Goal: Information Seeking & Learning: Learn about a topic

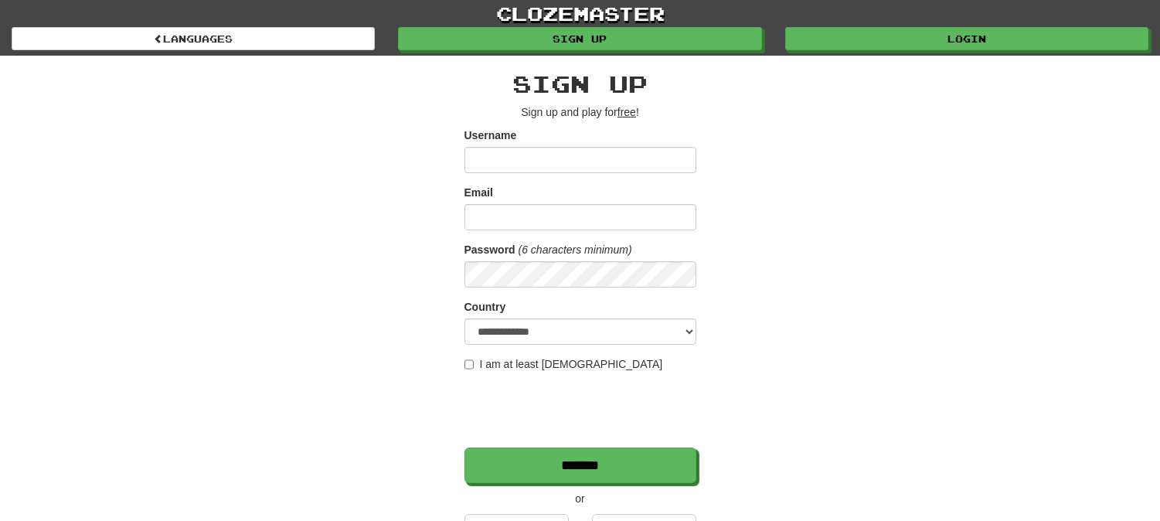
scroll to position [257, 0]
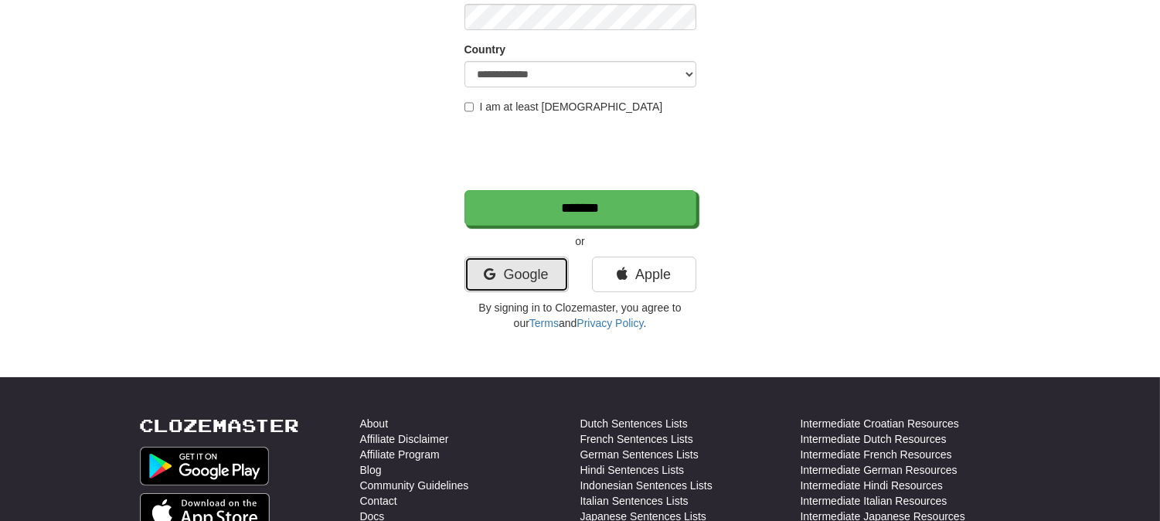
click at [515, 264] on link "Google" at bounding box center [516, 275] width 104 height 36
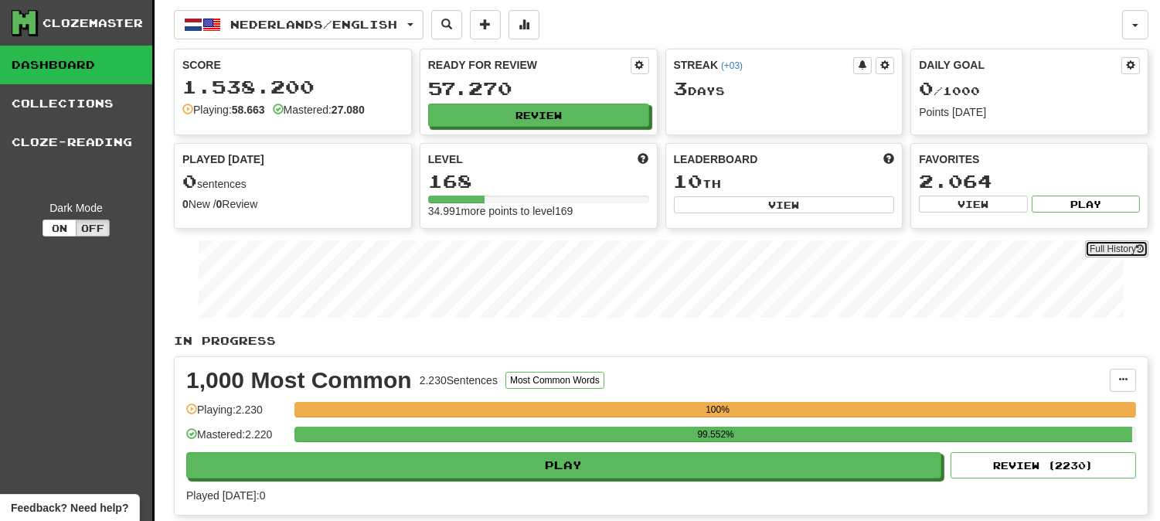
click at [1119, 255] on link "Full History" at bounding box center [1116, 248] width 63 height 17
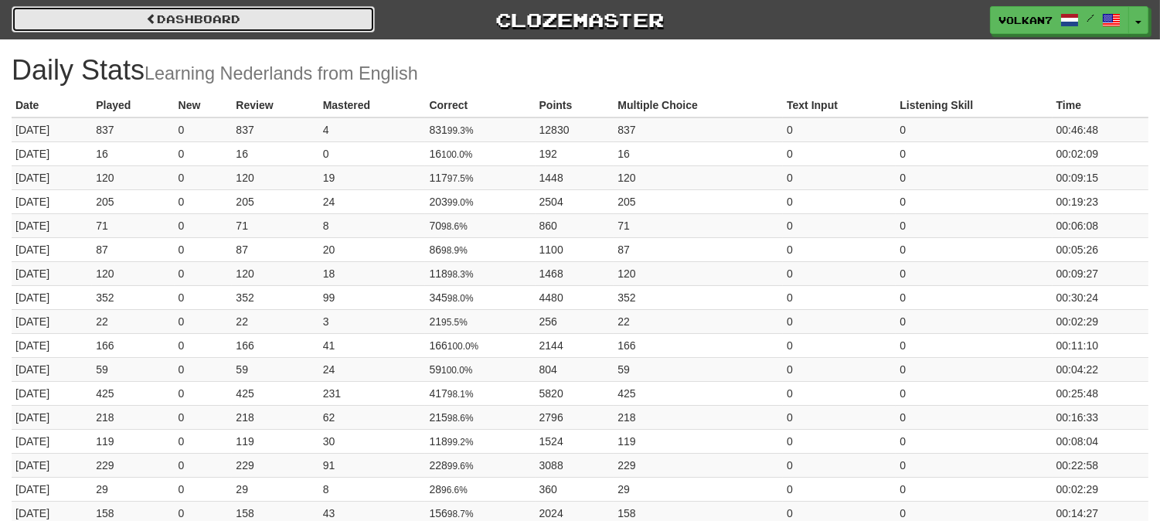
click at [298, 12] on link "Dashboard" at bounding box center [193, 19] width 363 height 26
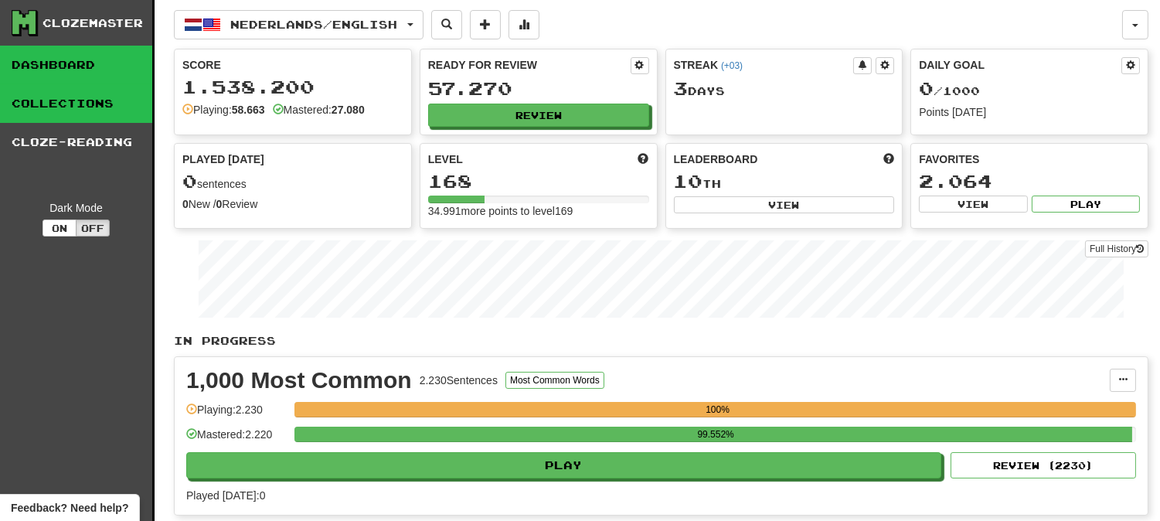
click at [102, 109] on link "Collections" at bounding box center [76, 103] width 152 height 39
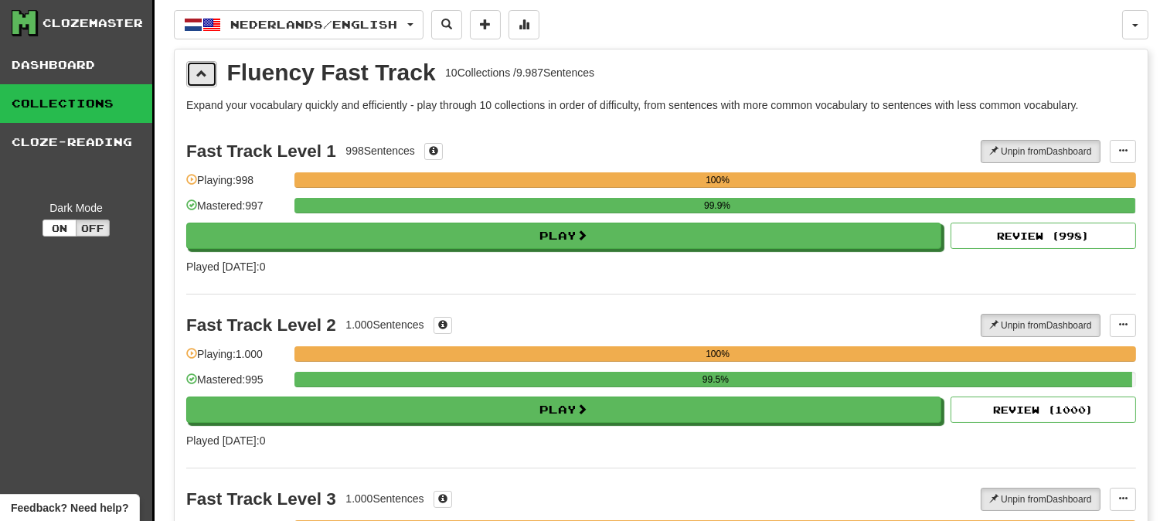
click at [196, 73] on span at bounding box center [201, 73] width 11 height 11
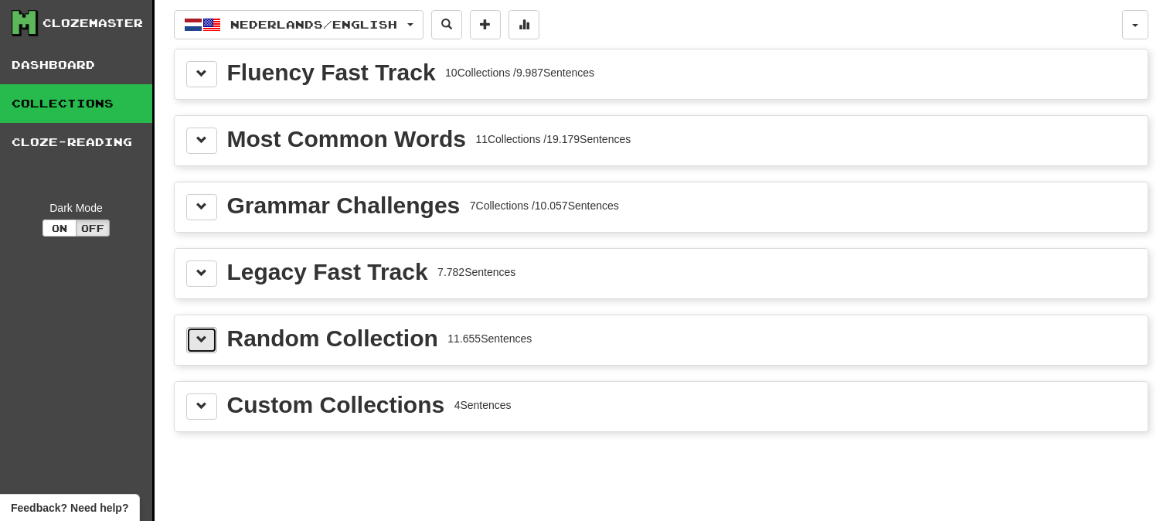
click at [206, 337] on span at bounding box center [201, 339] width 11 height 11
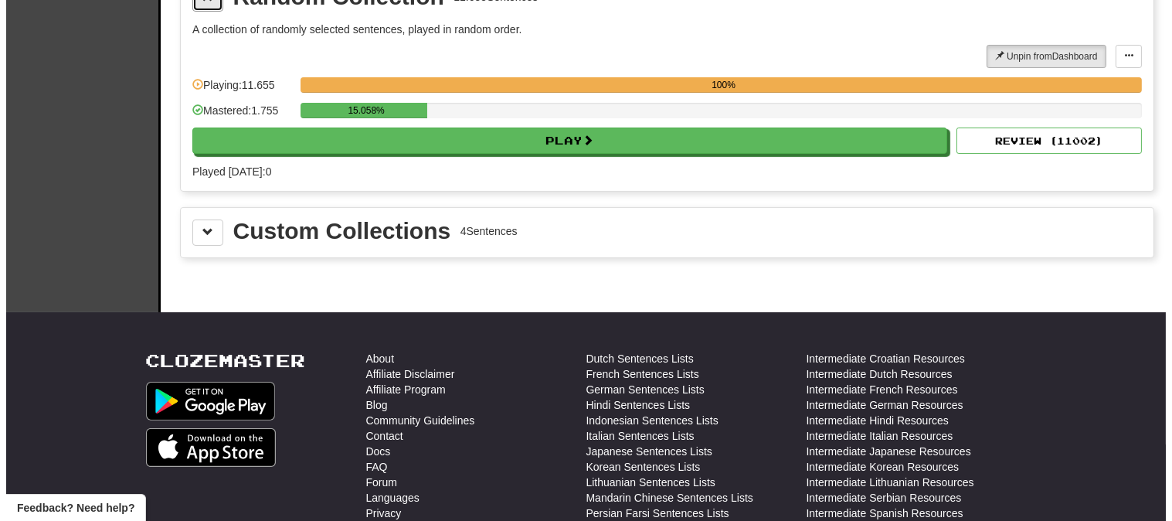
scroll to position [343, 0]
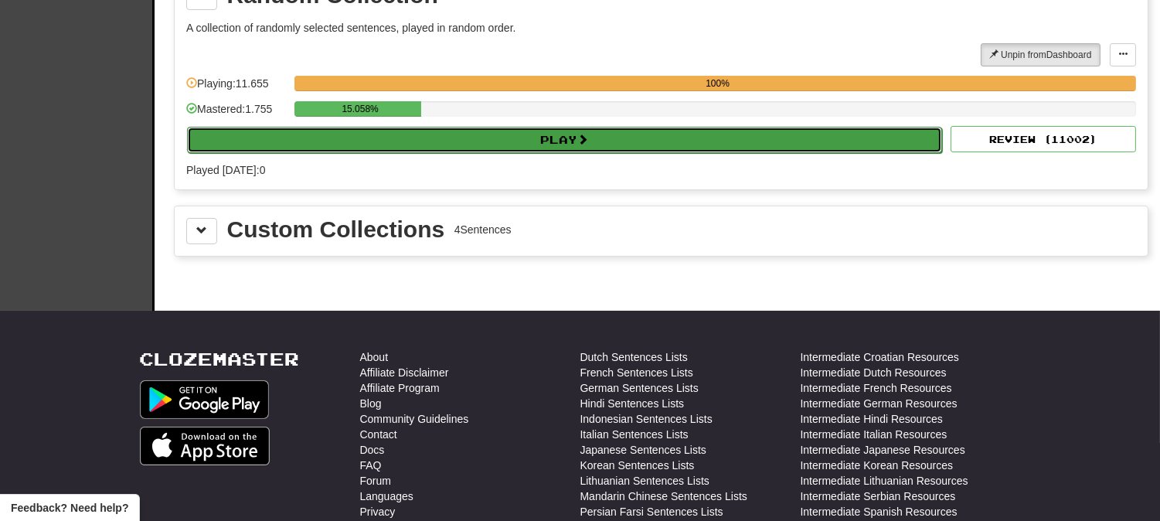
click at [531, 137] on button "Play" at bounding box center [564, 140] width 755 height 26
select select "********"
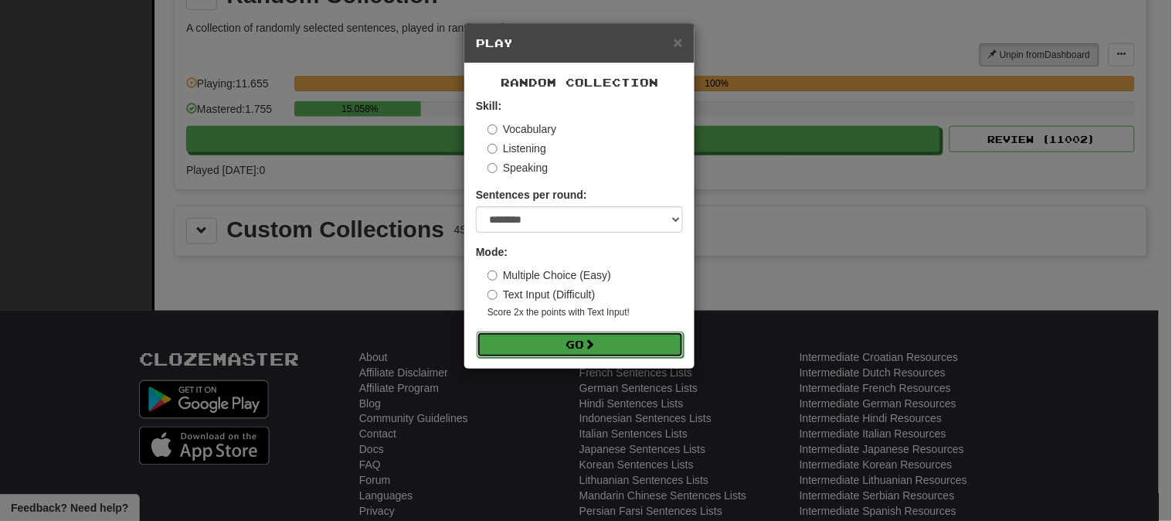
click at [595, 343] on span at bounding box center [589, 343] width 11 height 11
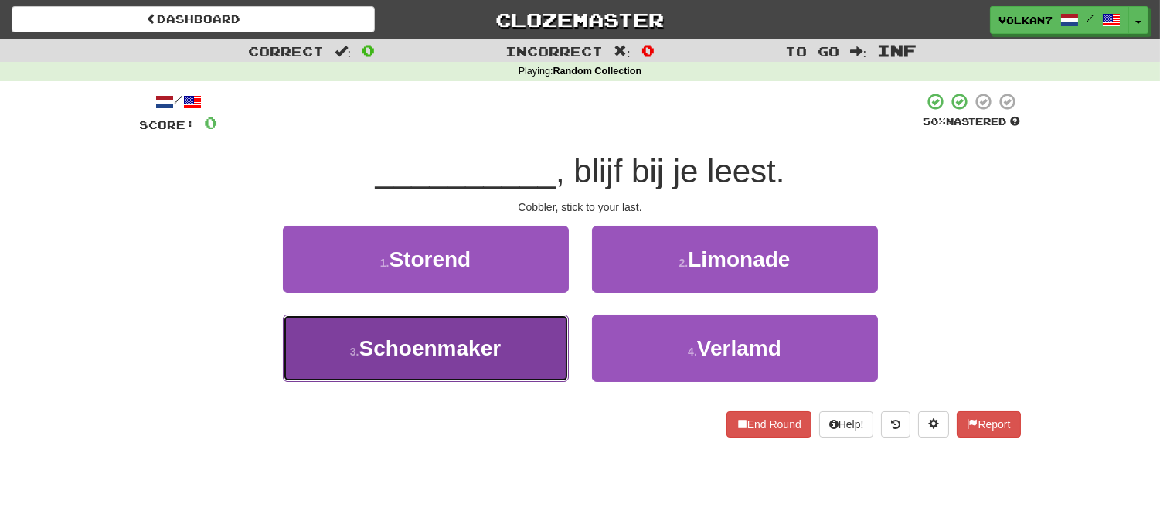
click at [472, 361] on button "3 . Schoenmaker" at bounding box center [426, 347] width 286 height 67
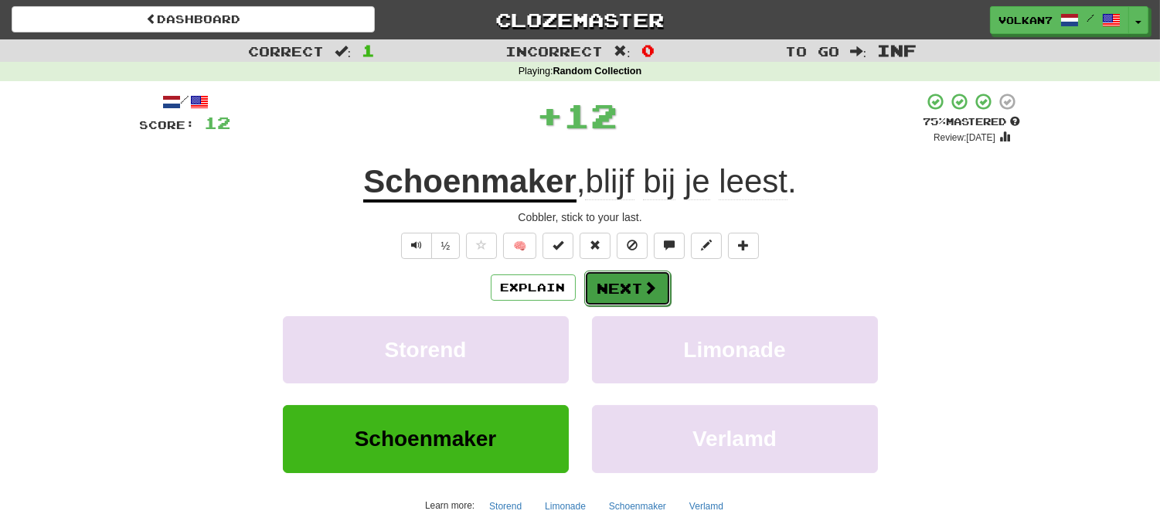
click at [634, 282] on button "Next" at bounding box center [627, 288] width 87 height 36
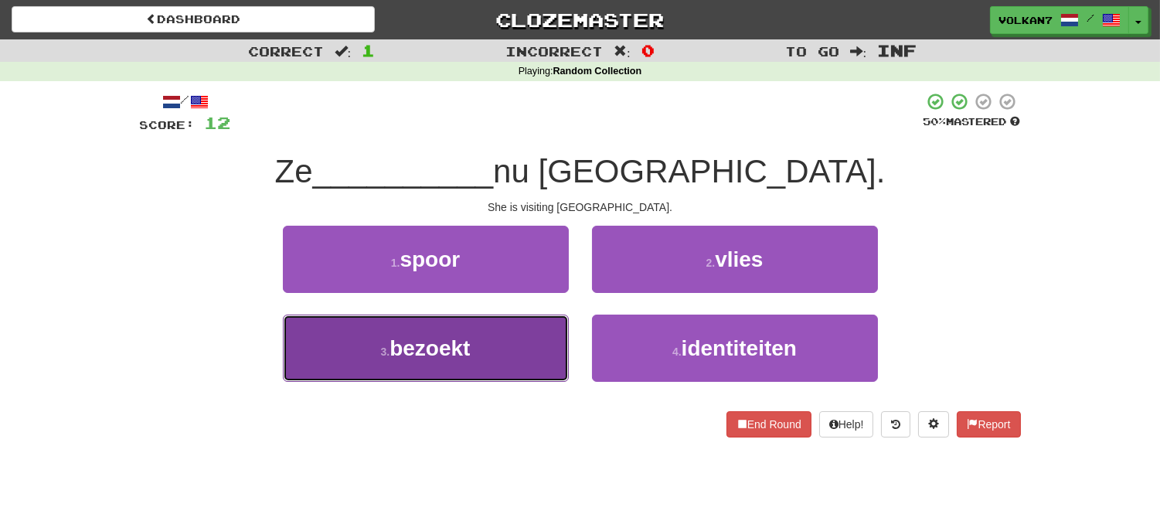
click at [518, 343] on button "3 . bezoekt" at bounding box center [426, 347] width 286 height 67
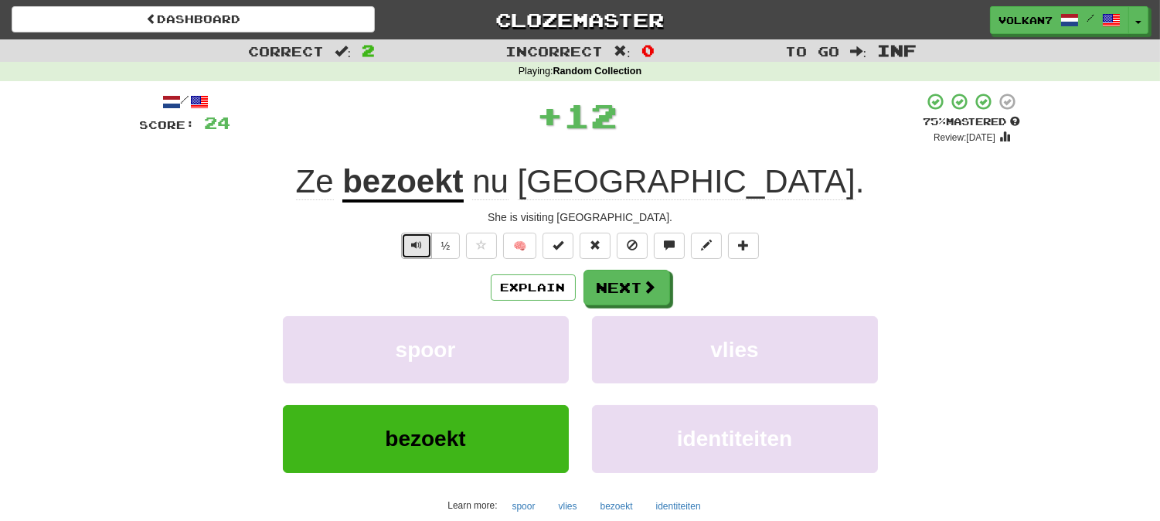
click at [406, 237] on button "Text-to-speech controls" at bounding box center [416, 246] width 31 height 26
click at [619, 272] on button "Next" at bounding box center [627, 288] width 87 height 36
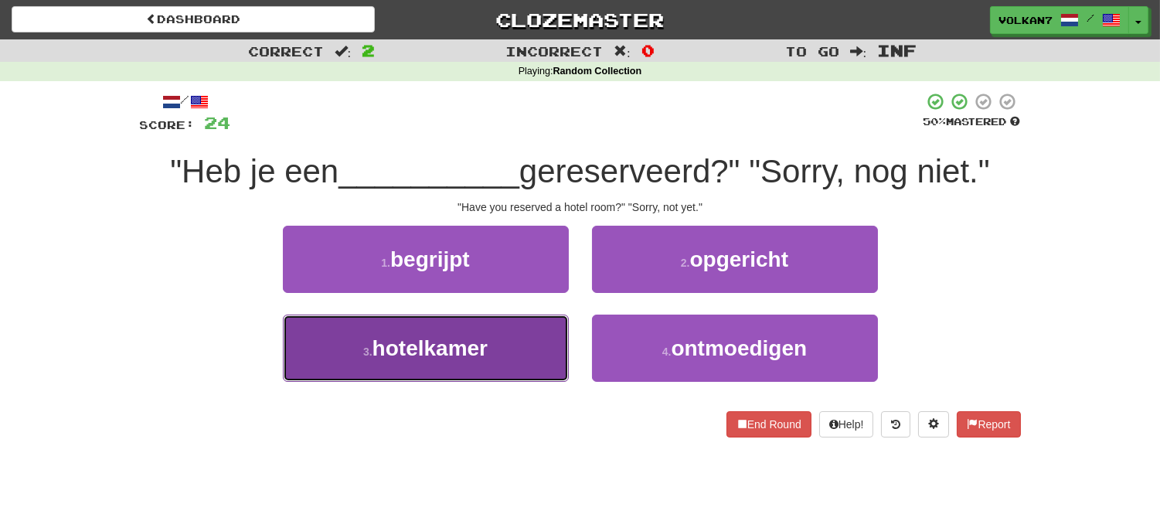
click at [479, 338] on span "hotelkamer" at bounding box center [429, 348] width 115 height 24
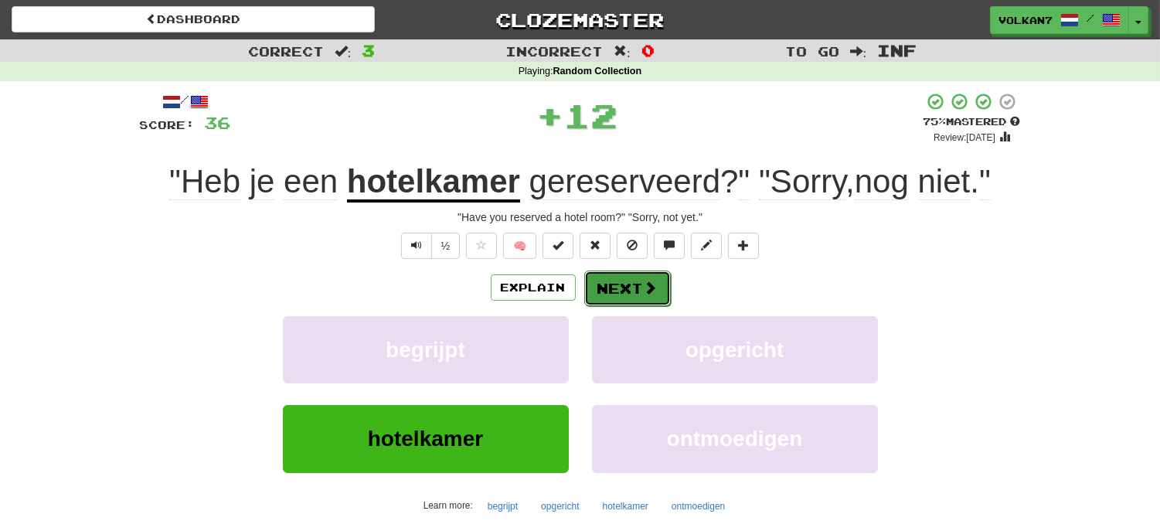
click at [617, 286] on button "Next" at bounding box center [627, 288] width 87 height 36
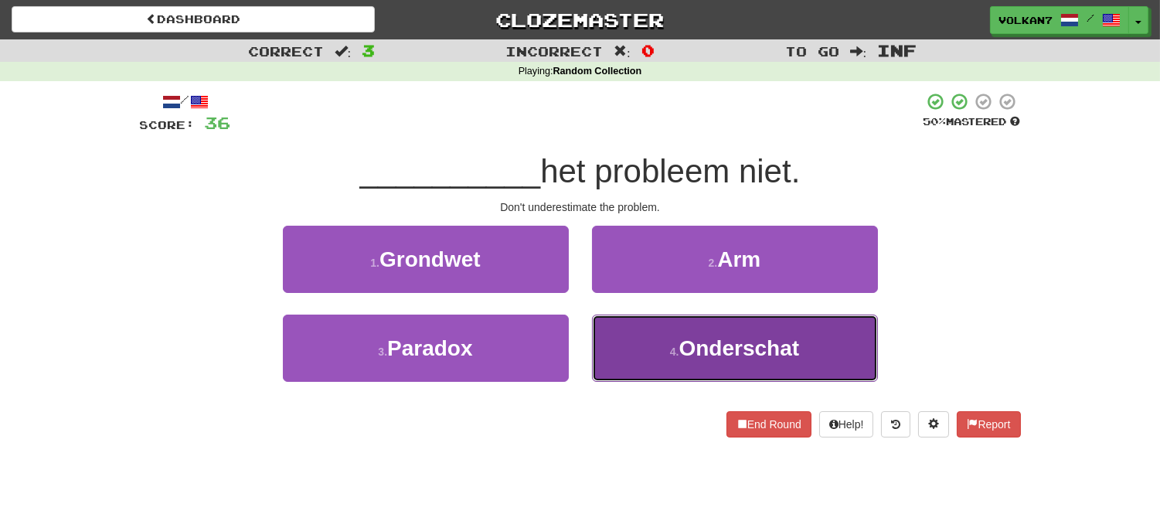
click at [695, 338] on span "Onderschat" at bounding box center [739, 348] width 121 height 24
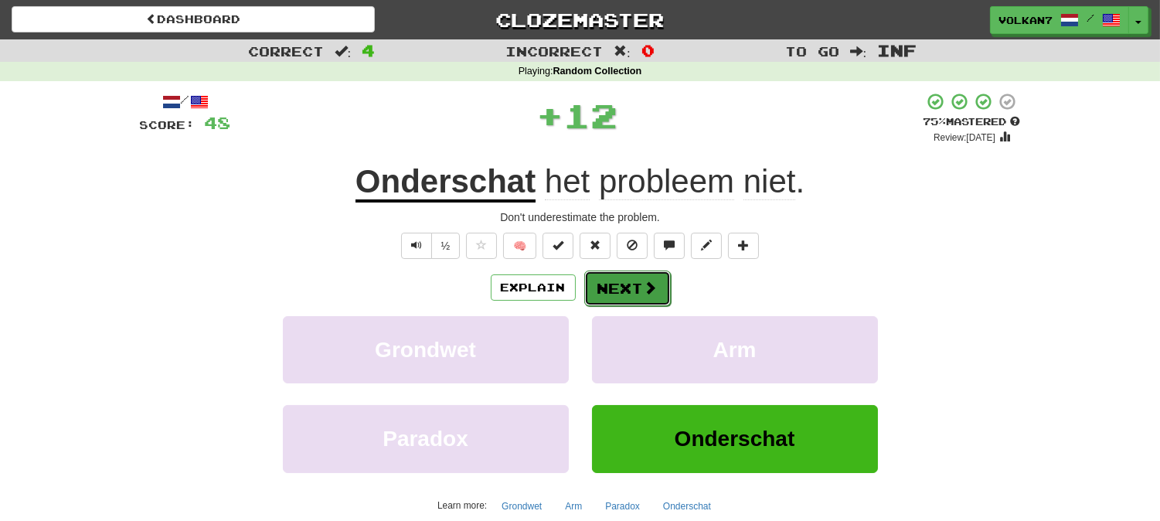
click at [644, 287] on span at bounding box center [651, 287] width 14 height 14
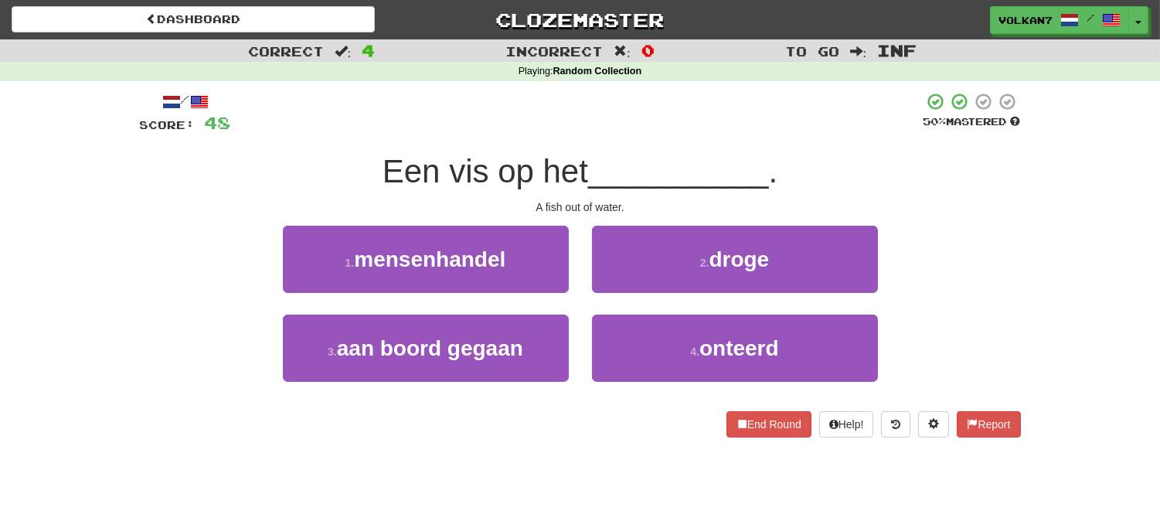
click at [638, 131] on div at bounding box center [577, 113] width 692 height 42
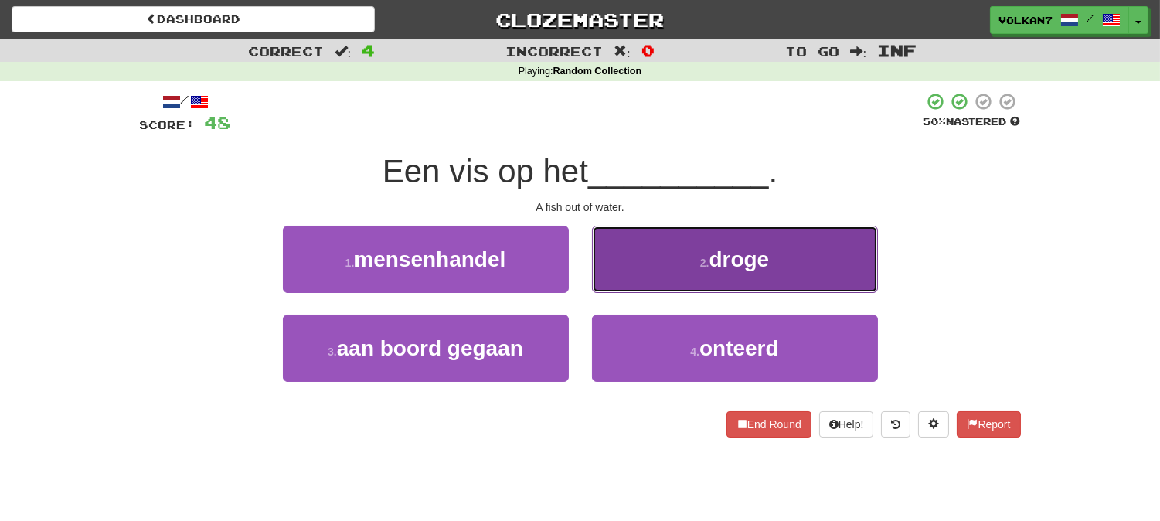
click at [659, 266] on button "2 . droge" at bounding box center [735, 259] width 286 height 67
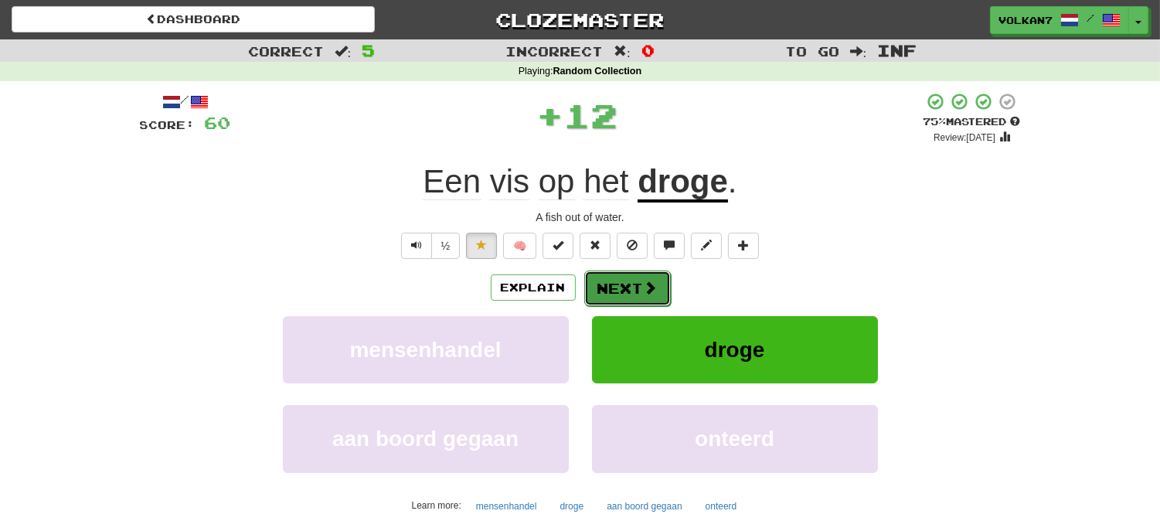
click at [637, 283] on button "Next" at bounding box center [627, 288] width 87 height 36
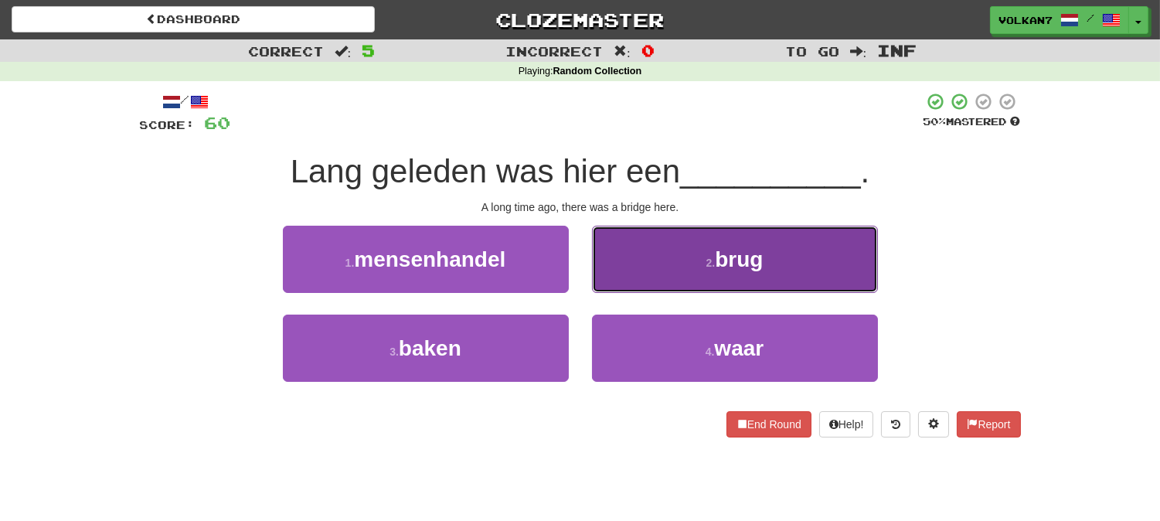
click at [631, 267] on button "2 . brug" at bounding box center [735, 259] width 286 height 67
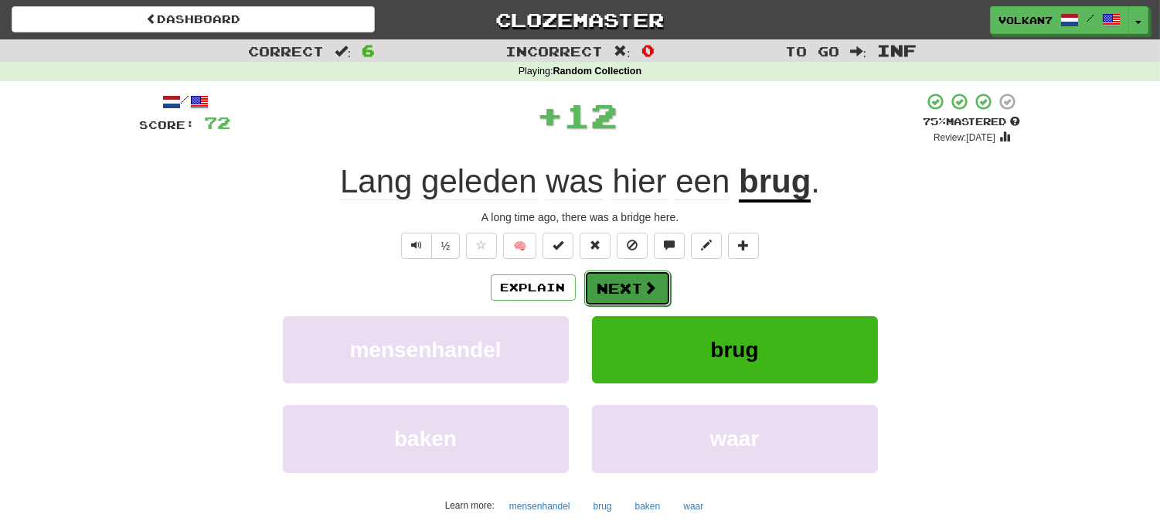
click at [624, 294] on button "Next" at bounding box center [627, 288] width 87 height 36
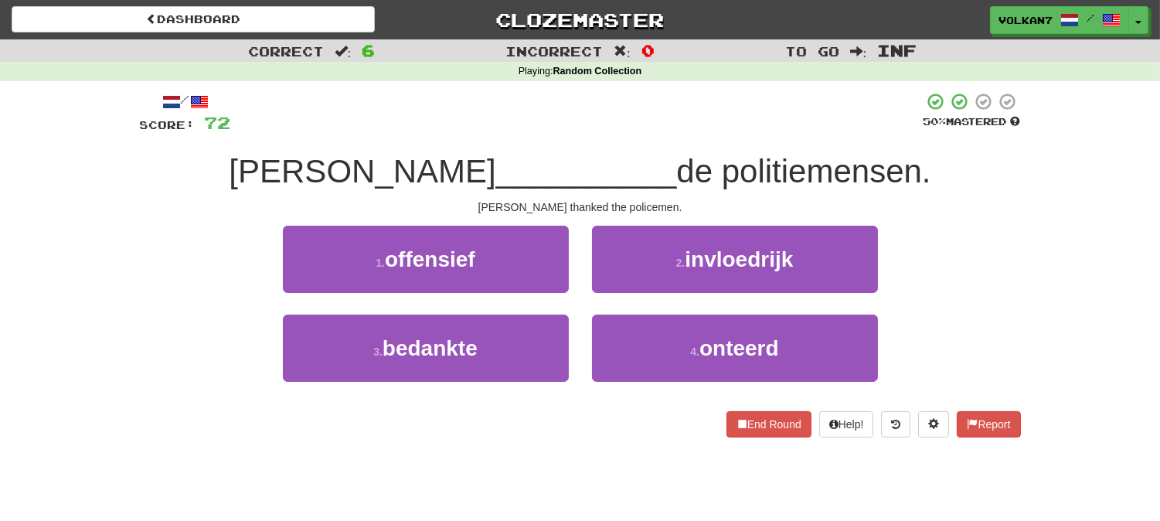
click at [676, 165] on span "de politiemensen." at bounding box center [803, 171] width 254 height 36
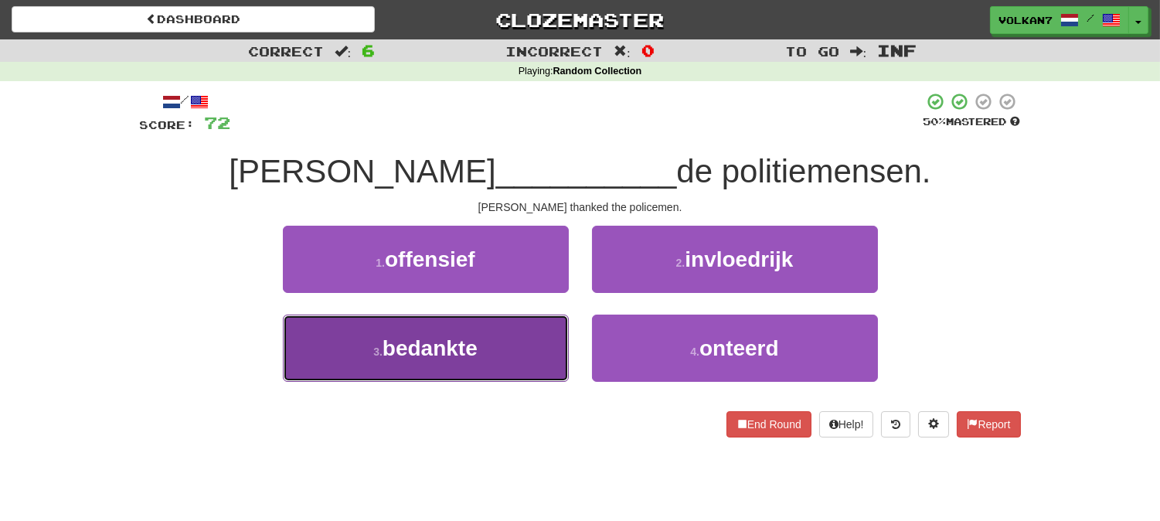
click at [460, 337] on span "bedankte" at bounding box center [429, 348] width 95 height 24
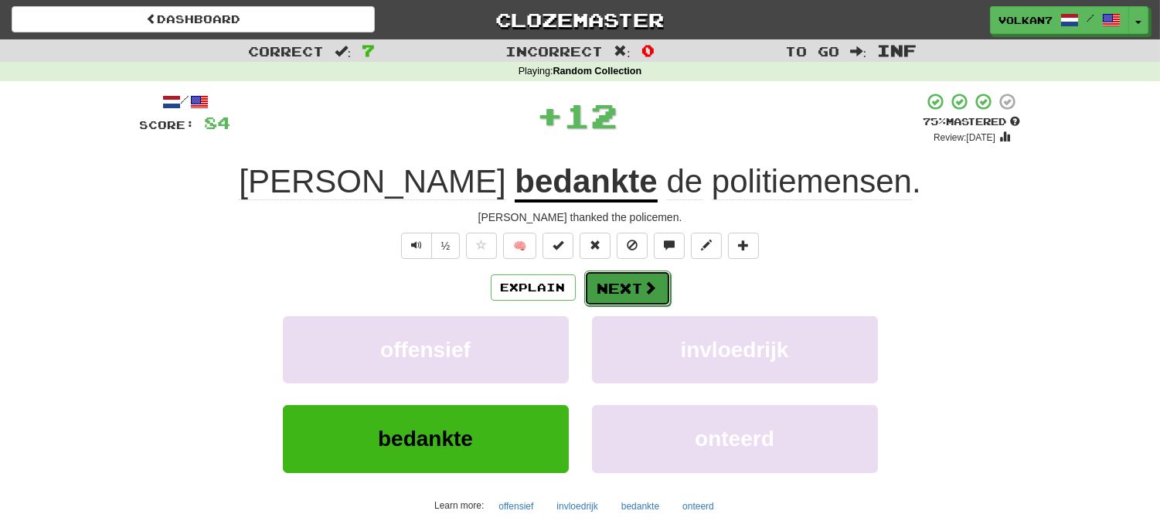
click at [596, 283] on button "Next" at bounding box center [627, 288] width 87 height 36
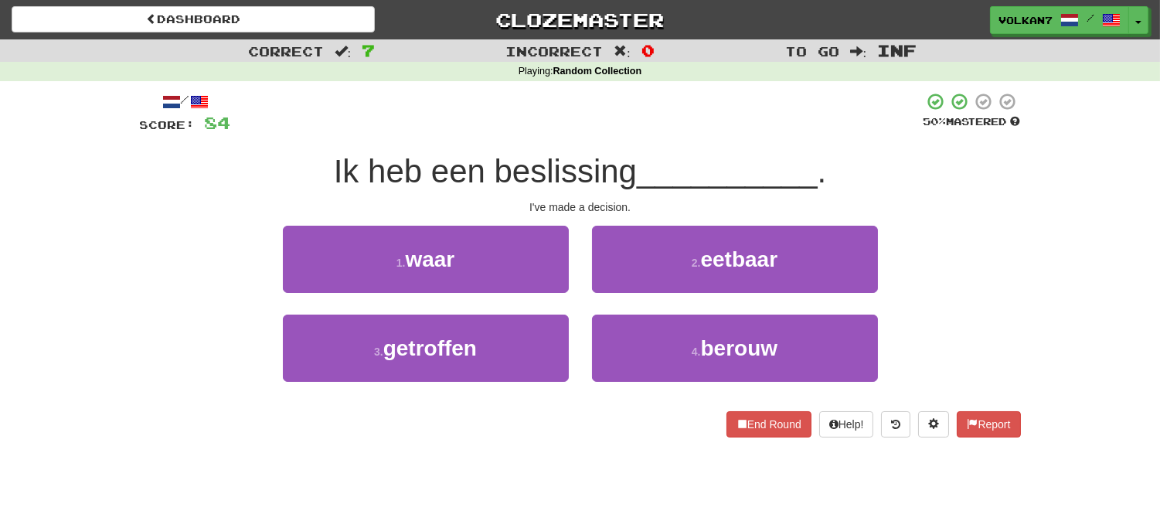
click at [641, 114] on div at bounding box center [577, 113] width 692 height 42
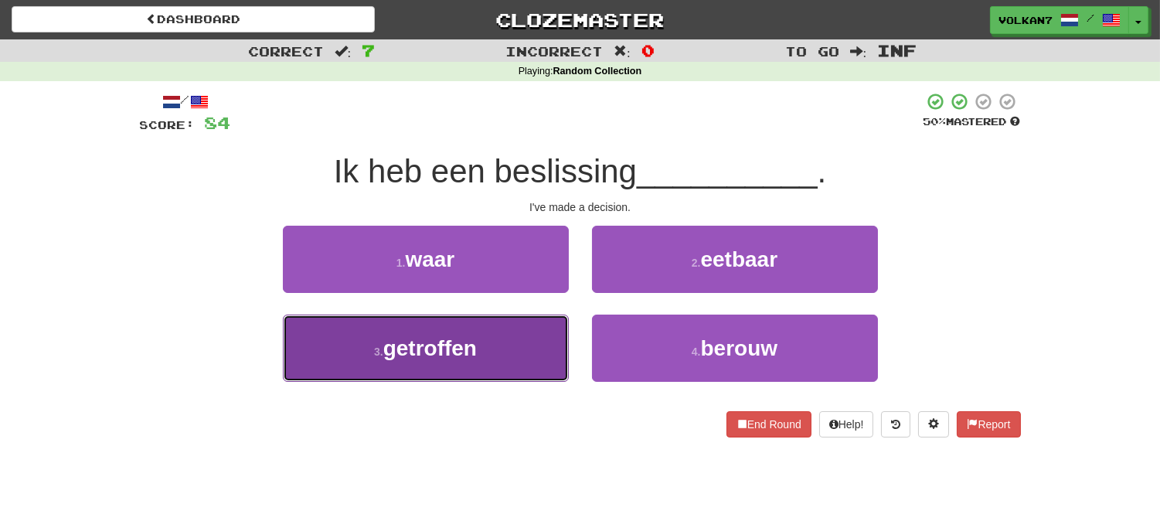
click at [518, 346] on button "3 . getroffen" at bounding box center [426, 347] width 286 height 67
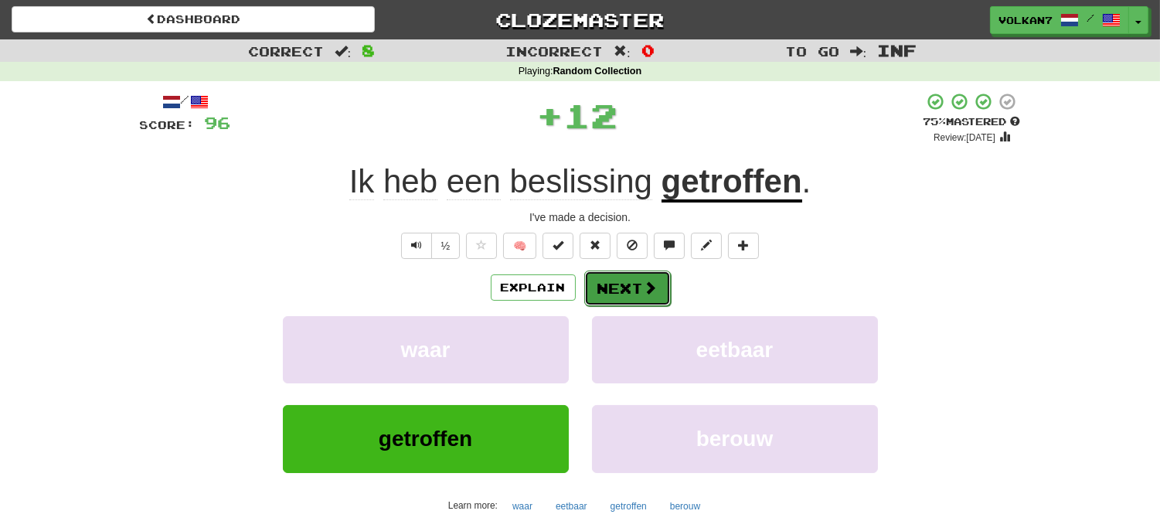
click at [634, 299] on button "Next" at bounding box center [627, 288] width 87 height 36
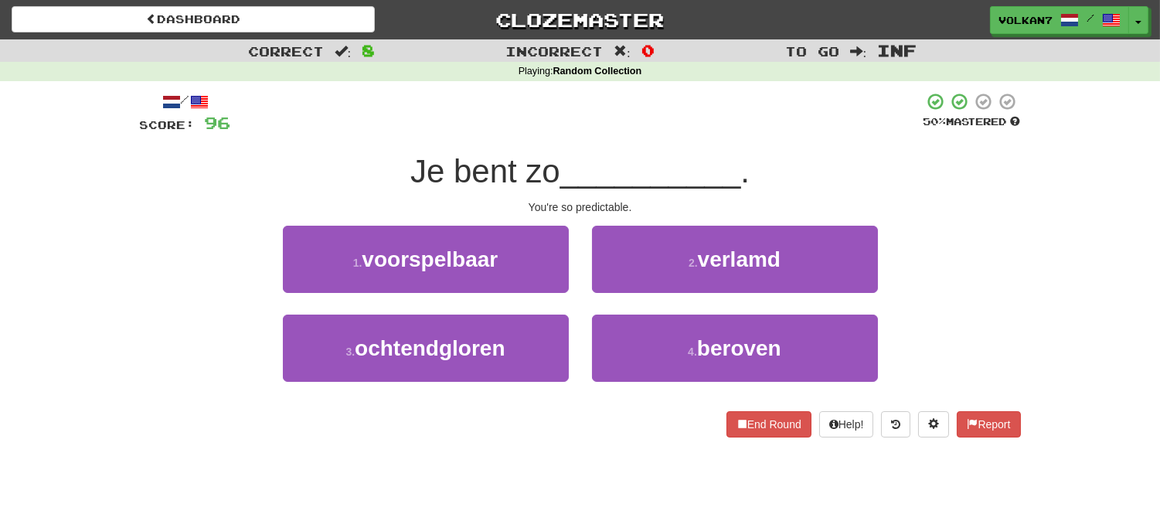
click at [636, 135] on div "/ Score: 96 50 % Mastered Je bent zo __________ . You're so predictable. 1 . vo…" at bounding box center [580, 264] width 881 height 345
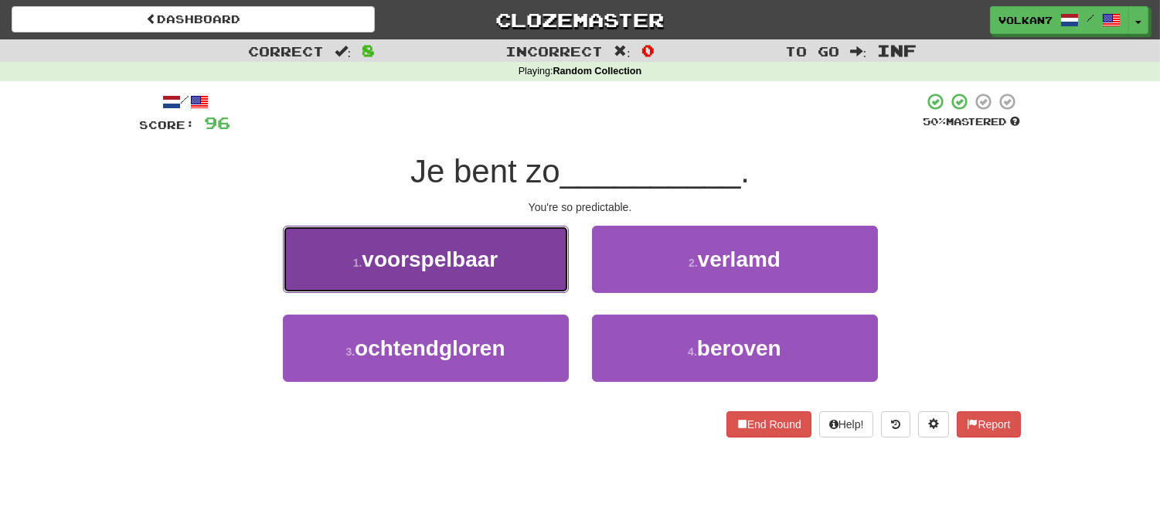
click at [507, 259] on button "1 . voorspelbaar" at bounding box center [426, 259] width 286 height 67
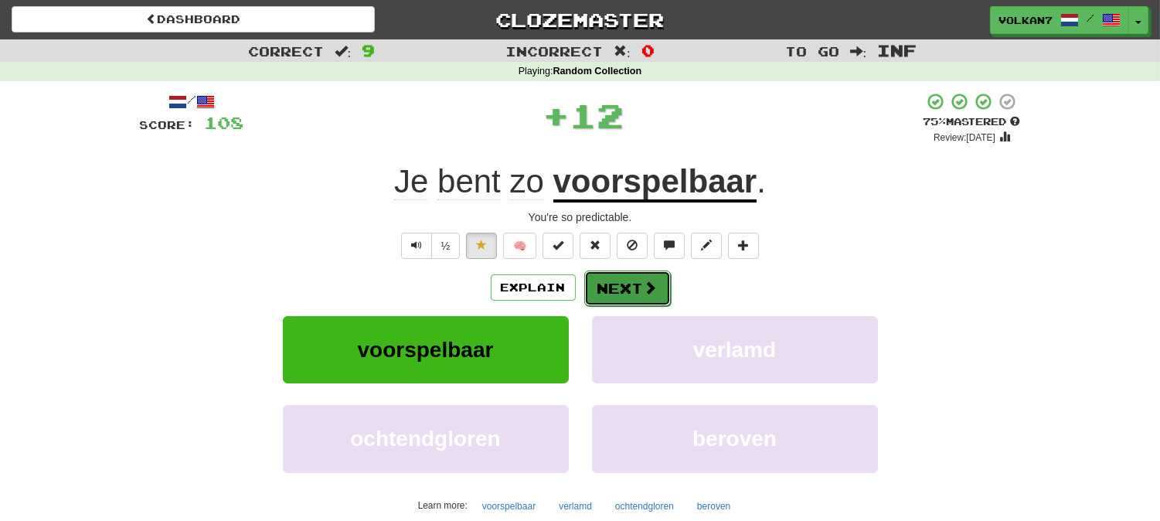
click at [599, 284] on button "Next" at bounding box center [627, 288] width 87 height 36
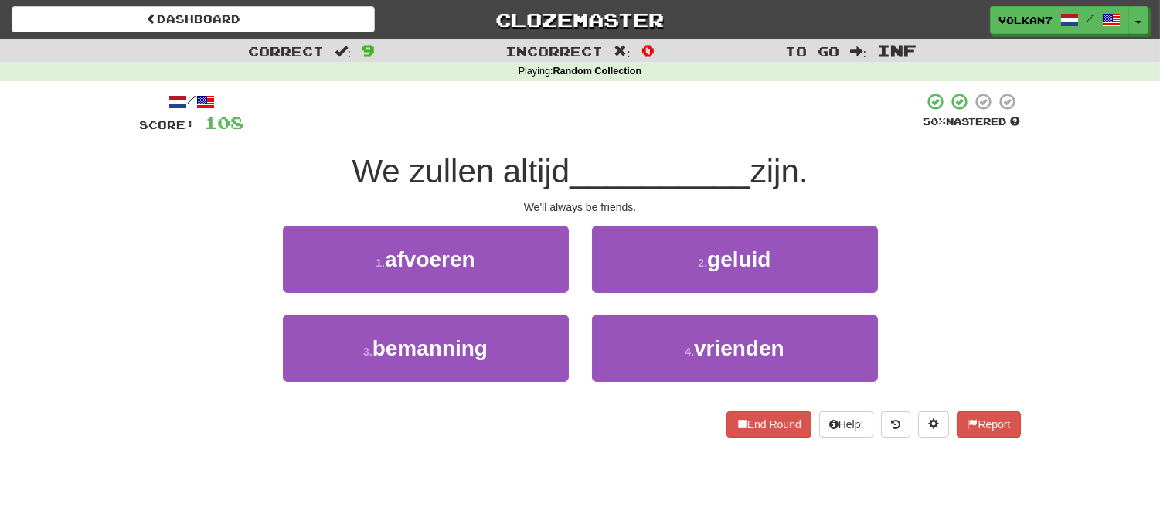
click at [655, 122] on div at bounding box center [583, 113] width 679 height 42
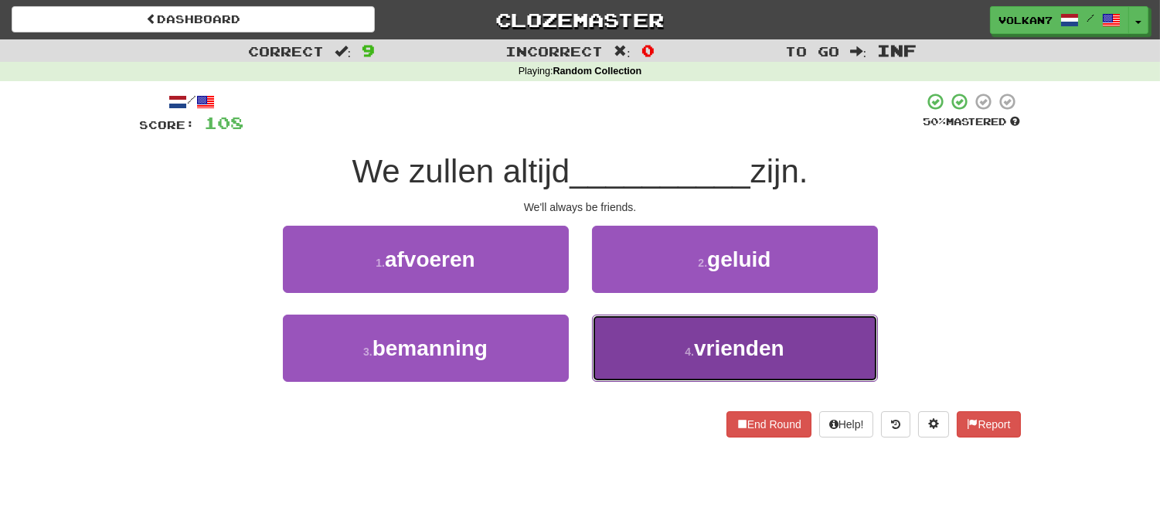
click at [601, 346] on button "4 . vrienden" at bounding box center [735, 347] width 286 height 67
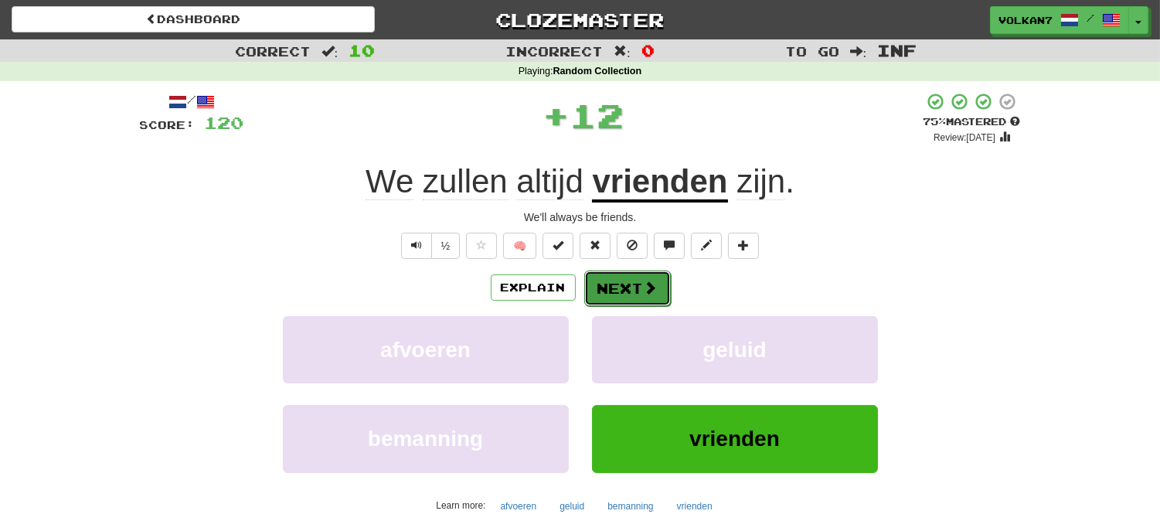
click at [593, 297] on button "Next" at bounding box center [627, 288] width 87 height 36
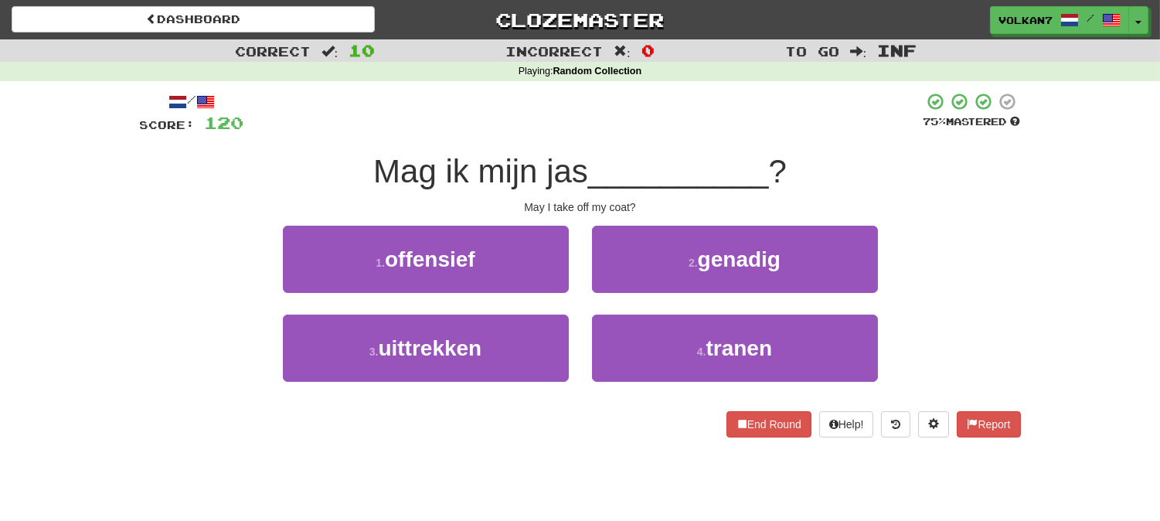
click at [621, 142] on div "/ Score: 120 75 % Mastered Mag ik mijn jas __________ ? May I take off my coat?…" at bounding box center [580, 264] width 881 height 345
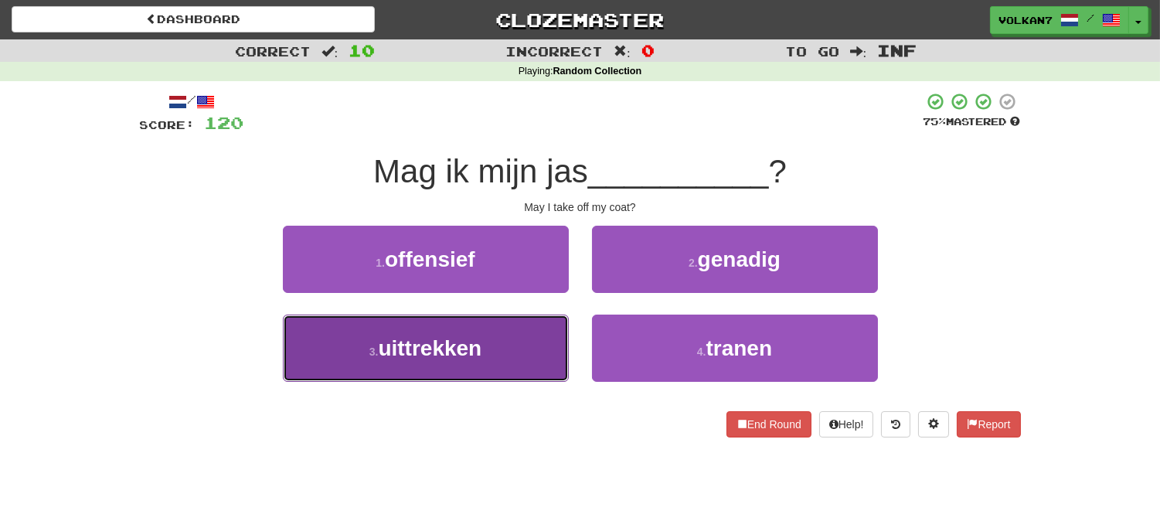
click at [545, 342] on button "3 . uittrekken" at bounding box center [426, 347] width 286 height 67
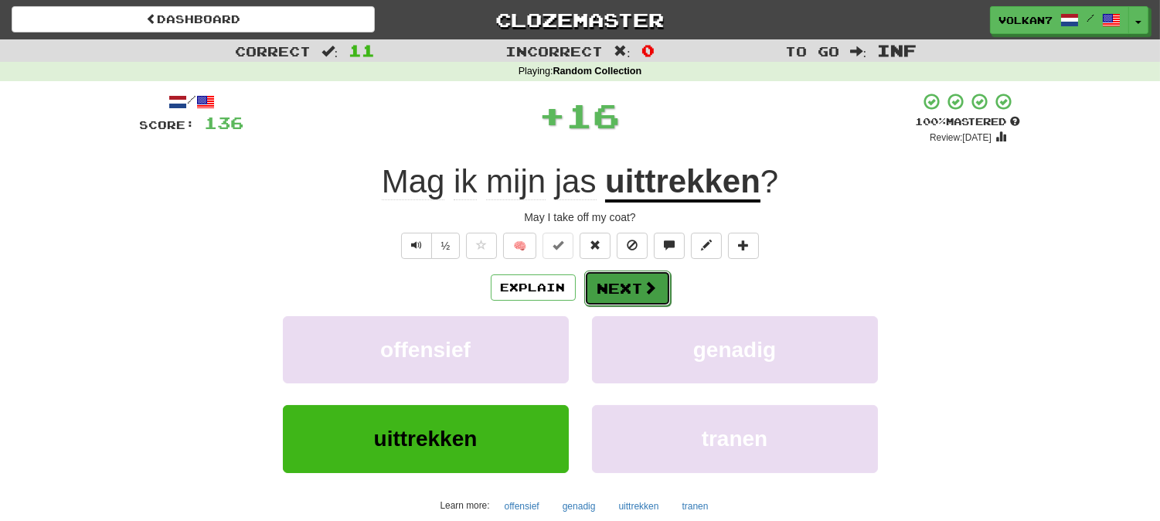
click at [643, 297] on button "Next" at bounding box center [627, 288] width 87 height 36
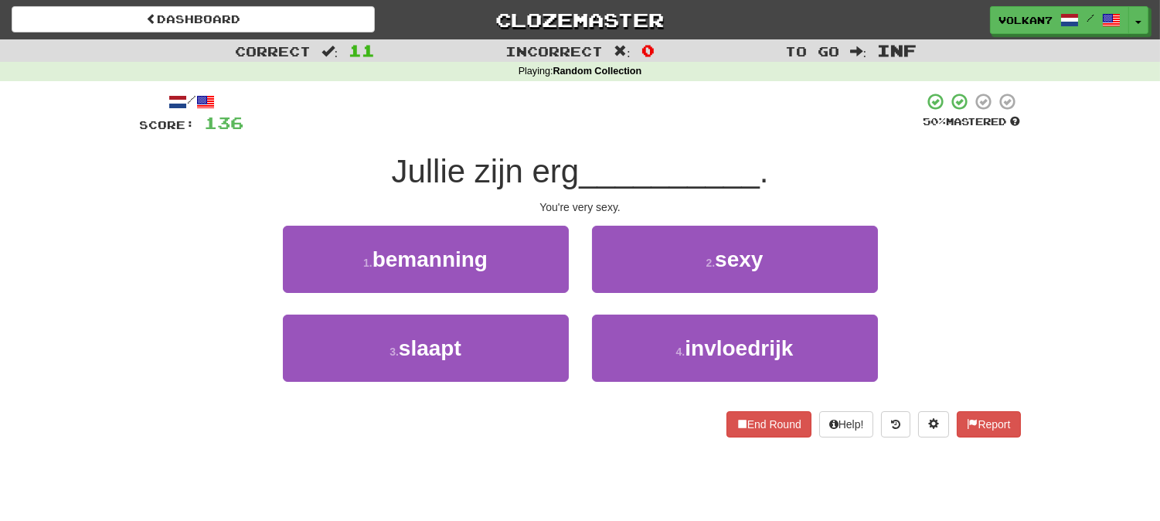
click at [643, 102] on div at bounding box center [583, 113] width 679 height 42
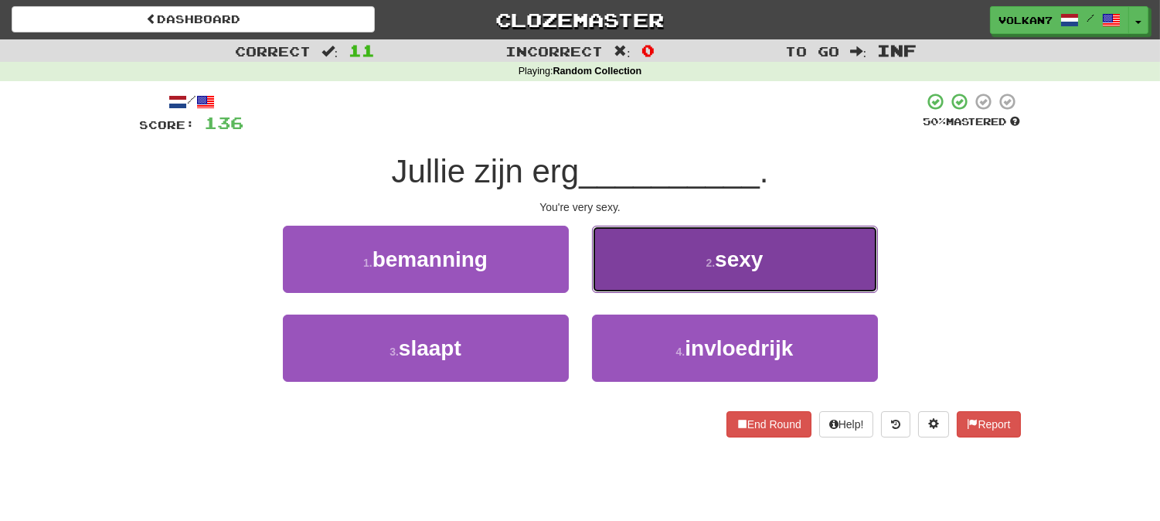
click at [692, 274] on button "2 . sexy" at bounding box center [735, 259] width 286 height 67
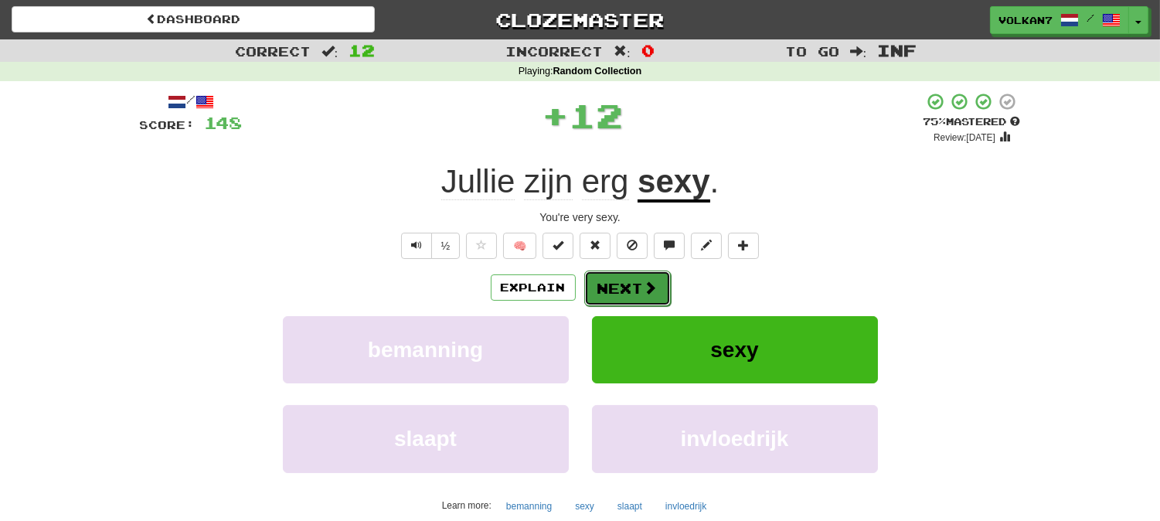
click at [623, 291] on button "Next" at bounding box center [627, 288] width 87 height 36
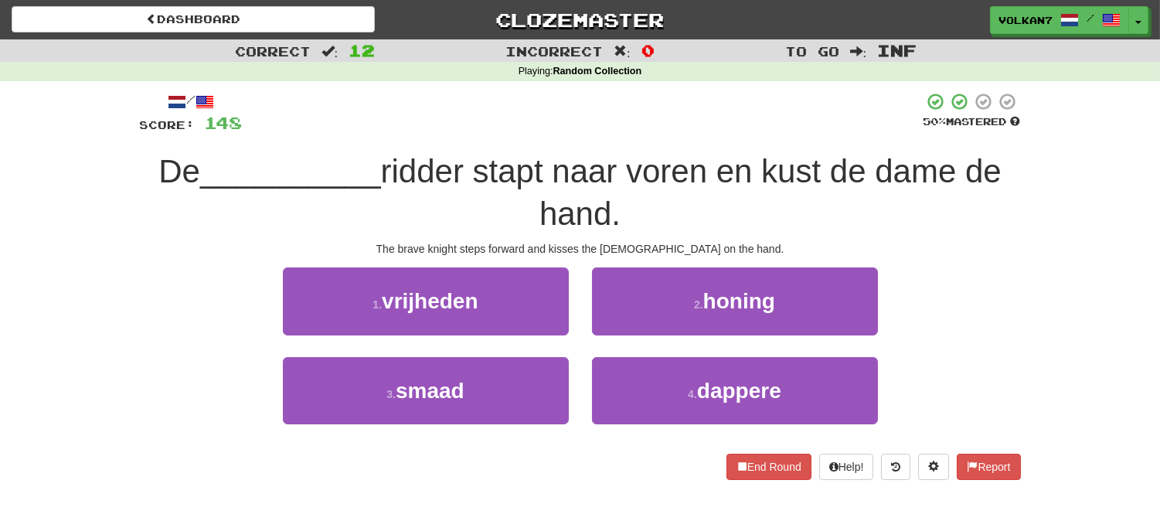
click at [586, 120] on div at bounding box center [583, 113] width 681 height 42
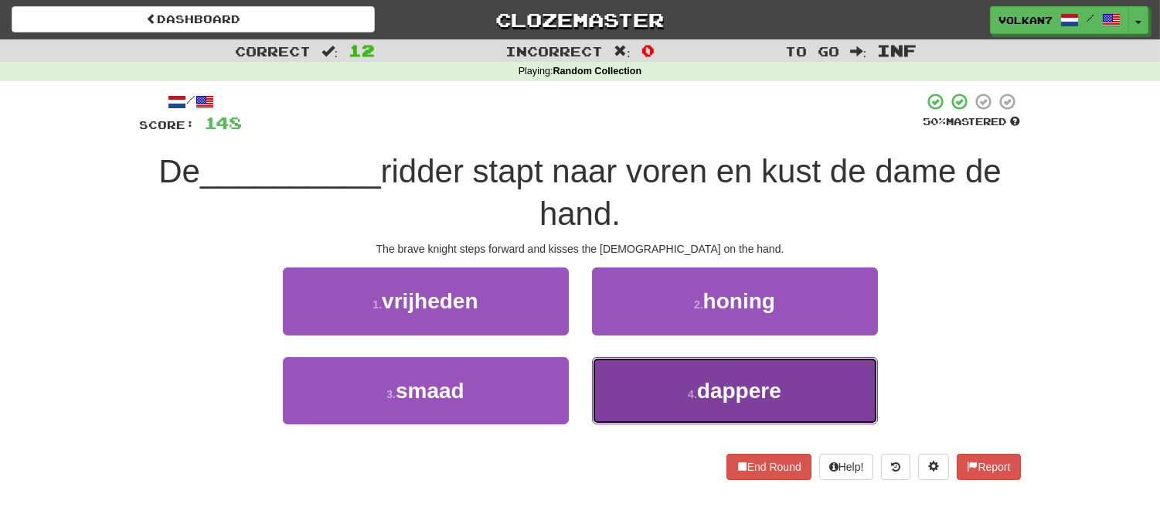
click at [681, 399] on button "4 . dappere" at bounding box center [735, 390] width 286 height 67
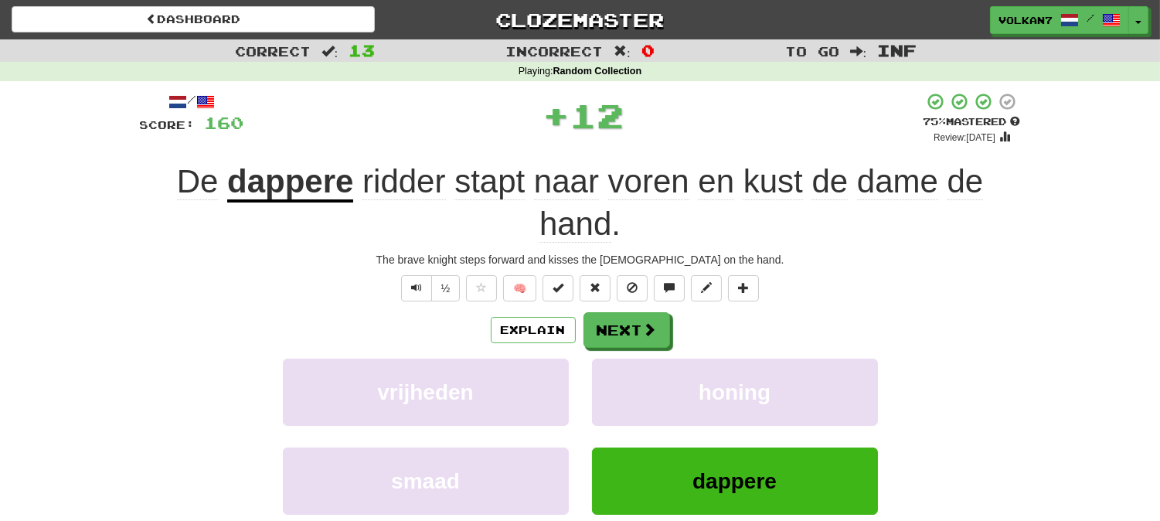
click at [688, 124] on div "+ 12" at bounding box center [583, 115] width 679 height 46
click at [635, 337] on button "Next" at bounding box center [627, 331] width 87 height 36
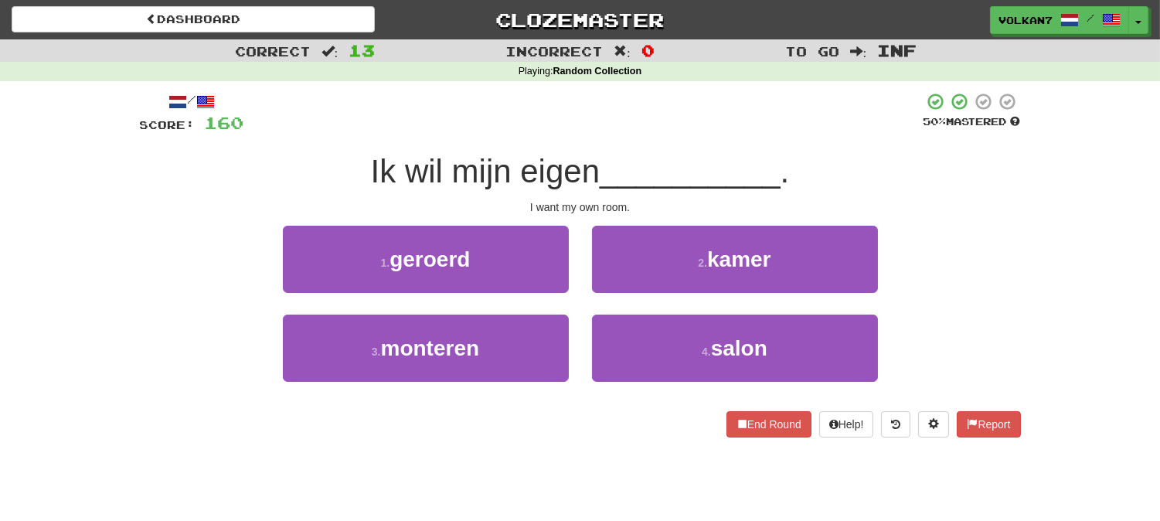
click at [618, 128] on div at bounding box center [583, 113] width 679 height 42
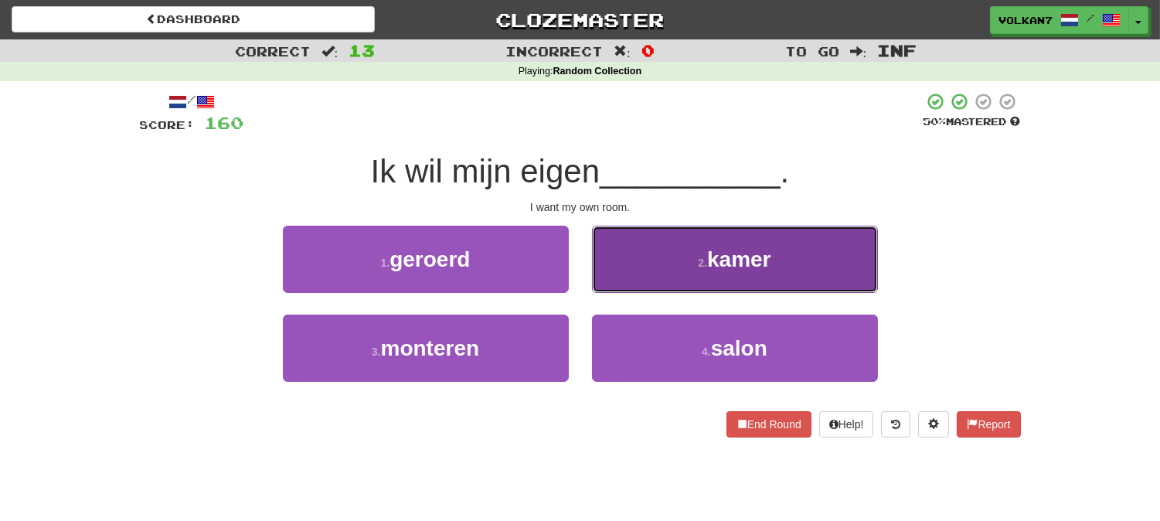
click at [663, 256] on button "2 . kamer" at bounding box center [735, 259] width 286 height 67
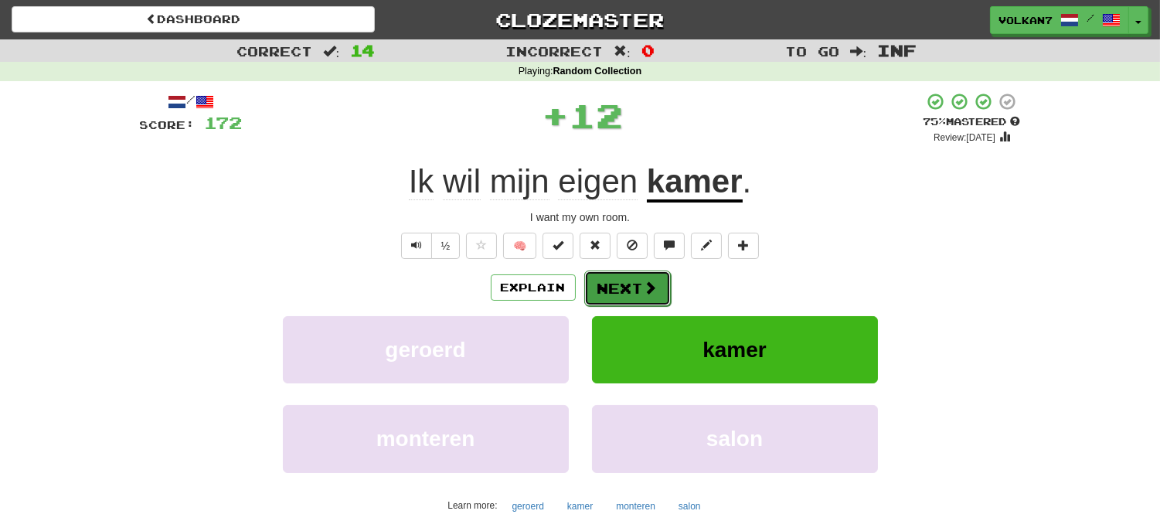
click at [640, 297] on button "Next" at bounding box center [627, 288] width 87 height 36
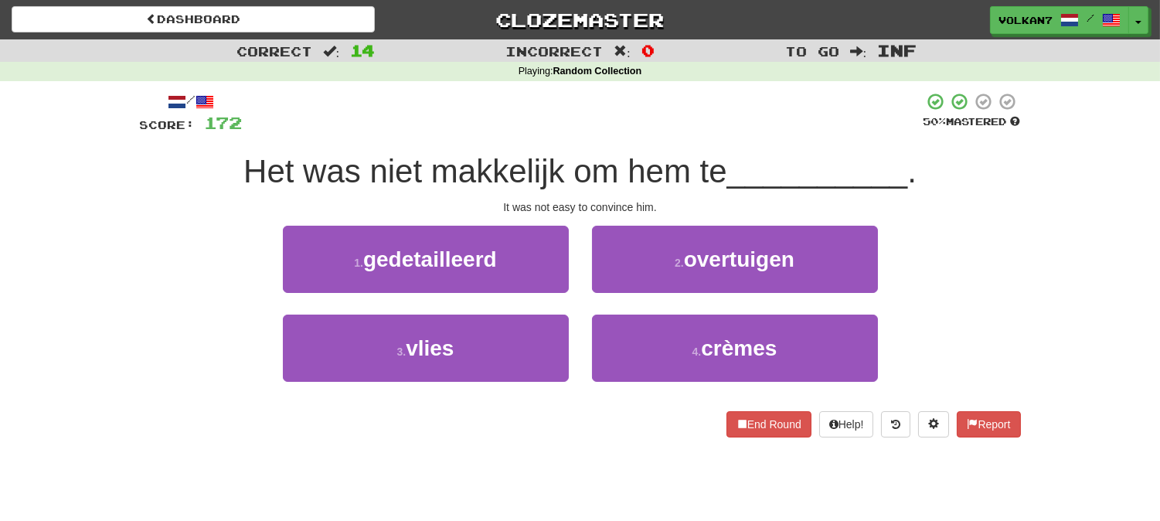
click at [623, 129] on div at bounding box center [583, 113] width 681 height 42
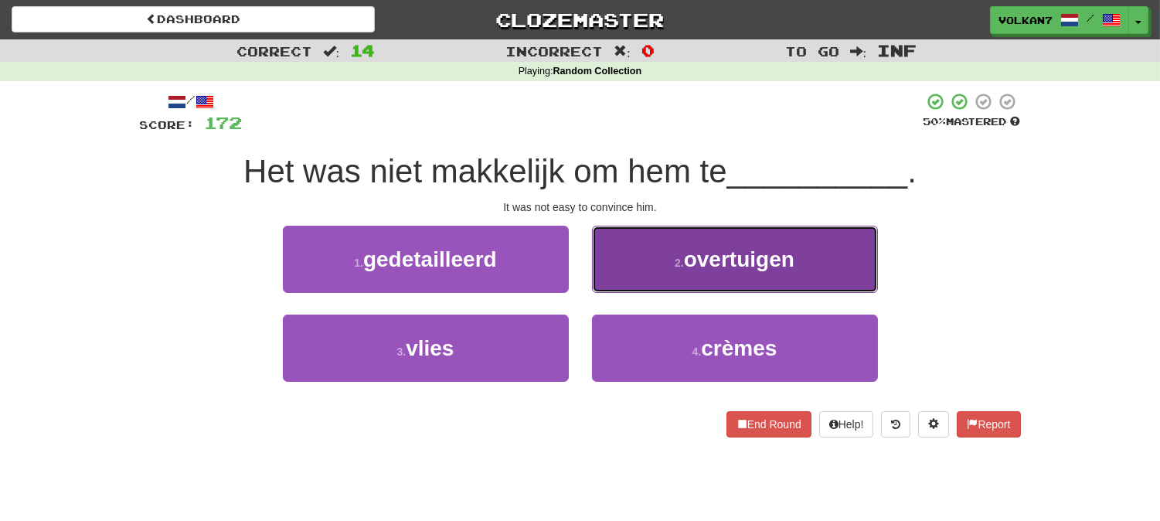
click at [655, 250] on button "2 . overtuigen" at bounding box center [735, 259] width 286 height 67
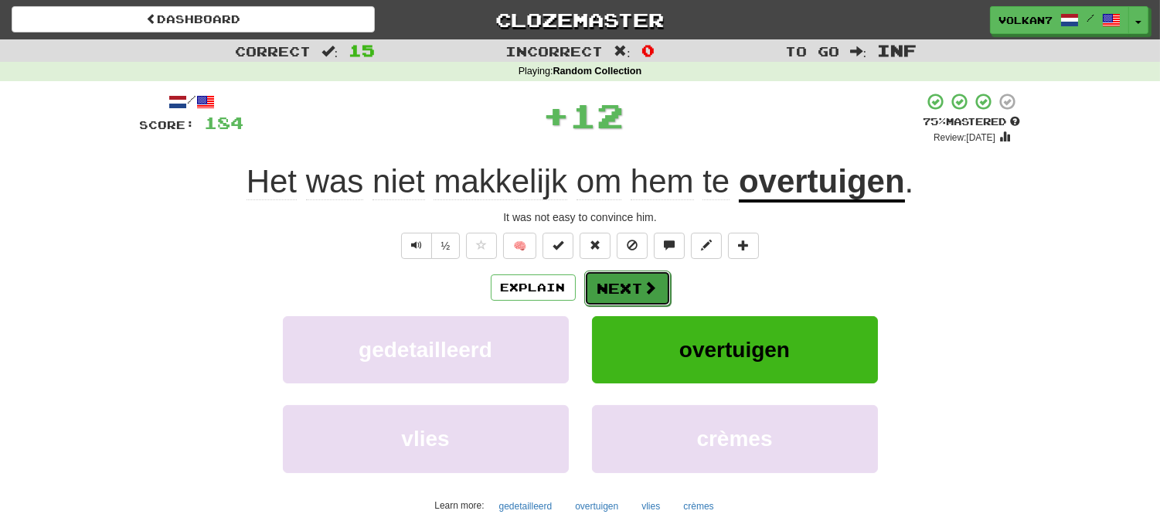
click at [650, 289] on span at bounding box center [651, 287] width 14 height 14
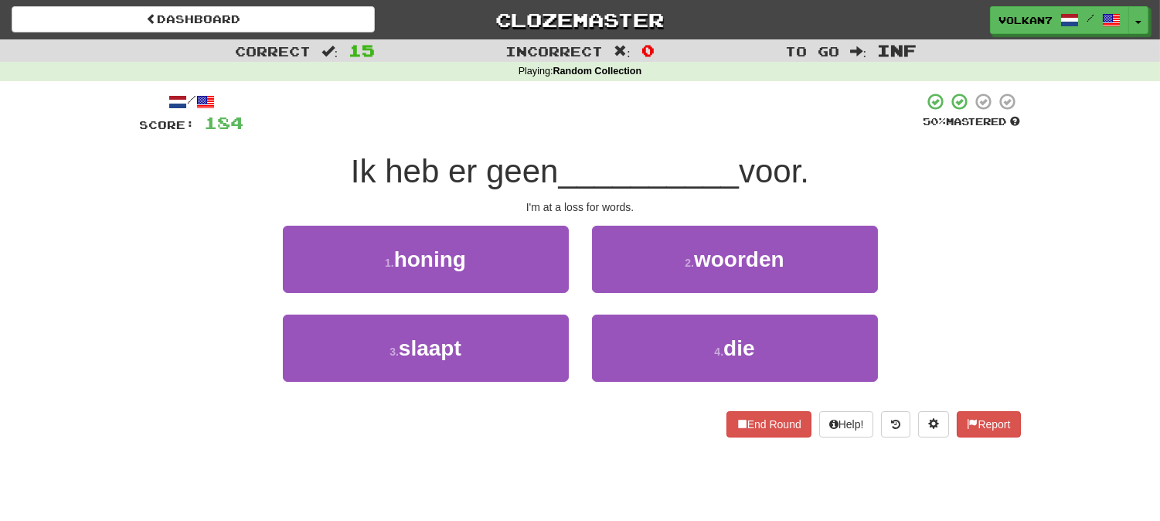
click at [635, 110] on div at bounding box center [583, 113] width 679 height 42
click at [682, 112] on div at bounding box center [583, 113] width 679 height 42
click at [824, 96] on div at bounding box center [583, 113] width 679 height 42
click at [528, 127] on div at bounding box center [583, 113] width 679 height 42
click at [576, 88] on div "/ Score: 184 50 % Mastered Ik heb er geen __________ voor. I'm at a loss for wo…" at bounding box center [580, 270] width 881 height 378
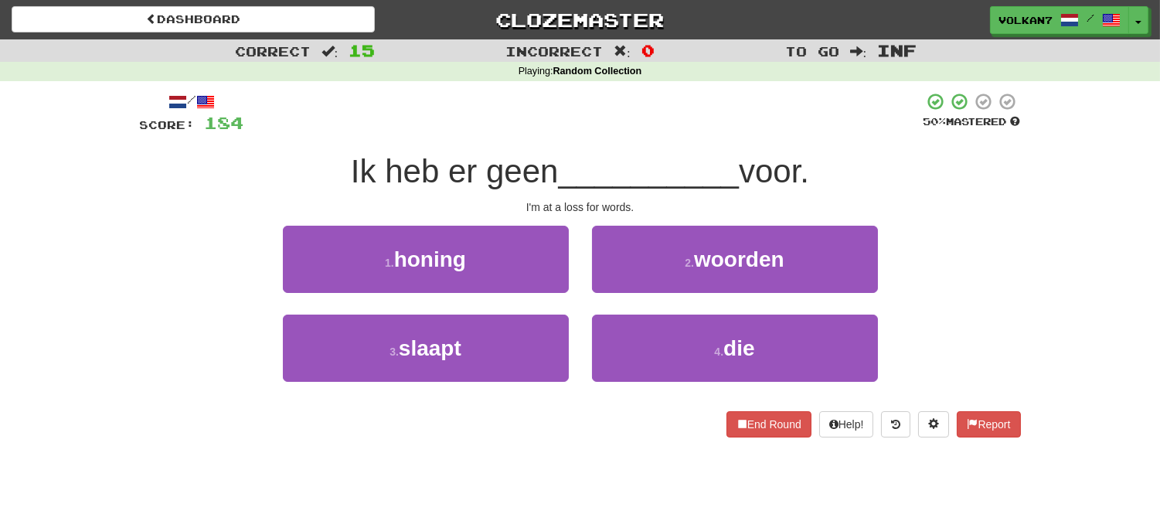
click at [771, 117] on div at bounding box center [583, 113] width 679 height 42
click at [417, 138] on div "/ Score: 184 50 % Mastered Ik heb er geen __________ voor. I'm at a loss for wo…" at bounding box center [580, 264] width 881 height 345
click at [802, 118] on div at bounding box center [583, 113] width 679 height 42
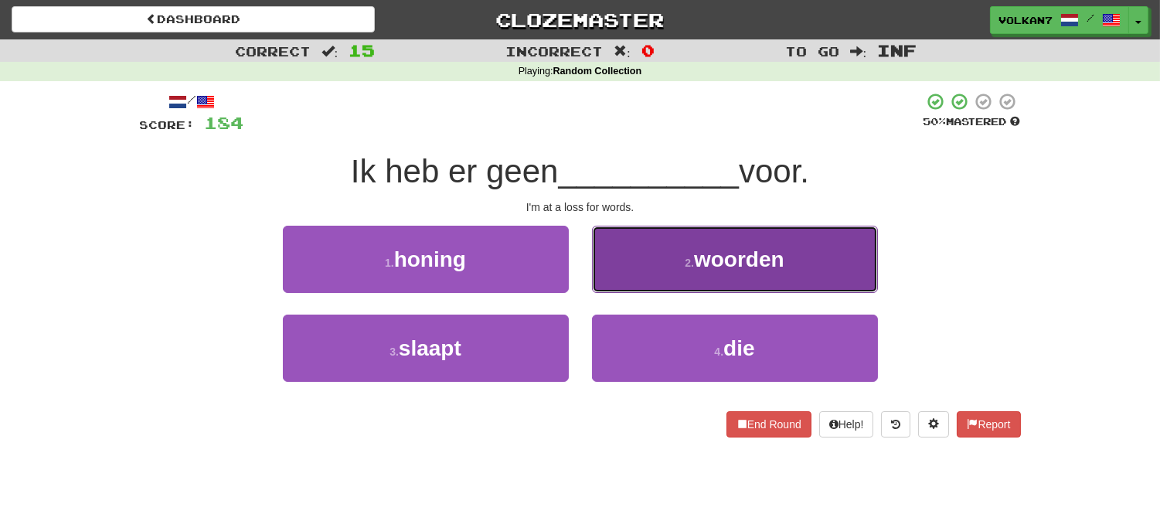
click at [748, 235] on button "2 . woorden" at bounding box center [735, 259] width 286 height 67
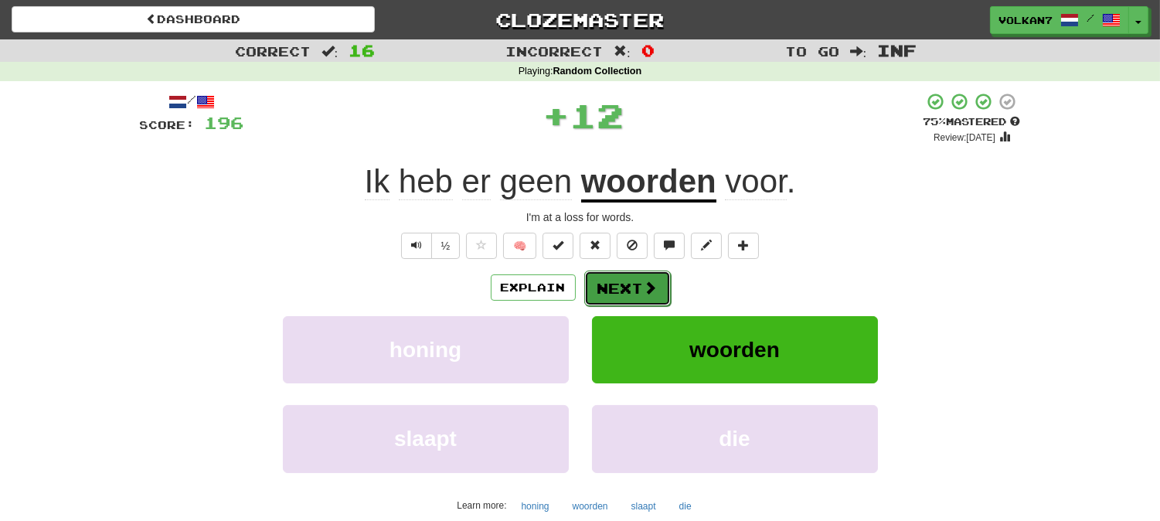
click at [657, 290] on button "Next" at bounding box center [627, 288] width 87 height 36
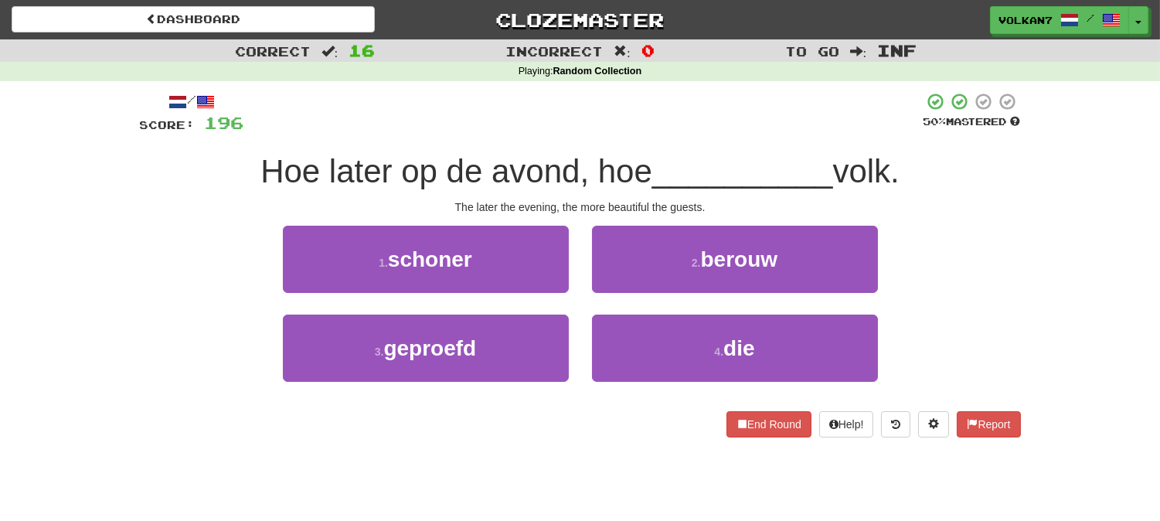
click at [691, 77] on div "Playing : Random Collection" at bounding box center [580, 72] width 1160 height 14
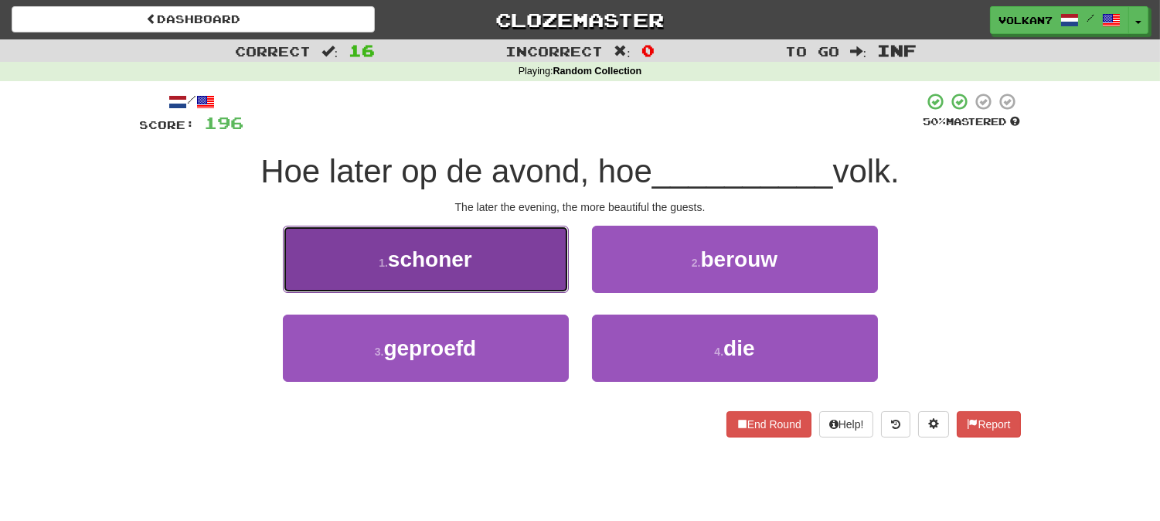
click at [482, 274] on button "1 . schoner" at bounding box center [426, 259] width 286 height 67
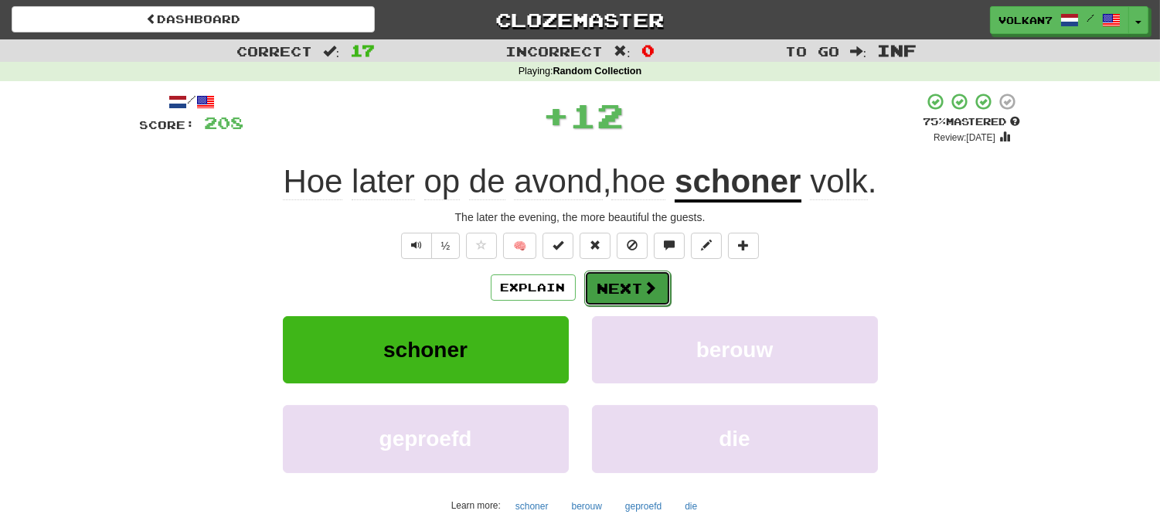
click at [613, 283] on button "Next" at bounding box center [627, 288] width 87 height 36
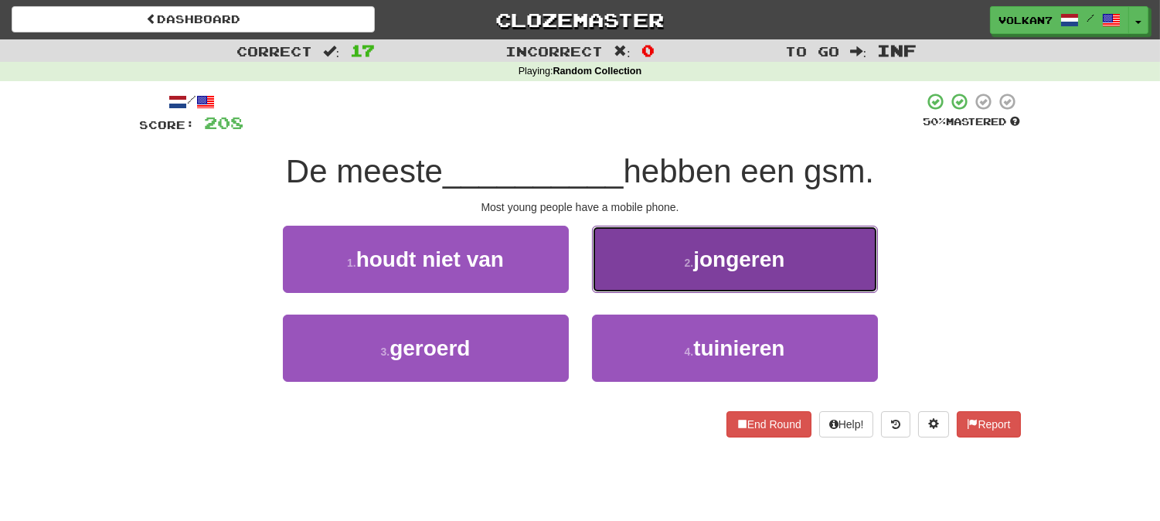
click at [668, 260] on button "2 . jongeren" at bounding box center [735, 259] width 286 height 67
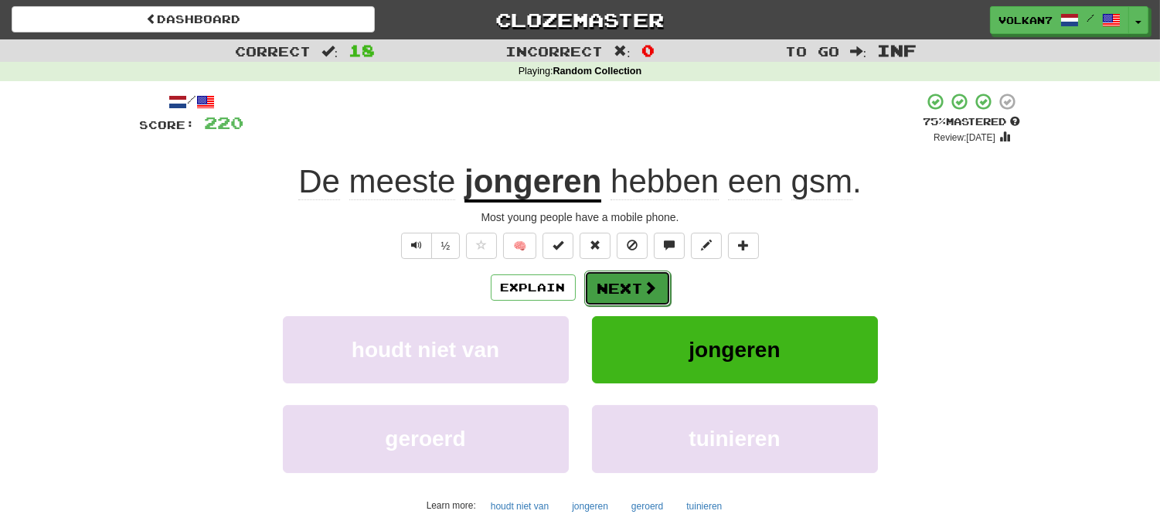
click at [618, 294] on button "Next" at bounding box center [627, 288] width 87 height 36
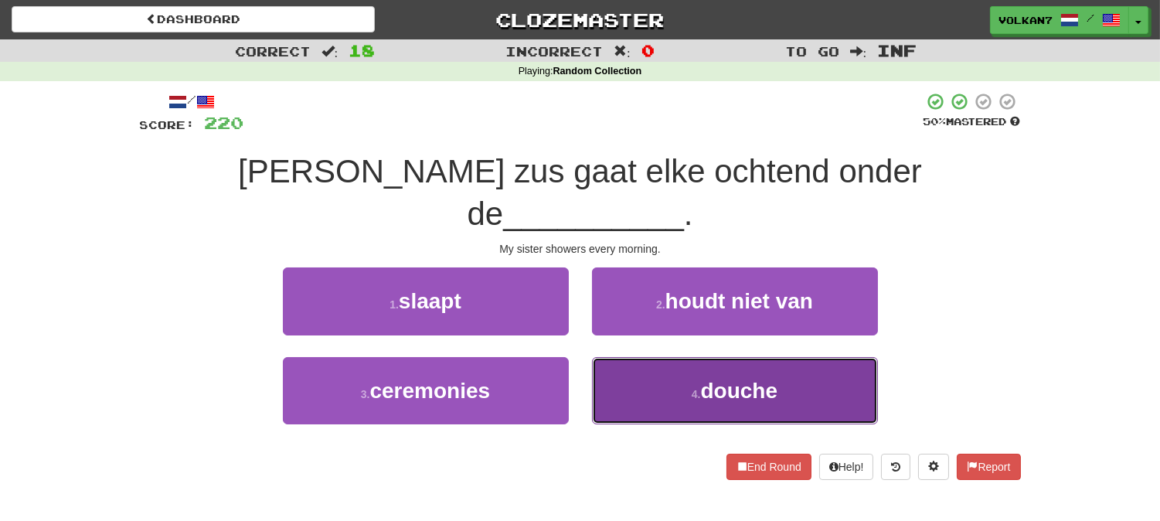
click at [651, 357] on button "4 . douche" at bounding box center [735, 390] width 286 height 67
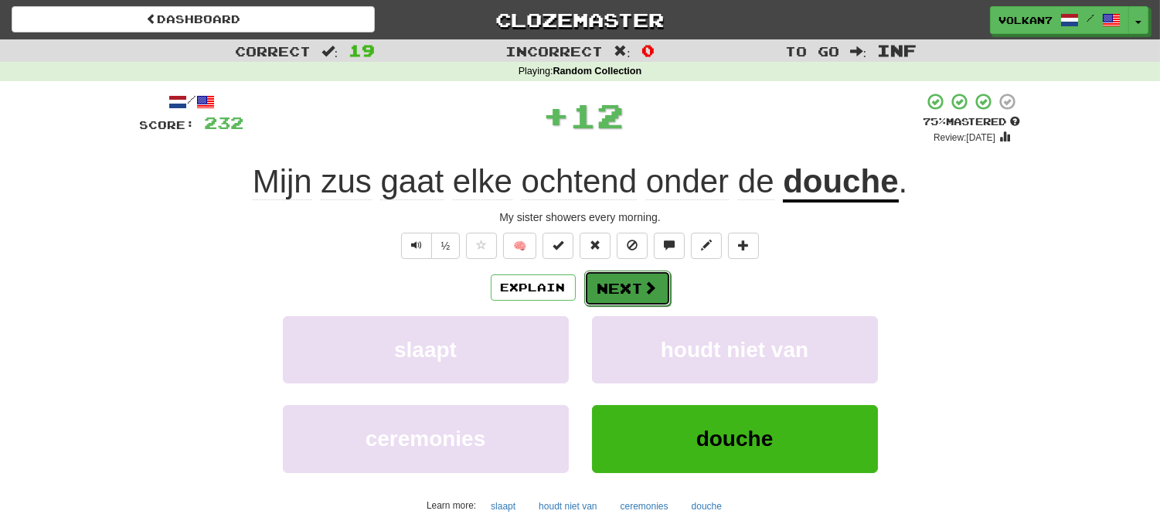
click at [629, 289] on button "Next" at bounding box center [627, 288] width 87 height 36
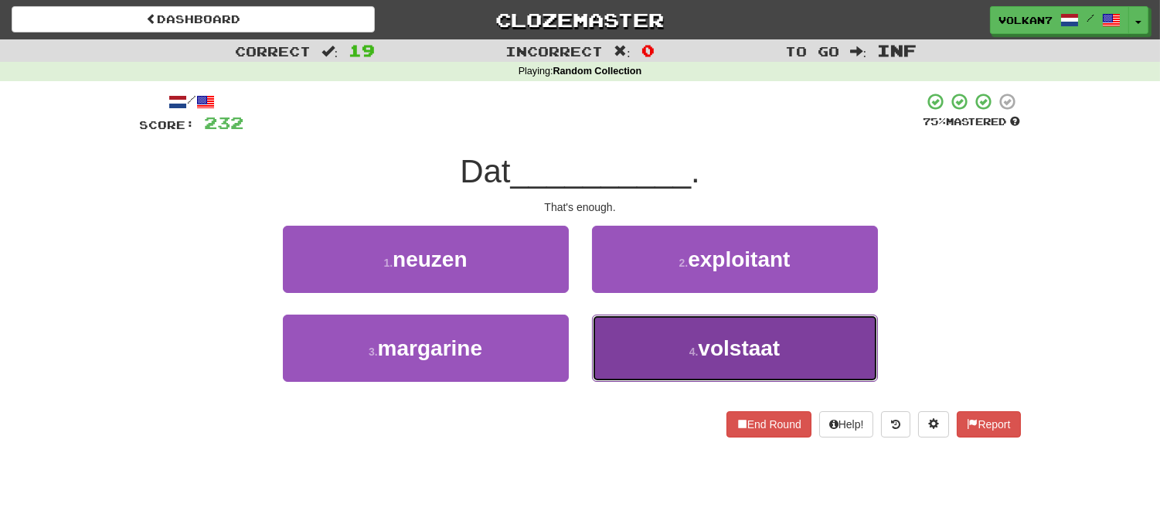
click at [668, 358] on button "4 . volstaat" at bounding box center [735, 347] width 286 height 67
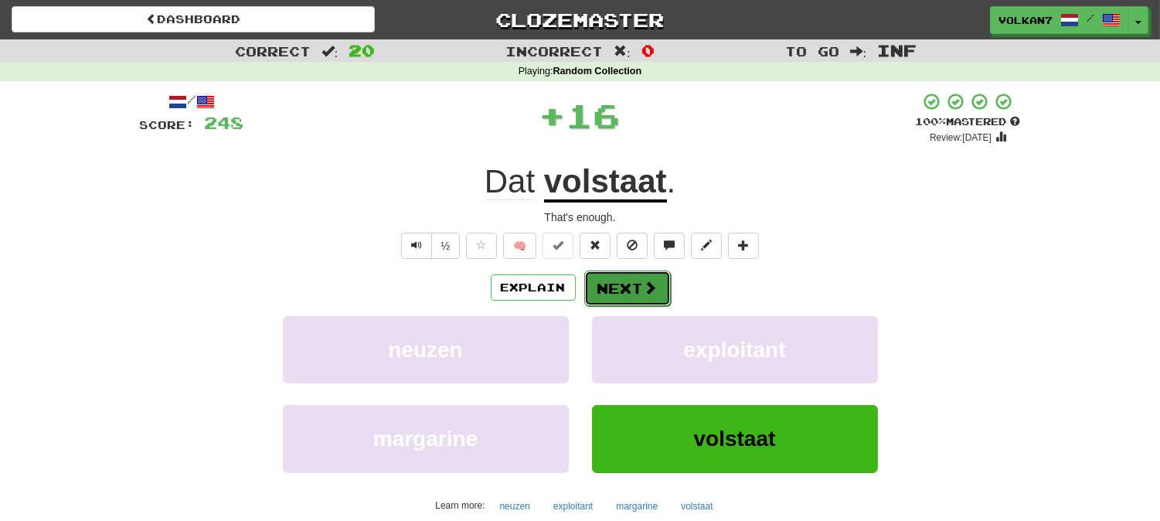
click at [615, 282] on button "Next" at bounding box center [627, 288] width 87 height 36
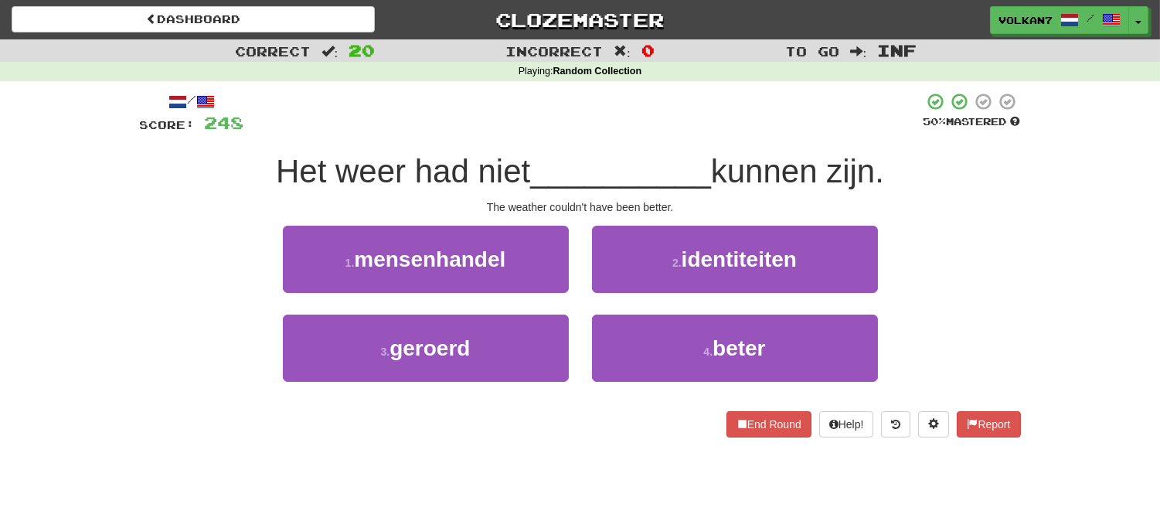
click at [637, 133] on div at bounding box center [583, 113] width 679 height 42
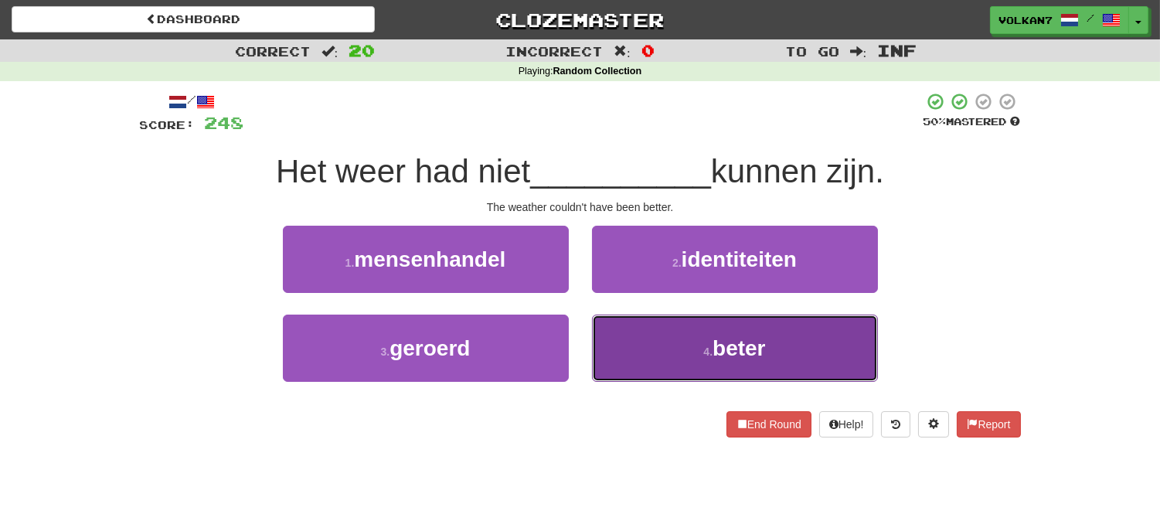
click at [683, 350] on button "4 . beter" at bounding box center [735, 347] width 286 height 67
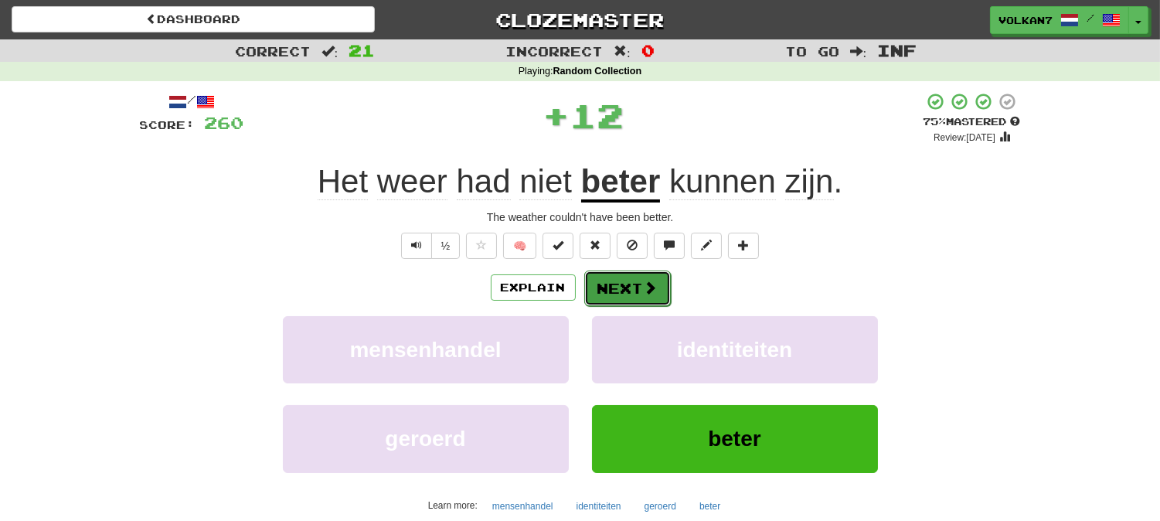
click at [644, 288] on span at bounding box center [651, 287] width 14 height 14
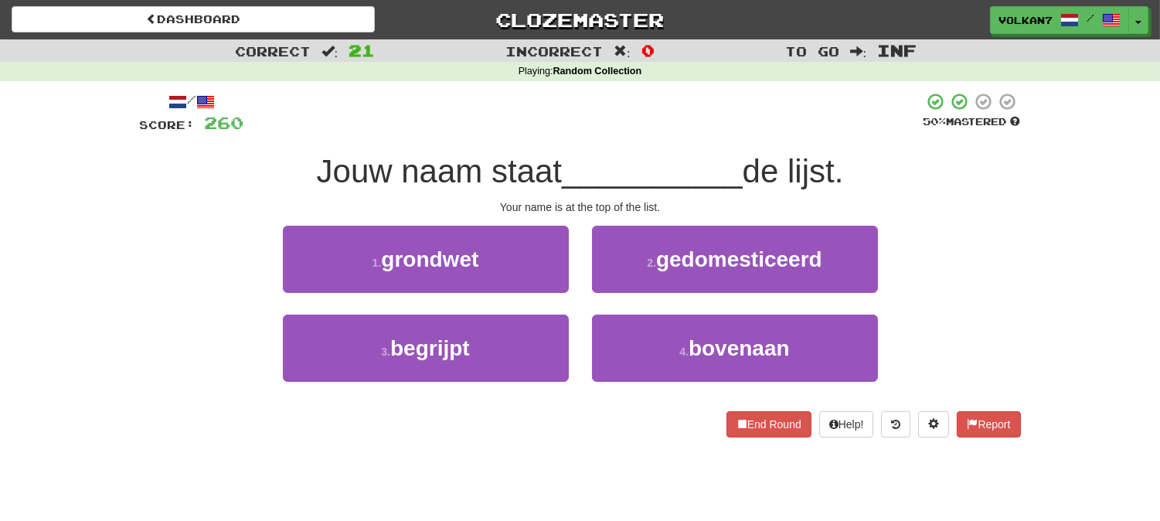
click at [589, 132] on div at bounding box center [583, 113] width 679 height 42
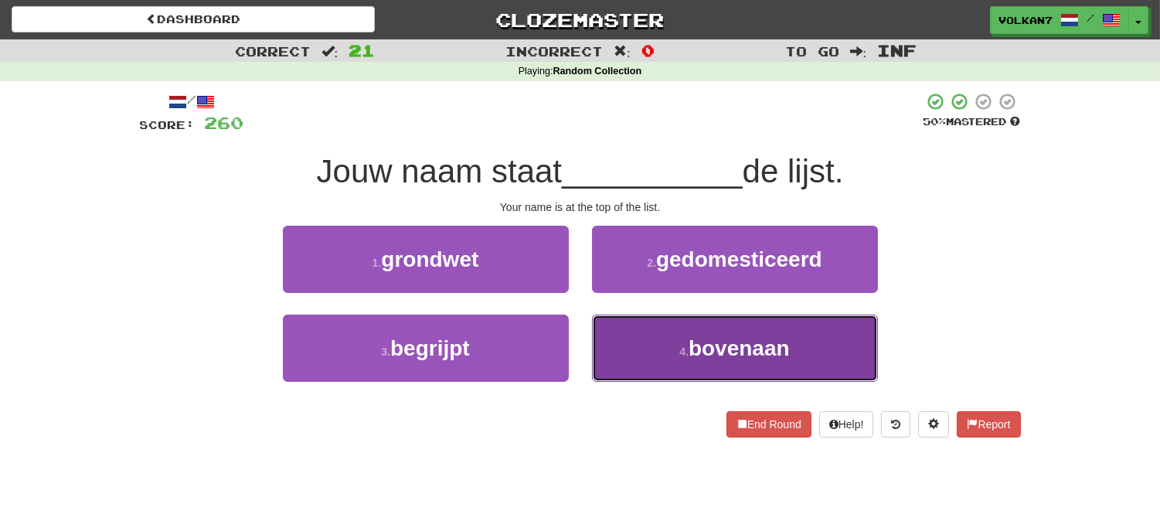
click at [652, 328] on button "4 . bovenaan" at bounding box center [735, 347] width 286 height 67
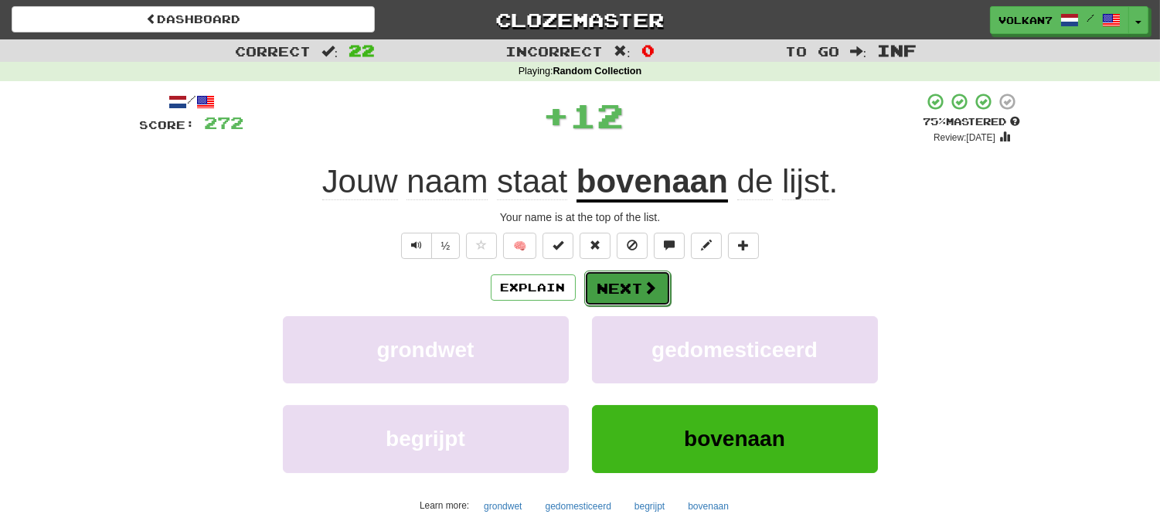
click at [634, 299] on button "Next" at bounding box center [627, 288] width 87 height 36
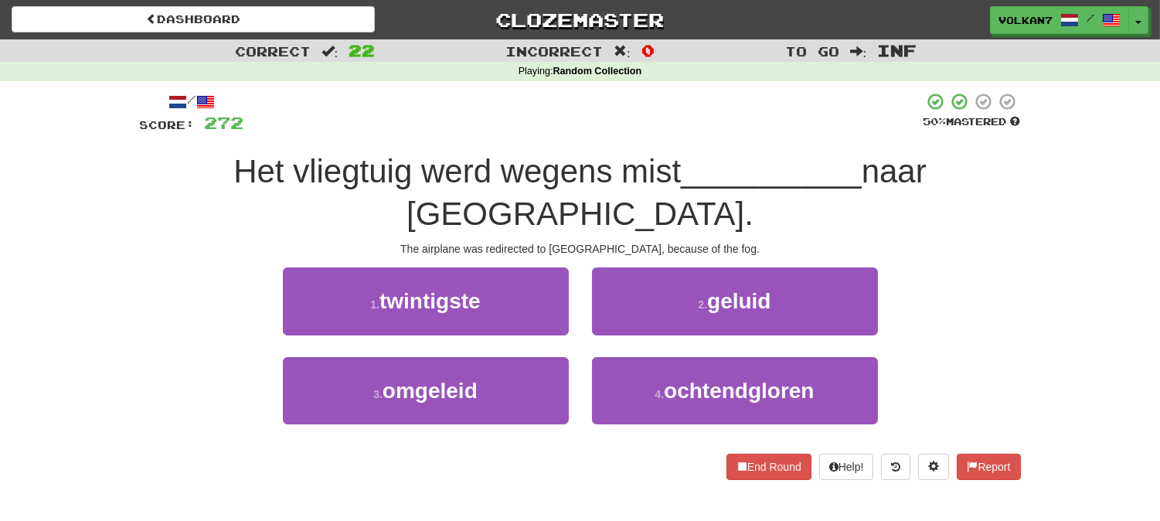
click at [628, 151] on div "Het vliegtuig werd wegens mist __________ naar München." at bounding box center [580, 193] width 881 height 84
click at [642, 139] on div "/ Score: 272 50 % Mastered Het vliegtuig werd wegens mist __________ naar Münch…" at bounding box center [580, 285] width 881 height 387
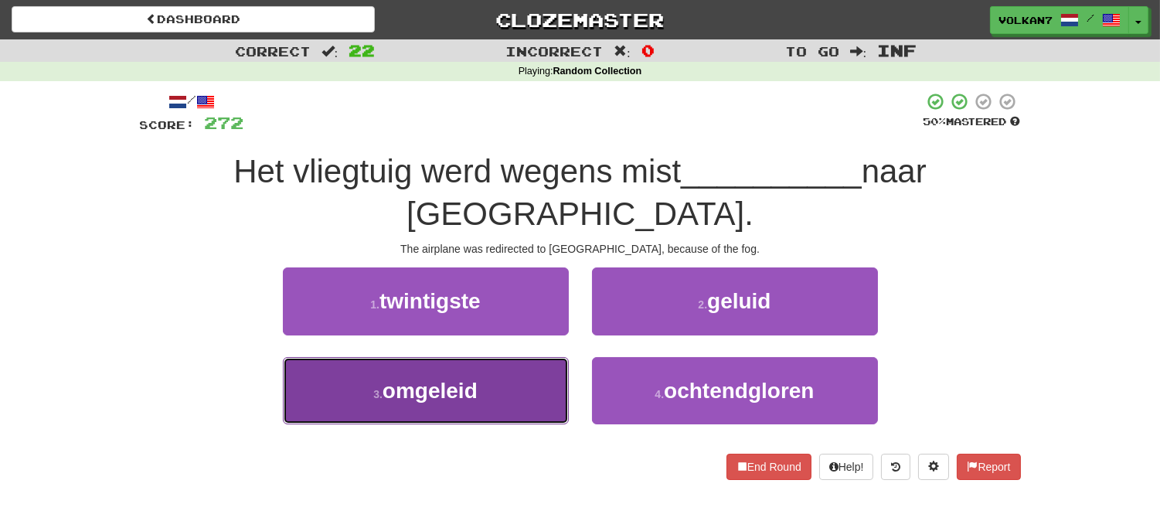
click at [483, 368] on button "3 . omgeleid" at bounding box center [426, 390] width 286 height 67
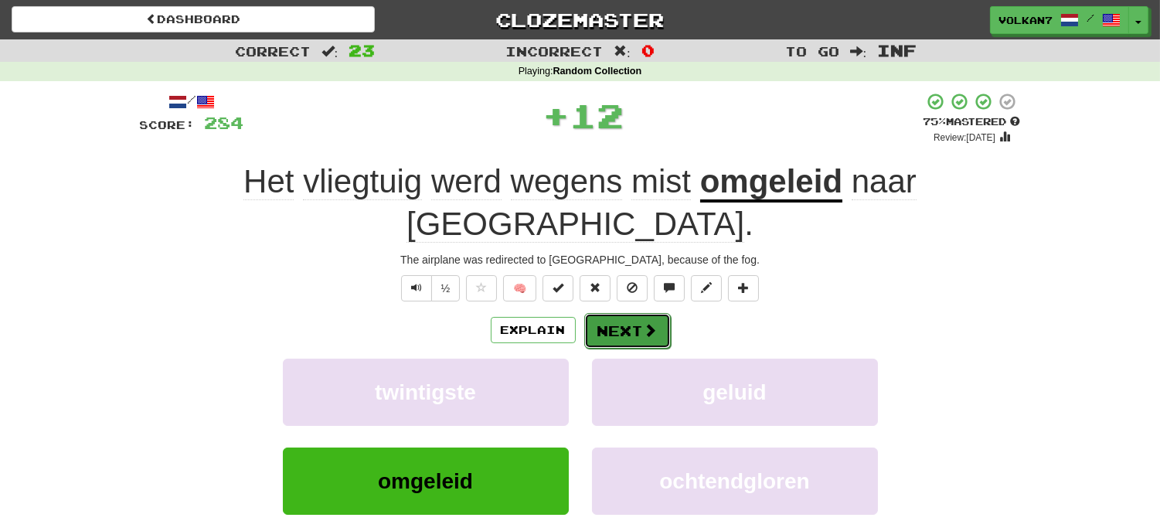
click at [626, 313] on button "Next" at bounding box center [627, 331] width 87 height 36
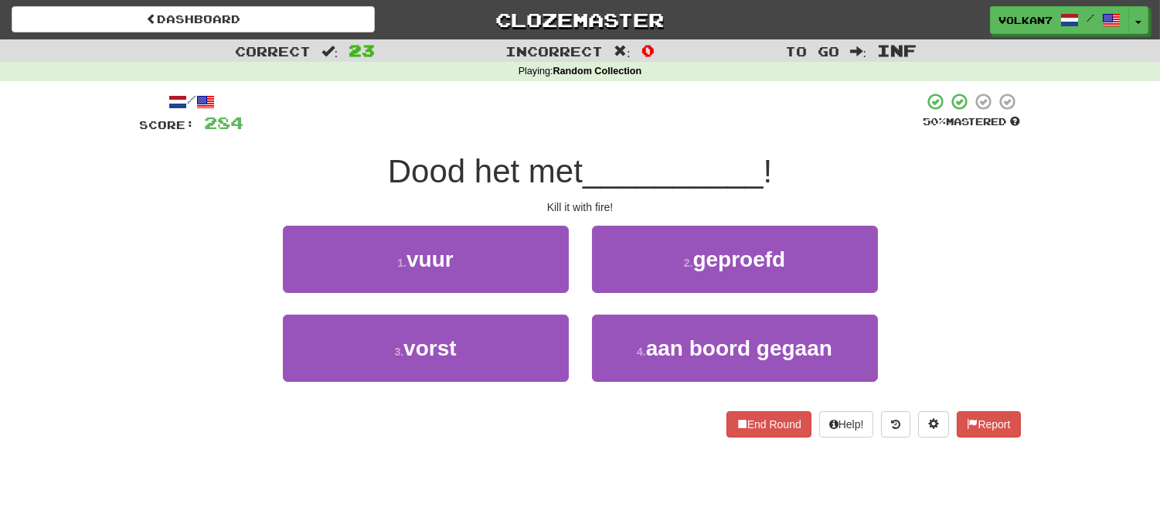
click at [681, 114] on div at bounding box center [583, 113] width 679 height 42
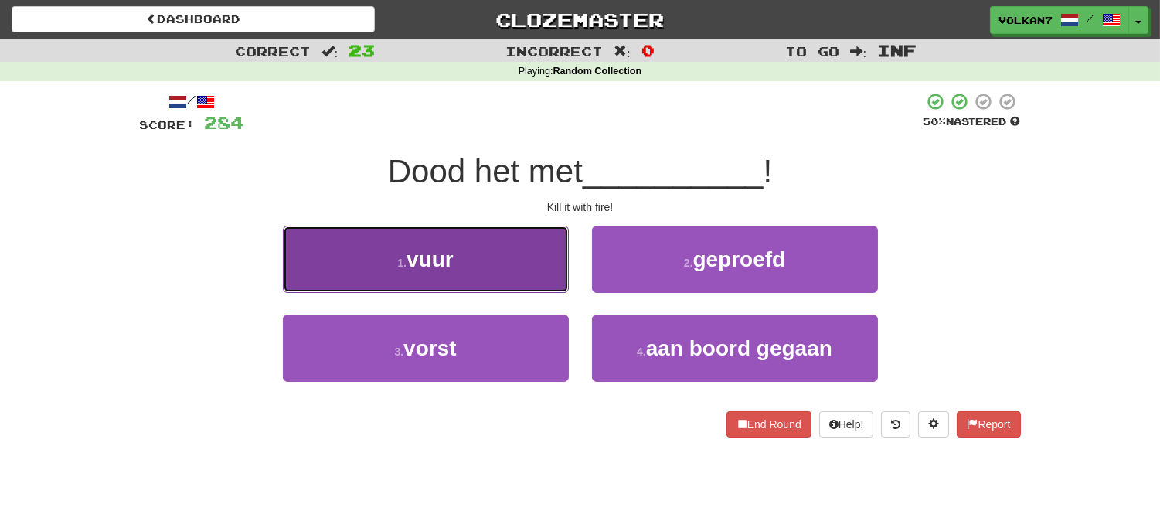
click at [504, 275] on button "1 . vuur" at bounding box center [426, 259] width 286 height 67
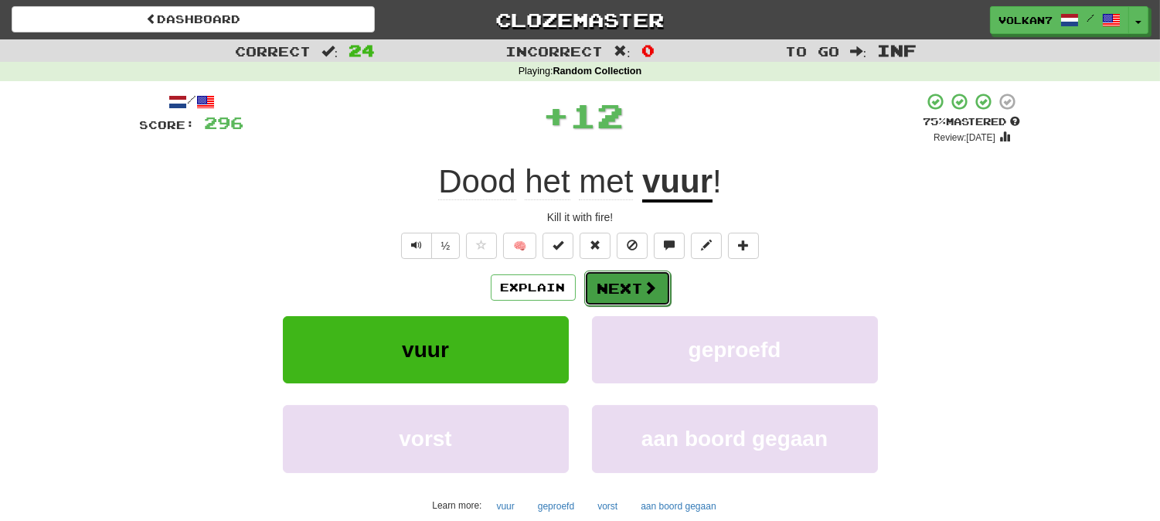
click at [620, 274] on button "Next" at bounding box center [627, 288] width 87 height 36
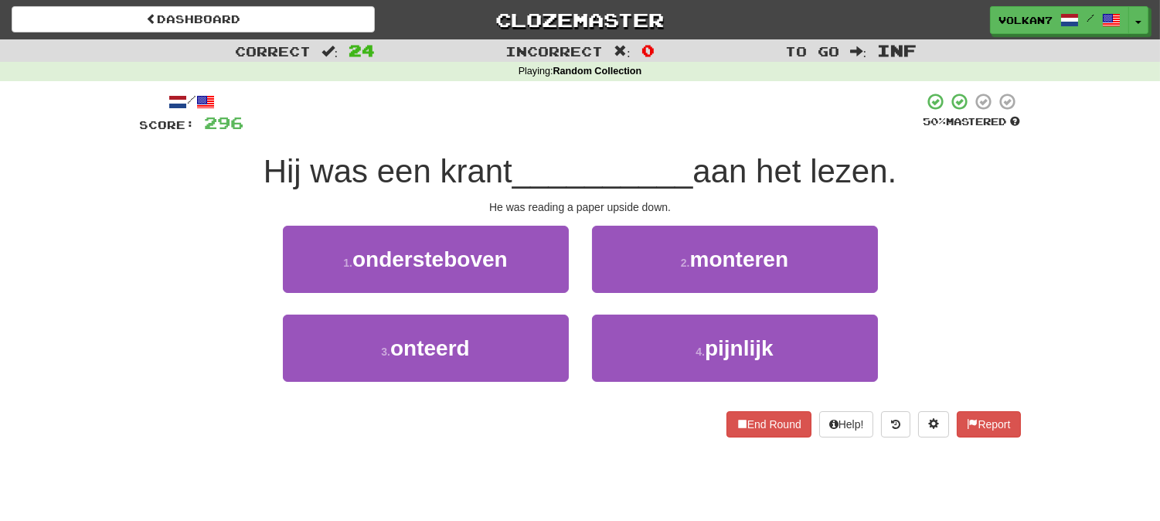
click at [595, 144] on div "/ Score: 296 50 % Mastered Hij was een krant __________ aan het lezen. He was r…" at bounding box center [580, 264] width 881 height 345
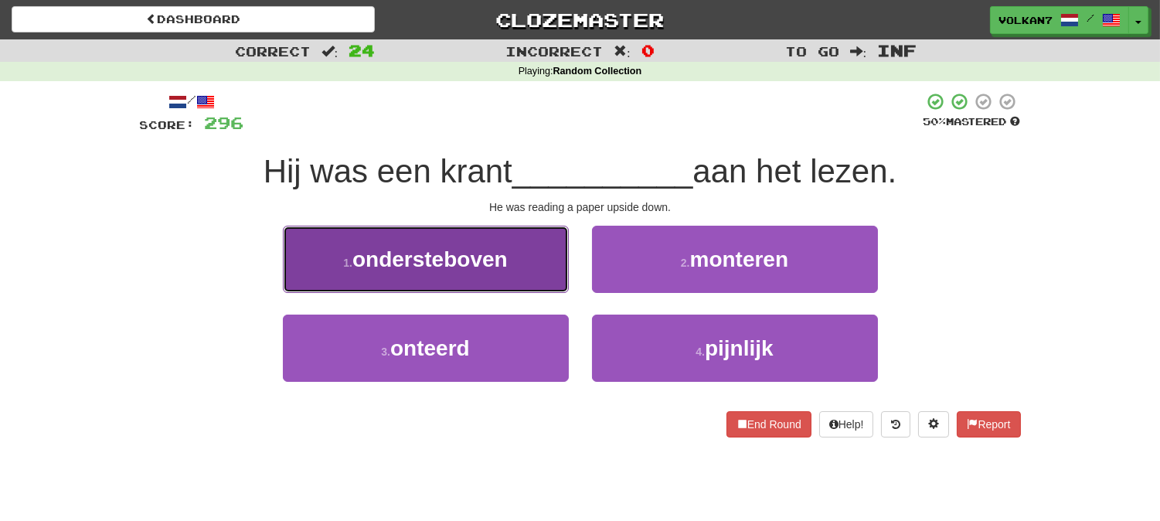
click at [469, 289] on button "1 . ondersteboven" at bounding box center [426, 259] width 286 height 67
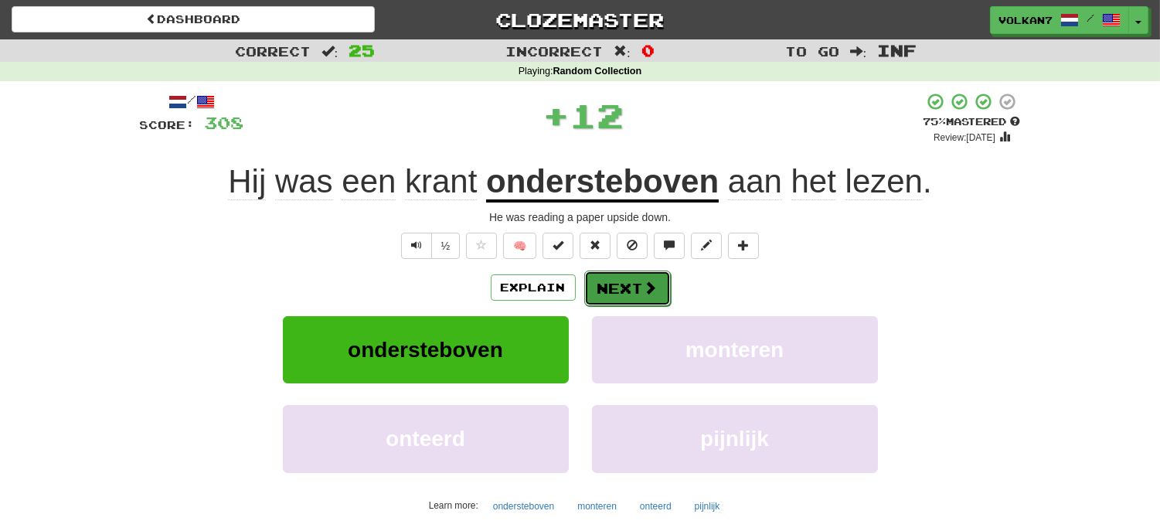
click at [623, 274] on button "Next" at bounding box center [627, 288] width 87 height 36
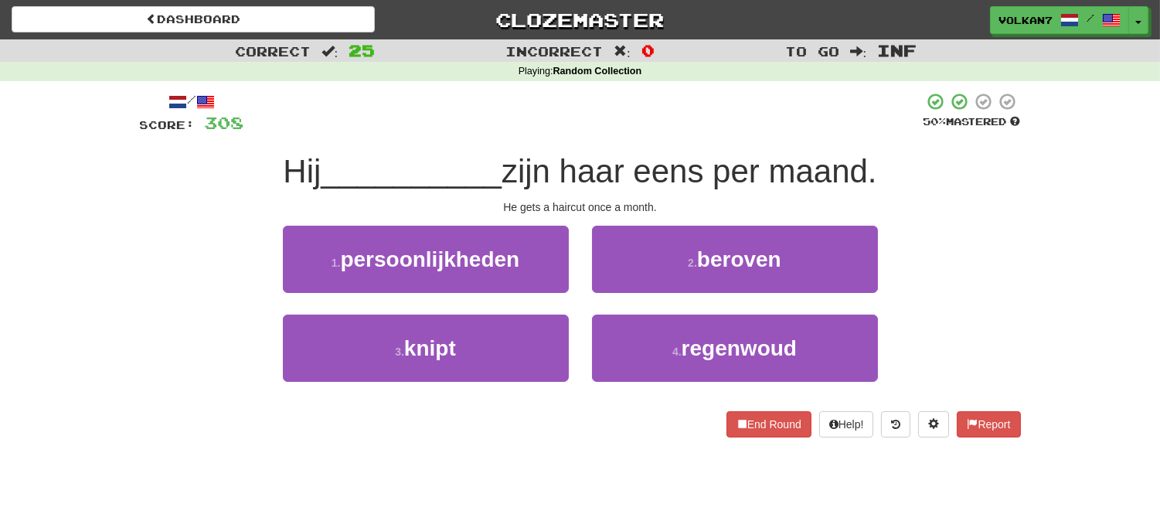
click at [626, 129] on div at bounding box center [583, 113] width 679 height 42
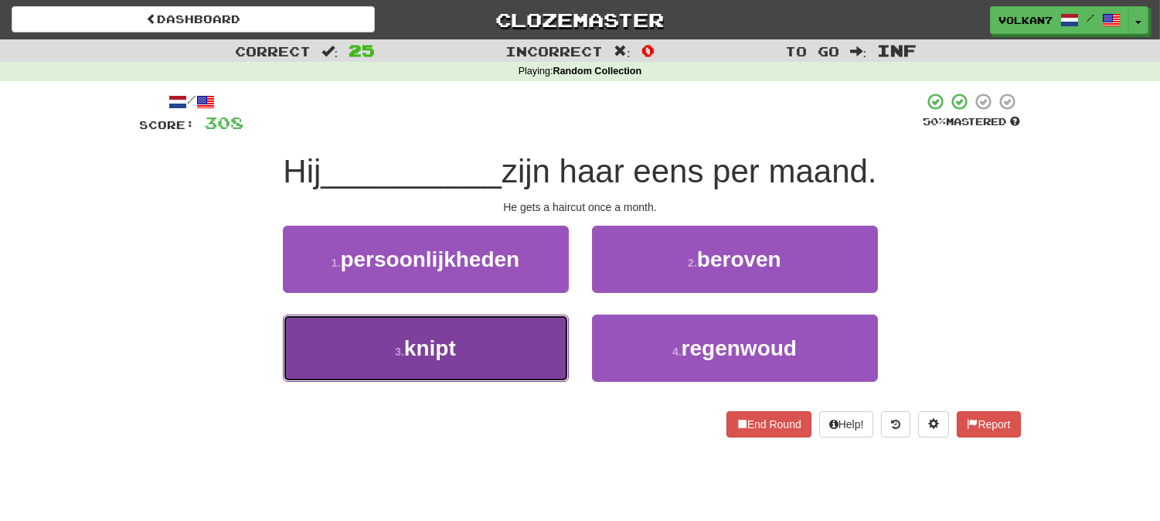
click at [513, 356] on button "3 . knipt" at bounding box center [426, 347] width 286 height 67
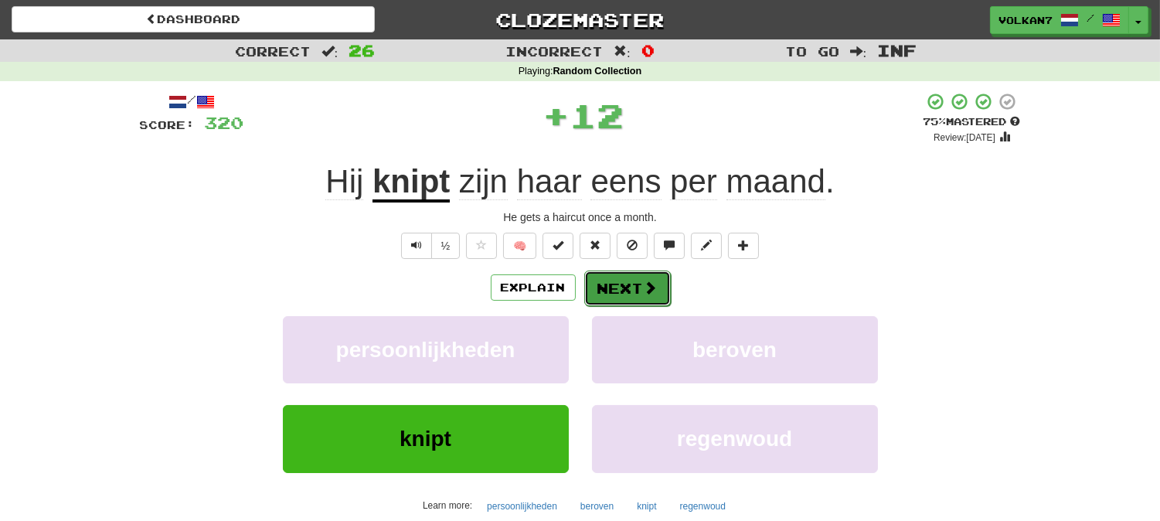
click at [630, 291] on button "Next" at bounding box center [627, 288] width 87 height 36
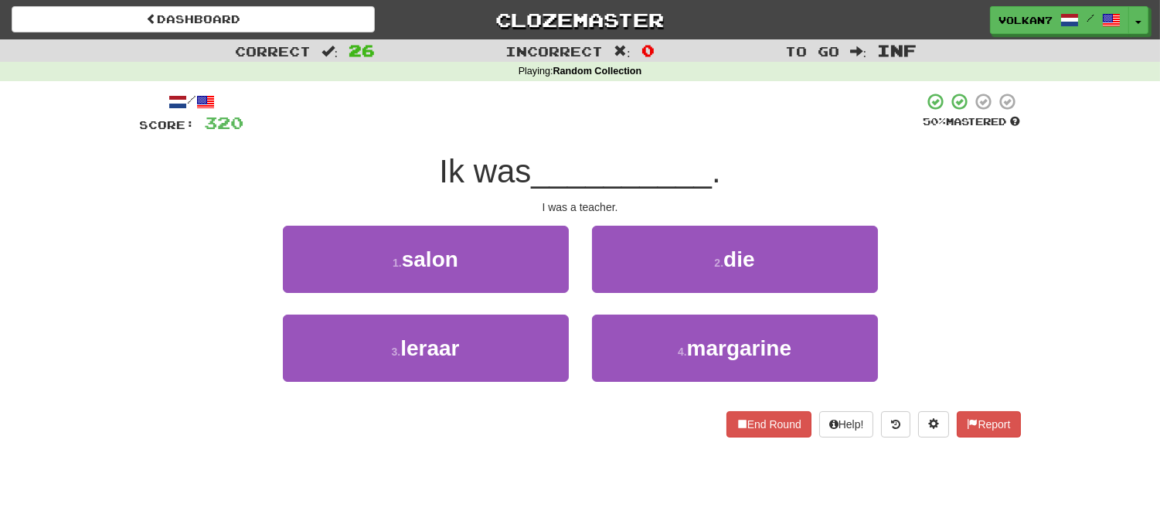
click at [627, 153] on span "__________" at bounding box center [621, 171] width 181 height 36
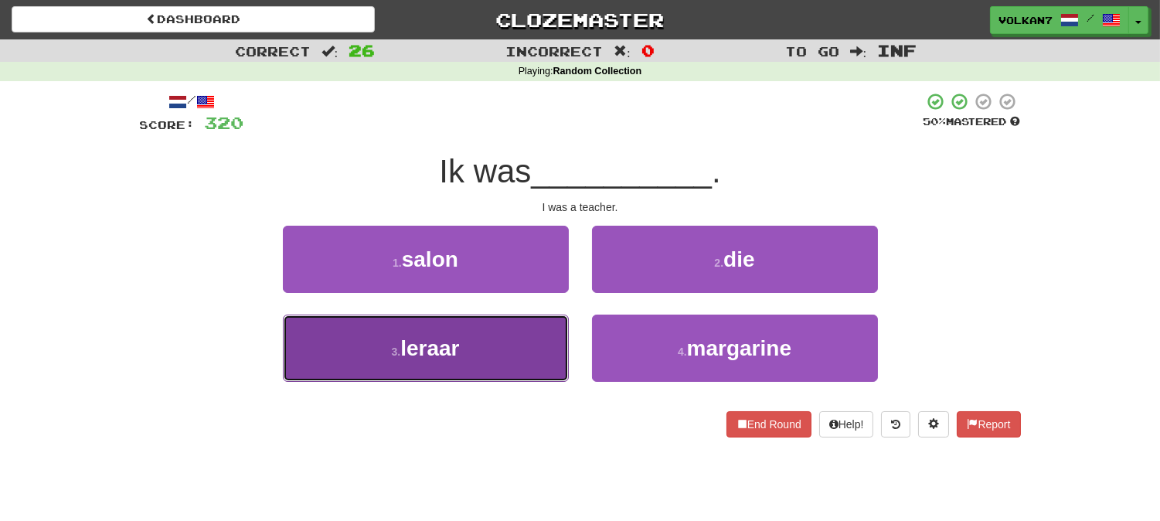
click at [516, 331] on button "3 . leraar" at bounding box center [426, 347] width 286 height 67
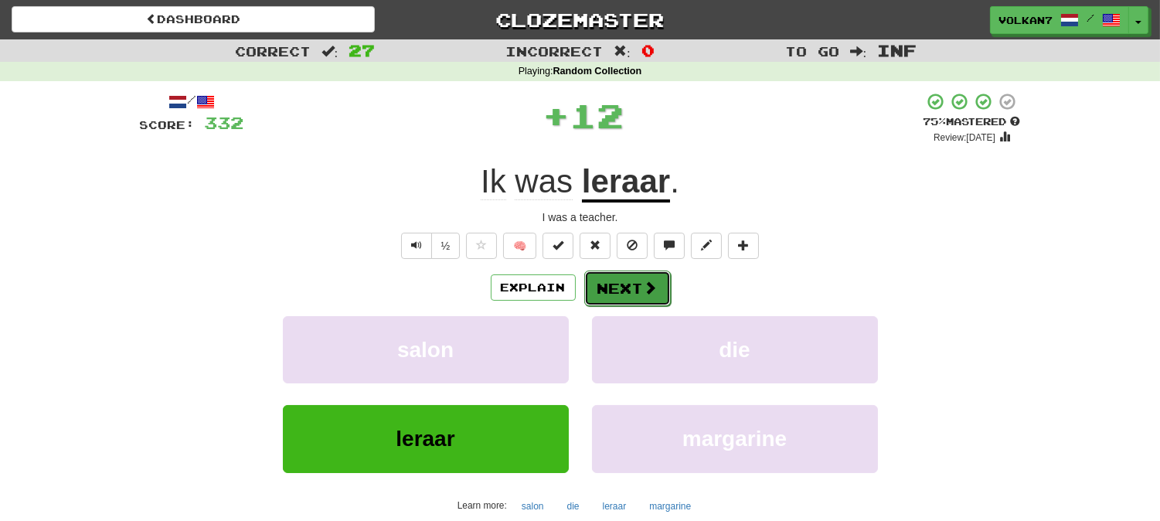
click at [605, 280] on button "Next" at bounding box center [627, 288] width 87 height 36
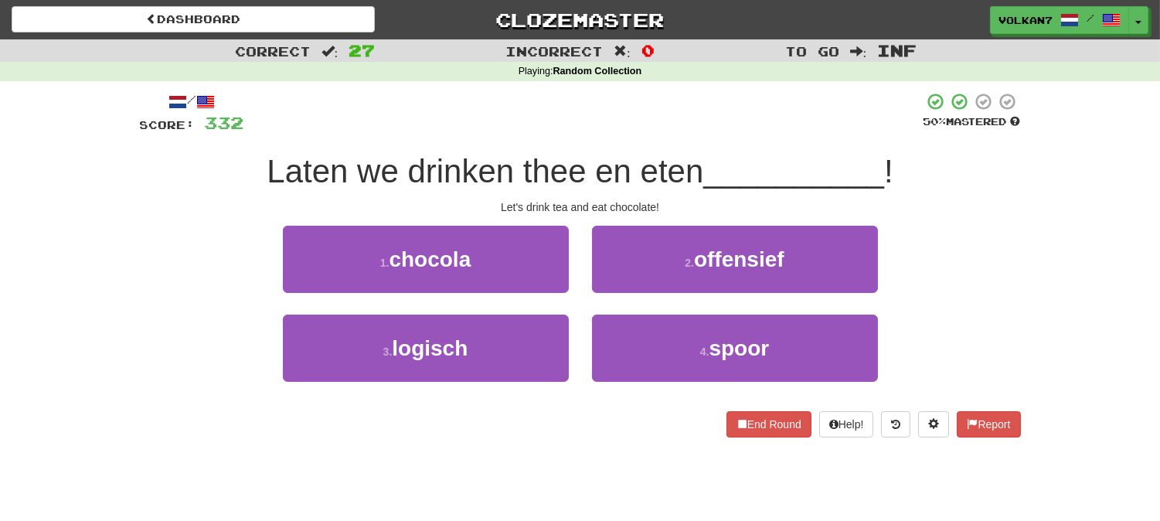
click at [668, 134] on div "/ Score: 332 50 % Mastered Laten we drinken thee en eten __________ ! Let's dri…" at bounding box center [580, 264] width 881 height 345
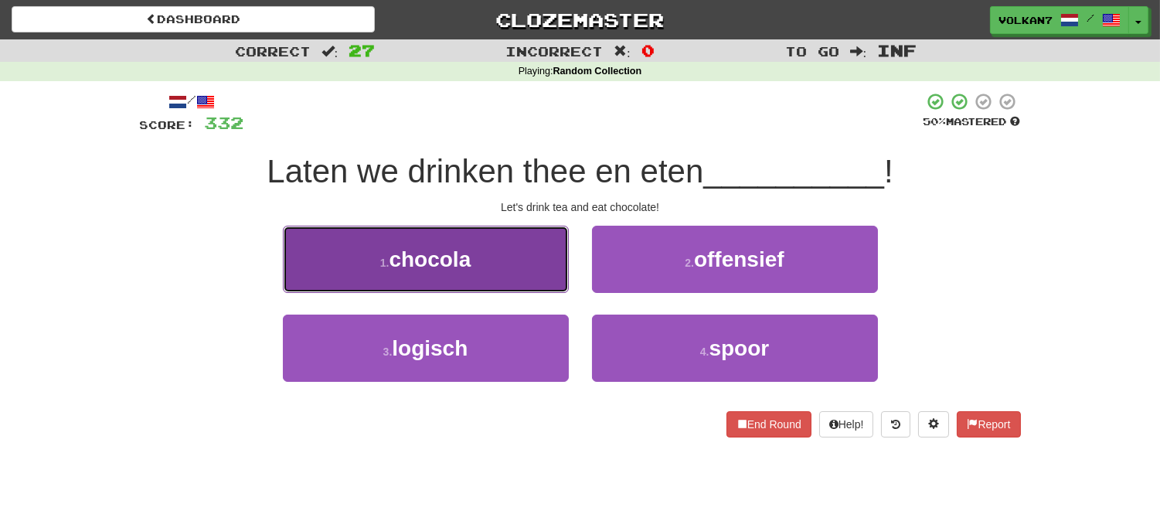
click at [529, 271] on button "1 . chocola" at bounding box center [426, 259] width 286 height 67
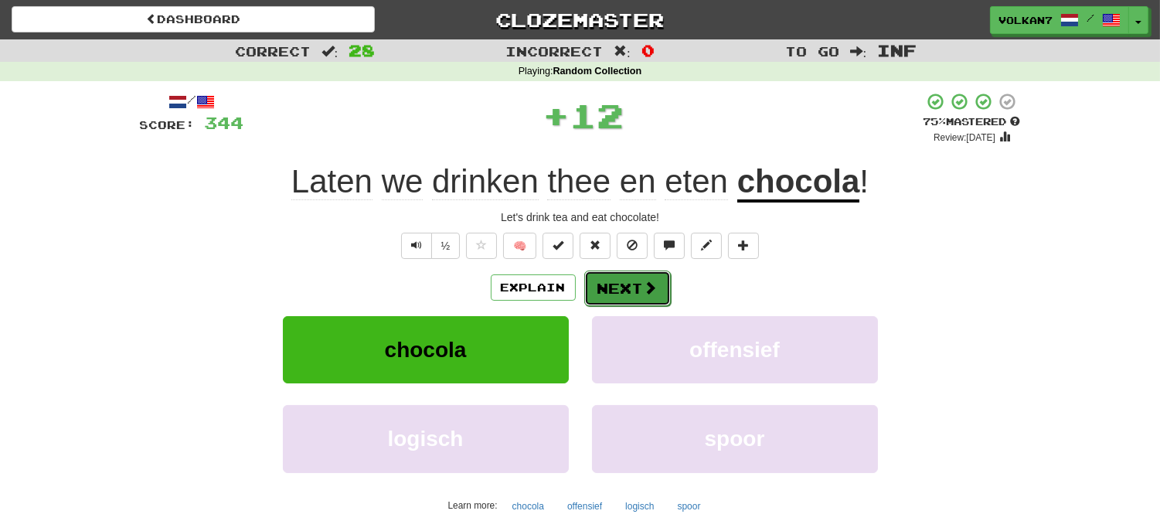
click at [623, 278] on button "Next" at bounding box center [627, 288] width 87 height 36
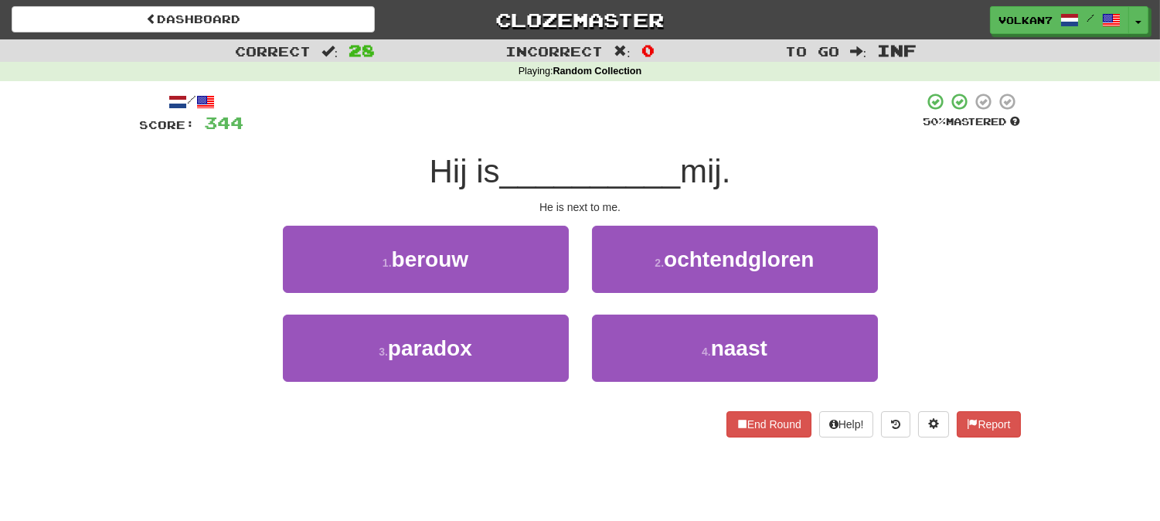
click at [637, 126] on div at bounding box center [583, 113] width 679 height 42
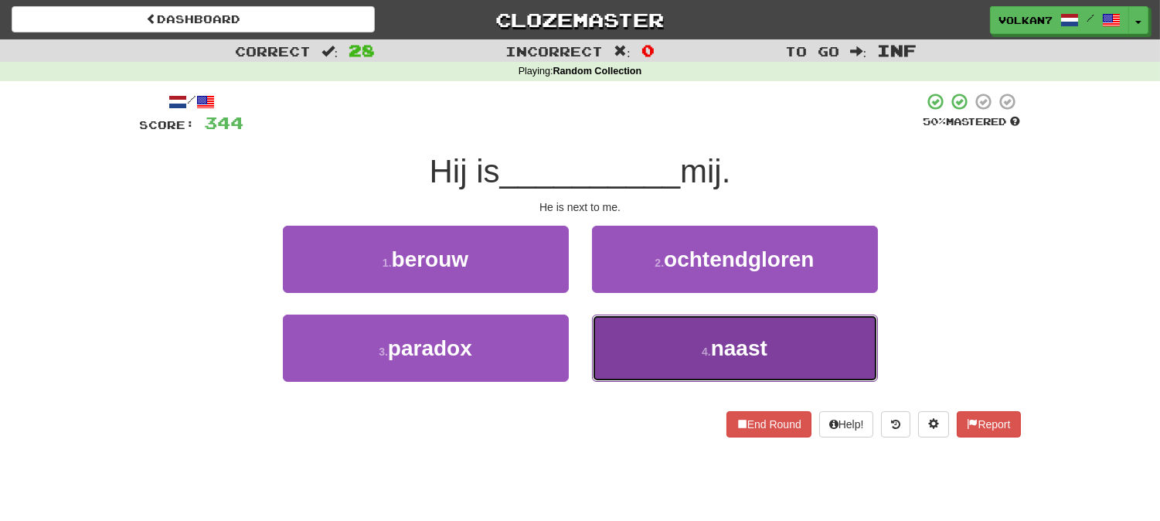
click at [669, 335] on button "4 . naast" at bounding box center [735, 347] width 286 height 67
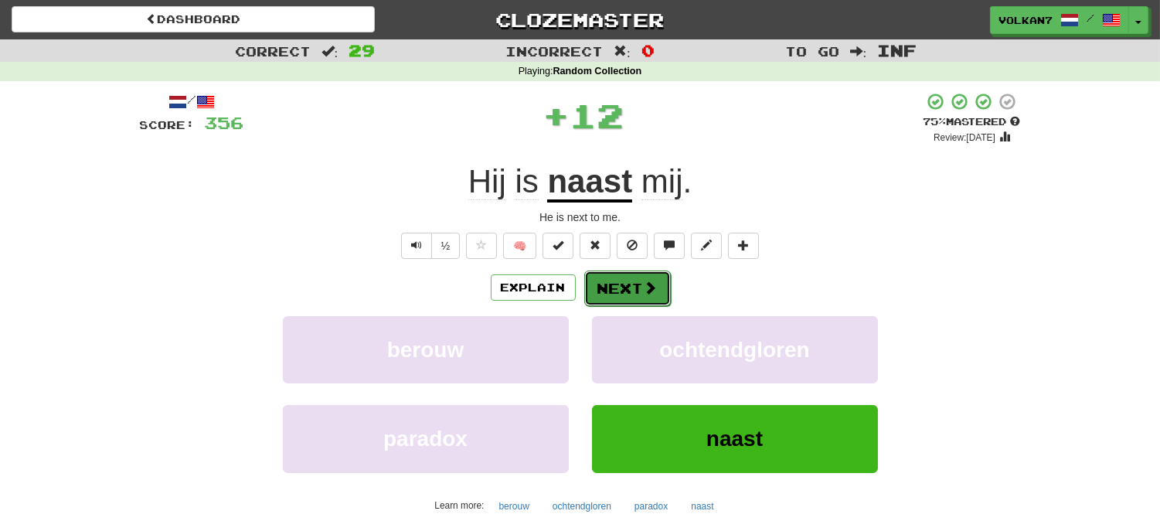
click at [629, 287] on button "Next" at bounding box center [627, 288] width 87 height 36
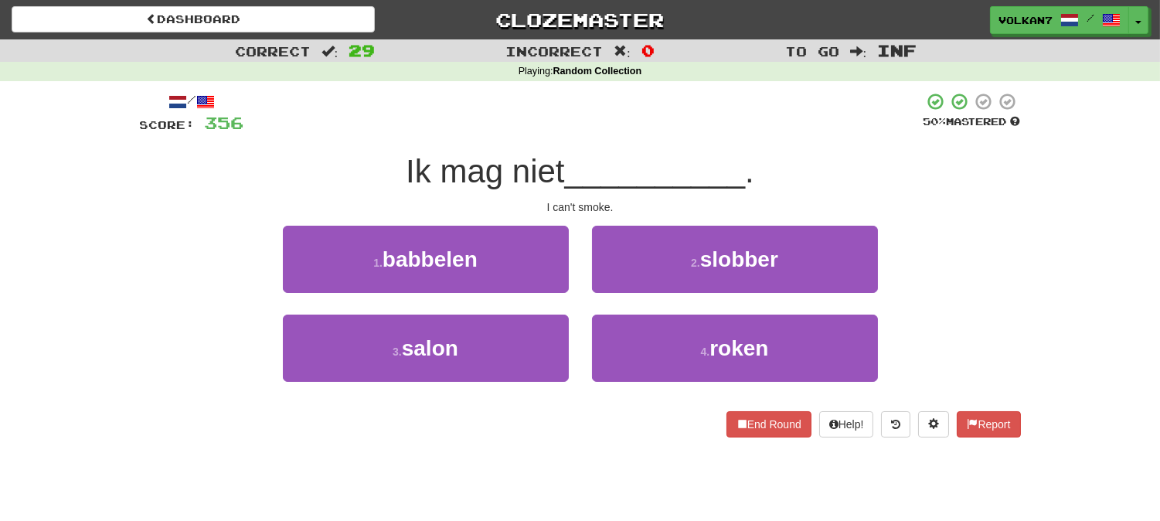
click at [637, 122] on div at bounding box center [583, 113] width 679 height 42
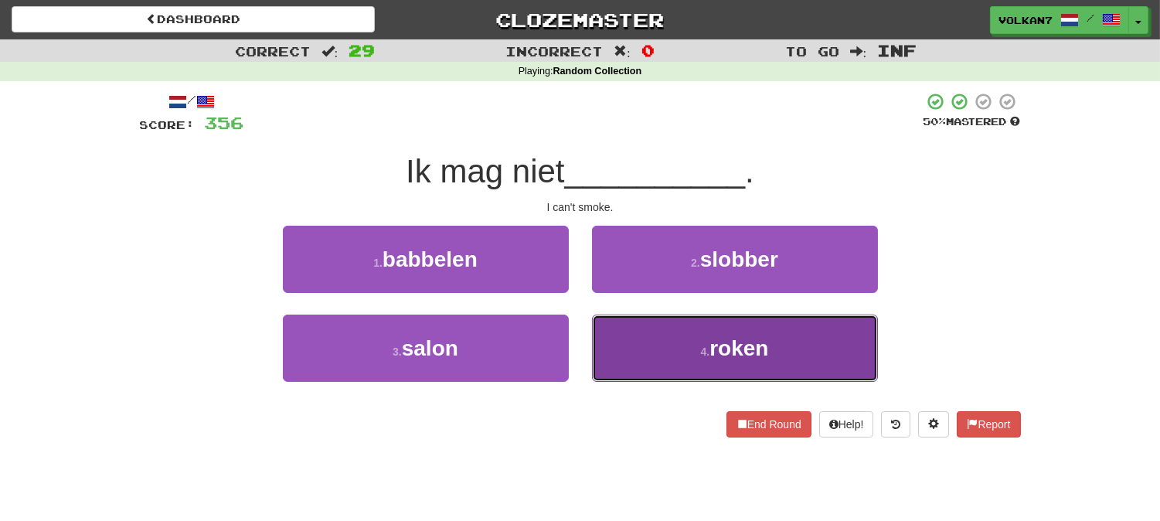
click at [672, 358] on button "4 . roken" at bounding box center [735, 347] width 286 height 67
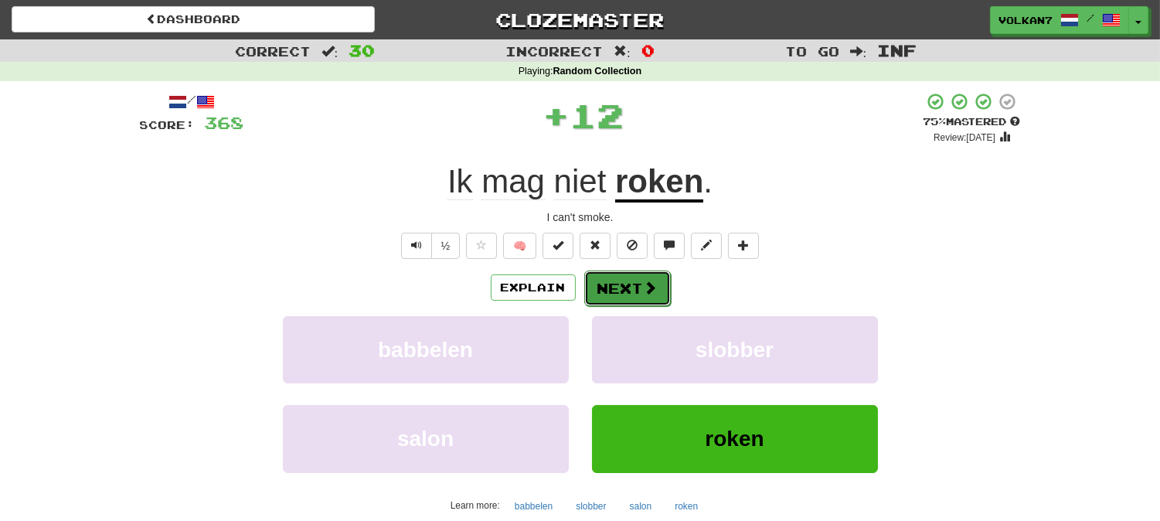
click at [638, 284] on button "Next" at bounding box center [627, 288] width 87 height 36
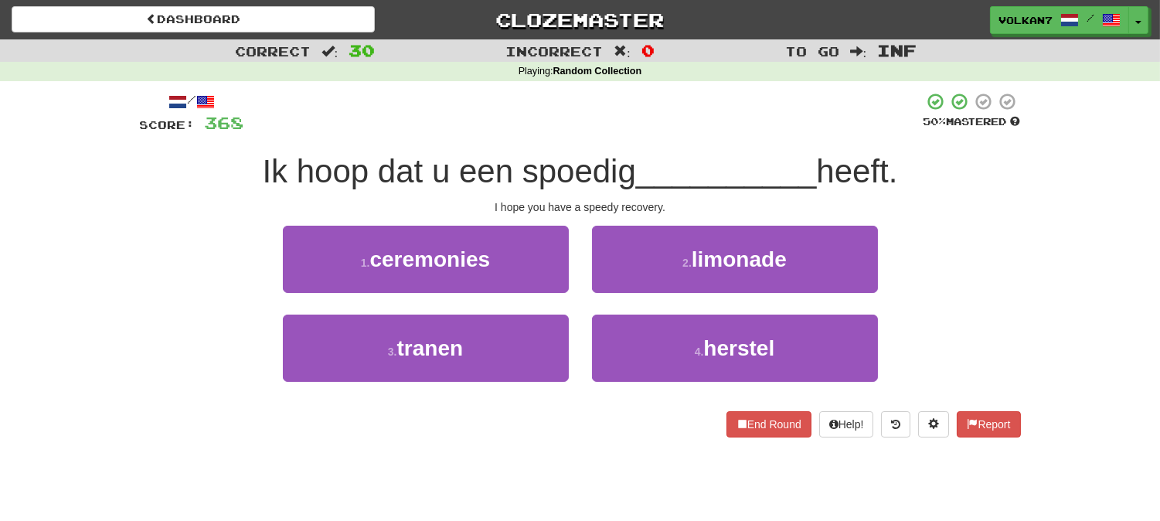
click at [640, 135] on div "/ Score: 368 50 % Mastered Ik hoop dat u een spoedig __________ heeft. I hope y…" at bounding box center [580, 264] width 881 height 345
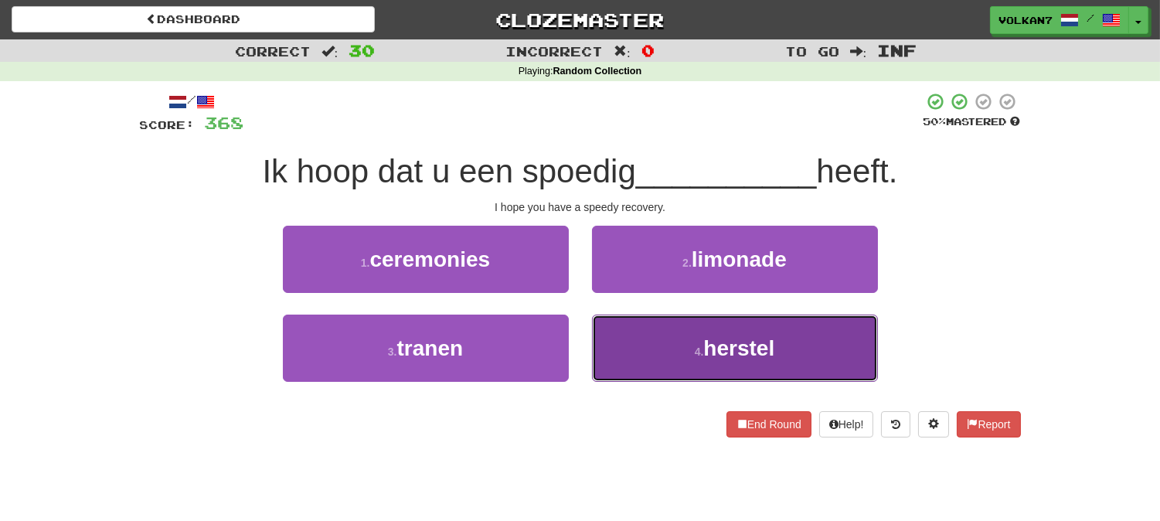
click at [695, 335] on button "4 . herstel" at bounding box center [735, 347] width 286 height 67
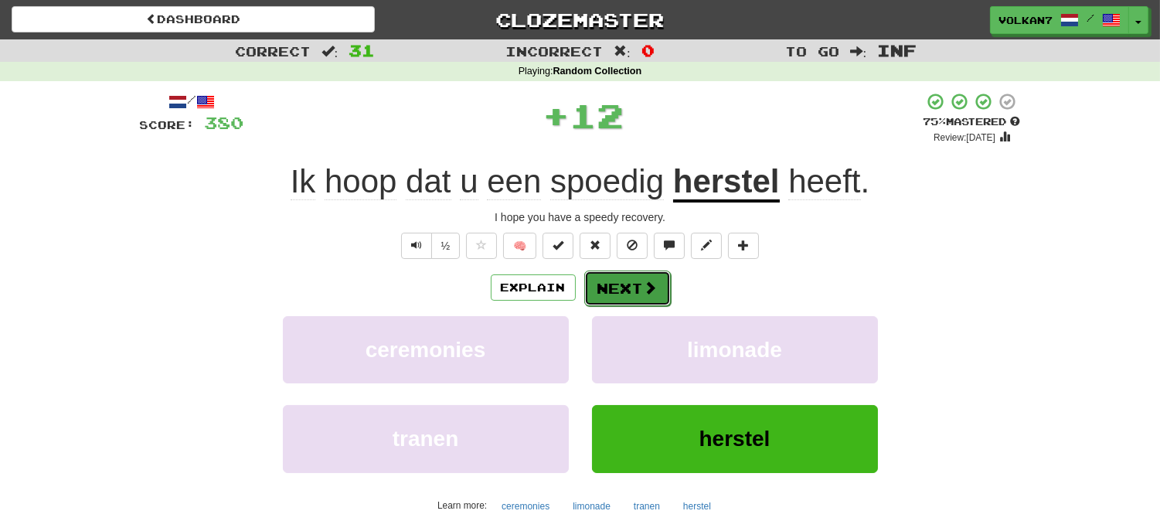
click at [619, 271] on button "Next" at bounding box center [627, 288] width 87 height 36
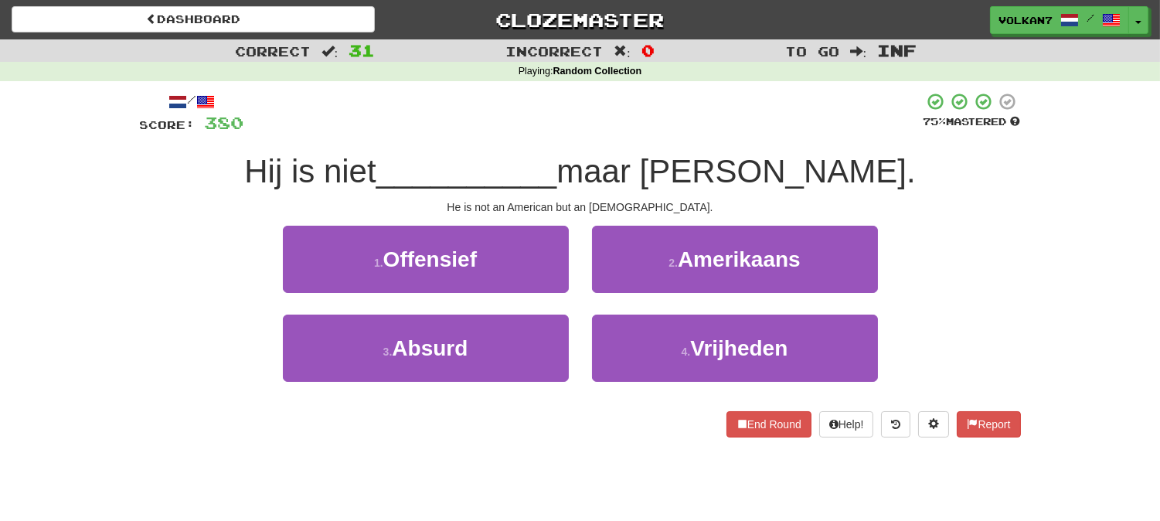
click at [624, 114] on div at bounding box center [583, 113] width 679 height 42
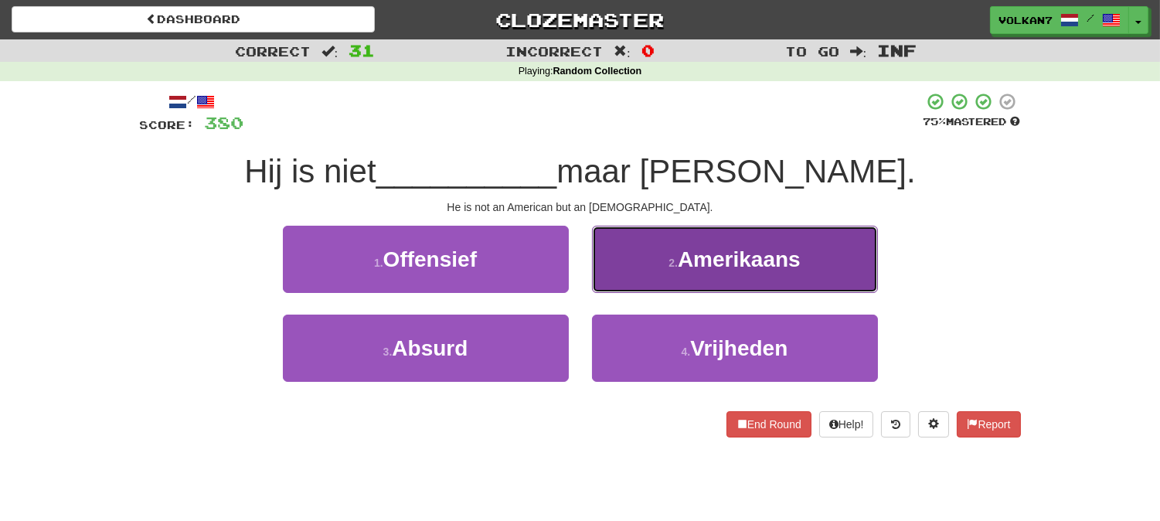
click at [693, 247] on span "Amerikaans" at bounding box center [739, 259] width 123 height 24
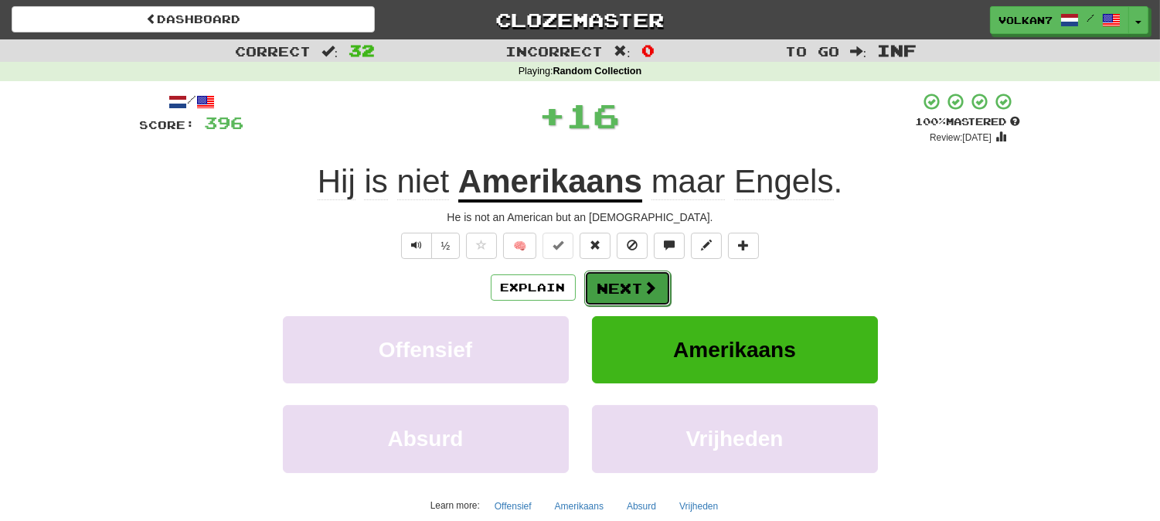
click at [634, 278] on button "Next" at bounding box center [627, 288] width 87 height 36
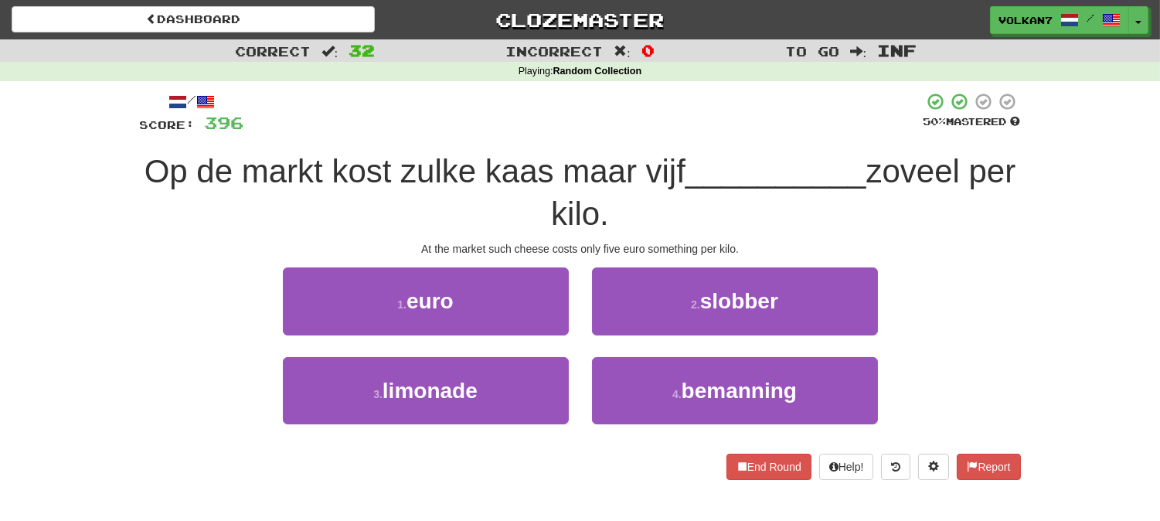
click at [635, 143] on div "/ Score: 396 50 % Mastered Op de markt kost zulke kaas maar vijf __________ zov…" at bounding box center [580, 285] width 881 height 387
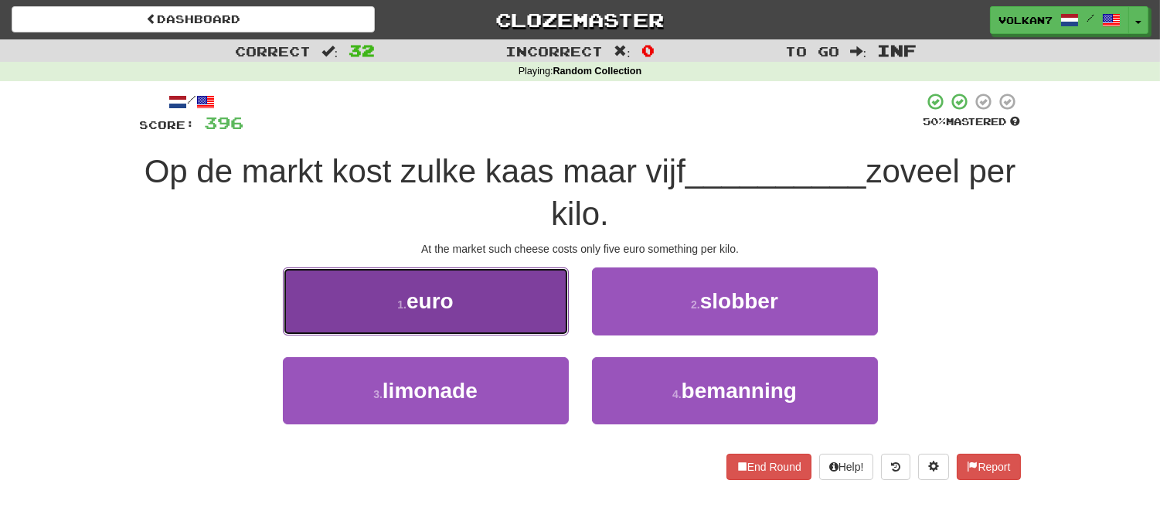
click at [519, 292] on button "1 . euro" at bounding box center [426, 300] width 286 height 67
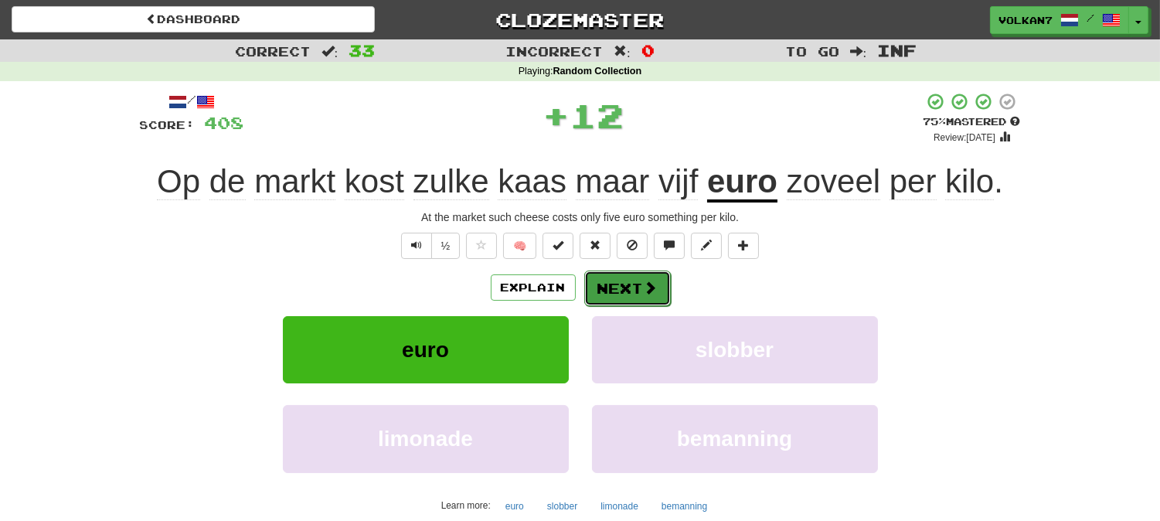
click at [634, 301] on button "Next" at bounding box center [627, 288] width 87 height 36
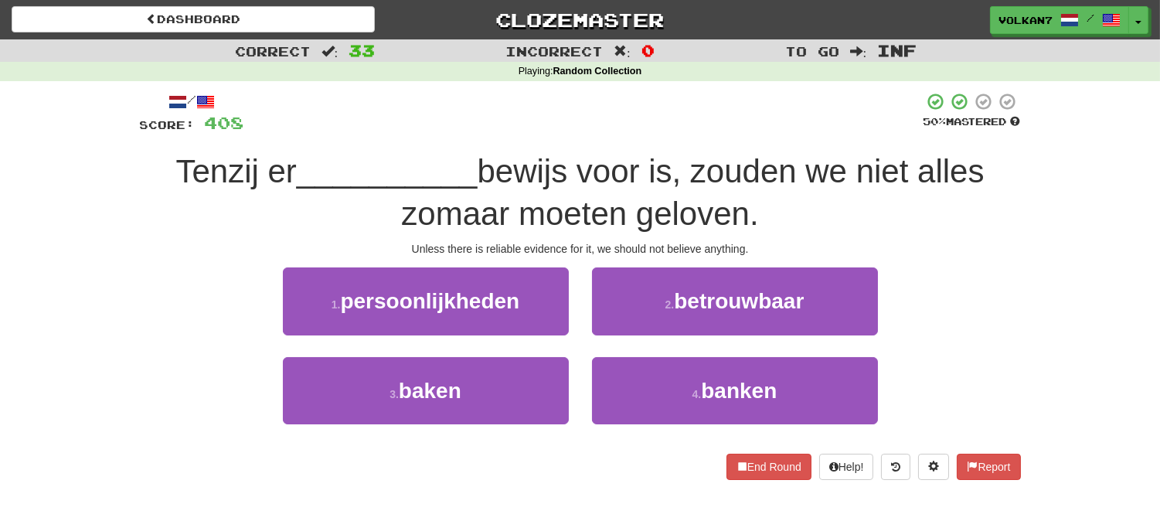
click at [652, 124] on div at bounding box center [583, 113] width 679 height 42
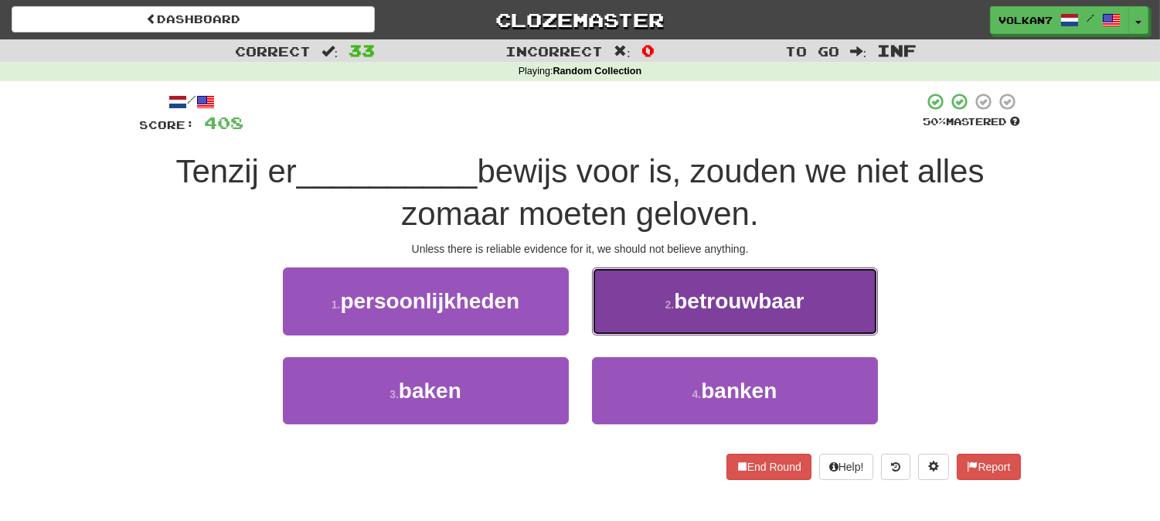
click at [703, 307] on span "betrouwbaar" at bounding box center [739, 301] width 130 height 24
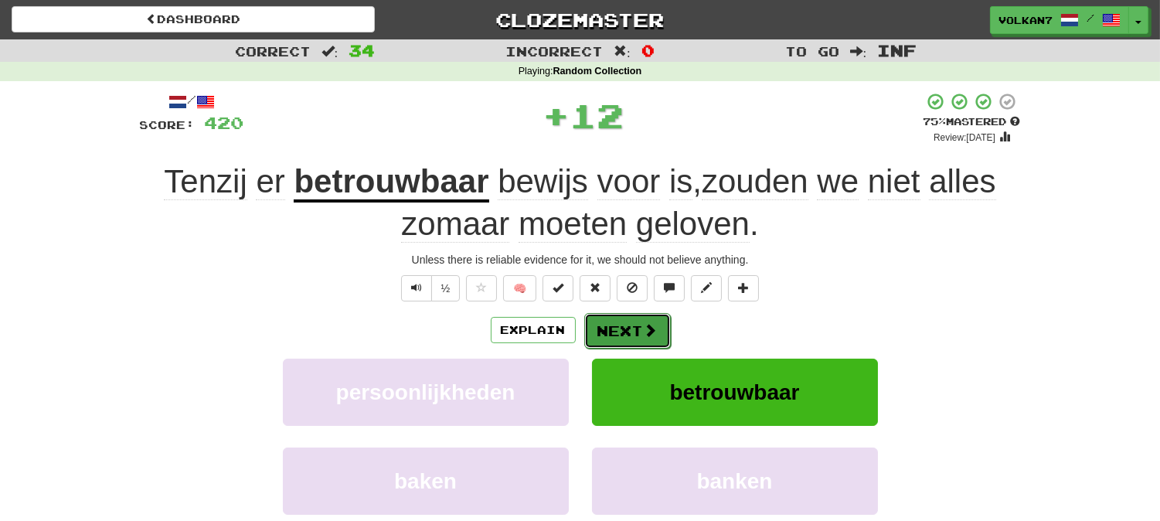
click at [623, 314] on button "Next" at bounding box center [627, 331] width 87 height 36
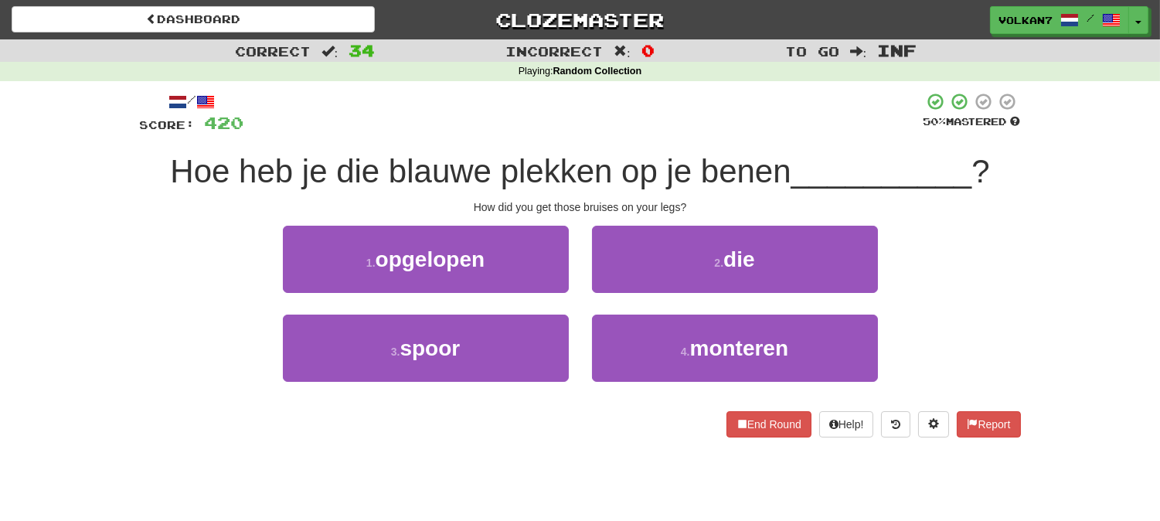
click at [643, 141] on div "/ Score: 420 50 % Mastered Hoe heb je die blauwe plekken op je benen __________…" at bounding box center [580, 264] width 881 height 345
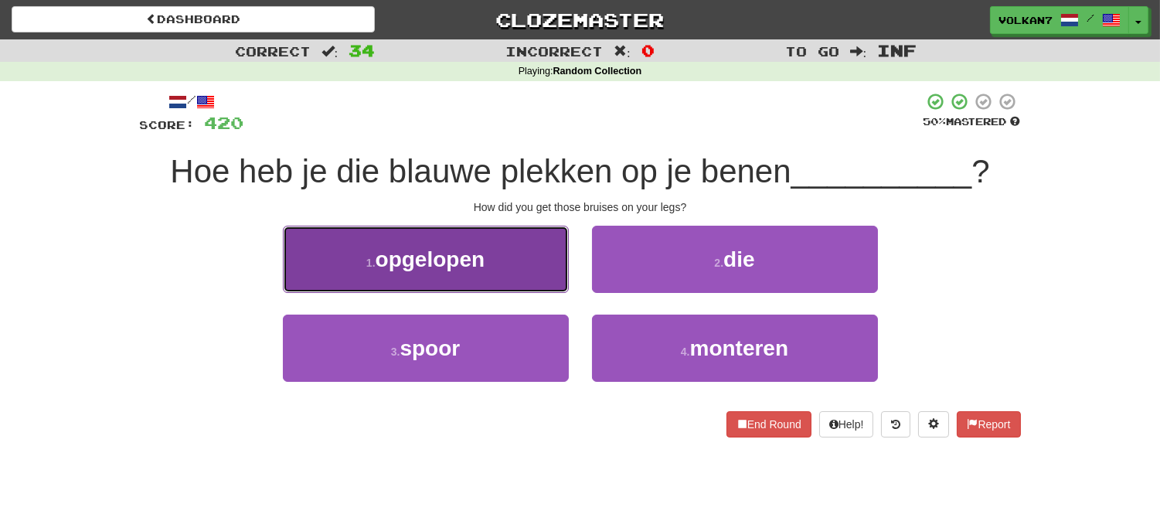
click at [492, 265] on button "1 . opgelopen" at bounding box center [426, 259] width 286 height 67
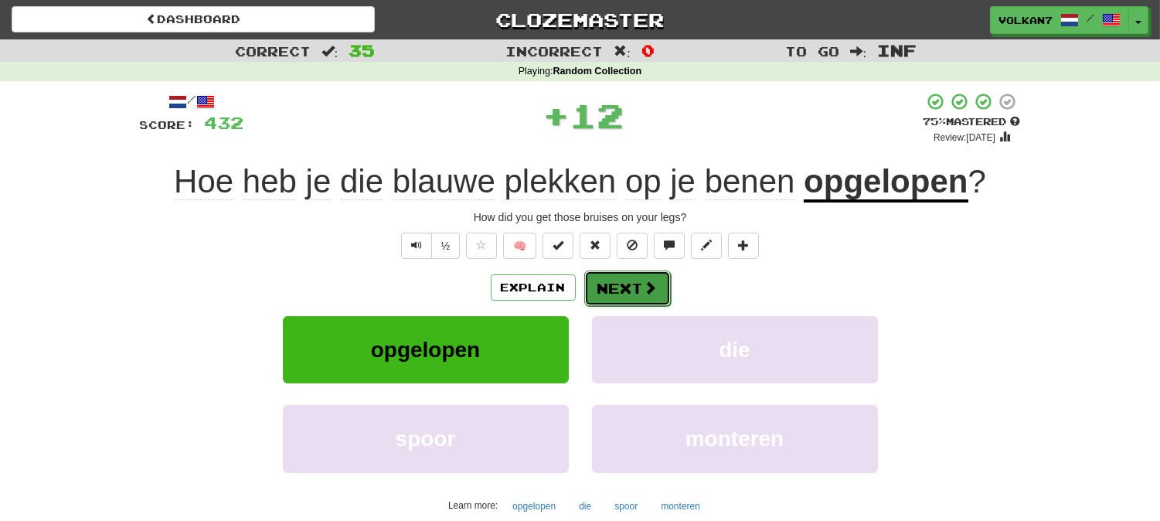
click at [613, 282] on button "Next" at bounding box center [627, 288] width 87 height 36
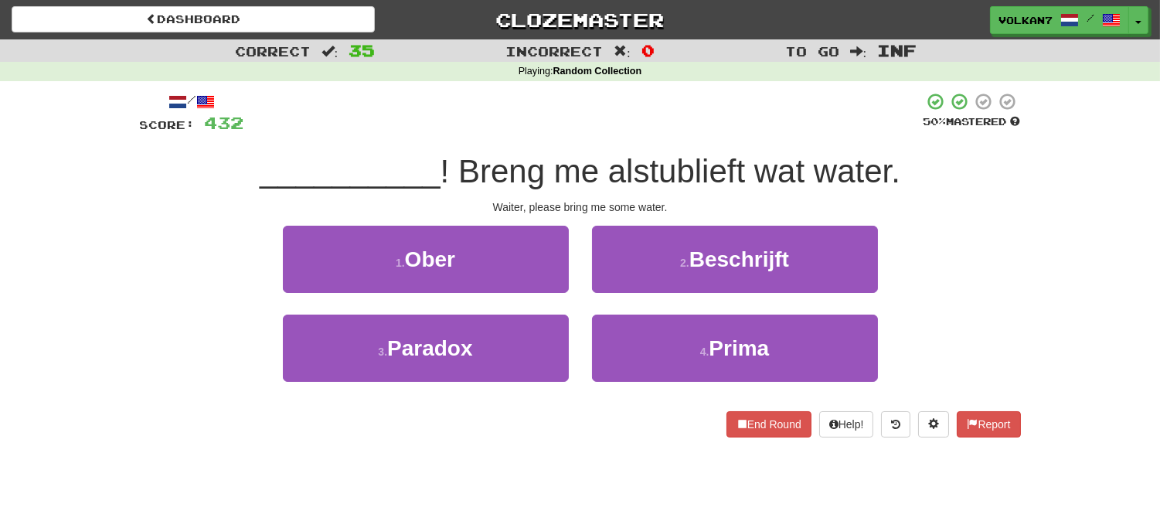
click at [610, 147] on div "/ Score: 432 50 % Mastered __________ ! Breng me alstublieft wat water. Waiter,…" at bounding box center [580, 264] width 881 height 345
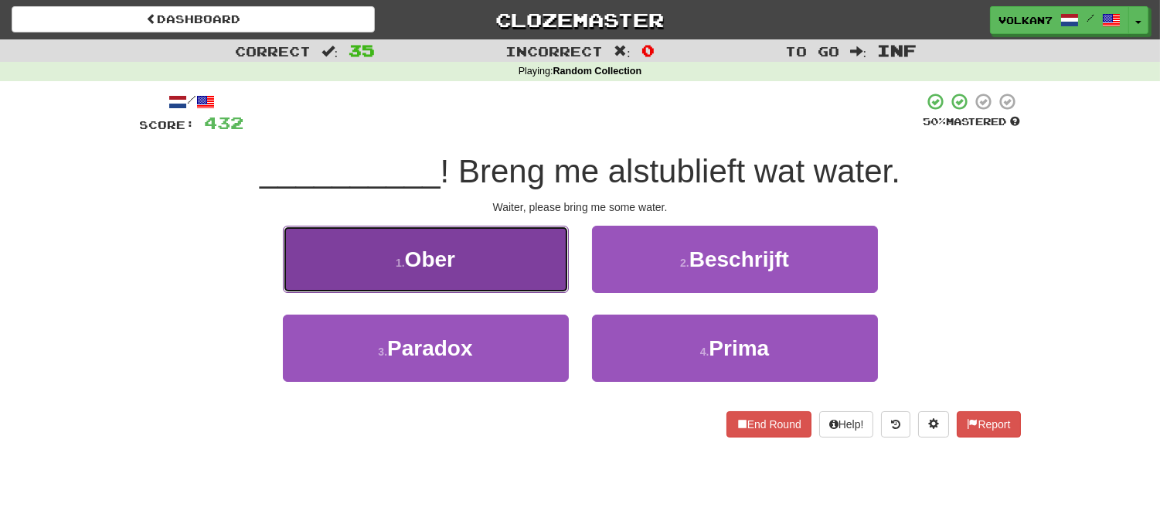
click at [515, 267] on button "1 . Ober" at bounding box center [426, 259] width 286 height 67
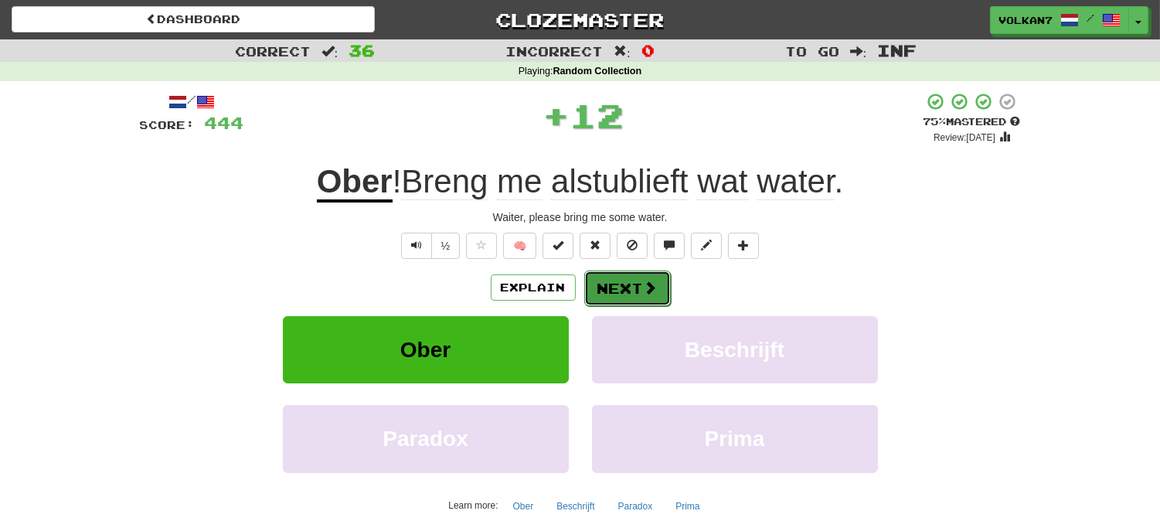
click at [621, 277] on button "Next" at bounding box center [627, 288] width 87 height 36
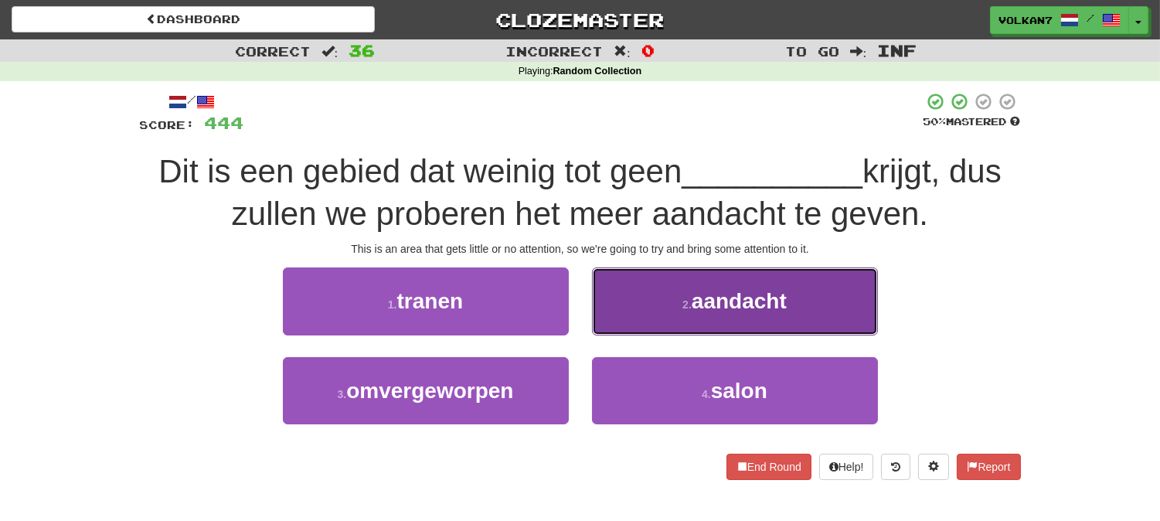
click at [725, 281] on button "2 . aandacht" at bounding box center [735, 300] width 286 height 67
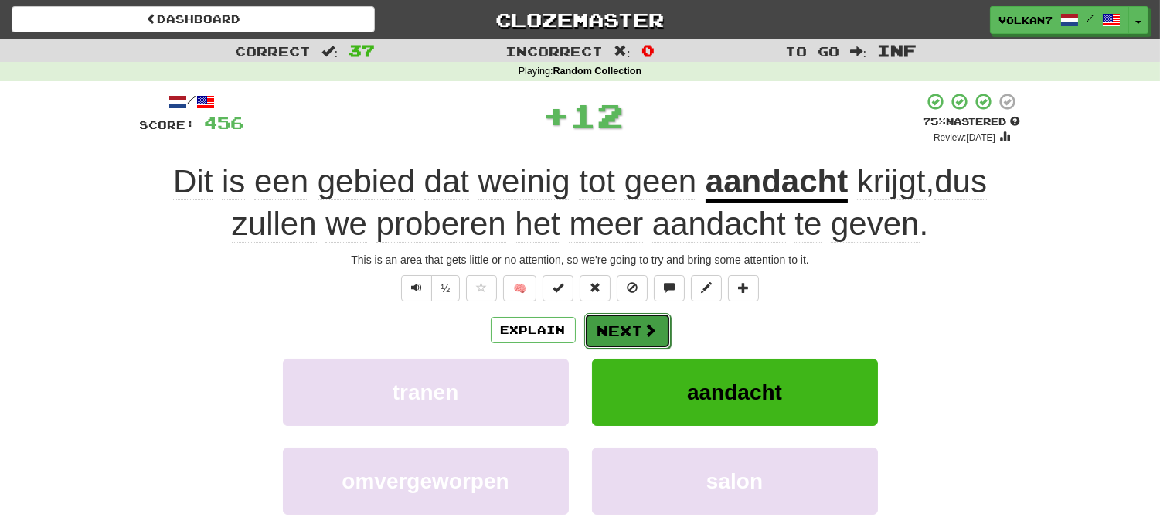
click at [651, 323] on span at bounding box center [651, 330] width 14 height 14
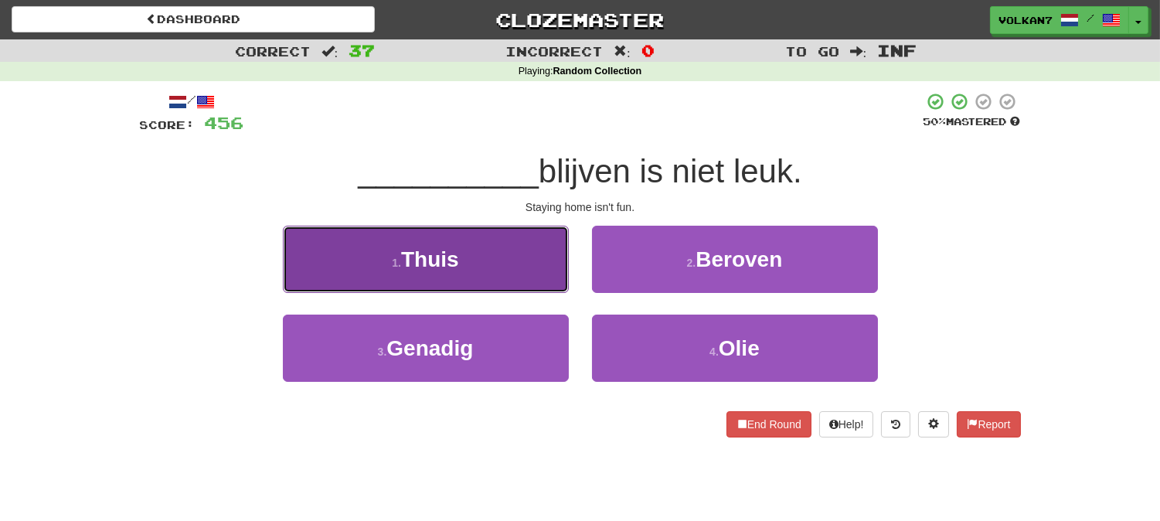
click at [518, 259] on button "1 . Thuis" at bounding box center [426, 259] width 286 height 67
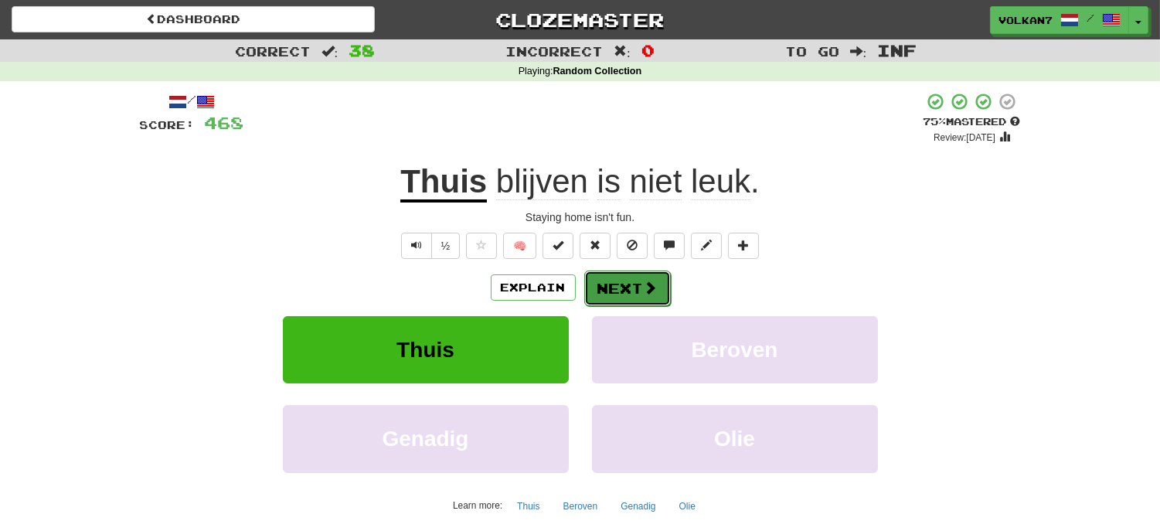
click at [636, 298] on button "Next" at bounding box center [627, 288] width 87 height 36
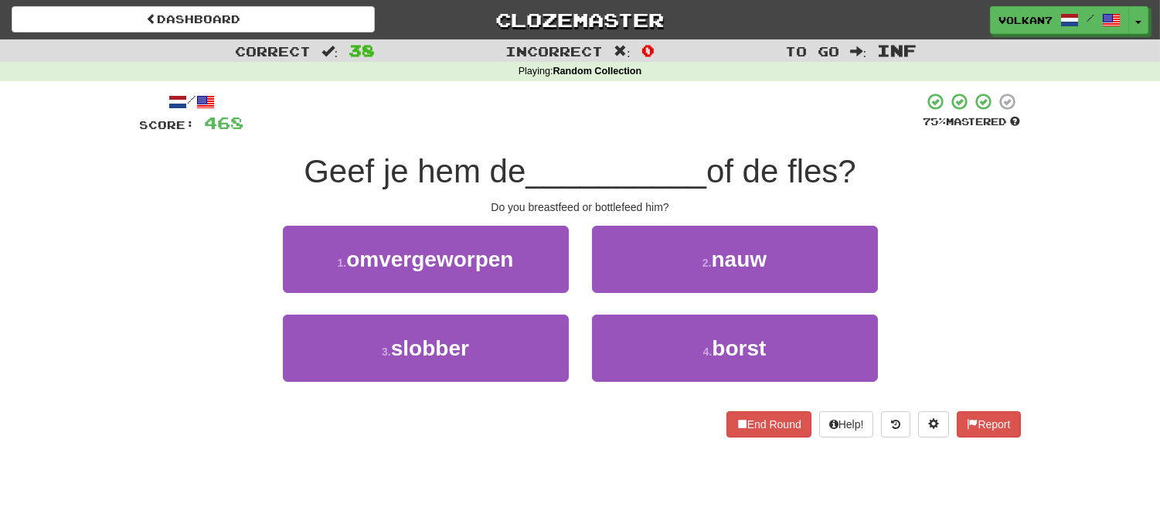
click at [634, 139] on div "/ Score: 468 75 % Mastered Geef je hem de __________ of de fles? Do you breastf…" at bounding box center [580, 264] width 881 height 345
click at [653, 118] on div at bounding box center [583, 113] width 679 height 42
click at [635, 136] on div "/ Score: 468 75 % Mastered Geef je hem de __________ of de fles? Do you breastf…" at bounding box center [580, 264] width 881 height 345
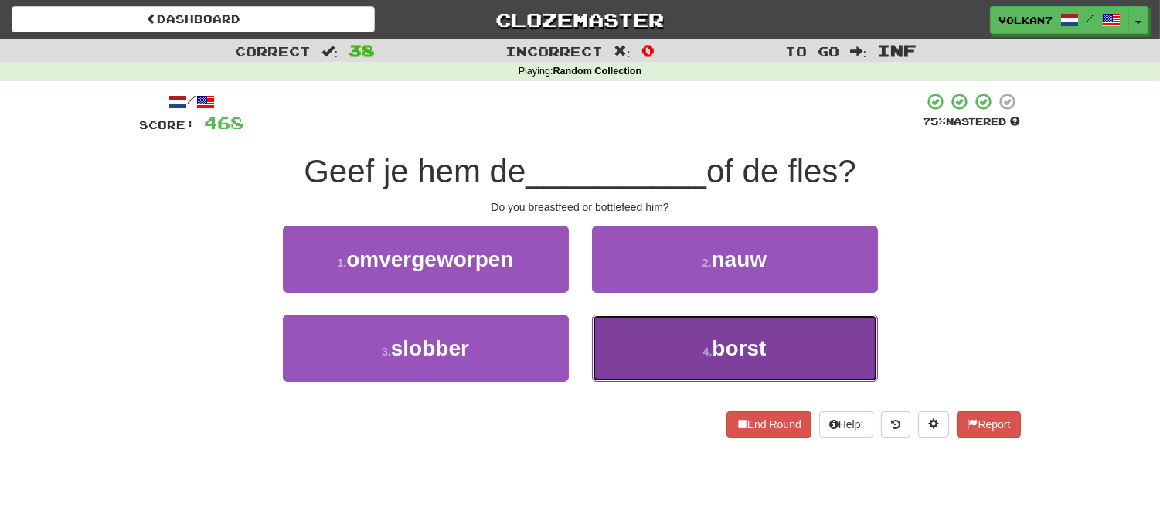
click at [691, 348] on button "4 . borst" at bounding box center [735, 347] width 286 height 67
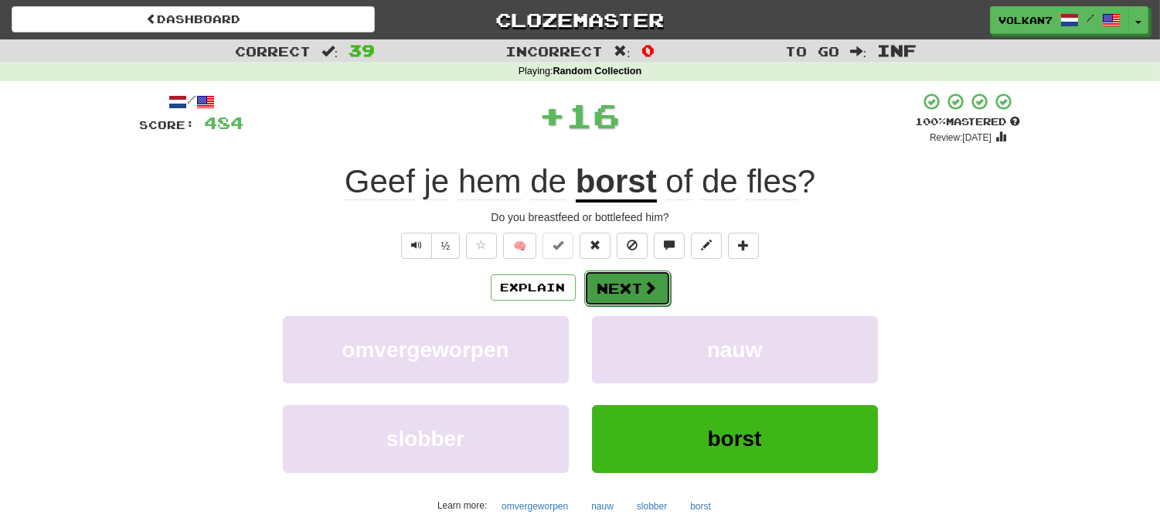
click at [630, 280] on button "Next" at bounding box center [627, 288] width 87 height 36
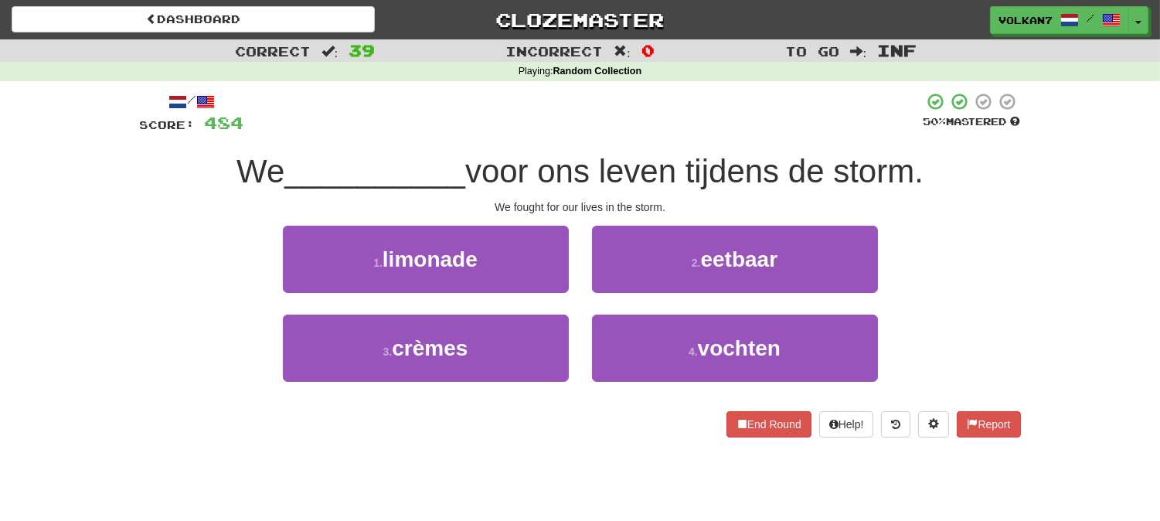
click at [638, 141] on div "/ Score: 484 50 % Mastered We __________ voor ons leven tijdens de storm. We fo…" at bounding box center [580, 264] width 881 height 345
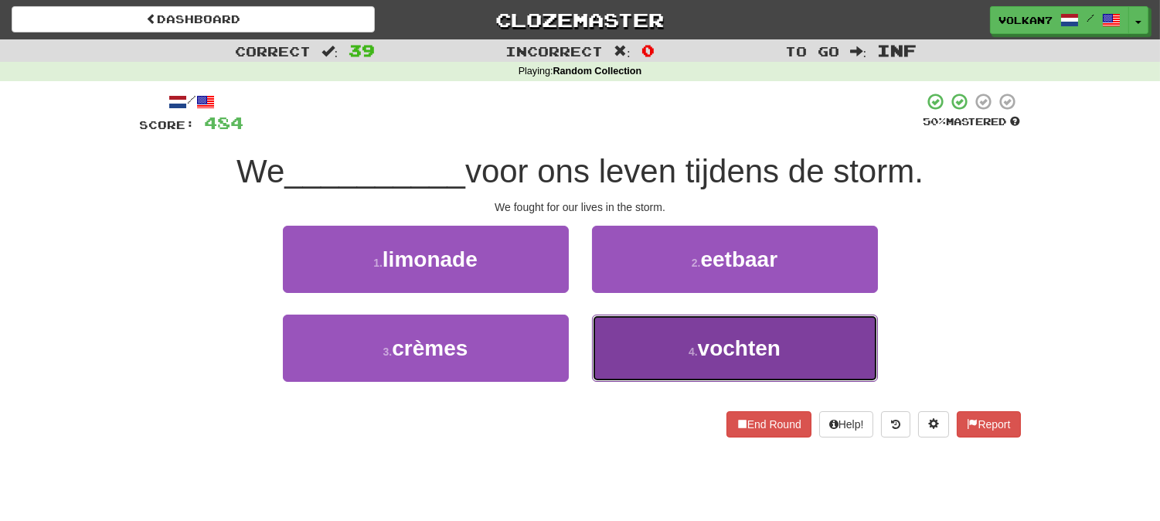
click at [698, 362] on button "4 . vochten" at bounding box center [735, 347] width 286 height 67
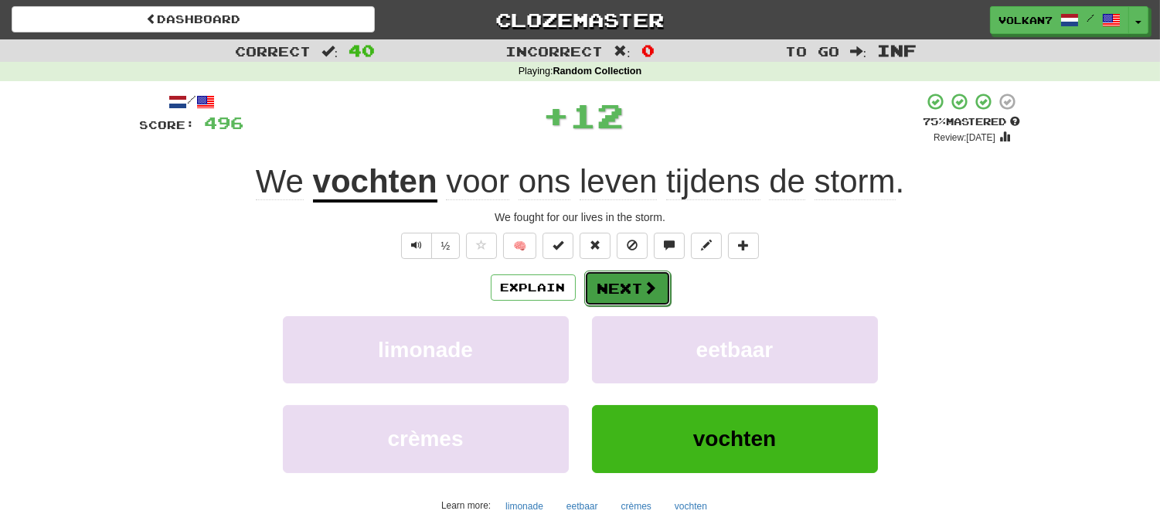
click at [637, 284] on button "Next" at bounding box center [627, 288] width 87 height 36
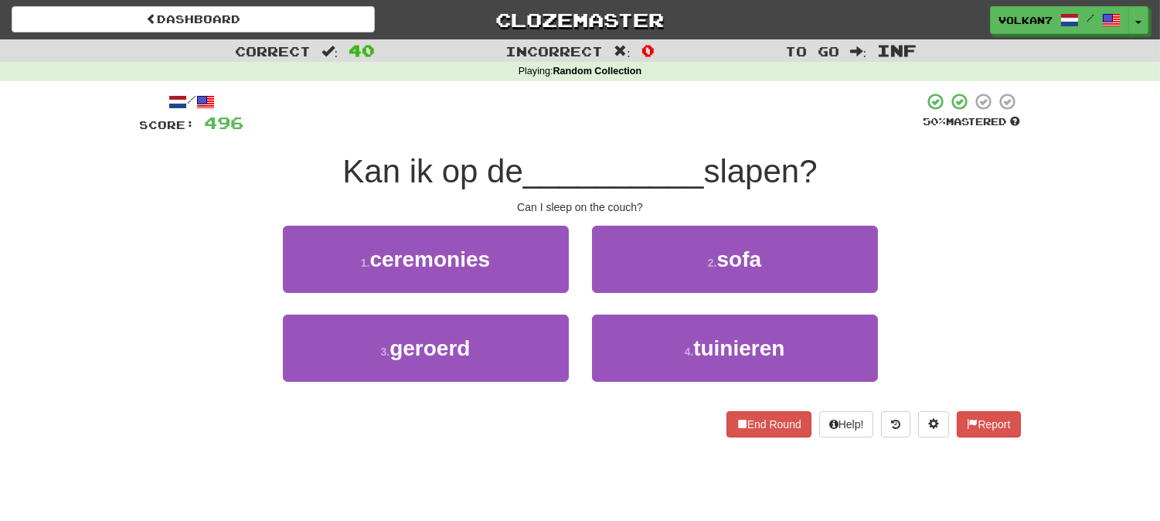
click at [650, 124] on div at bounding box center [583, 113] width 679 height 42
drag, startPoint x: 724, startPoint y: 268, endPoint x: 712, endPoint y: 268, distance: 11.6
click at [722, 268] on span "sofa" at bounding box center [739, 259] width 45 height 24
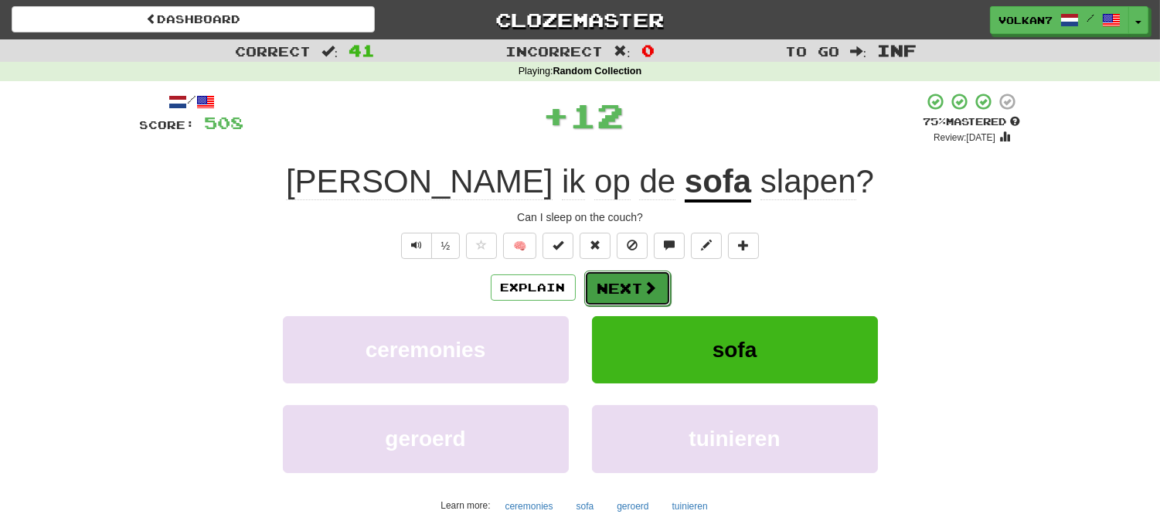
click at [644, 289] on span at bounding box center [651, 287] width 14 height 14
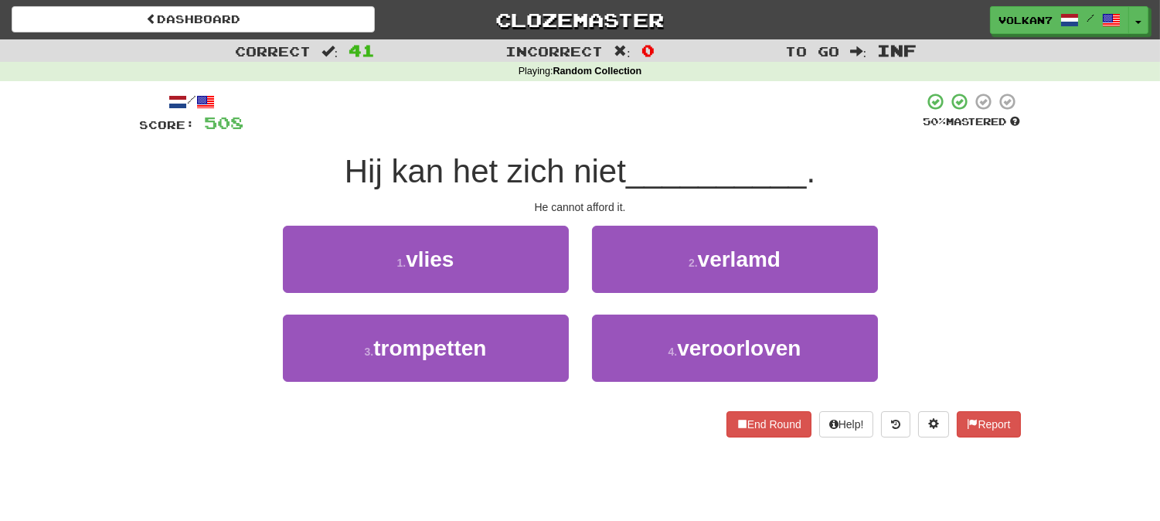
click at [644, 144] on div "/ Score: 508 50 % Mastered Hij kan het zich niet __________ . He cannot afford …" at bounding box center [580, 264] width 881 height 345
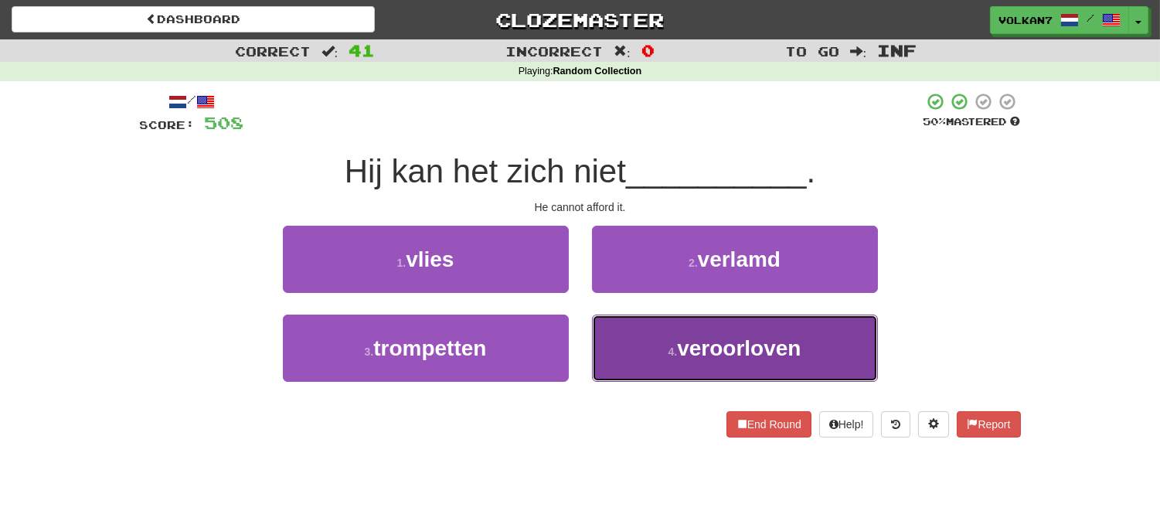
click at [682, 341] on span "veroorloven" at bounding box center [739, 348] width 124 height 24
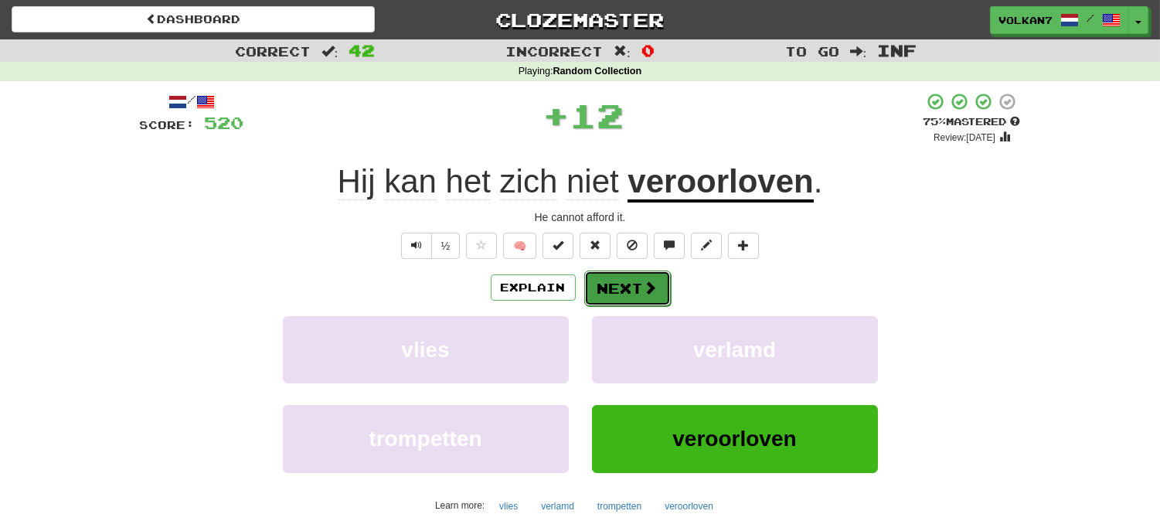
click at [627, 288] on button "Next" at bounding box center [627, 288] width 87 height 36
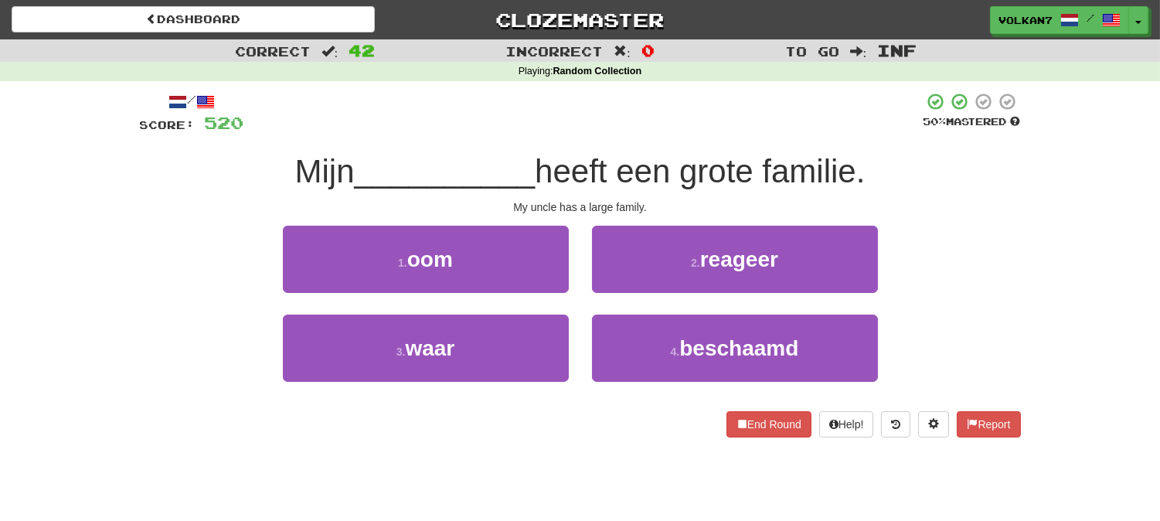
click at [647, 89] on div "/ Score: 520 50 % Mastered Mijn __________ heeft een grote familie. My uncle ha…" at bounding box center [580, 270] width 881 height 378
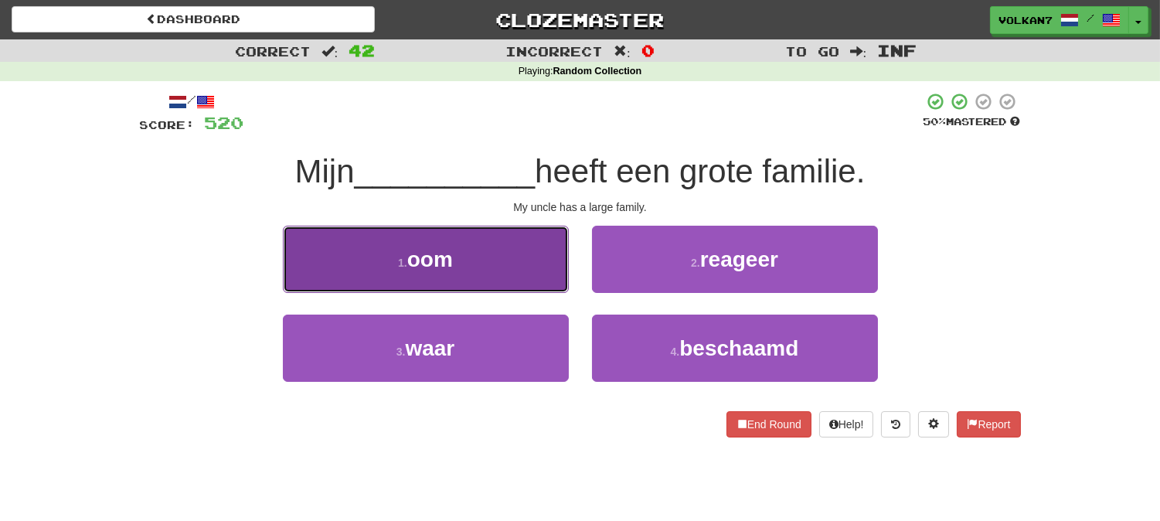
click at [489, 260] on button "1 . oom" at bounding box center [426, 259] width 286 height 67
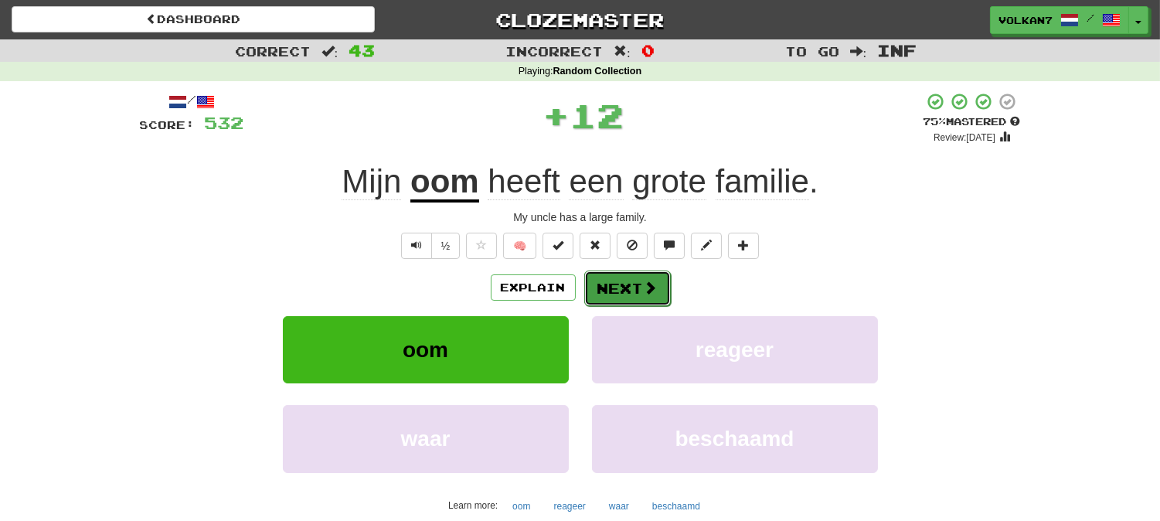
drag, startPoint x: 624, startPoint y: 284, endPoint x: 623, endPoint y: 206, distance: 78.0
click at [624, 283] on button "Next" at bounding box center [626, 288] width 87 height 36
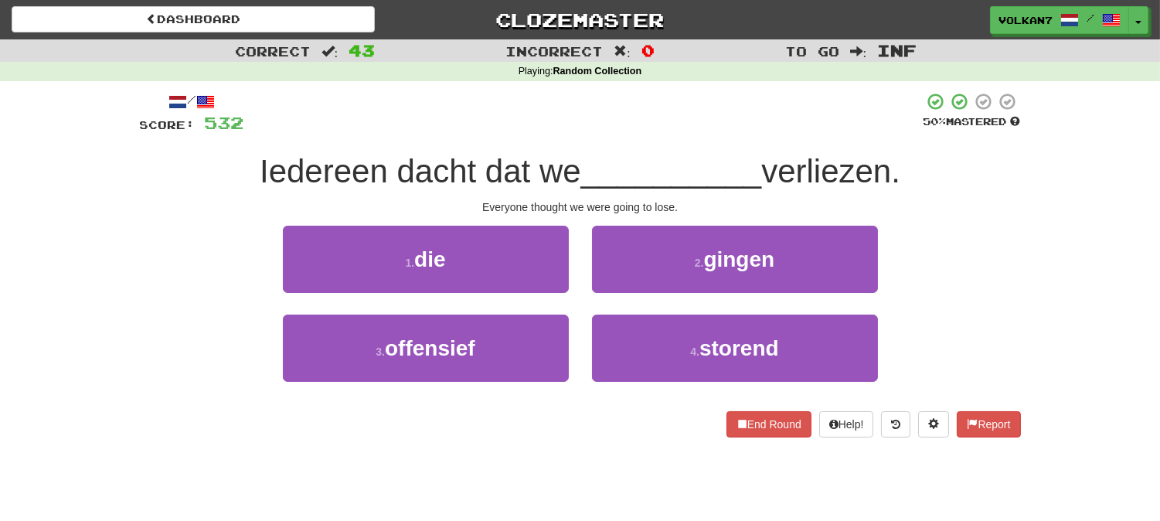
click at [619, 156] on span "__________" at bounding box center [671, 171] width 181 height 36
click at [712, 264] on span "gingen" at bounding box center [738, 259] width 71 height 24
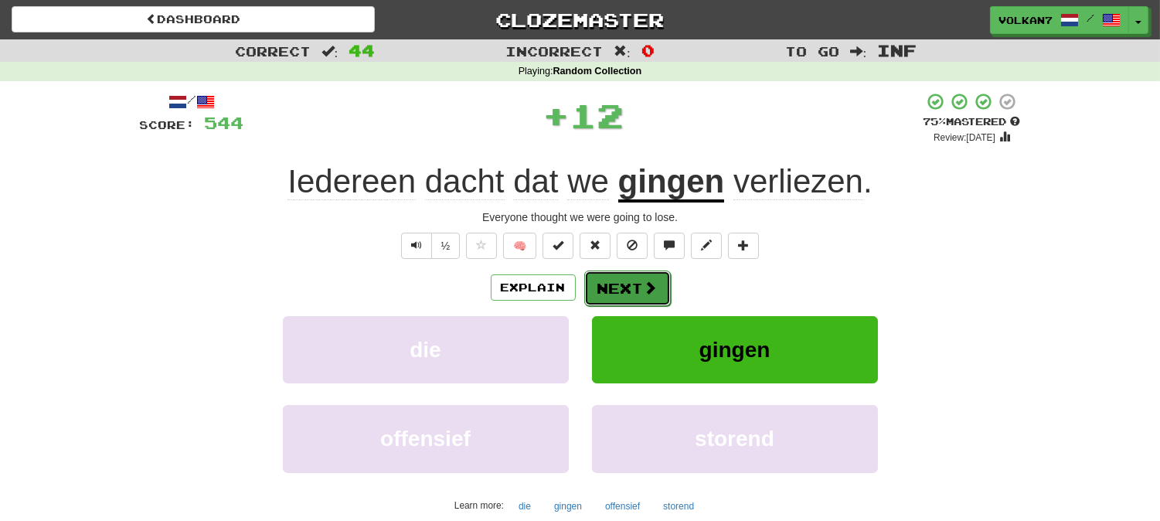
click at [664, 297] on button "Next" at bounding box center [627, 288] width 87 height 36
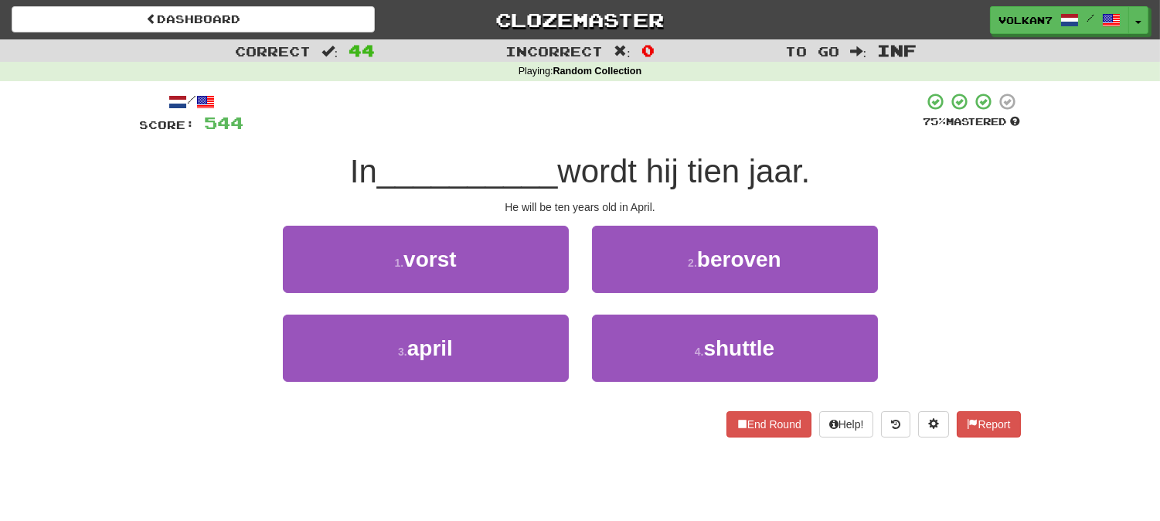
click at [652, 127] on div at bounding box center [583, 113] width 679 height 42
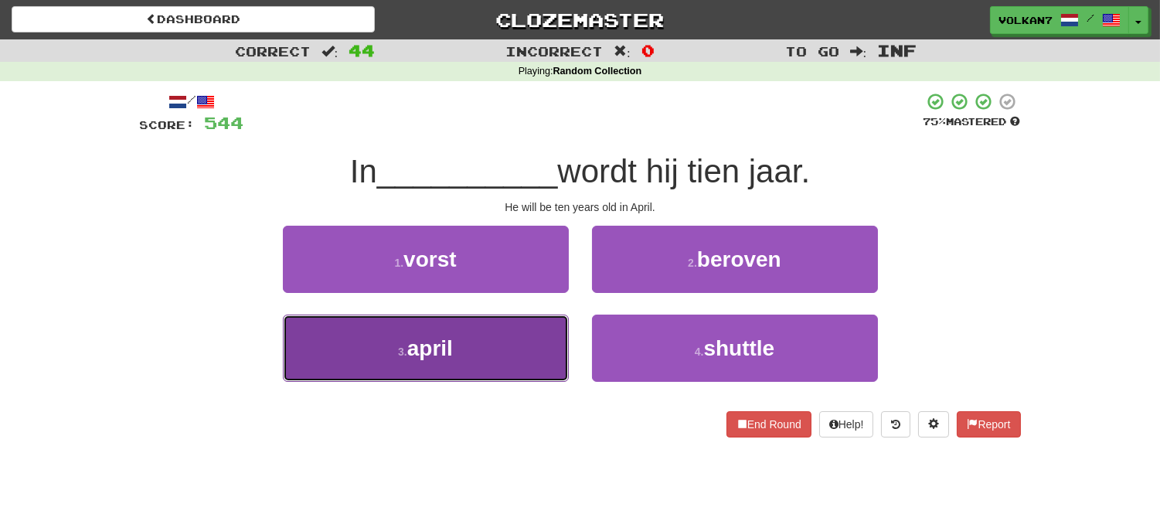
click at [466, 351] on button "3 . april" at bounding box center [426, 347] width 286 height 67
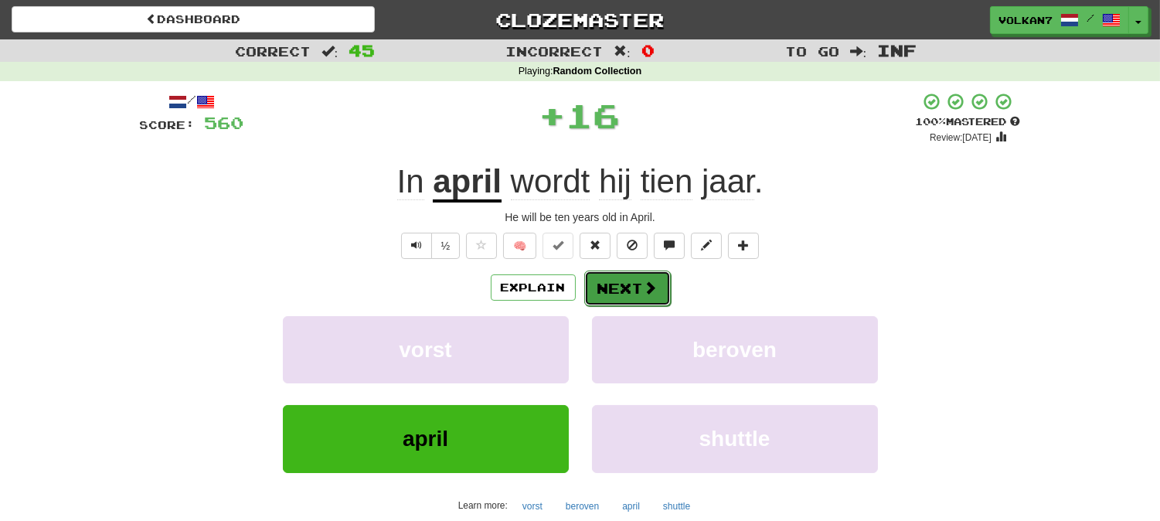
click at [621, 275] on button "Next" at bounding box center [627, 288] width 87 height 36
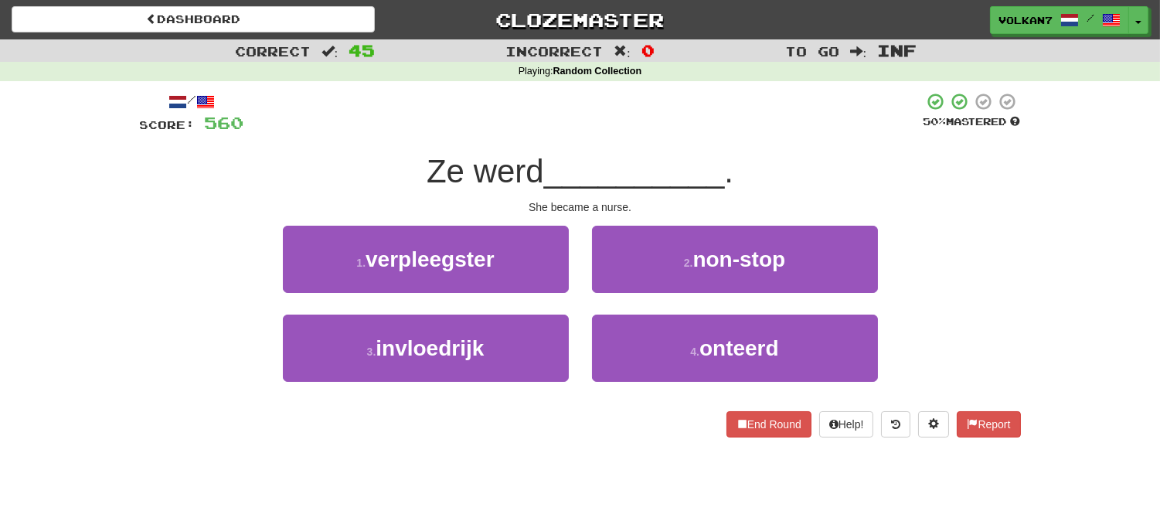
click at [609, 129] on div at bounding box center [583, 113] width 679 height 42
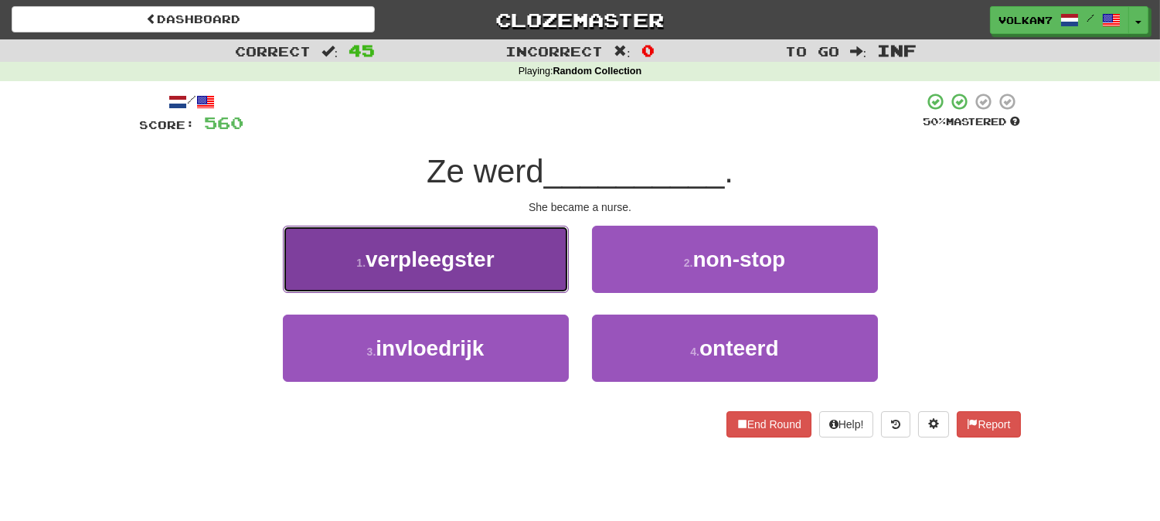
click at [440, 266] on span "verpleegster" at bounding box center [429, 259] width 129 height 24
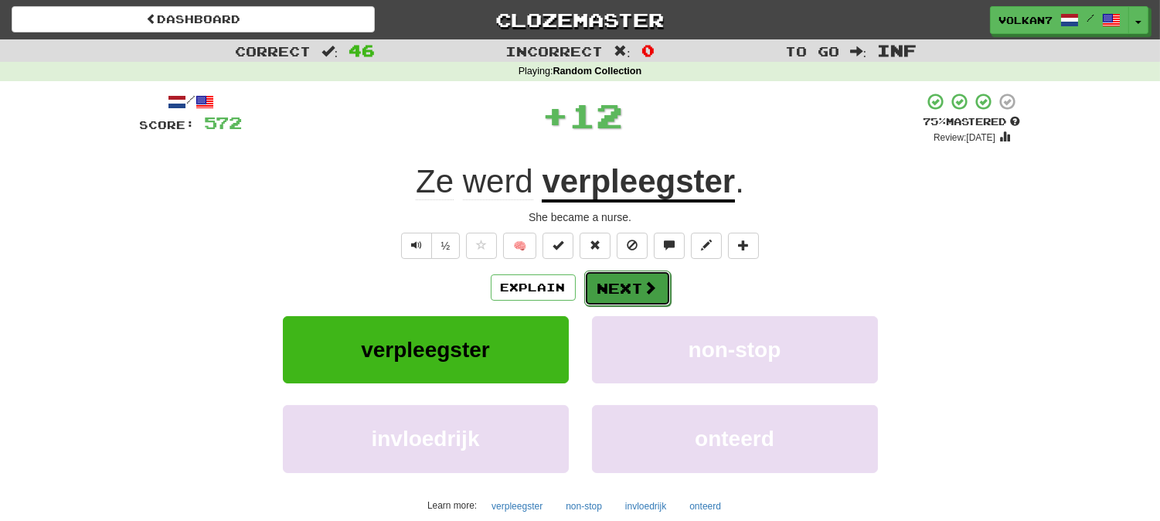
click at [630, 284] on button "Next" at bounding box center [627, 288] width 87 height 36
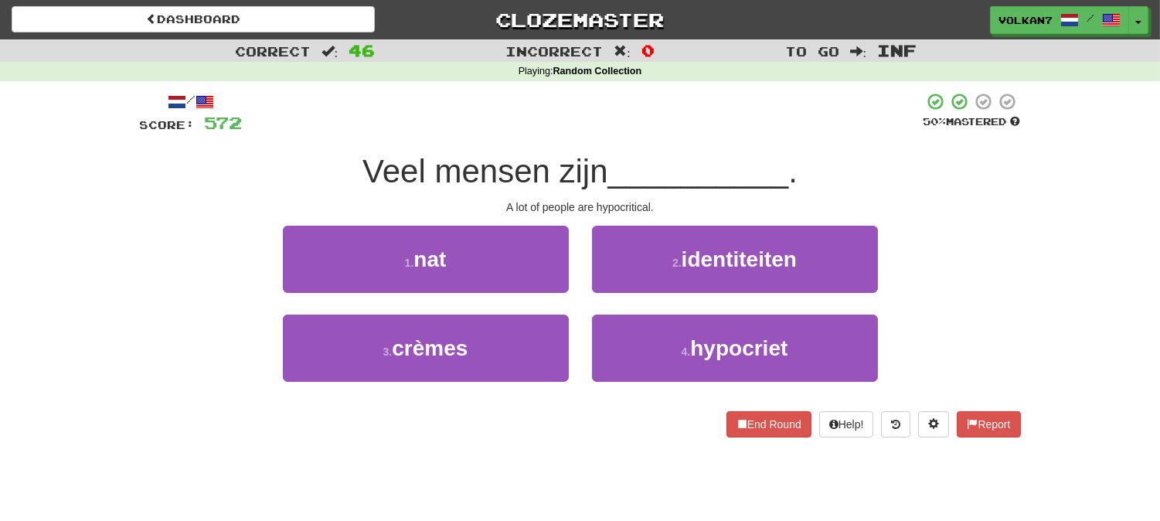
click at [634, 147] on div "/ Score: 572 50 % Mastered Veel mensen zijn __________ . A lot of people are hy…" at bounding box center [580, 264] width 881 height 345
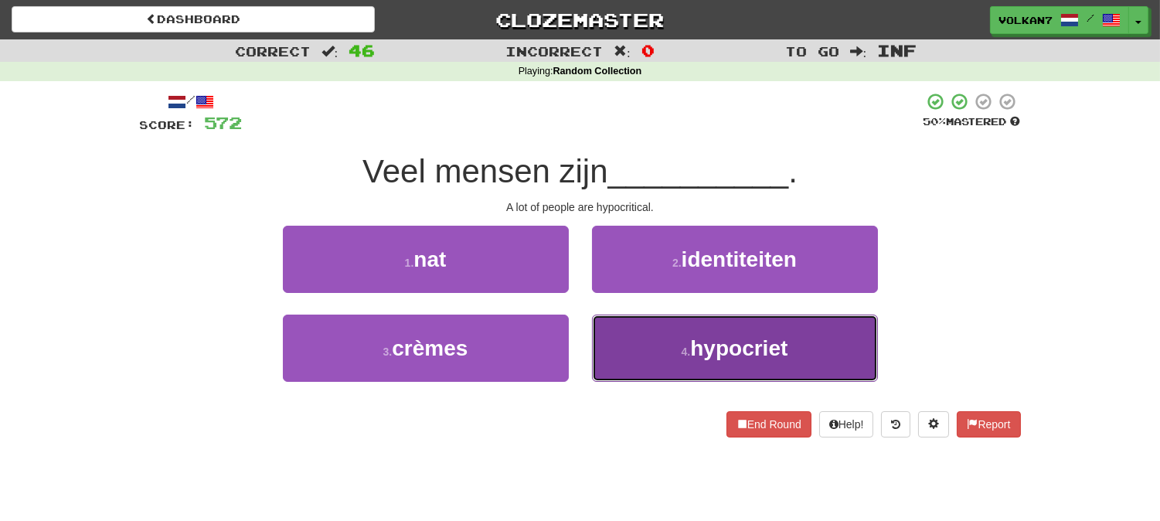
click at [707, 323] on button "4 . hypocriet" at bounding box center [735, 347] width 286 height 67
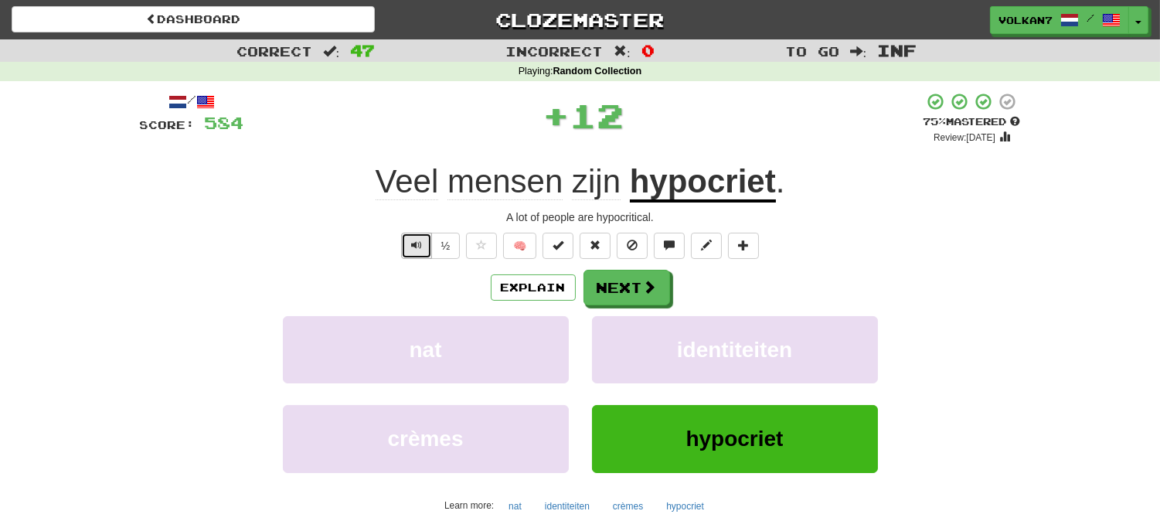
click at [414, 245] on span "Text-to-speech controls" at bounding box center [416, 245] width 11 height 11
click at [614, 291] on button "Next" at bounding box center [627, 288] width 87 height 36
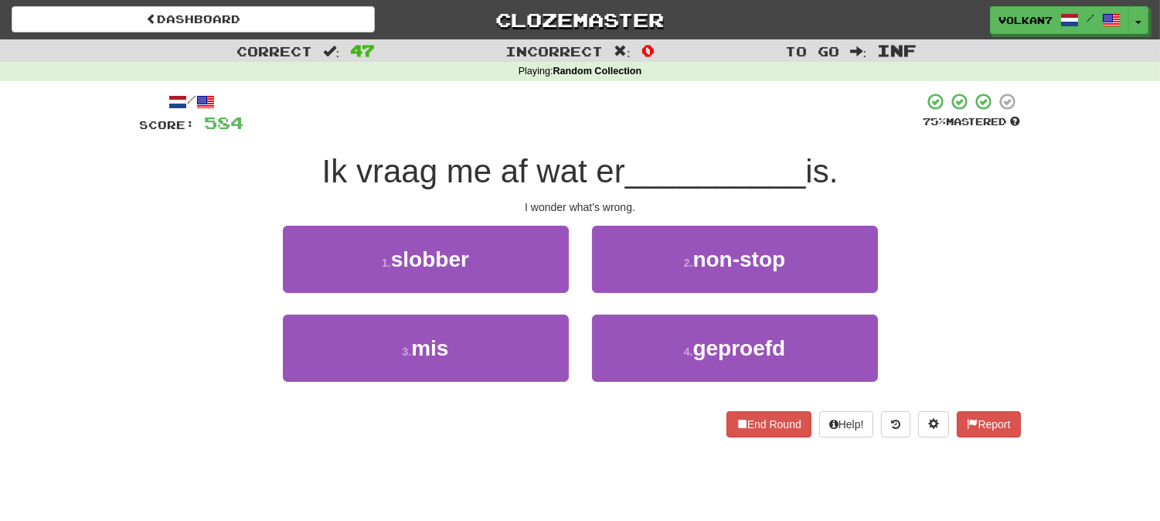
click at [620, 130] on div at bounding box center [583, 113] width 679 height 42
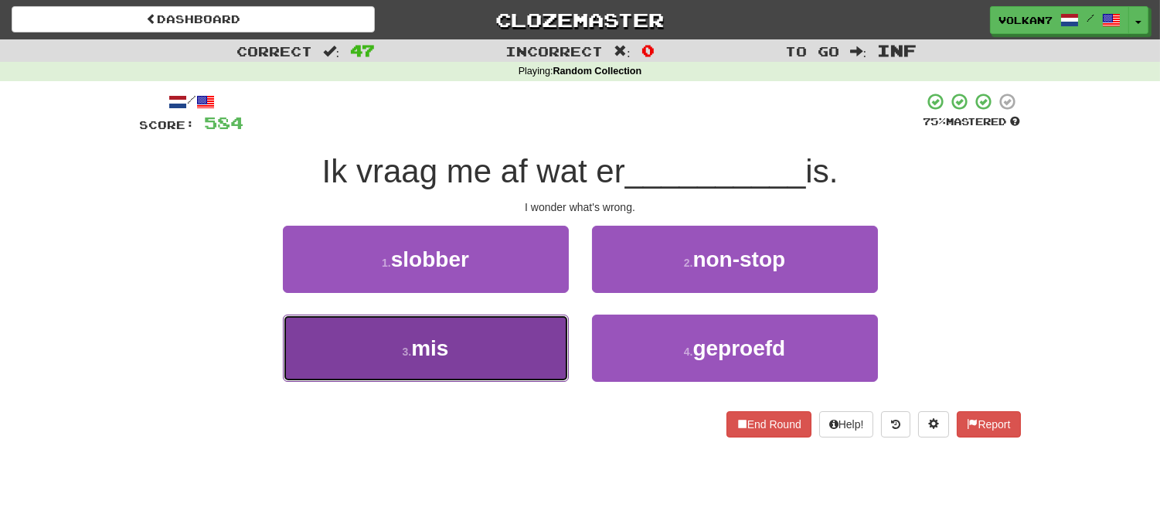
click at [500, 330] on button "3 . mis" at bounding box center [426, 347] width 286 height 67
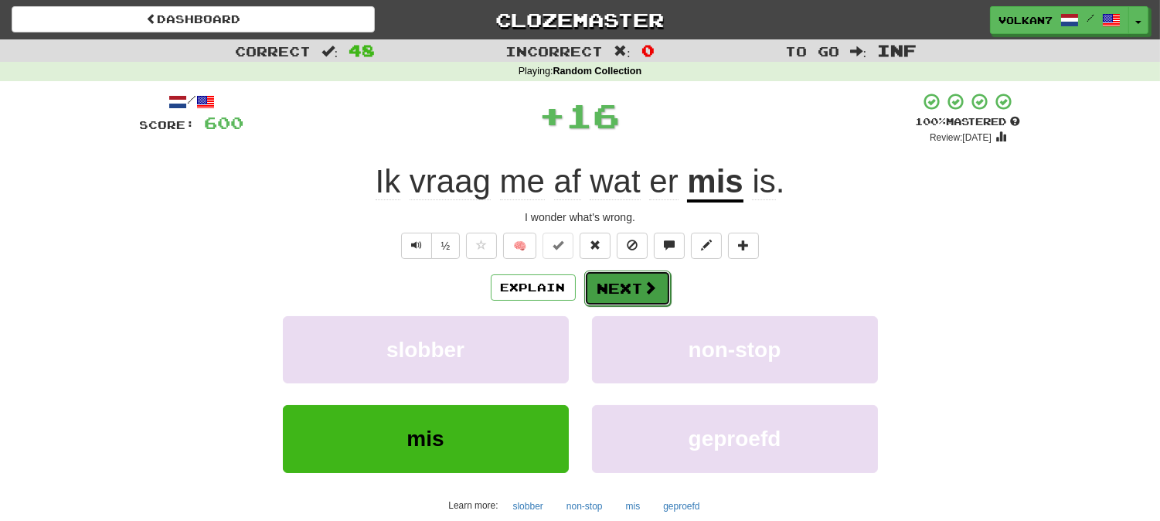
click at [606, 284] on button "Next" at bounding box center [627, 288] width 87 height 36
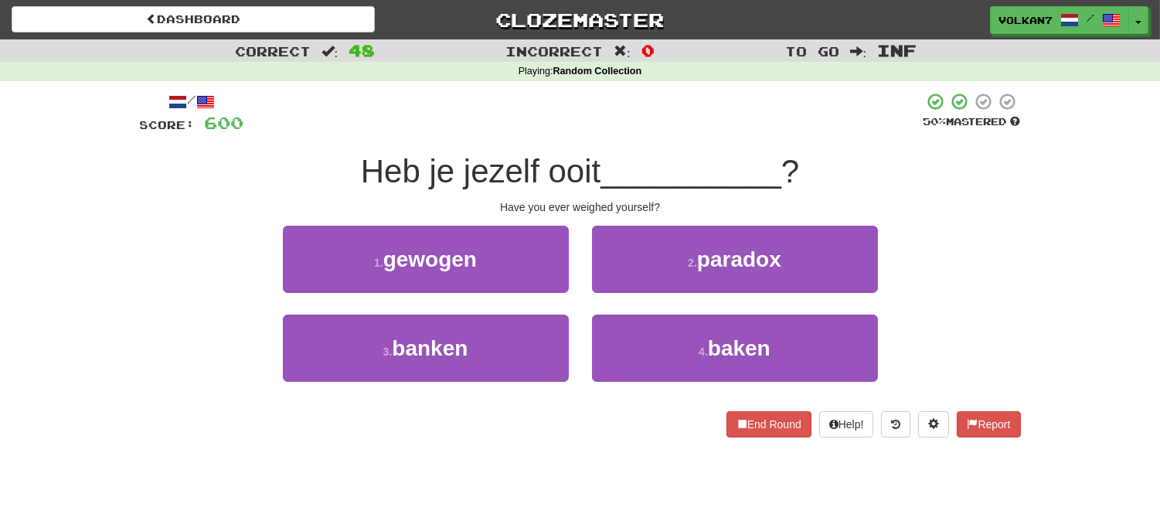
click at [643, 127] on div at bounding box center [583, 113] width 679 height 42
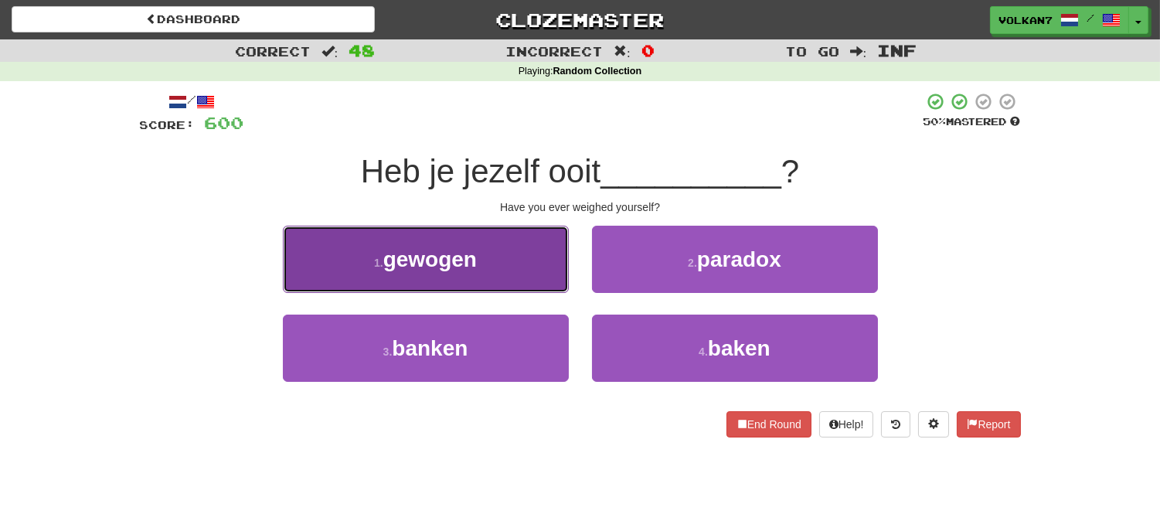
click at [518, 260] on button "1 . gewogen" at bounding box center [426, 259] width 286 height 67
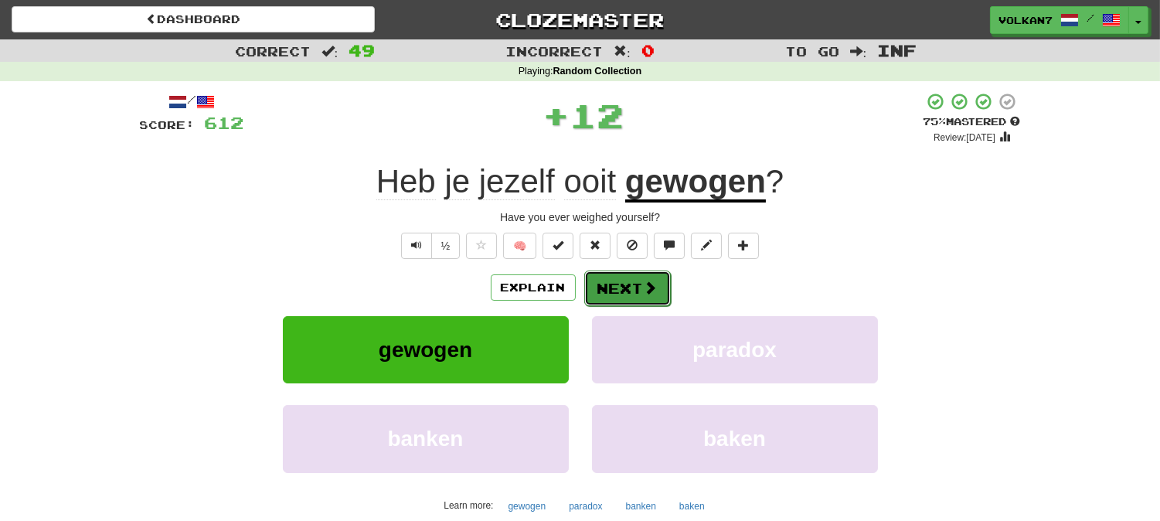
click at [630, 286] on button "Next" at bounding box center [627, 288] width 87 height 36
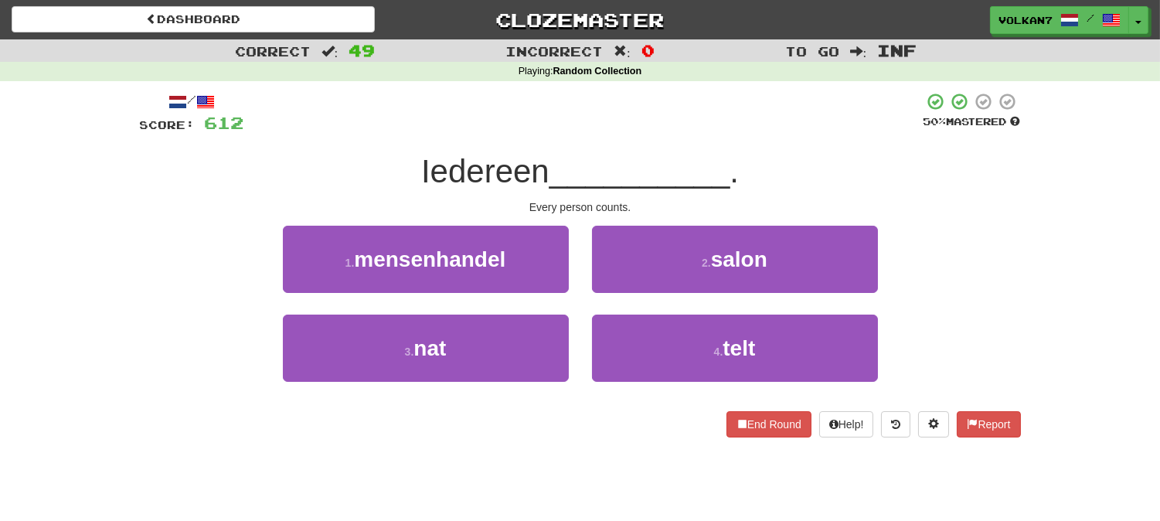
click at [630, 134] on div at bounding box center [583, 113] width 679 height 42
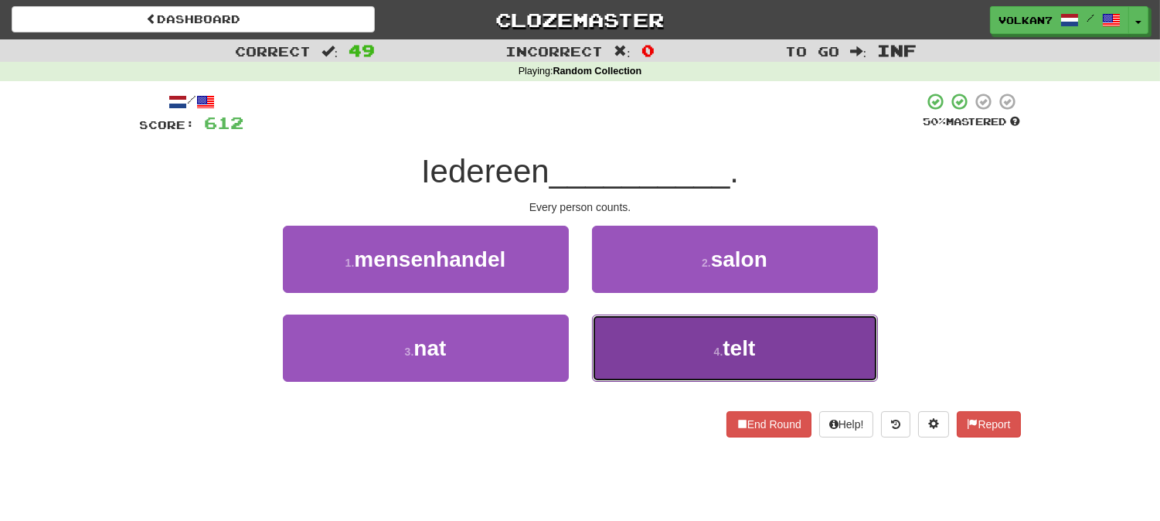
click at [731, 348] on span "telt" at bounding box center [738, 348] width 32 height 24
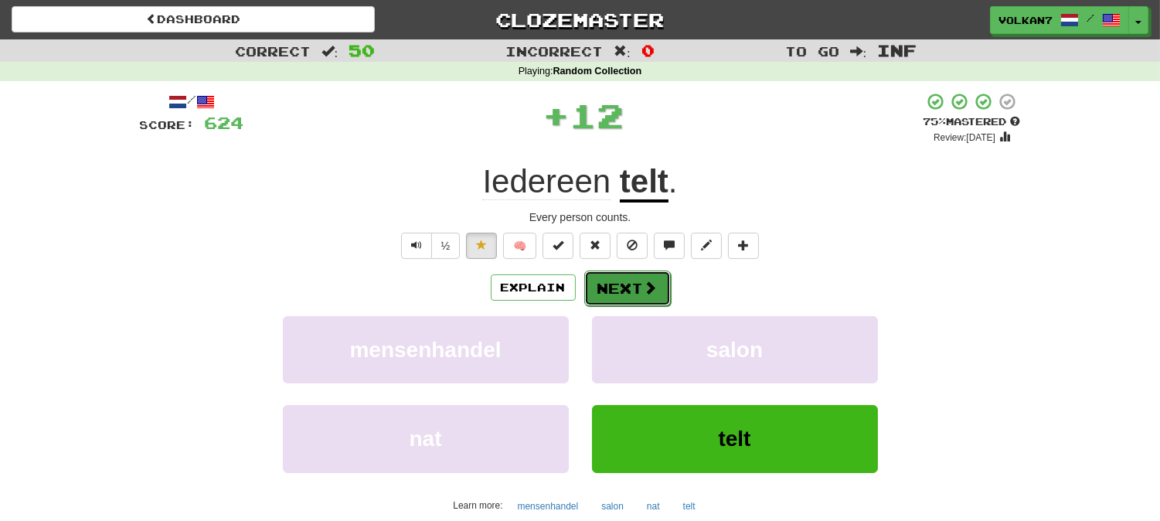
click at [652, 291] on span at bounding box center [651, 287] width 14 height 14
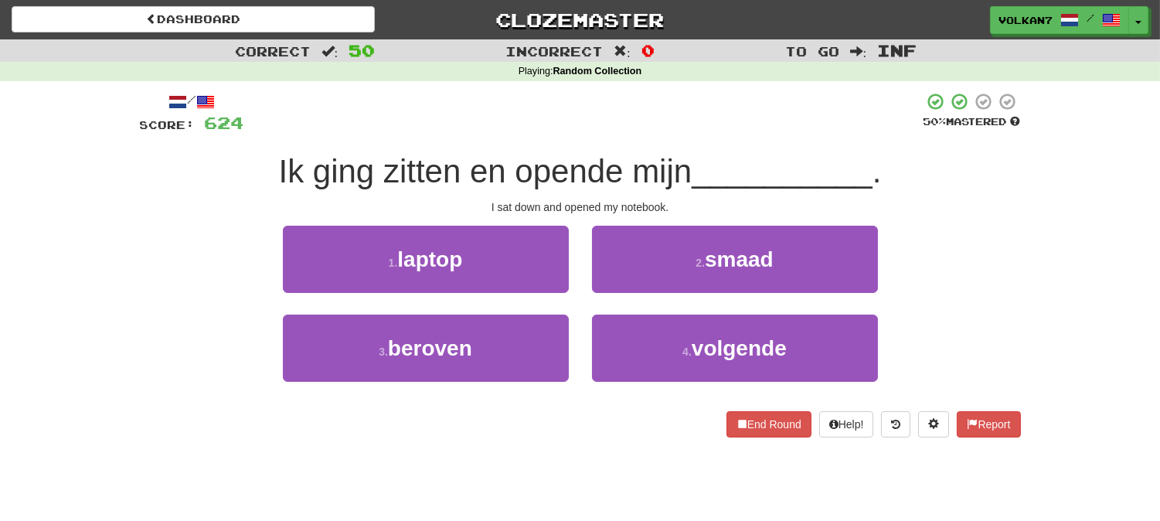
click at [627, 120] on div at bounding box center [583, 113] width 679 height 42
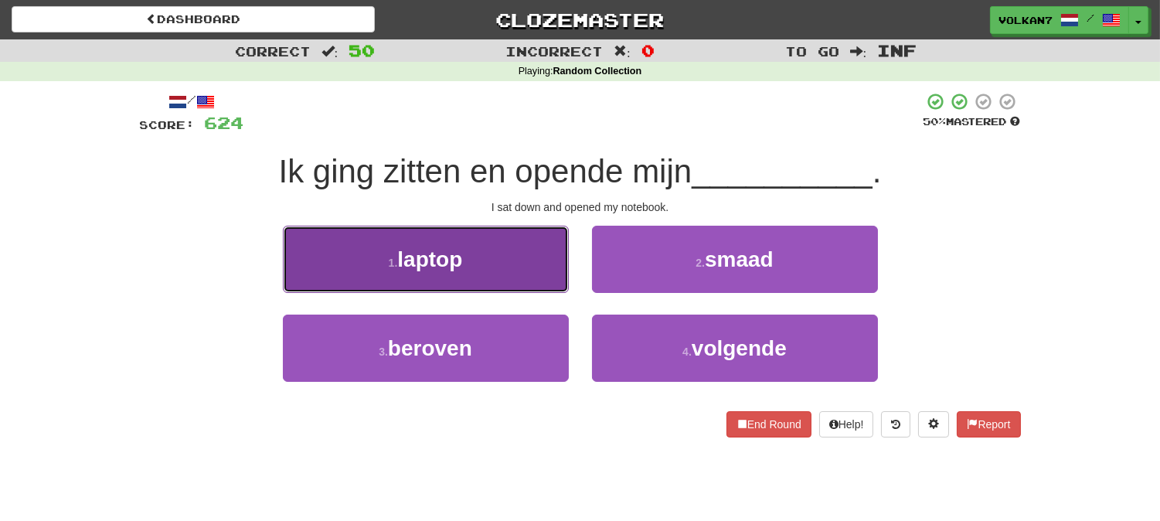
click at [460, 272] on button "1 . laptop" at bounding box center [426, 259] width 286 height 67
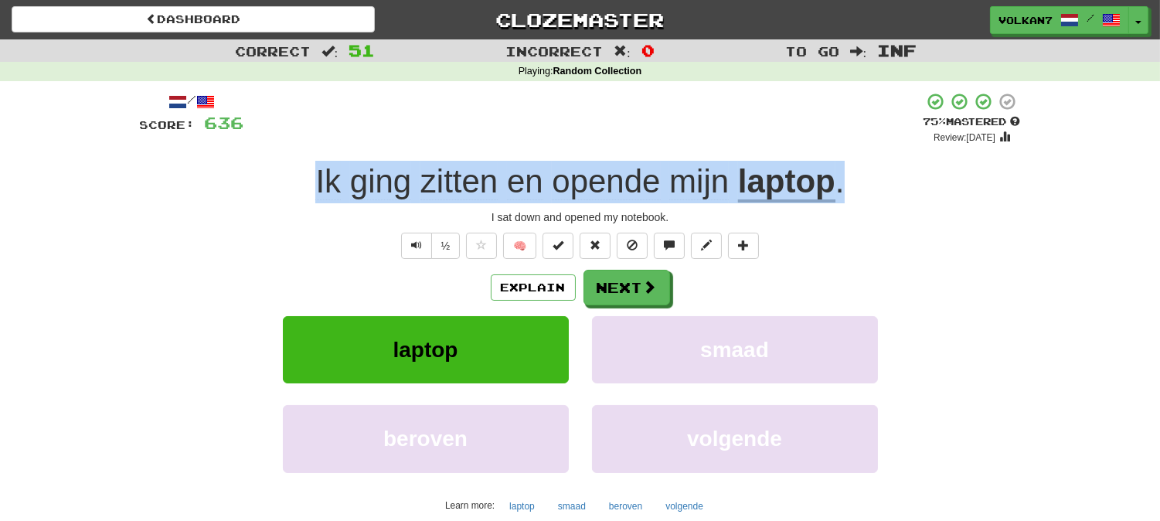
drag, startPoint x: 853, startPoint y: 195, endPoint x: 313, endPoint y: 185, distance: 540.1
click at [313, 185] on div "Ik ging zitten en opende mijn laptop ." at bounding box center [580, 182] width 881 height 42
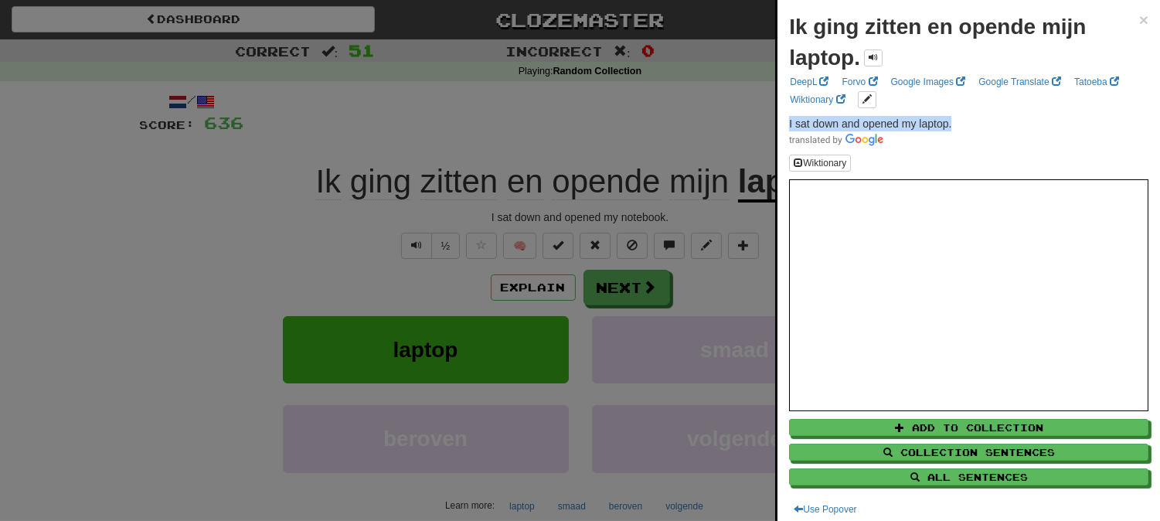
drag, startPoint x: 960, startPoint y: 120, endPoint x: 783, endPoint y: 120, distance: 176.2
click at [783, 120] on div "Ik ging zitten en opende mijn laptop. × DeepL Forvo Google Images Google Transl…" at bounding box center [968, 264] width 382 height 529
copy span "I sat down and opened my laptop."
click at [669, 114] on div at bounding box center [580, 260] width 1160 height 521
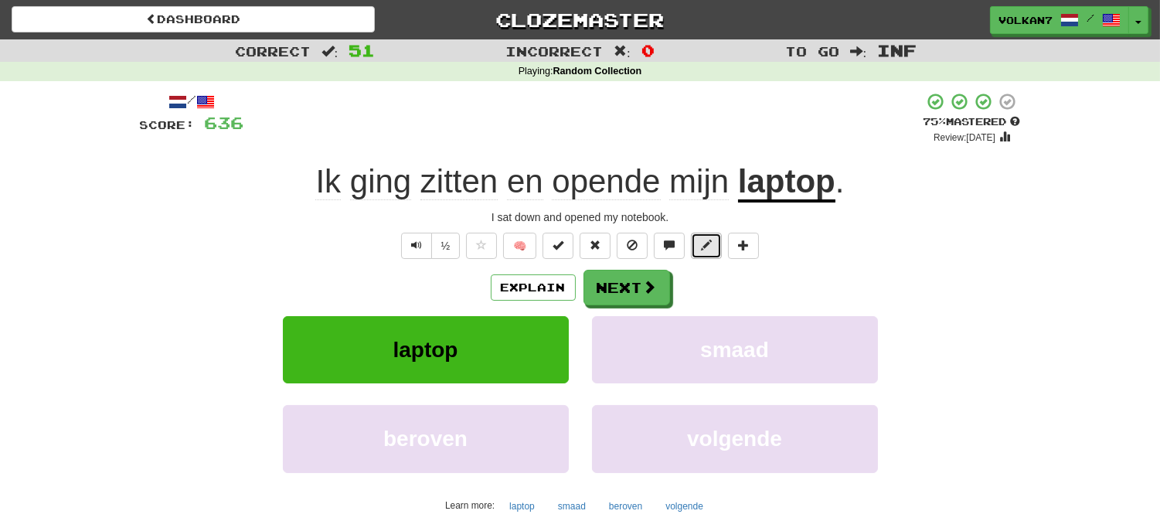
click at [713, 244] on button at bounding box center [706, 246] width 31 height 26
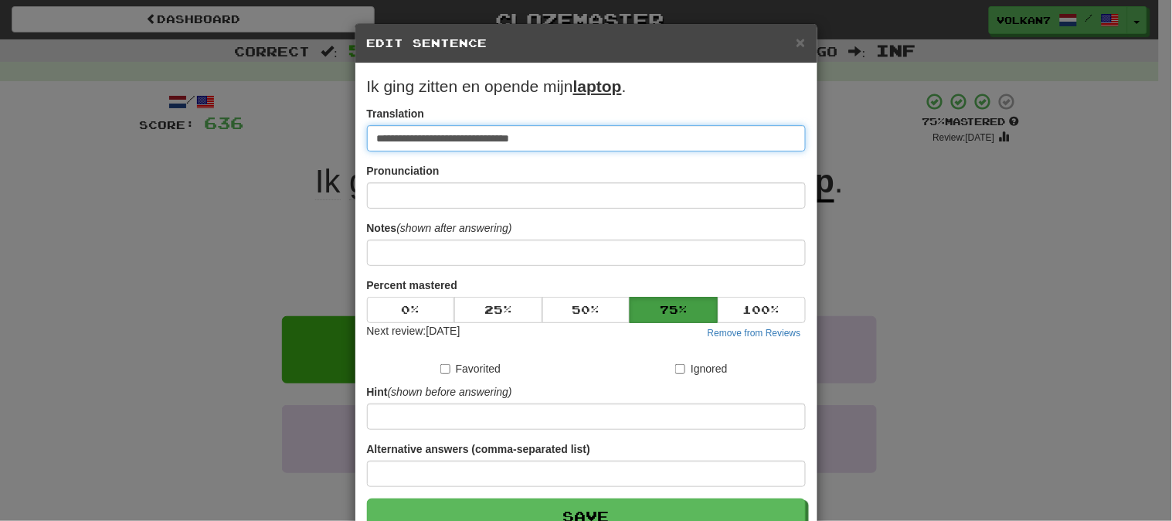
drag, startPoint x: 561, startPoint y: 129, endPoint x: 331, endPoint y: 130, distance: 230.2
click at [331, 130] on div "**********" at bounding box center [586, 260] width 1172 height 521
paste input
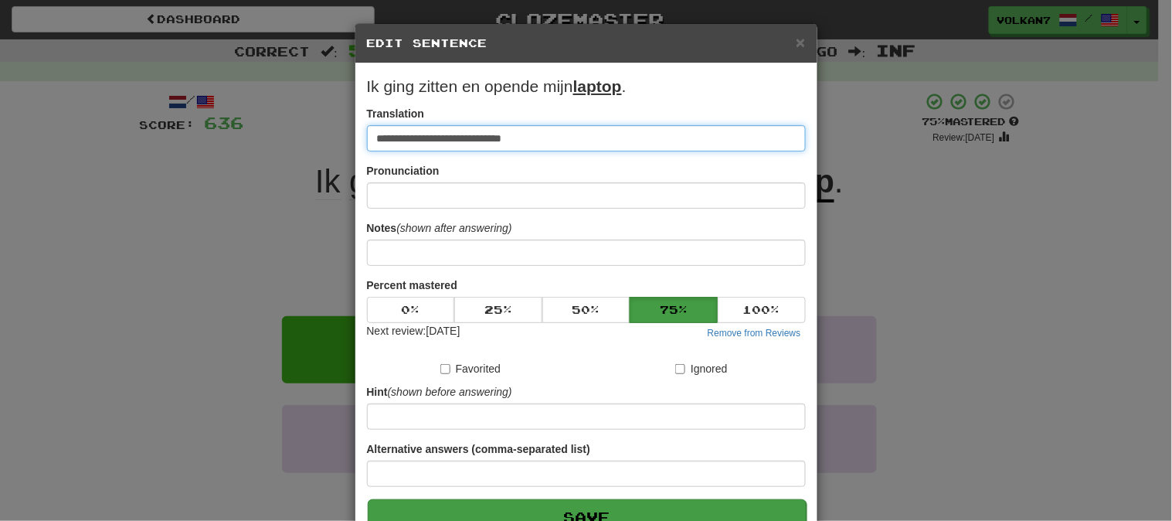
type input "**********"
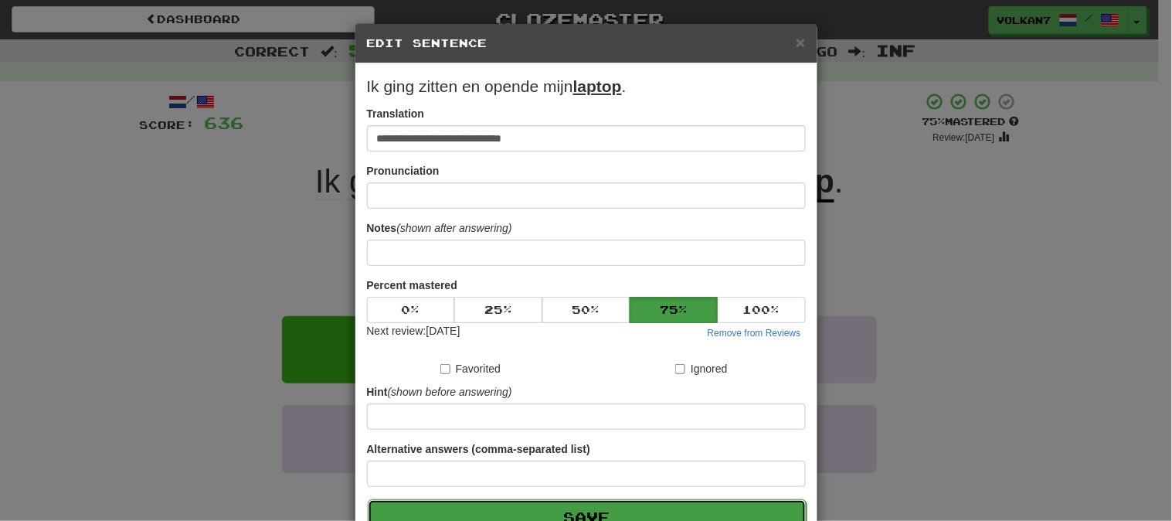
click at [564, 508] on button "Save" at bounding box center [587, 517] width 439 height 36
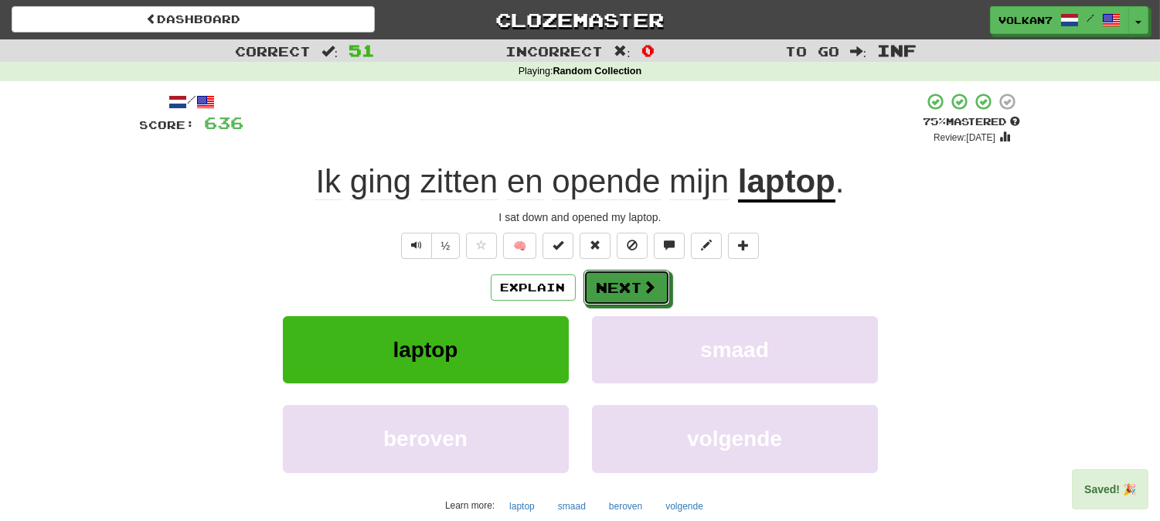
click at [662, 288] on button "Next" at bounding box center [626, 288] width 87 height 36
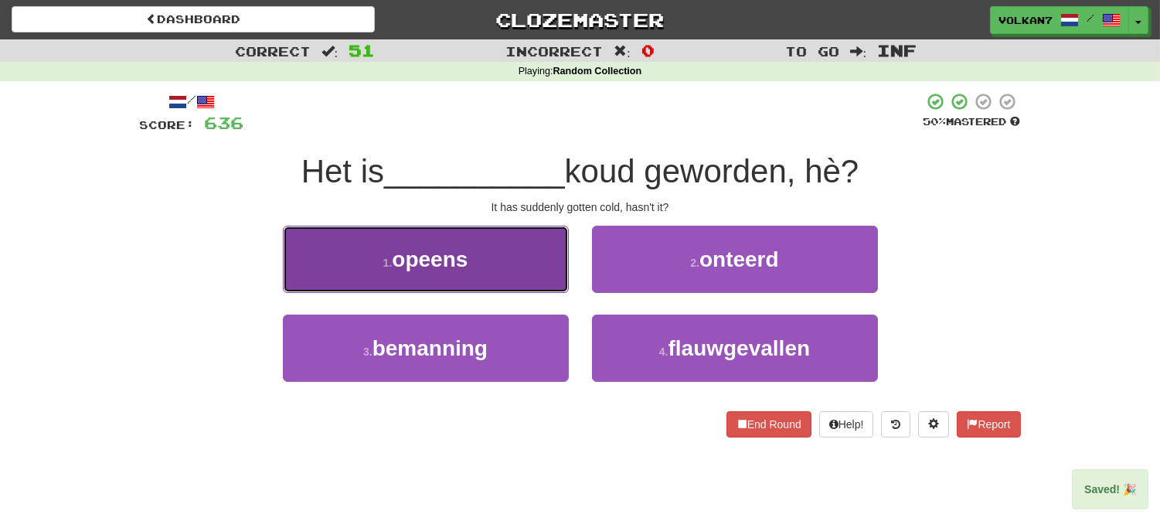
click at [483, 251] on button "1 . opeens" at bounding box center [426, 259] width 286 height 67
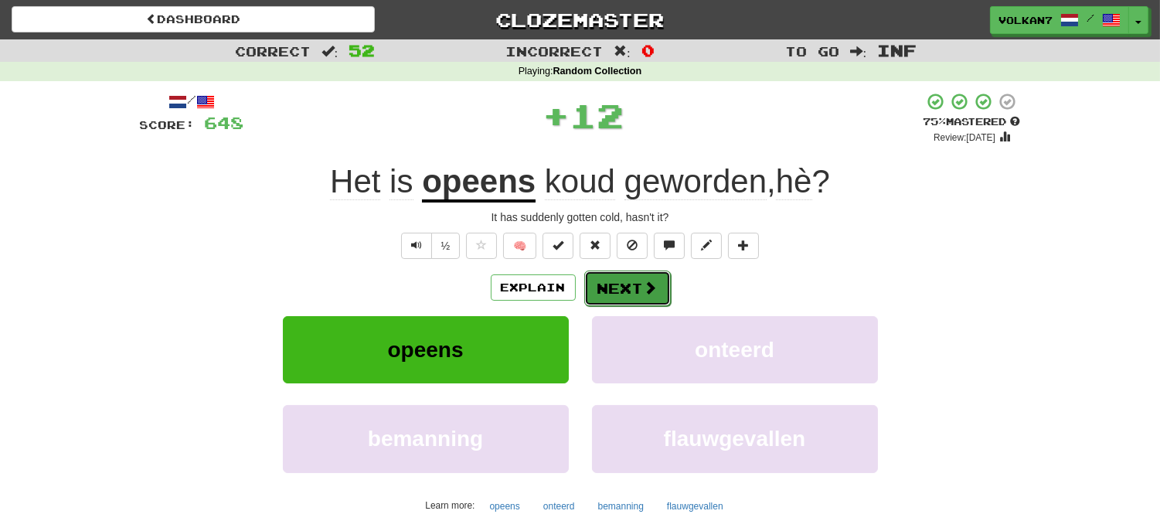
click at [609, 289] on button "Next" at bounding box center [627, 288] width 87 height 36
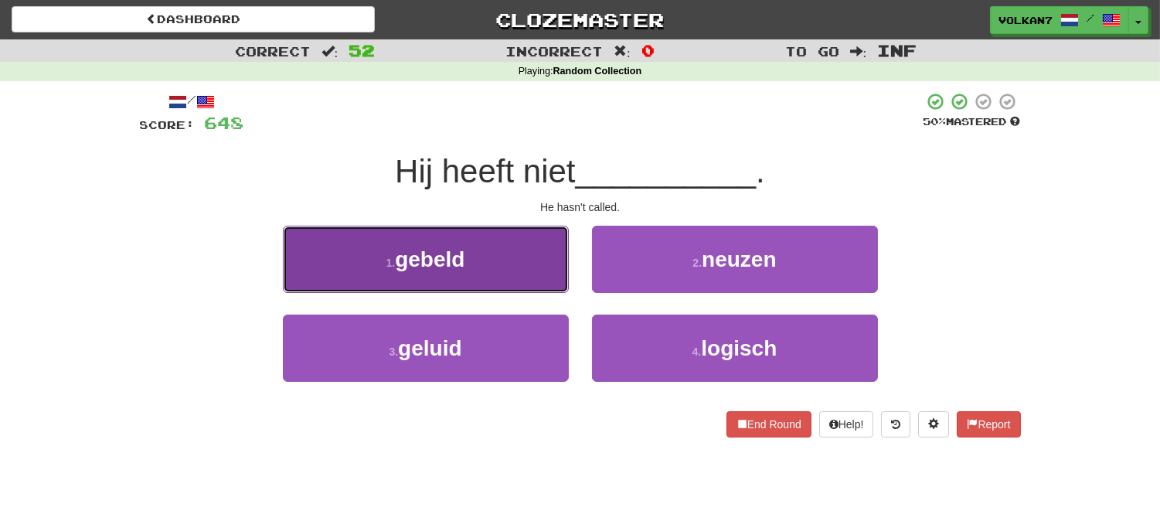
click at [473, 290] on button "1 . gebeld" at bounding box center [426, 259] width 286 height 67
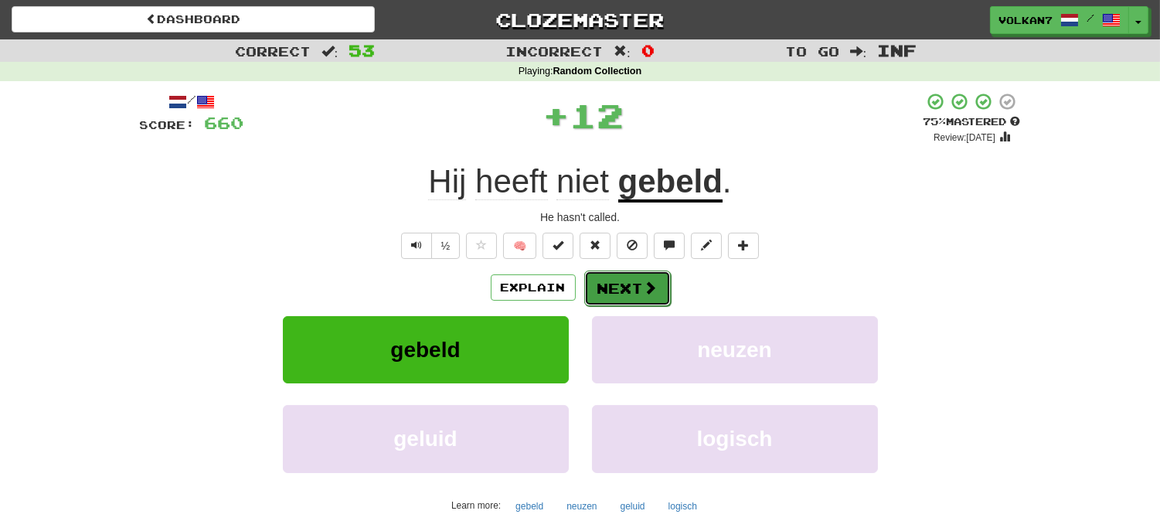
click at [649, 294] on span at bounding box center [651, 287] width 14 height 14
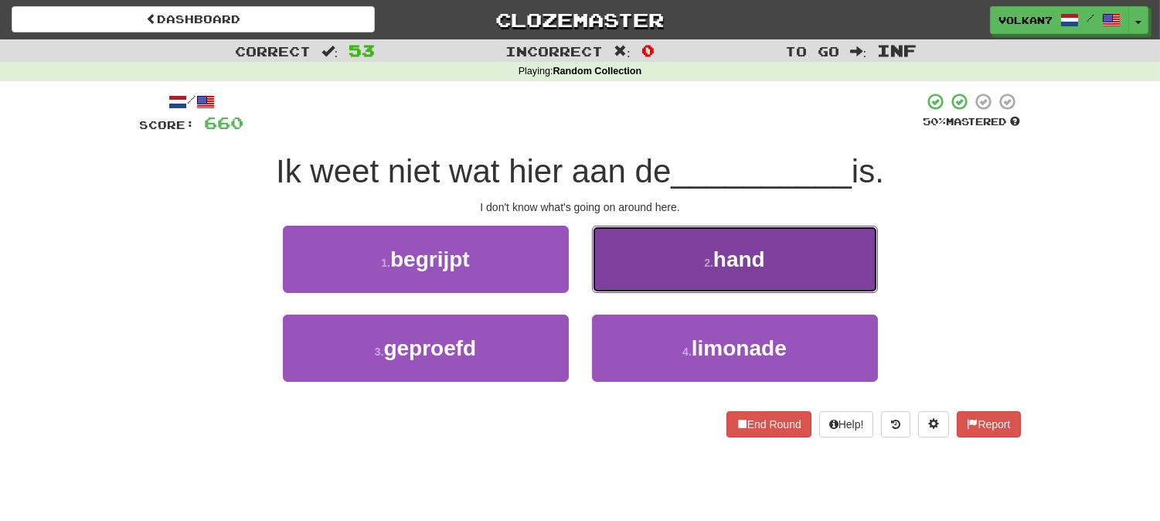
click at [706, 252] on button "2 . hand" at bounding box center [735, 259] width 286 height 67
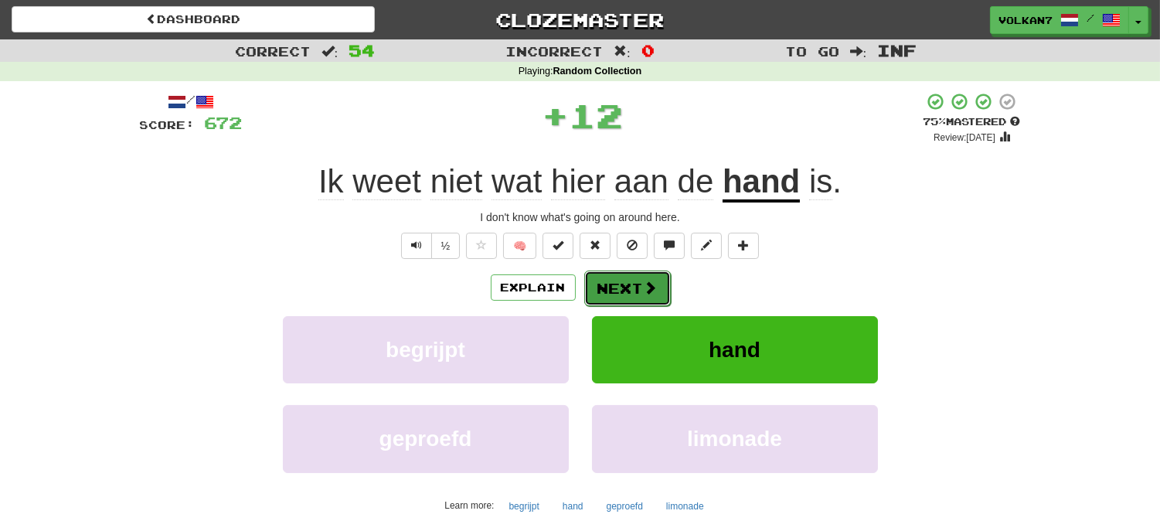
click at [629, 295] on button "Next" at bounding box center [627, 288] width 87 height 36
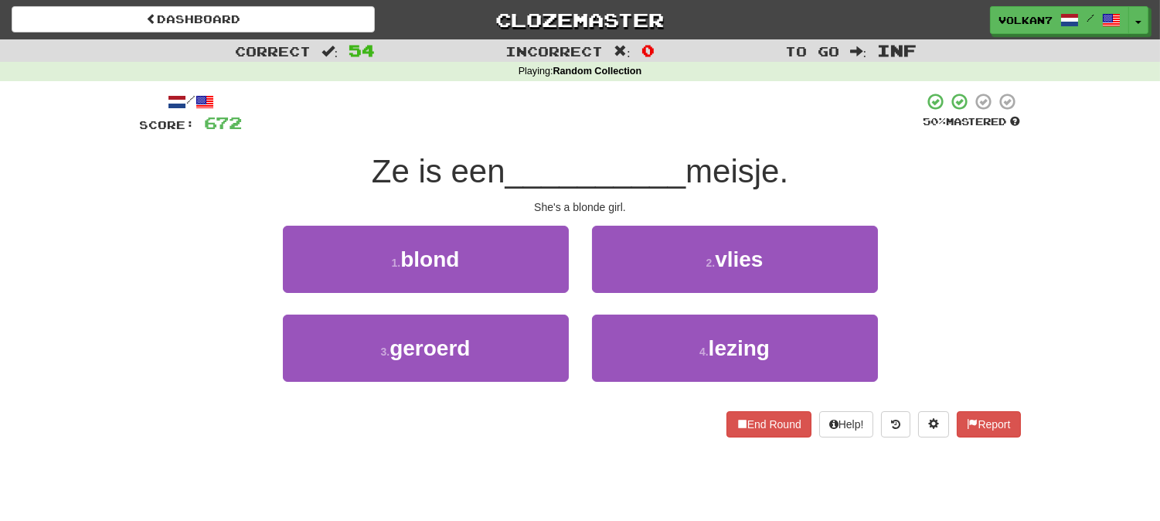
click at [706, 135] on div "/ Score: 672 50 % Mastered Ze is een __________ meisje. She's a blonde girl. 1 …" at bounding box center [580, 264] width 881 height 345
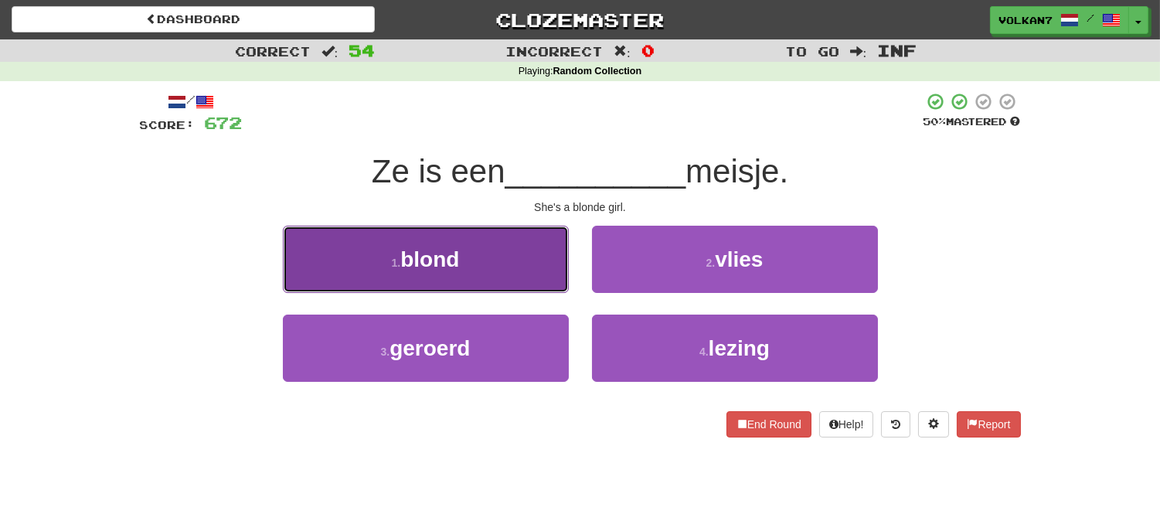
click at [521, 258] on button "1 . blond" at bounding box center [426, 259] width 286 height 67
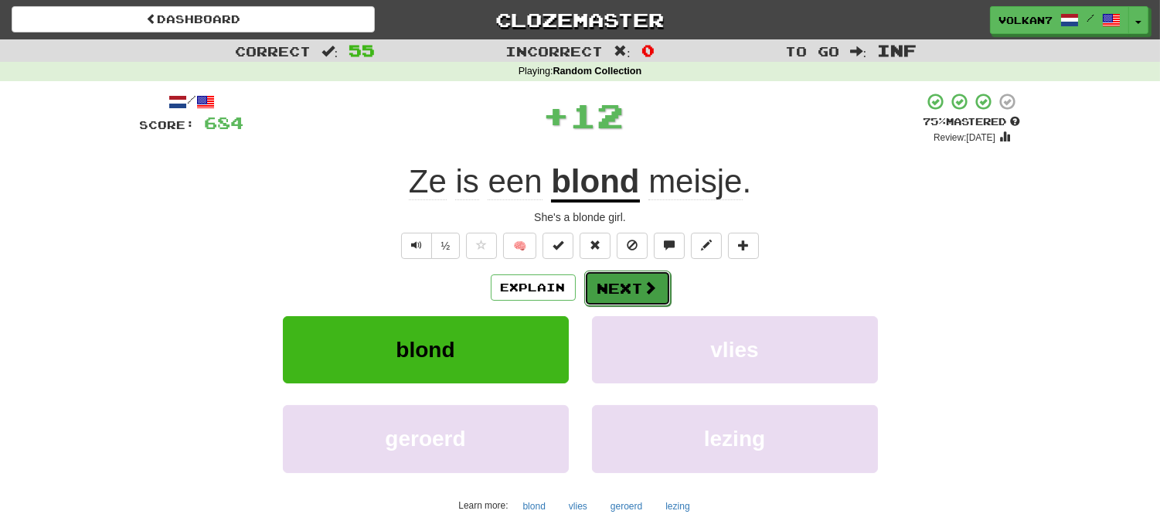
click at [614, 275] on button "Next" at bounding box center [627, 288] width 87 height 36
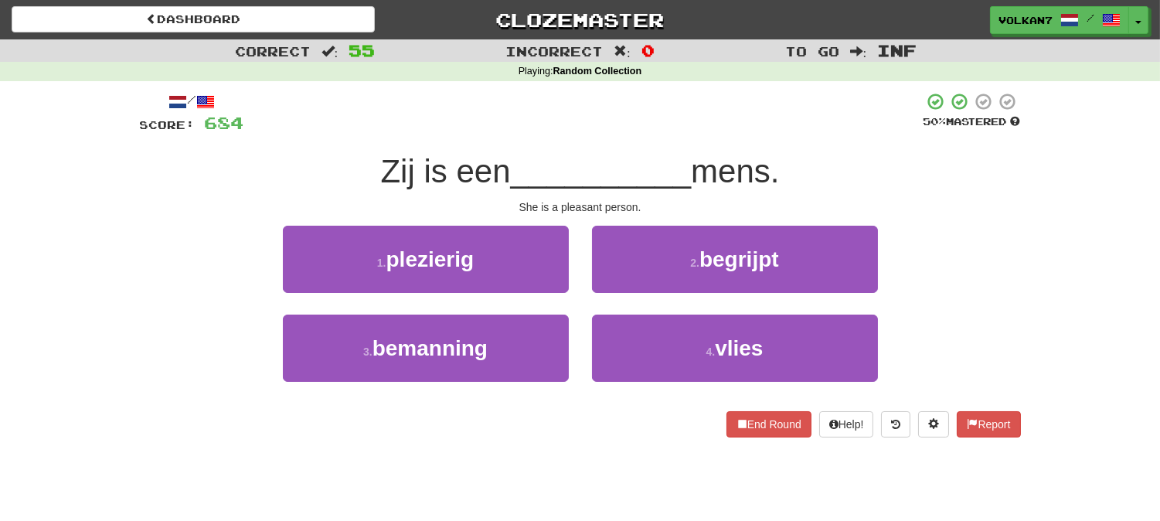
click at [674, 145] on div "/ Score: 684 50 % Mastered Zij is een __________ mens. She is a pleasant person…" at bounding box center [580, 264] width 881 height 345
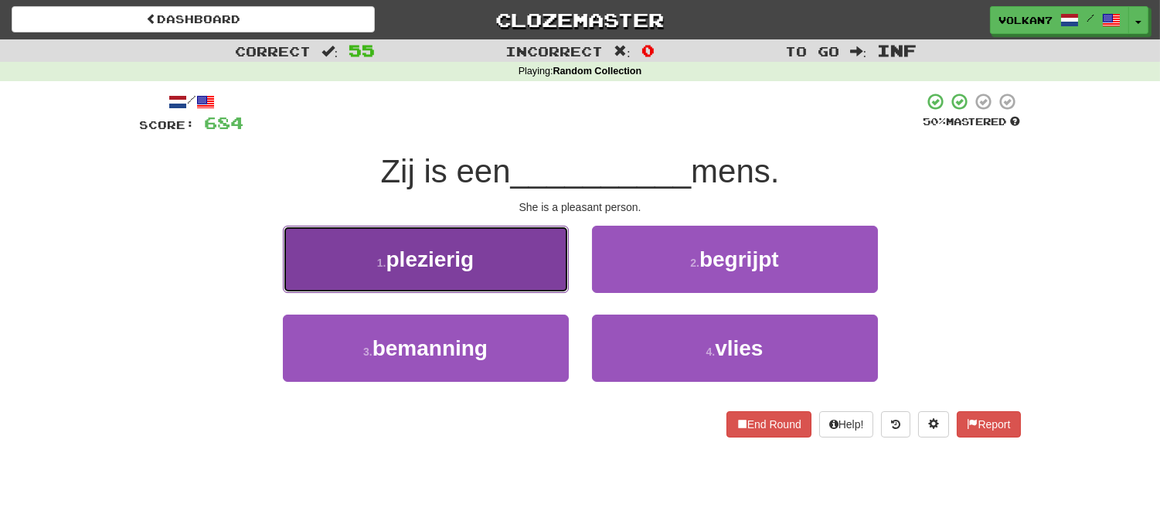
click at [482, 267] on button "1 . plezierig" at bounding box center [426, 259] width 286 height 67
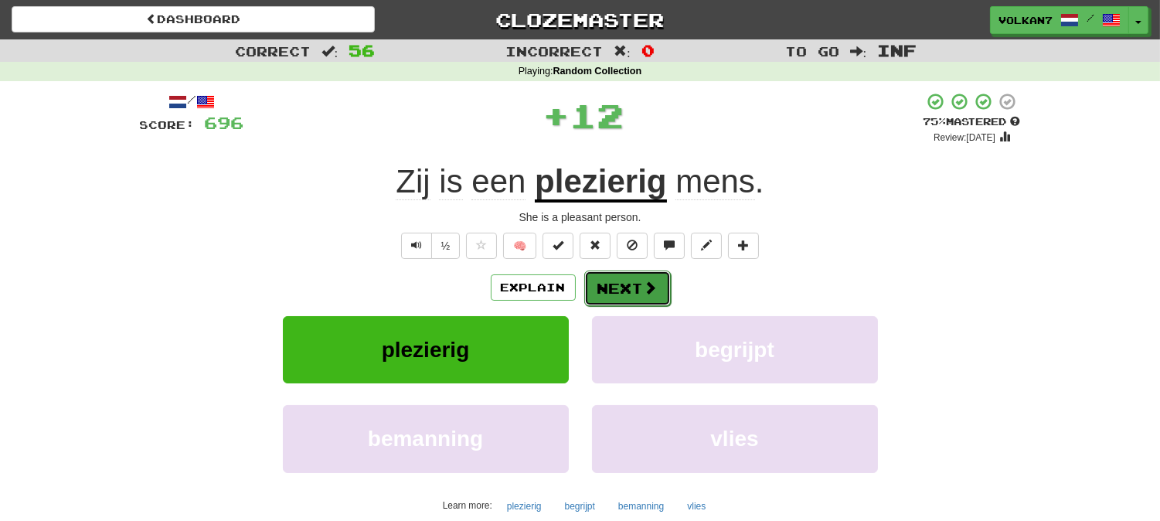
click at [623, 284] on button "Next" at bounding box center [627, 288] width 87 height 36
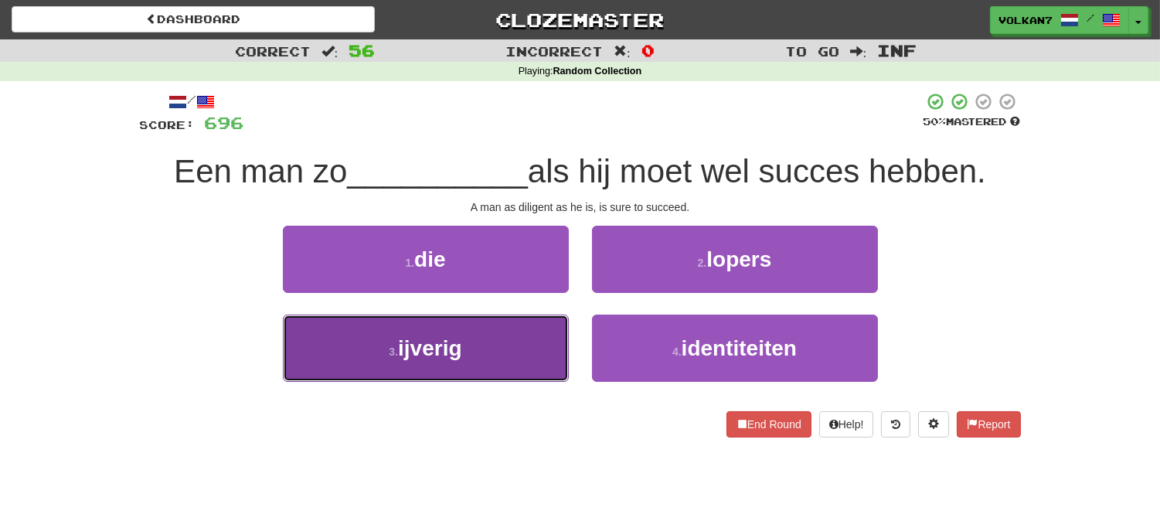
click at [526, 332] on button "3 . ijverig" at bounding box center [426, 347] width 286 height 67
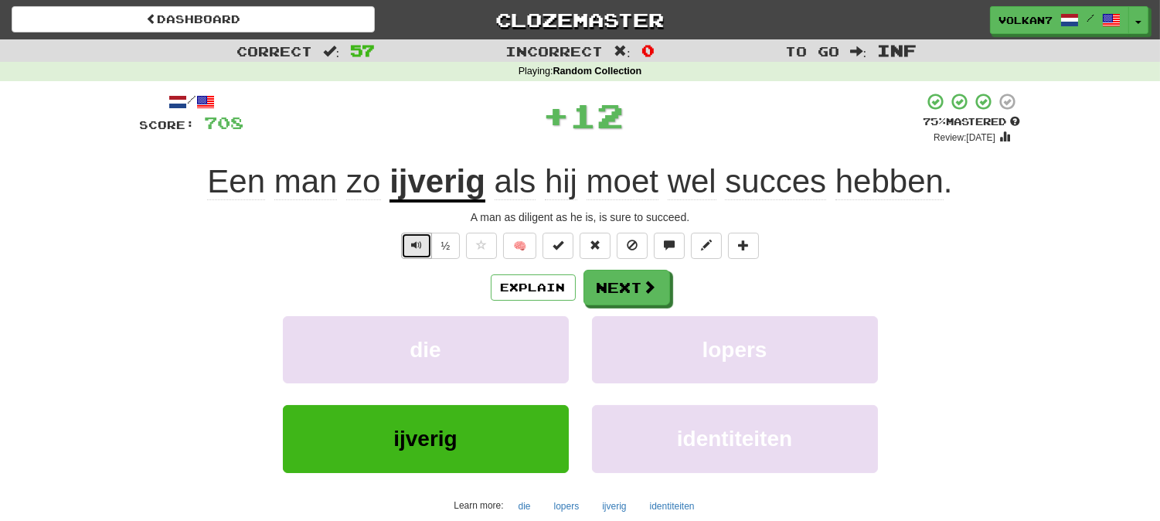
click at [415, 245] on span "Text-to-speech controls" at bounding box center [416, 245] width 11 height 11
click at [634, 294] on button "Next" at bounding box center [627, 288] width 87 height 36
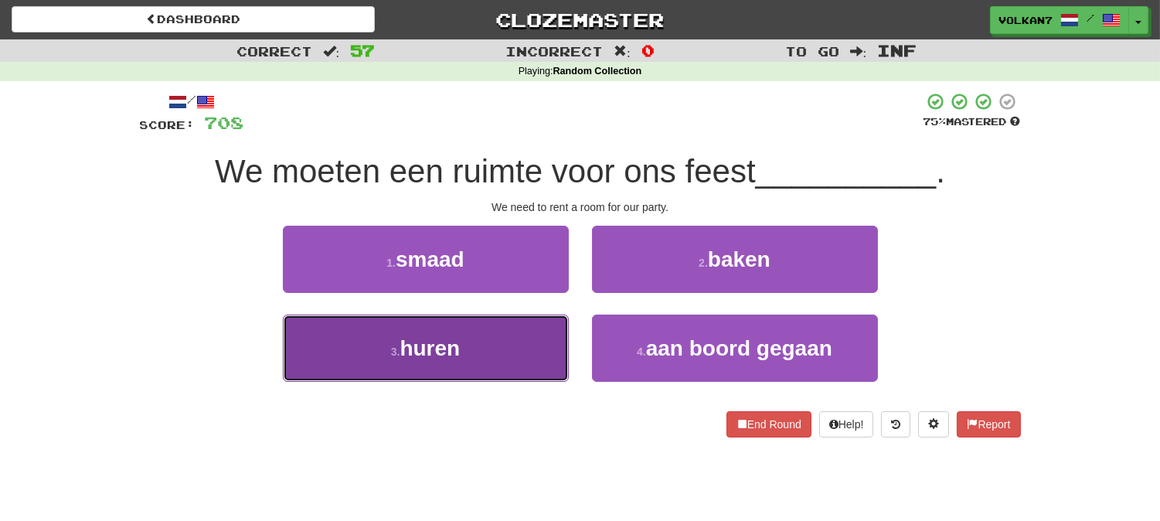
click at [505, 365] on button "3 . huren" at bounding box center [426, 347] width 286 height 67
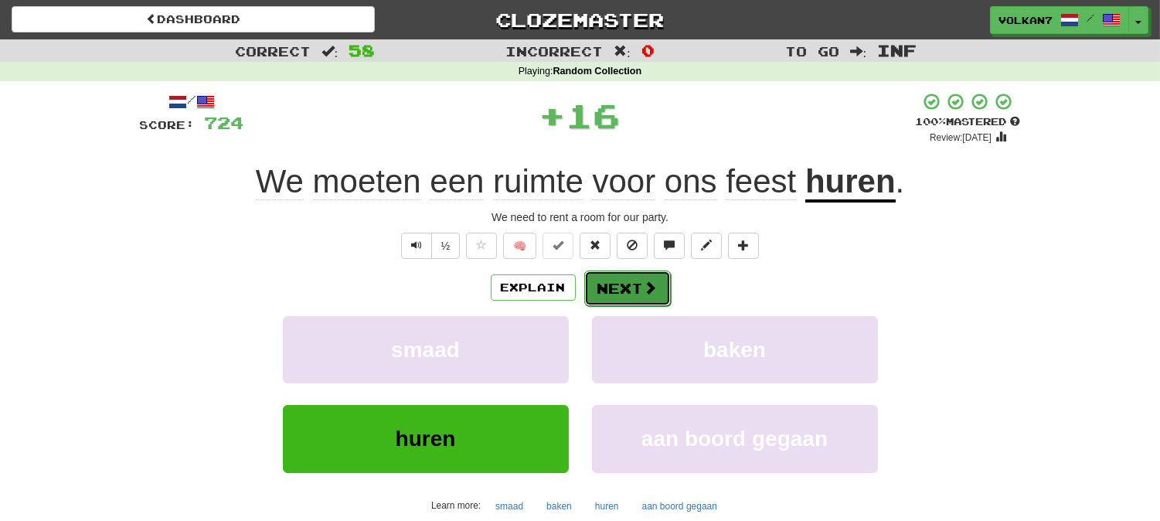
click at [599, 290] on button "Next" at bounding box center [627, 288] width 87 height 36
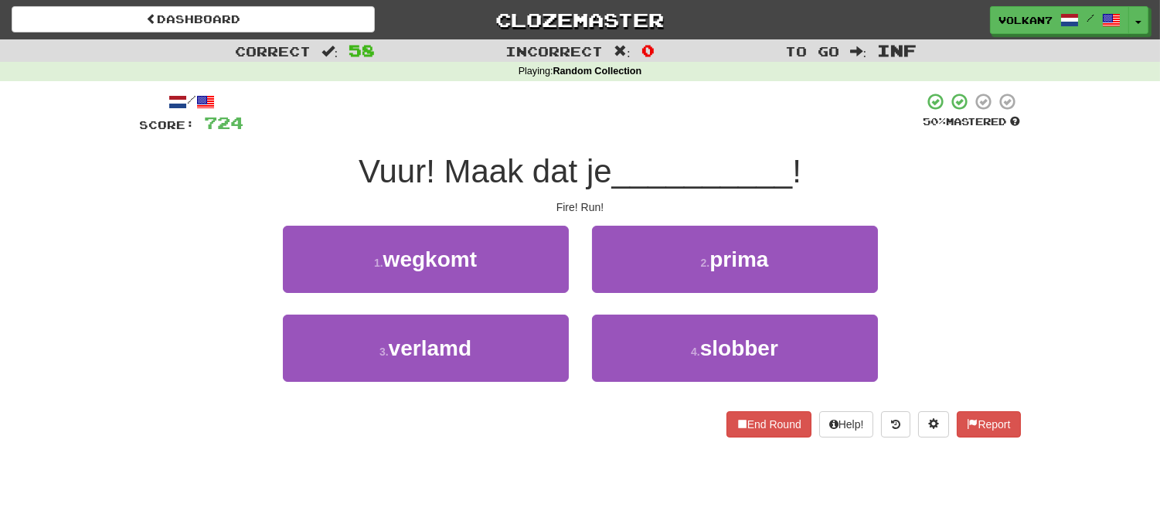
click at [646, 117] on div at bounding box center [583, 113] width 679 height 42
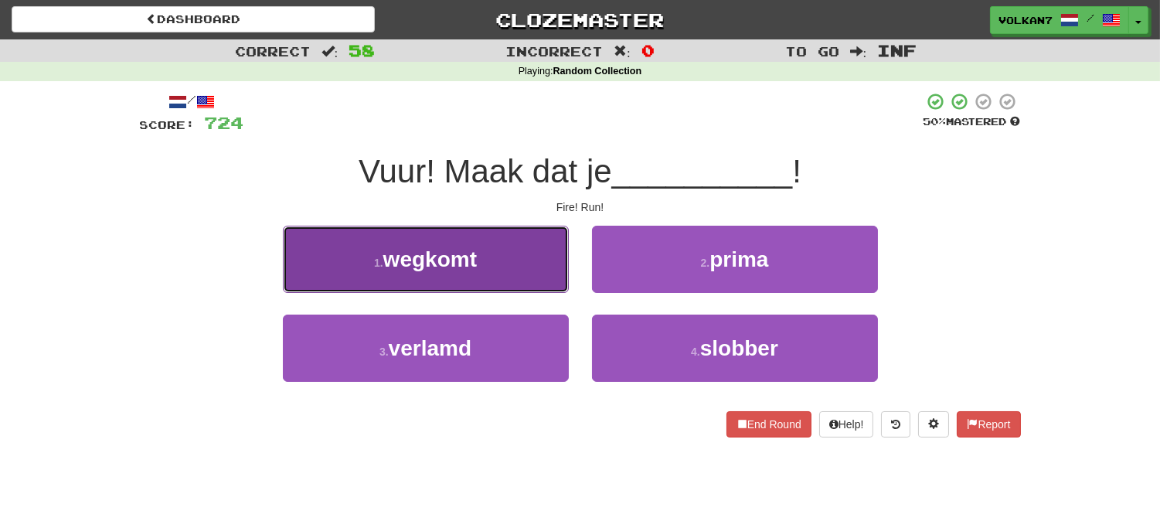
click at [474, 261] on span "wegkomt" at bounding box center [429, 259] width 93 height 24
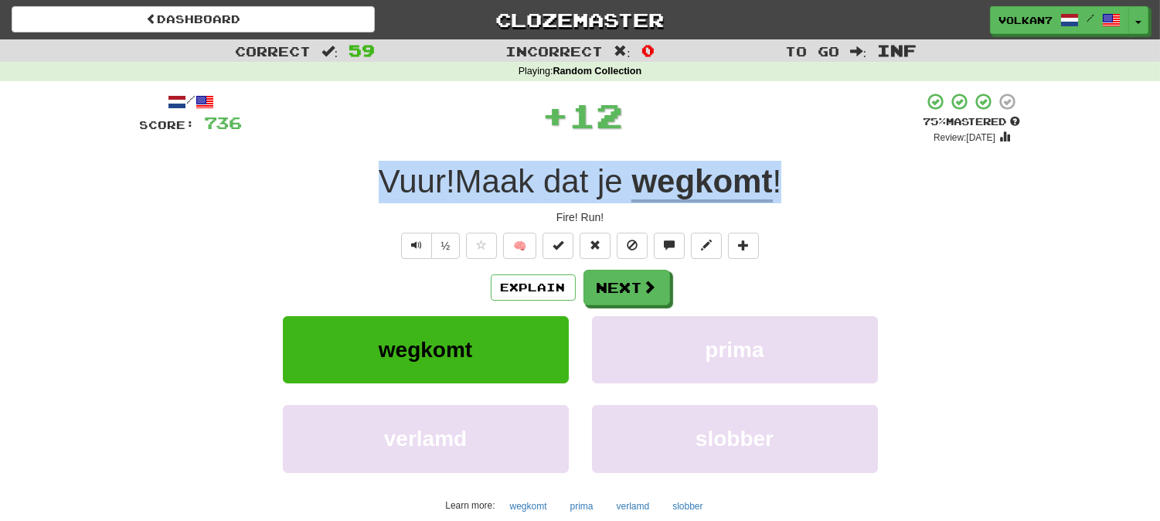
drag, startPoint x: 790, startPoint y: 184, endPoint x: 379, endPoint y: 189, distance: 411.1
click at [379, 189] on div "Vuur ! Maak dat je wegkomt !" at bounding box center [580, 182] width 881 height 42
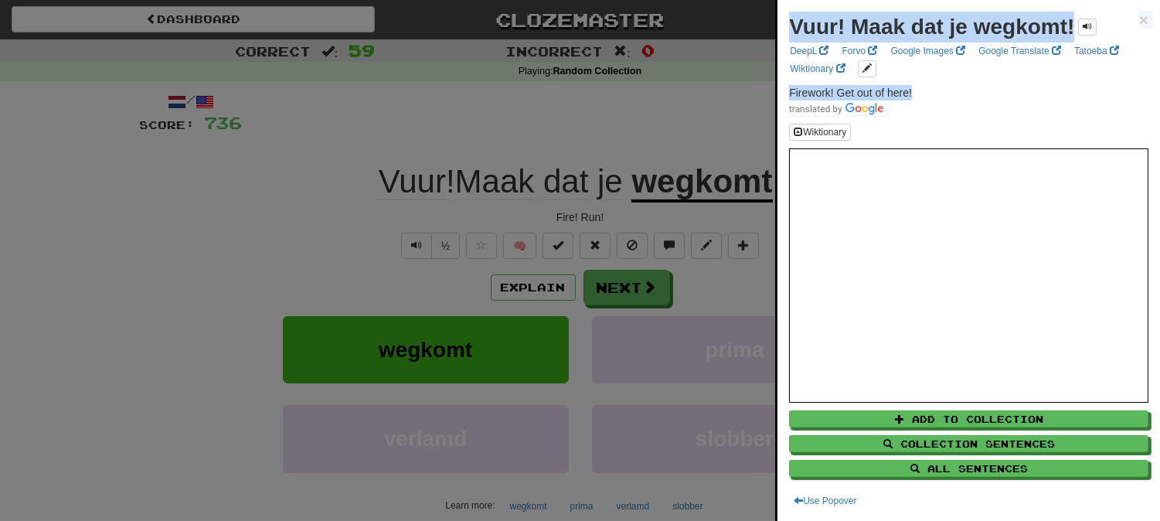
drag, startPoint x: 924, startPoint y: 86, endPoint x: 769, endPoint y: 91, distance: 155.4
click at [943, 90] on p "Firework! Get out of here!" at bounding box center [968, 100] width 359 height 31
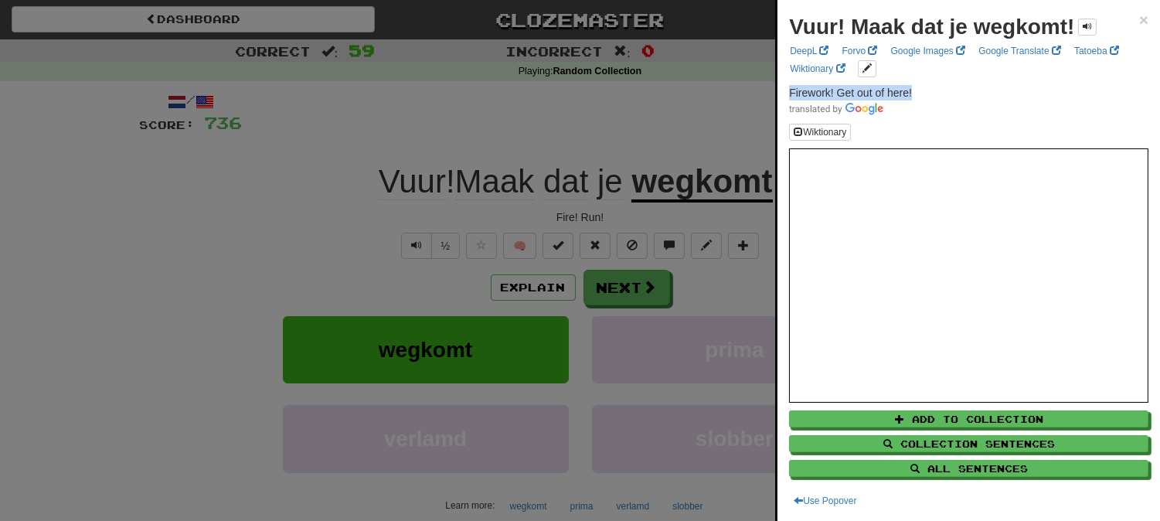
drag, startPoint x: 881, startPoint y: 88, endPoint x: 780, endPoint y: 88, distance: 100.4
click at [780, 88] on div "Vuur! Maak dat je wegkomt! × DeepL Forvo Google Images Google Translate Tatoeba…" at bounding box center [968, 260] width 382 height 521
click at [706, 106] on div at bounding box center [580, 260] width 1160 height 521
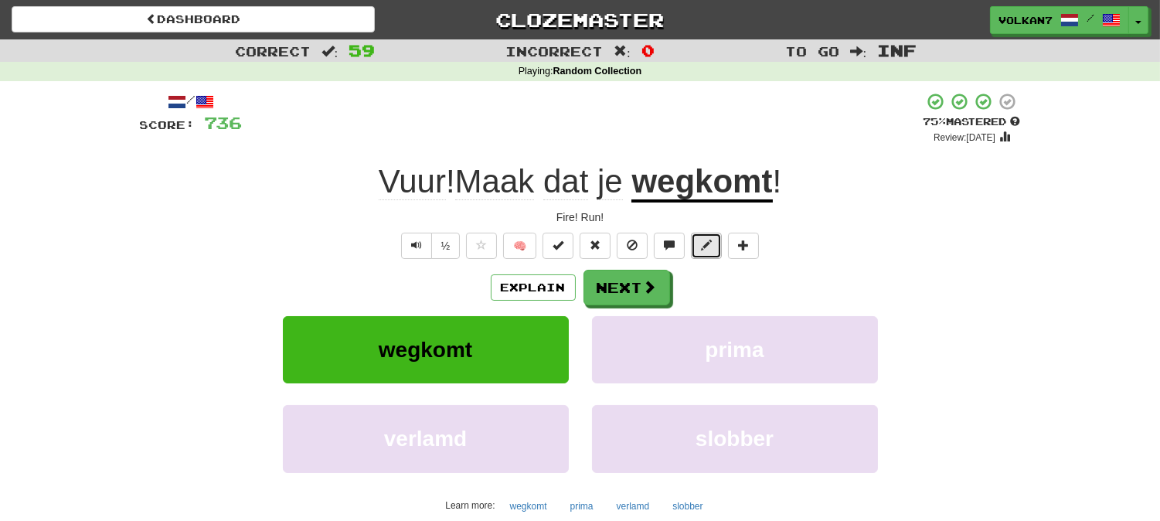
click at [696, 233] on button at bounding box center [706, 246] width 31 height 26
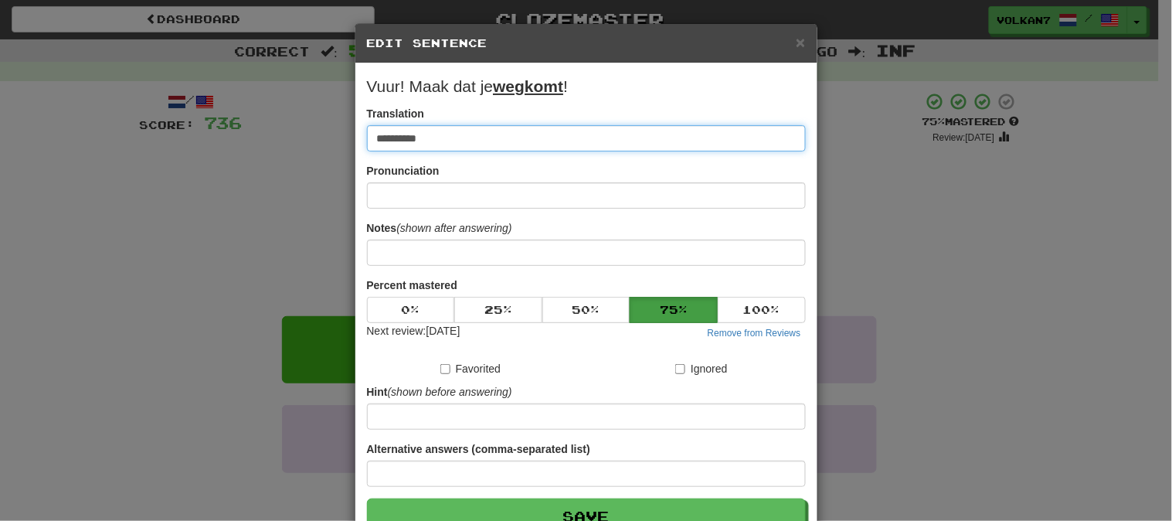
drag, startPoint x: 473, startPoint y: 147, endPoint x: 357, endPoint y: 141, distance: 116.0
click at [357, 141] on div "**********" at bounding box center [586, 304] width 462 height 482
paste input "**********"
type input "**********"
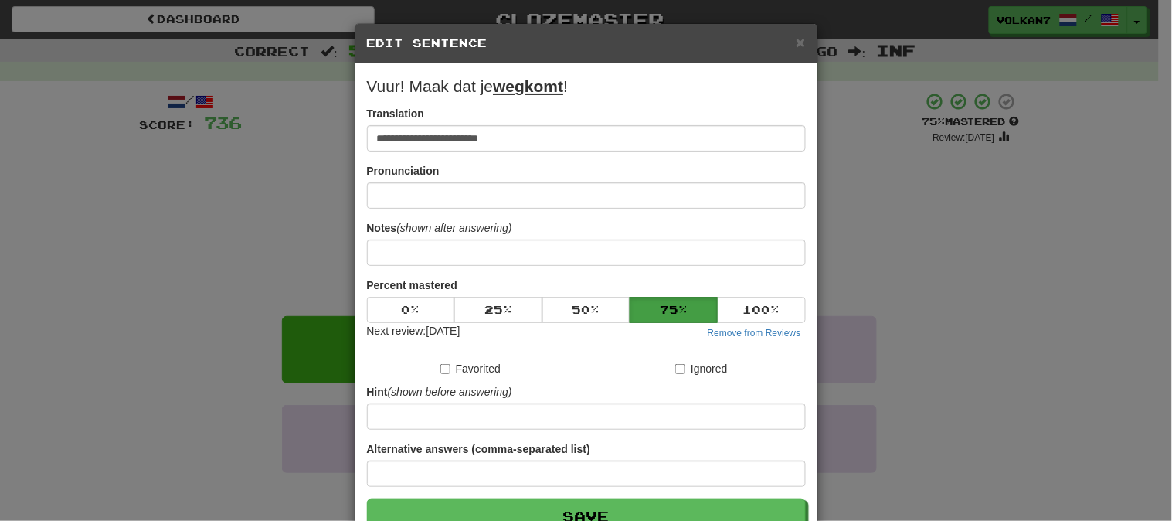
click at [621, 497] on form "**********" at bounding box center [586, 304] width 439 height 459
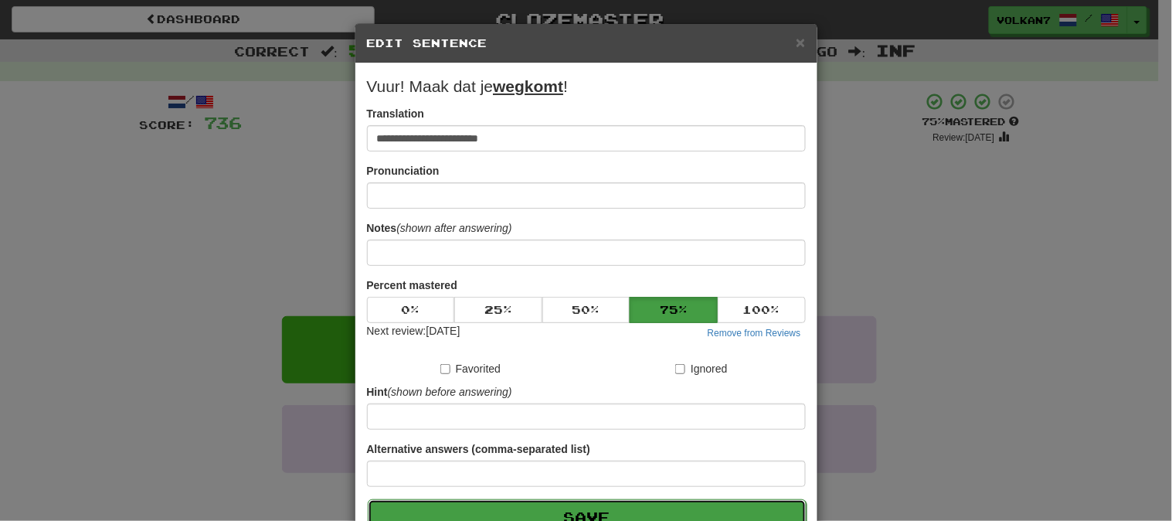
click at [621, 502] on button "Save" at bounding box center [587, 517] width 439 height 36
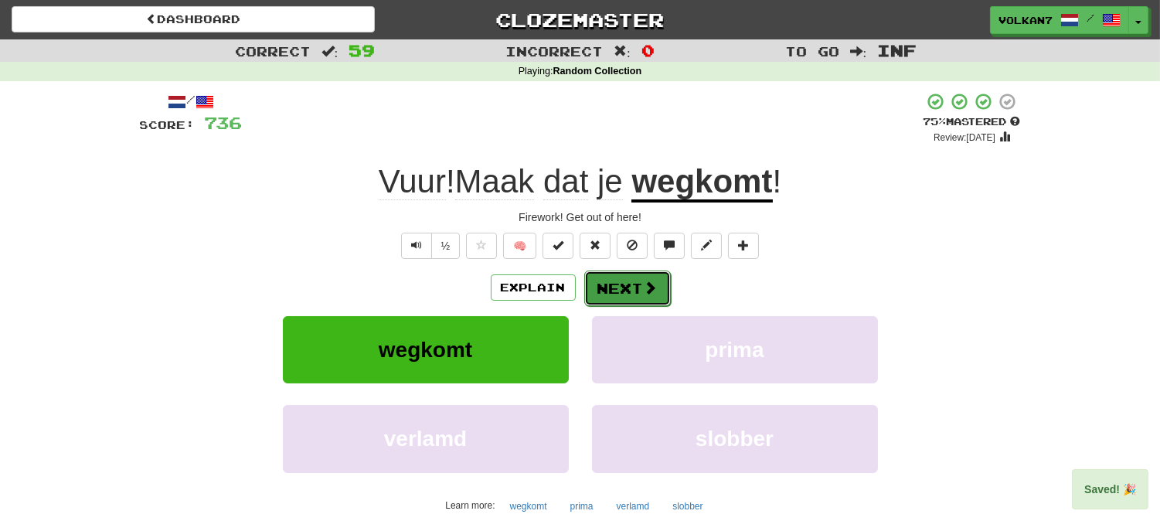
click at [620, 286] on button "Next" at bounding box center [627, 288] width 87 height 36
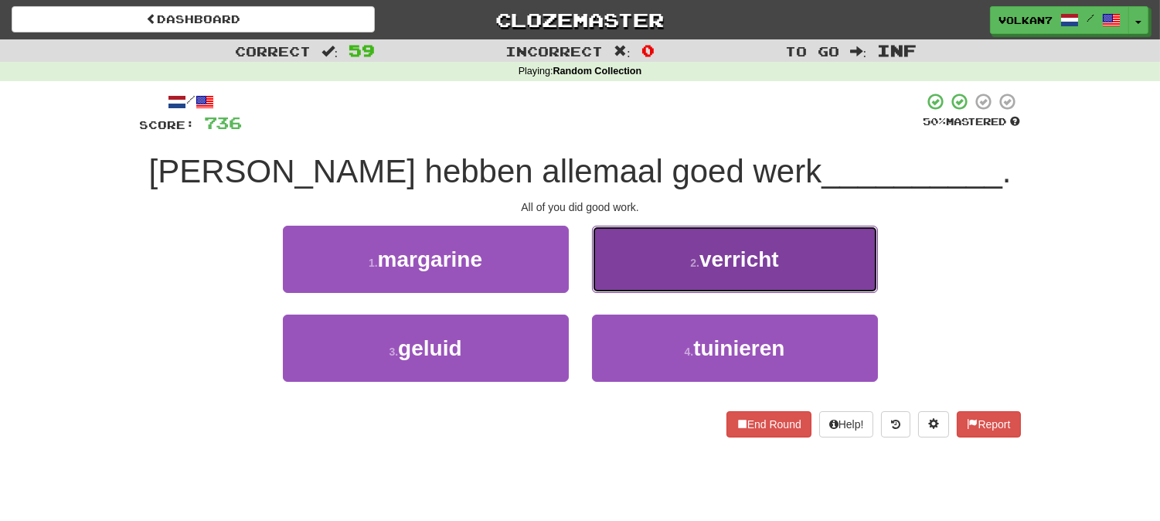
click at [695, 271] on button "2 . verricht" at bounding box center [735, 259] width 286 height 67
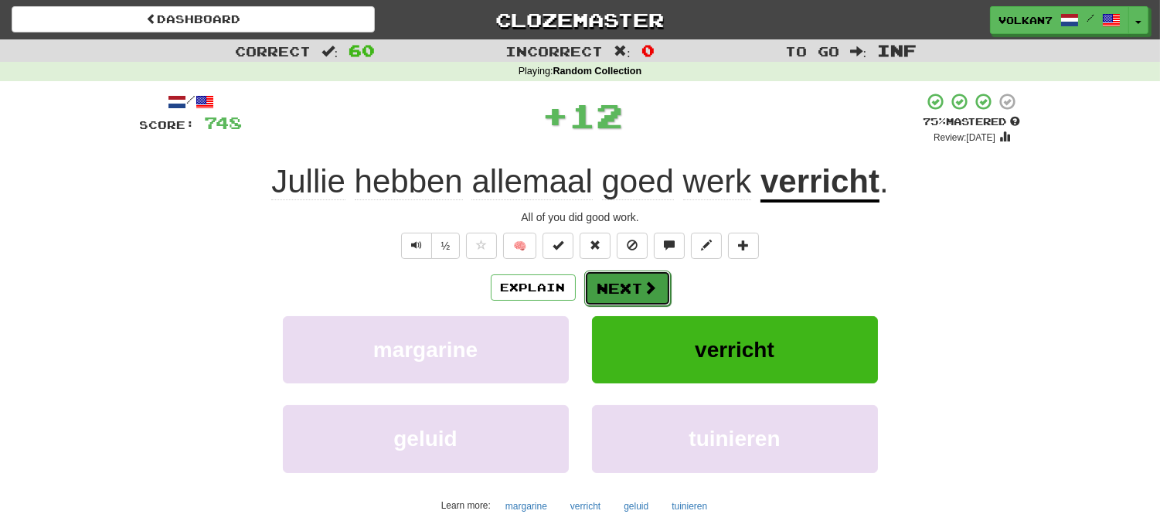
click at [632, 287] on button "Next" at bounding box center [627, 288] width 87 height 36
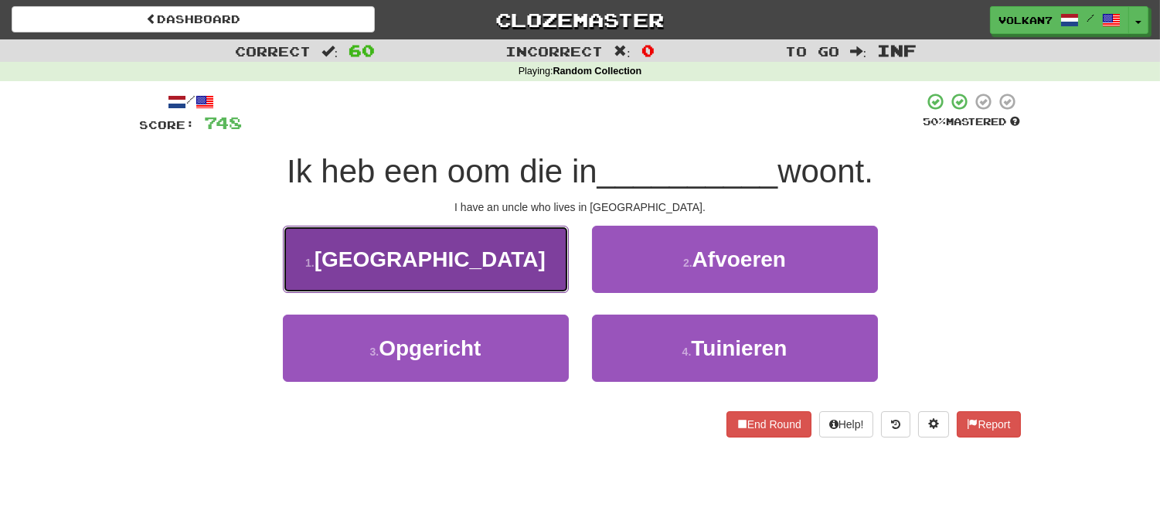
click at [479, 251] on button "1 . Kyoto" at bounding box center [426, 259] width 286 height 67
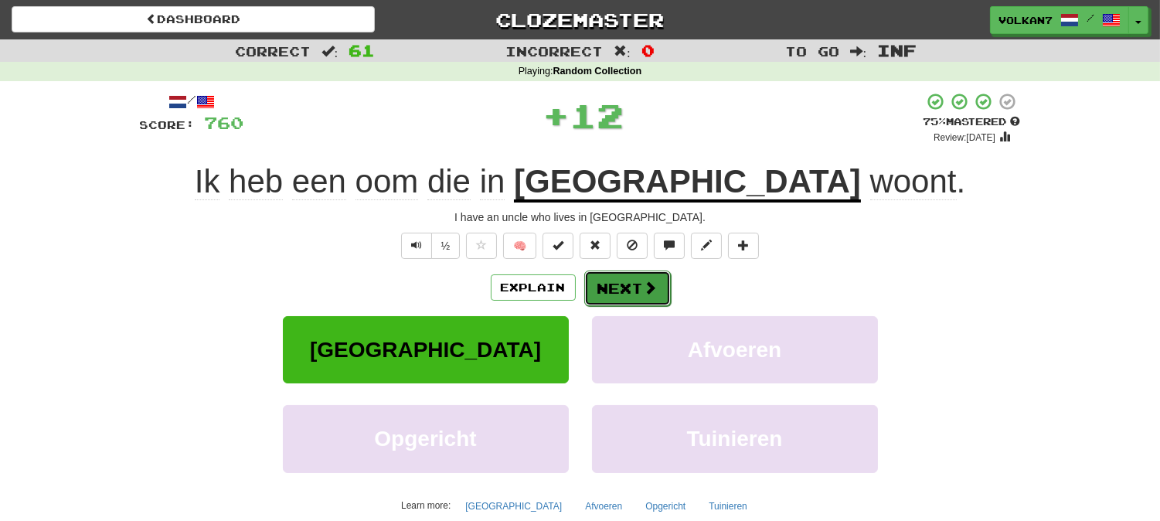
click at [601, 277] on button "Next" at bounding box center [627, 288] width 87 height 36
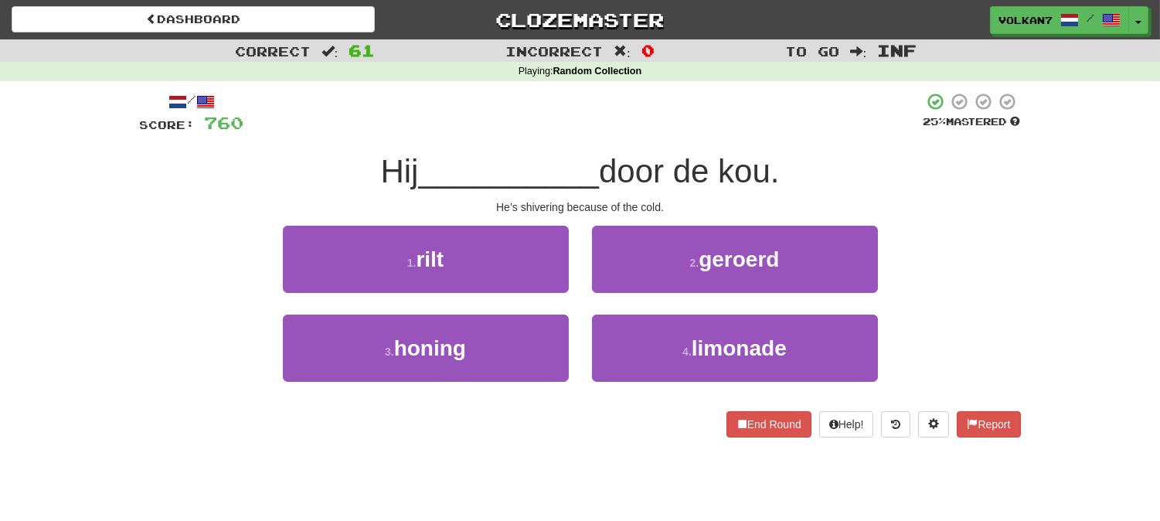
click at [607, 108] on div at bounding box center [583, 113] width 679 height 42
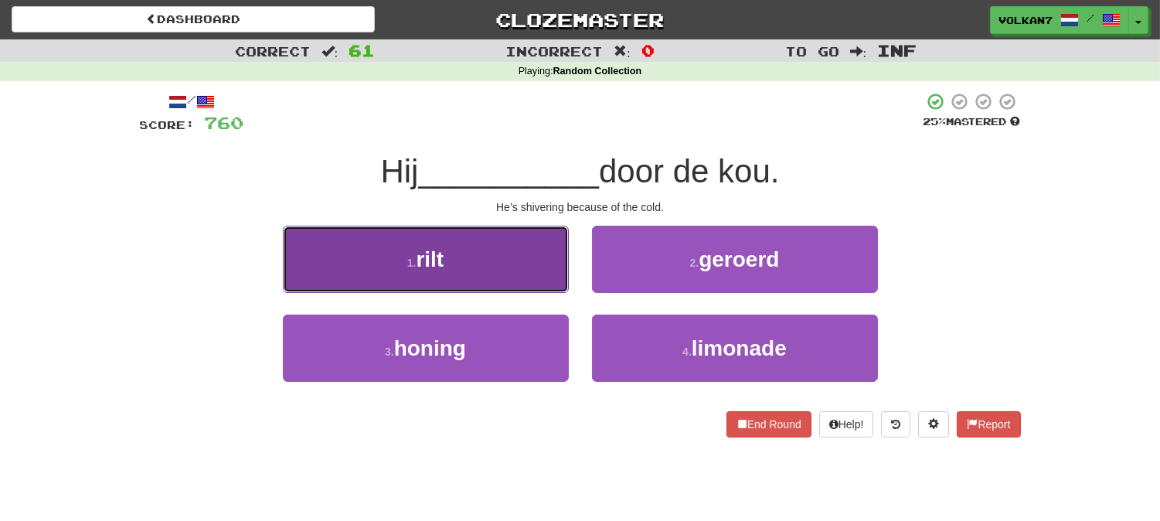
click at [515, 253] on button "1 . rilt" at bounding box center [426, 259] width 286 height 67
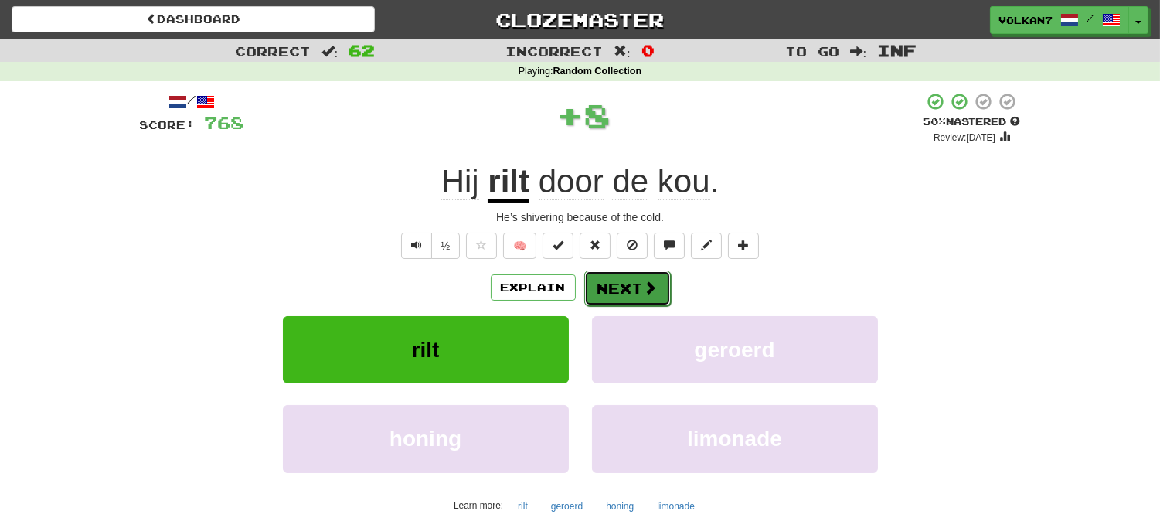
click at [638, 283] on button "Next" at bounding box center [627, 288] width 87 height 36
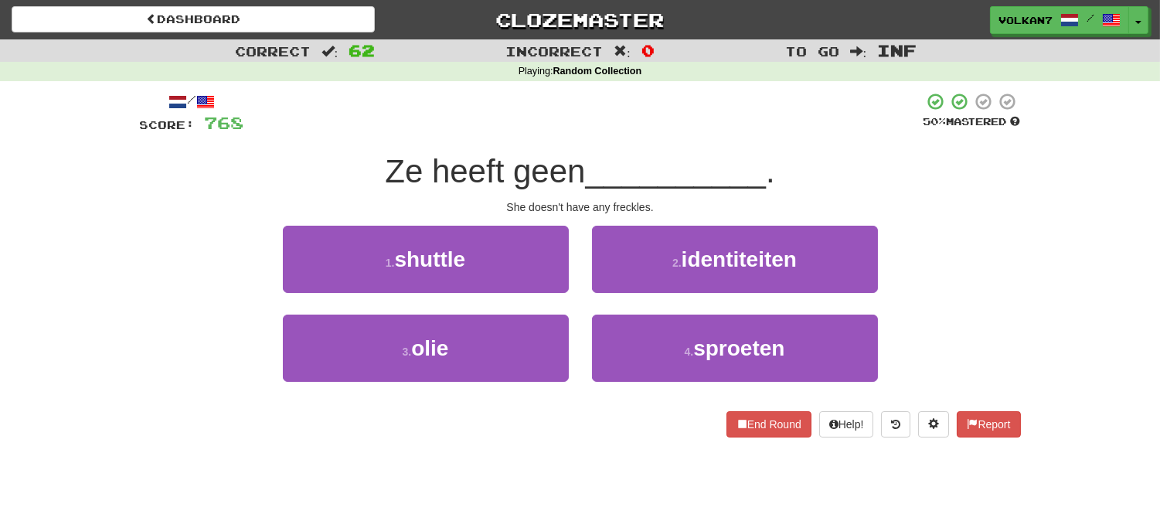
click at [651, 127] on div at bounding box center [583, 113] width 679 height 42
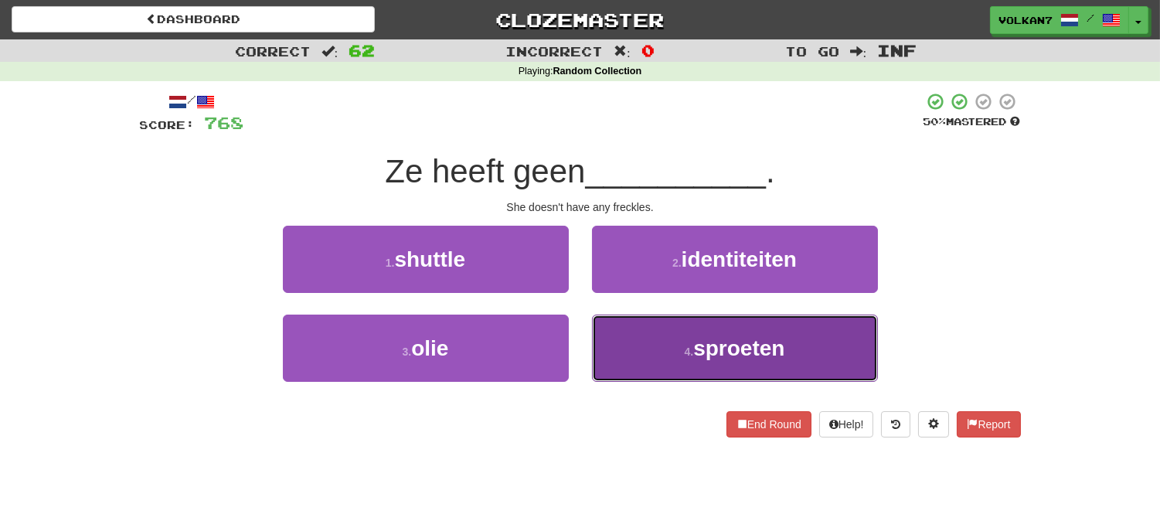
click at [651, 331] on button "4 . sproeten" at bounding box center [735, 347] width 286 height 67
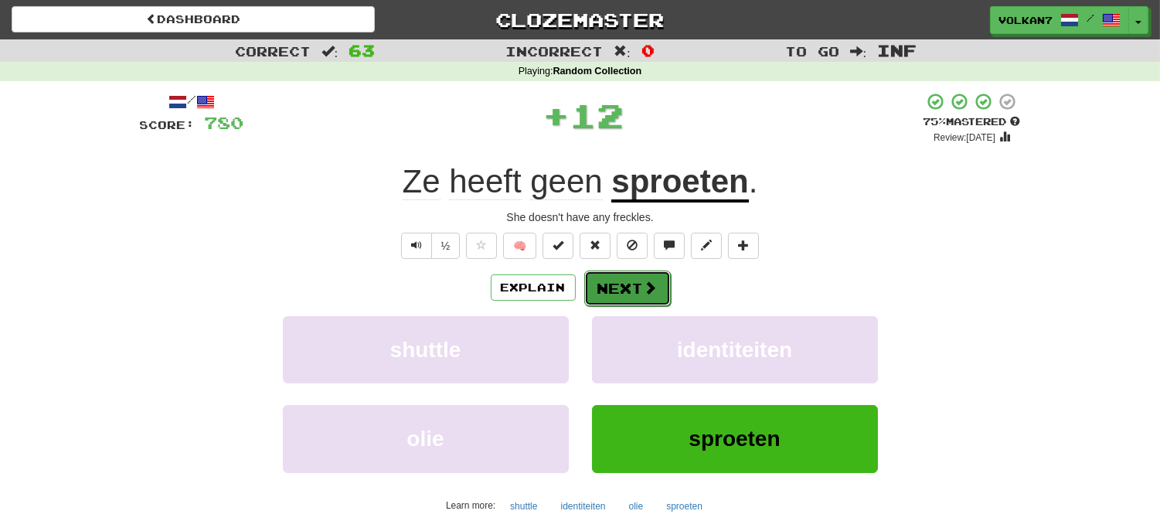
click at [638, 297] on button "Next" at bounding box center [627, 288] width 87 height 36
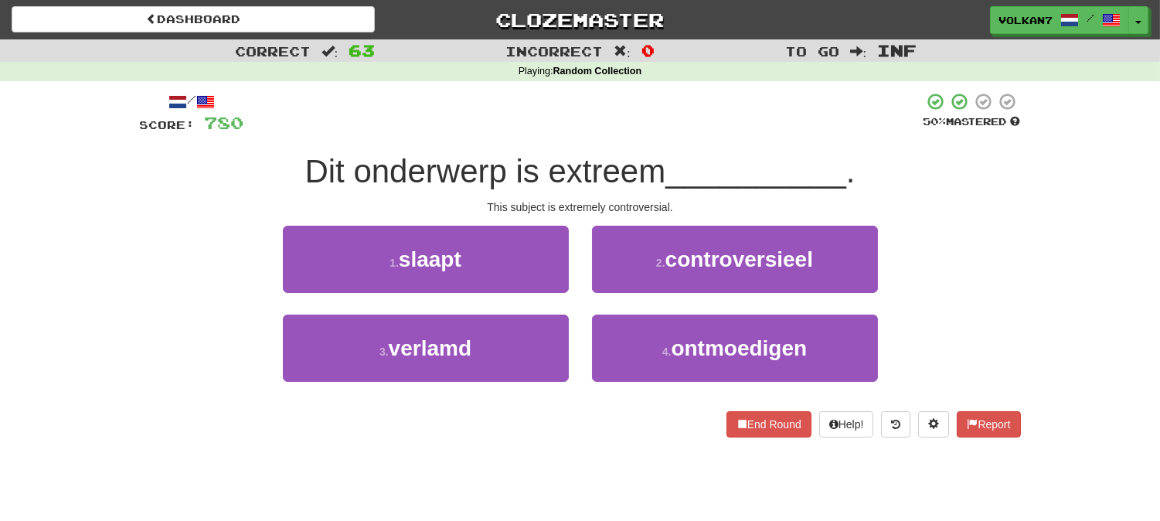
click at [641, 120] on div at bounding box center [583, 113] width 679 height 42
drag, startPoint x: 713, startPoint y: 257, endPoint x: 675, endPoint y: 266, distance: 39.0
click at [713, 257] on span "controversieel" at bounding box center [739, 259] width 148 height 24
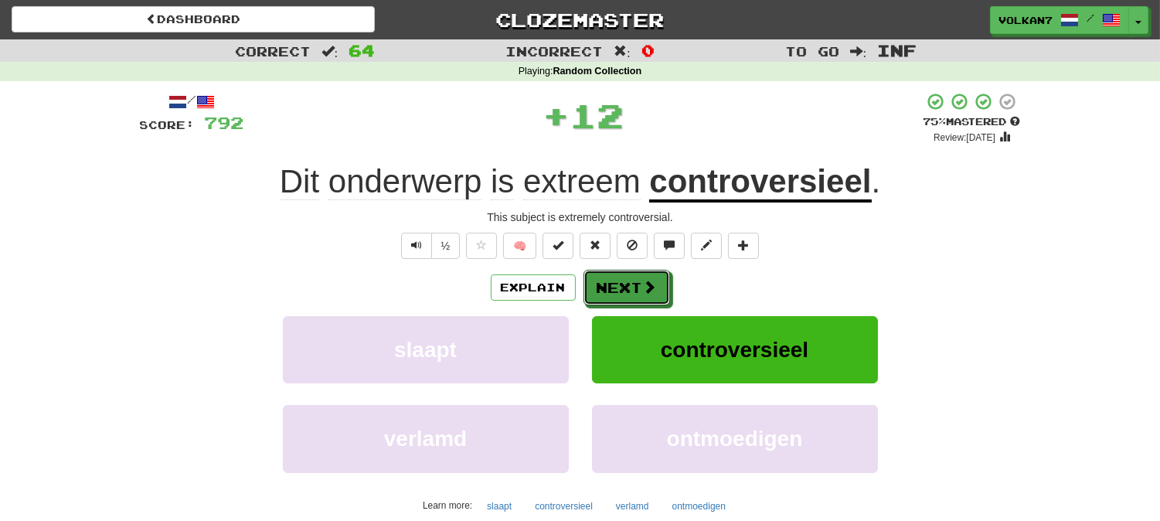
click at [608, 280] on button "Next" at bounding box center [626, 288] width 87 height 36
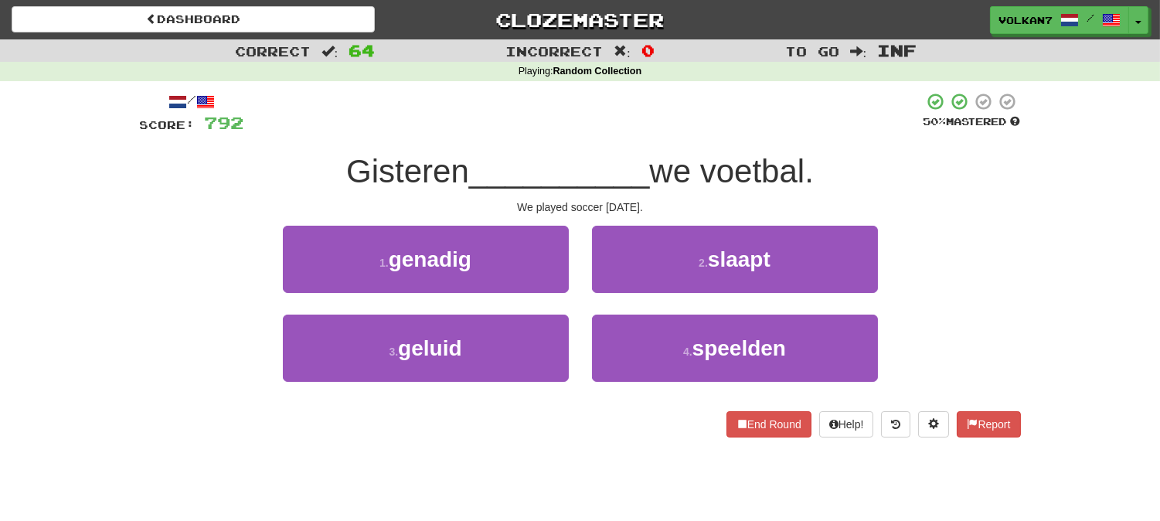
click at [606, 126] on div at bounding box center [583, 113] width 679 height 42
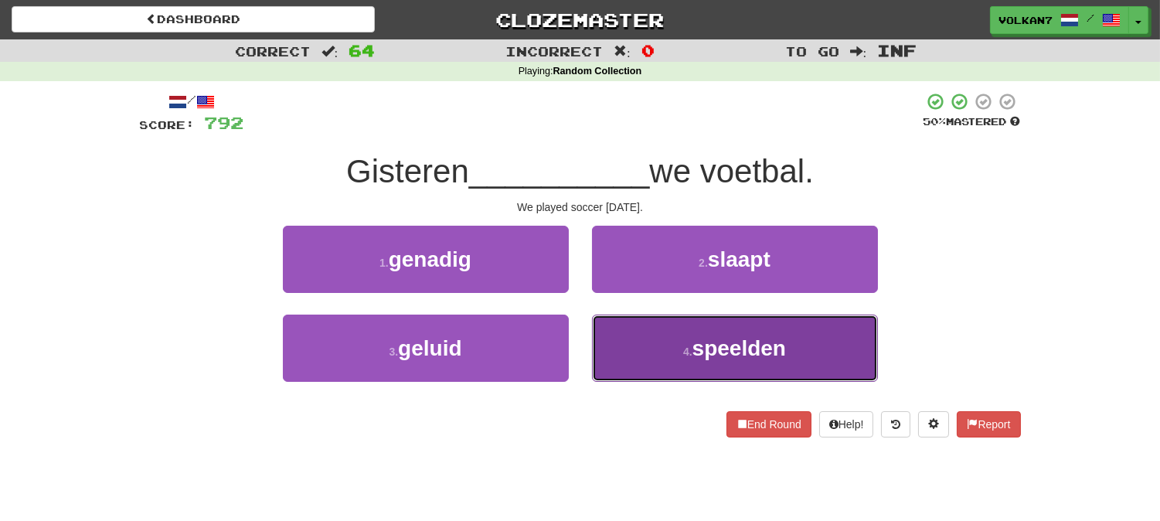
click at [669, 338] on button "4 . speelden" at bounding box center [735, 347] width 286 height 67
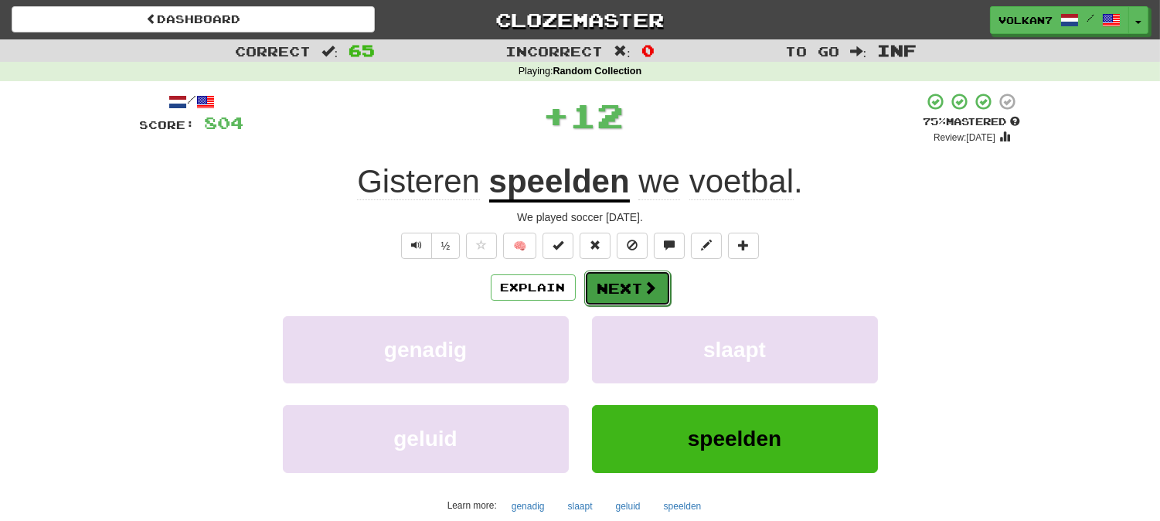
click at [617, 284] on button "Next" at bounding box center [627, 288] width 87 height 36
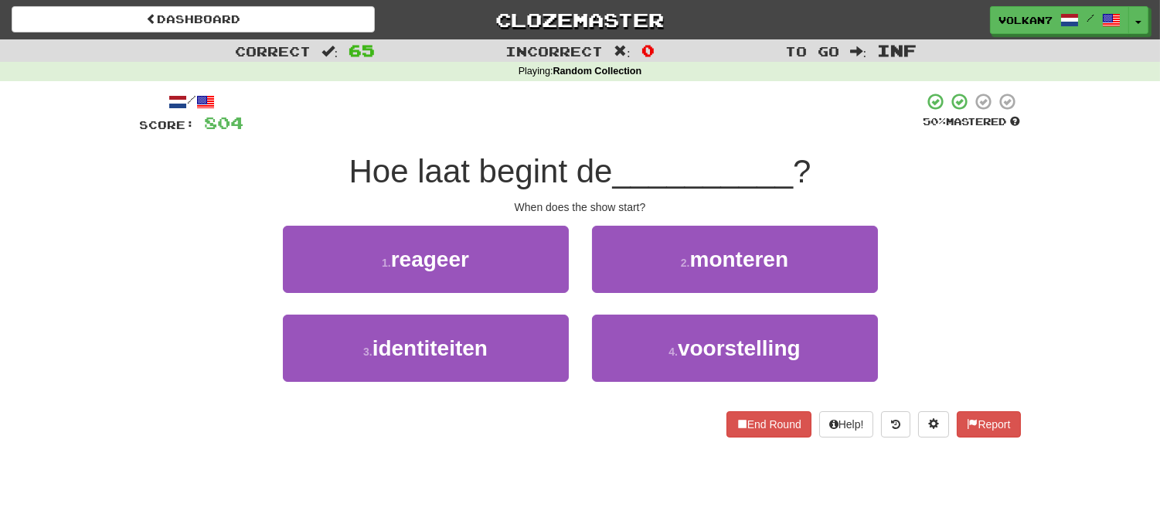
click at [613, 156] on span "Hoe laat begint de" at bounding box center [480, 171] width 263 height 36
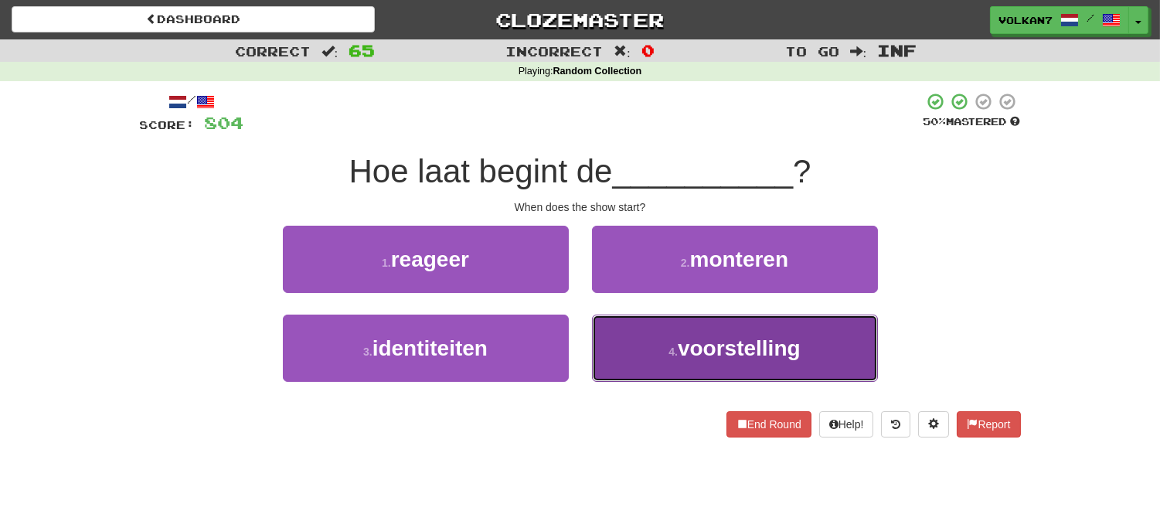
click at [719, 332] on button "4 . voorstelling" at bounding box center [735, 347] width 286 height 67
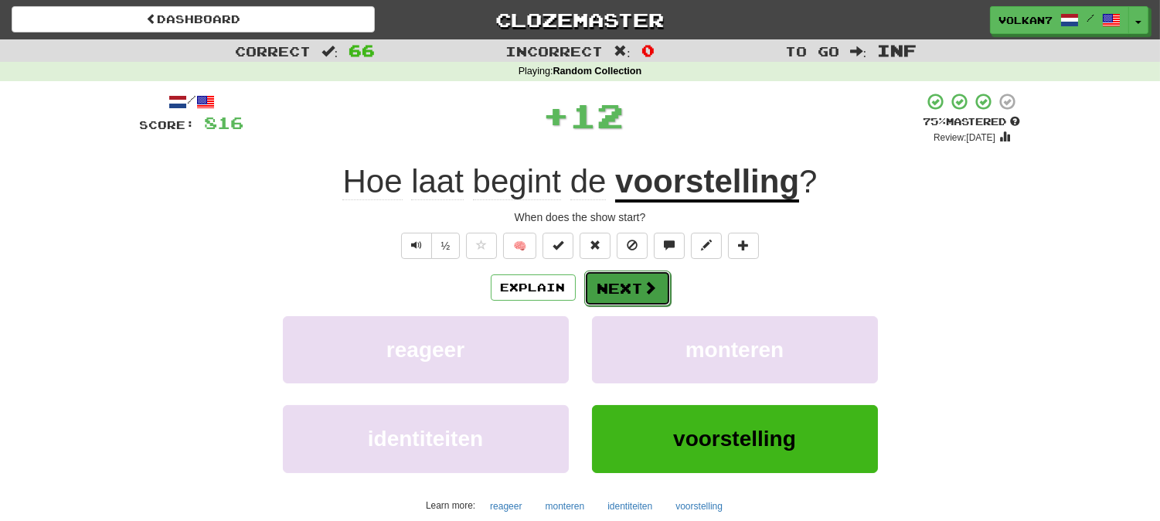
click at [610, 281] on button "Next" at bounding box center [627, 288] width 87 height 36
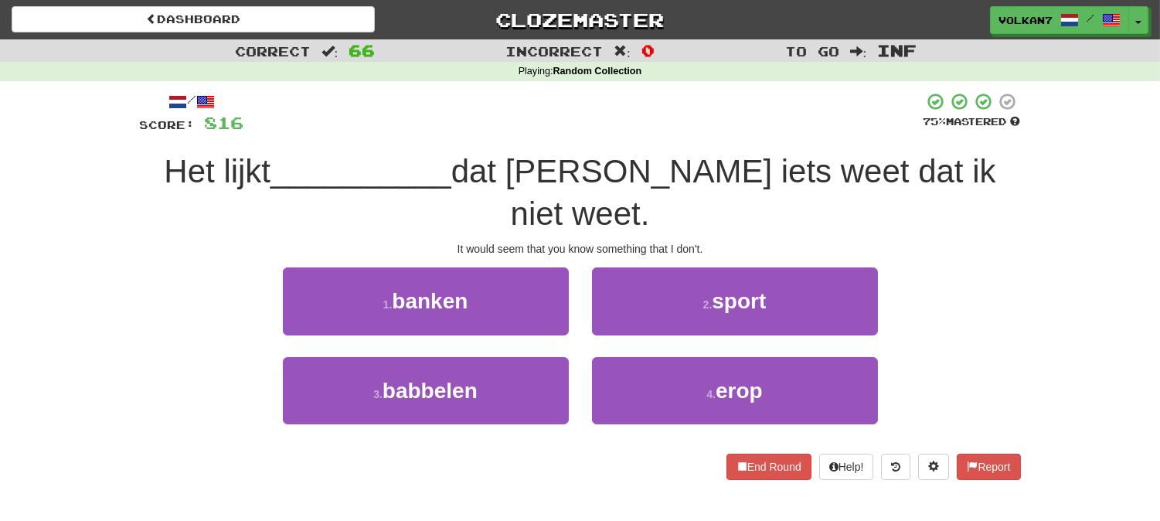
click at [630, 127] on div at bounding box center [583, 113] width 679 height 42
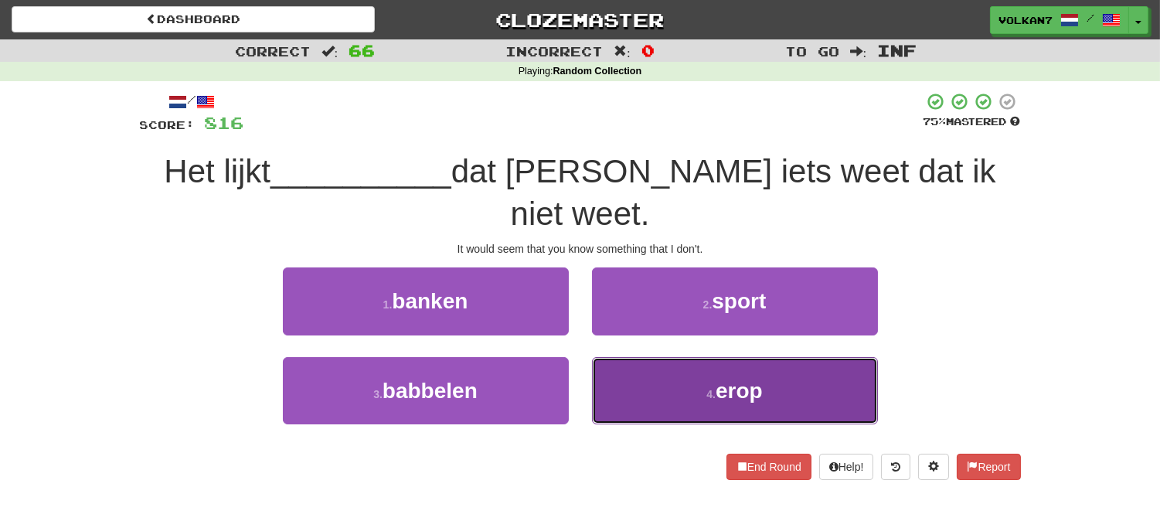
click at [662, 357] on button "4 . erop" at bounding box center [735, 390] width 286 height 67
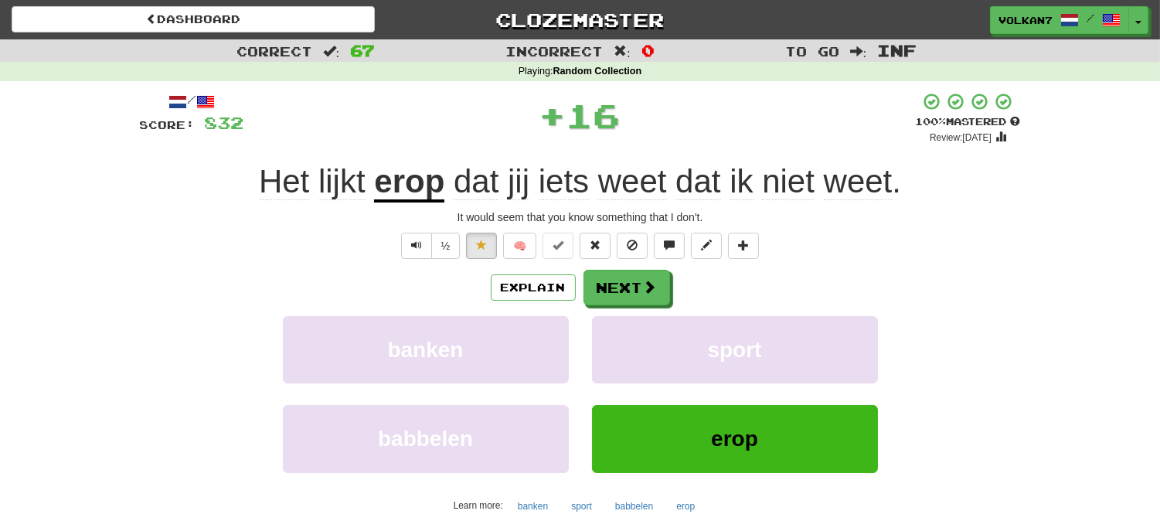
click at [685, 117] on div "+ 16" at bounding box center [579, 115] width 671 height 46
click at [620, 289] on button "Next" at bounding box center [627, 288] width 87 height 36
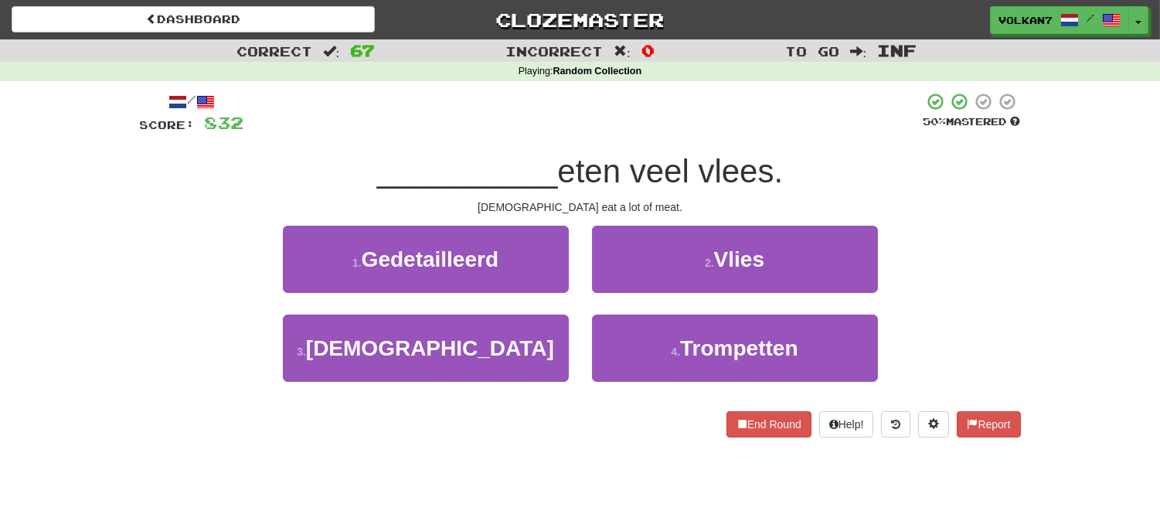
click at [658, 105] on div at bounding box center [583, 113] width 679 height 42
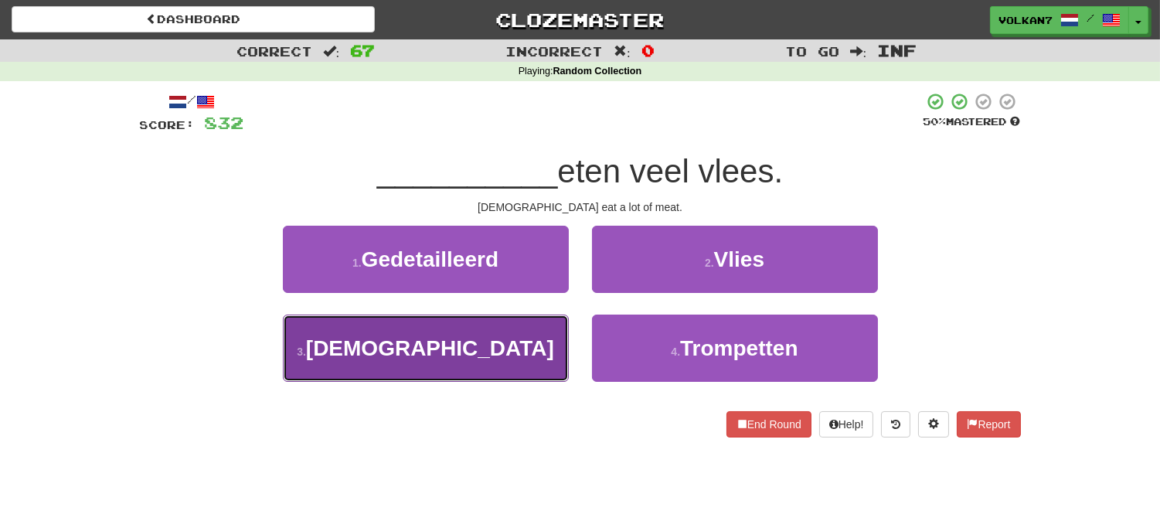
click at [485, 350] on span "Amerikanen" at bounding box center [430, 348] width 248 height 24
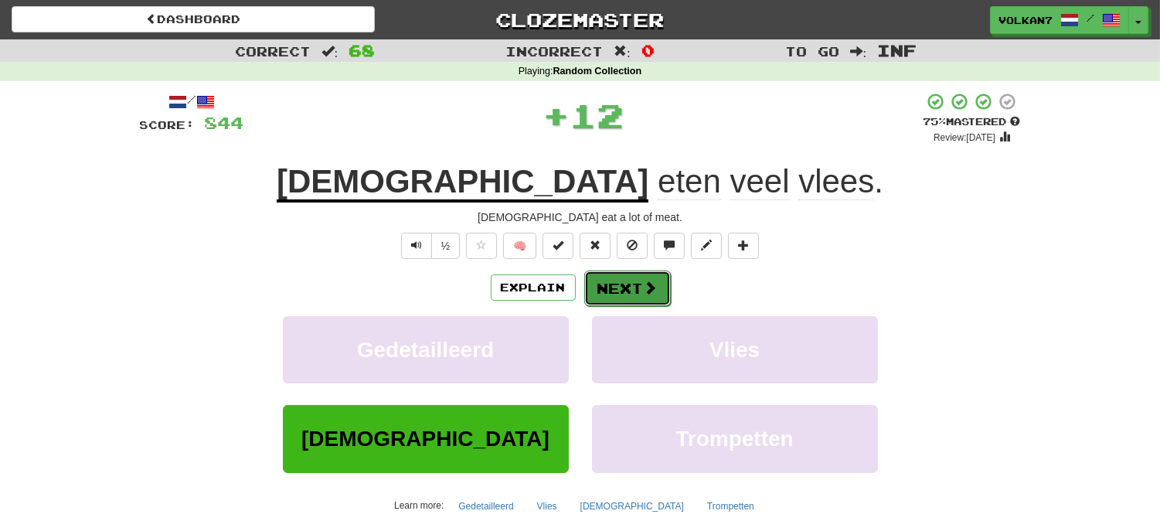
click at [639, 280] on button "Next" at bounding box center [627, 288] width 87 height 36
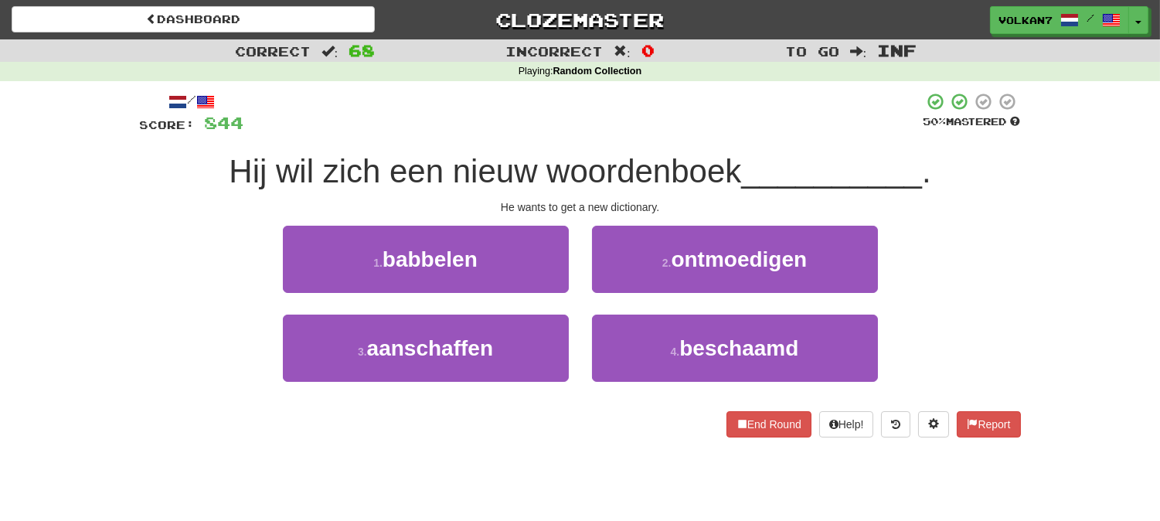
click at [668, 127] on div at bounding box center [583, 113] width 679 height 42
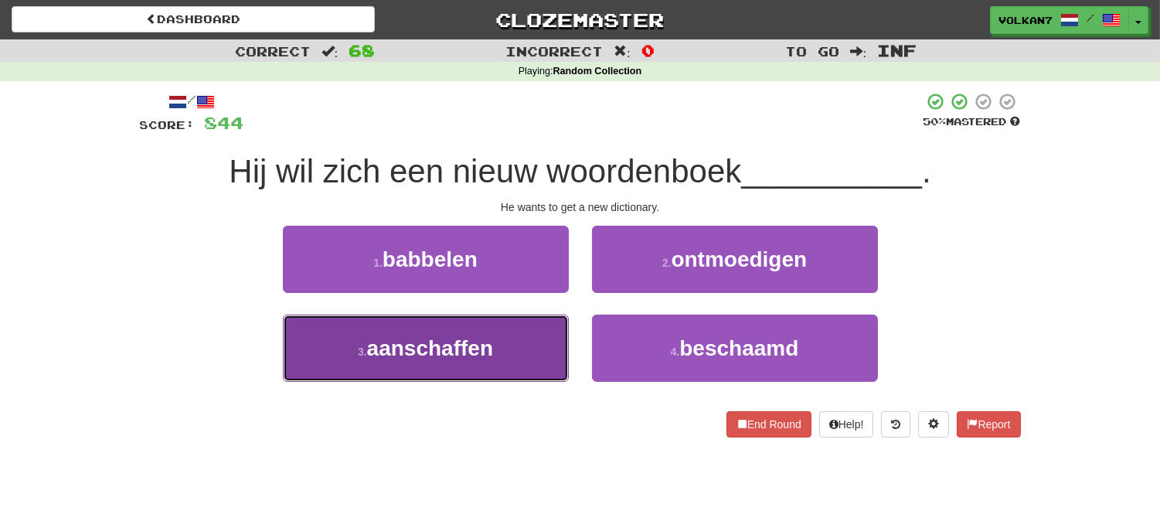
click at [526, 374] on button "3 . aanschaffen" at bounding box center [426, 347] width 286 height 67
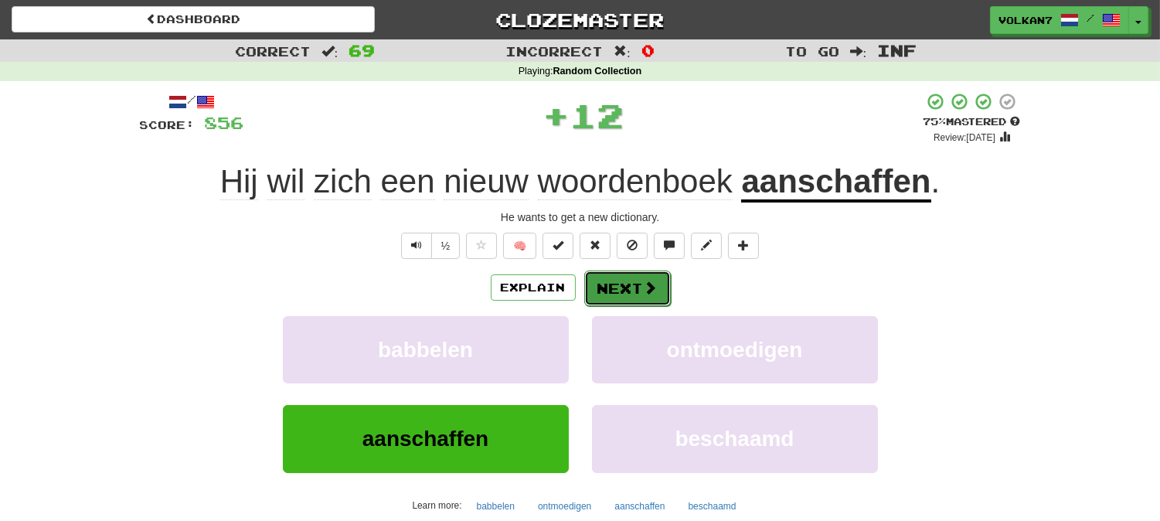
click at [620, 297] on button "Next" at bounding box center [627, 288] width 87 height 36
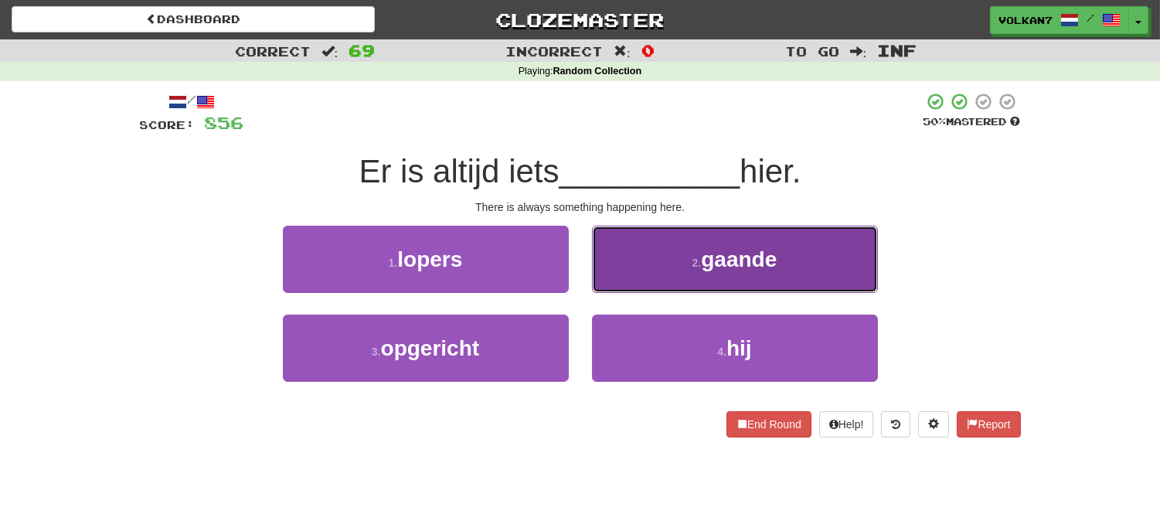
click at [650, 247] on button "2 . gaande" at bounding box center [735, 259] width 286 height 67
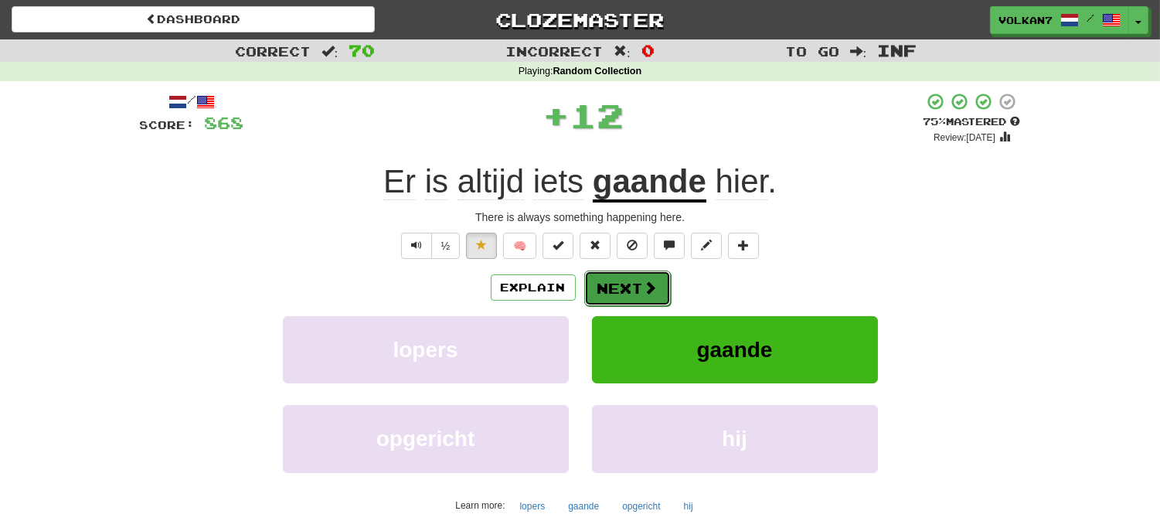
click at [628, 284] on button "Next" at bounding box center [627, 288] width 87 height 36
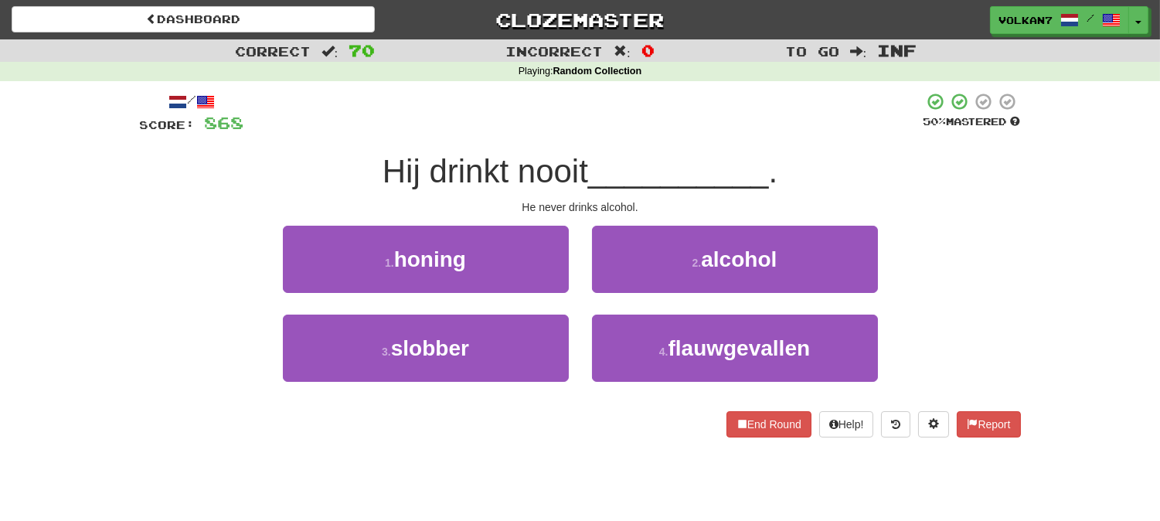
click at [628, 124] on div at bounding box center [583, 113] width 679 height 42
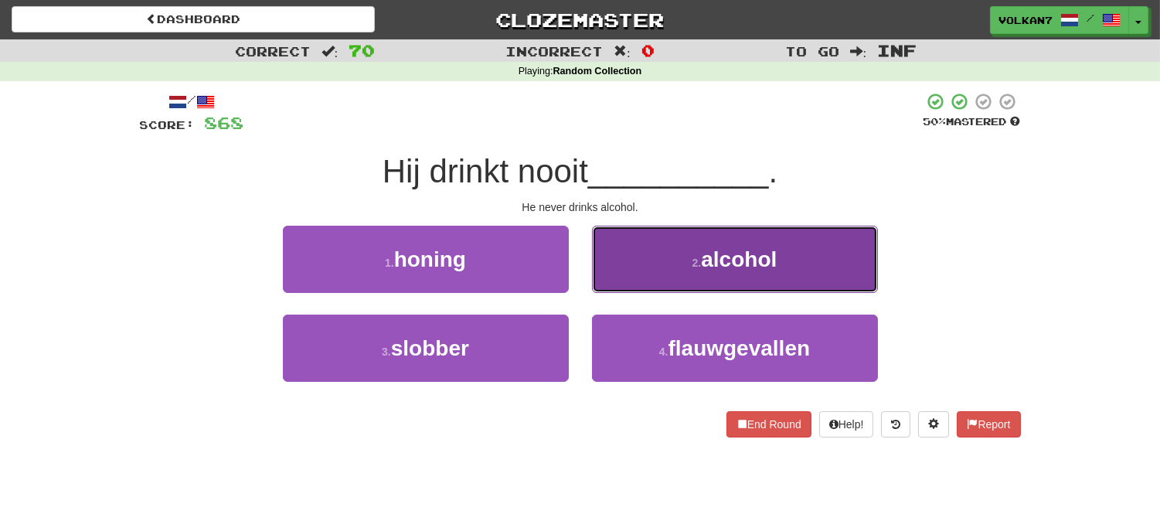
click at [653, 265] on button "2 . alcohol" at bounding box center [735, 259] width 286 height 67
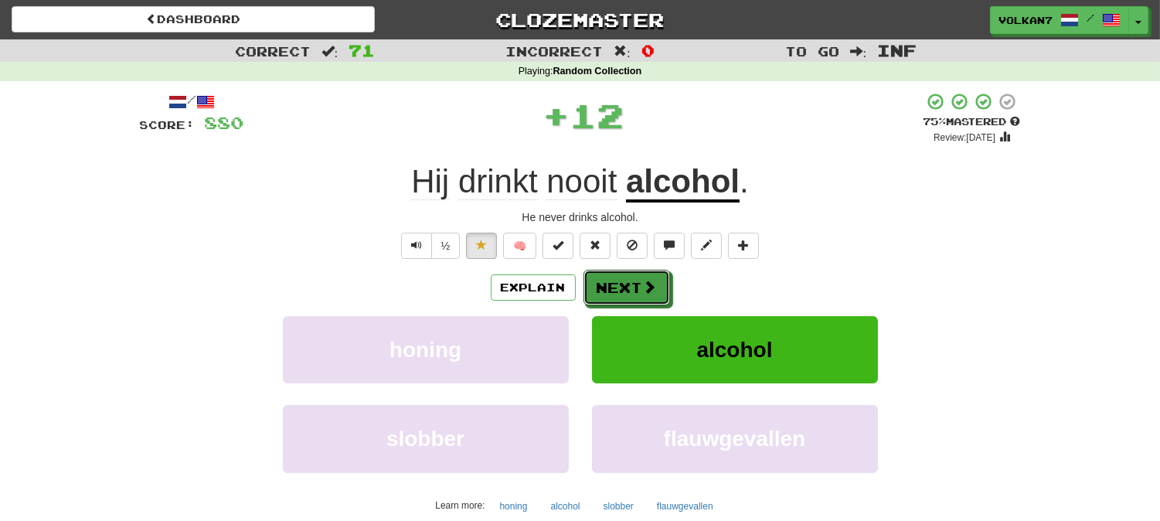
click at [624, 288] on button "Next" at bounding box center [626, 288] width 87 height 36
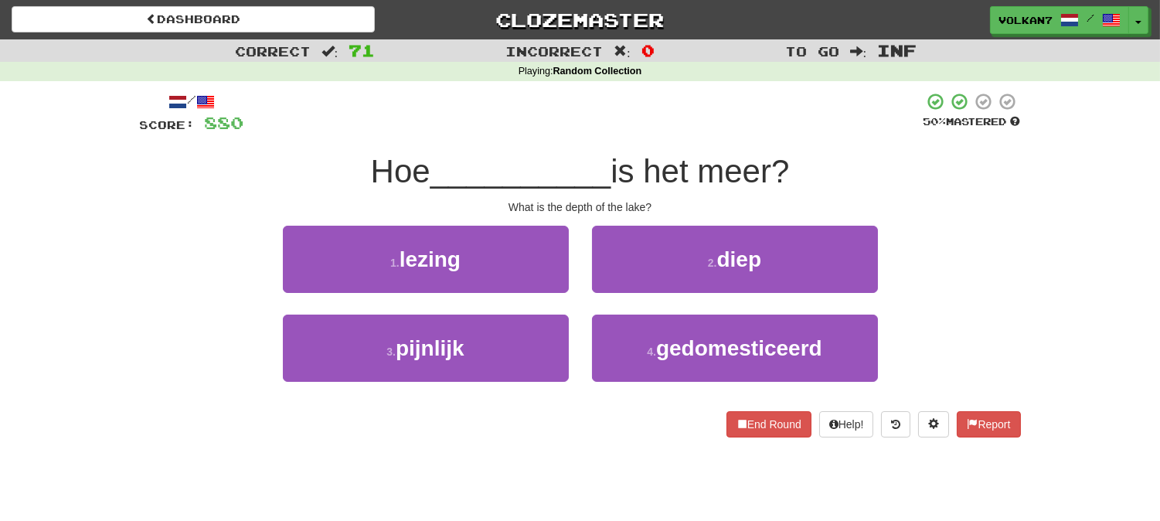
click at [624, 139] on div "/ Score: 880 50 % Mastered Hoe __________ is het meer? What is the depth of the…" at bounding box center [580, 264] width 881 height 345
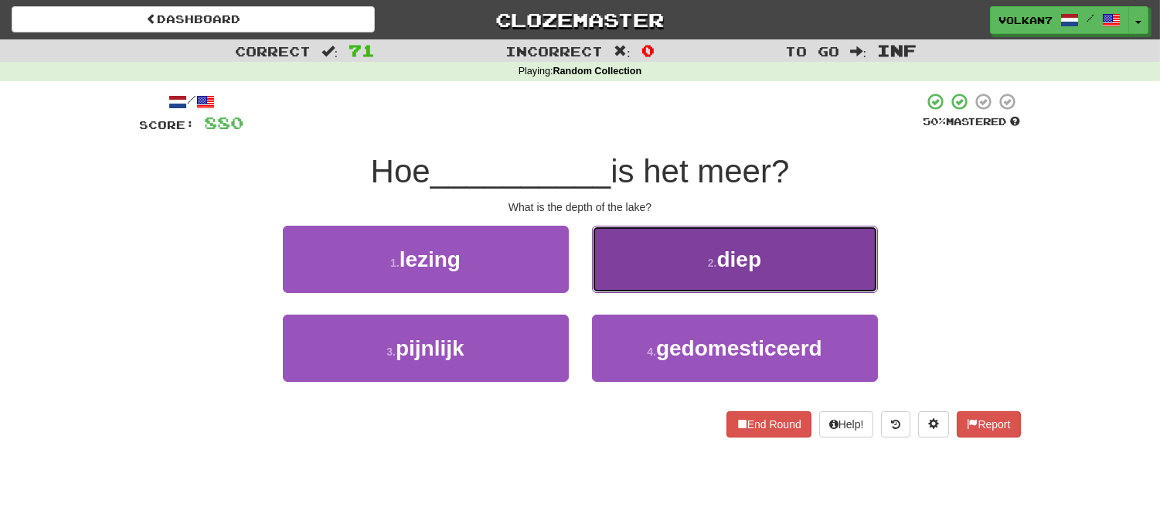
click at [657, 257] on button "2 . diep" at bounding box center [735, 259] width 286 height 67
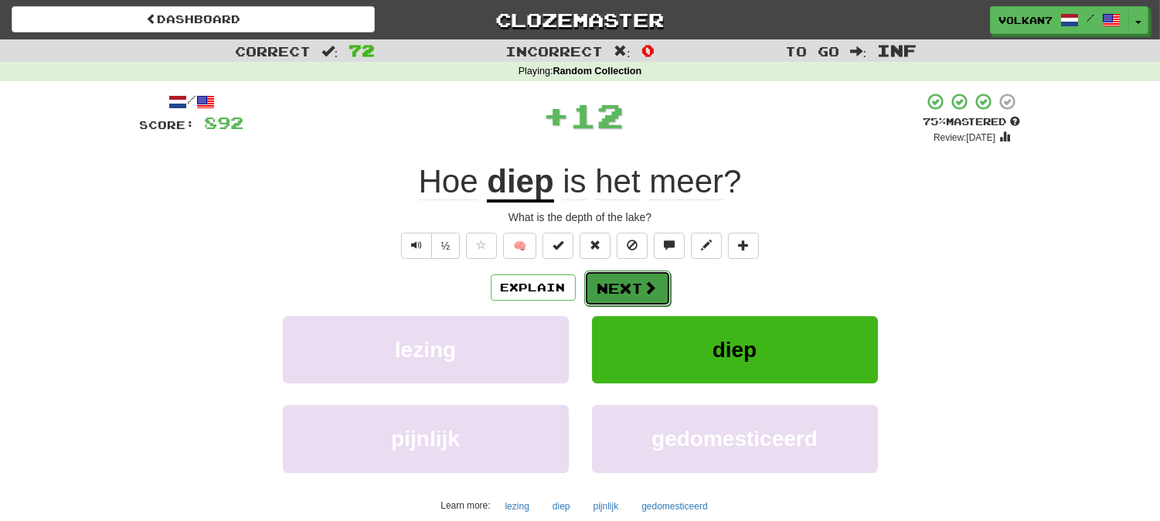
click at [606, 294] on button "Next" at bounding box center [627, 288] width 87 height 36
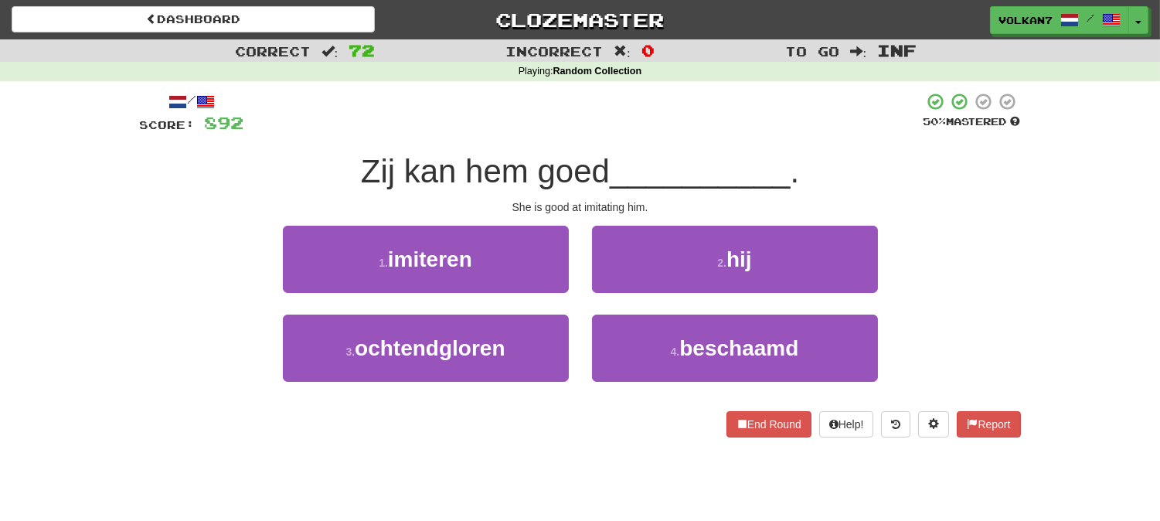
click at [619, 114] on div at bounding box center [583, 113] width 679 height 42
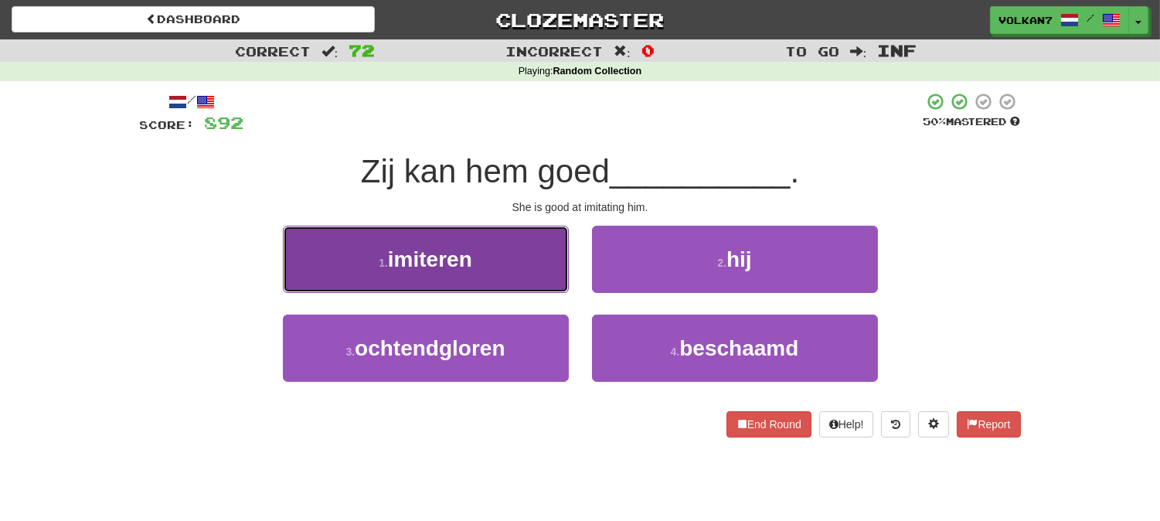
click at [525, 263] on button "1 . imiteren" at bounding box center [426, 259] width 286 height 67
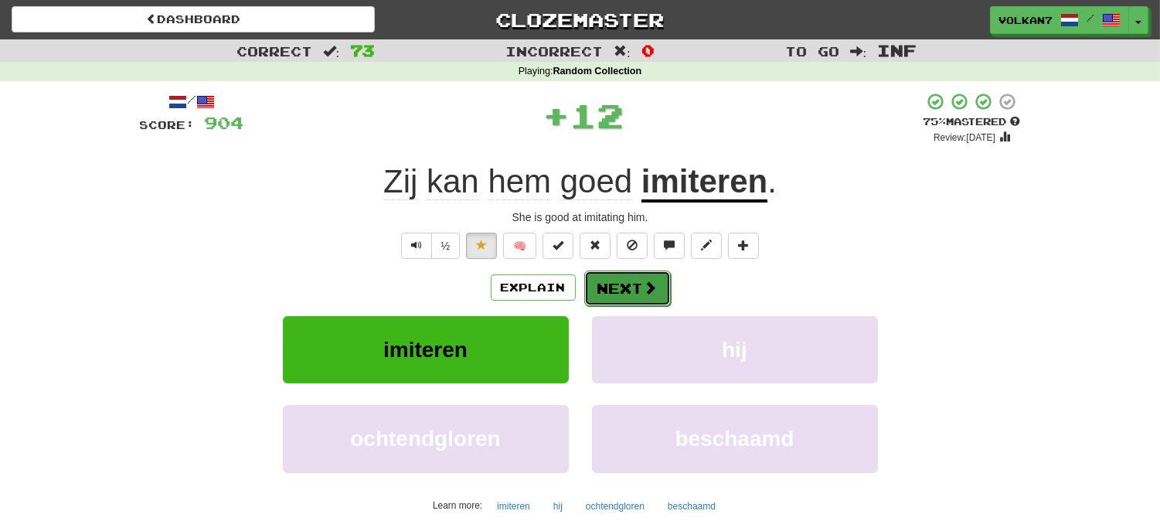
click at [620, 280] on button "Next" at bounding box center [627, 288] width 87 height 36
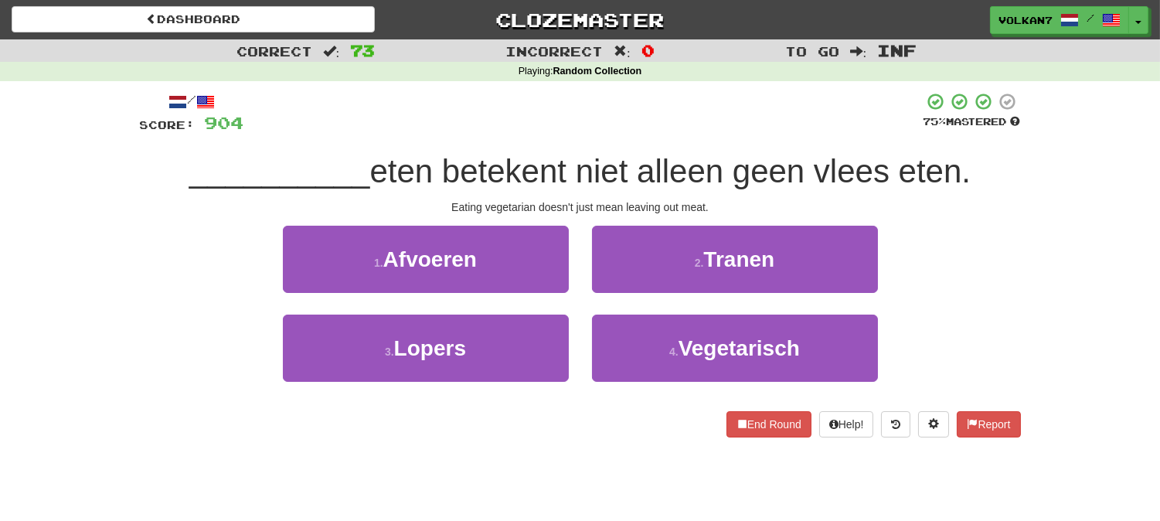
click at [620, 117] on div at bounding box center [583, 113] width 679 height 42
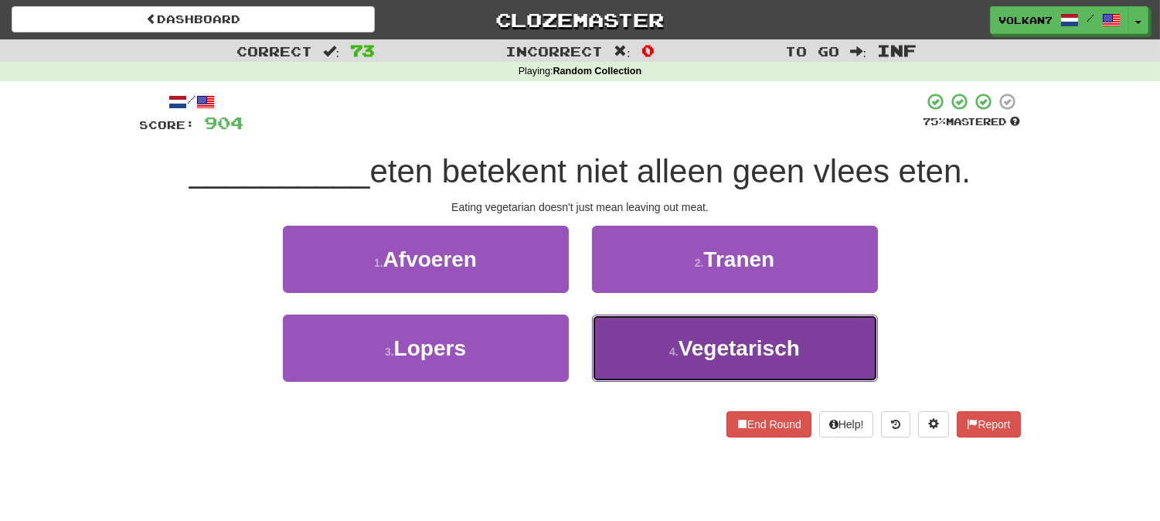
click at [653, 333] on button "4 . Vegetarisch" at bounding box center [735, 347] width 286 height 67
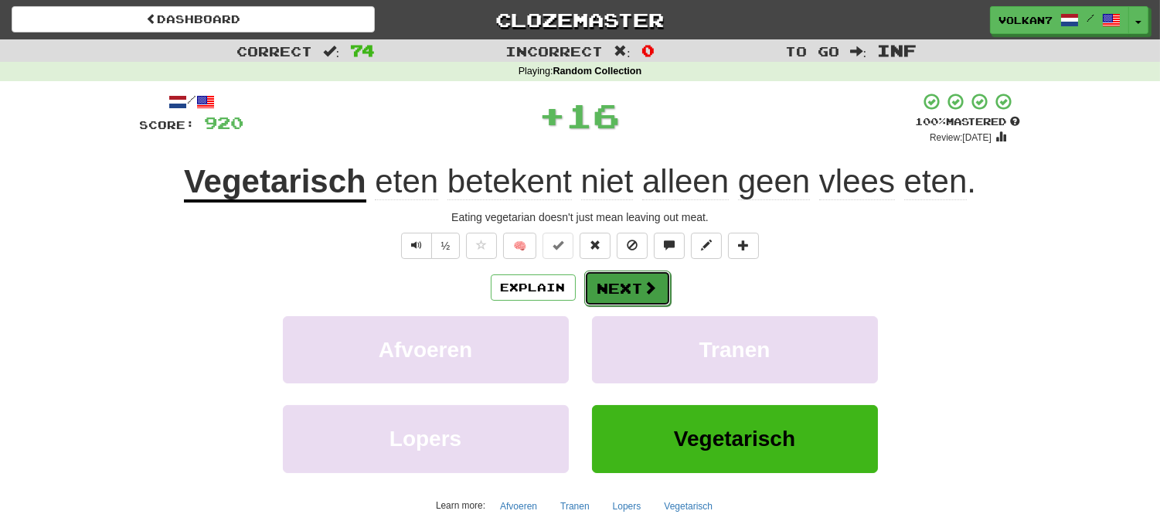
click at [621, 291] on button "Next" at bounding box center [627, 288] width 87 height 36
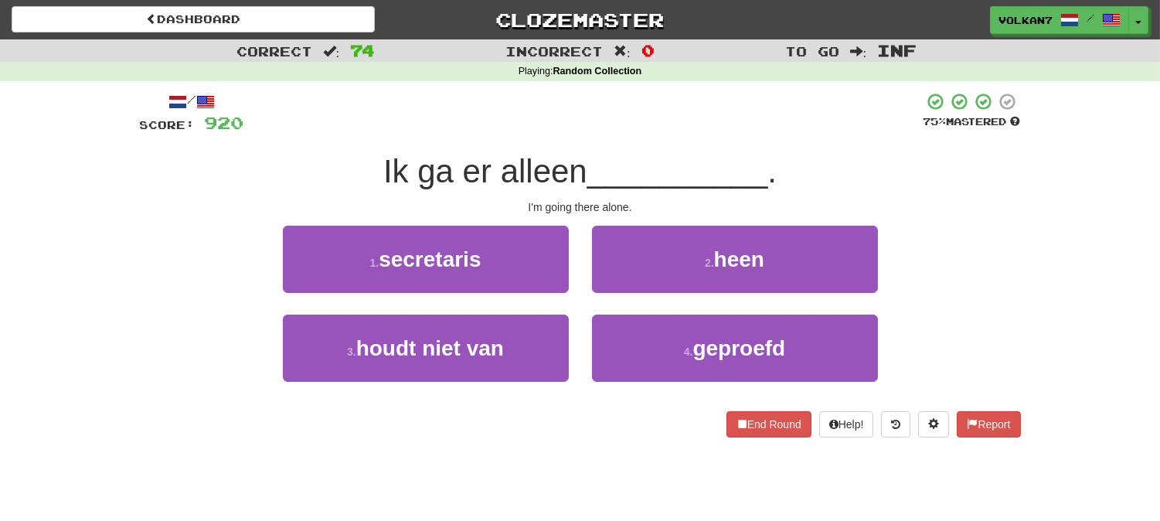
click at [665, 111] on div at bounding box center [583, 113] width 679 height 42
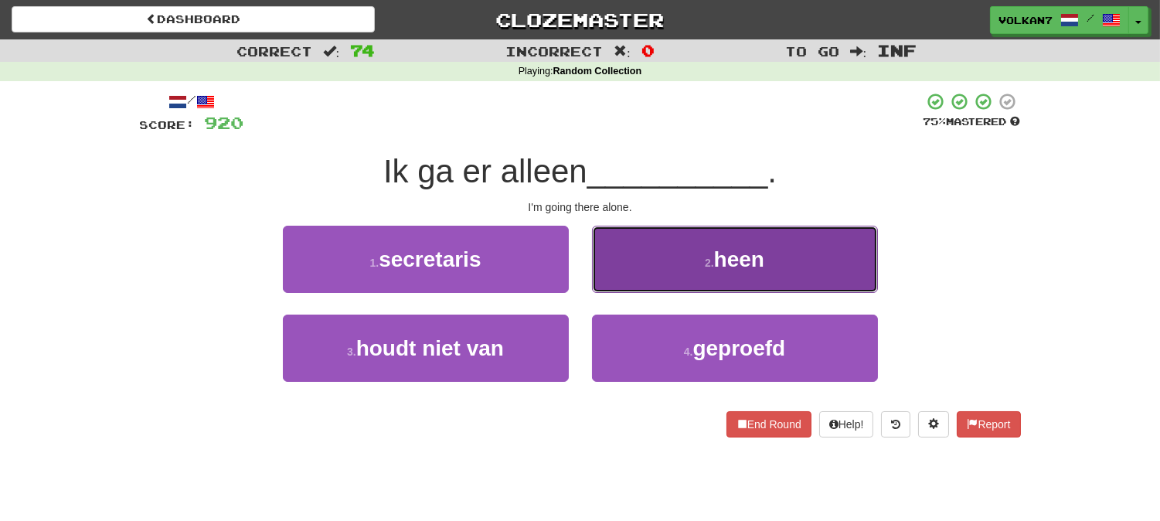
click at [657, 270] on button "2 . heen" at bounding box center [735, 259] width 286 height 67
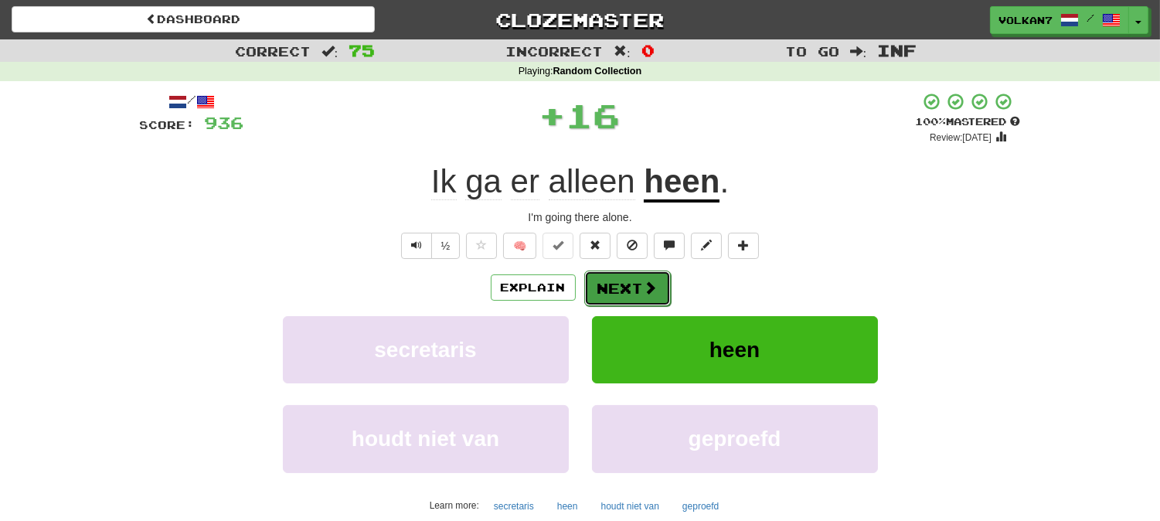
click at [644, 281] on span at bounding box center [651, 287] width 14 height 14
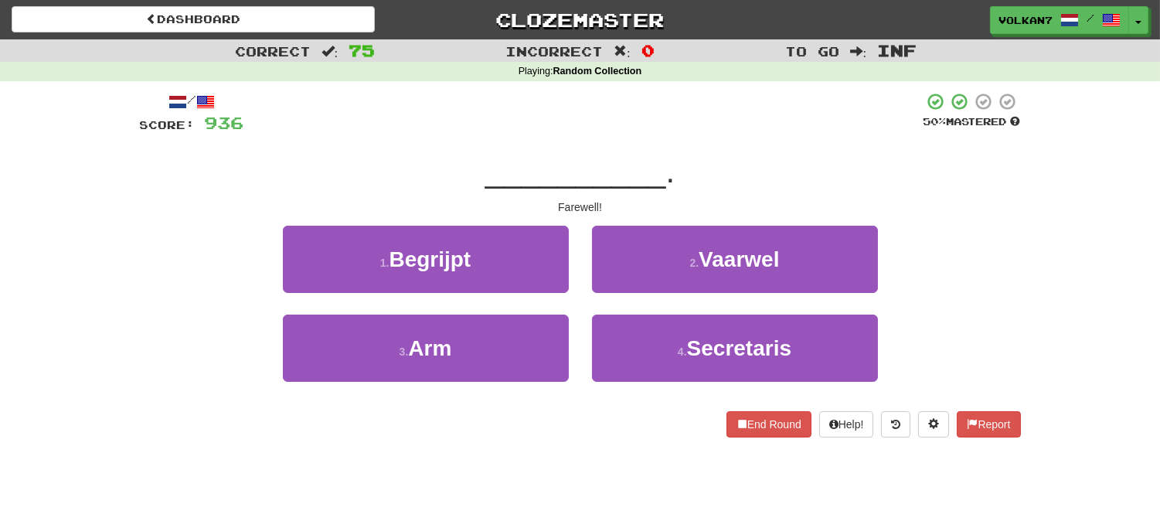
click at [642, 148] on div "/ Score: 936 50 % Mastered __________ . Farewell! 1 . Begrijpt 2 . Vaarwel 3 . …" at bounding box center [580, 264] width 881 height 345
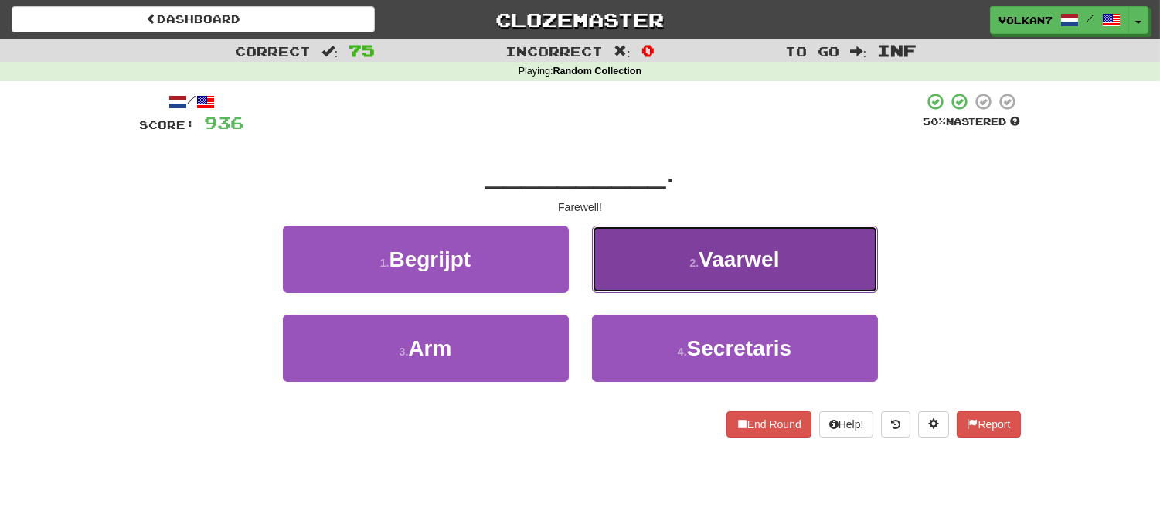
click at [690, 263] on small "2 ." at bounding box center [694, 263] width 9 height 12
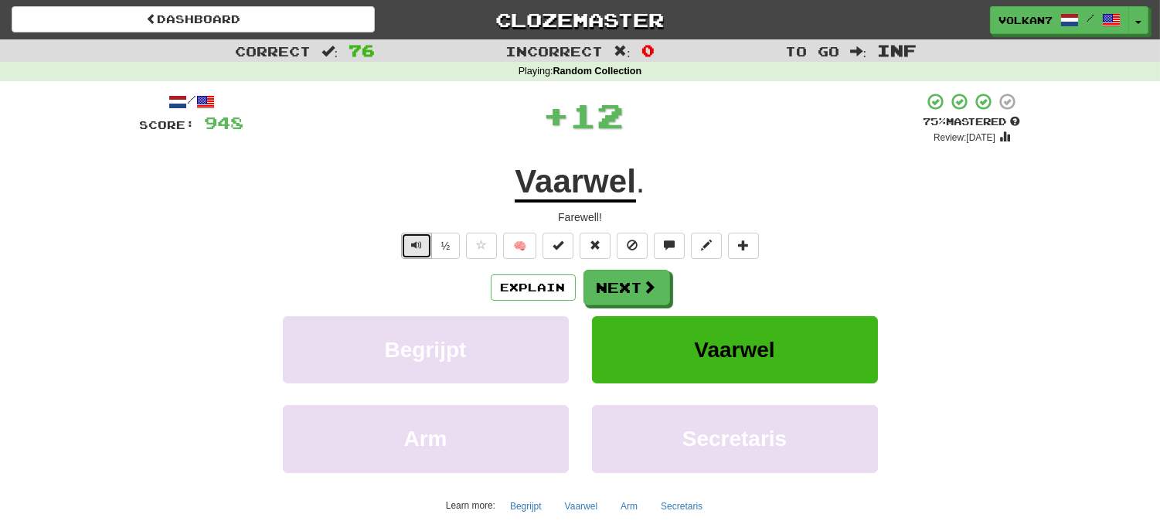
click at [409, 251] on button "Text-to-speech controls" at bounding box center [416, 246] width 31 height 26
click at [634, 288] on button "Next" at bounding box center [627, 288] width 87 height 36
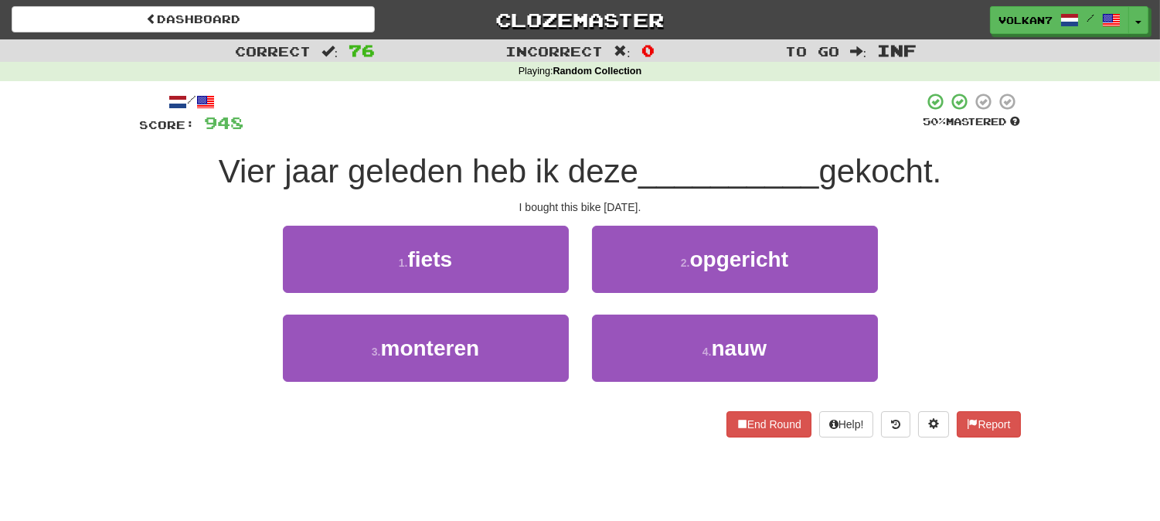
click at [684, 108] on div at bounding box center [583, 113] width 679 height 42
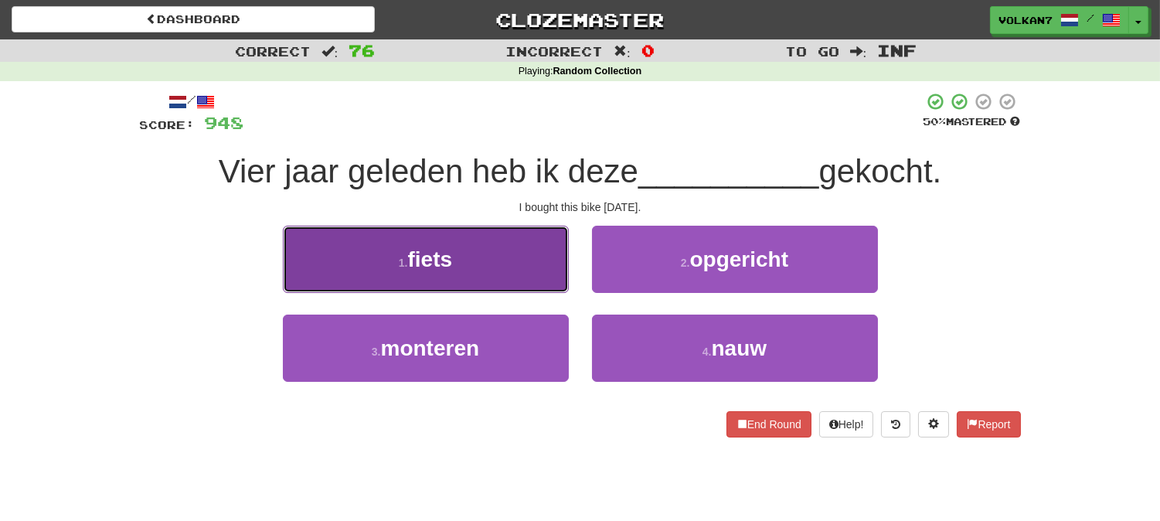
click at [520, 276] on button "1 . fiets" at bounding box center [426, 259] width 286 height 67
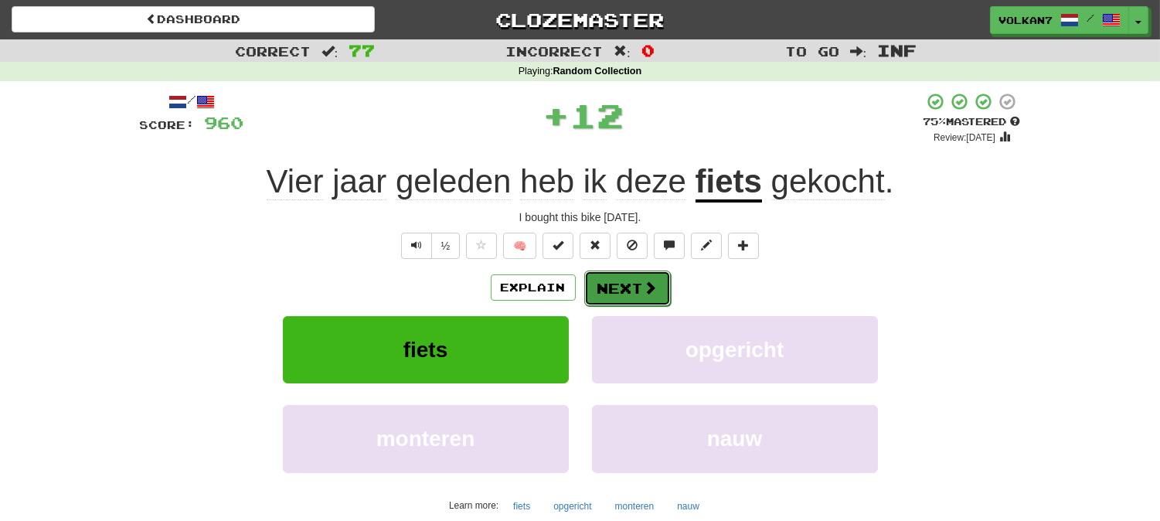
click at [611, 281] on button "Next" at bounding box center [627, 288] width 87 height 36
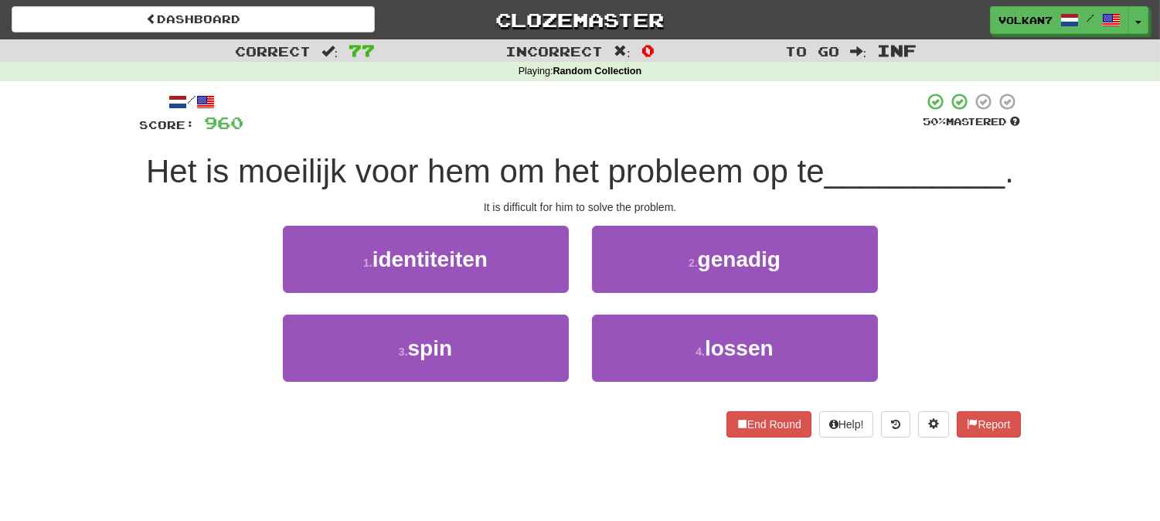
click at [630, 121] on div at bounding box center [583, 113] width 679 height 42
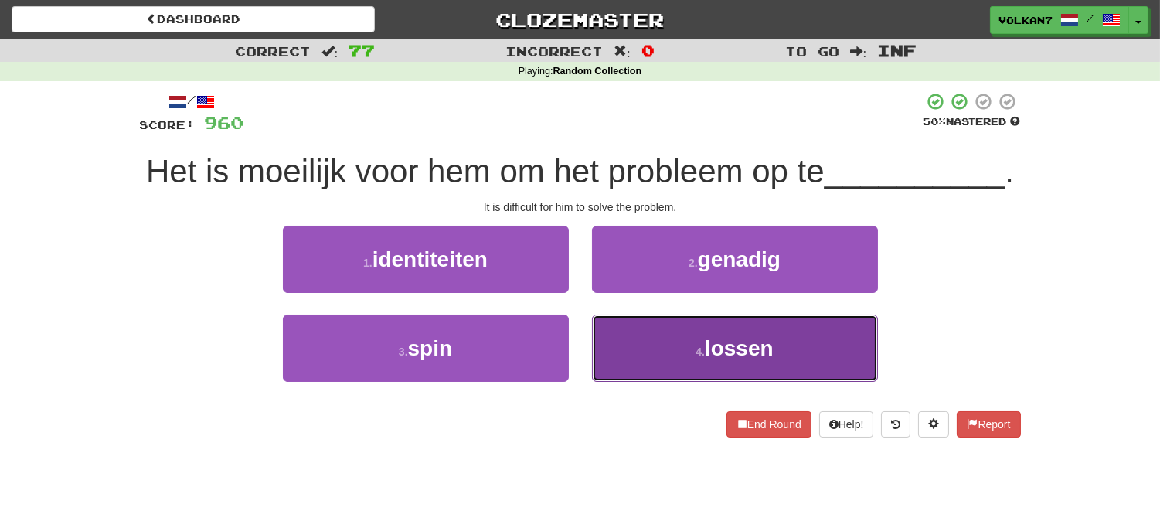
click at [664, 335] on button "4 . lossen" at bounding box center [735, 347] width 286 height 67
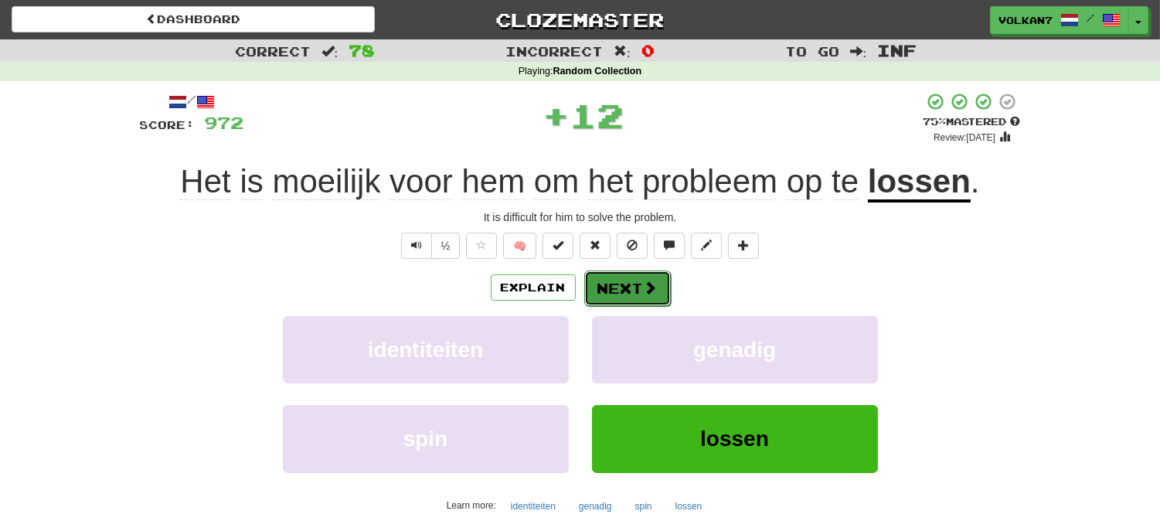
click at [644, 291] on span at bounding box center [651, 287] width 14 height 14
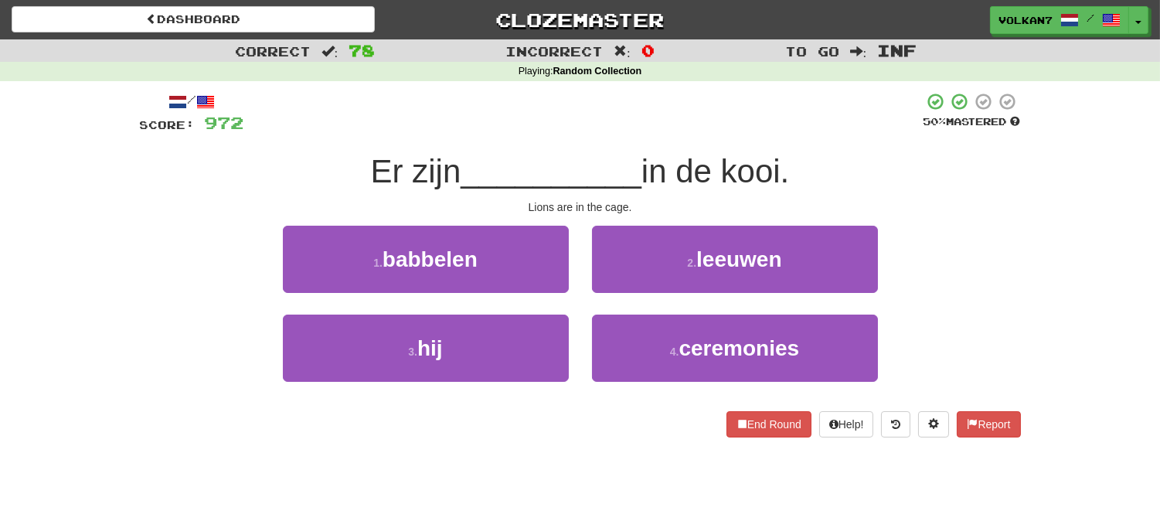
click at [644, 127] on div at bounding box center [583, 113] width 679 height 42
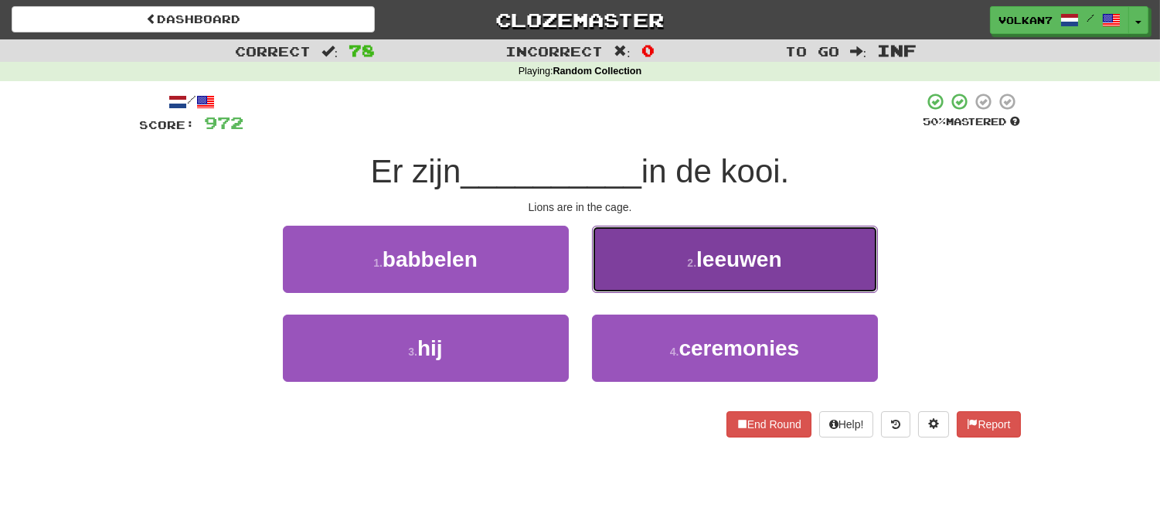
click at [654, 267] on button "2 . leeuwen" at bounding box center [735, 259] width 286 height 67
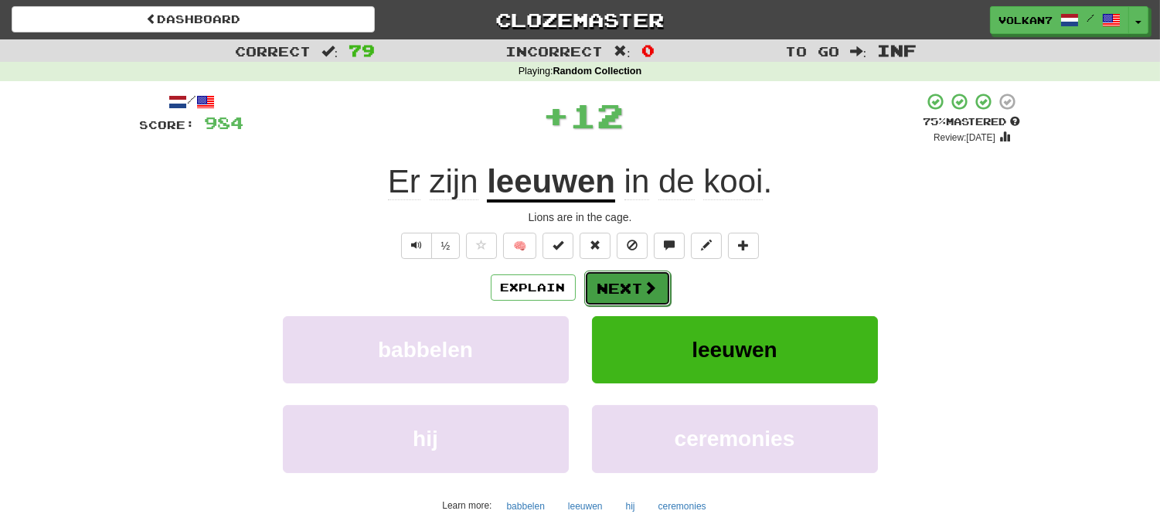
click at [644, 286] on span at bounding box center [651, 287] width 14 height 14
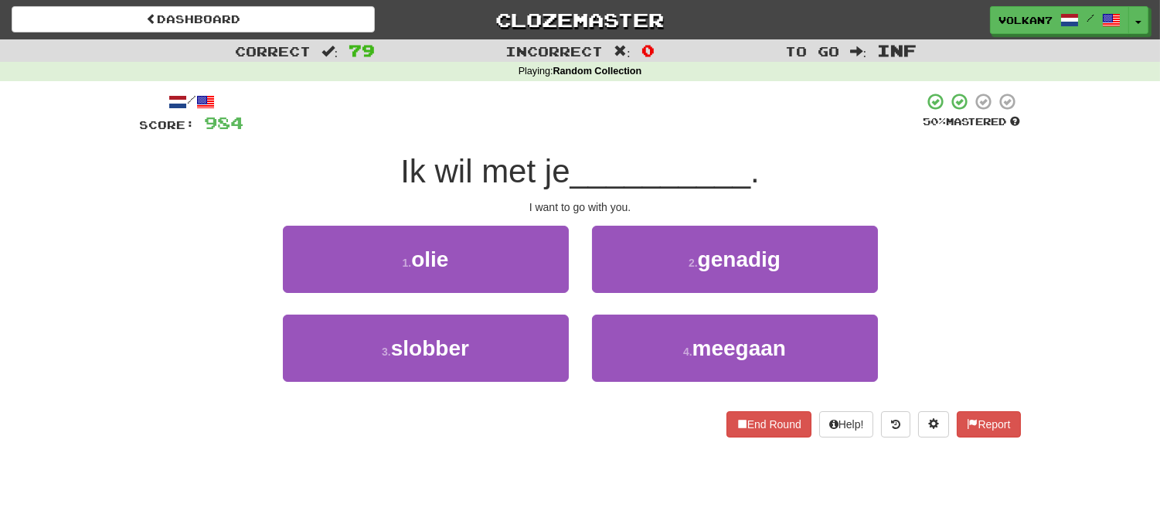
click at [650, 121] on div at bounding box center [583, 113] width 679 height 42
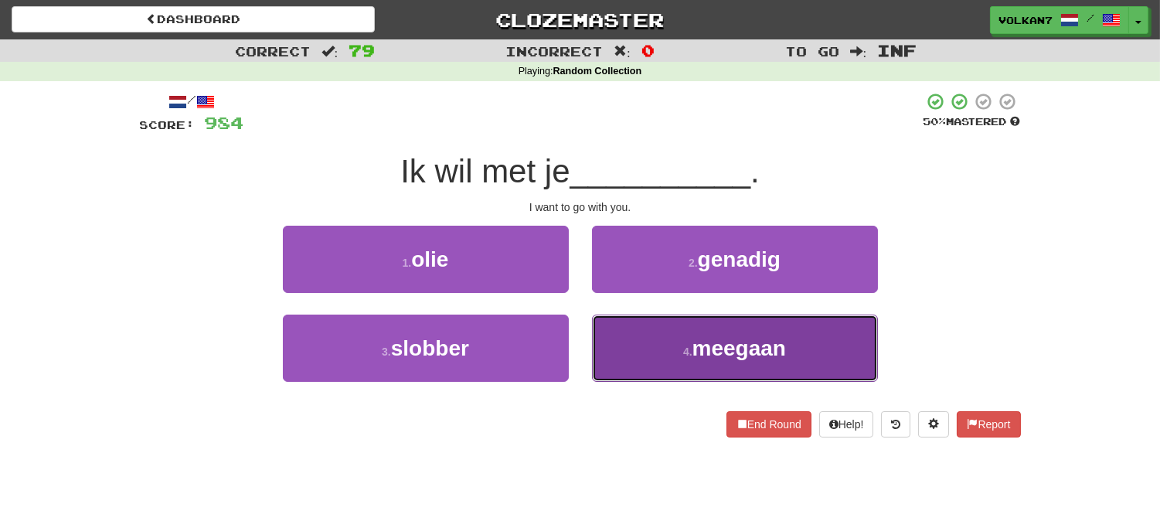
click at [682, 335] on button "4 . meegaan" at bounding box center [735, 347] width 286 height 67
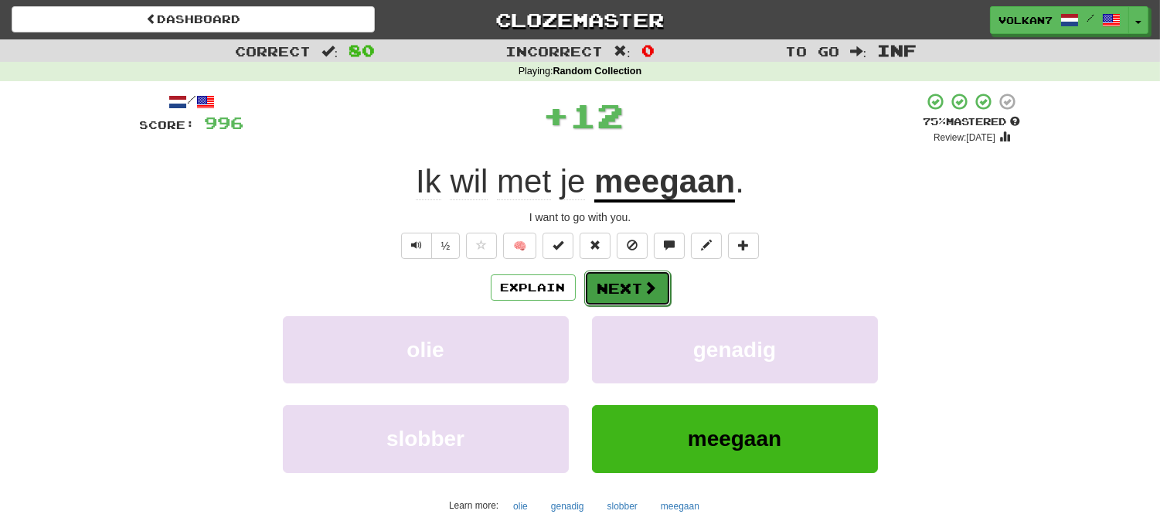
click at [657, 297] on button "Next" at bounding box center [627, 288] width 87 height 36
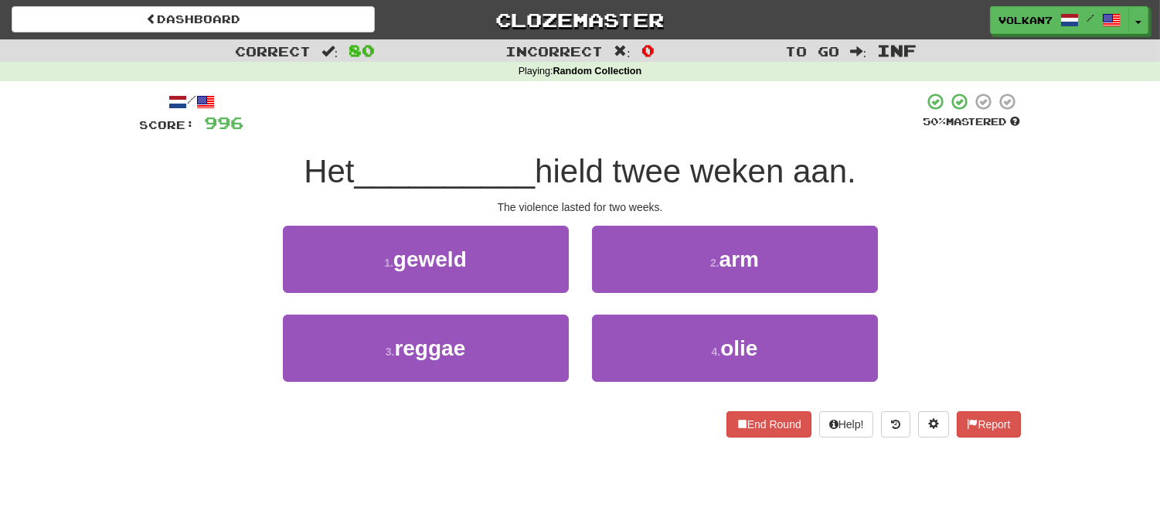
click at [655, 142] on div "/ Score: 996 50 % Mastered Het __________ hield twee weken aan. The violence la…" at bounding box center [580, 264] width 881 height 345
click at [658, 129] on div at bounding box center [583, 113] width 679 height 42
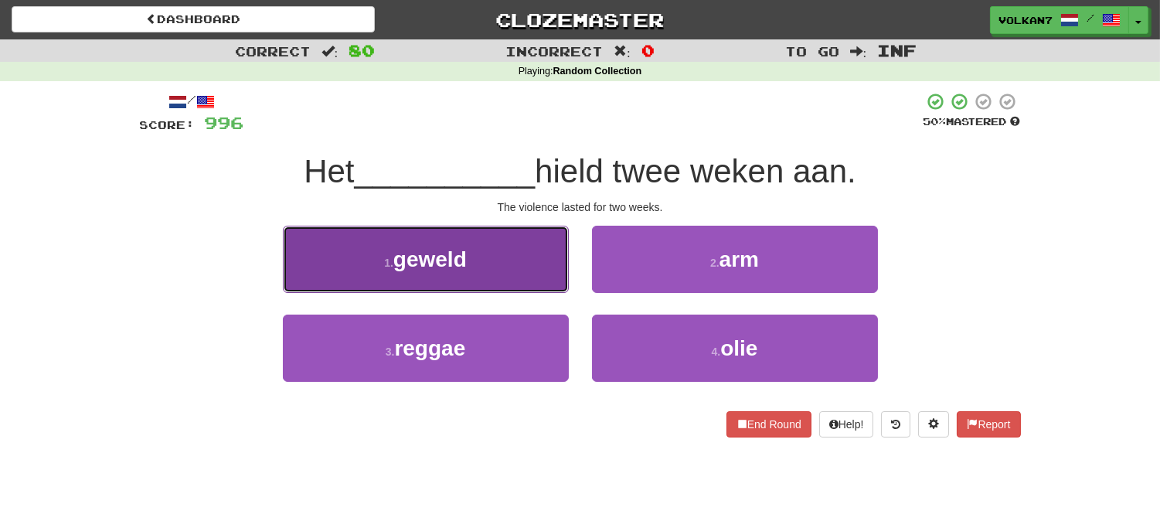
click at [512, 261] on button "1 . geweld" at bounding box center [426, 259] width 286 height 67
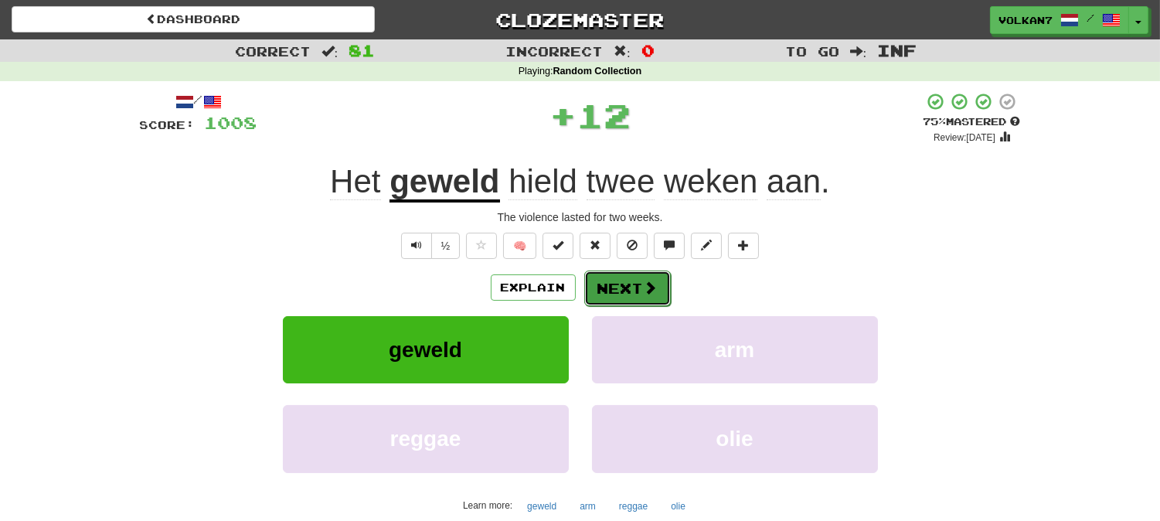
click at [630, 281] on button "Next" at bounding box center [627, 288] width 87 height 36
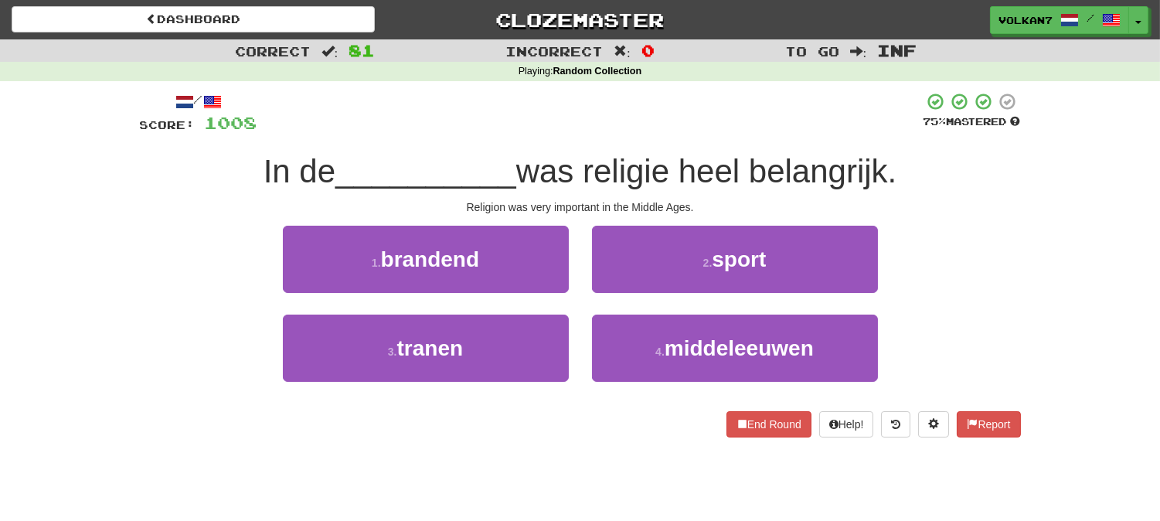
click at [642, 134] on div "/ Score: 1008 75 % Mastered In de __________ was religie heel belangrijk. Relig…" at bounding box center [580, 264] width 881 height 345
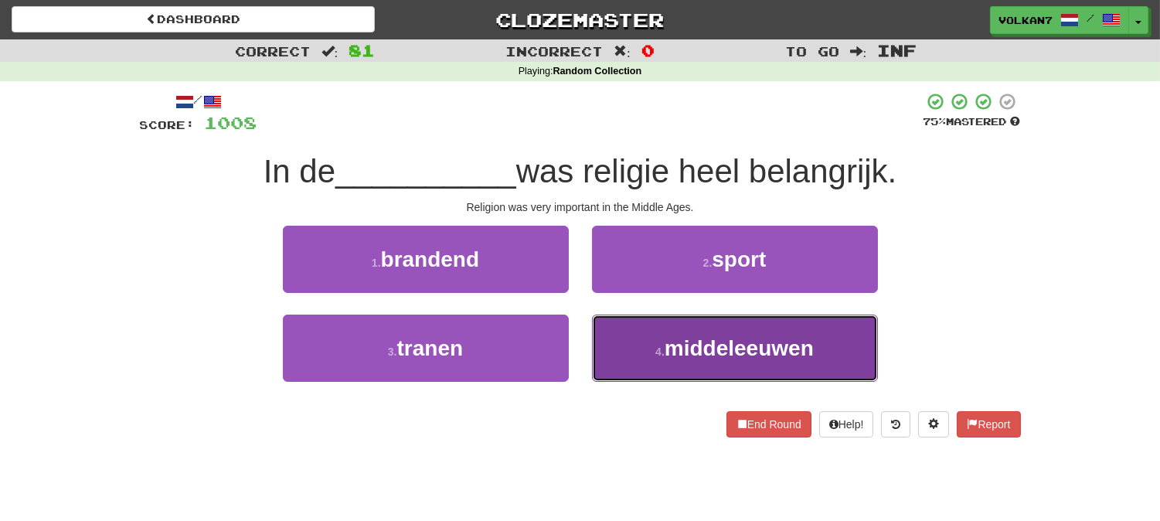
click at [674, 341] on span "middeleeuwen" at bounding box center [738, 348] width 149 height 24
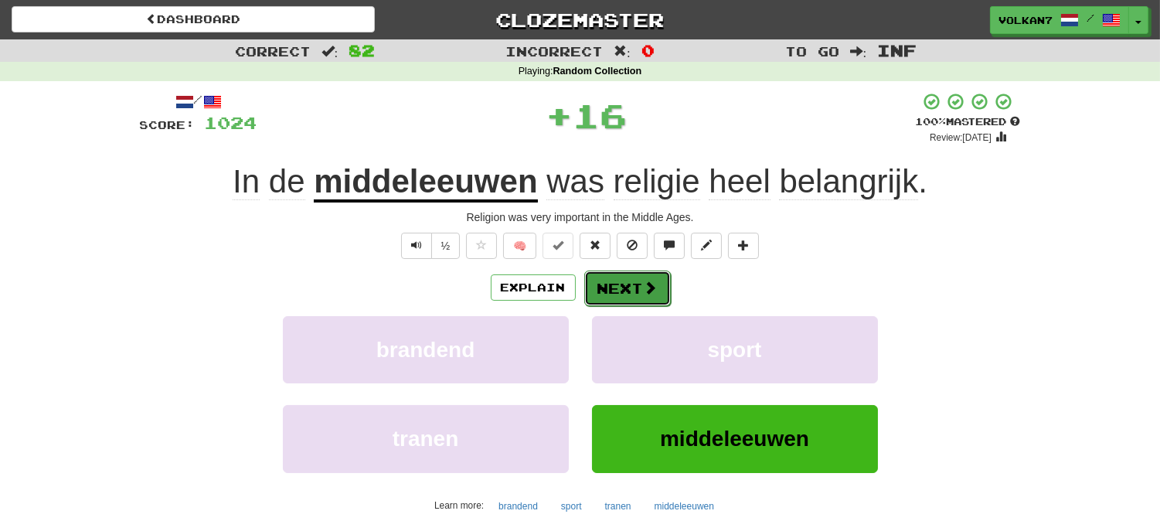
click at [624, 287] on button "Next" at bounding box center [627, 288] width 87 height 36
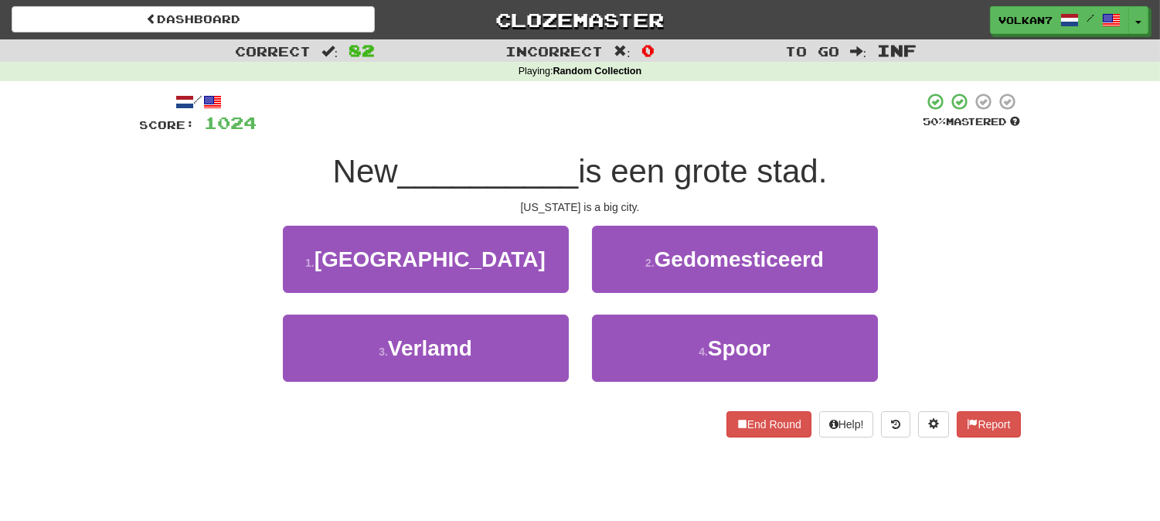
click at [642, 138] on div "/ Score: 1024 50 % Mastered New __________ is een grote stad. New York is a big…" at bounding box center [580, 264] width 881 height 345
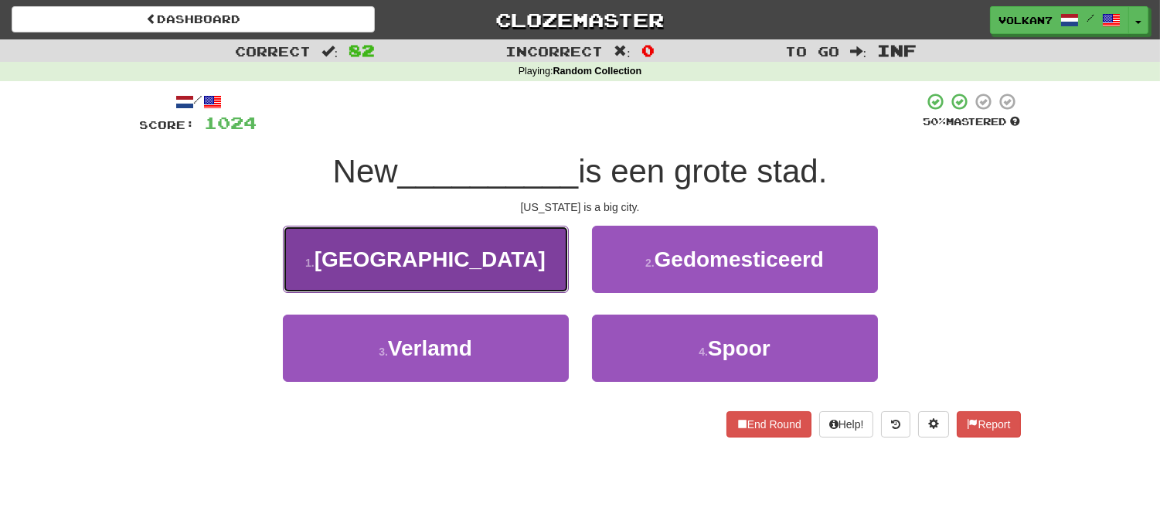
click at [481, 273] on button "1 . York" at bounding box center [426, 259] width 286 height 67
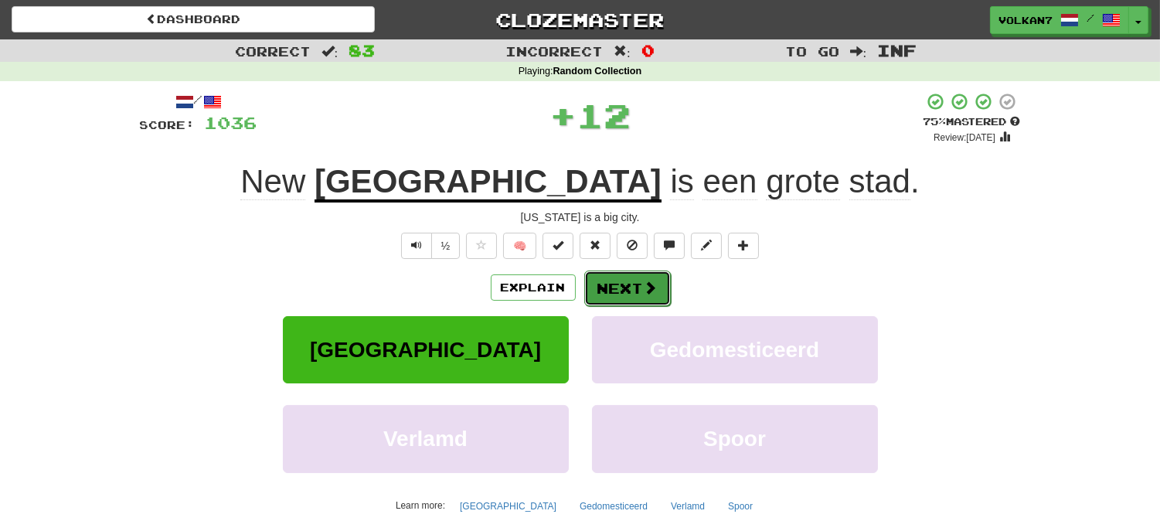
click at [596, 274] on button "Next" at bounding box center [627, 288] width 87 height 36
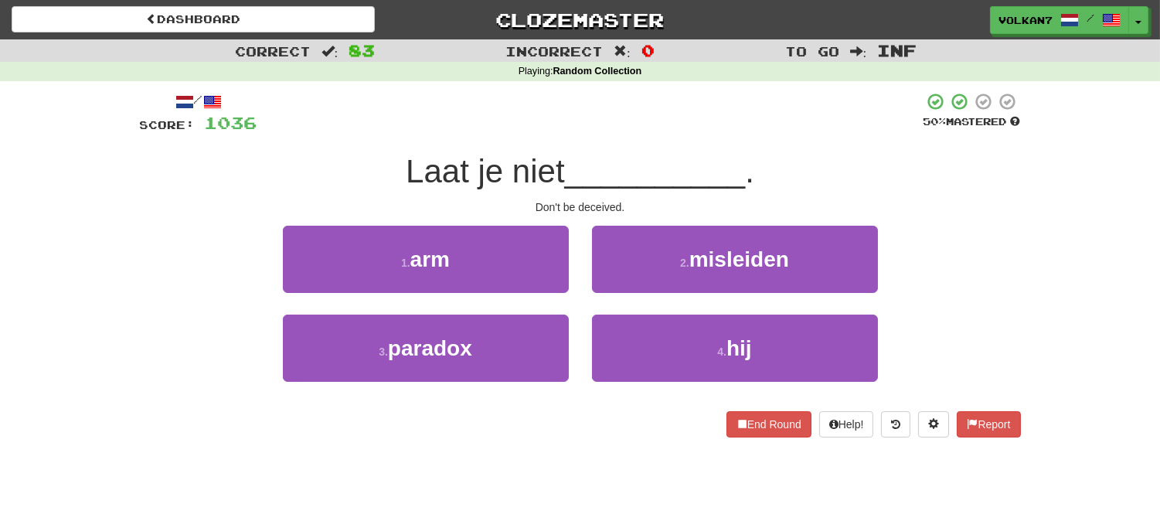
click at [635, 121] on div at bounding box center [590, 113] width 666 height 42
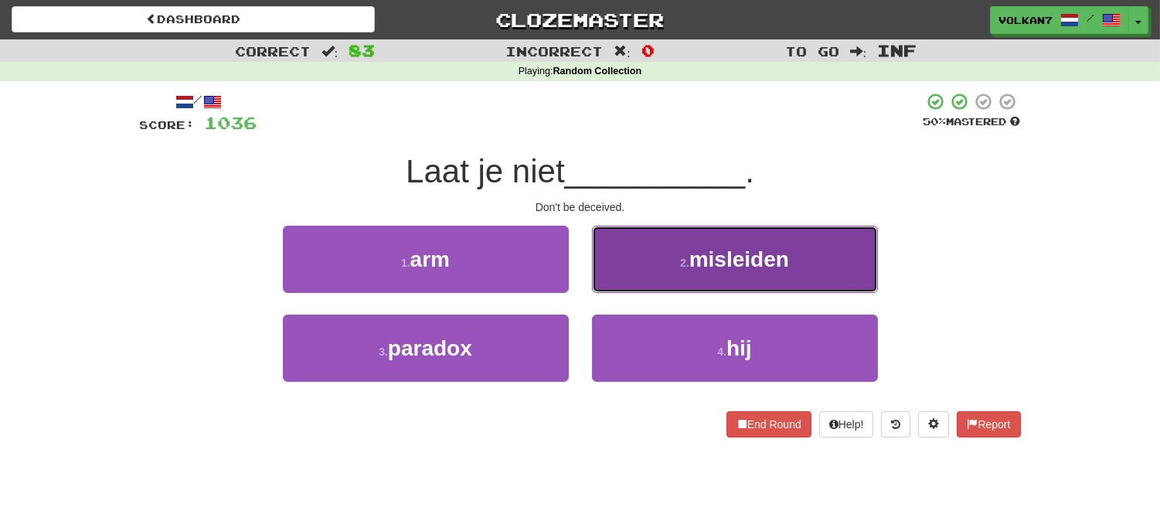
click at [708, 263] on span "misleiden" at bounding box center [739, 259] width 100 height 24
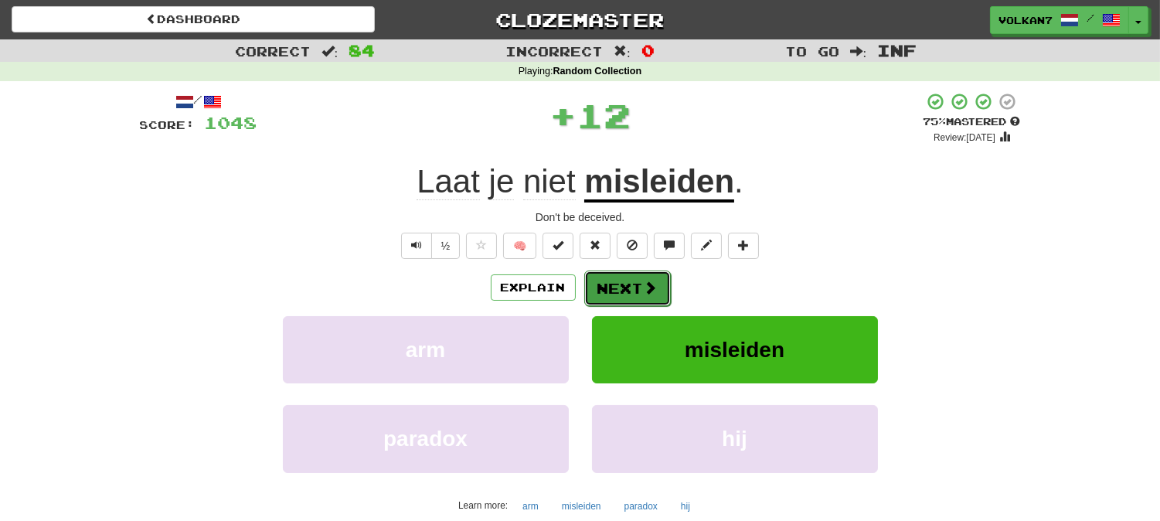
click at [647, 284] on span at bounding box center [651, 287] width 14 height 14
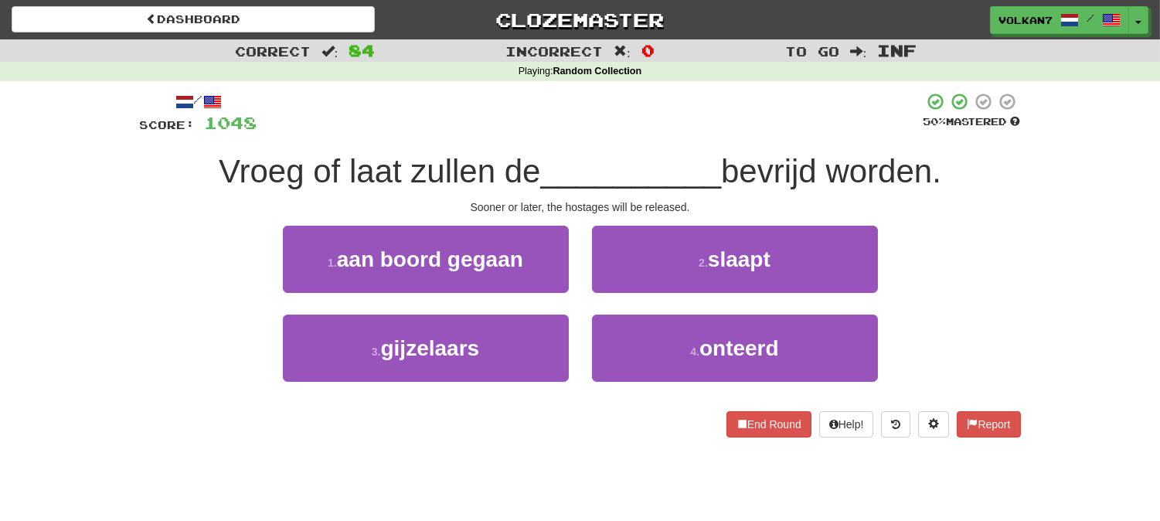
click at [628, 110] on div at bounding box center [590, 113] width 666 height 42
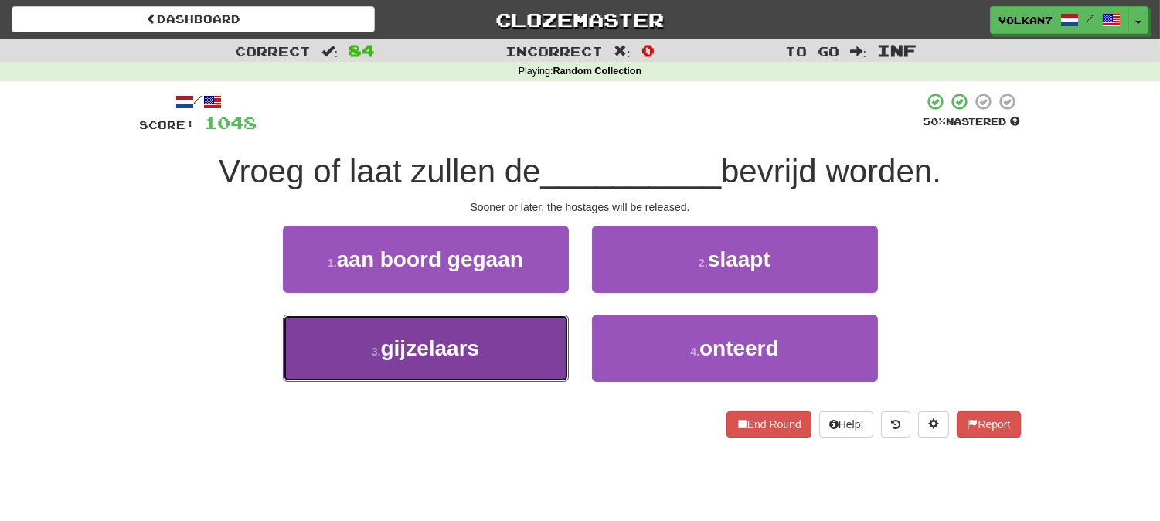
click at [491, 341] on button "3 . gijzelaars" at bounding box center [426, 347] width 286 height 67
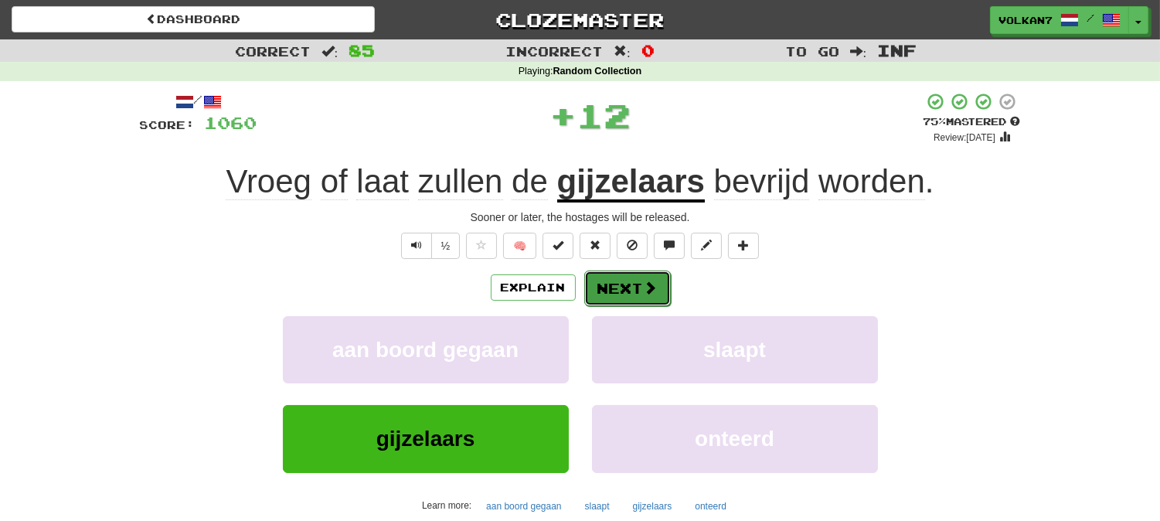
click at [644, 284] on span at bounding box center [651, 287] width 14 height 14
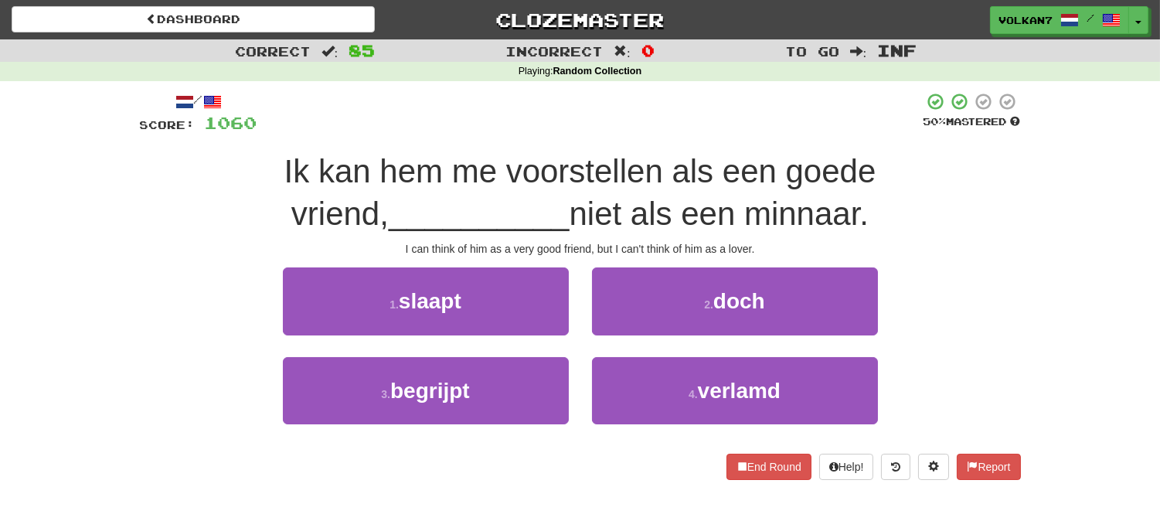
click at [620, 142] on div "/ Score: 1060 50 % Mastered Ik kan hem me voorstellen als een goede vriend, ___…" at bounding box center [580, 285] width 881 height 387
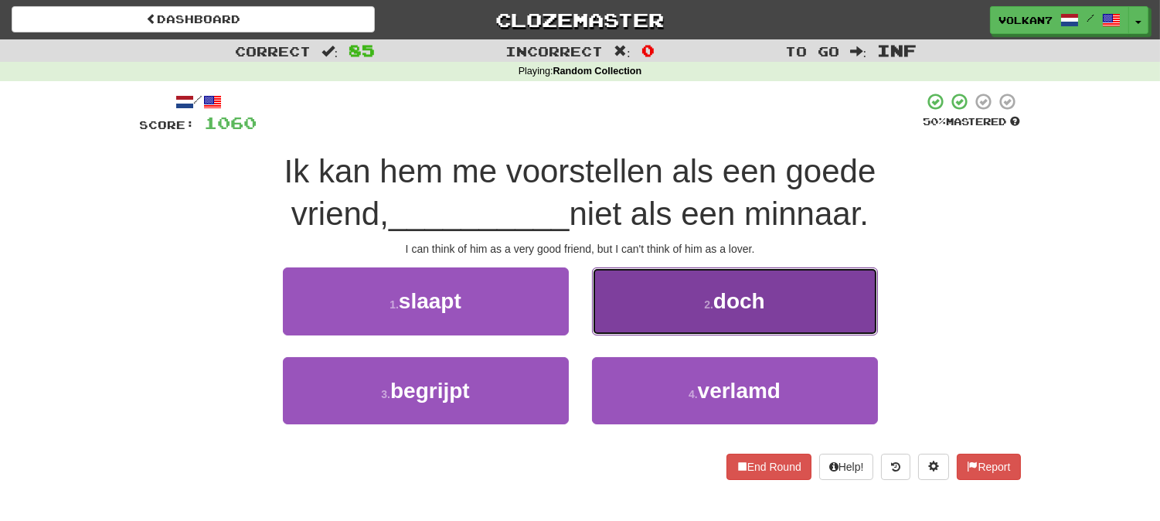
click at [662, 314] on button "2 . doch" at bounding box center [735, 300] width 286 height 67
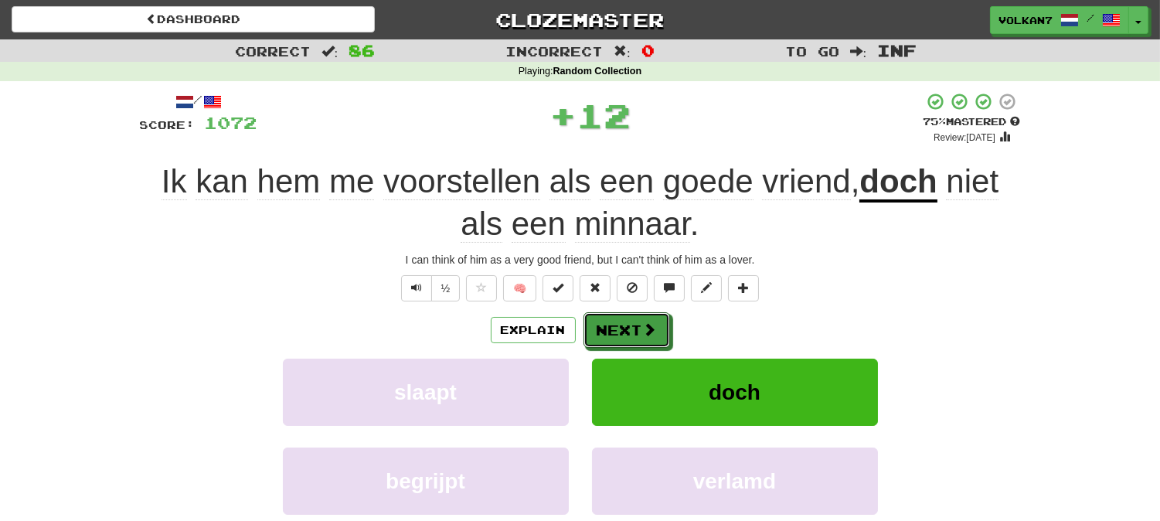
click at [623, 328] on button "Next" at bounding box center [626, 330] width 87 height 36
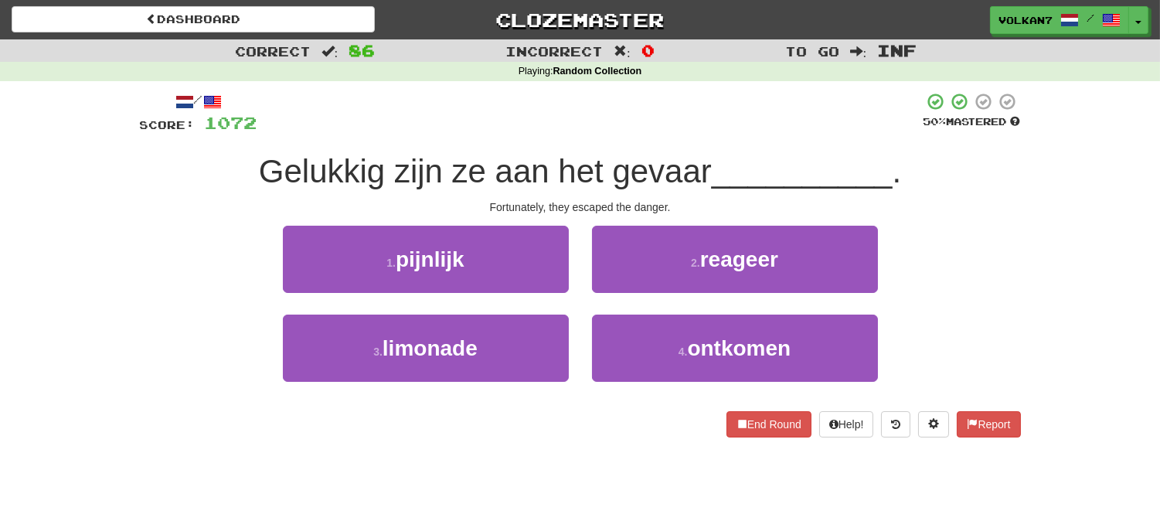
click at [668, 114] on div at bounding box center [590, 113] width 666 height 42
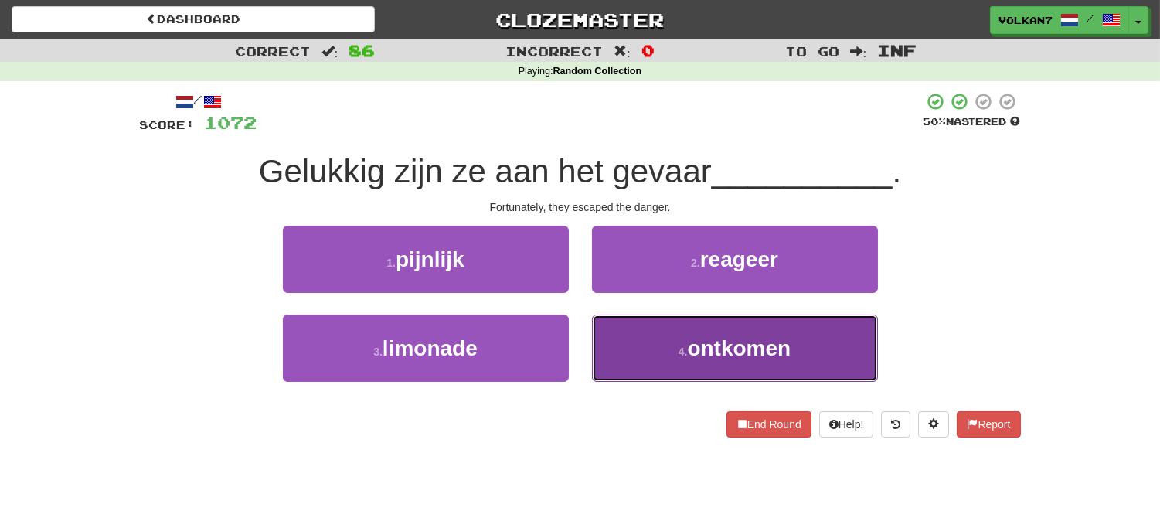
click at [647, 354] on button "4 . ontkomen" at bounding box center [735, 347] width 286 height 67
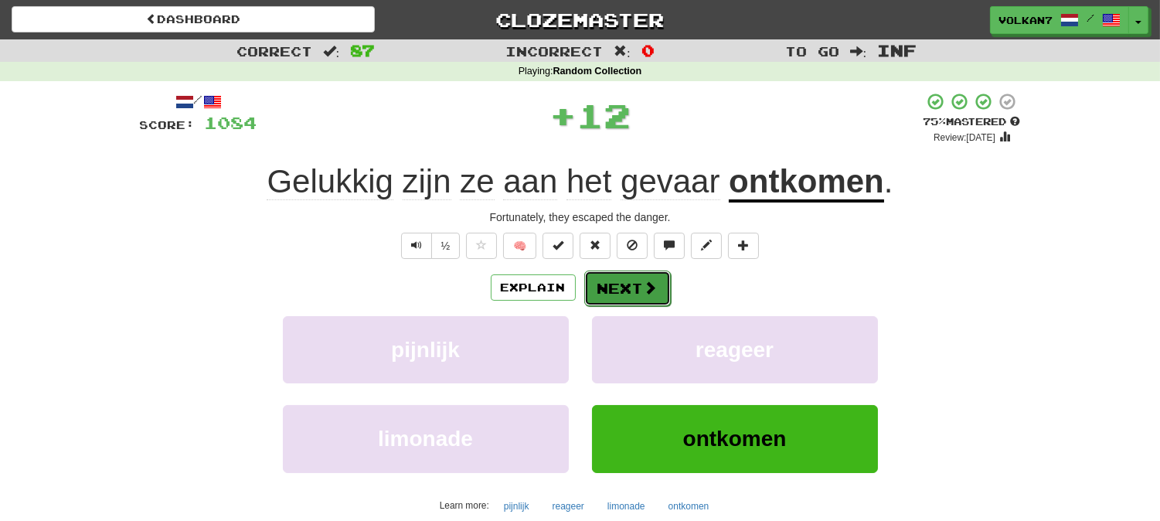
click at [617, 297] on button "Next" at bounding box center [627, 288] width 87 height 36
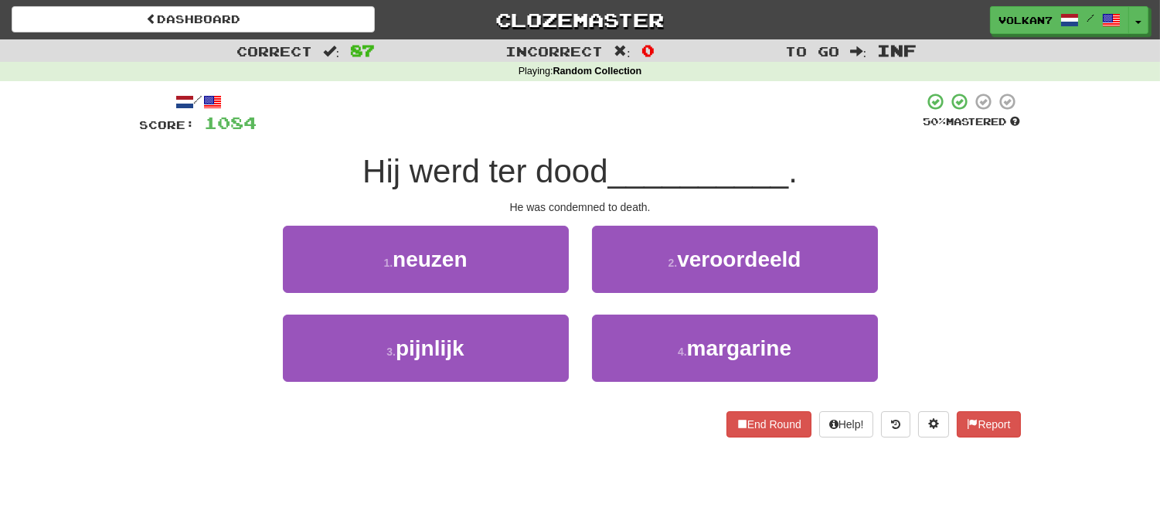
click at [654, 137] on div "/ Score: 1084 50 % Mastered Hij werd ter dood __________ . He was condemned to …" at bounding box center [580, 264] width 881 height 345
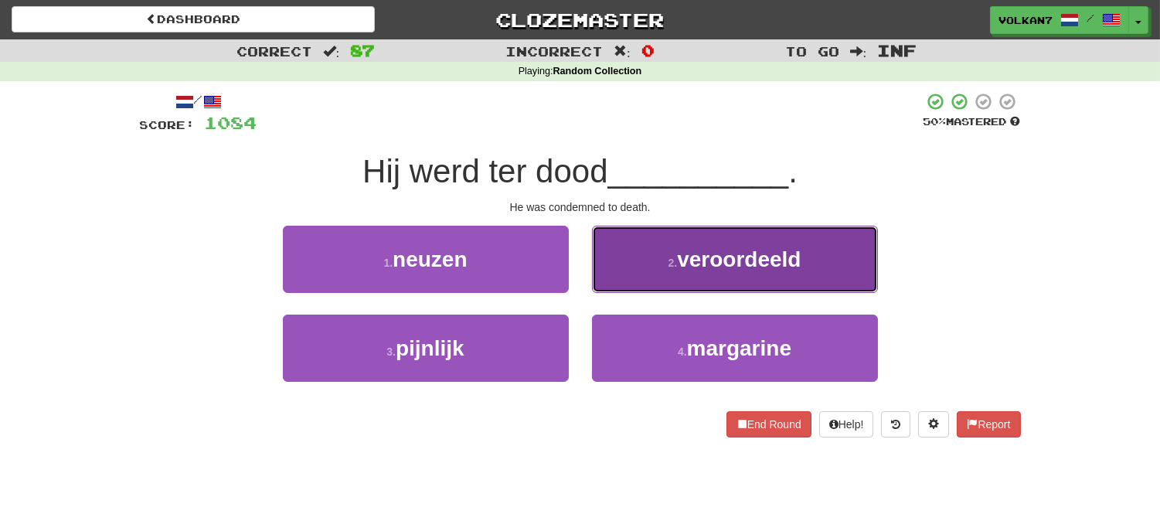
click at [699, 236] on button "2 . veroordeeld" at bounding box center [735, 259] width 286 height 67
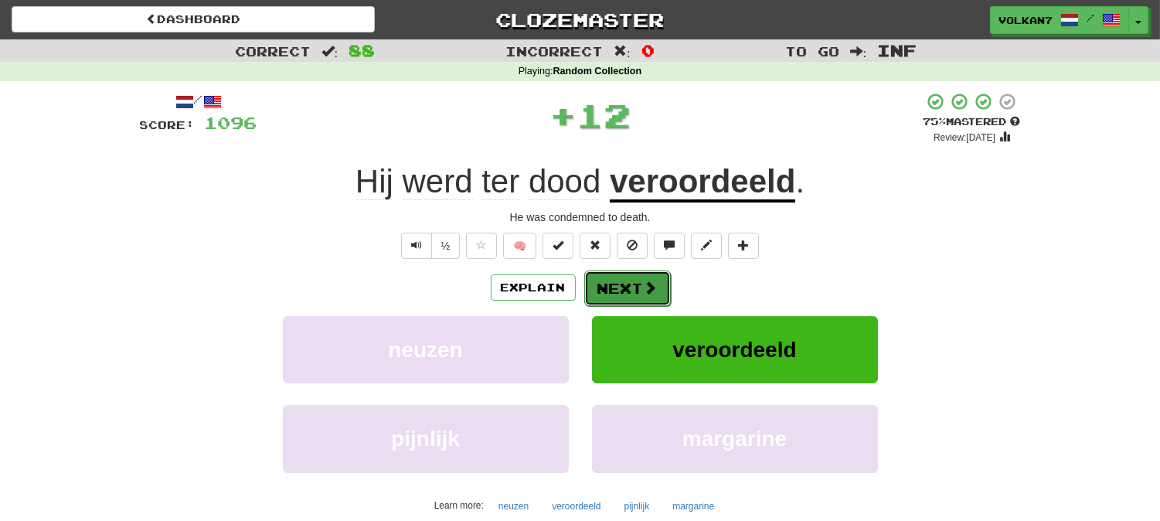
click at [621, 282] on button "Next" at bounding box center [627, 288] width 87 height 36
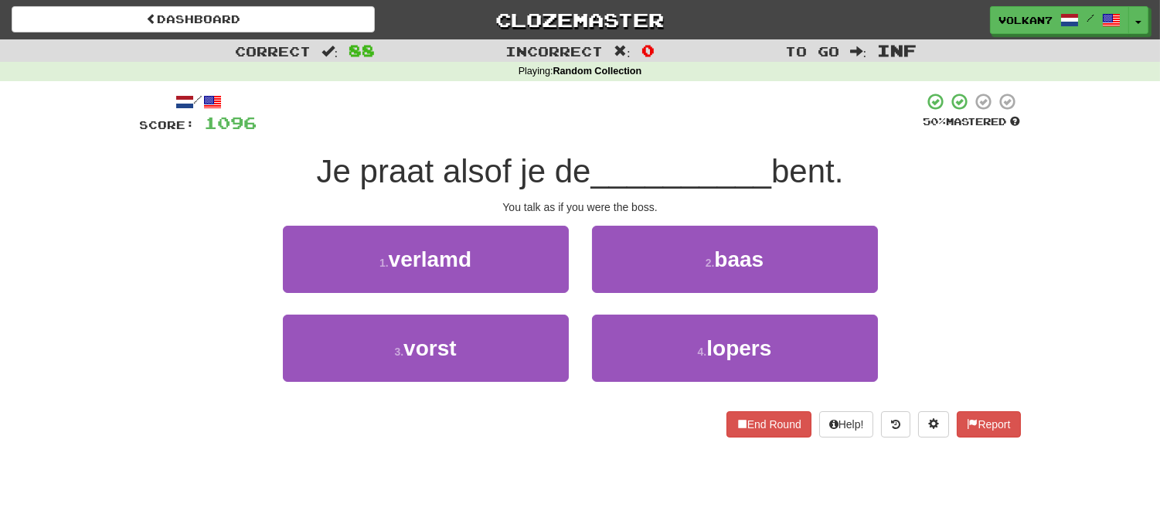
click at [639, 132] on div at bounding box center [590, 113] width 666 height 42
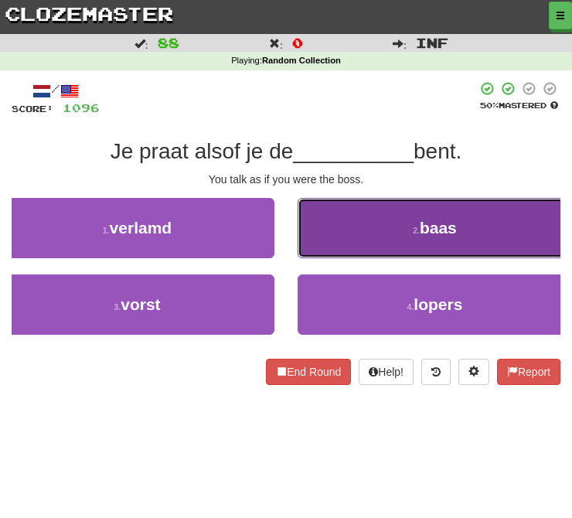
click at [375, 212] on button "2 . baas" at bounding box center [434, 228] width 274 height 60
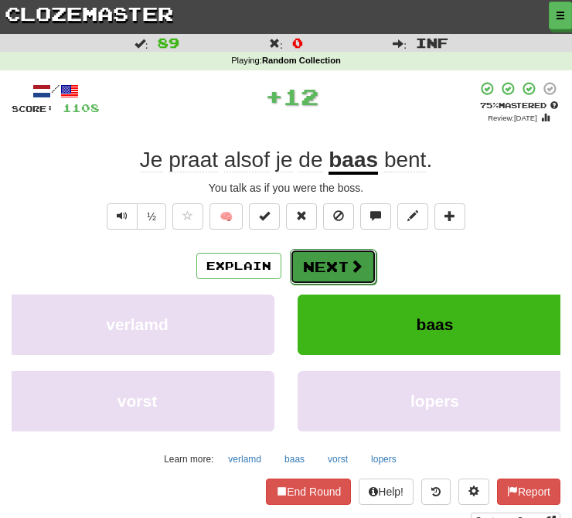
click at [333, 274] on button "Next" at bounding box center [333, 267] width 87 height 36
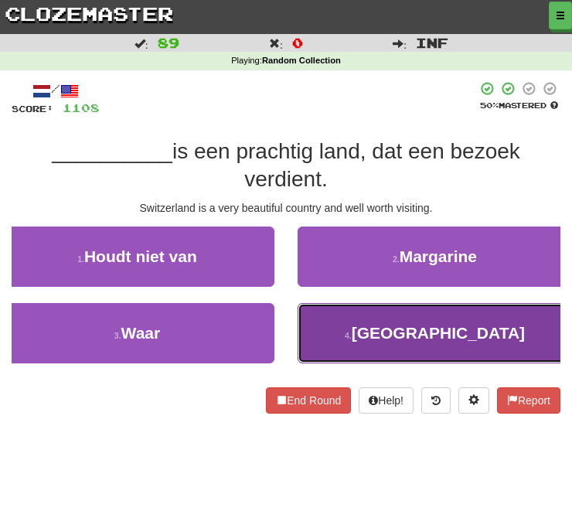
click at [367, 352] on button "4 . Zwitserland" at bounding box center [434, 333] width 274 height 60
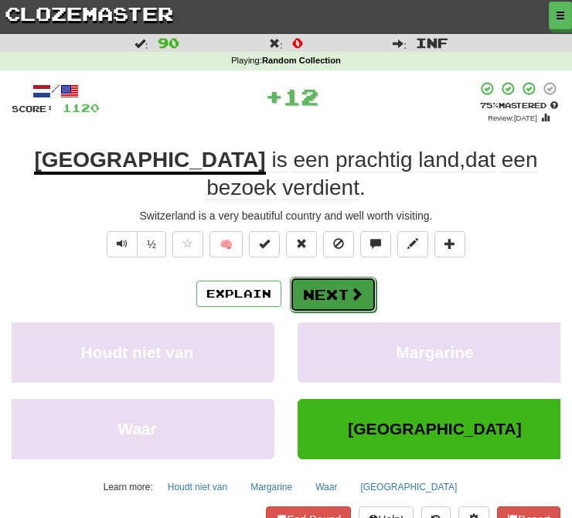
click at [338, 298] on button "Next" at bounding box center [333, 295] width 87 height 36
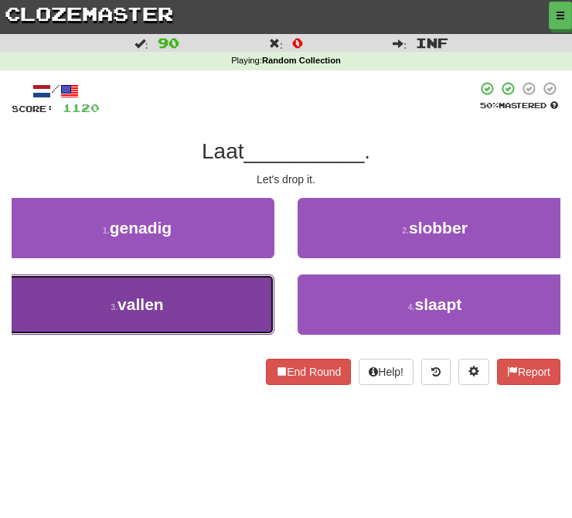
click at [207, 305] on button "3 . vallen" at bounding box center [137, 304] width 274 height 60
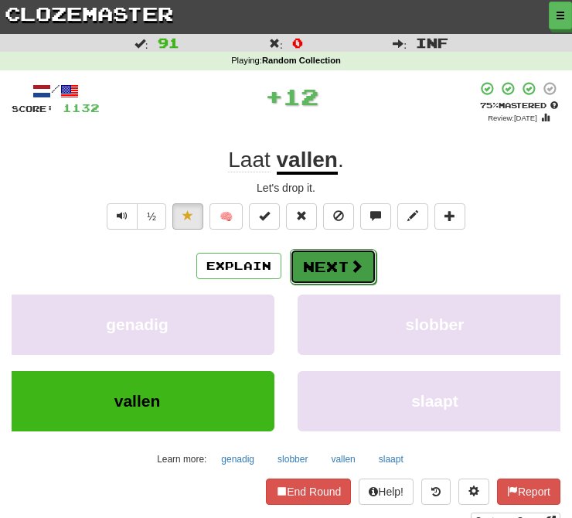
click at [324, 264] on button "Next" at bounding box center [333, 267] width 87 height 36
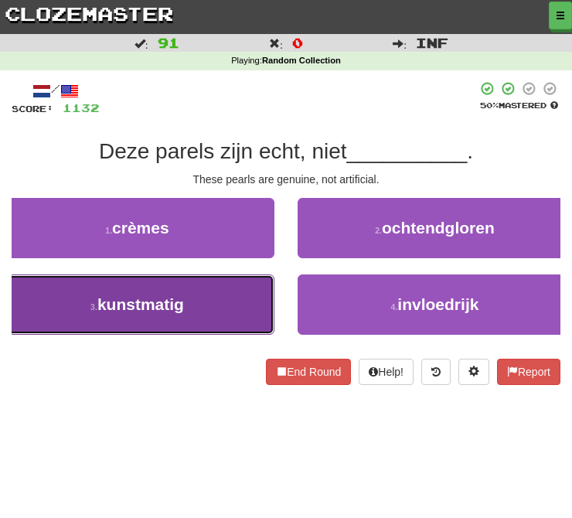
click at [181, 306] on span "kunstmatig" at bounding box center [140, 304] width 87 height 18
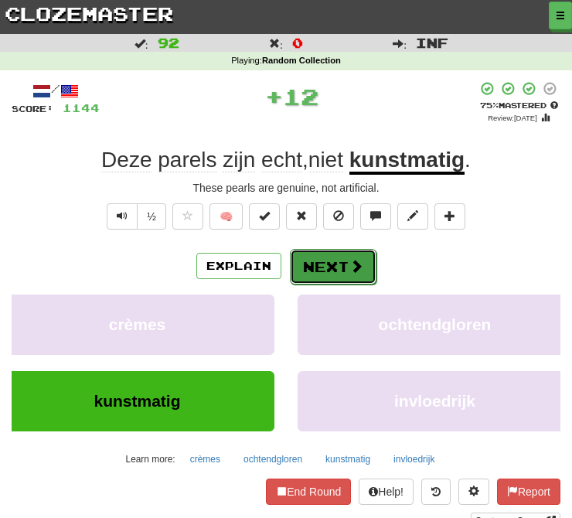
click at [334, 260] on button "Next" at bounding box center [333, 267] width 87 height 36
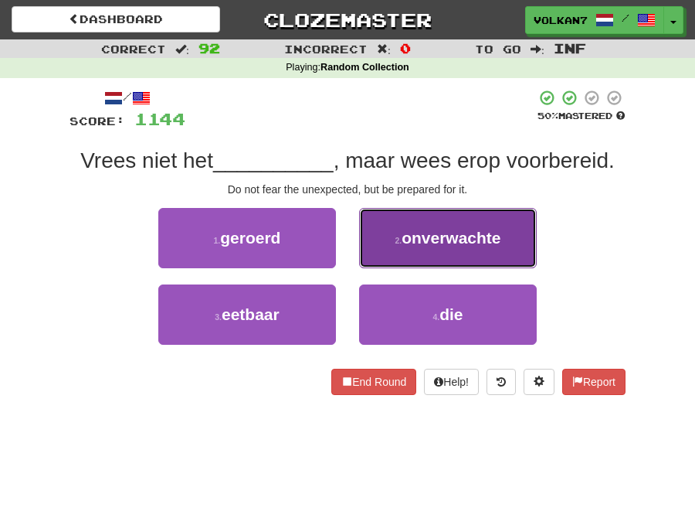
click at [428, 247] on button "2 . onverwachte" at bounding box center [448, 238] width 178 height 60
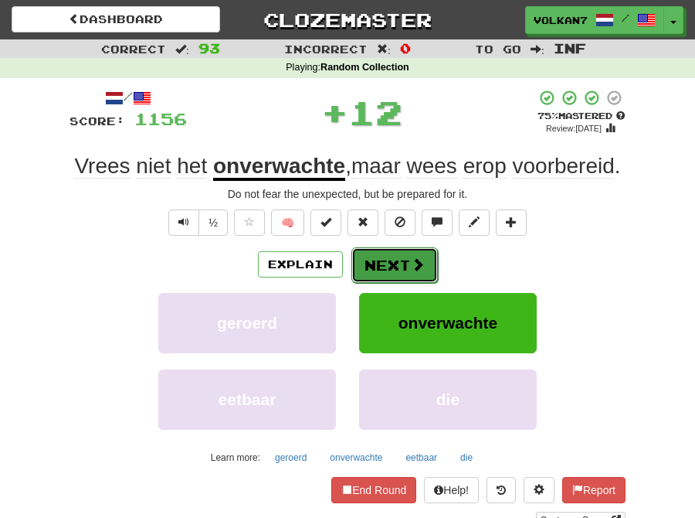
click at [375, 261] on button "Next" at bounding box center [395, 265] width 87 height 36
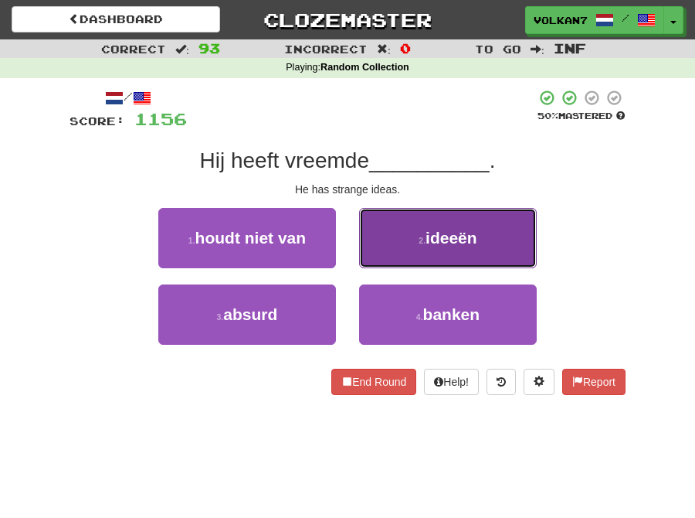
click at [433, 229] on span "ideeën" at bounding box center [452, 238] width 52 height 18
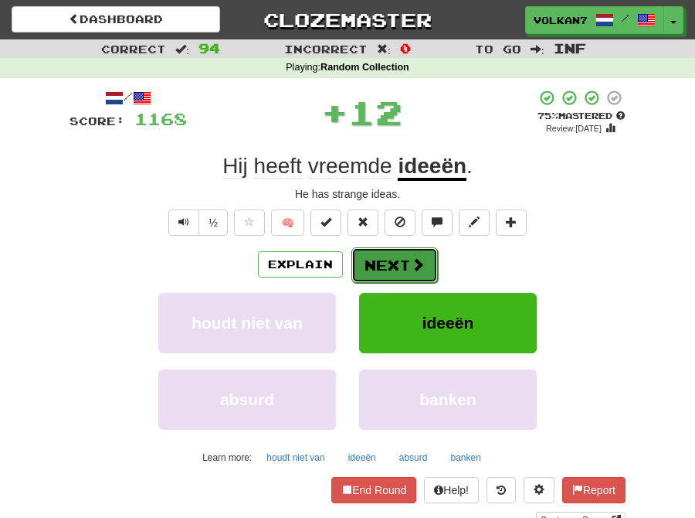
click at [365, 258] on button "Next" at bounding box center [395, 265] width 87 height 36
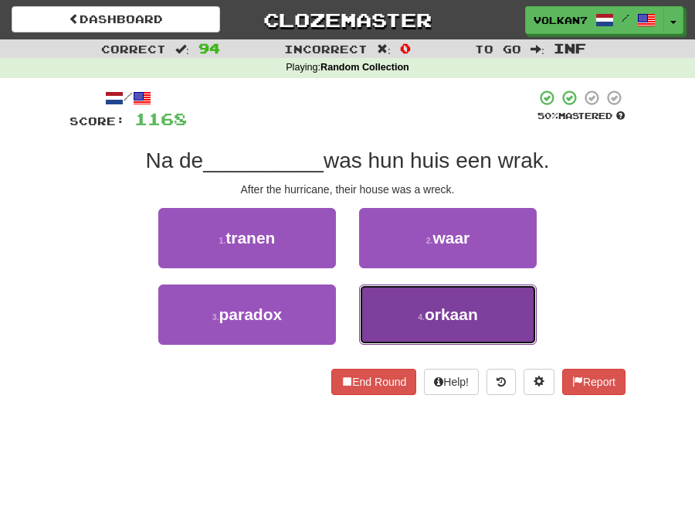
click at [407, 312] on button "4 . orkaan" at bounding box center [448, 314] width 178 height 60
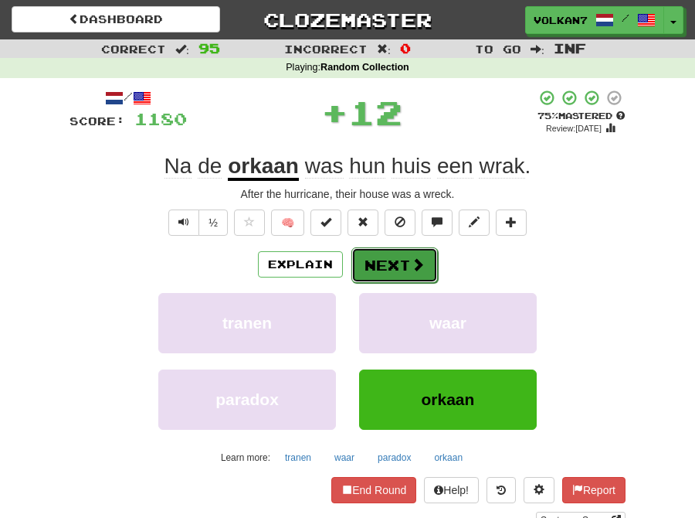
click at [399, 270] on button "Next" at bounding box center [395, 265] width 87 height 36
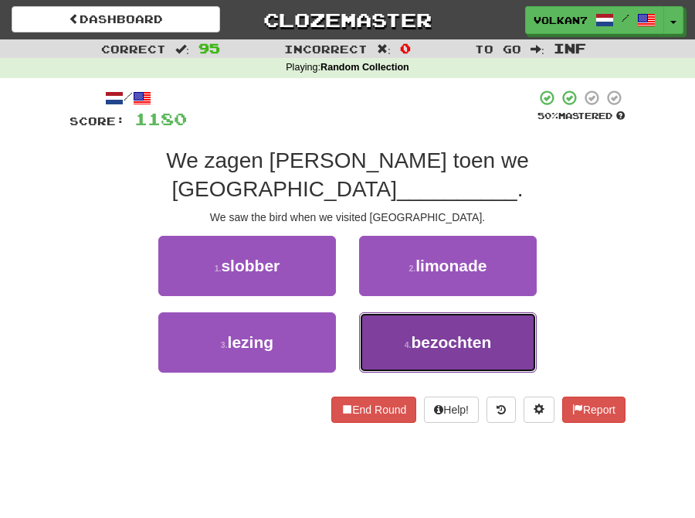
click at [412, 333] on span "bezochten" at bounding box center [451, 342] width 80 height 18
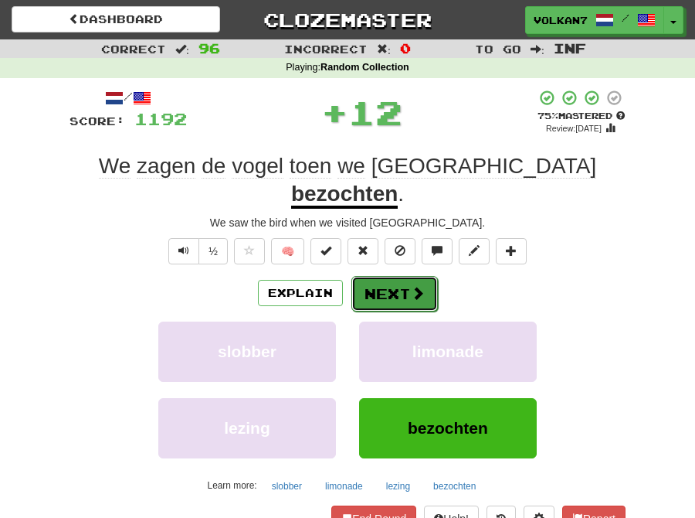
click at [372, 276] on button "Next" at bounding box center [395, 294] width 87 height 36
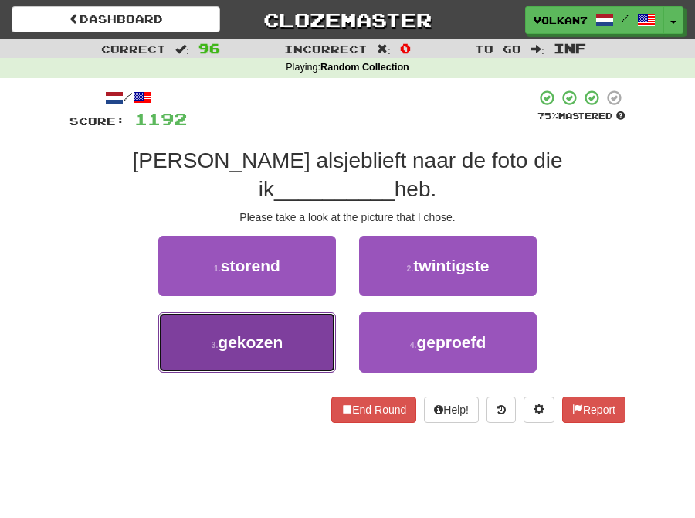
click at [277, 312] on button "3 . gekozen" at bounding box center [247, 342] width 178 height 60
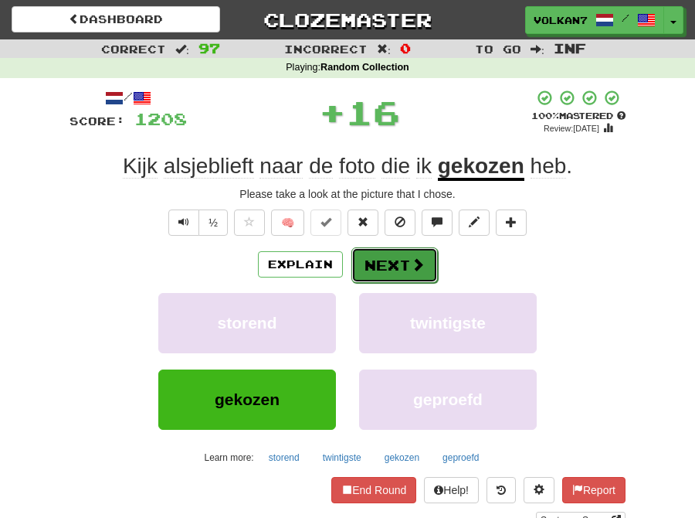
click at [387, 256] on button "Next" at bounding box center [395, 265] width 87 height 36
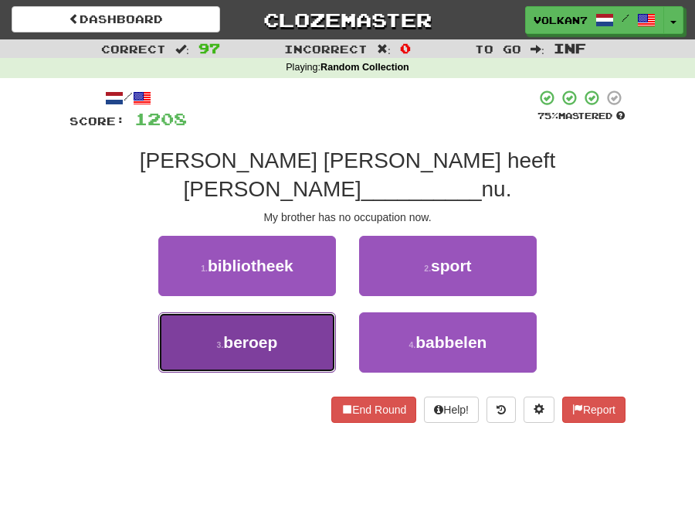
click at [250, 333] on span "beroep" at bounding box center [250, 342] width 54 height 18
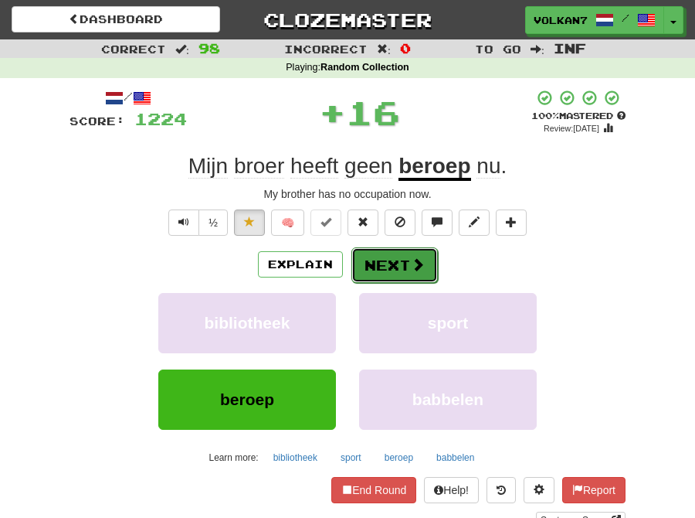
click at [372, 258] on button "Next" at bounding box center [395, 265] width 87 height 36
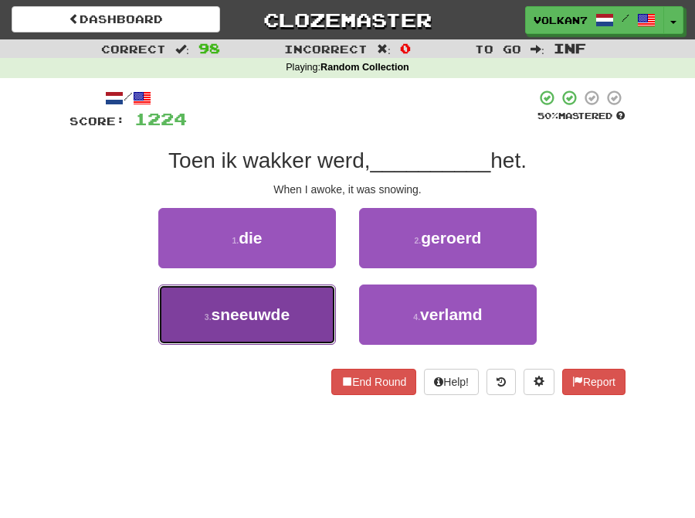
click at [291, 324] on button "3 . sneeuwde" at bounding box center [247, 314] width 178 height 60
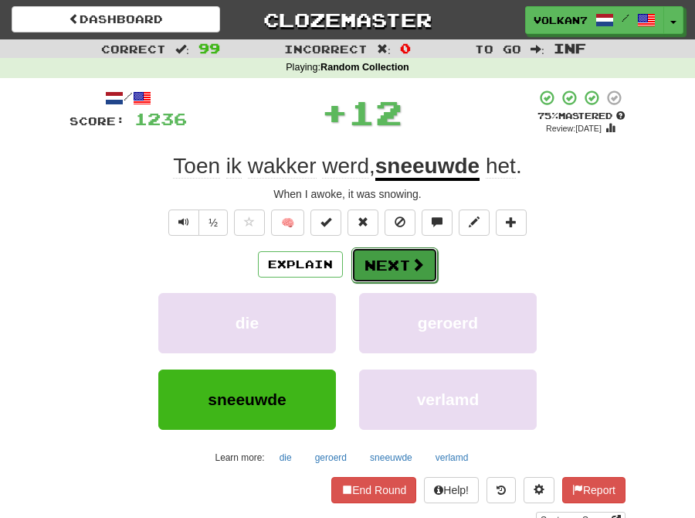
click at [372, 267] on button "Next" at bounding box center [395, 265] width 87 height 36
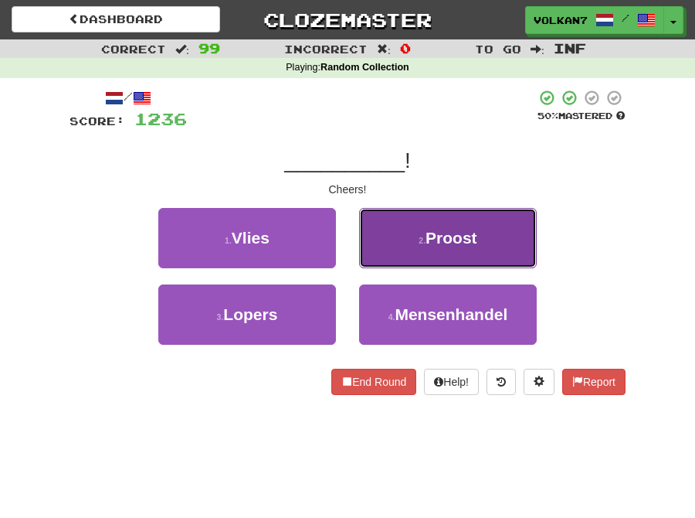
click at [373, 230] on button "2 . Proost" at bounding box center [448, 238] width 178 height 60
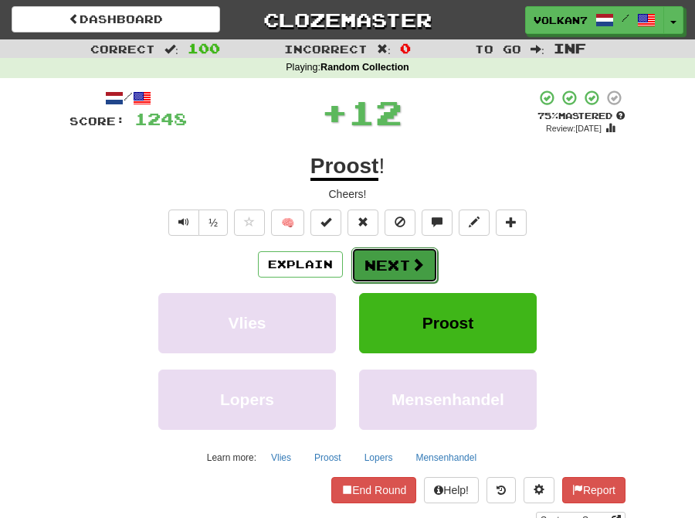
click at [402, 264] on button "Next" at bounding box center [395, 265] width 87 height 36
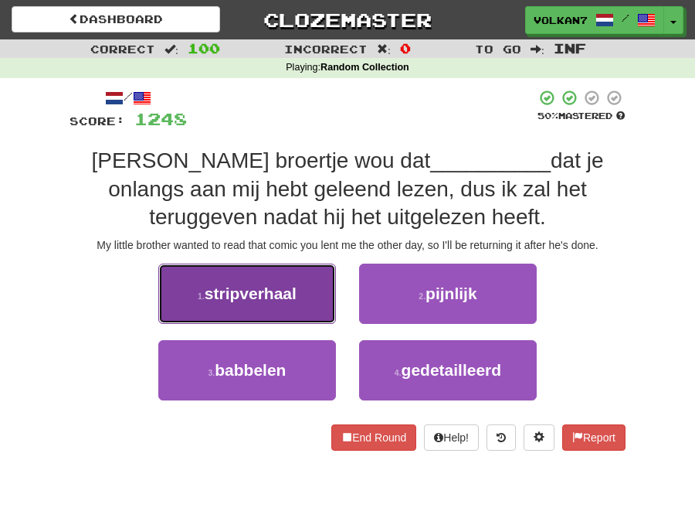
click at [292, 287] on span "stripverhaal" at bounding box center [251, 293] width 92 height 18
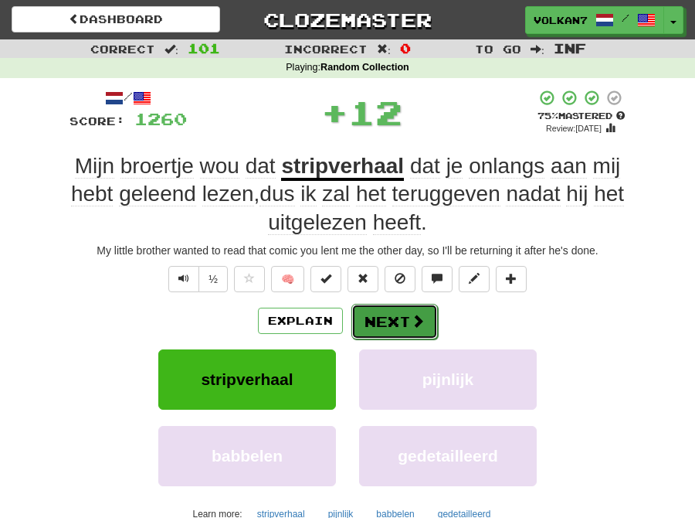
click at [422, 321] on span at bounding box center [418, 321] width 14 height 14
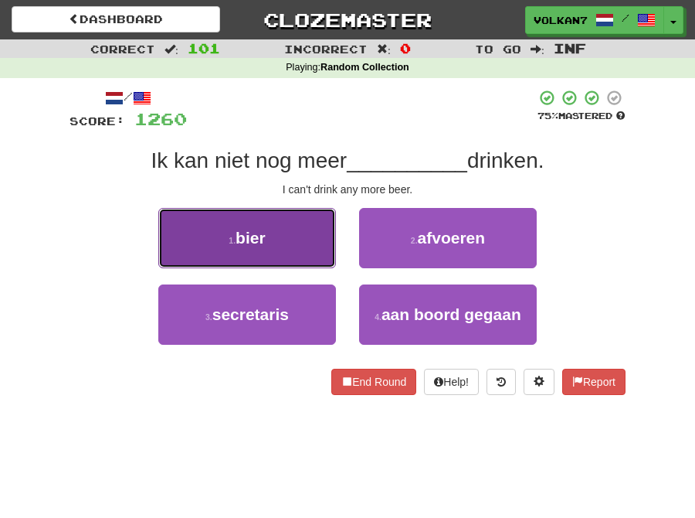
click at [294, 236] on button "1 . bier" at bounding box center [247, 238] width 178 height 60
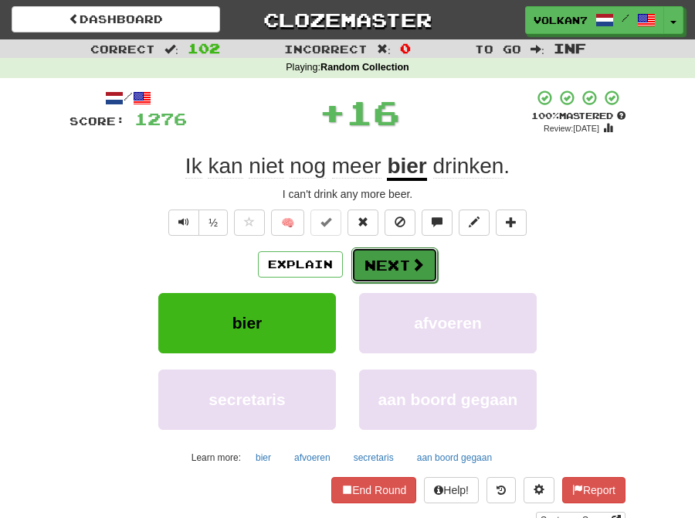
click at [381, 263] on button "Next" at bounding box center [395, 265] width 87 height 36
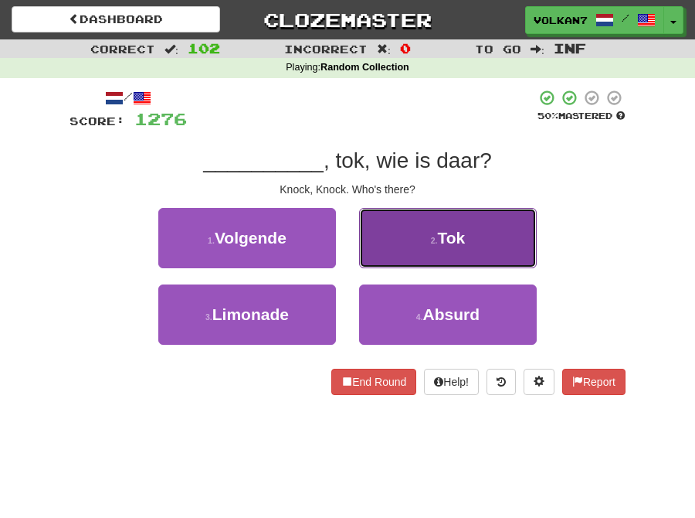
click at [412, 236] on button "2 . Tok" at bounding box center [448, 238] width 178 height 60
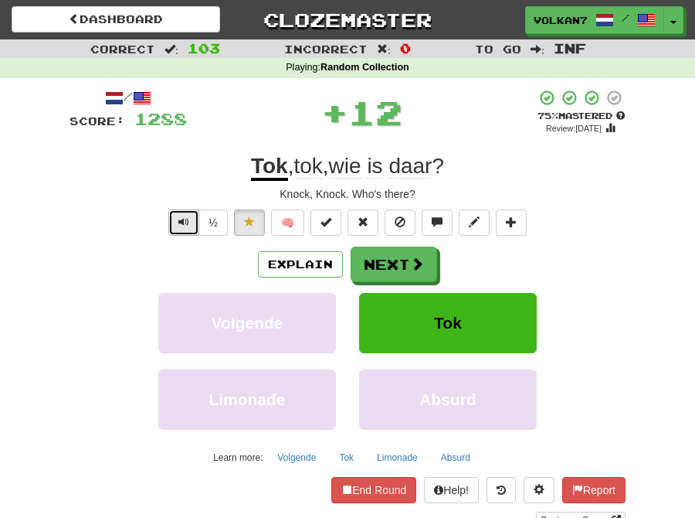
click at [182, 226] on button "Text-to-speech controls" at bounding box center [183, 222] width 31 height 26
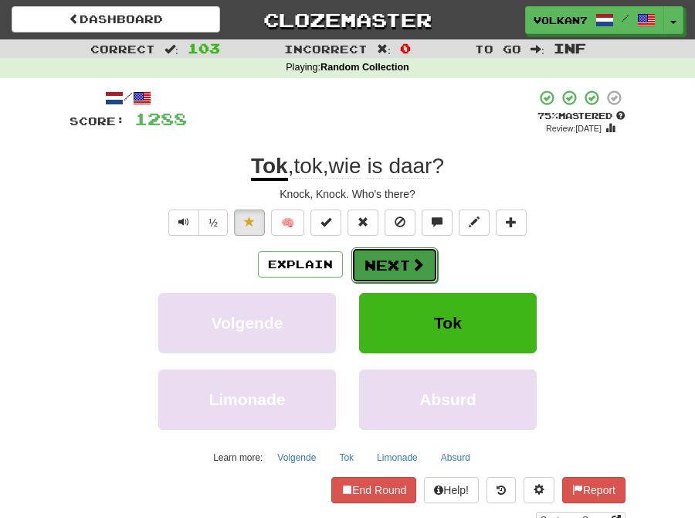
click at [402, 264] on button "Next" at bounding box center [395, 265] width 87 height 36
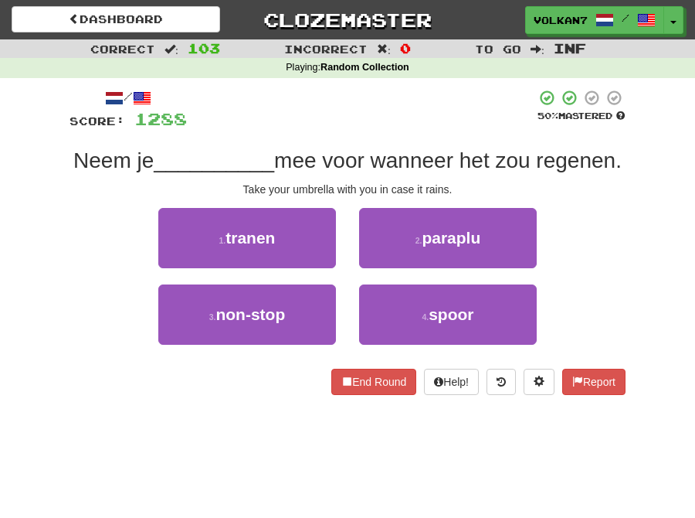
click at [387, 114] on div at bounding box center [361, 110] width 349 height 42
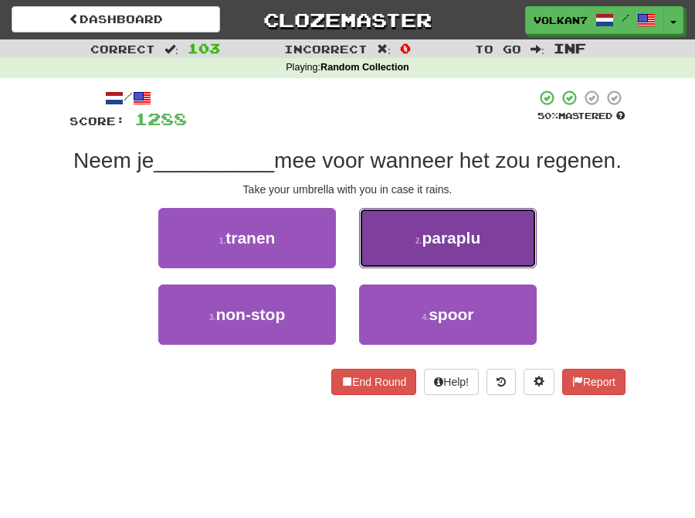
click at [397, 251] on button "2 . paraplu" at bounding box center [448, 238] width 178 height 60
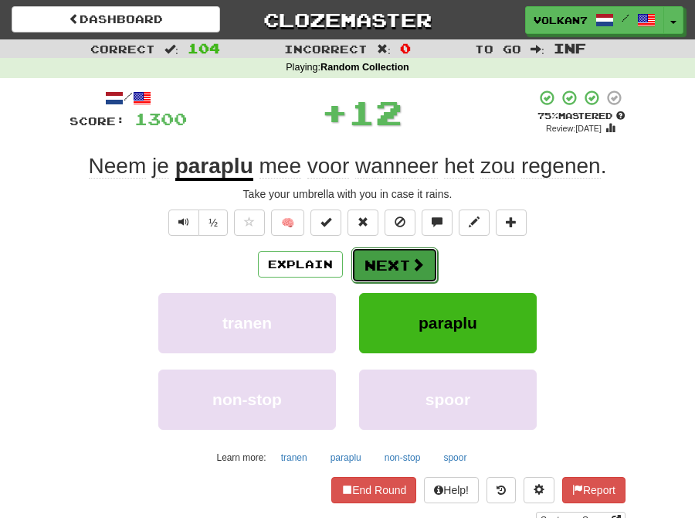
click at [389, 266] on button "Next" at bounding box center [395, 265] width 87 height 36
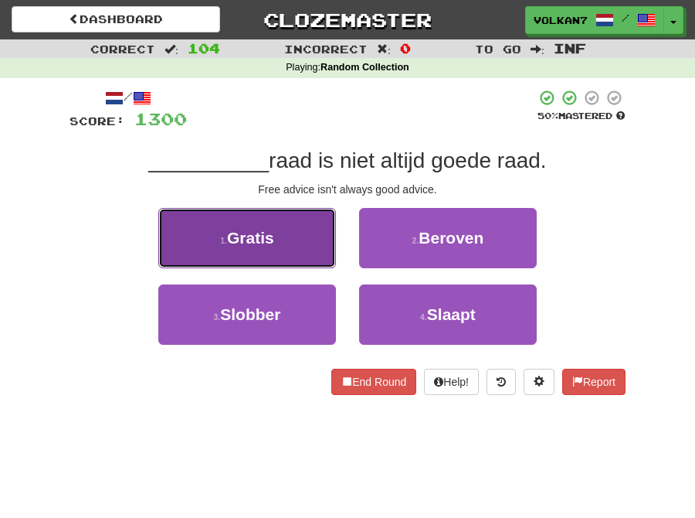
click at [304, 250] on button "1 . Gratis" at bounding box center [247, 238] width 178 height 60
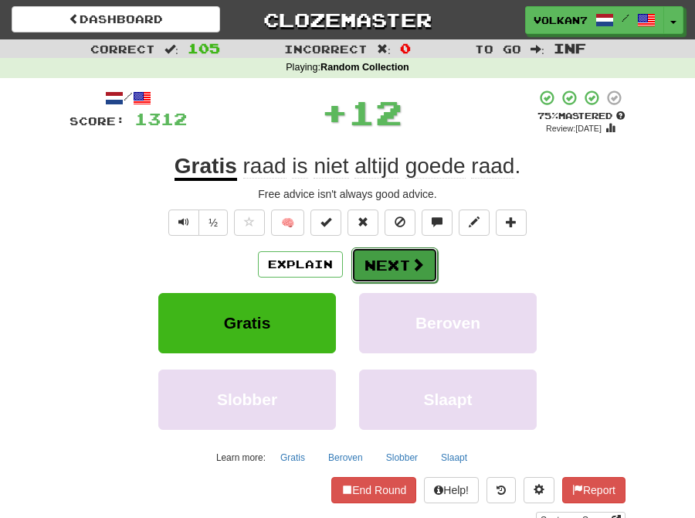
click at [407, 261] on button "Next" at bounding box center [395, 265] width 87 height 36
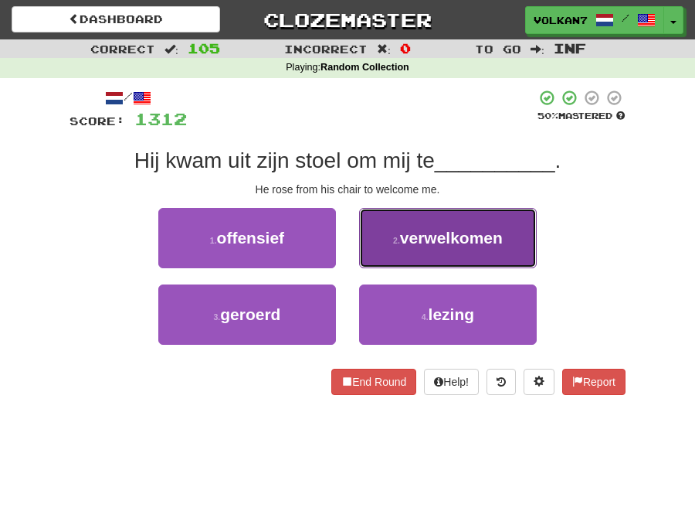
click at [421, 224] on button "2 . verwelkomen" at bounding box center [448, 238] width 178 height 60
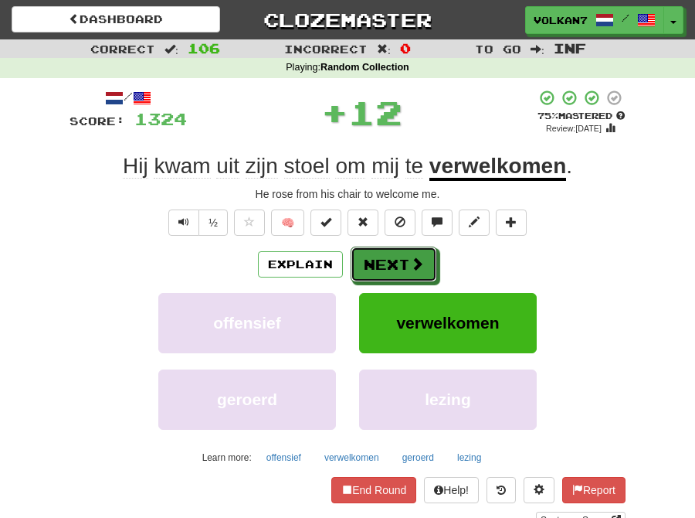
click at [406, 257] on button "Next" at bounding box center [394, 264] width 87 height 36
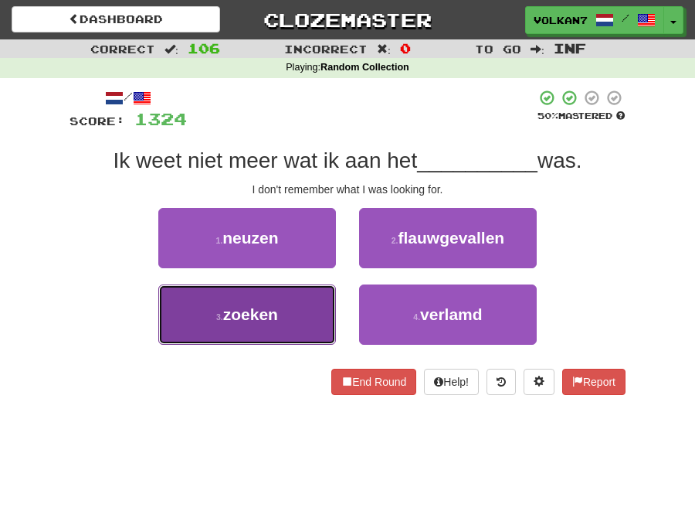
click at [275, 323] on button "3 . zoeken" at bounding box center [247, 314] width 178 height 60
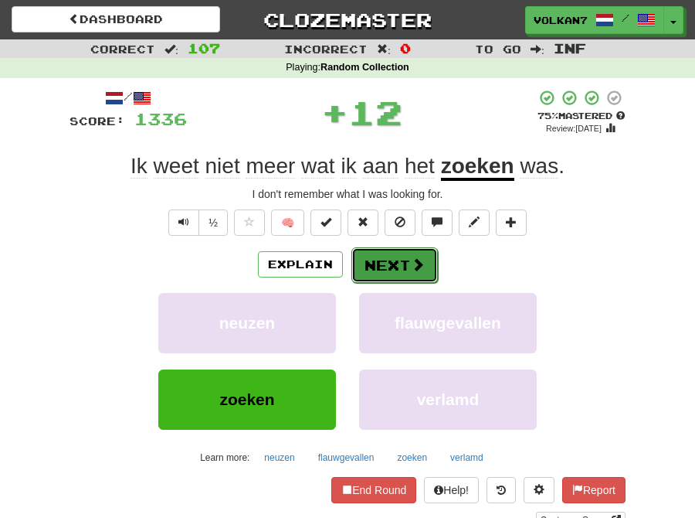
click at [375, 263] on button "Next" at bounding box center [395, 265] width 87 height 36
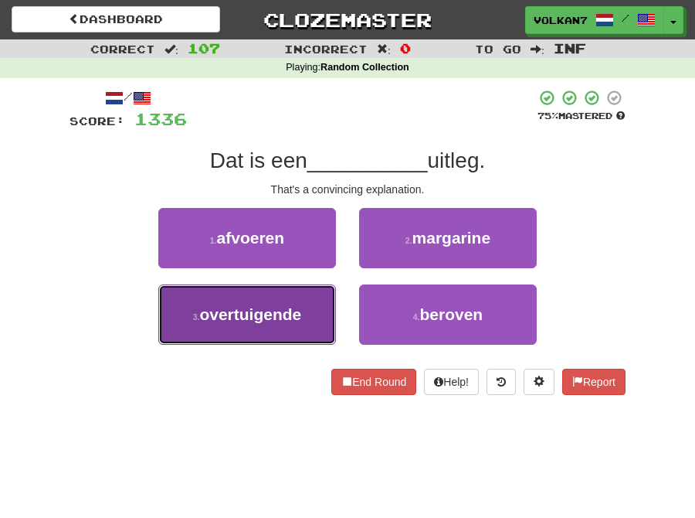
click at [289, 314] on span "overtuigende" at bounding box center [250, 314] width 102 height 18
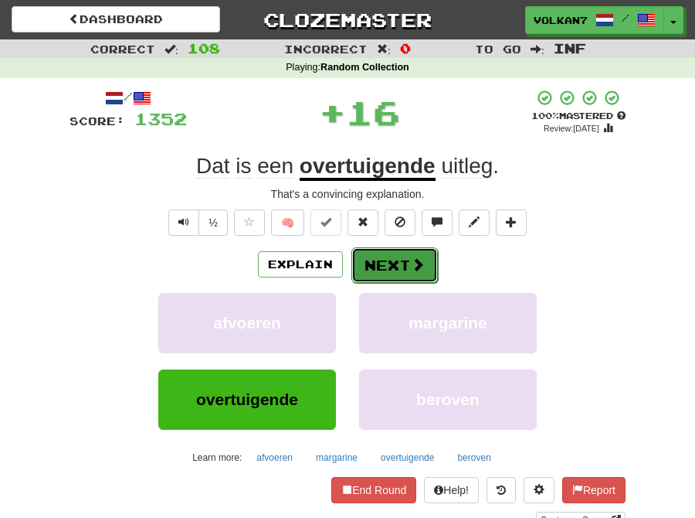
click at [399, 266] on button "Next" at bounding box center [395, 265] width 87 height 36
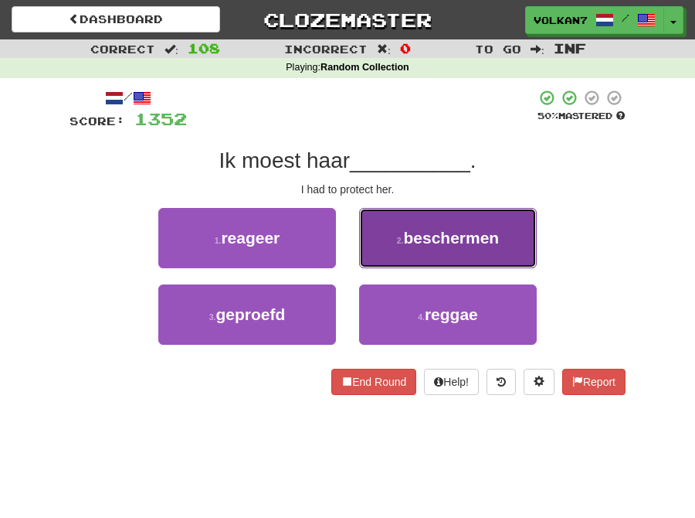
click at [420, 229] on span "beschermen" at bounding box center [451, 238] width 96 height 18
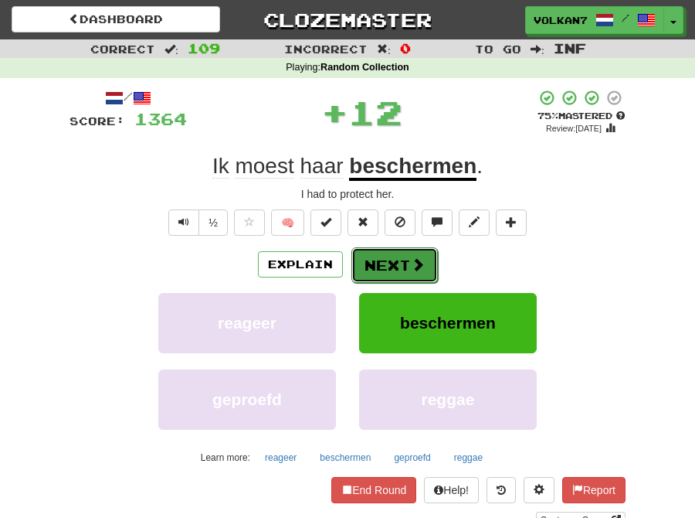
click at [386, 267] on button "Next" at bounding box center [395, 265] width 87 height 36
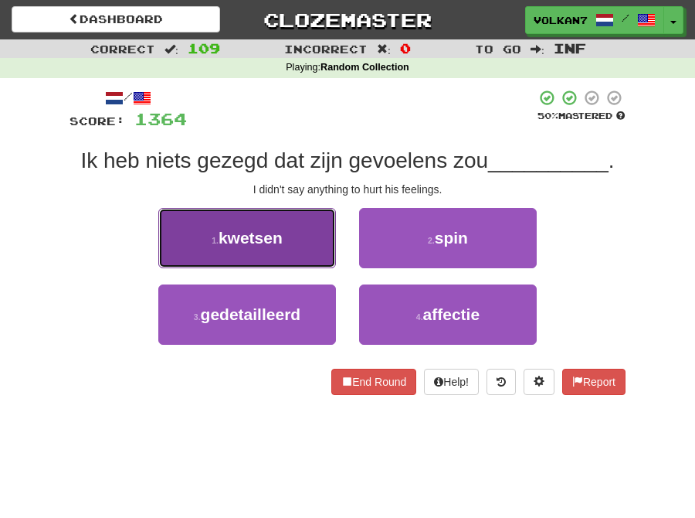
click at [294, 222] on button "1 . kwetsen" at bounding box center [247, 238] width 178 height 60
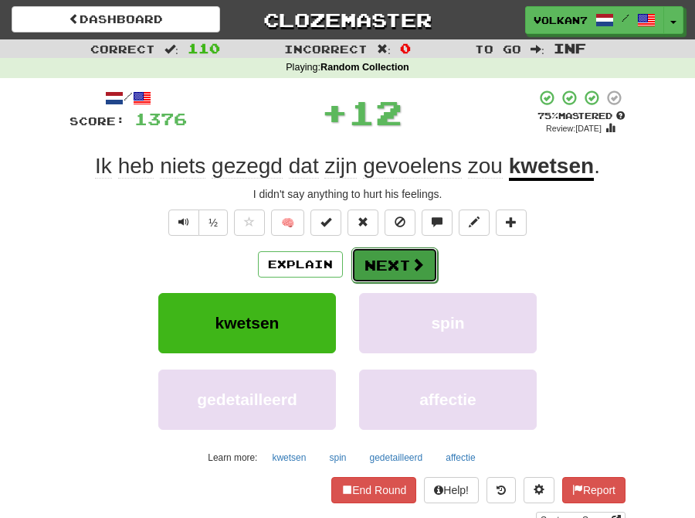
click at [386, 263] on button "Next" at bounding box center [395, 265] width 87 height 36
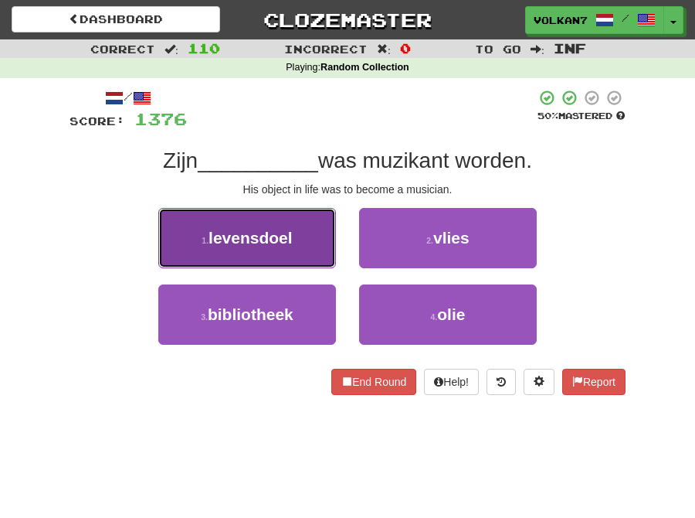
click at [280, 229] on span "levensdoel" at bounding box center [251, 238] width 84 height 18
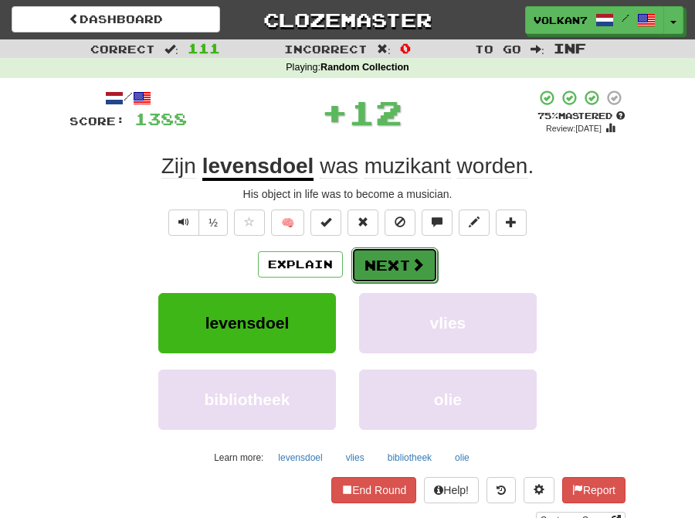
click at [404, 260] on button "Next" at bounding box center [395, 265] width 87 height 36
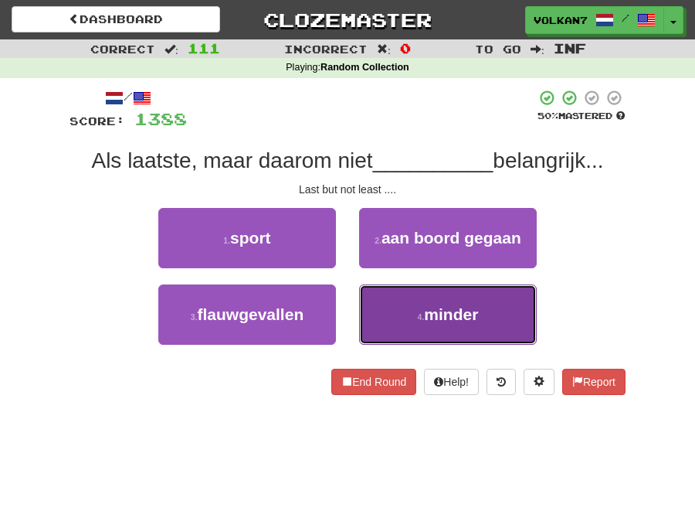
click at [390, 304] on button "4 . minder" at bounding box center [448, 314] width 178 height 60
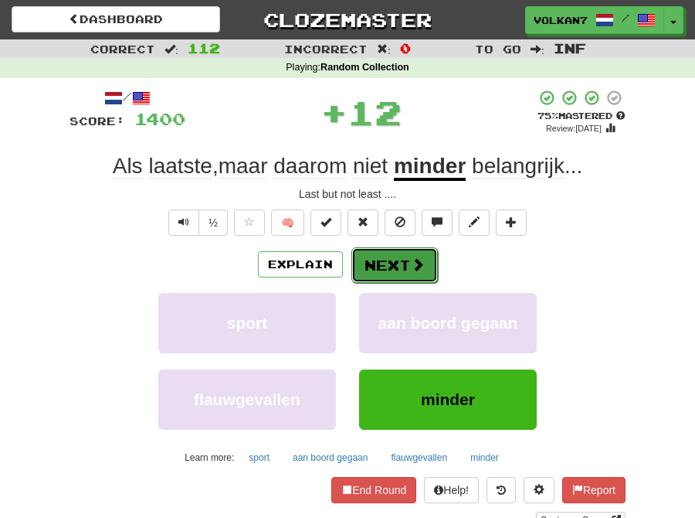
click at [385, 257] on button "Next" at bounding box center [395, 265] width 87 height 36
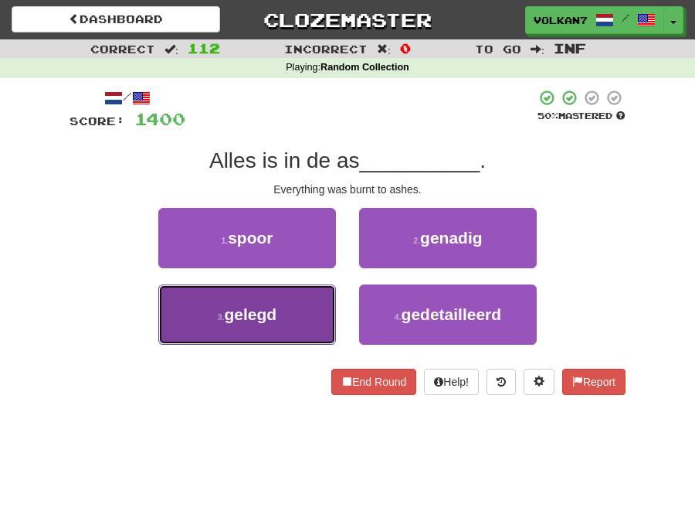
click at [284, 323] on button "3 . gelegd" at bounding box center [247, 314] width 178 height 60
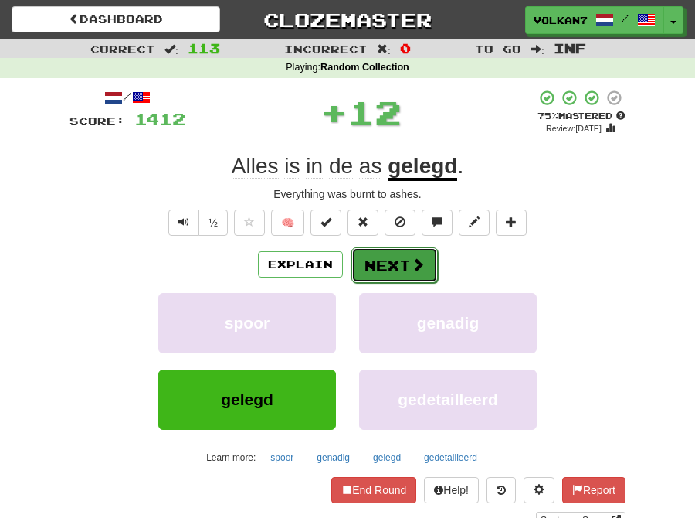
click at [396, 256] on button "Next" at bounding box center [395, 265] width 87 height 36
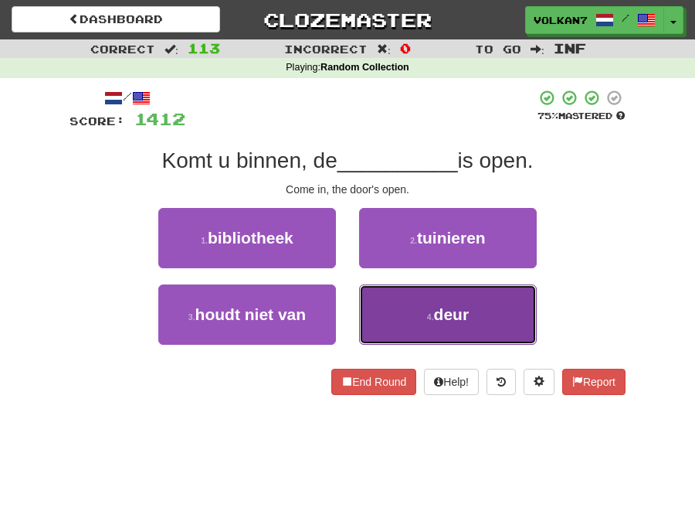
click at [436, 305] on span "deur" at bounding box center [452, 314] width 36 height 18
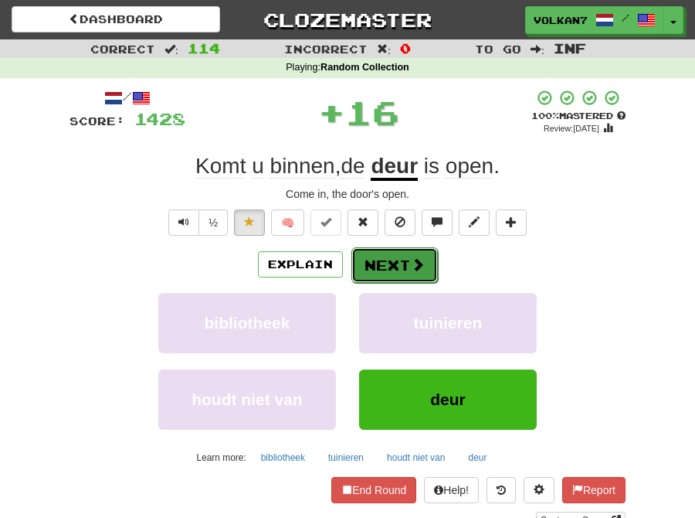
click at [379, 265] on button "Next" at bounding box center [395, 265] width 87 height 36
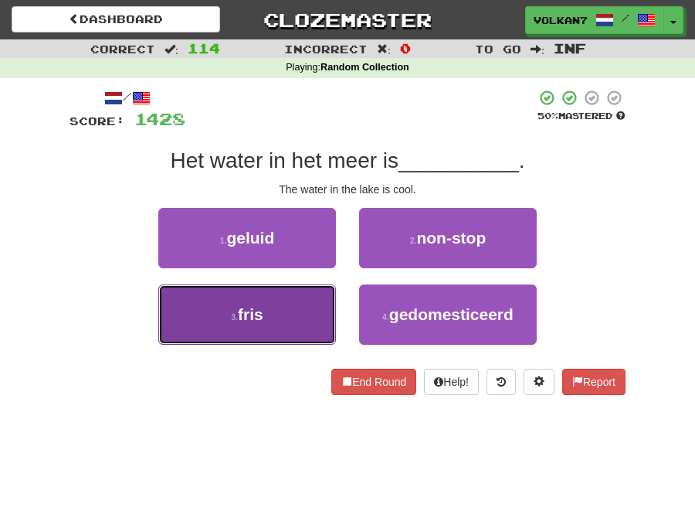
click at [272, 302] on button "3 . fris" at bounding box center [247, 314] width 178 height 60
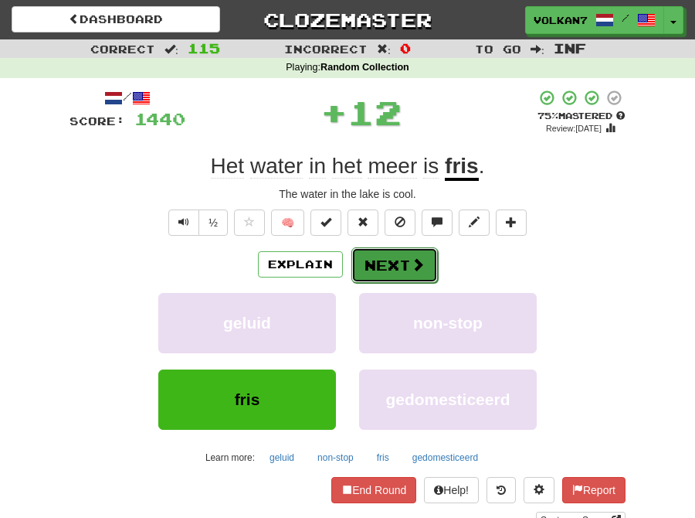
click at [372, 253] on button "Next" at bounding box center [395, 265] width 87 height 36
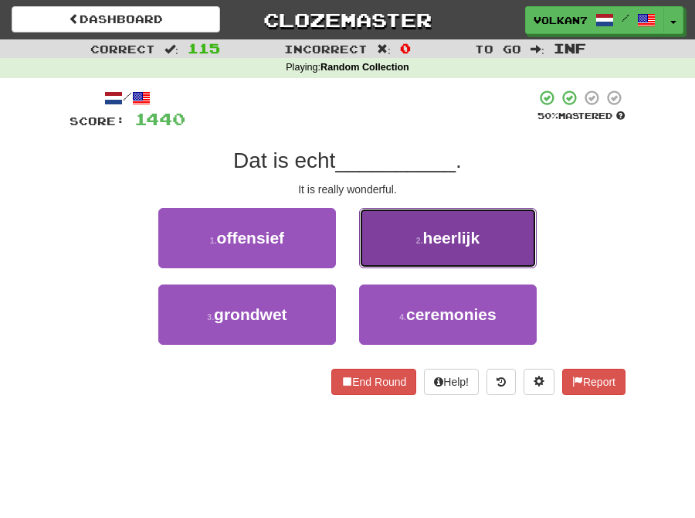
click at [421, 240] on small "2 ." at bounding box center [419, 240] width 7 height 9
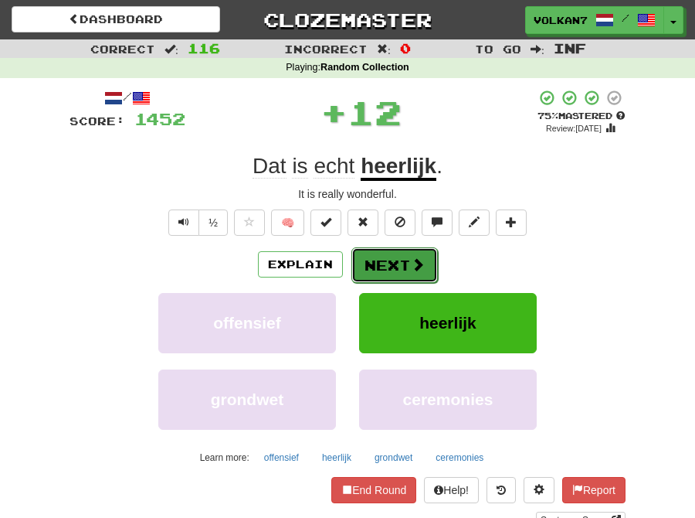
click at [382, 260] on button "Next" at bounding box center [395, 265] width 87 height 36
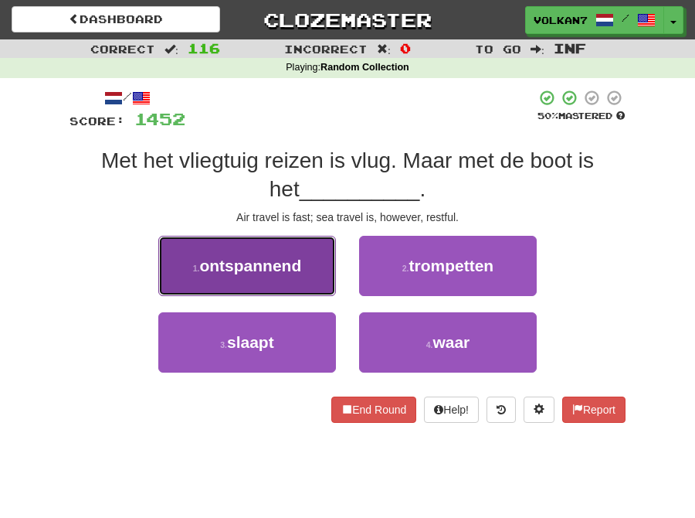
click at [299, 274] on span "ontspannend" at bounding box center [250, 266] width 102 height 18
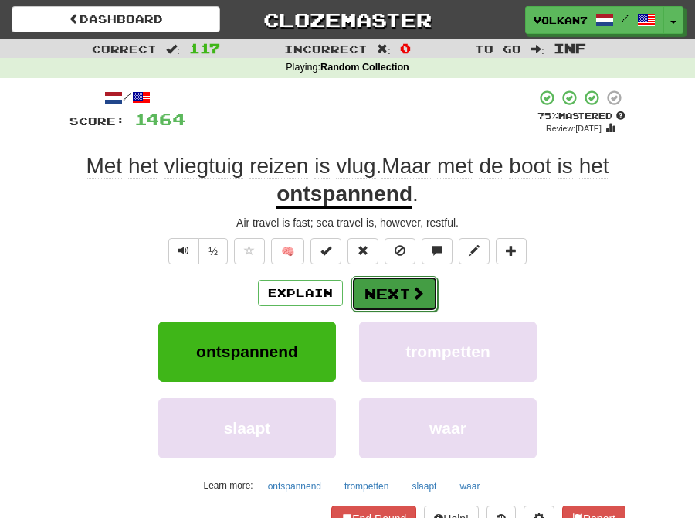
click at [403, 284] on button "Next" at bounding box center [395, 294] width 87 height 36
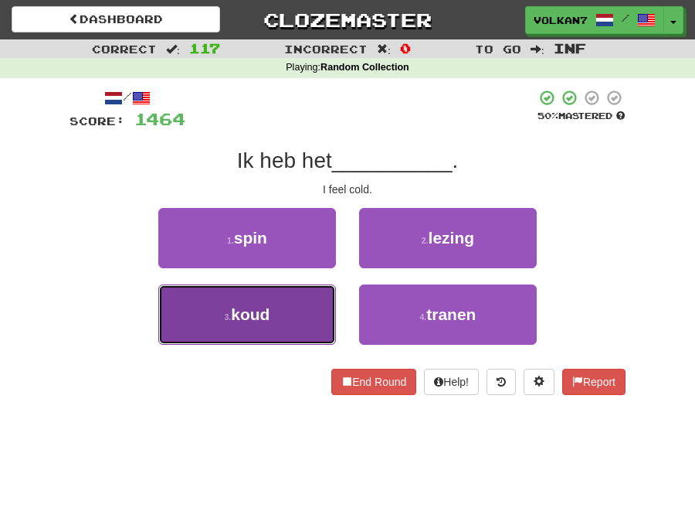
click at [276, 304] on button "3 . koud" at bounding box center [247, 314] width 178 height 60
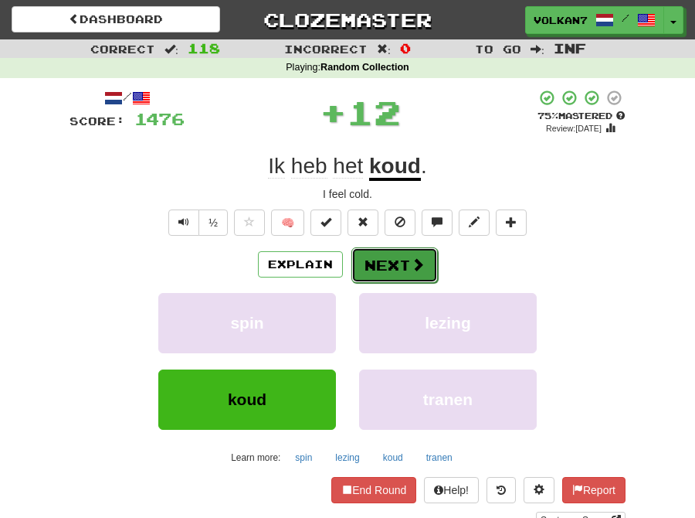
click at [411, 267] on span at bounding box center [418, 264] width 14 height 14
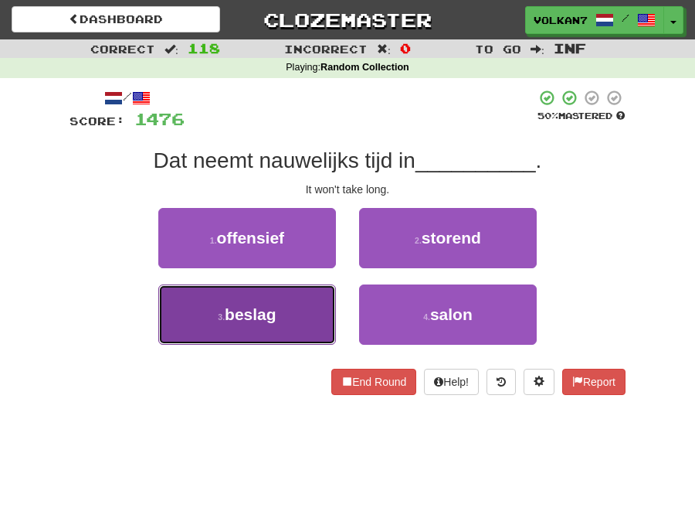
click at [273, 312] on span "beslag" at bounding box center [251, 314] width 52 height 18
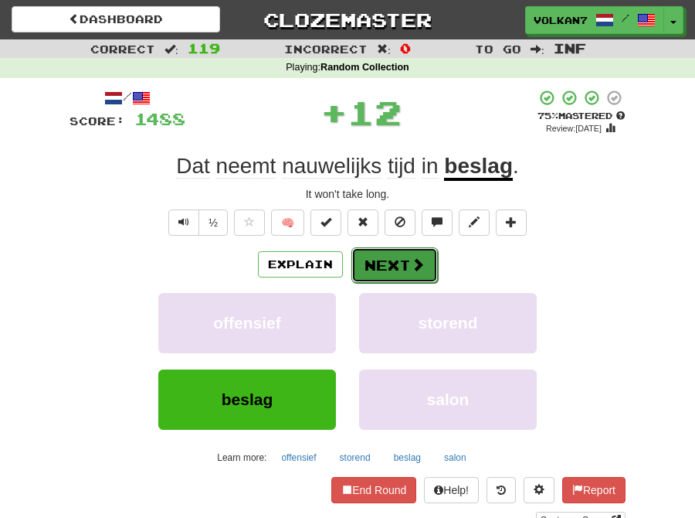
click at [398, 267] on button "Next" at bounding box center [395, 265] width 87 height 36
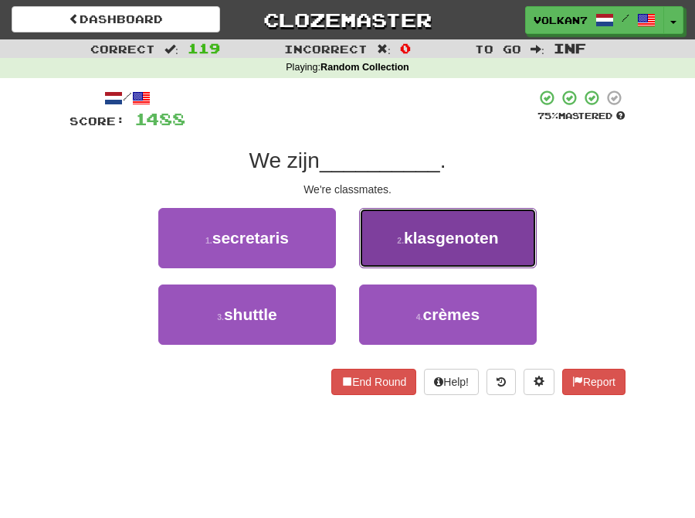
click at [425, 237] on span "klasgenoten" at bounding box center [451, 238] width 95 height 18
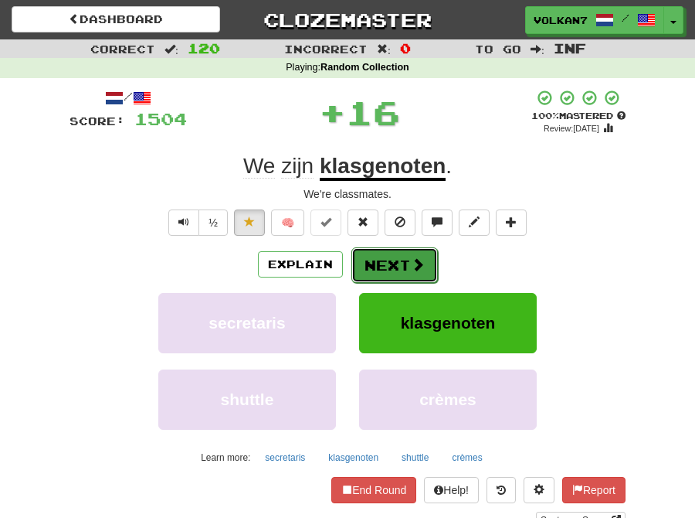
click at [379, 259] on button "Next" at bounding box center [395, 265] width 87 height 36
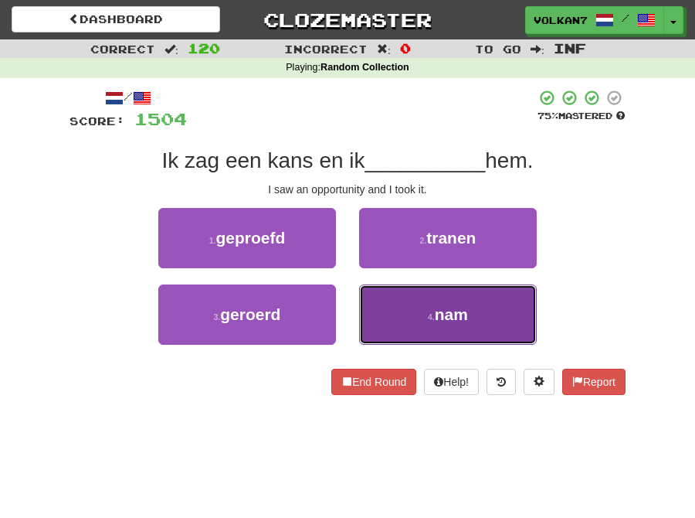
click at [413, 325] on button "4 . nam" at bounding box center [448, 314] width 178 height 60
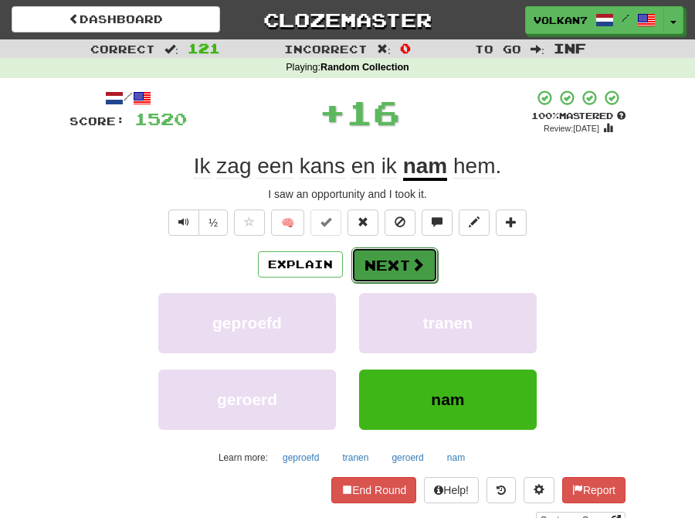
click at [379, 260] on button "Next" at bounding box center [395, 265] width 87 height 36
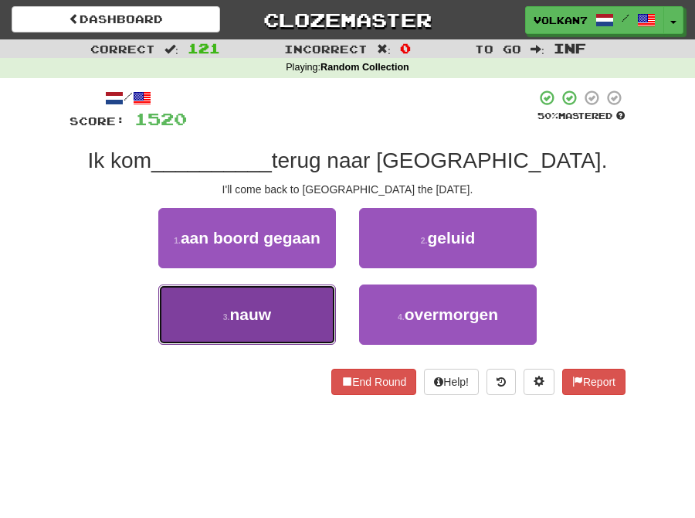
click at [291, 308] on button "3 . nauw" at bounding box center [247, 314] width 178 height 60
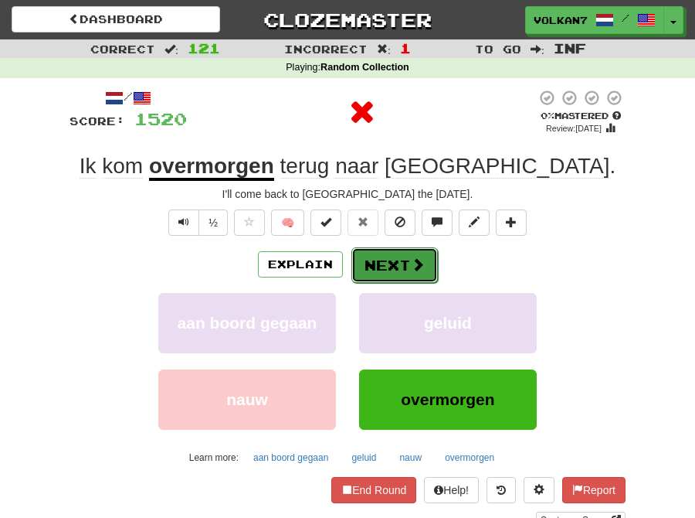
click at [379, 257] on button "Next" at bounding box center [395, 265] width 87 height 36
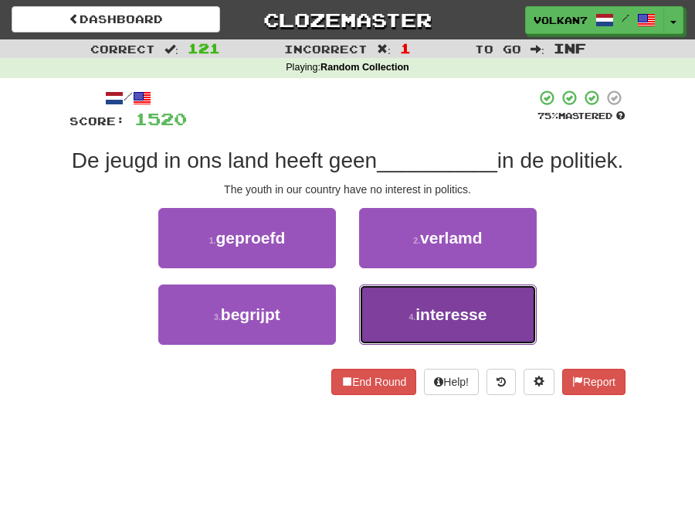
click at [418, 323] on span "interesse" at bounding box center [451, 314] width 71 height 18
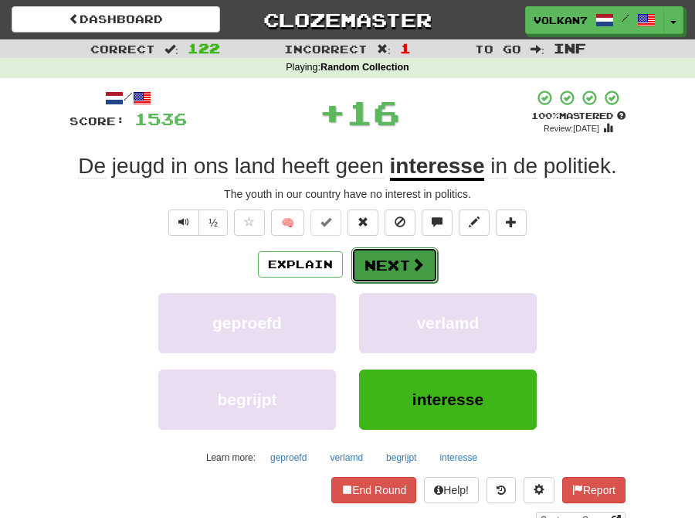
click at [395, 270] on button "Next" at bounding box center [395, 265] width 87 height 36
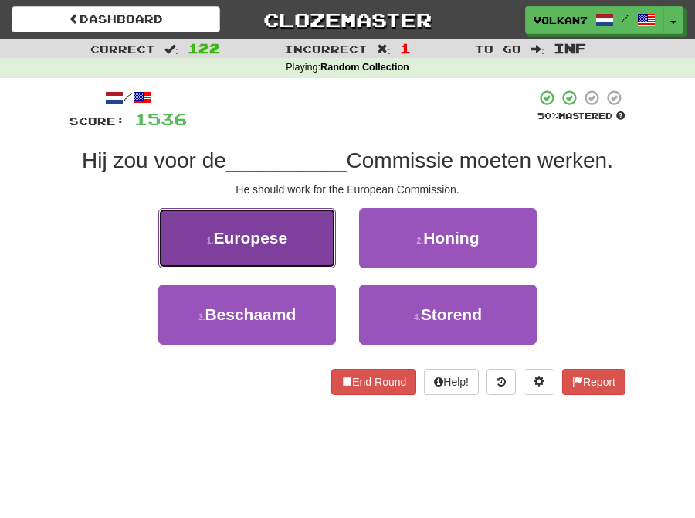
click at [323, 236] on button "1 . Europese" at bounding box center [247, 238] width 178 height 60
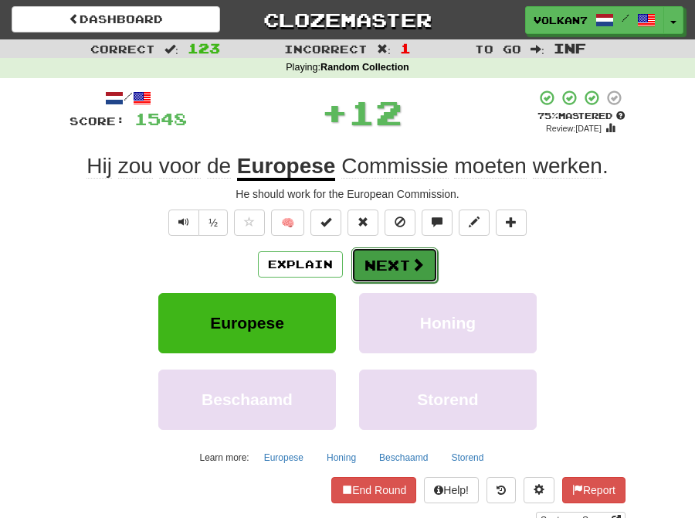
click at [385, 255] on button "Next" at bounding box center [395, 265] width 87 height 36
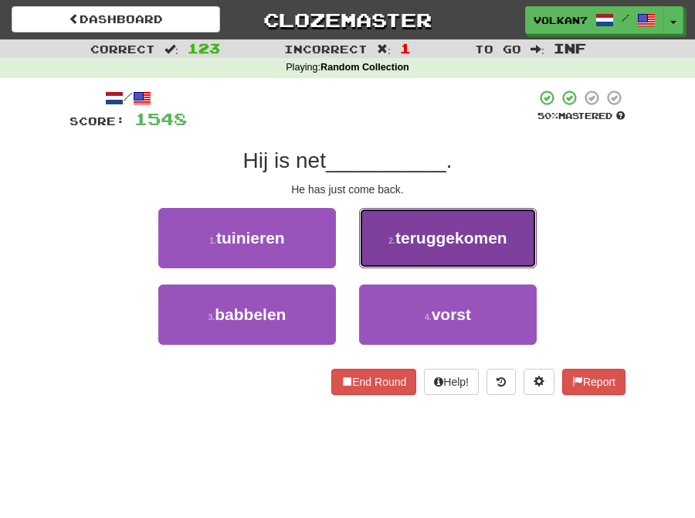
click at [413, 243] on span "teruggekomen" at bounding box center [452, 238] width 112 height 18
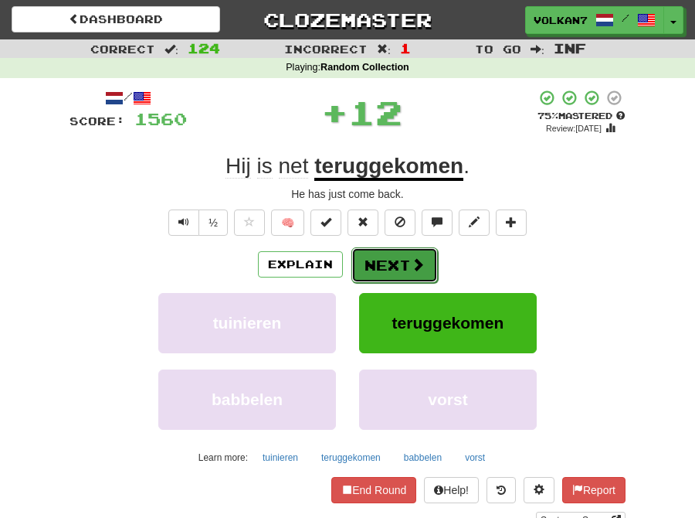
click at [404, 267] on button "Next" at bounding box center [395, 265] width 87 height 36
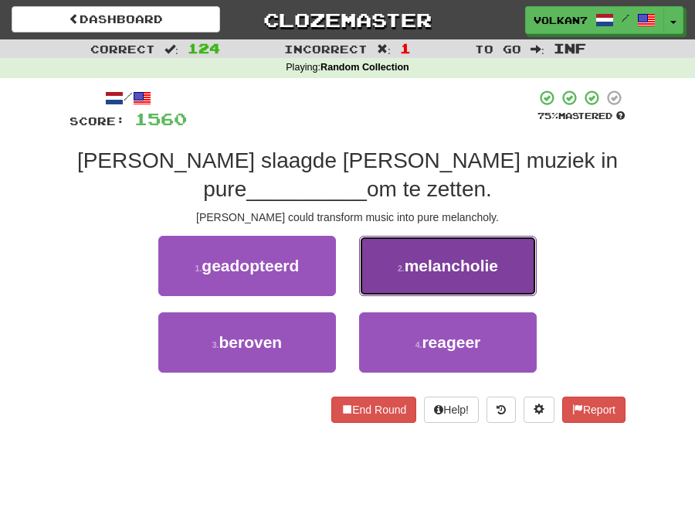
click at [436, 271] on span "melancholie" at bounding box center [451, 266] width 93 height 18
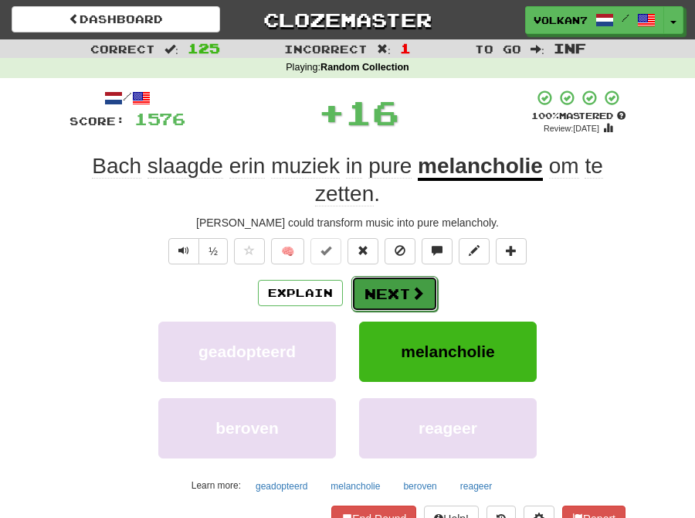
click at [396, 287] on button "Next" at bounding box center [395, 294] width 87 height 36
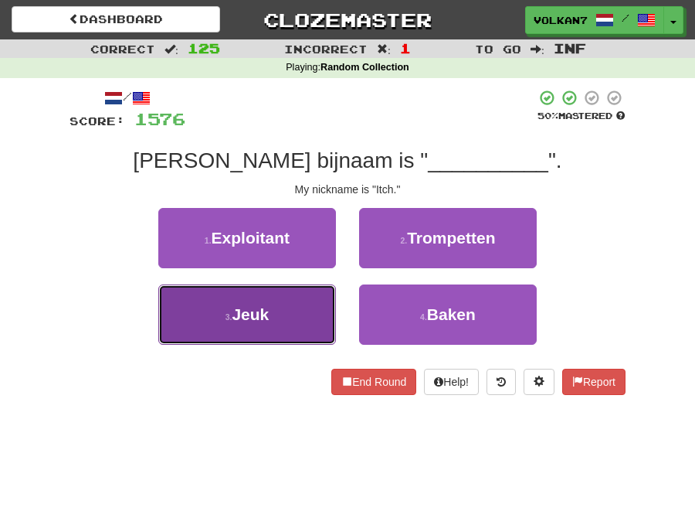
click at [282, 297] on button "3 . Jeuk" at bounding box center [247, 314] width 178 height 60
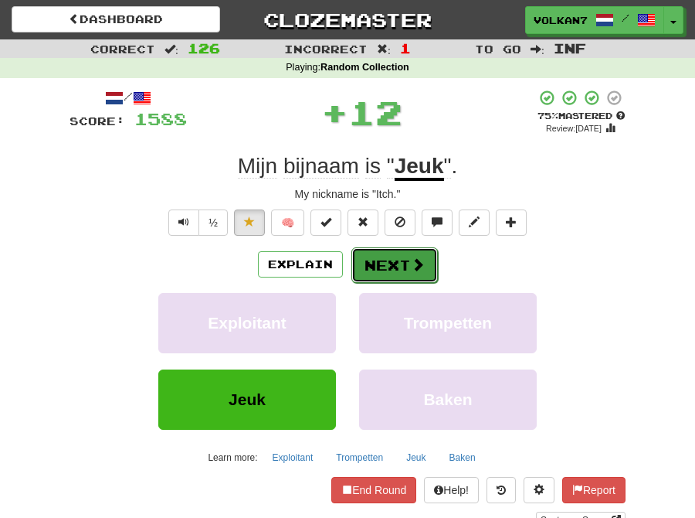
click at [389, 264] on button "Next" at bounding box center [395, 265] width 87 height 36
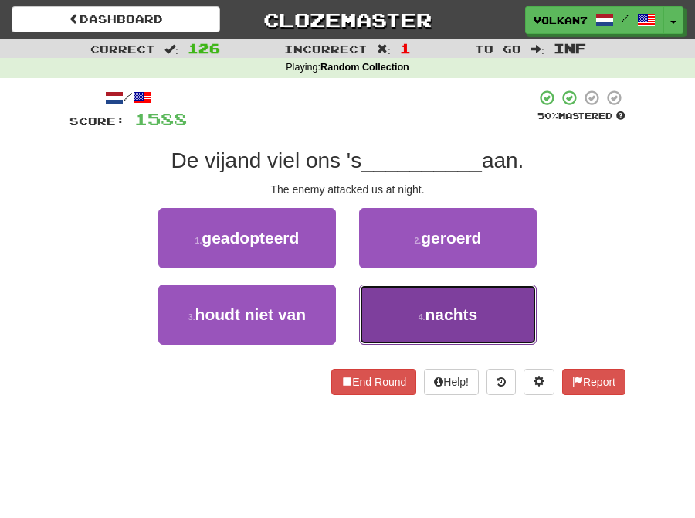
click at [425, 310] on button "4 . nachts" at bounding box center [448, 314] width 178 height 60
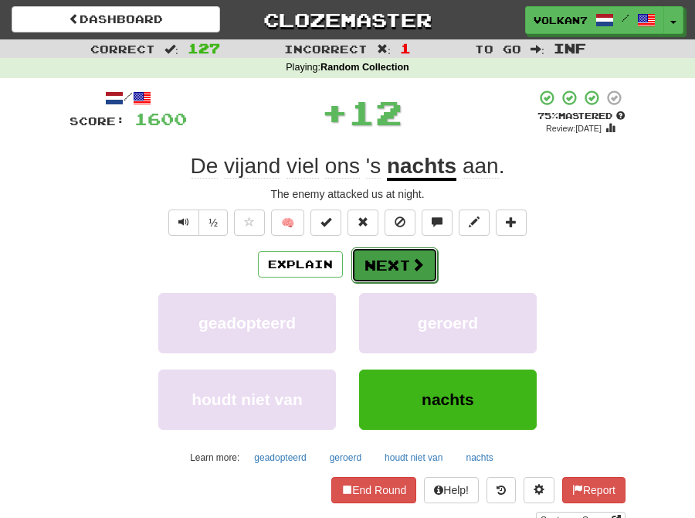
click at [383, 261] on button "Next" at bounding box center [395, 265] width 87 height 36
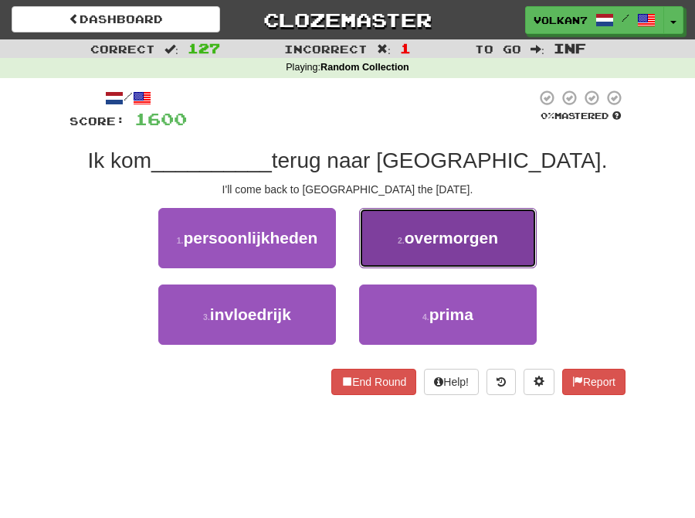
click at [435, 229] on span "overmorgen" at bounding box center [451, 238] width 93 height 18
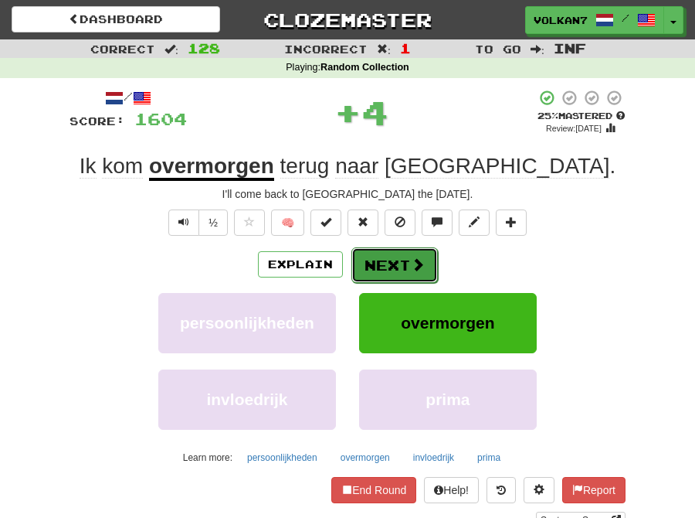
click at [391, 265] on button "Next" at bounding box center [395, 265] width 87 height 36
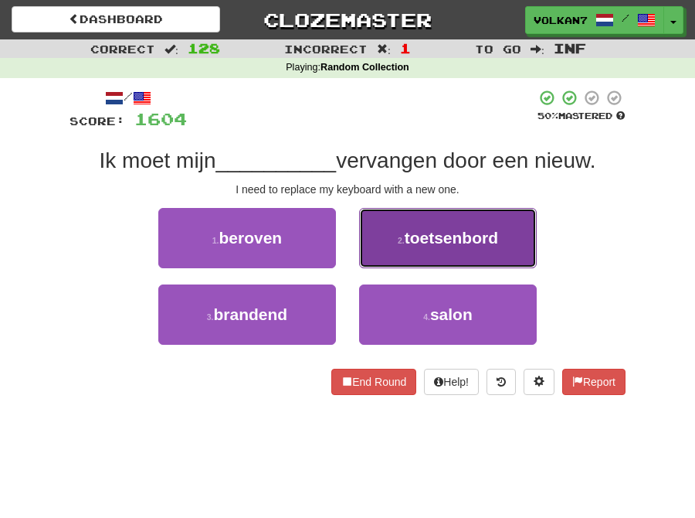
click at [413, 243] on span "toetsenbord" at bounding box center [451, 238] width 93 height 18
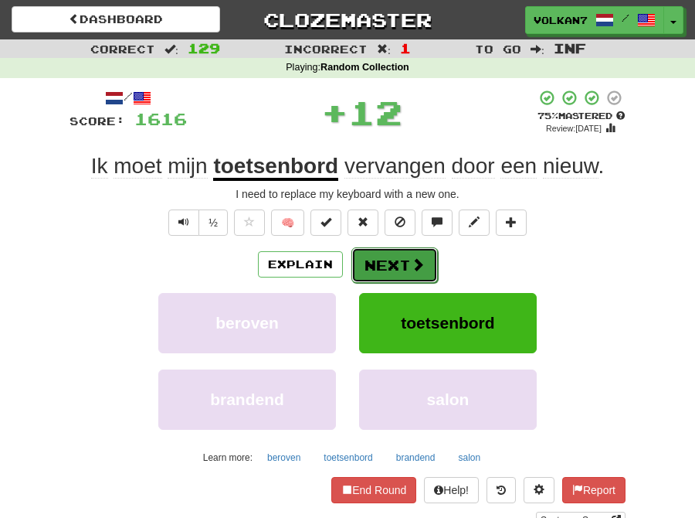
click at [400, 261] on button "Next" at bounding box center [395, 265] width 87 height 36
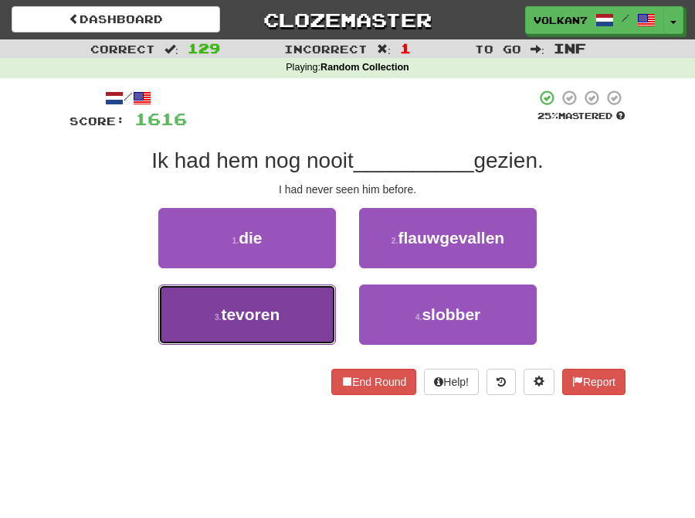
click at [307, 303] on button "3 . tevoren" at bounding box center [247, 314] width 178 height 60
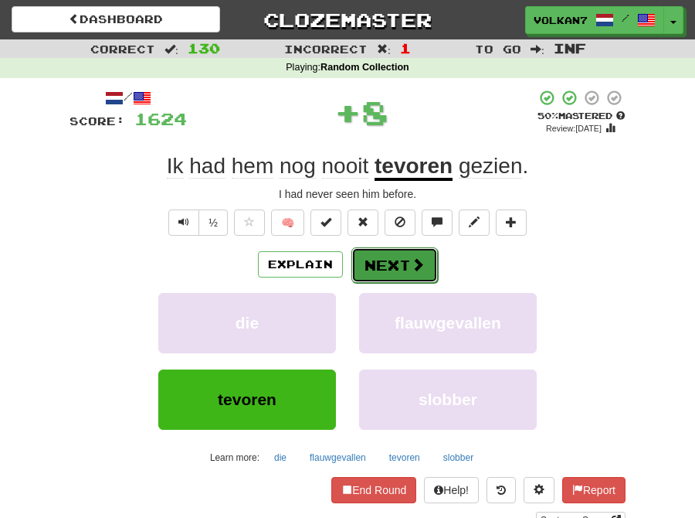
click at [382, 264] on button "Next" at bounding box center [395, 265] width 87 height 36
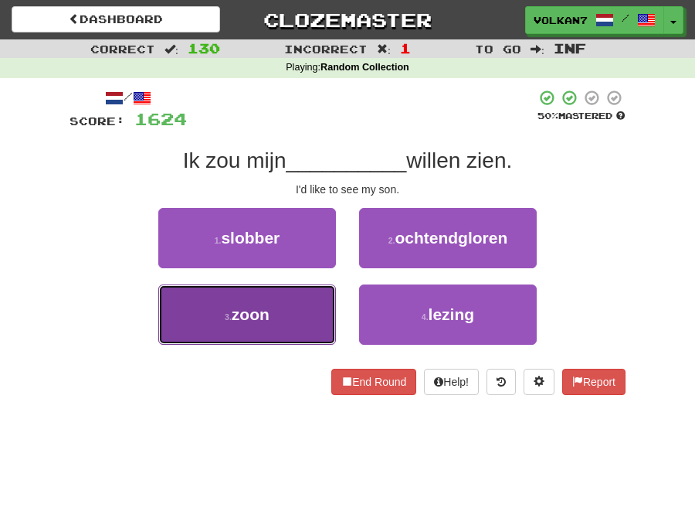
click at [281, 308] on button "3 . zoon" at bounding box center [247, 314] width 178 height 60
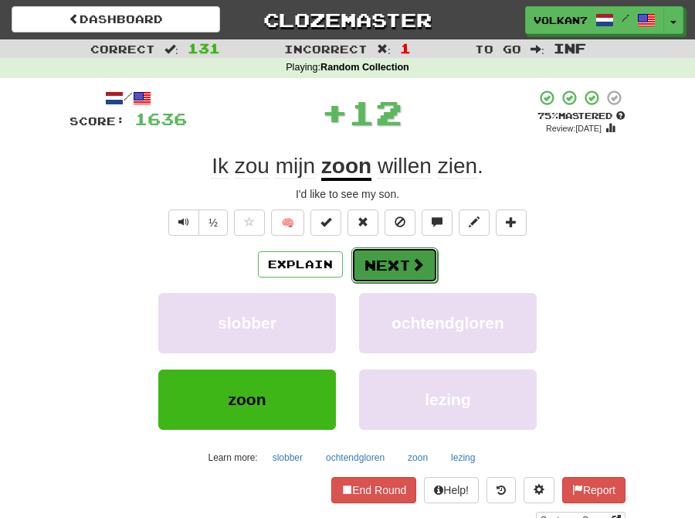
click at [374, 273] on button "Next" at bounding box center [395, 265] width 87 height 36
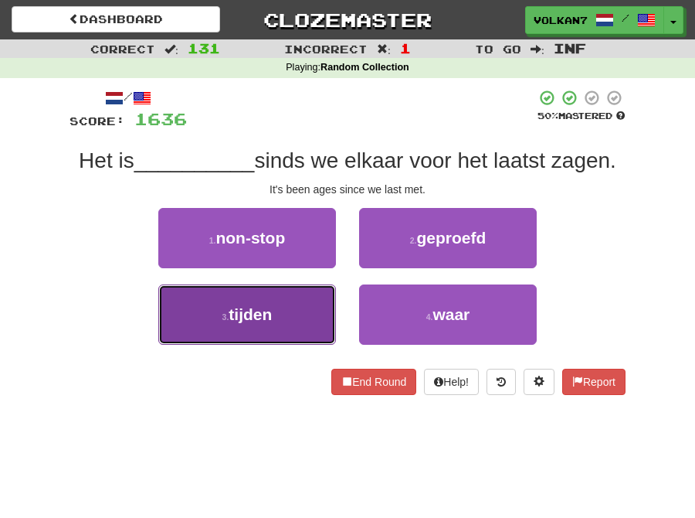
click at [310, 302] on button "3 . tijden" at bounding box center [247, 314] width 178 height 60
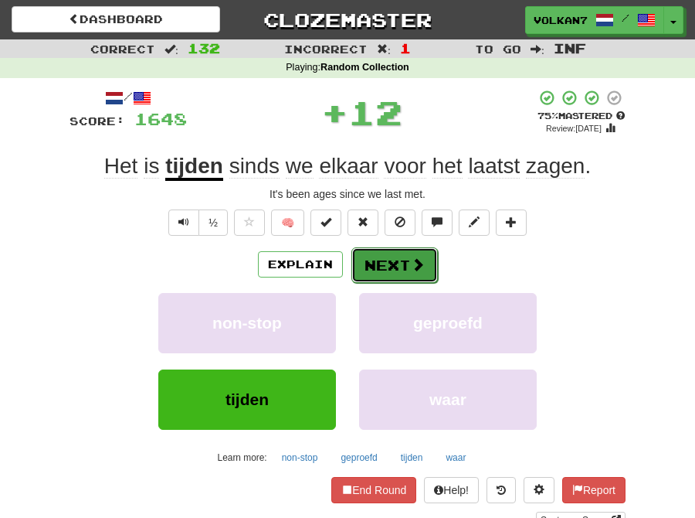
click at [407, 260] on button "Next" at bounding box center [395, 265] width 87 height 36
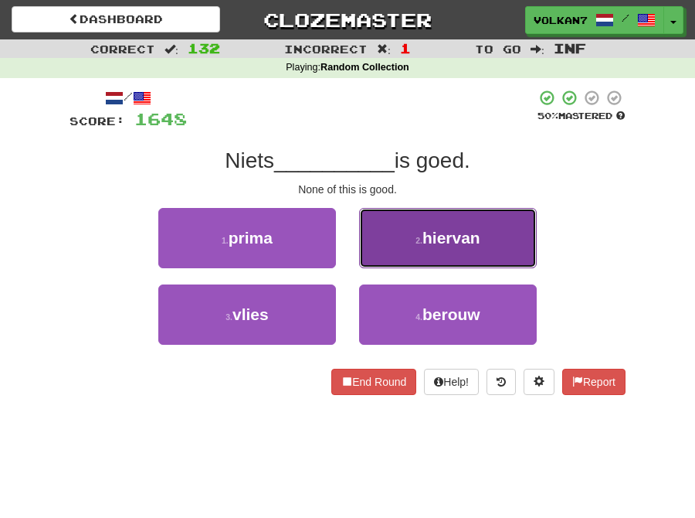
click at [413, 232] on button "2 . hiervan" at bounding box center [448, 238] width 178 height 60
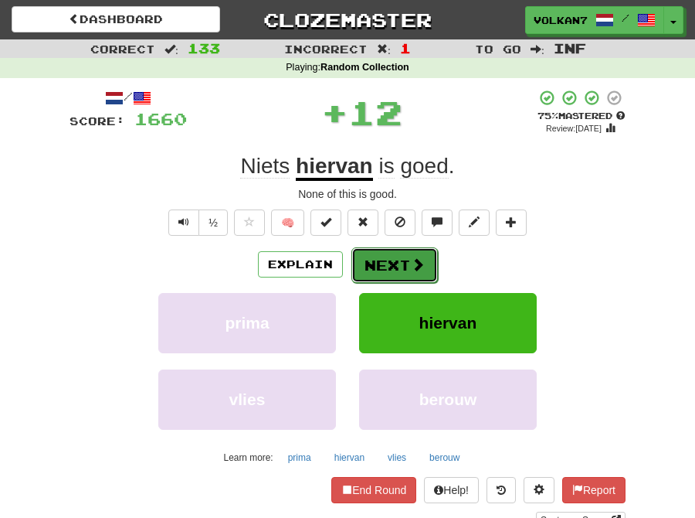
click at [390, 249] on button "Next" at bounding box center [395, 265] width 87 height 36
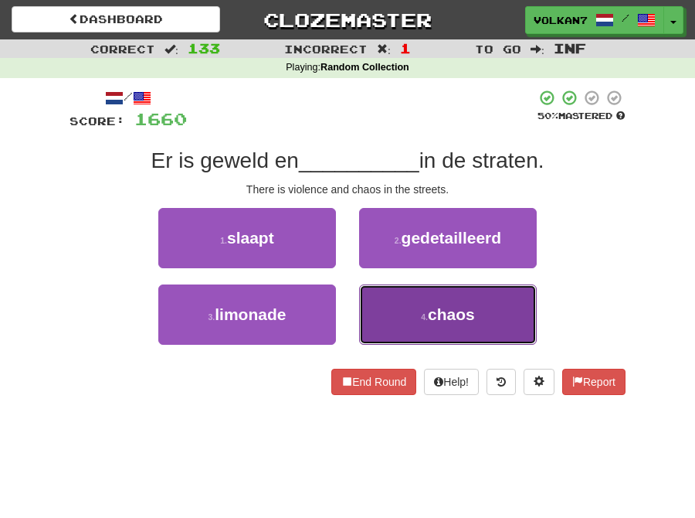
click at [406, 314] on button "4 . chaos" at bounding box center [448, 314] width 178 height 60
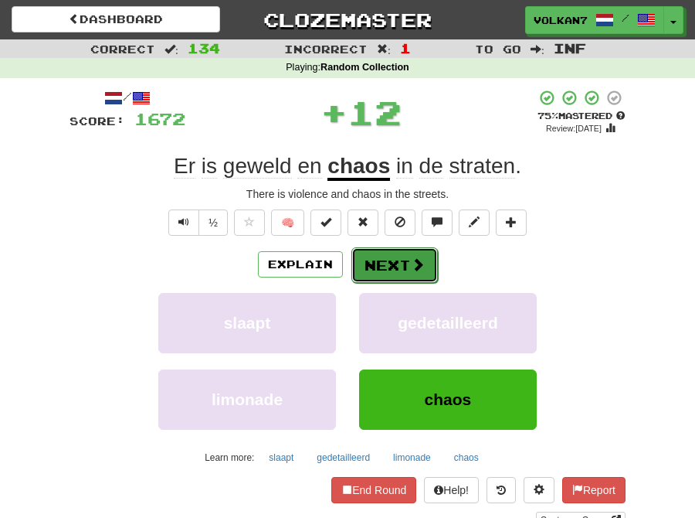
click at [400, 261] on button "Next" at bounding box center [395, 265] width 87 height 36
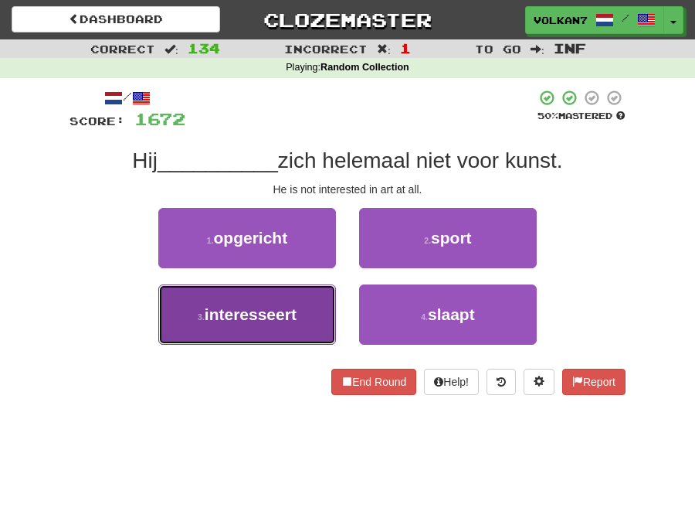
click at [283, 303] on button "3 . interesseert" at bounding box center [247, 314] width 178 height 60
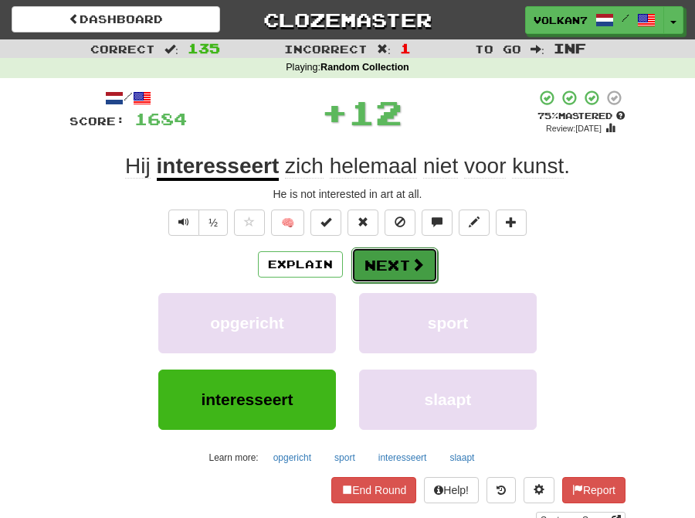
click at [379, 264] on button "Next" at bounding box center [395, 265] width 87 height 36
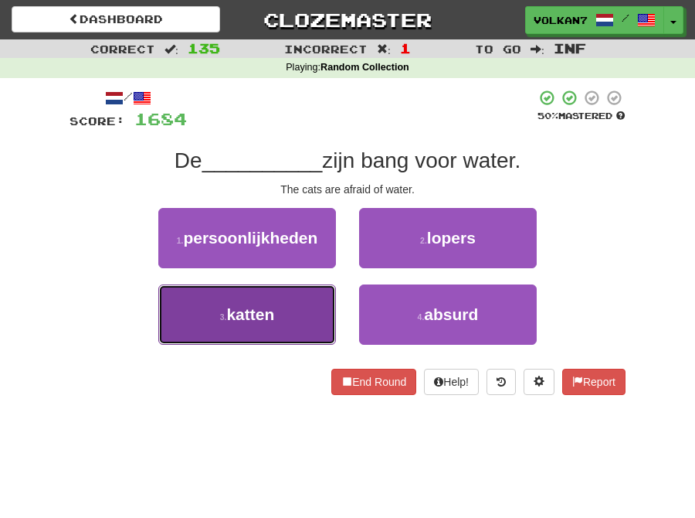
click at [274, 314] on span "katten" at bounding box center [250, 314] width 48 height 18
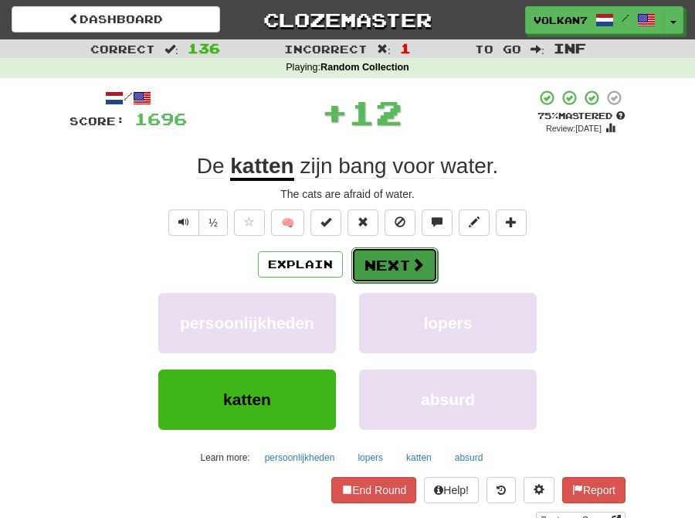
click at [387, 250] on button "Next" at bounding box center [395, 265] width 87 height 36
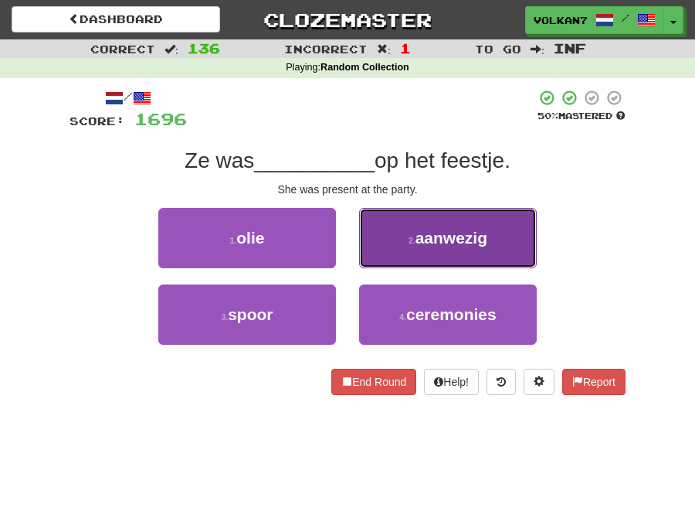
click at [411, 233] on button "2 . aanwezig" at bounding box center [448, 238] width 178 height 60
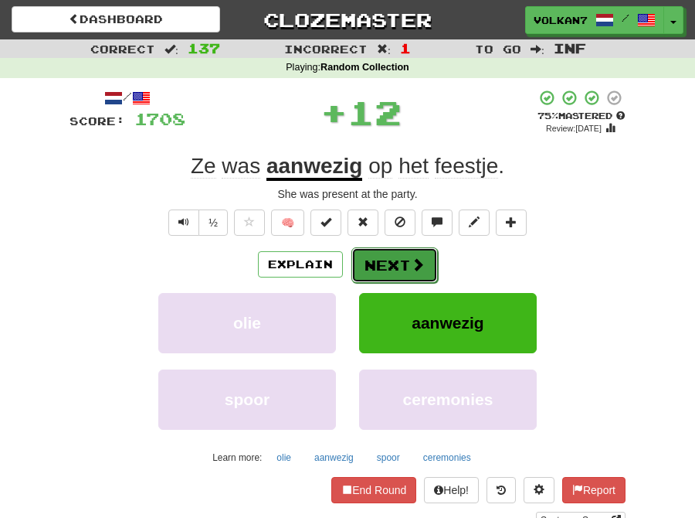
click at [399, 256] on button "Next" at bounding box center [395, 265] width 87 height 36
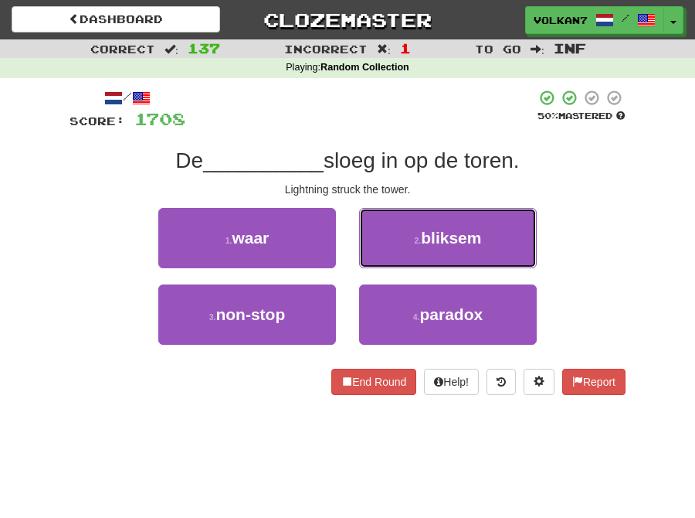
click at [399, 256] on button "2 . bliksem" at bounding box center [448, 238] width 178 height 60
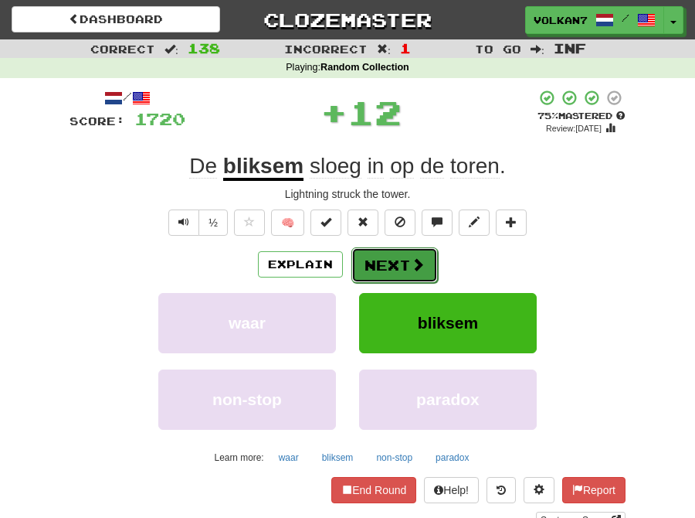
click at [392, 260] on button "Next" at bounding box center [395, 265] width 87 height 36
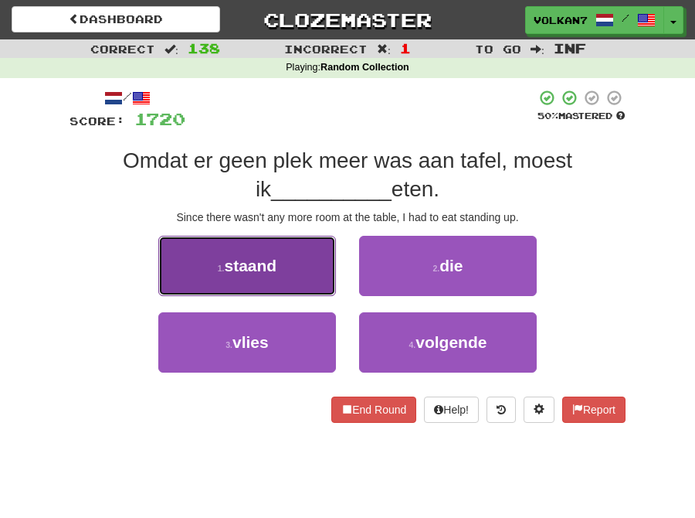
click at [294, 265] on button "1 . staand" at bounding box center [247, 266] width 178 height 60
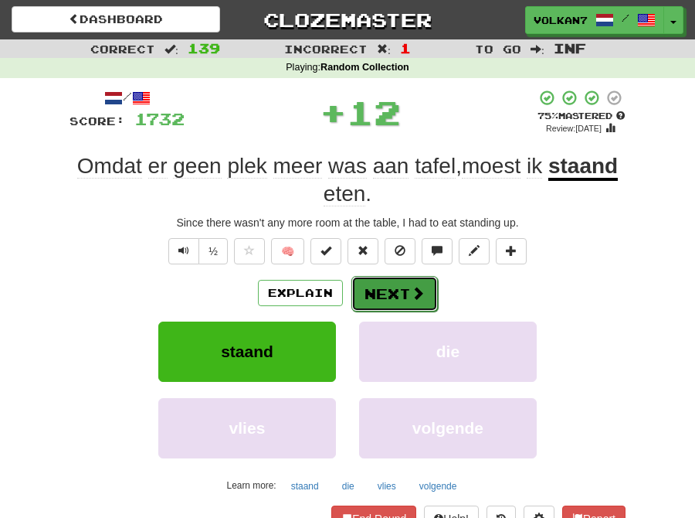
click at [391, 284] on button "Next" at bounding box center [395, 294] width 87 height 36
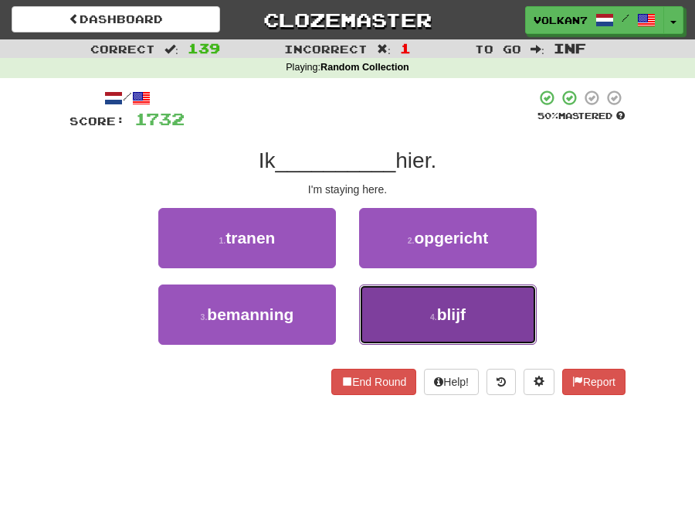
click at [433, 311] on button "4 . blijf" at bounding box center [448, 314] width 178 height 60
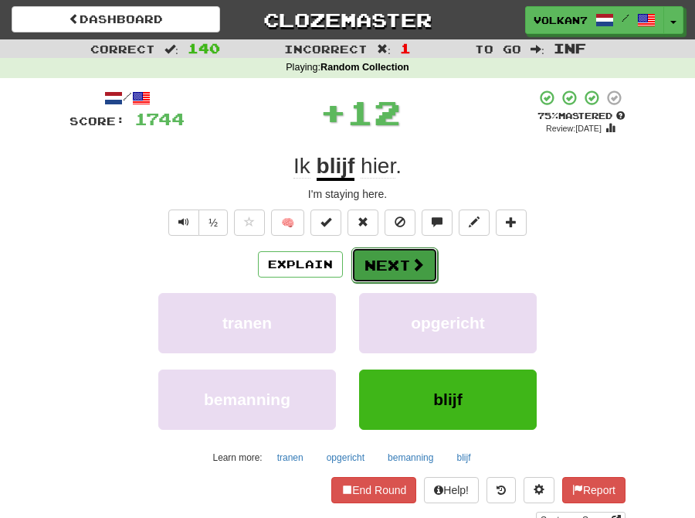
click at [382, 269] on button "Next" at bounding box center [395, 265] width 87 height 36
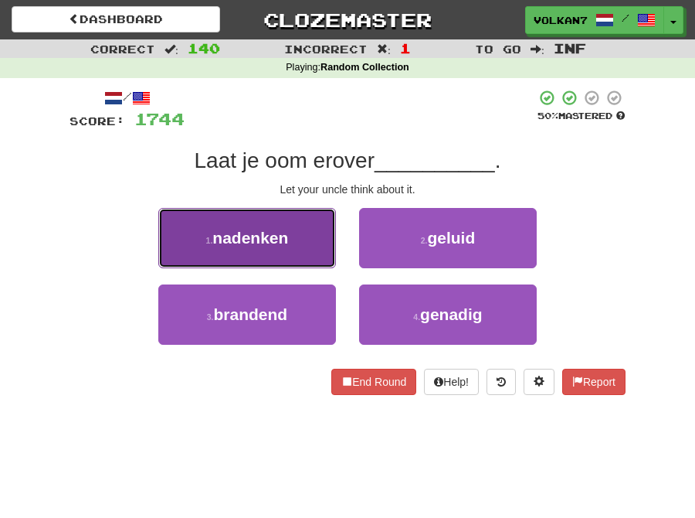
click at [265, 240] on span "nadenken" at bounding box center [250, 238] width 76 height 18
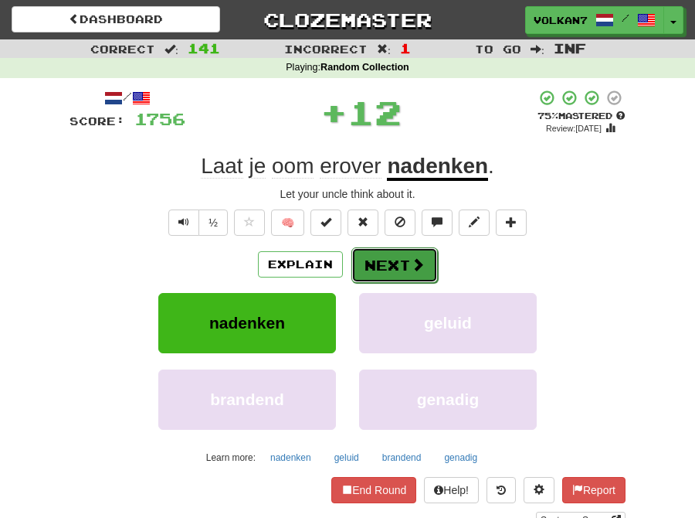
click at [388, 261] on button "Next" at bounding box center [395, 265] width 87 height 36
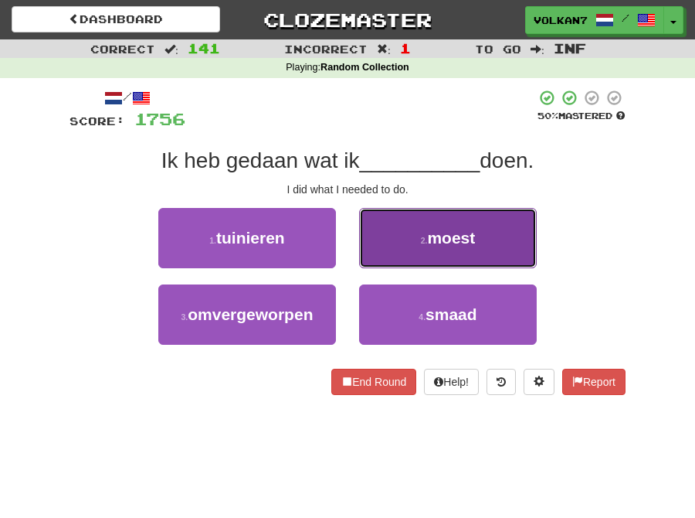
click at [430, 233] on span "moest" at bounding box center [451, 238] width 48 height 18
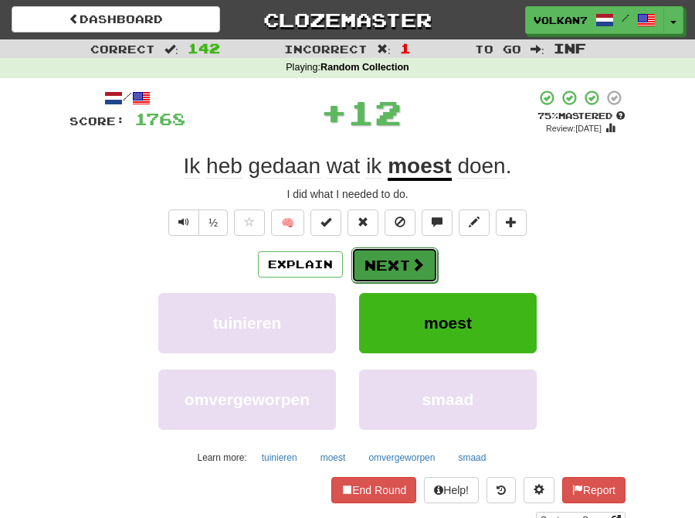
click at [372, 261] on button "Next" at bounding box center [395, 265] width 87 height 36
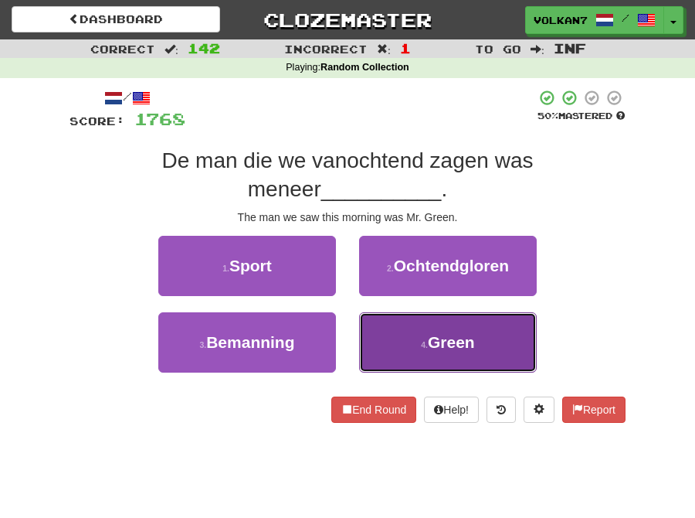
click at [421, 345] on small "4 ." at bounding box center [424, 344] width 7 height 9
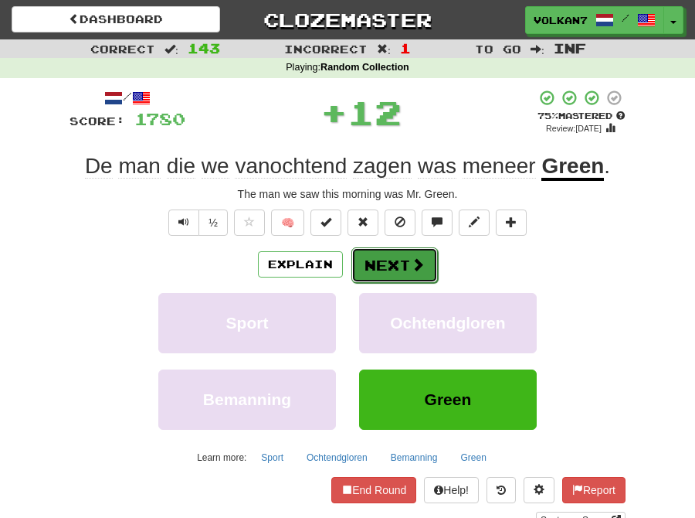
click at [384, 263] on button "Next" at bounding box center [395, 265] width 87 height 36
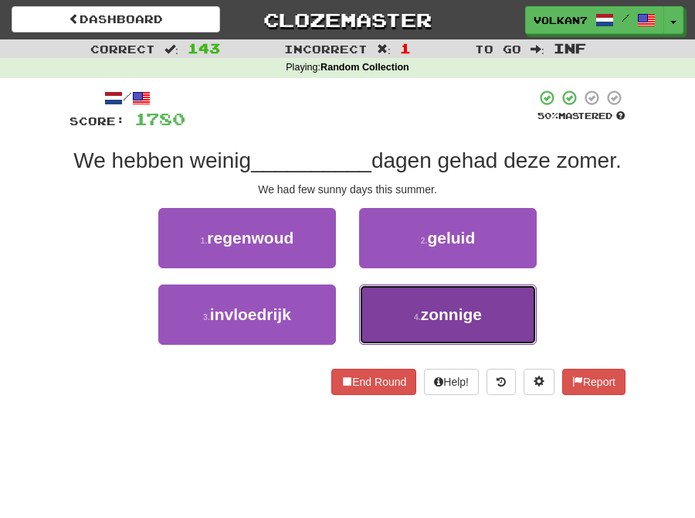
click at [442, 323] on span "zonnige" at bounding box center [451, 314] width 61 height 18
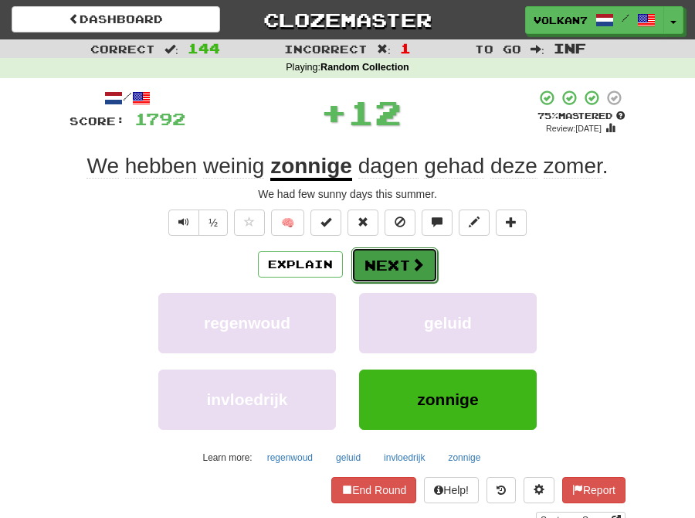
click at [386, 263] on button "Next" at bounding box center [395, 265] width 87 height 36
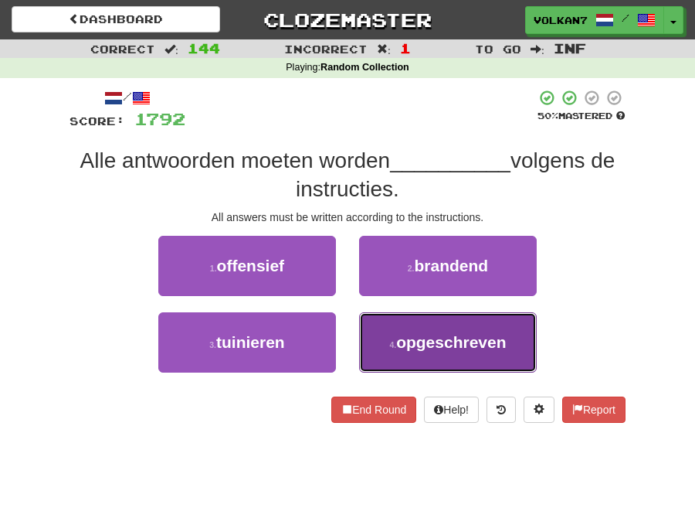
click at [477, 336] on span "opgeschreven" at bounding box center [451, 342] width 110 height 18
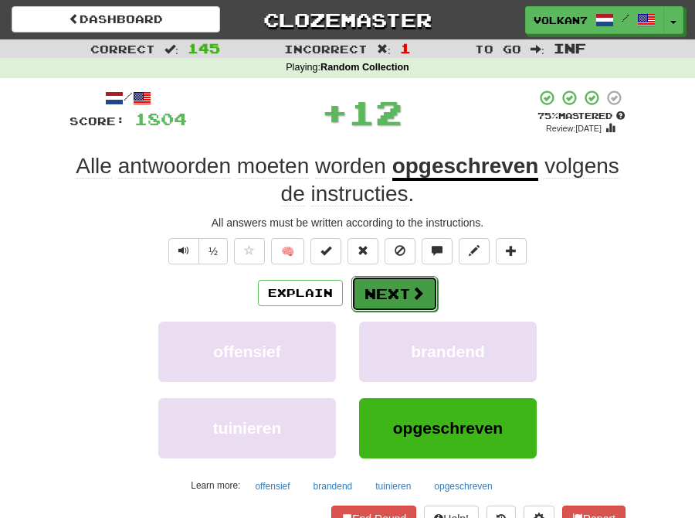
click at [383, 294] on button "Next" at bounding box center [395, 294] width 87 height 36
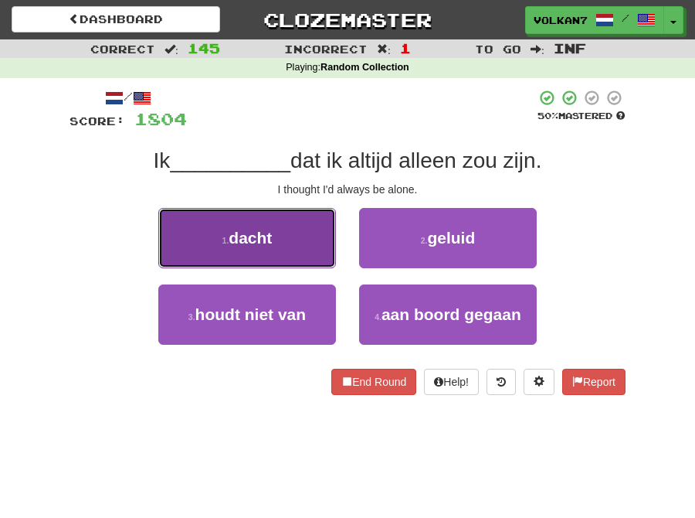
click at [284, 242] on button "1 . dacht" at bounding box center [247, 238] width 178 height 60
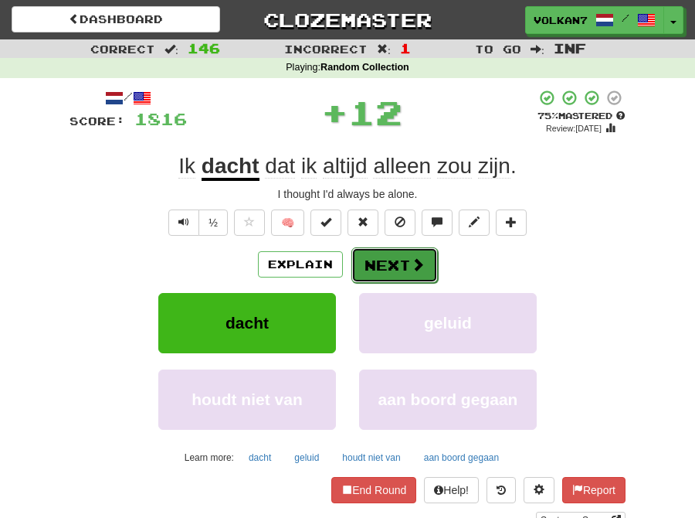
click at [396, 255] on button "Next" at bounding box center [395, 265] width 87 height 36
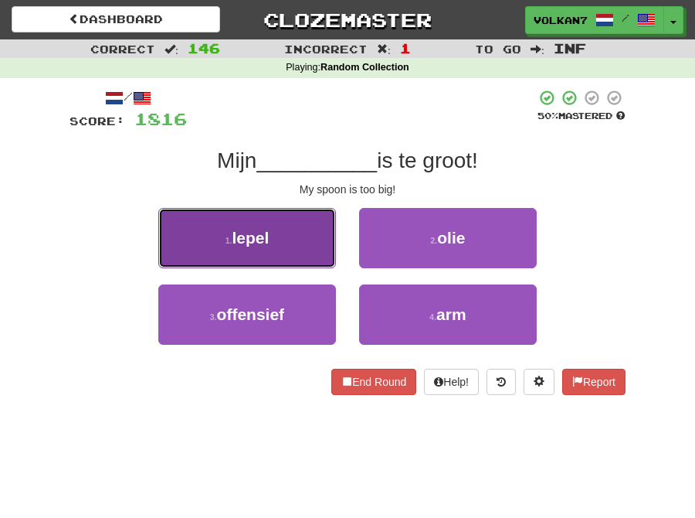
click at [278, 246] on button "1 . lepel" at bounding box center [247, 238] width 178 height 60
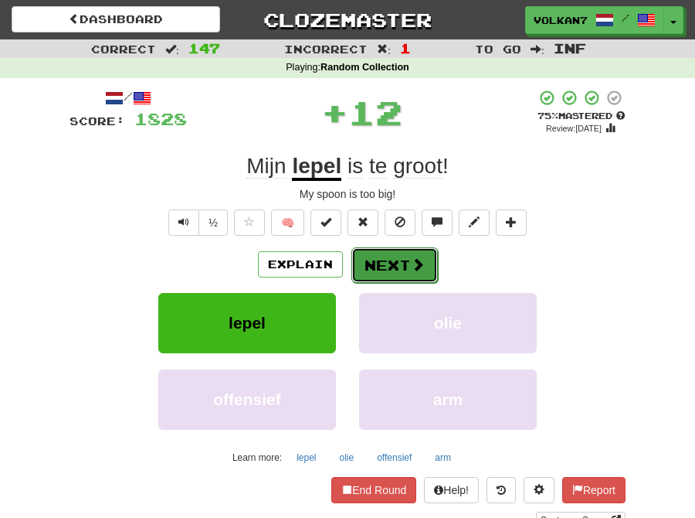
click at [395, 260] on button "Next" at bounding box center [395, 265] width 87 height 36
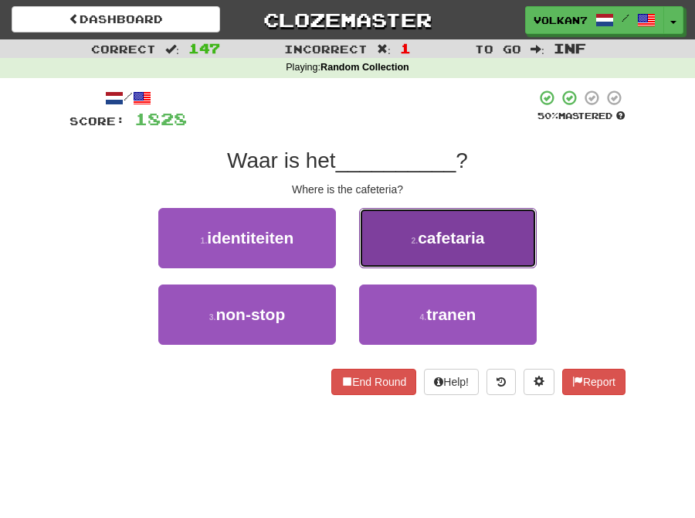
click at [412, 240] on small "2 ." at bounding box center [414, 240] width 7 height 9
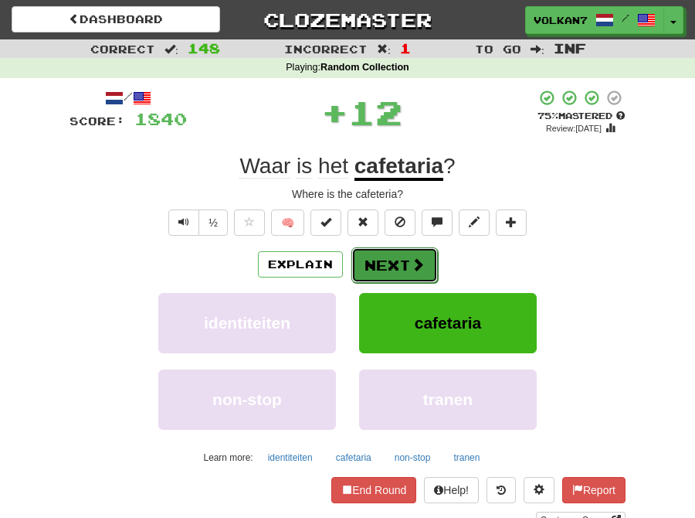
click at [396, 253] on button "Next" at bounding box center [395, 265] width 87 height 36
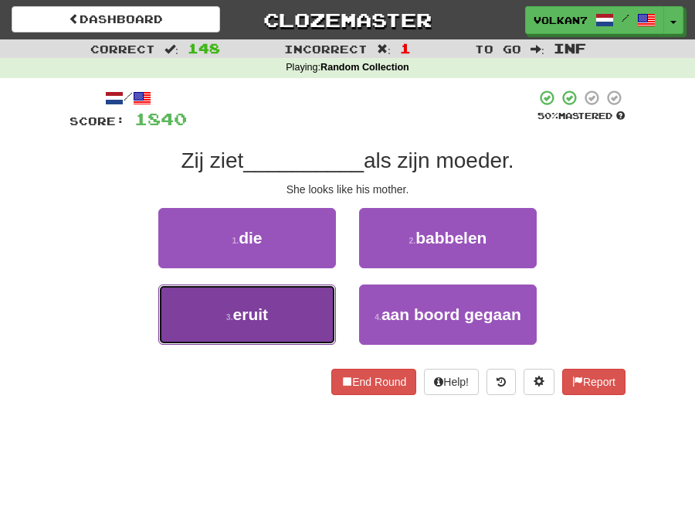
click at [280, 315] on button "3 . eruit" at bounding box center [247, 314] width 178 height 60
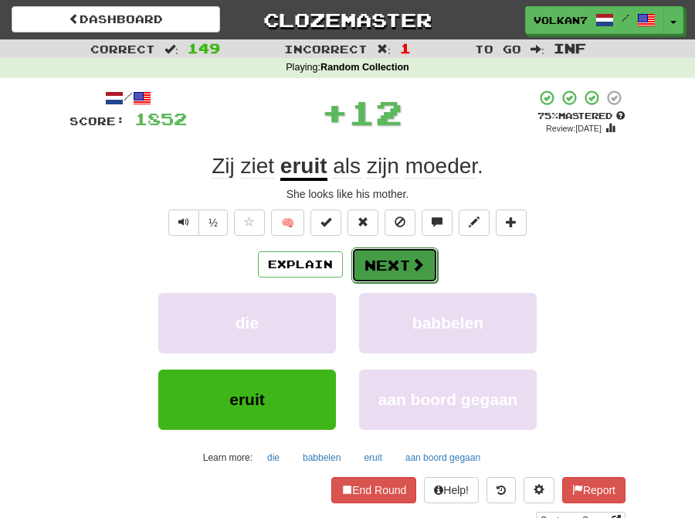
click at [392, 261] on button "Next" at bounding box center [395, 265] width 87 height 36
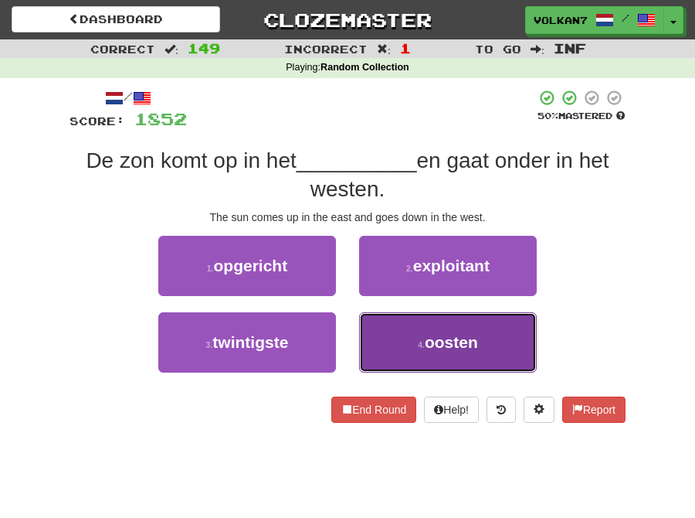
click at [445, 338] on span "oosten" at bounding box center [451, 342] width 53 height 18
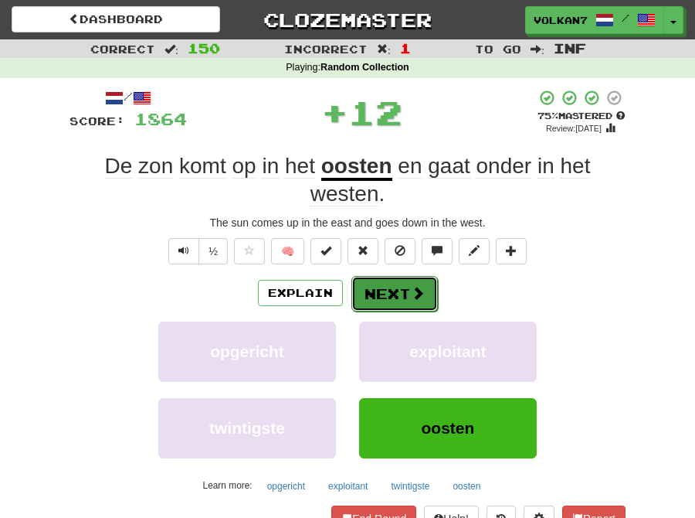
click at [400, 286] on button "Next" at bounding box center [395, 294] width 87 height 36
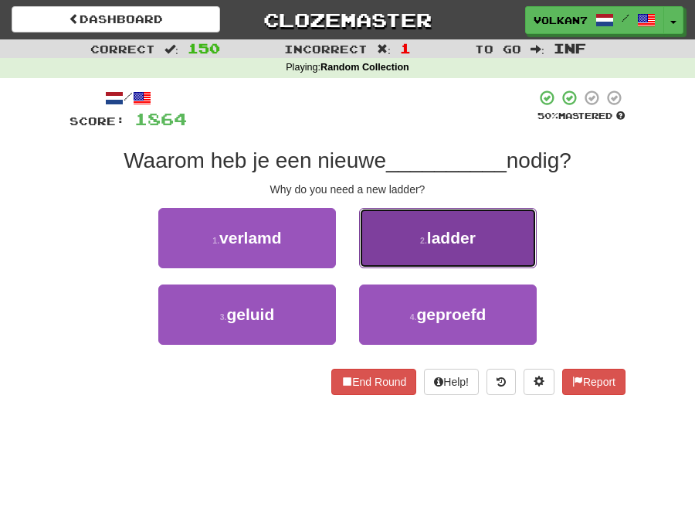
click at [435, 234] on span "ladder" at bounding box center [451, 238] width 49 height 18
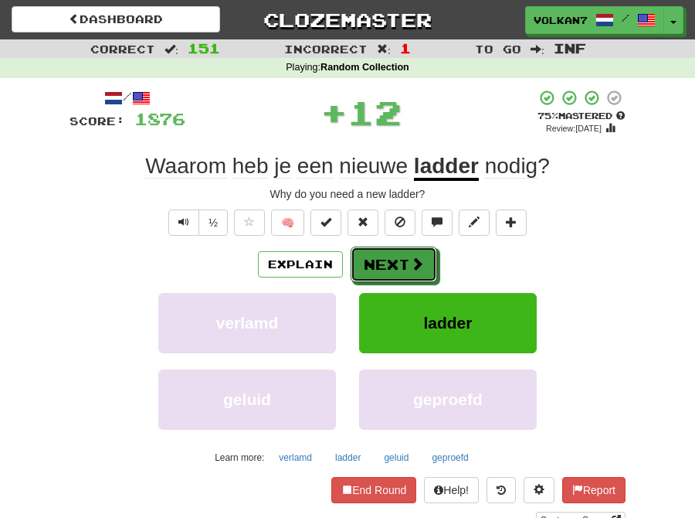
click at [405, 264] on button "Next" at bounding box center [394, 264] width 87 height 36
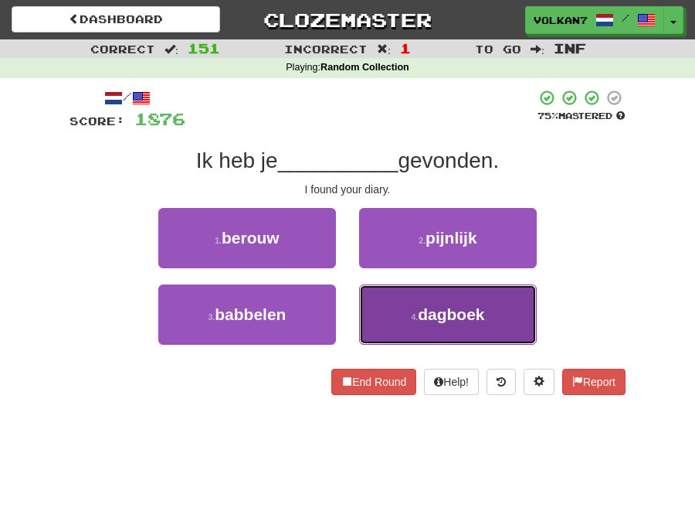
click at [427, 314] on span "dagboek" at bounding box center [451, 314] width 66 height 18
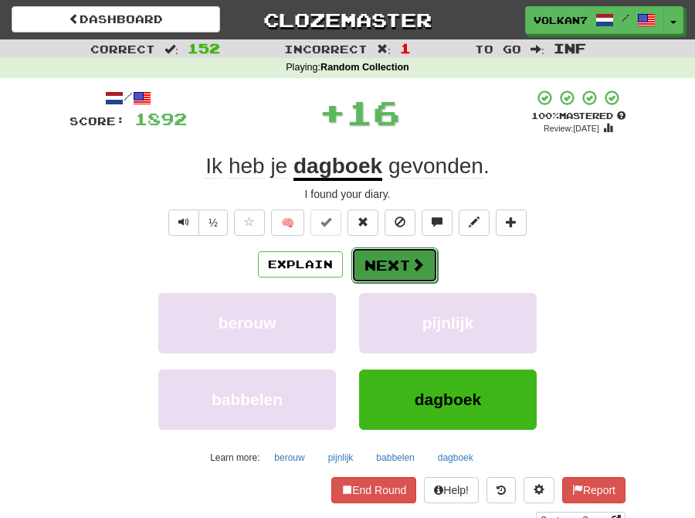
click at [408, 263] on button "Next" at bounding box center [395, 265] width 87 height 36
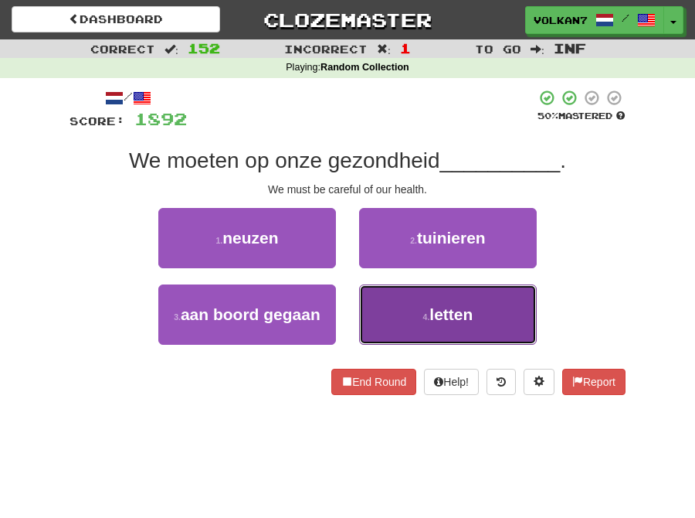
click at [461, 317] on span "letten" at bounding box center [451, 314] width 43 height 18
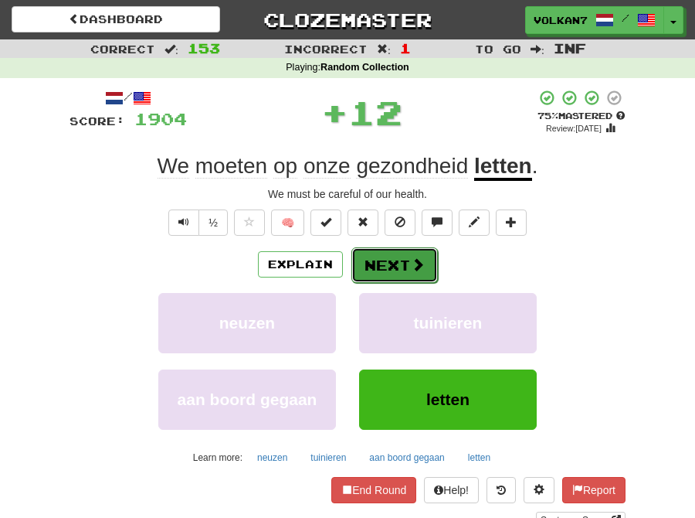
click at [382, 261] on button "Next" at bounding box center [395, 265] width 87 height 36
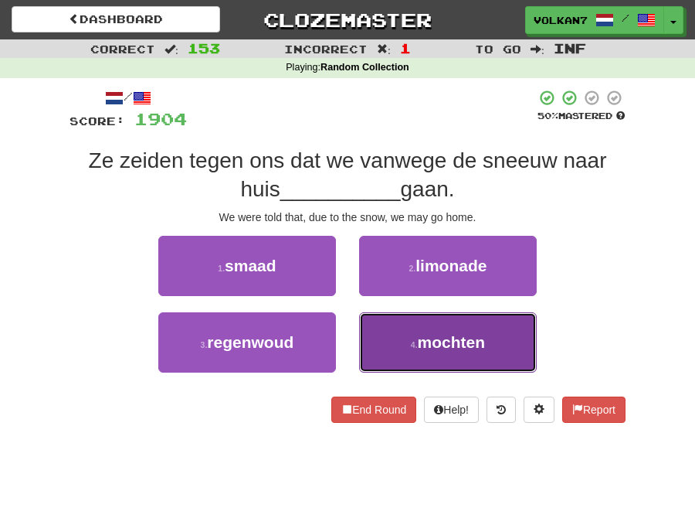
click at [420, 338] on span "mochten" at bounding box center [452, 342] width 68 height 18
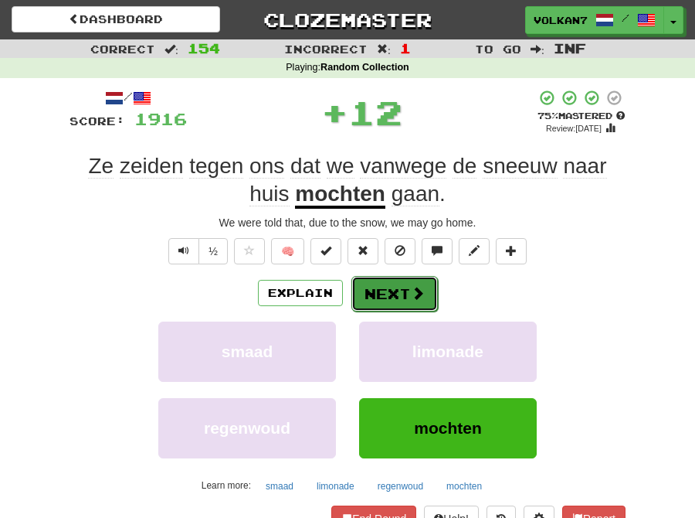
click at [398, 294] on button "Next" at bounding box center [395, 294] width 87 height 36
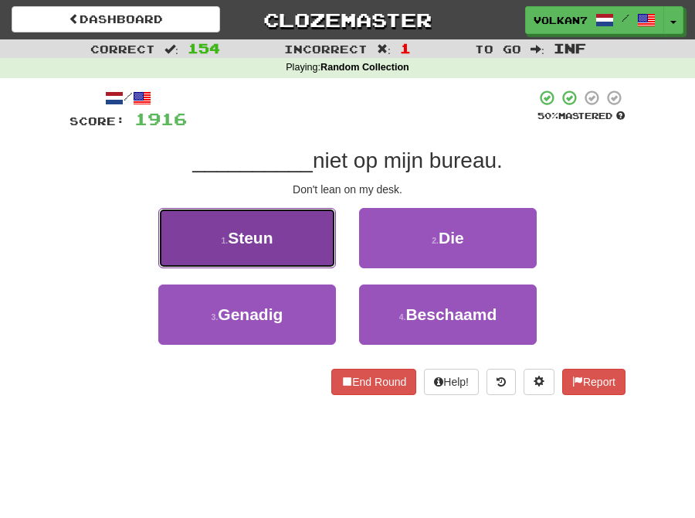
click at [290, 237] on button "1 . Steun" at bounding box center [247, 238] width 178 height 60
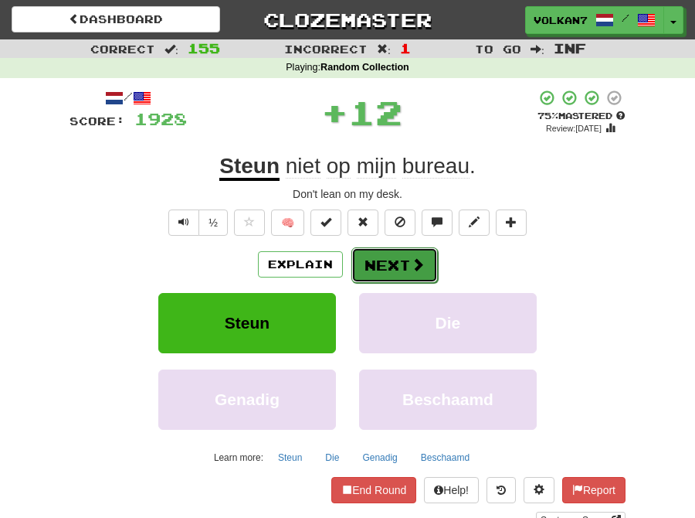
click at [389, 257] on button "Next" at bounding box center [395, 265] width 87 height 36
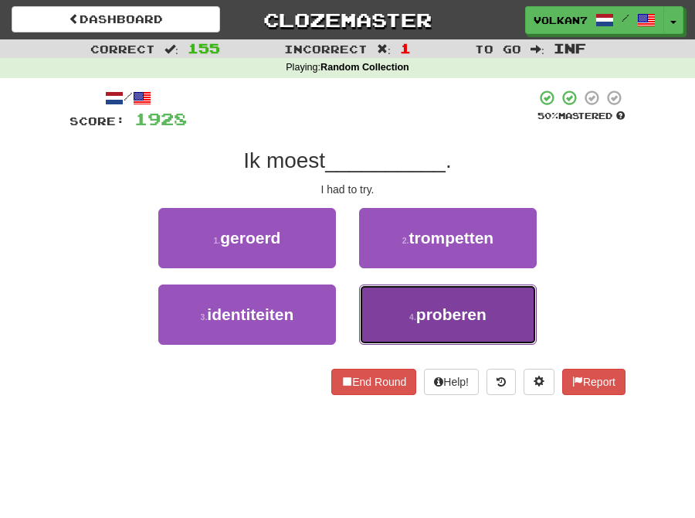
click at [406, 308] on button "4 . proberen" at bounding box center [448, 314] width 178 height 60
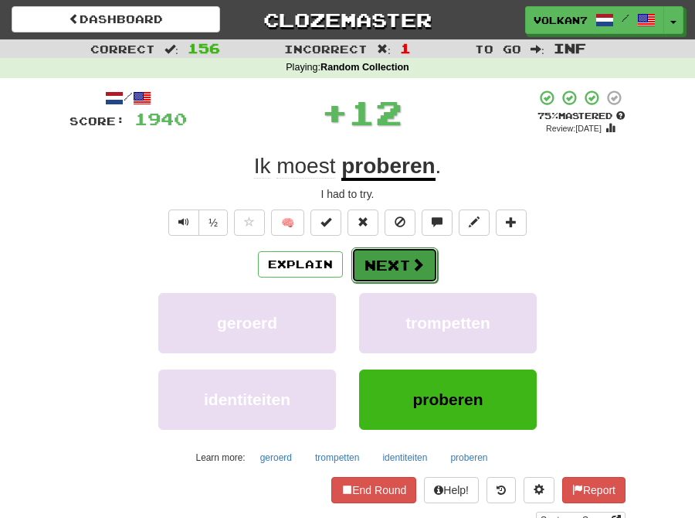
click at [384, 259] on button "Next" at bounding box center [395, 265] width 87 height 36
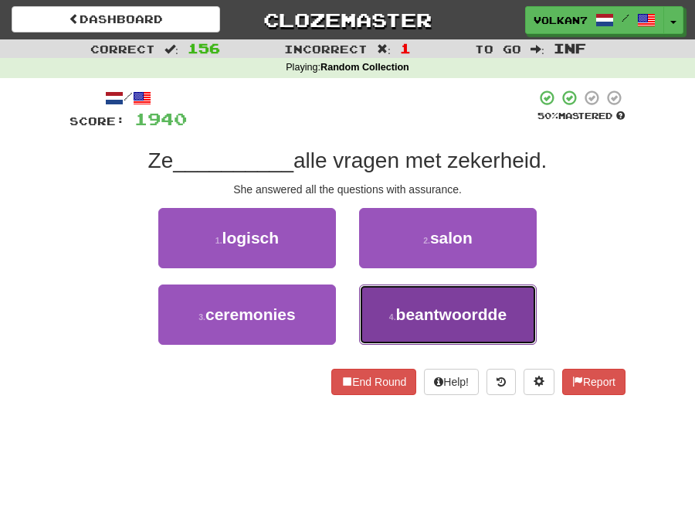
click at [398, 314] on span "beantwoordde" at bounding box center [451, 314] width 111 height 18
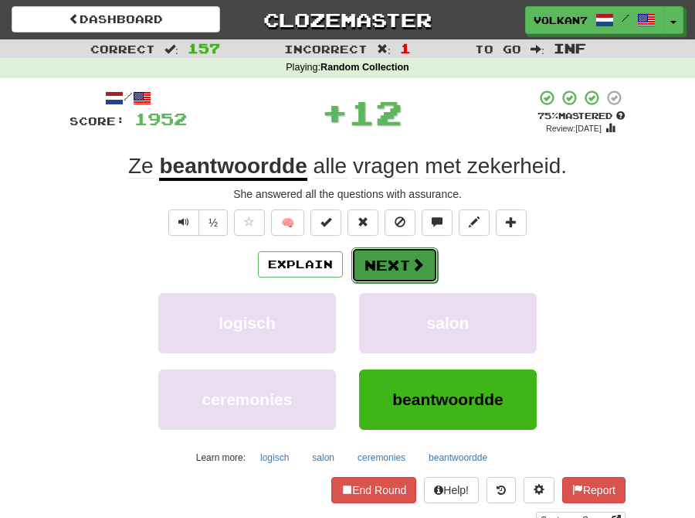
click at [403, 253] on button "Next" at bounding box center [395, 265] width 87 height 36
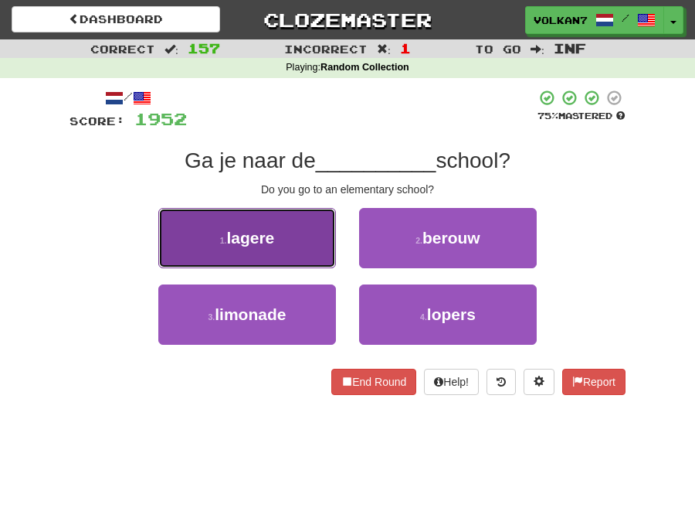
click at [264, 244] on span "lagere" at bounding box center [250, 238] width 48 height 18
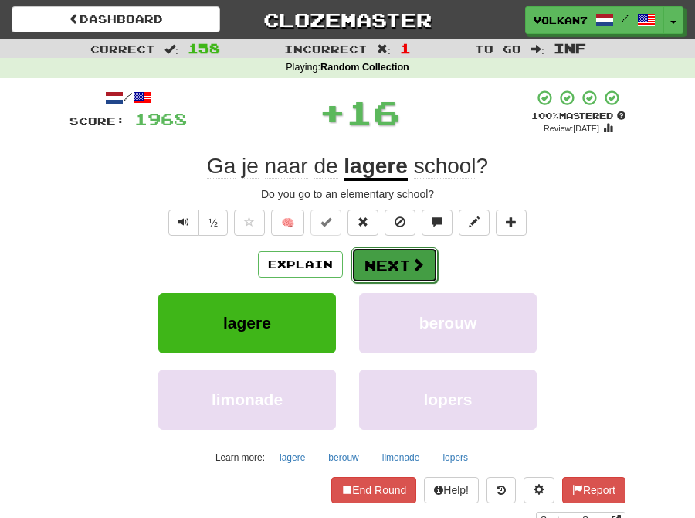
click at [383, 263] on button "Next" at bounding box center [395, 265] width 87 height 36
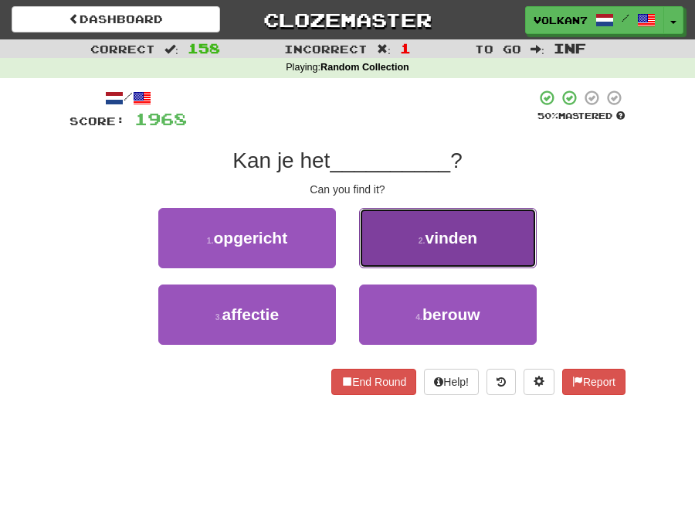
click at [413, 242] on button "2 . vinden" at bounding box center [448, 238] width 178 height 60
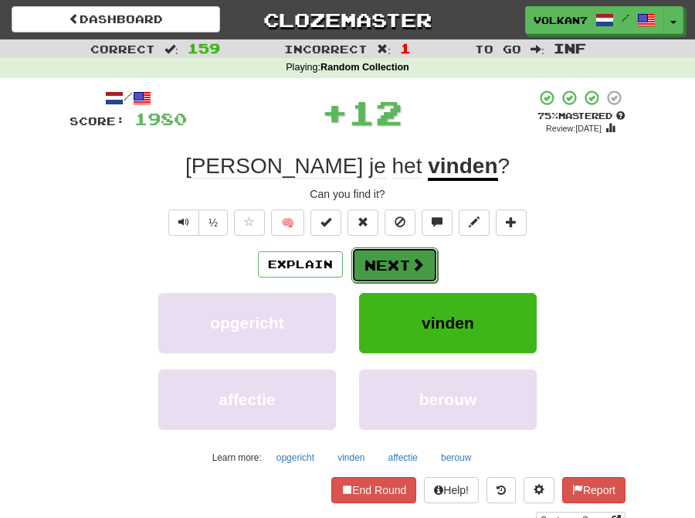
click at [381, 263] on button "Next" at bounding box center [395, 265] width 87 height 36
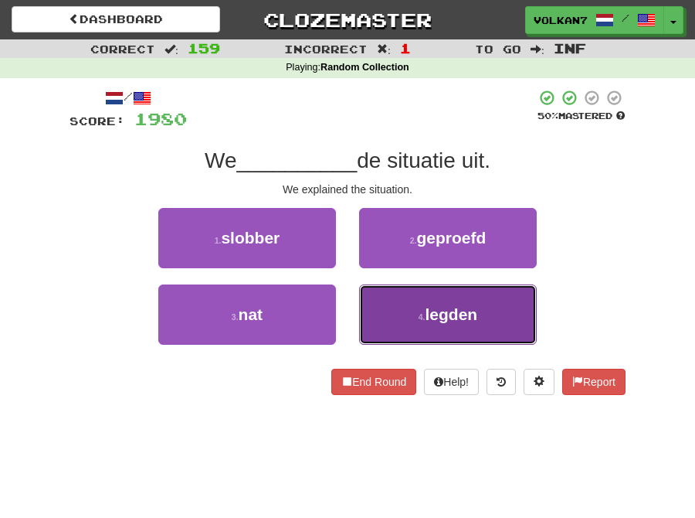
click at [419, 301] on button "4 . legden" at bounding box center [448, 314] width 178 height 60
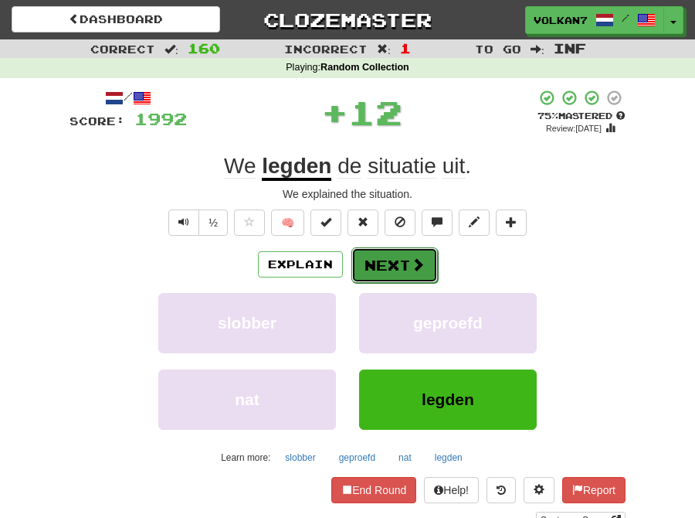
click at [411, 263] on span at bounding box center [418, 264] width 14 height 14
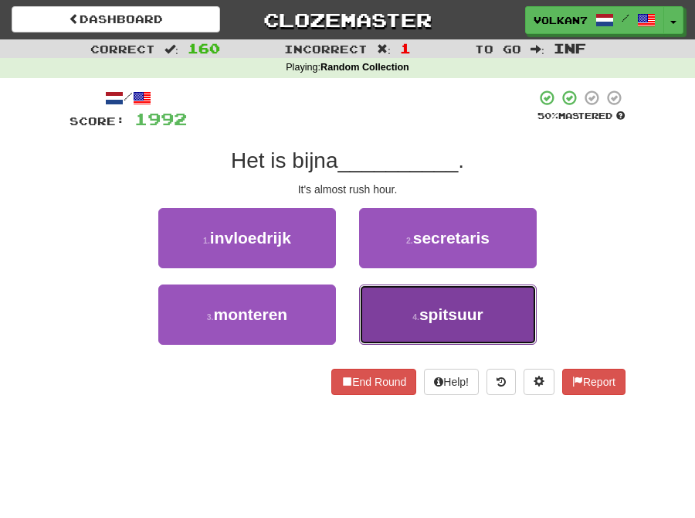
click at [420, 312] on span "spitsuur" at bounding box center [452, 314] width 64 height 18
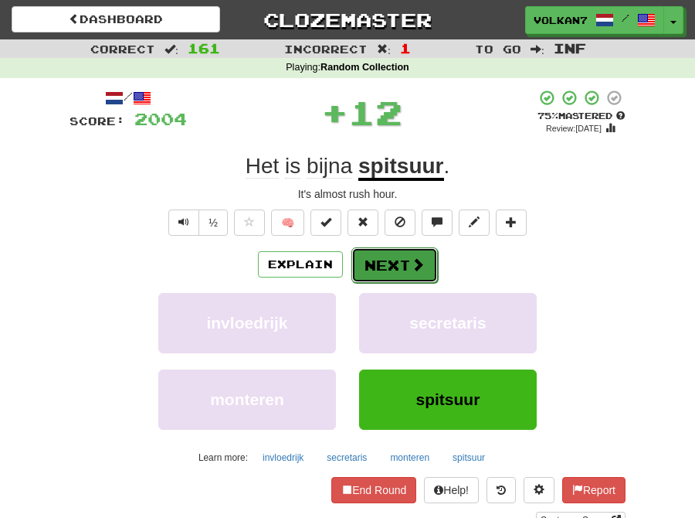
click at [388, 263] on button "Next" at bounding box center [395, 265] width 87 height 36
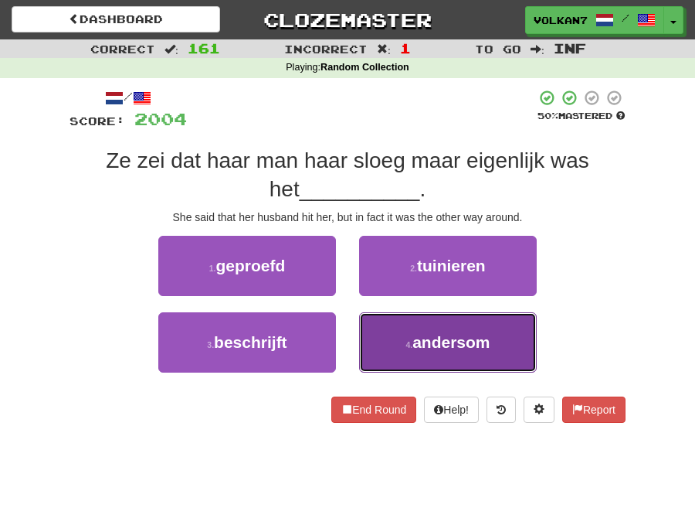
click at [410, 342] on small "4 ." at bounding box center [409, 344] width 7 height 9
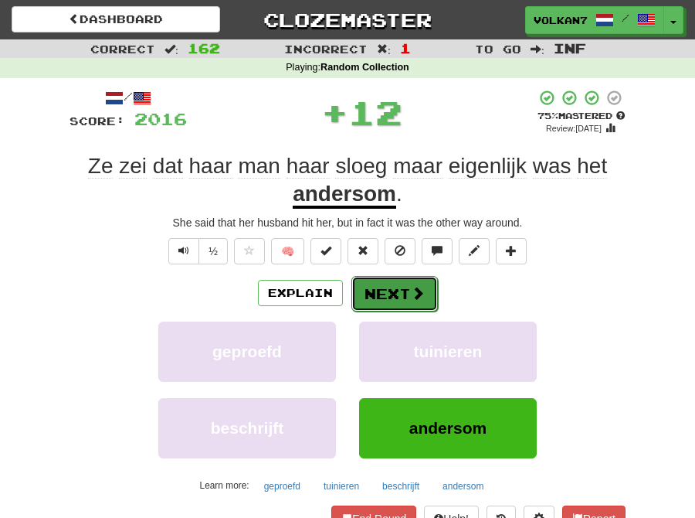
click at [388, 290] on button "Next" at bounding box center [395, 294] width 87 height 36
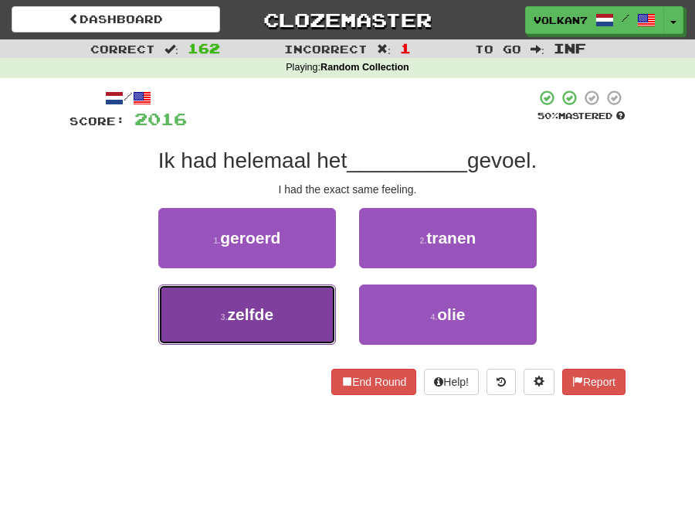
click at [280, 317] on button "3 . zelfde" at bounding box center [247, 314] width 178 height 60
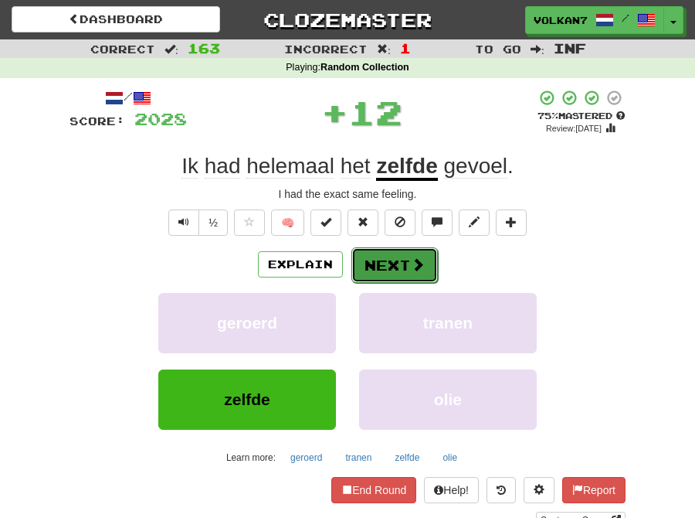
click at [392, 250] on button "Next" at bounding box center [395, 265] width 87 height 36
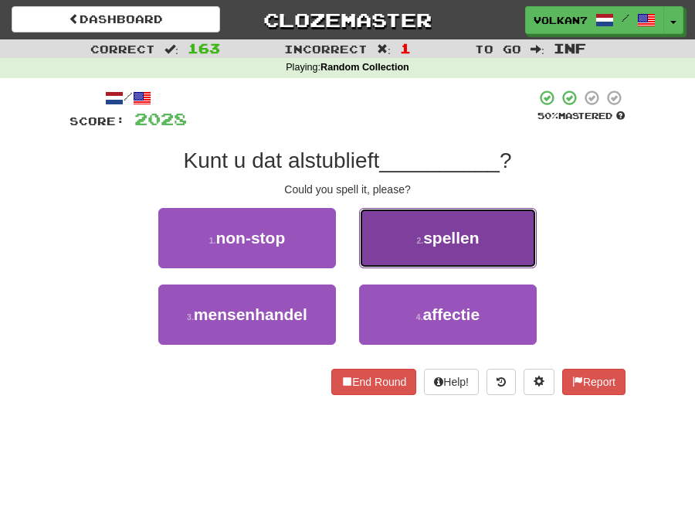
click at [427, 250] on button "2 . spellen" at bounding box center [448, 238] width 178 height 60
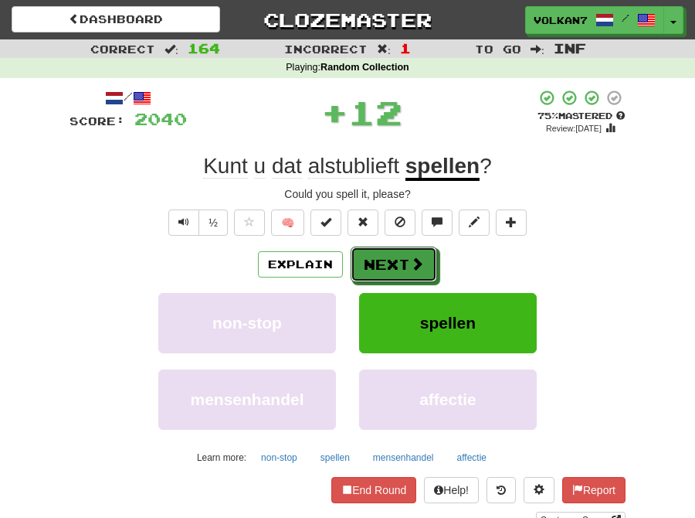
click at [382, 253] on button "Next" at bounding box center [394, 264] width 87 height 36
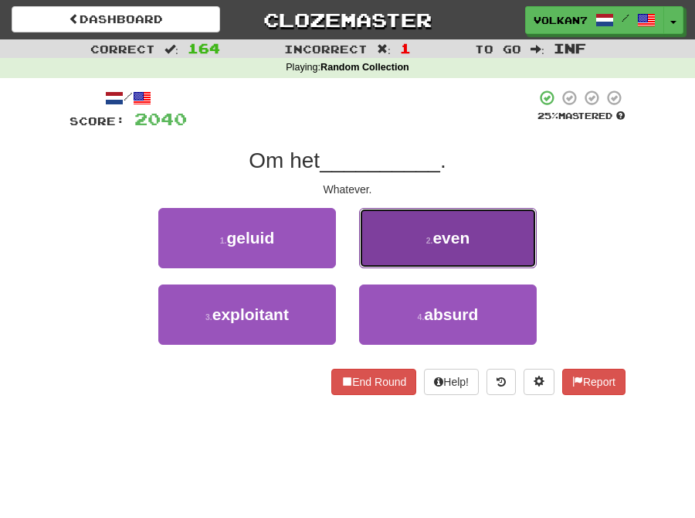
click at [397, 245] on button "2 . even" at bounding box center [448, 238] width 178 height 60
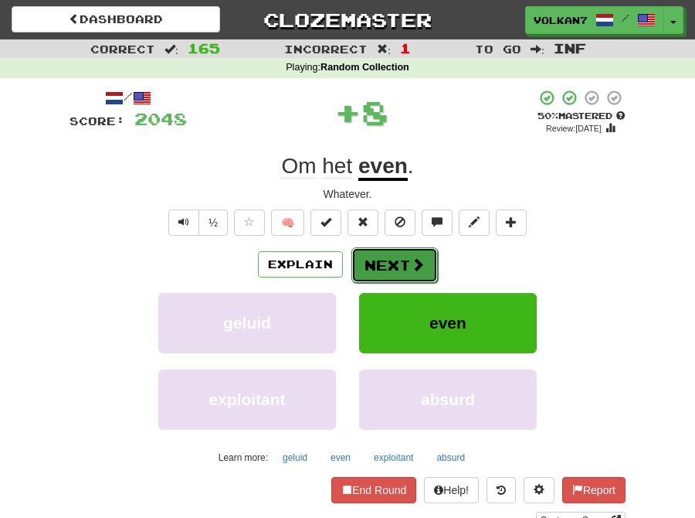
click at [389, 267] on button "Next" at bounding box center [395, 265] width 87 height 36
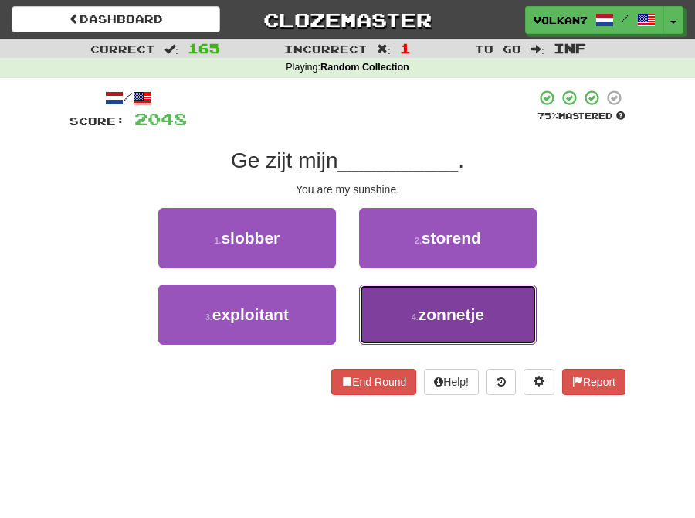
click at [413, 303] on button "4 . zonnetje" at bounding box center [448, 314] width 178 height 60
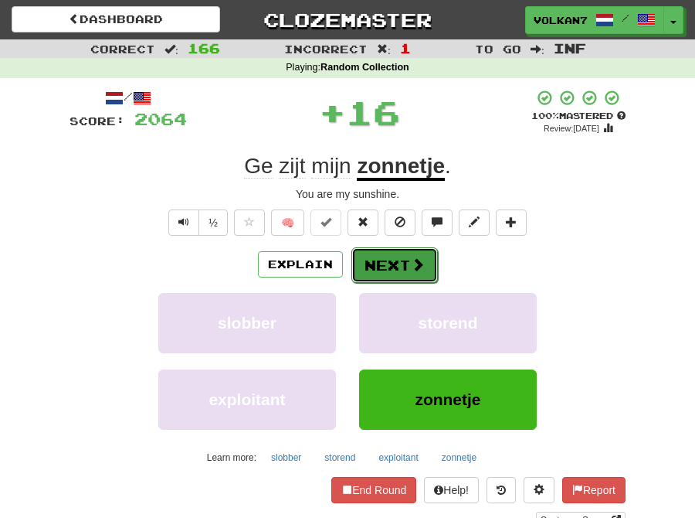
click at [366, 271] on button "Next" at bounding box center [395, 265] width 87 height 36
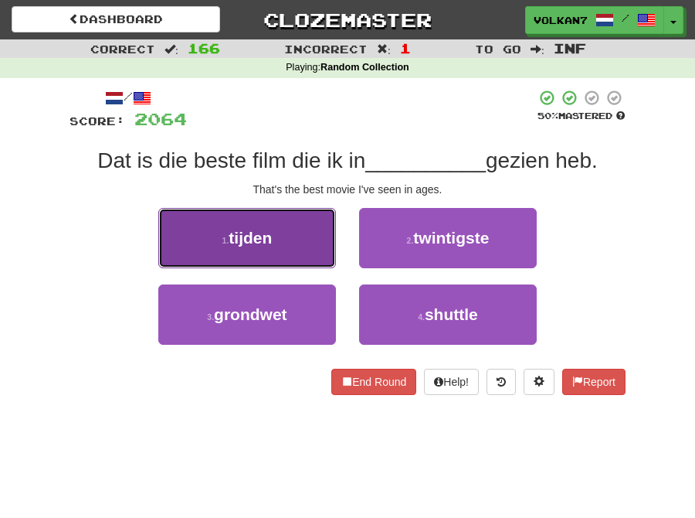
click at [263, 237] on span "tijden" at bounding box center [250, 238] width 43 height 18
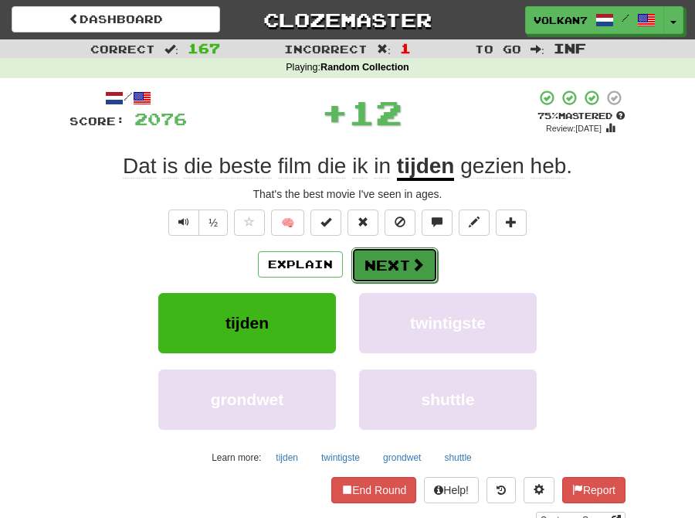
click at [376, 267] on button "Next" at bounding box center [395, 265] width 87 height 36
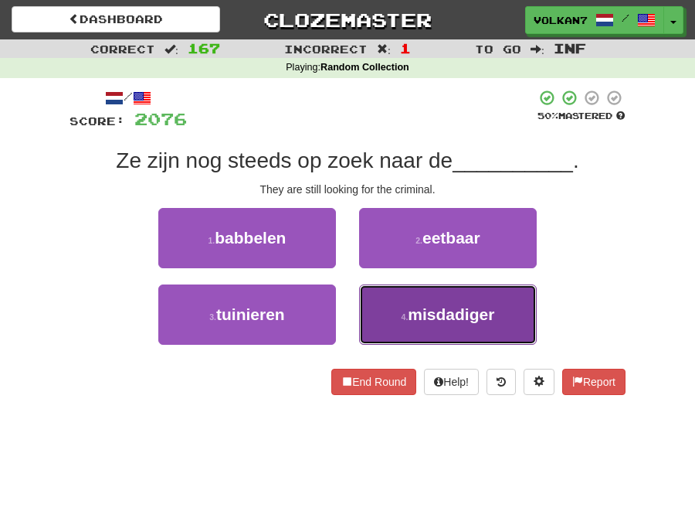
click at [409, 315] on span "misdadiger" at bounding box center [451, 314] width 87 height 18
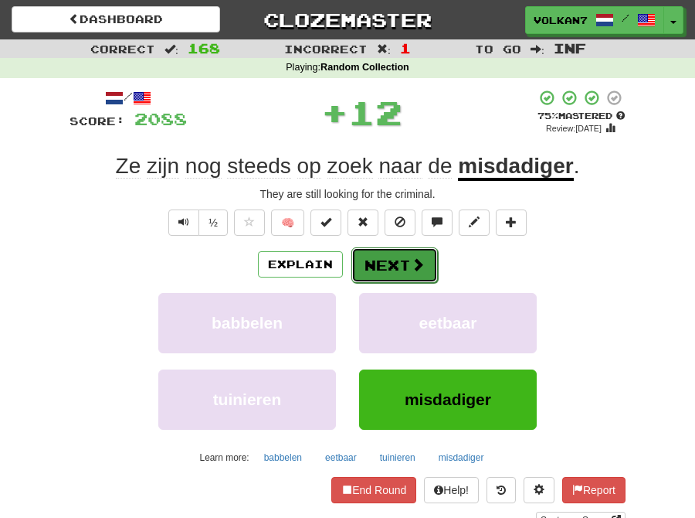
click at [390, 260] on button "Next" at bounding box center [395, 265] width 87 height 36
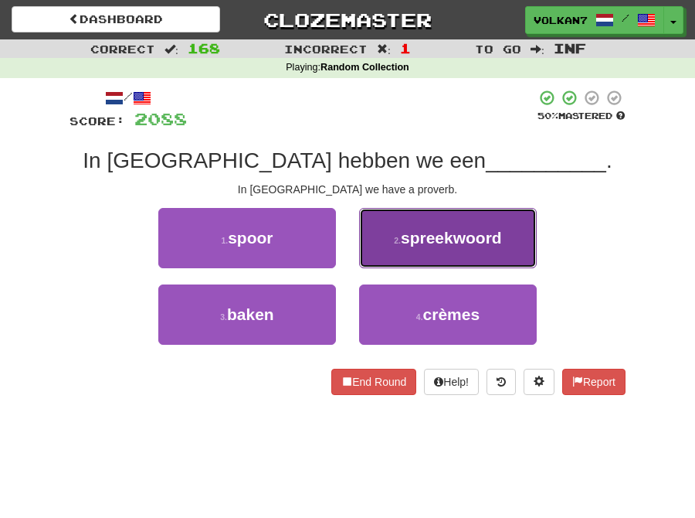
click at [449, 247] on button "2 . spreekwoord" at bounding box center [448, 238] width 178 height 60
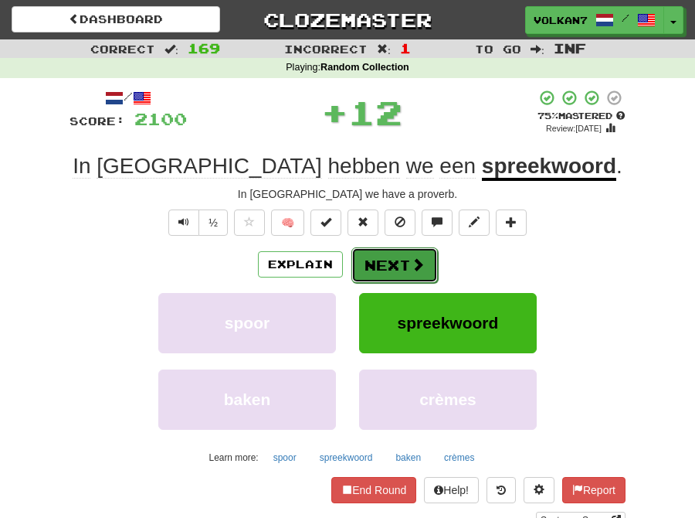
click at [403, 253] on button "Next" at bounding box center [395, 265] width 87 height 36
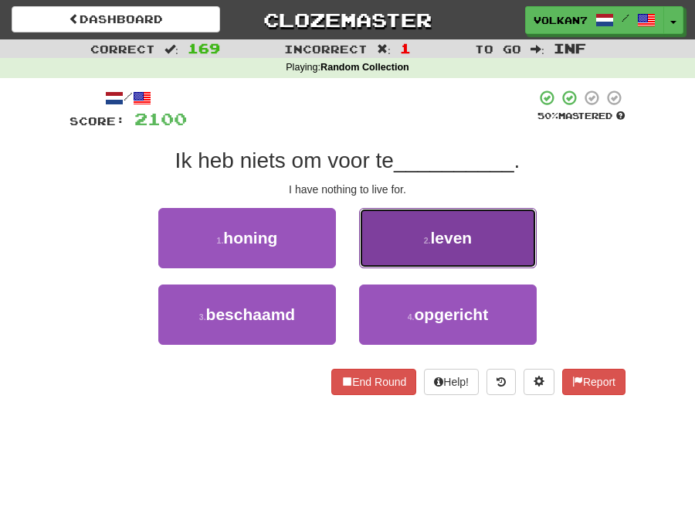
click at [430, 236] on small "2 ." at bounding box center [427, 240] width 7 height 9
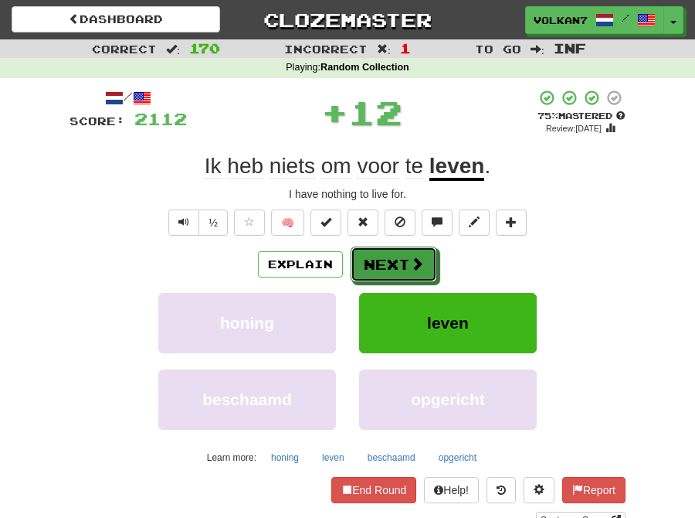
click at [389, 249] on button "Next" at bounding box center [394, 264] width 87 height 36
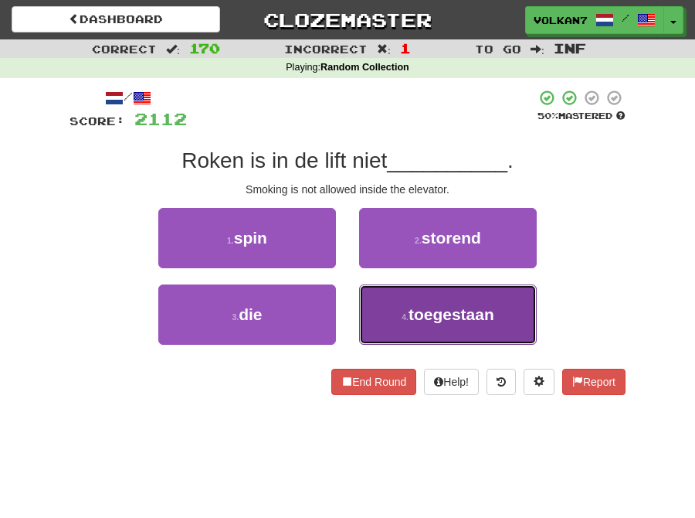
click at [426, 314] on span "toegestaan" at bounding box center [452, 314] width 86 height 18
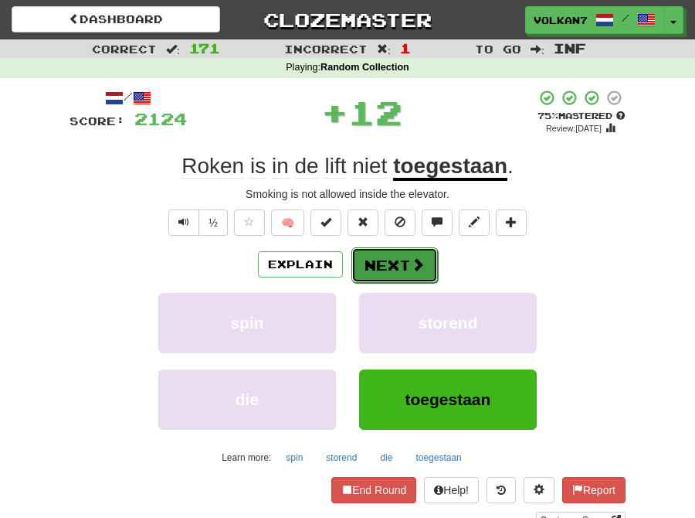
click at [379, 267] on button "Next" at bounding box center [395, 265] width 87 height 36
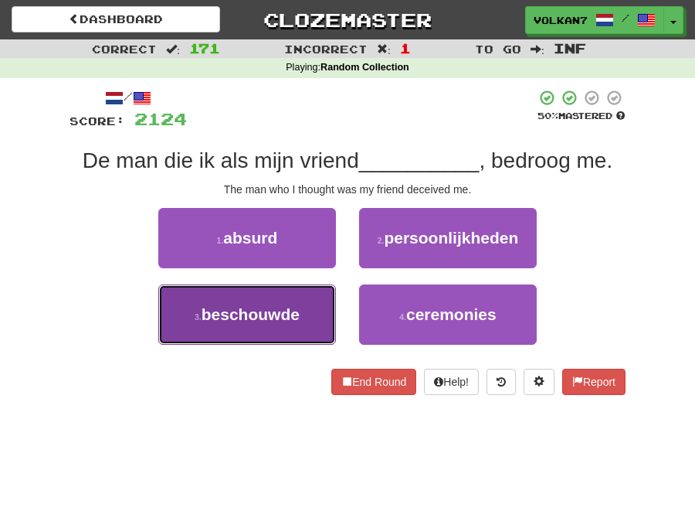
click at [276, 313] on span "beschouwde" at bounding box center [251, 314] width 98 height 18
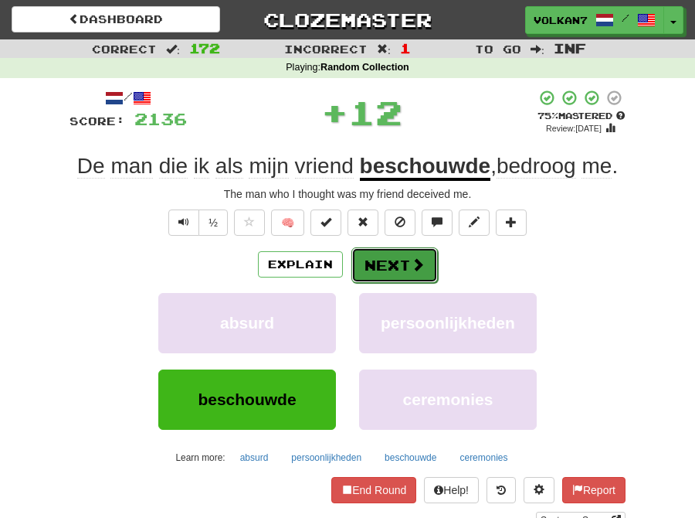
click at [400, 250] on button "Next" at bounding box center [395, 265] width 87 height 36
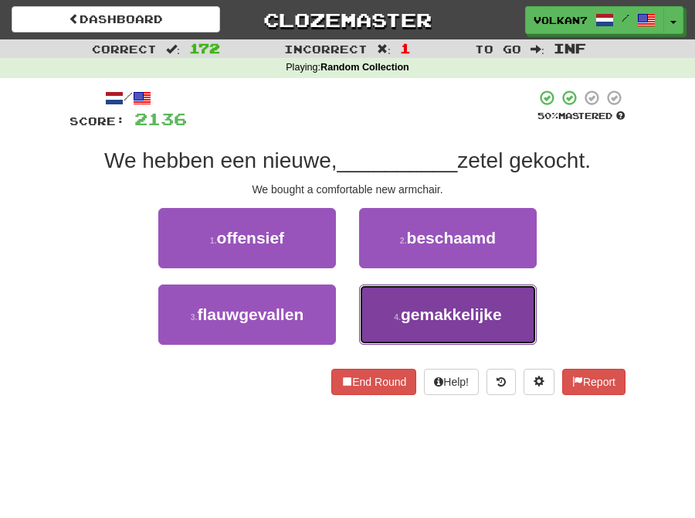
click at [399, 313] on small "4 ." at bounding box center [397, 316] width 7 height 9
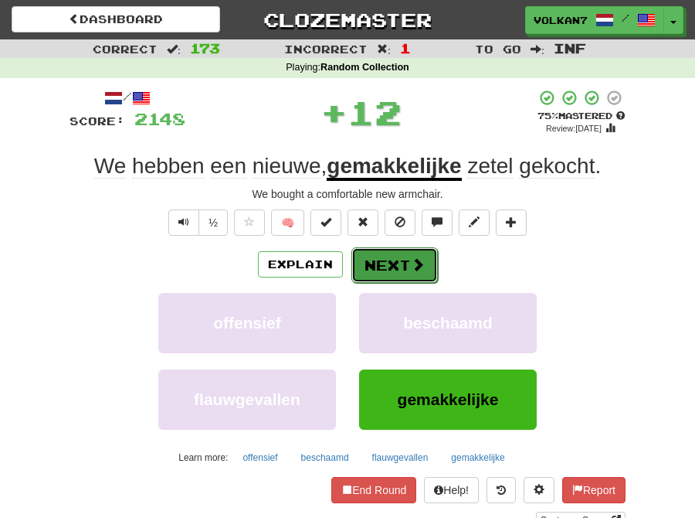
click at [385, 264] on button "Next" at bounding box center [395, 265] width 87 height 36
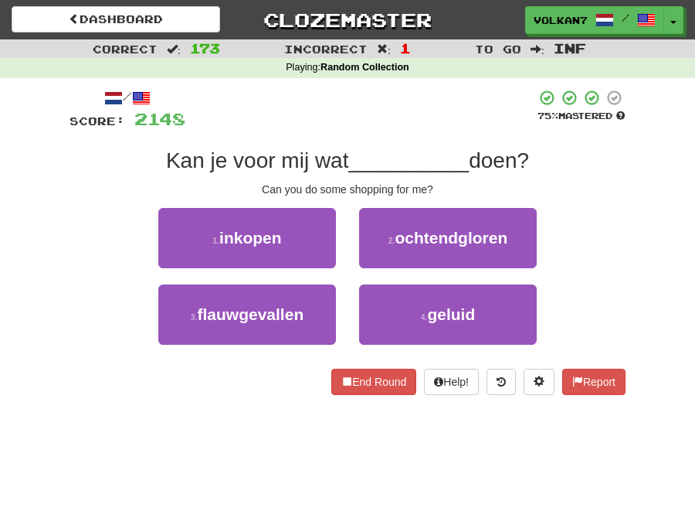
click at [389, 93] on div at bounding box center [360, 110] width 351 height 42
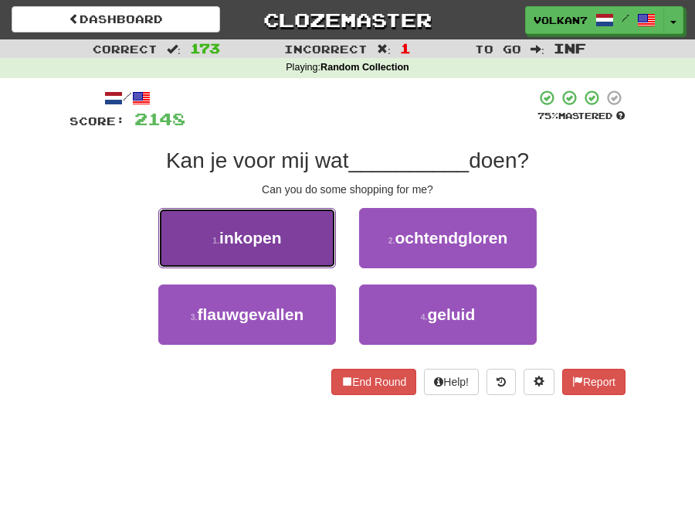
click at [309, 243] on button "1 . inkopen" at bounding box center [247, 238] width 178 height 60
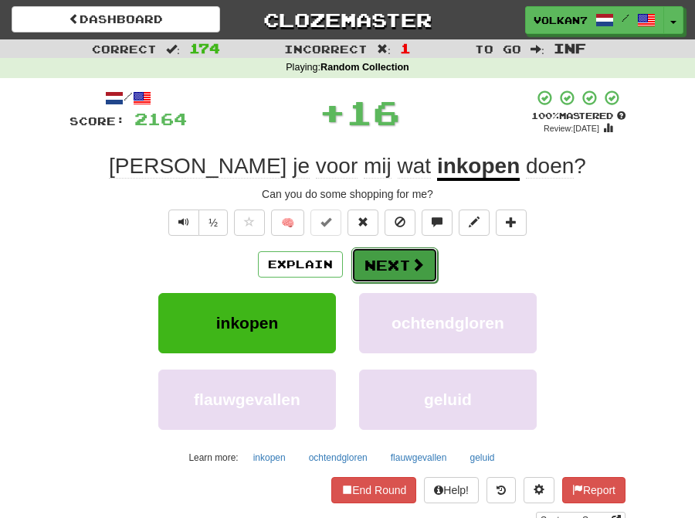
click at [395, 264] on button "Next" at bounding box center [395, 265] width 87 height 36
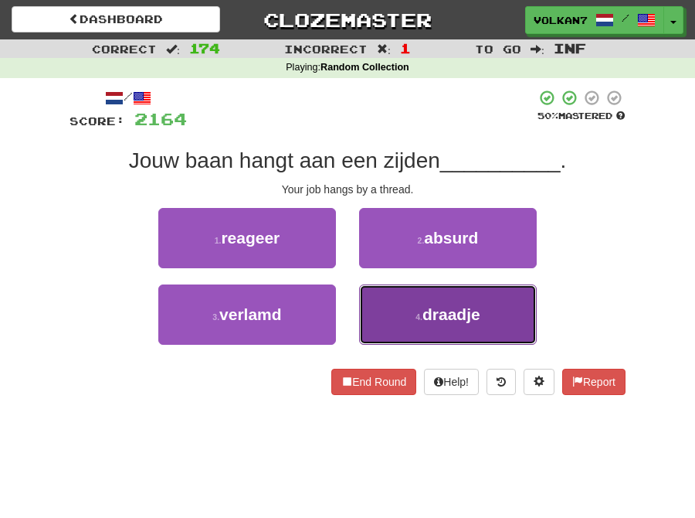
click at [418, 327] on button "4 . draadje" at bounding box center [448, 314] width 178 height 60
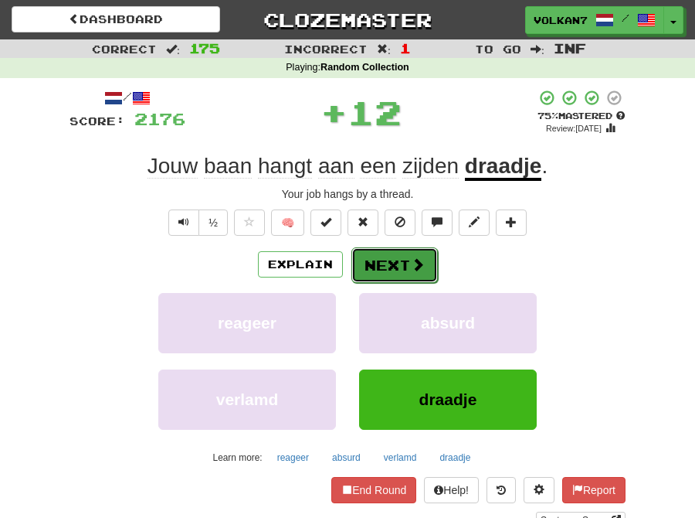
click at [367, 267] on button "Next" at bounding box center [395, 265] width 87 height 36
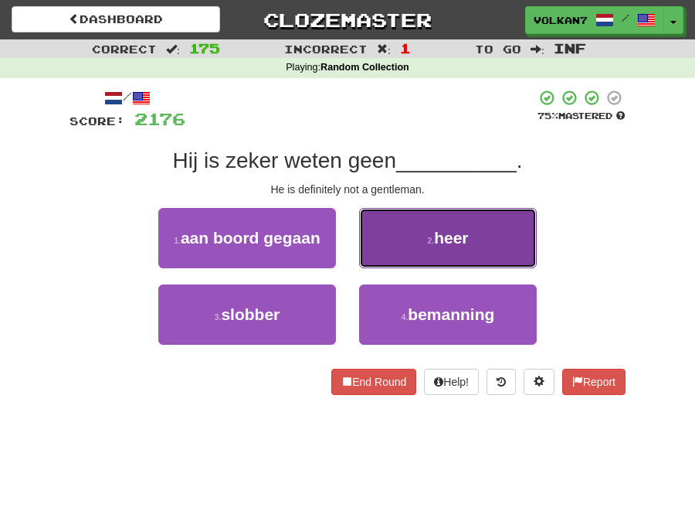
click at [447, 234] on span "heer" at bounding box center [451, 238] width 34 height 18
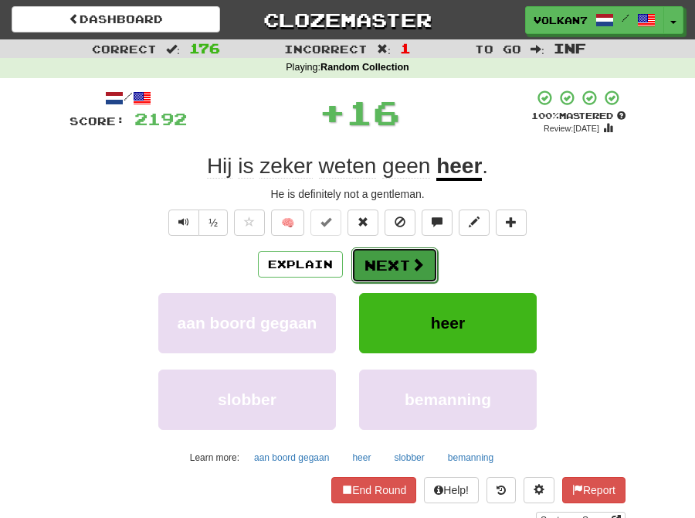
click at [400, 261] on button "Next" at bounding box center [395, 265] width 87 height 36
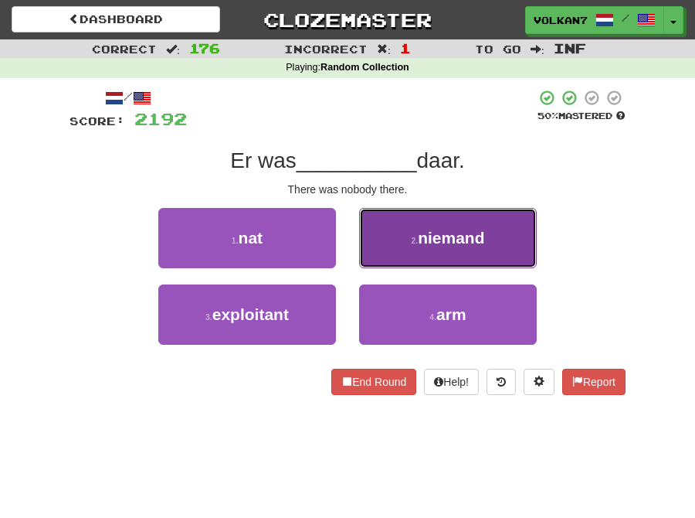
click at [423, 237] on span "niemand" at bounding box center [451, 238] width 66 height 18
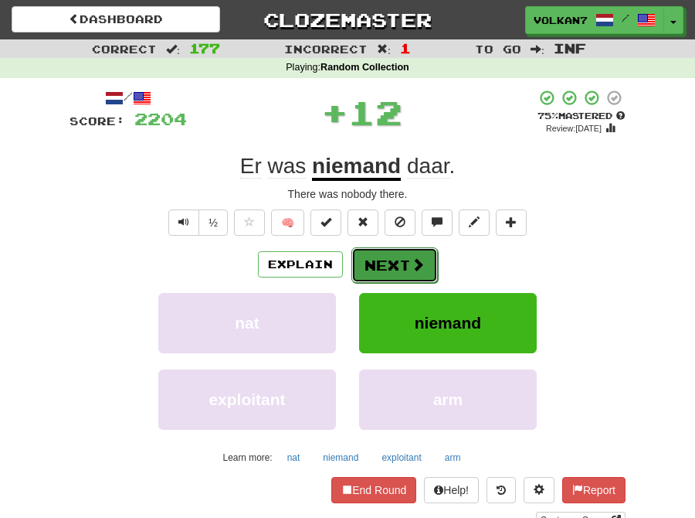
click at [380, 263] on button "Next" at bounding box center [395, 265] width 87 height 36
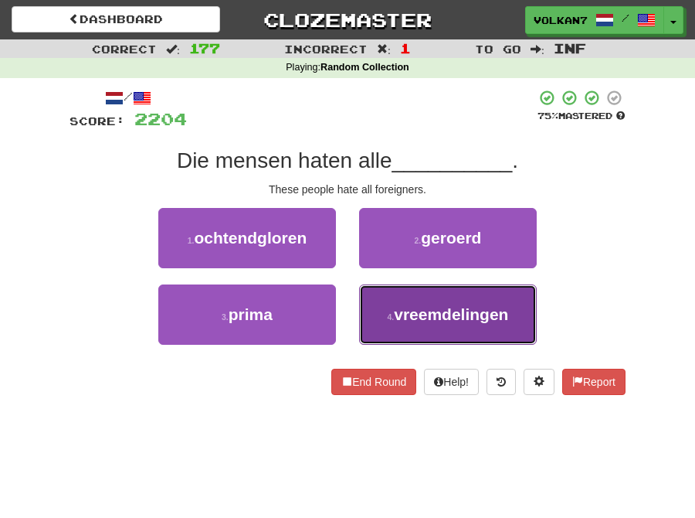
click at [411, 311] on span "vreemdelingen" at bounding box center [451, 314] width 114 height 18
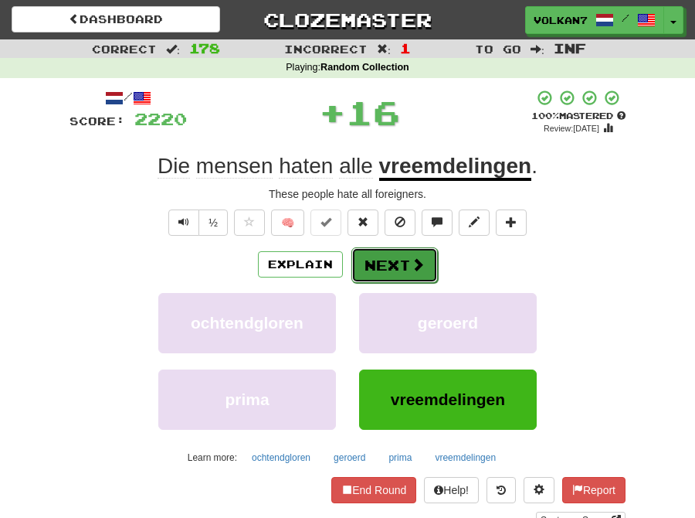
click at [375, 257] on button "Next" at bounding box center [395, 265] width 87 height 36
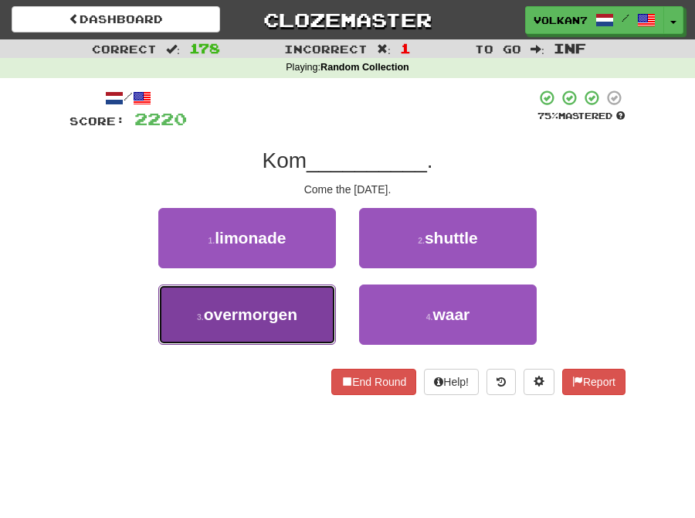
click at [282, 311] on span "overmorgen" at bounding box center [250, 314] width 93 height 18
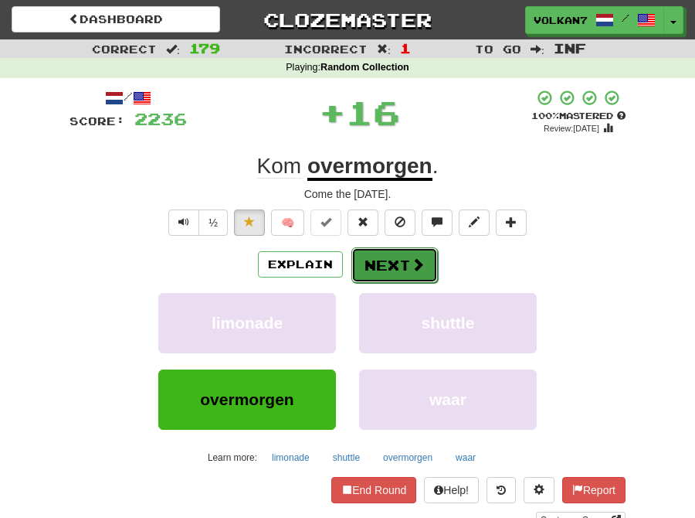
click at [367, 261] on button "Next" at bounding box center [395, 265] width 87 height 36
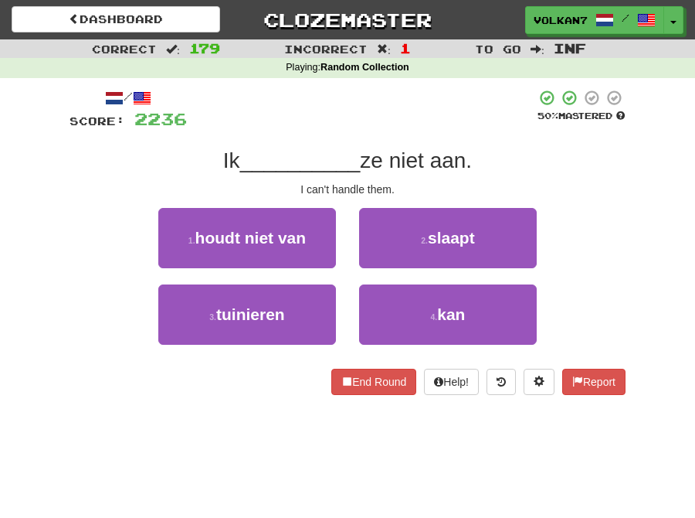
click at [403, 127] on div at bounding box center [361, 110] width 349 height 42
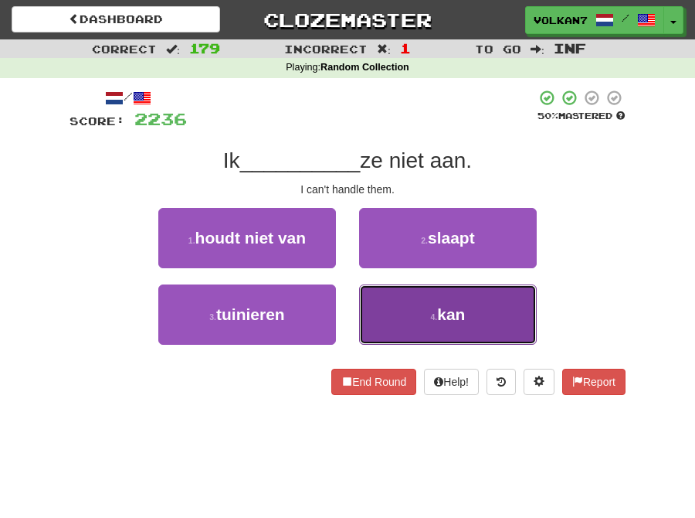
click at [429, 328] on button "4 . kan" at bounding box center [448, 314] width 178 height 60
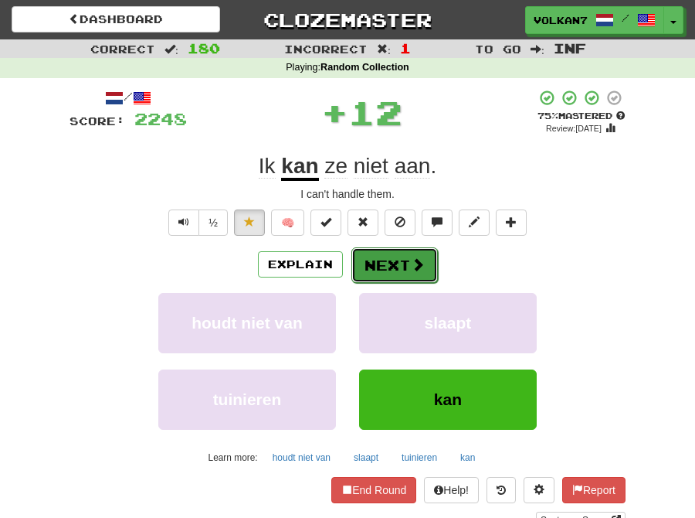
click at [398, 261] on button "Next" at bounding box center [395, 265] width 87 height 36
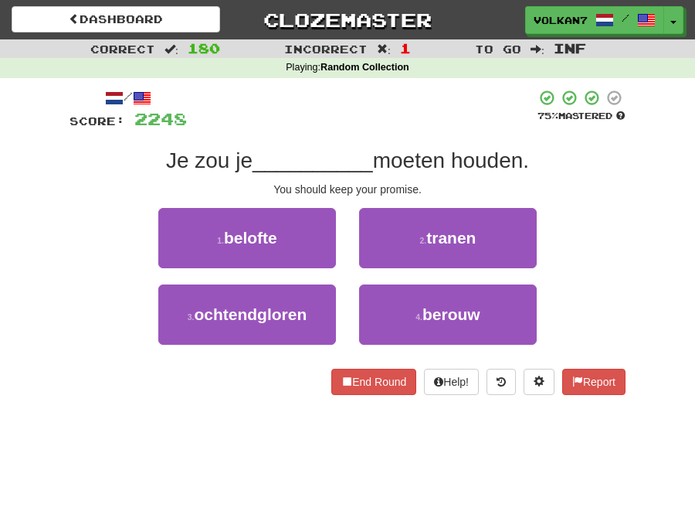
click at [403, 113] on div at bounding box center [361, 110] width 349 height 42
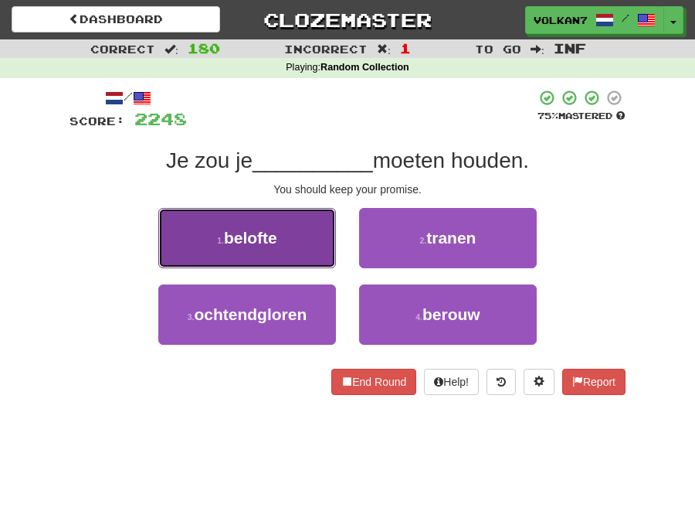
click at [296, 243] on button "1 . belofte" at bounding box center [247, 238] width 178 height 60
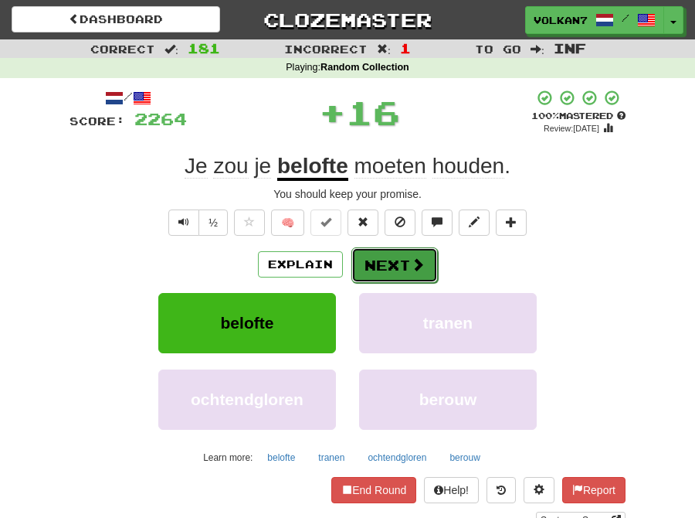
click at [380, 260] on button "Next" at bounding box center [395, 265] width 87 height 36
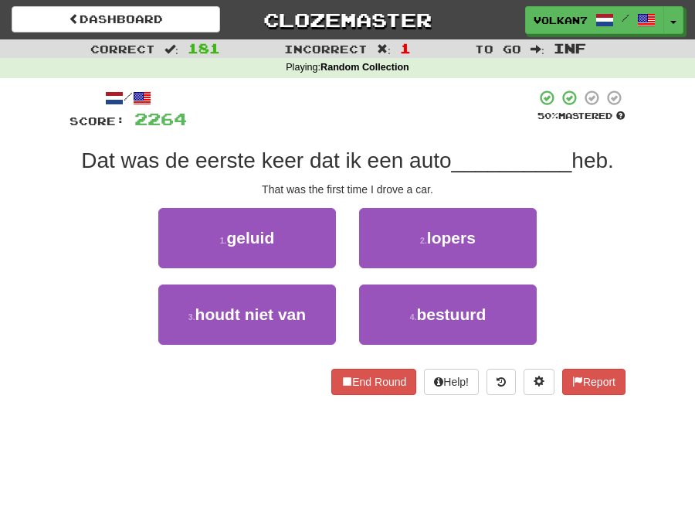
click at [386, 128] on div at bounding box center [361, 110] width 349 height 42
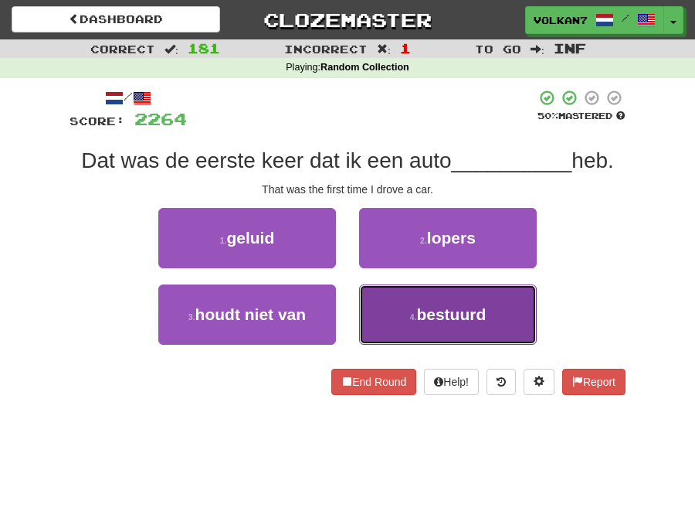
click at [419, 317] on span "bestuurd" at bounding box center [451, 314] width 70 height 18
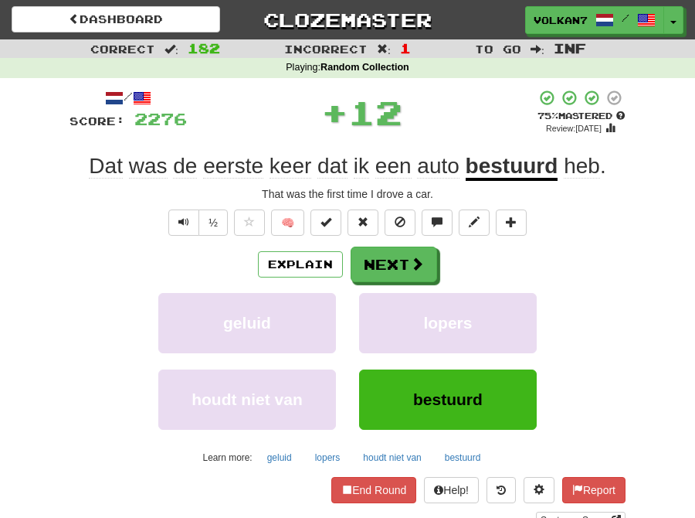
click at [398, 243] on div "/ Score: 2276 + 12 75 % Mastered Review: 2025-08-29 Dat was de eerste keer dat …" at bounding box center [348, 309] width 556 height 440
click at [398, 255] on button "Next" at bounding box center [395, 265] width 87 height 36
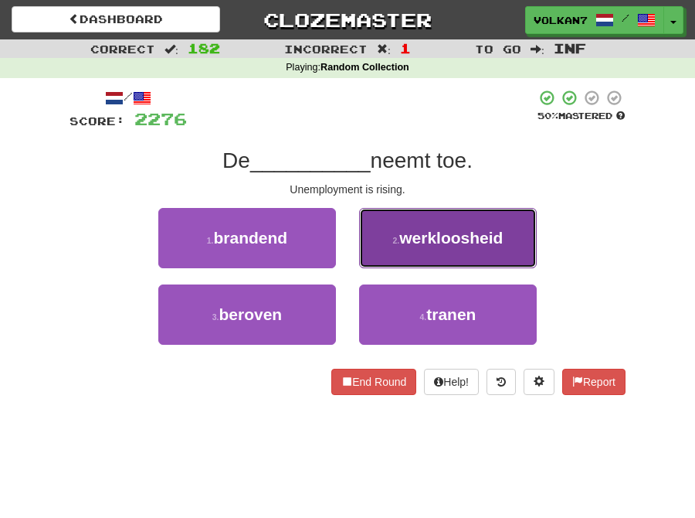
click at [436, 237] on span "werkloosheid" at bounding box center [451, 238] width 104 height 18
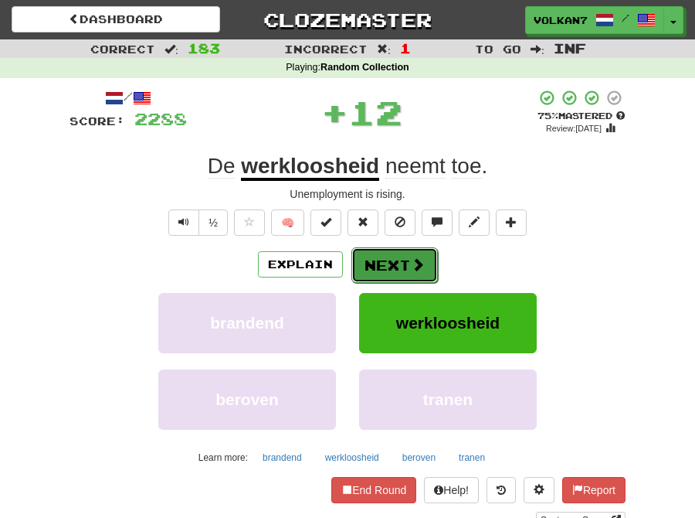
click at [397, 263] on button "Next" at bounding box center [395, 265] width 87 height 36
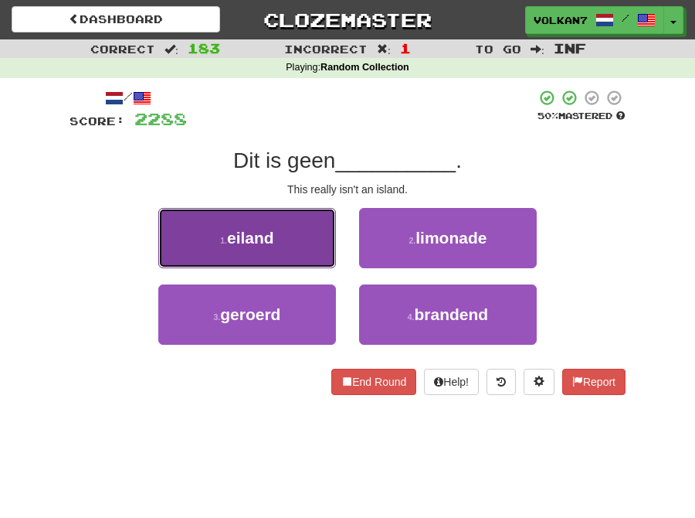
click at [290, 229] on button "1 . eiland" at bounding box center [247, 238] width 178 height 60
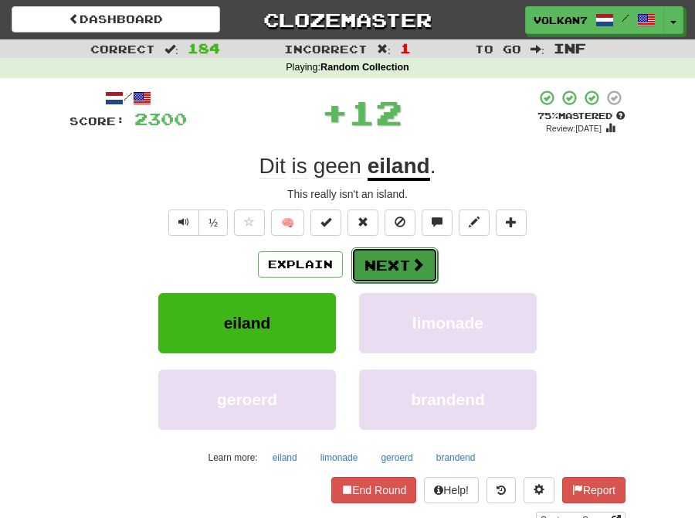
click at [379, 261] on button "Next" at bounding box center [395, 265] width 87 height 36
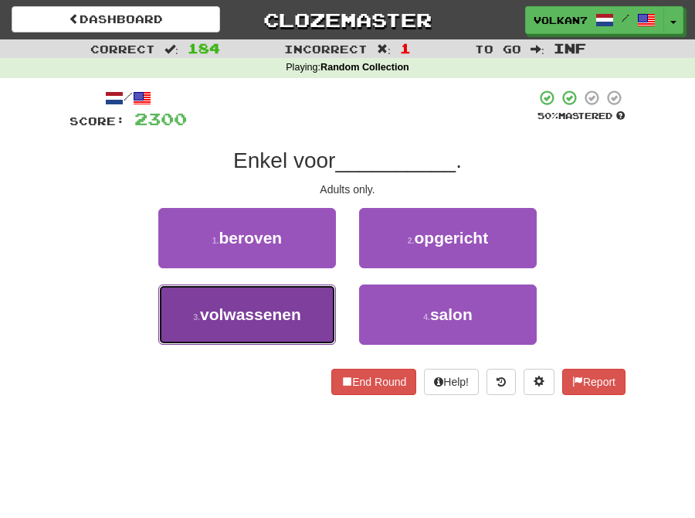
click at [267, 318] on span "volwassenen" at bounding box center [250, 314] width 101 height 18
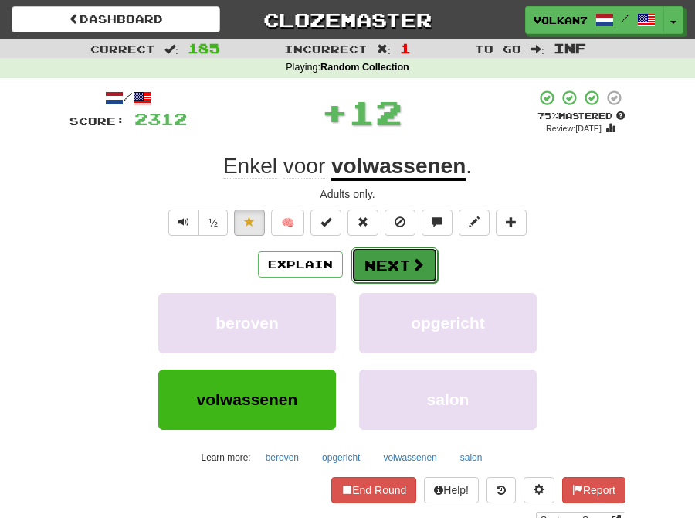
click at [407, 265] on button "Next" at bounding box center [395, 265] width 87 height 36
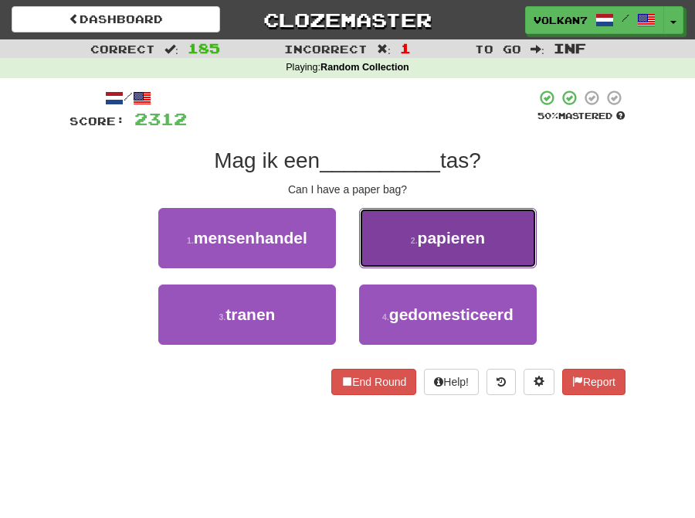
click at [419, 253] on button "2 . papieren" at bounding box center [448, 238] width 178 height 60
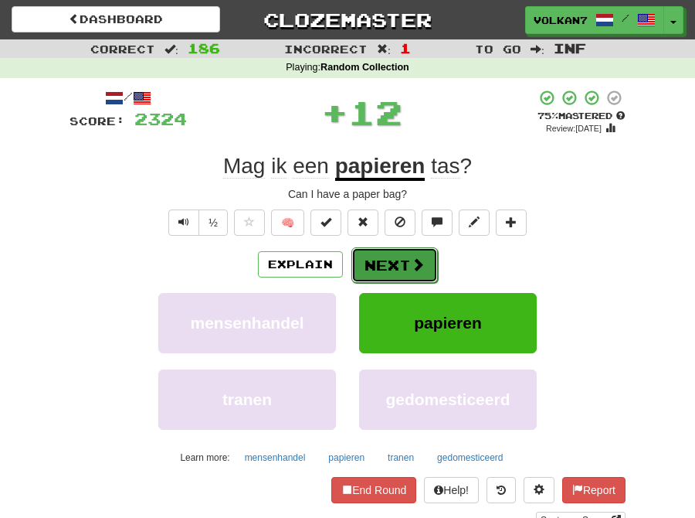
click at [391, 253] on button "Next" at bounding box center [395, 265] width 87 height 36
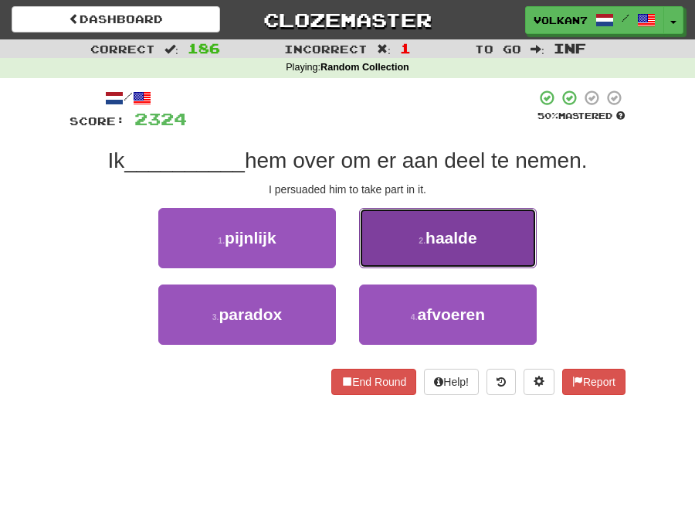
click at [422, 238] on small "2 ." at bounding box center [422, 240] width 7 height 9
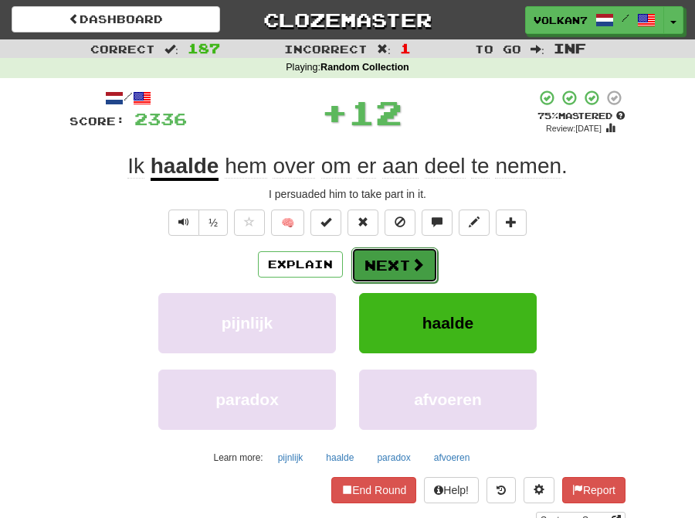
click at [396, 257] on button "Next" at bounding box center [395, 265] width 87 height 36
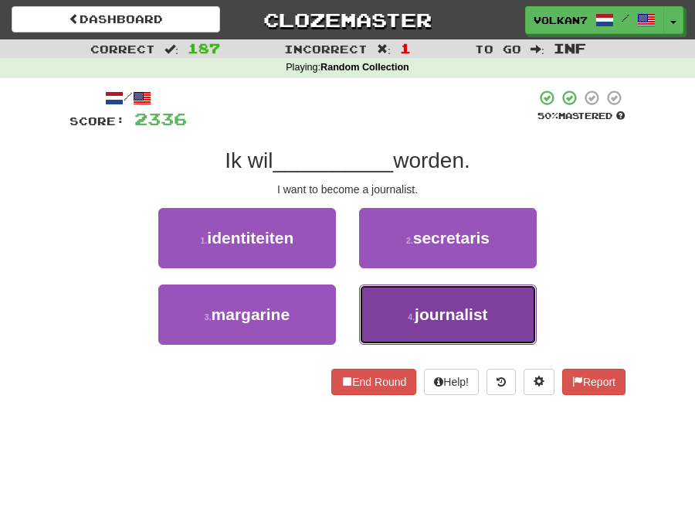
click at [417, 299] on button "4 . journalist" at bounding box center [448, 314] width 178 height 60
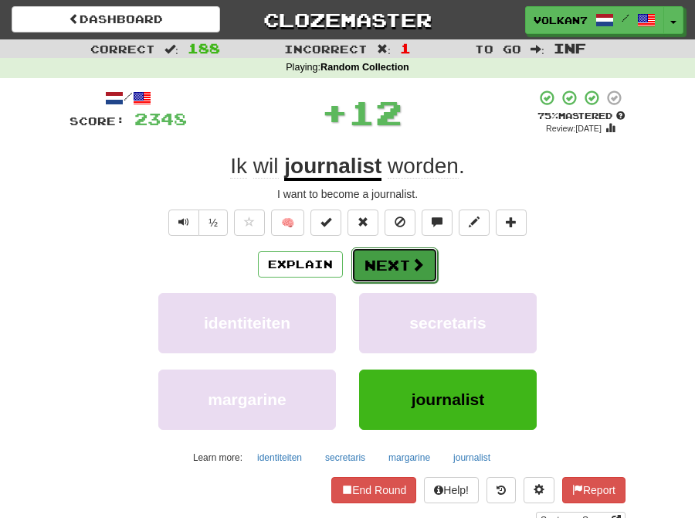
click at [389, 273] on button "Next" at bounding box center [395, 265] width 87 height 36
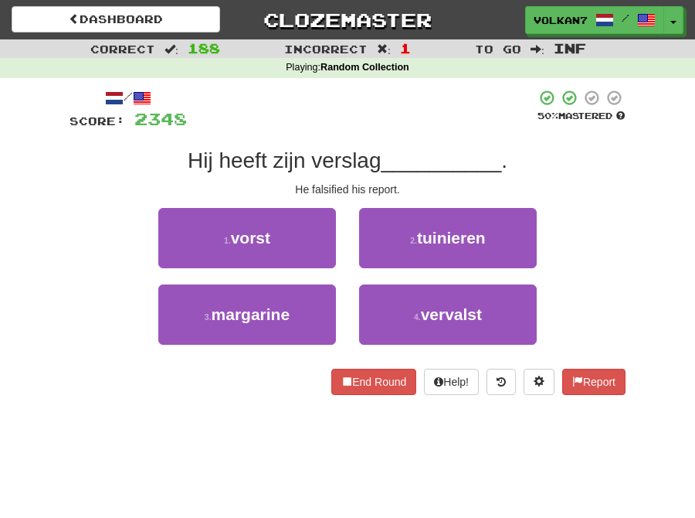
click at [382, 126] on div at bounding box center [361, 110] width 349 height 42
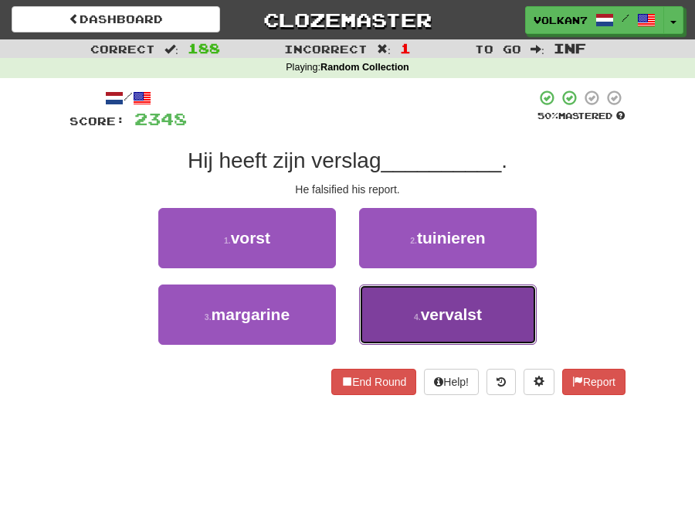
click at [420, 303] on button "4 . vervalst" at bounding box center [448, 314] width 178 height 60
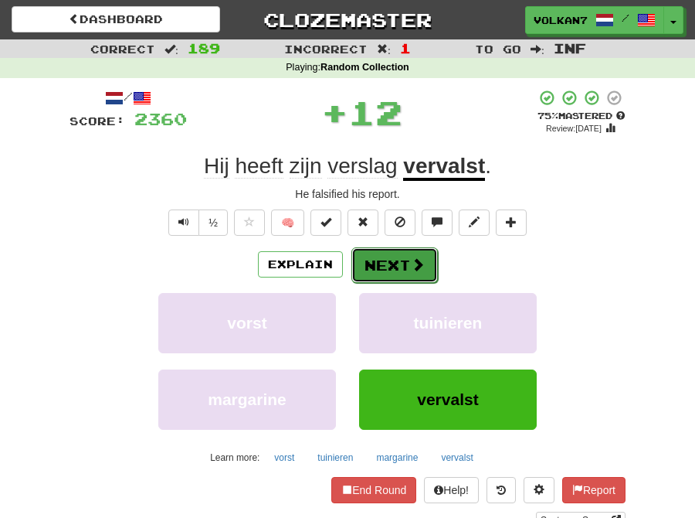
click at [408, 258] on button "Next" at bounding box center [395, 265] width 87 height 36
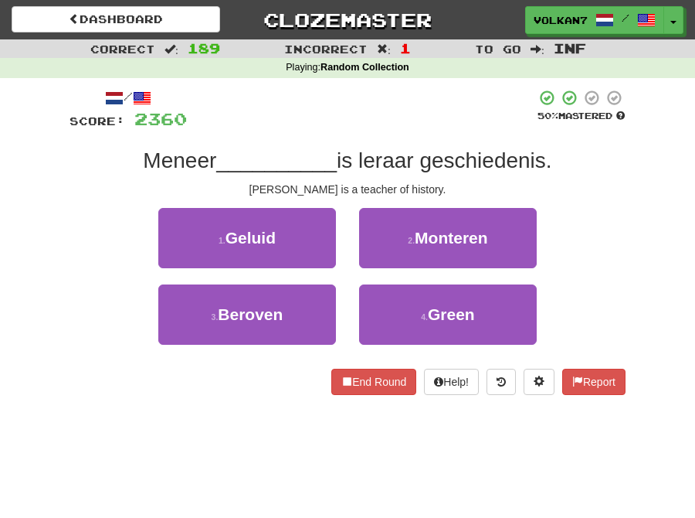
click at [403, 122] on div at bounding box center [361, 110] width 349 height 42
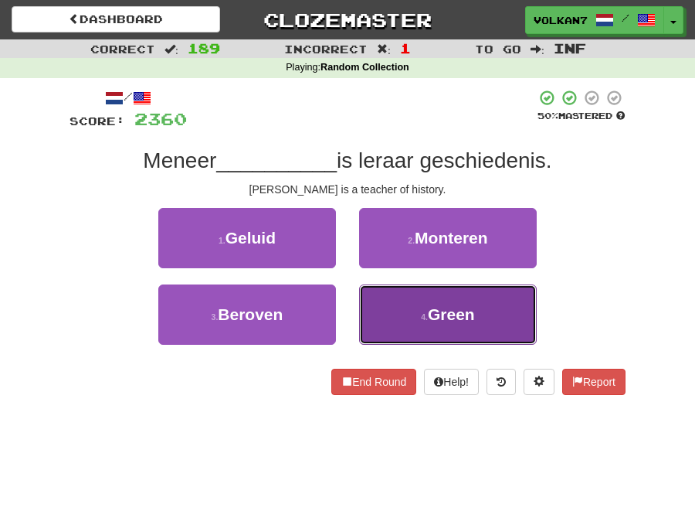
click at [414, 321] on button "4 . Green" at bounding box center [448, 314] width 178 height 60
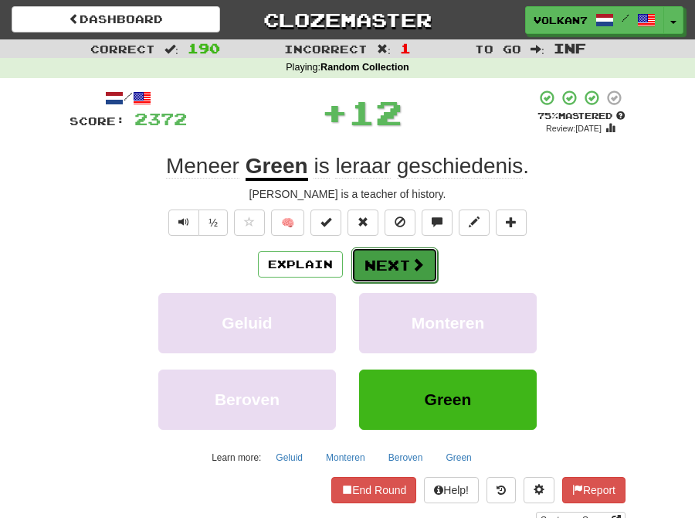
click at [413, 268] on span at bounding box center [418, 264] width 14 height 14
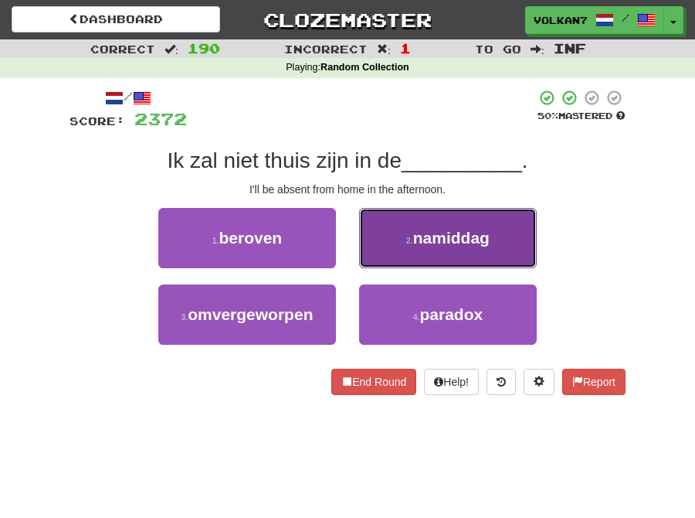
click at [407, 249] on button "2 . namiddag" at bounding box center [448, 238] width 178 height 60
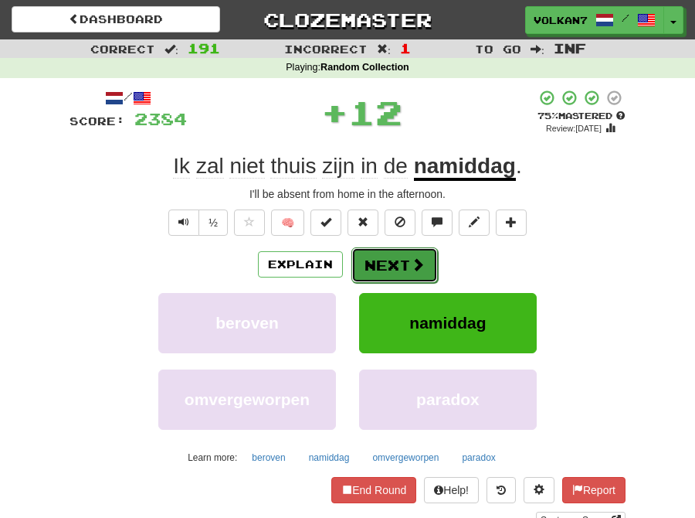
click at [396, 260] on button "Next" at bounding box center [395, 265] width 87 height 36
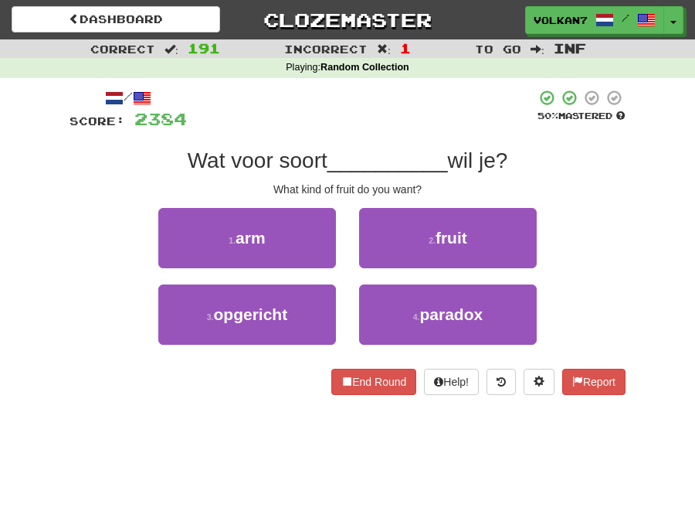
click at [430, 122] on div at bounding box center [361, 110] width 349 height 42
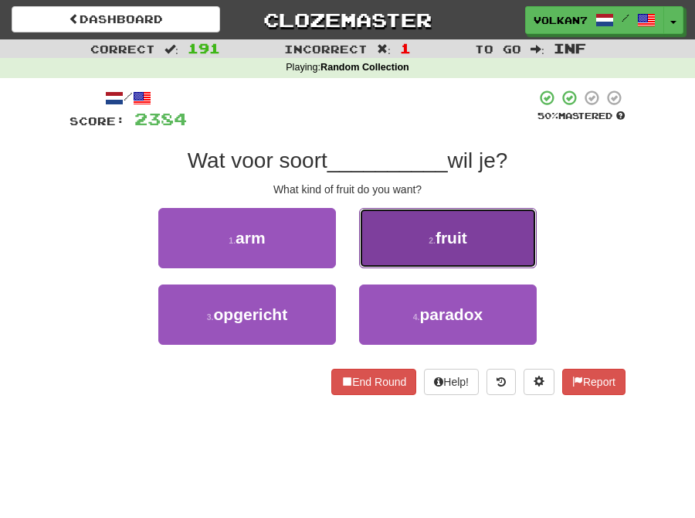
click at [449, 232] on span "fruit" at bounding box center [452, 238] width 32 height 18
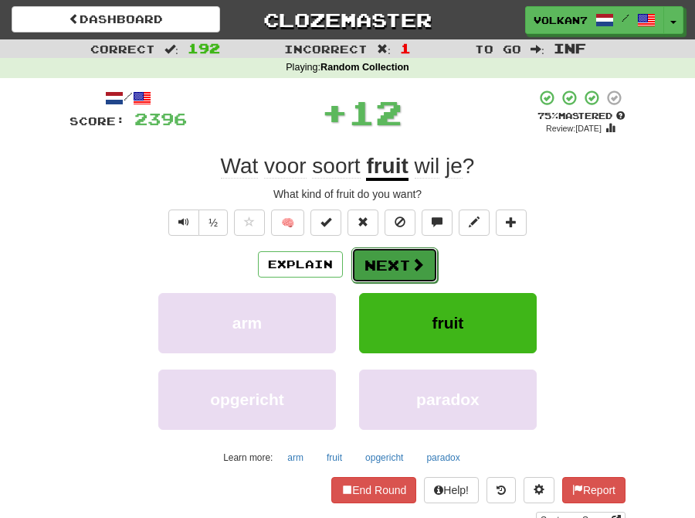
click at [376, 257] on button "Next" at bounding box center [395, 265] width 87 height 36
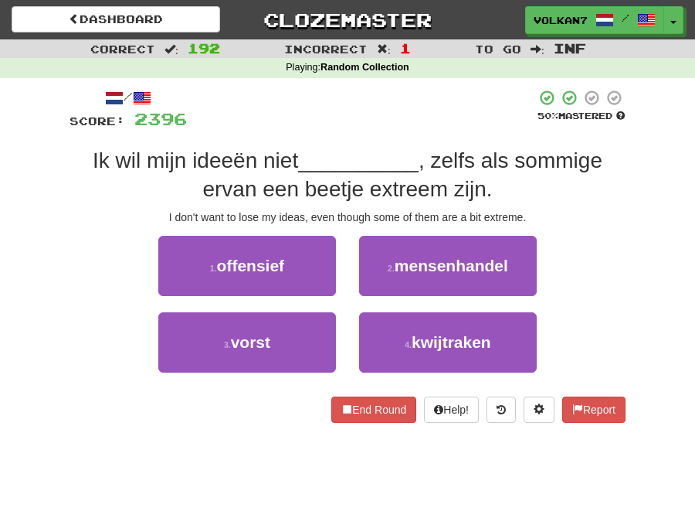
click at [364, 129] on div at bounding box center [361, 110] width 349 height 42
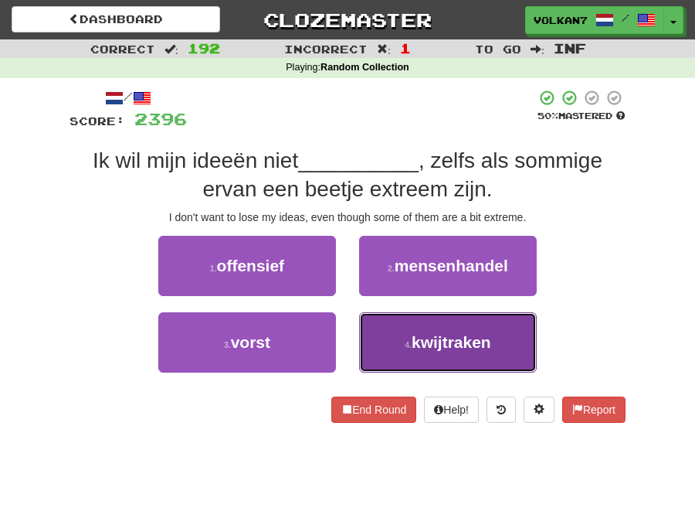
click at [448, 341] on span "kwijtraken" at bounding box center [452, 342] width 80 height 18
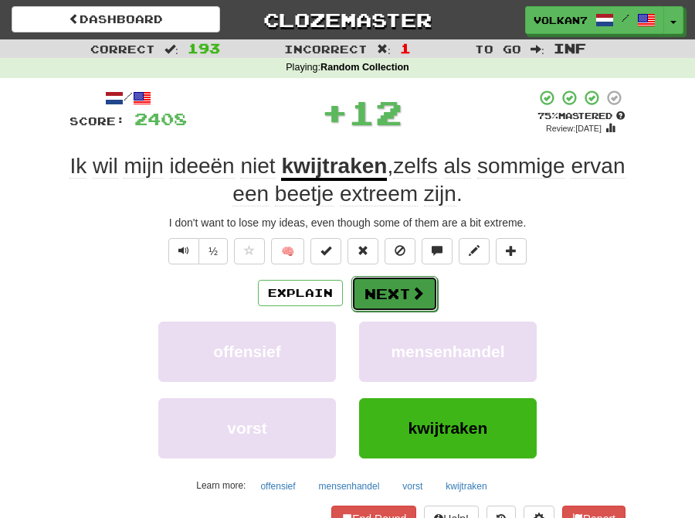
click at [413, 292] on span at bounding box center [418, 293] width 14 height 14
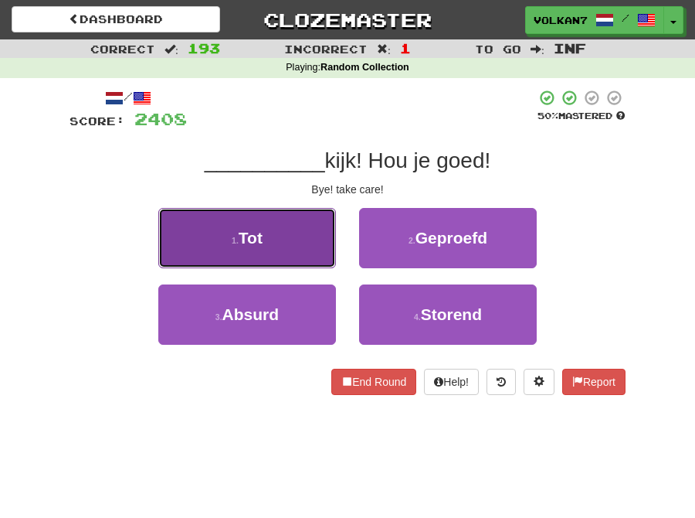
click at [289, 235] on button "1 . Tot" at bounding box center [247, 238] width 178 height 60
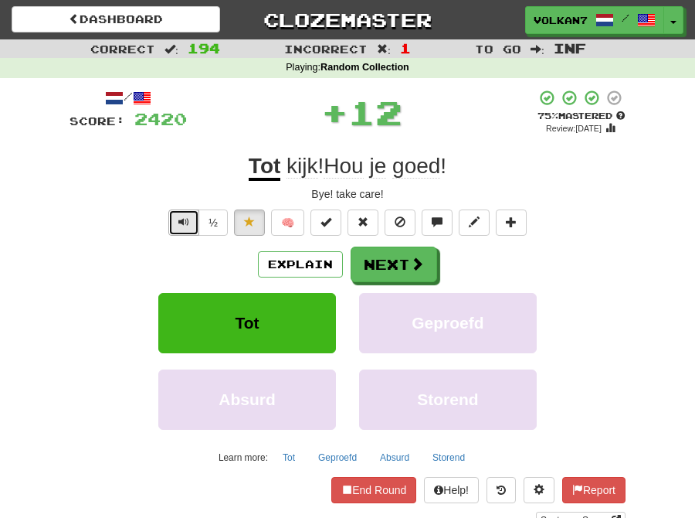
click at [184, 221] on span "Text-to-speech controls" at bounding box center [183, 221] width 11 height 11
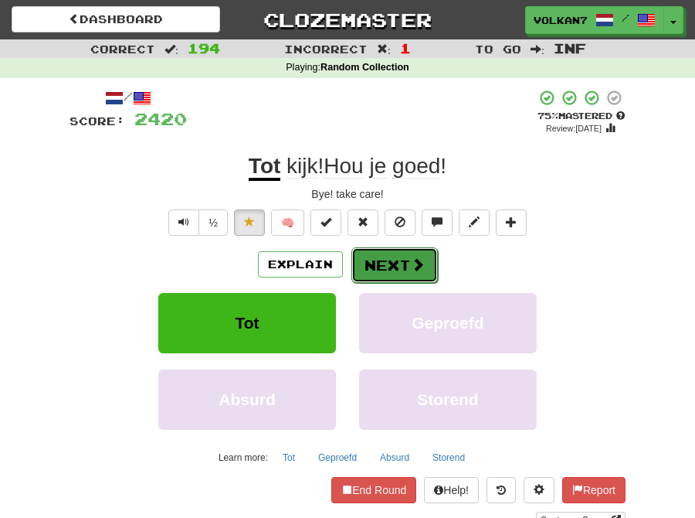
click at [398, 257] on button "Next" at bounding box center [395, 265] width 87 height 36
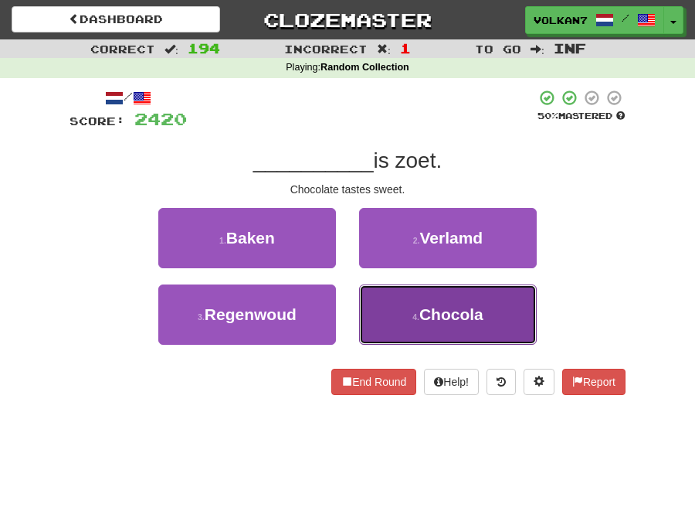
click at [454, 305] on span "Chocola" at bounding box center [452, 314] width 64 height 18
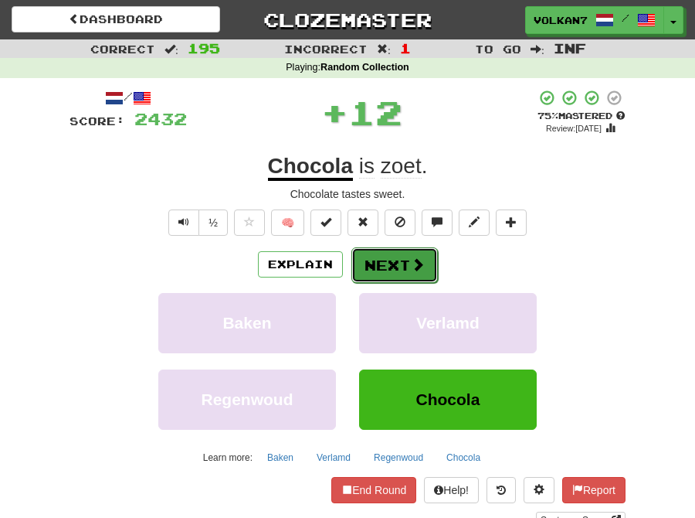
click at [407, 281] on button "Next" at bounding box center [395, 265] width 87 height 36
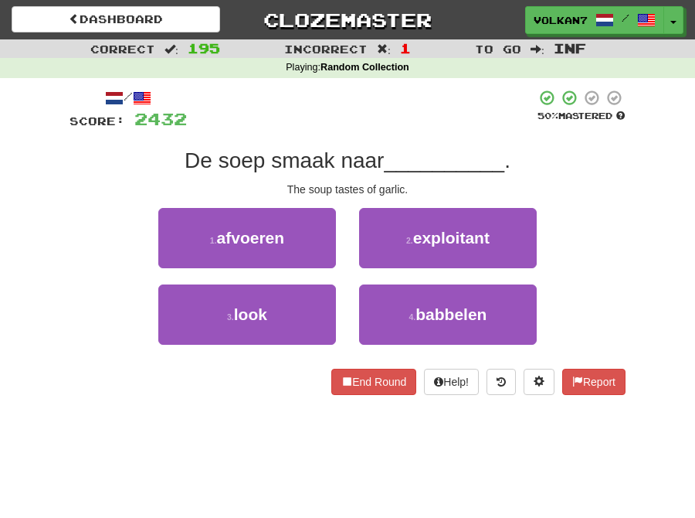
click at [387, 140] on div "/ Score: 2432 50 % Mastered De soep smaak naar __________ . The soup tastes of …" at bounding box center [348, 242] width 556 height 306
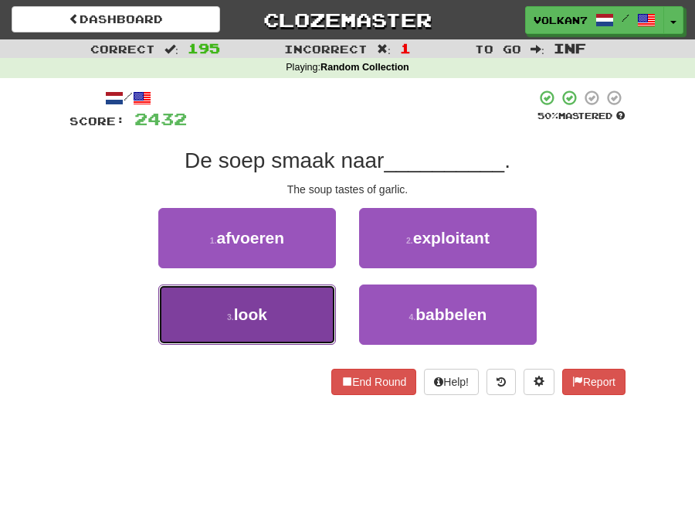
click at [301, 302] on button "3 . look" at bounding box center [247, 314] width 178 height 60
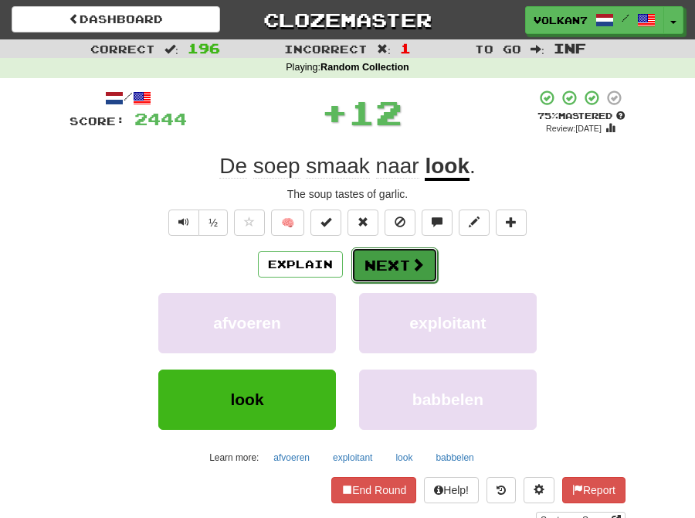
click at [396, 252] on button "Next" at bounding box center [395, 265] width 87 height 36
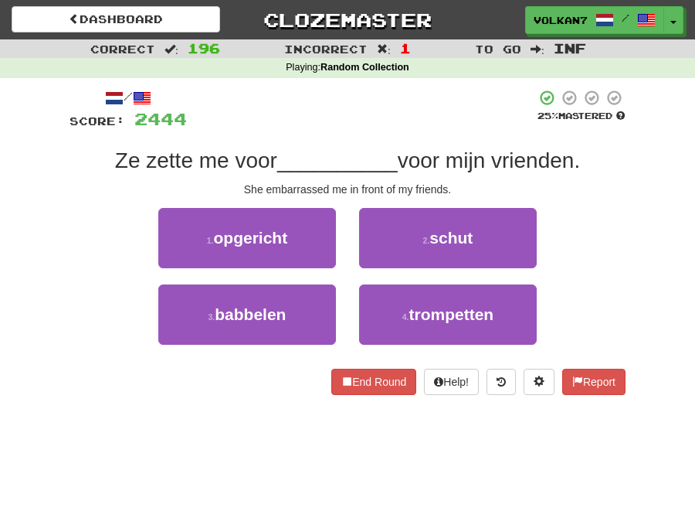
click at [376, 127] on div at bounding box center [361, 110] width 349 height 42
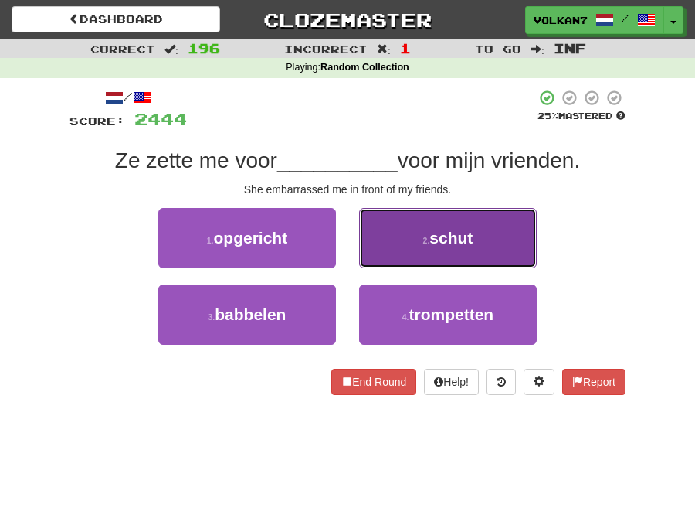
click at [406, 252] on button "2 . schut" at bounding box center [448, 238] width 178 height 60
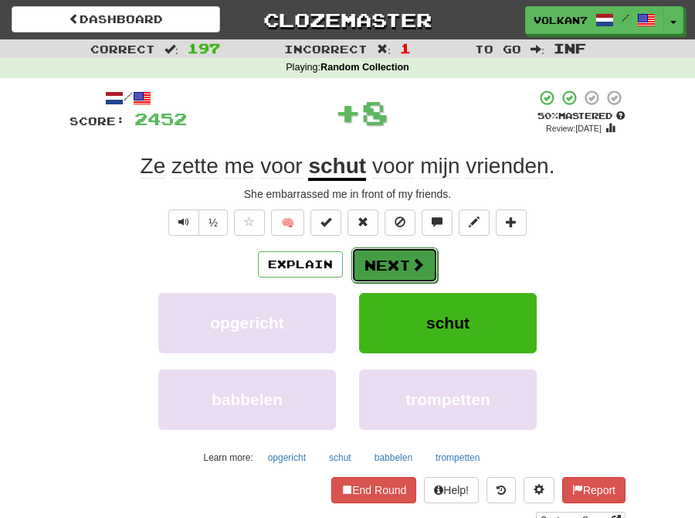
click at [404, 255] on button "Next" at bounding box center [395, 265] width 87 height 36
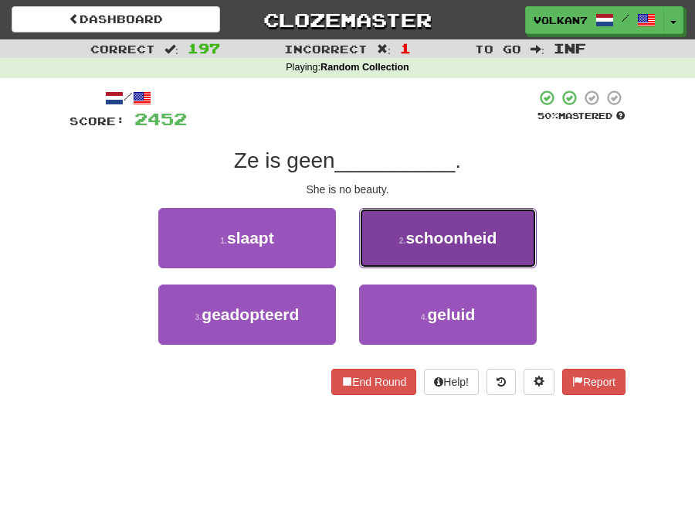
click at [398, 257] on button "2 . schoonheid" at bounding box center [448, 238] width 178 height 60
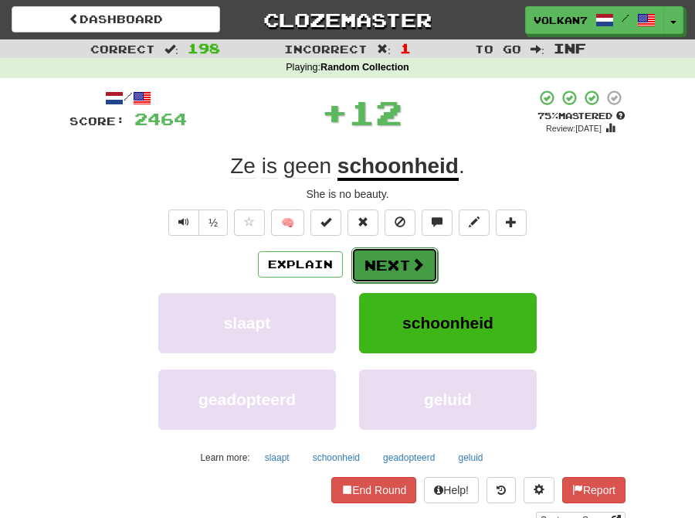
click at [376, 260] on button "Next" at bounding box center [395, 265] width 87 height 36
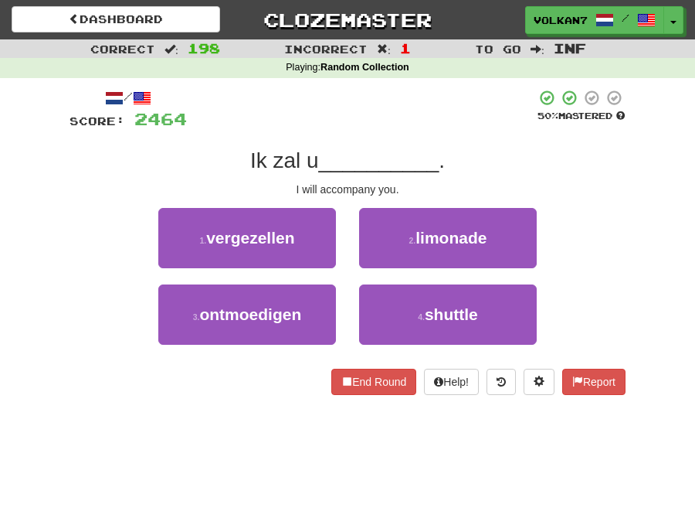
click at [365, 134] on div "/ Score: 2464 50 % Mastered Ik zal u __________ . I will accompany you. 1 . ver…" at bounding box center [348, 242] width 556 height 306
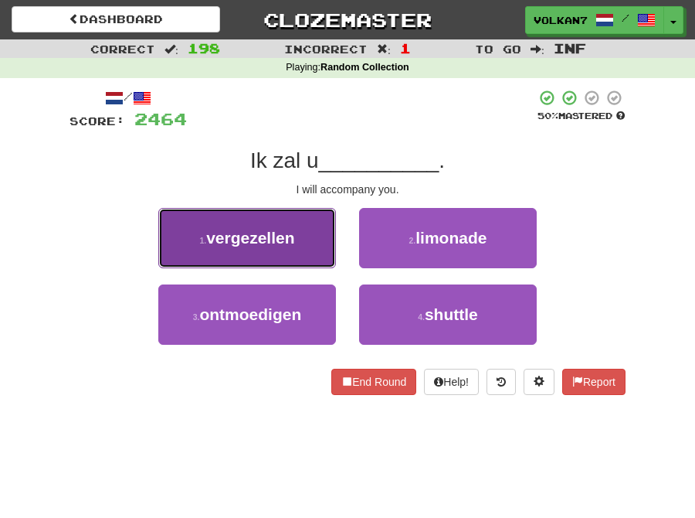
click at [295, 252] on button "1 . vergezellen" at bounding box center [247, 238] width 178 height 60
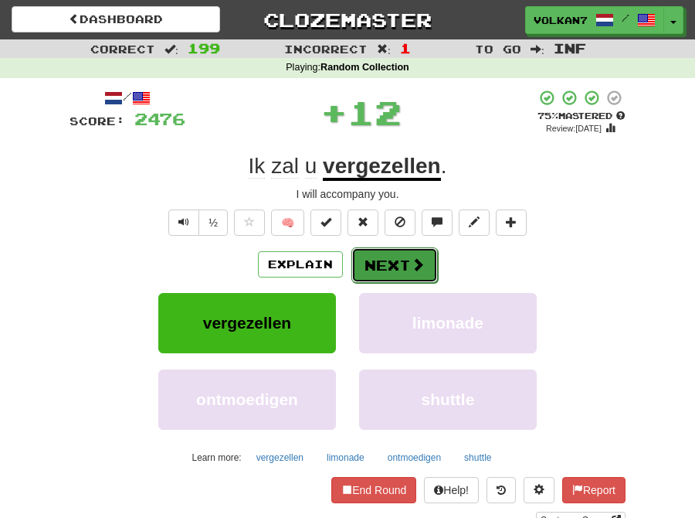
click at [400, 274] on button "Next" at bounding box center [395, 265] width 87 height 36
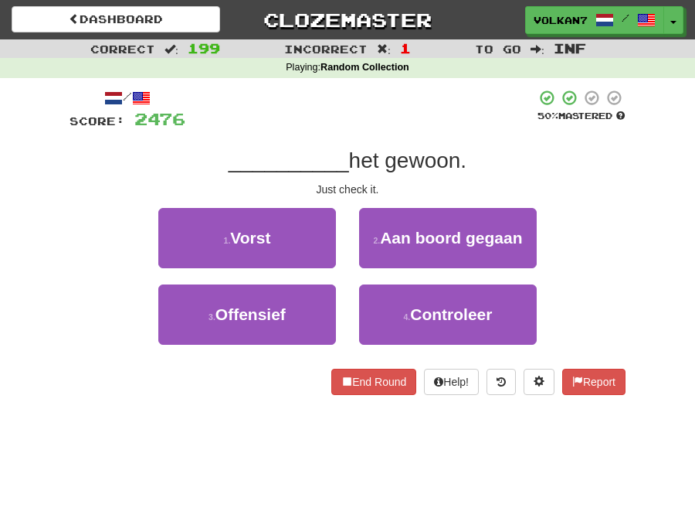
click at [400, 120] on div at bounding box center [360, 110] width 351 height 42
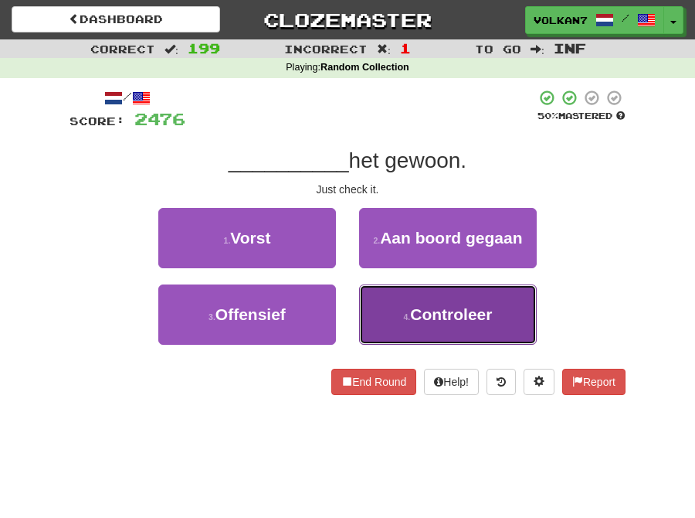
click at [402, 311] on button "4 . Controleer" at bounding box center [448, 314] width 178 height 60
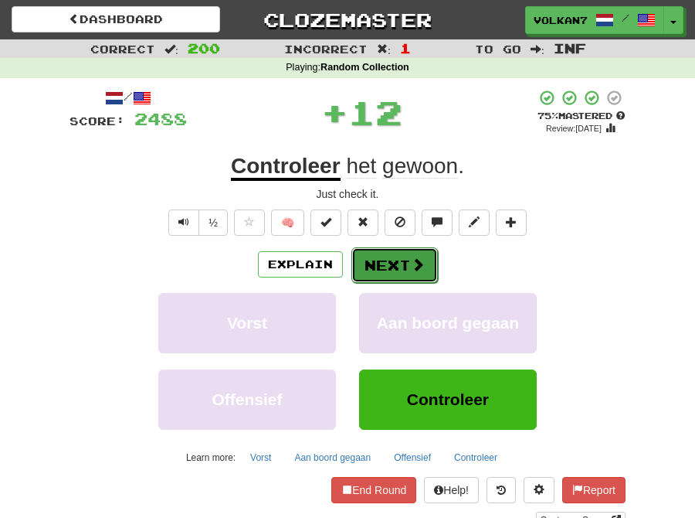
click at [395, 268] on button "Next" at bounding box center [395, 265] width 87 height 36
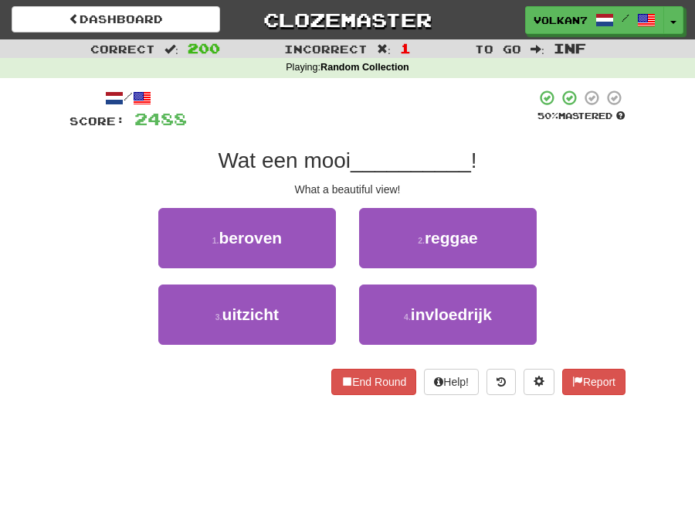
click at [395, 111] on div at bounding box center [361, 110] width 349 height 42
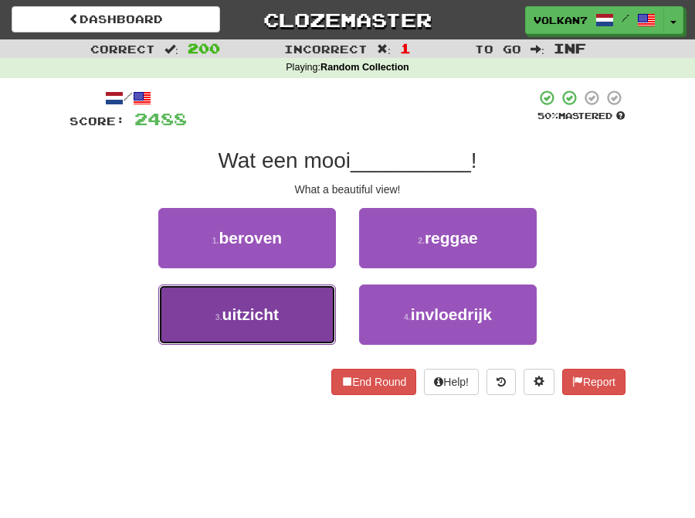
click at [277, 307] on span "uitzicht" at bounding box center [251, 314] width 57 height 18
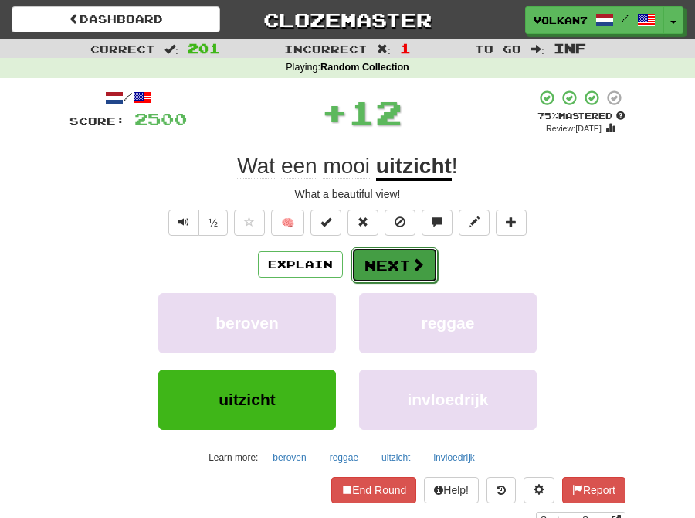
click at [379, 267] on button "Next" at bounding box center [395, 265] width 87 height 36
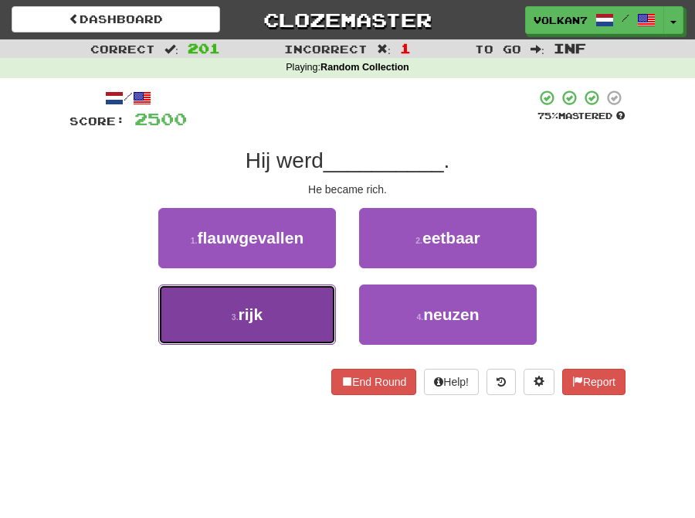
click at [313, 304] on button "3 . rijk" at bounding box center [247, 314] width 178 height 60
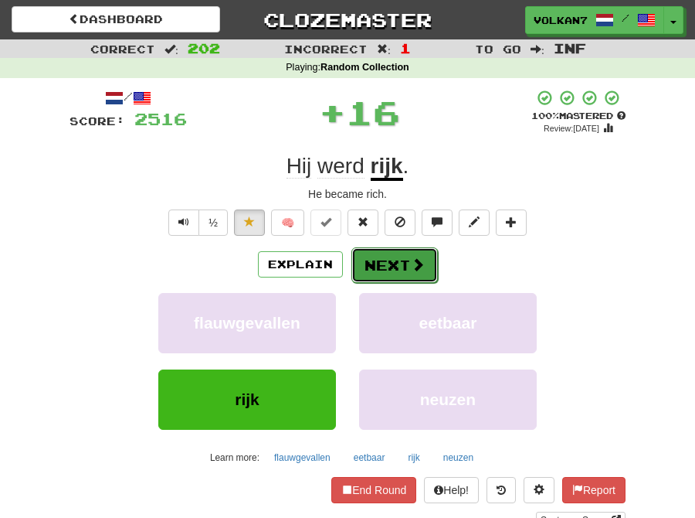
click at [364, 274] on button "Next" at bounding box center [395, 265] width 87 height 36
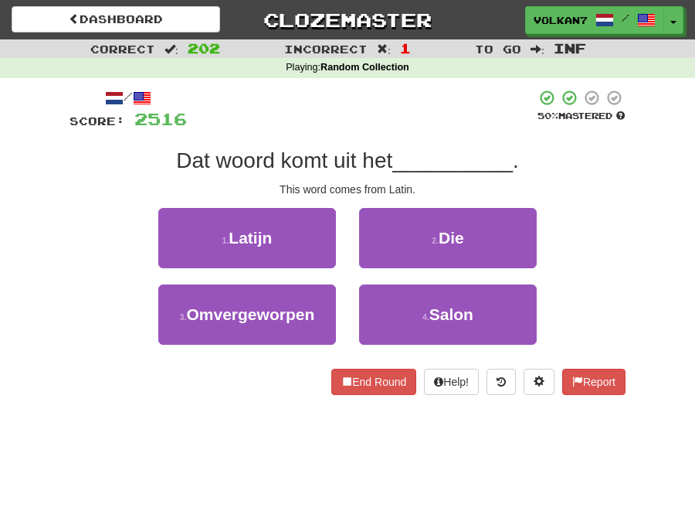
click at [405, 133] on div "/ Score: 2516 50 % Mastered Dat woord komt uit het __________ . This word comes…" at bounding box center [348, 242] width 556 height 306
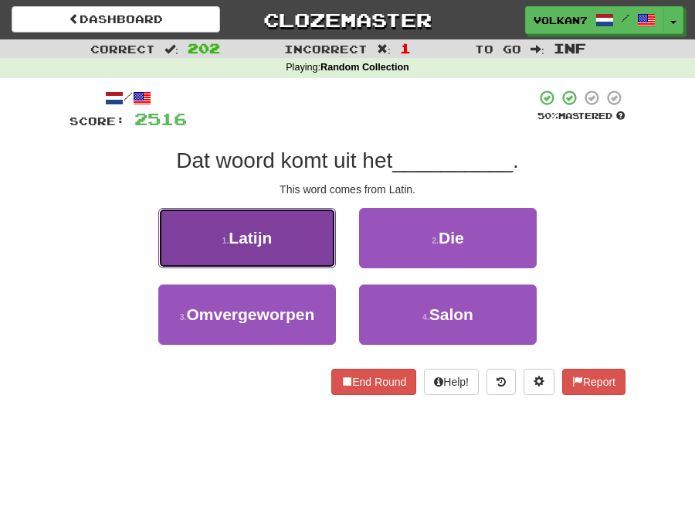
click at [284, 244] on button "1 . Latijn" at bounding box center [247, 238] width 178 height 60
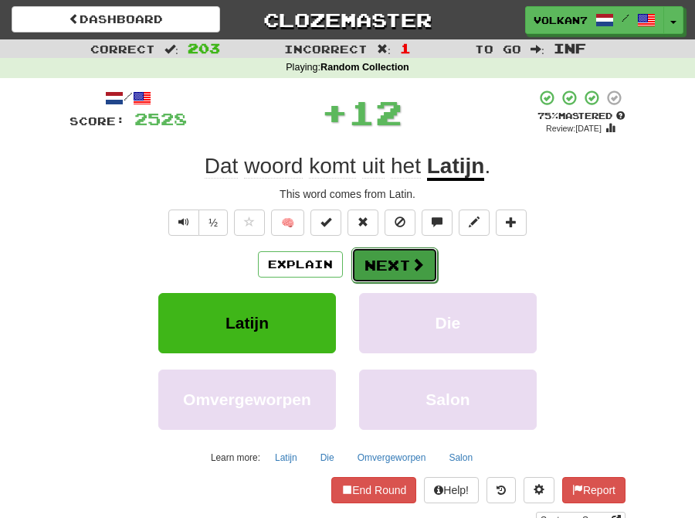
click at [367, 266] on button "Next" at bounding box center [395, 265] width 87 height 36
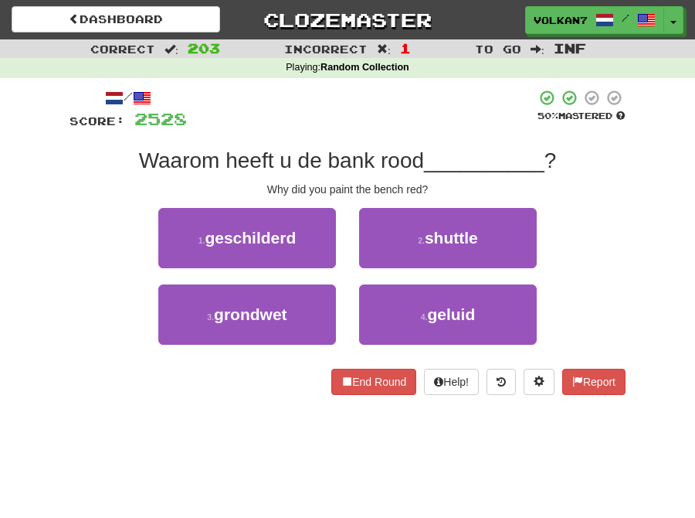
click at [382, 129] on div at bounding box center [361, 110] width 349 height 42
click at [387, 125] on div at bounding box center [361, 110] width 349 height 42
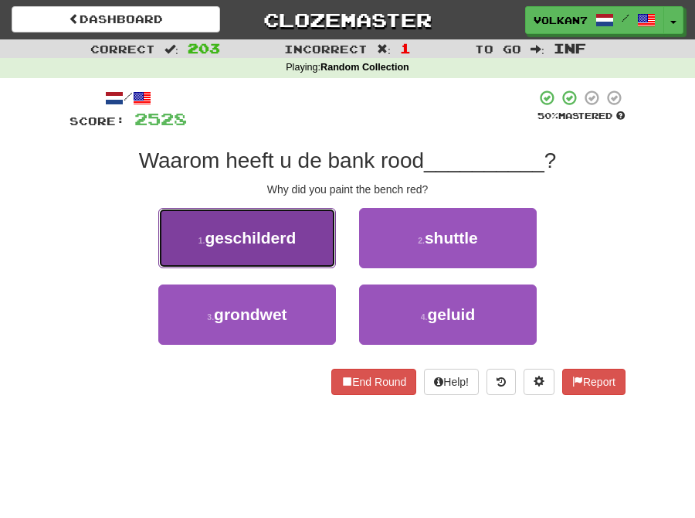
click at [257, 233] on span "geschilderd" at bounding box center [250, 238] width 91 height 18
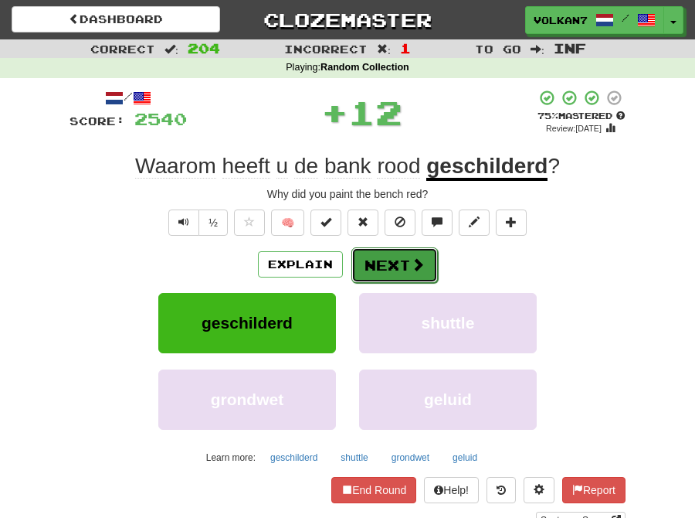
click at [392, 255] on button "Next" at bounding box center [395, 265] width 87 height 36
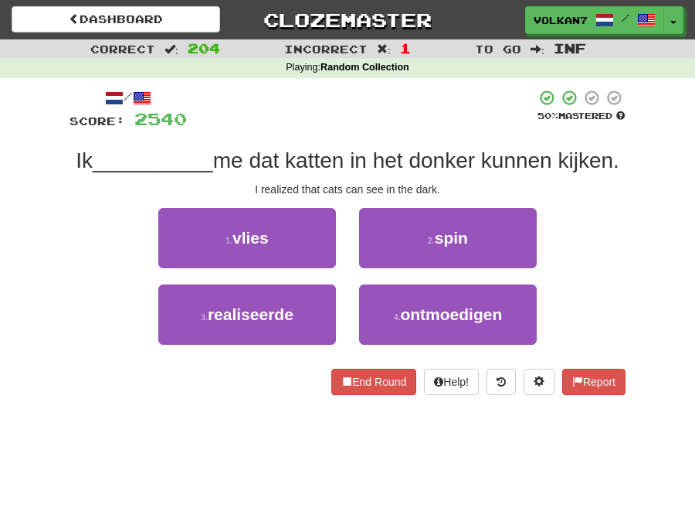
click at [398, 129] on div at bounding box center [361, 110] width 349 height 42
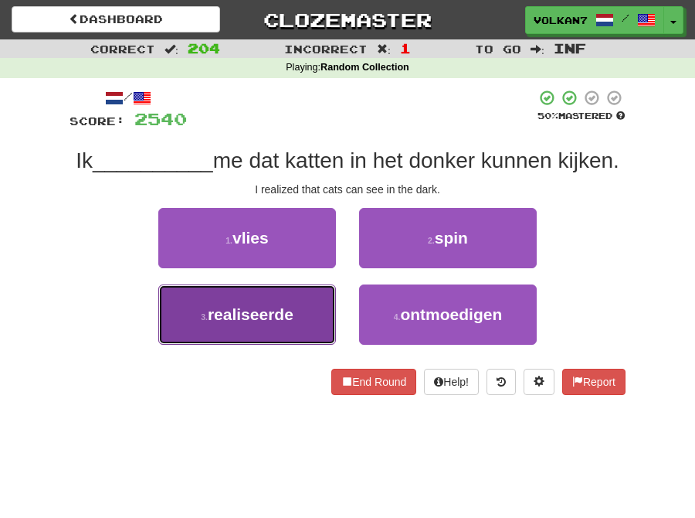
click at [250, 323] on button "3 . realiseerde" at bounding box center [247, 314] width 178 height 60
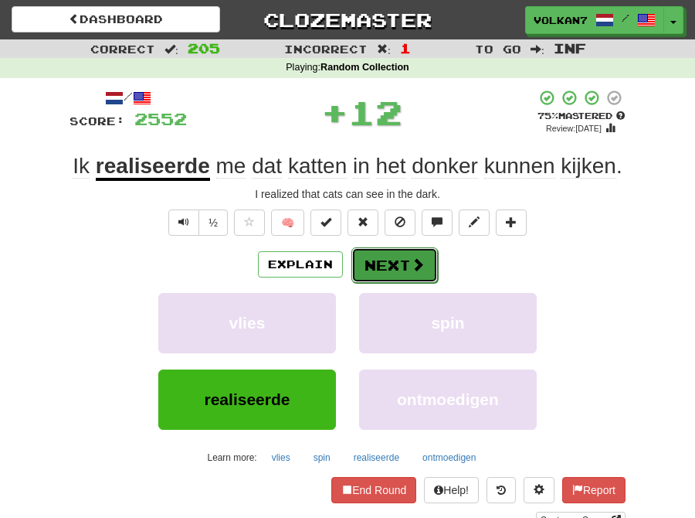
click at [418, 257] on span at bounding box center [418, 264] width 14 height 14
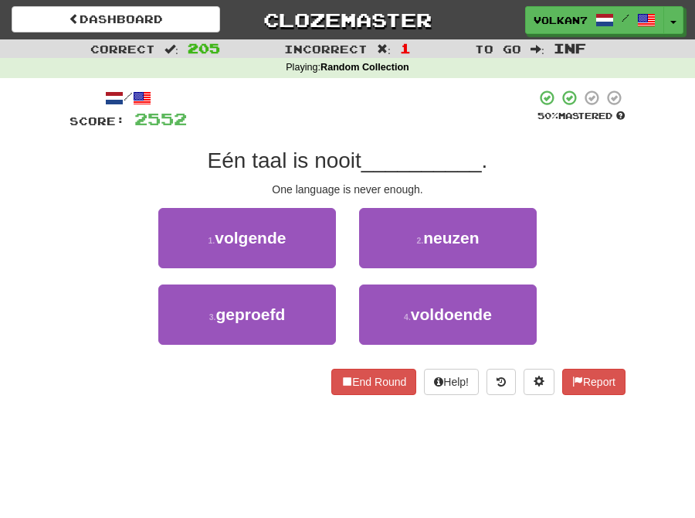
click at [404, 141] on div "/ Score: 2552 50 % Mastered Eén taal is nooit __________ . One language is neve…" at bounding box center [348, 242] width 556 height 306
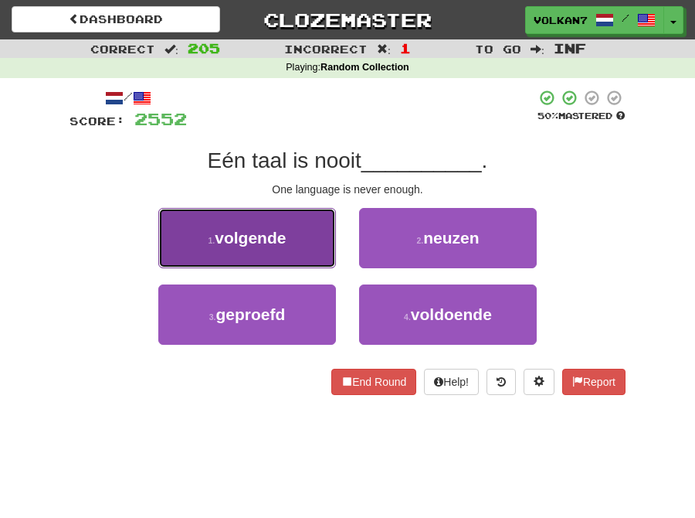
click at [310, 228] on button "1 . volgende" at bounding box center [247, 238] width 178 height 60
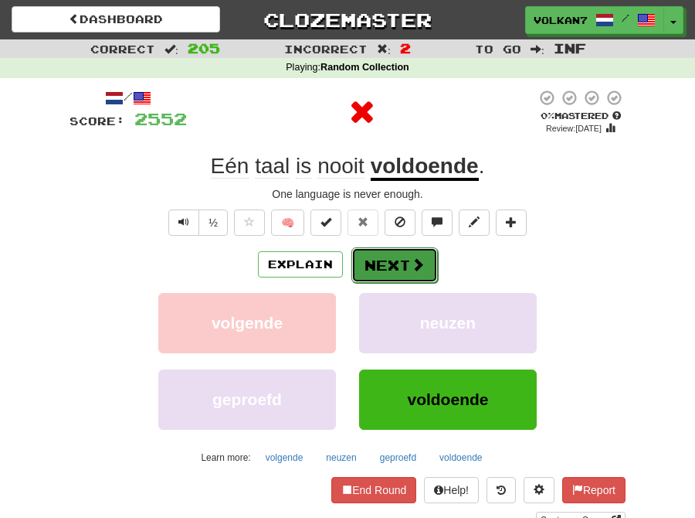
click at [386, 259] on button "Next" at bounding box center [395, 265] width 87 height 36
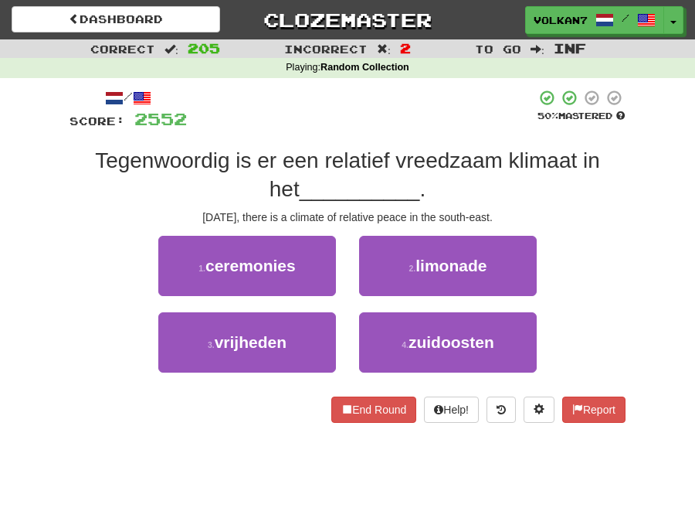
click at [405, 121] on div at bounding box center [361, 110] width 349 height 42
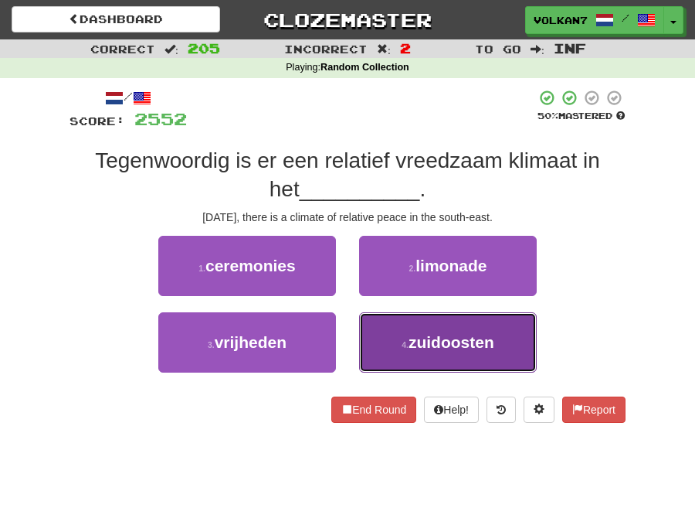
click at [423, 335] on span "zuidoosten" at bounding box center [452, 342] width 86 height 18
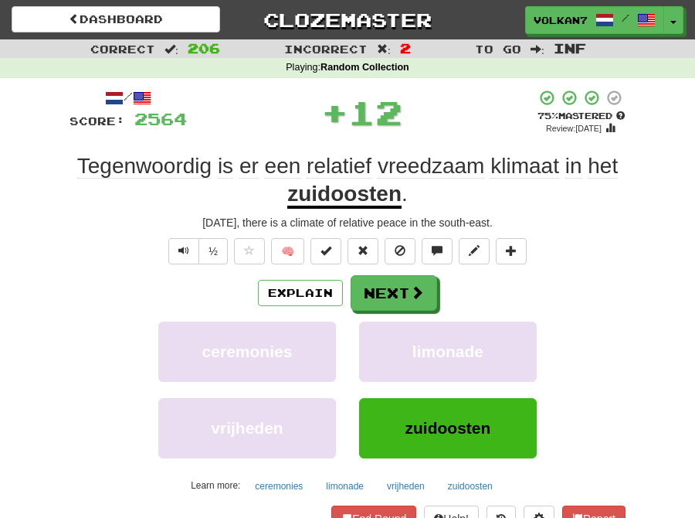
click at [384, 267] on div "/ Score: 2564 + 12 75 % Mastered Review: 2025-08-29 Tegenwoordig is er een rela…" at bounding box center [348, 322] width 556 height 467
click at [384, 284] on button "Next" at bounding box center [395, 294] width 87 height 36
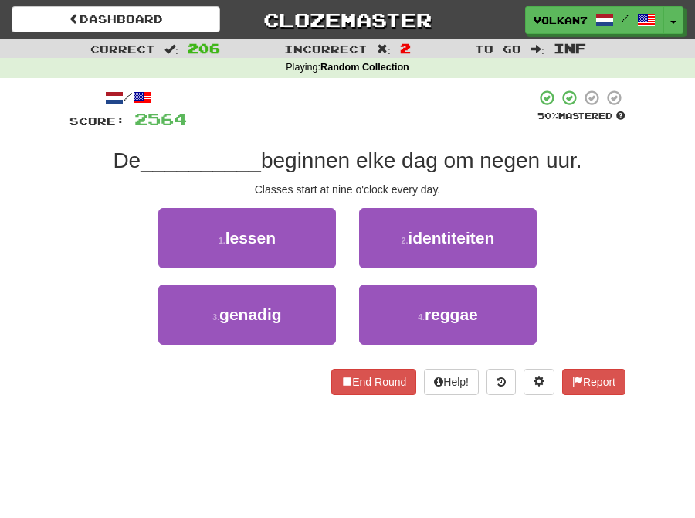
click at [379, 155] on span "beginnen elke dag om negen uur." at bounding box center [421, 160] width 321 height 24
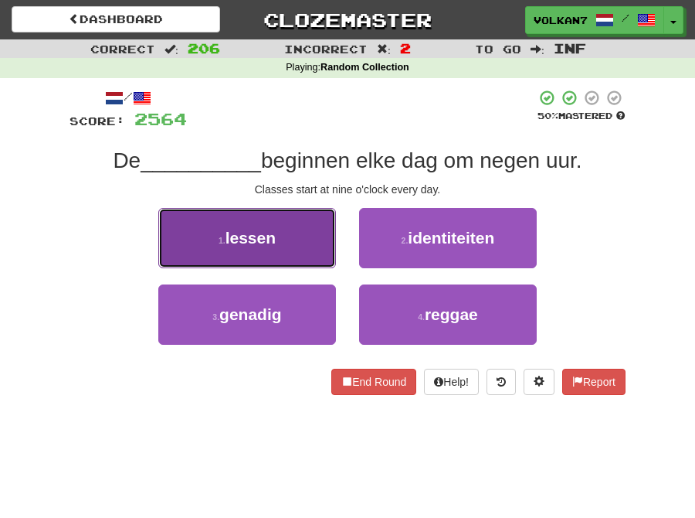
click at [294, 260] on button "1 . lessen" at bounding box center [247, 238] width 178 height 60
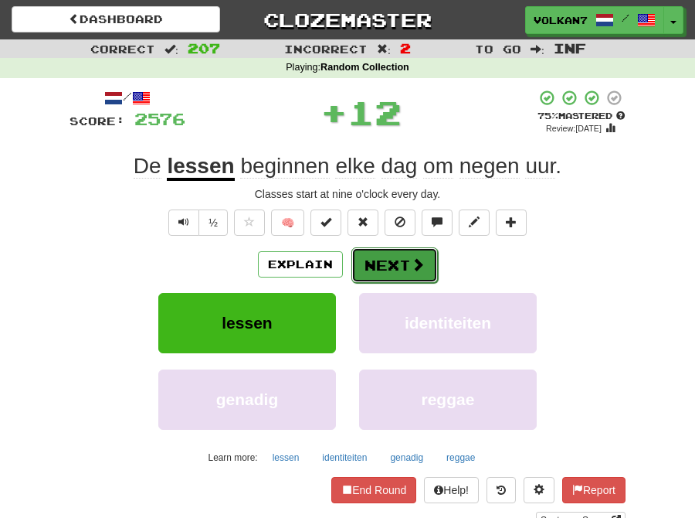
click at [395, 264] on button "Next" at bounding box center [395, 265] width 87 height 36
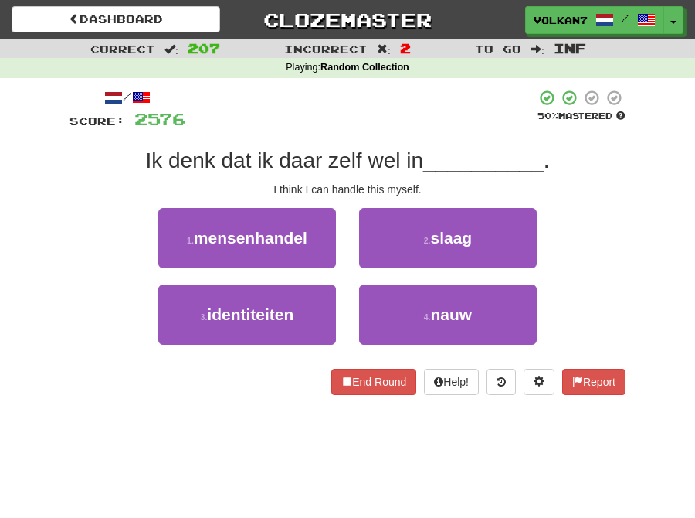
click at [394, 130] on div "/ Score: 2576 50 % Mastered Ik denk dat ik daar zelf wel in __________ . I thin…" at bounding box center [348, 242] width 556 height 306
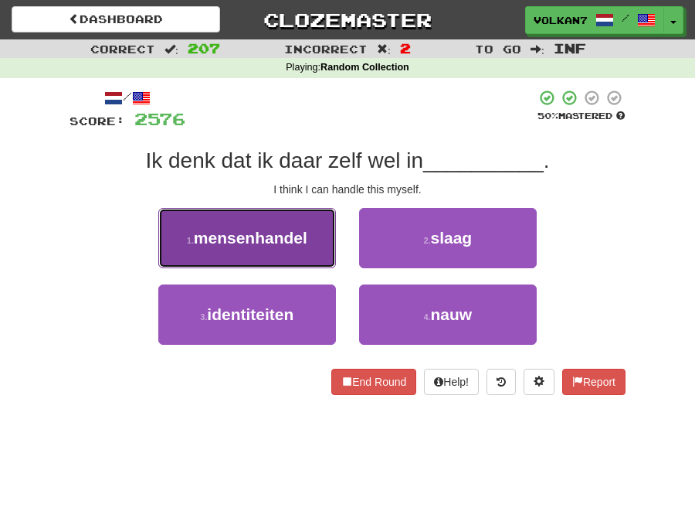
click at [299, 243] on span "mensenhandel" at bounding box center [251, 238] width 114 height 18
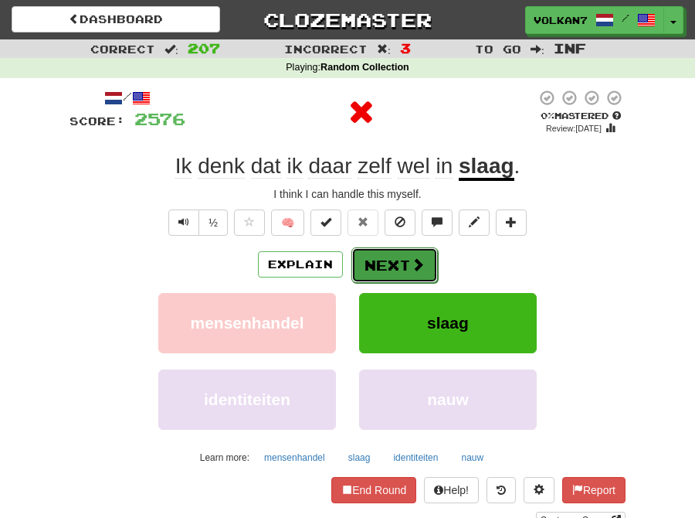
click at [374, 264] on button "Next" at bounding box center [395, 265] width 87 height 36
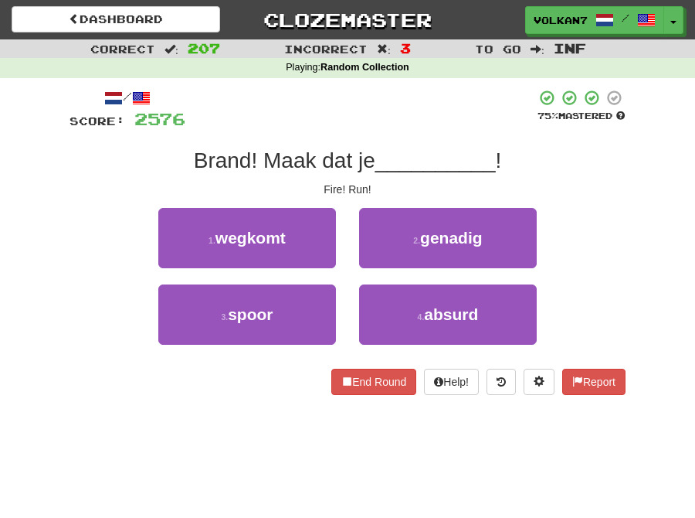
click at [402, 126] on div at bounding box center [360, 110] width 351 height 42
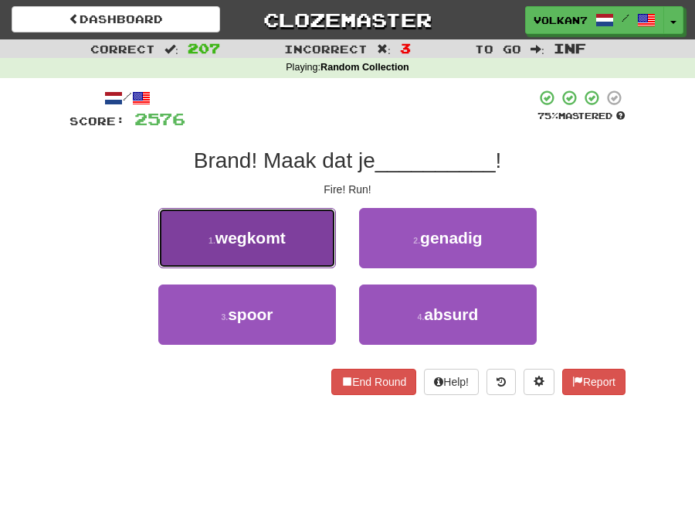
click at [294, 246] on button "1 . wegkomt" at bounding box center [247, 238] width 178 height 60
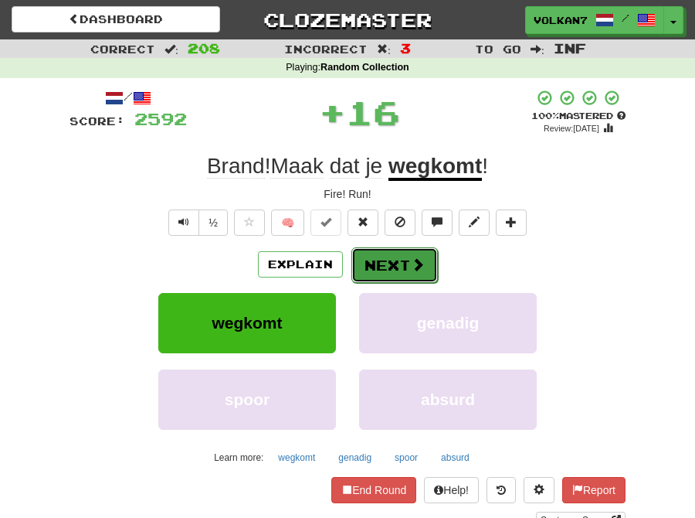
click at [374, 253] on button "Next" at bounding box center [395, 265] width 87 height 36
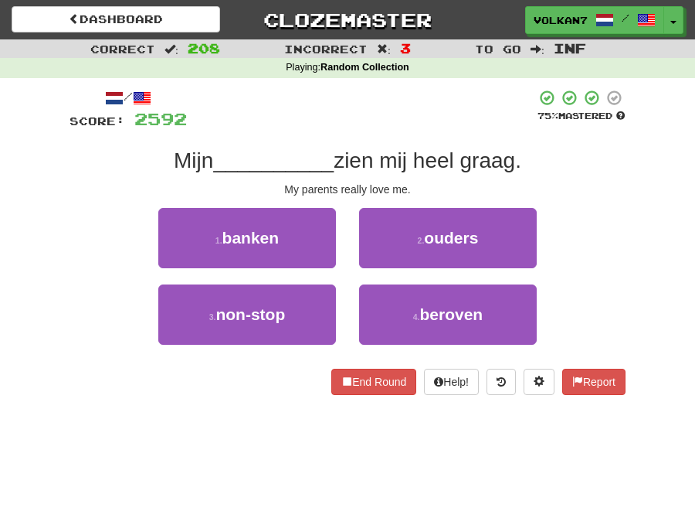
click at [384, 144] on div "/ Score: 2592 75 % Mastered Mijn __________ zien mij heel graag. My parents rea…" at bounding box center [348, 242] width 556 height 306
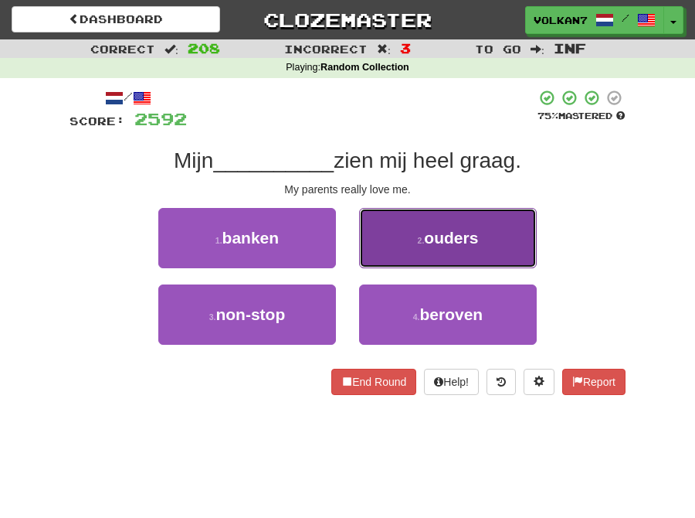
click at [406, 241] on button "2 . ouders" at bounding box center [448, 238] width 178 height 60
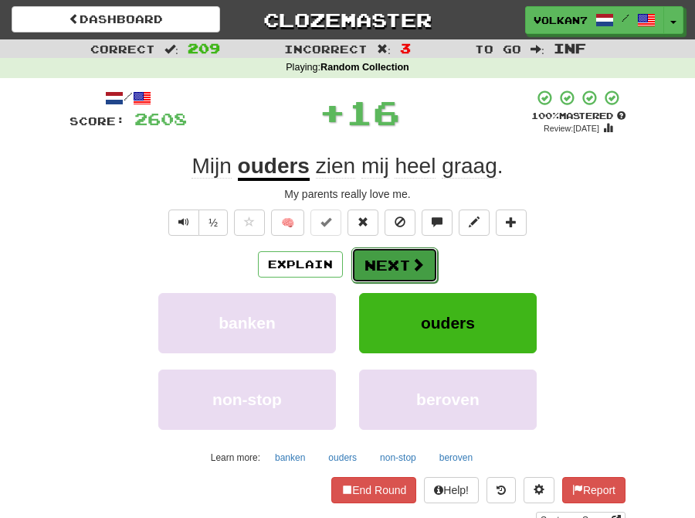
click at [392, 279] on button "Next" at bounding box center [395, 265] width 87 height 36
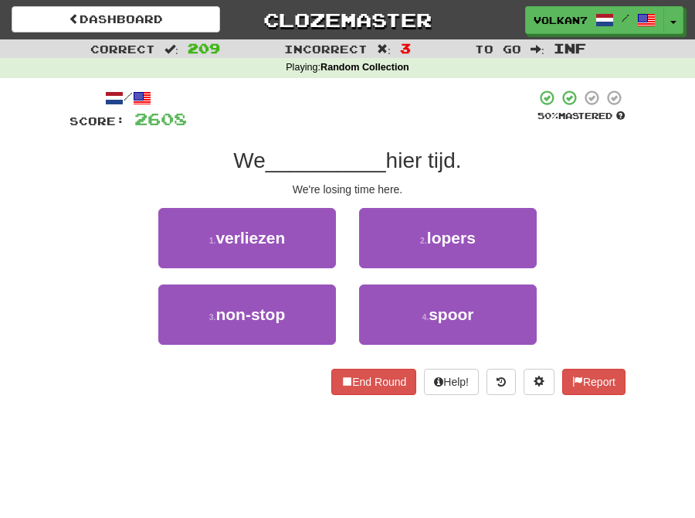
click at [406, 119] on div at bounding box center [361, 110] width 349 height 42
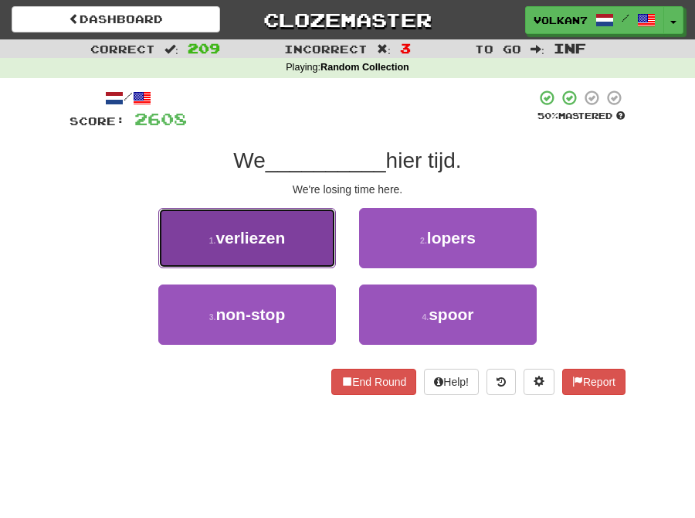
click at [306, 248] on button "1 . verliezen" at bounding box center [247, 238] width 178 height 60
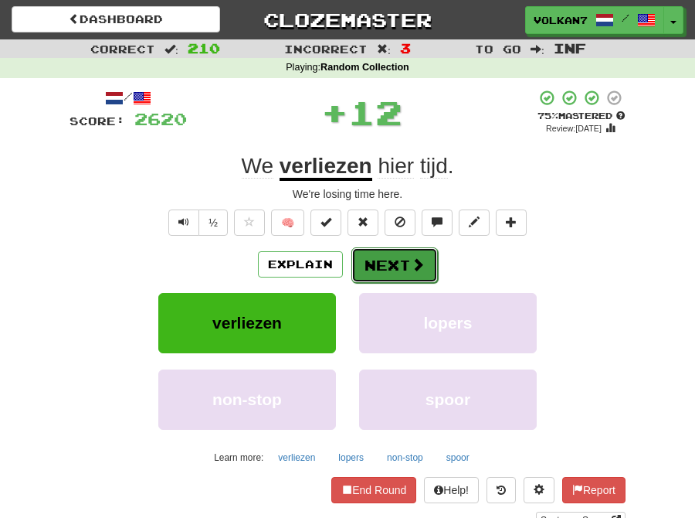
click at [372, 260] on button "Next" at bounding box center [395, 265] width 87 height 36
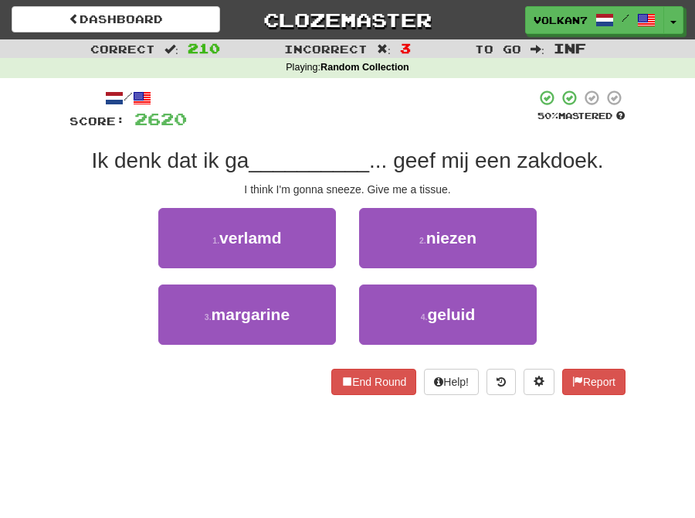
click at [392, 128] on div at bounding box center [361, 110] width 349 height 42
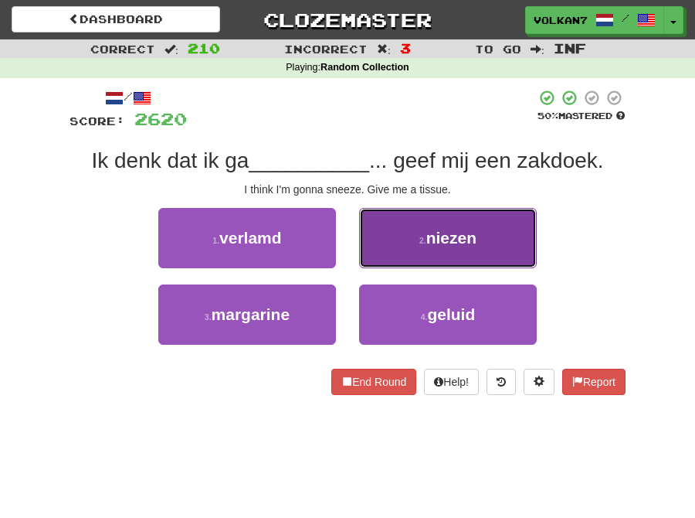
click at [408, 242] on button "2 . niezen" at bounding box center [448, 238] width 178 height 60
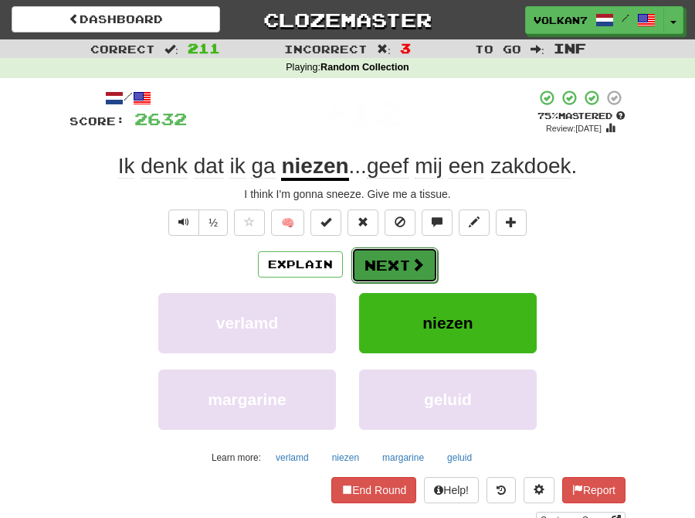
click at [421, 263] on span at bounding box center [418, 264] width 14 height 14
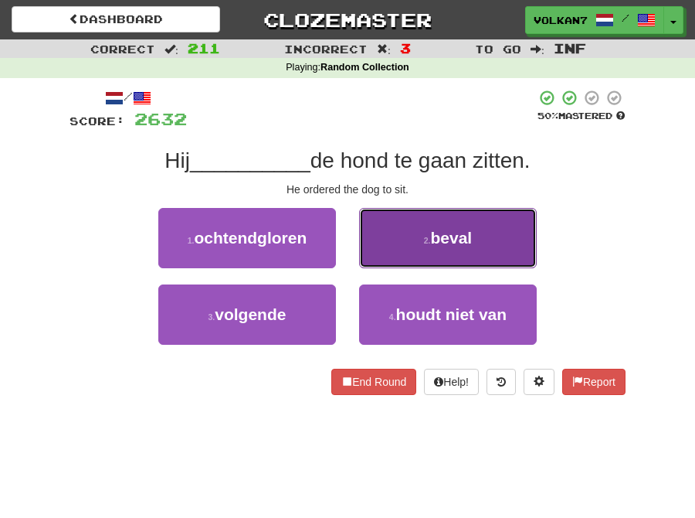
click at [403, 240] on button "2 . beval" at bounding box center [448, 238] width 178 height 60
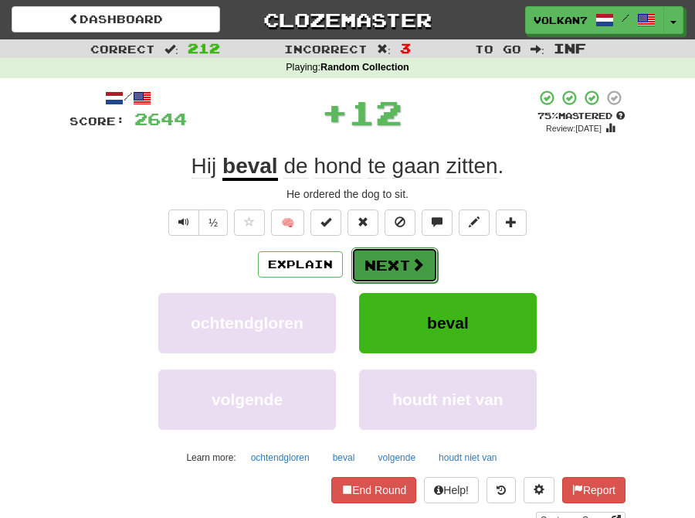
click at [402, 253] on button "Next" at bounding box center [395, 265] width 87 height 36
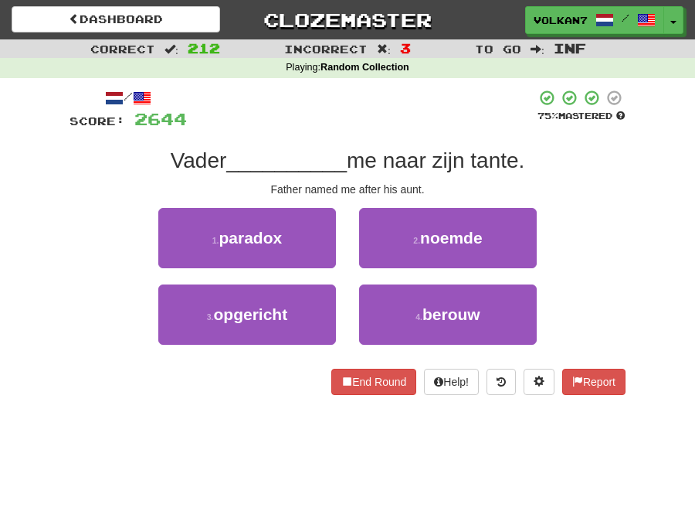
click at [426, 97] on div at bounding box center [361, 110] width 349 height 42
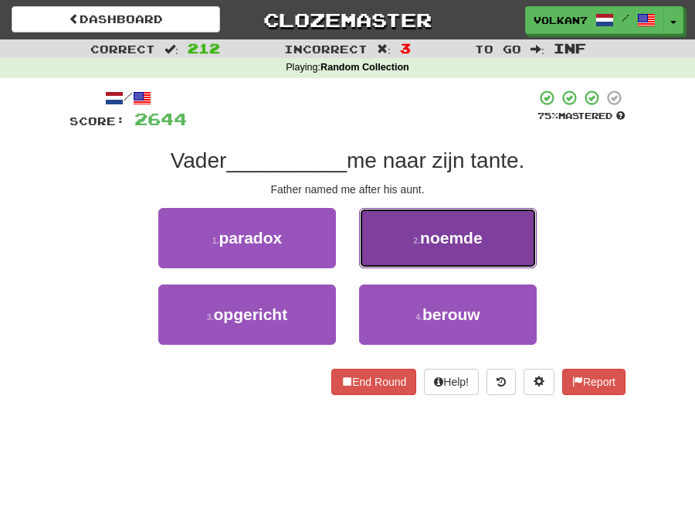
click at [437, 242] on span "noemde" at bounding box center [451, 238] width 63 height 18
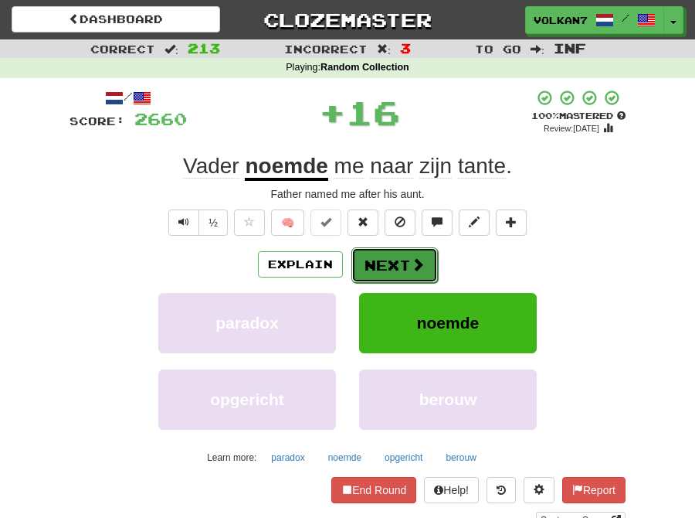
click at [406, 261] on button "Next" at bounding box center [395, 265] width 87 height 36
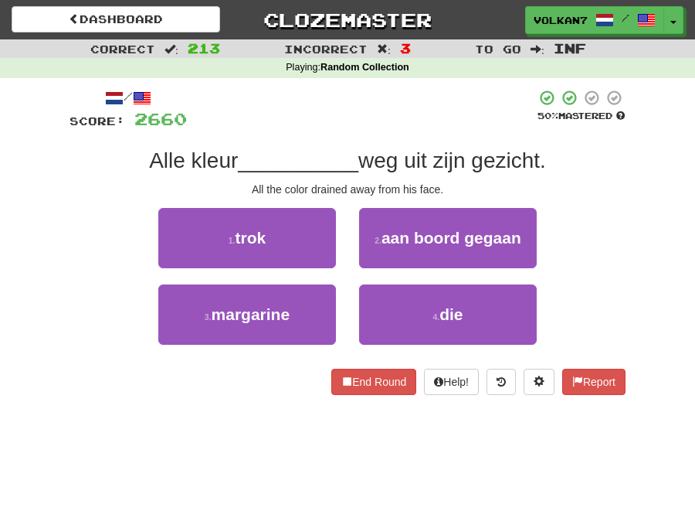
click at [443, 95] on div at bounding box center [361, 110] width 349 height 42
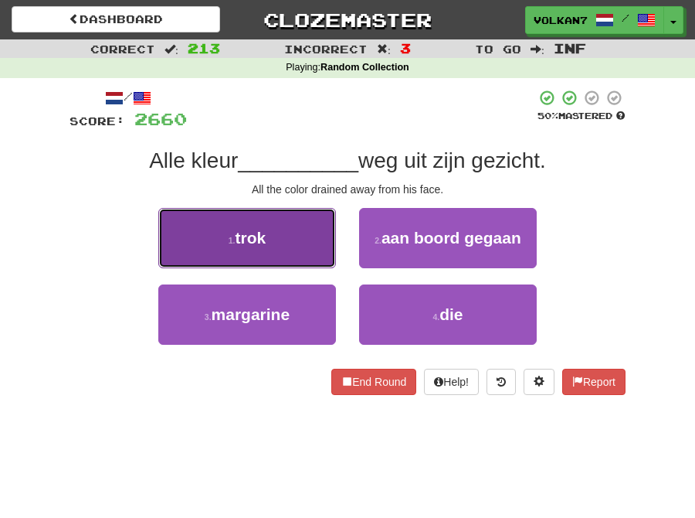
click at [309, 236] on button "1 . trok" at bounding box center [247, 238] width 178 height 60
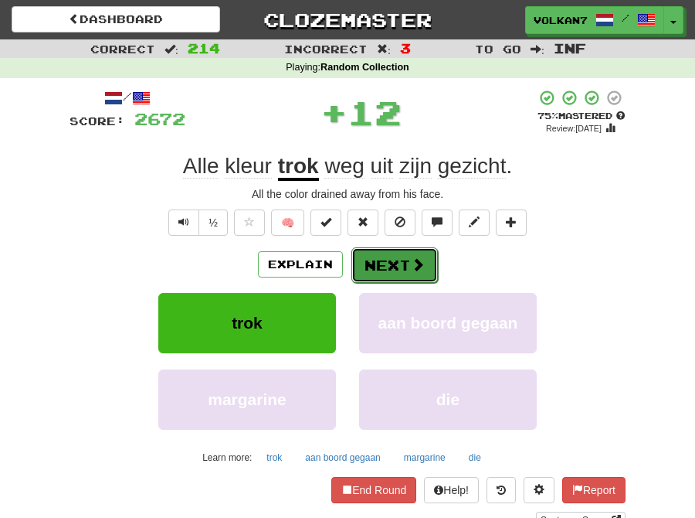
click at [399, 260] on button "Next" at bounding box center [395, 265] width 87 height 36
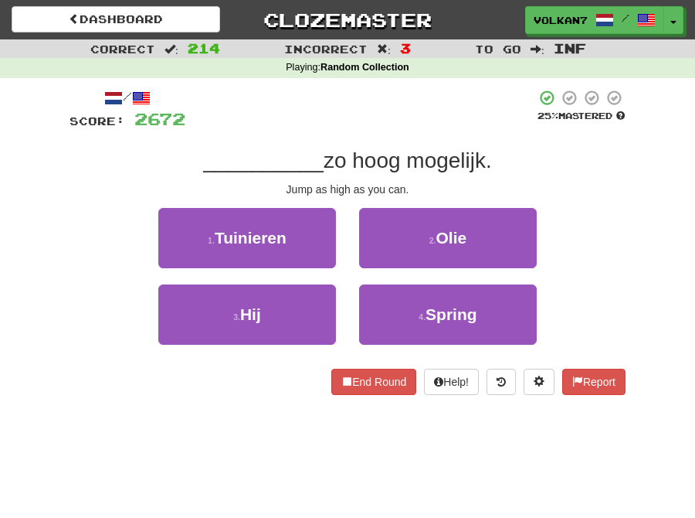
click at [425, 127] on div at bounding box center [360, 110] width 351 height 42
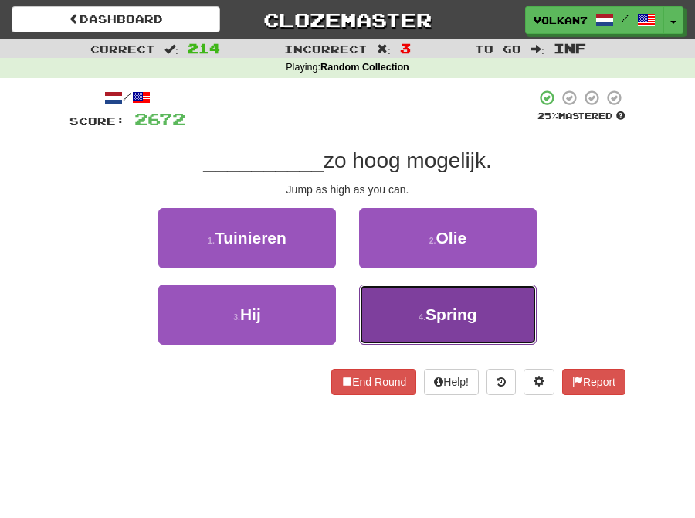
click at [413, 310] on button "4 . Spring" at bounding box center [448, 314] width 178 height 60
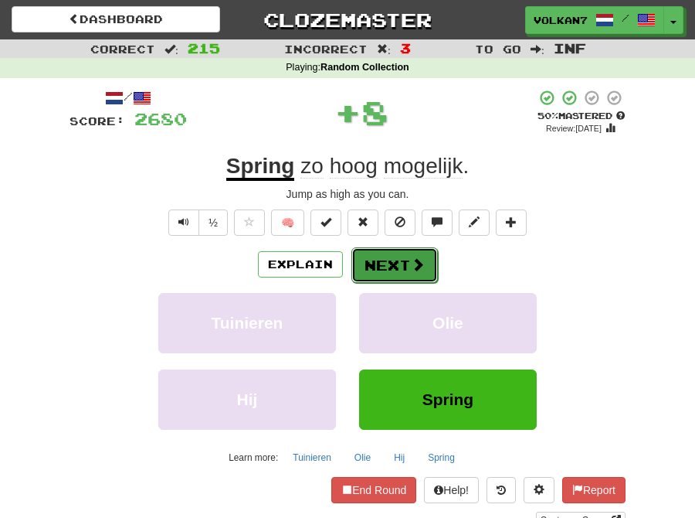
click at [399, 260] on button "Next" at bounding box center [395, 265] width 87 height 36
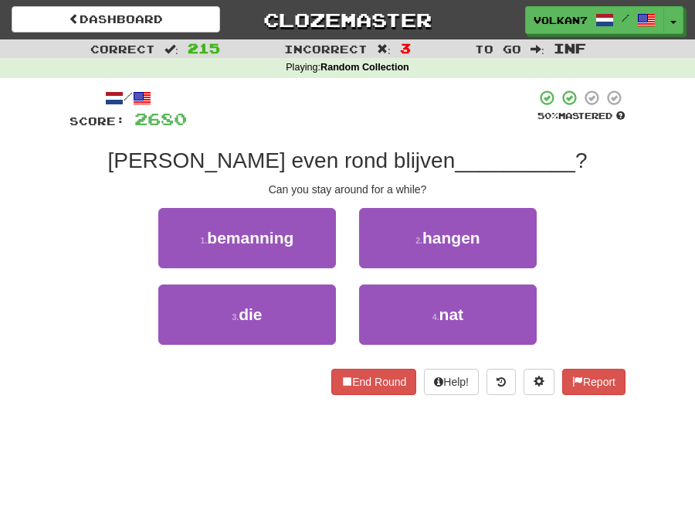
click at [398, 110] on div at bounding box center [361, 110] width 349 height 42
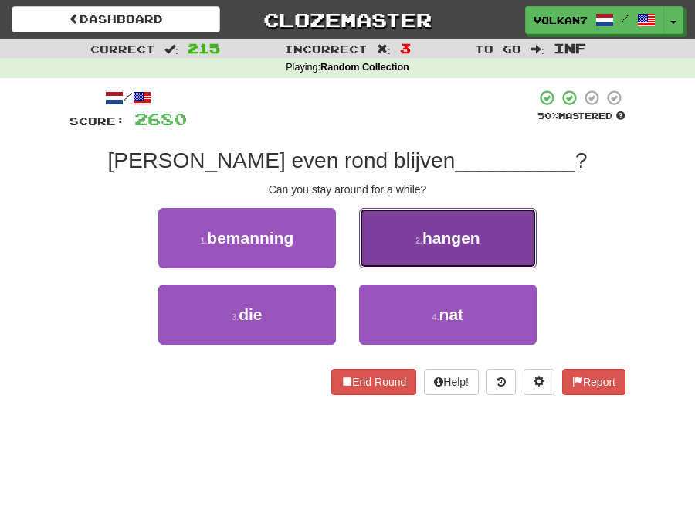
click at [405, 236] on button "2 . hangen" at bounding box center [448, 238] width 178 height 60
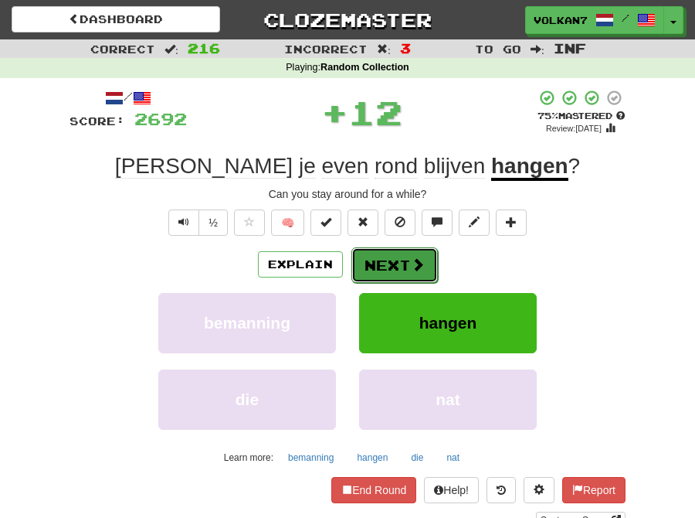
click at [374, 253] on button "Next" at bounding box center [395, 265] width 87 height 36
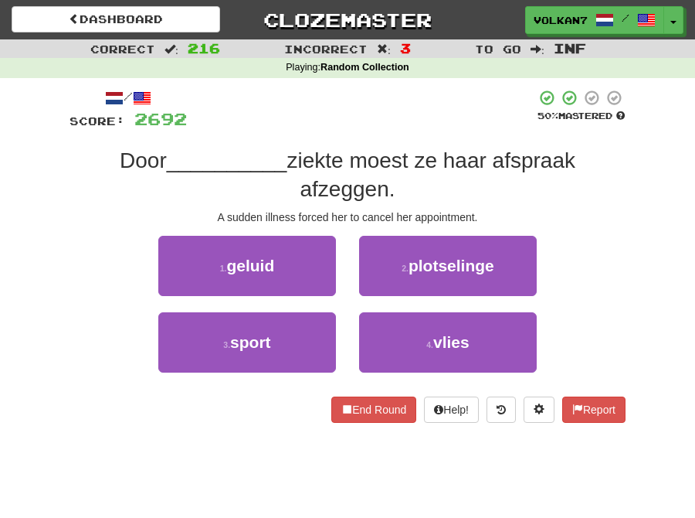
click at [394, 111] on div at bounding box center [361, 110] width 349 height 42
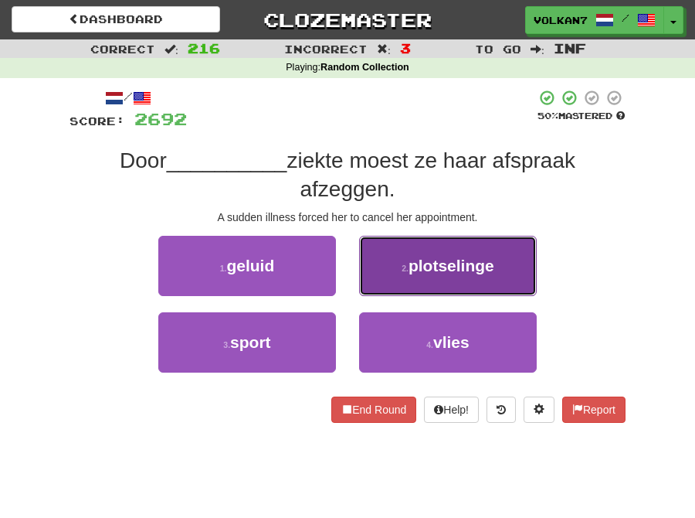
click at [436, 263] on span "plotselinge" at bounding box center [452, 266] width 86 height 18
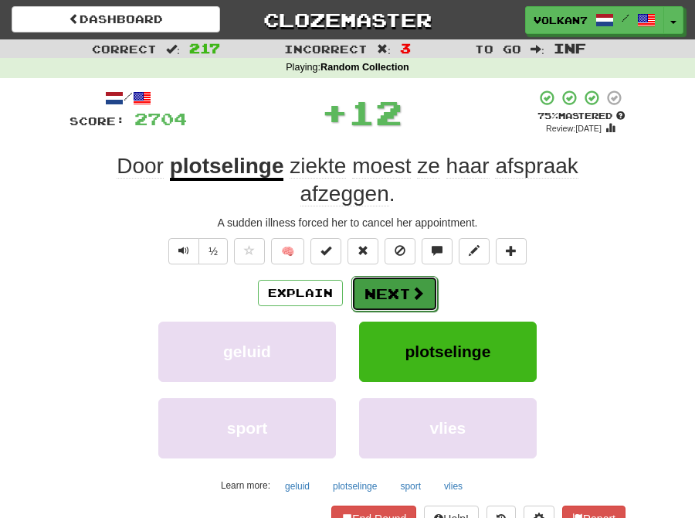
click at [392, 280] on button "Next" at bounding box center [395, 294] width 87 height 36
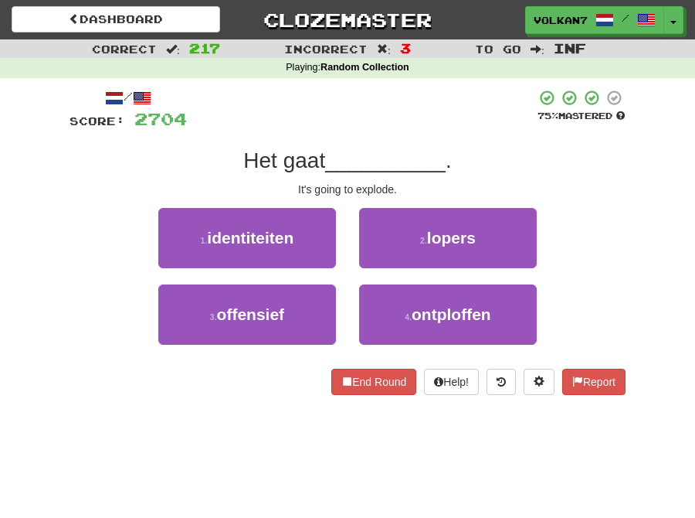
click at [400, 127] on div at bounding box center [361, 110] width 349 height 42
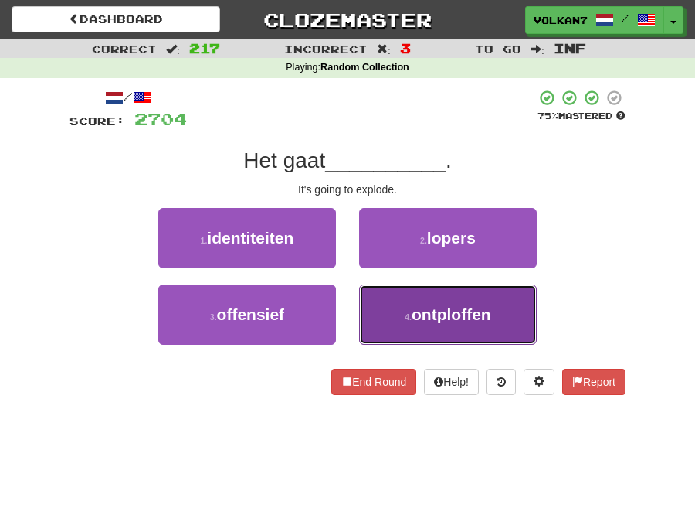
click at [402, 307] on button "4 . ontploffen" at bounding box center [448, 314] width 178 height 60
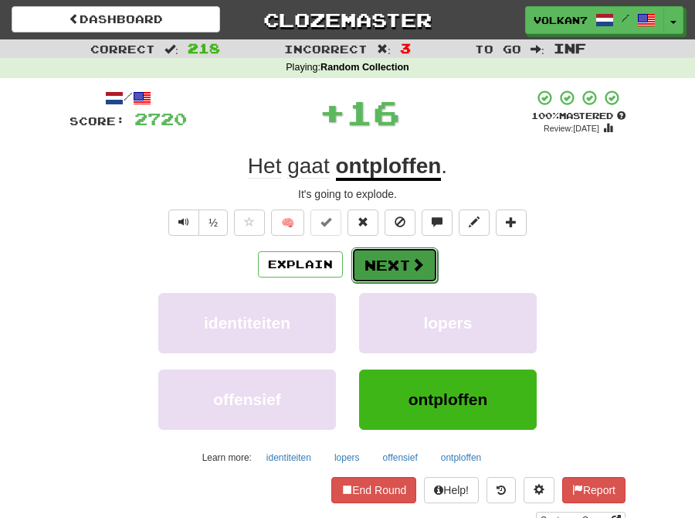
click at [404, 267] on button "Next" at bounding box center [395, 265] width 87 height 36
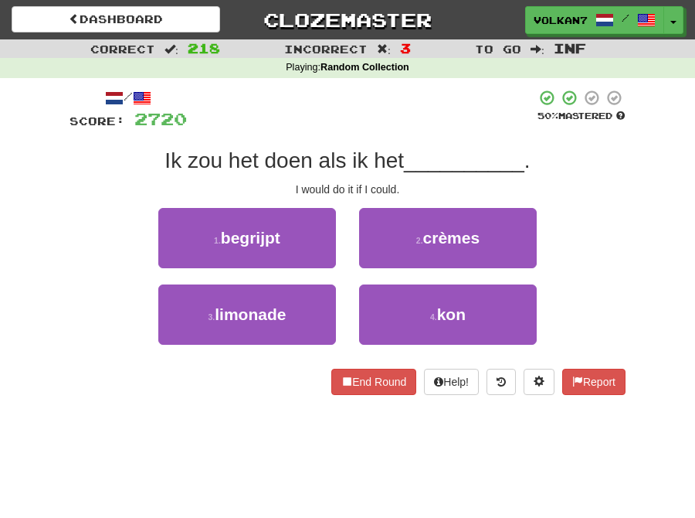
click at [414, 127] on div at bounding box center [361, 110] width 349 height 42
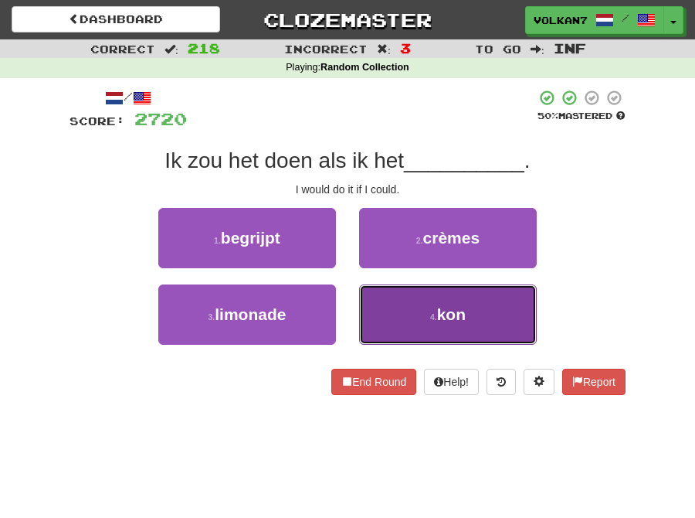
click at [468, 317] on button "4 . kon" at bounding box center [448, 314] width 178 height 60
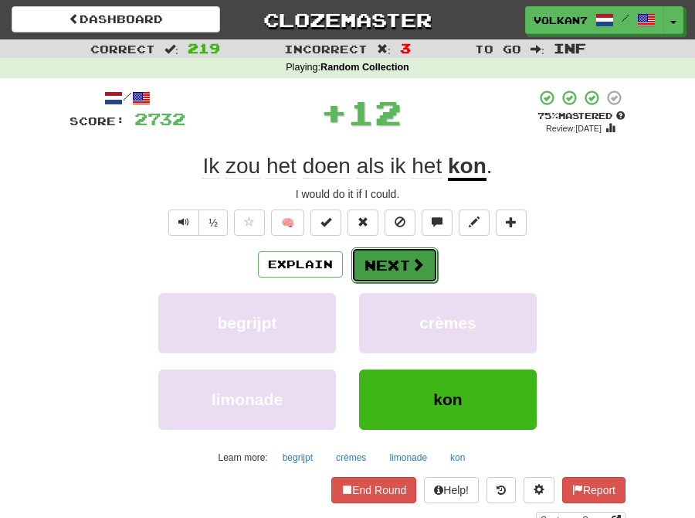
click at [397, 260] on button "Next" at bounding box center [395, 265] width 87 height 36
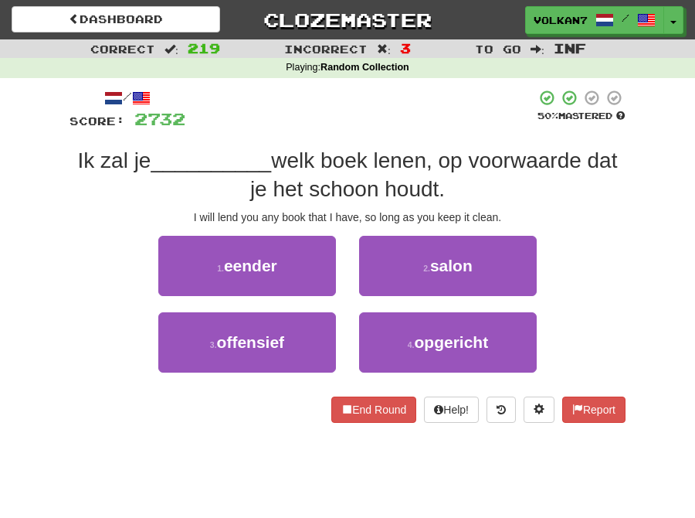
click at [383, 110] on div at bounding box center [360, 110] width 351 height 42
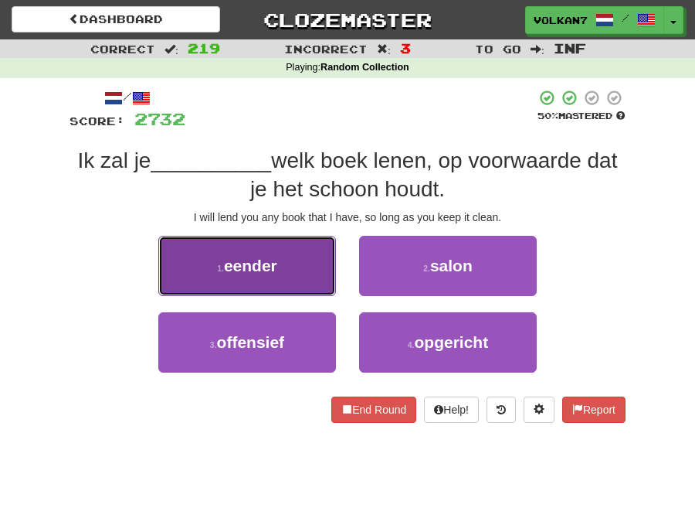
click at [318, 268] on button "1 . eender" at bounding box center [247, 266] width 178 height 60
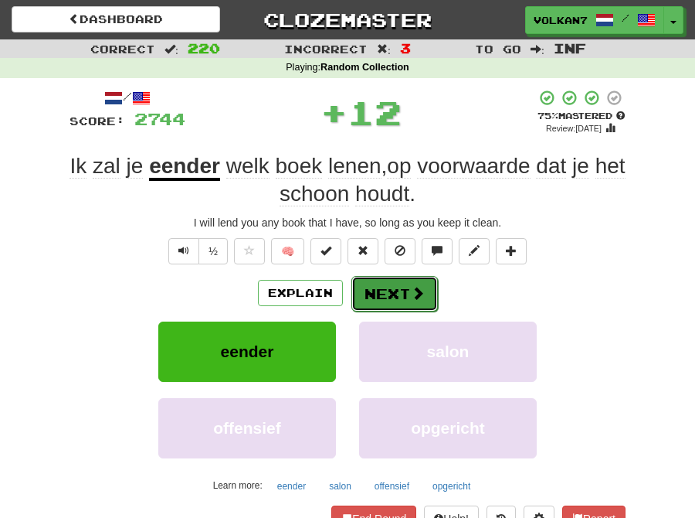
click at [381, 299] on button "Next" at bounding box center [395, 294] width 87 height 36
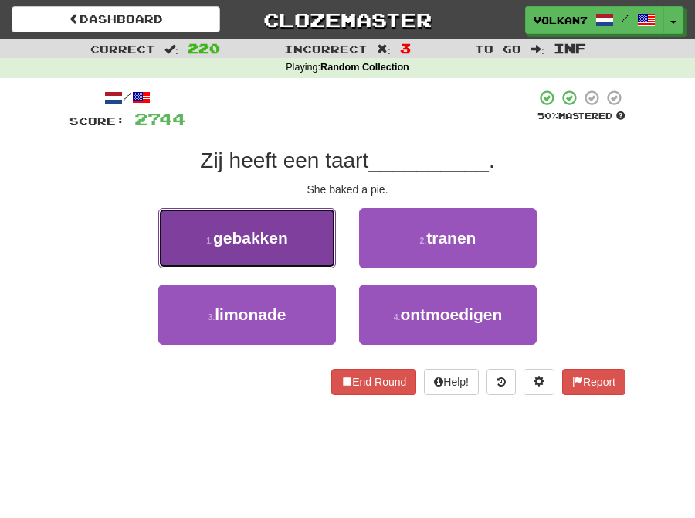
click at [295, 232] on button "1 . gebakken" at bounding box center [247, 238] width 178 height 60
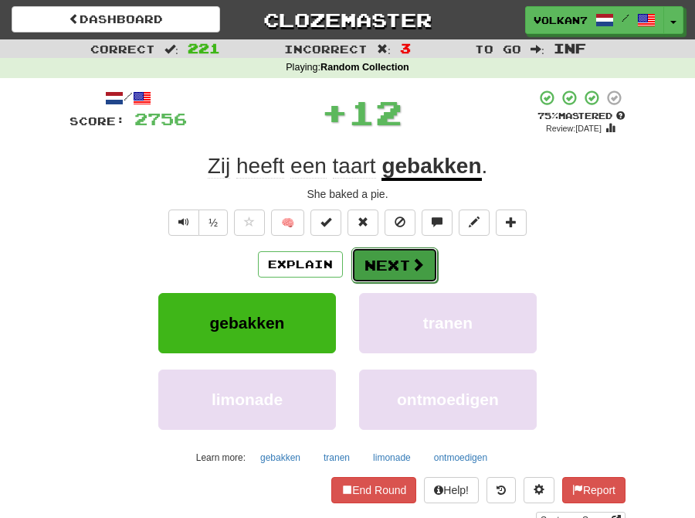
click at [373, 253] on button "Next" at bounding box center [395, 265] width 87 height 36
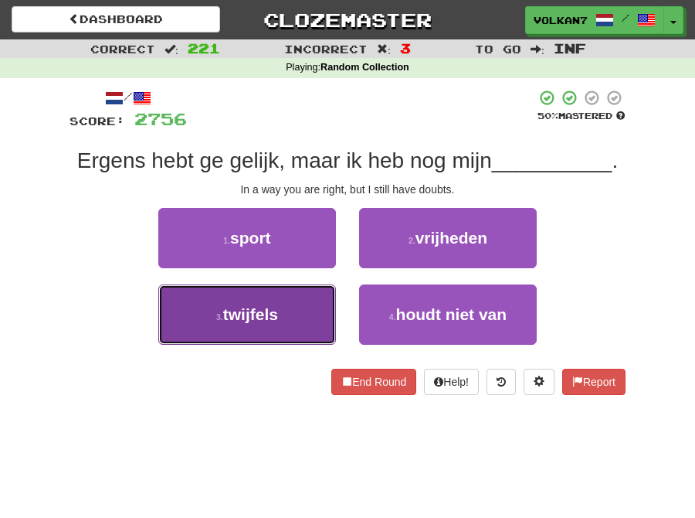
click at [297, 295] on button "3 . twijfels" at bounding box center [247, 314] width 178 height 60
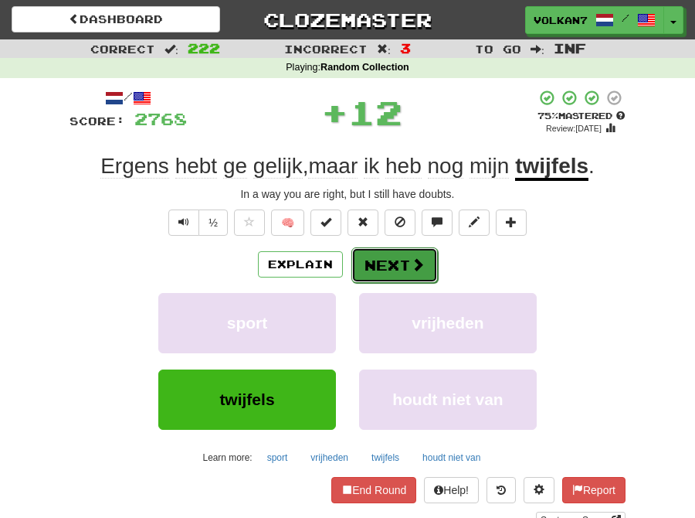
click at [372, 267] on button "Next" at bounding box center [395, 265] width 87 height 36
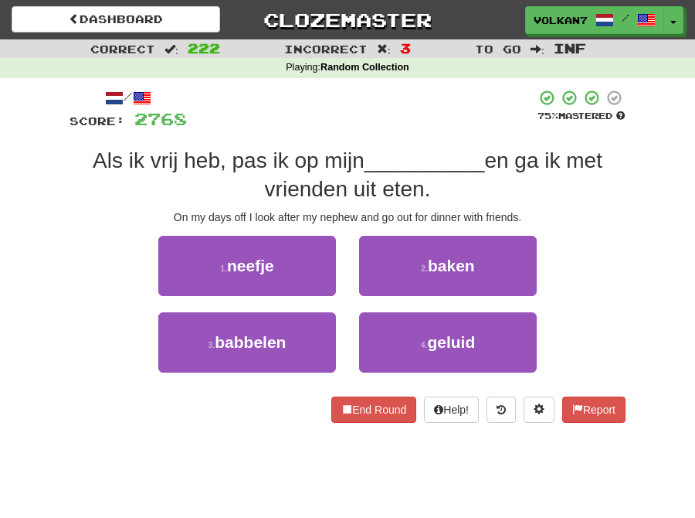
click at [435, 108] on div at bounding box center [361, 110] width 349 height 42
click at [429, 112] on div at bounding box center [361, 110] width 349 height 42
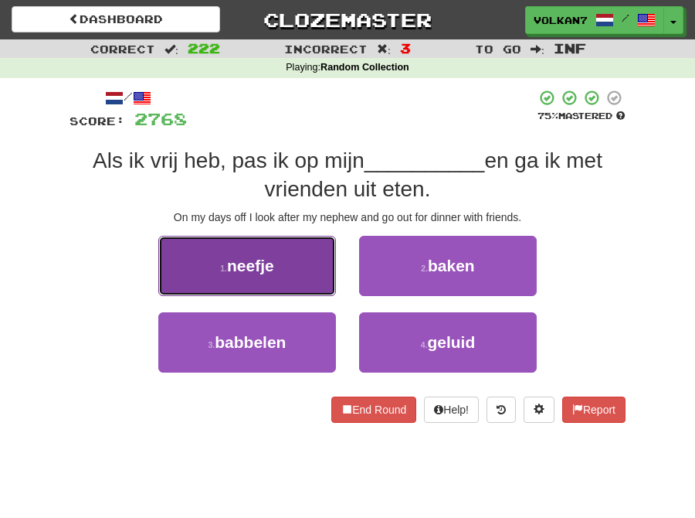
click at [297, 260] on button "1 . neefje" at bounding box center [247, 266] width 178 height 60
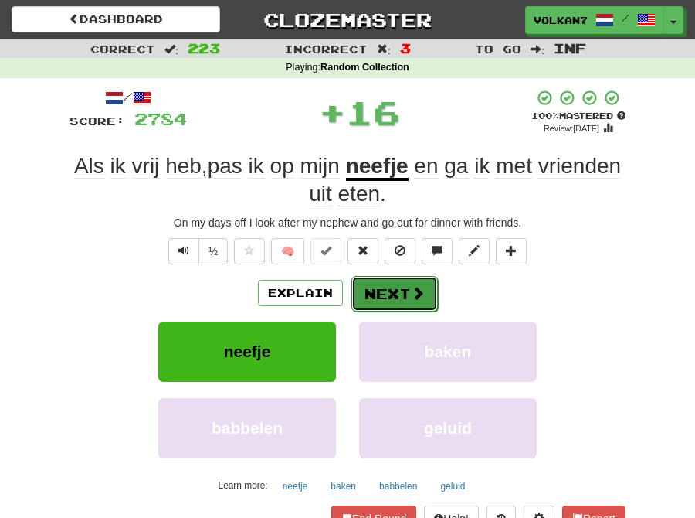
click at [415, 282] on button "Next" at bounding box center [395, 294] width 87 height 36
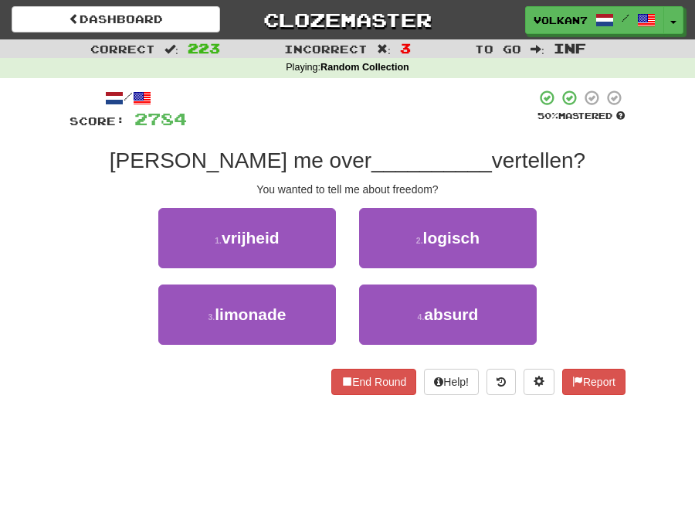
click at [403, 143] on div "/ Score: 2784 50 % Mastered Wilde je me over __________ vertellen? You wanted t…" at bounding box center [348, 242] width 556 height 306
click at [403, 135] on div "/ Score: 2784 50 % Mastered Wilde je me over __________ vertellen? You wanted t…" at bounding box center [348, 242] width 556 height 306
click at [449, 107] on div at bounding box center [361, 110] width 349 height 42
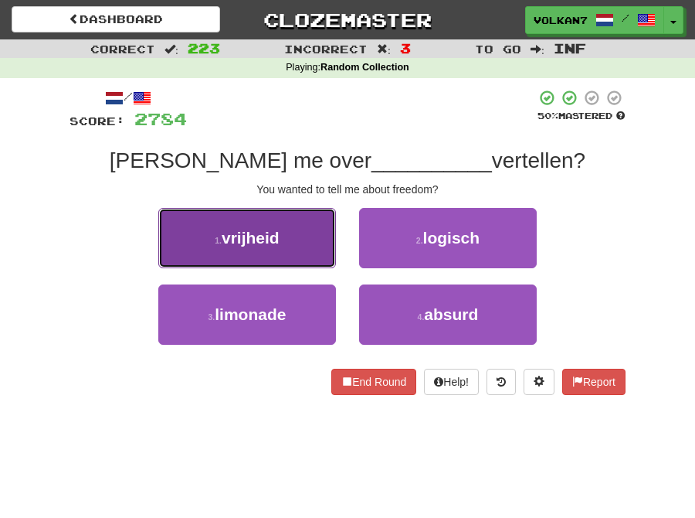
click at [289, 227] on button "1 . vrijheid" at bounding box center [247, 238] width 178 height 60
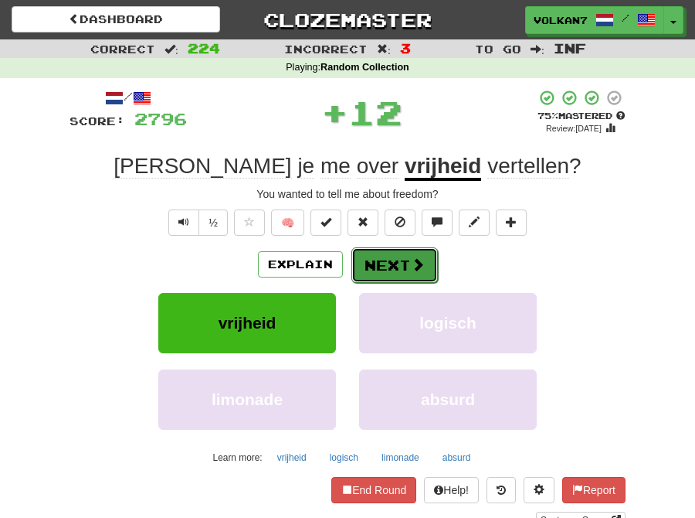
click at [386, 265] on button "Next" at bounding box center [395, 265] width 87 height 36
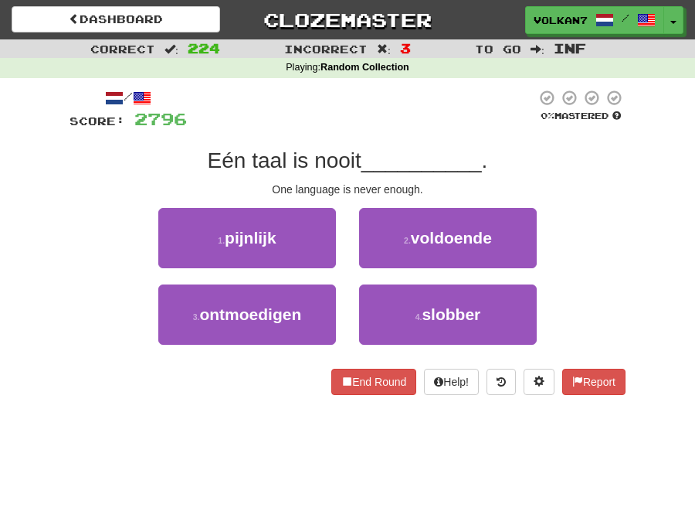
click at [425, 114] on div at bounding box center [361, 110] width 349 height 42
click at [425, 113] on div at bounding box center [361, 110] width 349 height 42
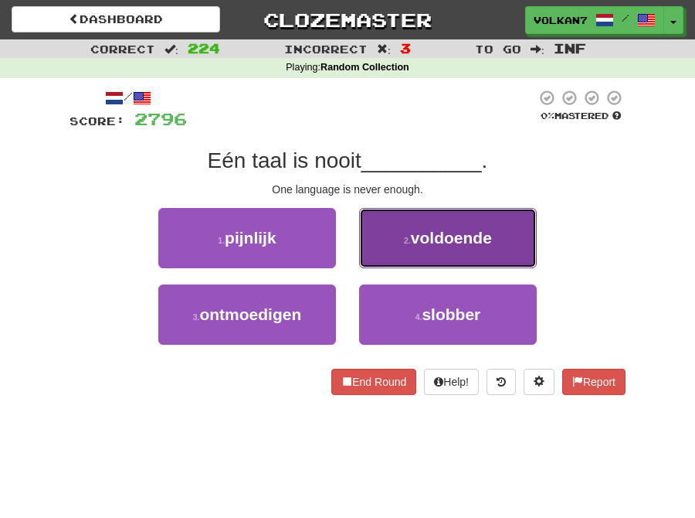
click at [439, 233] on span "voldoende" at bounding box center [451, 238] width 81 height 18
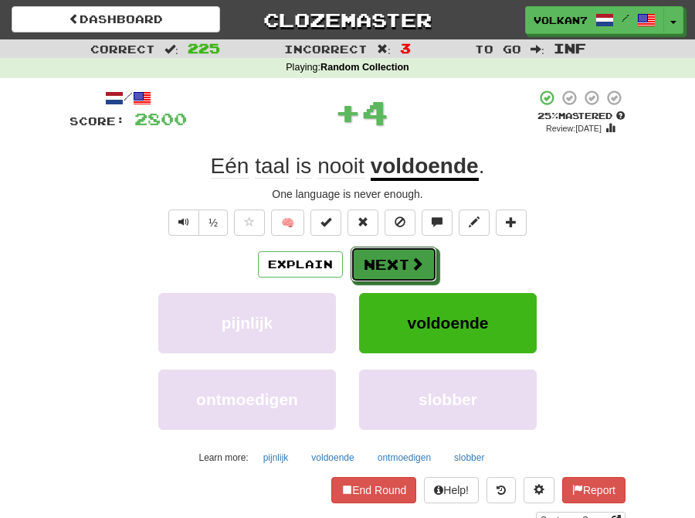
click at [397, 260] on button "Next" at bounding box center [394, 264] width 87 height 36
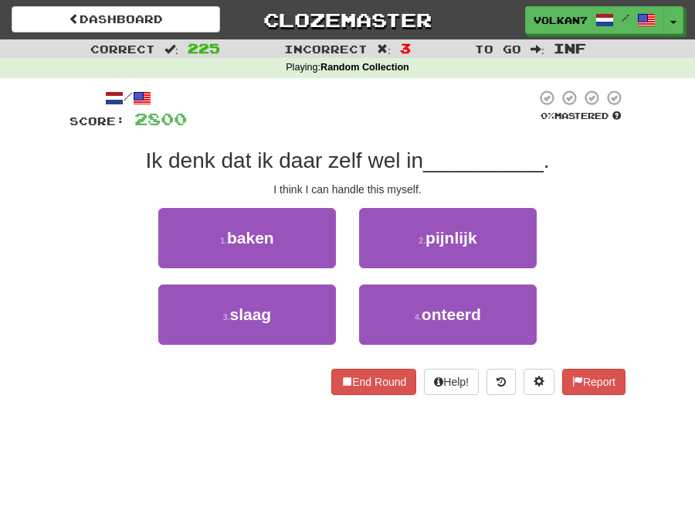
click at [398, 122] on div at bounding box center [361, 110] width 349 height 42
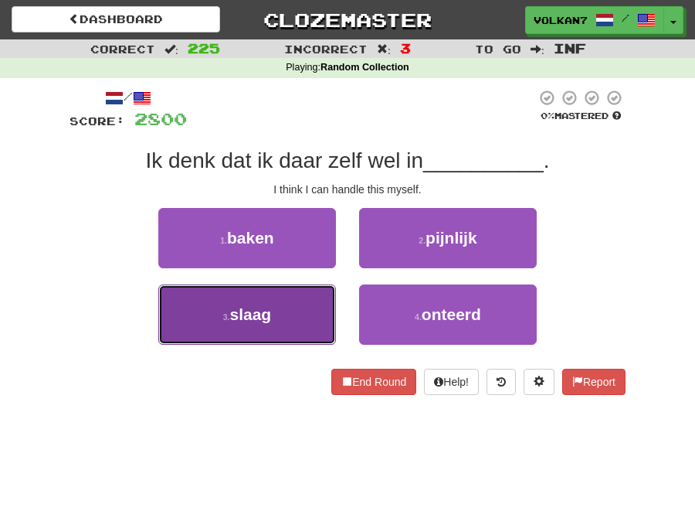
click at [300, 321] on button "3 . slaag" at bounding box center [247, 314] width 178 height 60
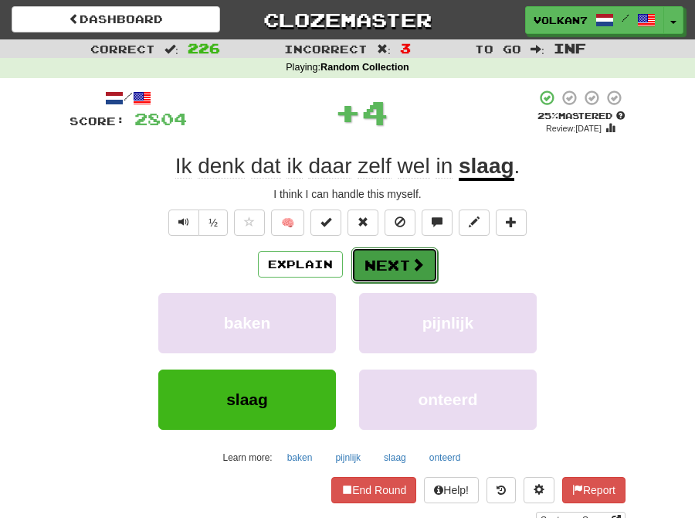
click at [368, 264] on button "Next" at bounding box center [395, 265] width 87 height 36
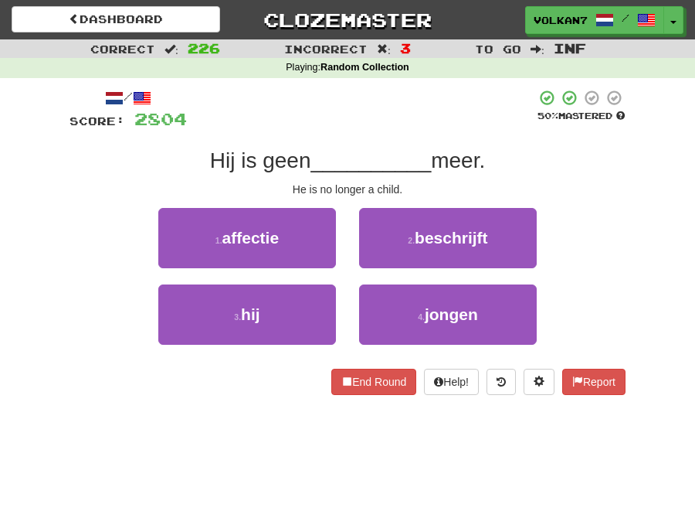
click at [417, 124] on div at bounding box center [361, 110] width 349 height 42
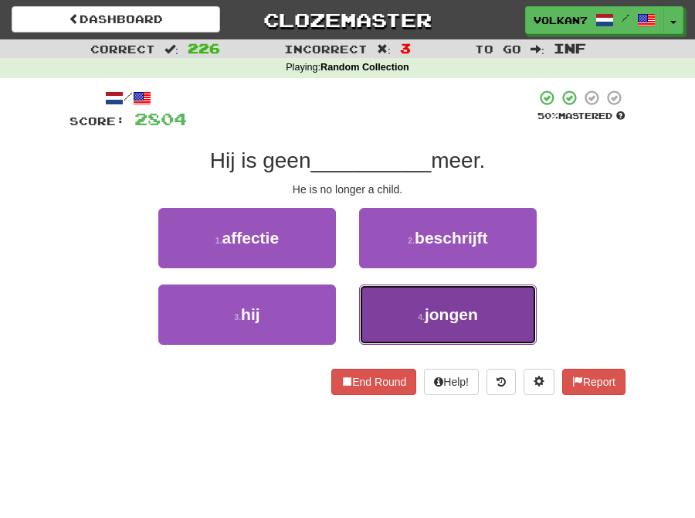
click at [423, 321] on button "4 . jongen" at bounding box center [448, 314] width 178 height 60
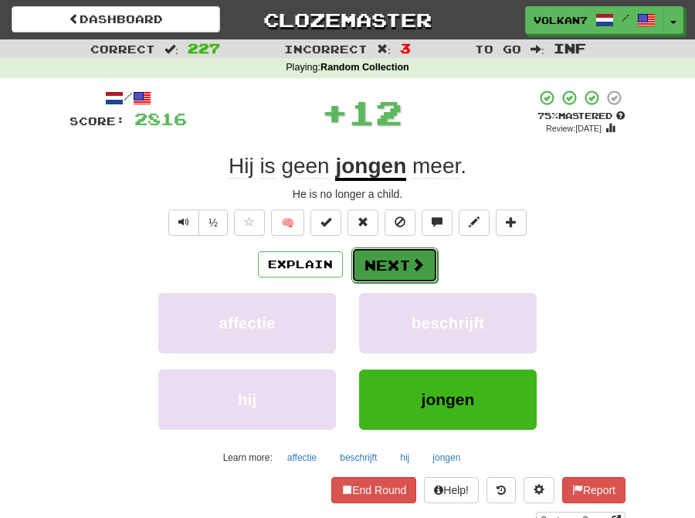
click at [407, 260] on button "Next" at bounding box center [395, 265] width 87 height 36
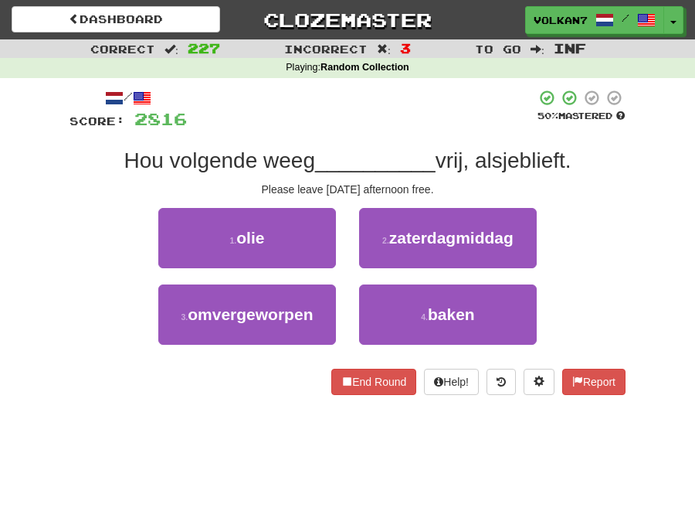
click at [420, 127] on div at bounding box center [361, 110] width 349 height 42
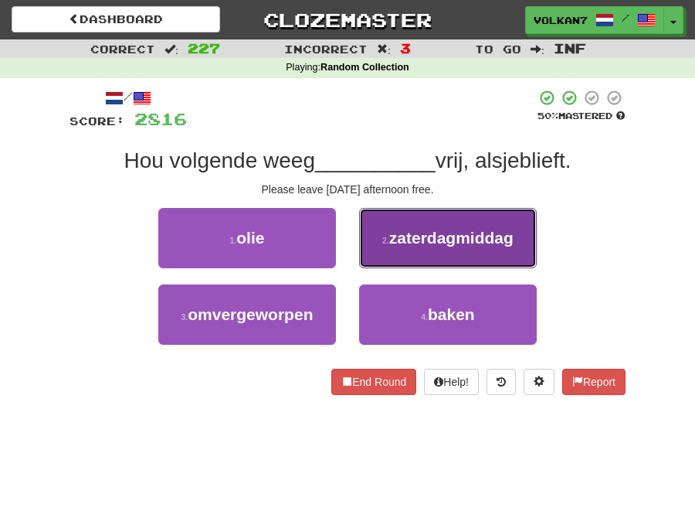
click at [414, 243] on span "zaterdagmiddag" at bounding box center [451, 238] width 124 height 18
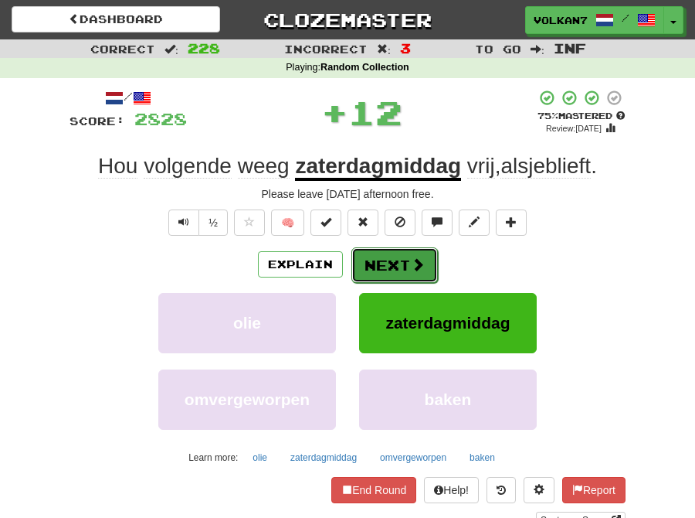
click at [389, 263] on button "Next" at bounding box center [395, 265] width 87 height 36
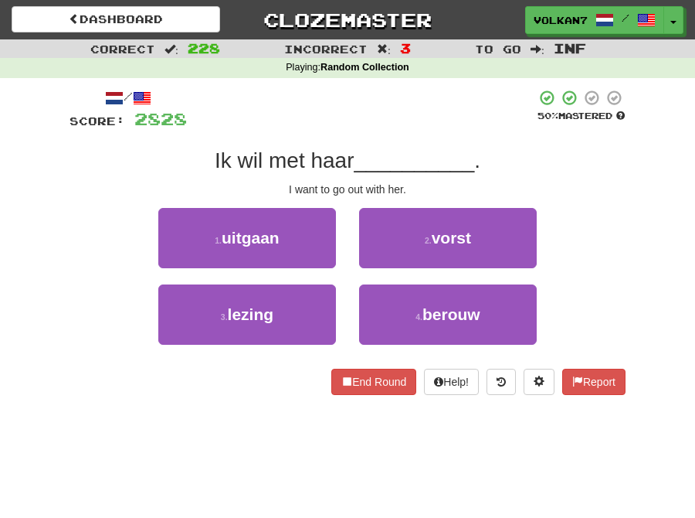
click at [404, 131] on div "/ Score: 2828 50 % Mastered Ik wil met haar __________ . I want to go out with …" at bounding box center [348, 242] width 556 height 306
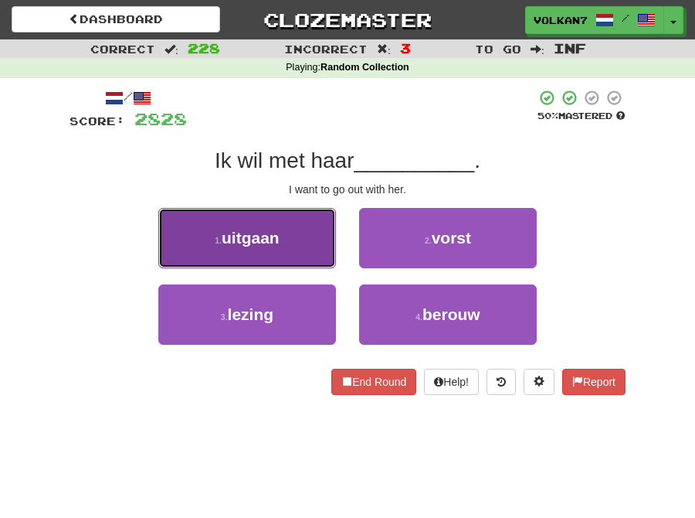
click at [294, 244] on button "1 . uitgaan" at bounding box center [247, 238] width 178 height 60
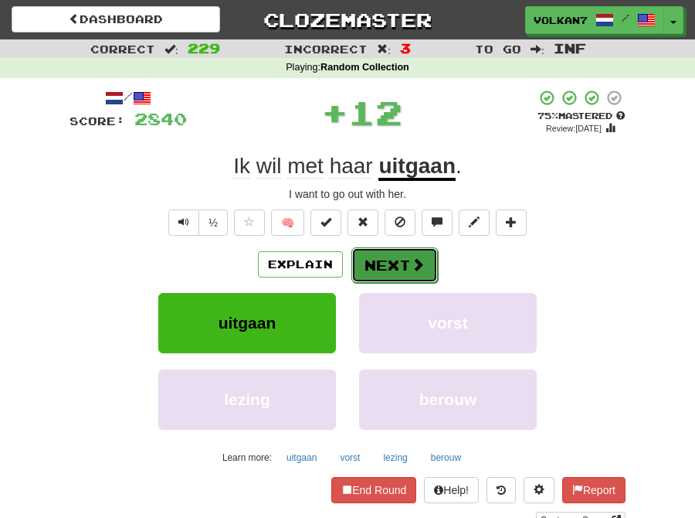
click at [398, 259] on button "Next" at bounding box center [395, 265] width 87 height 36
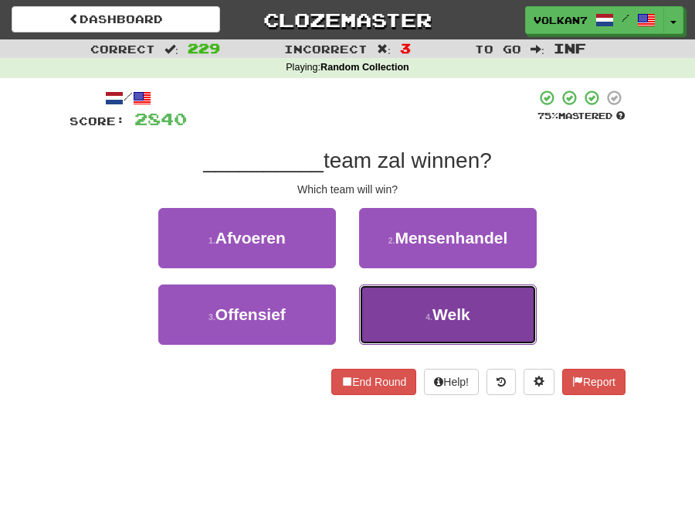
click at [426, 306] on button "4 . Welk" at bounding box center [448, 314] width 178 height 60
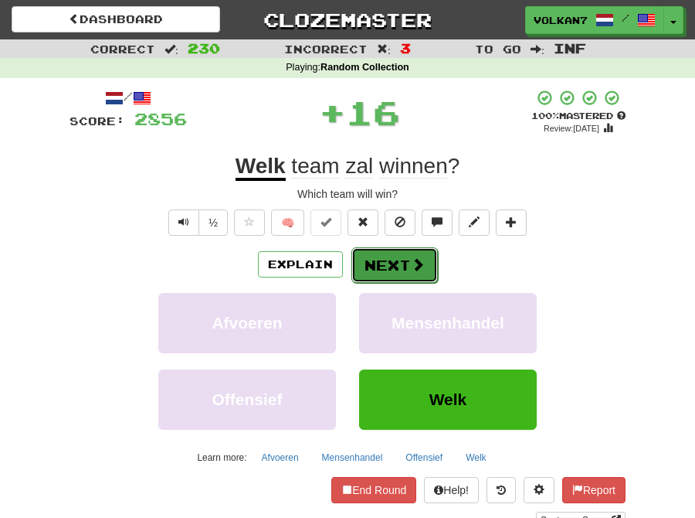
click at [395, 267] on button "Next" at bounding box center [395, 265] width 87 height 36
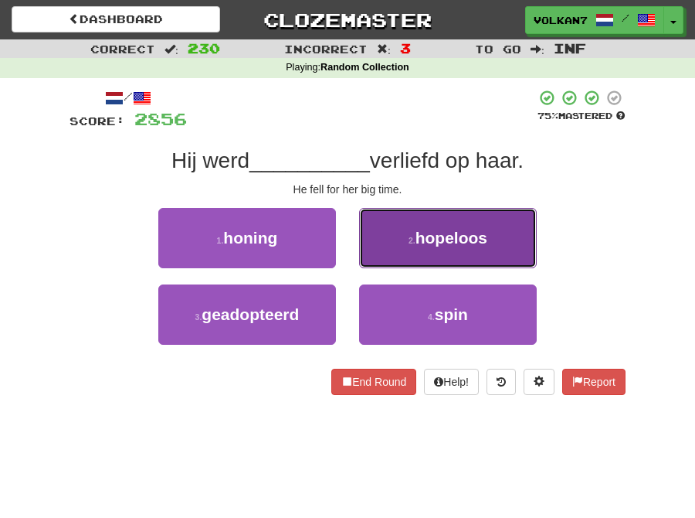
click at [476, 242] on span "hopeloos" at bounding box center [452, 238] width 72 height 18
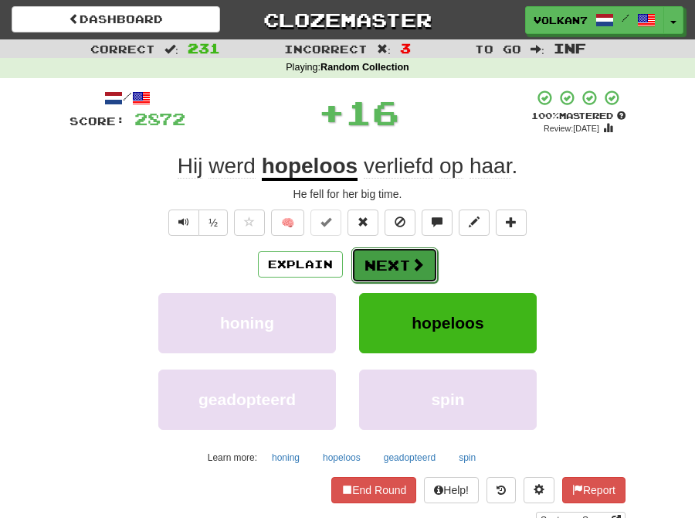
click at [407, 263] on button "Next" at bounding box center [395, 265] width 87 height 36
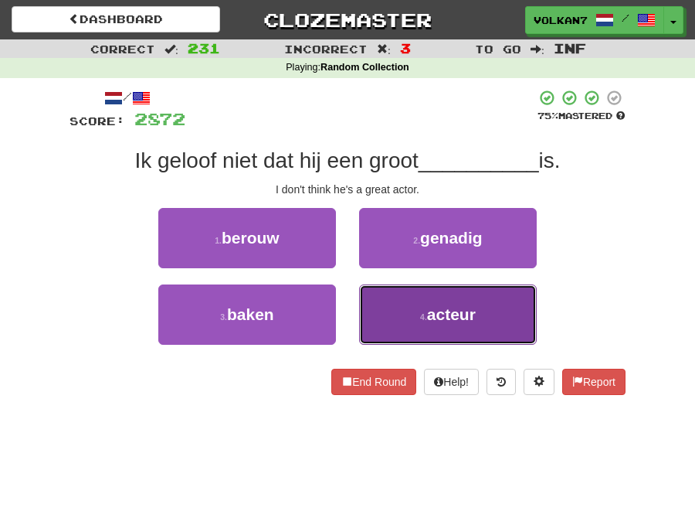
click at [434, 305] on span "acteur" at bounding box center [451, 314] width 49 height 18
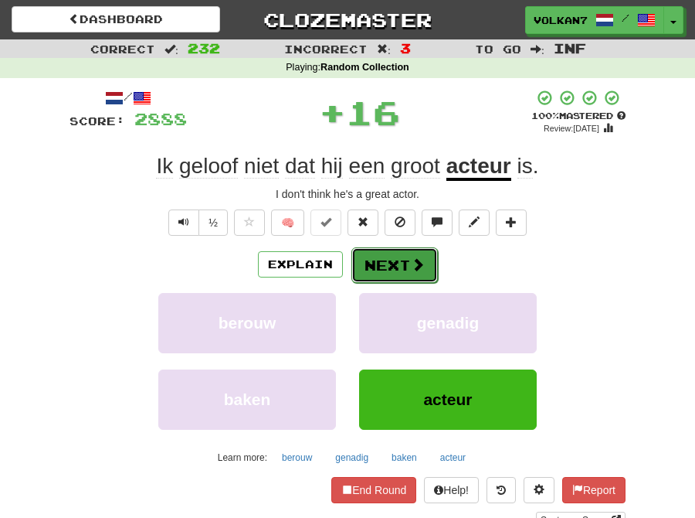
click at [399, 270] on button "Next" at bounding box center [395, 265] width 87 height 36
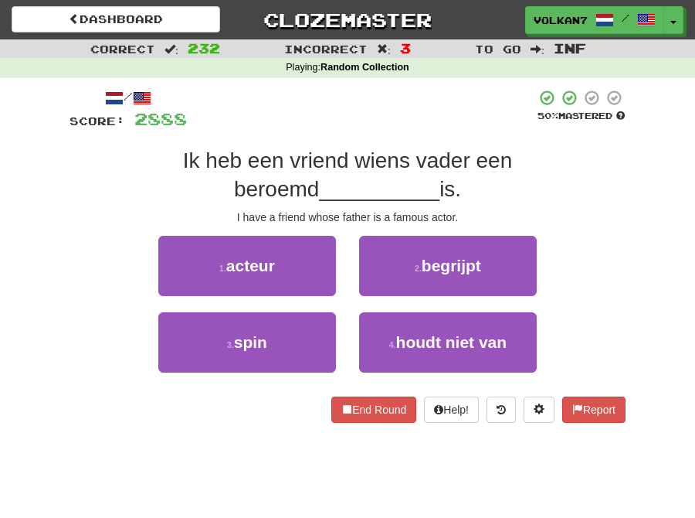
click at [412, 109] on div at bounding box center [361, 110] width 349 height 42
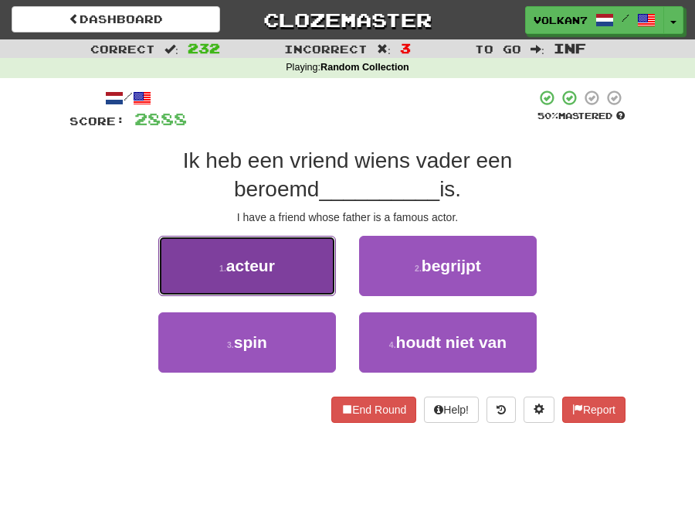
click at [296, 282] on button "1 . acteur" at bounding box center [247, 266] width 178 height 60
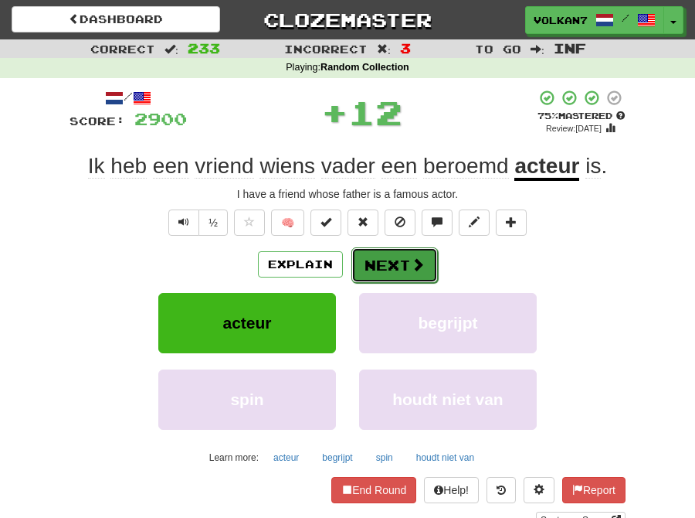
click at [411, 263] on span at bounding box center [418, 264] width 14 height 14
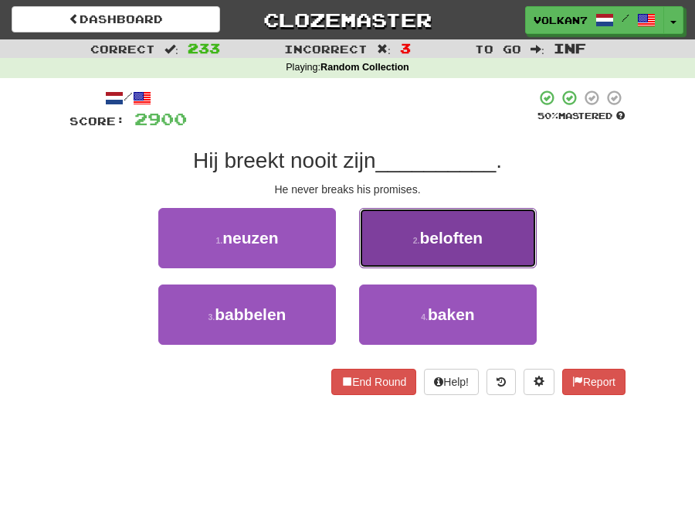
click at [426, 240] on span "beloften" at bounding box center [451, 238] width 63 height 18
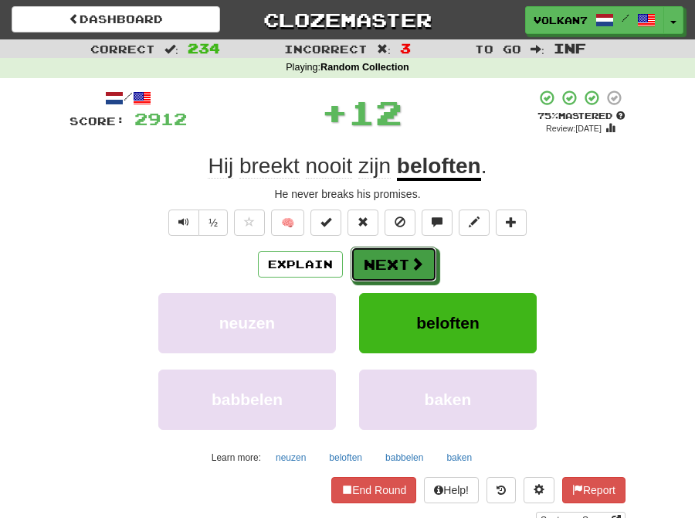
click at [389, 270] on button "Next" at bounding box center [394, 264] width 87 height 36
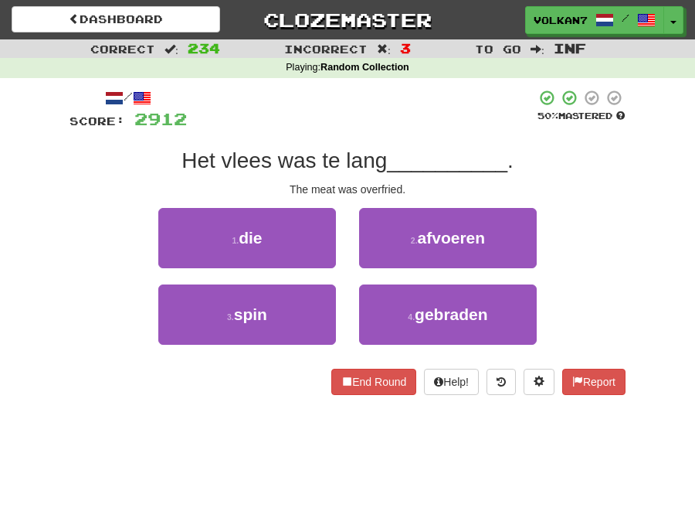
click at [390, 131] on div "/ Score: 2912 50 % Mastered Het vlees was te lang __________ . The meat was ove…" at bounding box center [348, 242] width 556 height 306
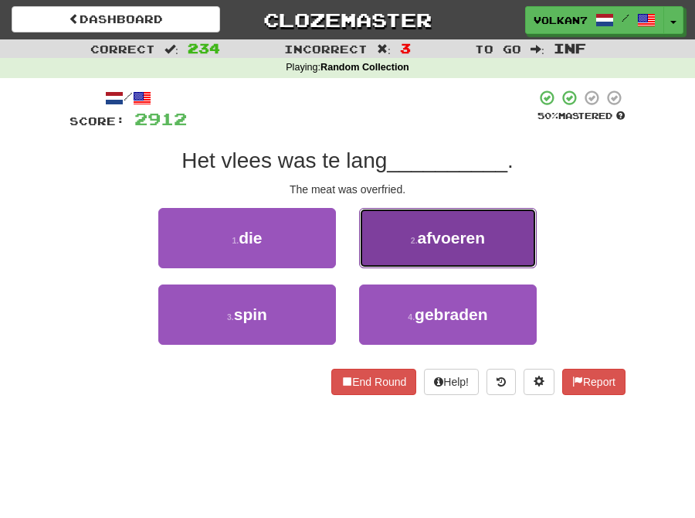
click at [433, 244] on span "afvoeren" at bounding box center [452, 238] width 68 height 18
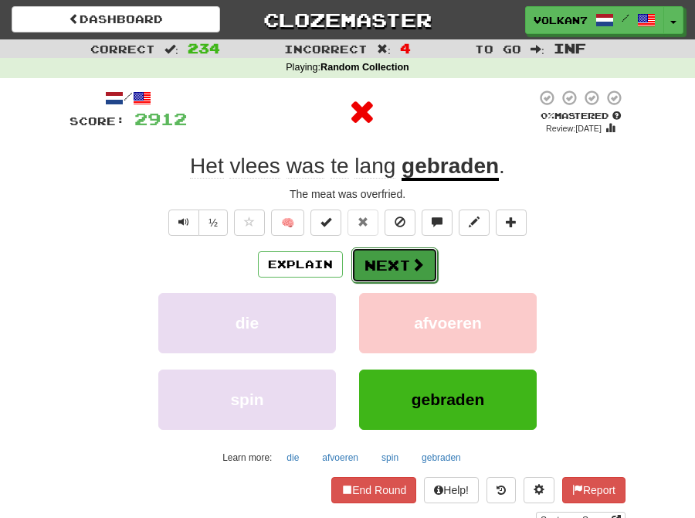
click at [388, 271] on button "Next" at bounding box center [395, 265] width 87 height 36
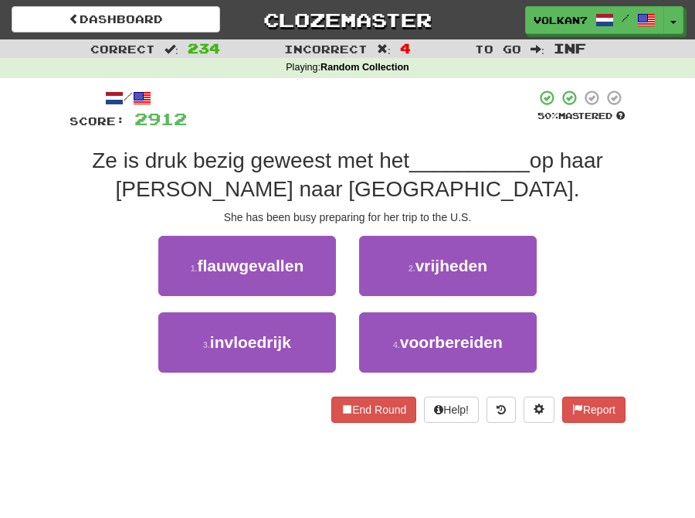
click at [400, 112] on div at bounding box center [361, 110] width 349 height 42
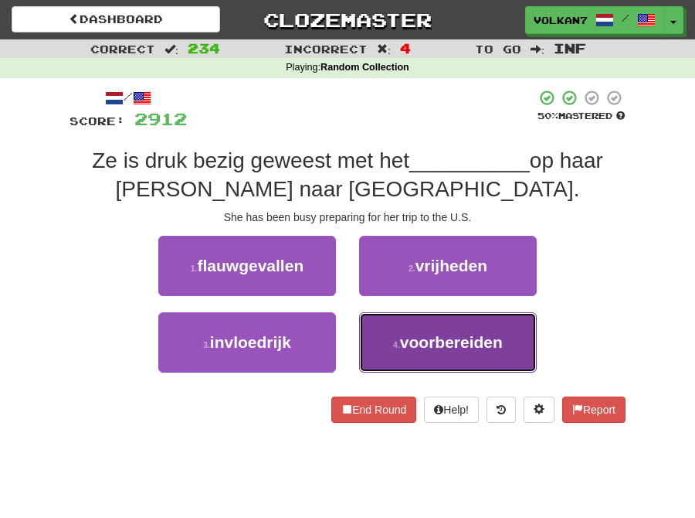
click at [441, 352] on button "4 . voorbereiden" at bounding box center [448, 342] width 178 height 60
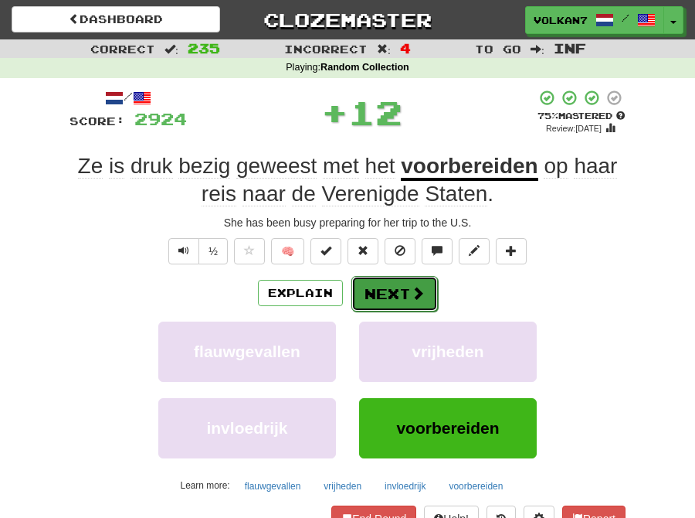
click at [411, 300] on span at bounding box center [418, 293] width 14 height 14
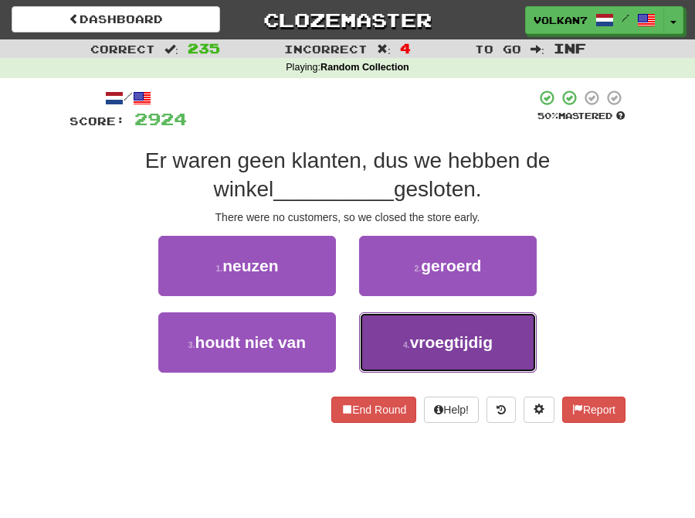
click at [371, 340] on button "4 . vroegtijdig" at bounding box center [448, 342] width 178 height 60
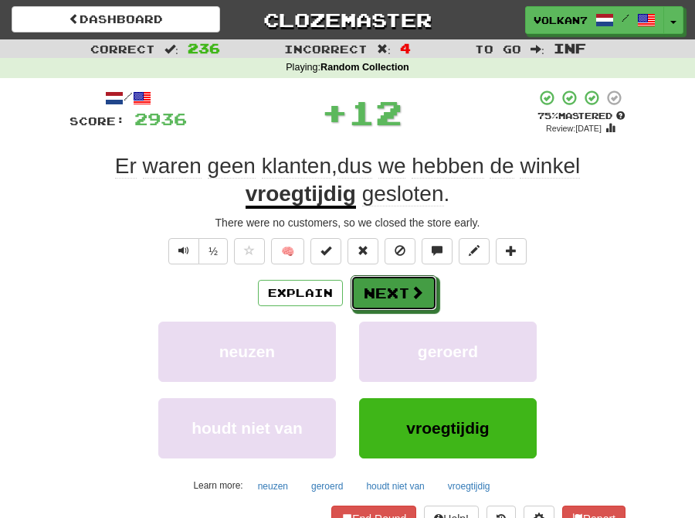
drag, startPoint x: 374, startPoint y: 312, endPoint x: 403, endPoint y: 172, distance: 143.5
click at [382, 291] on button "Next" at bounding box center [394, 293] width 87 height 36
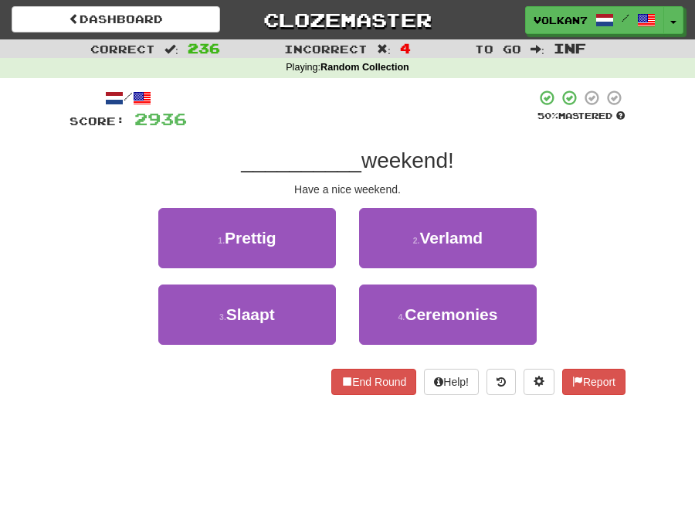
click at [403, 127] on div at bounding box center [361, 110] width 349 height 42
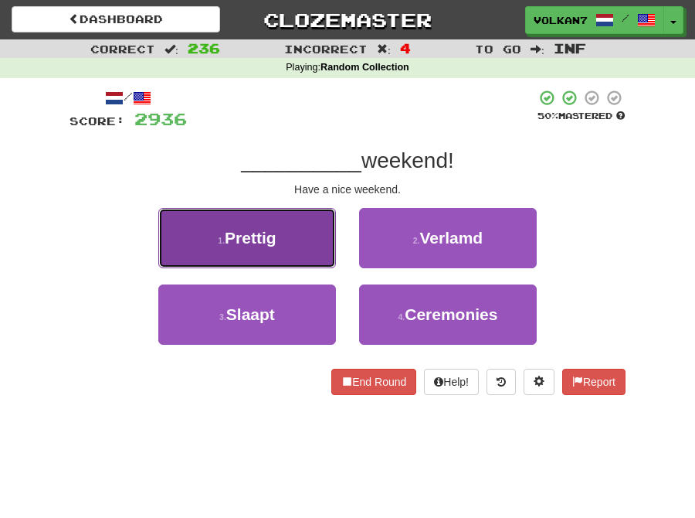
click at [274, 225] on button "1 . Prettig" at bounding box center [247, 238] width 178 height 60
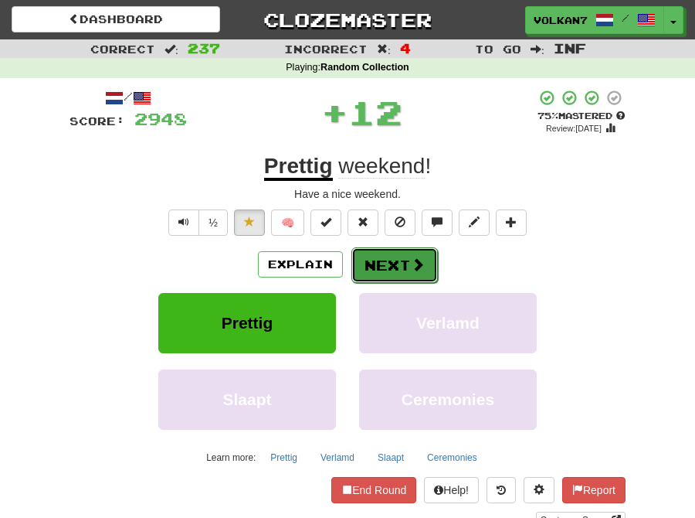
click at [382, 255] on button "Next" at bounding box center [395, 265] width 87 height 36
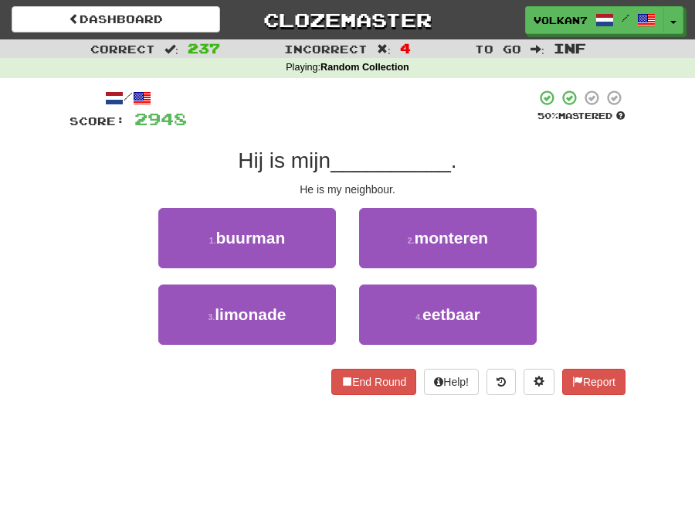
click at [397, 143] on div "/ Score: 2948 50 % Mastered Hij is mijn __________ . He is my neighbour. 1 . bu…" at bounding box center [348, 242] width 556 height 306
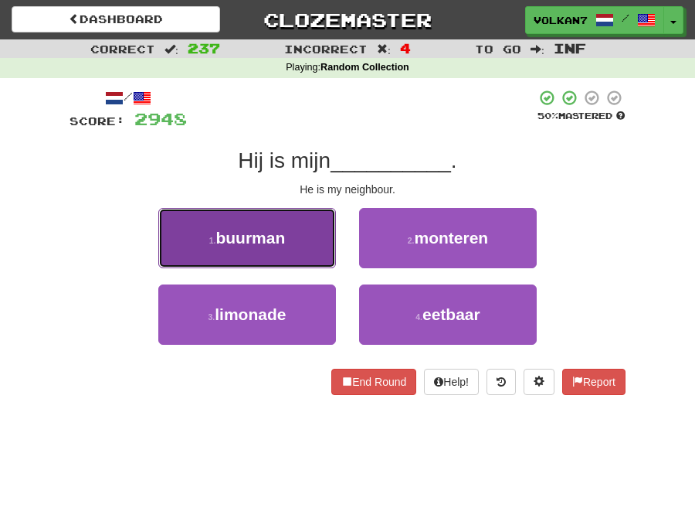
click at [303, 245] on button "1 . buurman" at bounding box center [247, 238] width 178 height 60
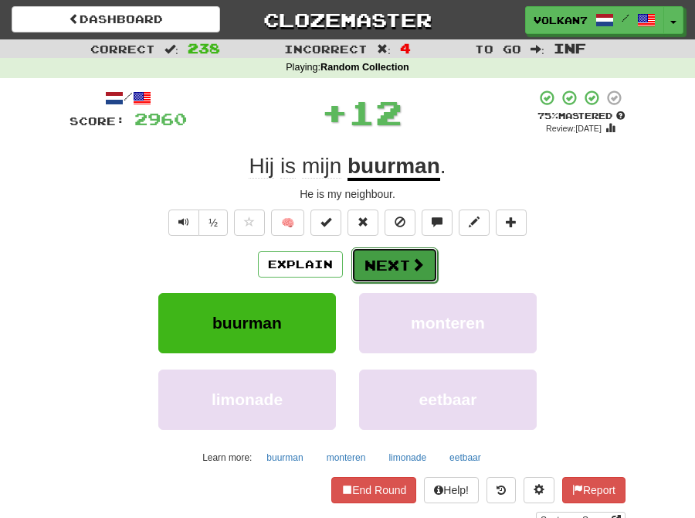
click at [376, 263] on button "Next" at bounding box center [395, 265] width 87 height 36
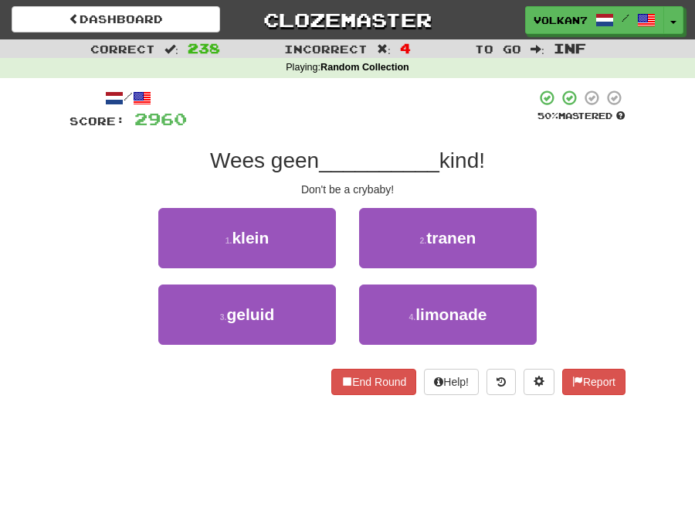
click at [388, 124] on div at bounding box center [361, 110] width 349 height 42
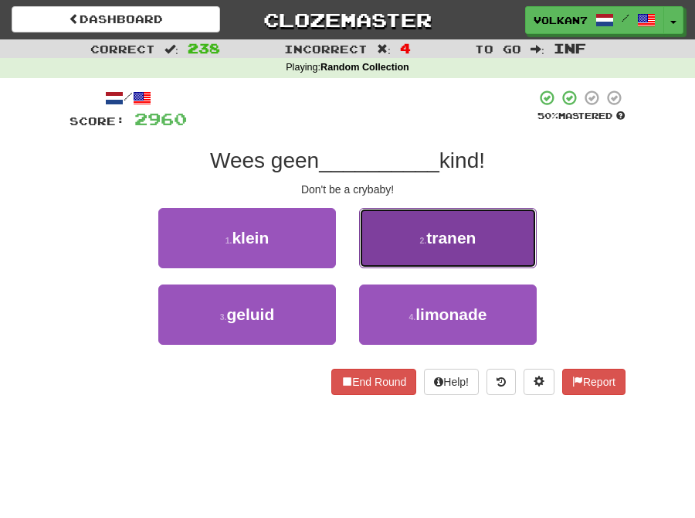
click at [390, 244] on button "2 . tranen" at bounding box center [448, 238] width 178 height 60
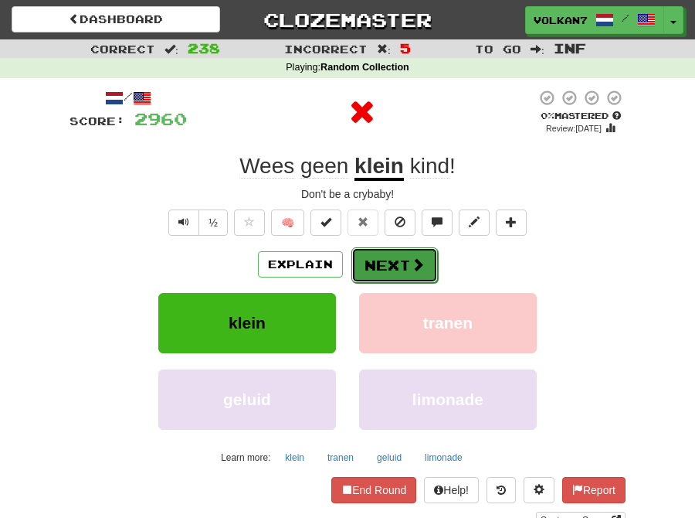
click at [387, 267] on button "Next" at bounding box center [395, 265] width 87 height 36
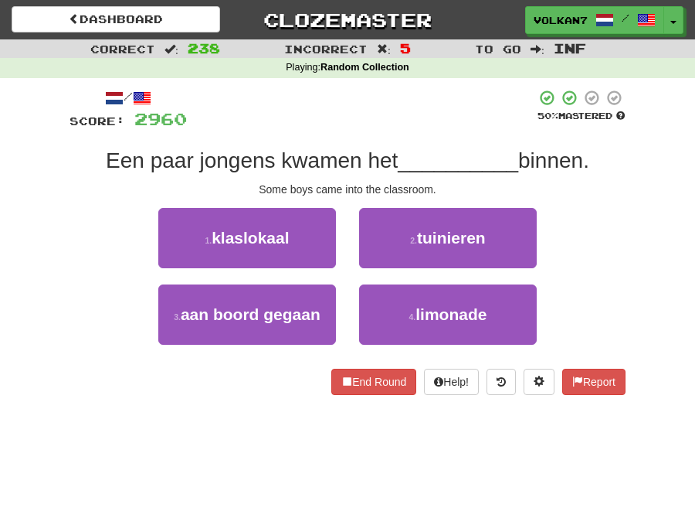
click at [388, 121] on div at bounding box center [361, 110] width 349 height 42
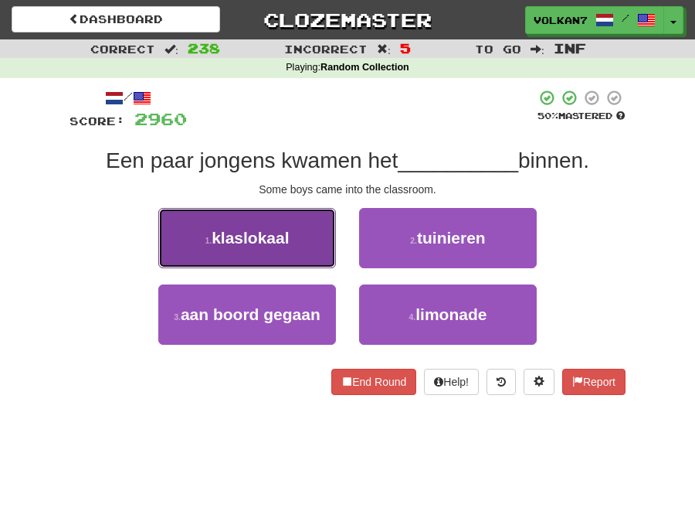
click at [304, 251] on button "1 . klaslokaal" at bounding box center [247, 238] width 178 height 60
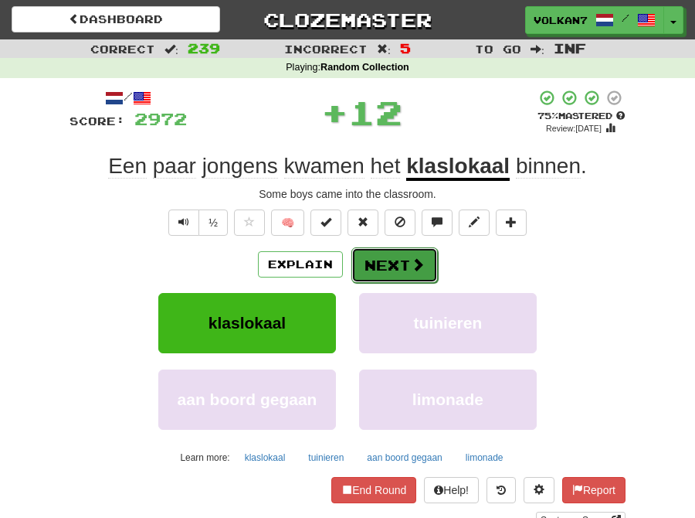
click at [373, 265] on button "Next" at bounding box center [395, 265] width 87 height 36
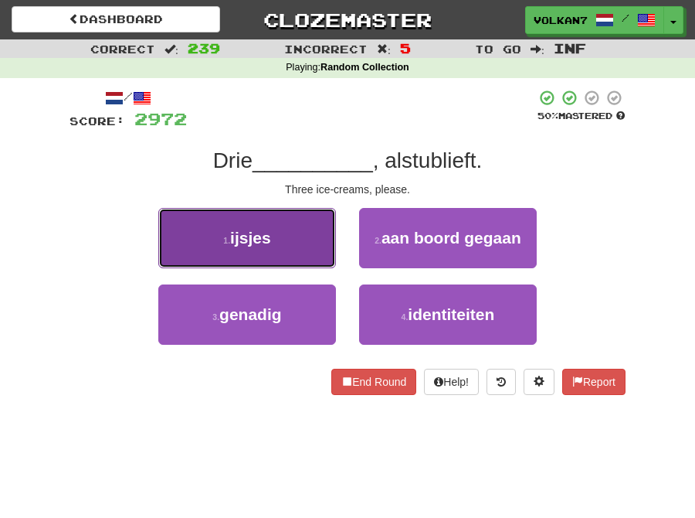
click at [311, 226] on button "1 . ijsjes" at bounding box center [247, 238] width 178 height 60
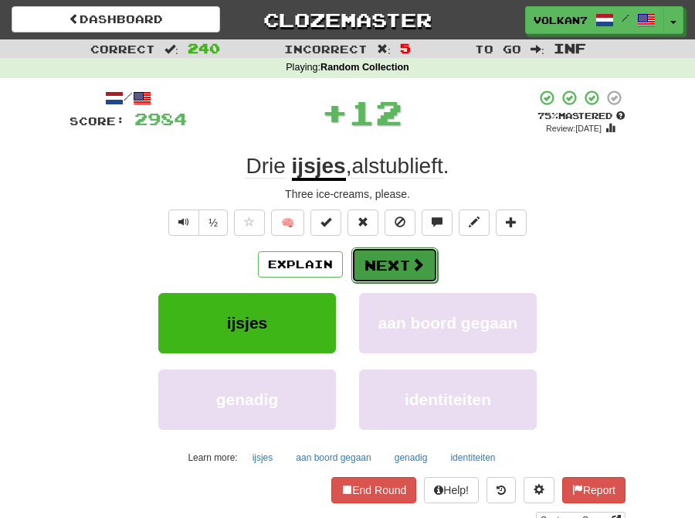
click at [406, 264] on button "Next" at bounding box center [395, 265] width 87 height 36
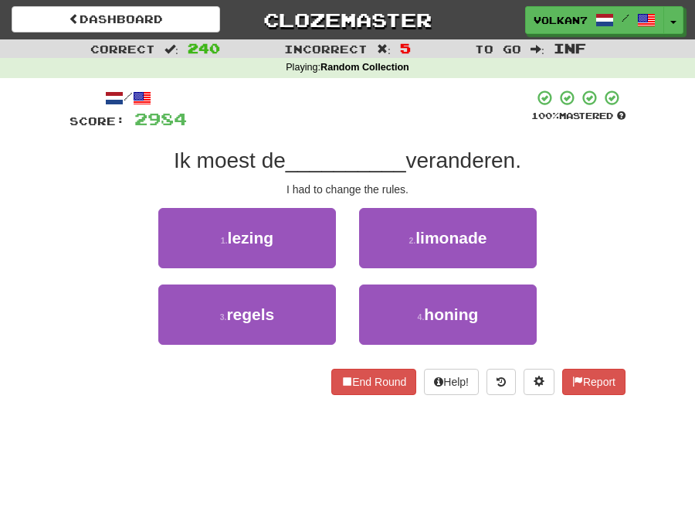
click at [399, 141] on div "/ Score: 2984 100 % Mastered Ik moest de __________ veranderen. I had to change…" at bounding box center [348, 242] width 556 height 306
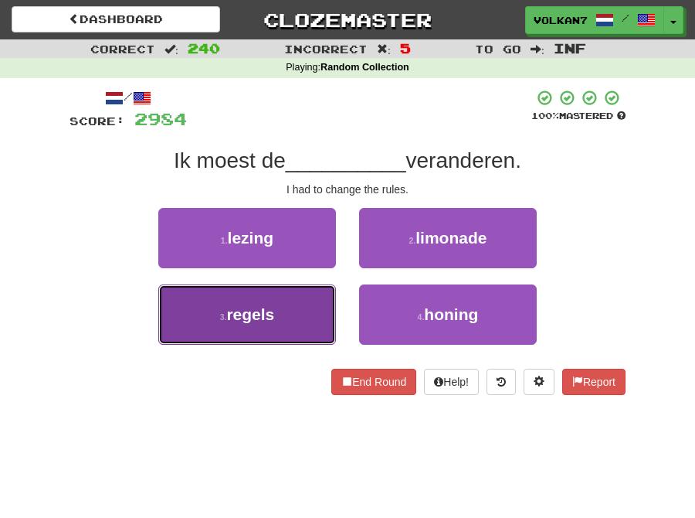
click at [280, 319] on button "3 . regels" at bounding box center [247, 314] width 178 height 60
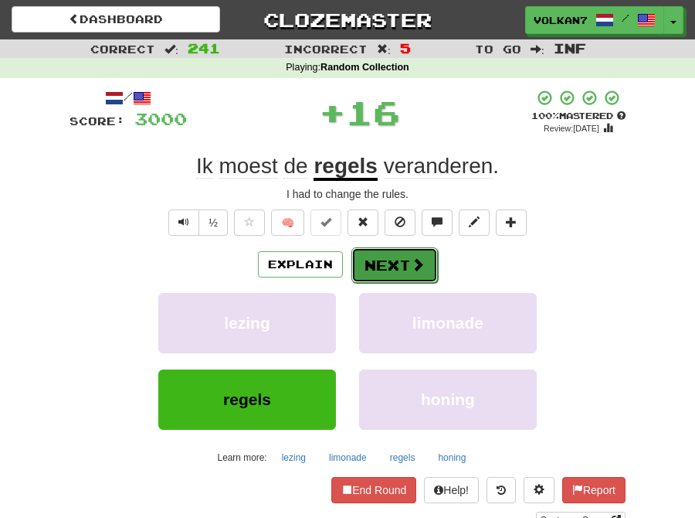
click at [405, 263] on button "Next" at bounding box center [395, 265] width 87 height 36
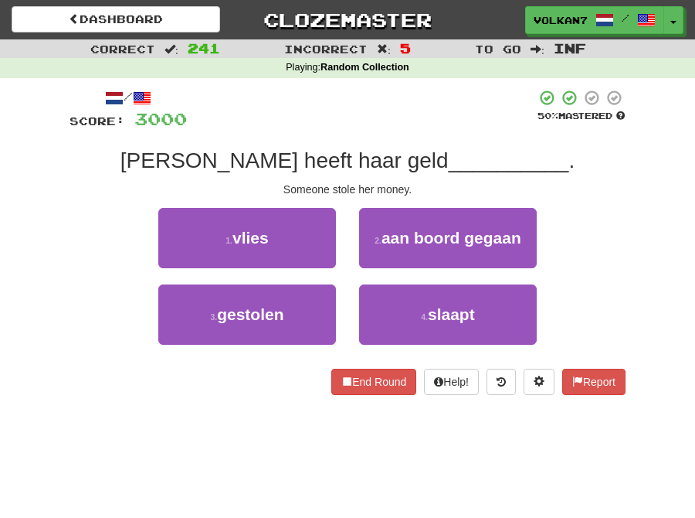
click at [407, 113] on div at bounding box center [361, 110] width 349 height 42
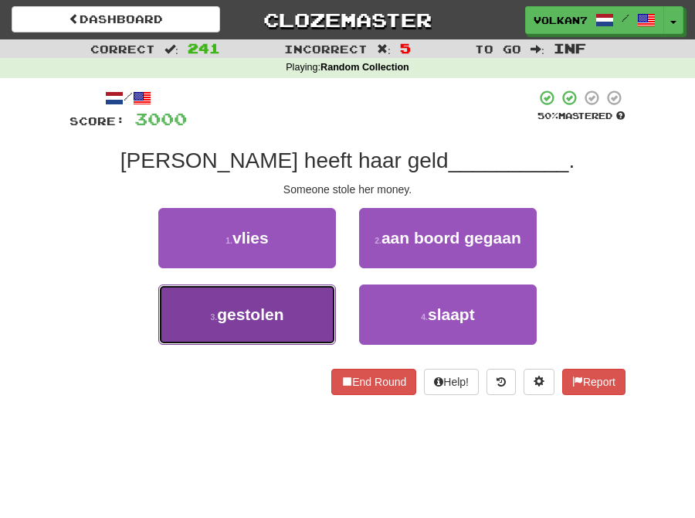
click at [259, 304] on button "3 . gestolen" at bounding box center [247, 314] width 178 height 60
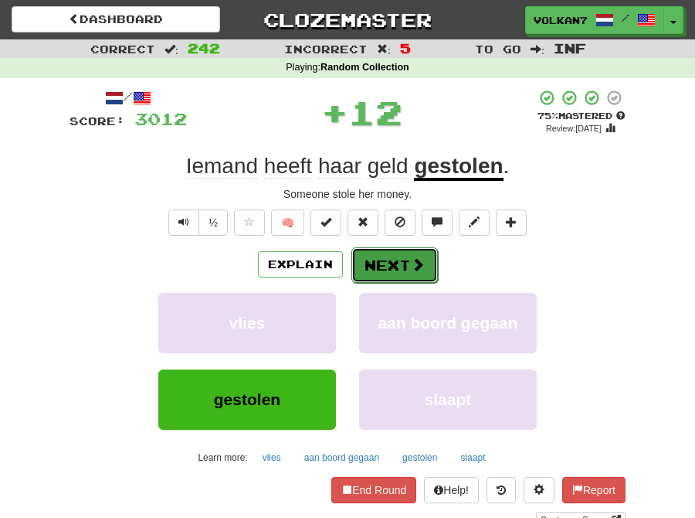
click at [365, 264] on button "Next" at bounding box center [395, 265] width 87 height 36
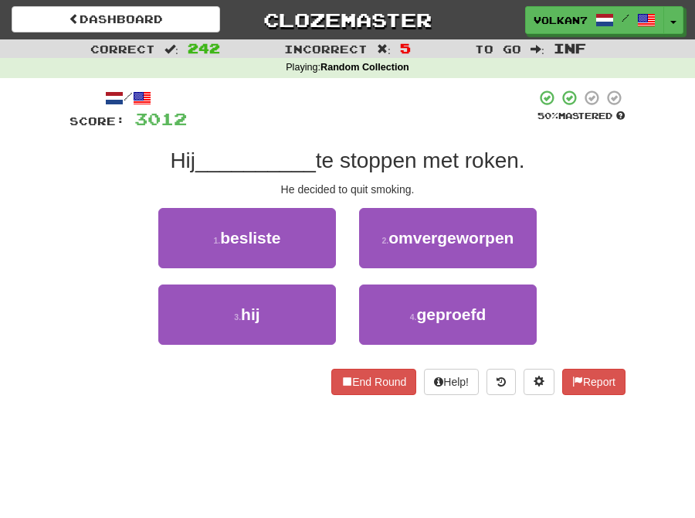
click at [397, 134] on div "/ Score: 3012 50 % Mastered Hij __________ te stoppen met roken. He decided to …" at bounding box center [348, 242] width 556 height 306
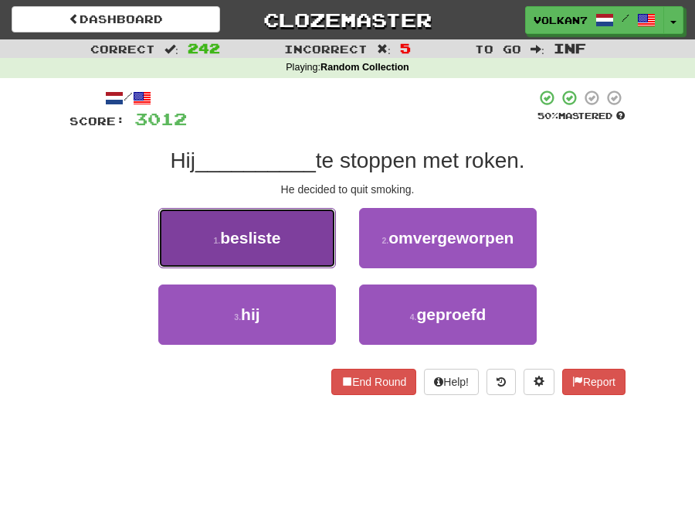
click at [301, 232] on button "1 . besliste" at bounding box center [247, 238] width 178 height 60
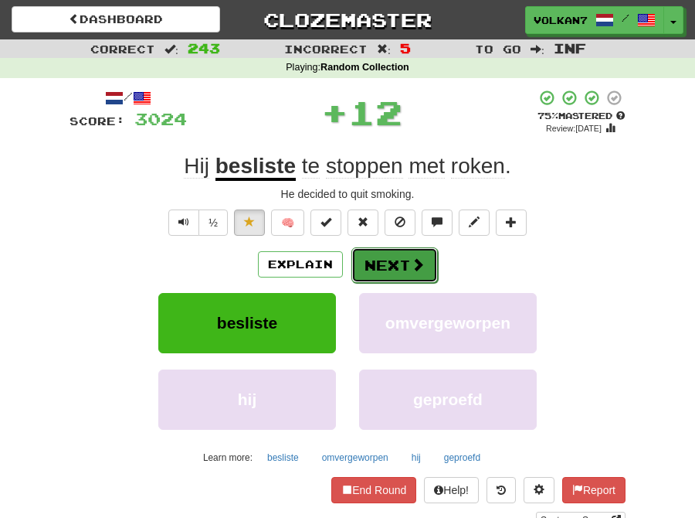
click at [396, 263] on button "Next" at bounding box center [395, 265] width 87 height 36
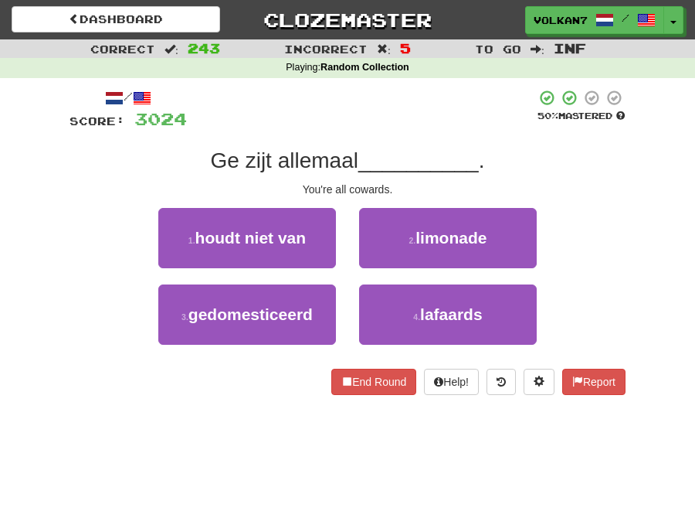
click at [392, 130] on div "/ Score: 3024 50 % Mastered Ge zijt allemaal __________ . You're all cowards. 1…" at bounding box center [348, 242] width 556 height 306
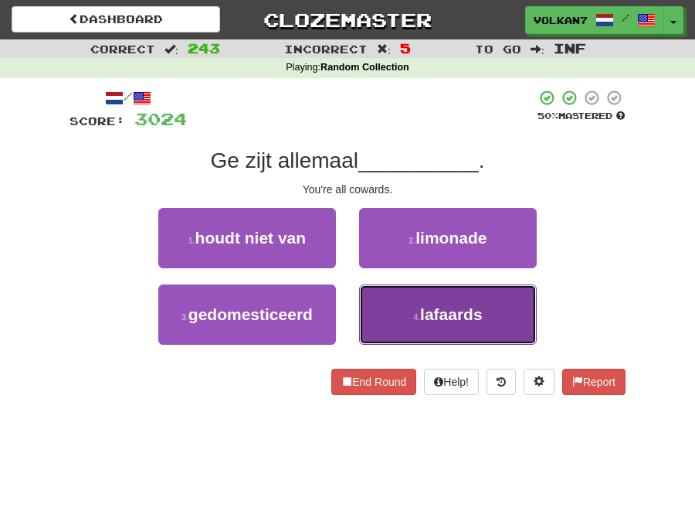
click at [414, 306] on button "4 . lafaards" at bounding box center [448, 314] width 178 height 60
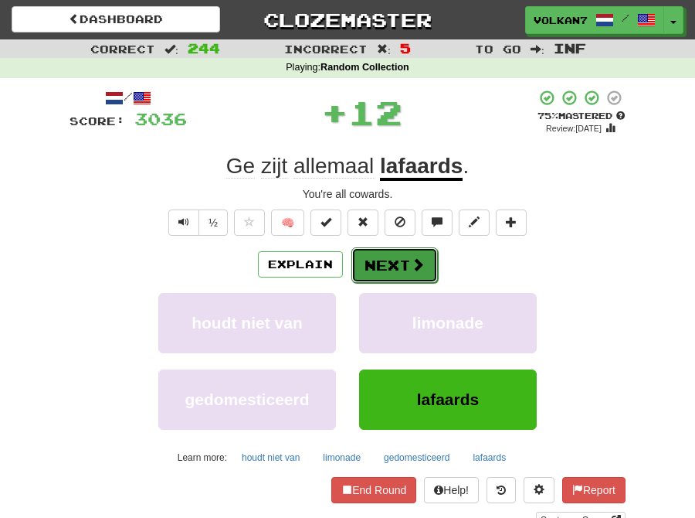
click at [377, 258] on button "Next" at bounding box center [395, 265] width 87 height 36
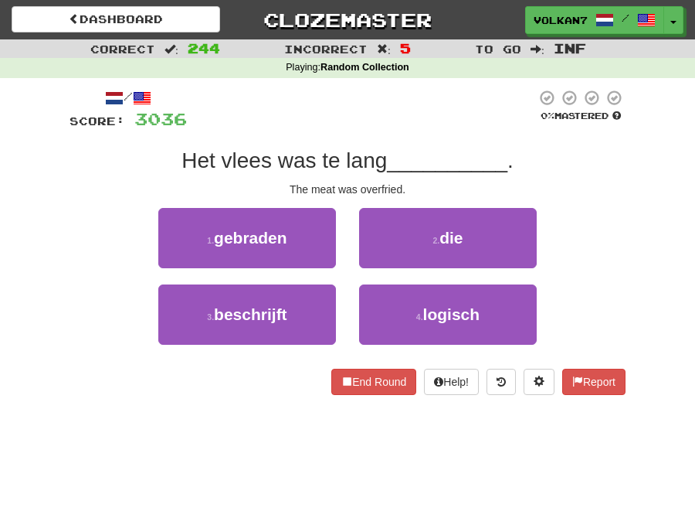
click at [395, 136] on div "/ Score: 3036 0 % Mastered Het vlees was te lang __________ . The meat was over…" at bounding box center [348, 242] width 556 height 306
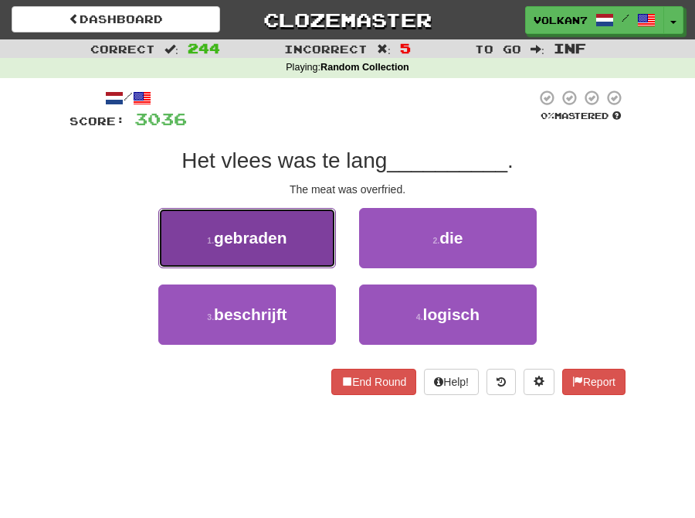
click at [305, 247] on button "1 . gebraden" at bounding box center [247, 238] width 178 height 60
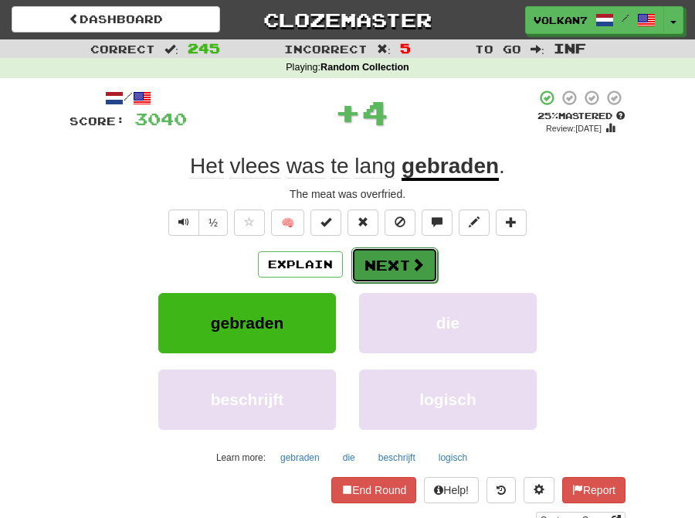
click at [400, 261] on button "Next" at bounding box center [395, 265] width 87 height 36
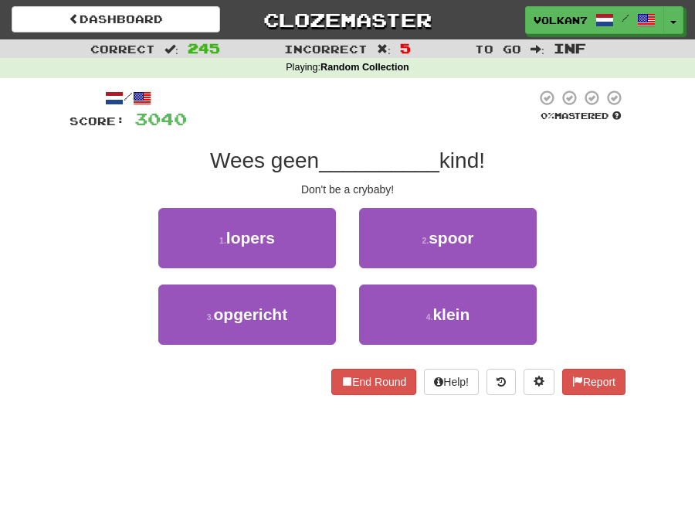
click at [417, 113] on div at bounding box center [361, 110] width 349 height 42
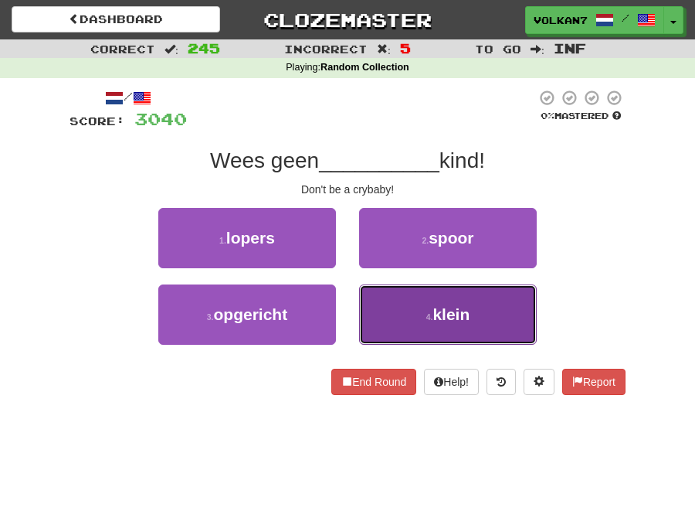
click at [437, 310] on span "klein" at bounding box center [451, 314] width 37 height 18
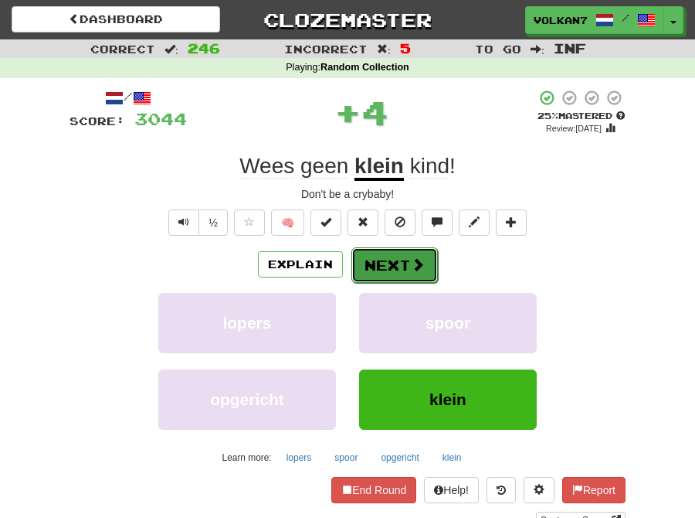
click at [384, 258] on button "Next" at bounding box center [395, 265] width 87 height 36
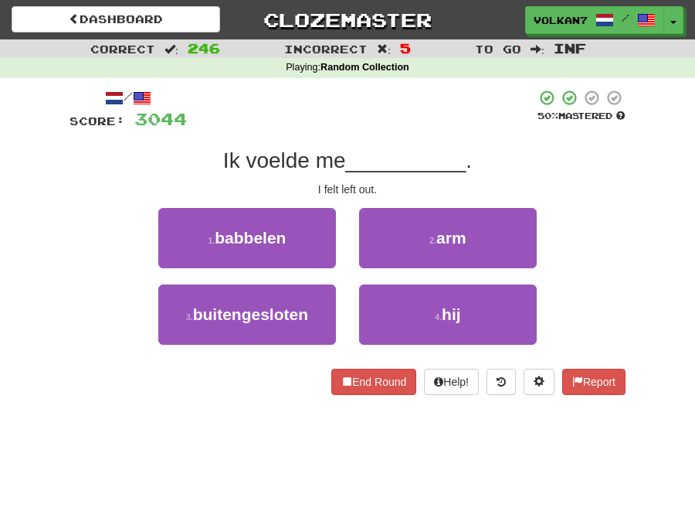
click at [419, 129] on div at bounding box center [361, 110] width 349 height 42
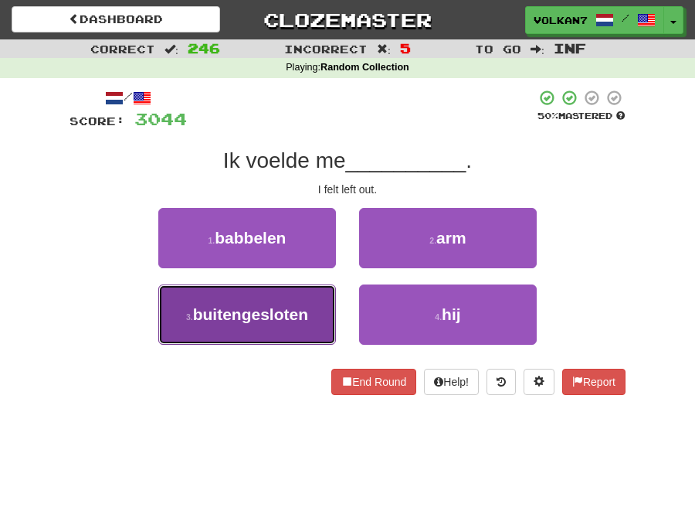
click at [291, 304] on button "3 . buitengesloten" at bounding box center [247, 314] width 178 height 60
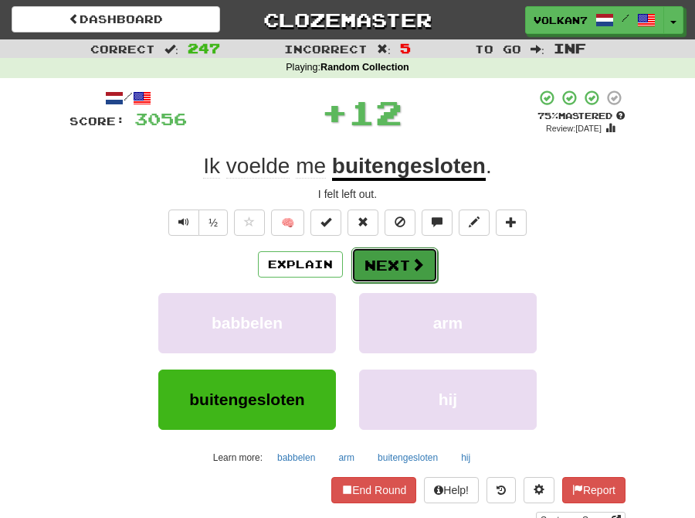
click at [394, 264] on button "Next" at bounding box center [395, 265] width 87 height 36
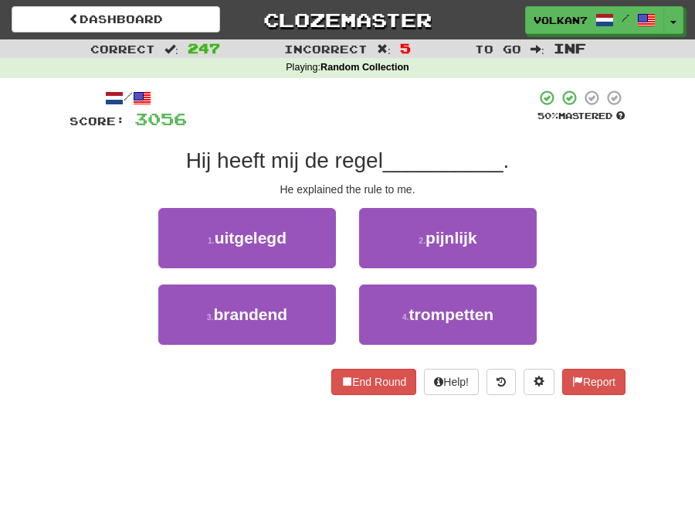
click at [414, 116] on div at bounding box center [361, 110] width 349 height 42
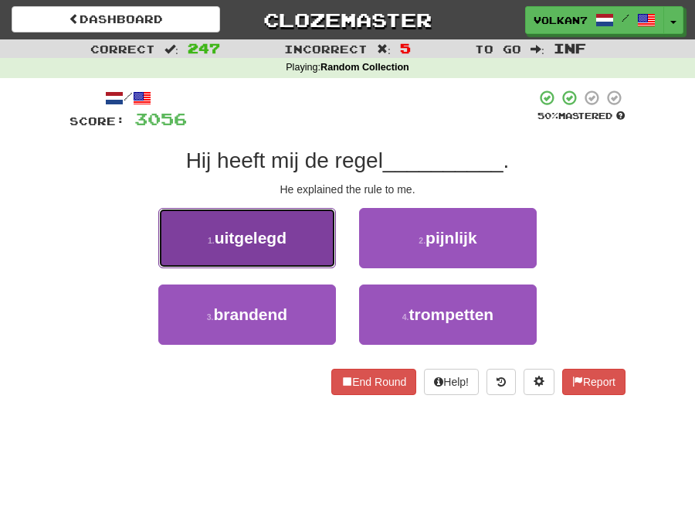
click at [320, 237] on button "1 . uitgelegd" at bounding box center [247, 238] width 178 height 60
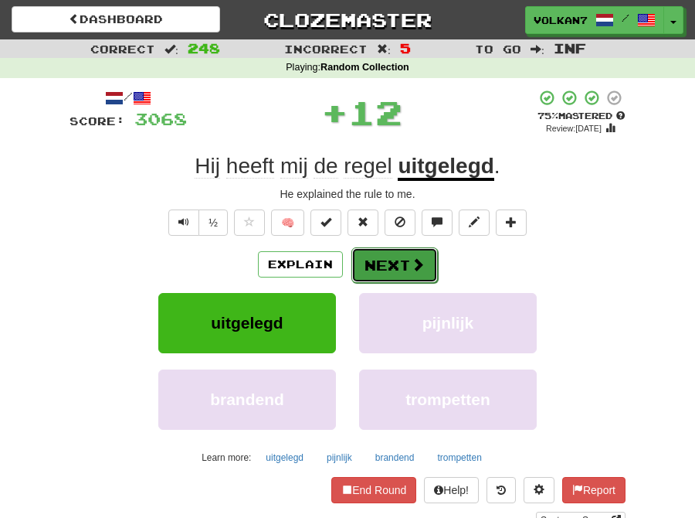
click at [402, 253] on button "Next" at bounding box center [395, 265] width 87 height 36
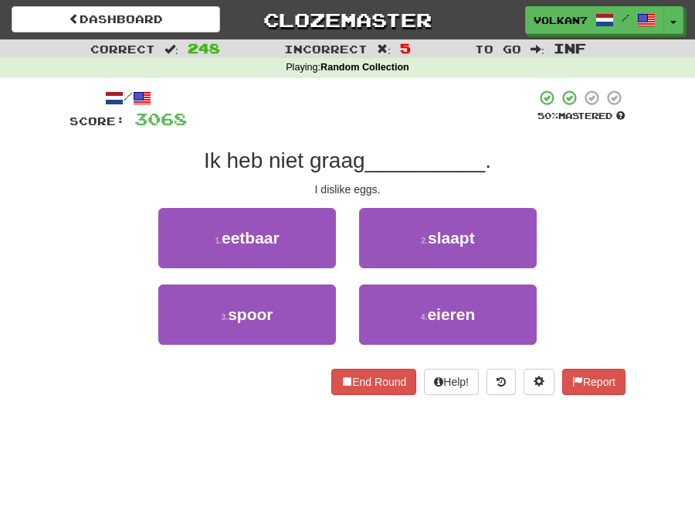
click at [402, 134] on div "/ Score: 3068 50 % Mastered Ik heb niet graag __________ . I dislike eggs. 1 . …" at bounding box center [348, 242] width 556 height 306
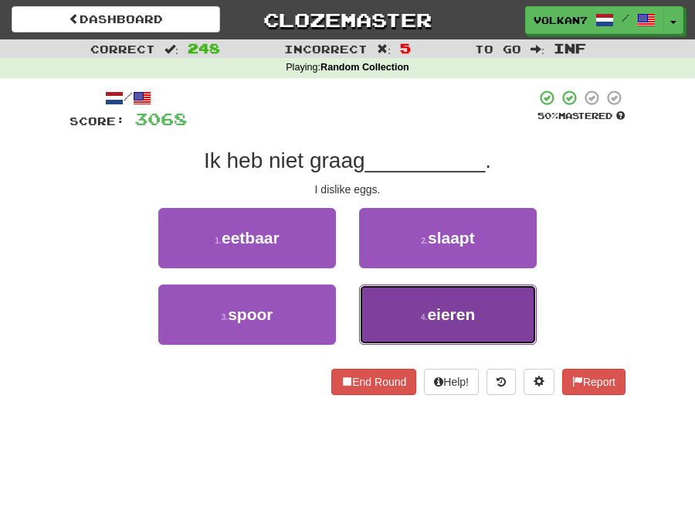
click at [447, 290] on button "4 . eieren" at bounding box center [448, 314] width 178 height 60
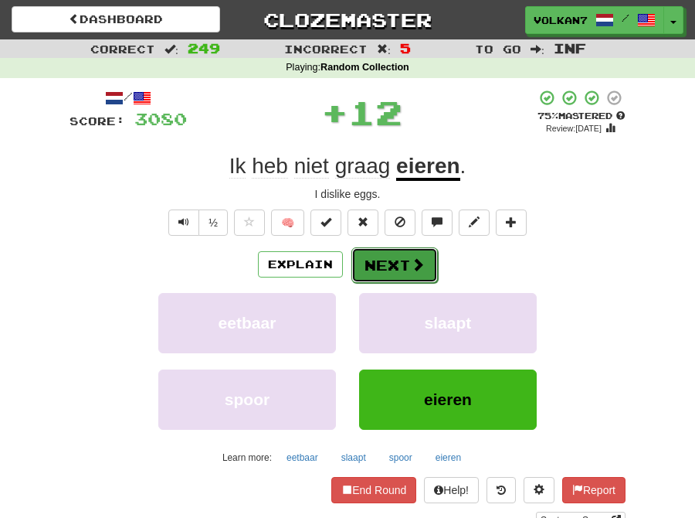
click at [413, 266] on span at bounding box center [418, 264] width 14 height 14
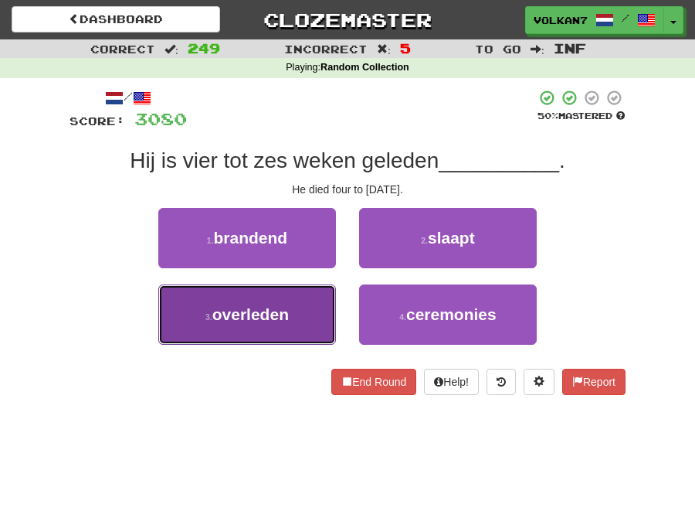
click at [306, 315] on button "3 . overleden" at bounding box center [247, 314] width 178 height 60
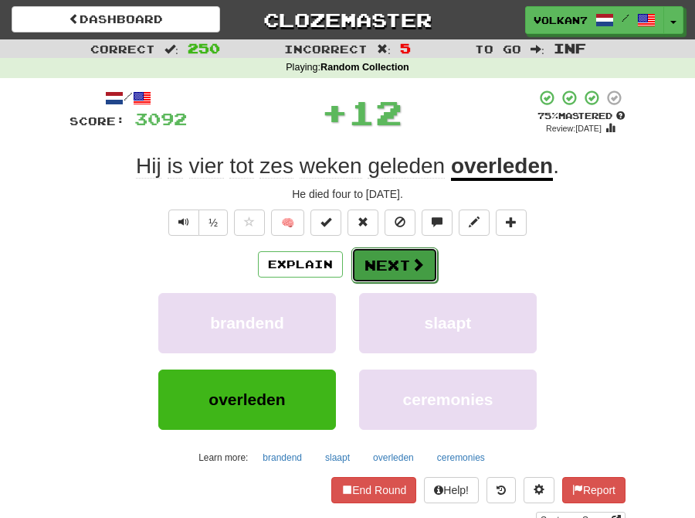
click at [400, 274] on button "Next" at bounding box center [395, 265] width 87 height 36
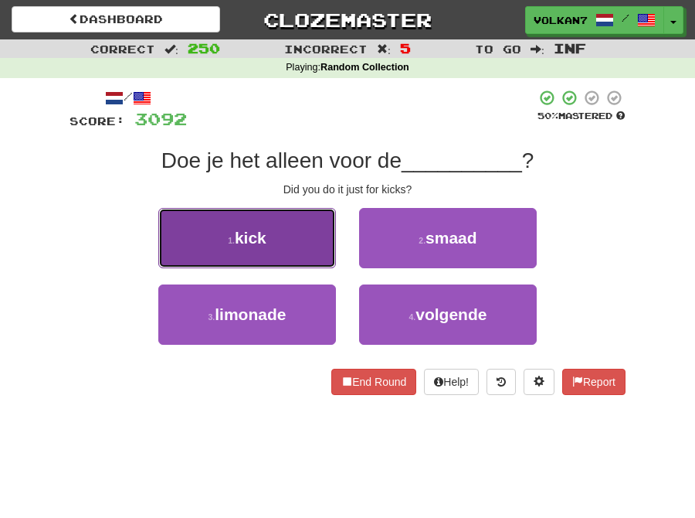
click at [291, 240] on button "1 . kick" at bounding box center [247, 238] width 178 height 60
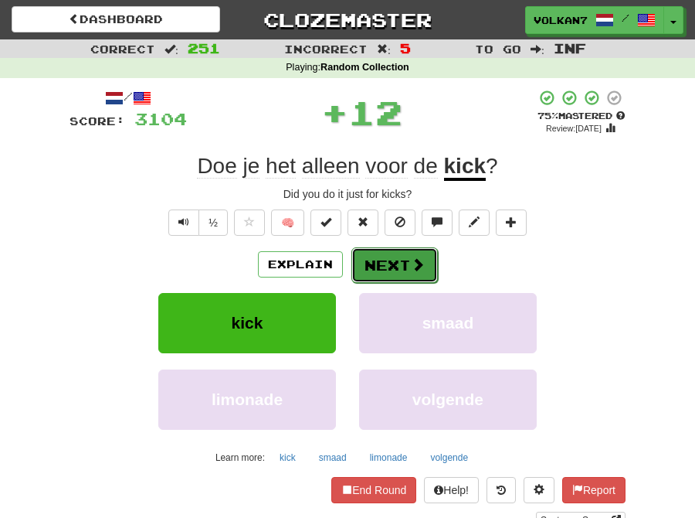
click at [383, 260] on button "Next" at bounding box center [395, 265] width 87 height 36
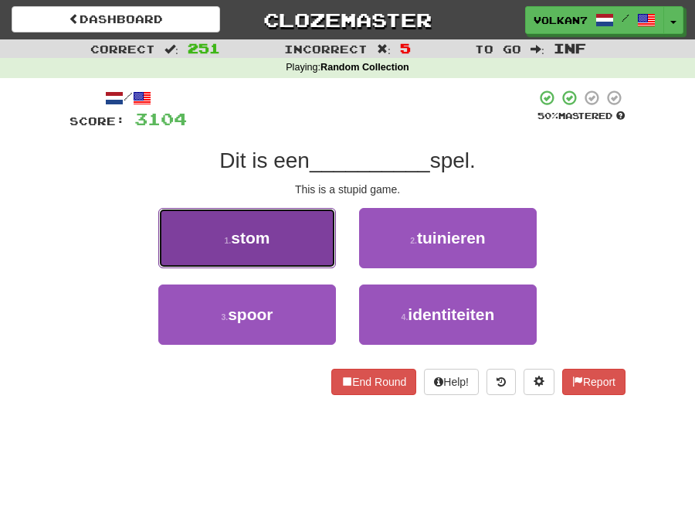
click at [290, 240] on button "1 . stom" at bounding box center [247, 238] width 178 height 60
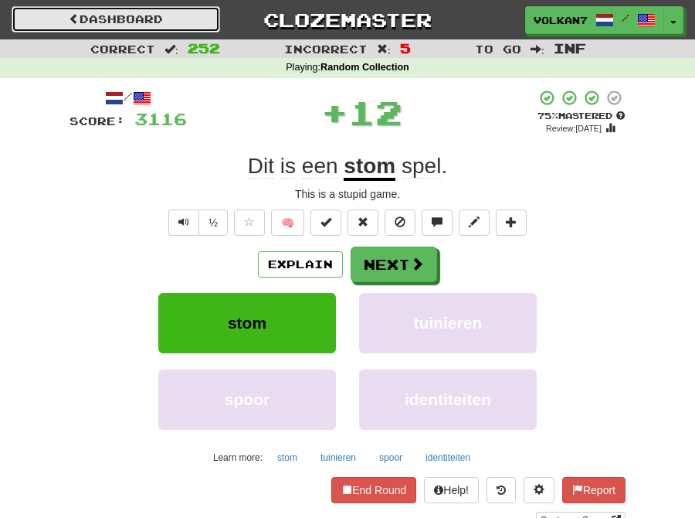
click at [132, 25] on link "Dashboard" at bounding box center [116, 19] width 209 height 26
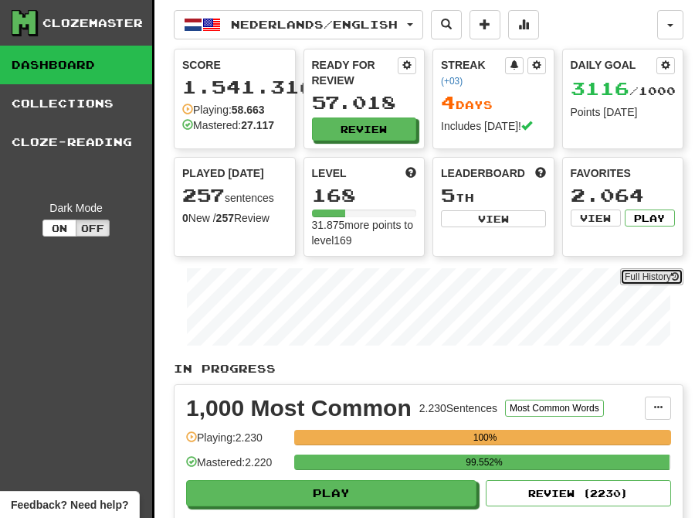
click at [642, 282] on link "Full History" at bounding box center [651, 276] width 63 height 17
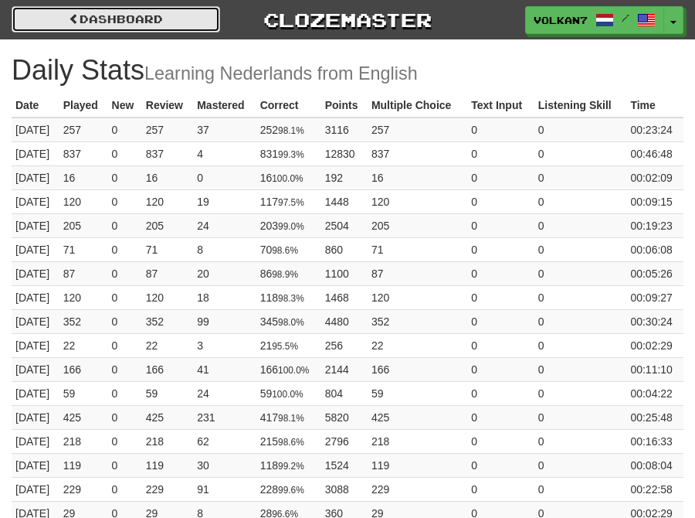
click at [155, 22] on link "Dashboard" at bounding box center [116, 19] width 209 height 26
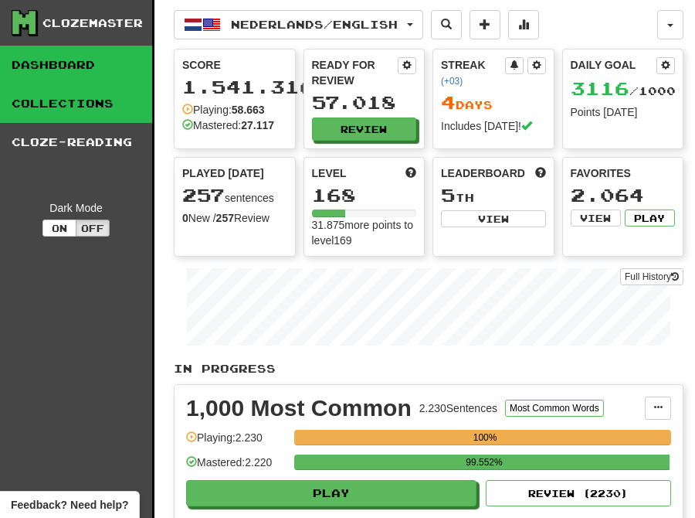
click at [85, 108] on link "Collections" at bounding box center [76, 103] width 152 height 39
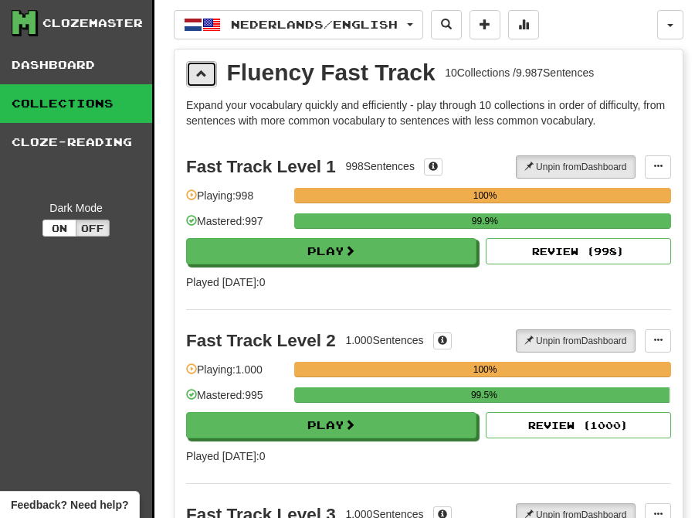
click at [195, 70] on button at bounding box center [201, 74] width 31 height 26
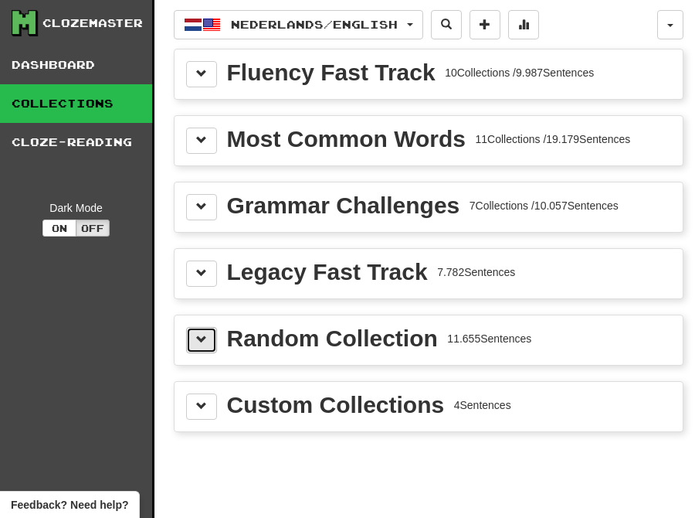
click at [199, 348] on button at bounding box center [201, 340] width 31 height 26
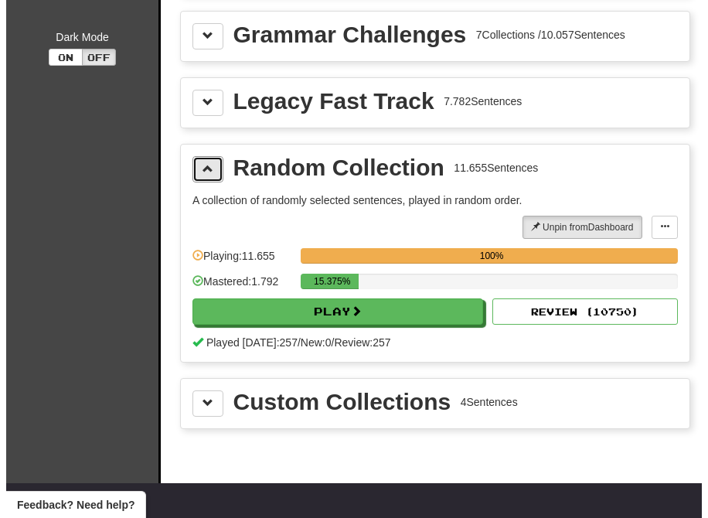
scroll to position [172, 0]
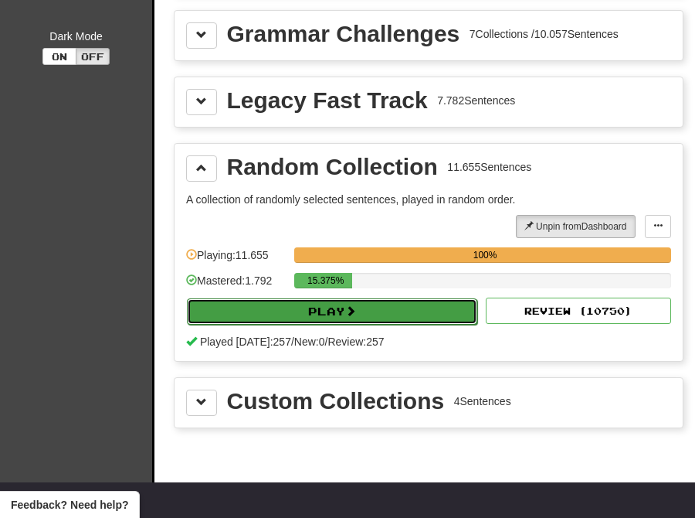
click at [356, 308] on span at bounding box center [350, 310] width 11 height 11
select select "********"
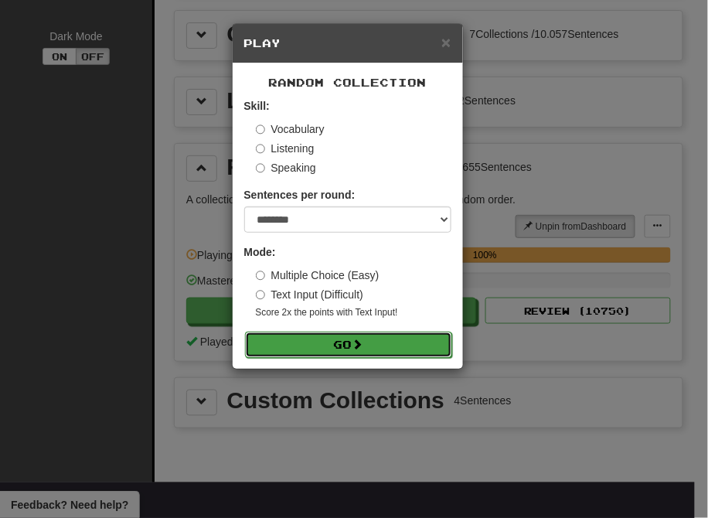
click at [352, 344] on button "Go" at bounding box center [348, 344] width 207 height 26
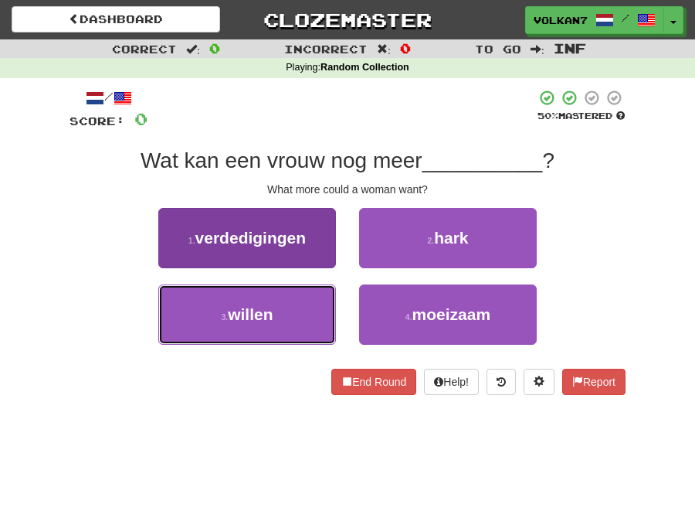
drag, startPoint x: 275, startPoint y: 312, endPoint x: 294, endPoint y: 311, distance: 18.6
click at [275, 312] on button "3 . willen" at bounding box center [247, 314] width 178 height 60
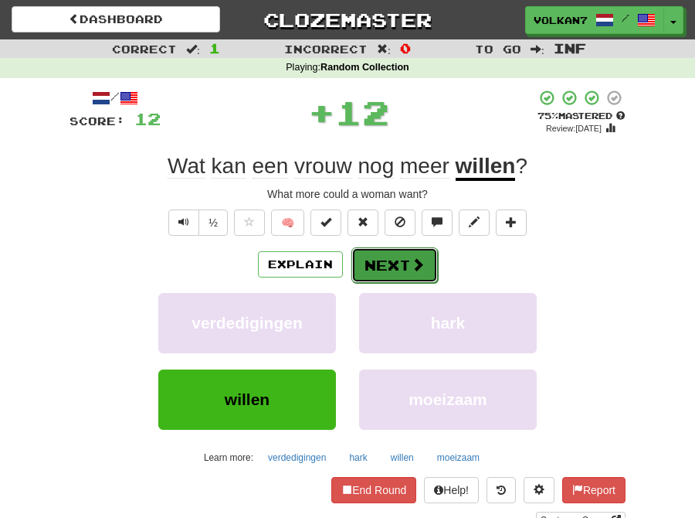
click at [392, 261] on button "Next" at bounding box center [395, 265] width 87 height 36
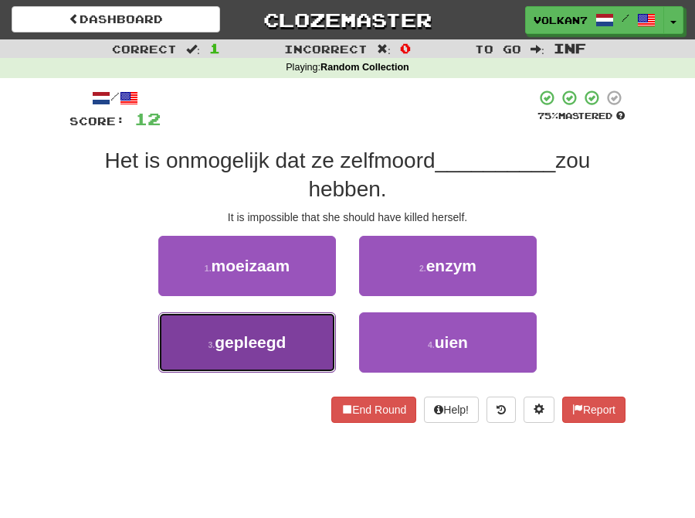
click at [283, 343] on span "gepleegd" at bounding box center [250, 342] width 71 height 18
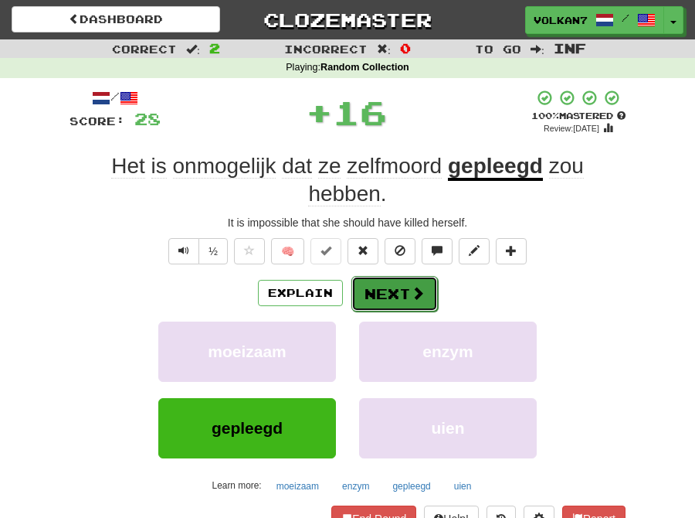
click at [387, 279] on button "Next" at bounding box center [395, 294] width 87 height 36
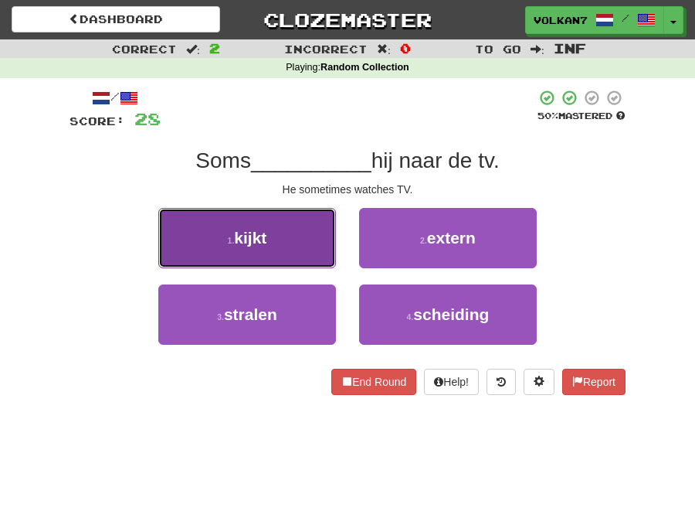
click at [307, 229] on button "1 . kijkt" at bounding box center [247, 238] width 178 height 60
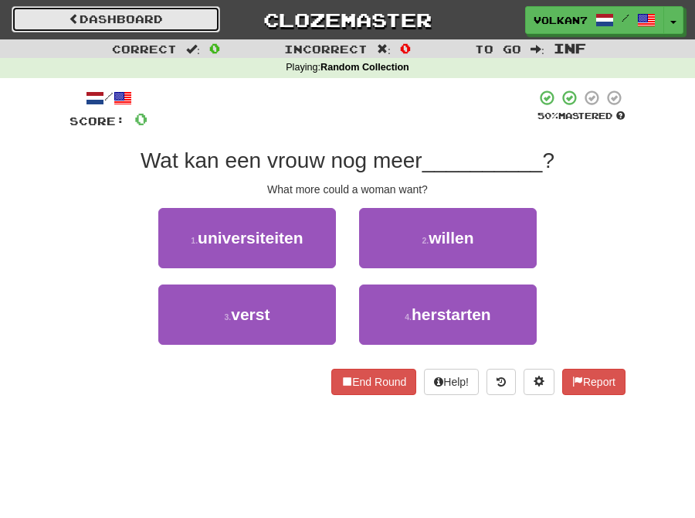
click at [150, 20] on link "Dashboard" at bounding box center [116, 19] width 209 height 26
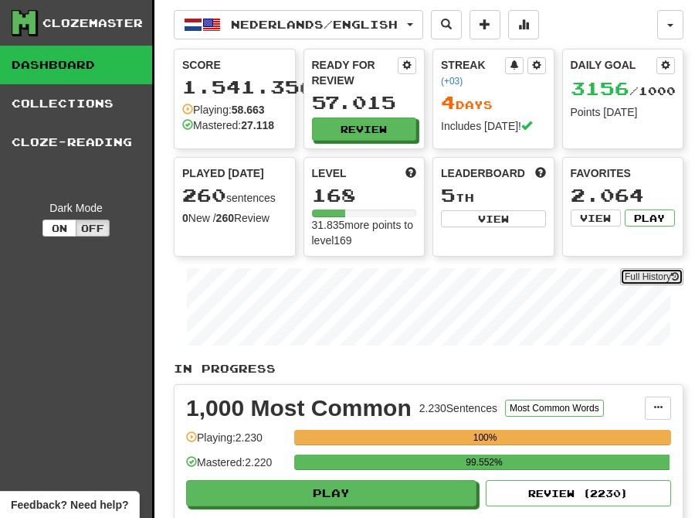
click at [647, 274] on link "Full History" at bounding box center [651, 276] width 63 height 17
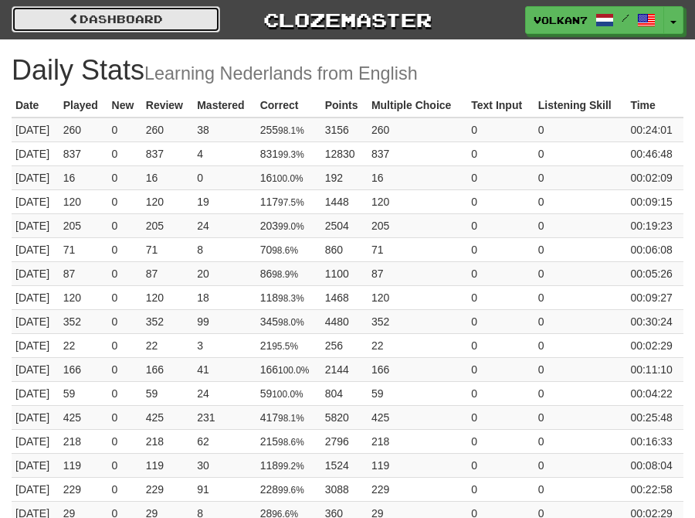
click at [116, 10] on link "Dashboard" at bounding box center [116, 19] width 209 height 26
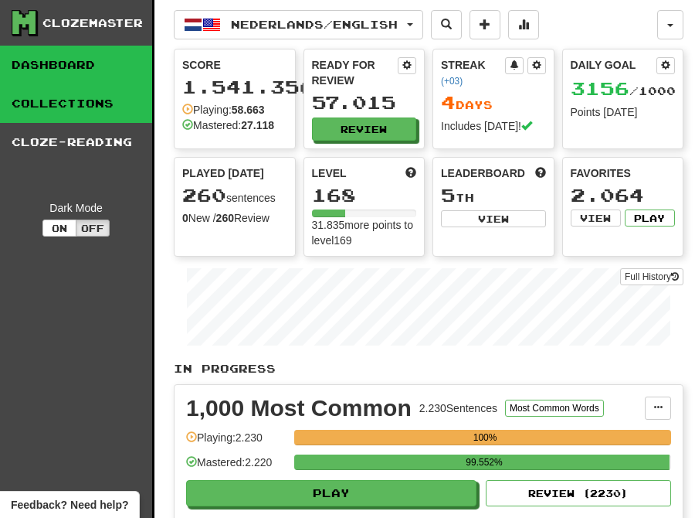
click at [102, 104] on link "Collections" at bounding box center [76, 103] width 152 height 39
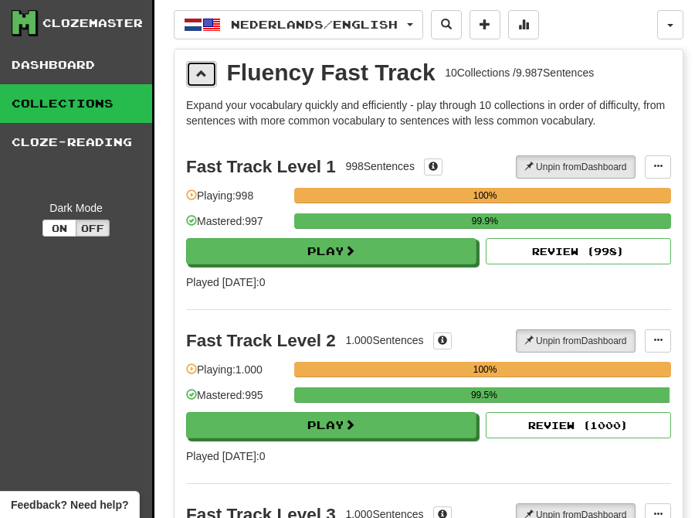
click at [195, 80] on button at bounding box center [201, 74] width 31 height 26
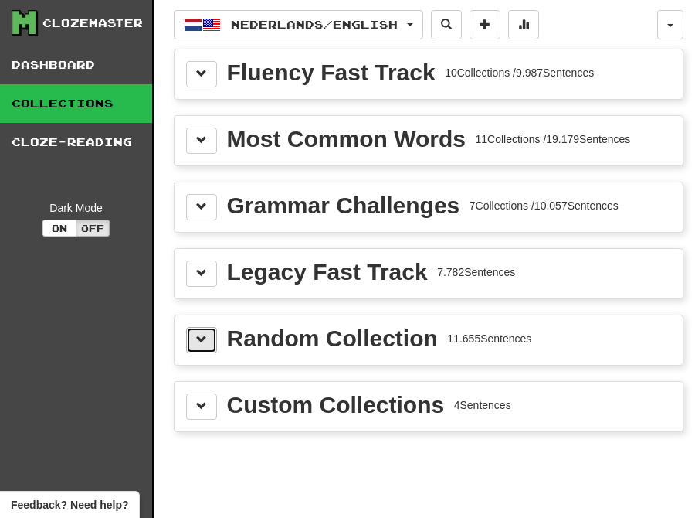
click at [203, 336] on span at bounding box center [201, 339] width 11 height 11
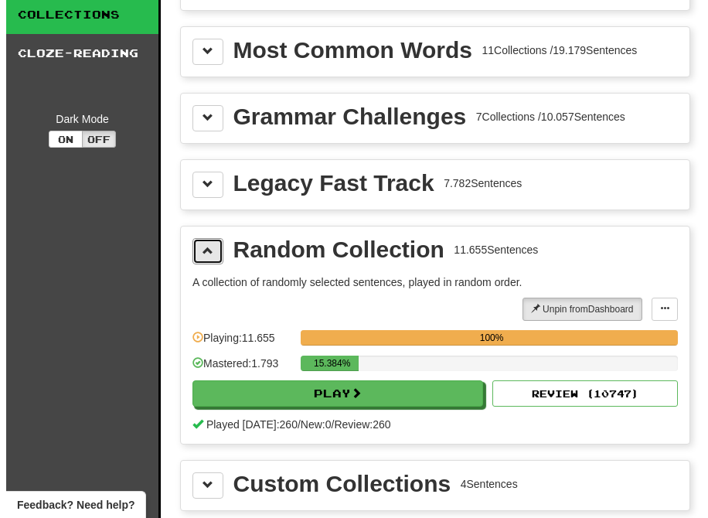
scroll to position [172, 0]
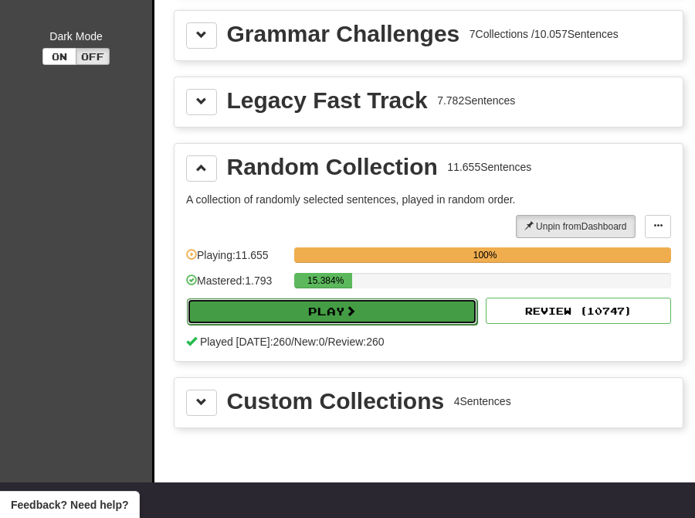
click at [341, 318] on button "Play" at bounding box center [332, 311] width 291 height 26
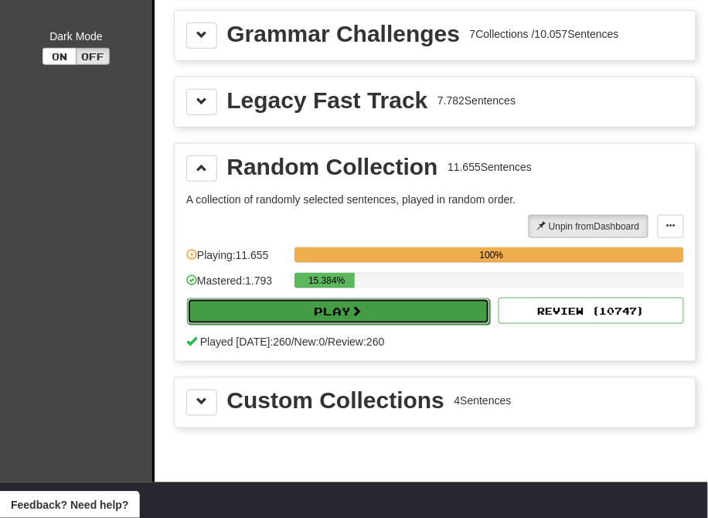
select select "********"
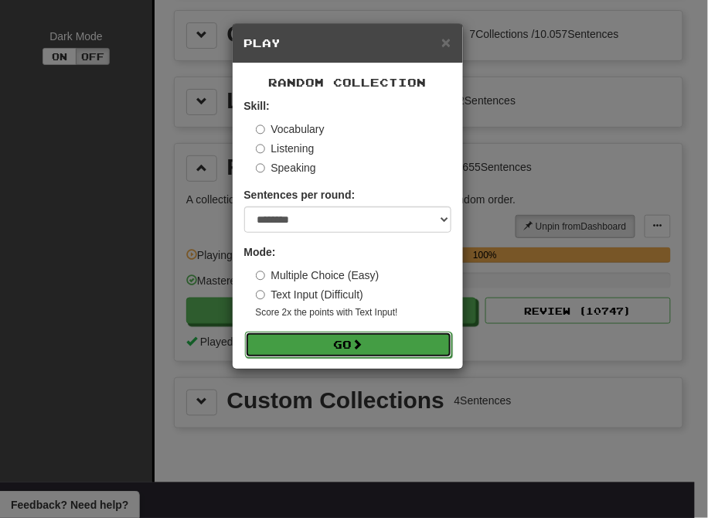
click at [338, 346] on button "Go" at bounding box center [348, 344] width 207 height 26
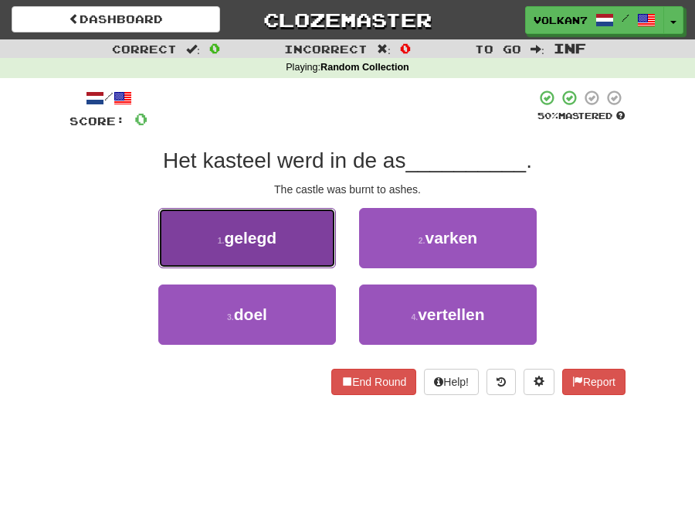
click at [288, 243] on button "1 . gelegd" at bounding box center [247, 238] width 178 height 60
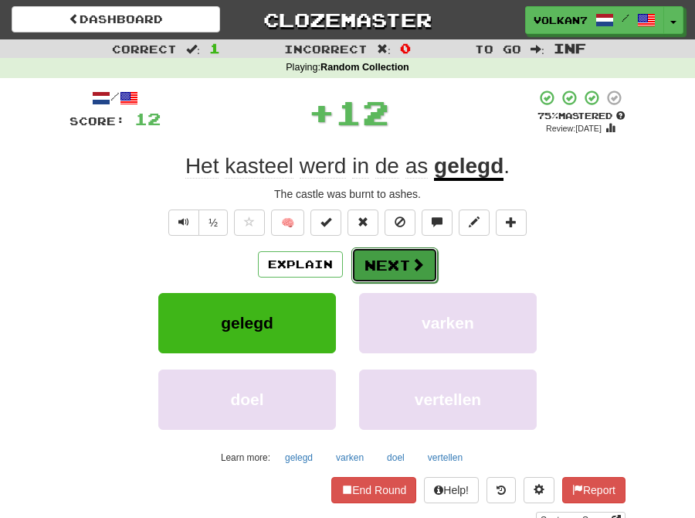
click at [389, 273] on button "Next" at bounding box center [395, 265] width 87 height 36
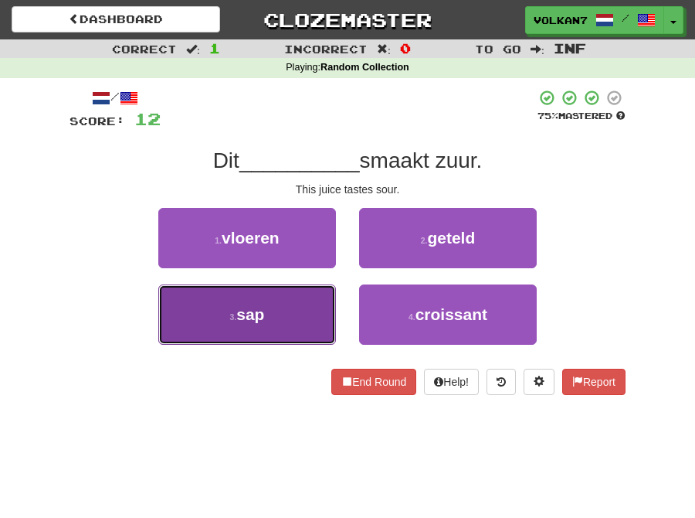
click at [287, 298] on button "3 . sap" at bounding box center [247, 314] width 178 height 60
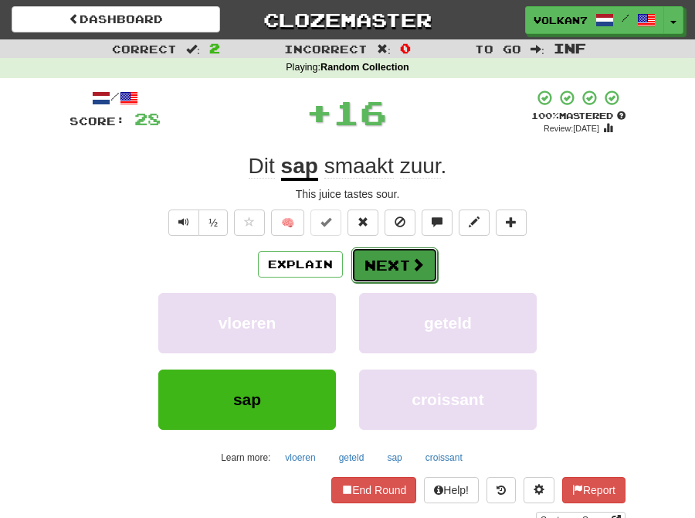
click at [397, 255] on button "Next" at bounding box center [395, 265] width 87 height 36
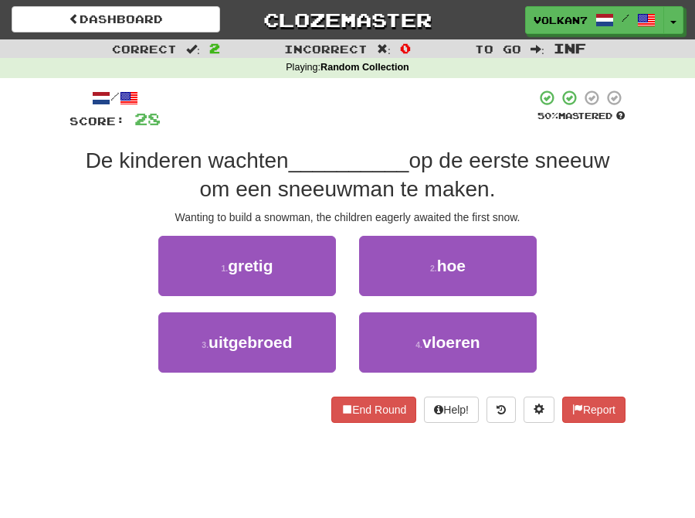
click at [373, 127] on div at bounding box center [348, 110] width 375 height 42
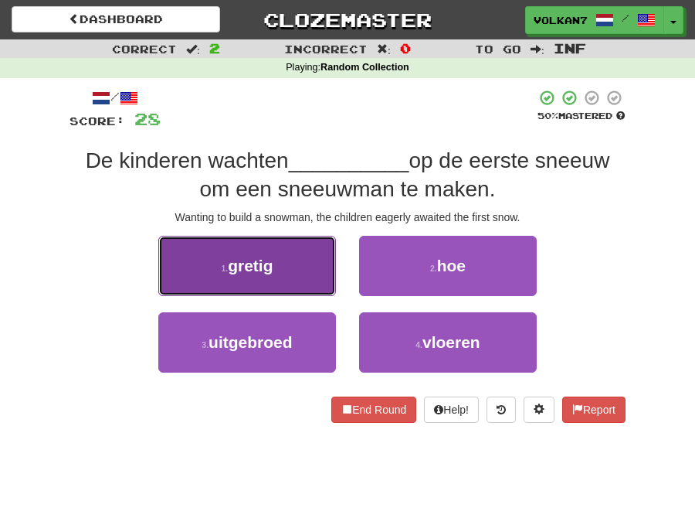
click at [274, 264] on button "1 . gretig" at bounding box center [247, 266] width 178 height 60
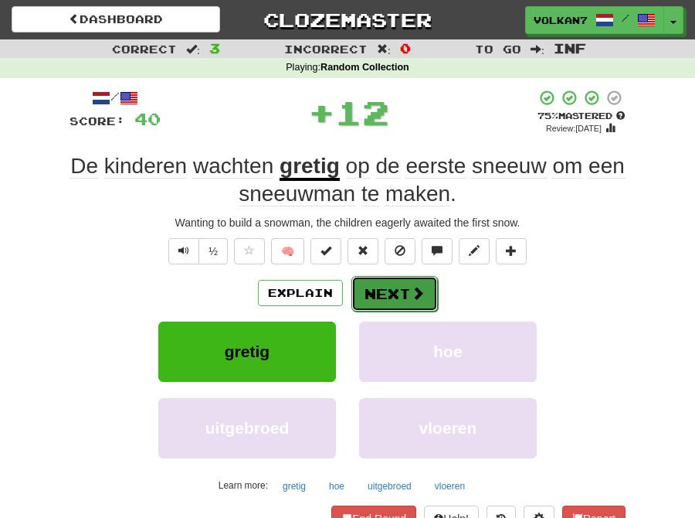
click at [400, 287] on button "Next" at bounding box center [395, 294] width 87 height 36
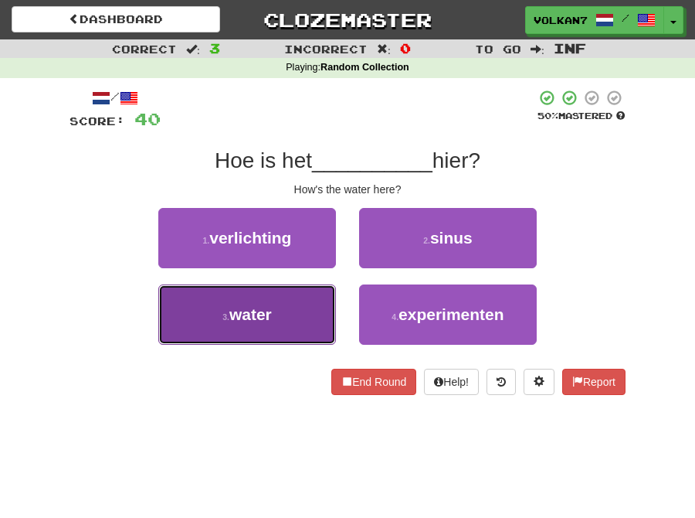
click at [269, 314] on span "water" at bounding box center [250, 314] width 42 height 18
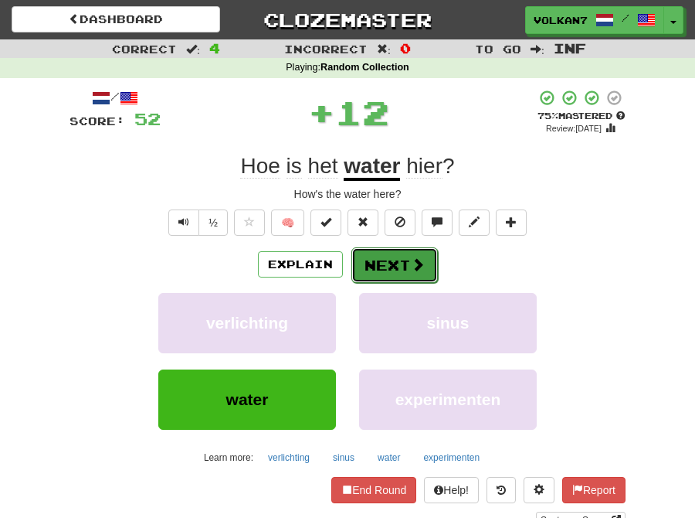
click at [381, 255] on button "Next" at bounding box center [395, 265] width 87 height 36
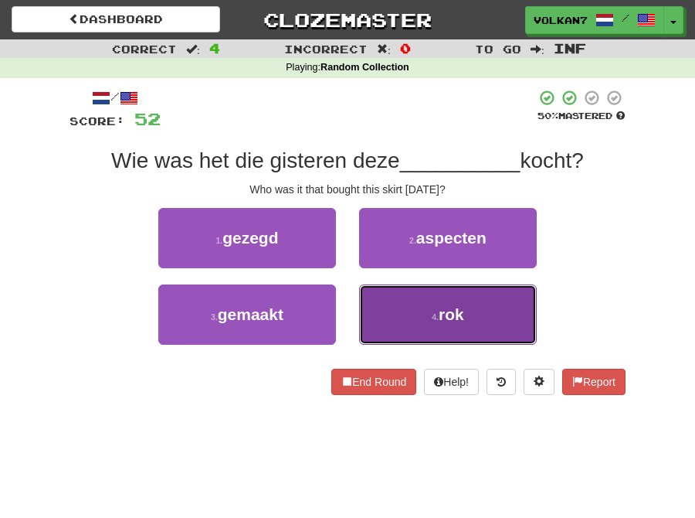
click at [444, 321] on span "rok" at bounding box center [451, 314] width 25 height 18
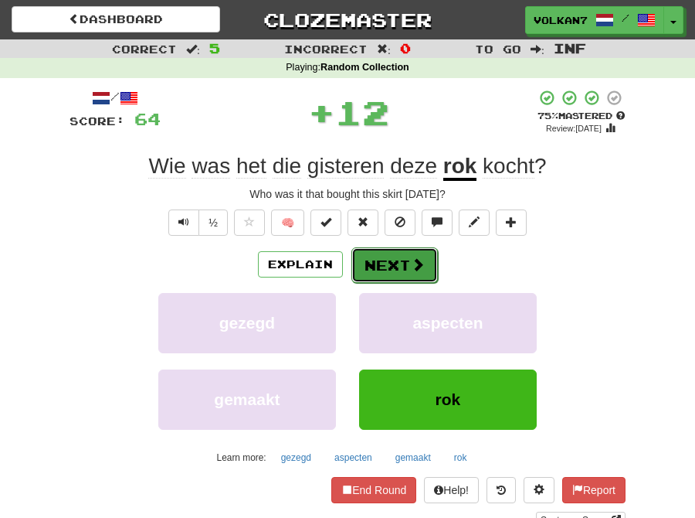
click at [366, 274] on button "Next" at bounding box center [395, 265] width 87 height 36
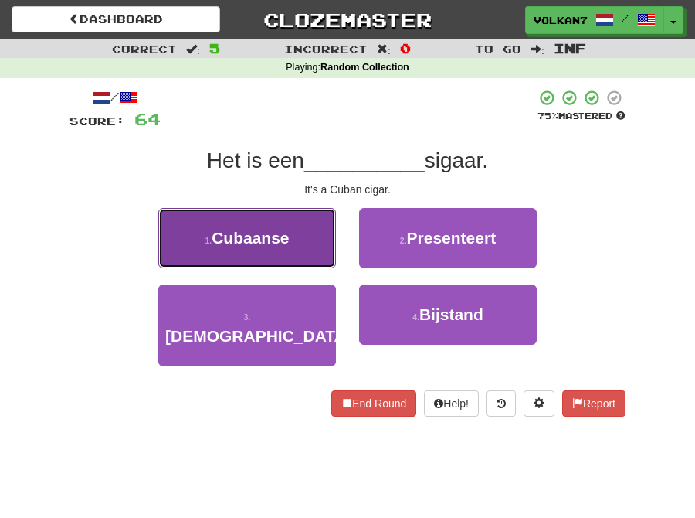
click at [280, 244] on span "Cubaanse" at bounding box center [250, 238] width 77 height 18
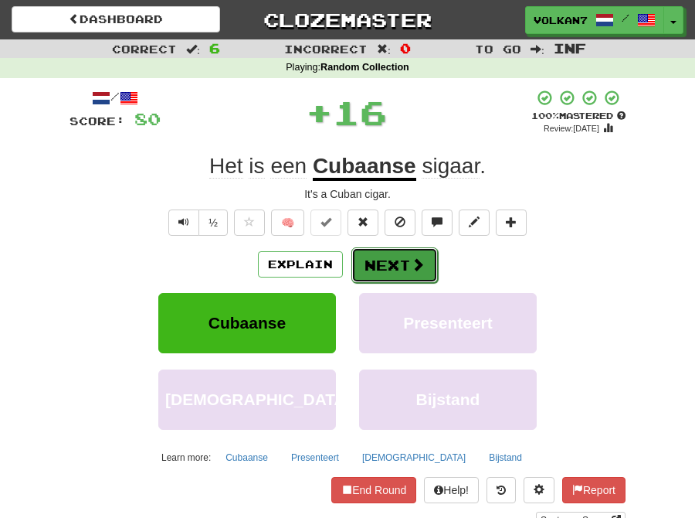
click at [389, 268] on button "Next" at bounding box center [395, 265] width 87 height 36
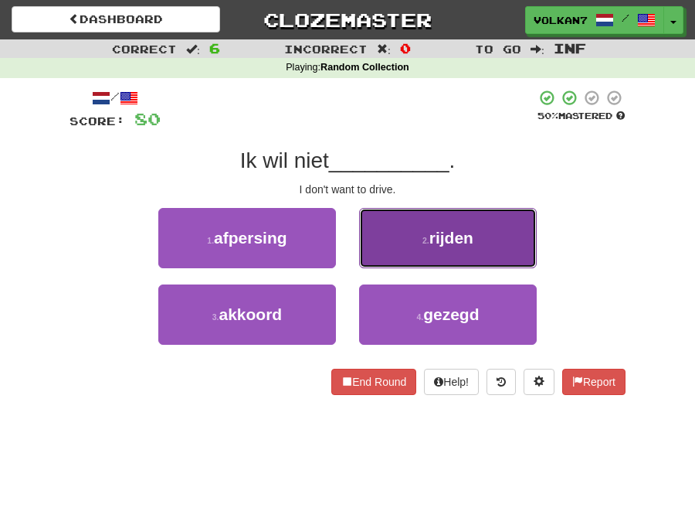
click at [397, 246] on button "2 . rijden" at bounding box center [448, 238] width 178 height 60
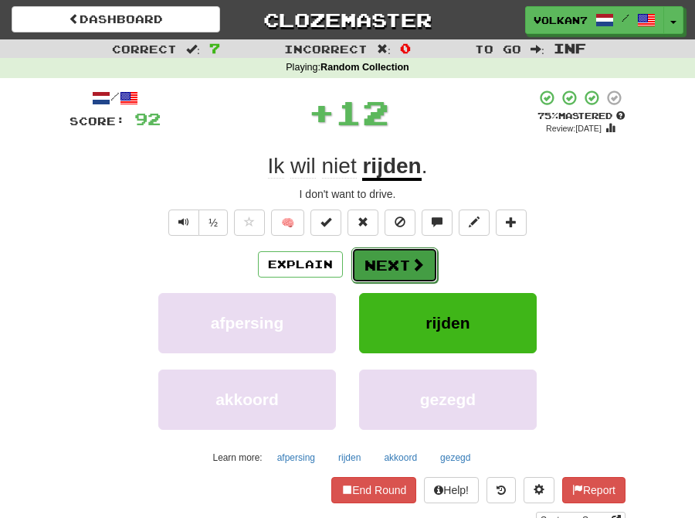
click at [395, 261] on button "Next" at bounding box center [395, 265] width 87 height 36
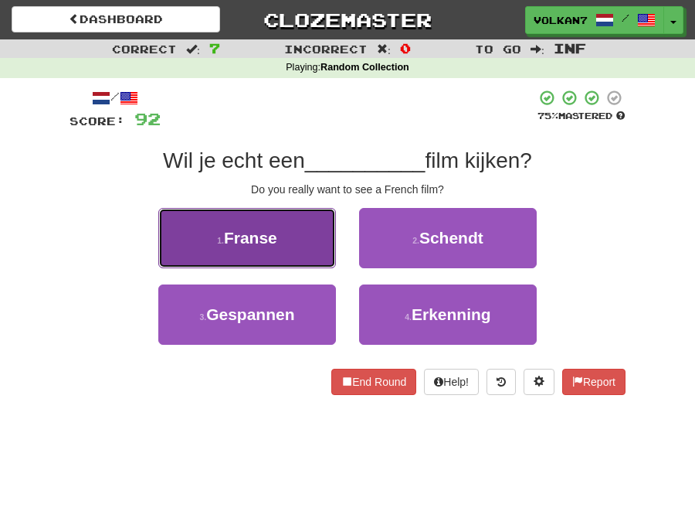
click at [267, 243] on span "Franse" at bounding box center [250, 238] width 53 height 18
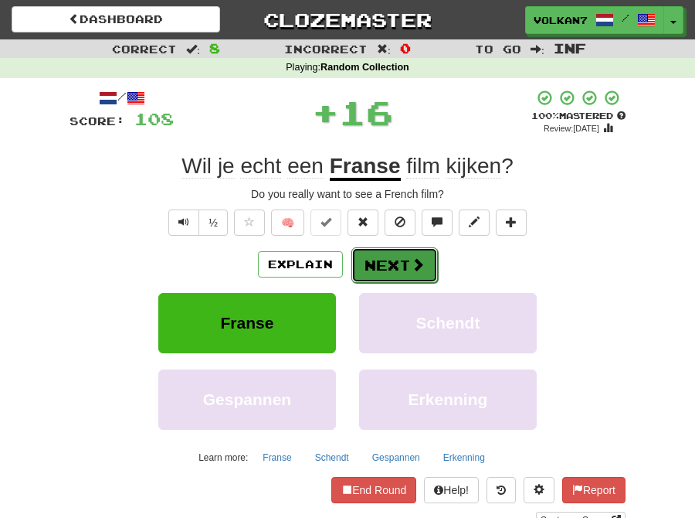
click at [397, 275] on button "Next" at bounding box center [395, 265] width 87 height 36
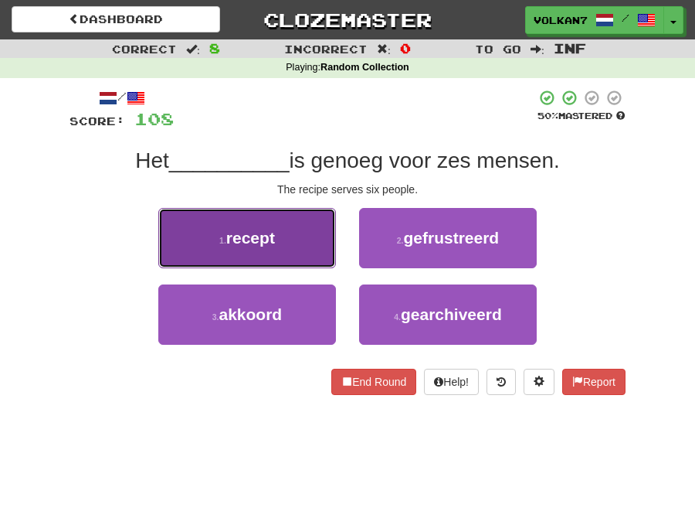
click at [294, 257] on button "1 . recept" at bounding box center [247, 238] width 178 height 60
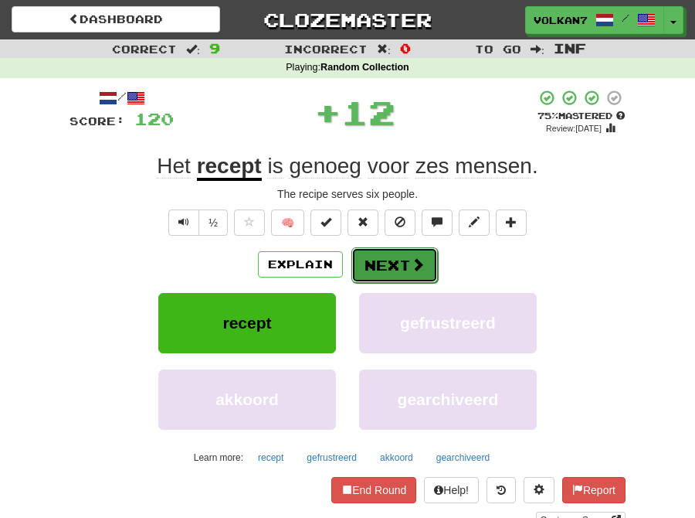
click at [379, 261] on button "Next" at bounding box center [395, 265] width 87 height 36
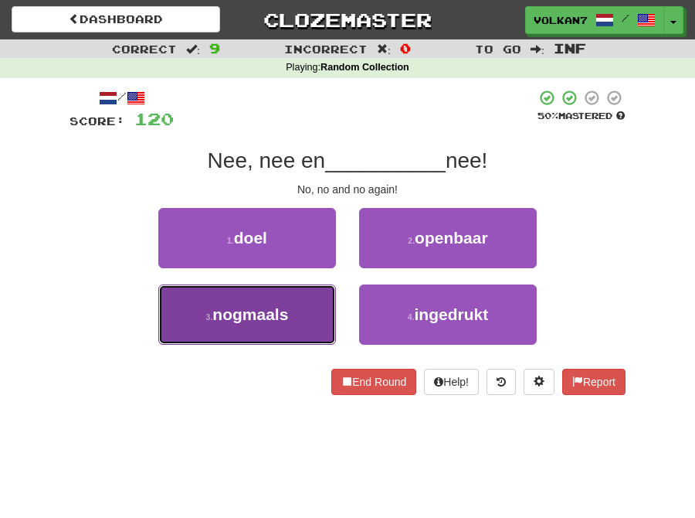
click at [278, 313] on span "nogmaals" at bounding box center [250, 314] width 76 height 18
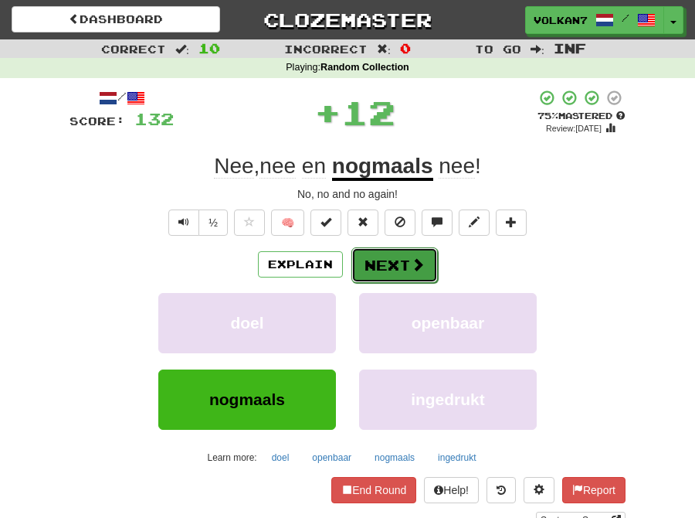
click at [387, 253] on button "Next" at bounding box center [395, 265] width 87 height 36
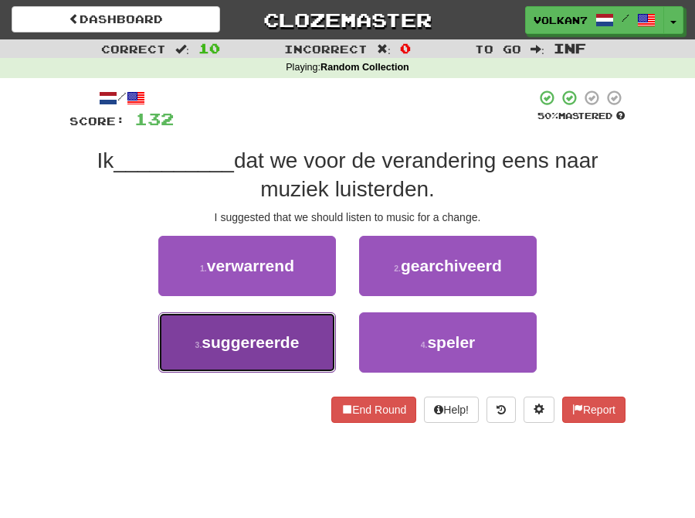
click at [294, 335] on span "suggereerde" at bounding box center [250, 342] width 97 height 18
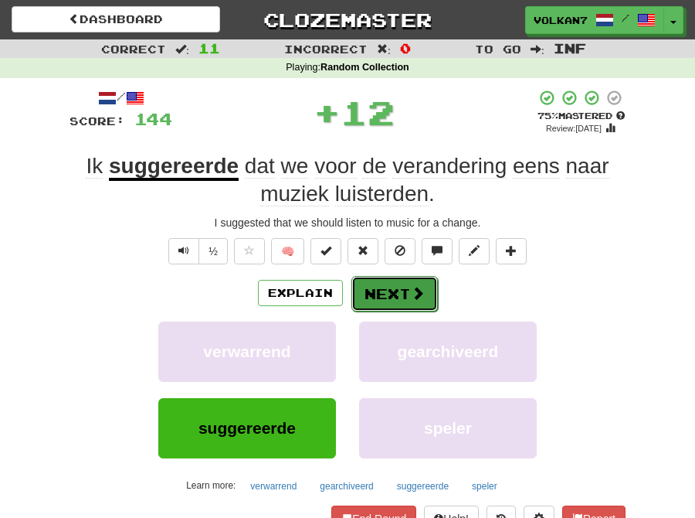
click at [375, 289] on button "Next" at bounding box center [395, 294] width 87 height 36
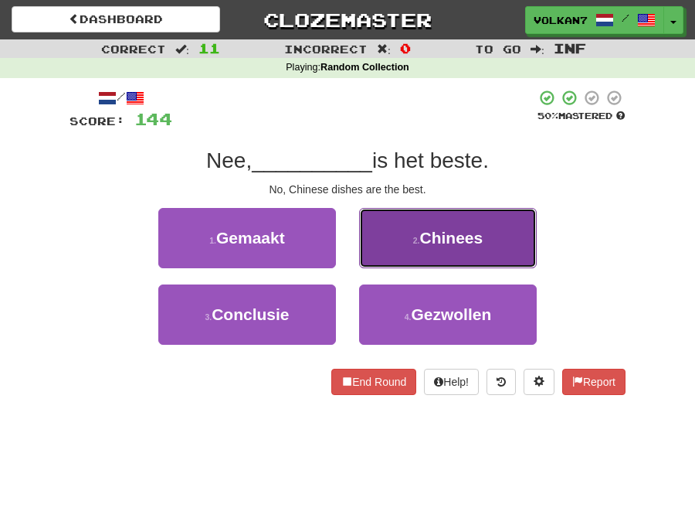
click at [369, 251] on button "2 . Chinees" at bounding box center [448, 238] width 178 height 60
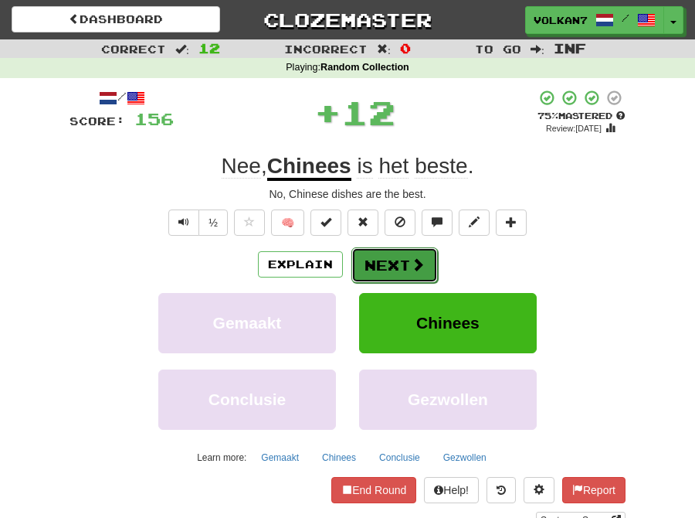
click at [372, 253] on button "Next" at bounding box center [395, 265] width 87 height 36
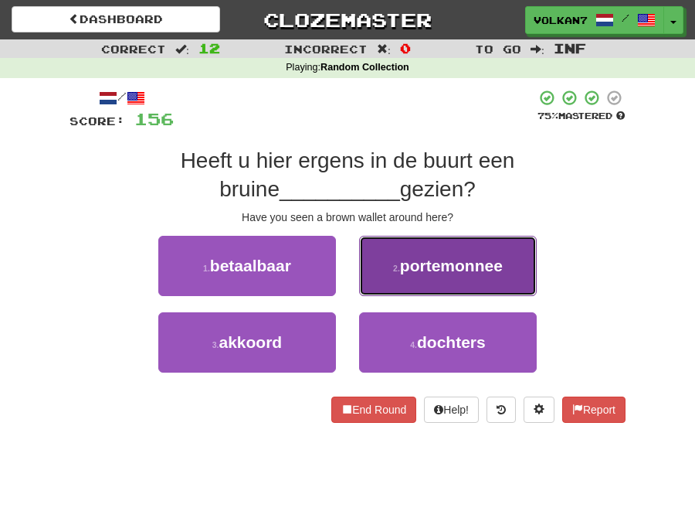
click at [412, 269] on span "portemonnee" at bounding box center [451, 266] width 103 height 18
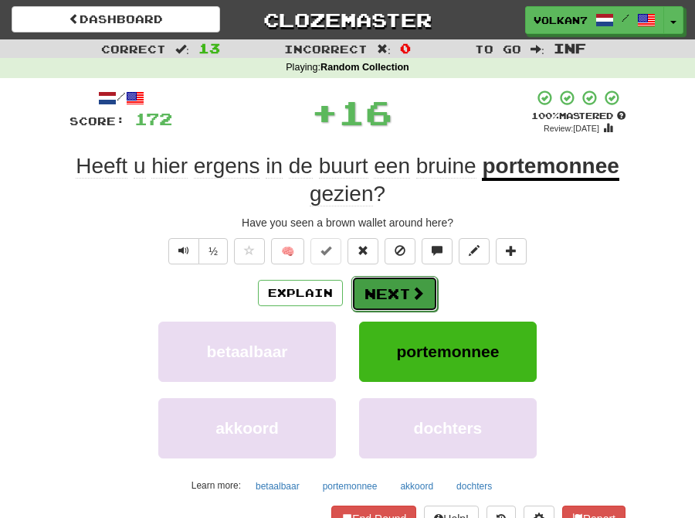
click at [382, 287] on button "Next" at bounding box center [395, 294] width 87 height 36
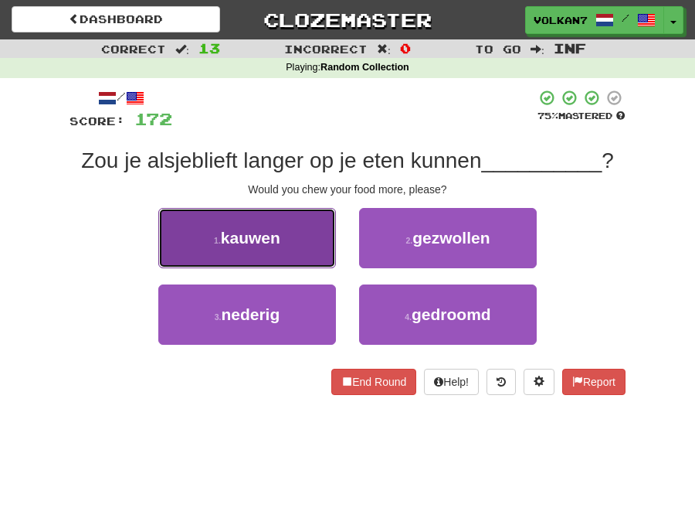
click at [294, 246] on button "1 . kauwen" at bounding box center [247, 238] width 178 height 60
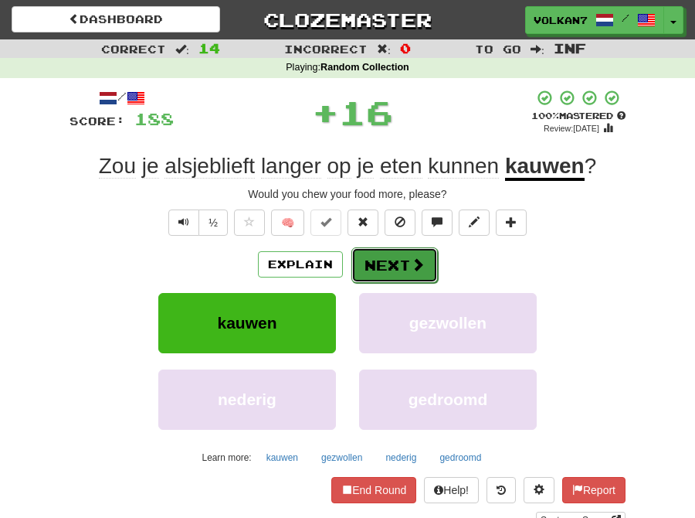
click at [395, 267] on button "Next" at bounding box center [395, 265] width 87 height 36
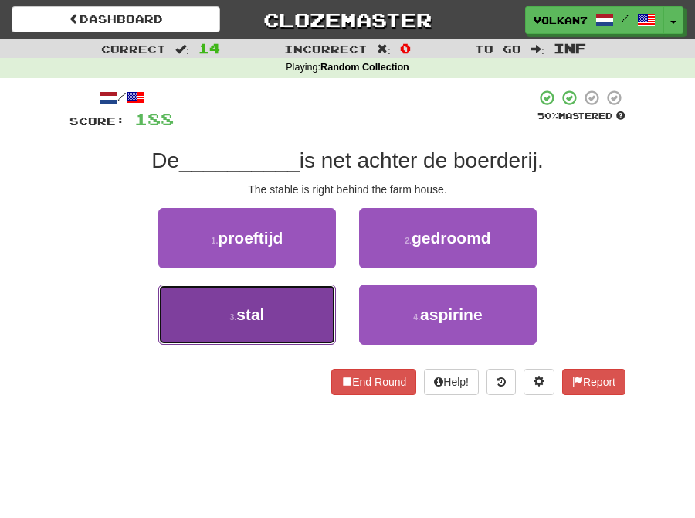
click at [284, 329] on button "3 . stal" at bounding box center [247, 314] width 178 height 60
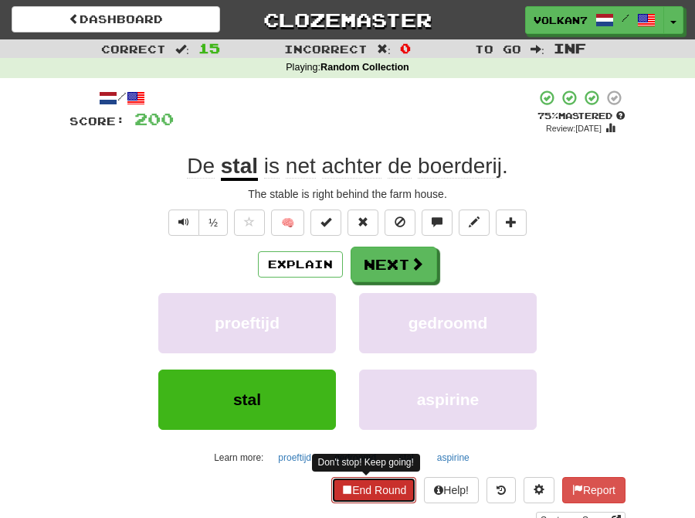
click at [383, 490] on button "End Round" at bounding box center [373, 490] width 85 height 26
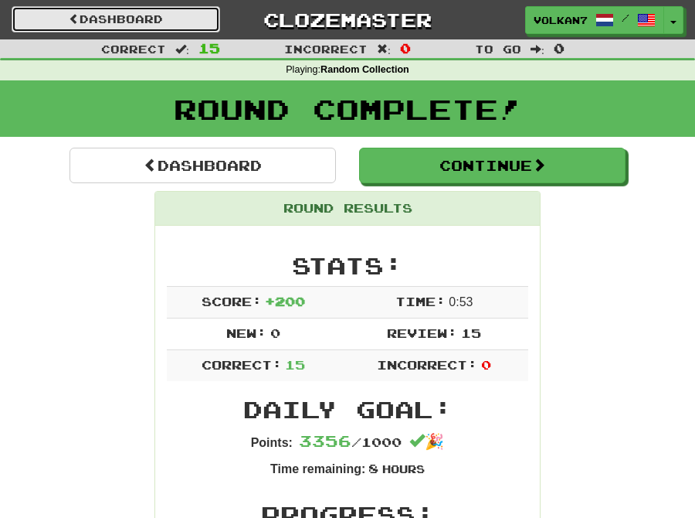
click at [160, 18] on link "Dashboard" at bounding box center [116, 19] width 209 height 26
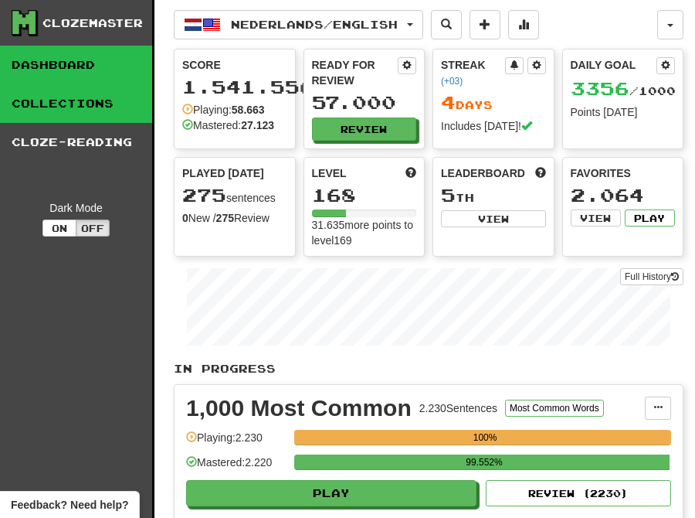
click at [80, 102] on link "Collections" at bounding box center [76, 103] width 152 height 39
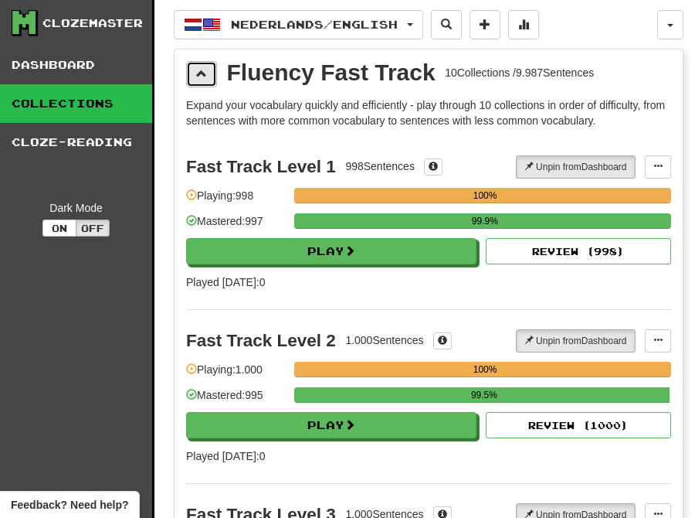
click at [203, 73] on span at bounding box center [201, 73] width 11 height 11
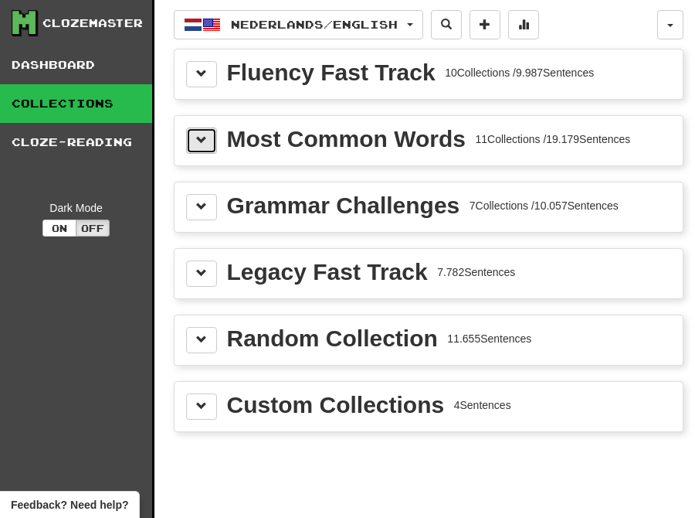
click at [206, 143] on span at bounding box center [201, 139] width 11 height 11
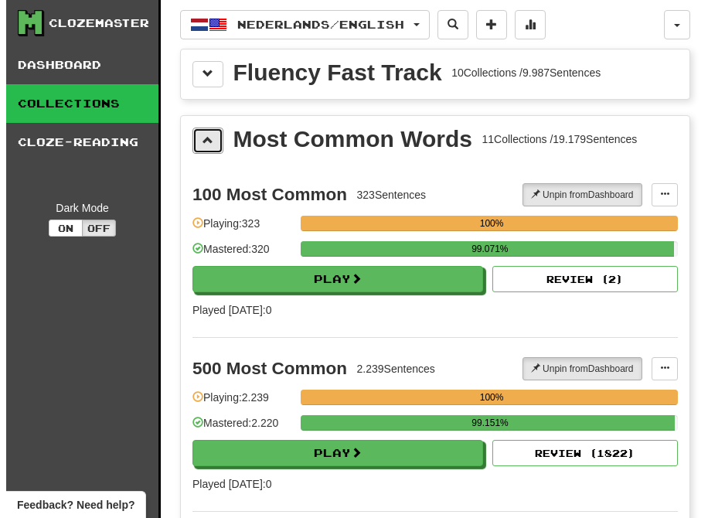
scroll to position [172, 0]
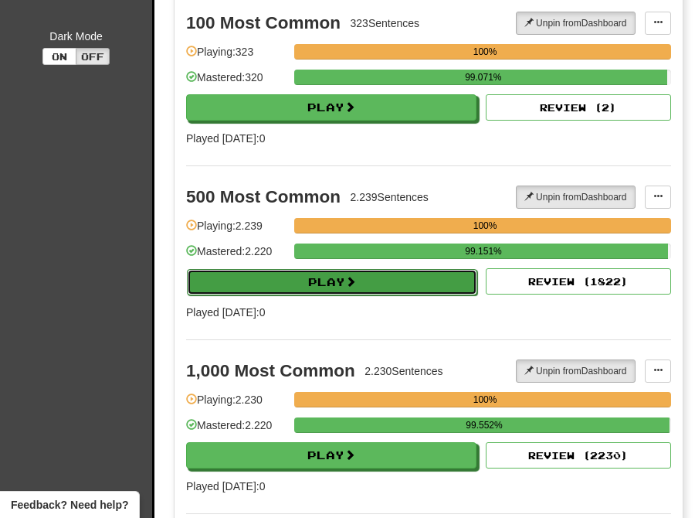
click at [332, 294] on button "Play" at bounding box center [332, 282] width 291 height 26
select select "********"
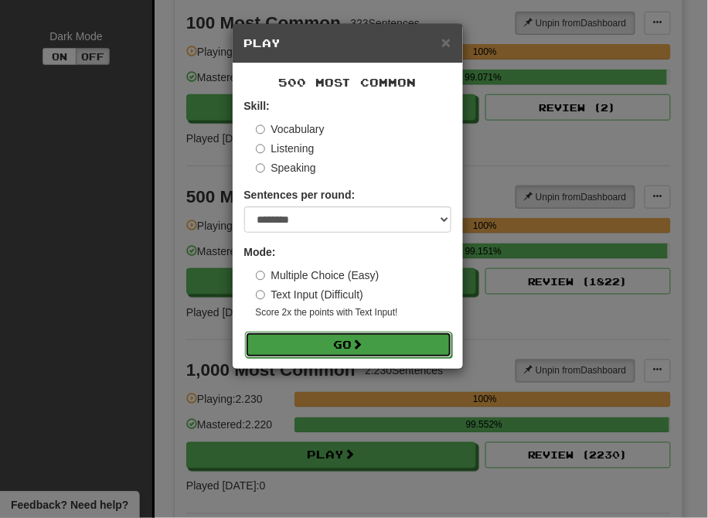
click at [346, 343] on button "Go" at bounding box center [348, 344] width 207 height 26
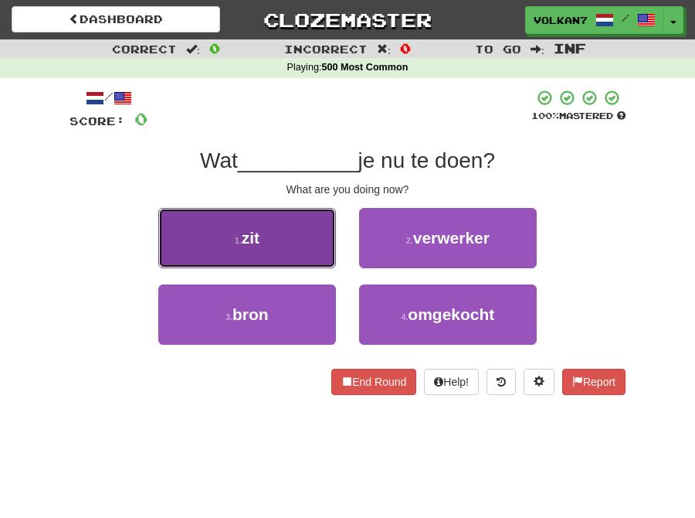
click at [279, 242] on button "1 . zit" at bounding box center [247, 238] width 178 height 60
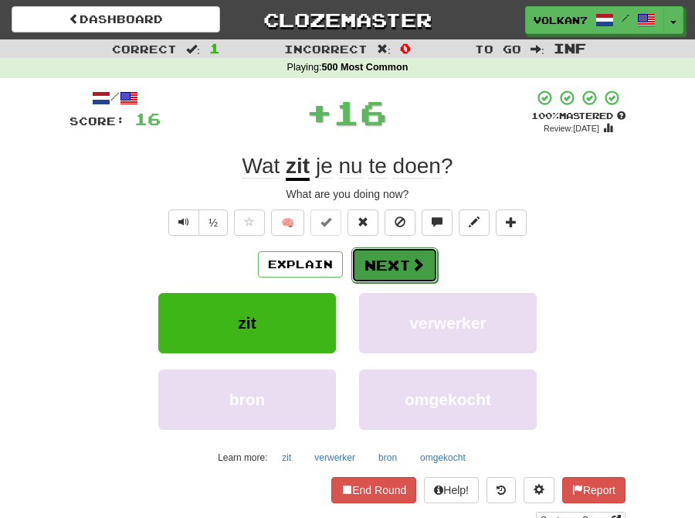
click at [385, 252] on button "Next" at bounding box center [395, 265] width 87 height 36
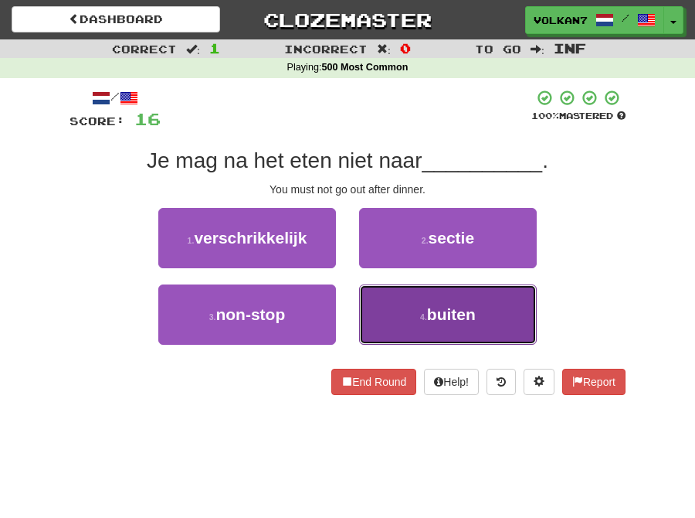
click at [412, 295] on button "4 . buiten" at bounding box center [448, 314] width 178 height 60
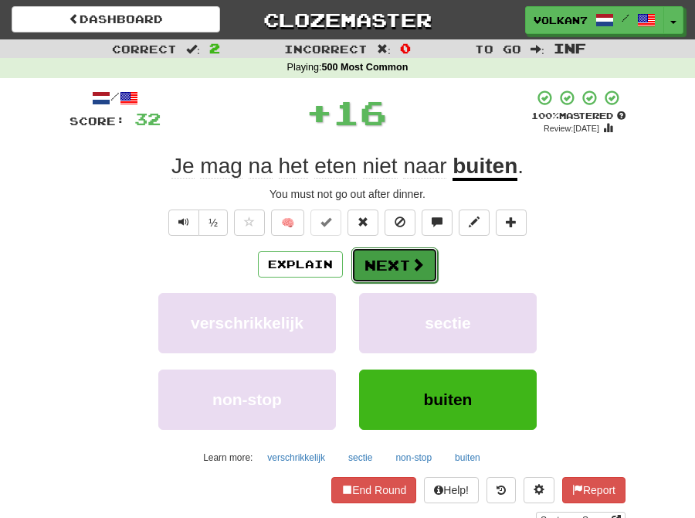
click at [407, 265] on button "Next" at bounding box center [395, 265] width 87 height 36
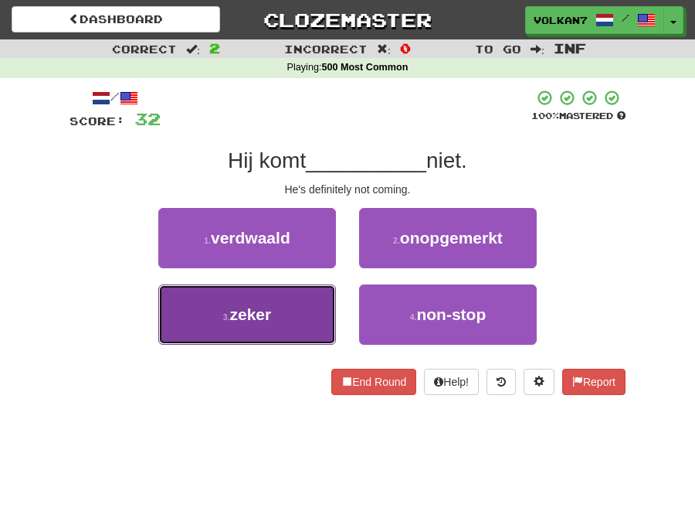
click at [240, 323] on button "3 . zeker" at bounding box center [247, 314] width 178 height 60
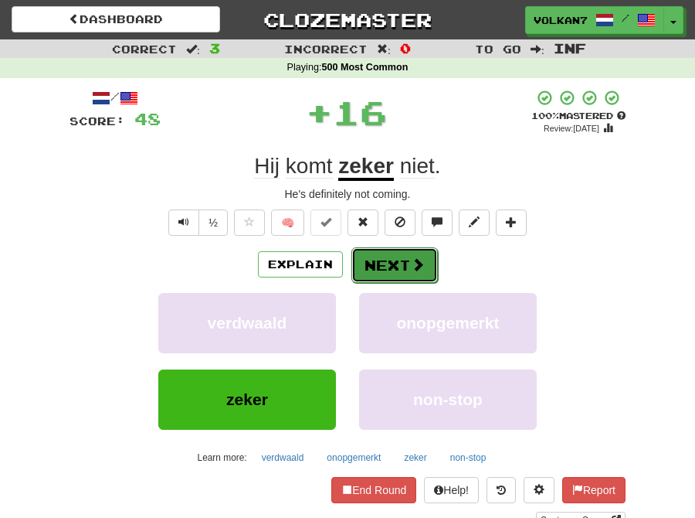
click at [390, 268] on button "Next" at bounding box center [395, 265] width 87 height 36
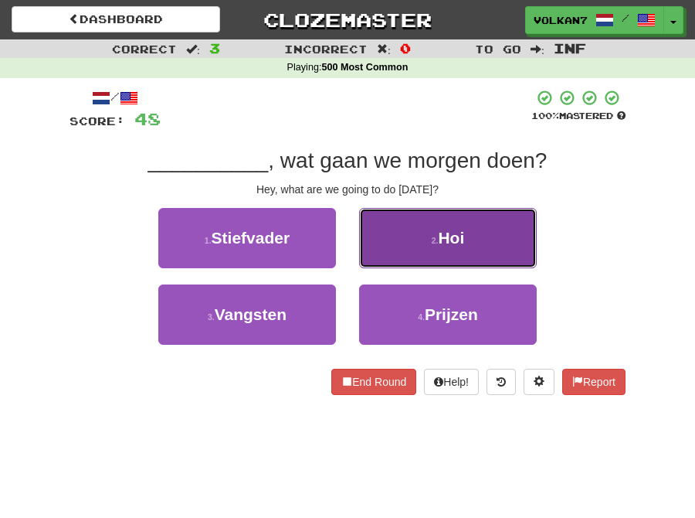
click at [437, 257] on button "2 . Hoi" at bounding box center [448, 238] width 178 height 60
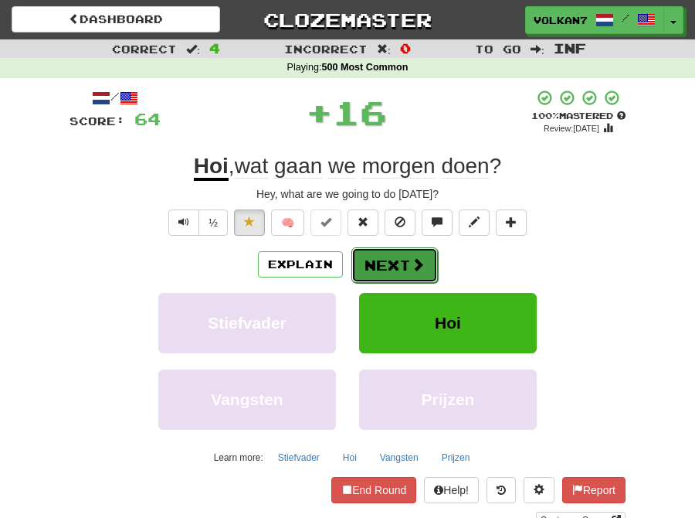
click at [377, 280] on button "Next" at bounding box center [395, 265] width 87 height 36
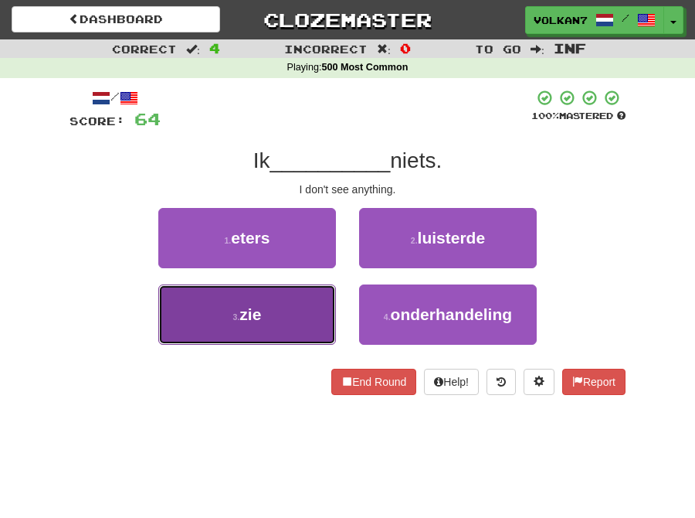
click at [284, 318] on button "3 . zie" at bounding box center [247, 314] width 178 height 60
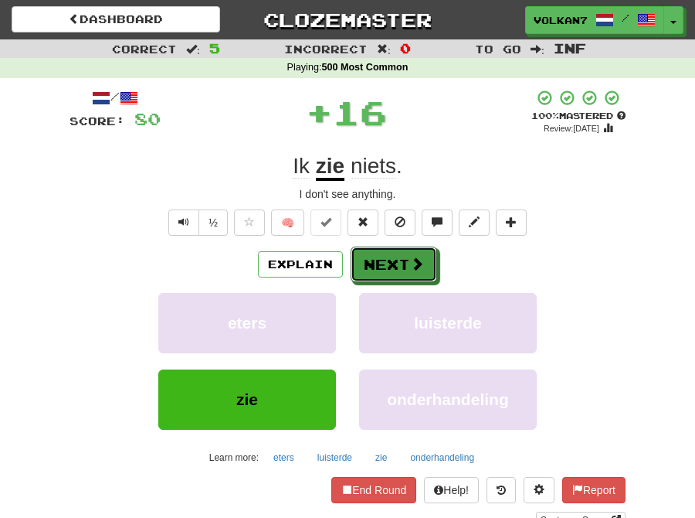
click at [417, 260] on span at bounding box center [417, 264] width 14 height 14
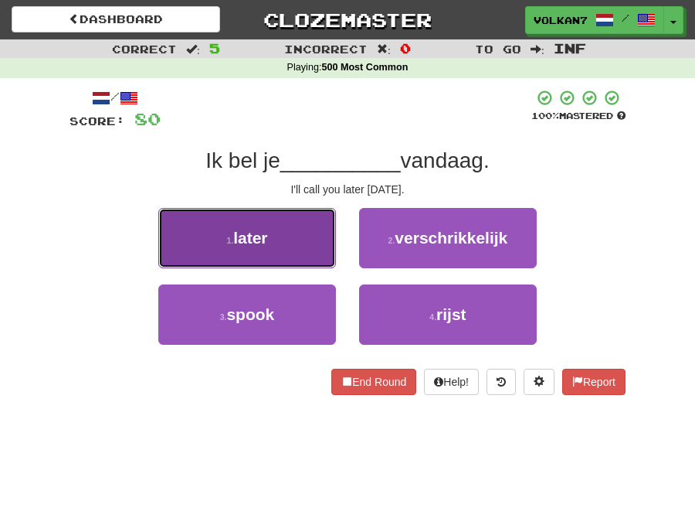
click at [295, 249] on button "1 . later" at bounding box center [247, 238] width 178 height 60
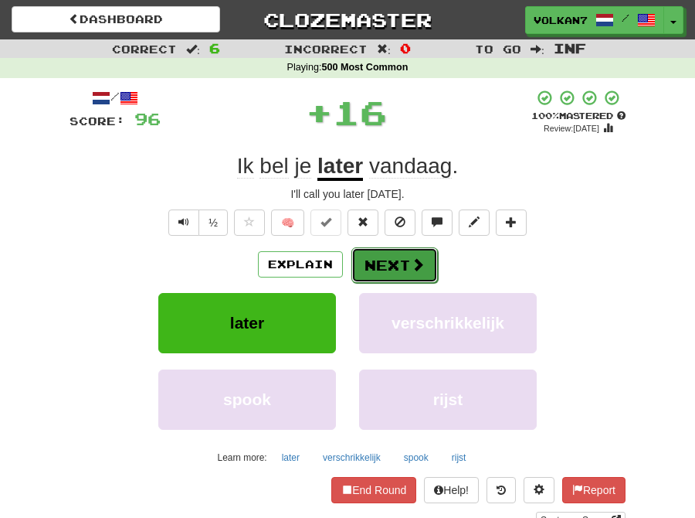
click at [375, 265] on button "Next" at bounding box center [395, 265] width 87 height 36
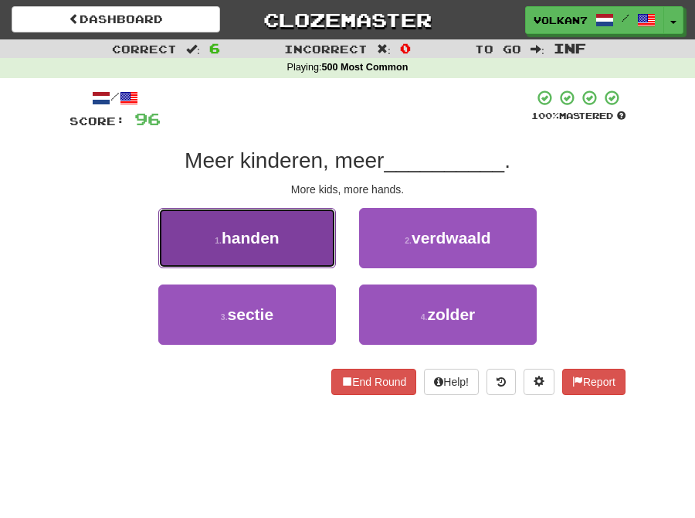
click at [268, 264] on button "1 . handen" at bounding box center [247, 238] width 178 height 60
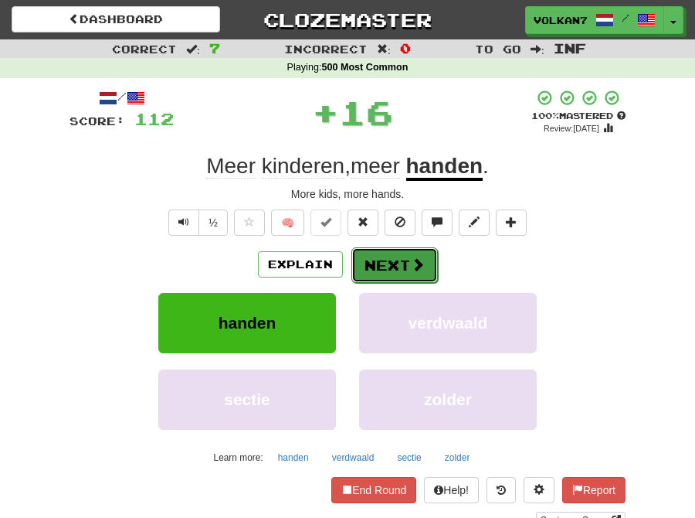
click at [365, 265] on button "Next" at bounding box center [395, 265] width 87 height 36
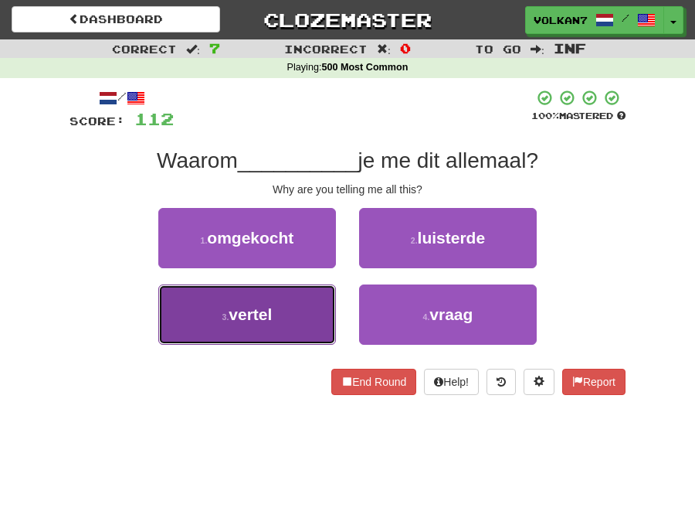
click at [304, 322] on button "3 . vertel" at bounding box center [247, 314] width 178 height 60
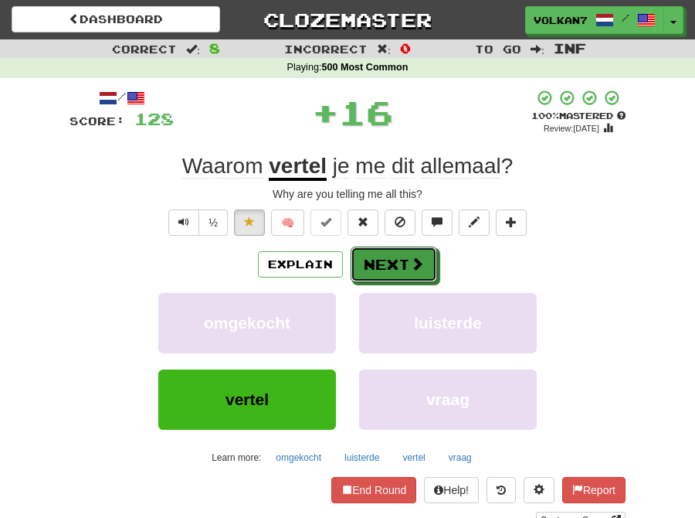
click at [369, 267] on button "Next" at bounding box center [394, 264] width 87 height 36
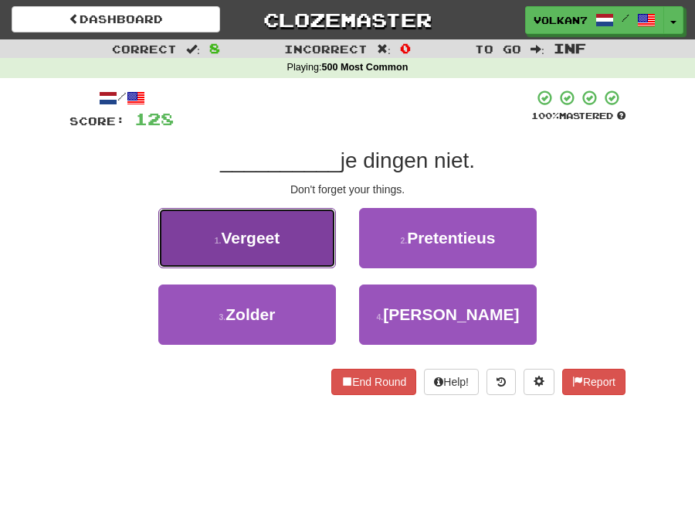
click at [275, 236] on span "Vergeet" at bounding box center [250, 238] width 59 height 18
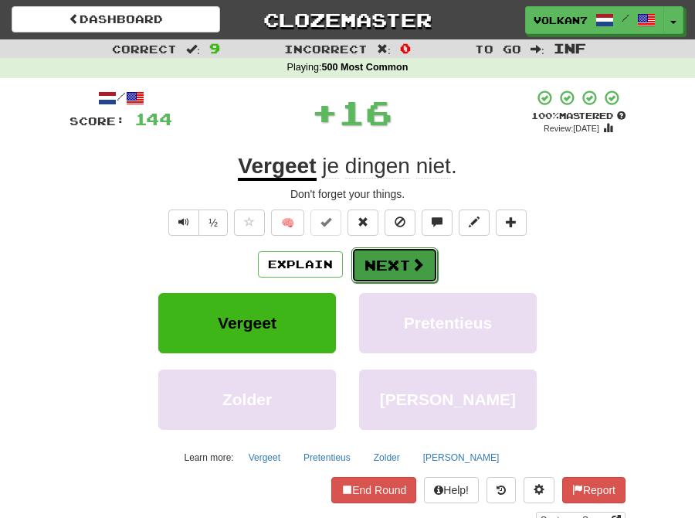
click at [411, 261] on span at bounding box center [418, 264] width 14 height 14
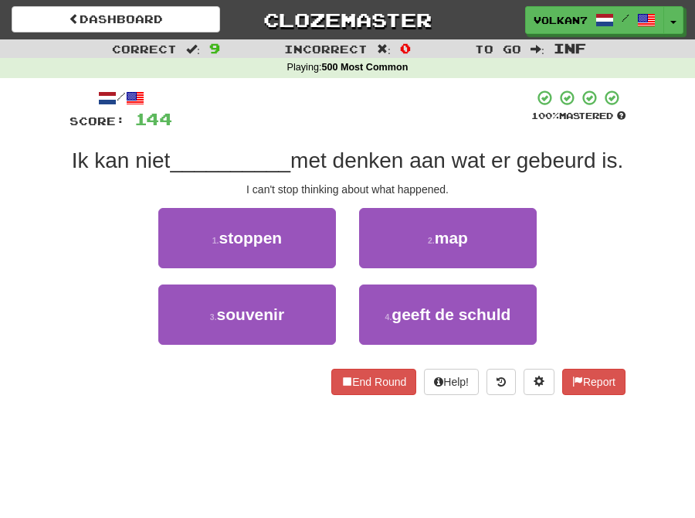
click at [403, 109] on div at bounding box center [351, 110] width 359 height 42
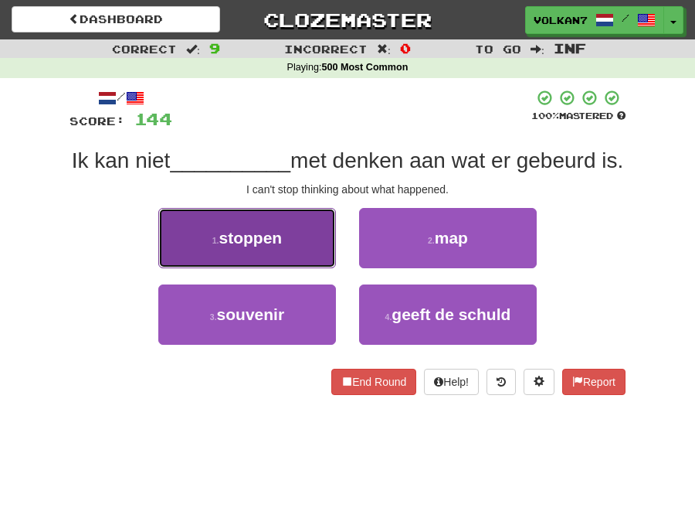
click at [268, 245] on button "1 . stoppen" at bounding box center [247, 238] width 178 height 60
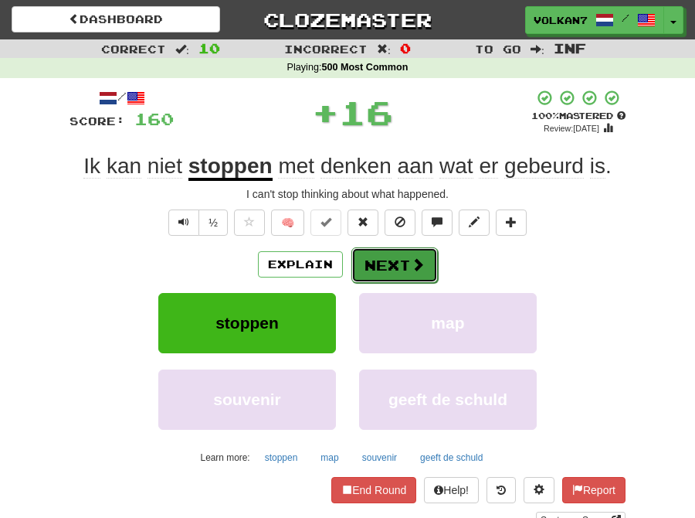
click at [396, 261] on button "Next" at bounding box center [395, 265] width 87 height 36
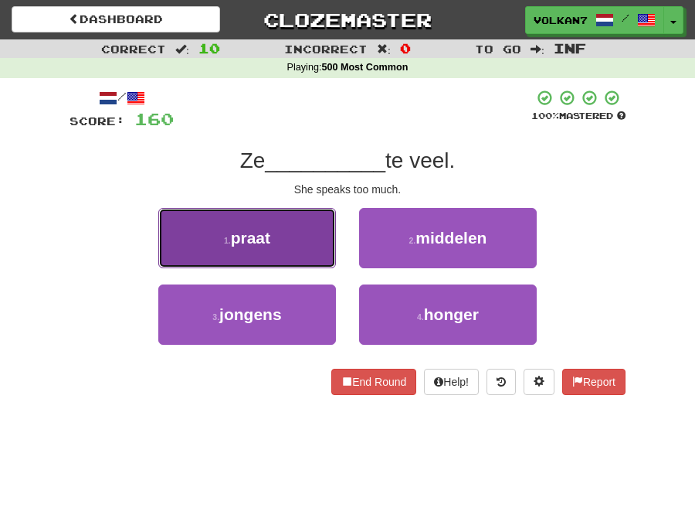
click at [300, 251] on button "1 . praat" at bounding box center [247, 238] width 178 height 60
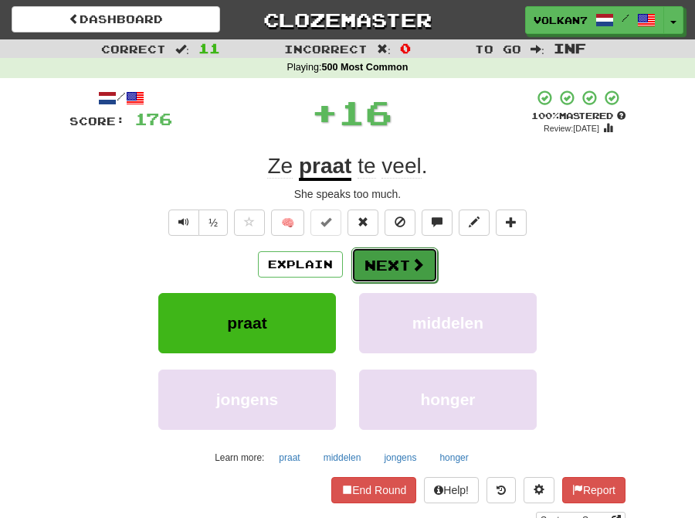
click at [392, 263] on button "Next" at bounding box center [395, 265] width 87 height 36
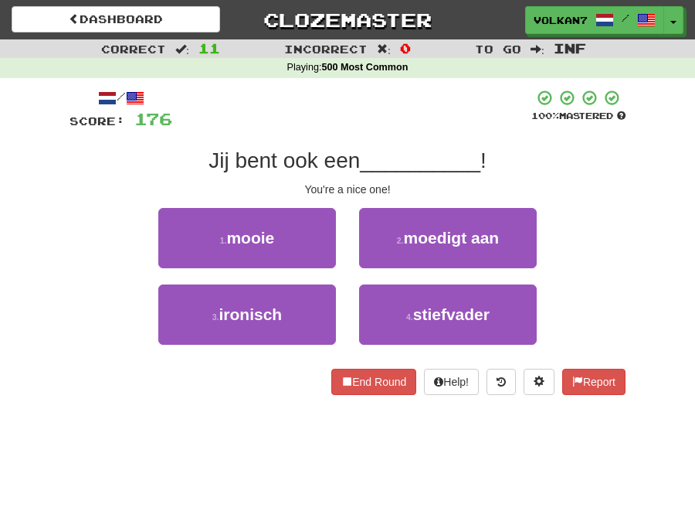
click at [427, 126] on div at bounding box center [351, 110] width 359 height 42
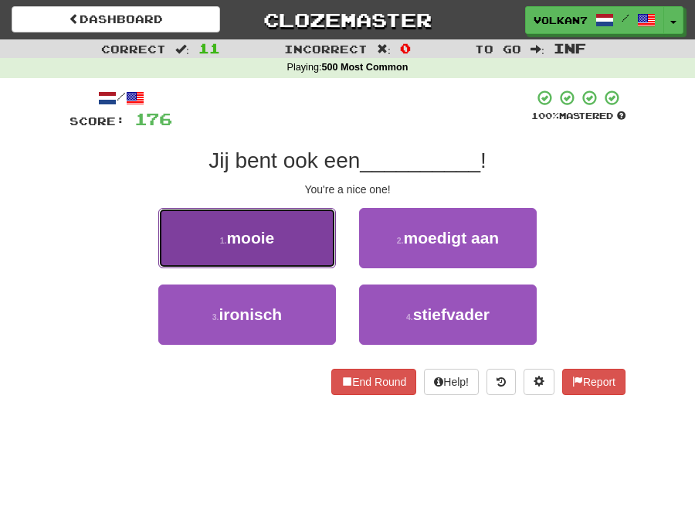
click at [284, 230] on button "1 . mooie" at bounding box center [247, 238] width 178 height 60
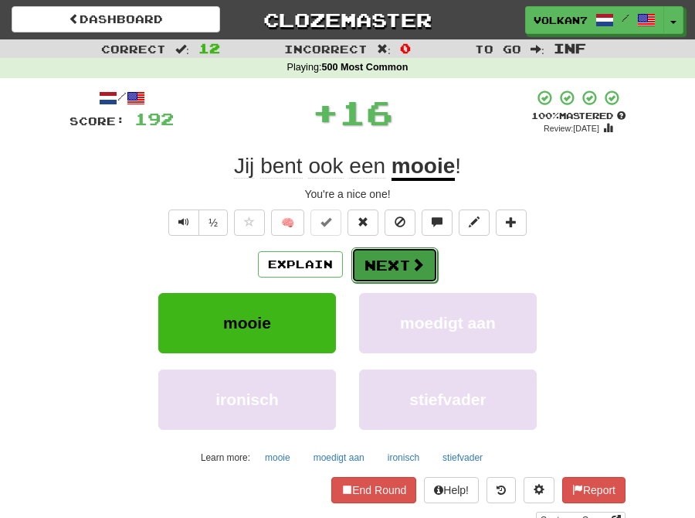
click at [390, 265] on button "Next" at bounding box center [395, 265] width 87 height 36
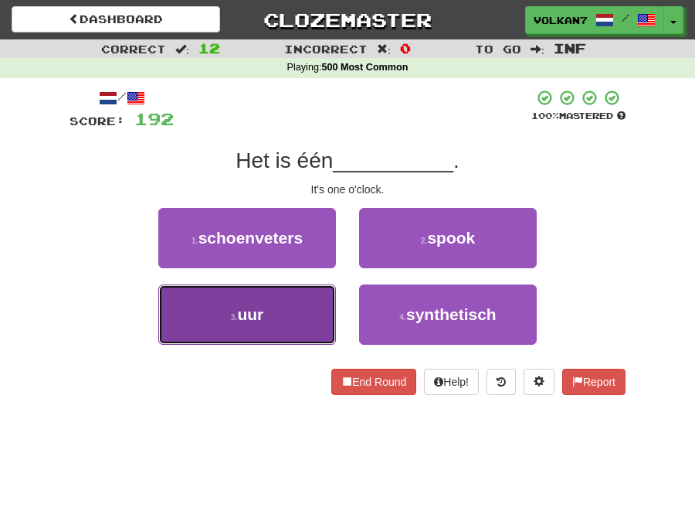
click at [298, 295] on button "3 . uur" at bounding box center [247, 314] width 178 height 60
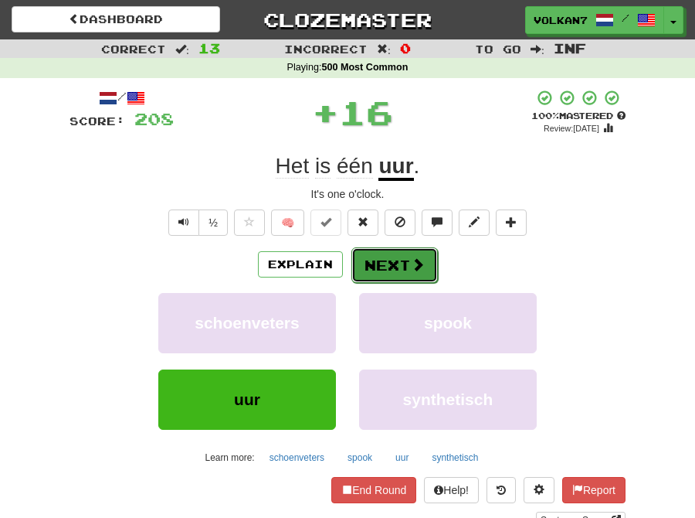
click at [369, 266] on button "Next" at bounding box center [395, 265] width 87 height 36
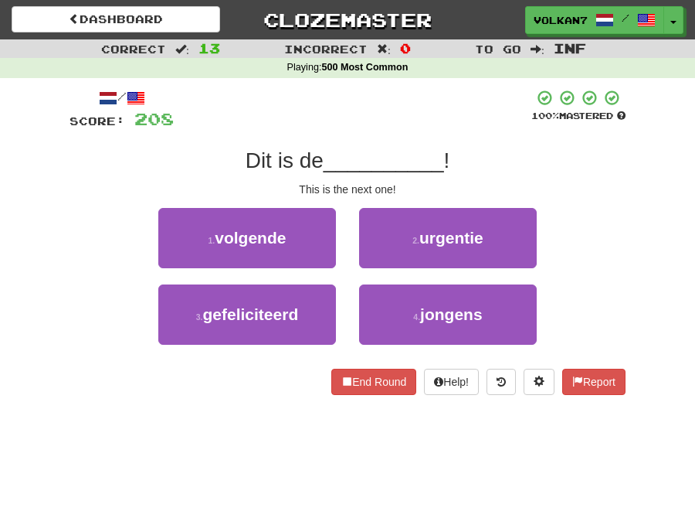
click at [389, 134] on div "/ Score: 208 100 % Mastered Dit is de __________ ! This is the next one! 1 . vo…" at bounding box center [348, 242] width 556 height 306
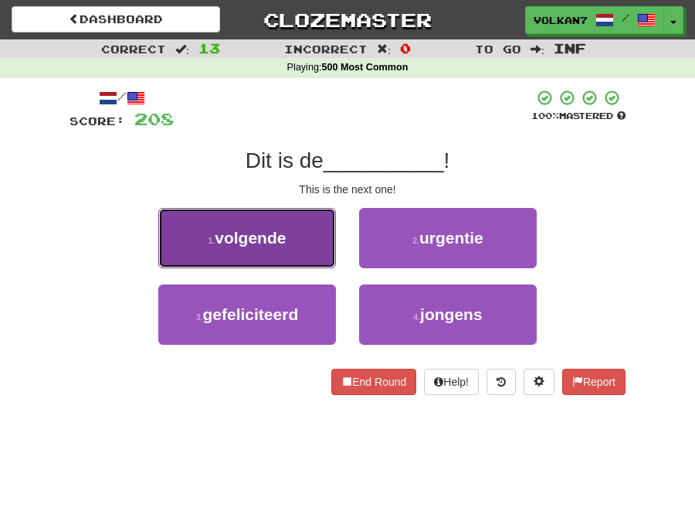
click at [311, 240] on button "1 . volgende" at bounding box center [247, 238] width 178 height 60
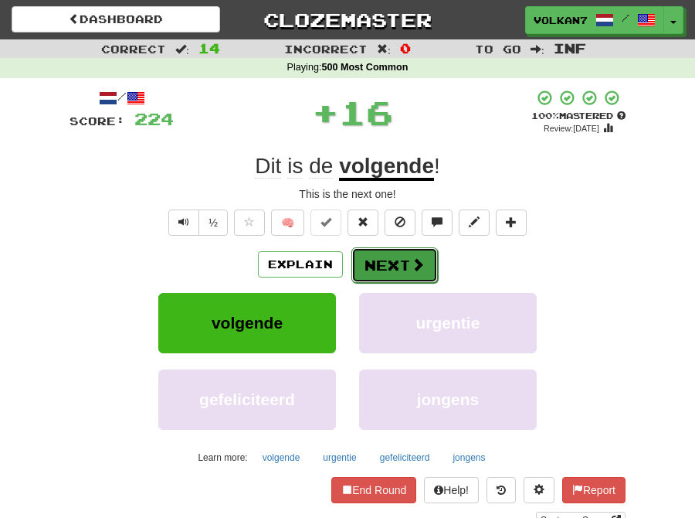
click at [377, 261] on button "Next" at bounding box center [395, 265] width 87 height 36
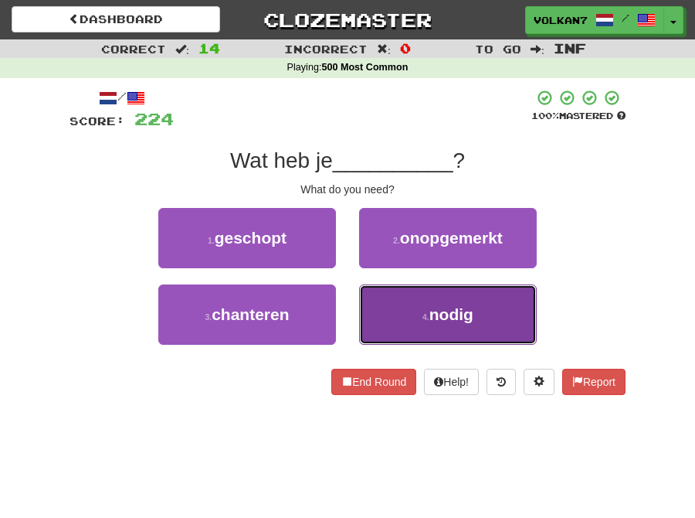
click at [417, 298] on button "4 . nodig" at bounding box center [448, 314] width 178 height 60
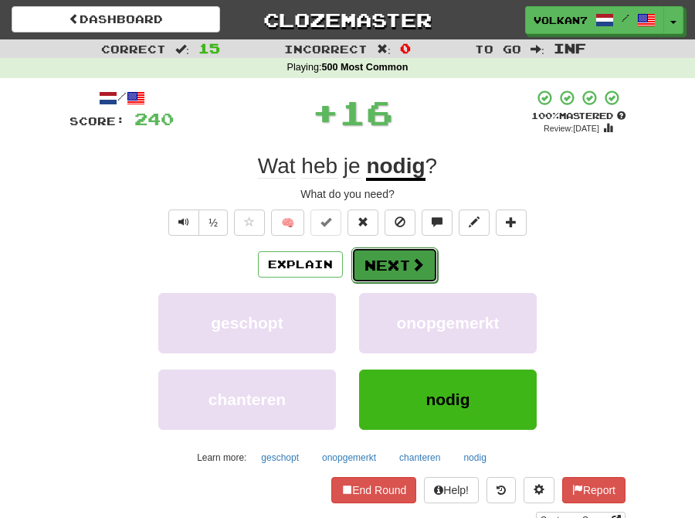
click at [377, 257] on button "Next" at bounding box center [395, 265] width 87 height 36
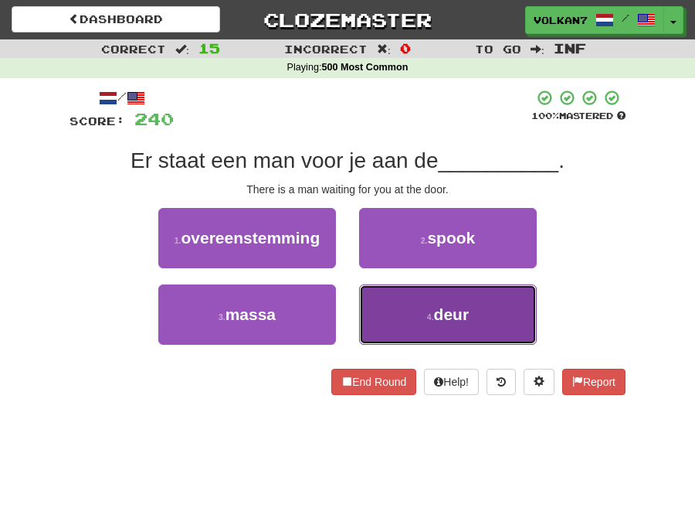
click at [404, 304] on button "4 . deur" at bounding box center [448, 314] width 178 height 60
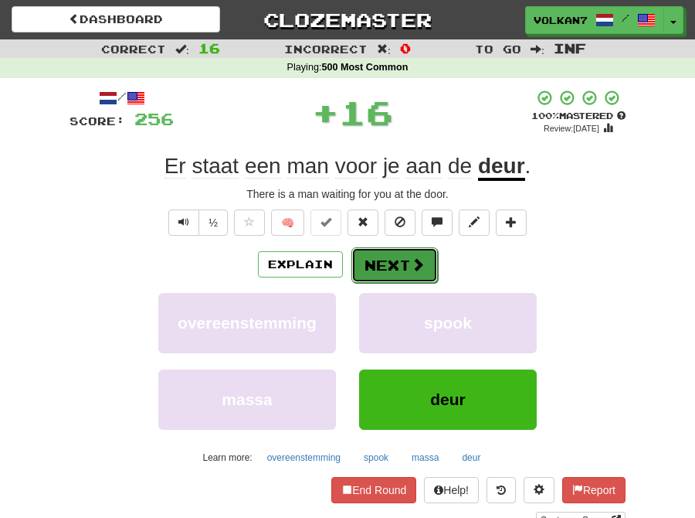
click at [384, 260] on button "Next" at bounding box center [395, 265] width 87 height 36
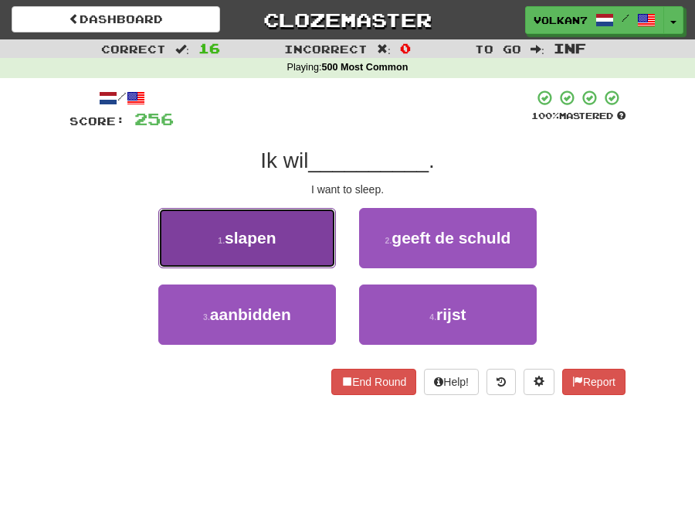
click at [269, 242] on span "slapen" at bounding box center [251, 238] width 52 height 18
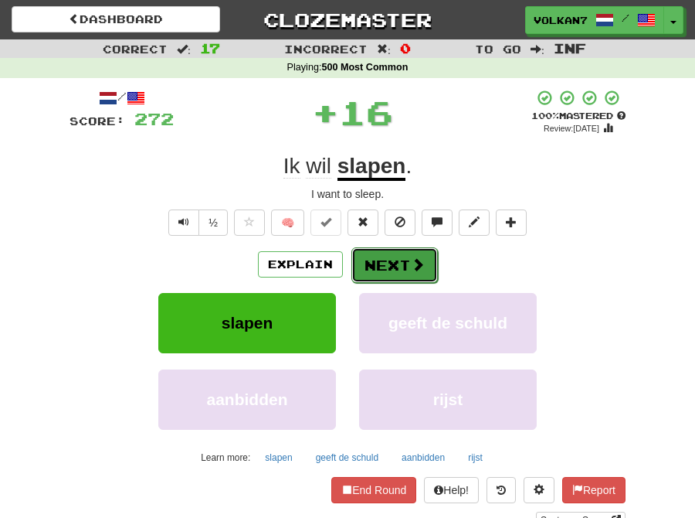
click at [374, 251] on button "Next" at bounding box center [395, 265] width 87 height 36
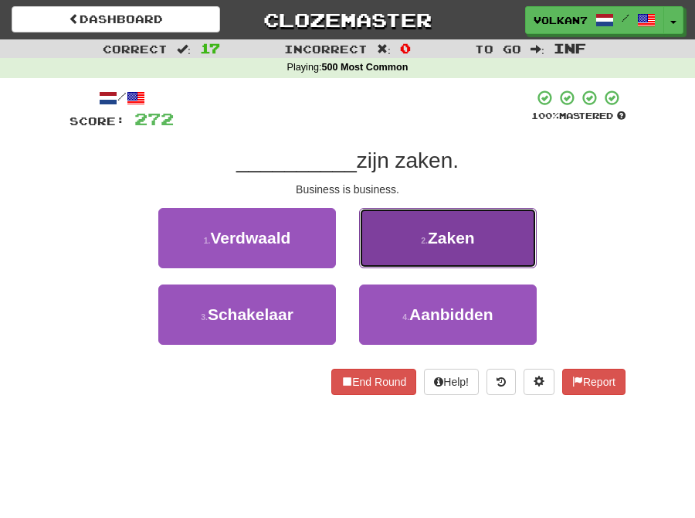
click at [406, 226] on button "2 . Zaken" at bounding box center [448, 238] width 178 height 60
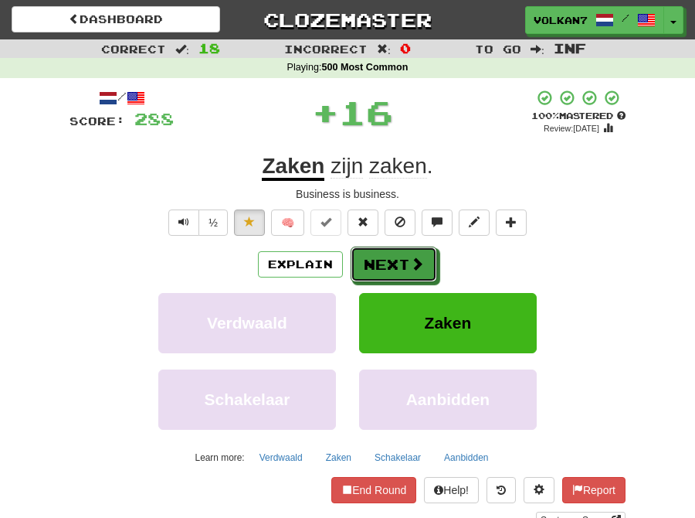
click at [383, 258] on button "Next" at bounding box center [394, 264] width 87 height 36
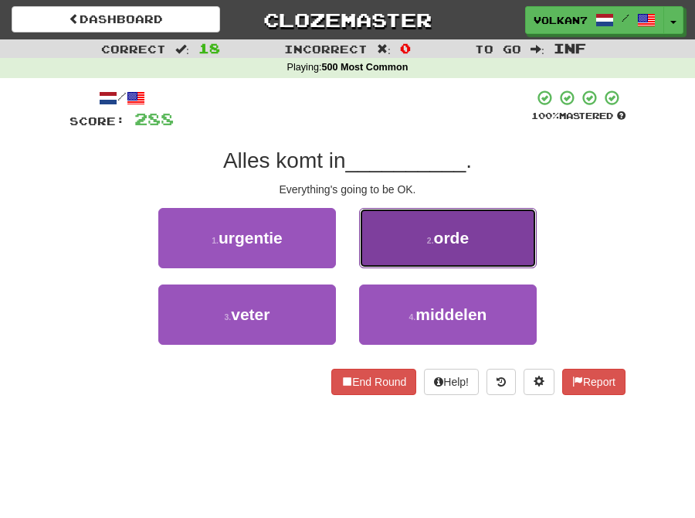
click at [410, 233] on button "2 . orde" at bounding box center [448, 238] width 178 height 60
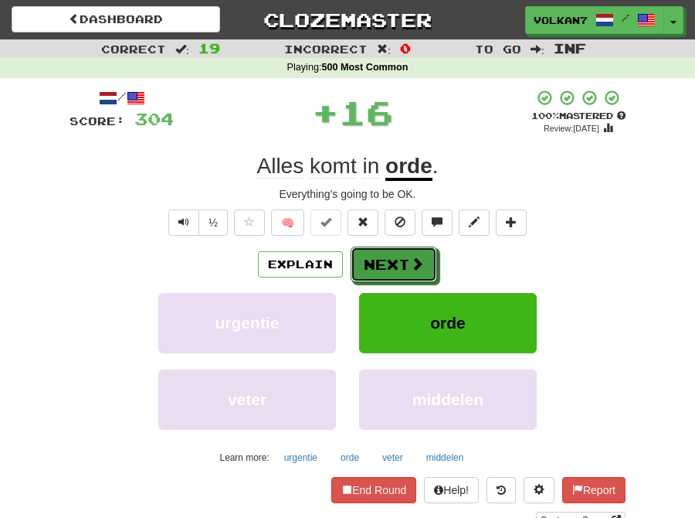
click at [402, 250] on button "Next" at bounding box center [394, 264] width 87 height 36
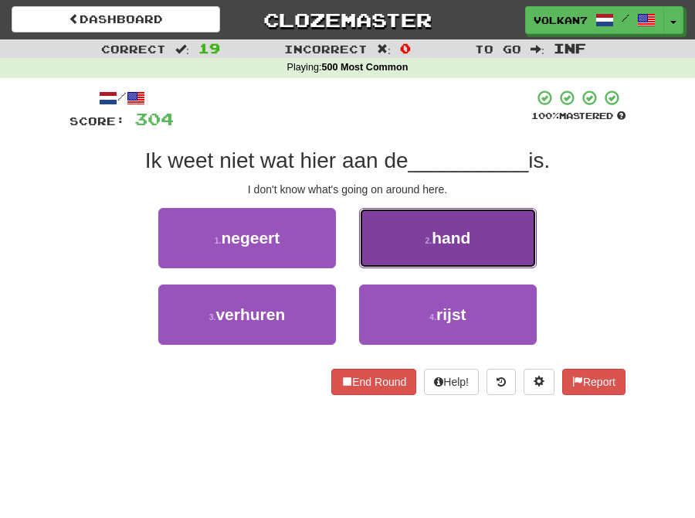
click at [430, 228] on button "2 . hand" at bounding box center [448, 238] width 178 height 60
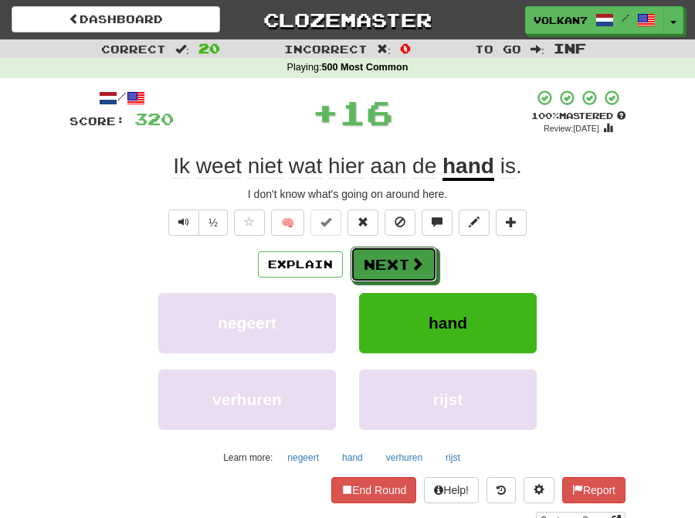
click at [396, 260] on button "Next" at bounding box center [394, 264] width 87 height 36
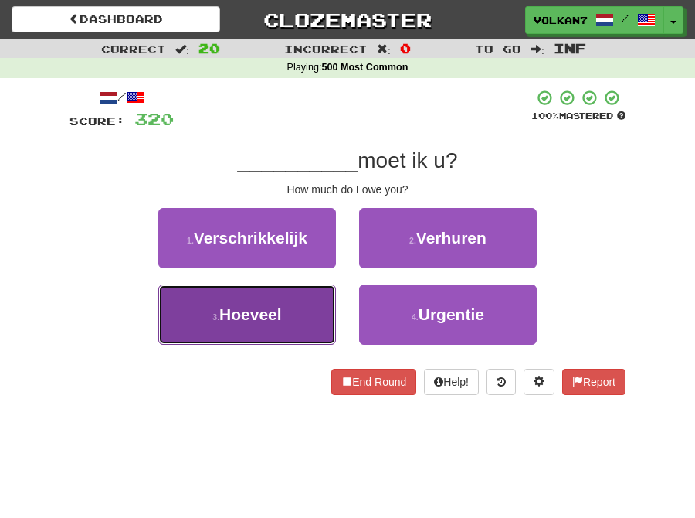
click at [304, 292] on button "3 . Hoeveel" at bounding box center [247, 314] width 178 height 60
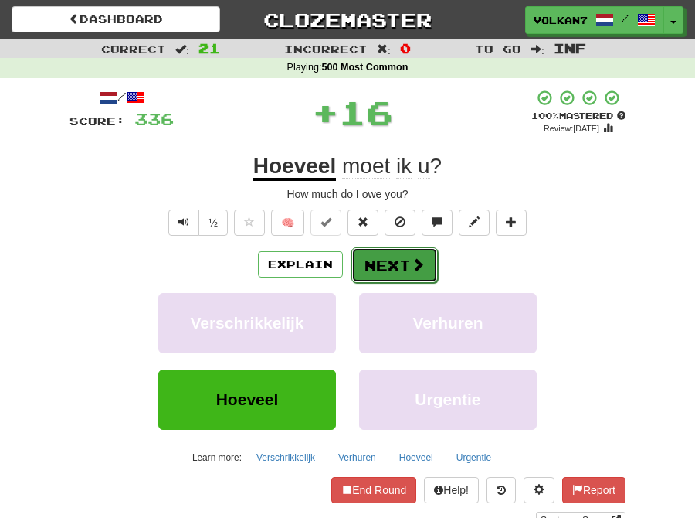
click at [400, 265] on button "Next" at bounding box center [395, 265] width 87 height 36
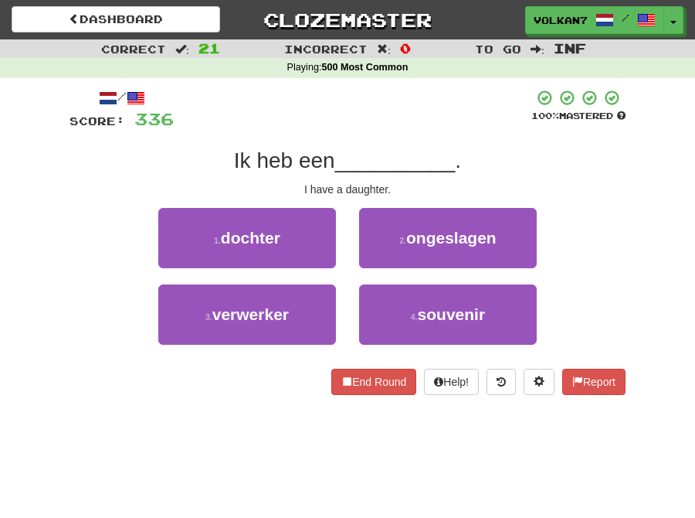
click at [410, 134] on div "/ Score: 336 100 % Mastered Ik heb een __________ . I have a daughter. 1 . doch…" at bounding box center [348, 242] width 556 height 306
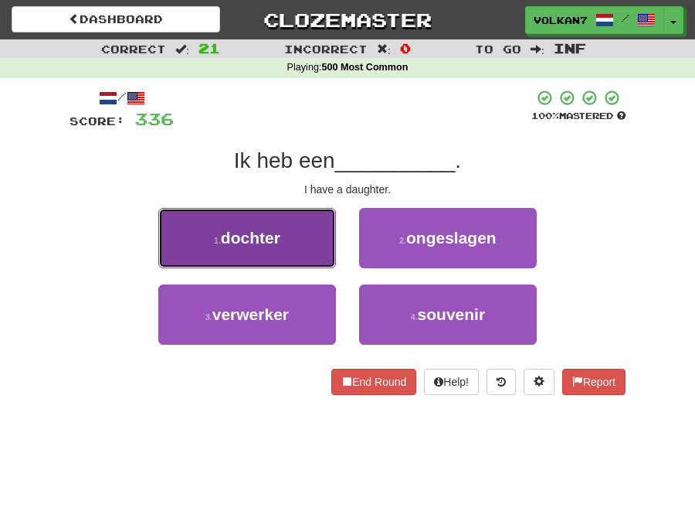
click at [312, 229] on button "1 . dochter" at bounding box center [247, 238] width 178 height 60
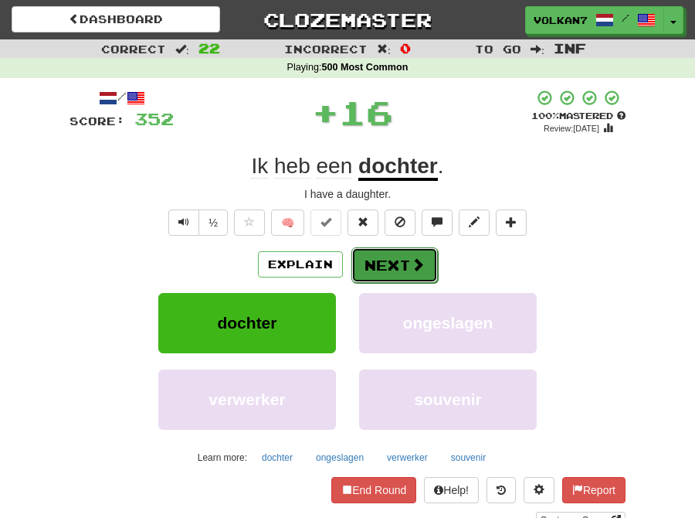
click at [365, 272] on button "Next" at bounding box center [395, 265] width 87 height 36
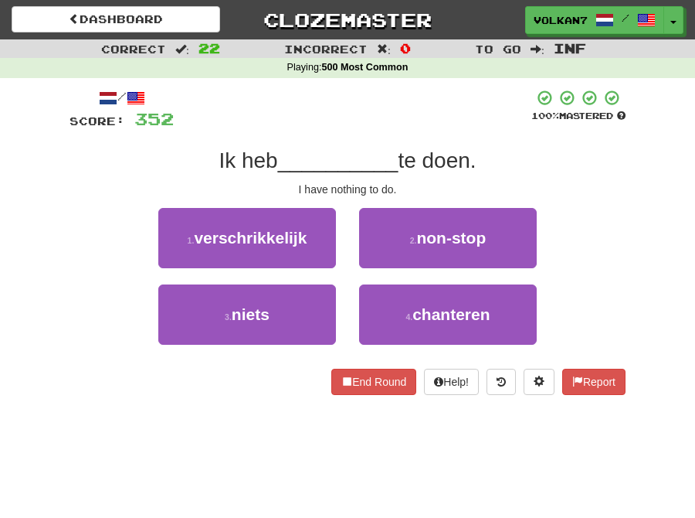
click at [416, 120] on div at bounding box center [353, 110] width 358 height 42
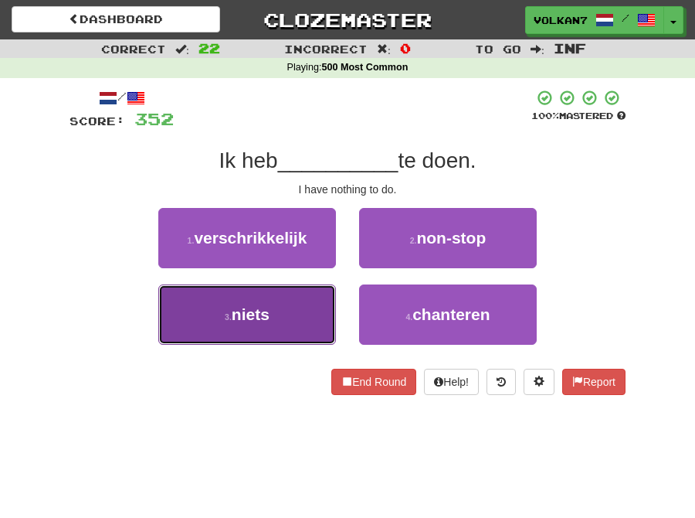
click at [269, 324] on button "3 . niets" at bounding box center [247, 314] width 178 height 60
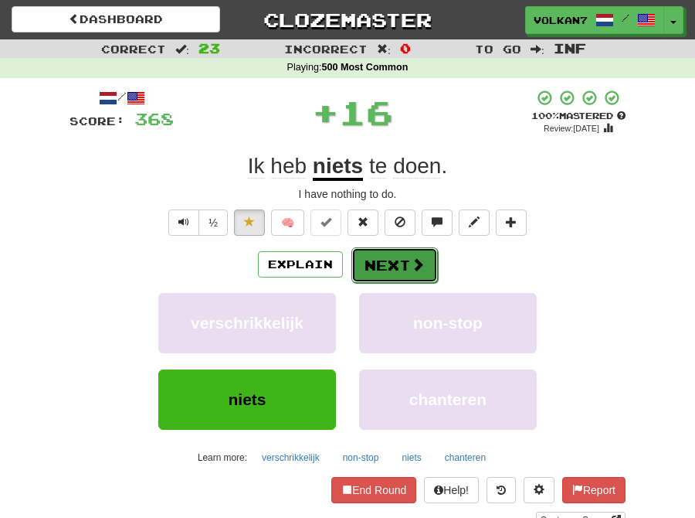
click at [371, 265] on button "Next" at bounding box center [395, 265] width 87 height 36
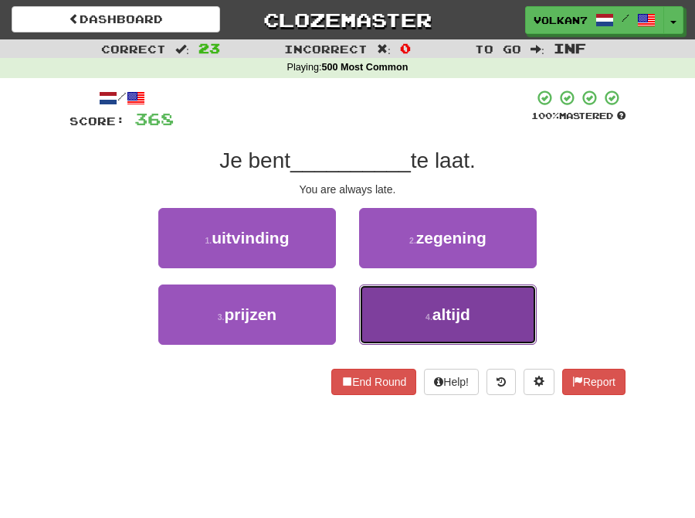
click at [448, 307] on span "altijd" at bounding box center [452, 314] width 38 height 18
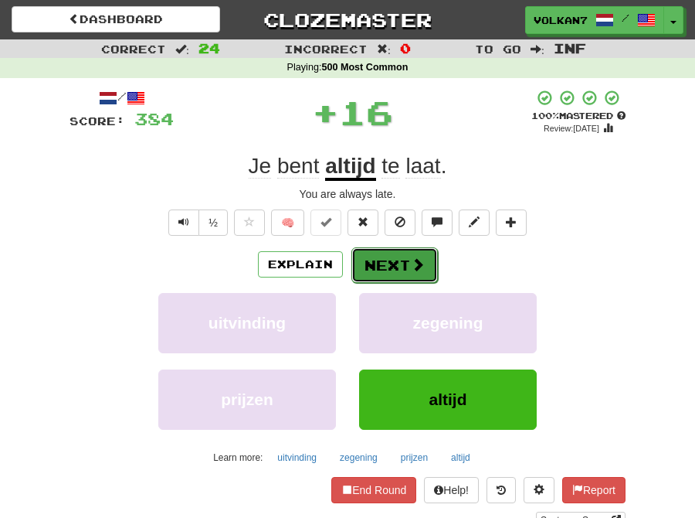
click at [376, 265] on button "Next" at bounding box center [395, 265] width 87 height 36
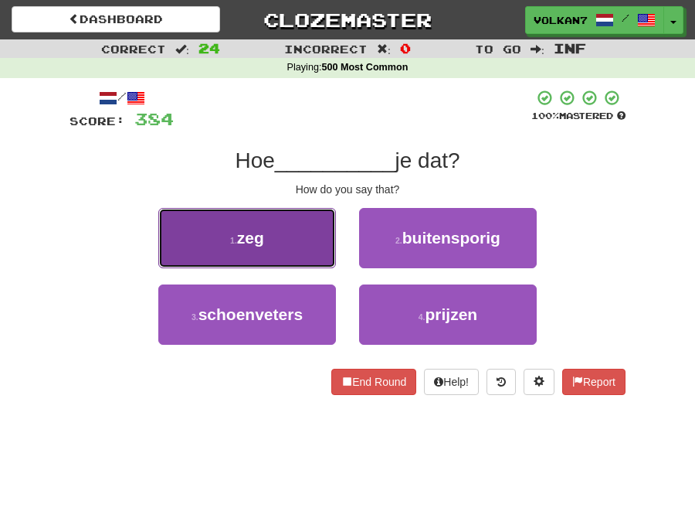
click at [283, 251] on button "1 . zeg" at bounding box center [247, 238] width 178 height 60
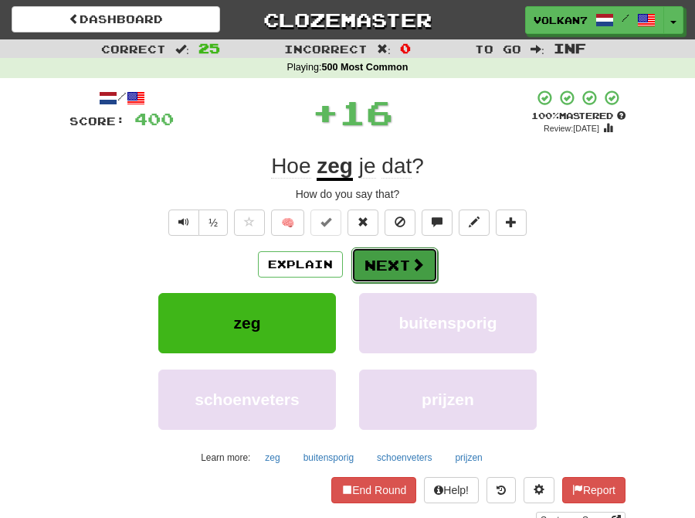
click at [374, 265] on button "Next" at bounding box center [395, 265] width 87 height 36
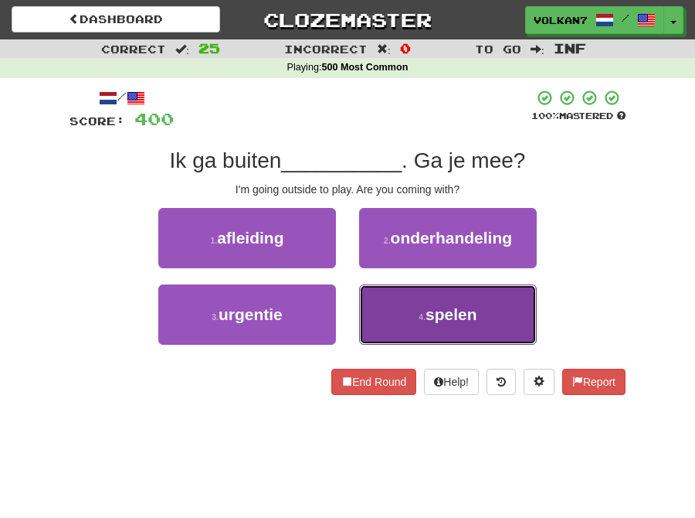
click at [434, 301] on button "4 . spelen" at bounding box center [448, 314] width 178 height 60
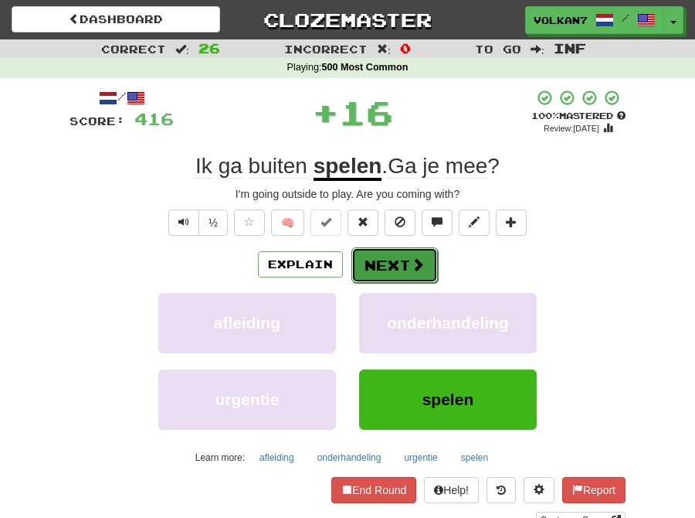
click at [394, 260] on button "Next" at bounding box center [395, 265] width 87 height 36
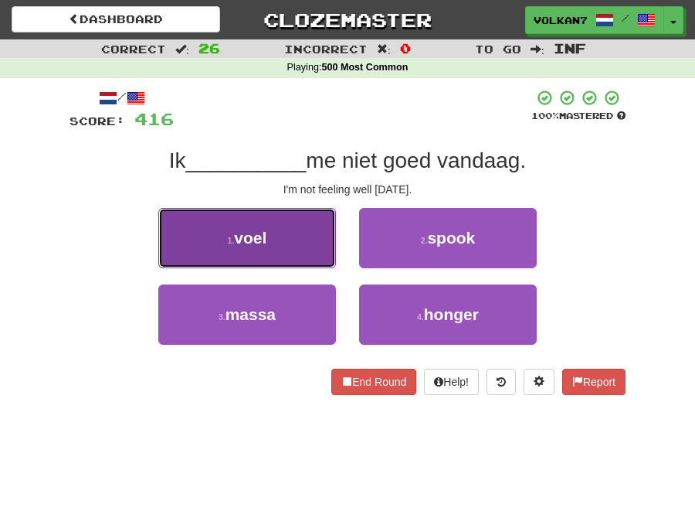
click at [282, 243] on button "1 . voel" at bounding box center [247, 238] width 178 height 60
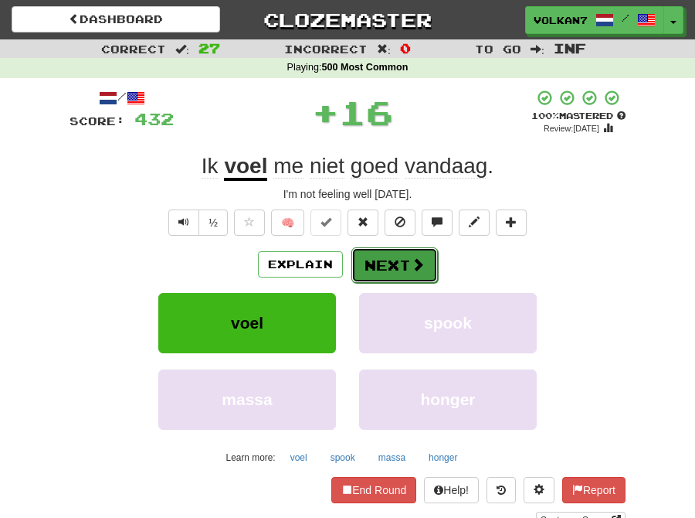
click at [400, 277] on button "Next" at bounding box center [395, 265] width 87 height 36
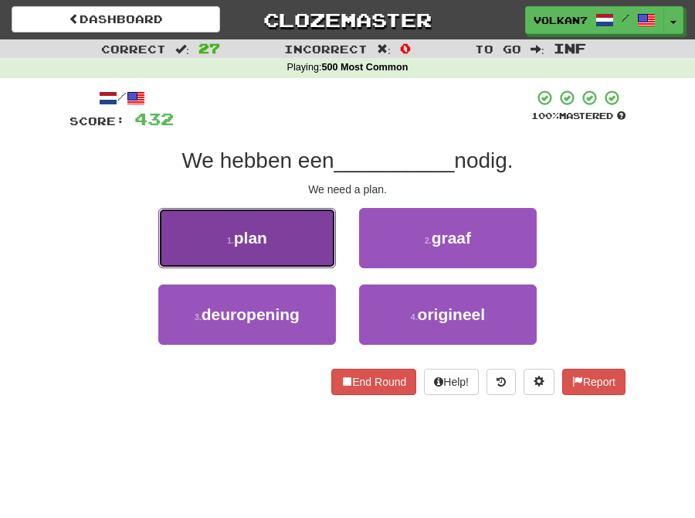
click at [296, 250] on button "1 . plan" at bounding box center [247, 238] width 178 height 60
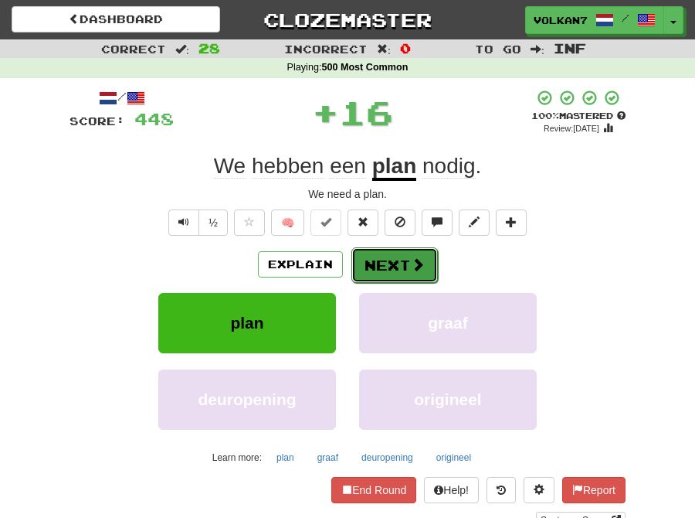
click at [430, 263] on button "Next" at bounding box center [395, 265] width 87 height 36
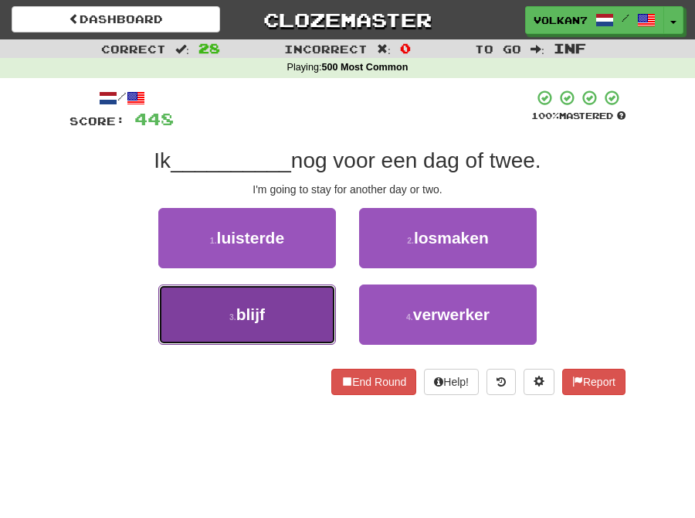
click at [295, 306] on button "3 . blijf" at bounding box center [247, 314] width 178 height 60
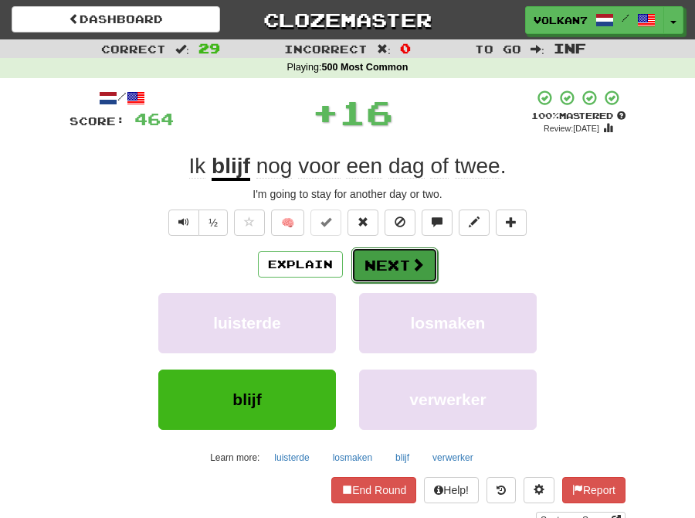
click at [382, 258] on button "Next" at bounding box center [395, 265] width 87 height 36
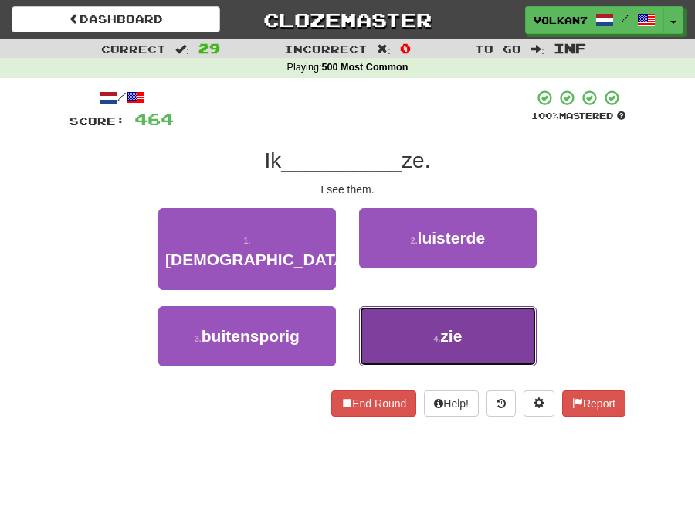
click at [413, 306] on button "4 . zie" at bounding box center [448, 336] width 178 height 60
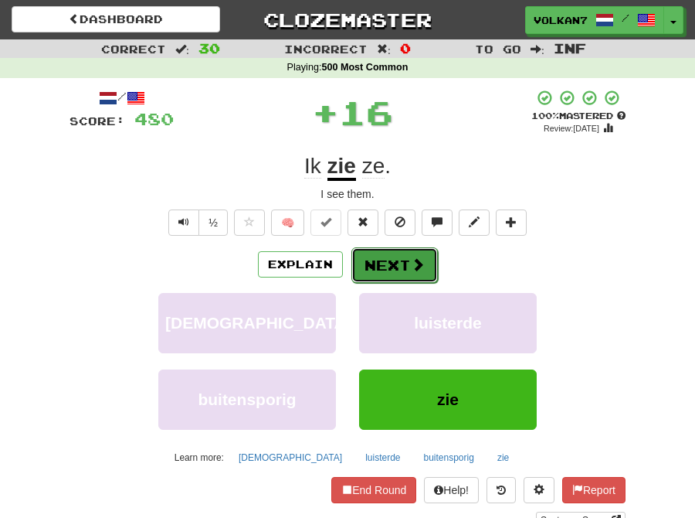
click at [394, 266] on button "Next" at bounding box center [395, 265] width 87 height 36
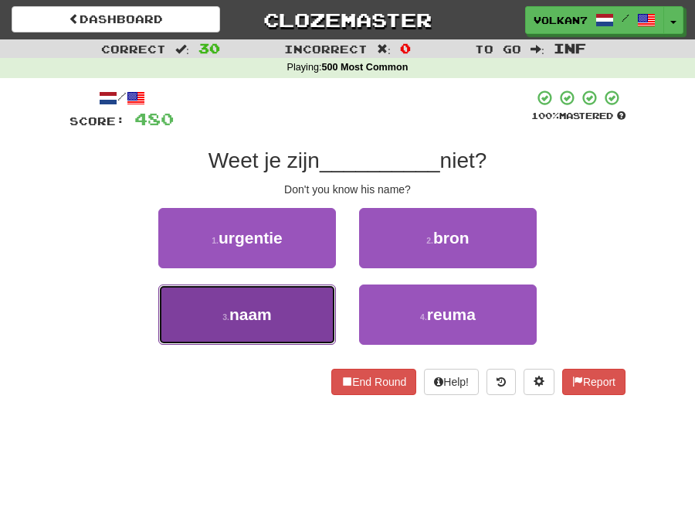
click at [278, 311] on button "3 . naam" at bounding box center [247, 314] width 178 height 60
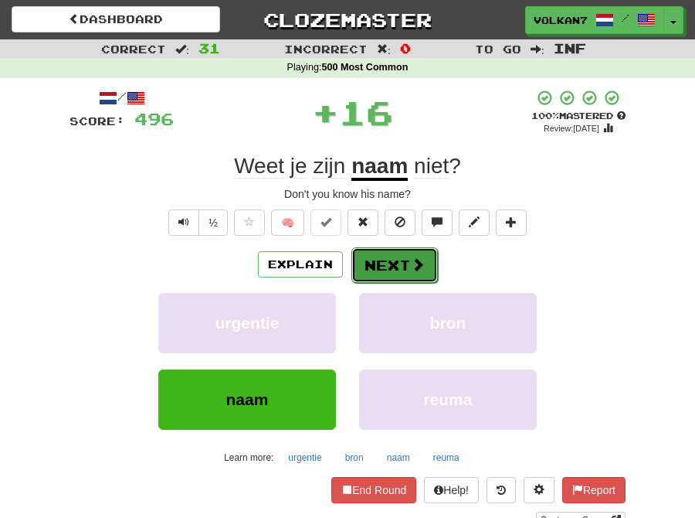
click at [382, 263] on button "Next" at bounding box center [395, 265] width 87 height 36
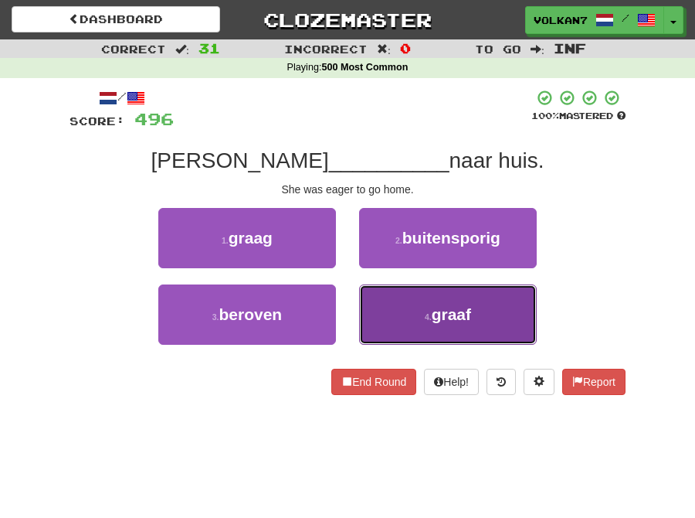
click at [407, 304] on button "4 . graaf" at bounding box center [448, 314] width 178 height 60
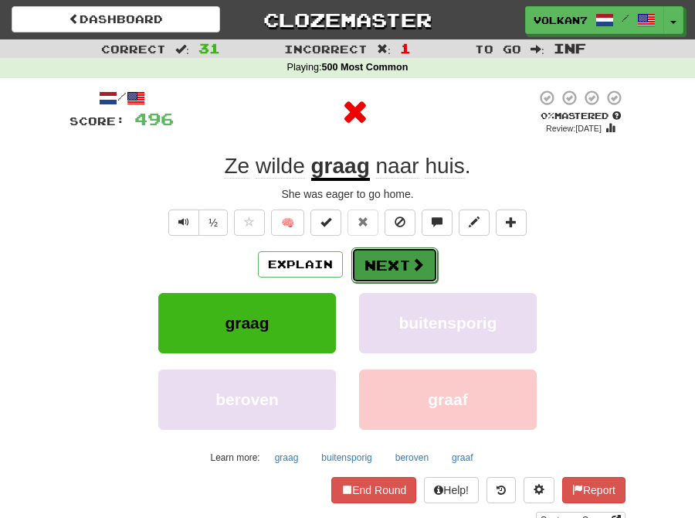
click at [397, 269] on button "Next" at bounding box center [395, 265] width 87 height 36
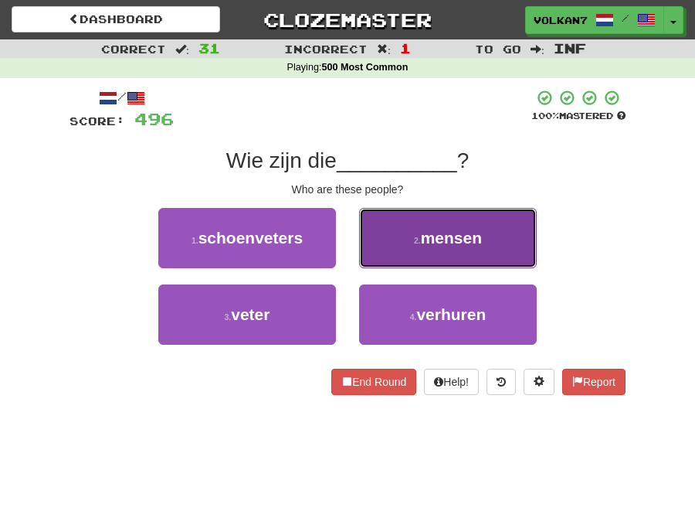
click at [422, 242] on span "mensen" at bounding box center [451, 238] width 61 height 18
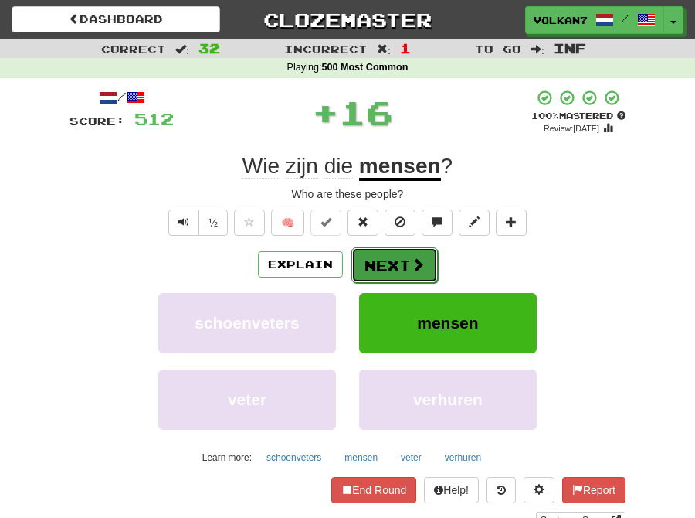
click at [419, 249] on button "Next" at bounding box center [395, 265] width 87 height 36
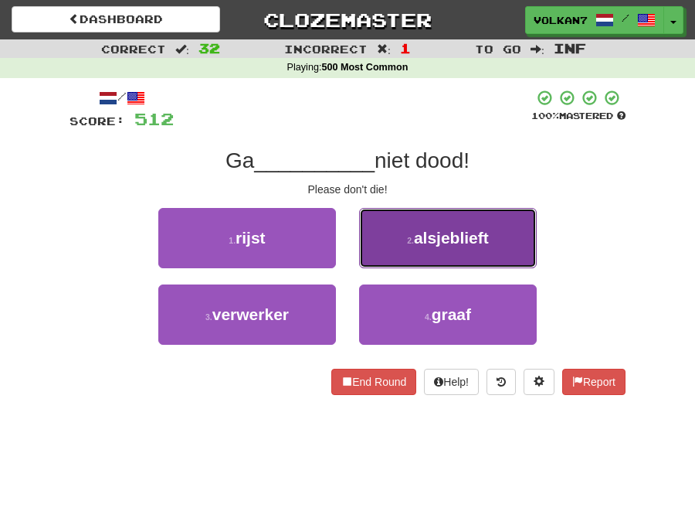
click at [413, 238] on small "2 ." at bounding box center [410, 240] width 7 height 9
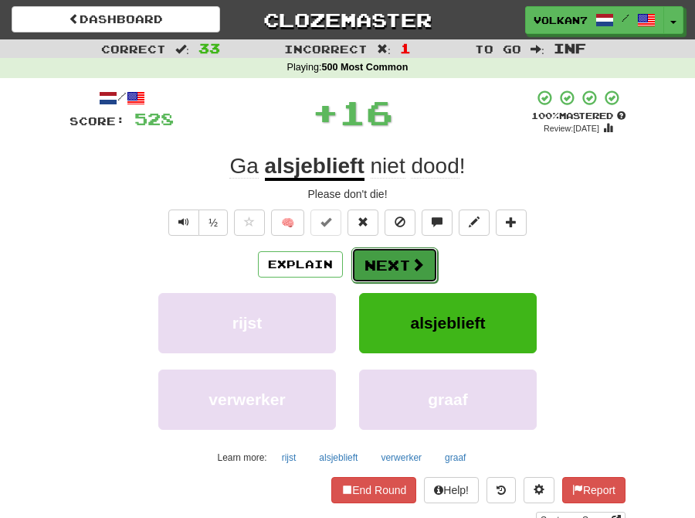
click at [417, 264] on span at bounding box center [418, 264] width 14 height 14
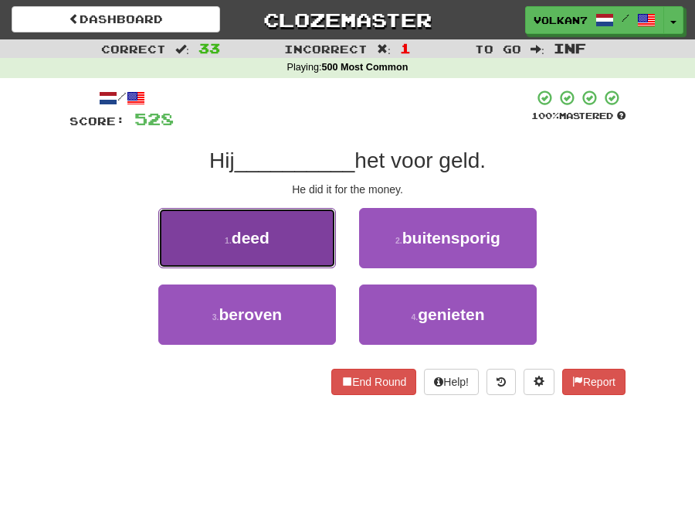
click at [303, 240] on button "1 . deed" at bounding box center [247, 238] width 178 height 60
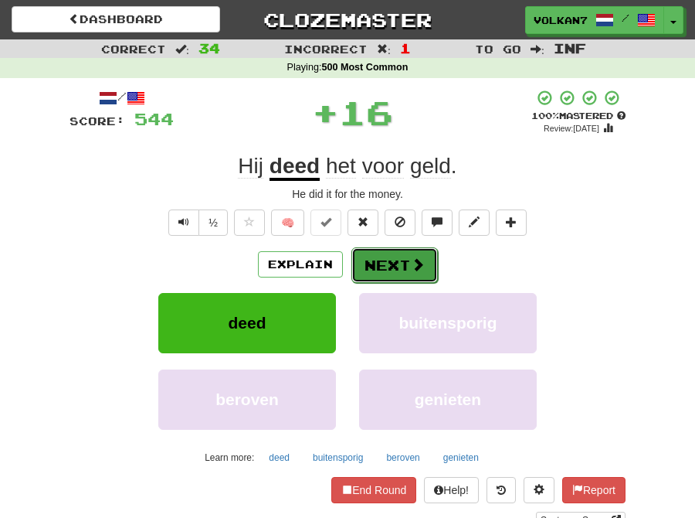
click at [397, 274] on button "Next" at bounding box center [395, 265] width 87 height 36
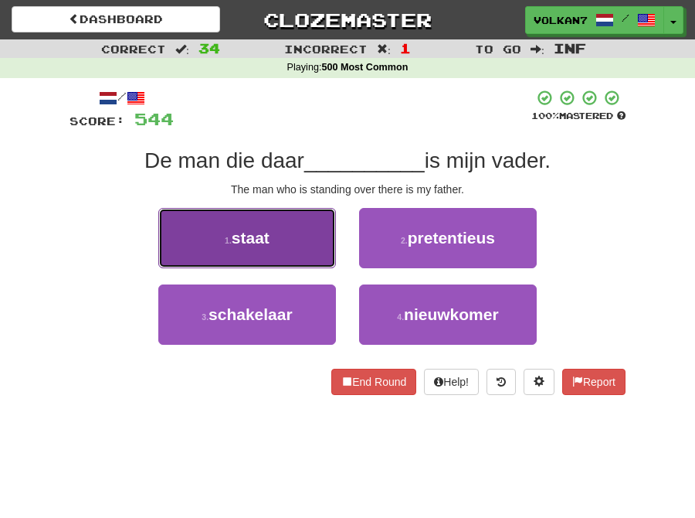
click at [329, 255] on button "1 . staat" at bounding box center [247, 238] width 178 height 60
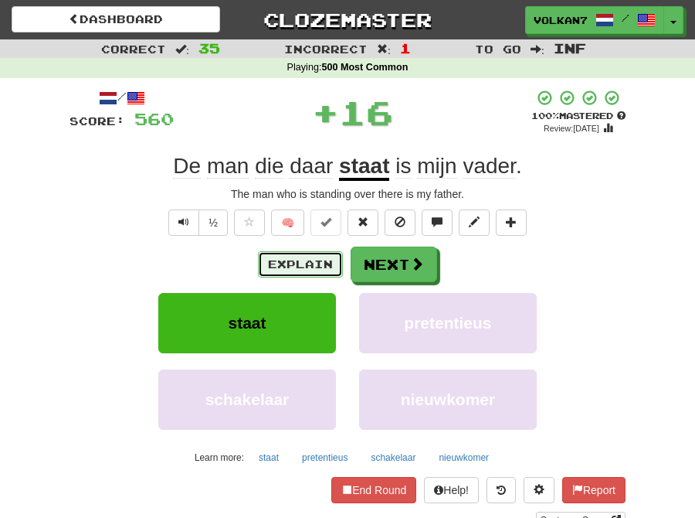
click at [329, 255] on button "Explain" at bounding box center [300, 264] width 85 height 26
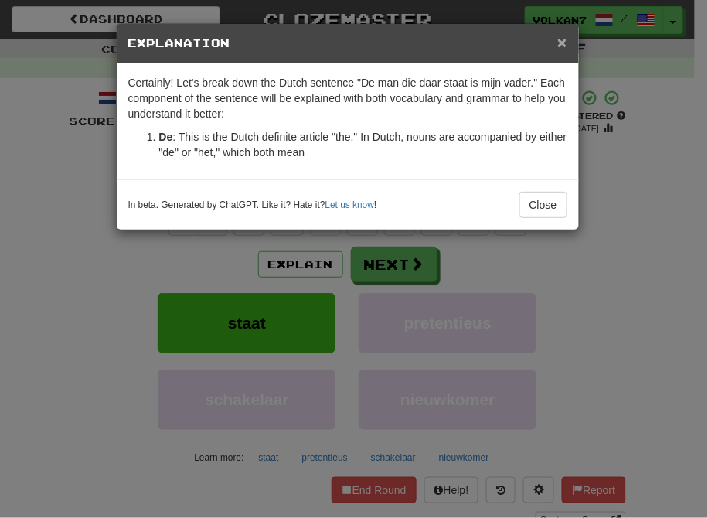
click at [561, 40] on span "×" at bounding box center [561, 42] width 9 height 18
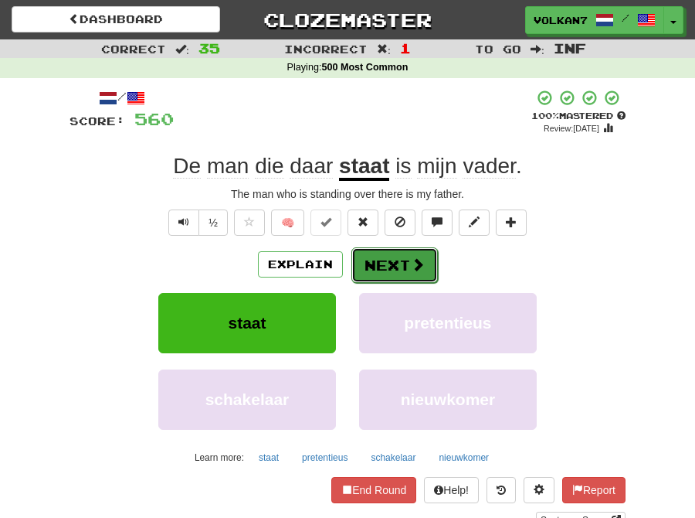
click at [402, 265] on button "Next" at bounding box center [395, 265] width 87 height 36
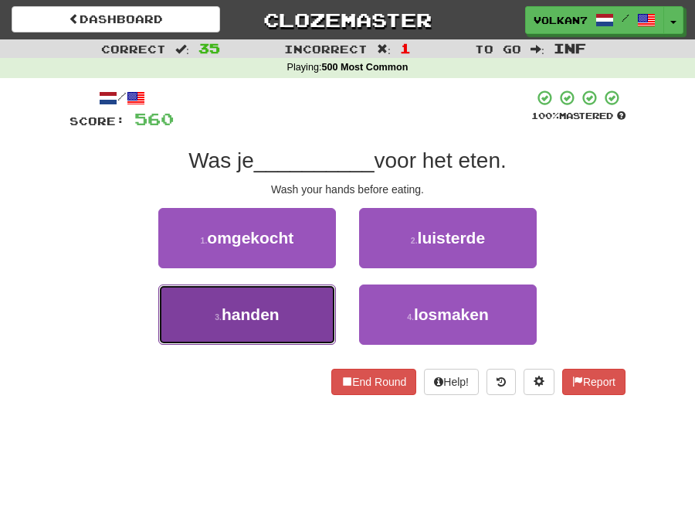
click at [291, 294] on button "3 . handen" at bounding box center [247, 314] width 178 height 60
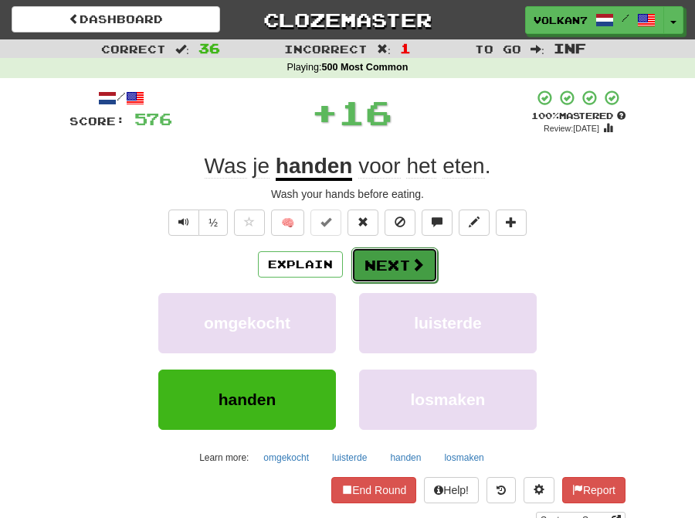
click at [383, 257] on button "Next" at bounding box center [395, 265] width 87 height 36
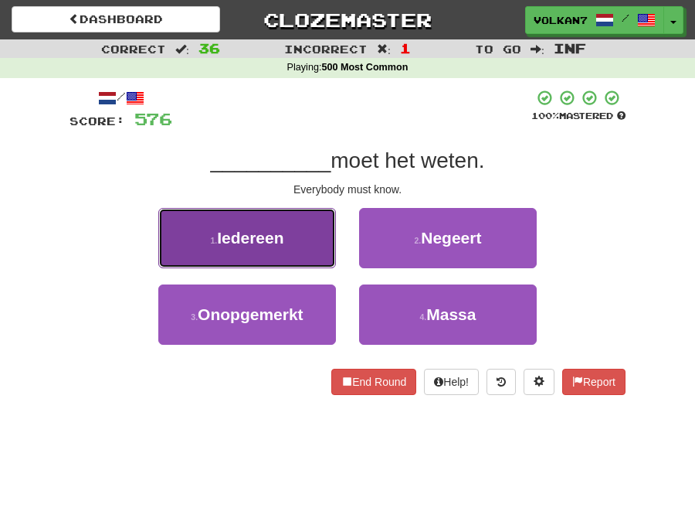
click at [302, 236] on button "1 . Iedereen" at bounding box center [247, 238] width 178 height 60
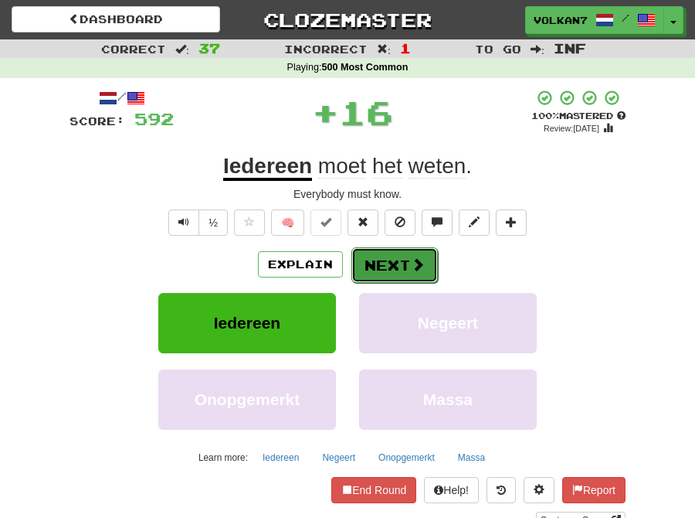
click at [391, 258] on button "Next" at bounding box center [395, 265] width 87 height 36
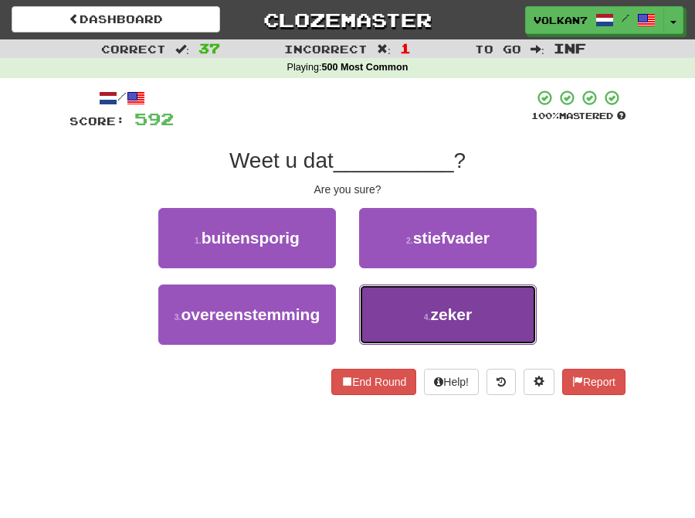
click at [411, 291] on button "4 . zeker" at bounding box center [448, 314] width 178 height 60
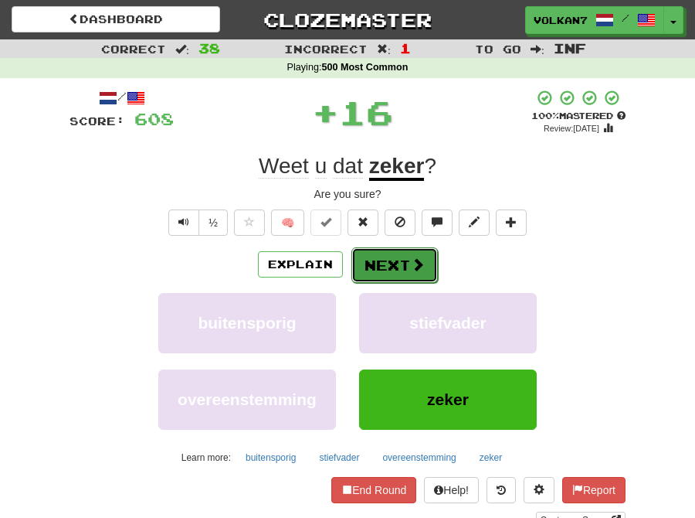
click at [392, 253] on button "Next" at bounding box center [395, 265] width 87 height 36
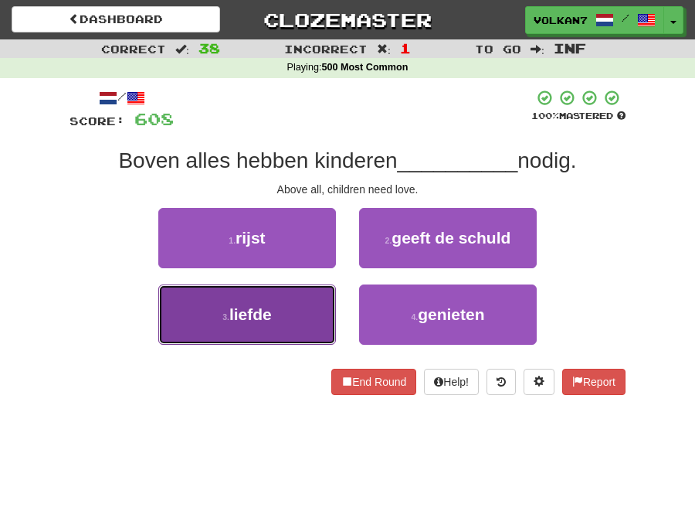
click at [280, 290] on button "3 . liefde" at bounding box center [247, 314] width 178 height 60
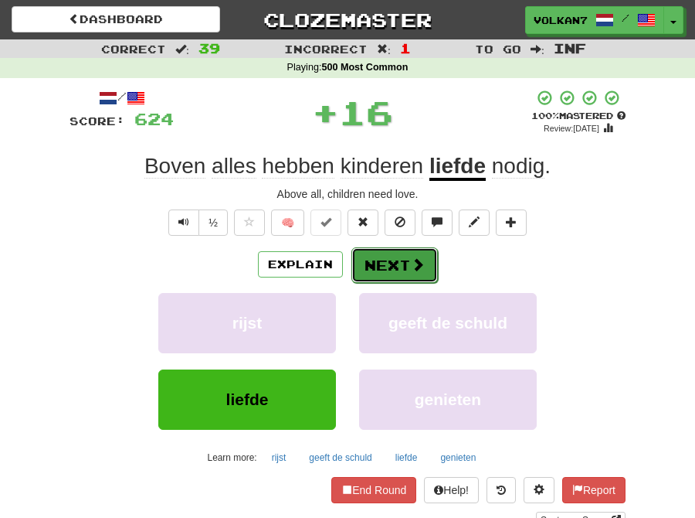
click at [395, 252] on button "Next" at bounding box center [395, 265] width 87 height 36
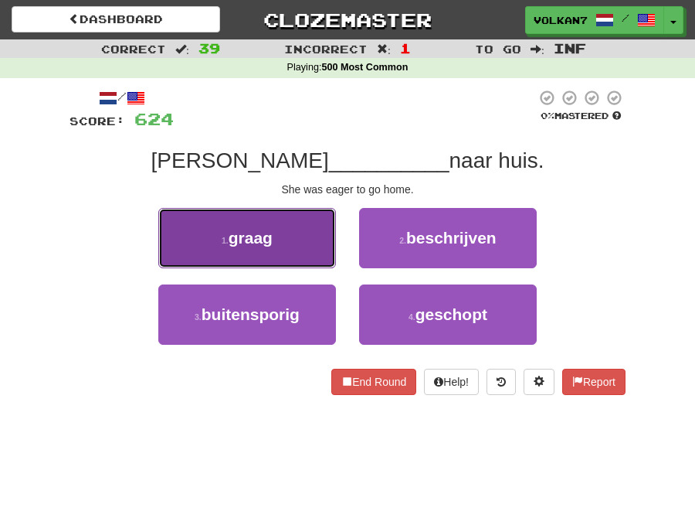
click at [298, 243] on button "1 . graag" at bounding box center [247, 238] width 178 height 60
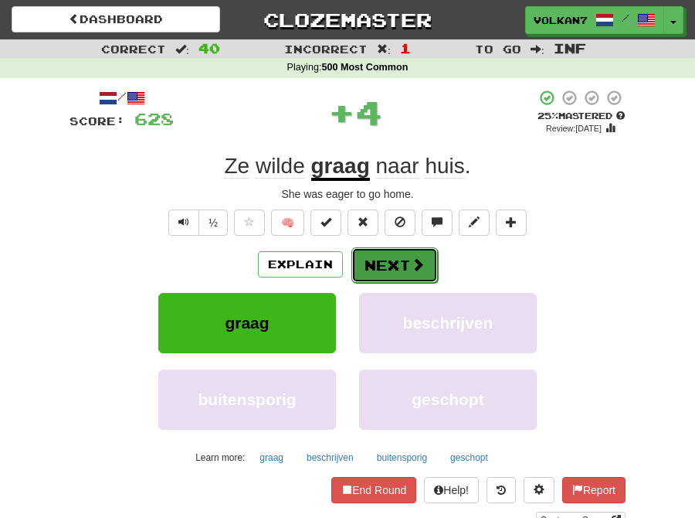
click at [388, 269] on button "Next" at bounding box center [395, 265] width 87 height 36
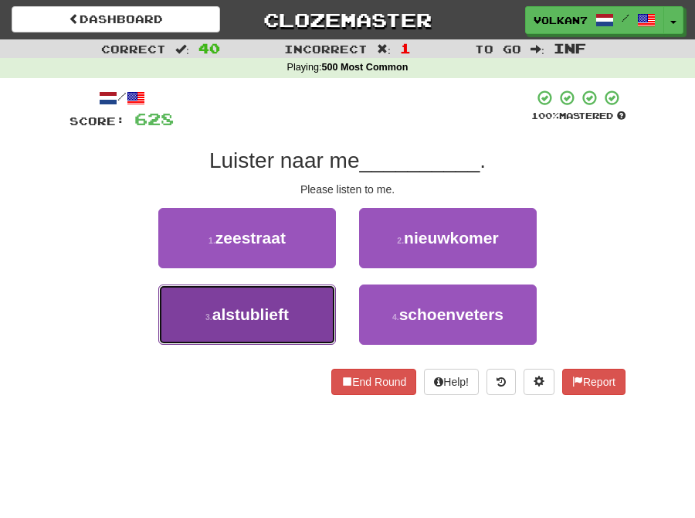
click at [301, 287] on button "3 . alstublieft" at bounding box center [247, 314] width 178 height 60
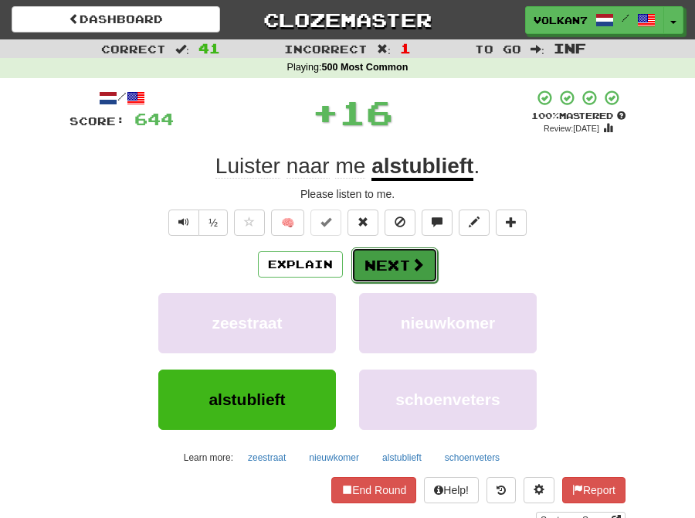
click at [406, 260] on button "Next" at bounding box center [395, 265] width 87 height 36
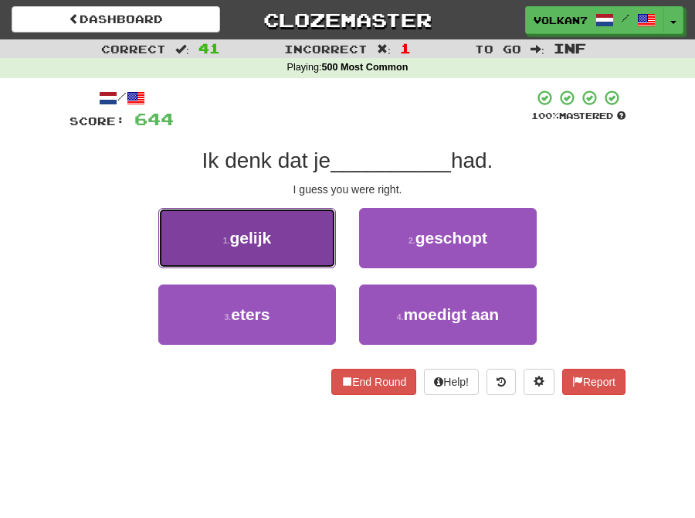
click at [321, 242] on button "1 . gelijk" at bounding box center [247, 238] width 178 height 60
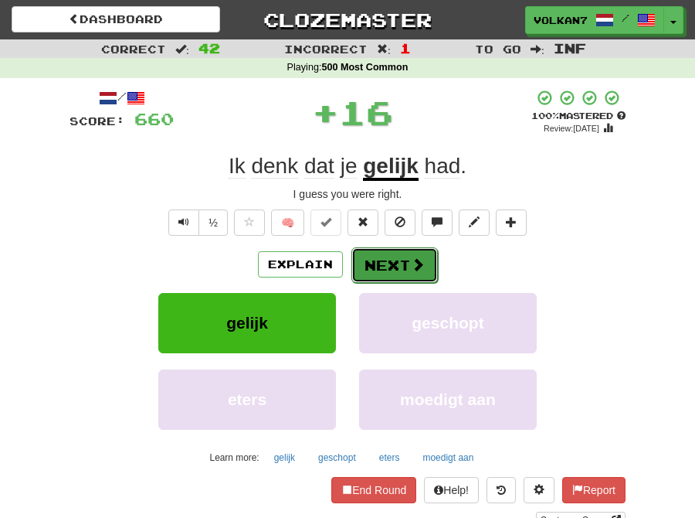
click at [390, 263] on button "Next" at bounding box center [395, 265] width 87 height 36
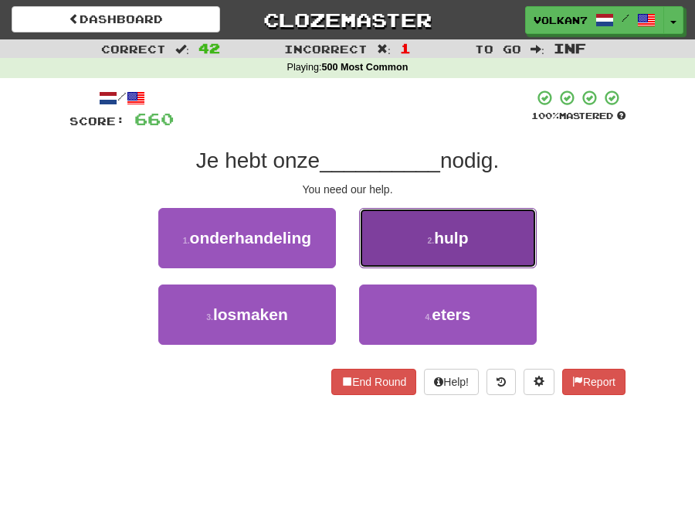
click at [434, 240] on small "2 ." at bounding box center [430, 240] width 7 height 9
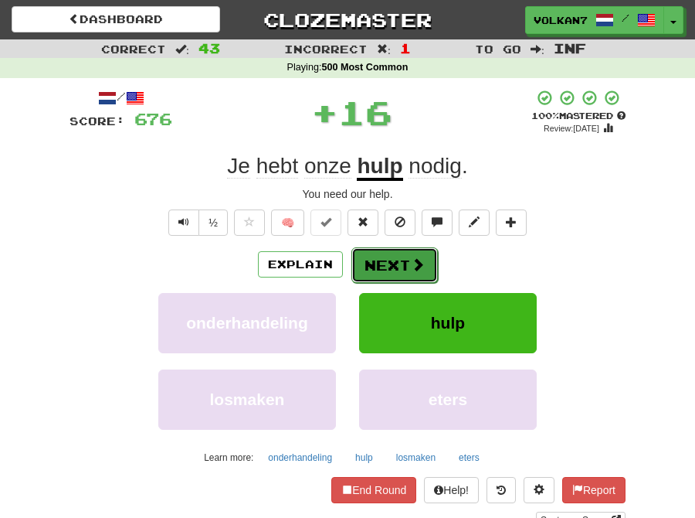
click at [404, 263] on button "Next" at bounding box center [395, 265] width 87 height 36
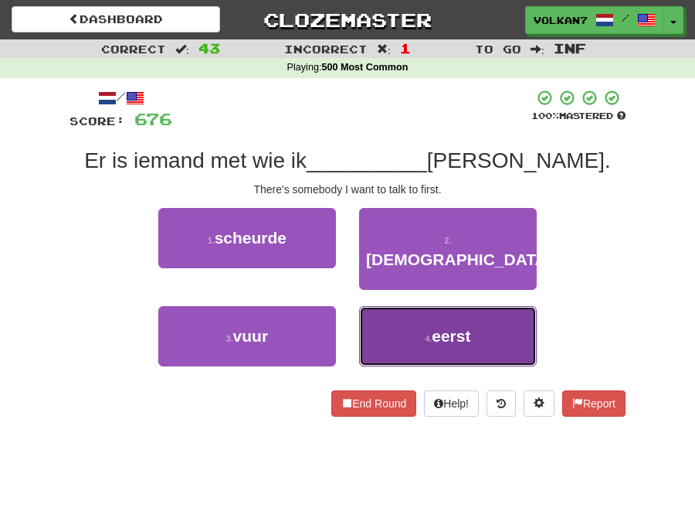
click at [392, 306] on button "4 . eerst" at bounding box center [448, 336] width 178 height 60
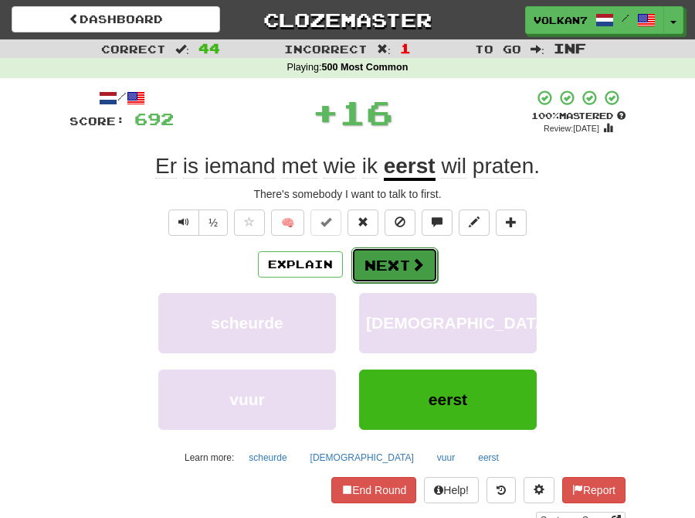
click at [391, 268] on button "Next" at bounding box center [395, 265] width 87 height 36
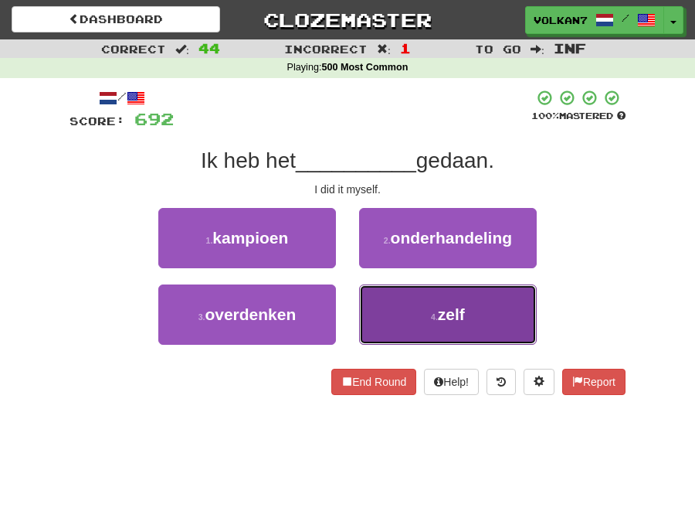
click at [456, 311] on span "zelf" at bounding box center [451, 314] width 27 height 18
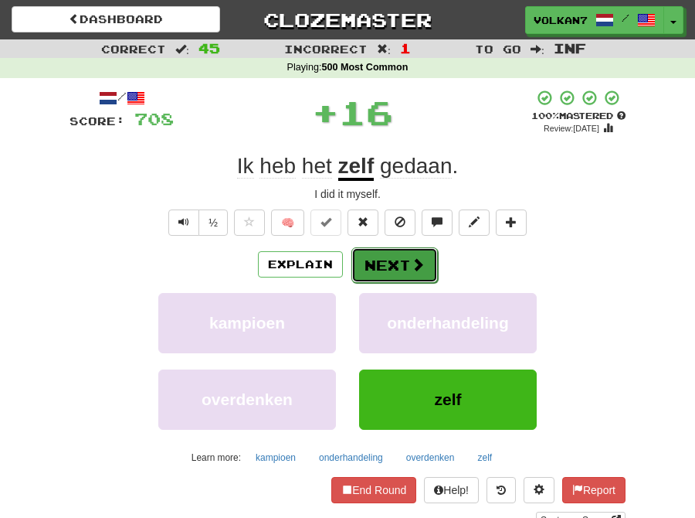
click at [399, 263] on button "Next" at bounding box center [395, 265] width 87 height 36
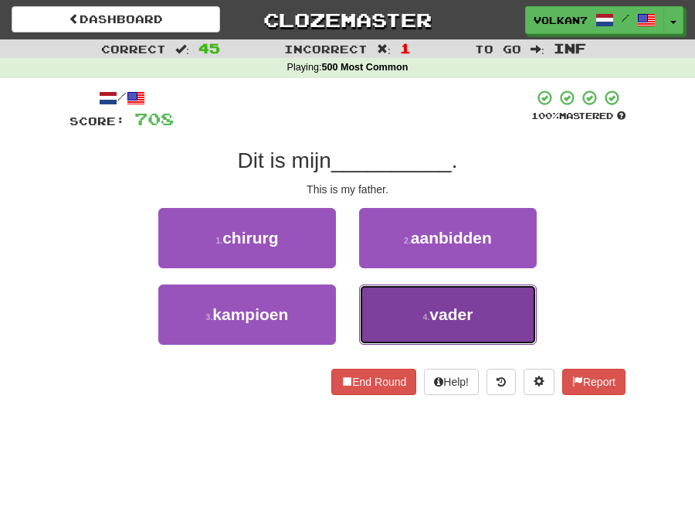
click at [431, 304] on button "4 . vader" at bounding box center [448, 314] width 178 height 60
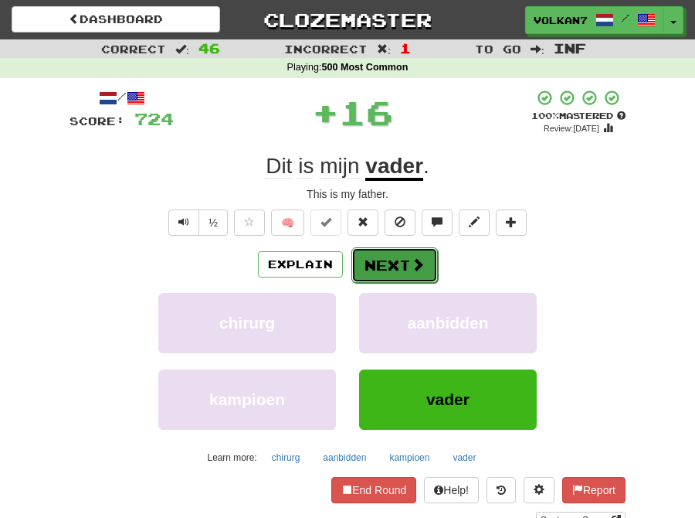
click at [397, 264] on button "Next" at bounding box center [395, 265] width 87 height 36
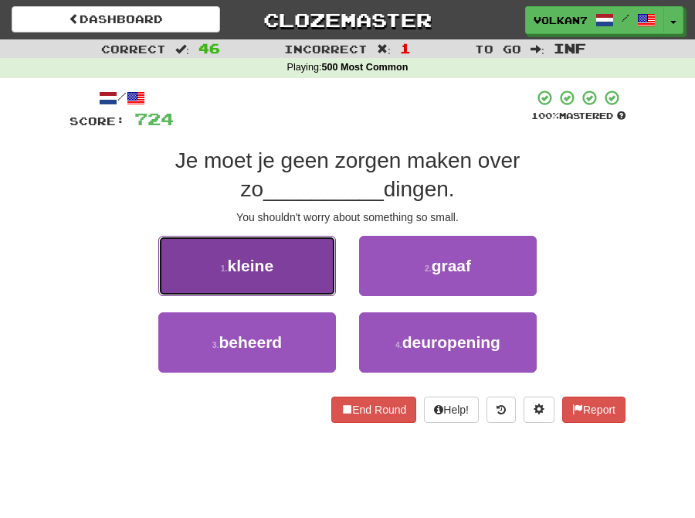
click at [311, 278] on button "1 . kleine" at bounding box center [247, 266] width 178 height 60
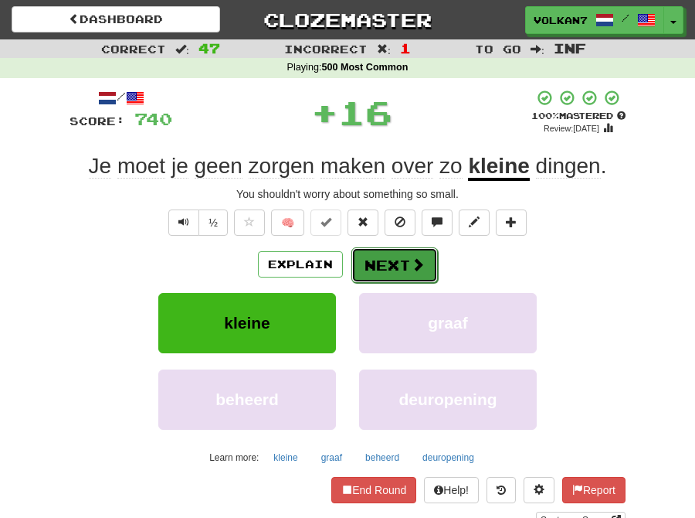
click at [392, 275] on button "Next" at bounding box center [395, 265] width 87 height 36
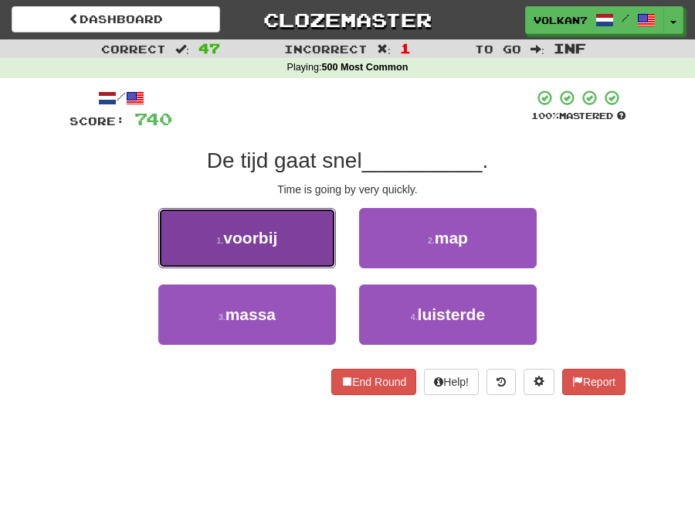
click at [270, 253] on button "1 . voorbij" at bounding box center [247, 238] width 178 height 60
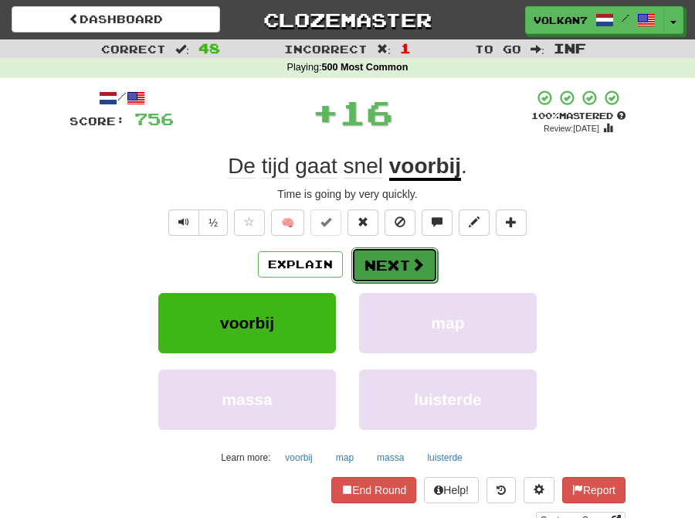
click at [387, 258] on button "Next" at bounding box center [395, 265] width 87 height 36
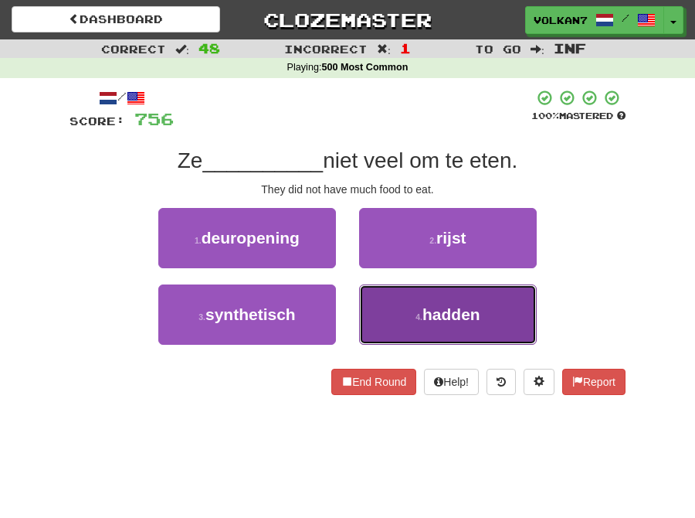
click at [429, 299] on button "4 . hadden" at bounding box center [448, 314] width 178 height 60
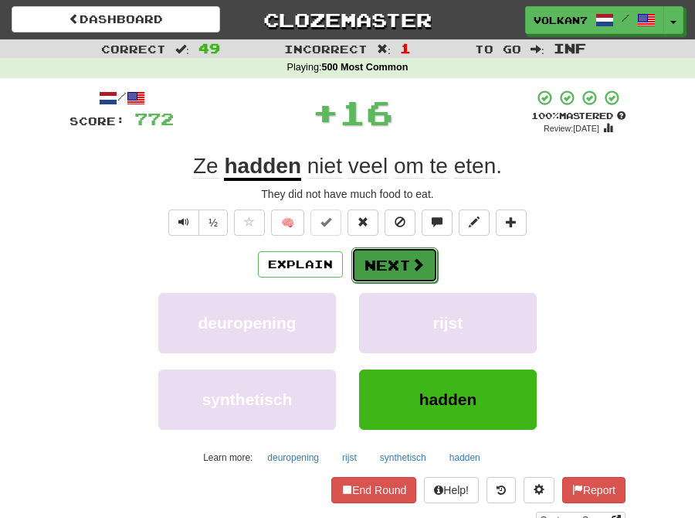
click at [400, 270] on button "Next" at bounding box center [395, 265] width 87 height 36
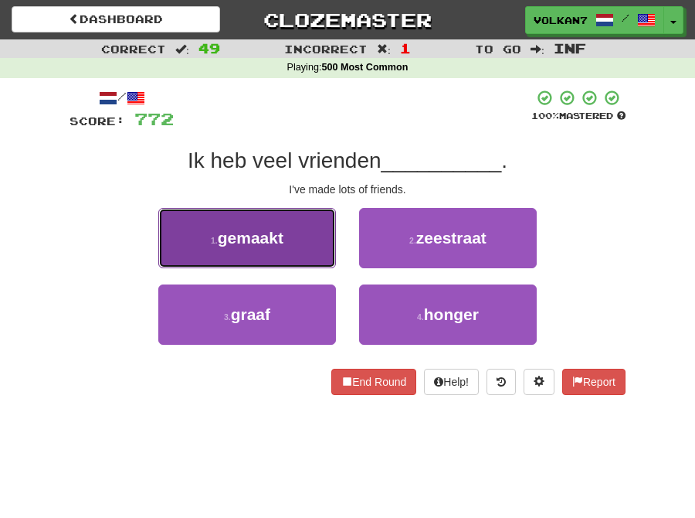
click at [318, 234] on button "1 . gemaakt" at bounding box center [247, 238] width 178 height 60
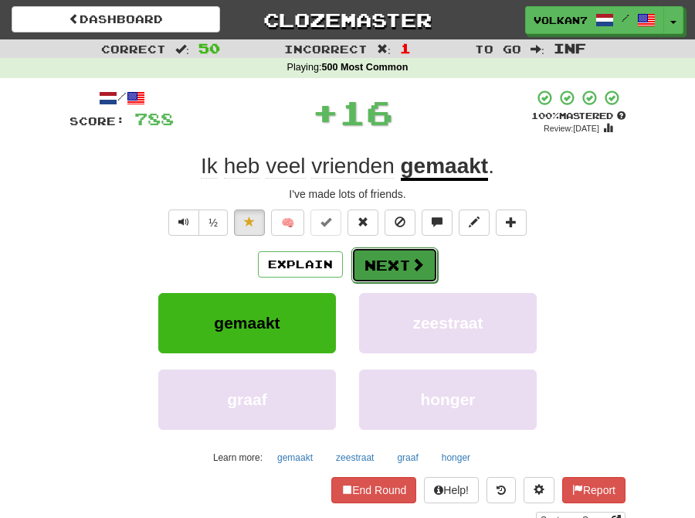
click at [384, 260] on button "Next" at bounding box center [395, 265] width 87 height 36
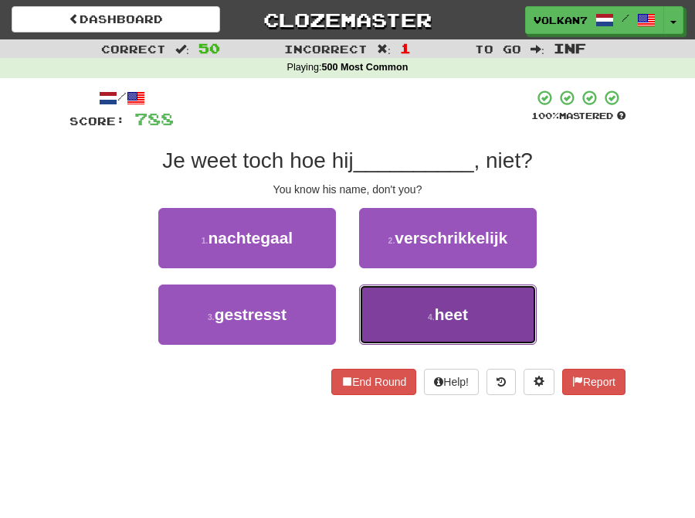
click at [423, 294] on button "4 . heet" at bounding box center [448, 314] width 178 height 60
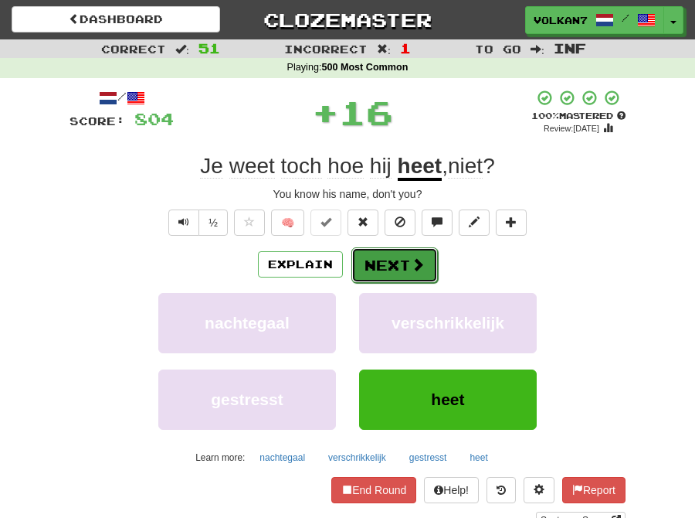
click at [394, 272] on button "Next" at bounding box center [395, 265] width 87 height 36
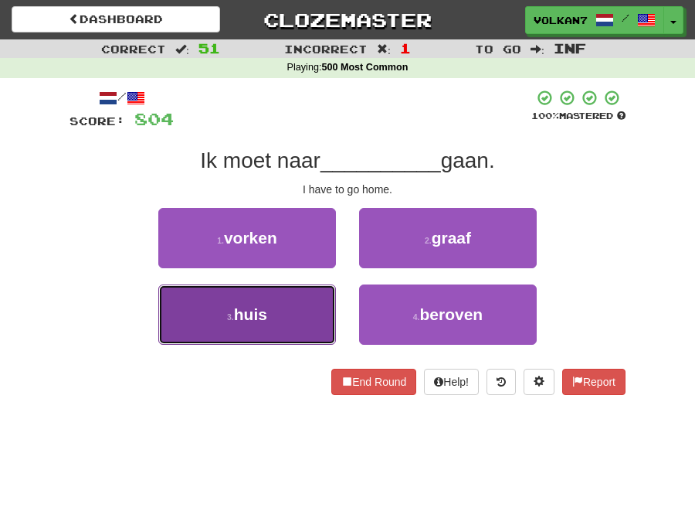
click at [253, 305] on span "huis" at bounding box center [250, 314] width 33 height 18
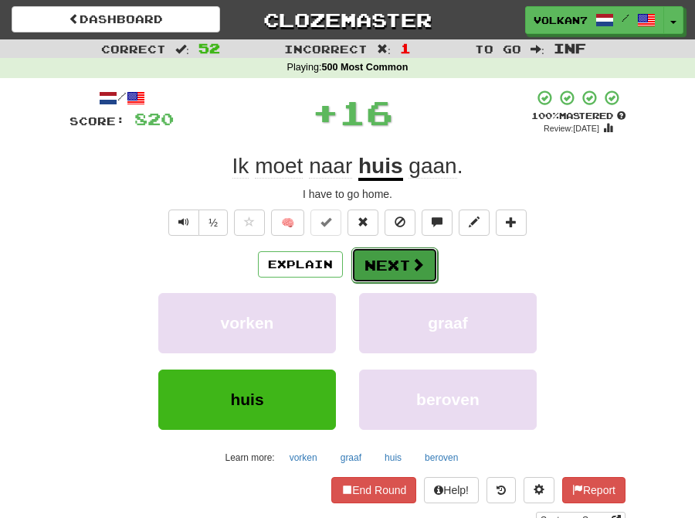
click at [384, 270] on button "Next" at bounding box center [395, 265] width 87 height 36
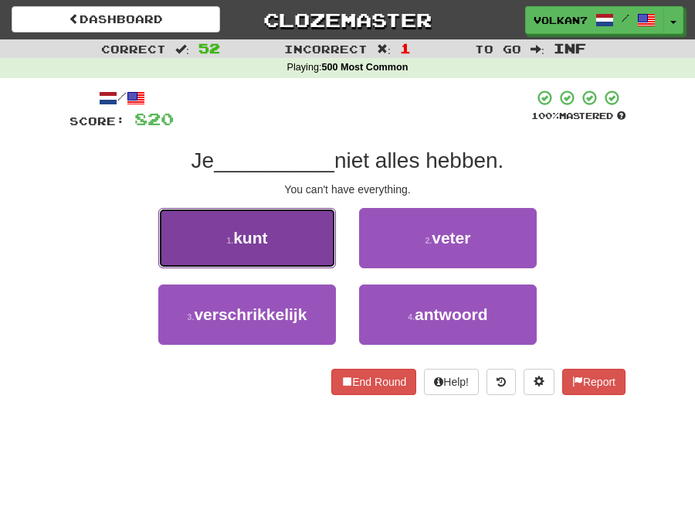
click at [264, 232] on span "kunt" at bounding box center [250, 238] width 34 height 18
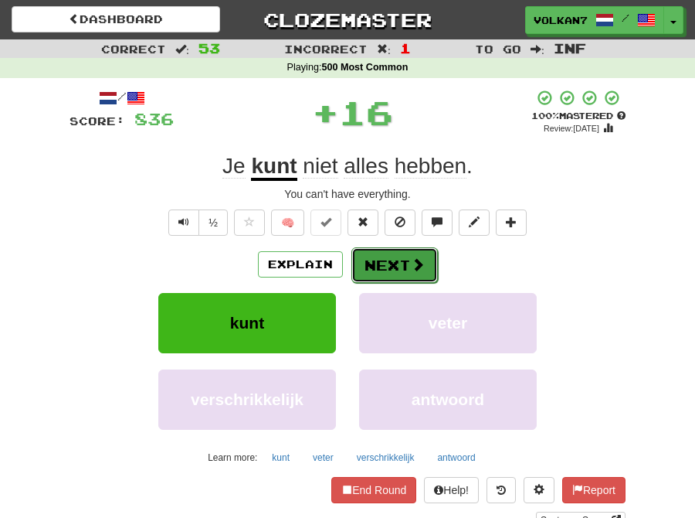
click at [435, 261] on button "Next" at bounding box center [395, 265] width 87 height 36
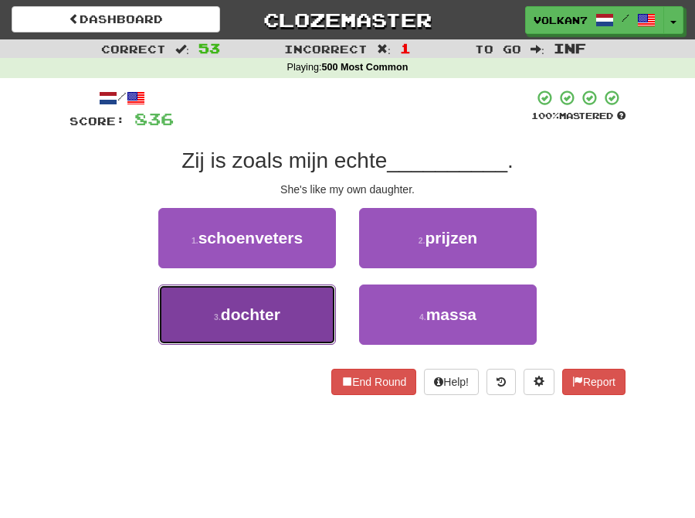
click at [267, 308] on span "dochter" at bounding box center [250, 314] width 59 height 18
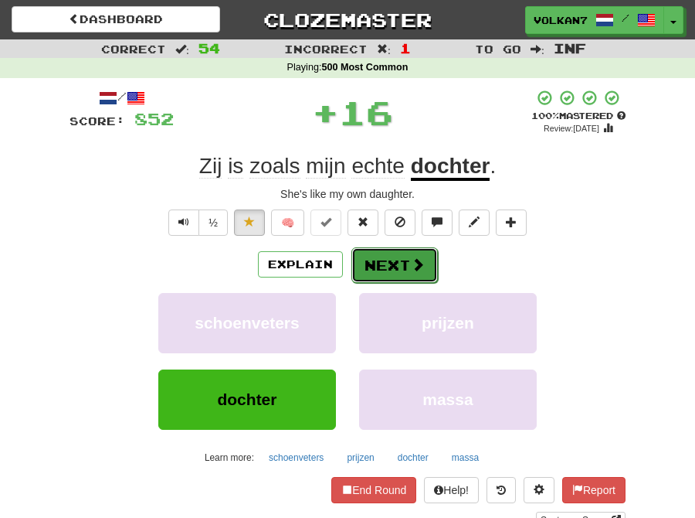
click at [406, 263] on button "Next" at bounding box center [395, 265] width 87 height 36
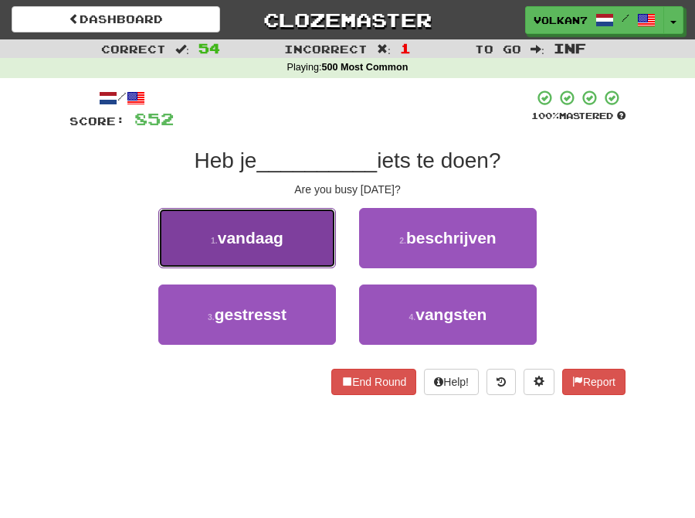
click at [281, 251] on button "1 . vandaag" at bounding box center [247, 238] width 178 height 60
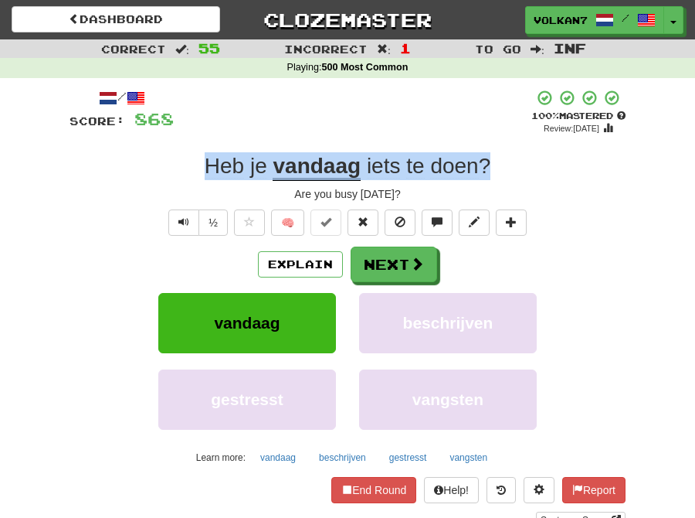
drag, startPoint x: 491, startPoint y: 168, endPoint x: 204, endPoint y: 168, distance: 287.4
click at [204, 168] on div "Heb je vandaag iets te doen ?" at bounding box center [348, 166] width 556 height 28
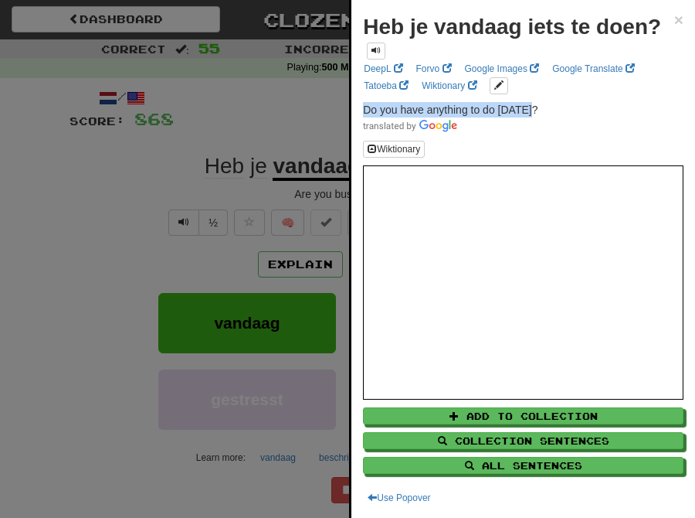
drag, startPoint x: 533, startPoint y: 100, endPoint x: 362, endPoint y: 109, distance: 171.7
click at [362, 109] on div "Heb je vandaag iets te doen? × DeepL Forvo Google Images Google Translate Tatoe…" at bounding box center [524, 259] width 344 height 518
copy span "Do you have anything to do today?"
click at [295, 114] on div at bounding box center [347, 259] width 695 height 518
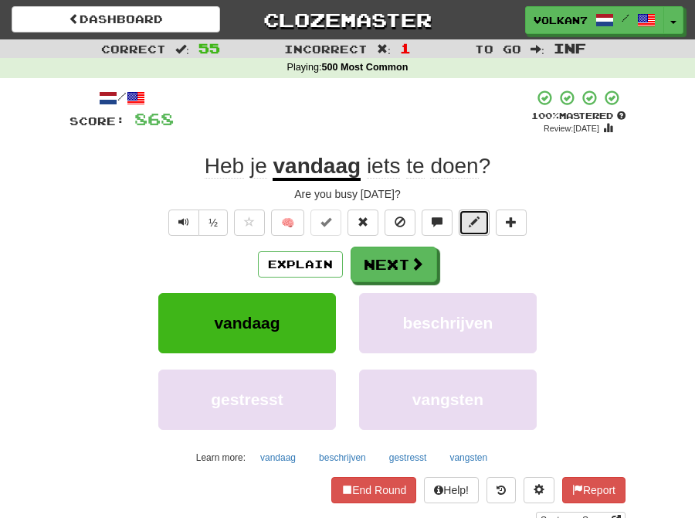
click at [472, 220] on span at bounding box center [474, 221] width 11 height 11
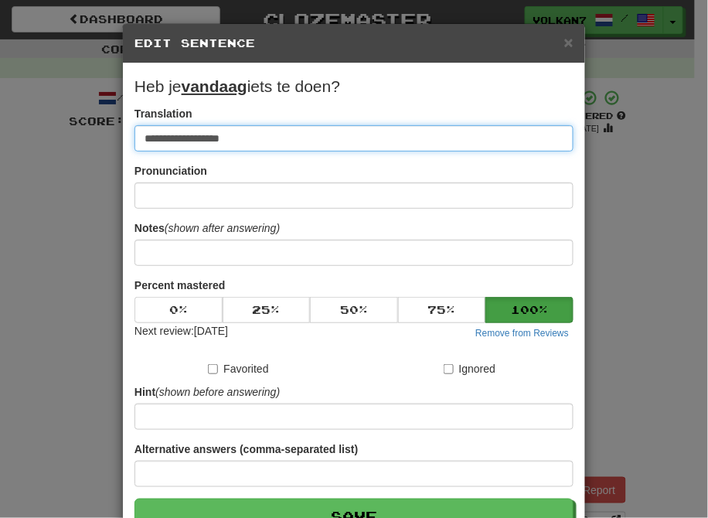
drag, startPoint x: 182, startPoint y: 138, endPoint x: 104, endPoint y: 138, distance: 78.0
click at [104, 138] on div "**********" at bounding box center [354, 259] width 708 height 518
paste input "**********"
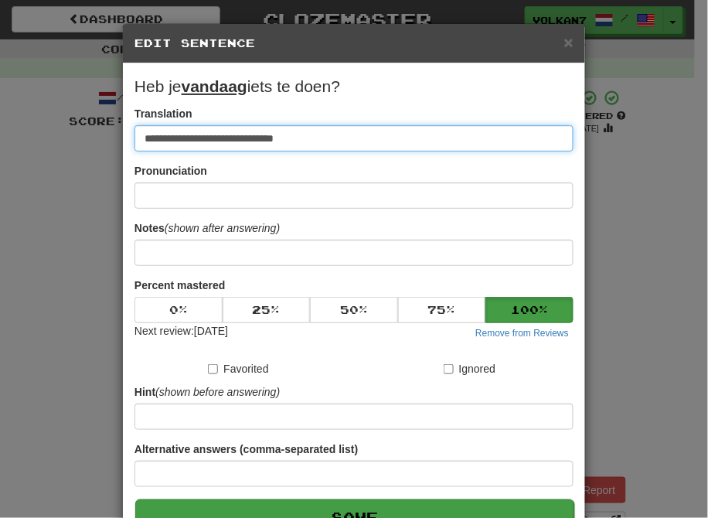
type input "**********"
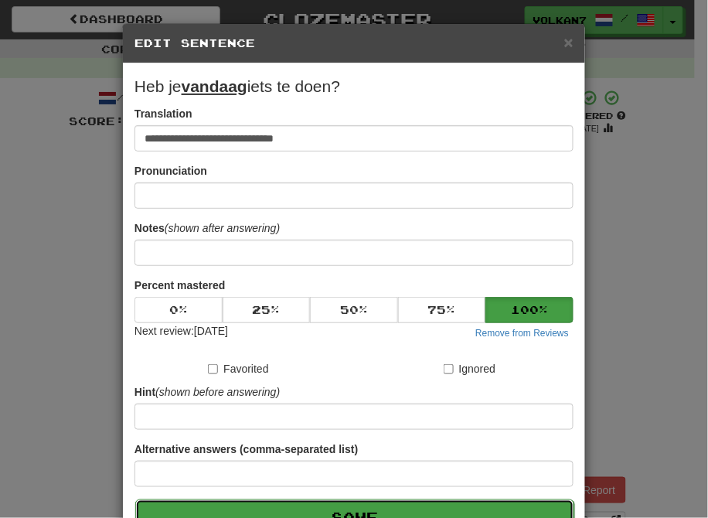
click at [466, 513] on button "Save" at bounding box center [354, 517] width 439 height 36
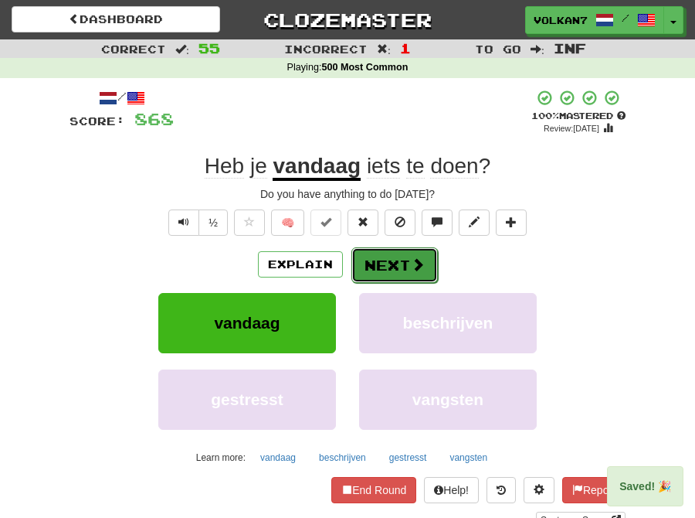
click at [417, 269] on span at bounding box center [418, 264] width 14 height 14
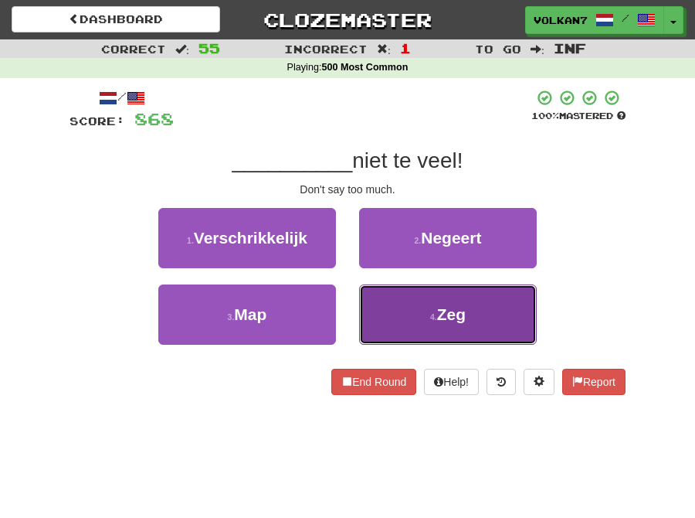
click at [439, 322] on span "Zeg" at bounding box center [451, 314] width 29 height 18
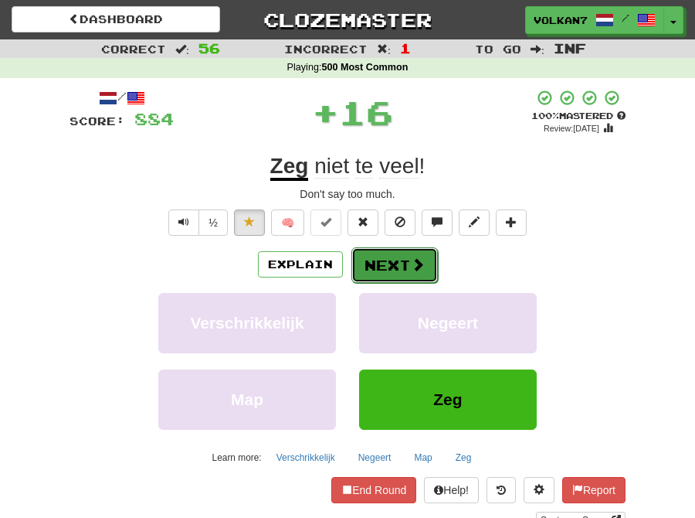
click at [396, 266] on button "Next" at bounding box center [395, 265] width 87 height 36
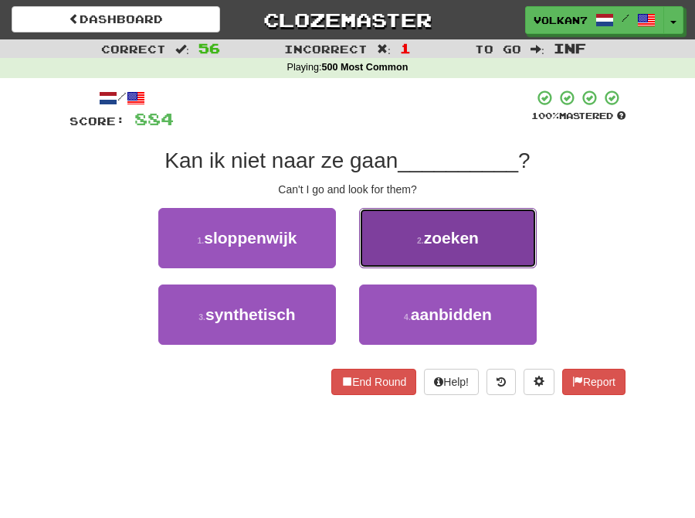
click at [390, 223] on button "2 . zoeken" at bounding box center [448, 238] width 178 height 60
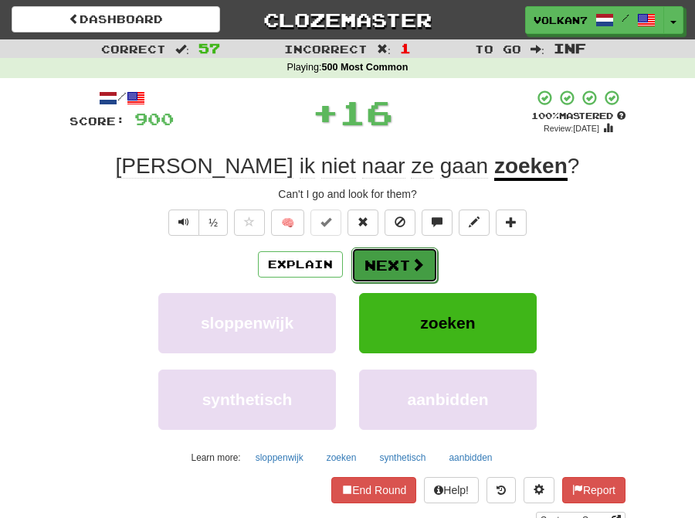
click at [398, 263] on button "Next" at bounding box center [395, 265] width 87 height 36
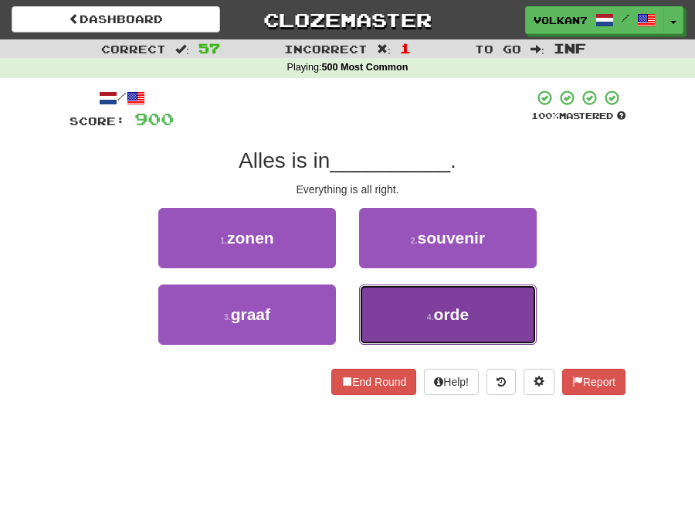
click at [414, 311] on button "4 . orde" at bounding box center [448, 314] width 178 height 60
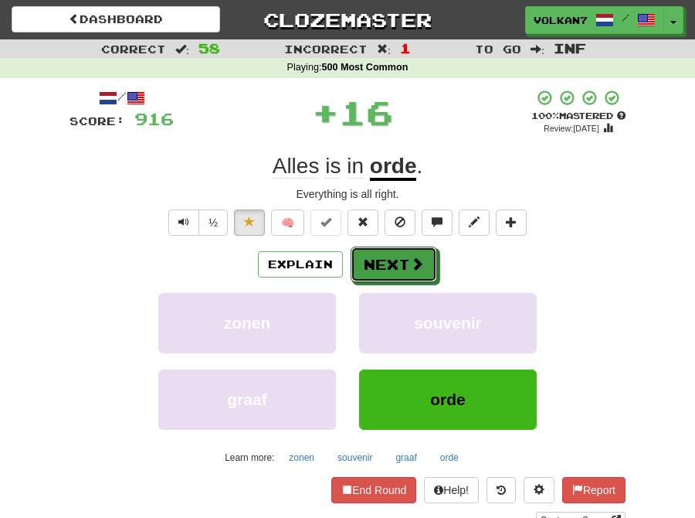
click at [405, 257] on button "Next" at bounding box center [394, 264] width 87 height 36
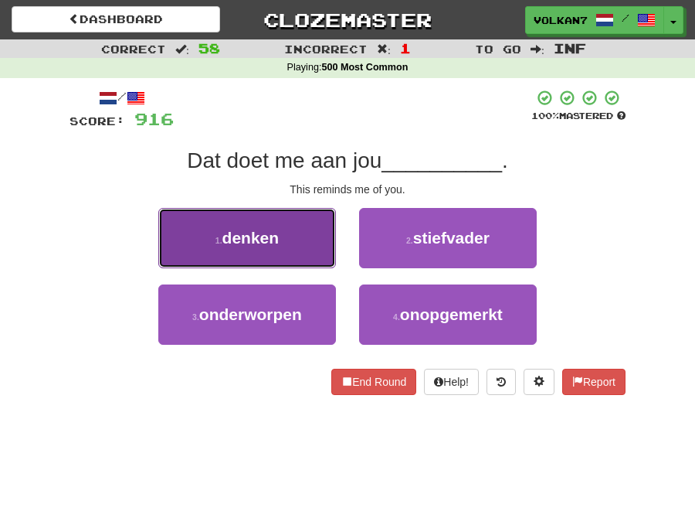
click at [289, 228] on button "1 . denken" at bounding box center [247, 238] width 178 height 60
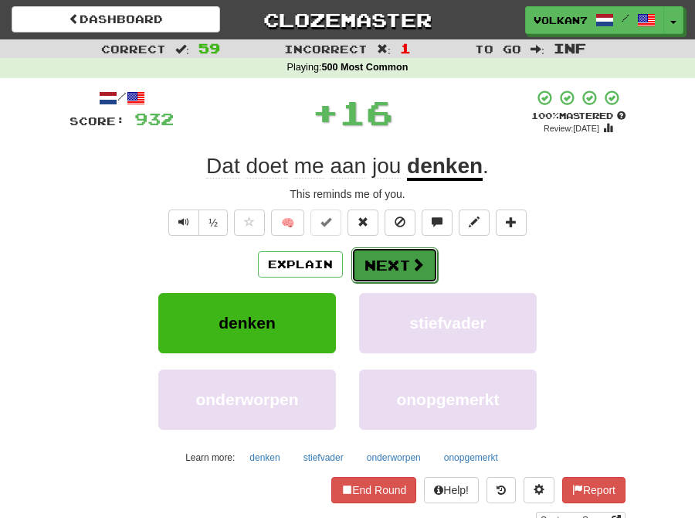
click at [363, 260] on button "Next" at bounding box center [395, 265] width 87 height 36
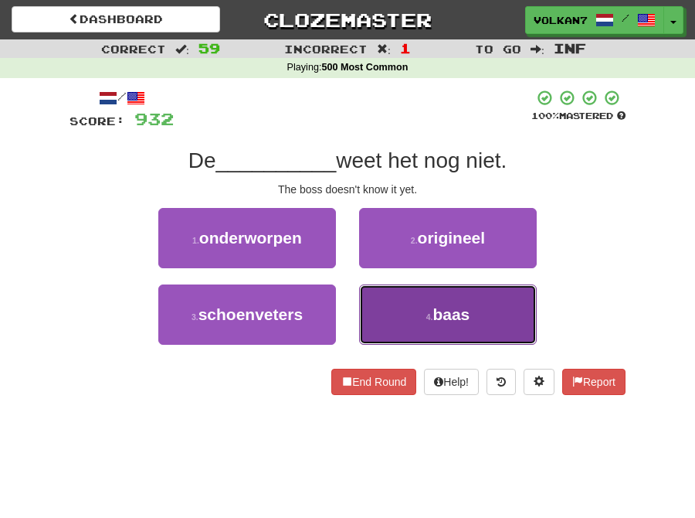
click at [430, 309] on button "4 . baas" at bounding box center [448, 314] width 178 height 60
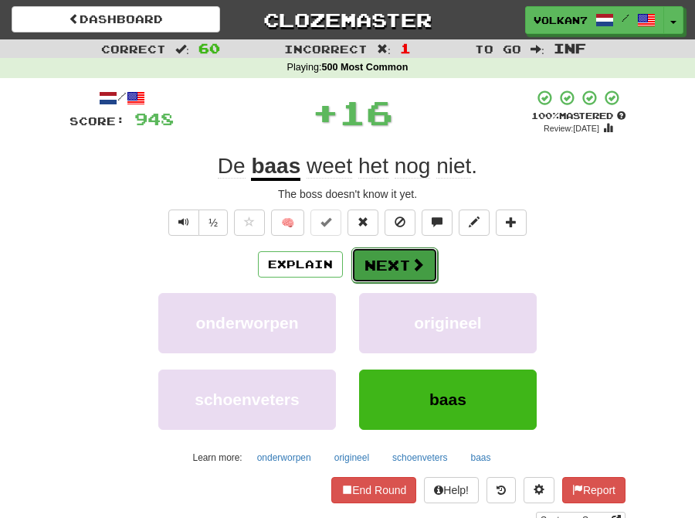
click at [383, 260] on button "Next" at bounding box center [395, 265] width 87 height 36
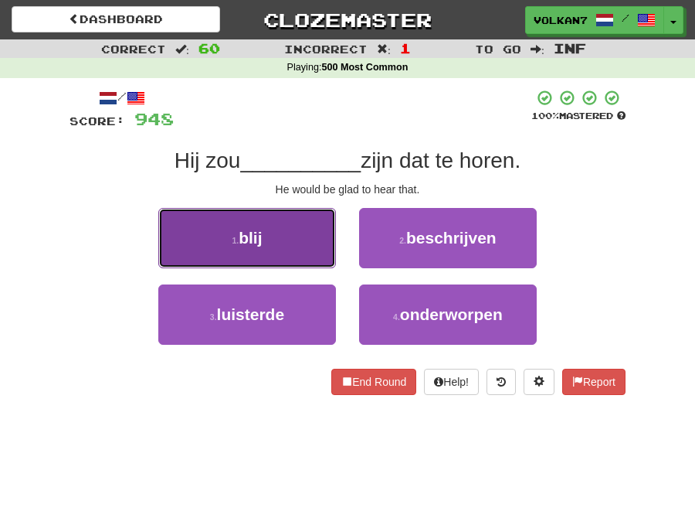
click at [284, 241] on button "1 . blij" at bounding box center [247, 238] width 178 height 60
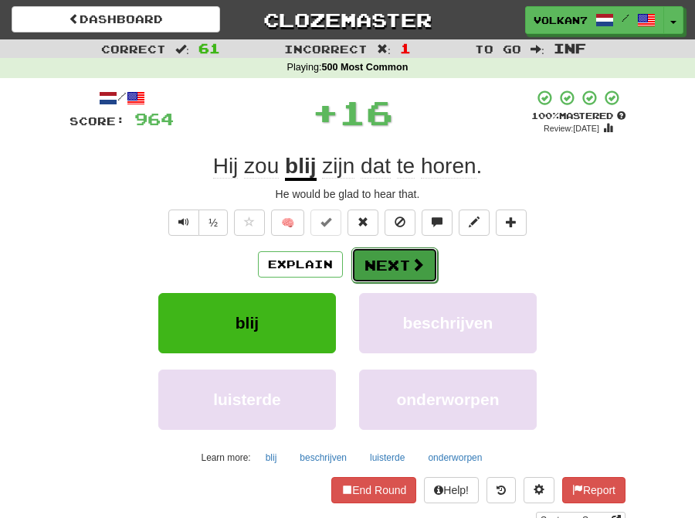
click at [395, 260] on button "Next" at bounding box center [395, 265] width 87 height 36
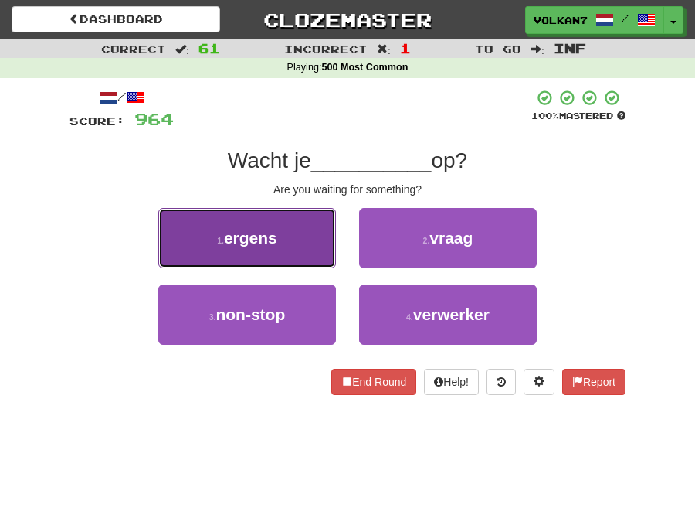
click at [296, 238] on button "1 . ergens" at bounding box center [247, 238] width 178 height 60
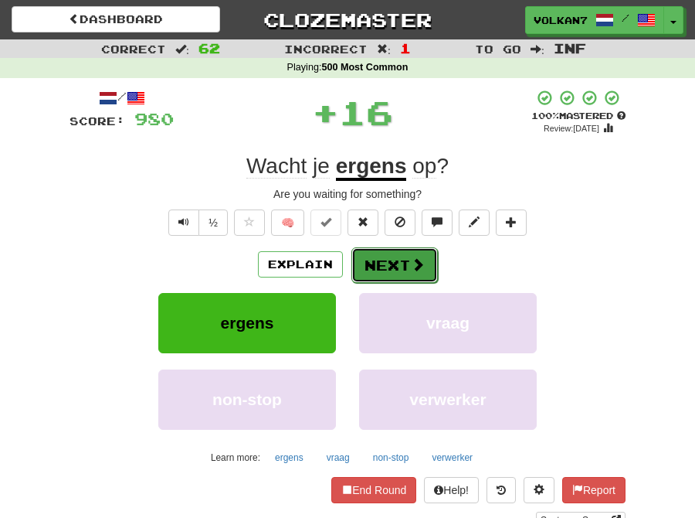
click at [406, 258] on button "Next" at bounding box center [395, 265] width 87 height 36
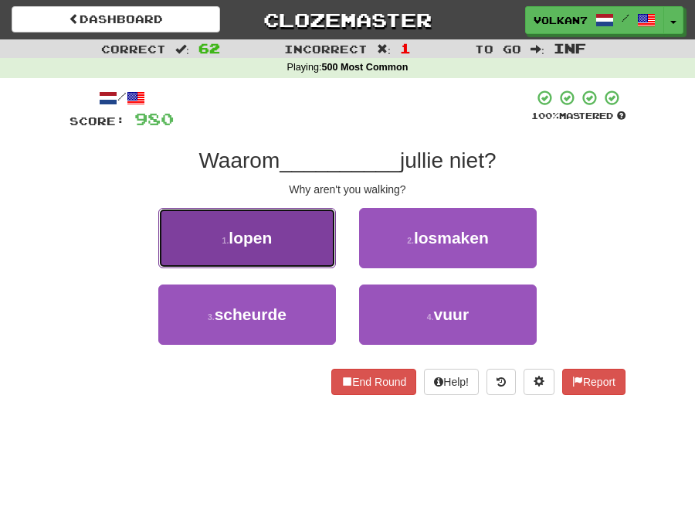
click at [250, 236] on span "lopen" at bounding box center [250, 238] width 43 height 18
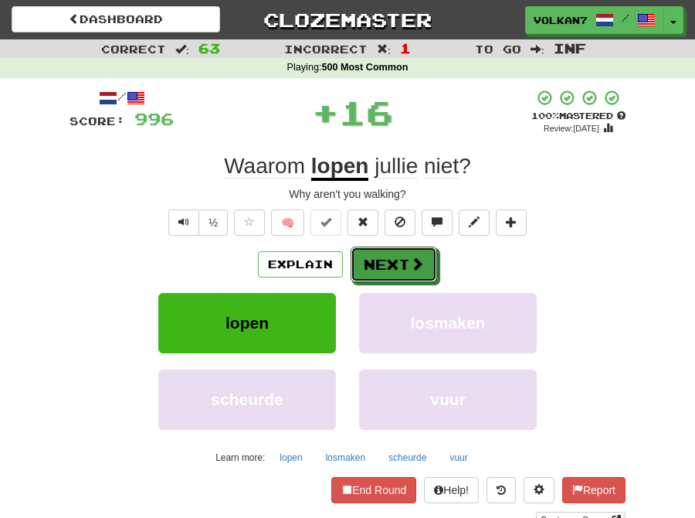
click at [363, 260] on button "Next" at bounding box center [394, 264] width 87 height 36
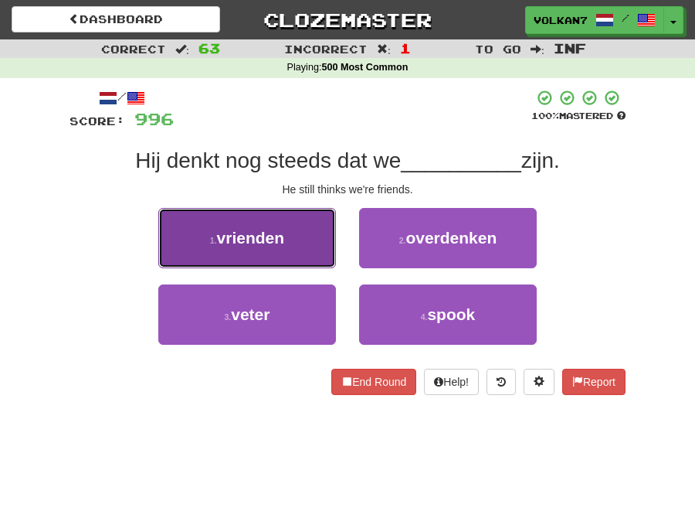
click at [267, 253] on button "1 . vrienden" at bounding box center [247, 238] width 178 height 60
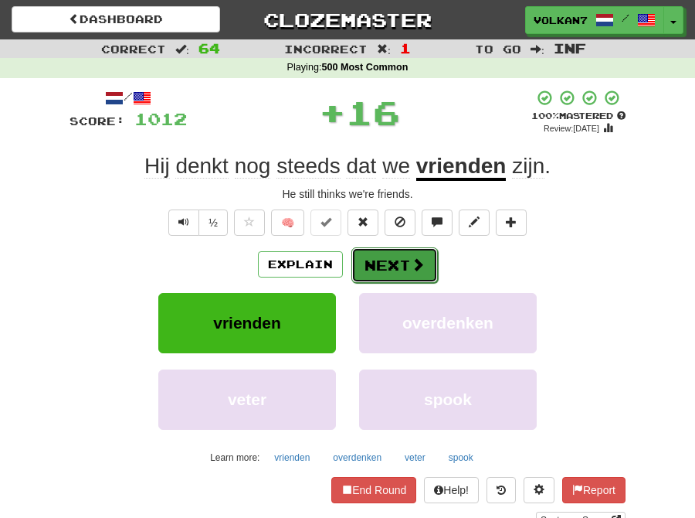
click at [389, 260] on button "Next" at bounding box center [395, 265] width 87 height 36
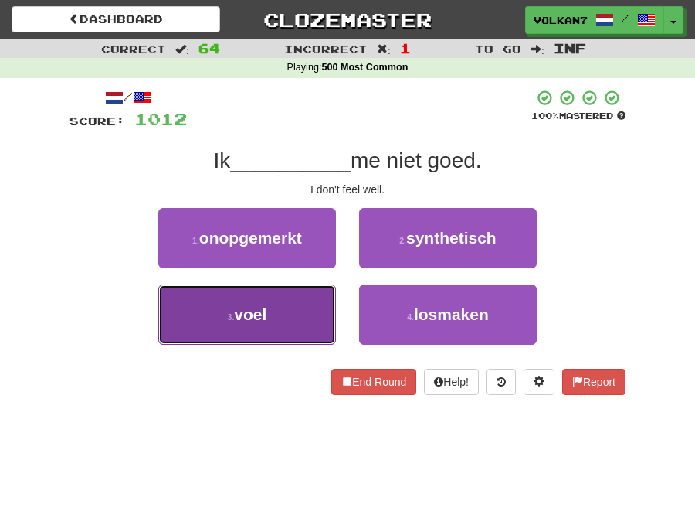
click at [308, 318] on button "3 . voel" at bounding box center [247, 314] width 178 height 60
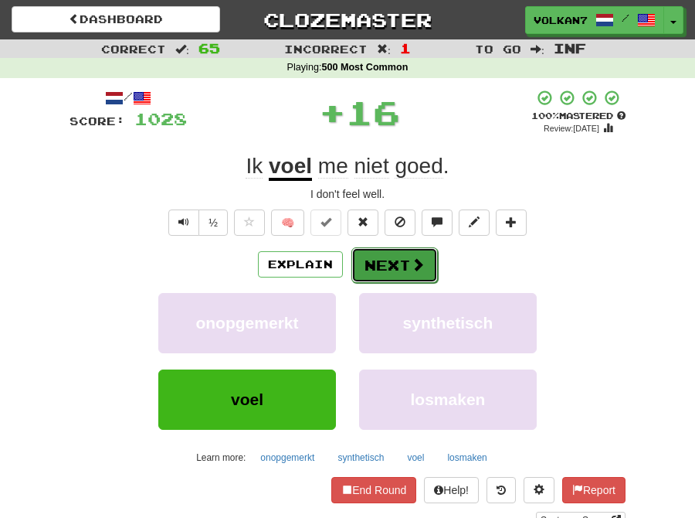
click at [382, 272] on button "Next" at bounding box center [395, 265] width 87 height 36
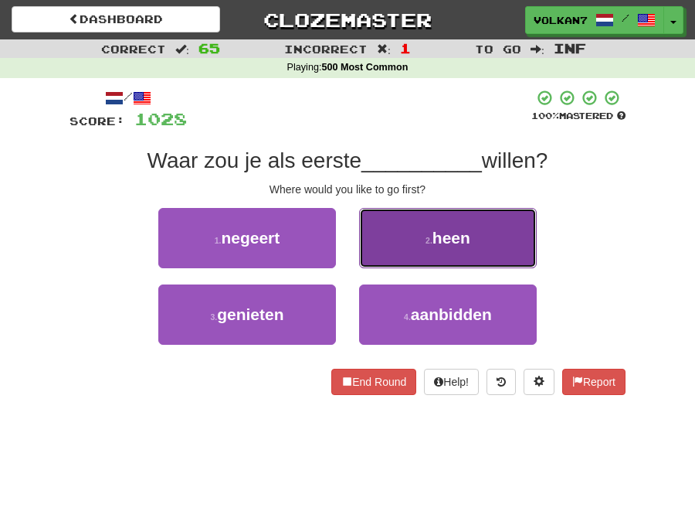
click at [427, 248] on button "2 . heen" at bounding box center [448, 238] width 178 height 60
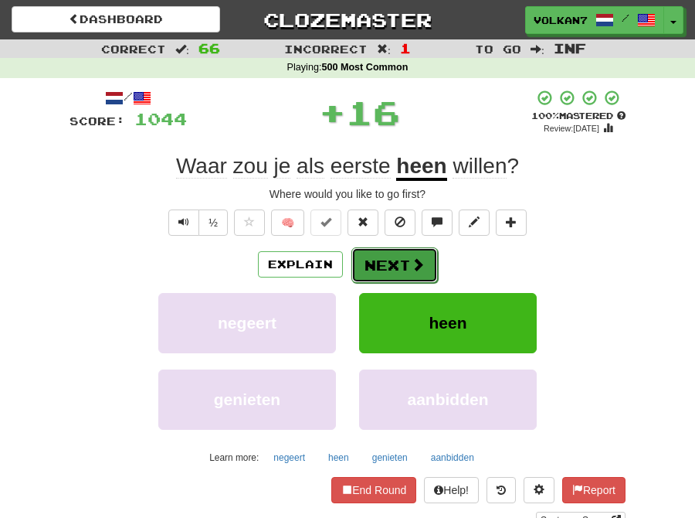
click at [377, 273] on button "Next" at bounding box center [395, 265] width 87 height 36
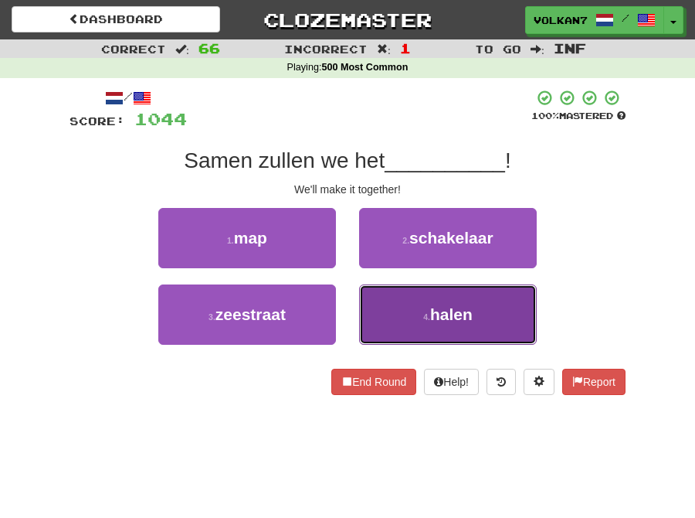
click at [421, 308] on button "4 . halen" at bounding box center [448, 314] width 178 height 60
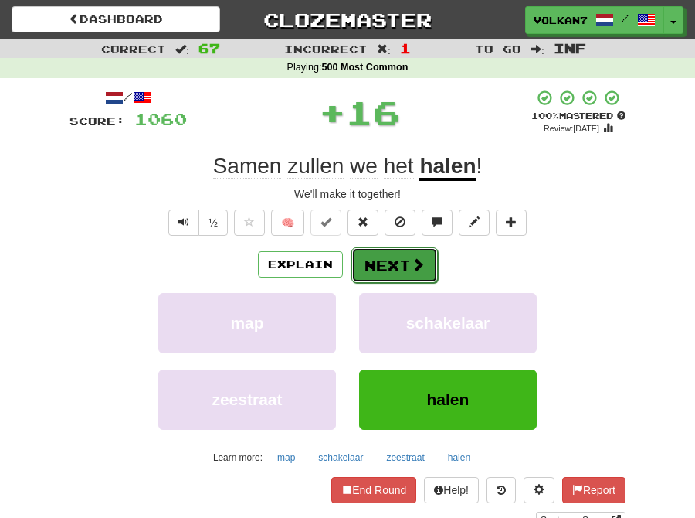
click at [394, 270] on button "Next" at bounding box center [395, 265] width 87 height 36
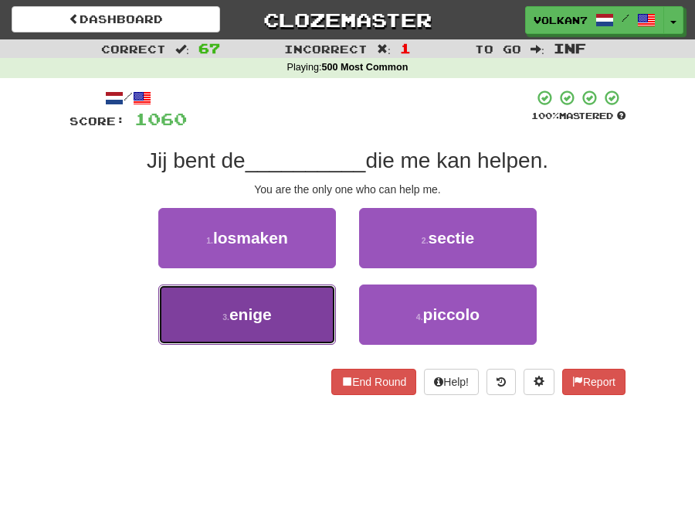
click at [301, 314] on button "3 . enige" at bounding box center [247, 314] width 178 height 60
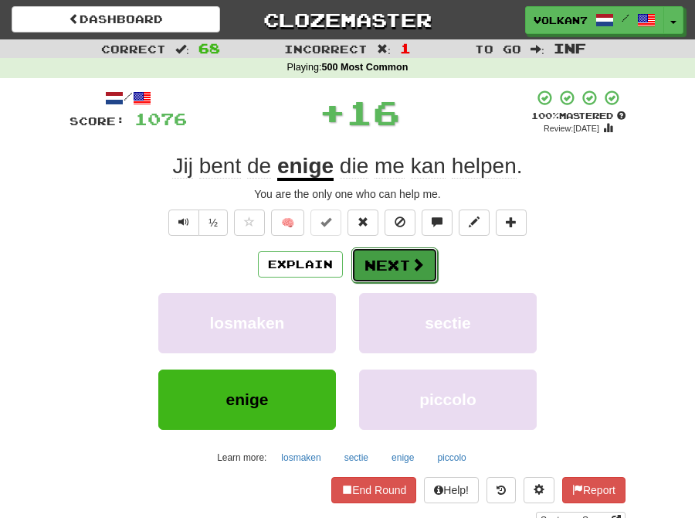
click at [372, 260] on button "Next" at bounding box center [395, 265] width 87 height 36
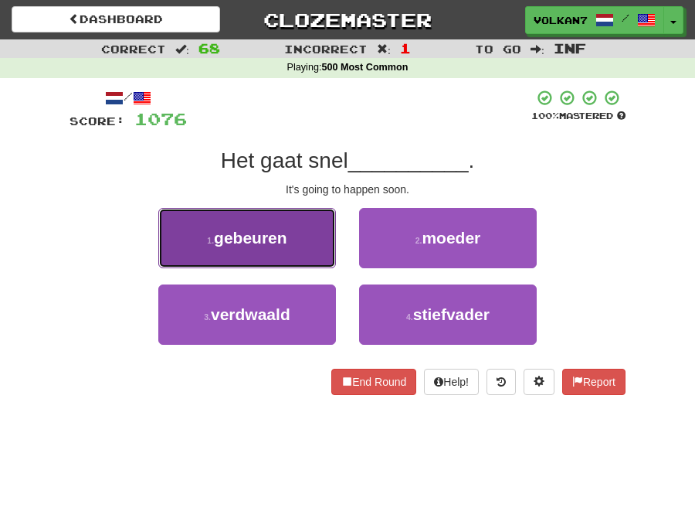
click at [250, 244] on span "gebeuren" at bounding box center [250, 238] width 73 height 18
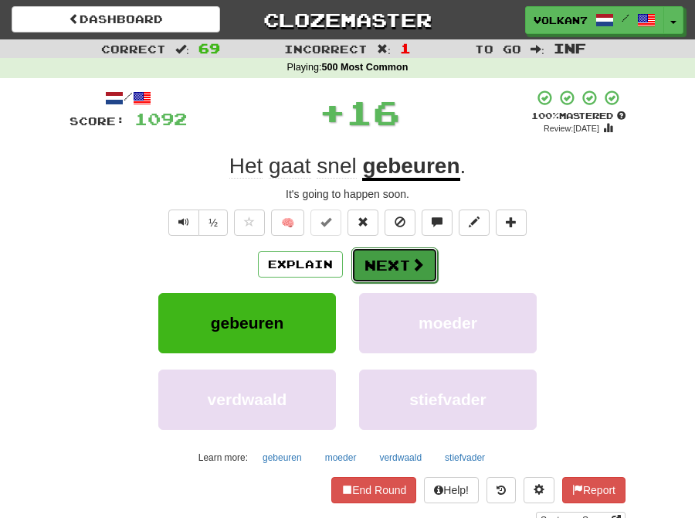
click at [372, 263] on button "Next" at bounding box center [395, 265] width 87 height 36
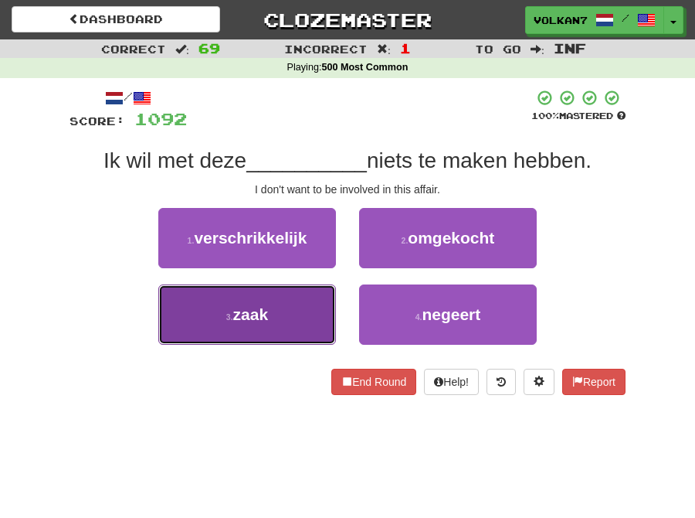
click at [286, 314] on button "3 . zaak" at bounding box center [247, 314] width 178 height 60
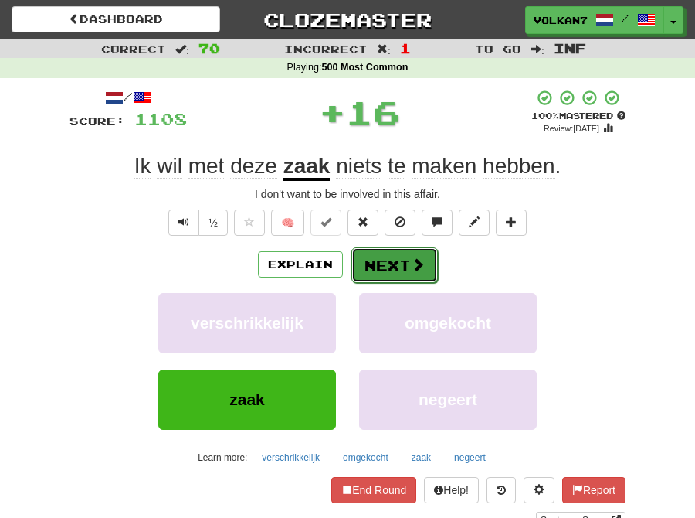
click at [389, 263] on button "Next" at bounding box center [395, 265] width 87 height 36
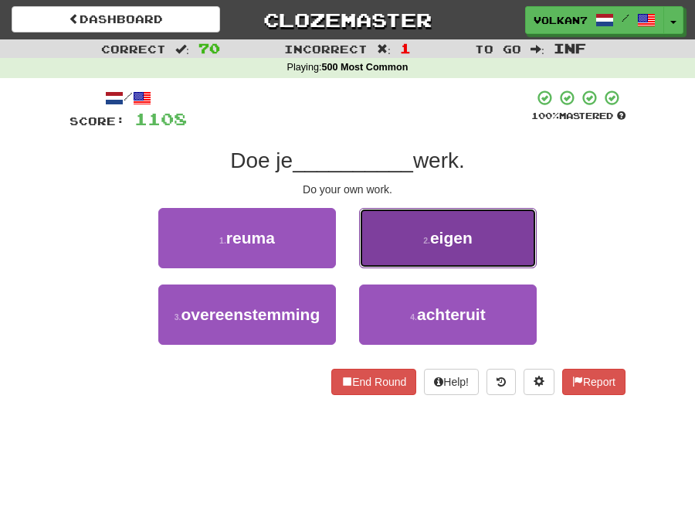
click at [405, 264] on button "2 . eigen" at bounding box center [448, 238] width 178 height 60
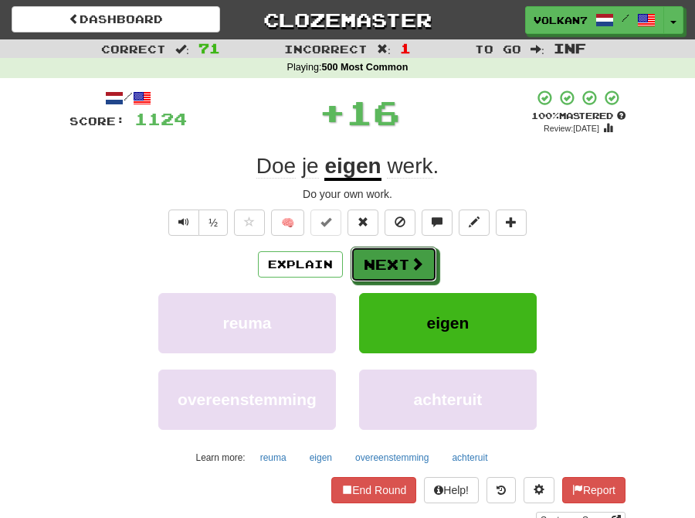
click at [389, 246] on div "Explain Next" at bounding box center [348, 264] width 556 height 36
click at [389, 257] on button "Next" at bounding box center [395, 265] width 87 height 36
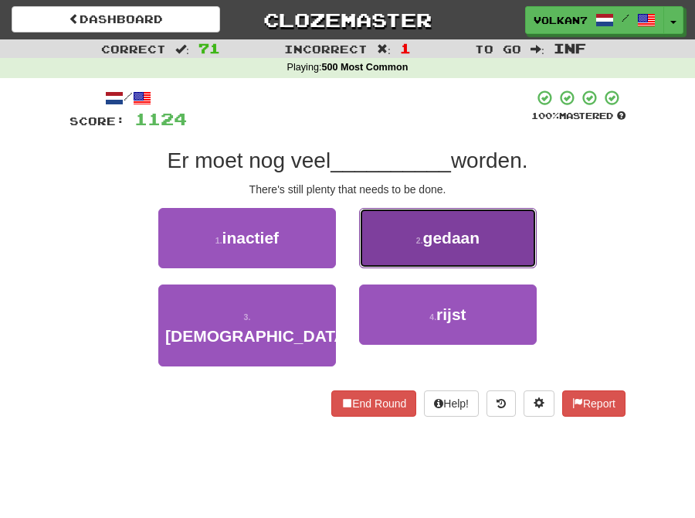
click at [429, 242] on span "gedaan" at bounding box center [451, 238] width 57 height 18
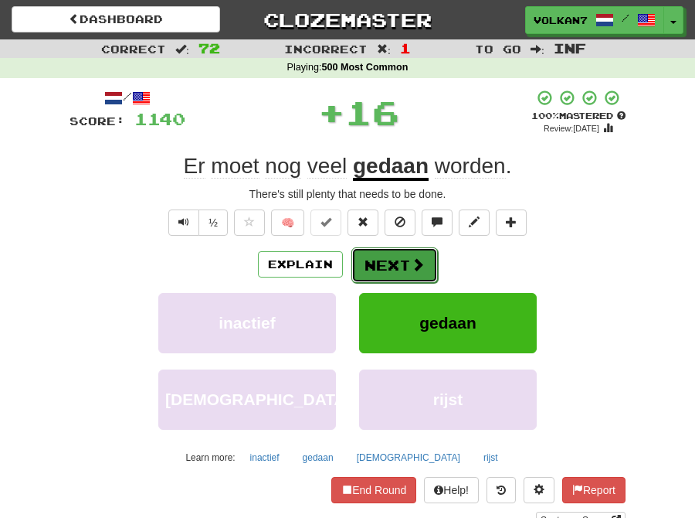
click at [406, 259] on button "Next" at bounding box center [395, 265] width 87 height 36
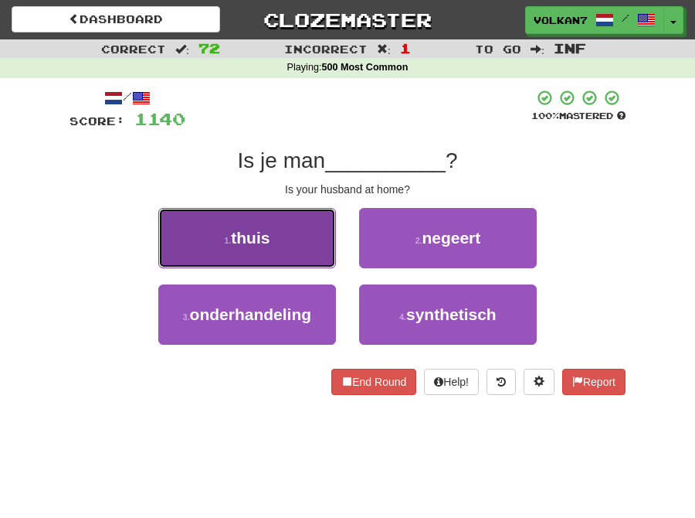
click at [292, 229] on button "1 . thuis" at bounding box center [247, 238] width 178 height 60
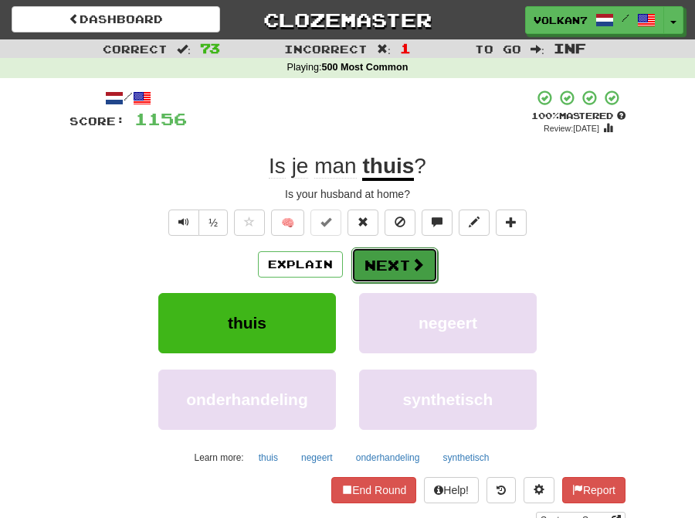
click at [415, 263] on span at bounding box center [418, 264] width 14 height 14
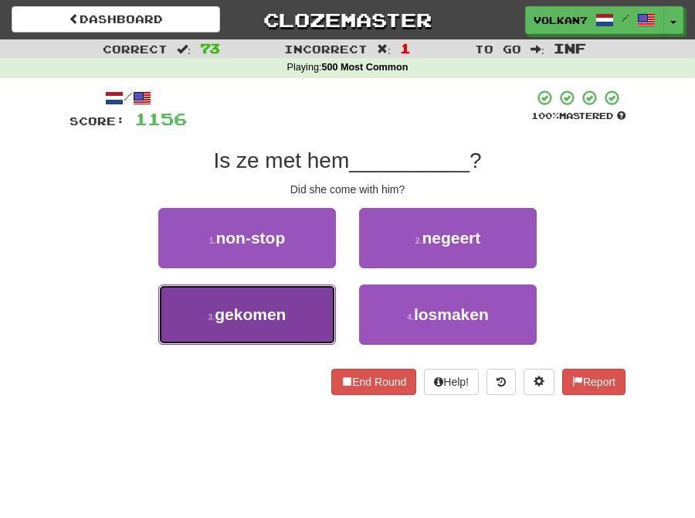
click at [249, 311] on span "gekomen" at bounding box center [250, 314] width 71 height 18
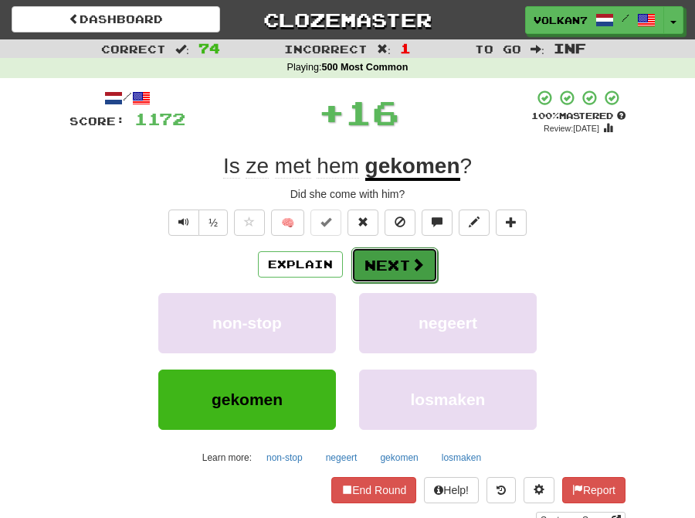
click at [403, 266] on button "Next" at bounding box center [395, 265] width 87 height 36
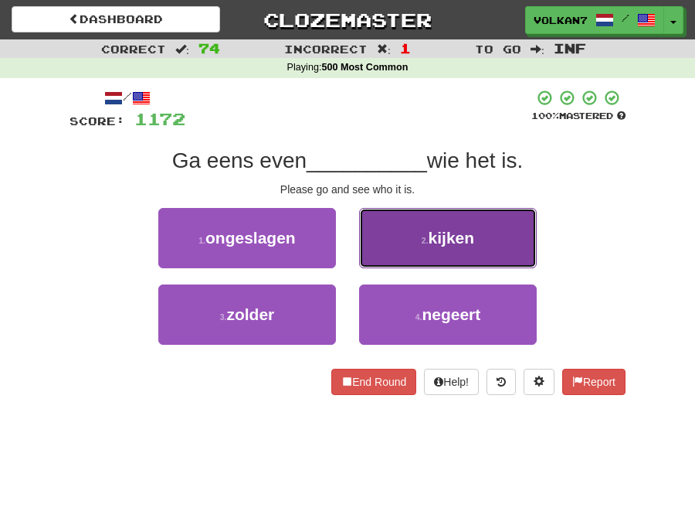
click at [400, 237] on button "2 . kijken" at bounding box center [448, 238] width 178 height 60
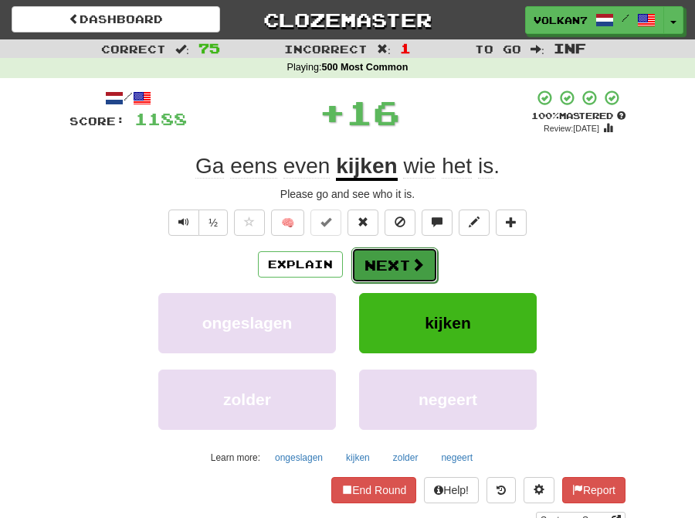
click at [395, 259] on button "Next" at bounding box center [395, 265] width 87 height 36
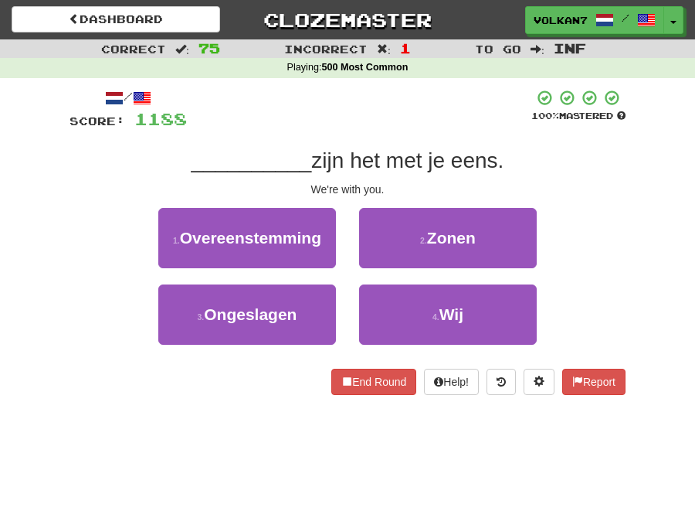
click at [407, 143] on div "/ Score: 1188 100 % Mastered __________ zijn het met je eens. We're with you. 1…" at bounding box center [348, 242] width 556 height 306
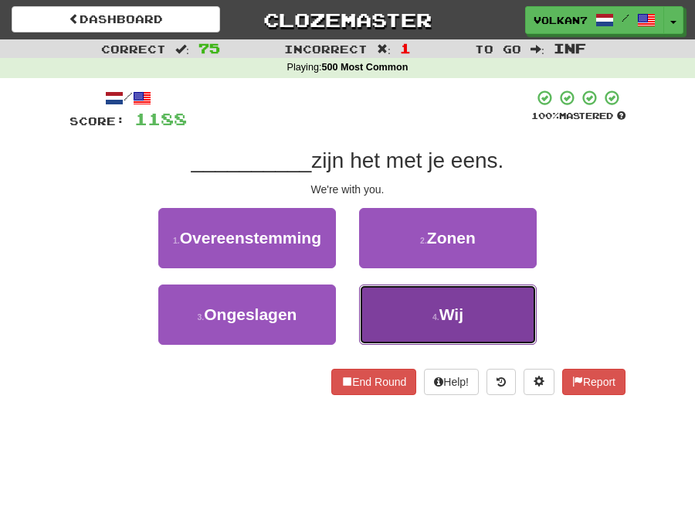
click at [425, 311] on button "4 . Wij" at bounding box center [448, 314] width 178 height 60
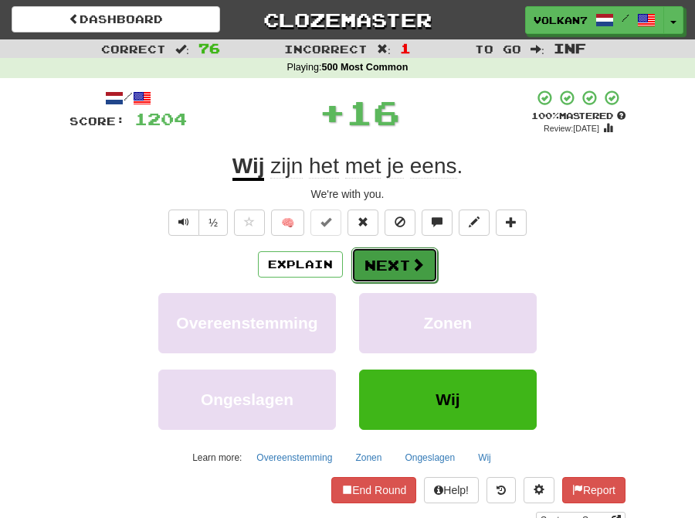
click at [406, 269] on button "Next" at bounding box center [395, 265] width 87 height 36
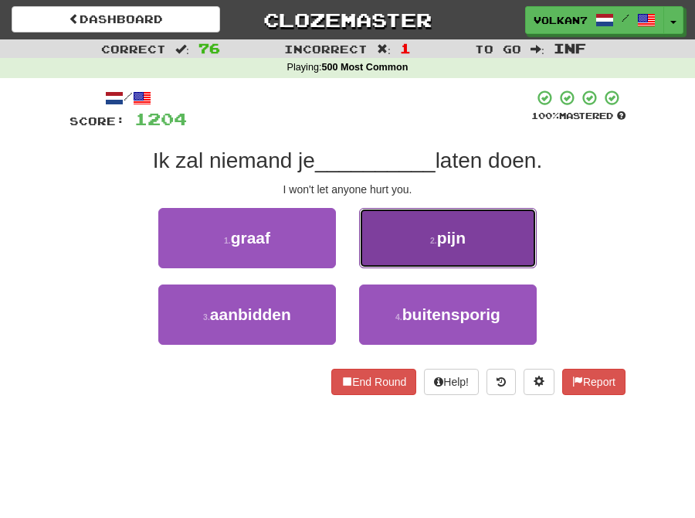
click at [425, 240] on button "2 . pijn" at bounding box center [448, 238] width 178 height 60
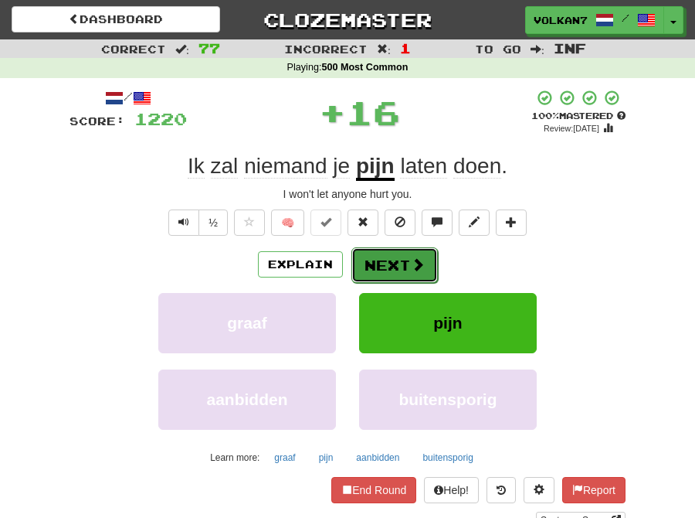
click at [404, 253] on button "Next" at bounding box center [395, 265] width 87 height 36
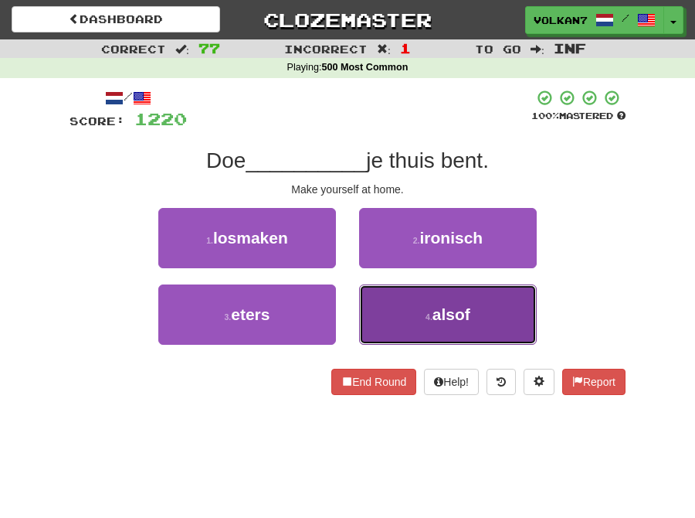
click at [416, 317] on button "4 . alsof" at bounding box center [448, 314] width 178 height 60
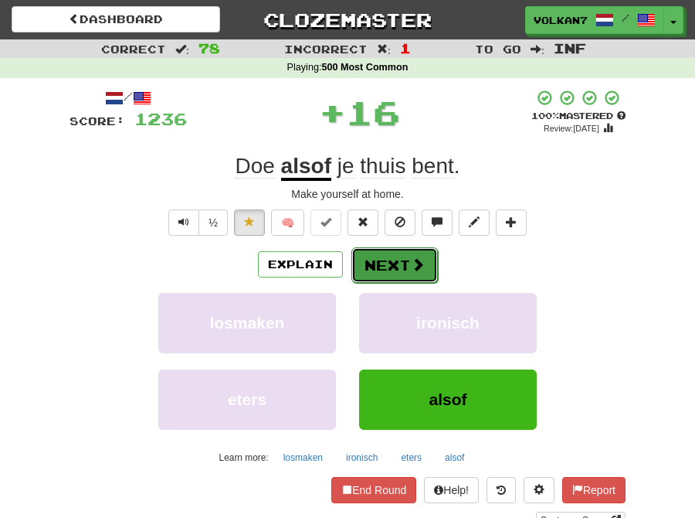
click at [397, 270] on button "Next" at bounding box center [395, 265] width 87 height 36
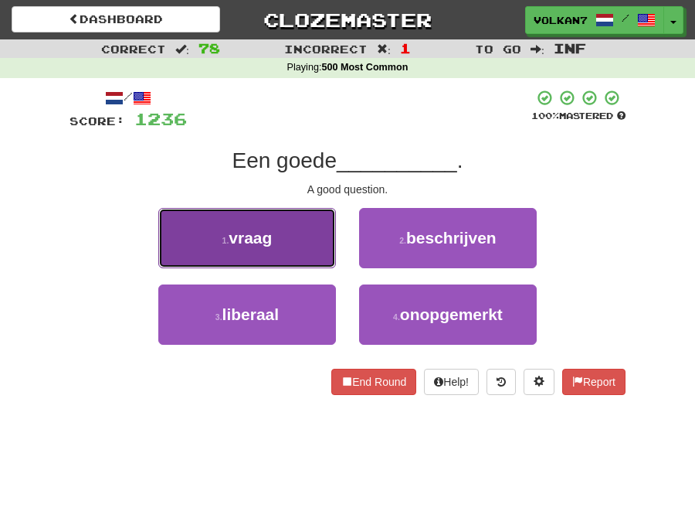
click at [270, 250] on button "1 . vraag" at bounding box center [247, 238] width 178 height 60
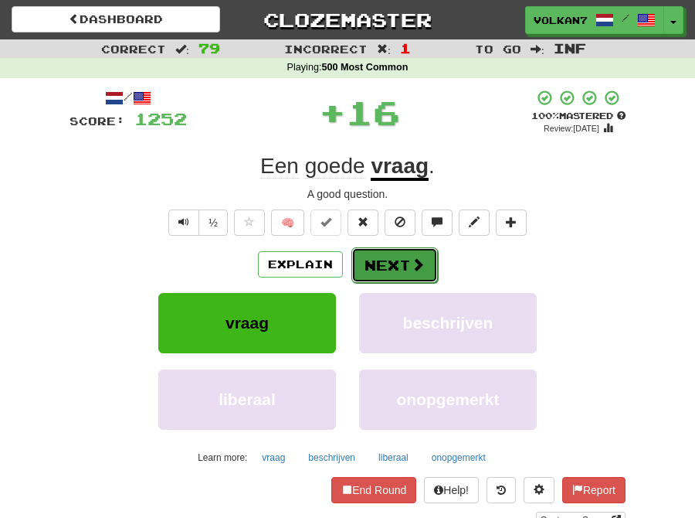
click at [382, 271] on button "Next" at bounding box center [395, 265] width 87 height 36
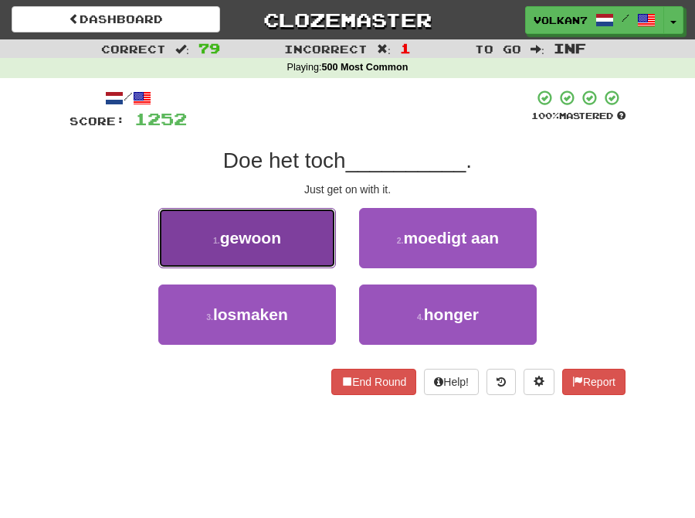
click at [303, 243] on button "1 . gewoon" at bounding box center [247, 238] width 178 height 60
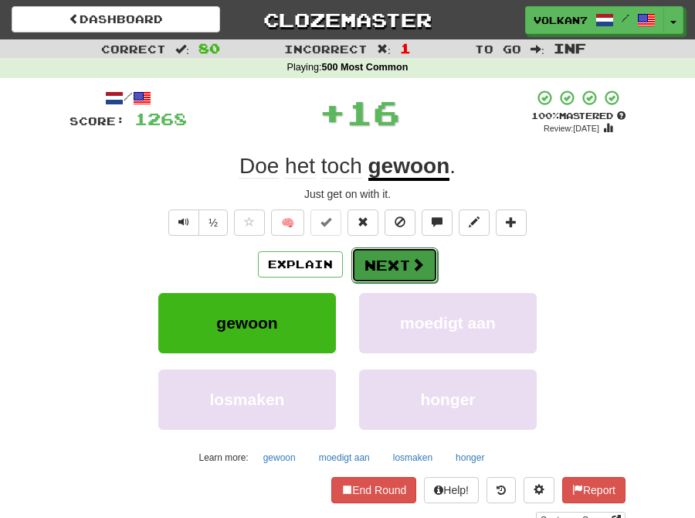
click at [382, 256] on button "Next" at bounding box center [395, 265] width 87 height 36
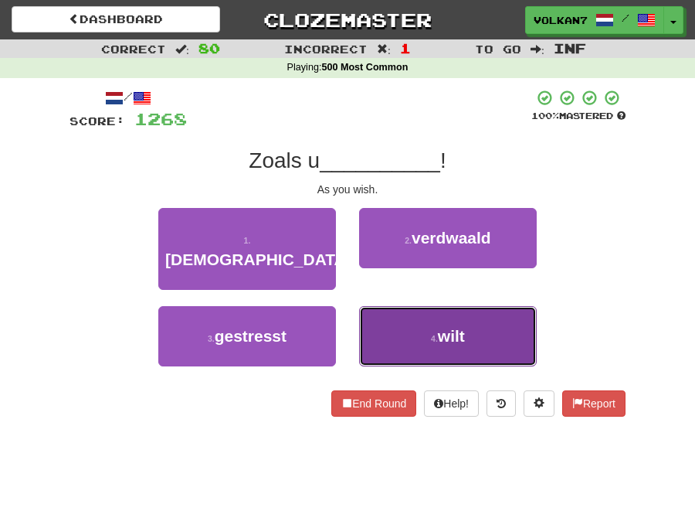
click at [406, 318] on button "4 . wilt" at bounding box center [448, 336] width 178 height 60
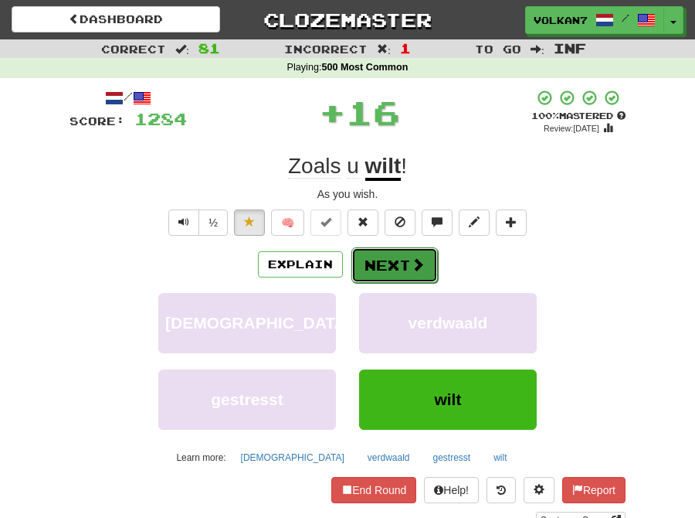
click at [406, 257] on button "Next" at bounding box center [395, 265] width 87 height 36
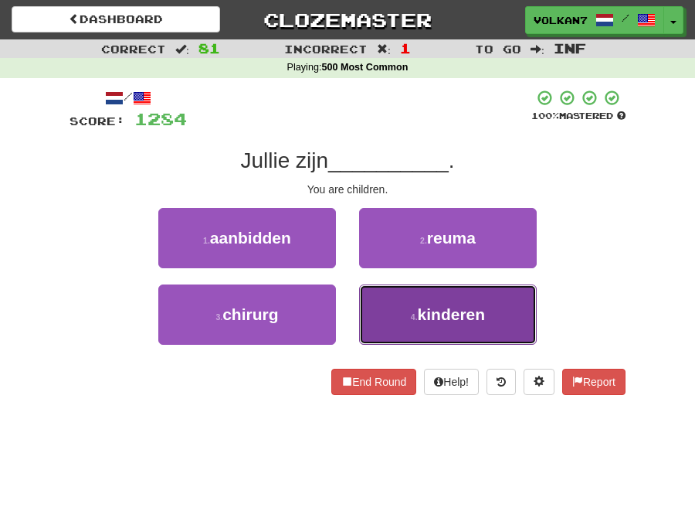
click at [426, 298] on button "4 . kinderen" at bounding box center [448, 314] width 178 height 60
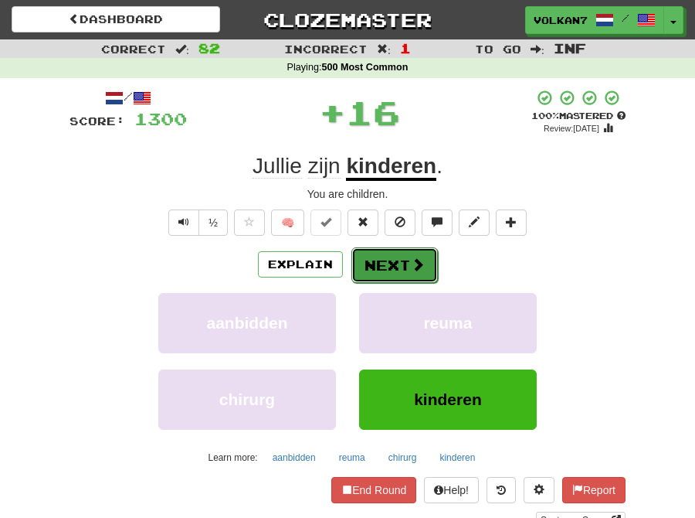
click at [388, 274] on button "Next" at bounding box center [395, 265] width 87 height 36
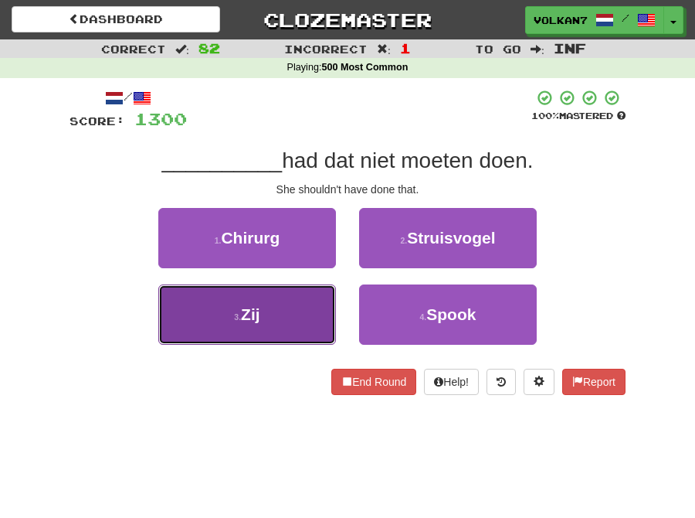
click at [297, 302] on button "3 . Zij" at bounding box center [247, 314] width 178 height 60
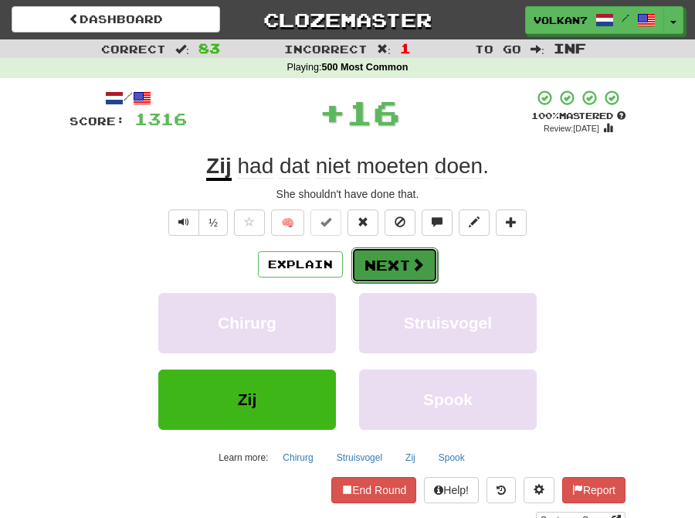
click at [384, 253] on button "Next" at bounding box center [395, 265] width 87 height 36
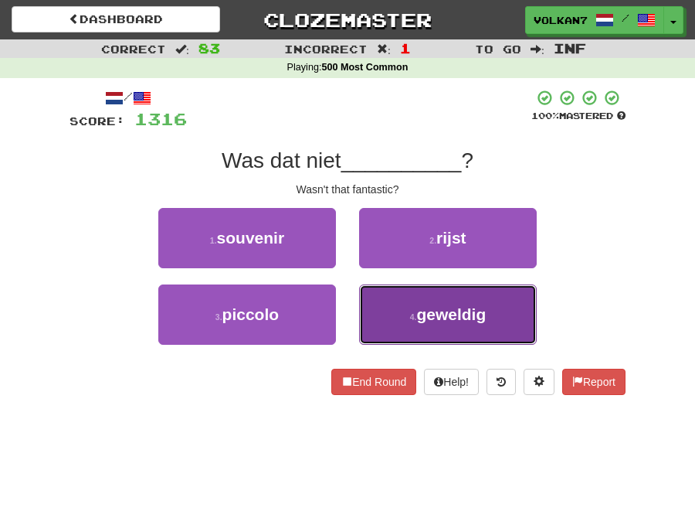
click at [382, 318] on button "4 . geweldig" at bounding box center [448, 314] width 178 height 60
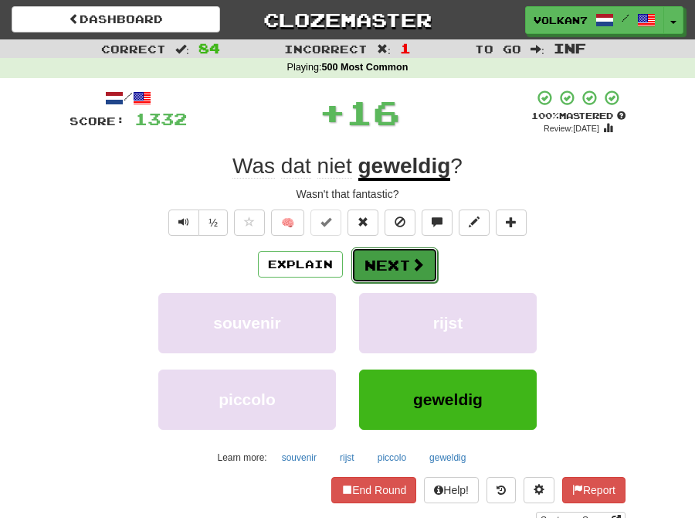
click at [417, 263] on span at bounding box center [418, 264] width 14 height 14
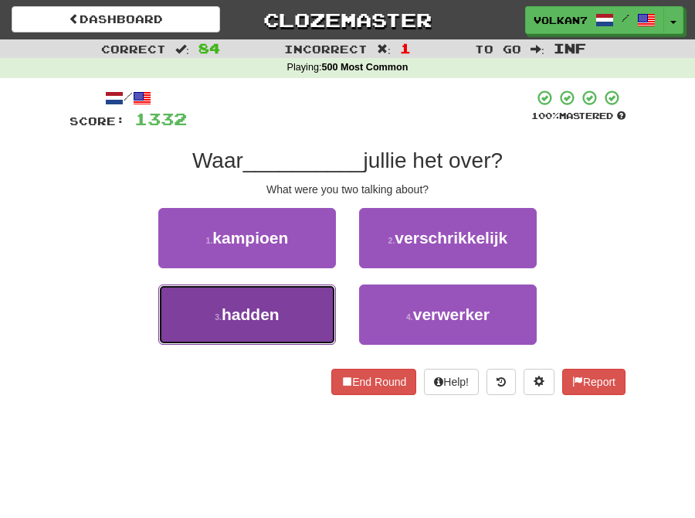
click at [279, 312] on span "hadden" at bounding box center [251, 314] width 58 height 18
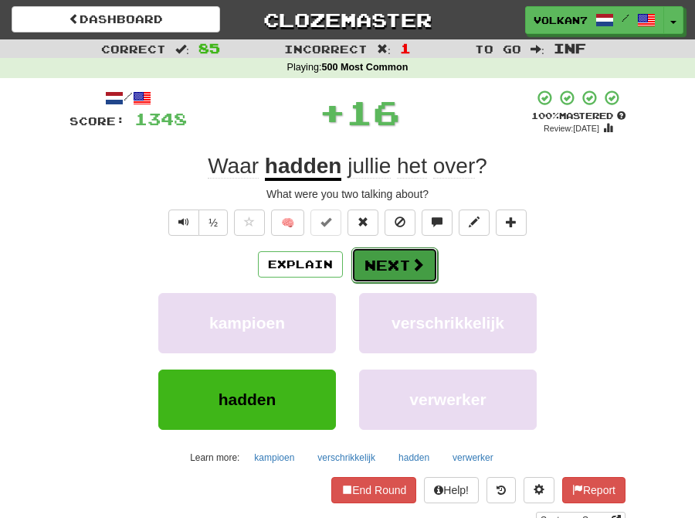
click at [398, 253] on button "Next" at bounding box center [395, 265] width 87 height 36
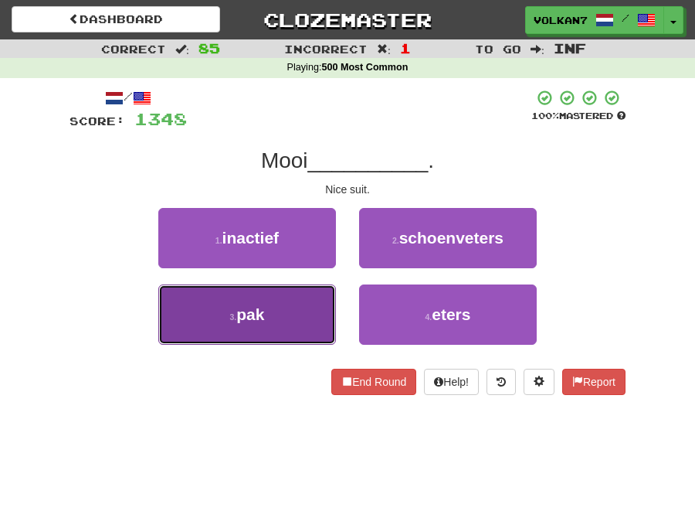
click at [294, 295] on button "3 . pak" at bounding box center [247, 314] width 178 height 60
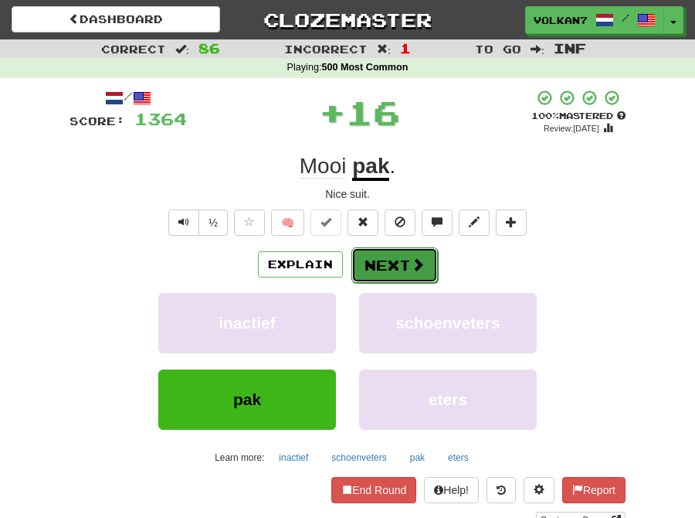
click at [398, 263] on button "Next" at bounding box center [395, 265] width 87 height 36
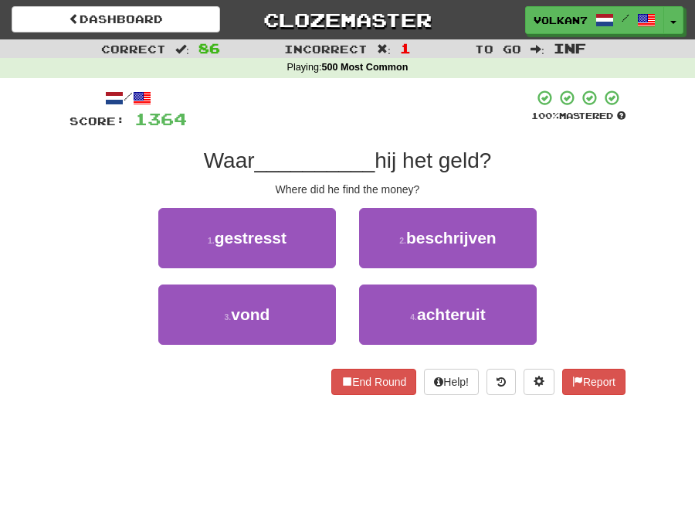
click at [362, 127] on div at bounding box center [359, 110] width 345 height 42
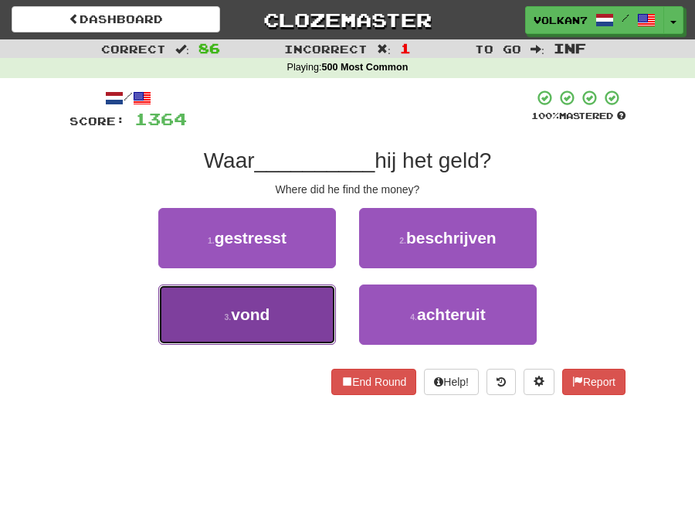
click at [294, 294] on button "3 . vond" at bounding box center [247, 314] width 178 height 60
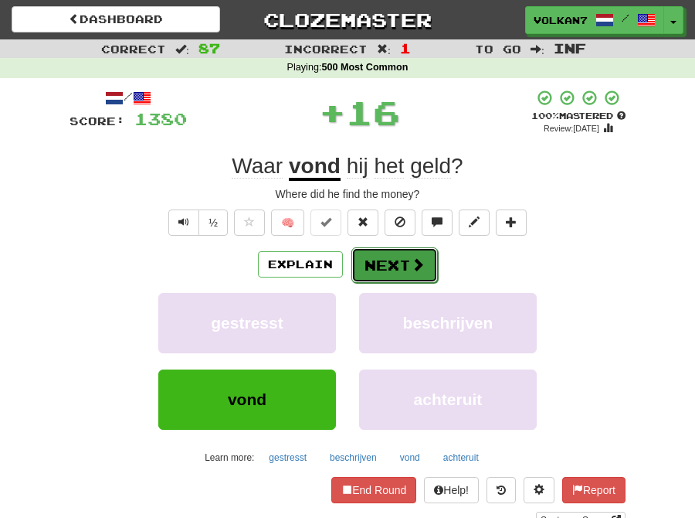
click at [375, 272] on button "Next" at bounding box center [395, 265] width 87 height 36
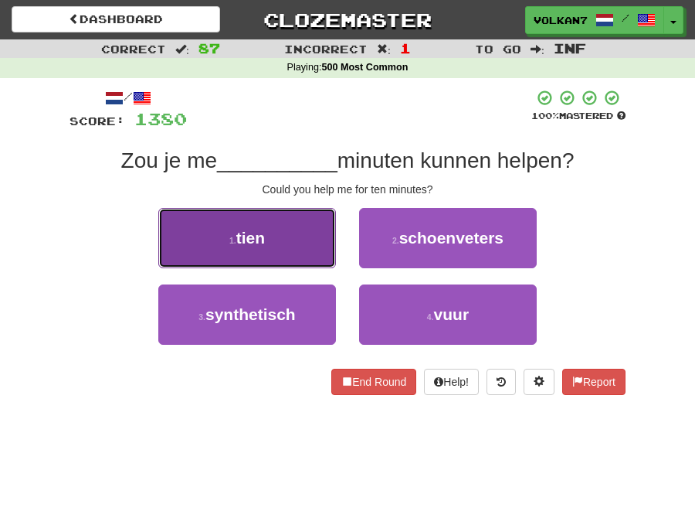
click at [292, 250] on button "1 . tien" at bounding box center [247, 238] width 178 height 60
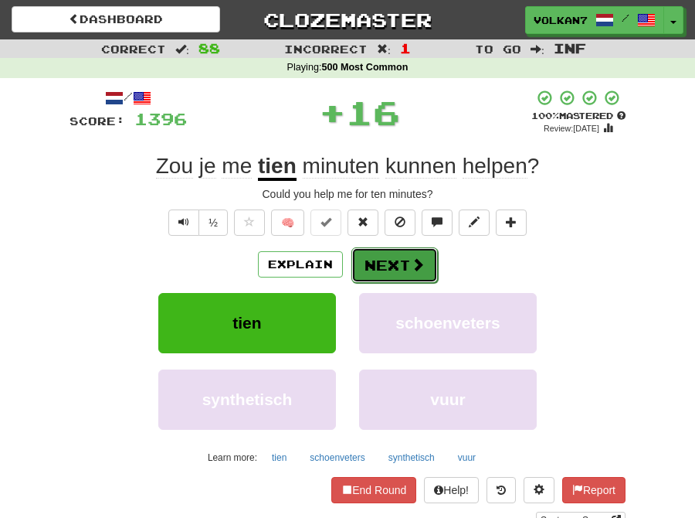
click at [375, 260] on button "Next" at bounding box center [395, 265] width 87 height 36
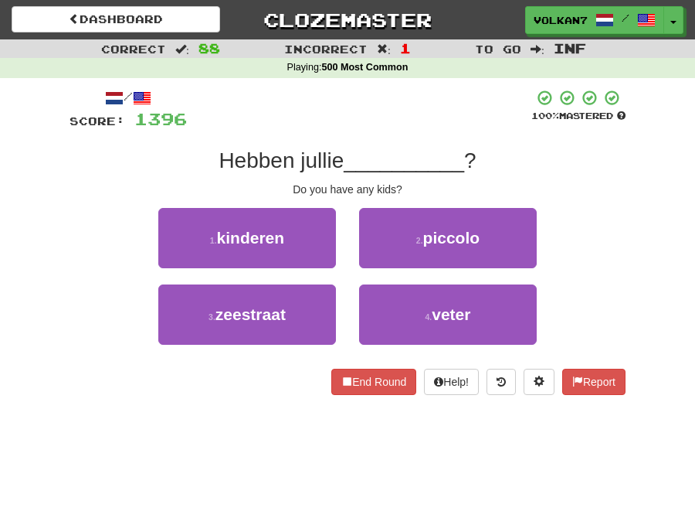
click at [377, 121] on div at bounding box center [359, 110] width 345 height 42
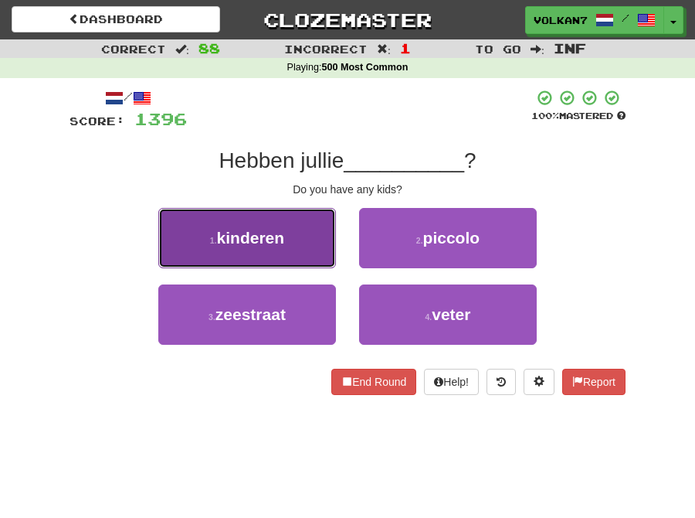
click at [299, 233] on button "1 . kinderen" at bounding box center [247, 238] width 178 height 60
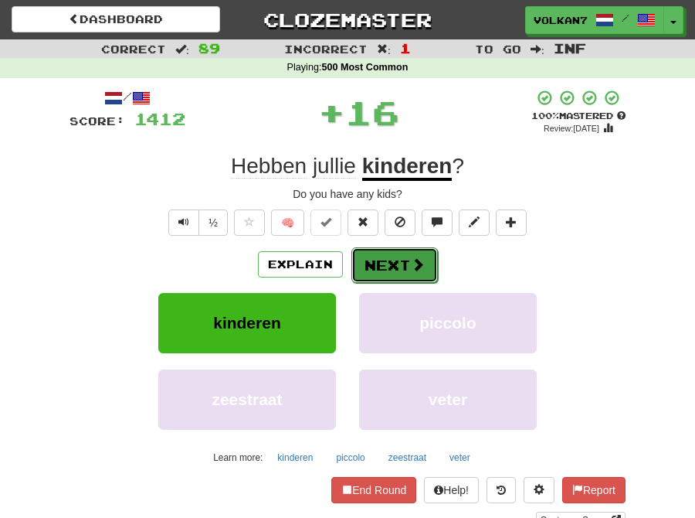
click at [382, 256] on button "Next" at bounding box center [395, 265] width 87 height 36
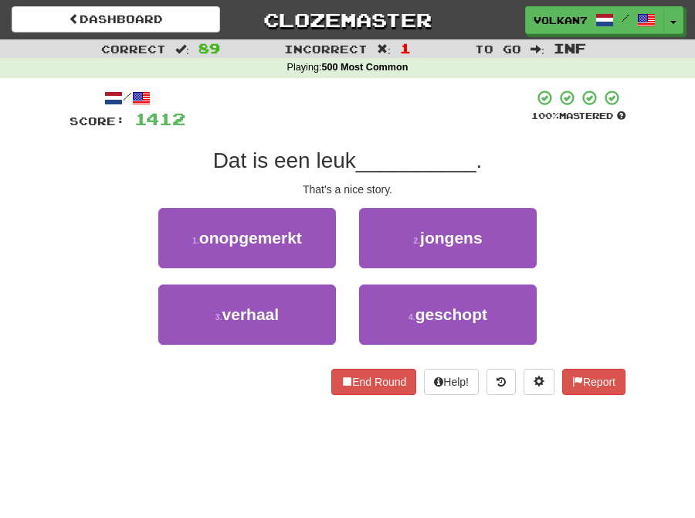
click at [358, 124] on div at bounding box center [358, 110] width 346 height 42
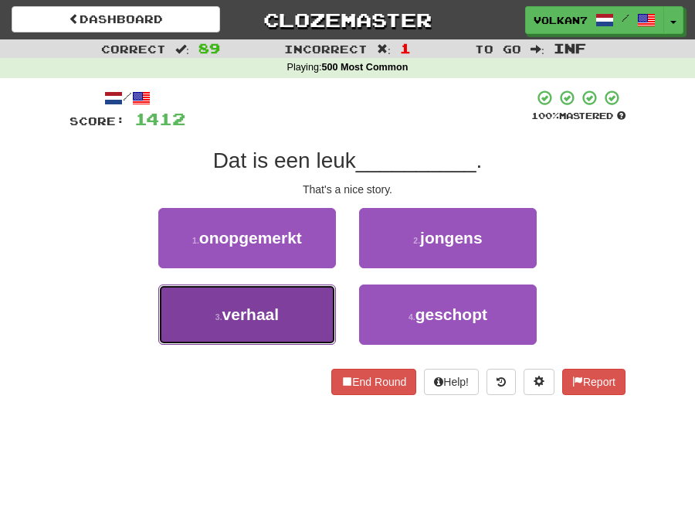
click at [299, 296] on button "3 . verhaal" at bounding box center [247, 314] width 178 height 60
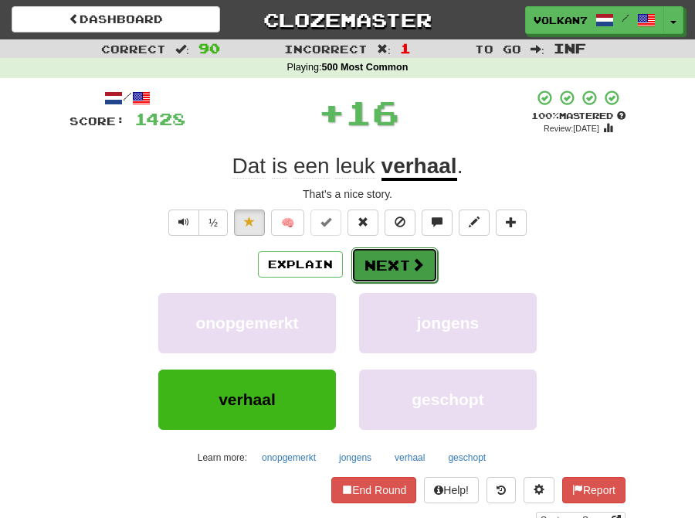
click at [368, 276] on button "Next" at bounding box center [395, 265] width 87 height 36
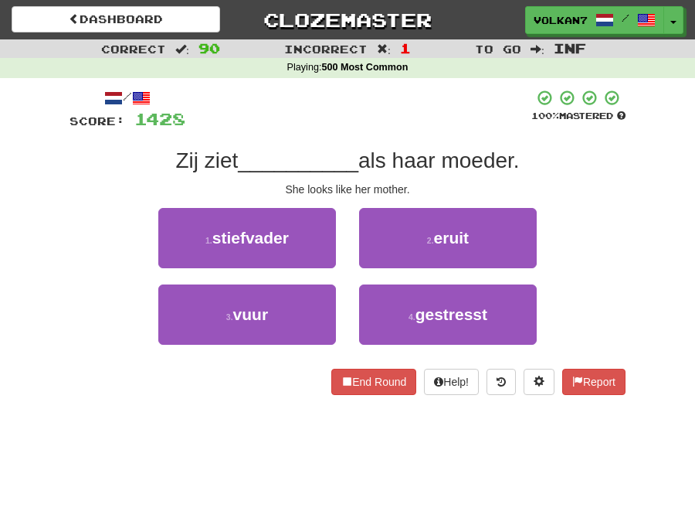
click at [344, 126] on div at bounding box center [358, 110] width 346 height 42
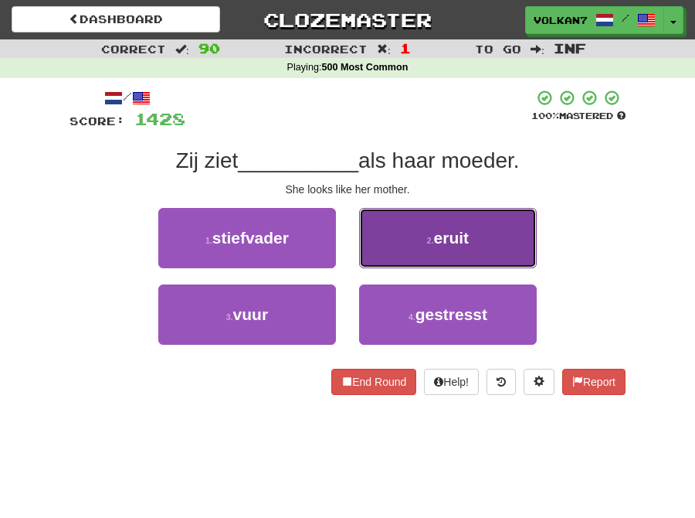
click at [394, 240] on button "2 . eruit" at bounding box center [448, 238] width 178 height 60
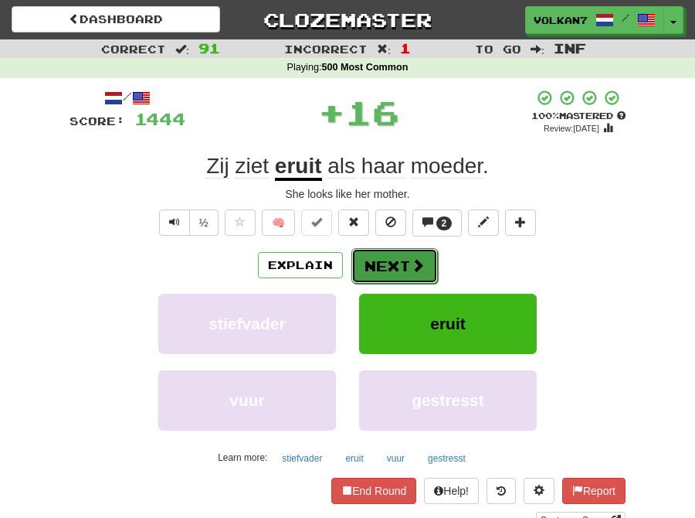
click at [385, 259] on button "Next" at bounding box center [395, 266] width 87 height 36
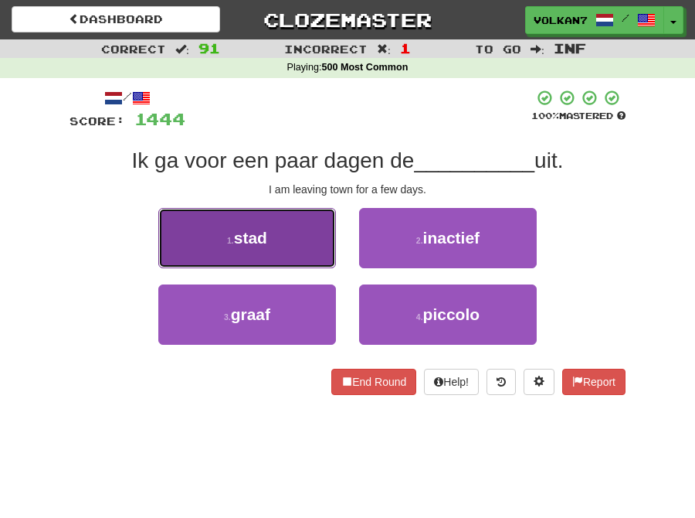
click at [318, 241] on button "1 . stad" at bounding box center [247, 238] width 178 height 60
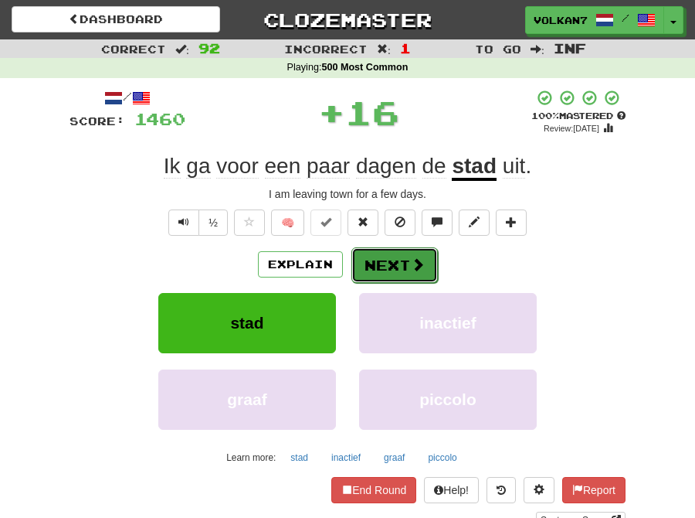
click at [392, 266] on button "Next" at bounding box center [395, 265] width 87 height 36
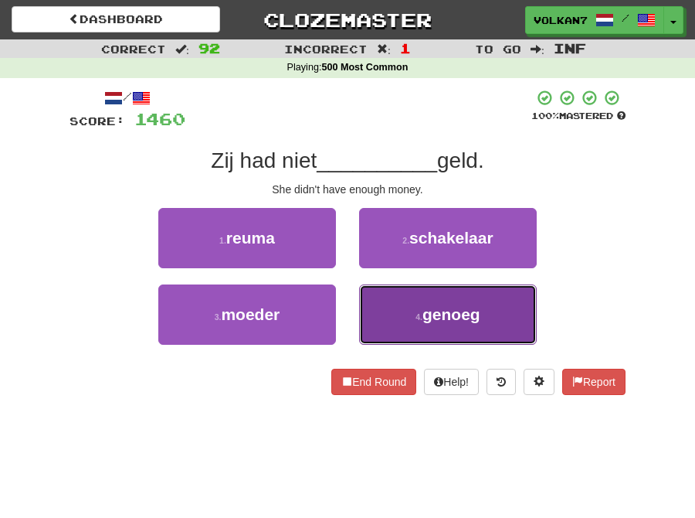
click at [460, 311] on span "genoeg" at bounding box center [452, 314] width 58 height 18
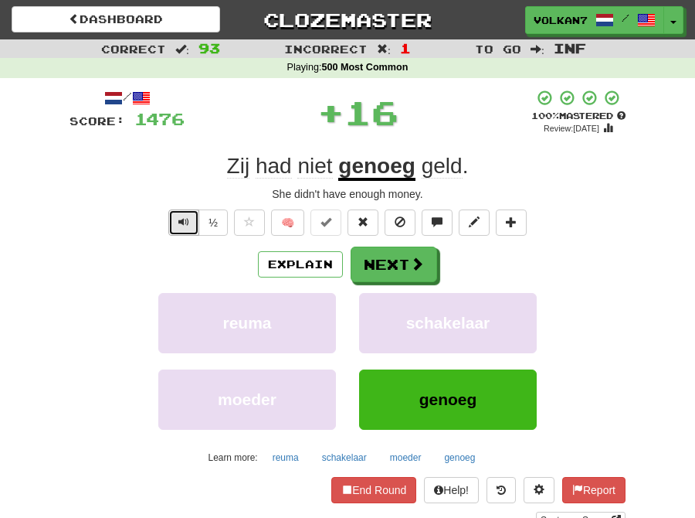
click at [178, 222] on span "Text-to-speech controls" at bounding box center [183, 221] width 11 height 11
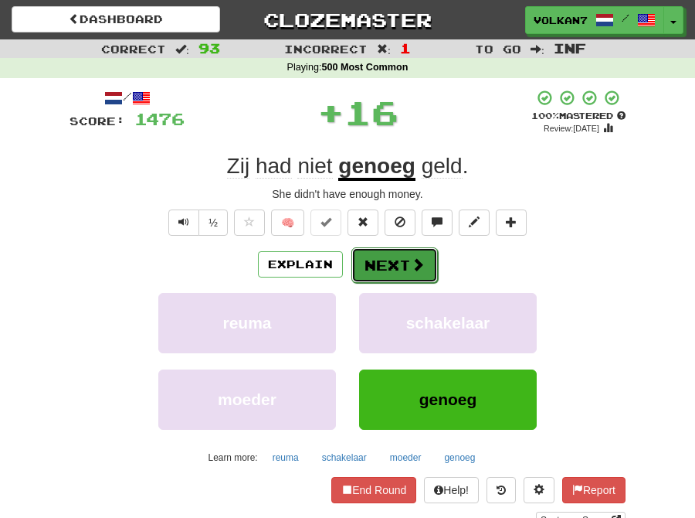
click at [412, 268] on span at bounding box center [418, 264] width 14 height 14
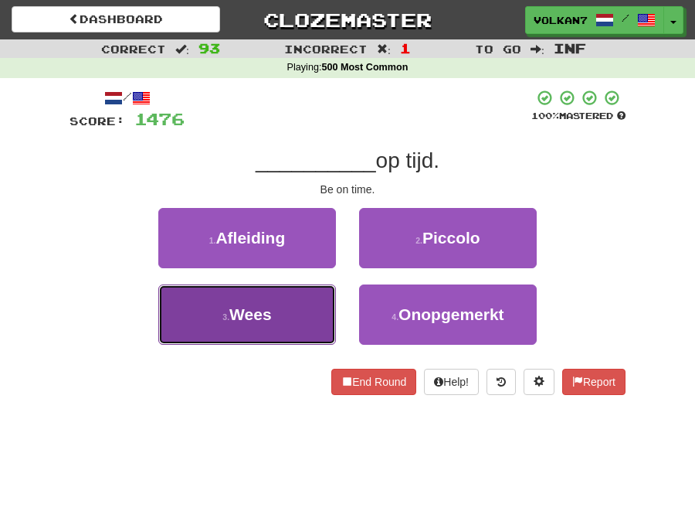
click at [311, 311] on button "3 . Wees" at bounding box center [247, 314] width 178 height 60
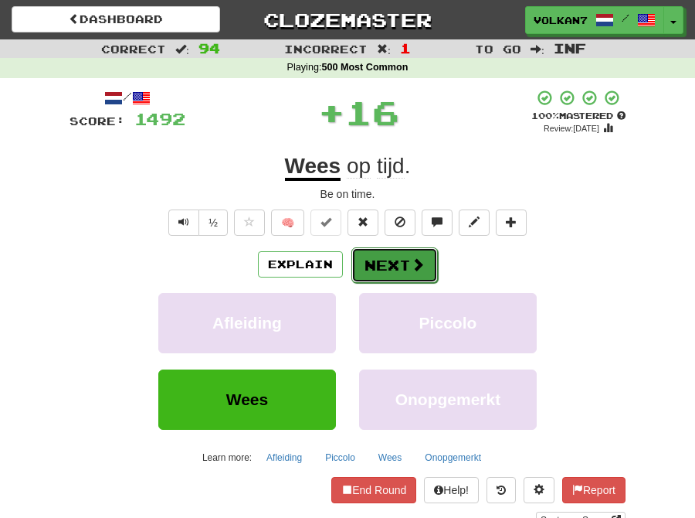
click at [402, 253] on button "Next" at bounding box center [395, 265] width 87 height 36
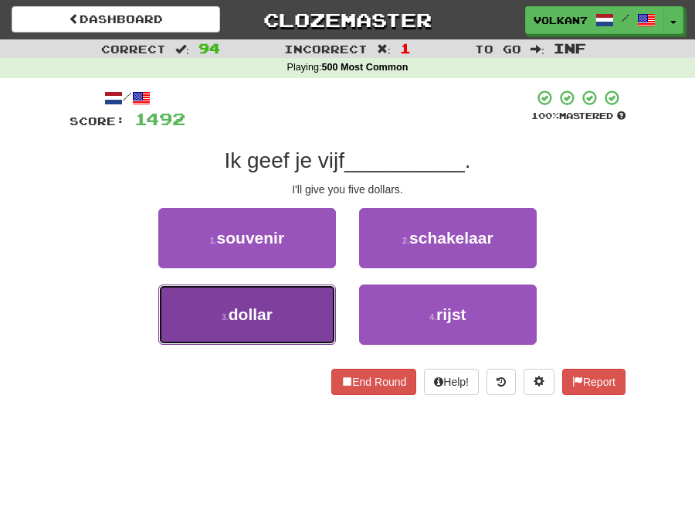
click at [319, 300] on button "3 . dollar" at bounding box center [247, 314] width 178 height 60
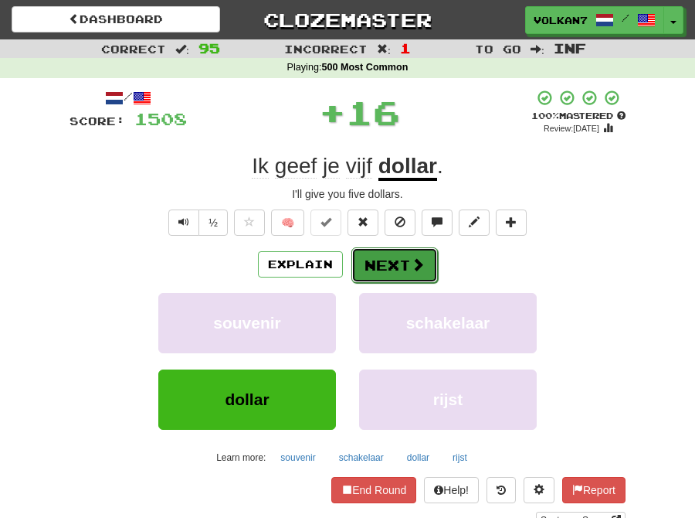
click at [382, 269] on button "Next" at bounding box center [395, 265] width 87 height 36
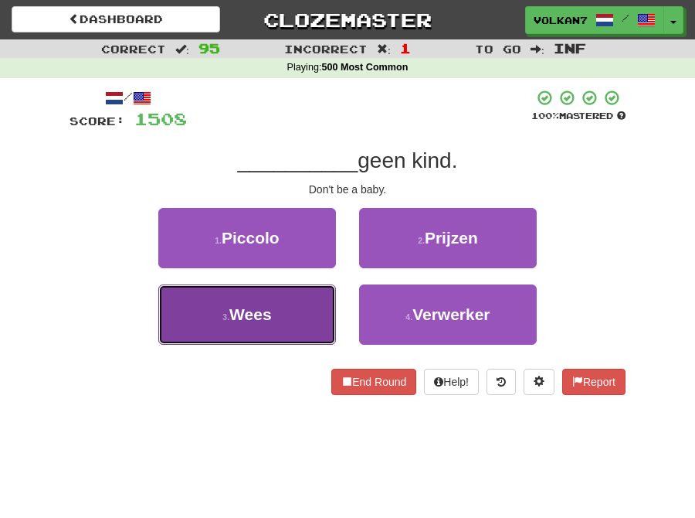
click at [290, 323] on button "3 . Wees" at bounding box center [247, 314] width 178 height 60
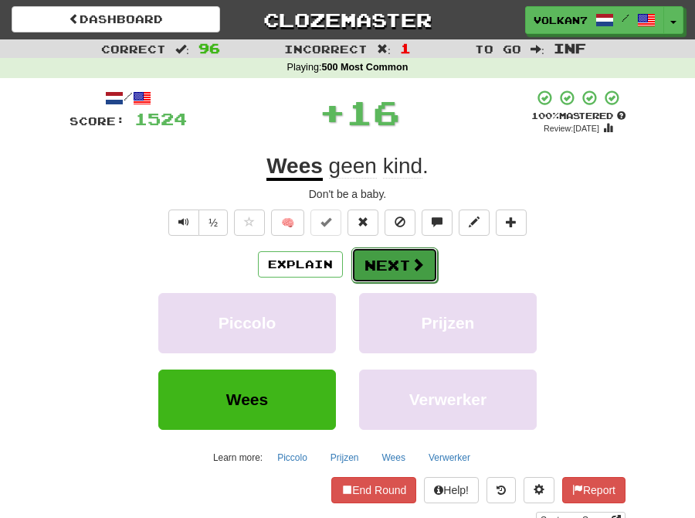
click at [385, 270] on button "Next" at bounding box center [395, 265] width 87 height 36
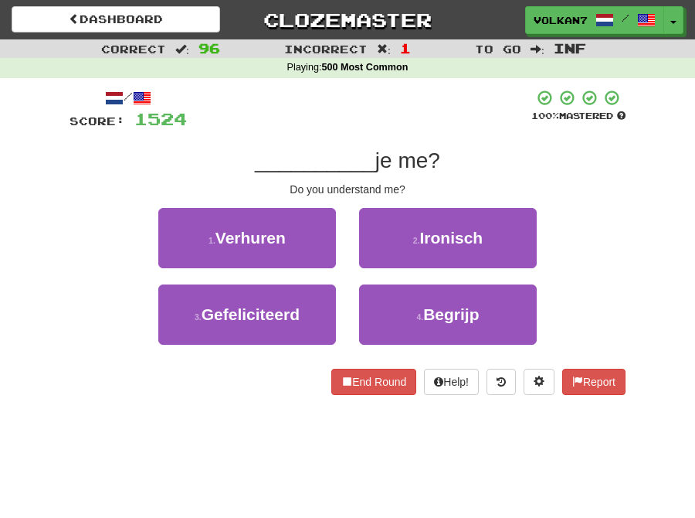
click at [414, 102] on div at bounding box center [359, 110] width 345 height 42
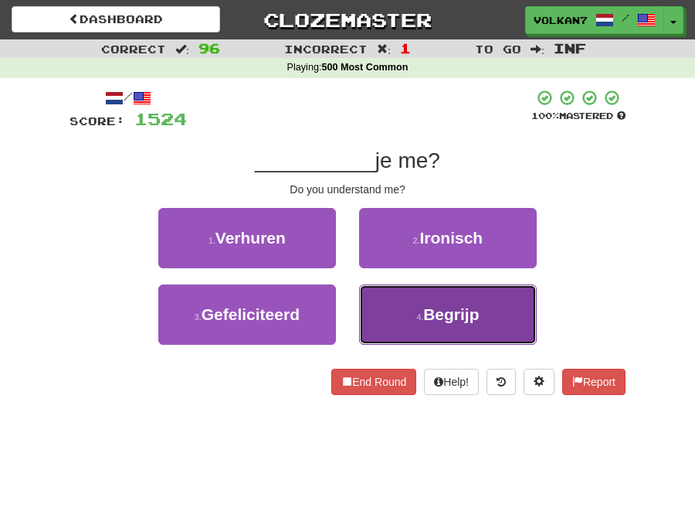
click at [422, 306] on button "4 . Begrijp" at bounding box center [448, 314] width 178 height 60
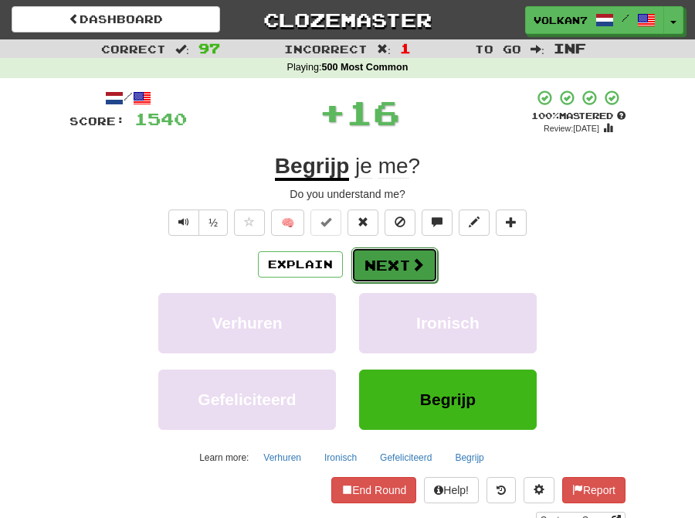
click at [384, 270] on button "Next" at bounding box center [395, 265] width 87 height 36
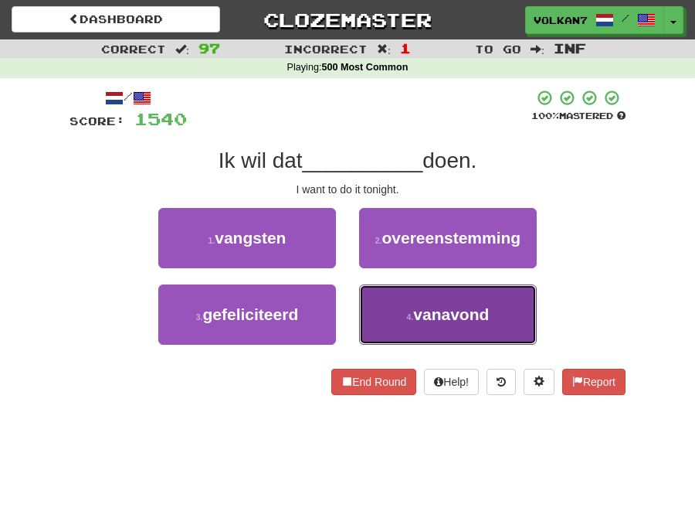
click at [408, 312] on small "4 ." at bounding box center [410, 316] width 7 height 9
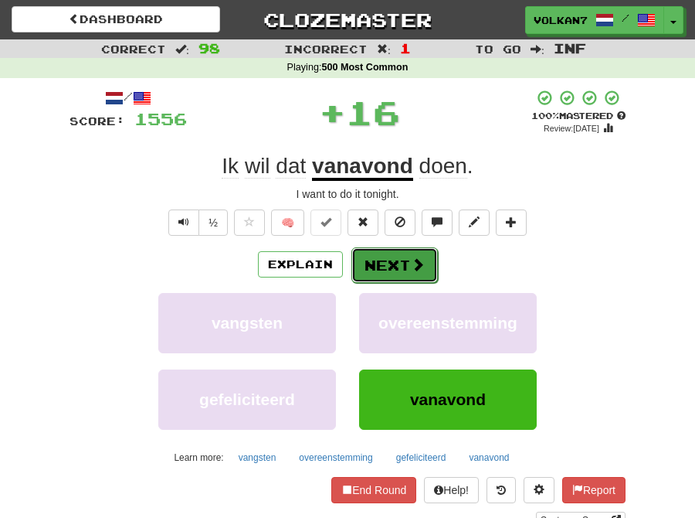
click at [391, 267] on button "Next" at bounding box center [395, 265] width 87 height 36
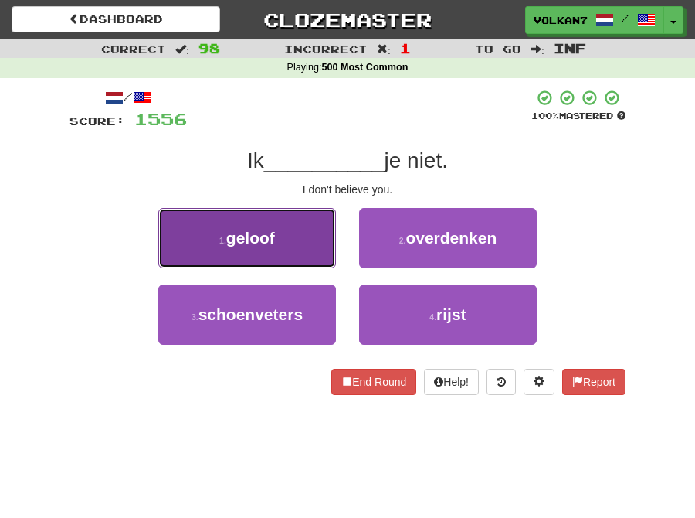
click at [281, 243] on button "1 . geloof" at bounding box center [247, 238] width 178 height 60
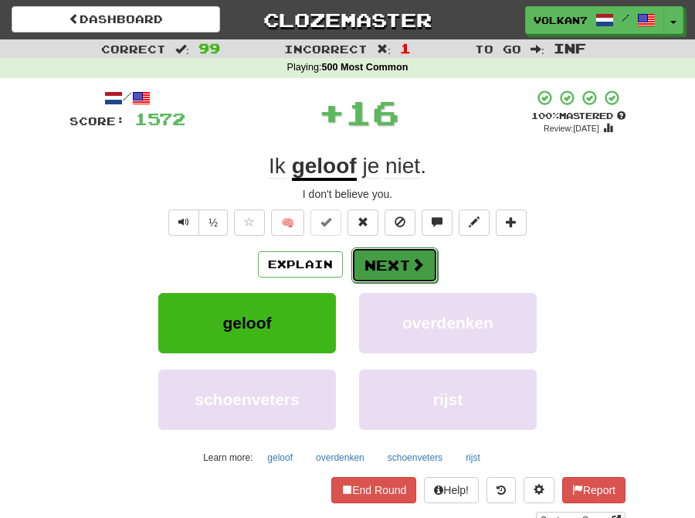
click at [383, 264] on button "Next" at bounding box center [395, 265] width 87 height 36
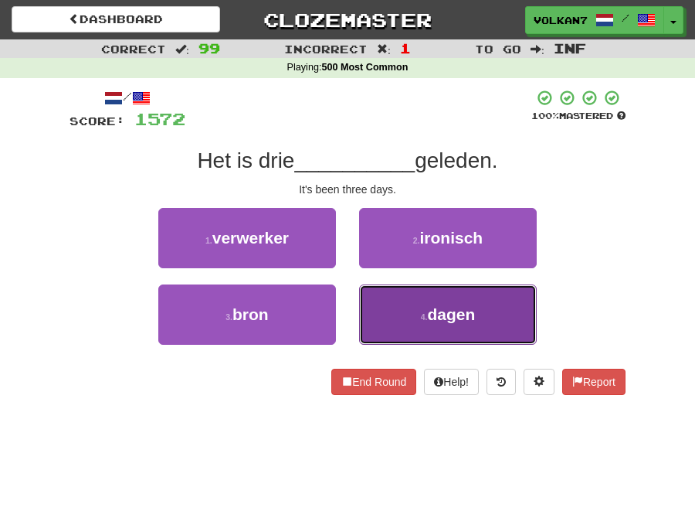
click at [391, 297] on button "4 . dagen" at bounding box center [448, 314] width 178 height 60
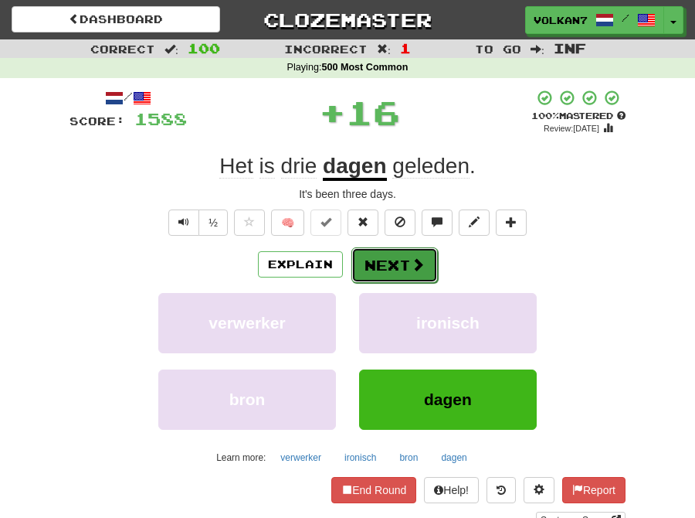
click at [392, 274] on button "Next" at bounding box center [395, 265] width 87 height 36
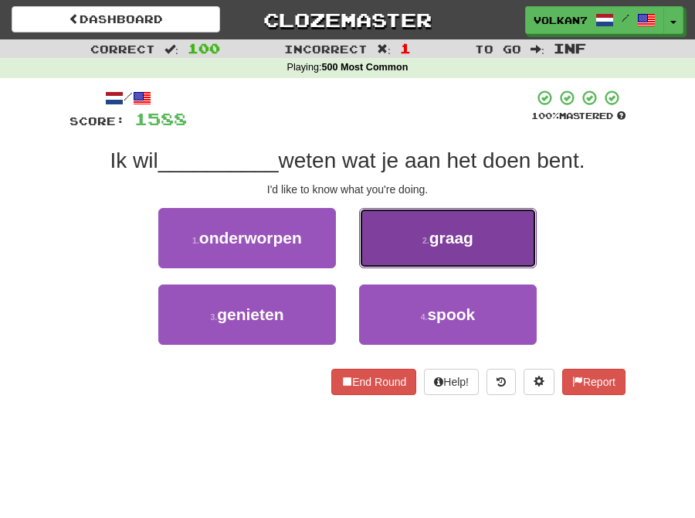
click at [414, 244] on button "2 . graag" at bounding box center [448, 238] width 178 height 60
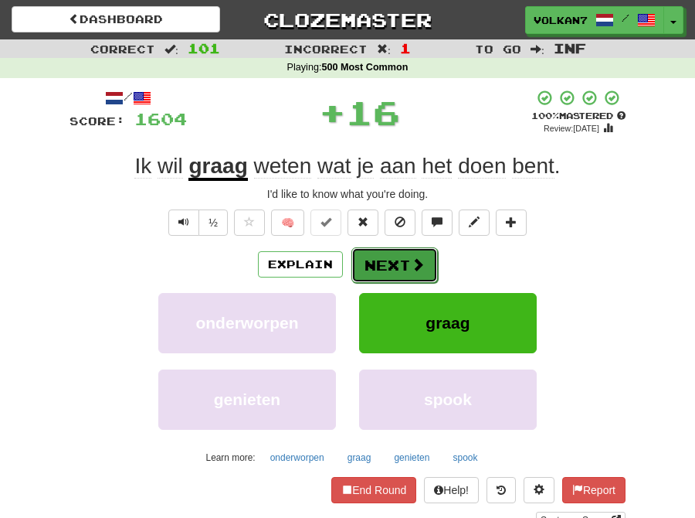
click at [363, 263] on button "Next" at bounding box center [395, 265] width 87 height 36
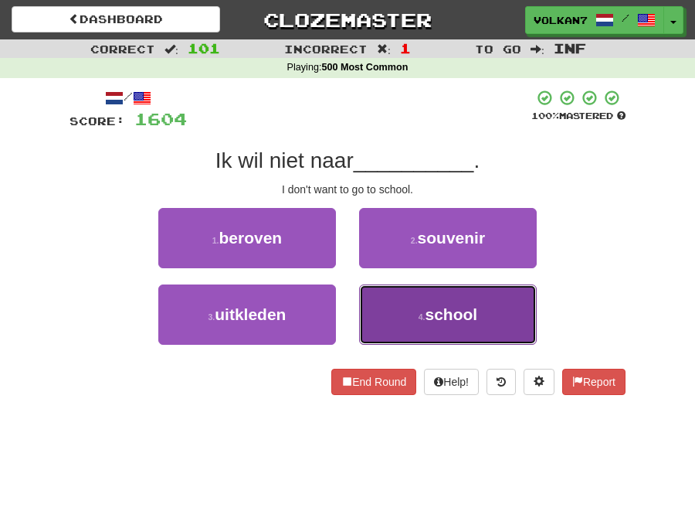
click at [409, 332] on button "4 . school" at bounding box center [448, 314] width 178 height 60
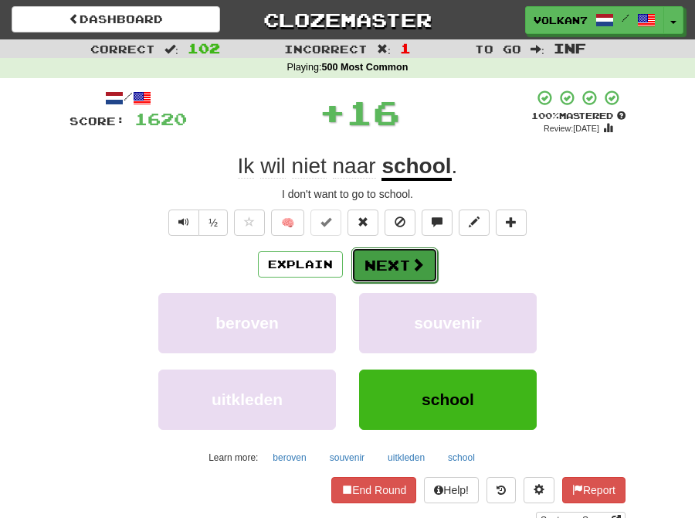
click at [399, 279] on button "Next" at bounding box center [395, 265] width 87 height 36
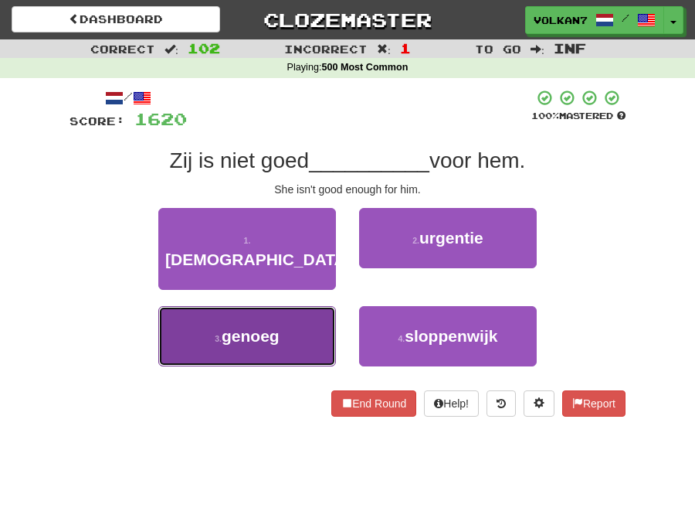
click at [311, 306] on button "3 . genoeg" at bounding box center [247, 336] width 178 height 60
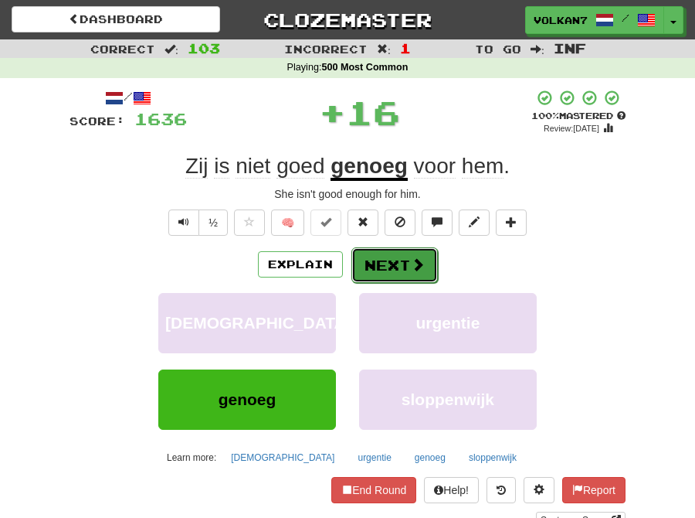
click at [371, 261] on button "Next" at bounding box center [395, 265] width 87 height 36
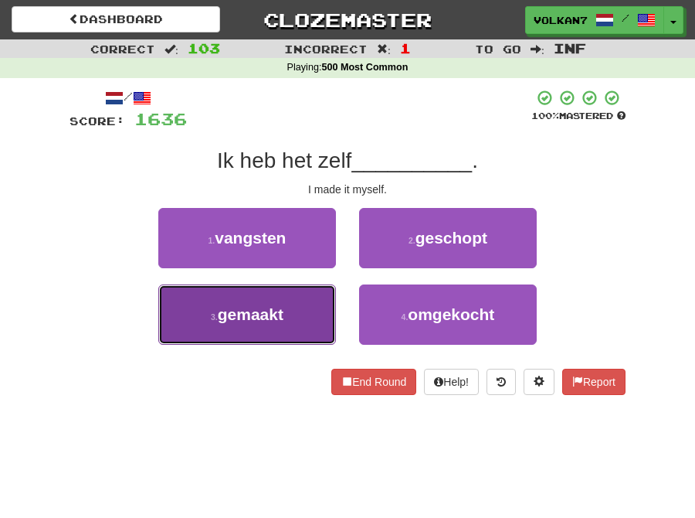
click at [301, 306] on button "3 . gemaakt" at bounding box center [247, 314] width 178 height 60
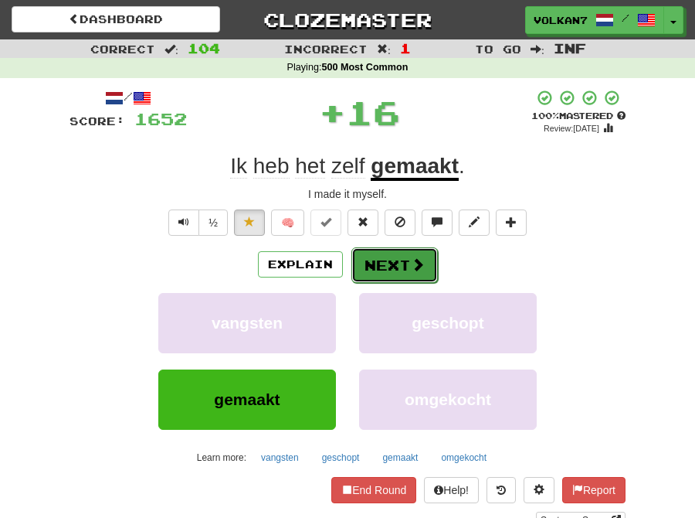
click at [371, 263] on button "Next" at bounding box center [395, 265] width 87 height 36
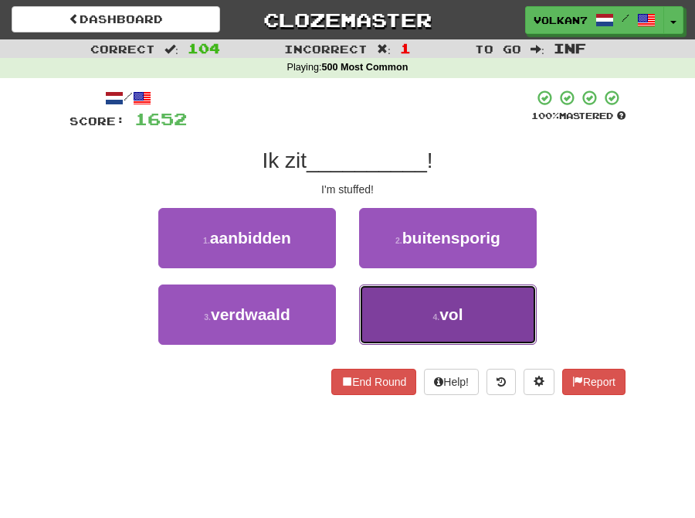
click at [384, 304] on button "4 . vol" at bounding box center [448, 314] width 178 height 60
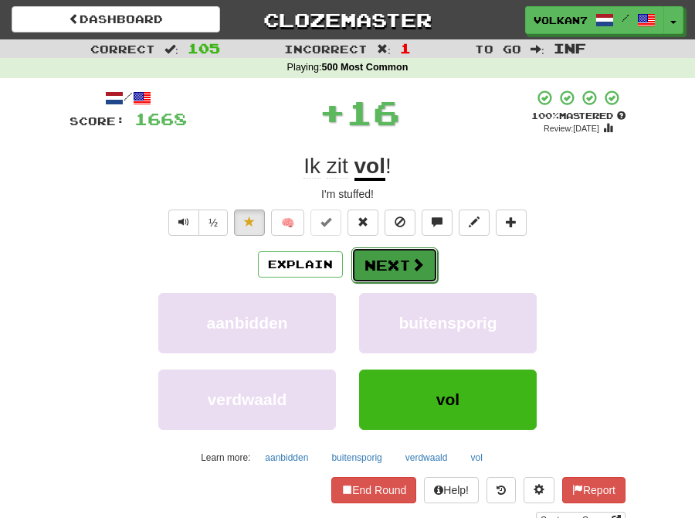
click at [389, 273] on button "Next" at bounding box center [395, 265] width 87 height 36
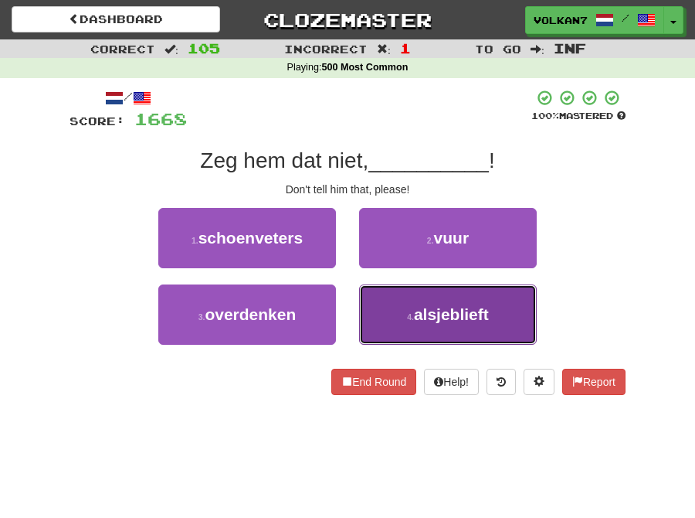
click at [403, 286] on button "4 . alsjeblieft" at bounding box center [448, 314] width 178 height 60
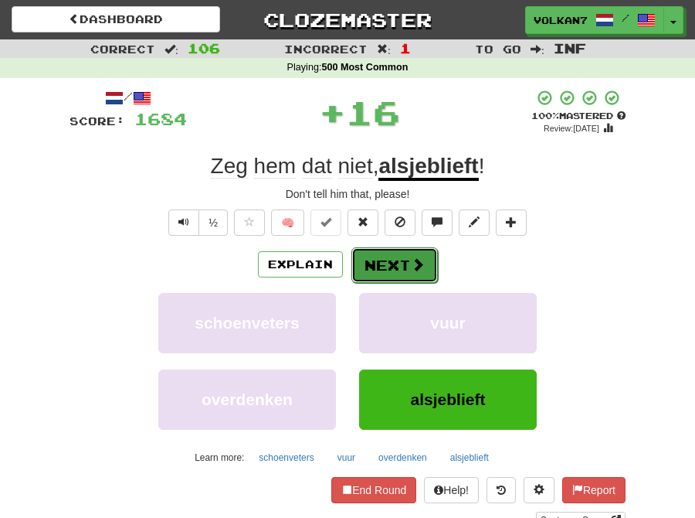
click at [382, 260] on button "Next" at bounding box center [395, 265] width 87 height 36
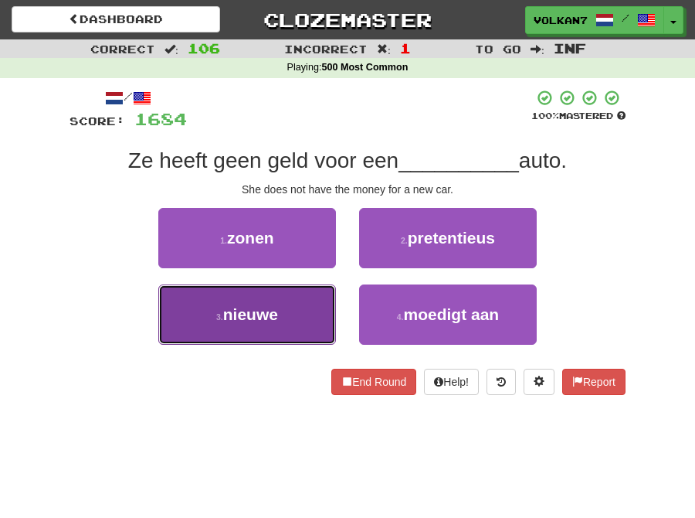
click at [286, 299] on button "3 . nieuwe" at bounding box center [247, 314] width 178 height 60
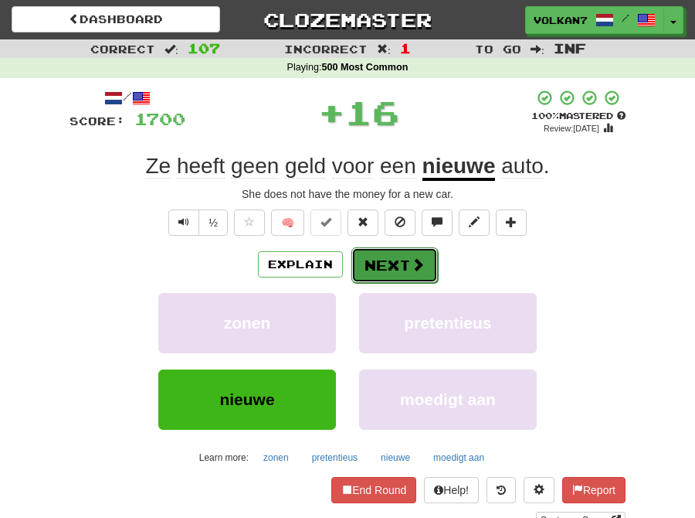
click at [379, 260] on button "Next" at bounding box center [395, 265] width 87 height 36
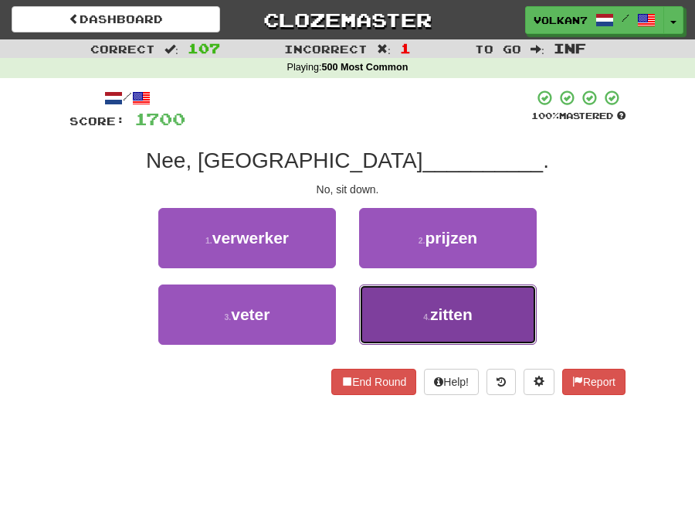
click at [413, 311] on button "4 . zitten" at bounding box center [448, 314] width 178 height 60
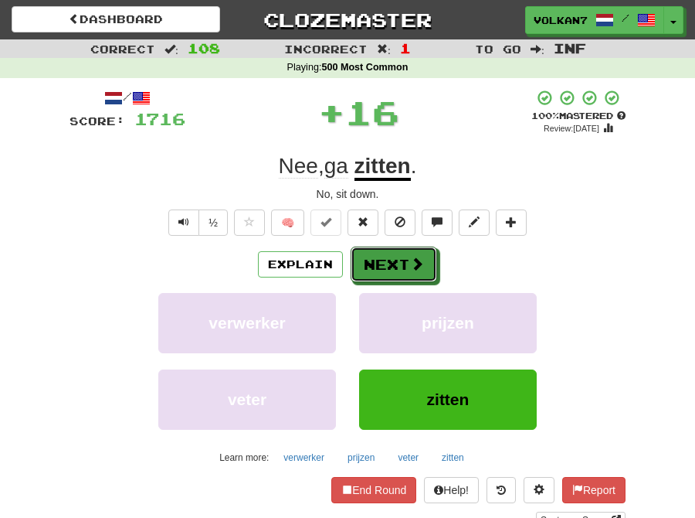
click at [386, 264] on button "Next" at bounding box center [394, 264] width 87 height 36
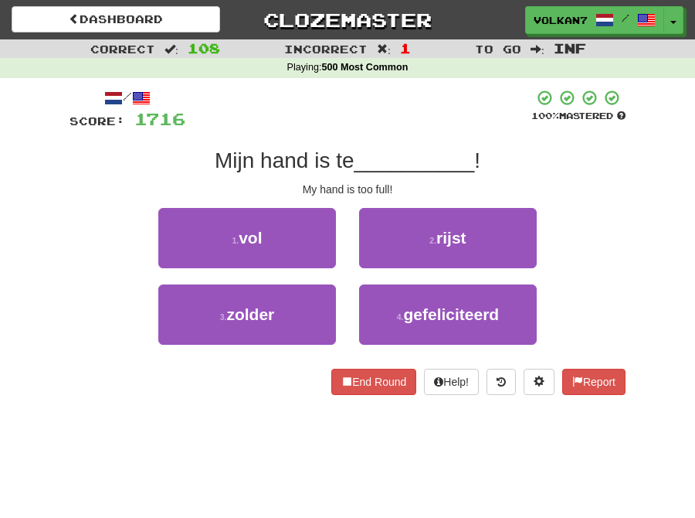
click at [398, 134] on div "/ Score: 1716 100 % Mastered Mijn hand is te __________ ! My hand is too full! …" at bounding box center [348, 242] width 556 height 306
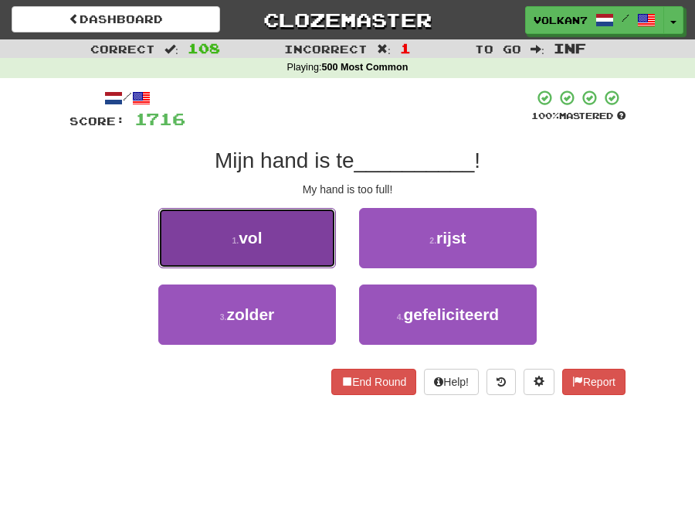
click at [253, 249] on button "1 . vol" at bounding box center [247, 238] width 178 height 60
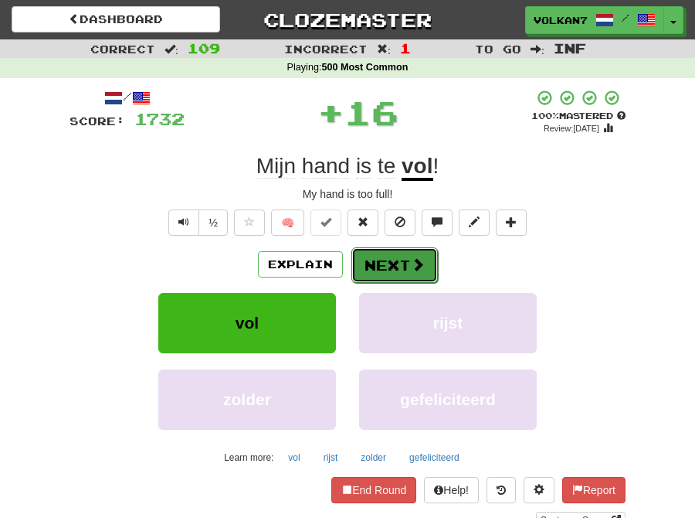
click at [394, 270] on button "Next" at bounding box center [395, 265] width 87 height 36
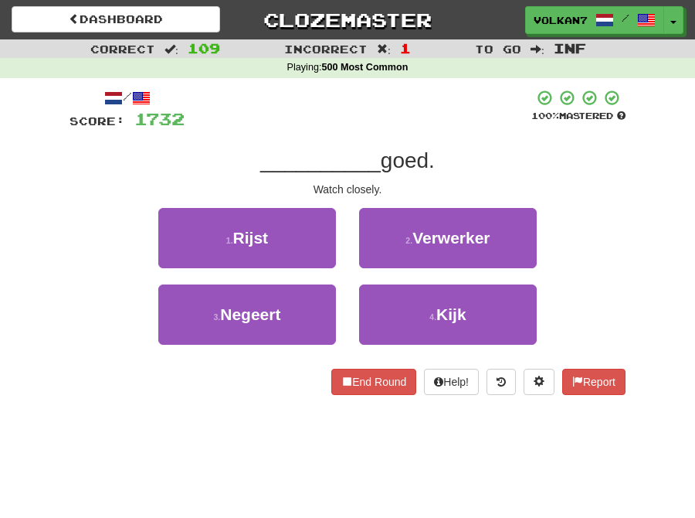
click at [394, 132] on div "/ Score: 1732 100 % Mastered __________ goed. Watch closely. 1 . Rijst 2 . Verw…" at bounding box center [348, 242] width 556 height 306
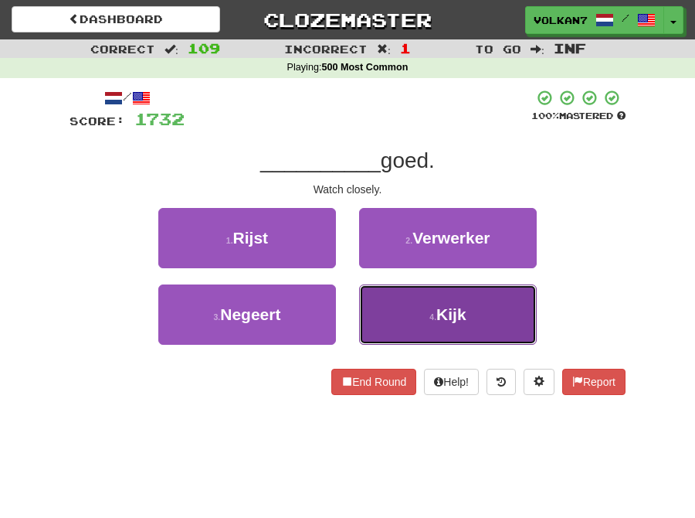
click at [446, 329] on button "4 . Kijk" at bounding box center [448, 314] width 178 height 60
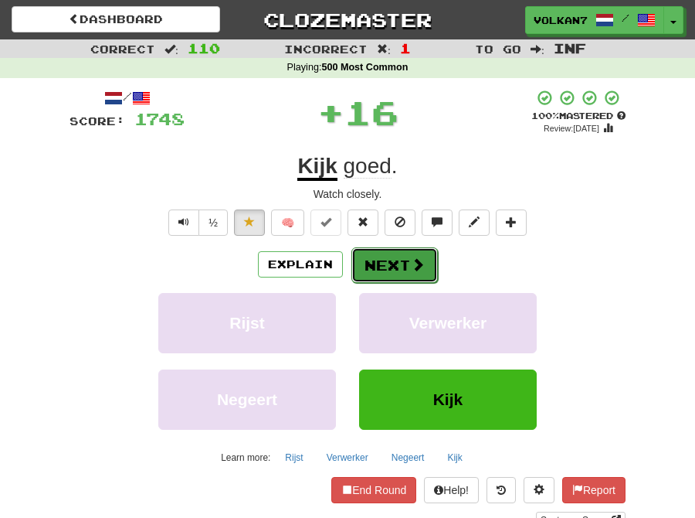
click at [399, 266] on button "Next" at bounding box center [395, 265] width 87 height 36
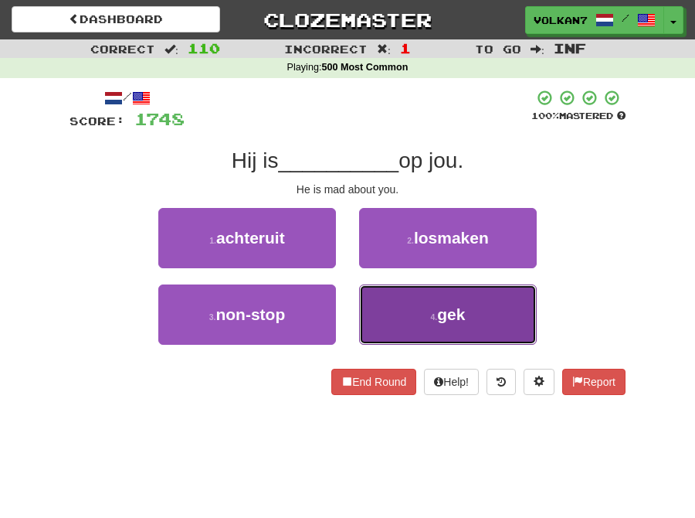
click at [412, 334] on button "4 . gek" at bounding box center [448, 314] width 178 height 60
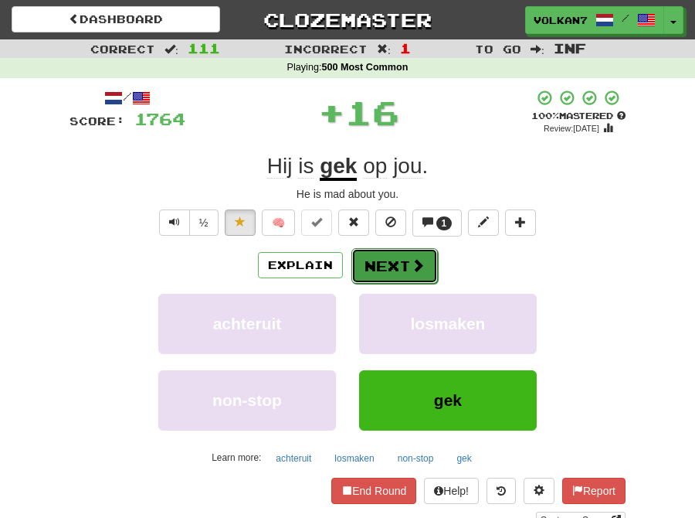
click at [399, 265] on button "Next" at bounding box center [395, 266] width 87 height 36
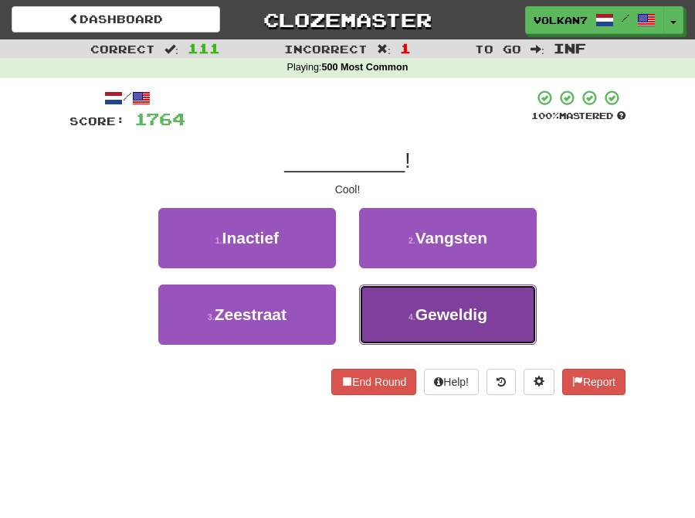
click at [407, 286] on button "4 . Geweldig" at bounding box center [448, 314] width 178 height 60
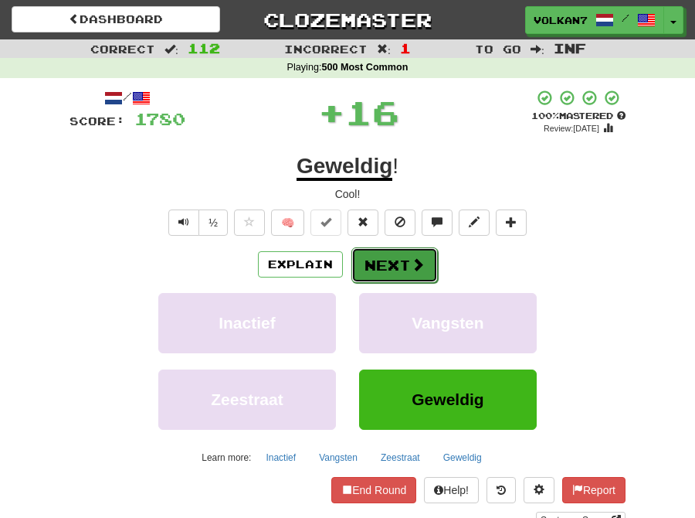
click at [385, 253] on button "Next" at bounding box center [395, 265] width 87 height 36
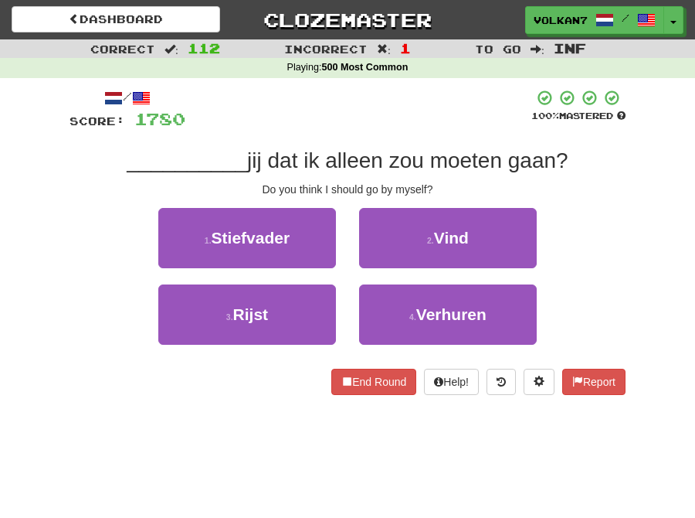
click at [385, 122] on div at bounding box center [358, 110] width 346 height 42
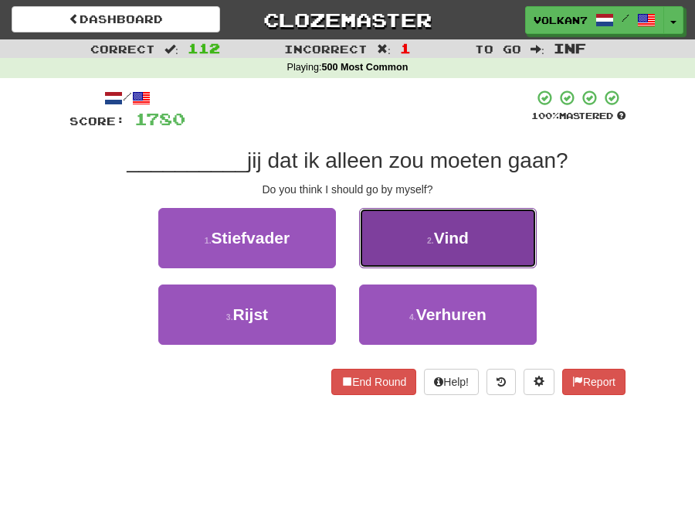
click at [369, 245] on button "2 . Vind" at bounding box center [448, 238] width 178 height 60
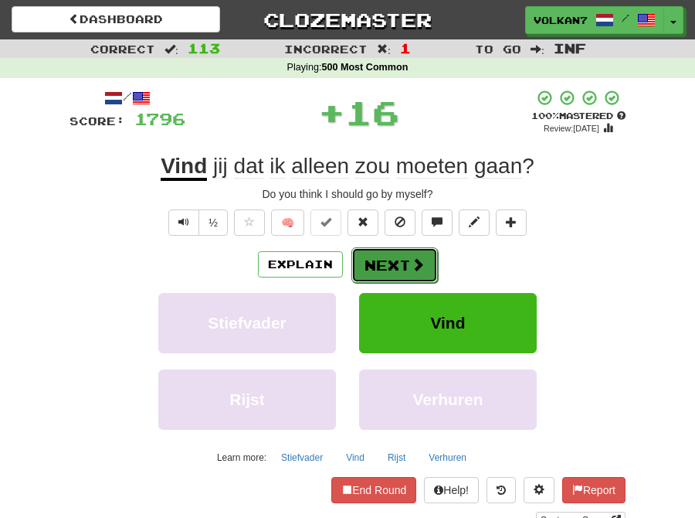
click at [399, 258] on button "Next" at bounding box center [395, 265] width 87 height 36
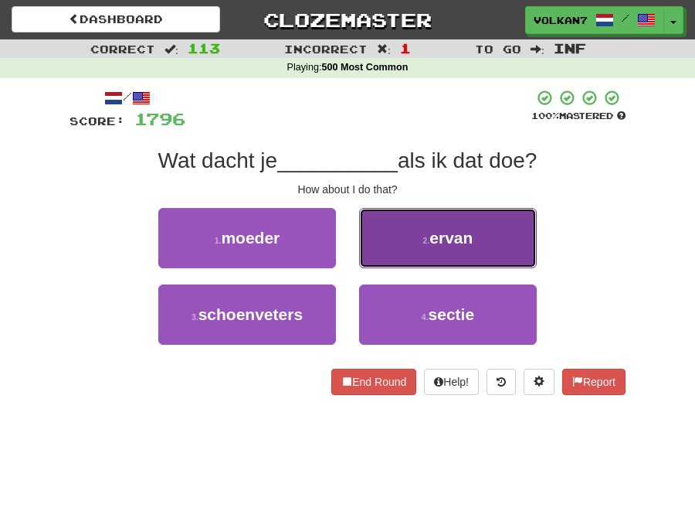
click at [436, 229] on span "ervan" at bounding box center [451, 238] width 43 height 18
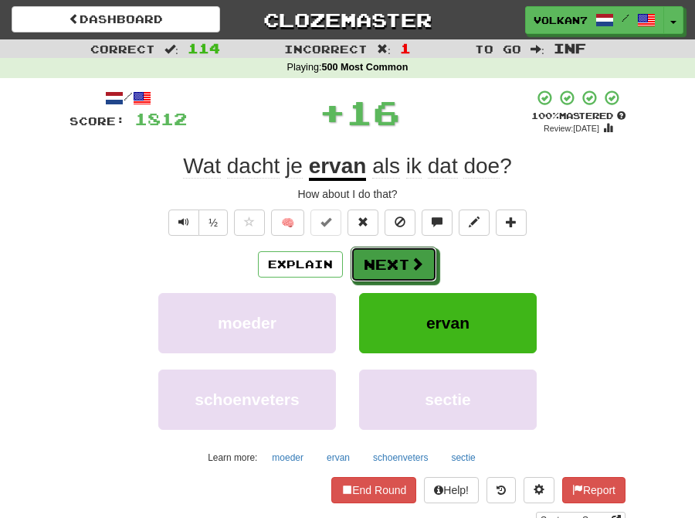
click at [398, 260] on button "Next" at bounding box center [394, 264] width 87 height 36
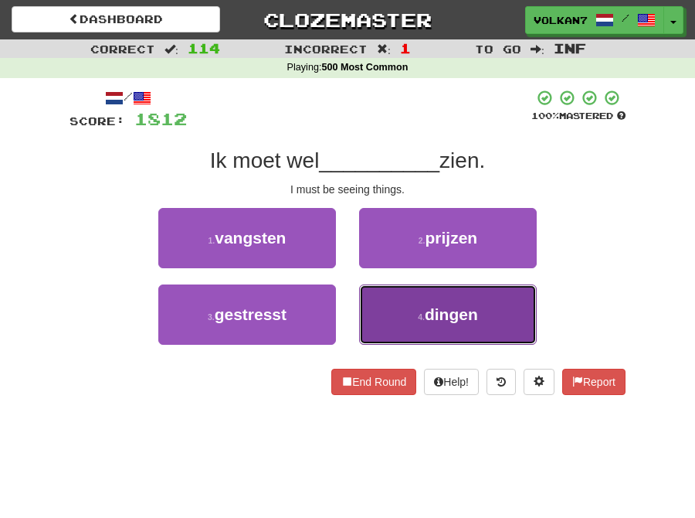
click at [436, 310] on span "dingen" at bounding box center [451, 314] width 53 height 18
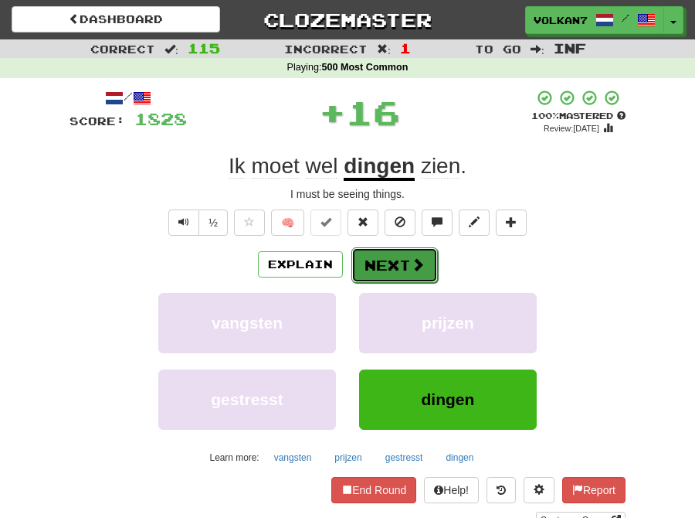
click at [392, 268] on button "Next" at bounding box center [395, 265] width 87 height 36
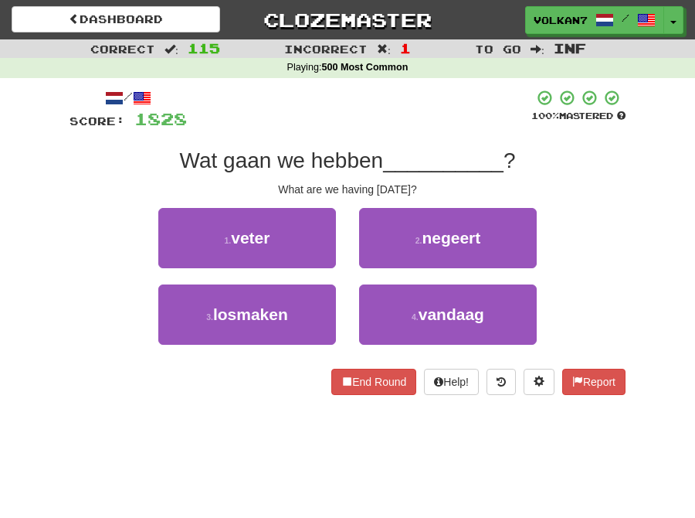
click at [376, 120] on div at bounding box center [359, 110] width 345 height 42
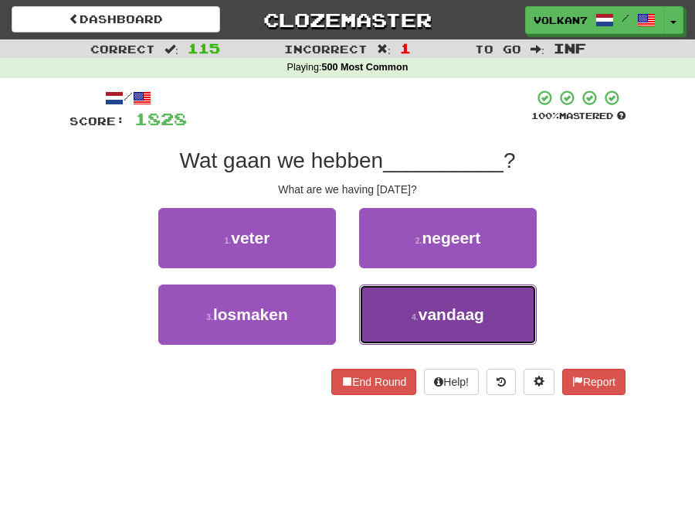
click at [408, 313] on button "4 . vandaag" at bounding box center [448, 314] width 178 height 60
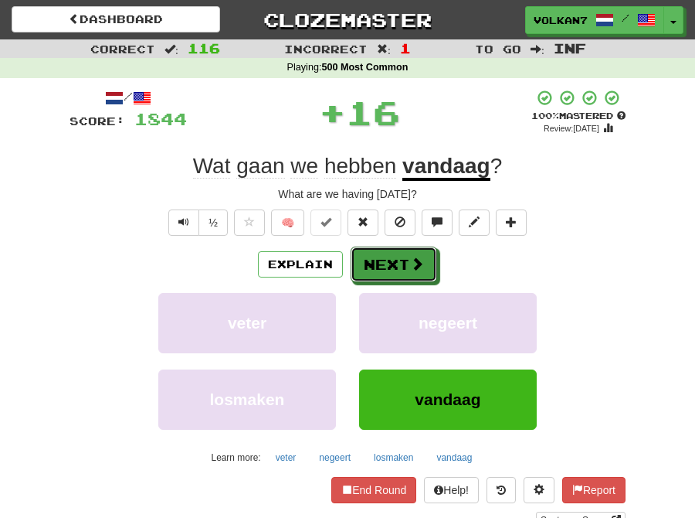
click at [376, 273] on button "Next" at bounding box center [394, 264] width 87 height 36
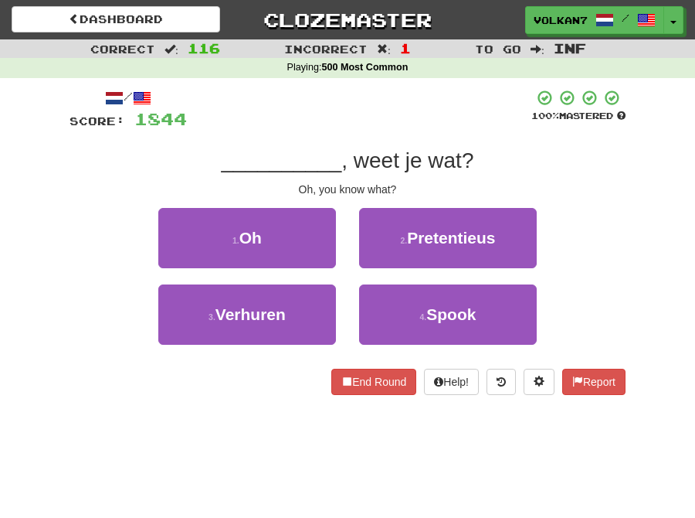
click at [383, 114] on div at bounding box center [359, 110] width 345 height 42
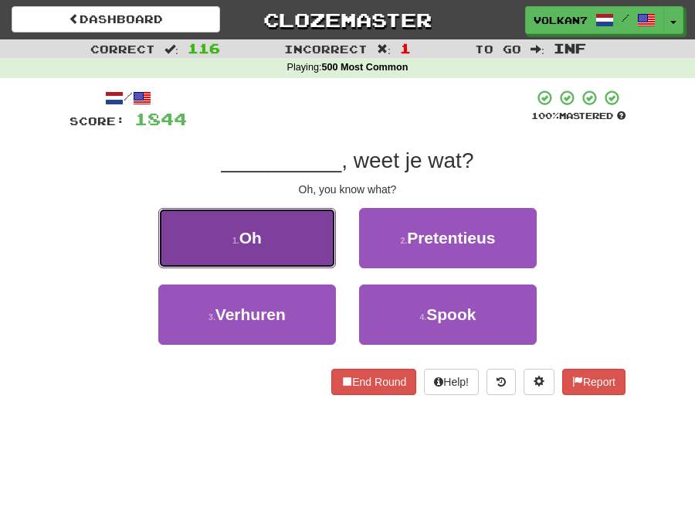
click at [273, 230] on button "1 . Oh" at bounding box center [247, 238] width 178 height 60
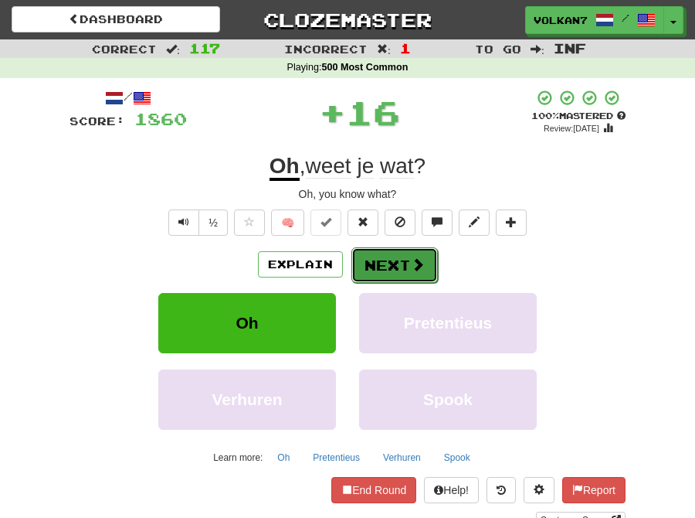
click at [411, 264] on span at bounding box center [418, 264] width 14 height 14
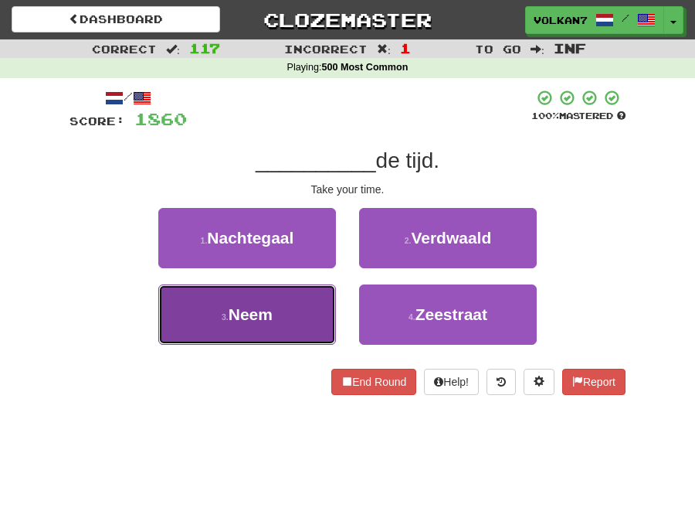
click at [307, 304] on button "3 . Neem" at bounding box center [247, 314] width 178 height 60
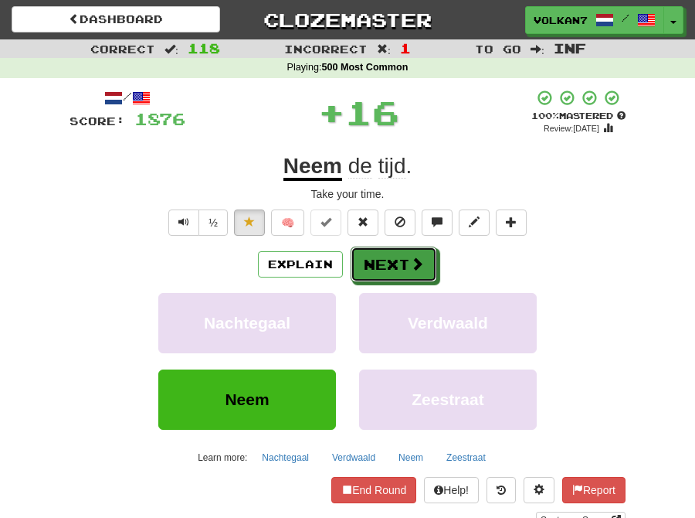
click at [398, 259] on button "Next" at bounding box center [394, 264] width 87 height 36
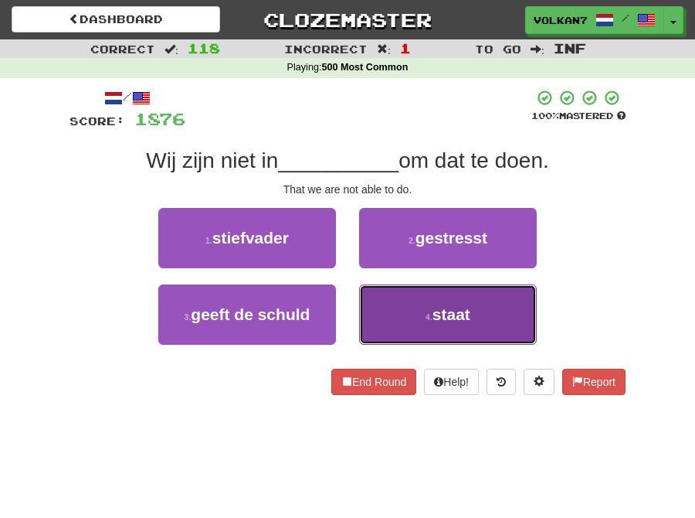
click at [383, 318] on button "4 . staat" at bounding box center [448, 314] width 178 height 60
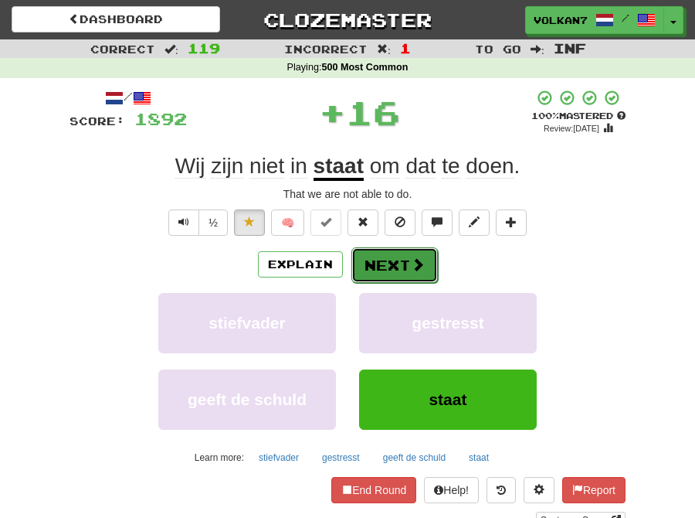
click at [382, 265] on button "Next" at bounding box center [395, 265] width 87 height 36
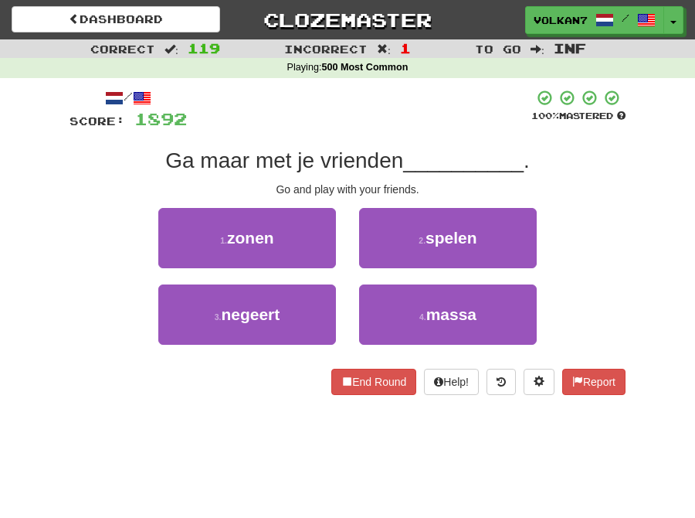
click at [441, 73] on div "Playing : 500 Most Common" at bounding box center [347, 68] width 695 height 14
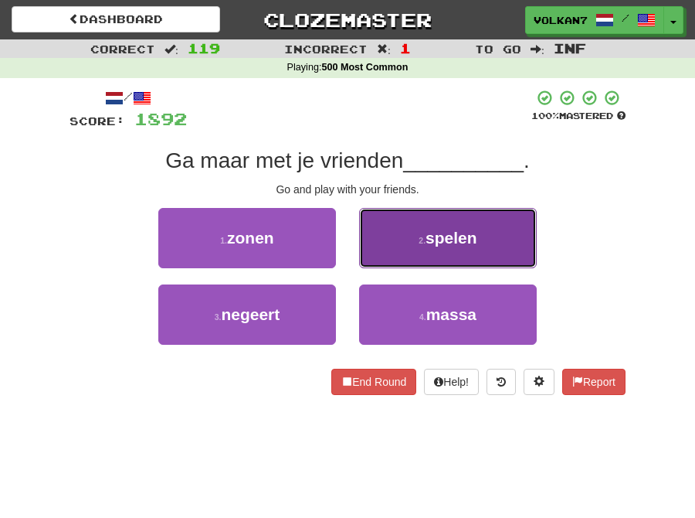
click at [415, 238] on button "2 . spelen" at bounding box center [448, 238] width 178 height 60
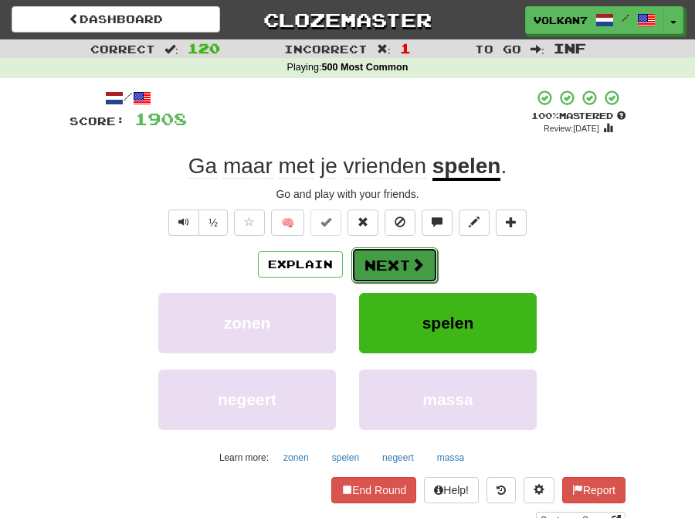
click at [408, 249] on button "Next" at bounding box center [395, 265] width 87 height 36
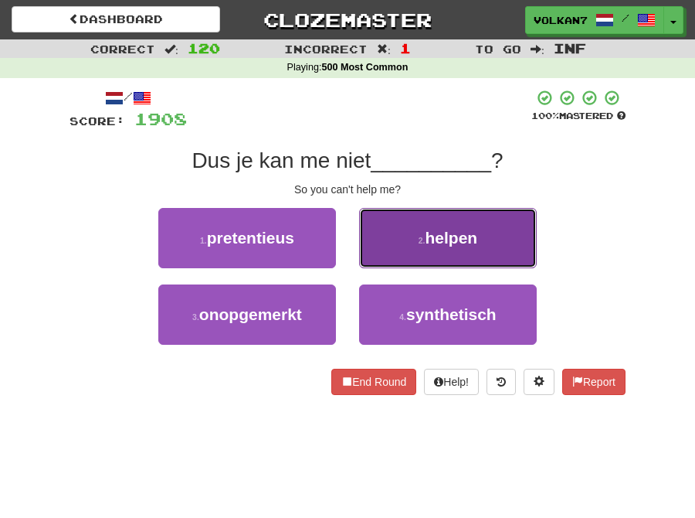
click at [409, 238] on button "2 . helpen" at bounding box center [448, 238] width 178 height 60
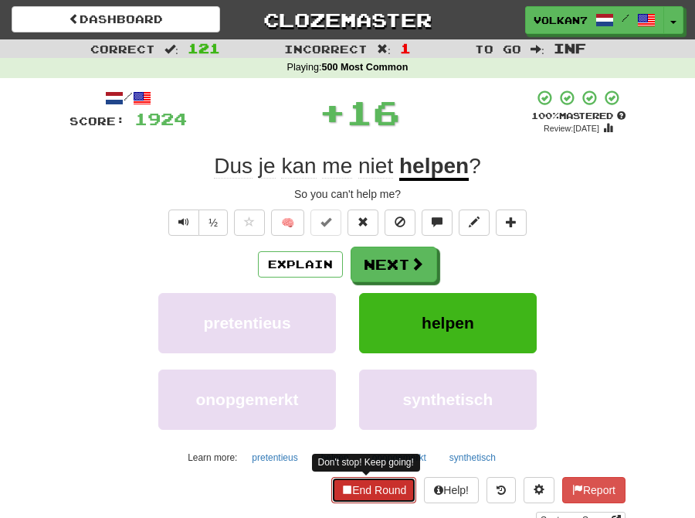
click at [373, 484] on button "End Round" at bounding box center [373, 490] width 85 height 26
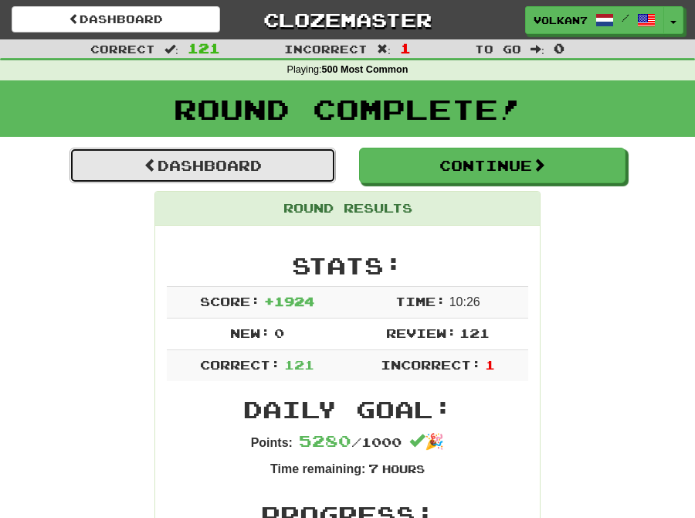
click at [312, 165] on link "Dashboard" at bounding box center [203, 166] width 267 height 36
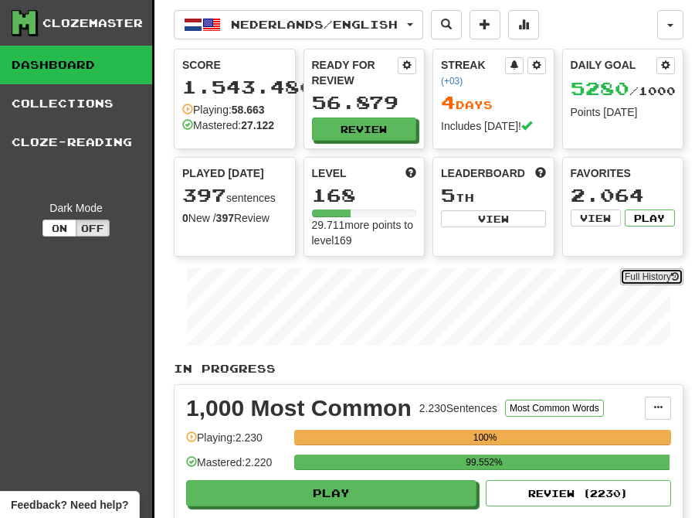
click at [669, 276] on link "Full History" at bounding box center [651, 276] width 63 height 17
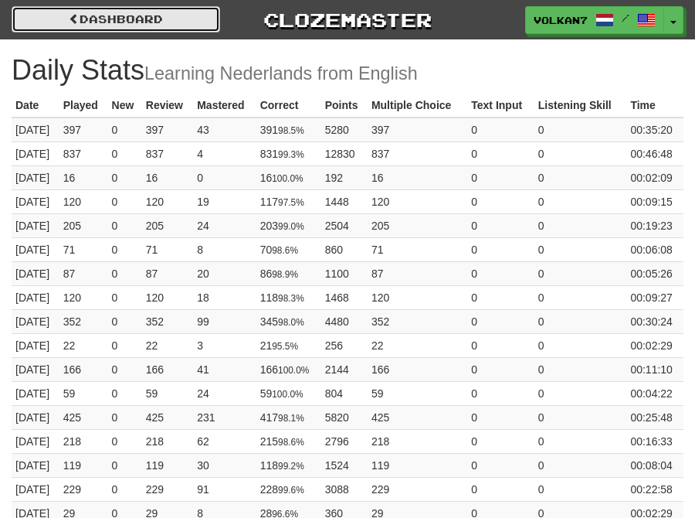
click at [170, 21] on link "Dashboard" at bounding box center [116, 19] width 209 height 26
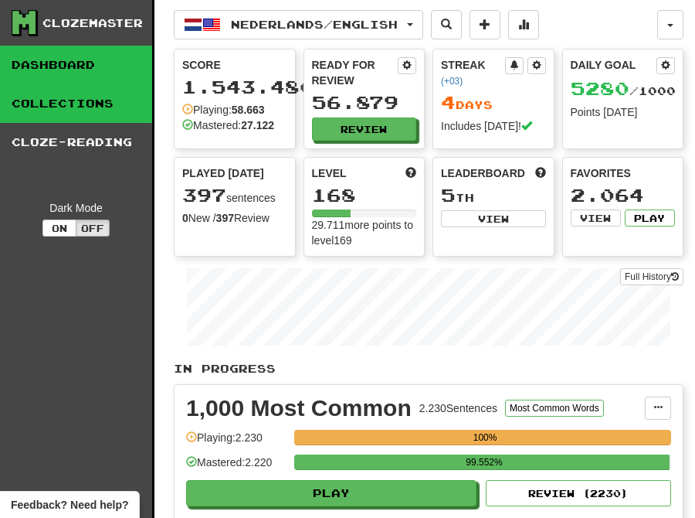
click at [113, 110] on link "Collections" at bounding box center [76, 103] width 152 height 39
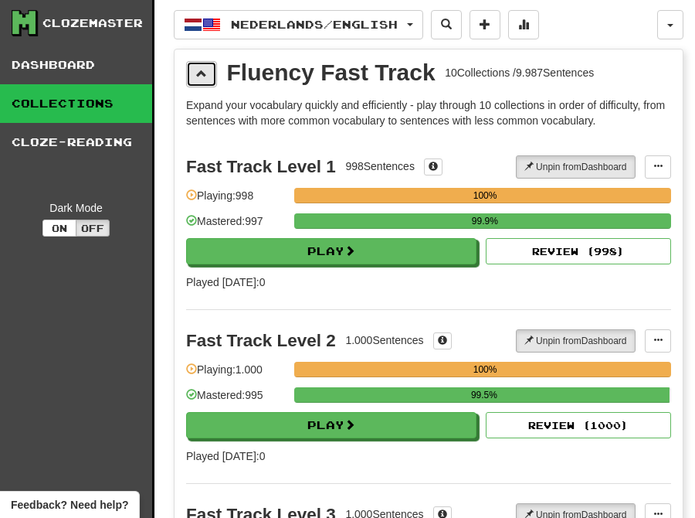
click at [207, 62] on button at bounding box center [201, 74] width 31 height 26
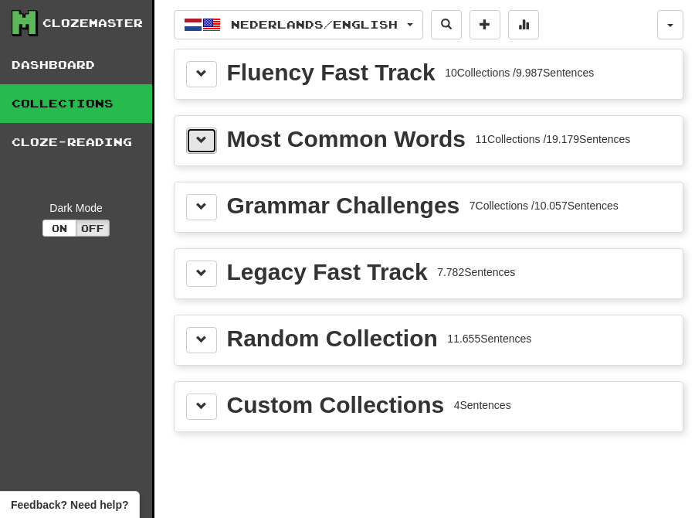
click at [206, 145] on button at bounding box center [201, 140] width 31 height 26
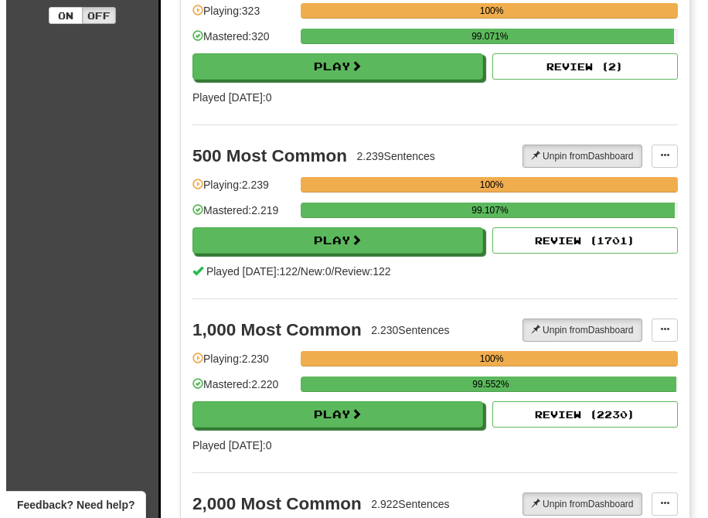
scroll to position [257, 0]
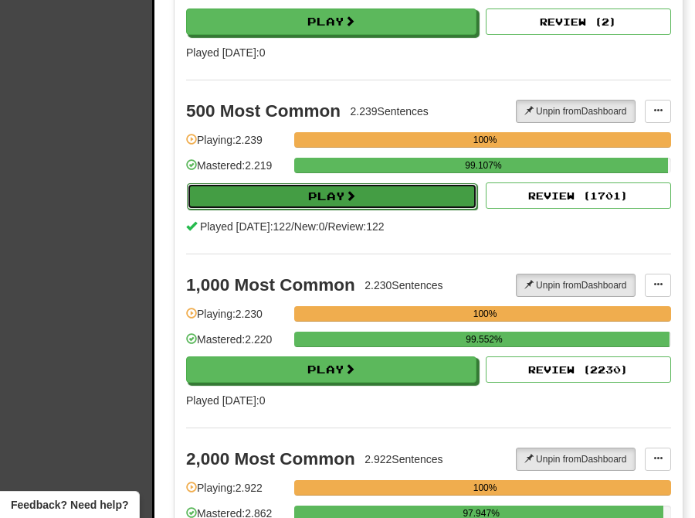
click at [325, 196] on button "Play" at bounding box center [332, 196] width 291 height 26
select select "********"
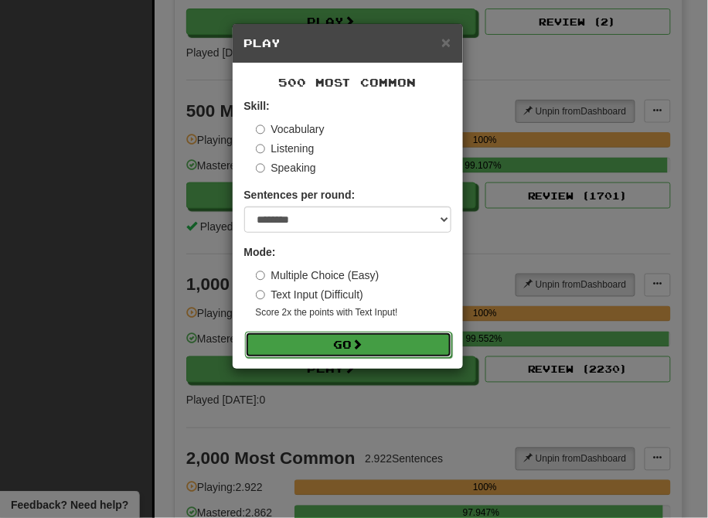
click at [336, 335] on button "Go" at bounding box center [348, 344] width 207 height 26
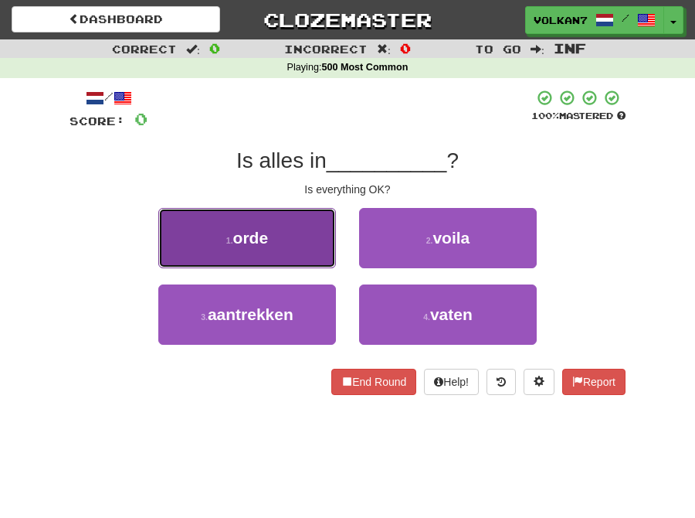
click at [297, 251] on button "1 . orde" at bounding box center [247, 238] width 178 height 60
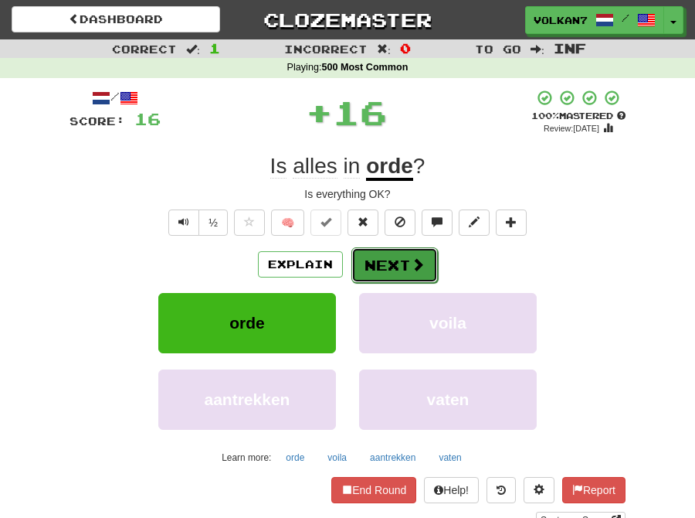
click at [361, 272] on button "Next" at bounding box center [395, 265] width 87 height 36
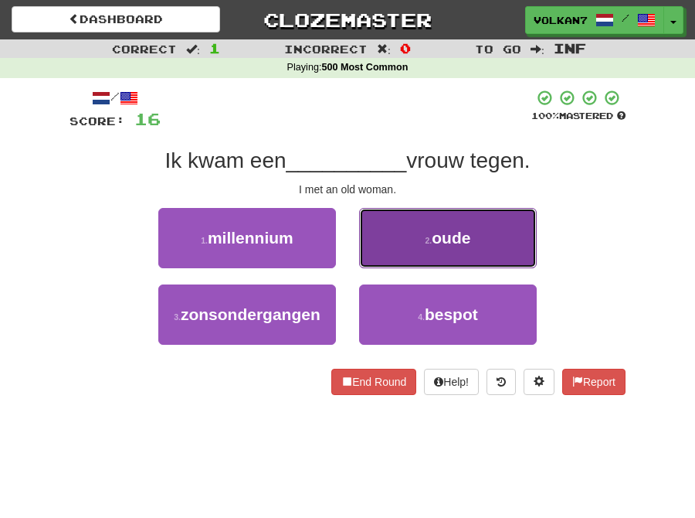
click at [462, 252] on button "2 . oude" at bounding box center [448, 238] width 178 height 60
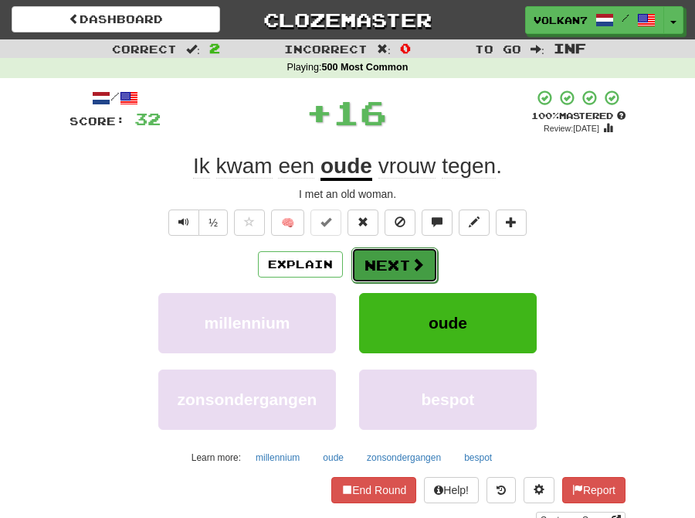
click at [416, 260] on span at bounding box center [418, 264] width 14 height 14
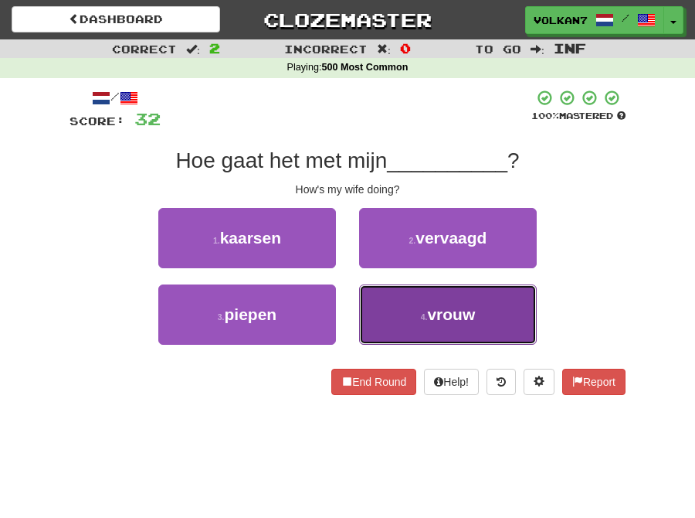
click at [410, 308] on button "4 . vrouw" at bounding box center [448, 314] width 178 height 60
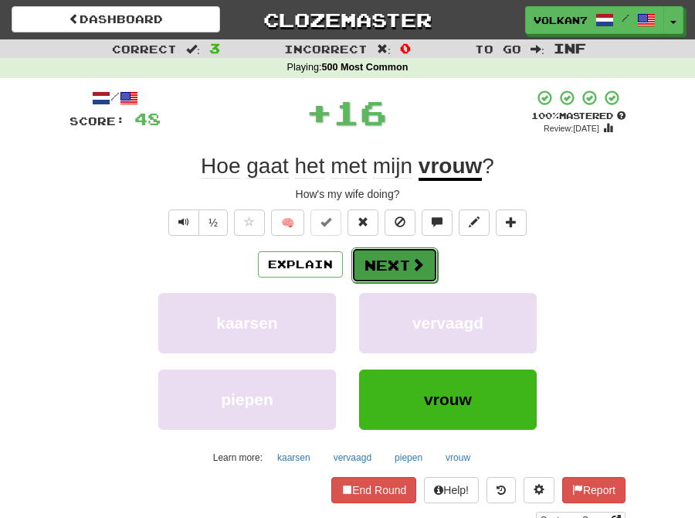
click at [392, 263] on button "Next" at bounding box center [395, 265] width 87 height 36
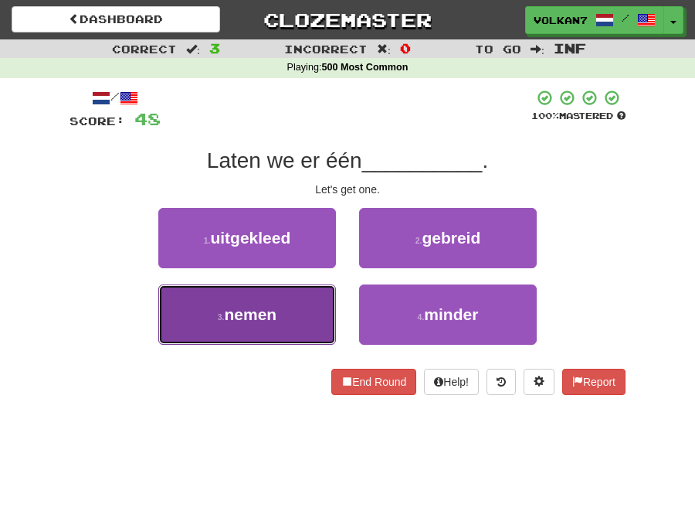
click at [290, 307] on button "3 . nemen" at bounding box center [247, 314] width 178 height 60
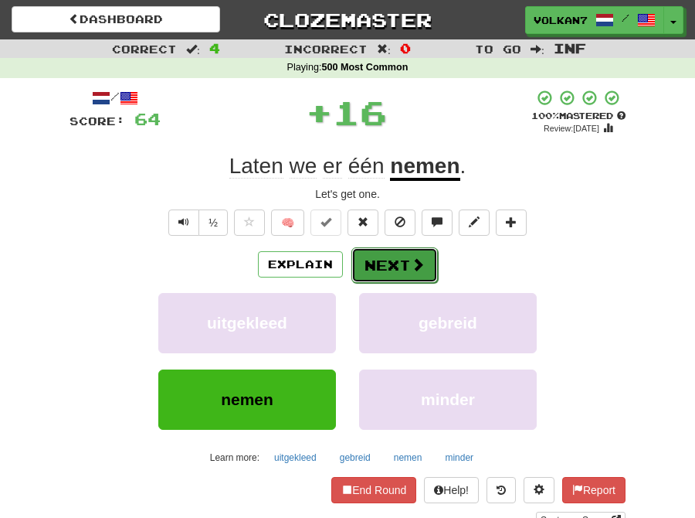
click at [352, 264] on button "Next" at bounding box center [395, 265] width 87 height 36
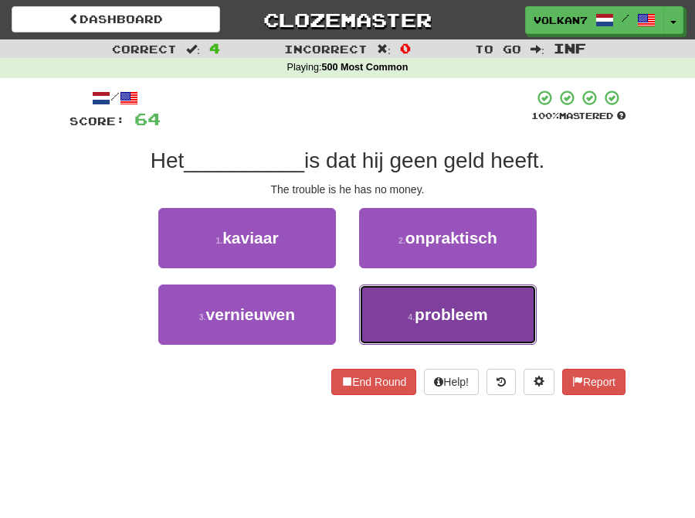
click at [402, 301] on button "4 . probleem" at bounding box center [448, 314] width 178 height 60
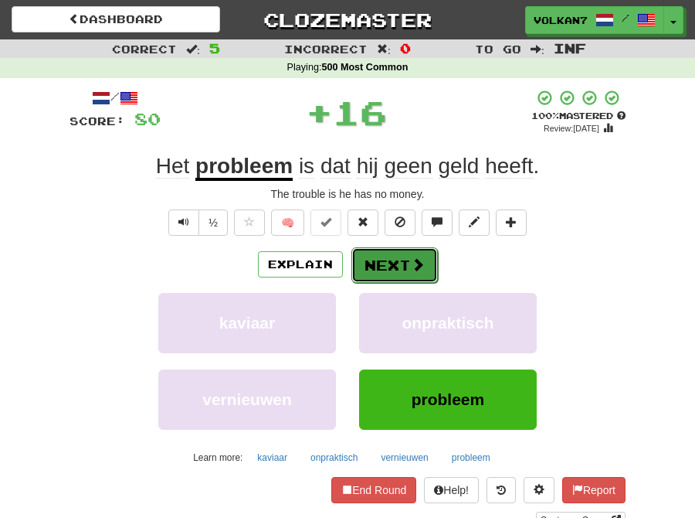
click at [399, 257] on button "Next" at bounding box center [395, 265] width 87 height 36
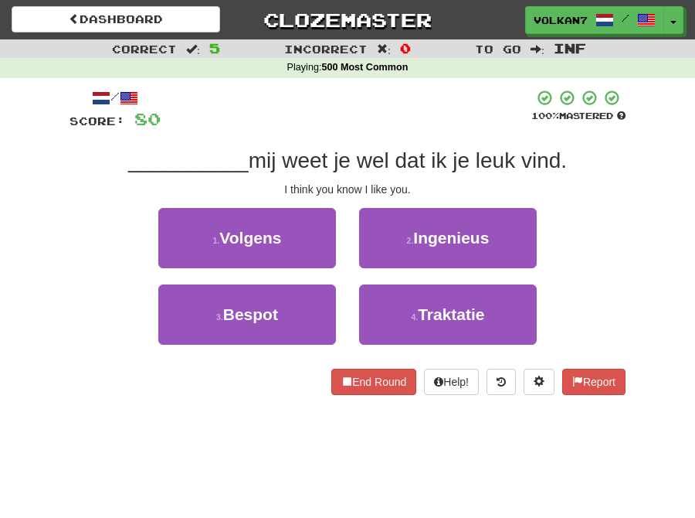
click at [443, 122] on div at bounding box center [346, 110] width 371 height 42
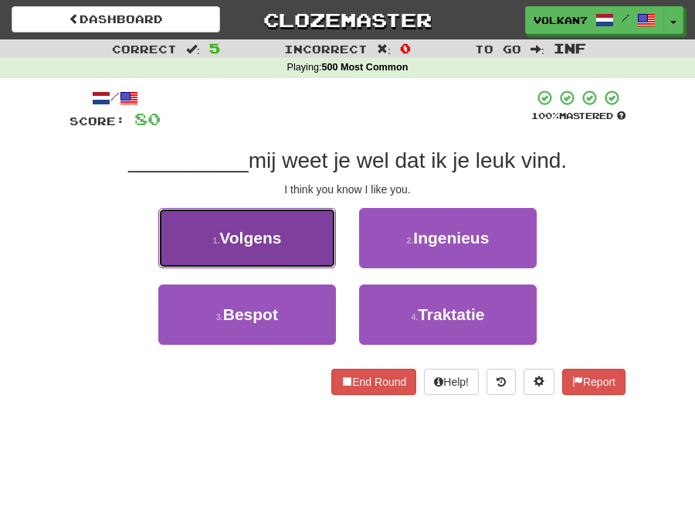
click at [301, 255] on button "1 . Volgens" at bounding box center [247, 238] width 178 height 60
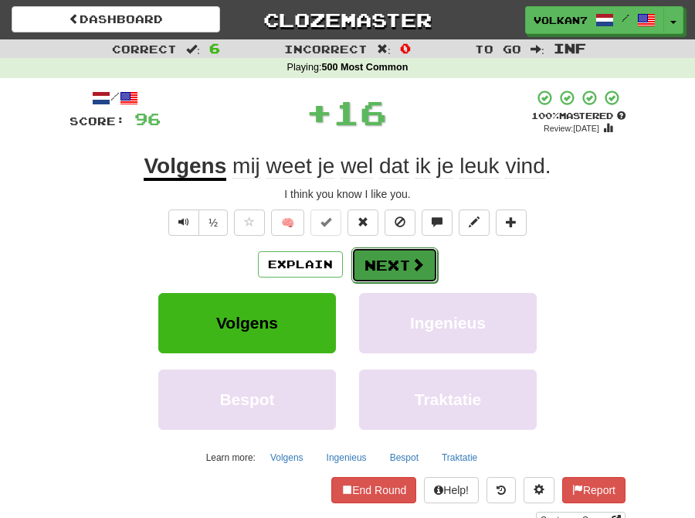
click at [392, 269] on button "Next" at bounding box center [395, 265] width 87 height 36
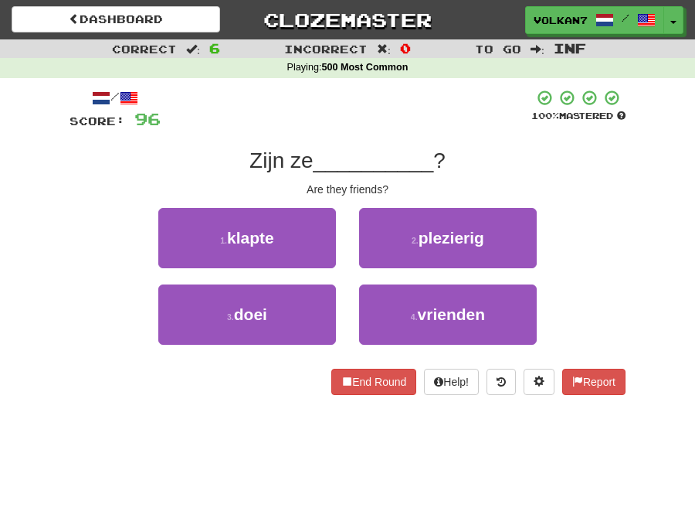
click at [376, 158] on span "__________" at bounding box center [374, 160] width 121 height 24
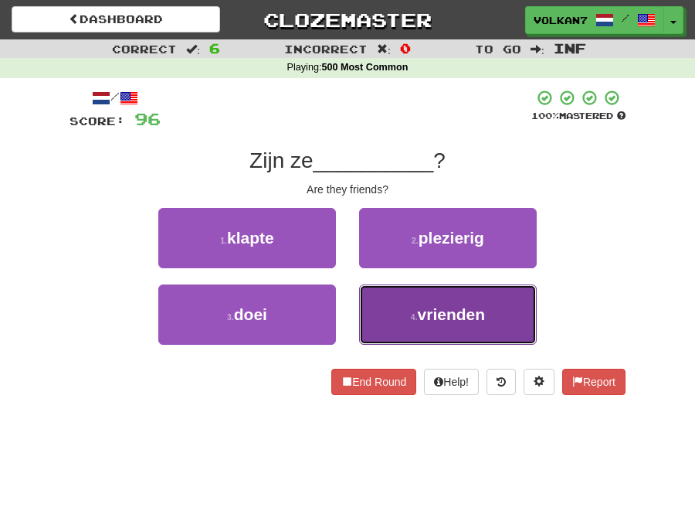
click at [396, 303] on button "4 . vrienden" at bounding box center [448, 314] width 178 height 60
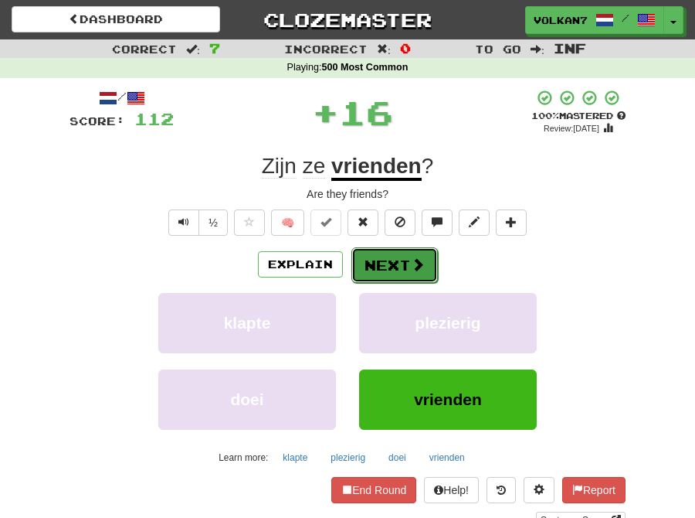
click at [386, 265] on button "Next" at bounding box center [395, 265] width 87 height 36
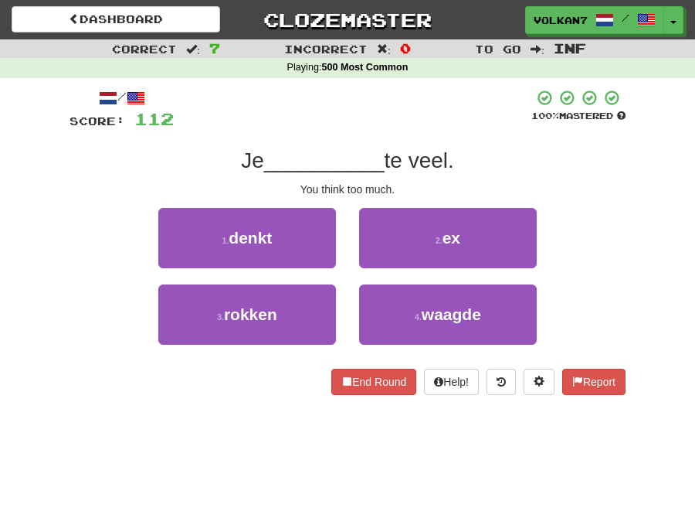
click at [404, 110] on div at bounding box center [353, 110] width 358 height 42
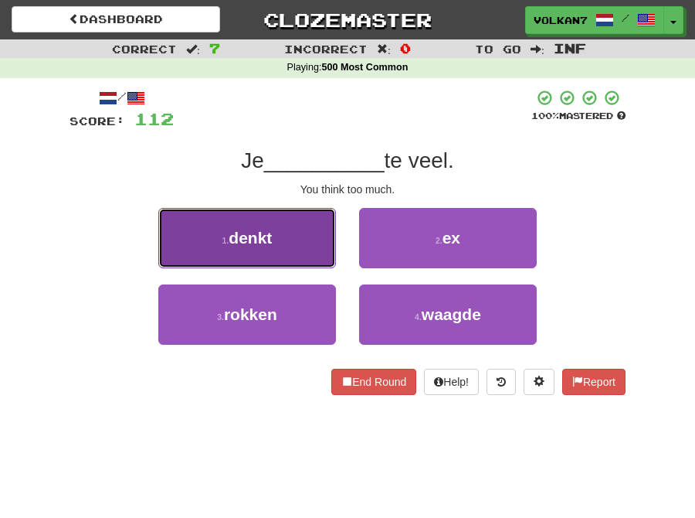
click at [286, 242] on button "1 . denkt" at bounding box center [247, 238] width 178 height 60
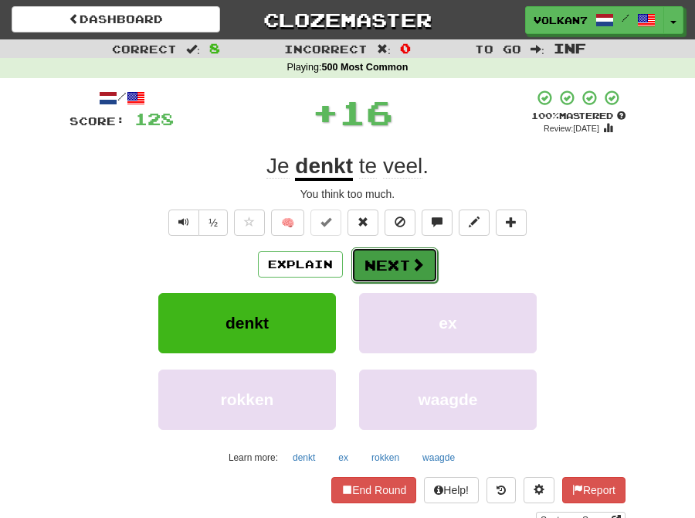
click at [382, 265] on button "Next" at bounding box center [395, 265] width 87 height 36
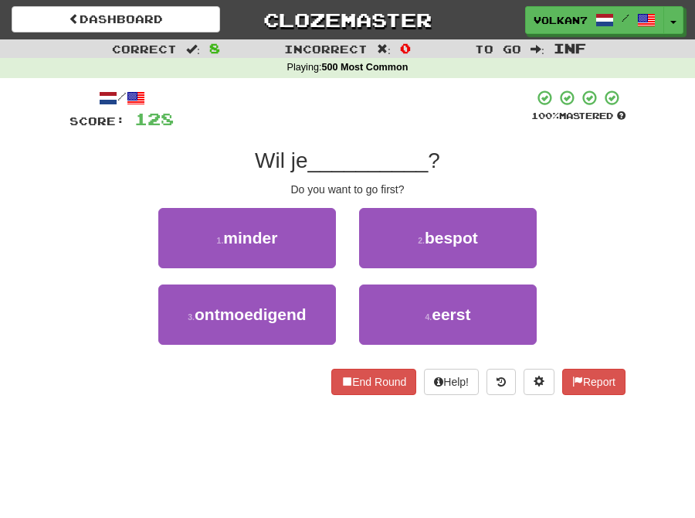
click at [383, 144] on div "/ Score: 128 100 % Mastered Wil je __________ ? Do you want to go first? 1 . mi…" at bounding box center [348, 242] width 556 height 306
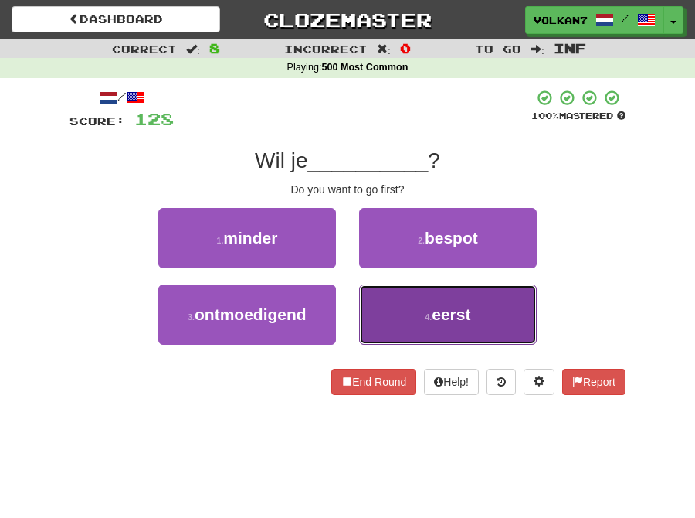
click at [433, 314] on span "eerst" at bounding box center [451, 314] width 39 height 18
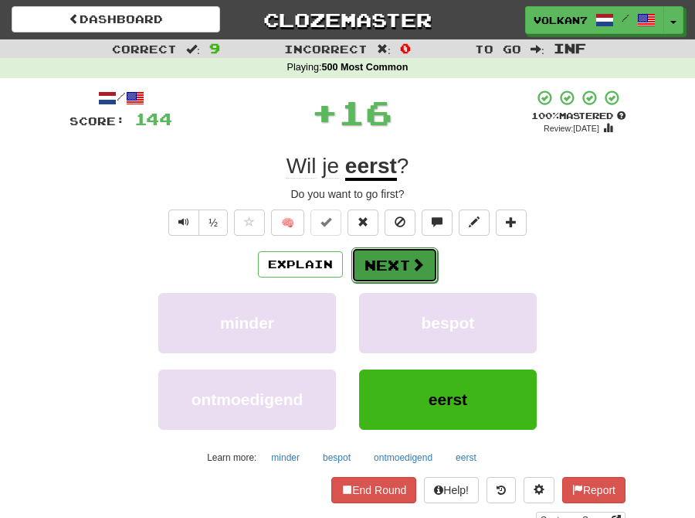
click at [392, 265] on button "Next" at bounding box center [395, 265] width 87 height 36
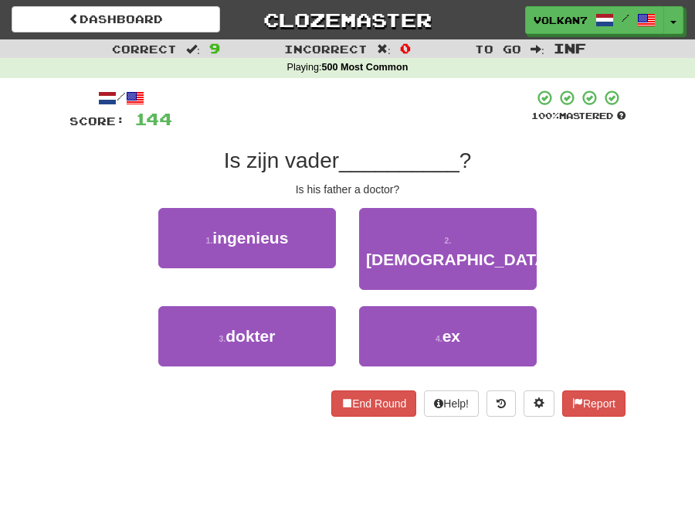
click at [389, 129] on div at bounding box center [351, 110] width 359 height 42
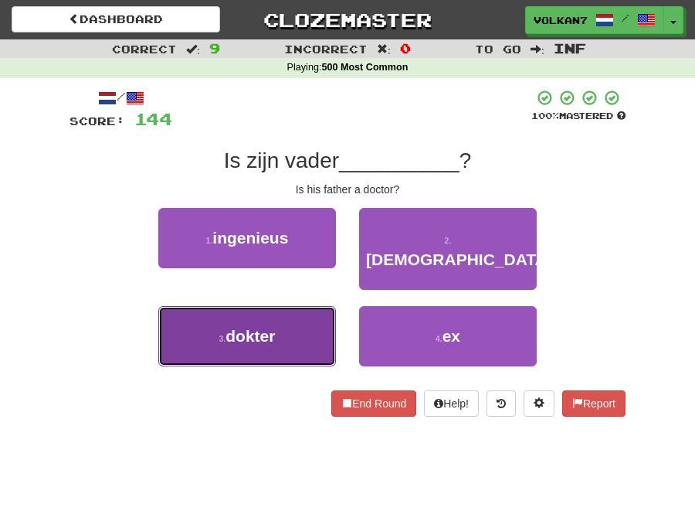
click at [245, 306] on button "3 . dokter" at bounding box center [247, 336] width 178 height 60
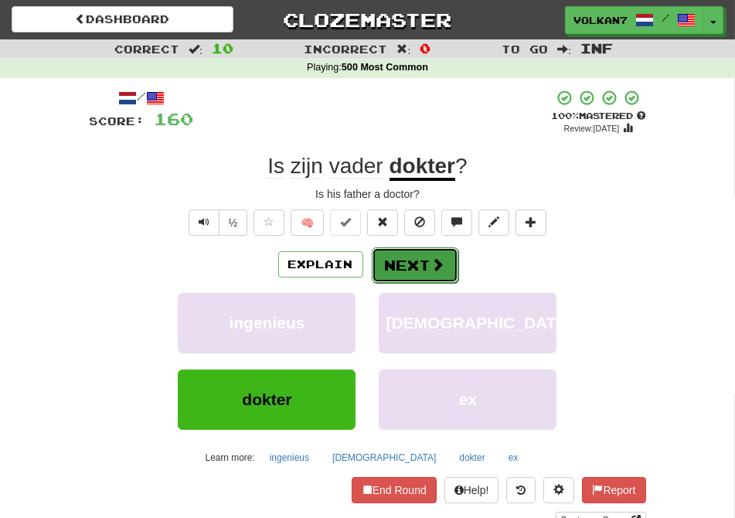
click at [433, 271] on span at bounding box center [438, 264] width 14 height 14
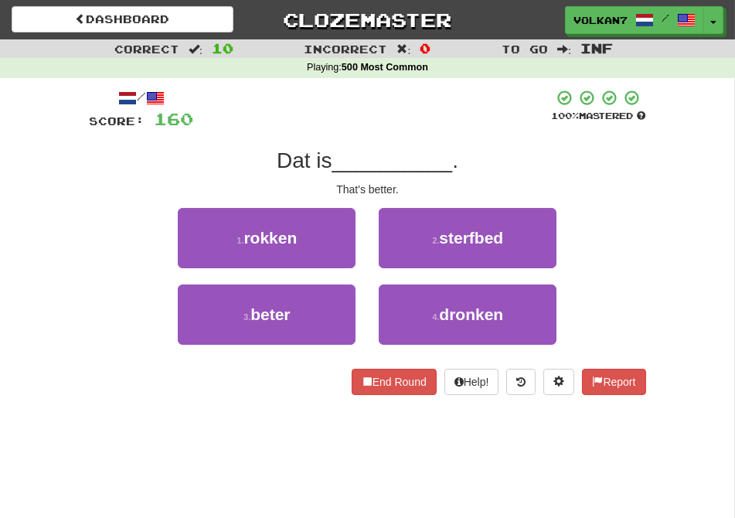
click at [402, 124] on div at bounding box center [373, 110] width 358 height 42
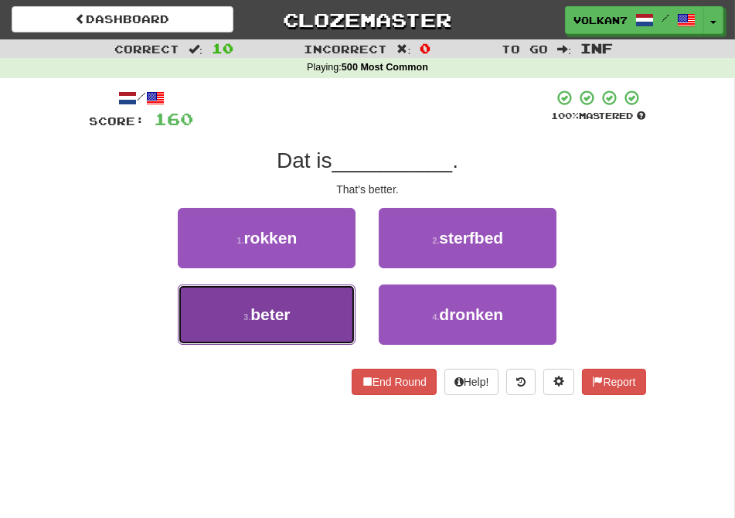
click at [321, 332] on button "3 . beter" at bounding box center [267, 314] width 178 height 60
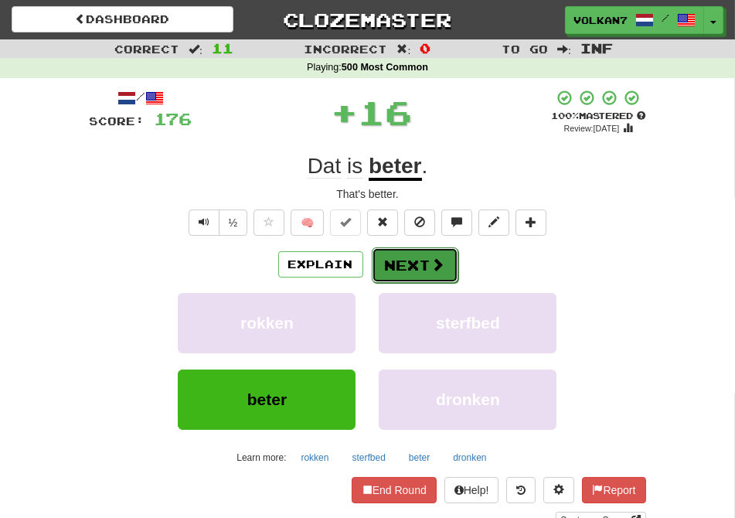
click at [395, 267] on button "Next" at bounding box center [415, 265] width 87 height 36
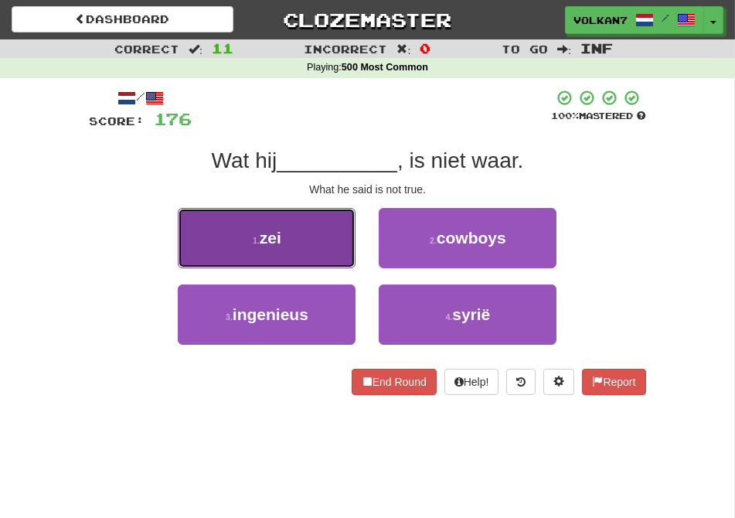
click at [296, 236] on button "1 . zei" at bounding box center [267, 238] width 178 height 60
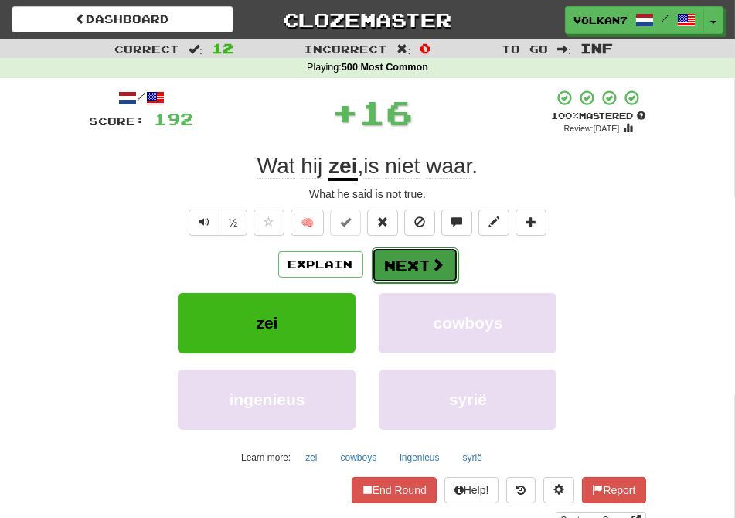
click at [415, 267] on button "Next" at bounding box center [415, 265] width 87 height 36
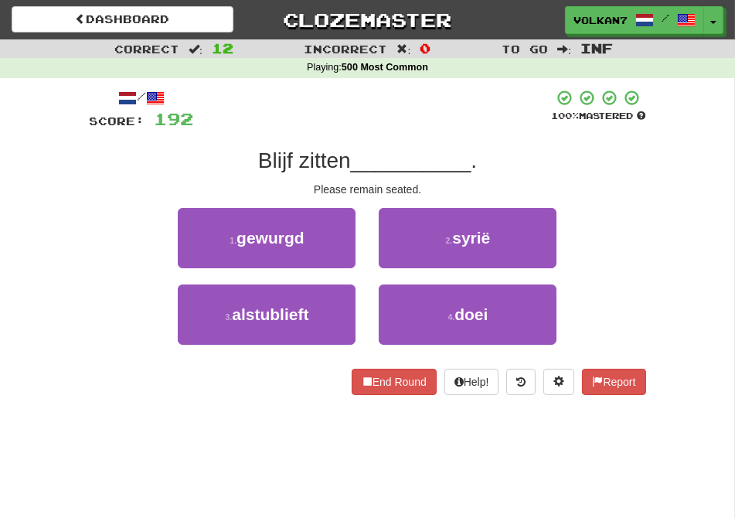
click at [413, 122] on div at bounding box center [373, 110] width 358 height 42
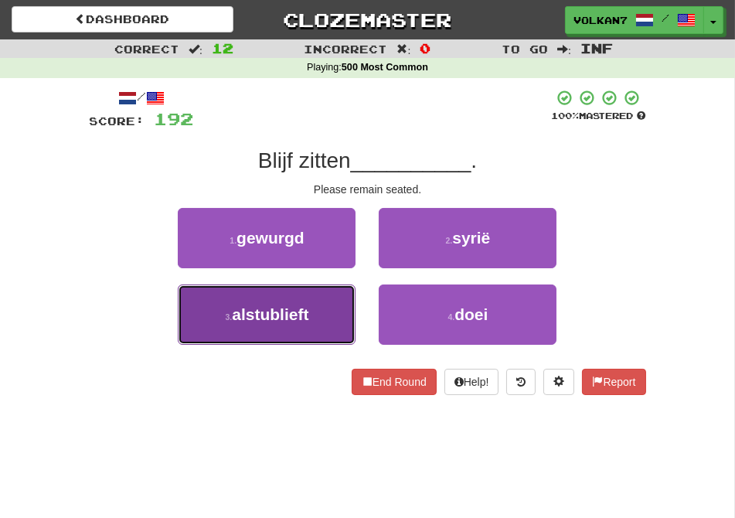
click at [306, 314] on span "alstublieft" at bounding box center [270, 314] width 76 height 18
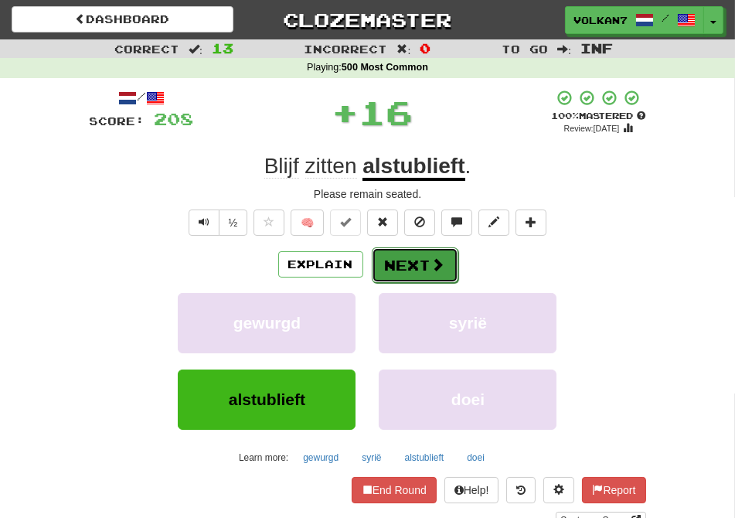
click at [402, 266] on button "Next" at bounding box center [415, 265] width 87 height 36
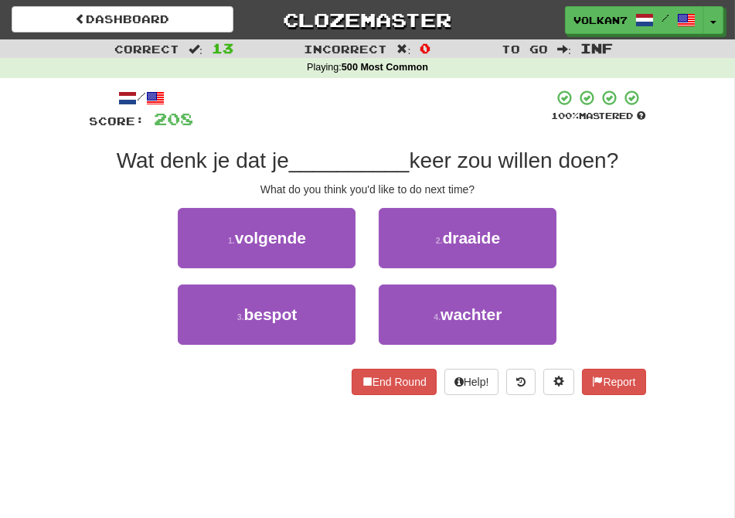
click at [399, 114] on div at bounding box center [373, 110] width 358 height 42
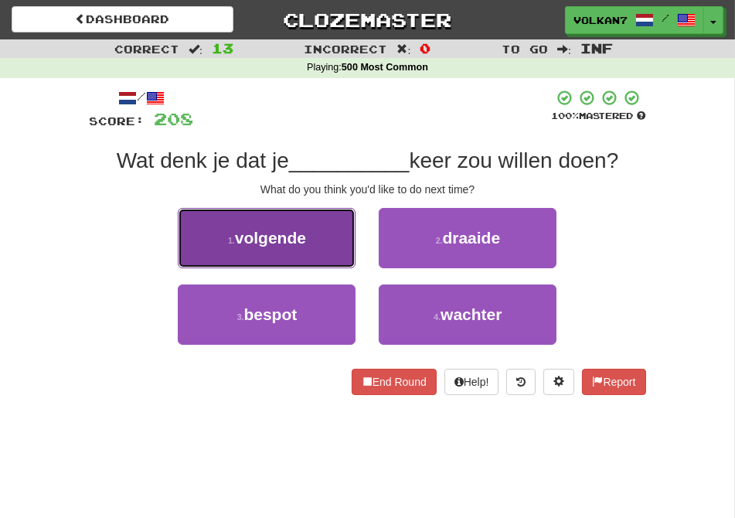
click at [264, 238] on span "volgende" at bounding box center [270, 238] width 71 height 18
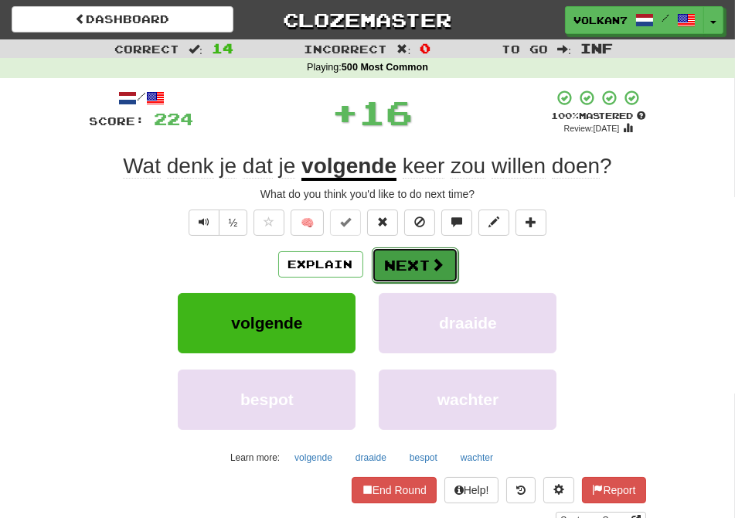
click at [417, 260] on button "Next" at bounding box center [415, 265] width 87 height 36
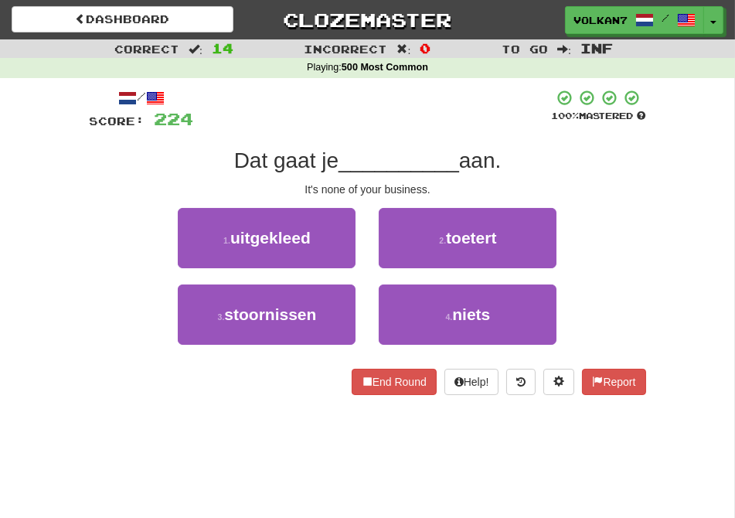
click at [421, 124] on div at bounding box center [373, 110] width 358 height 42
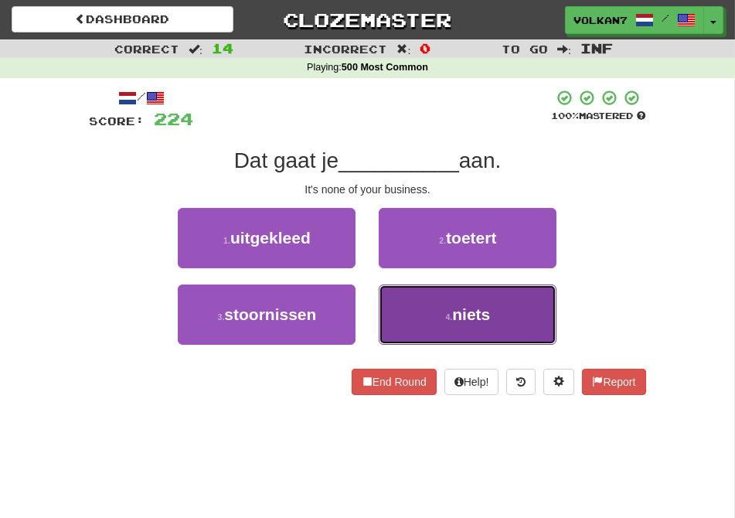
click at [438, 314] on button "4 . niets" at bounding box center [468, 314] width 178 height 60
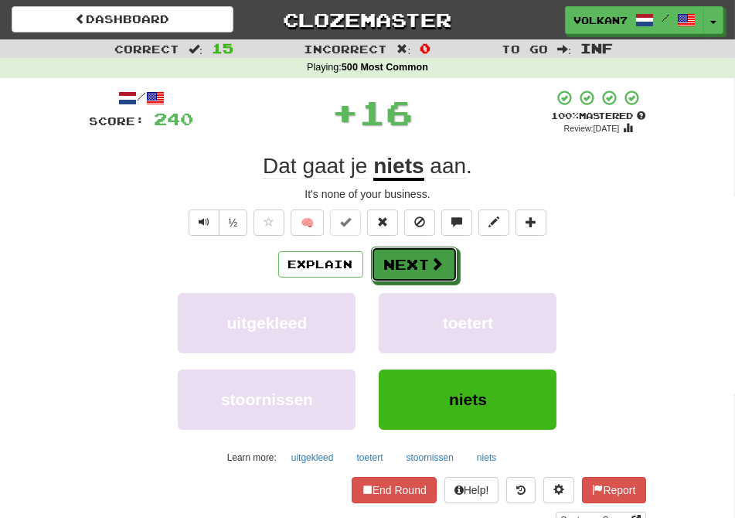
click at [416, 268] on button "Next" at bounding box center [414, 264] width 87 height 36
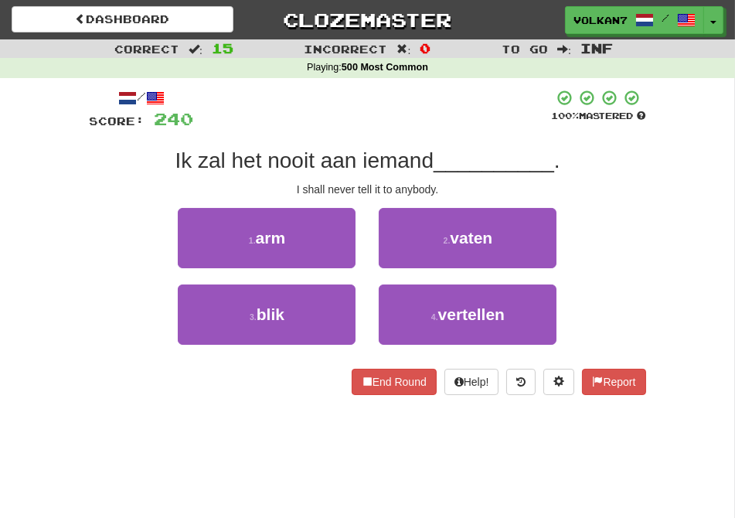
click at [421, 114] on div at bounding box center [373, 110] width 358 height 42
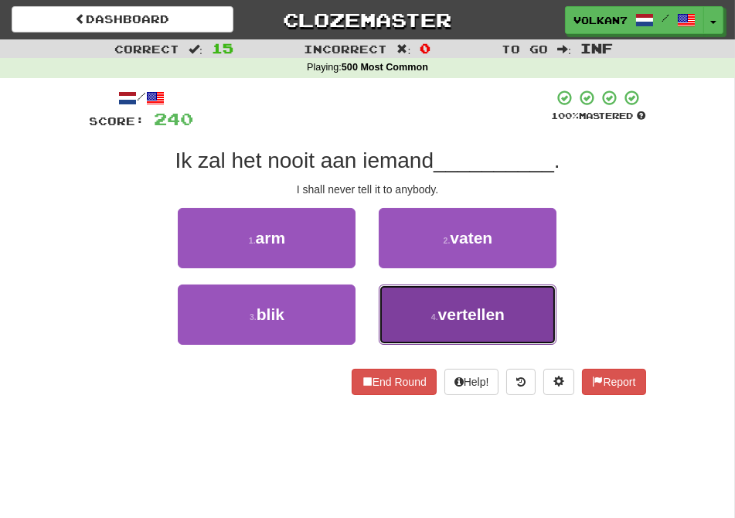
click at [421, 304] on button "4 . vertellen" at bounding box center [468, 314] width 178 height 60
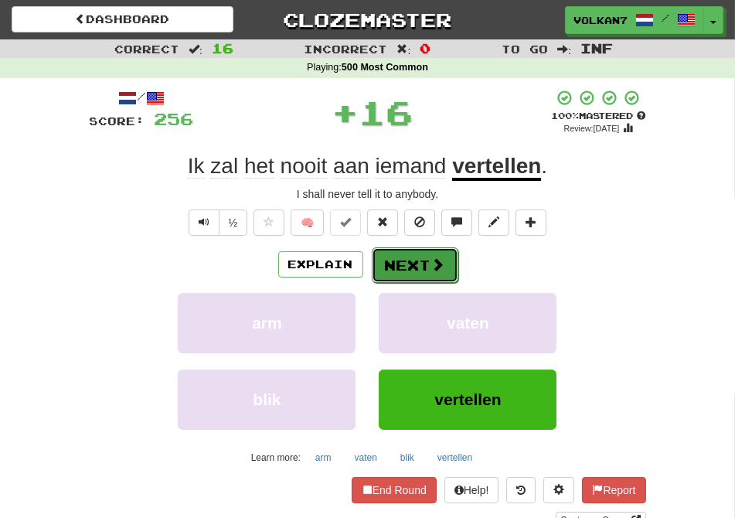
click at [403, 259] on button "Next" at bounding box center [415, 265] width 87 height 36
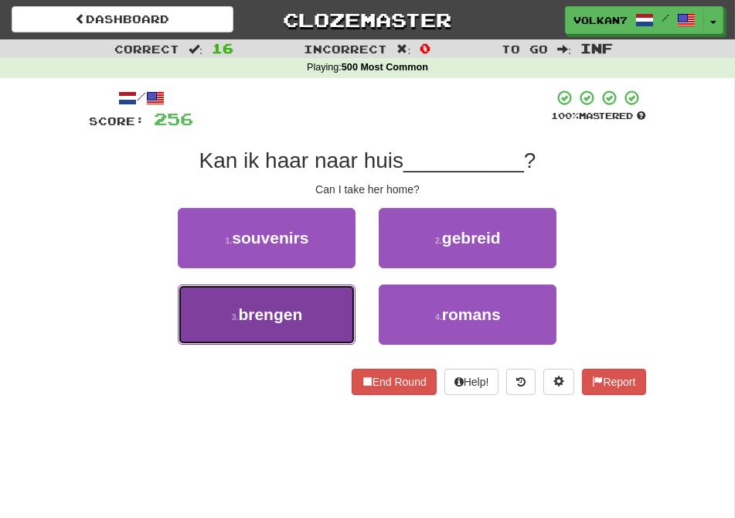
click at [300, 311] on span "brengen" at bounding box center [270, 314] width 64 height 18
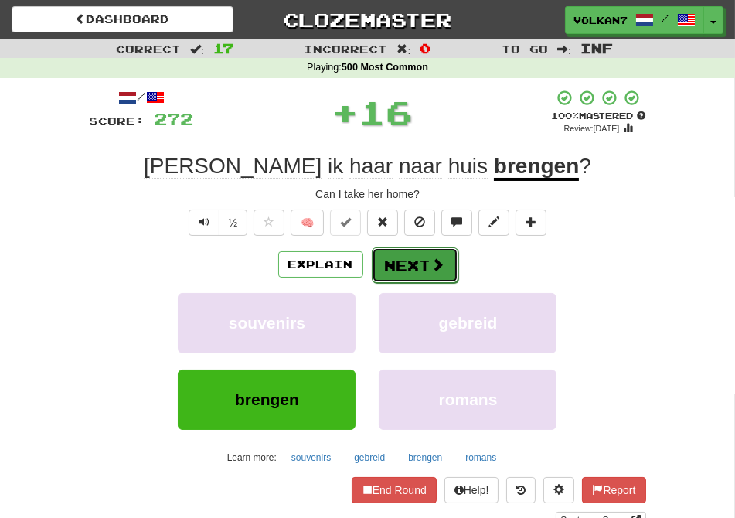
click at [420, 250] on button "Next" at bounding box center [415, 265] width 87 height 36
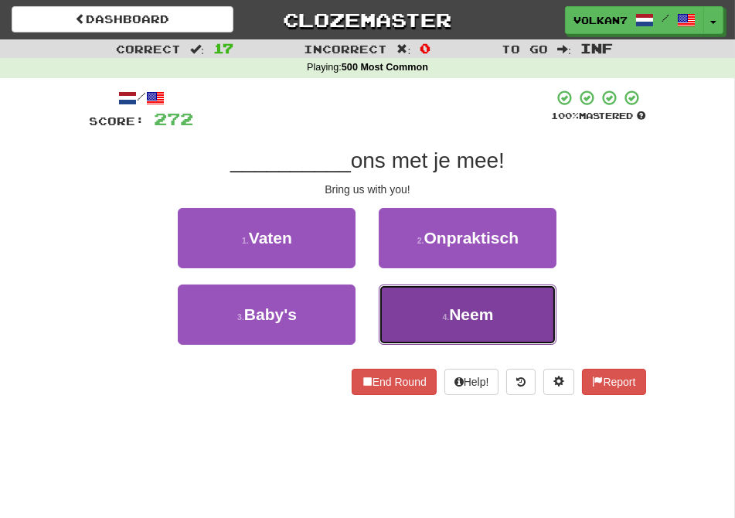
click at [437, 318] on button "4 . Neem" at bounding box center [468, 314] width 178 height 60
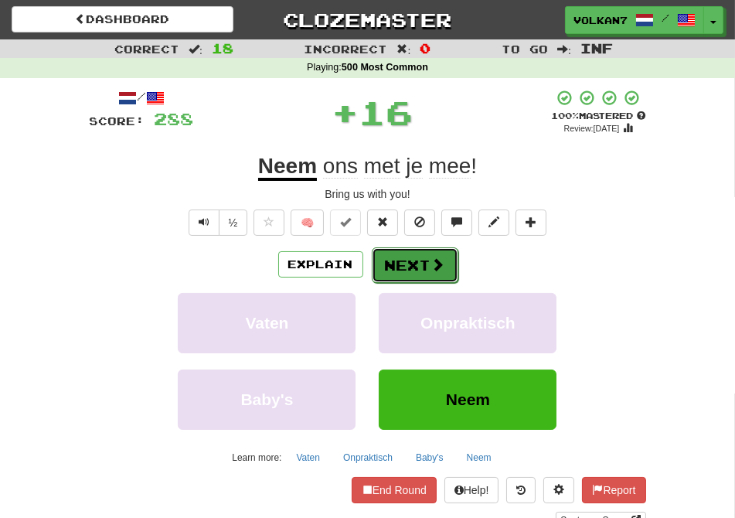
click at [411, 257] on button "Next" at bounding box center [415, 265] width 87 height 36
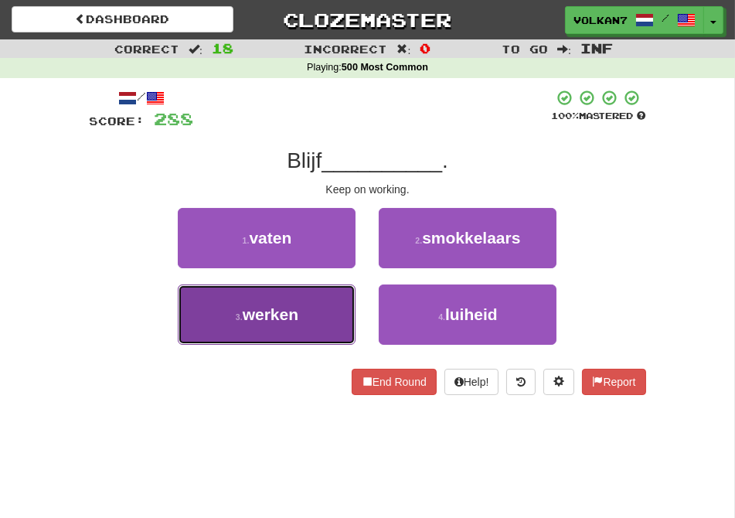
click at [321, 291] on button "3 . werken" at bounding box center [267, 314] width 178 height 60
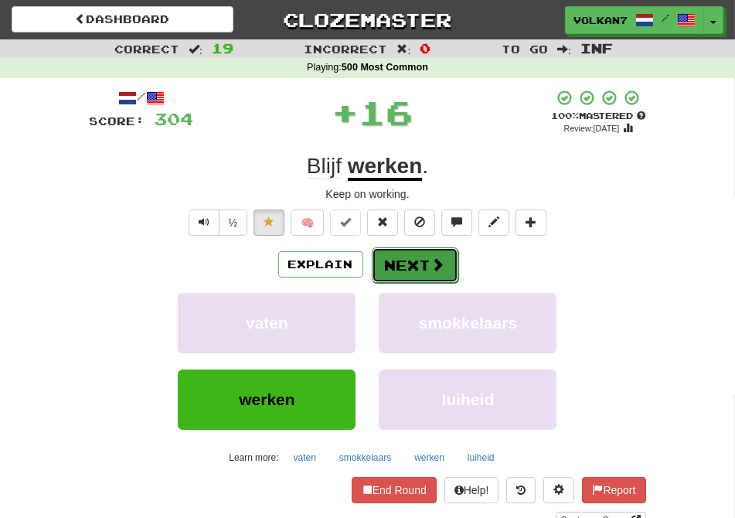
click at [390, 267] on button "Next" at bounding box center [415, 265] width 87 height 36
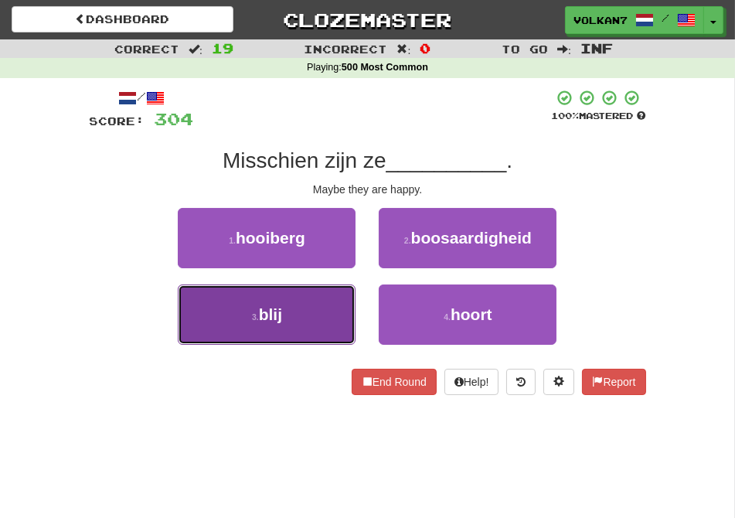
click at [249, 318] on button "3 . blij" at bounding box center [267, 314] width 178 height 60
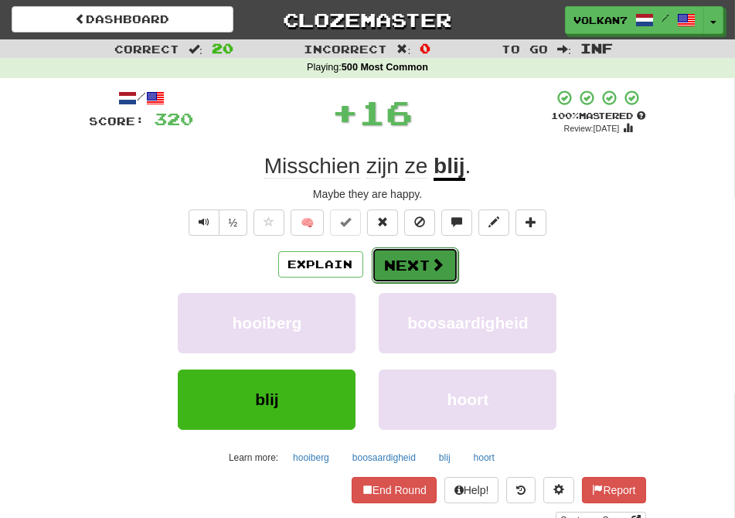
click at [394, 259] on button "Next" at bounding box center [415, 265] width 87 height 36
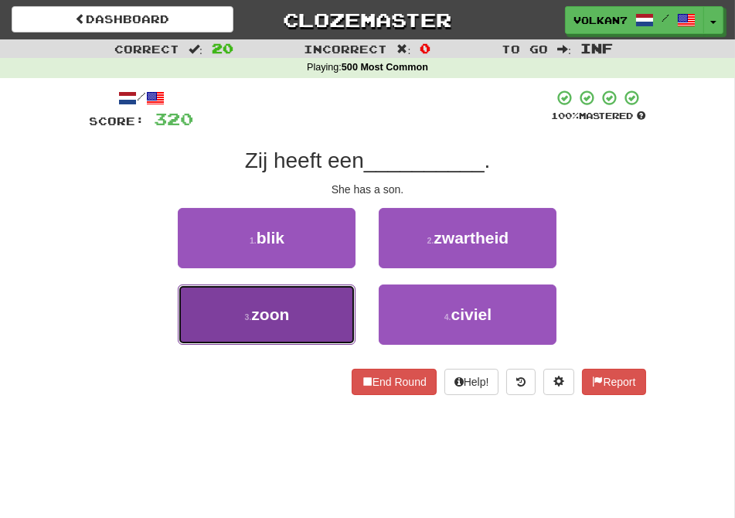
click at [303, 304] on button "3 . zoon" at bounding box center [267, 314] width 178 height 60
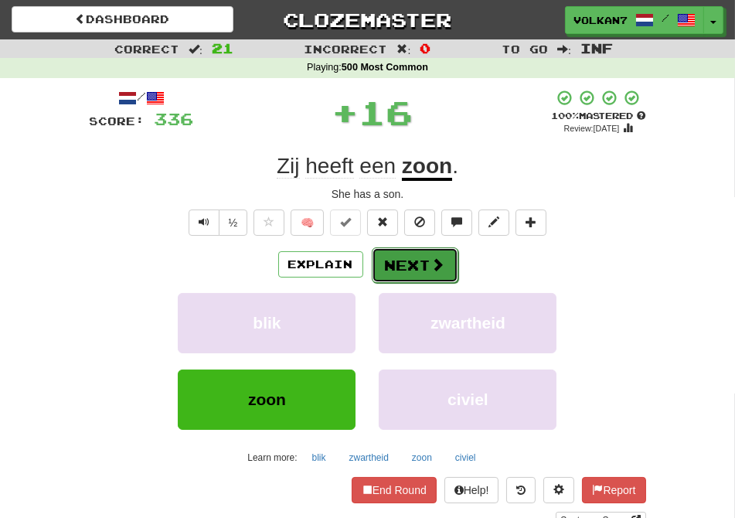
click at [403, 274] on button "Next" at bounding box center [415, 265] width 87 height 36
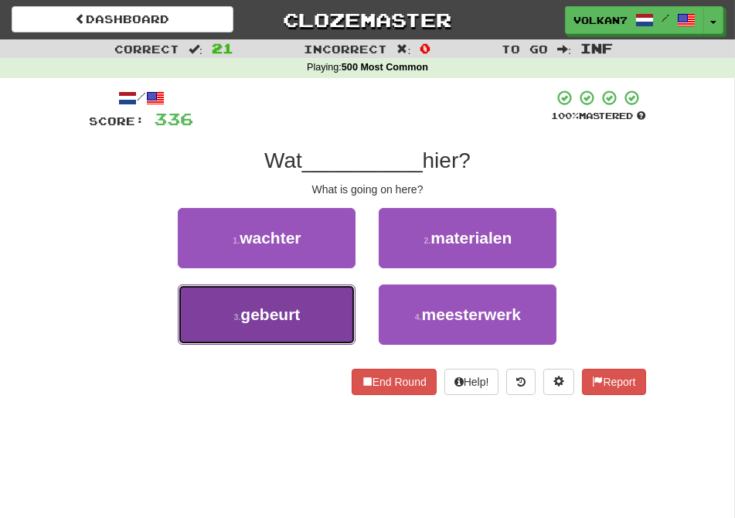
click at [277, 299] on button "3 . gebeurt" at bounding box center [267, 314] width 178 height 60
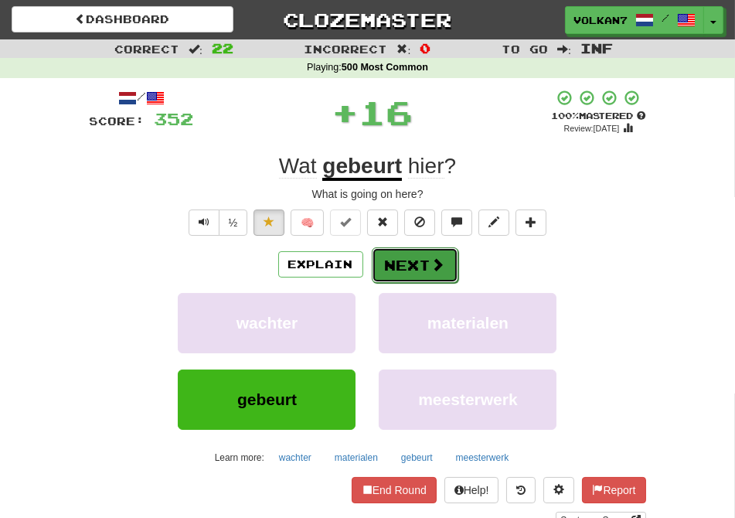
click at [406, 263] on button "Next" at bounding box center [415, 265] width 87 height 36
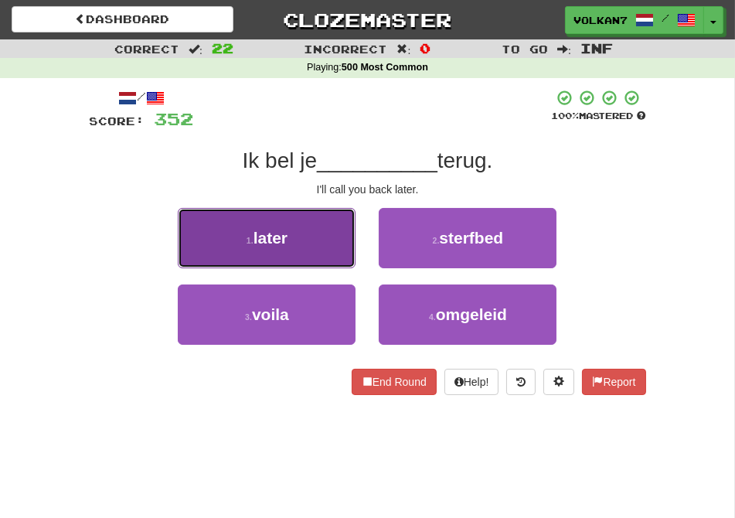
click at [297, 233] on button "1 . later" at bounding box center [267, 238] width 178 height 60
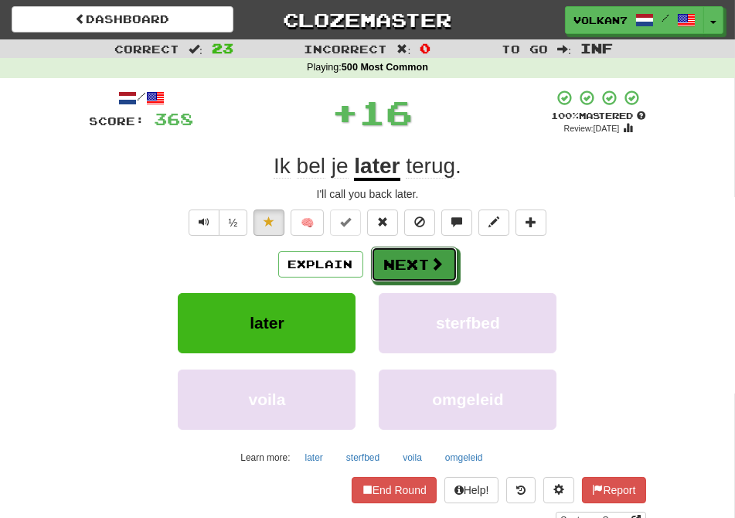
click at [430, 270] on span at bounding box center [437, 264] width 14 height 14
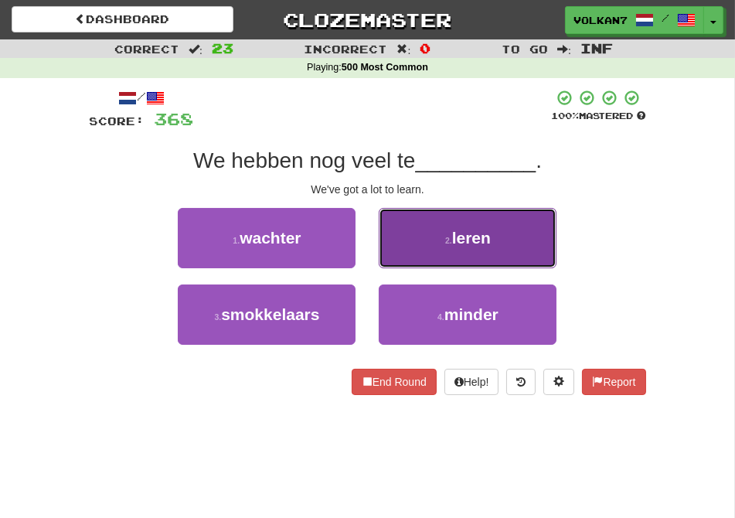
click at [441, 217] on button "2 . leren" at bounding box center [468, 238] width 178 height 60
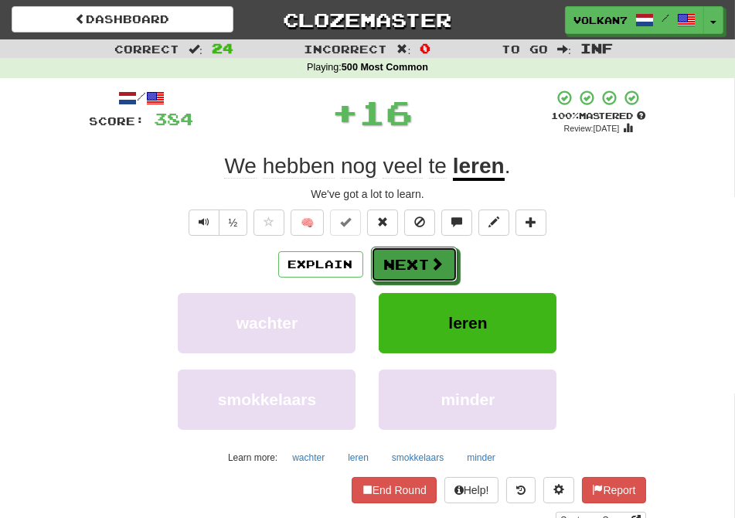
click at [413, 263] on button "Next" at bounding box center [414, 264] width 87 height 36
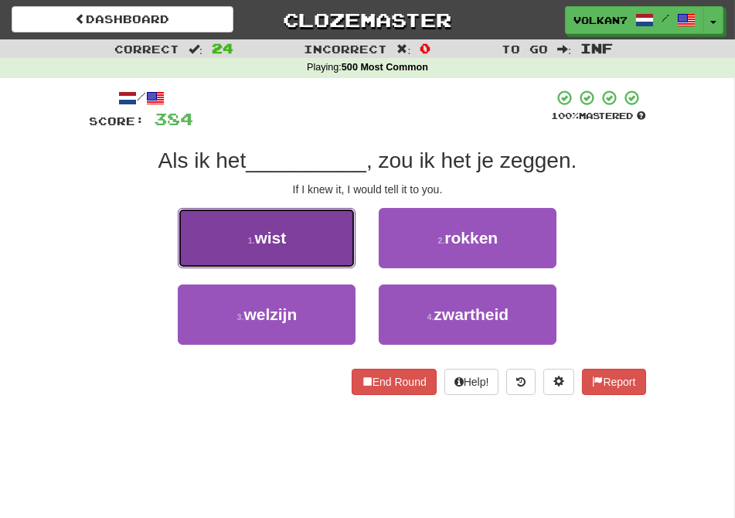
click at [310, 240] on button "1 . wist" at bounding box center [267, 238] width 178 height 60
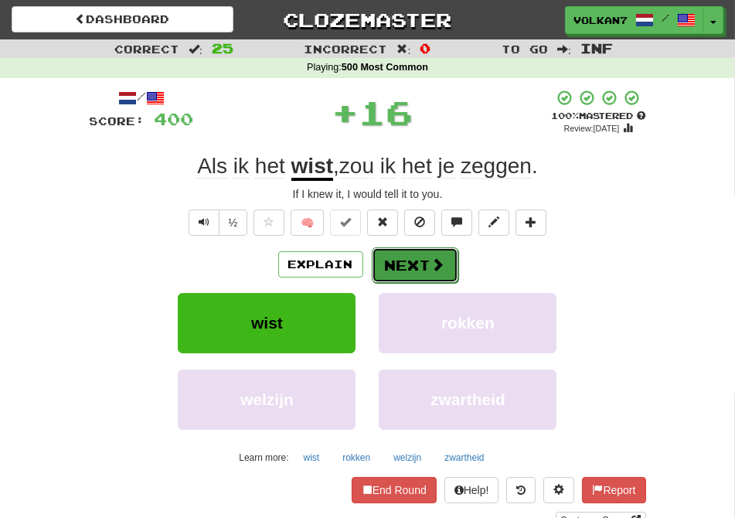
click at [431, 257] on span at bounding box center [438, 264] width 14 height 14
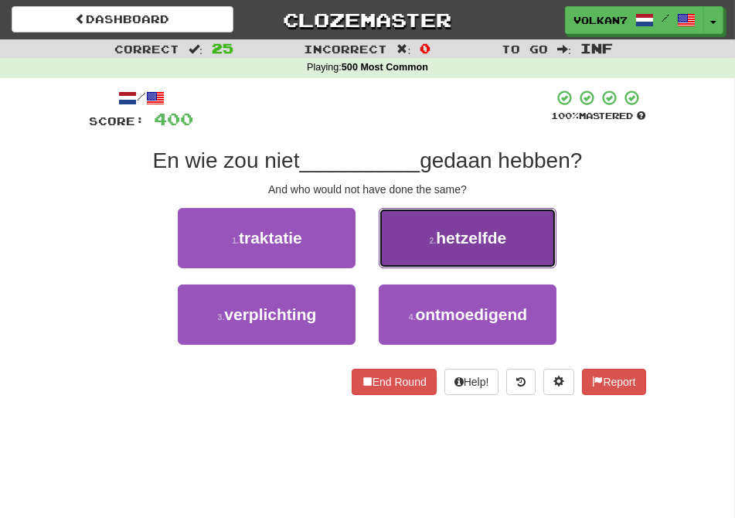
click at [437, 236] on span "hetzelfde" at bounding box center [471, 238] width 70 height 18
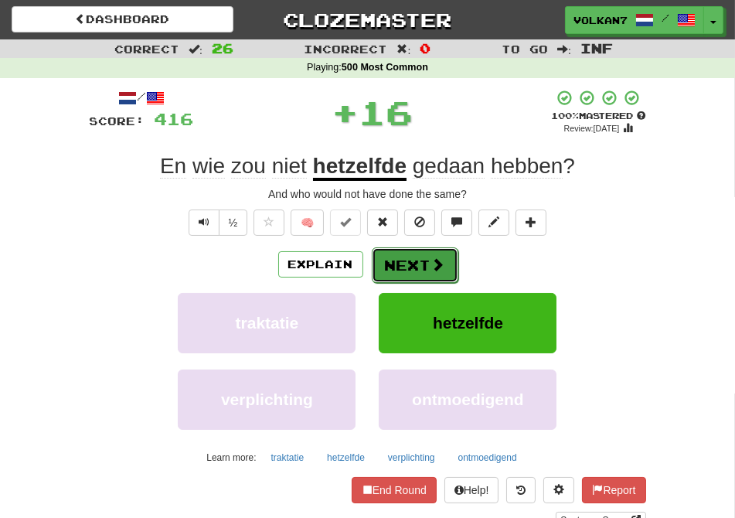
click at [420, 255] on button "Next" at bounding box center [415, 265] width 87 height 36
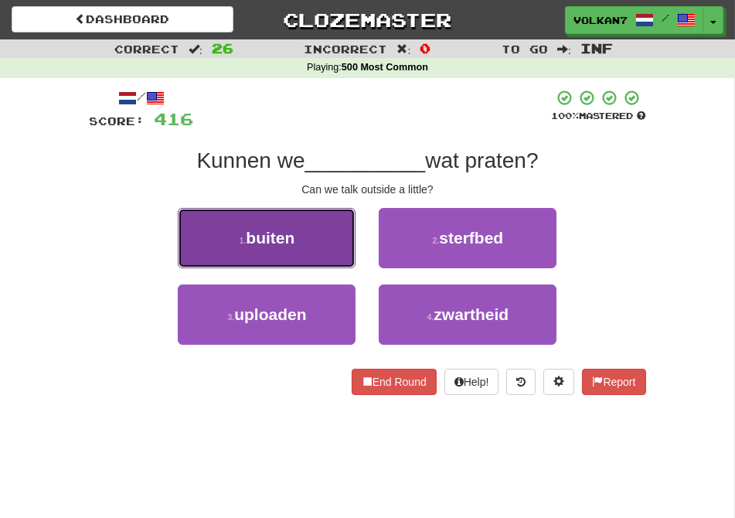
click at [309, 245] on button "1 . buiten" at bounding box center [267, 238] width 178 height 60
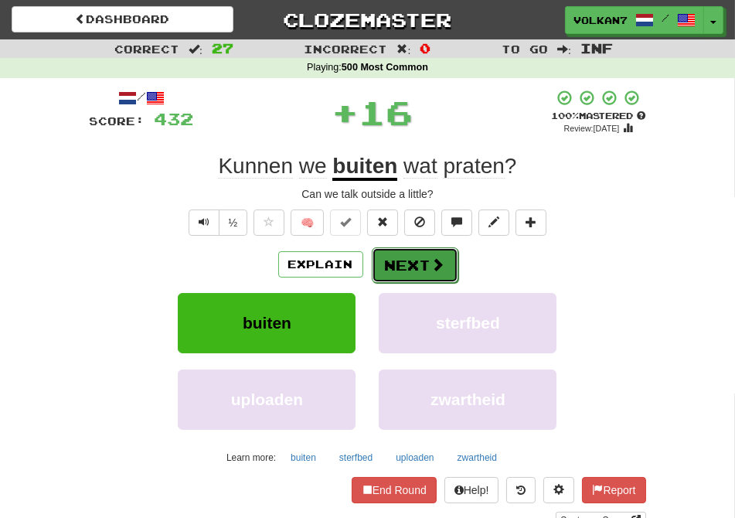
click at [411, 263] on button "Next" at bounding box center [415, 265] width 87 height 36
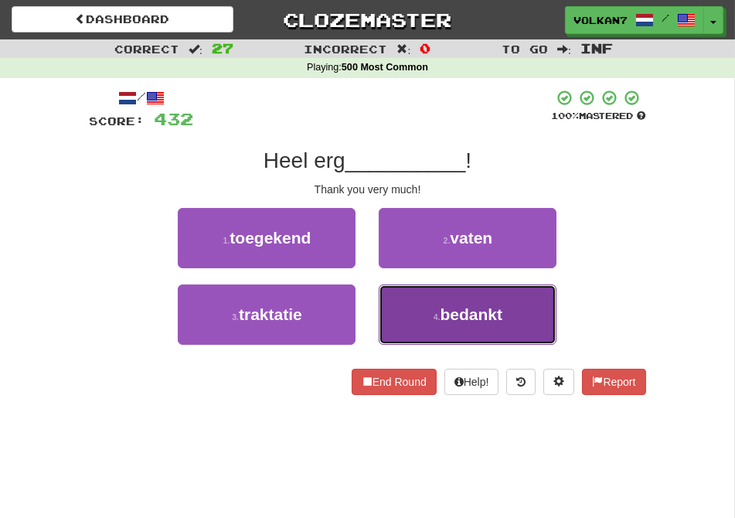
click at [450, 320] on span "bedankt" at bounding box center [471, 314] width 63 height 18
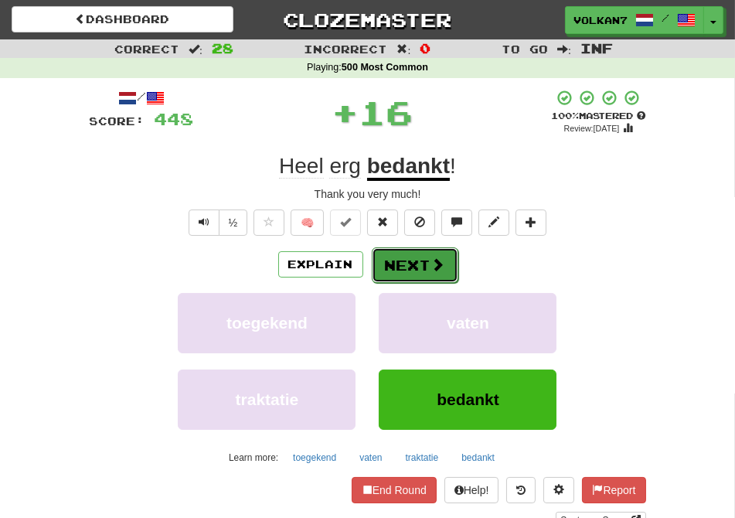
click at [400, 256] on button "Next" at bounding box center [415, 265] width 87 height 36
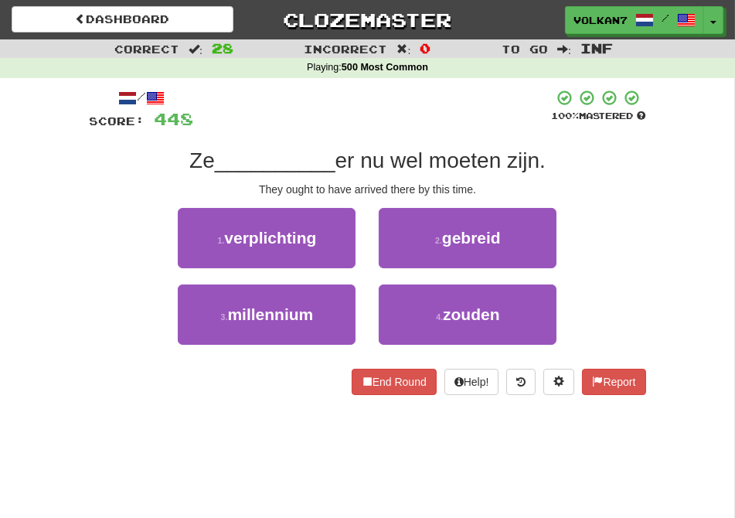
click at [407, 105] on div at bounding box center [373, 110] width 358 height 42
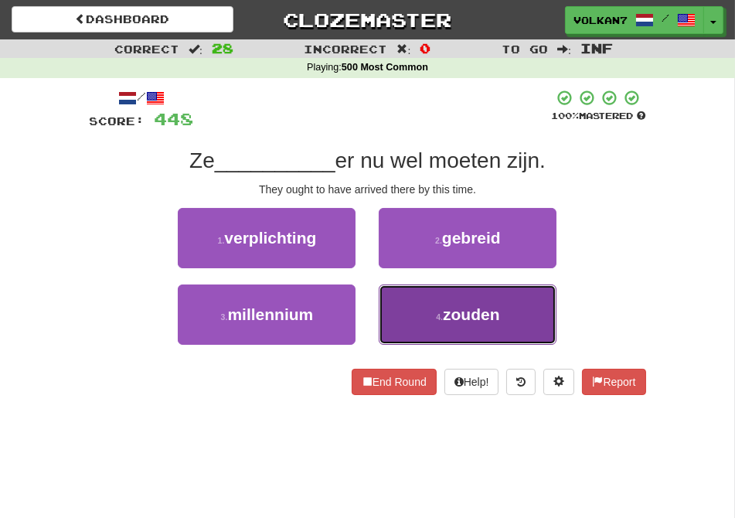
click at [426, 314] on button "4 . zouden" at bounding box center [468, 314] width 178 height 60
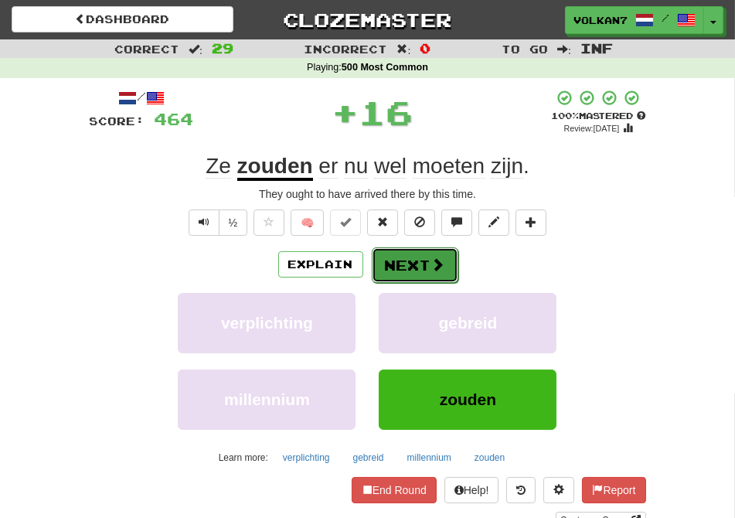
click at [410, 267] on button "Next" at bounding box center [415, 265] width 87 height 36
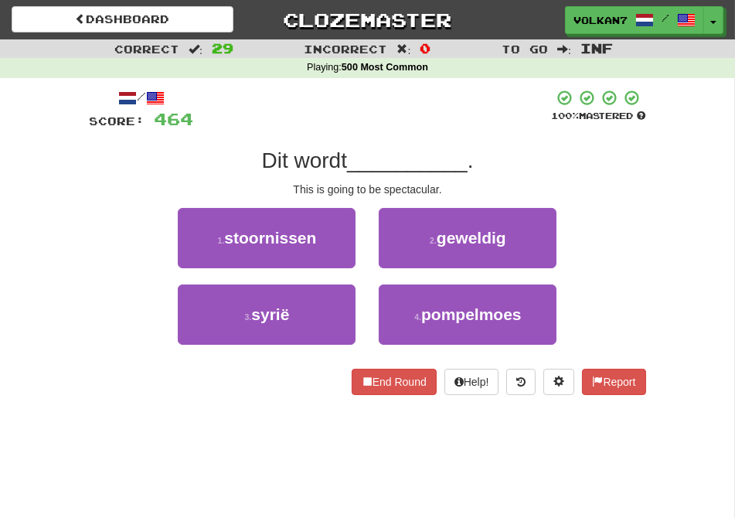
click at [417, 107] on div at bounding box center [373, 110] width 358 height 42
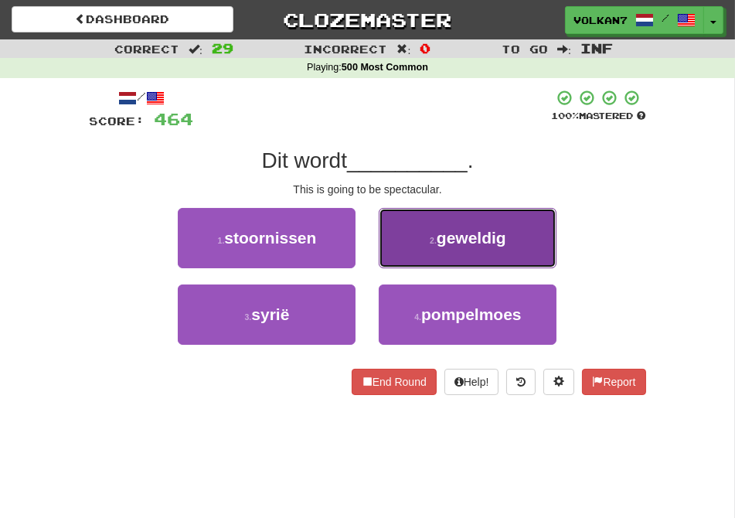
click at [423, 233] on button "2 . geweldig" at bounding box center [468, 238] width 178 height 60
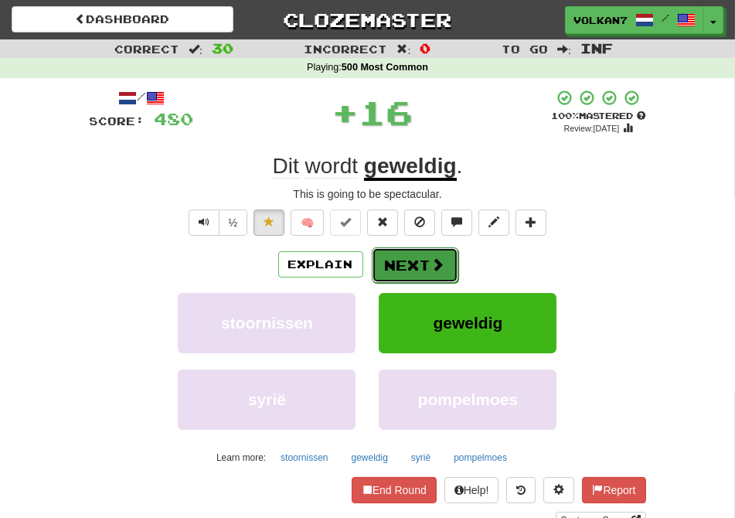
click at [417, 265] on button "Next" at bounding box center [415, 265] width 87 height 36
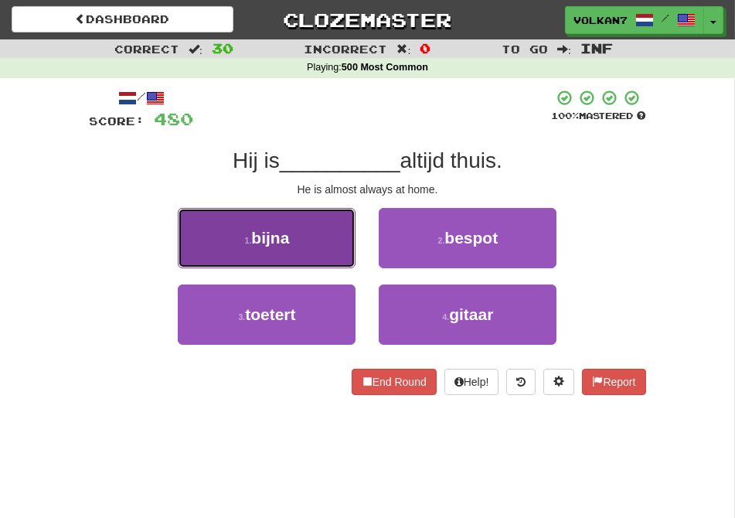
click at [320, 233] on button "1 . bijna" at bounding box center [267, 238] width 178 height 60
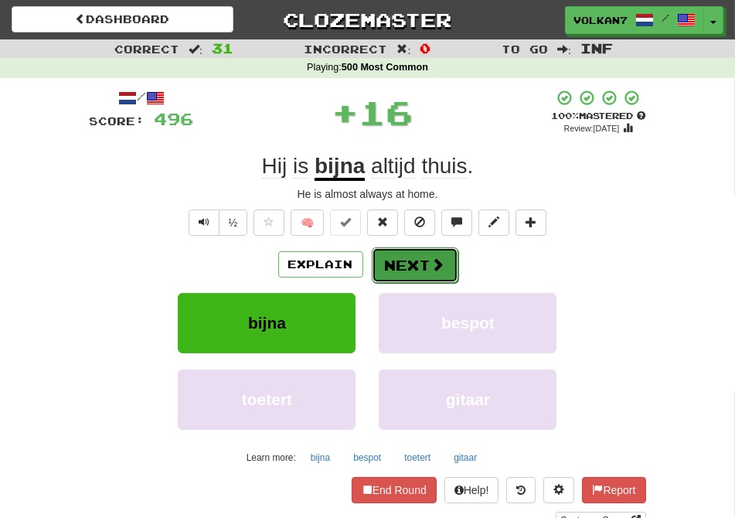
click at [415, 271] on button "Next" at bounding box center [415, 265] width 87 height 36
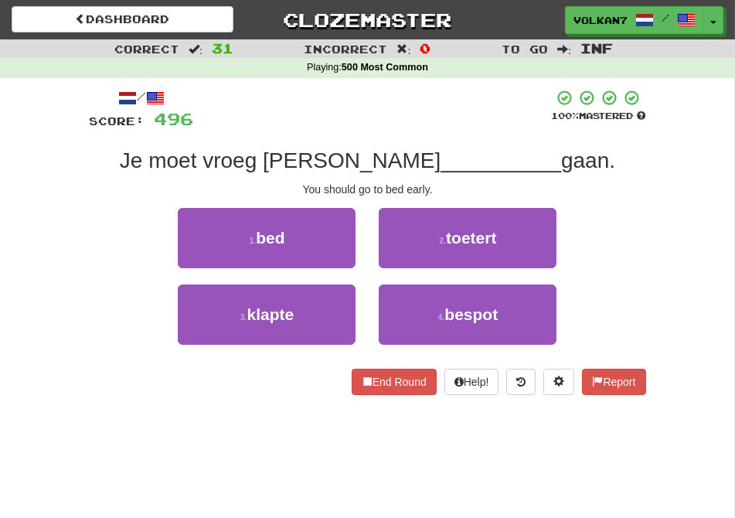
click at [405, 144] on div "/ Score: 496 100 % Mastered Je moet vroeg naar __________ gaan. You should go t…" at bounding box center [368, 242] width 556 height 306
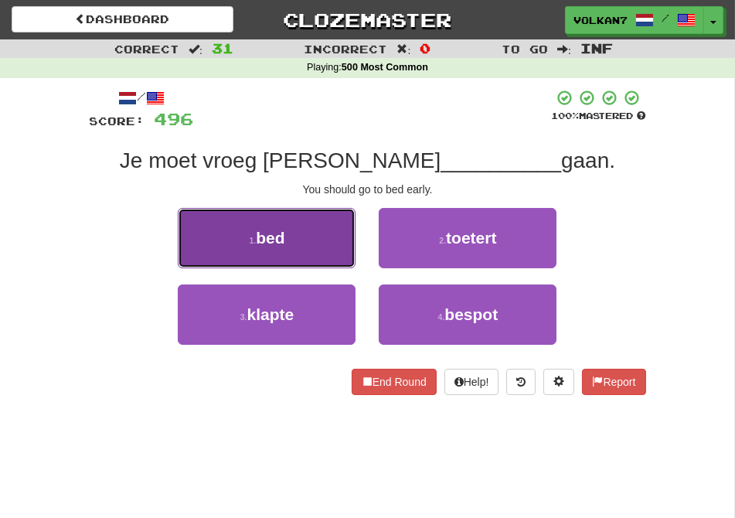
click at [328, 228] on button "1 . bed" at bounding box center [267, 238] width 178 height 60
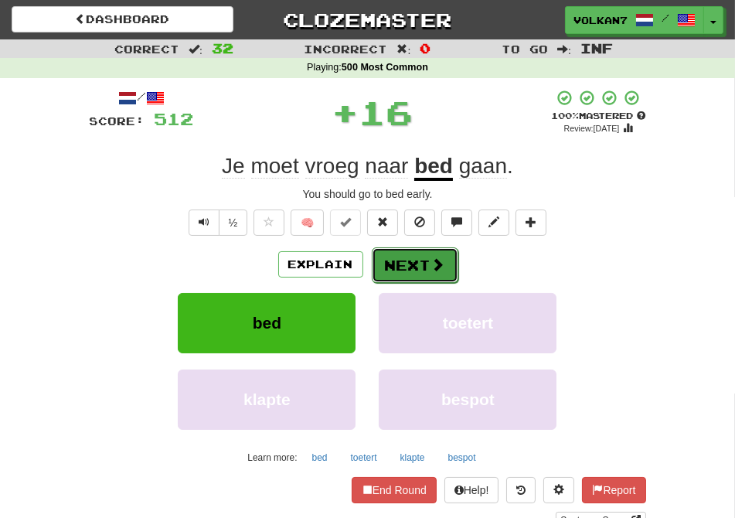
click at [406, 266] on button "Next" at bounding box center [415, 265] width 87 height 36
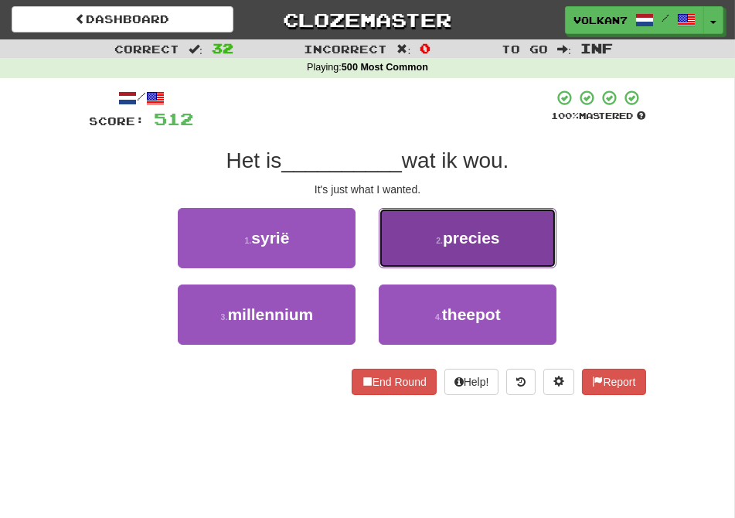
click at [423, 219] on button "2 . precies" at bounding box center [468, 238] width 178 height 60
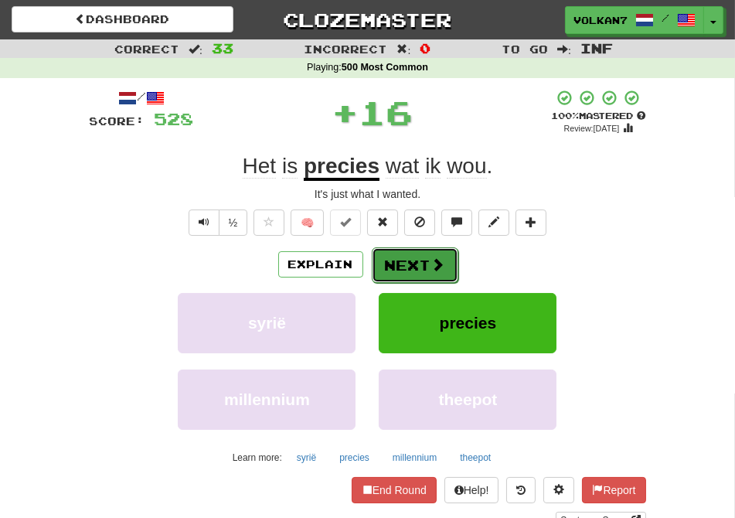
click at [418, 258] on button "Next" at bounding box center [415, 265] width 87 height 36
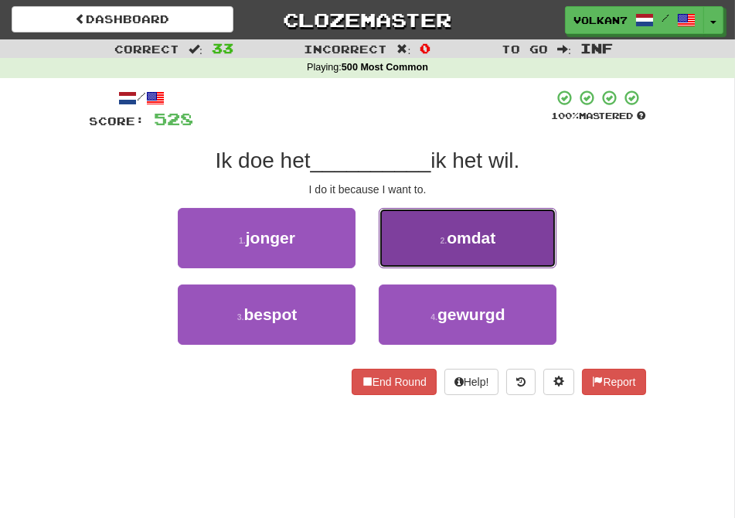
click at [444, 236] on small "2 ." at bounding box center [443, 240] width 7 height 9
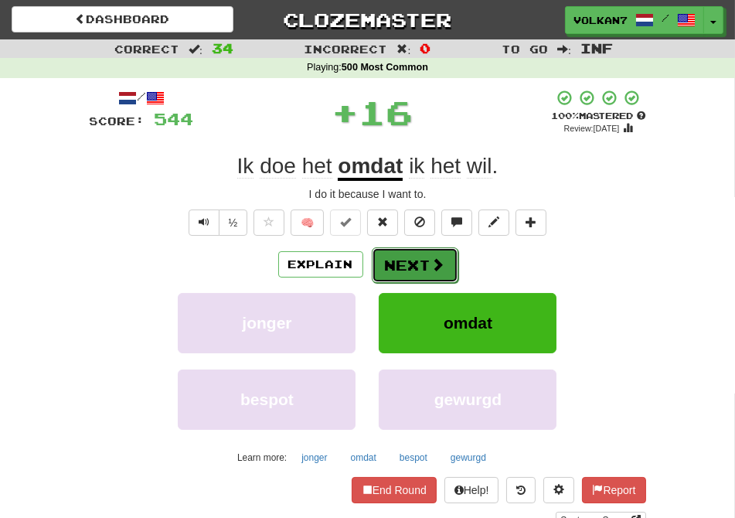
click at [422, 260] on button "Next" at bounding box center [415, 265] width 87 height 36
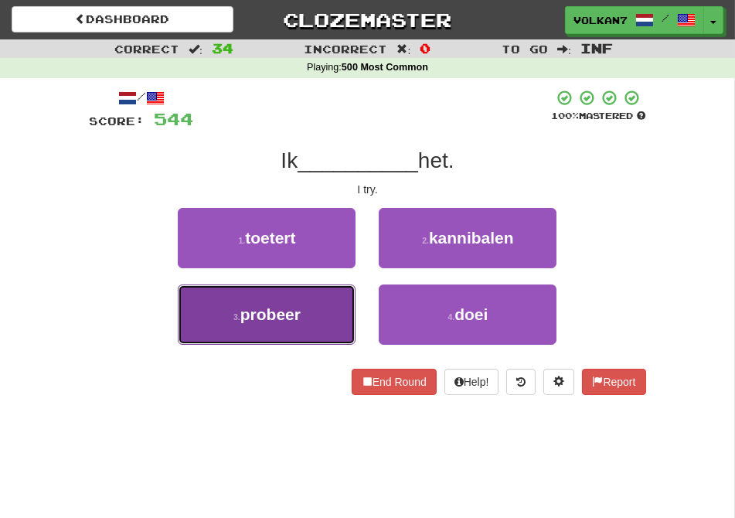
click at [282, 311] on span "probeer" at bounding box center [270, 314] width 60 height 18
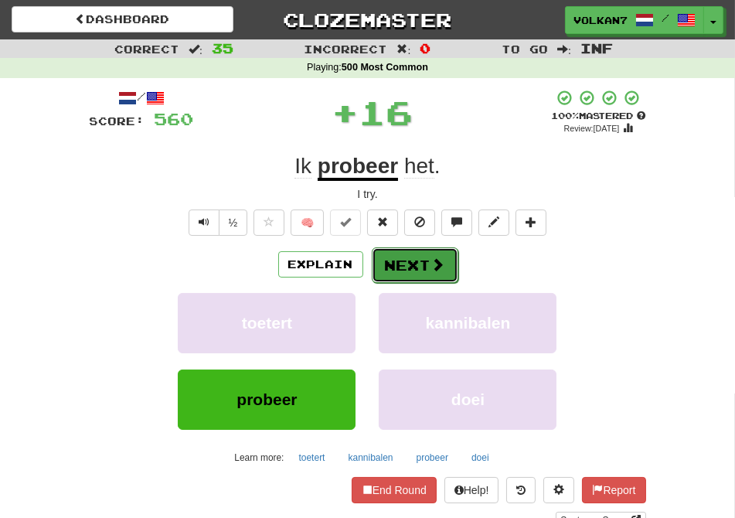
click at [399, 267] on button "Next" at bounding box center [415, 265] width 87 height 36
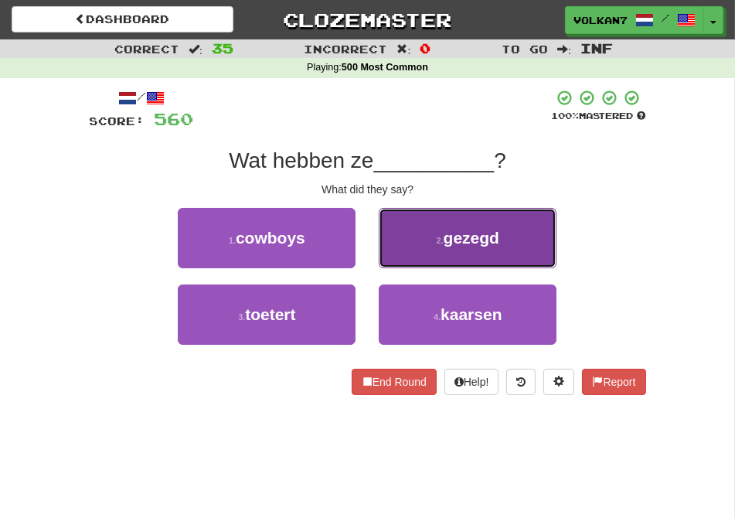
click at [437, 240] on small "2 ." at bounding box center [440, 240] width 7 height 9
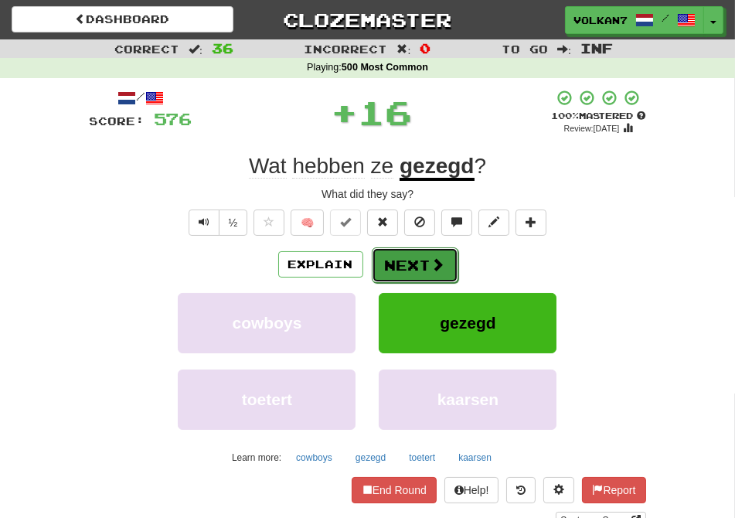
click at [420, 253] on button "Next" at bounding box center [415, 265] width 87 height 36
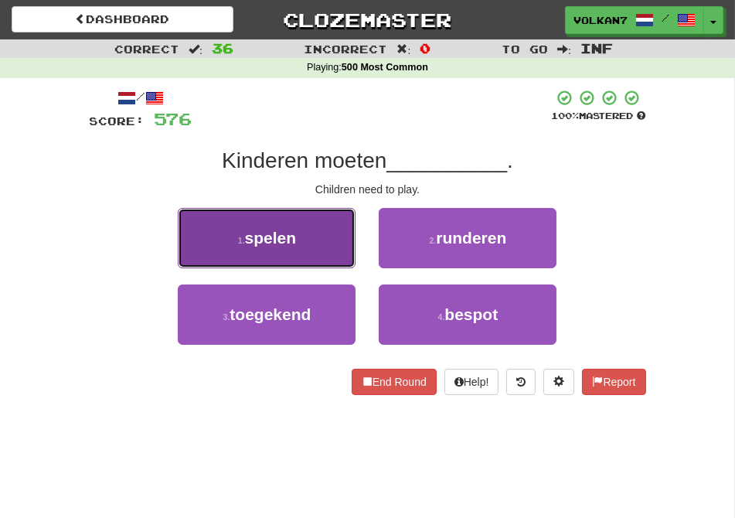
click at [294, 250] on button "1 . spelen" at bounding box center [267, 238] width 178 height 60
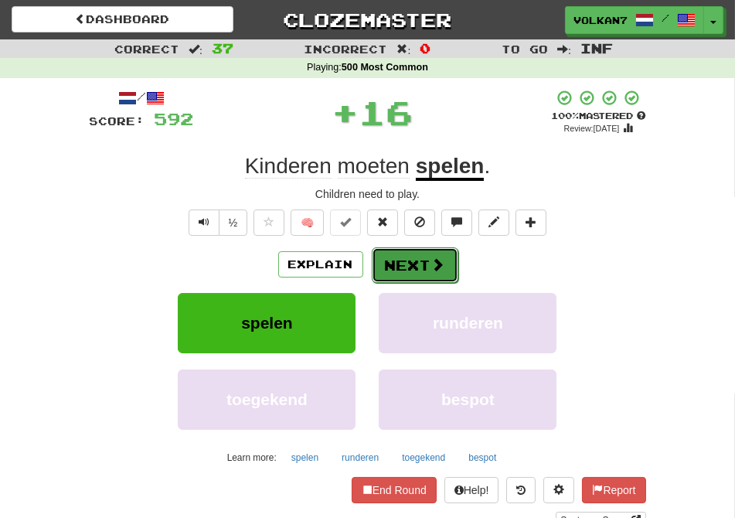
click at [412, 267] on button "Next" at bounding box center [415, 265] width 87 height 36
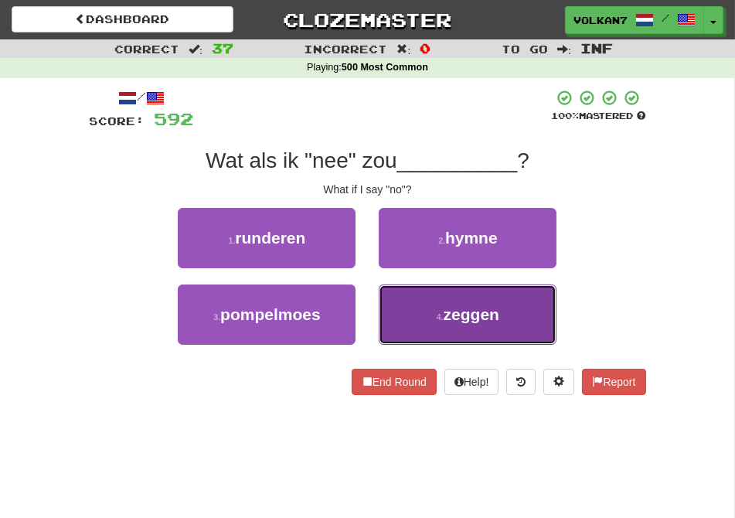
click at [433, 304] on button "4 . zeggen" at bounding box center [468, 314] width 178 height 60
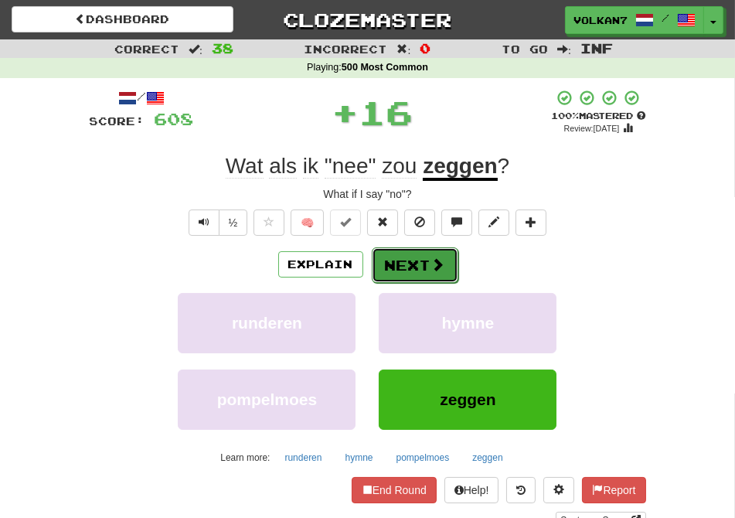
click at [406, 253] on button "Next" at bounding box center [415, 265] width 87 height 36
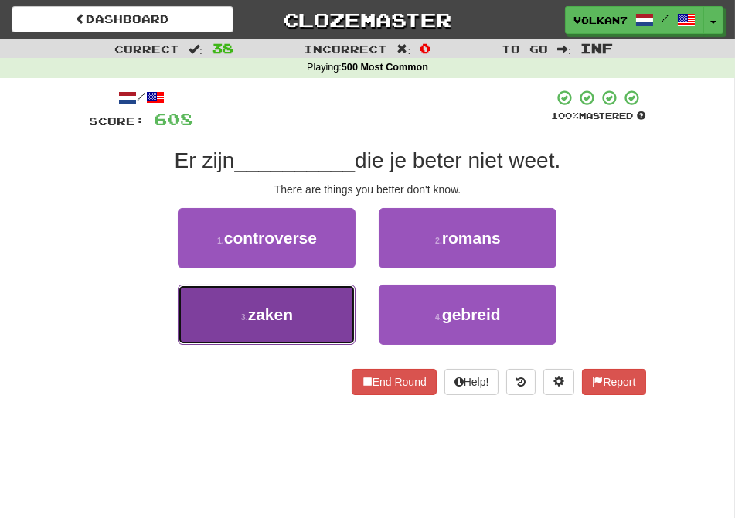
click at [274, 304] on button "3 . zaken" at bounding box center [267, 314] width 178 height 60
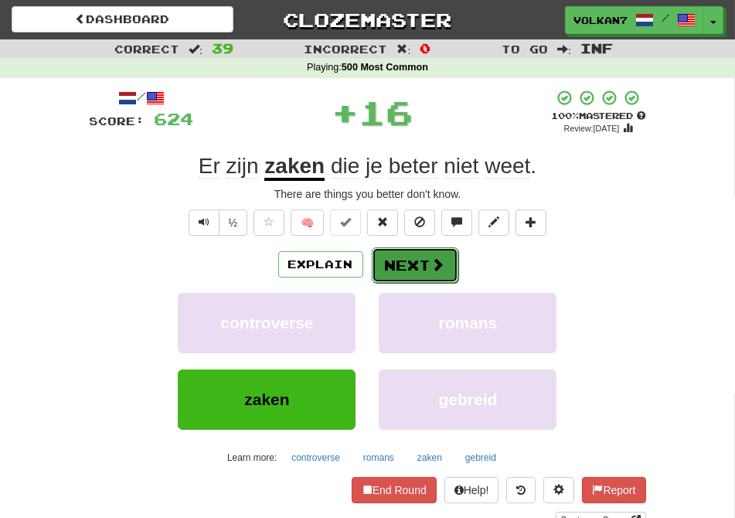
click at [434, 257] on span at bounding box center [438, 264] width 14 height 14
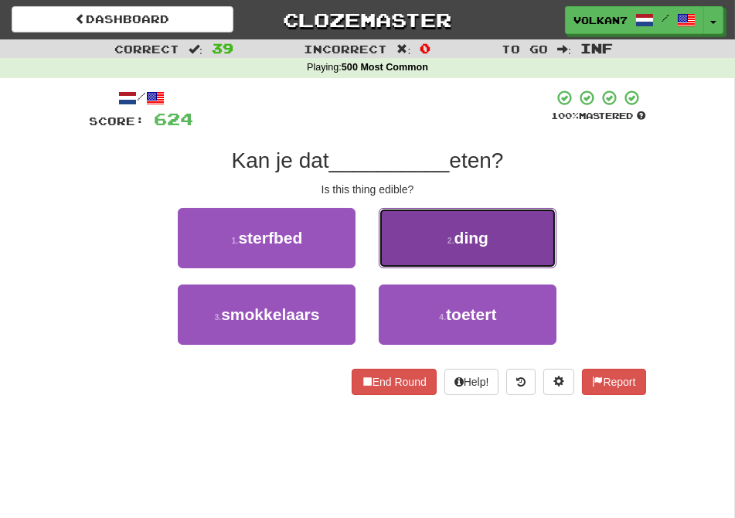
click at [430, 257] on button "2 . ding" at bounding box center [468, 238] width 178 height 60
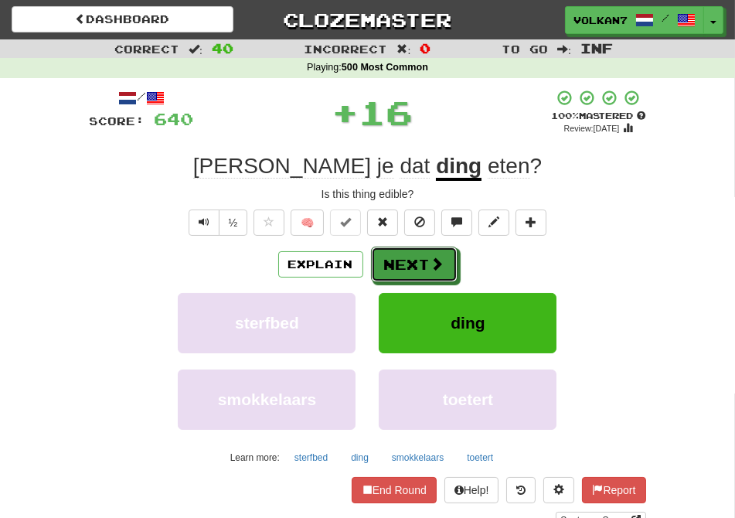
click at [430, 257] on span at bounding box center [437, 264] width 14 height 14
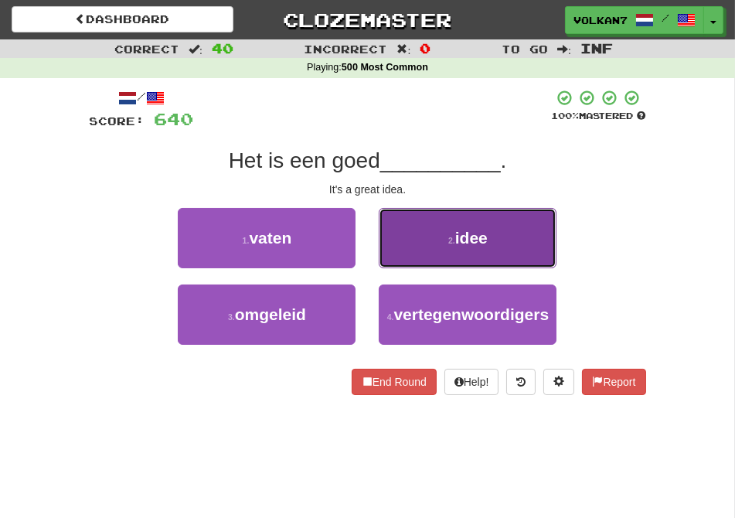
click at [423, 243] on button "2 . idee" at bounding box center [468, 238] width 178 height 60
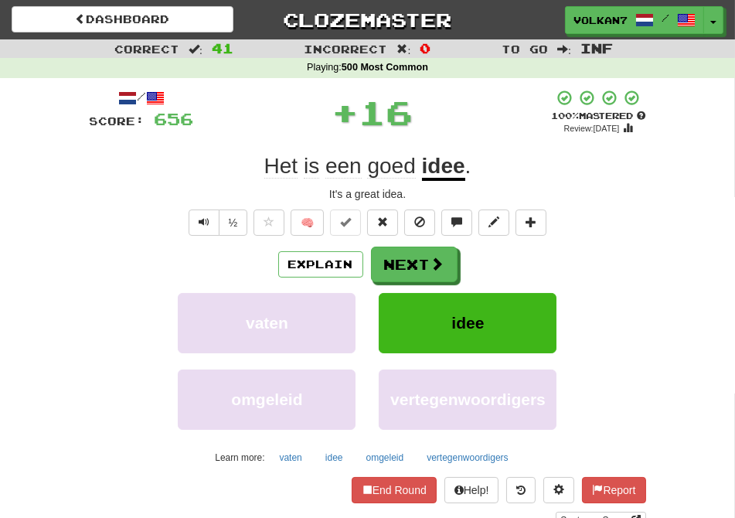
click at [426, 245] on div "/ Score: 656 + 16 100 % Mastered Review: 2025-09-10 Het is een goed idee . It's…" at bounding box center [368, 309] width 556 height 440
click at [426, 252] on button "Next" at bounding box center [415, 265] width 87 height 36
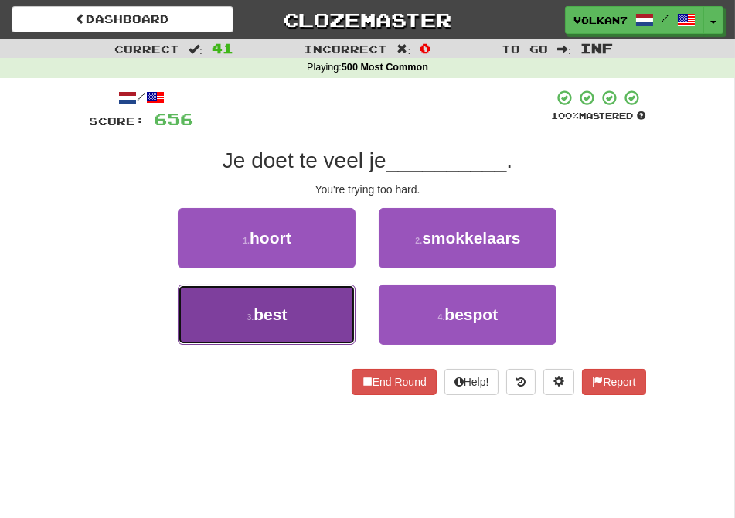
click at [310, 315] on button "3 . best" at bounding box center [267, 314] width 178 height 60
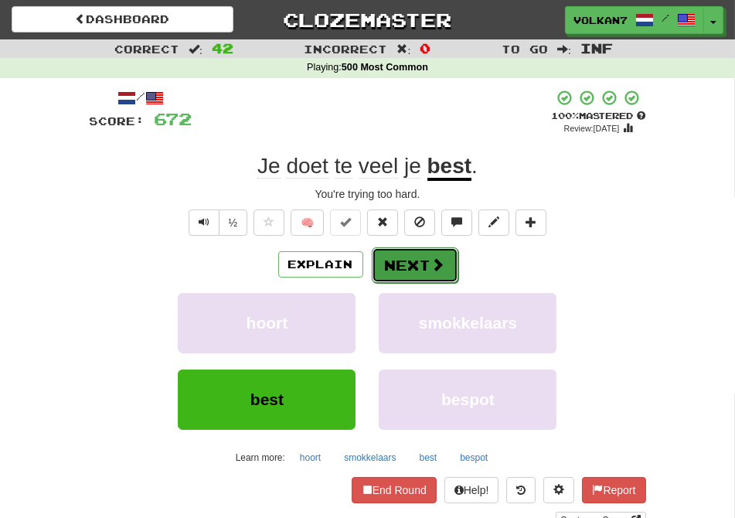
click at [433, 257] on span at bounding box center [438, 264] width 14 height 14
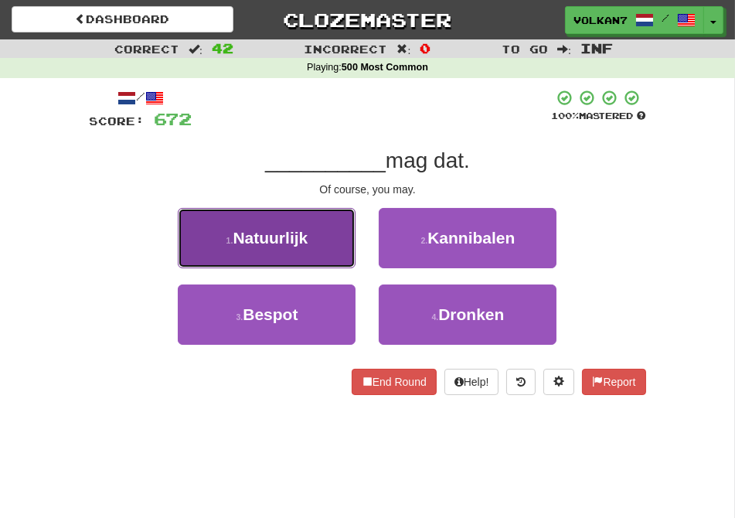
click at [251, 253] on button "1 . Natuurlijk" at bounding box center [267, 238] width 178 height 60
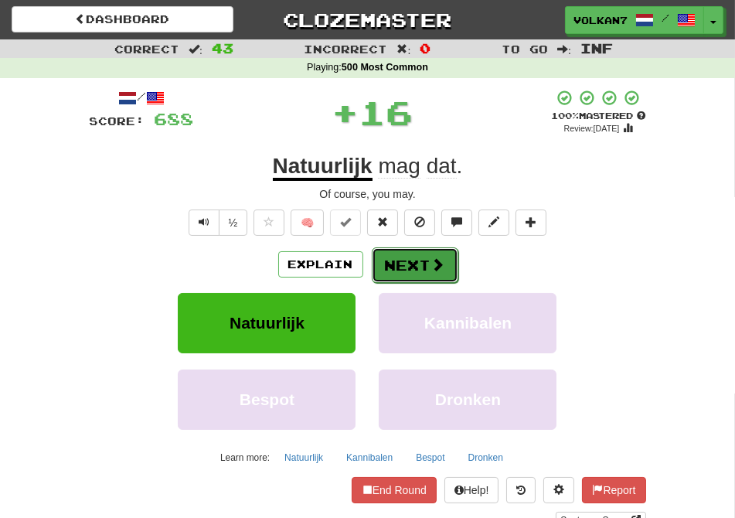
click at [392, 265] on button "Next" at bounding box center [415, 265] width 87 height 36
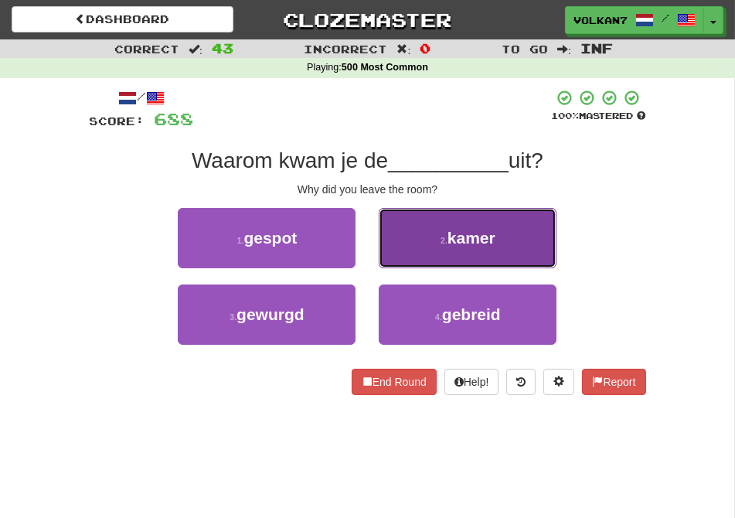
click at [415, 236] on button "2 . kamer" at bounding box center [468, 238] width 178 height 60
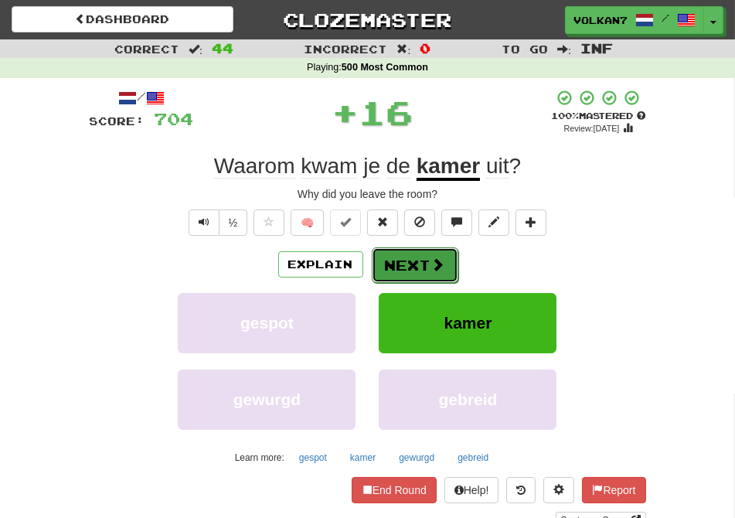
click at [413, 260] on button "Next" at bounding box center [415, 265] width 87 height 36
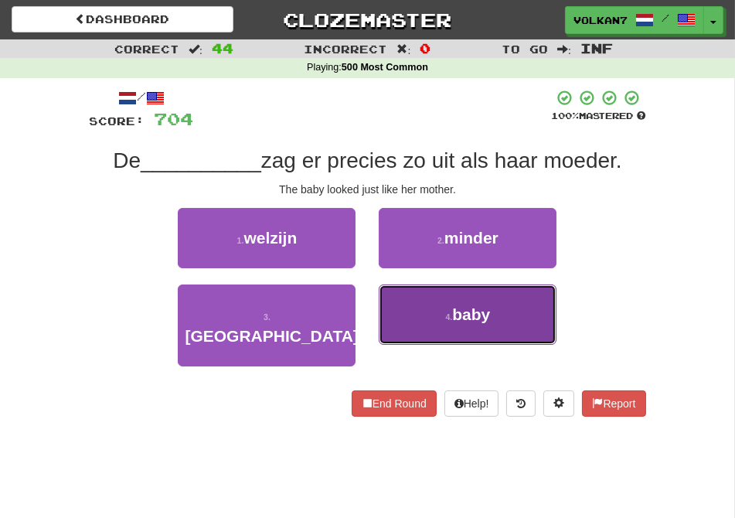
click at [450, 307] on button "4 . baby" at bounding box center [468, 314] width 178 height 60
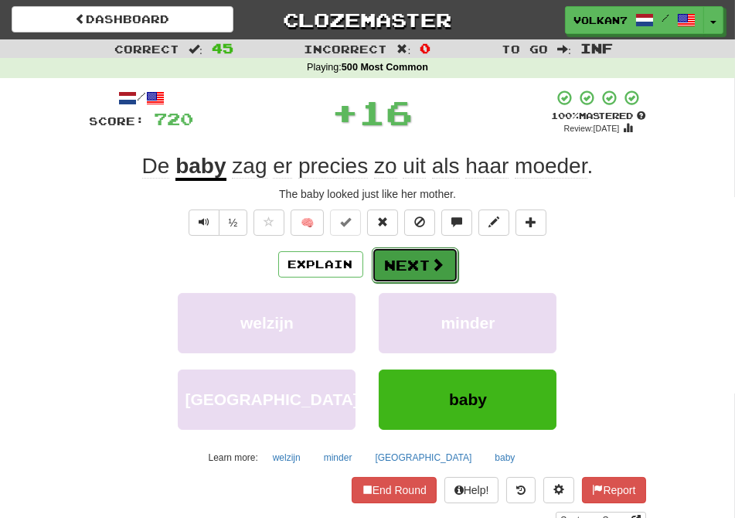
click at [428, 260] on button "Next" at bounding box center [415, 265] width 87 height 36
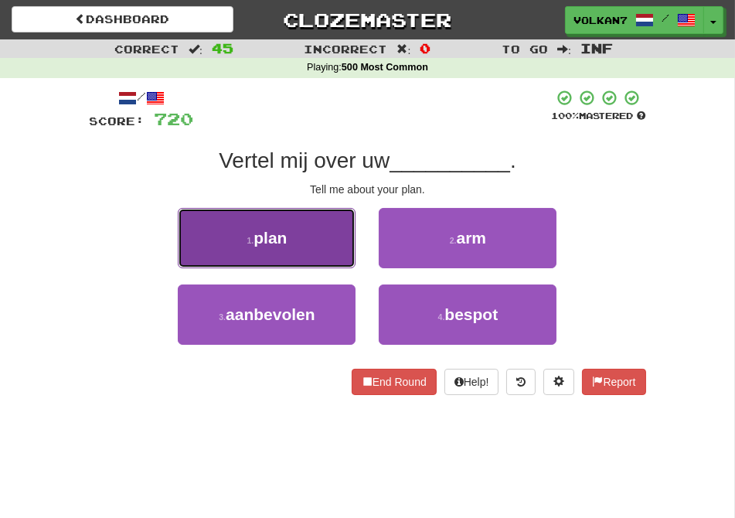
click at [314, 257] on button "1 . plan" at bounding box center [267, 238] width 178 height 60
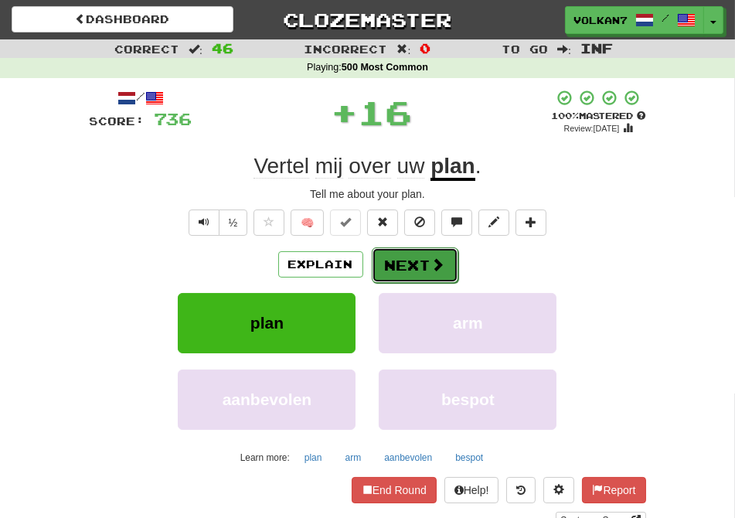
click at [421, 263] on button "Next" at bounding box center [415, 265] width 87 height 36
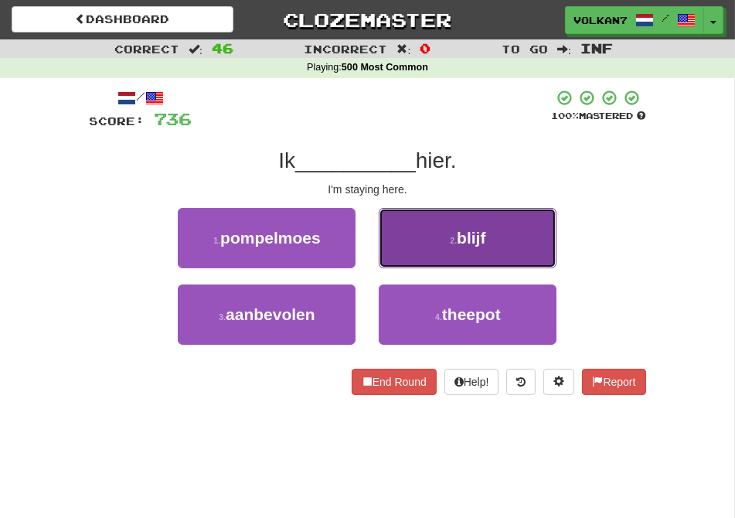
click at [421, 230] on button "2 . blijf" at bounding box center [468, 238] width 178 height 60
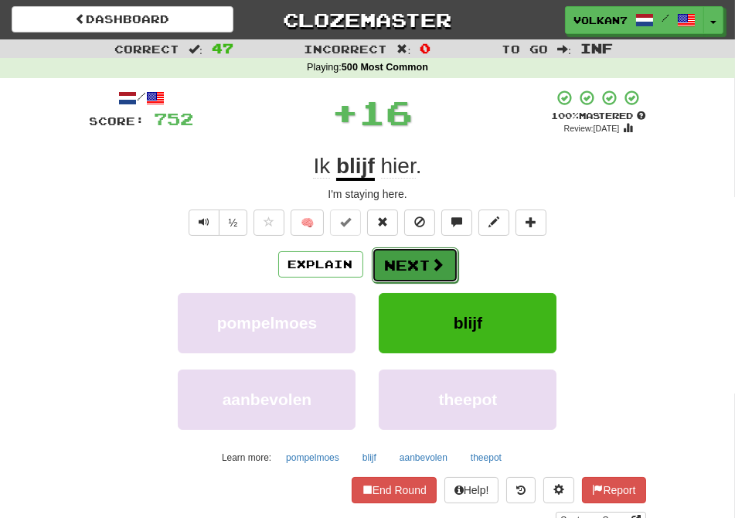
click at [396, 253] on button "Next" at bounding box center [415, 265] width 87 height 36
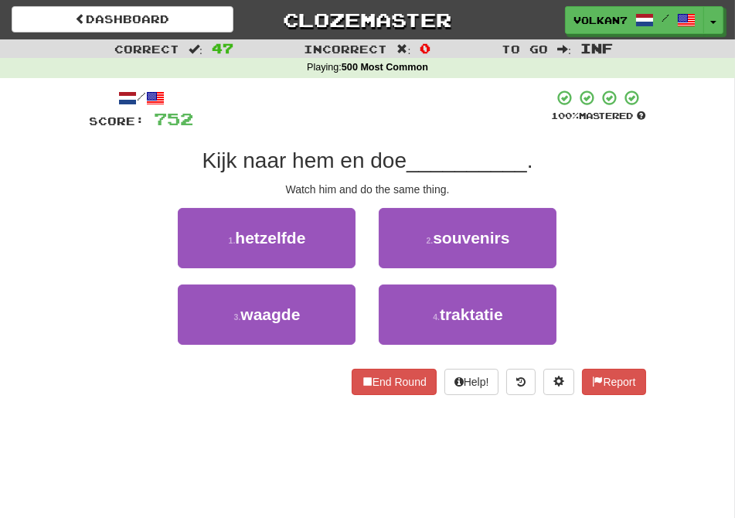
click at [396, 127] on div at bounding box center [373, 110] width 358 height 42
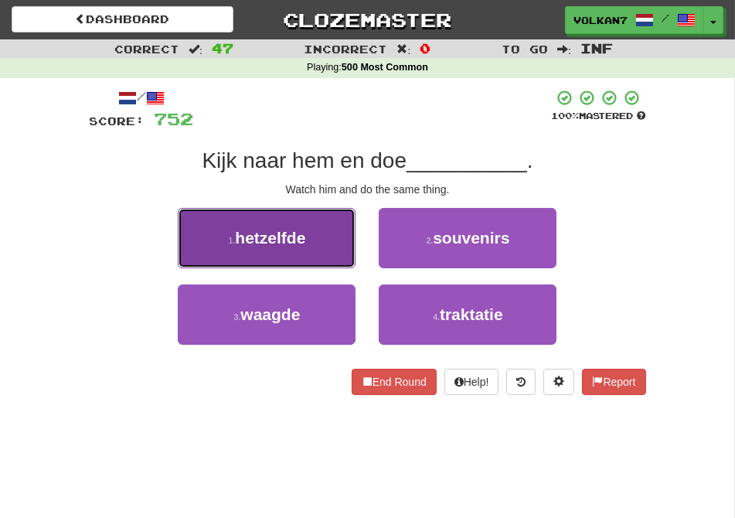
click at [272, 245] on span "hetzelfde" at bounding box center [270, 238] width 70 height 18
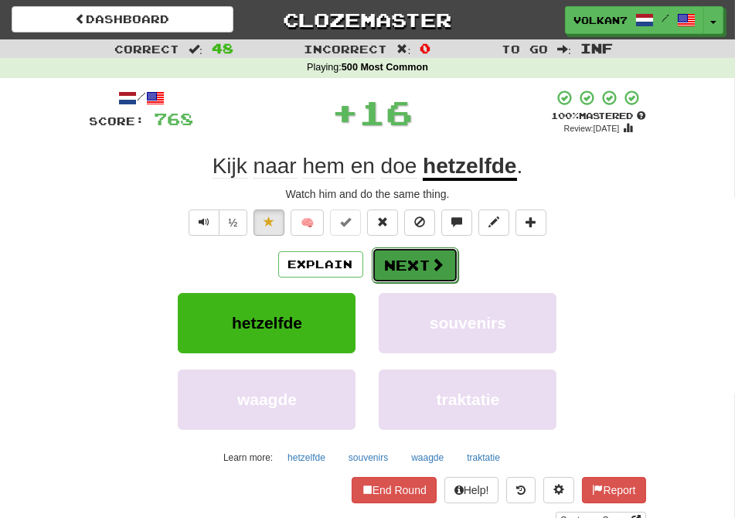
click at [431, 263] on span at bounding box center [438, 264] width 14 height 14
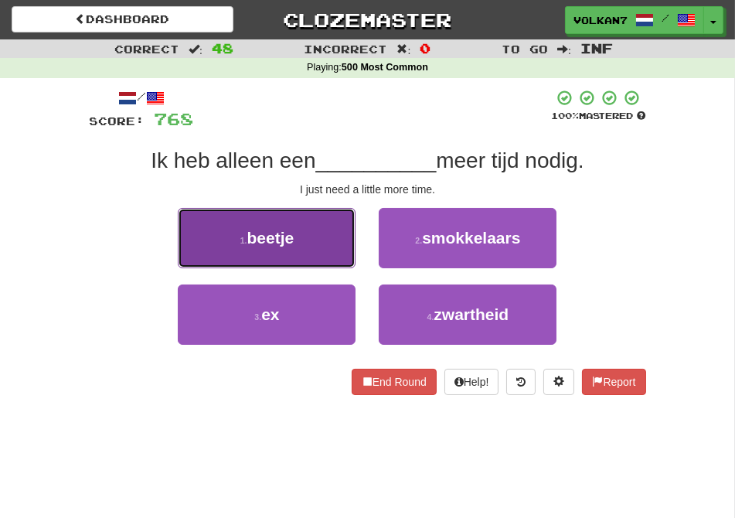
click at [325, 224] on button "1 . beetje" at bounding box center [267, 238] width 178 height 60
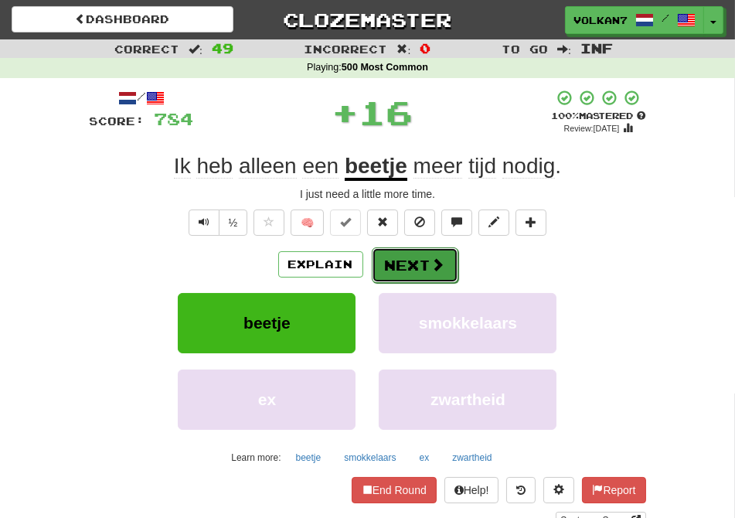
click at [434, 263] on span at bounding box center [438, 264] width 14 height 14
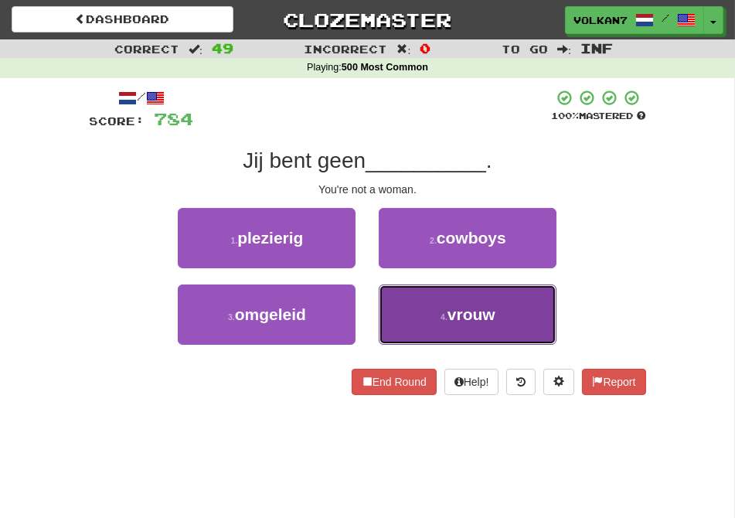
click at [474, 287] on button "4 . vrouw" at bounding box center [468, 314] width 178 height 60
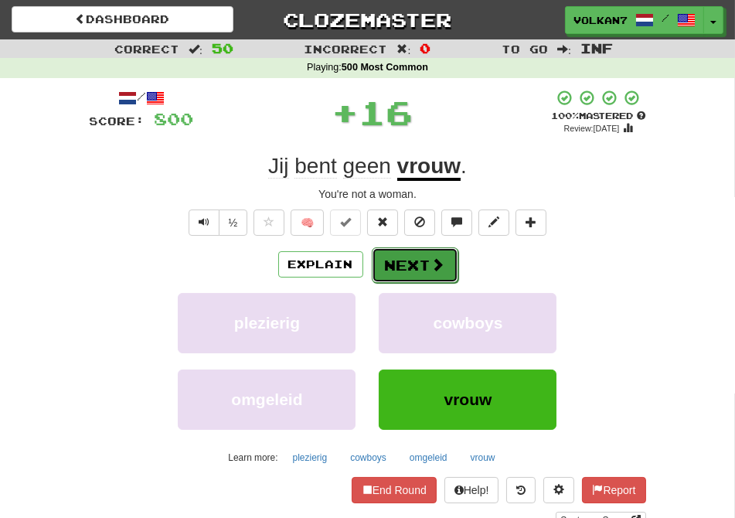
click at [420, 267] on button "Next" at bounding box center [415, 265] width 87 height 36
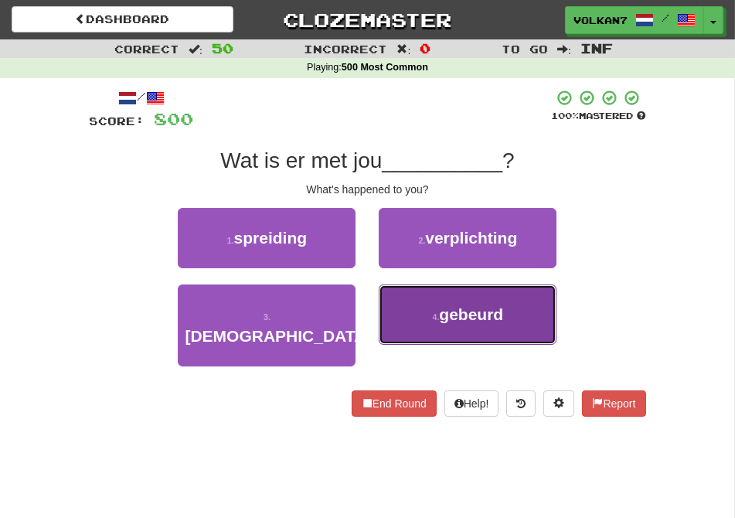
click at [454, 309] on span "gebeurd" at bounding box center [471, 314] width 64 height 18
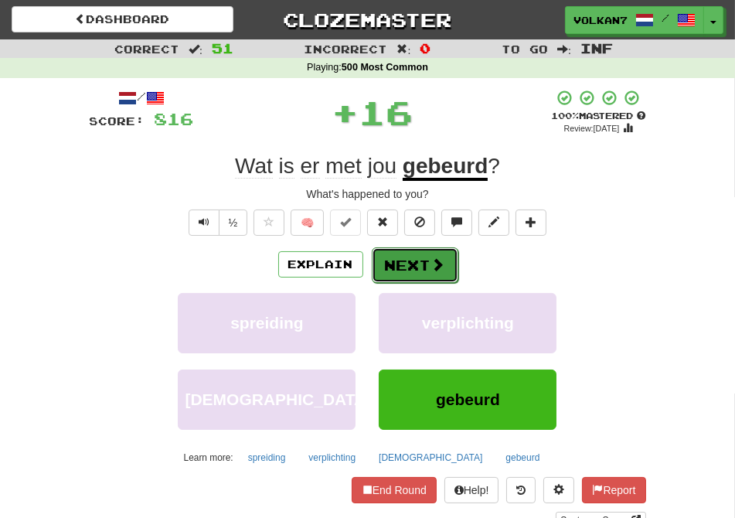
click at [431, 265] on span at bounding box center [438, 264] width 14 height 14
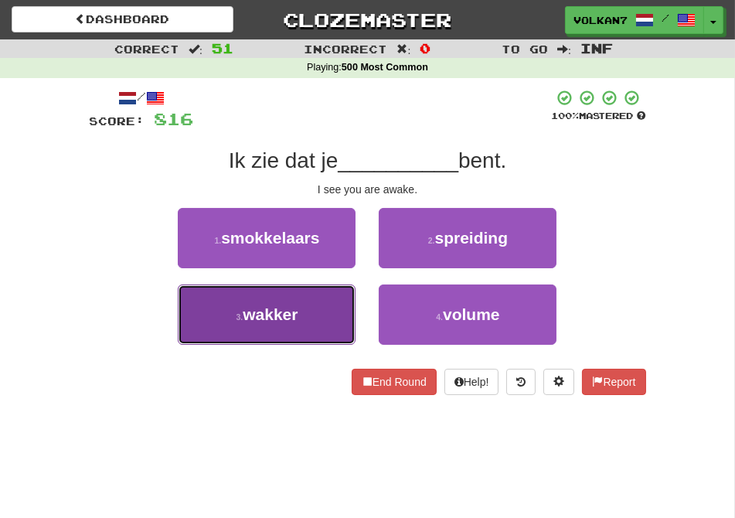
click at [296, 294] on button "3 . wakker" at bounding box center [267, 314] width 178 height 60
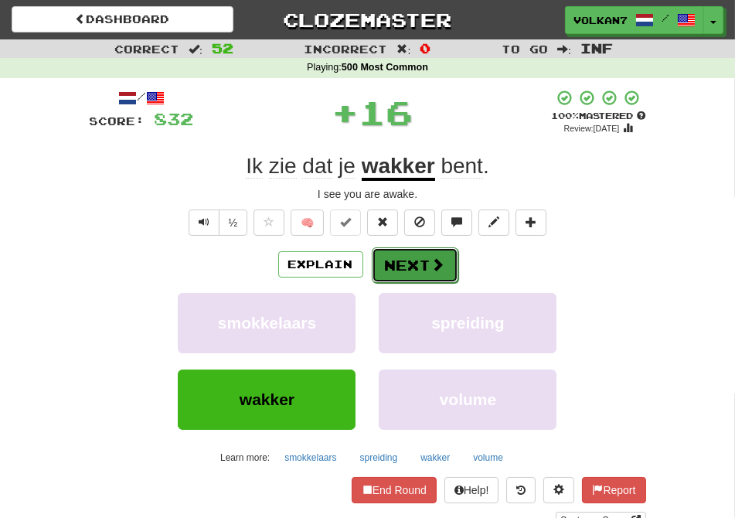
click at [399, 261] on button "Next" at bounding box center [415, 265] width 87 height 36
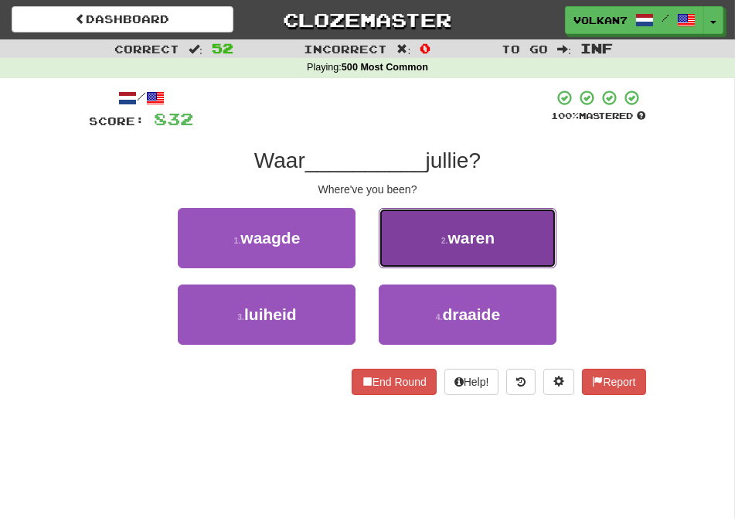
click at [477, 242] on span "waren" at bounding box center [470, 238] width 47 height 18
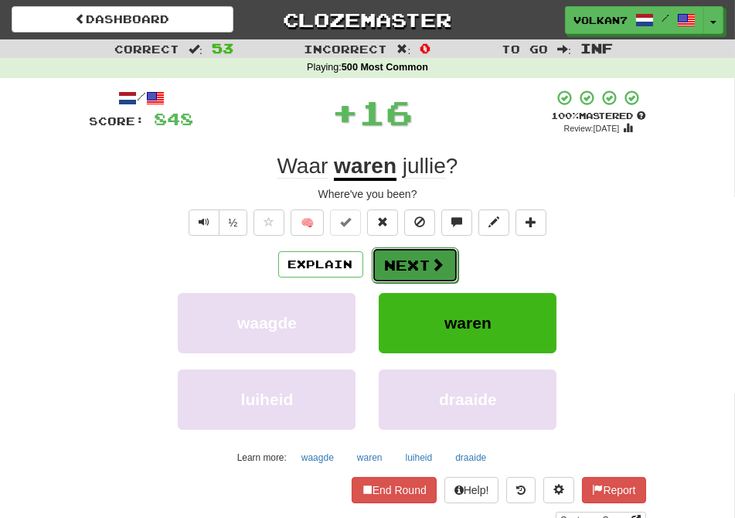
click at [419, 268] on button "Next" at bounding box center [415, 265] width 87 height 36
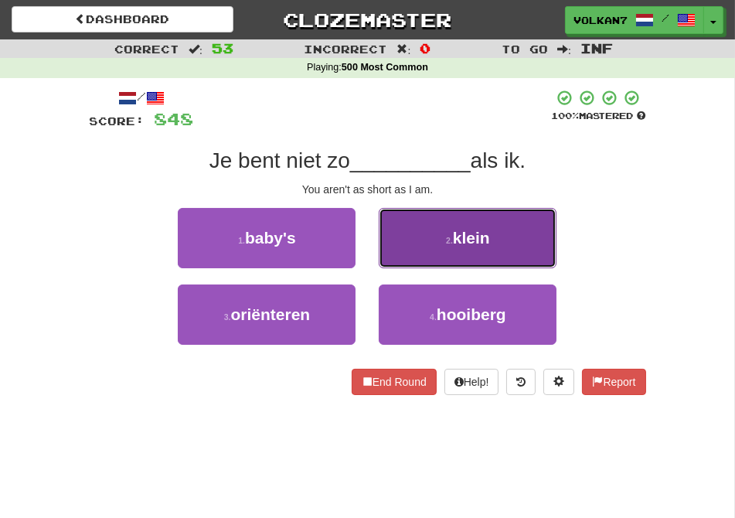
click at [468, 233] on span "klein" at bounding box center [471, 238] width 37 height 18
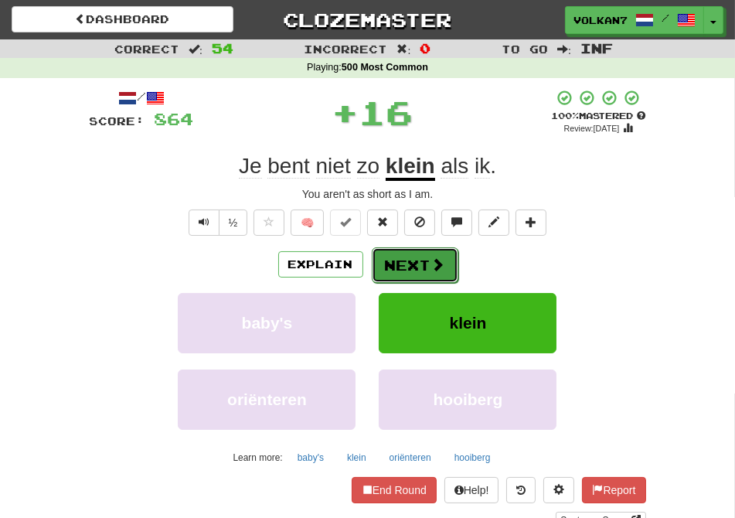
click at [423, 255] on button "Next" at bounding box center [415, 265] width 87 height 36
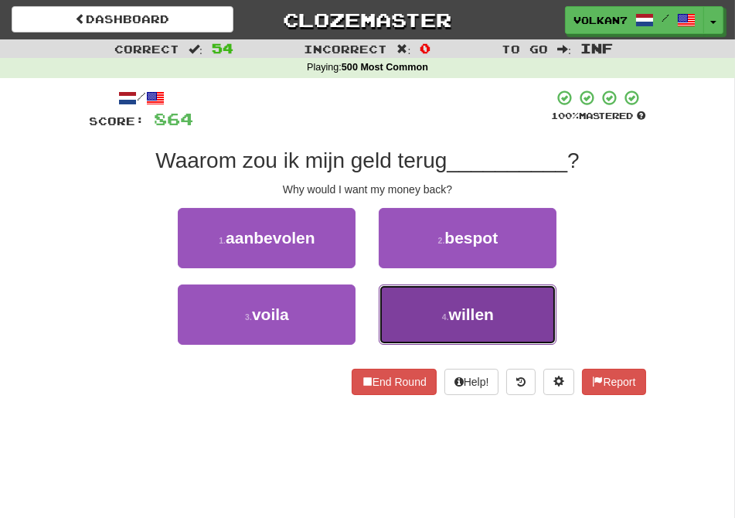
click at [479, 299] on button "4 . willen" at bounding box center [468, 314] width 178 height 60
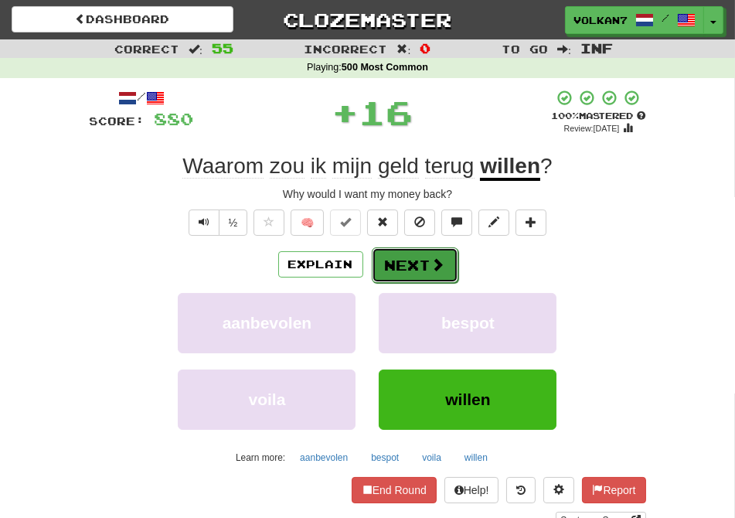
click at [413, 249] on button "Next" at bounding box center [415, 265] width 87 height 36
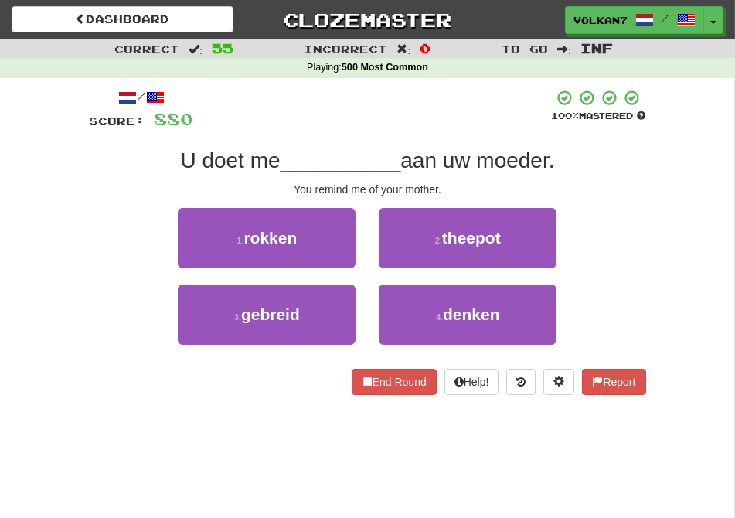
click at [400, 122] on div at bounding box center [373, 110] width 358 height 42
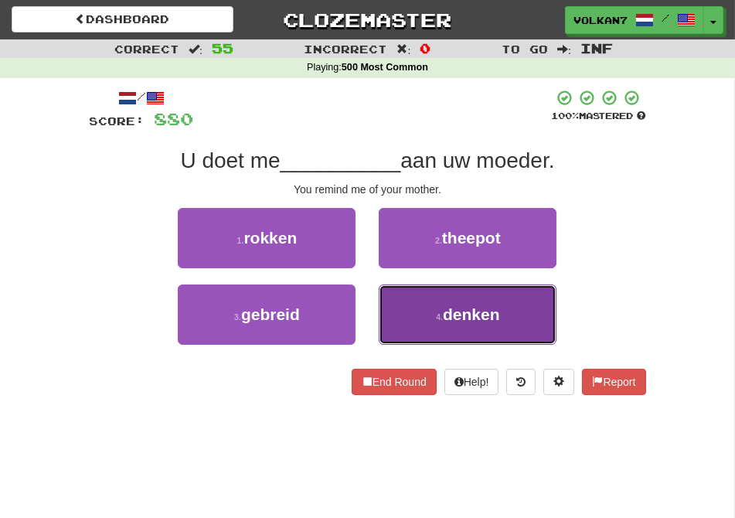
click at [442, 335] on button "4 . denken" at bounding box center [468, 314] width 178 height 60
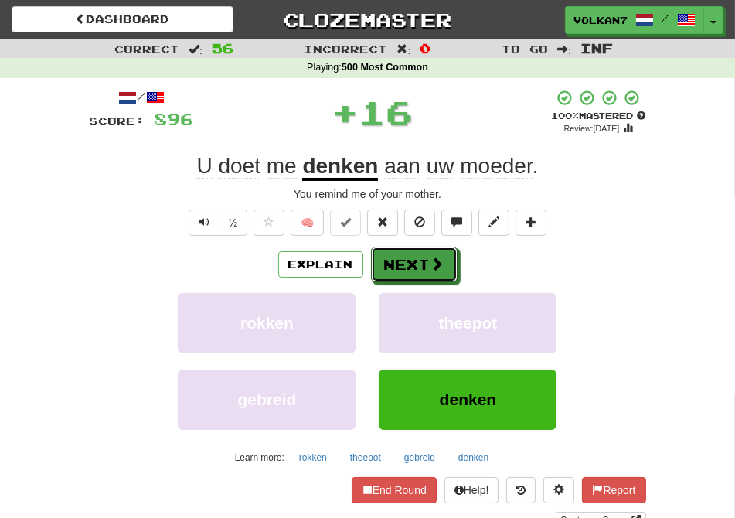
click at [431, 281] on button "Next" at bounding box center [414, 264] width 87 height 36
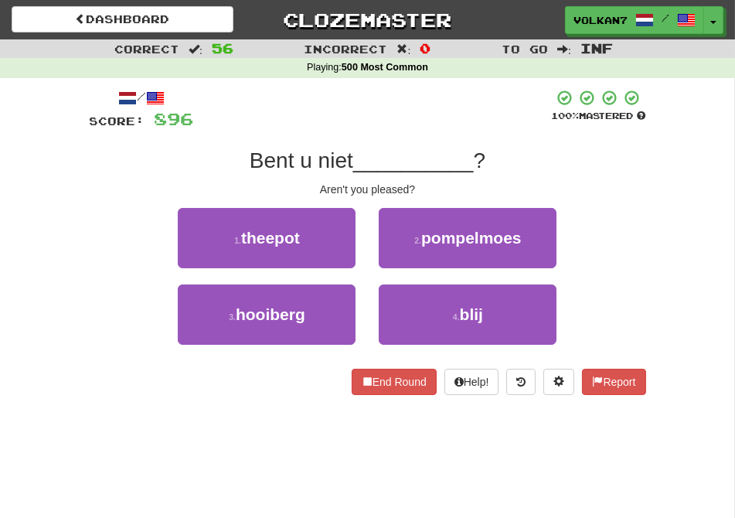
click at [425, 127] on div at bounding box center [373, 110] width 358 height 42
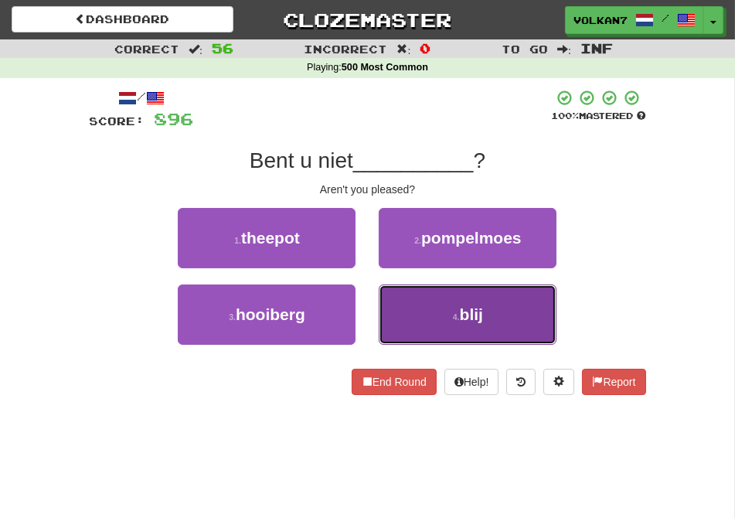
click at [409, 291] on button "4 . blij" at bounding box center [468, 314] width 178 height 60
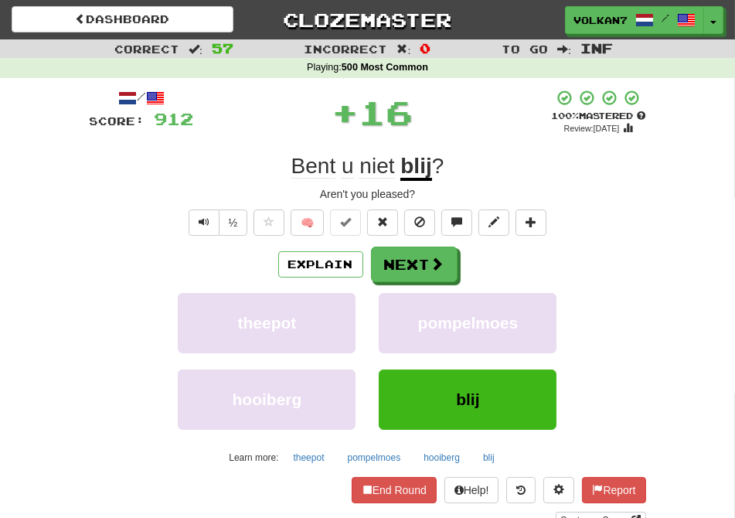
click at [382, 245] on div "/ Score: 912 + 16 100 % Mastered Review: 2025-09-10 Bent u niet blij ? Aren't y…" at bounding box center [368, 309] width 556 height 440
click at [392, 252] on button "Next" at bounding box center [415, 265] width 87 height 36
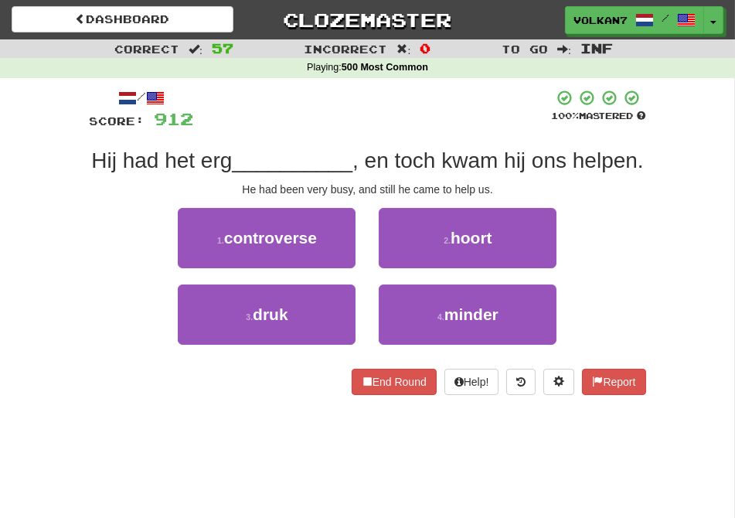
click at [428, 125] on div at bounding box center [373, 110] width 358 height 42
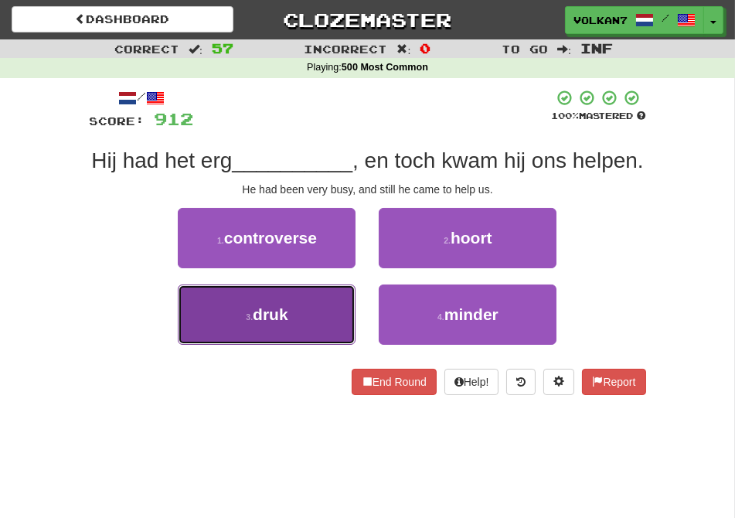
click at [267, 323] on span "druk" at bounding box center [271, 314] width 36 height 18
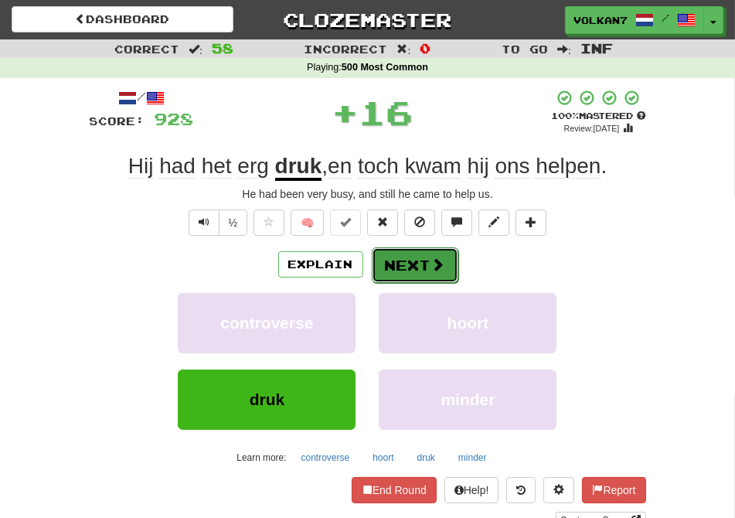
click at [415, 253] on button "Next" at bounding box center [415, 265] width 87 height 36
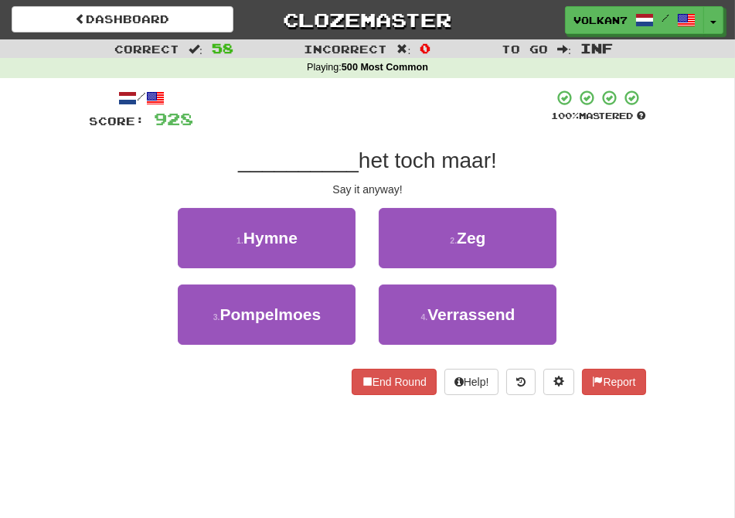
click at [418, 124] on div at bounding box center [373, 110] width 358 height 42
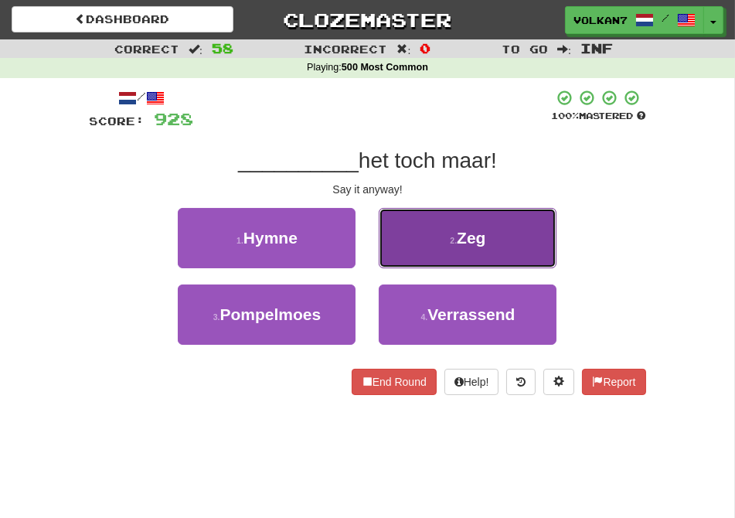
click at [454, 240] on small "2 ." at bounding box center [453, 240] width 7 height 9
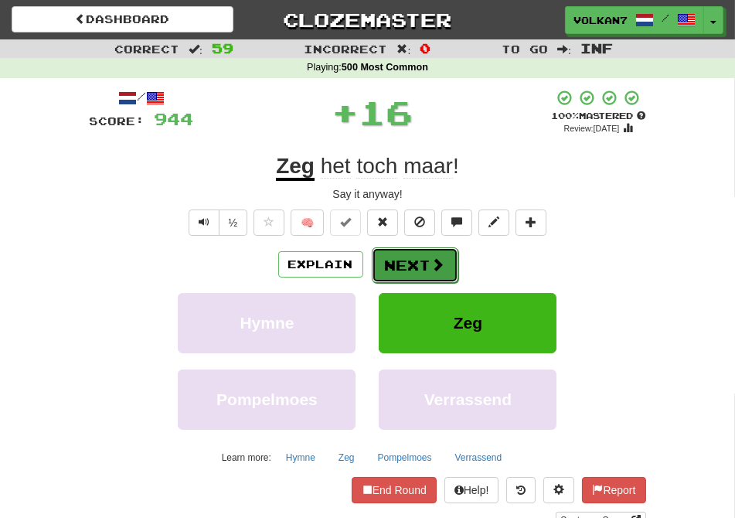
click at [412, 272] on button "Next" at bounding box center [415, 265] width 87 height 36
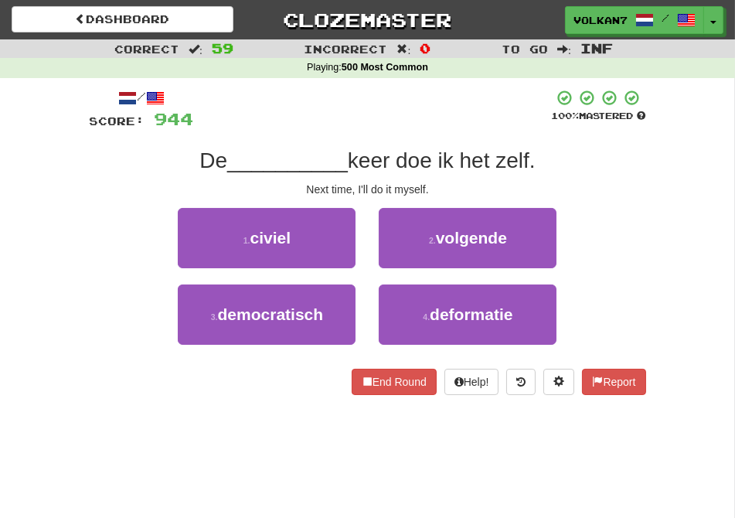
click at [433, 127] on div at bounding box center [373, 110] width 358 height 42
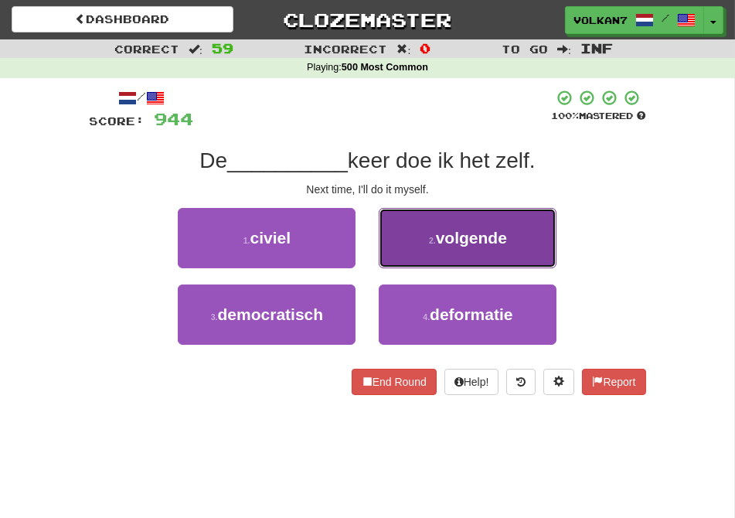
click at [437, 243] on span "volgende" at bounding box center [471, 238] width 71 height 18
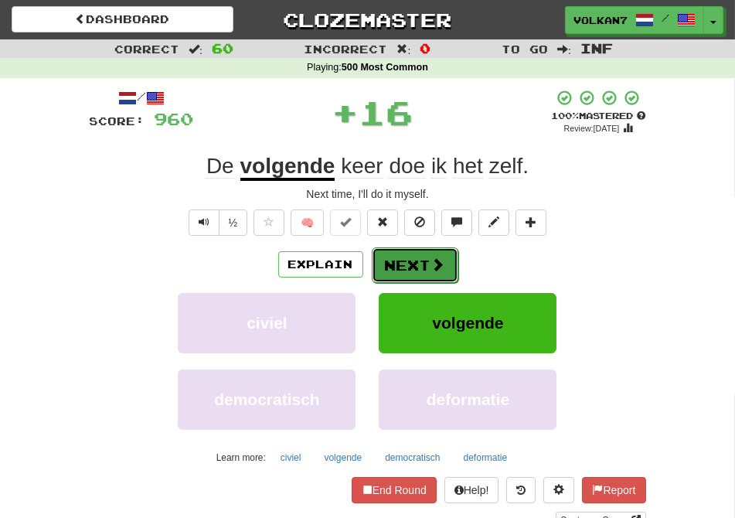
click at [422, 265] on button "Next" at bounding box center [415, 265] width 87 height 36
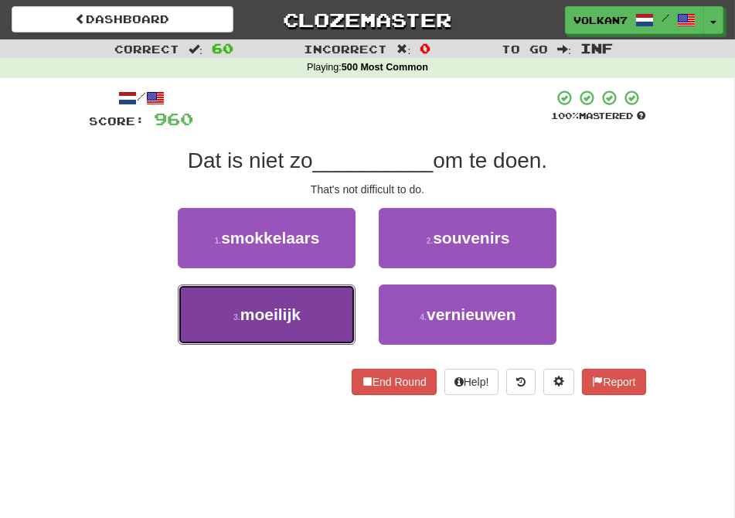
click at [282, 323] on button "3 . moeilijk" at bounding box center [267, 314] width 178 height 60
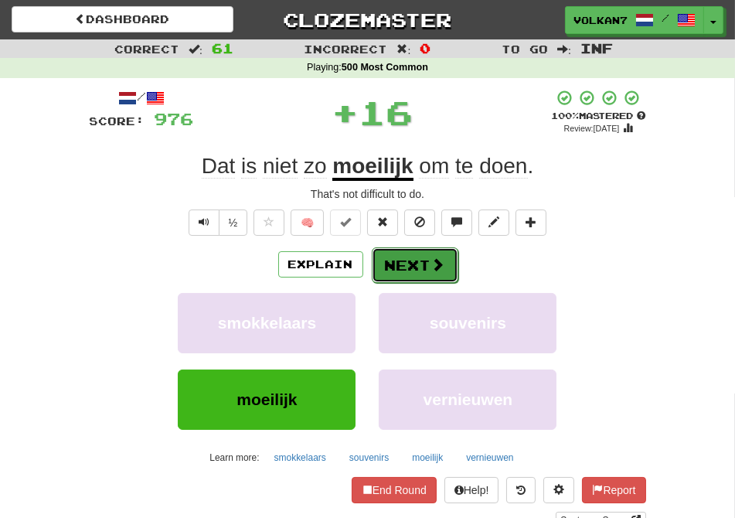
click at [392, 277] on button "Next" at bounding box center [415, 265] width 87 height 36
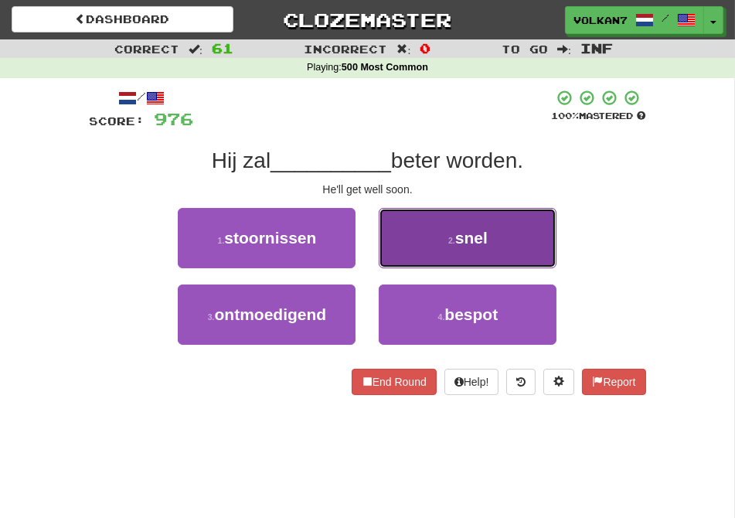
click at [444, 238] on button "2 . snel" at bounding box center [468, 238] width 178 height 60
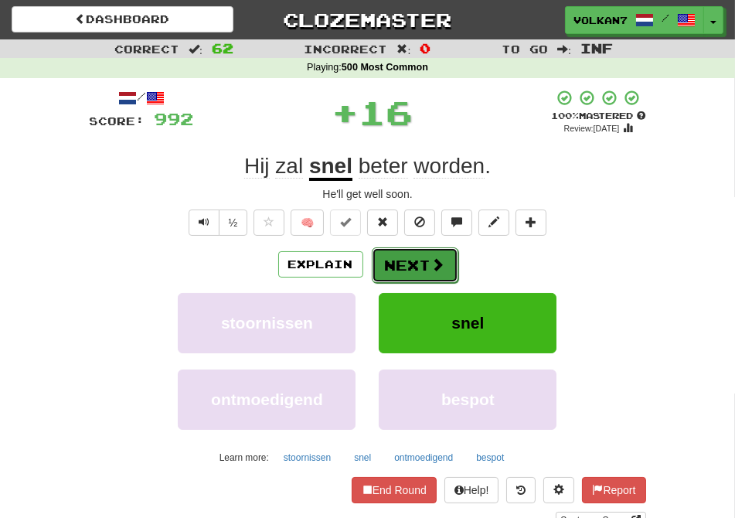
click at [422, 277] on button "Next" at bounding box center [415, 265] width 87 height 36
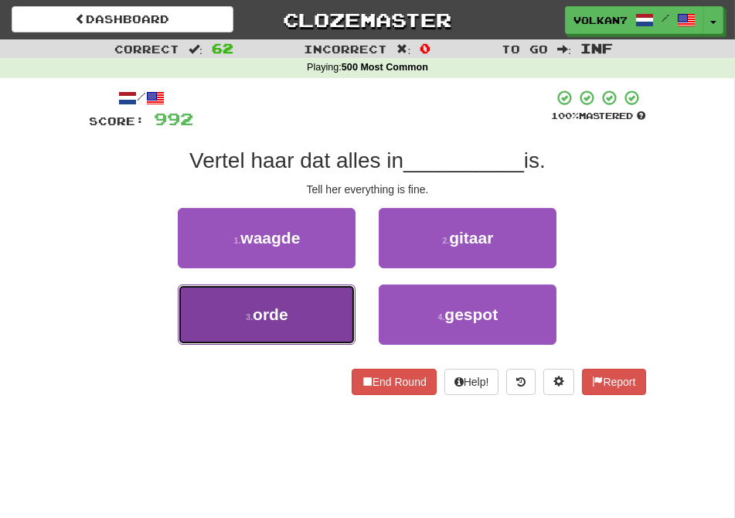
click at [305, 299] on button "3 . orde" at bounding box center [267, 314] width 178 height 60
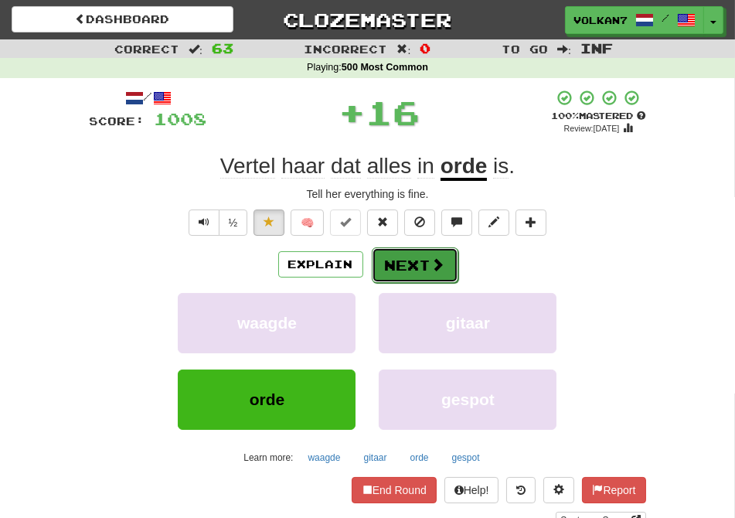
click at [419, 268] on button "Next" at bounding box center [415, 265] width 87 height 36
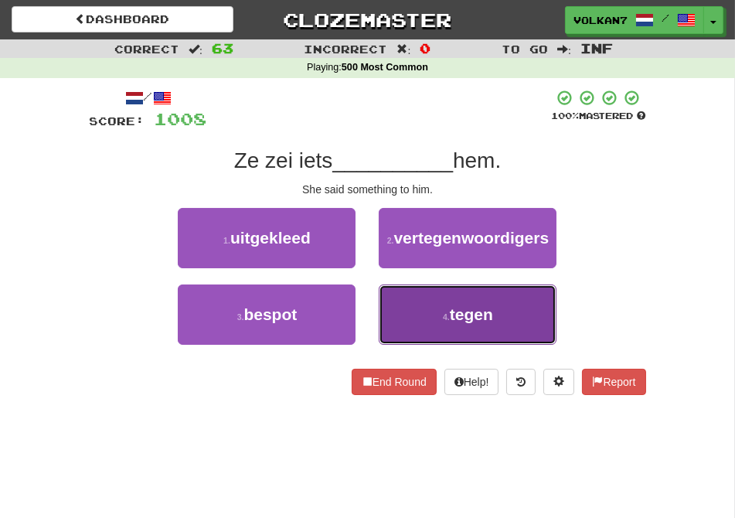
click at [428, 330] on button "4 . tegen" at bounding box center [468, 314] width 178 height 60
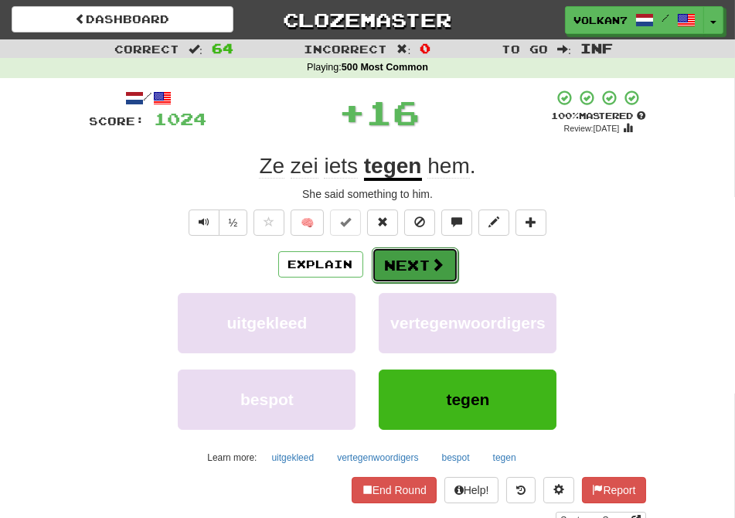
click at [426, 266] on button "Next" at bounding box center [415, 265] width 87 height 36
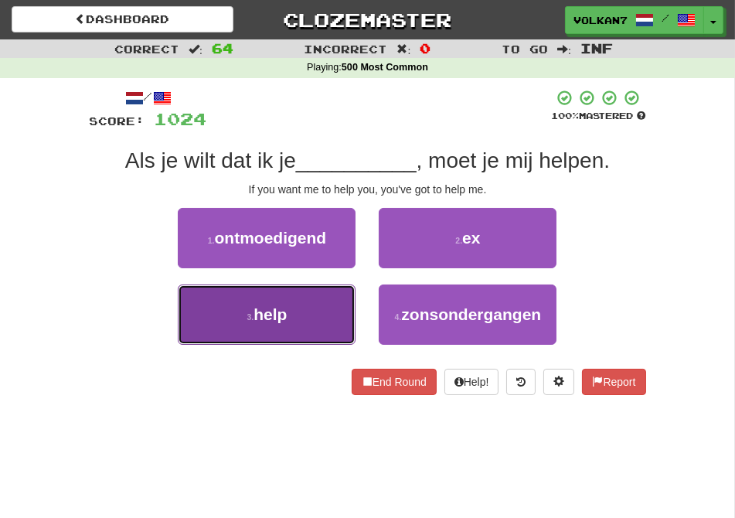
click at [333, 306] on button "3 . help" at bounding box center [267, 314] width 178 height 60
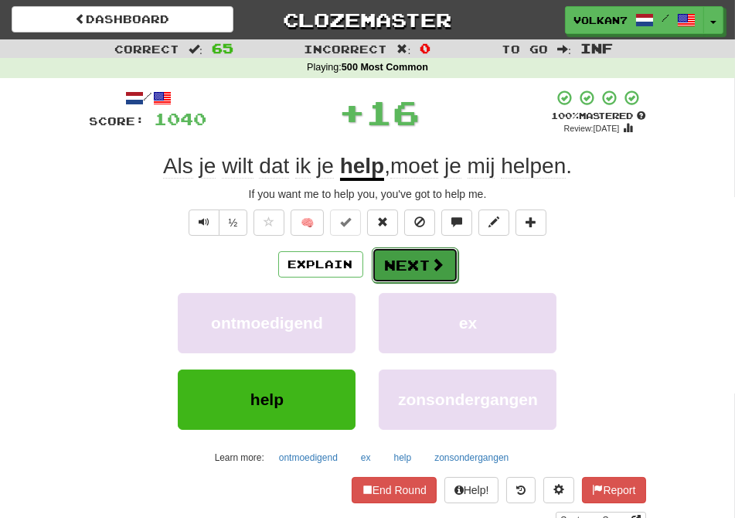
click at [400, 253] on button "Next" at bounding box center [415, 265] width 87 height 36
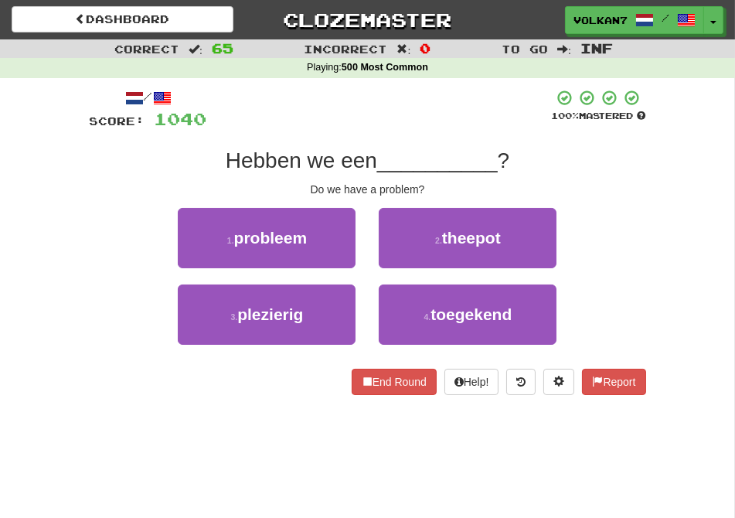
click at [403, 121] on div at bounding box center [379, 110] width 345 height 42
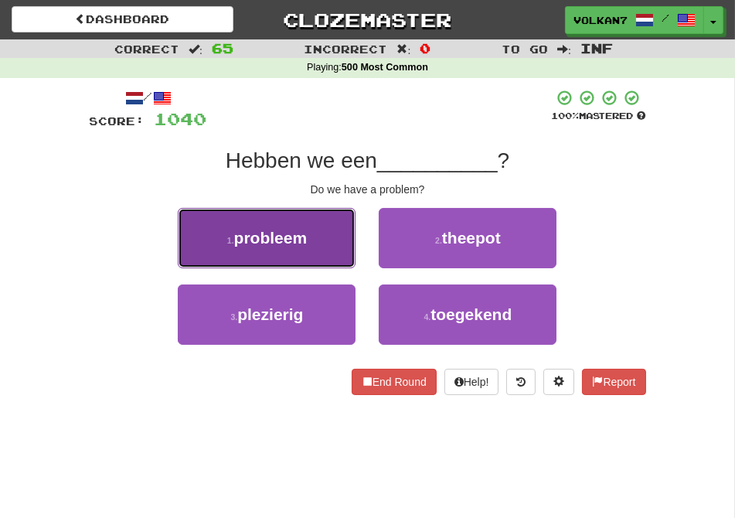
click at [309, 225] on button "1 . probleem" at bounding box center [267, 238] width 178 height 60
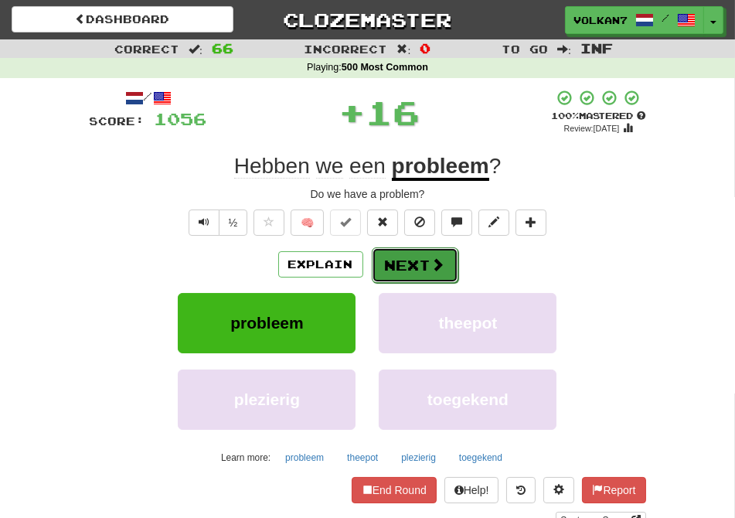
click at [389, 268] on button "Next" at bounding box center [415, 265] width 87 height 36
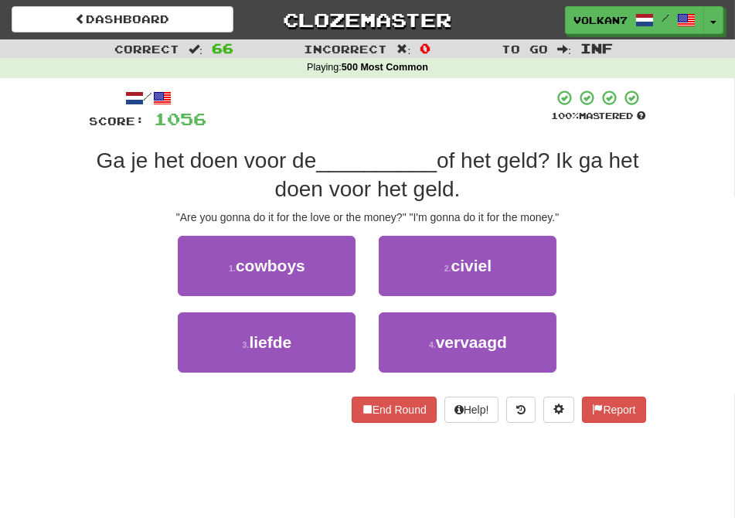
click at [397, 111] on div at bounding box center [379, 110] width 345 height 42
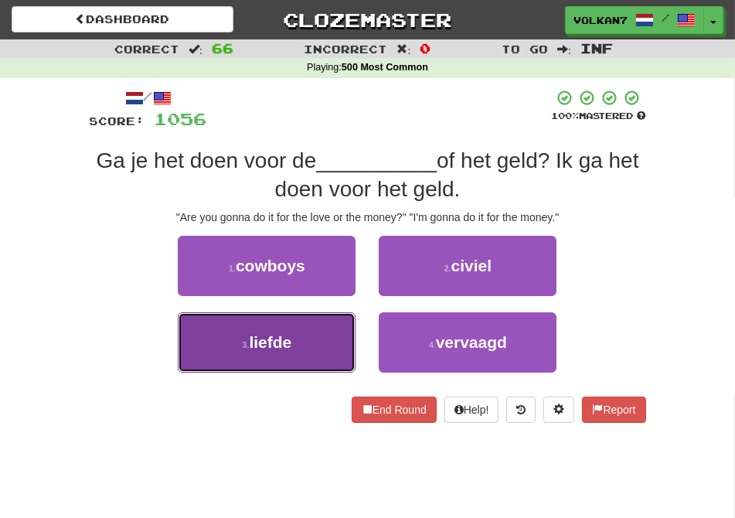
click at [338, 358] on button "3 . liefde" at bounding box center [267, 342] width 178 height 60
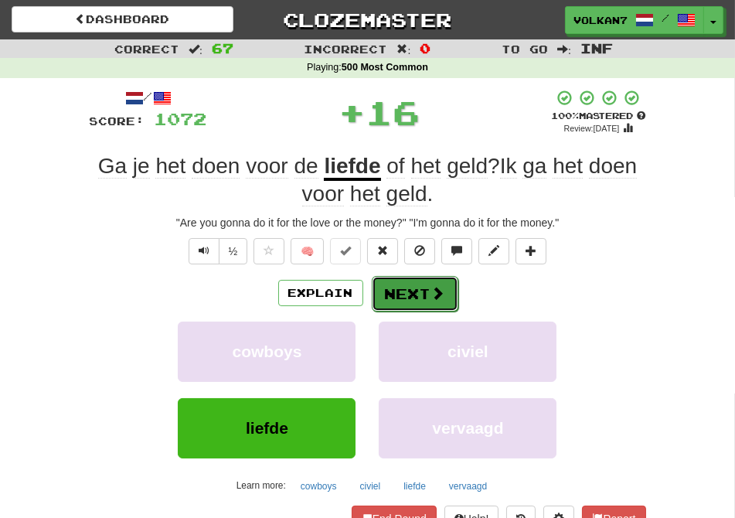
click at [399, 297] on button "Next" at bounding box center [415, 294] width 87 height 36
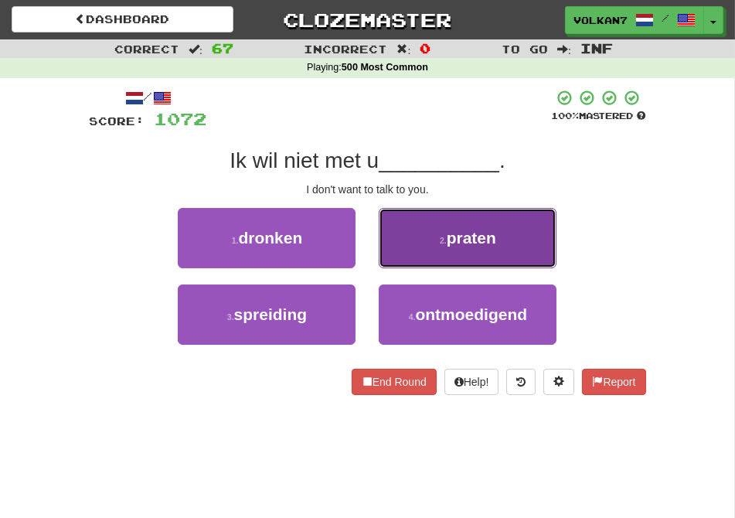
click at [482, 233] on span "praten" at bounding box center [471, 238] width 49 height 18
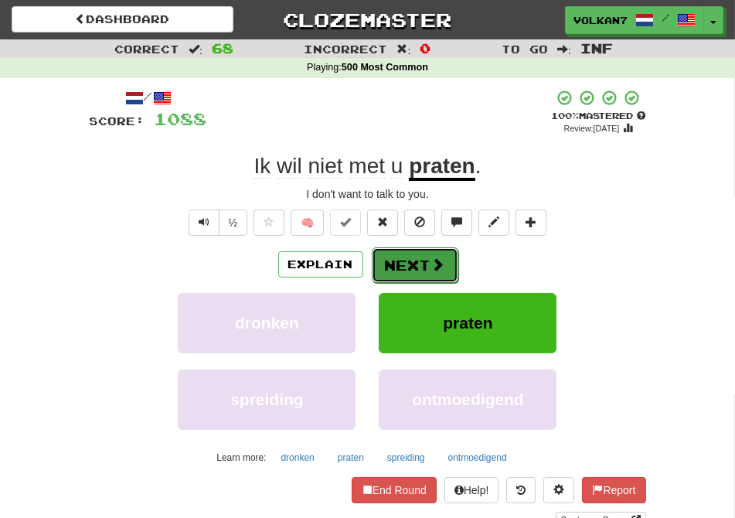
click at [398, 260] on button "Next" at bounding box center [415, 265] width 87 height 36
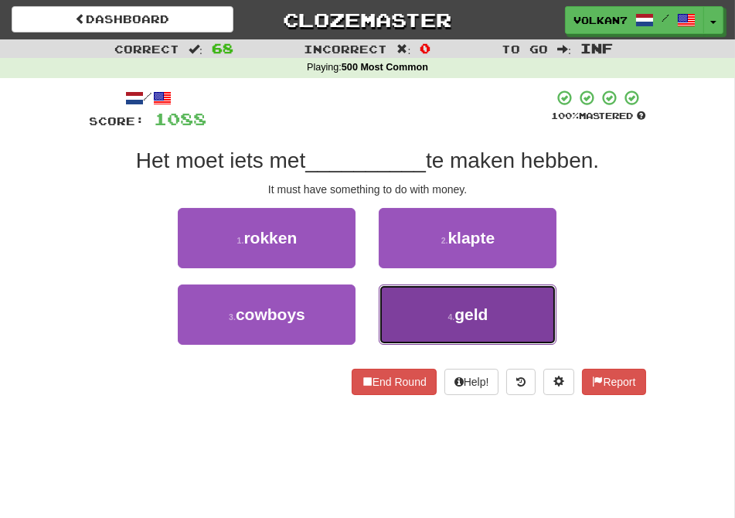
click at [443, 319] on button "4 . geld" at bounding box center [468, 314] width 178 height 60
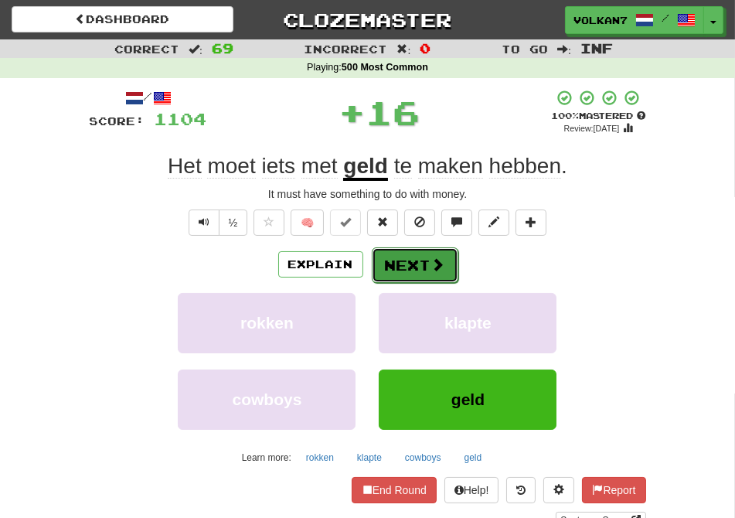
click at [434, 271] on span at bounding box center [438, 264] width 14 height 14
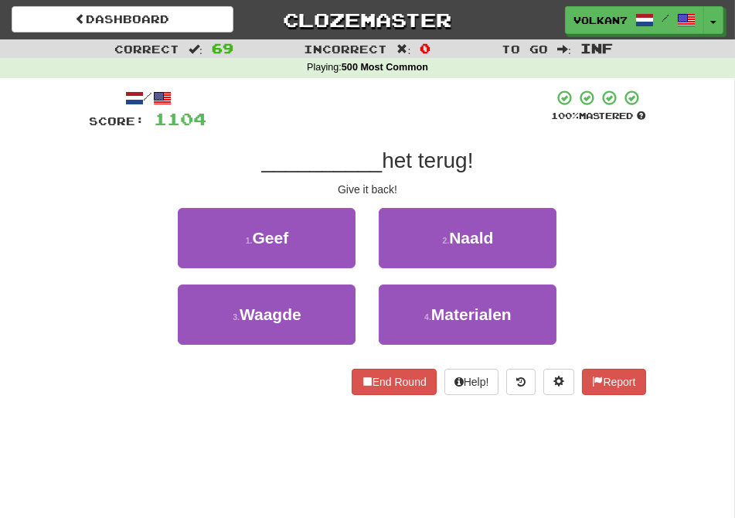
click at [435, 114] on div at bounding box center [379, 110] width 345 height 42
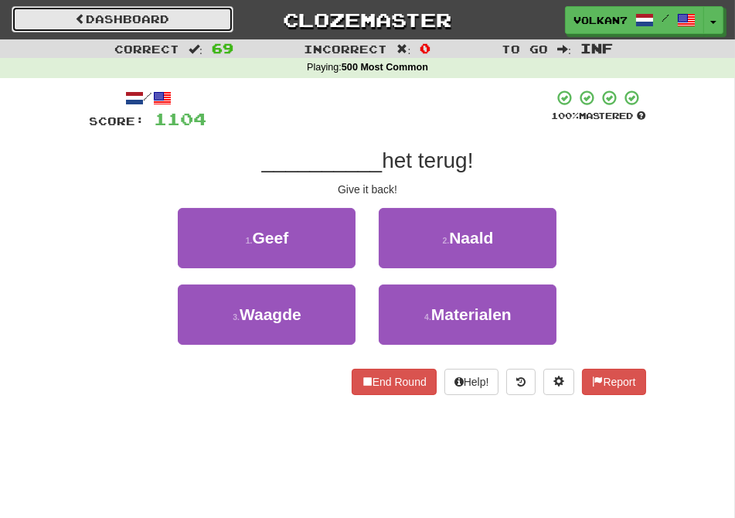
click at [212, 20] on link "Dashboard" at bounding box center [123, 19] width 222 height 26
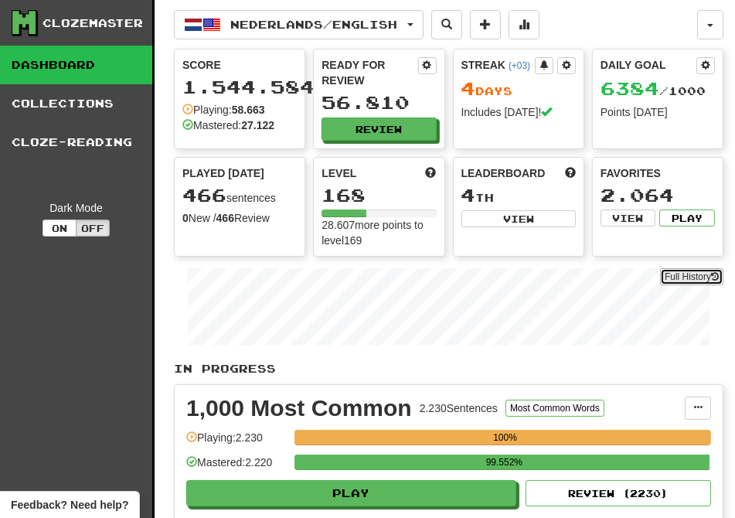
click at [664, 269] on link "Full History" at bounding box center [691, 276] width 63 height 17
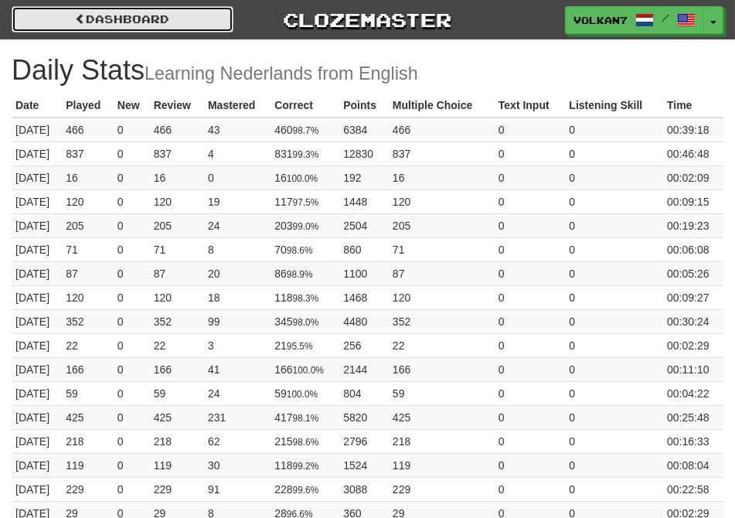
click at [179, 23] on link "Dashboard" at bounding box center [123, 19] width 222 height 26
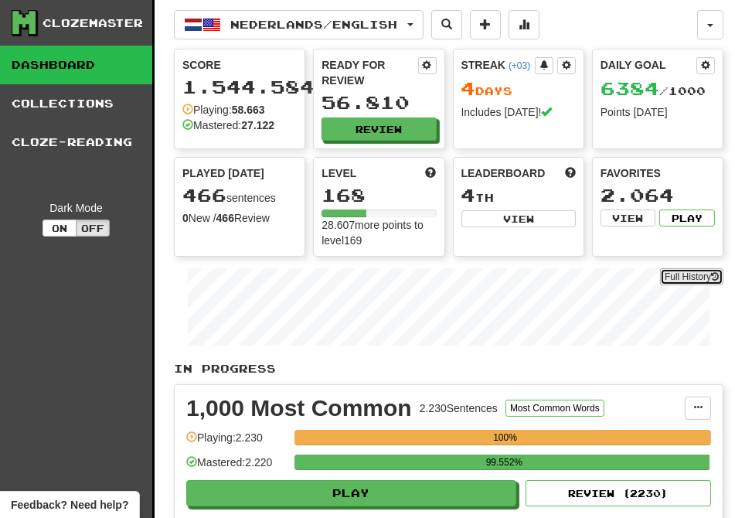
click at [688, 276] on link "Full History" at bounding box center [691, 276] width 63 height 17
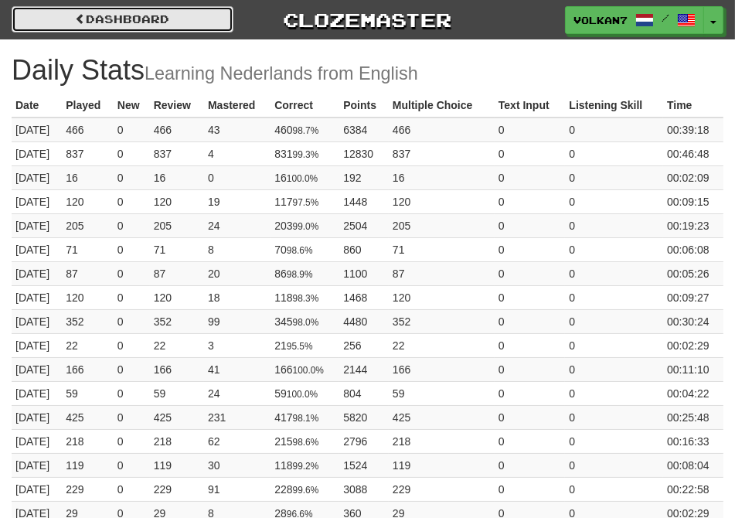
click at [198, 28] on link "Dashboard" at bounding box center [123, 19] width 222 height 26
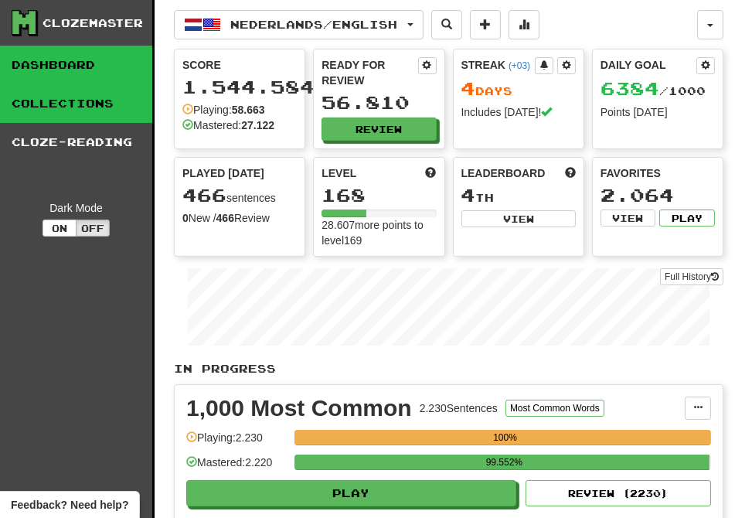
click at [57, 90] on link "Collections" at bounding box center [76, 103] width 152 height 39
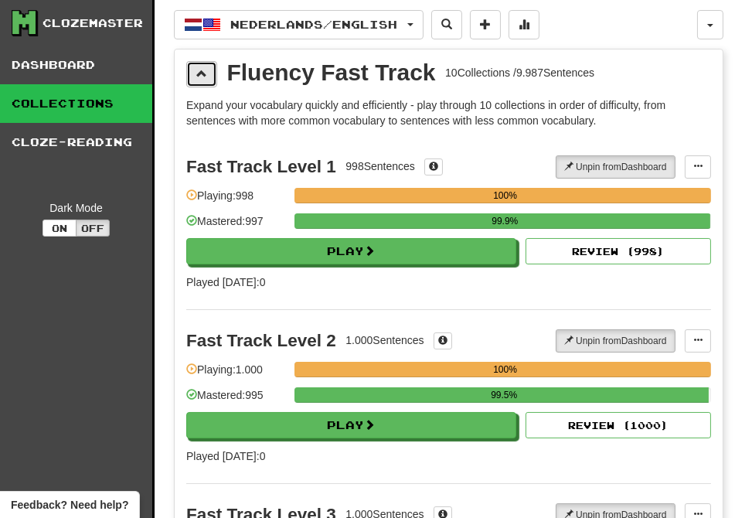
click at [209, 77] on button at bounding box center [201, 74] width 31 height 26
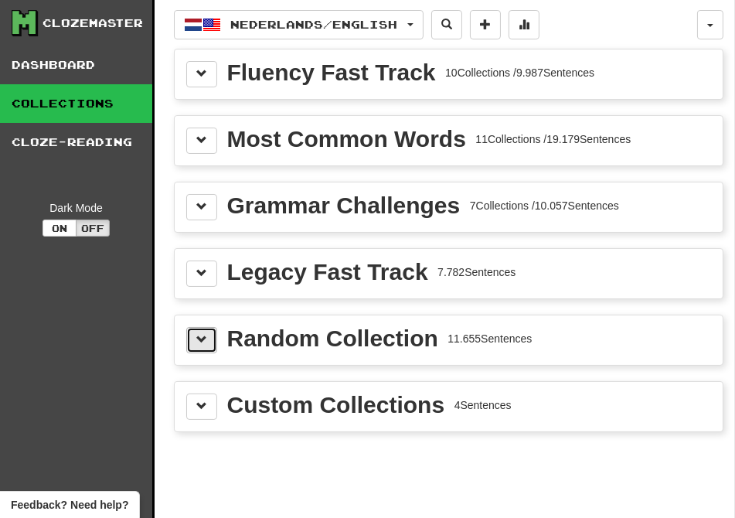
click at [211, 340] on button at bounding box center [201, 340] width 31 height 26
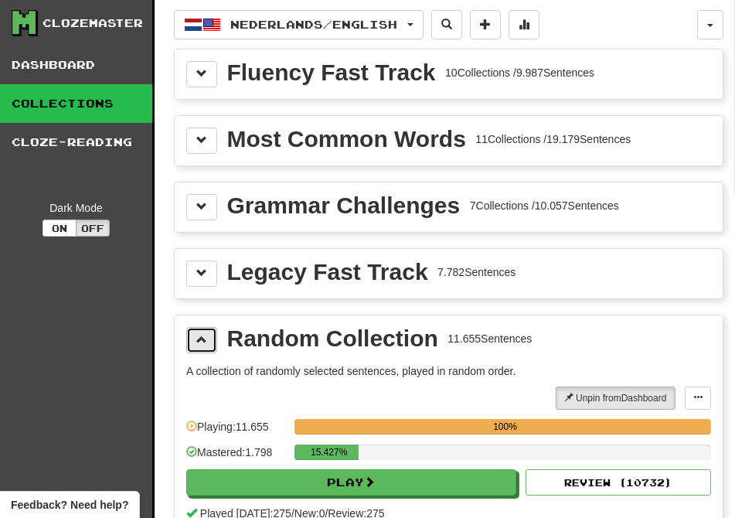
click at [205, 337] on span at bounding box center [201, 339] width 11 height 11
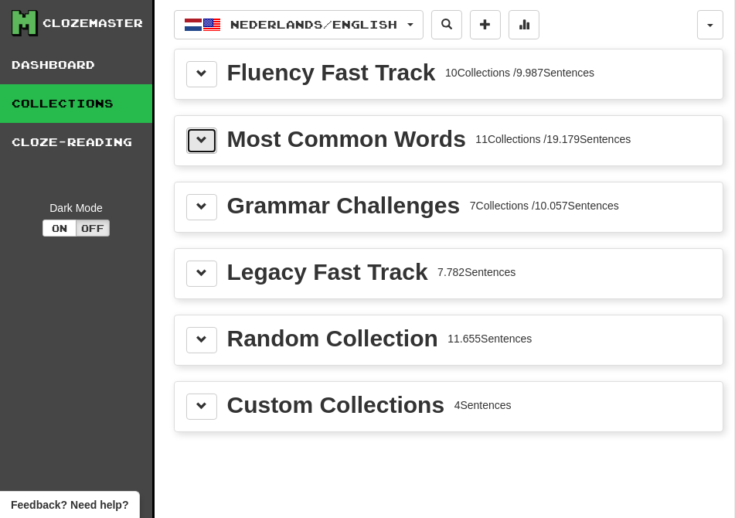
click at [201, 134] on span at bounding box center [201, 139] width 11 height 11
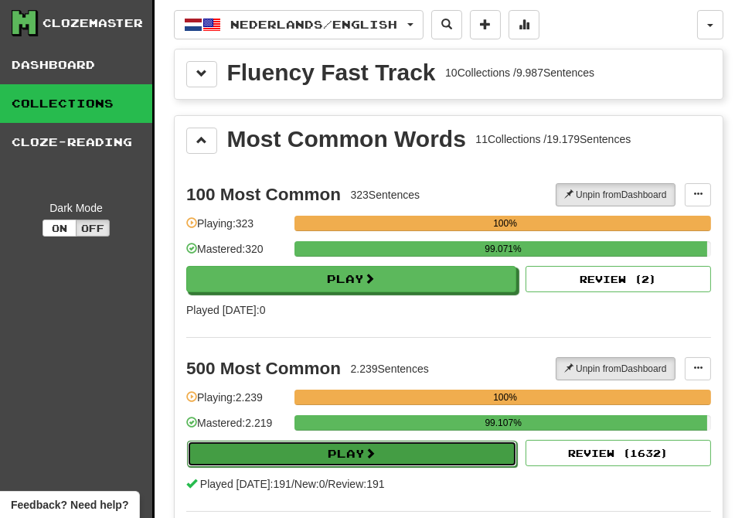
click at [414, 451] on button "Play" at bounding box center [352, 453] width 330 height 26
select select "********"
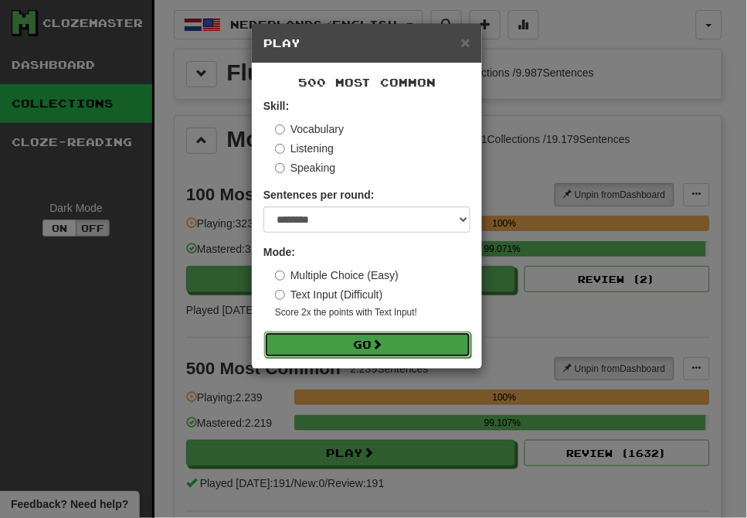
click at [365, 348] on button "Go" at bounding box center [367, 344] width 207 height 26
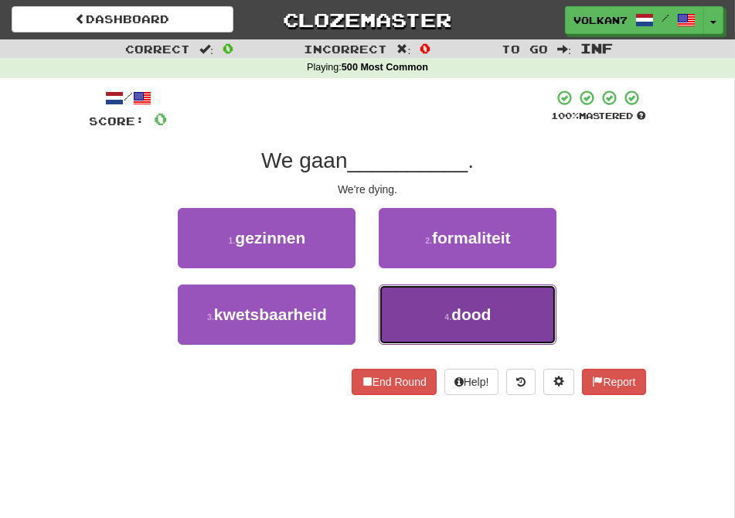
click at [430, 310] on button "4 . dood" at bounding box center [468, 314] width 178 height 60
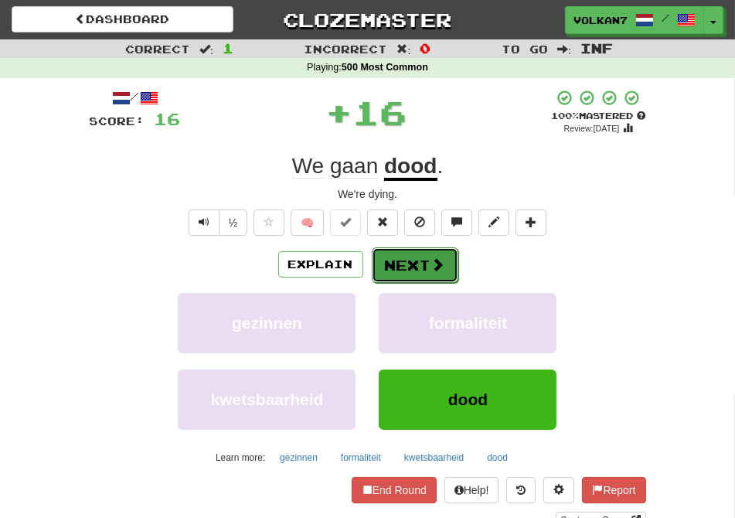
click at [404, 269] on button "Next" at bounding box center [415, 265] width 87 height 36
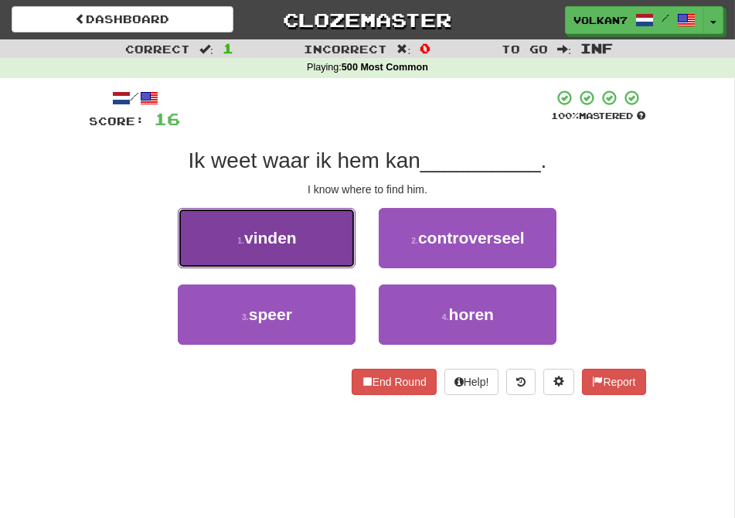
click at [321, 233] on button "1 . vinden" at bounding box center [267, 238] width 178 height 60
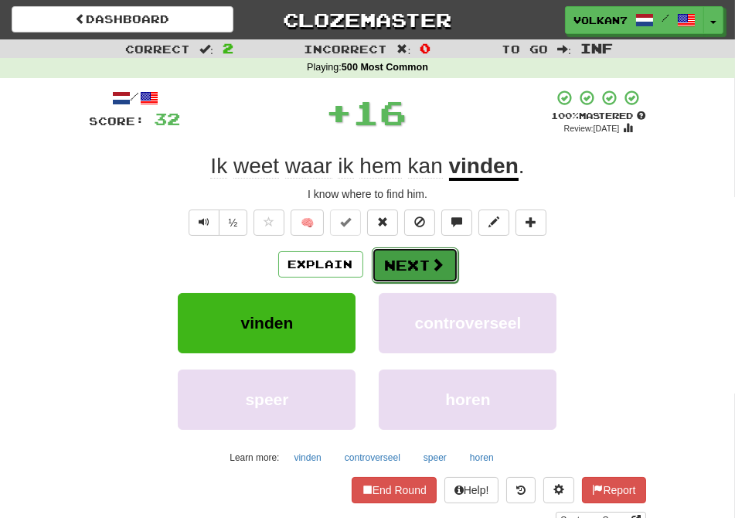
click at [415, 269] on button "Next" at bounding box center [415, 265] width 87 height 36
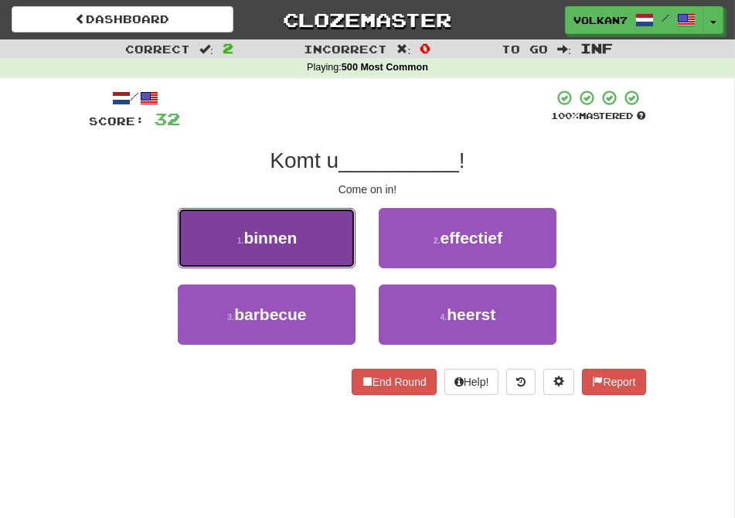
click at [322, 232] on button "1 . binnen" at bounding box center [267, 238] width 178 height 60
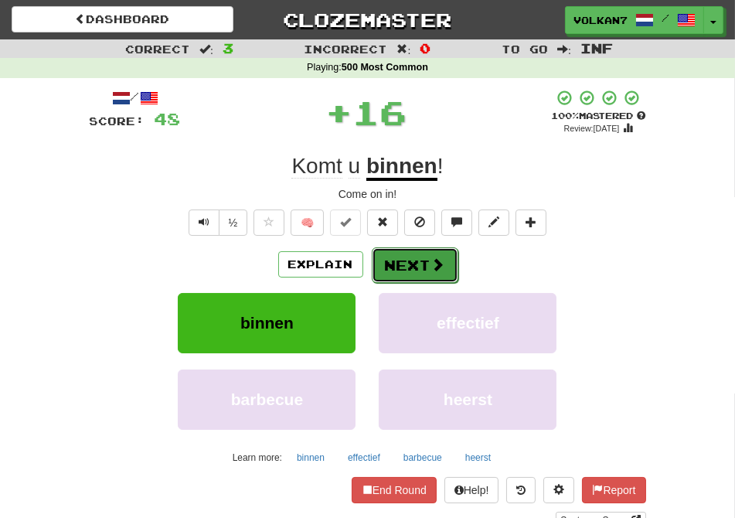
click at [406, 265] on button "Next" at bounding box center [415, 265] width 87 height 36
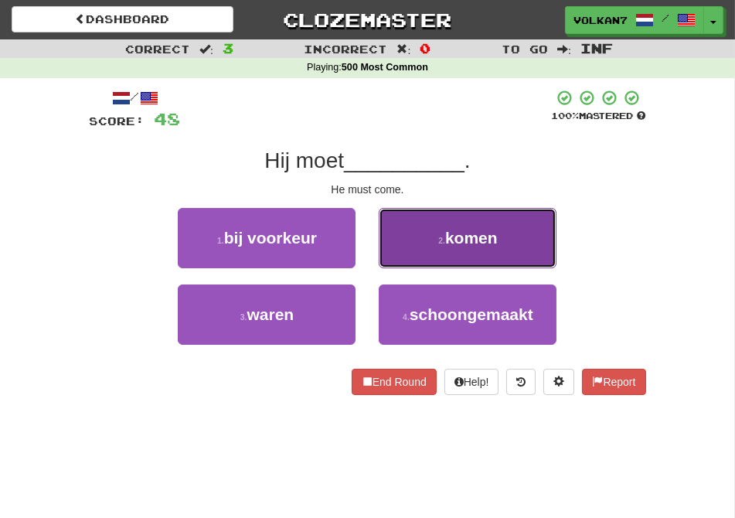
click at [461, 248] on button "2 . komen" at bounding box center [468, 238] width 178 height 60
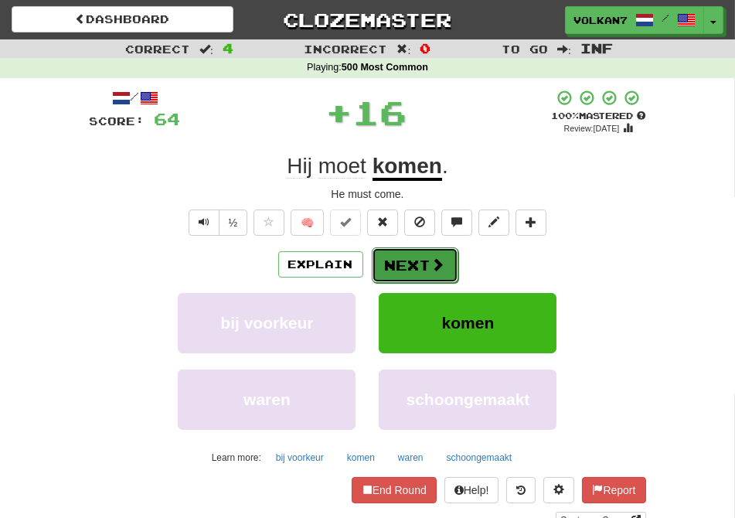
click at [411, 258] on button "Next" at bounding box center [415, 265] width 87 height 36
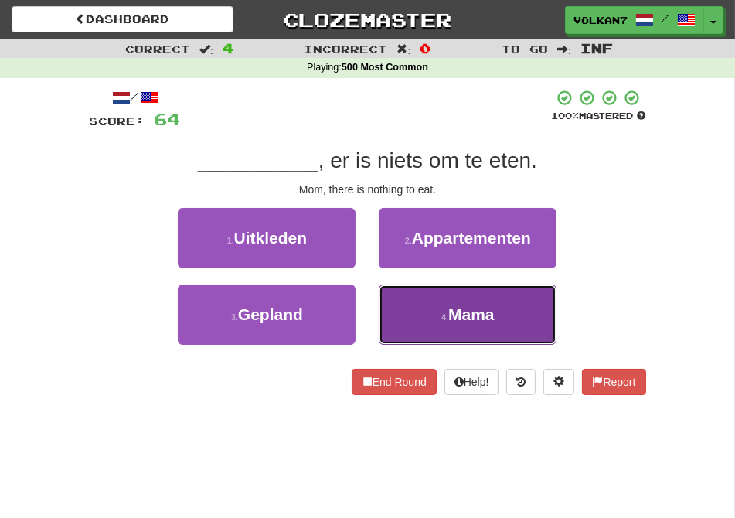
click at [444, 311] on button "4 . Mama" at bounding box center [468, 314] width 178 height 60
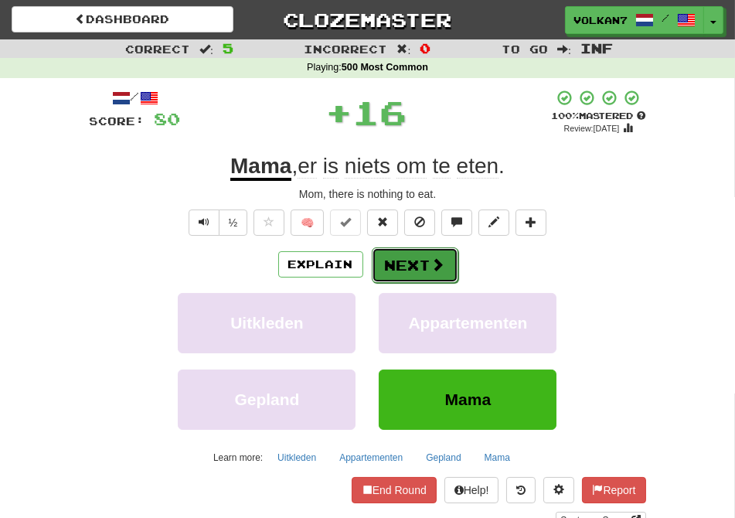
click at [433, 260] on span at bounding box center [438, 264] width 14 height 14
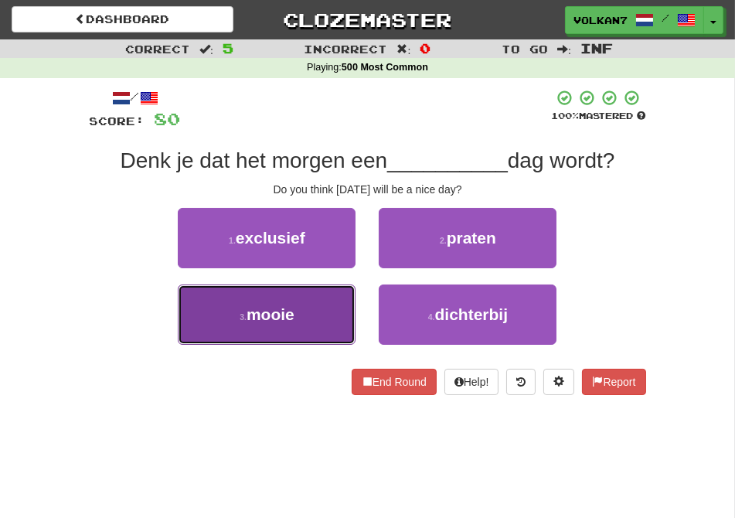
click at [311, 314] on button "3 . mooie" at bounding box center [267, 314] width 178 height 60
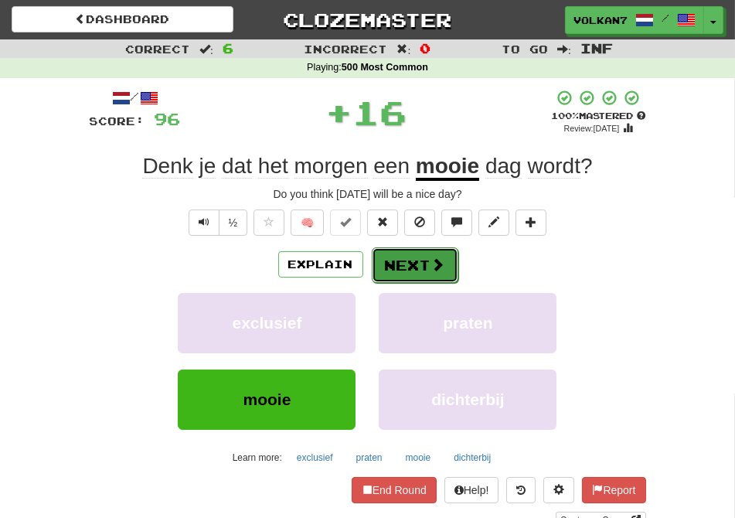
click at [407, 269] on button "Next" at bounding box center [415, 265] width 87 height 36
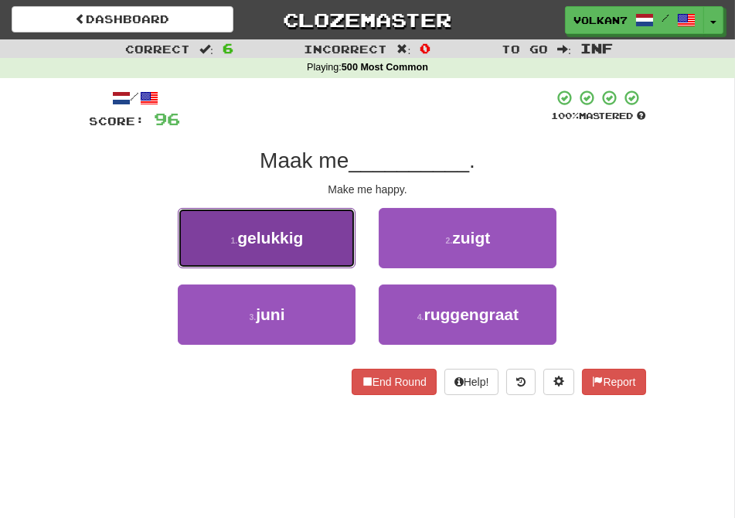
click at [320, 240] on button "1 . gelukkig" at bounding box center [267, 238] width 178 height 60
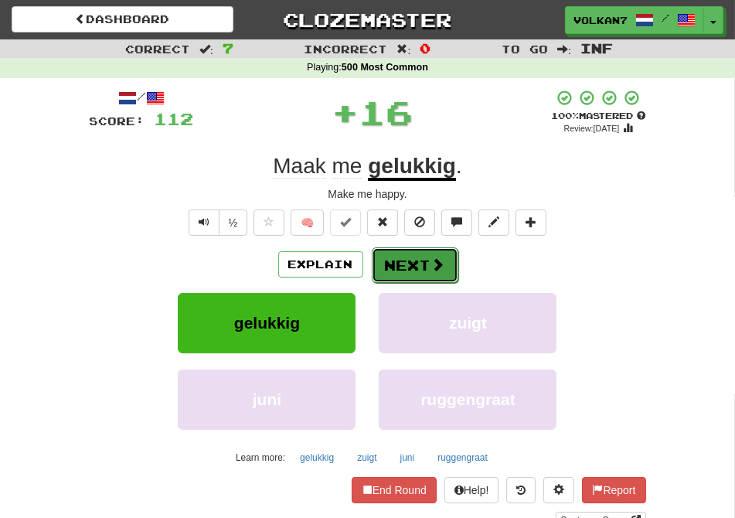
click at [396, 267] on button "Next" at bounding box center [415, 265] width 87 height 36
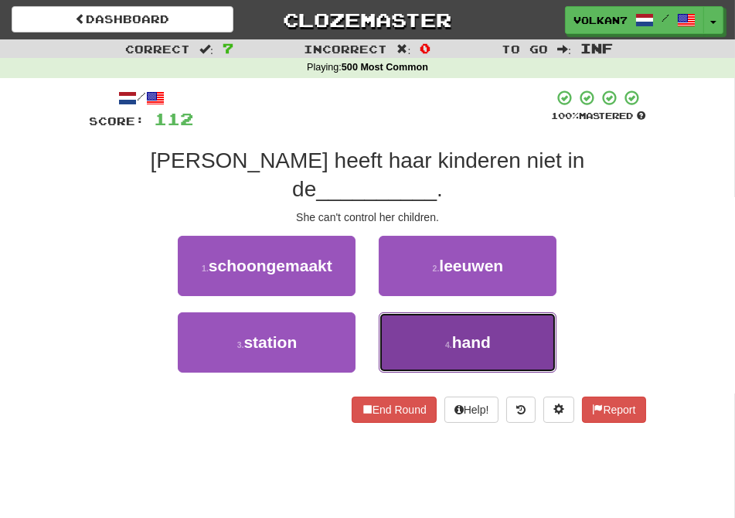
click at [410, 312] on button "4 . hand" at bounding box center [468, 342] width 178 height 60
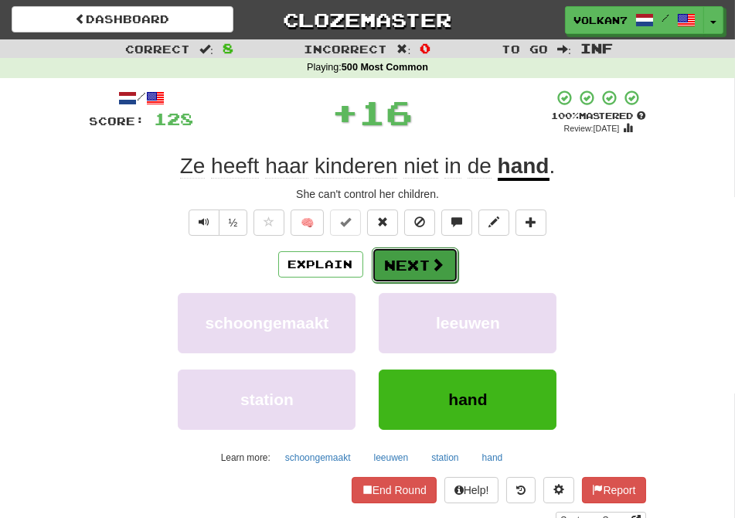
click at [433, 257] on span at bounding box center [438, 264] width 14 height 14
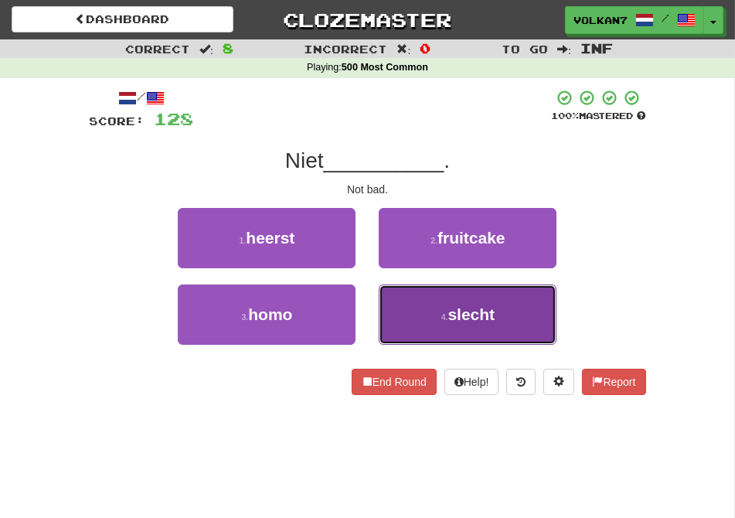
click at [436, 306] on button "4 . slecht" at bounding box center [468, 314] width 178 height 60
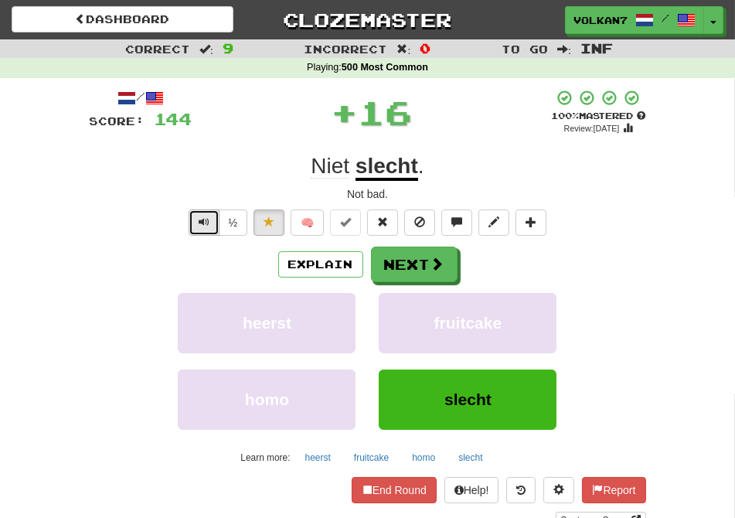
click at [202, 230] on button "Text-to-speech controls" at bounding box center [204, 222] width 31 height 26
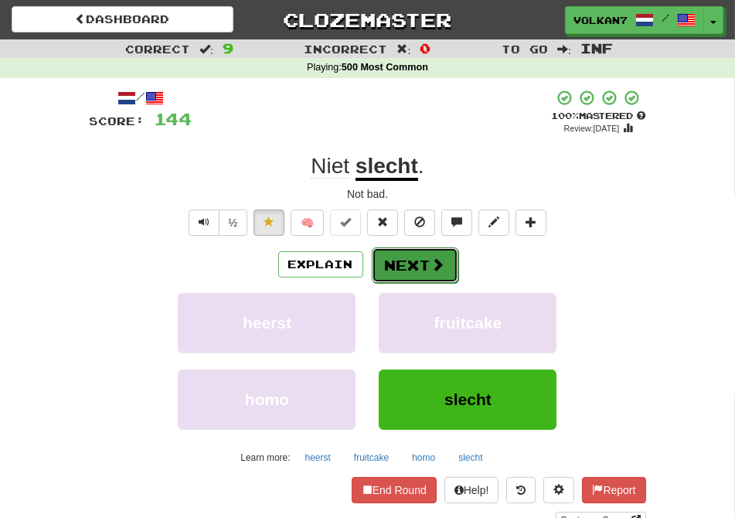
click at [399, 257] on button "Next" at bounding box center [415, 265] width 87 height 36
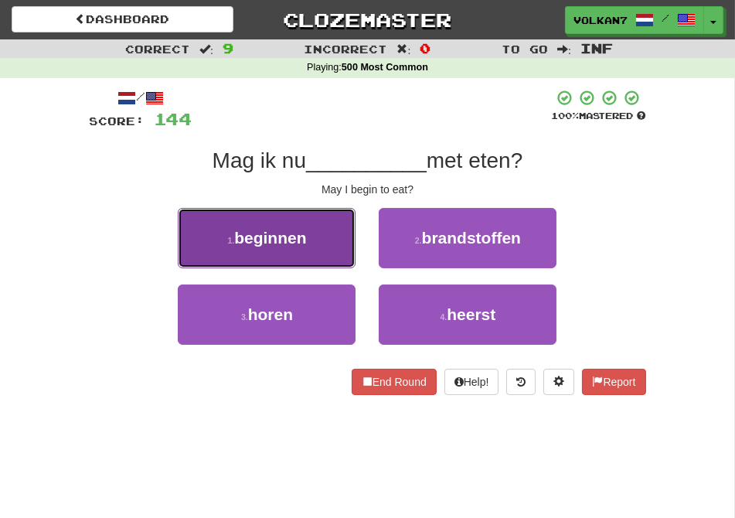
click at [320, 229] on button "1 . beginnen" at bounding box center [267, 238] width 178 height 60
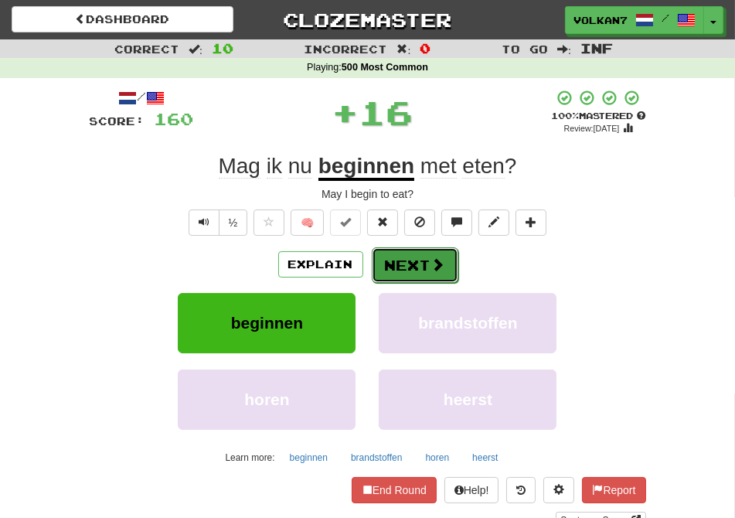
click at [397, 260] on button "Next" at bounding box center [415, 265] width 87 height 36
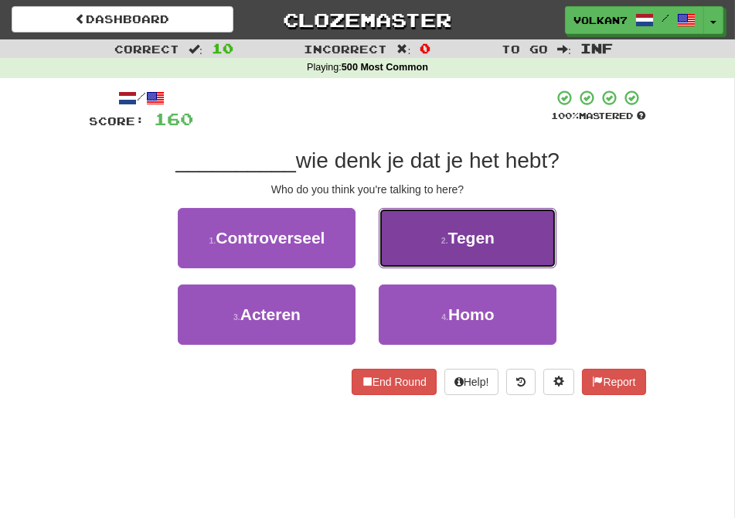
click at [405, 255] on button "2 . Tegen" at bounding box center [468, 238] width 178 height 60
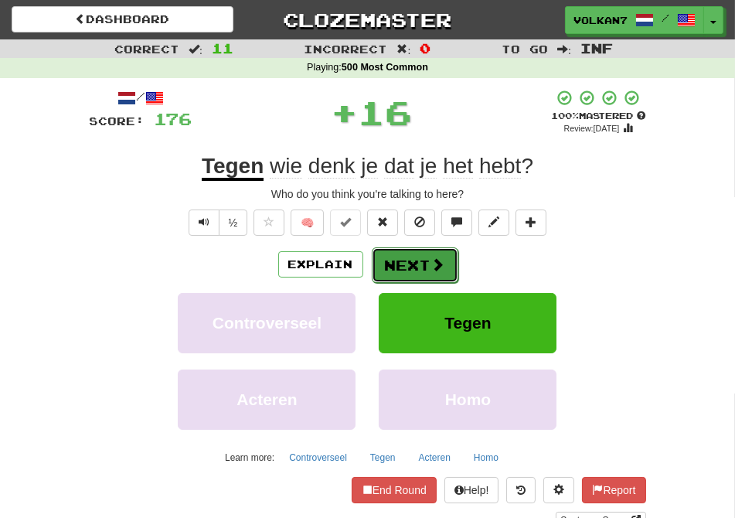
click at [405, 274] on button "Next" at bounding box center [415, 265] width 87 height 36
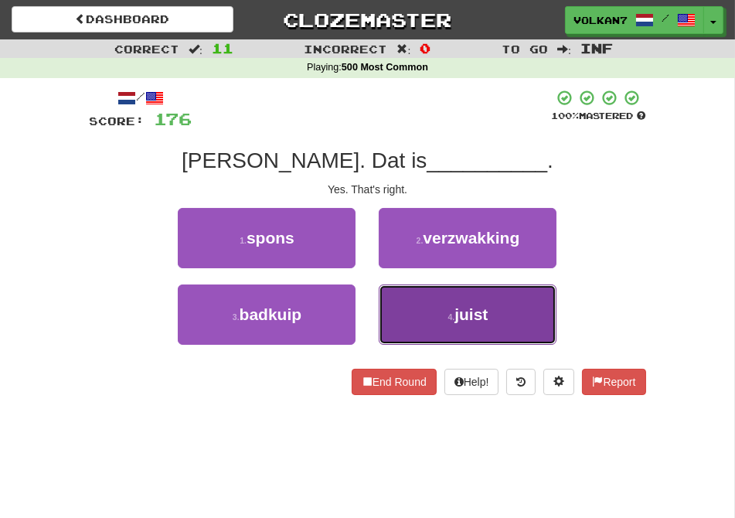
click at [431, 294] on button "4 . juist" at bounding box center [468, 314] width 178 height 60
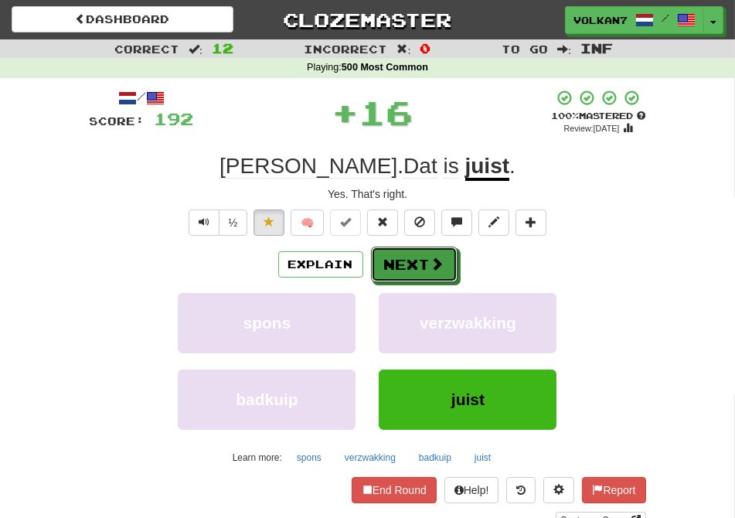
click at [413, 261] on button "Next" at bounding box center [414, 264] width 87 height 36
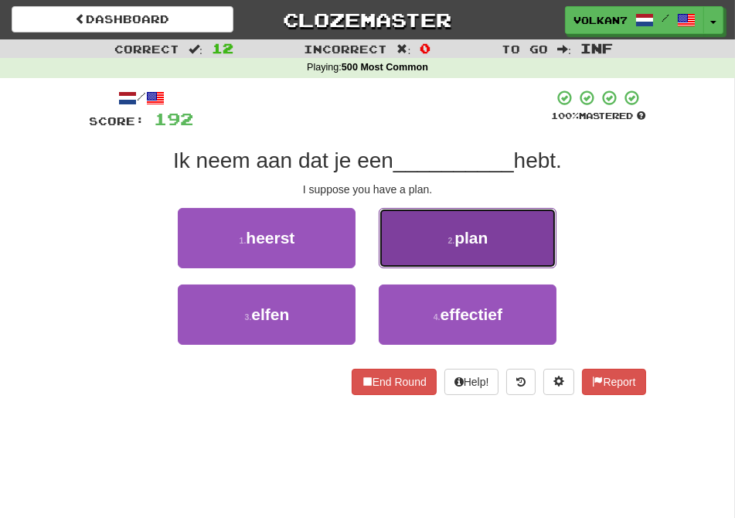
click at [479, 229] on span "plan" at bounding box center [470, 238] width 33 height 18
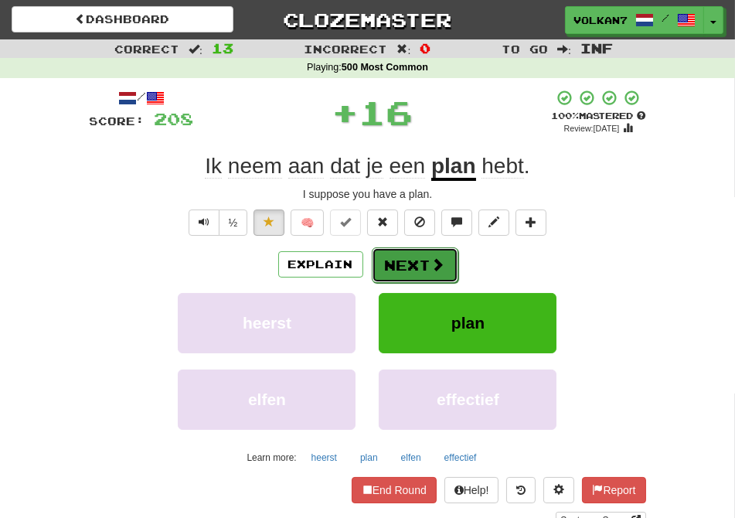
click at [433, 269] on span at bounding box center [438, 264] width 14 height 14
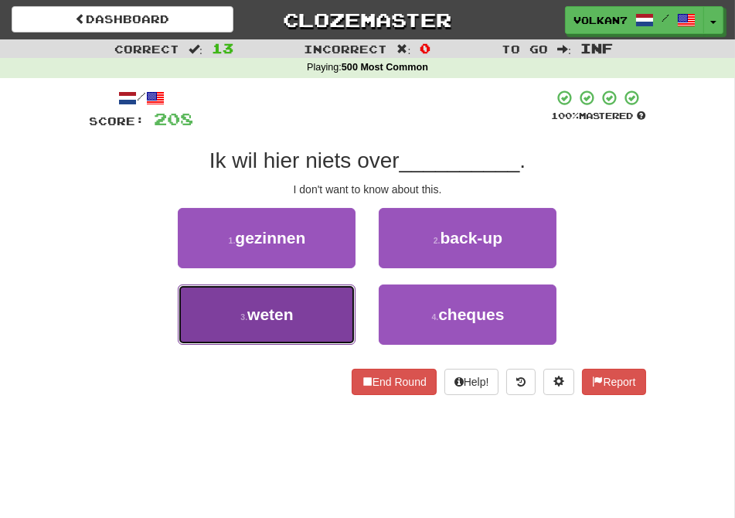
click at [311, 304] on button "3 . weten" at bounding box center [267, 314] width 178 height 60
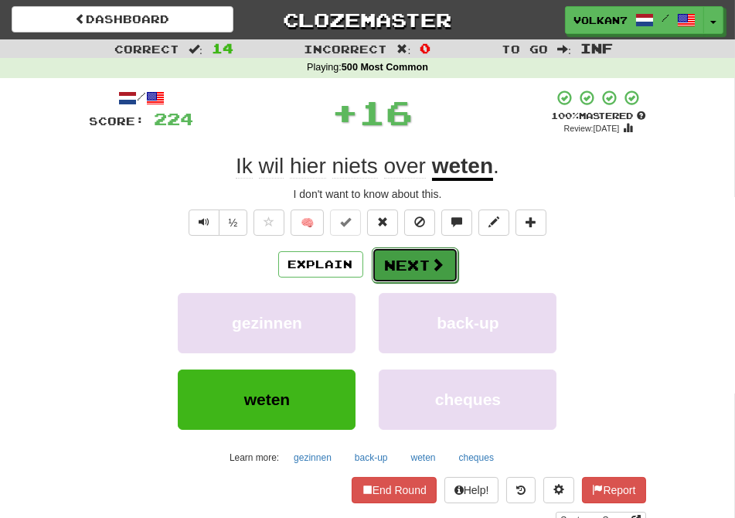
click at [438, 271] on span at bounding box center [438, 264] width 14 height 14
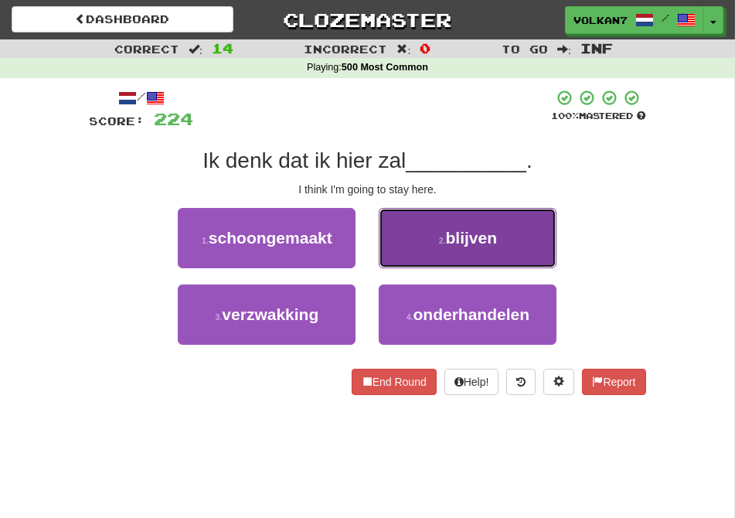
click at [450, 223] on button "2 . blijven" at bounding box center [468, 238] width 178 height 60
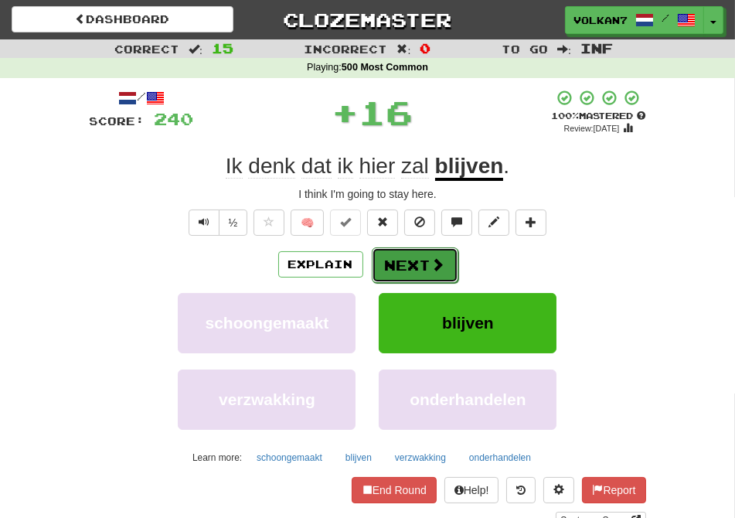
click at [413, 267] on button "Next" at bounding box center [415, 265] width 87 height 36
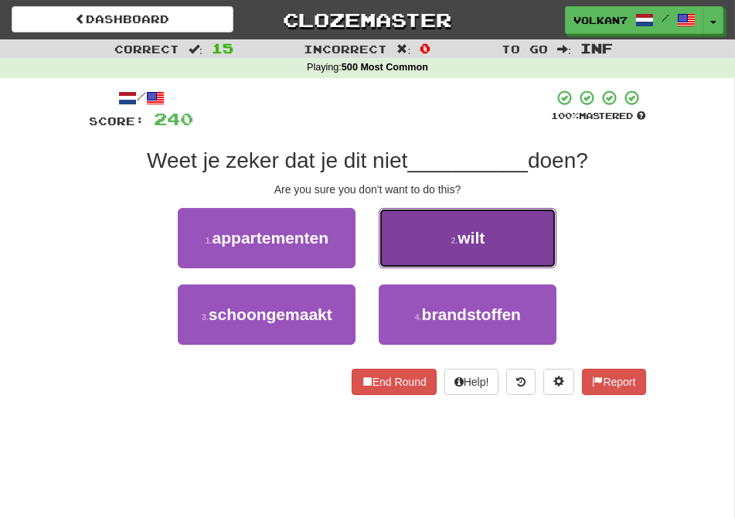
click at [470, 251] on button "2 . wilt" at bounding box center [468, 238] width 178 height 60
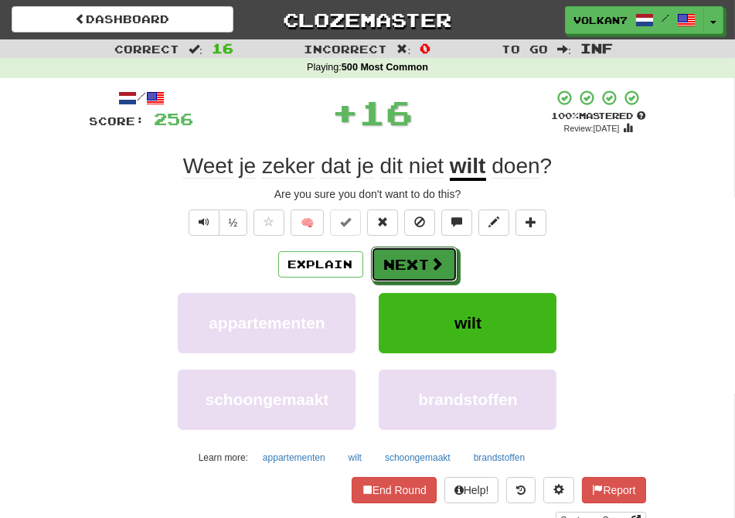
click at [443, 257] on span at bounding box center [437, 264] width 14 height 14
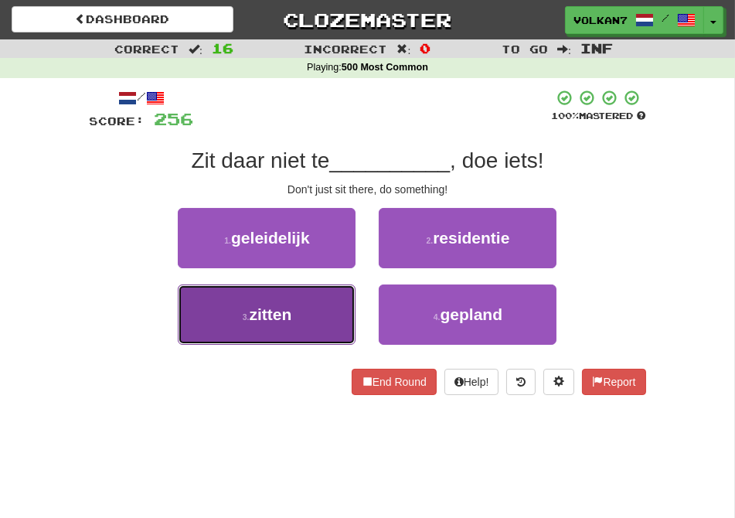
click at [306, 304] on button "3 . zitten" at bounding box center [267, 314] width 178 height 60
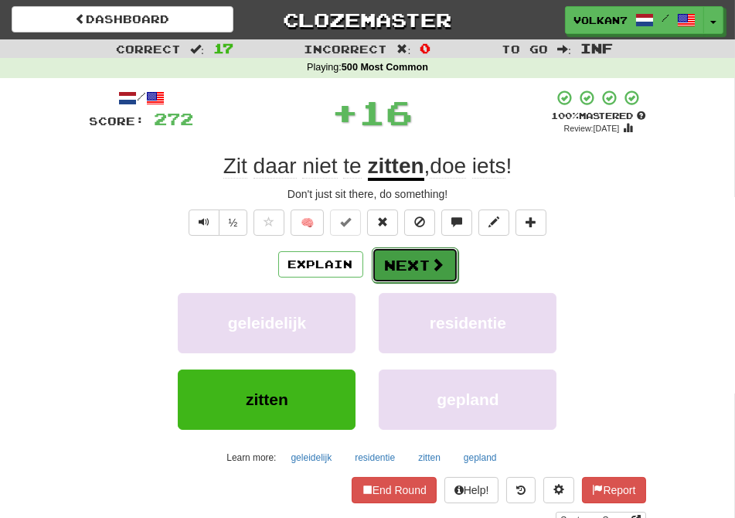
click at [395, 255] on button "Next" at bounding box center [415, 265] width 87 height 36
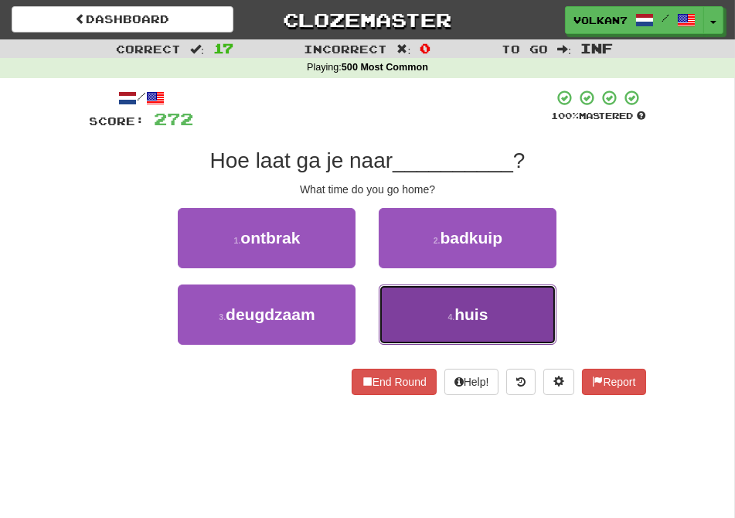
click at [430, 294] on button "4 . huis" at bounding box center [468, 314] width 178 height 60
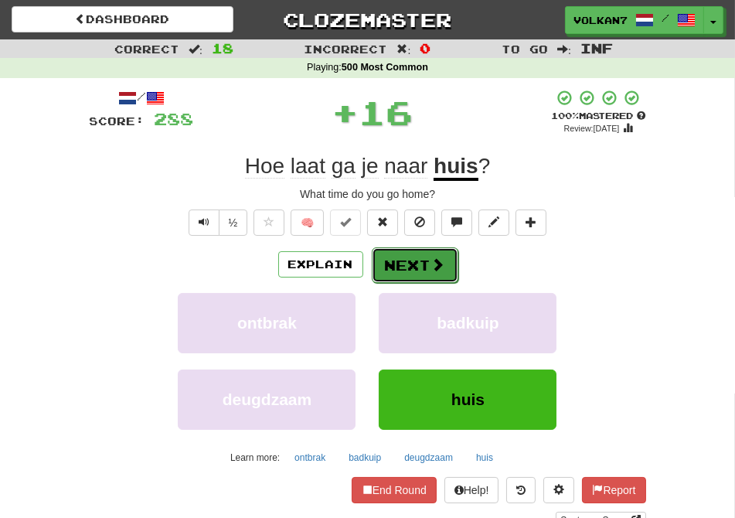
click at [413, 255] on button "Next" at bounding box center [415, 265] width 87 height 36
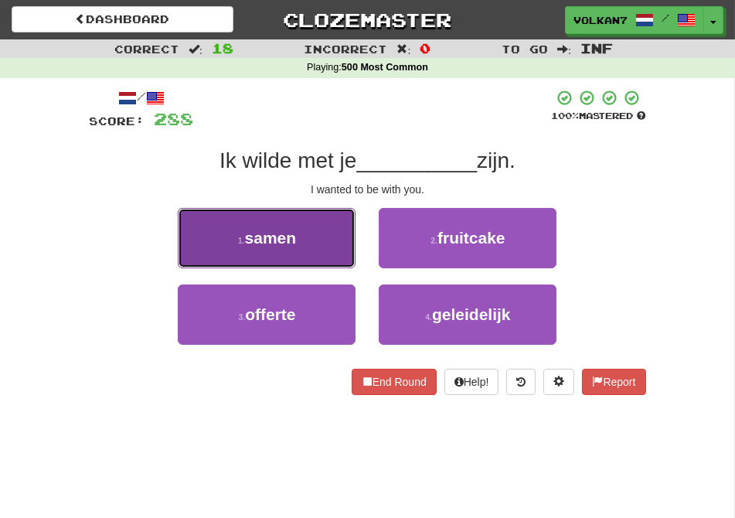
click at [326, 232] on button "1 . samen" at bounding box center [267, 238] width 178 height 60
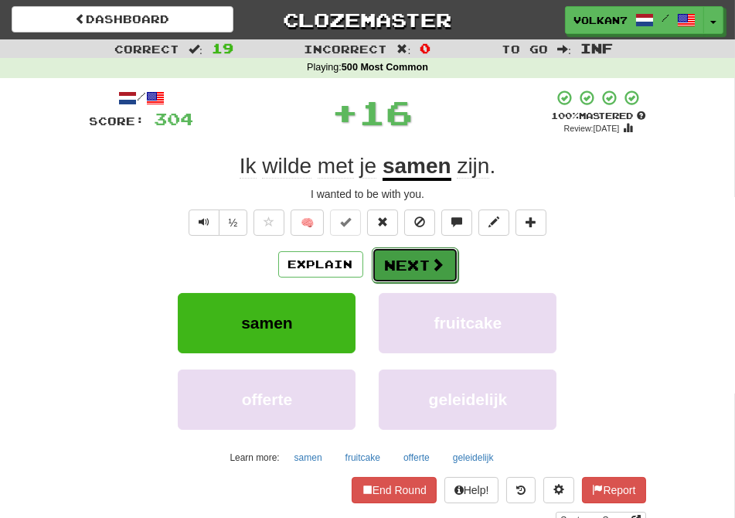
click at [426, 265] on button "Next" at bounding box center [415, 265] width 87 height 36
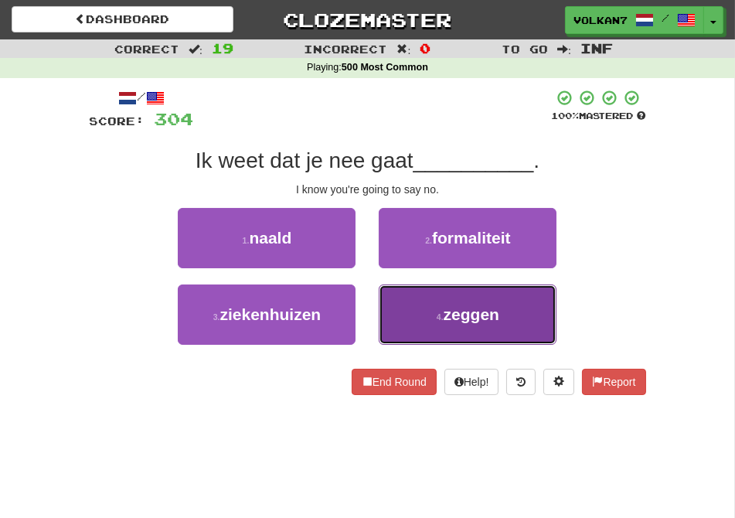
click at [454, 314] on span "zeggen" at bounding box center [471, 314] width 56 height 18
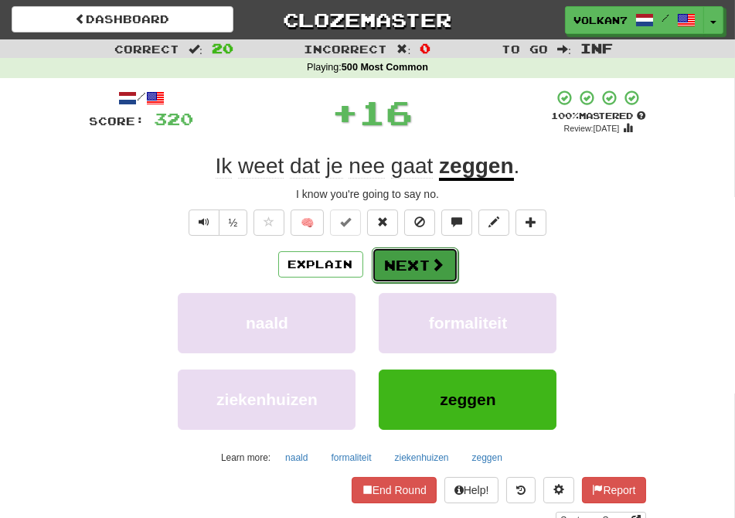
click at [397, 253] on button "Next" at bounding box center [415, 265] width 87 height 36
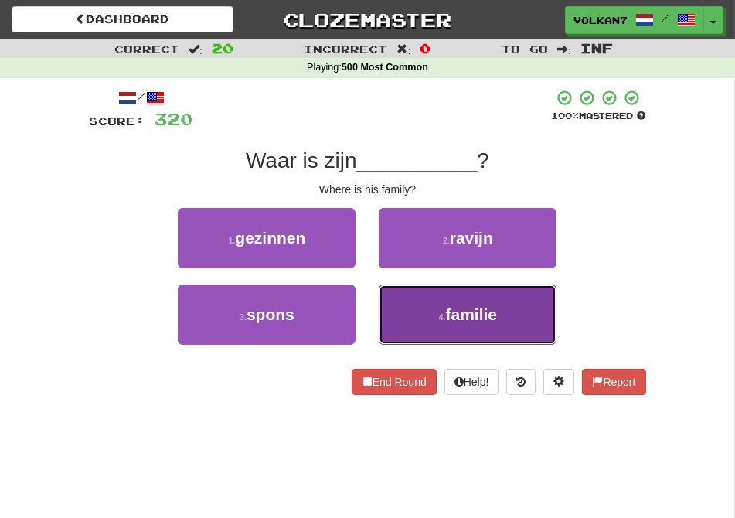
click at [446, 290] on button "4 . familie" at bounding box center [468, 314] width 178 height 60
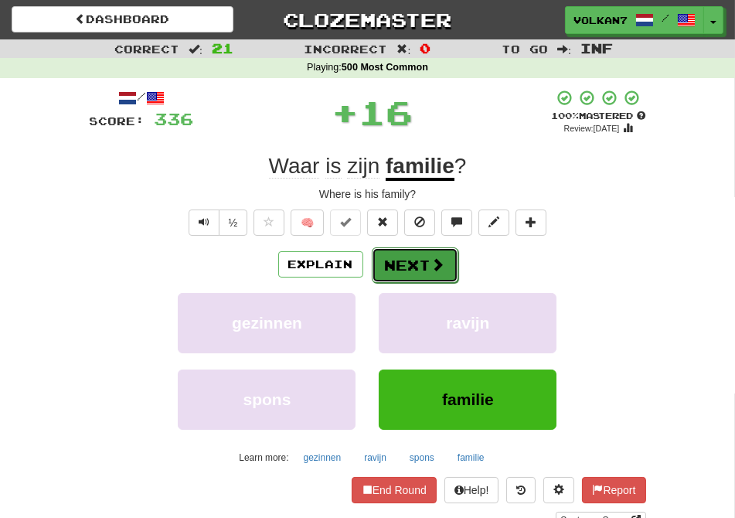
click at [420, 257] on button "Next" at bounding box center [415, 265] width 87 height 36
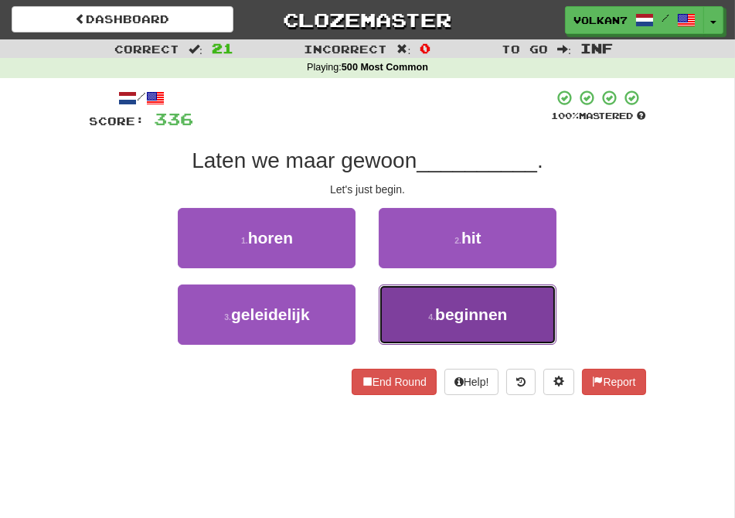
click at [440, 328] on button "4 . beginnen" at bounding box center [468, 314] width 178 height 60
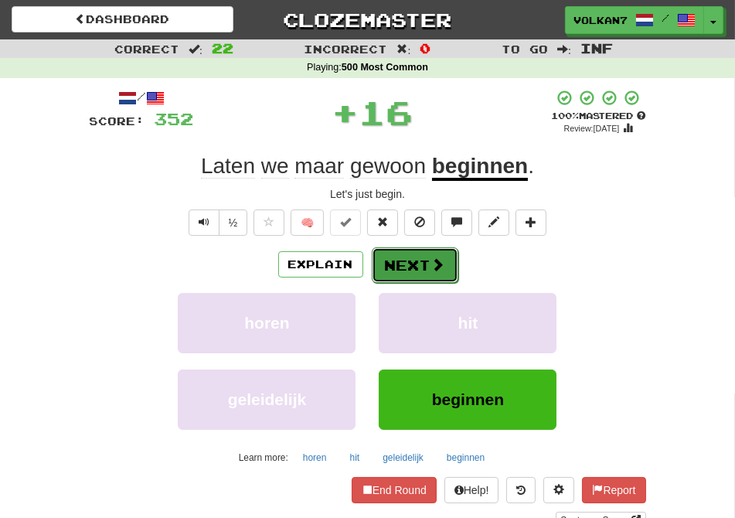
click at [415, 265] on button "Next" at bounding box center [415, 265] width 87 height 36
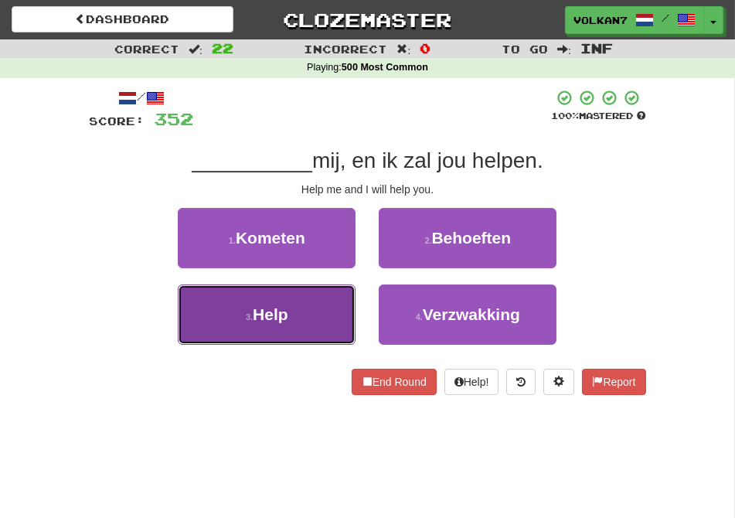
click at [324, 304] on button "3 . Help" at bounding box center [267, 314] width 178 height 60
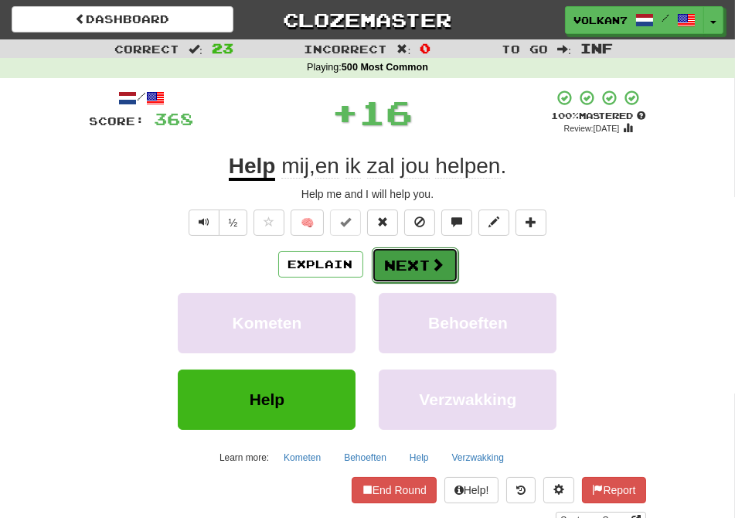
click at [423, 249] on button "Next" at bounding box center [415, 265] width 87 height 36
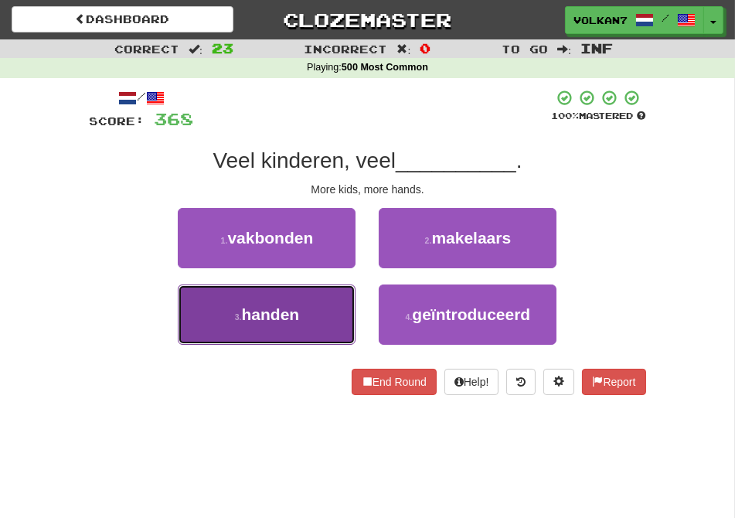
click at [331, 299] on button "3 . handen" at bounding box center [267, 314] width 178 height 60
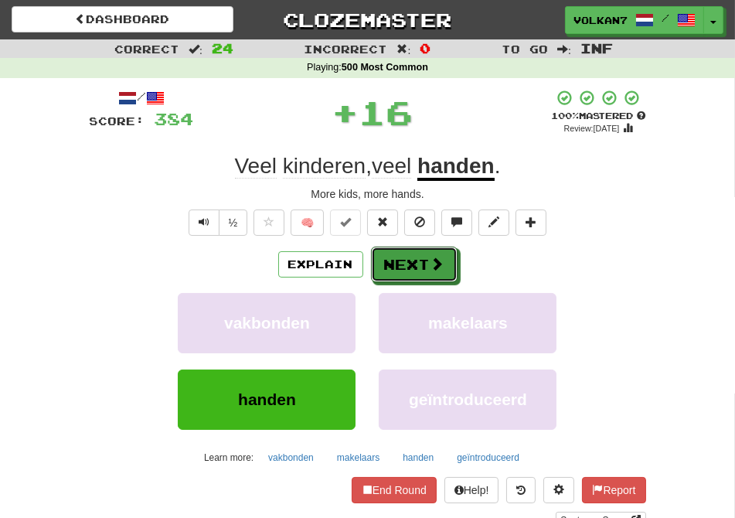
click at [388, 261] on button "Next" at bounding box center [414, 264] width 87 height 36
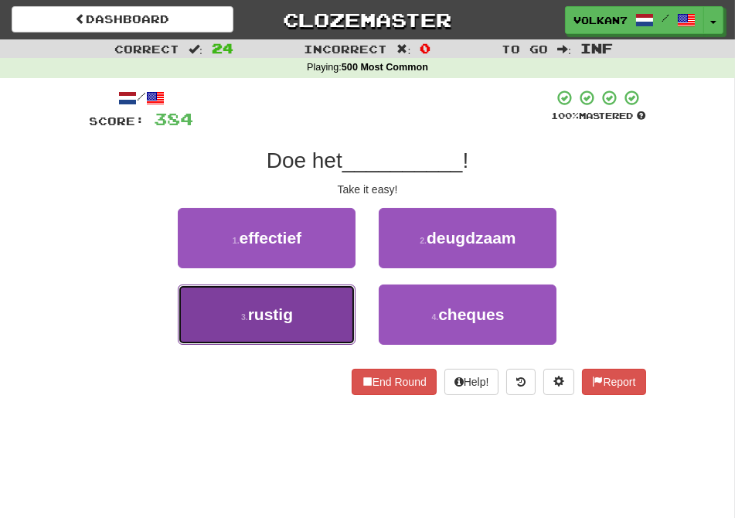
click at [324, 310] on button "3 . rustig" at bounding box center [267, 314] width 178 height 60
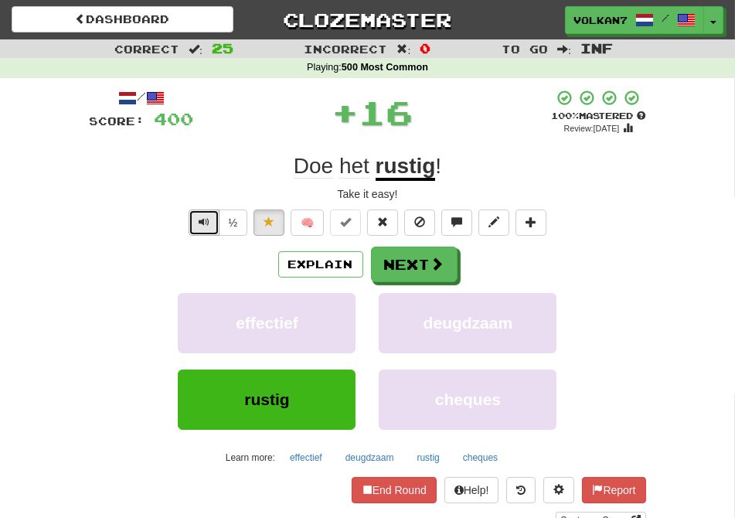
click at [202, 216] on span "Text-to-speech controls" at bounding box center [204, 221] width 11 height 11
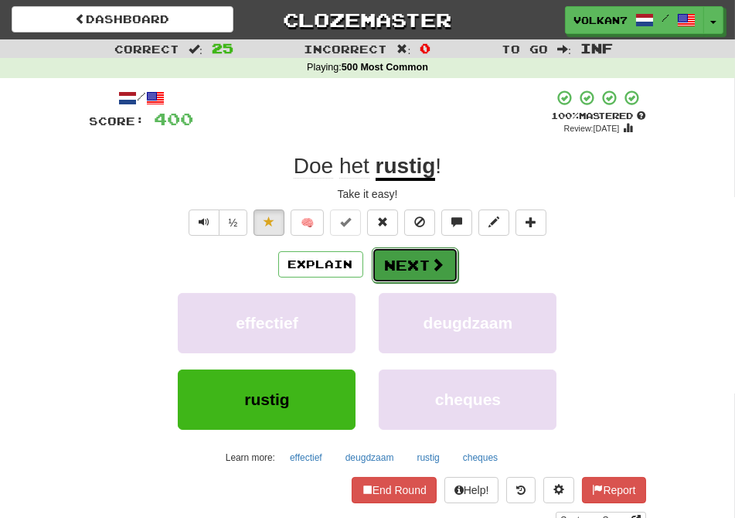
click at [412, 273] on button "Next" at bounding box center [415, 265] width 87 height 36
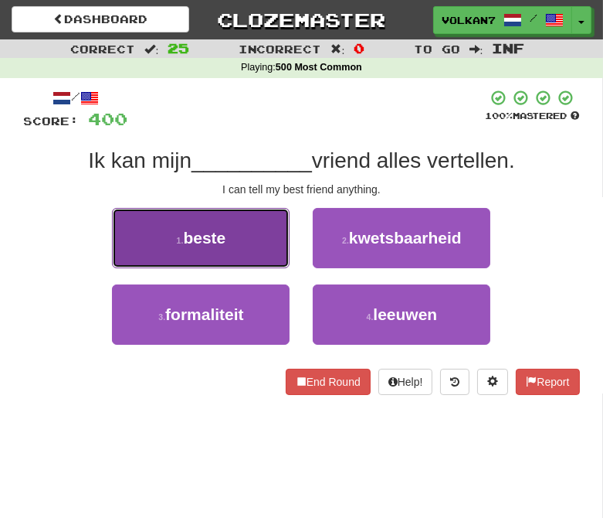
click at [240, 238] on button "1 . beste" at bounding box center [201, 238] width 178 height 60
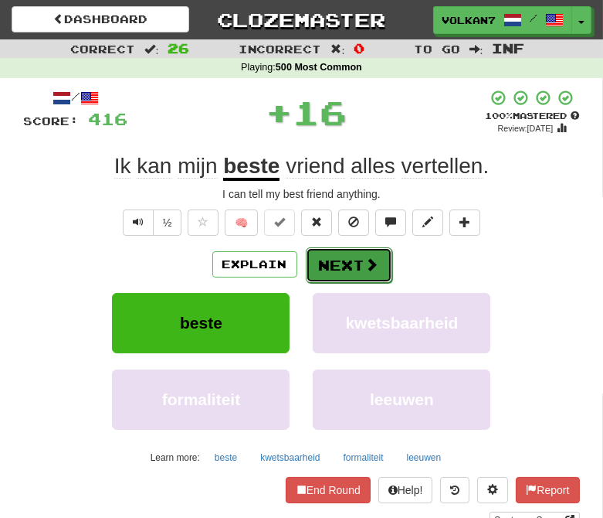
click at [338, 267] on button "Next" at bounding box center [349, 265] width 87 height 36
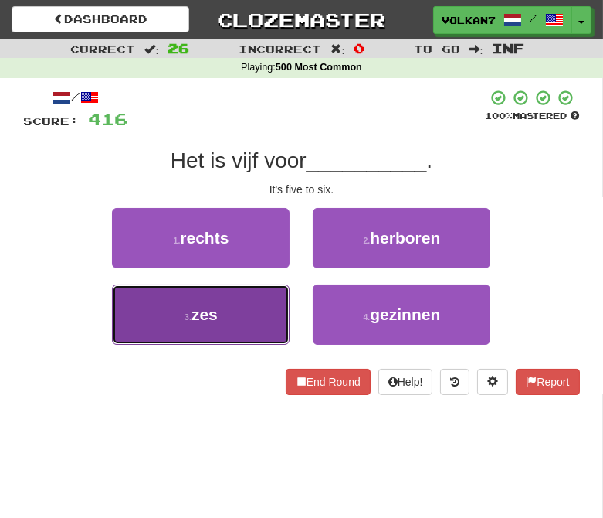
click at [255, 328] on button "3 . zes" at bounding box center [201, 314] width 178 height 60
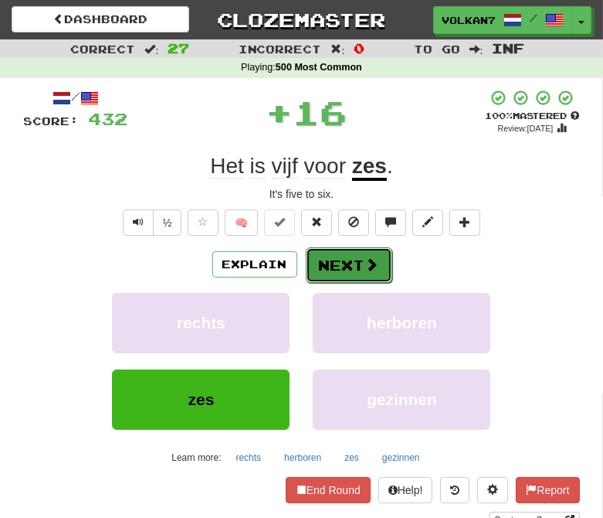
click at [342, 263] on button "Next" at bounding box center [349, 265] width 87 height 36
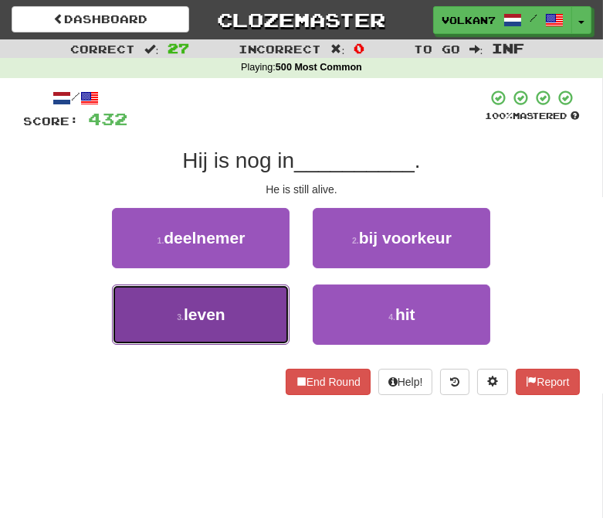
click at [250, 327] on button "3 . leven" at bounding box center [201, 314] width 178 height 60
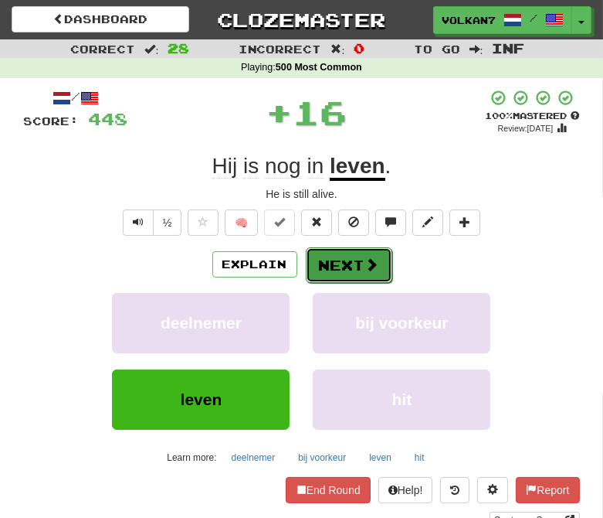
click at [356, 267] on button "Next" at bounding box center [349, 265] width 87 height 36
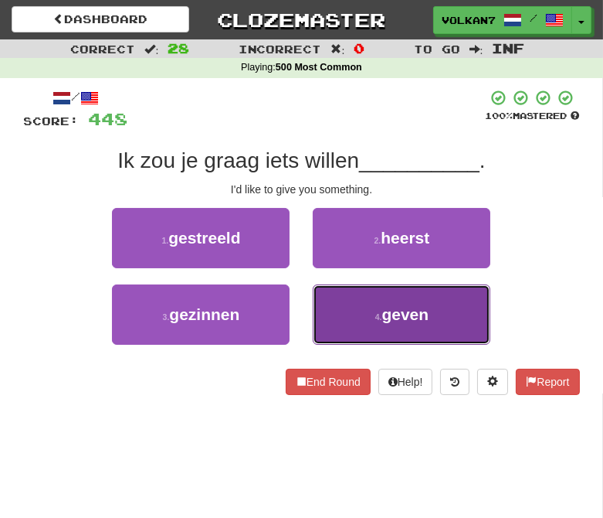
click at [346, 318] on button "4 . geven" at bounding box center [402, 314] width 178 height 60
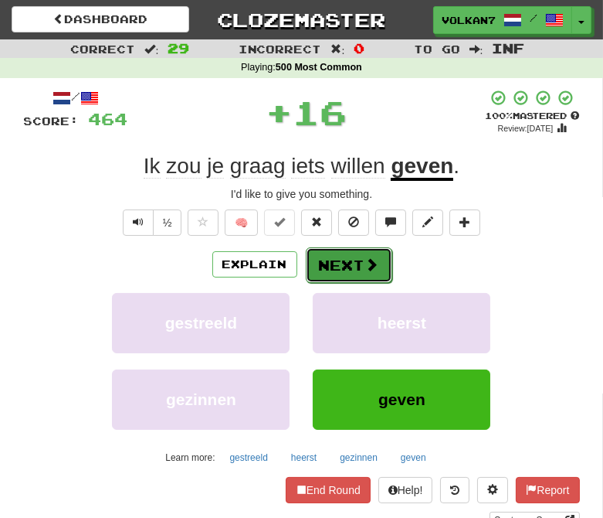
click at [328, 264] on button "Next" at bounding box center [349, 265] width 87 height 36
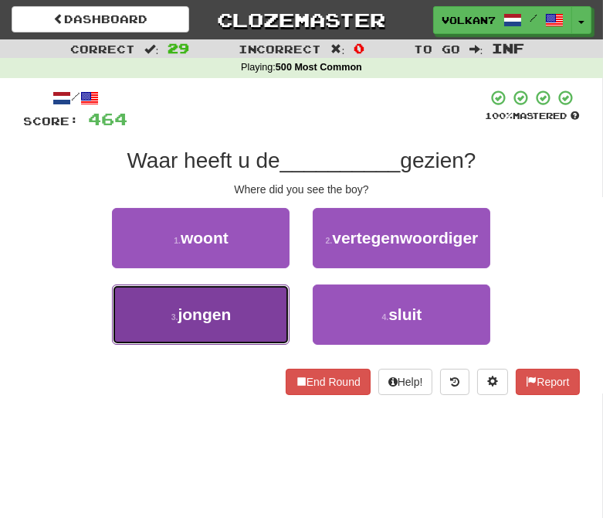
click at [240, 301] on button "3 . jongen" at bounding box center [201, 314] width 178 height 60
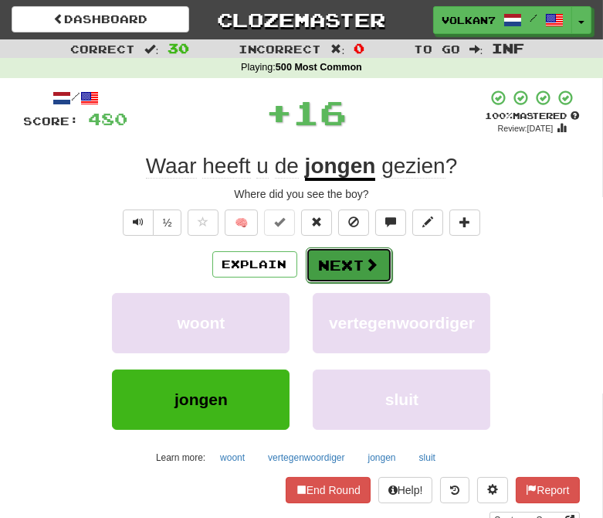
click at [341, 261] on button "Next" at bounding box center [349, 265] width 87 height 36
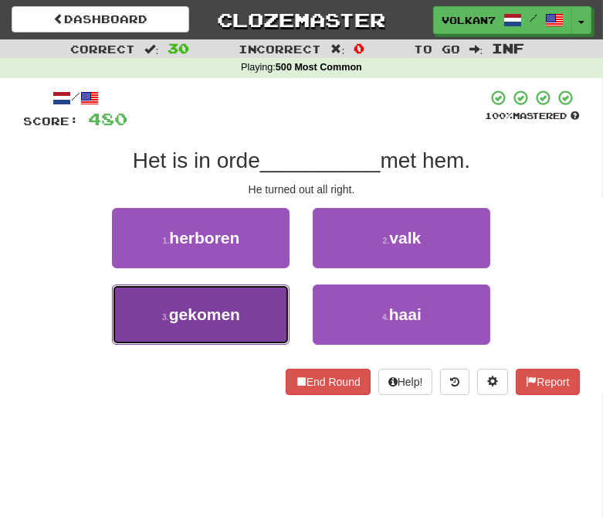
click at [255, 321] on button "3 . gekomen" at bounding box center [201, 314] width 178 height 60
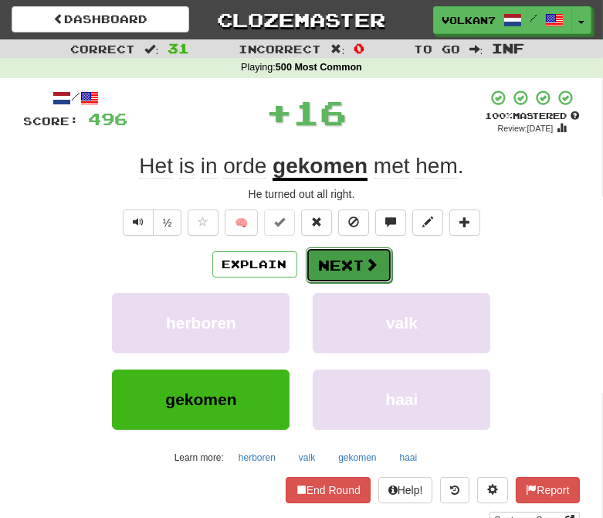
click at [348, 269] on button "Next" at bounding box center [349, 265] width 87 height 36
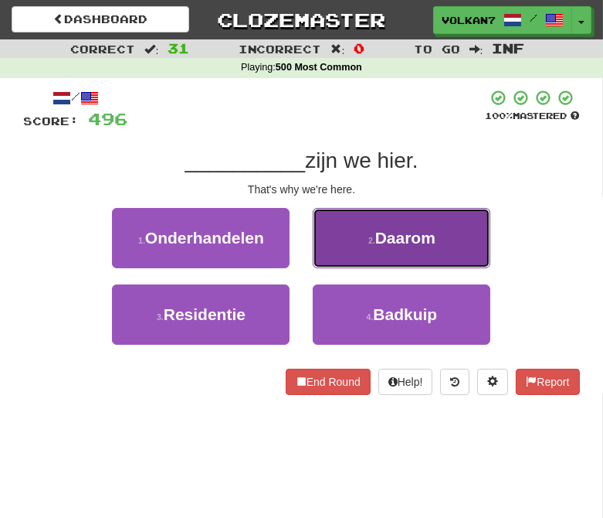
click at [372, 249] on button "2 . Daarom" at bounding box center [402, 238] width 178 height 60
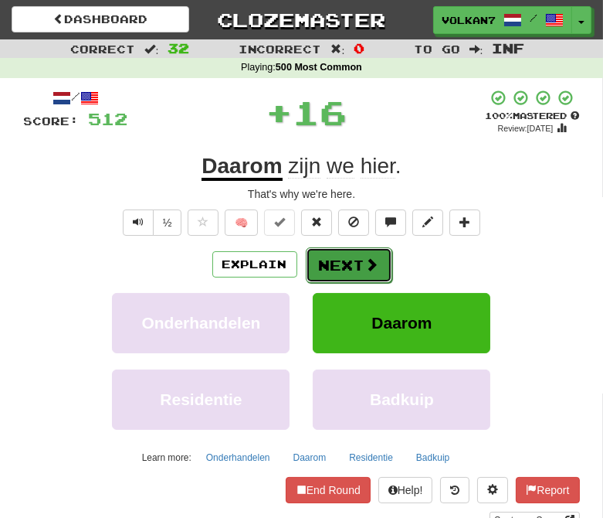
click at [344, 267] on button "Next" at bounding box center [349, 265] width 87 height 36
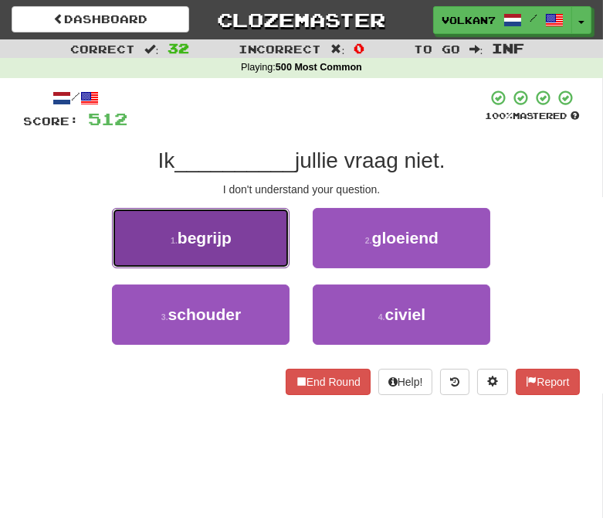
click at [234, 237] on button "1 . begrijp" at bounding box center [201, 238] width 178 height 60
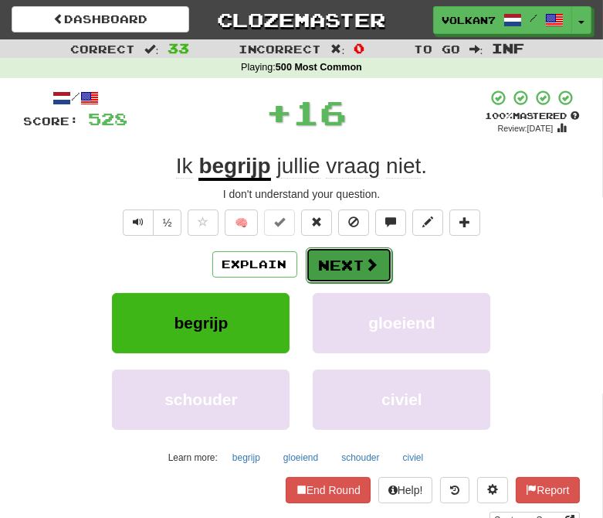
click at [335, 258] on button "Next" at bounding box center [349, 265] width 87 height 36
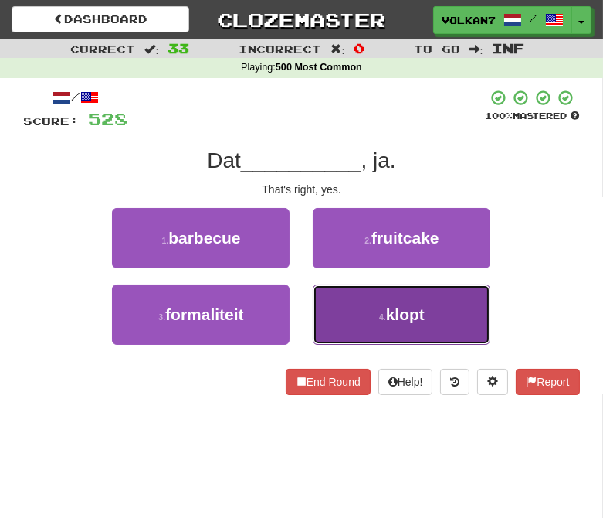
click at [365, 313] on button "4 . klopt" at bounding box center [402, 314] width 178 height 60
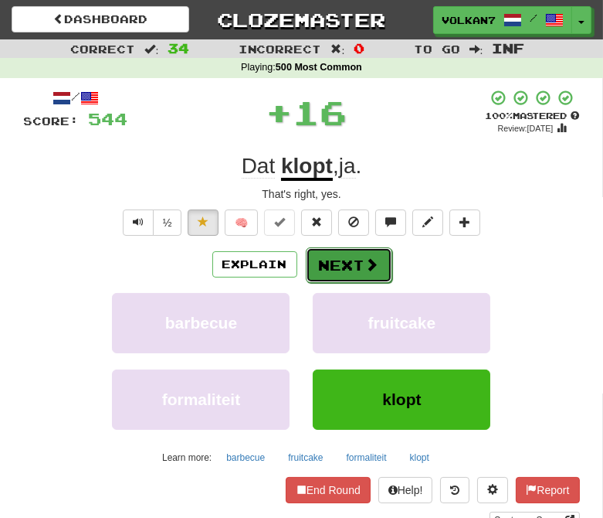
click at [336, 267] on button "Next" at bounding box center [349, 265] width 87 height 36
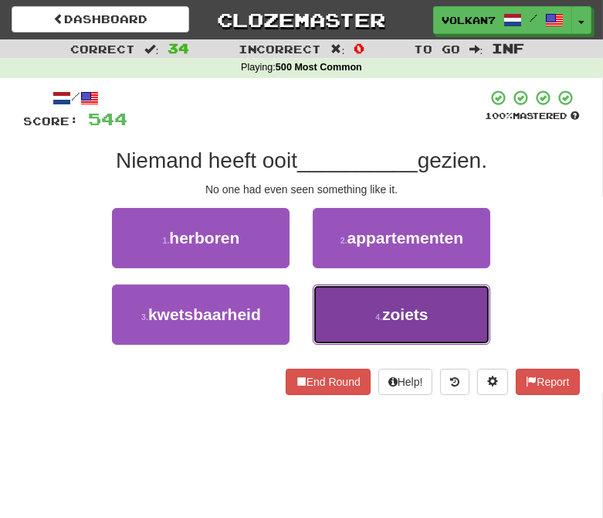
click at [372, 311] on button "4 . zoiets" at bounding box center [402, 314] width 178 height 60
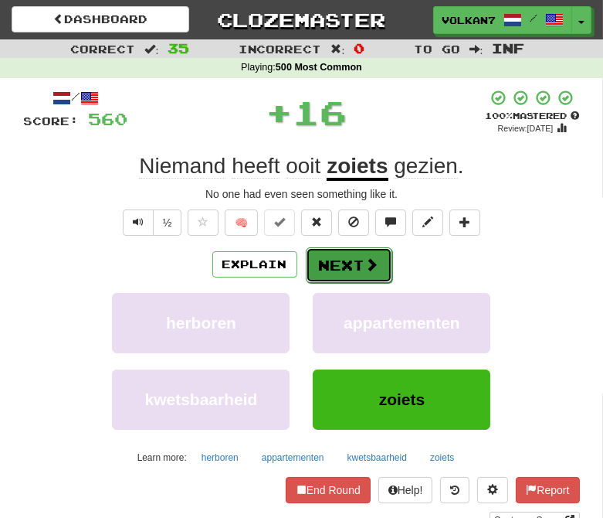
click at [349, 271] on button "Next" at bounding box center [349, 265] width 87 height 36
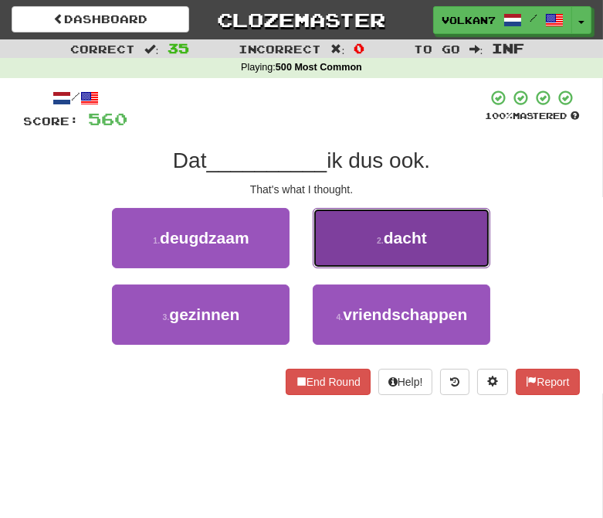
click at [381, 226] on button "2 . dacht" at bounding box center [402, 238] width 178 height 60
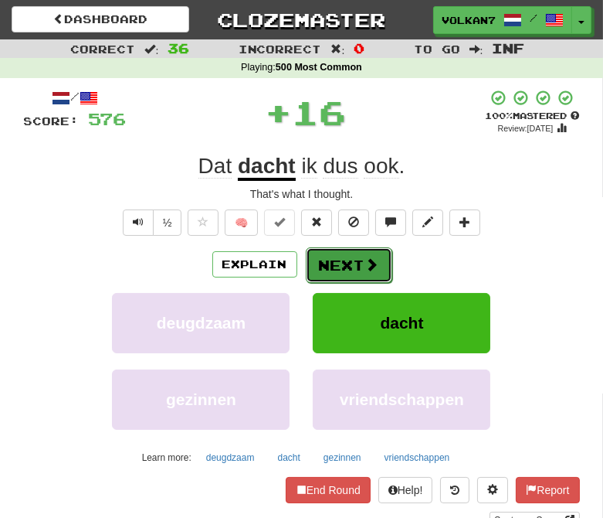
click at [363, 251] on button "Next" at bounding box center [349, 265] width 87 height 36
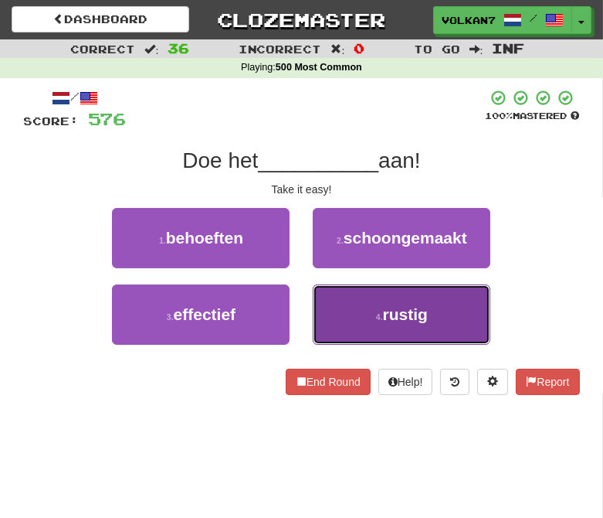
click at [366, 318] on button "4 . rustig" at bounding box center [402, 314] width 178 height 60
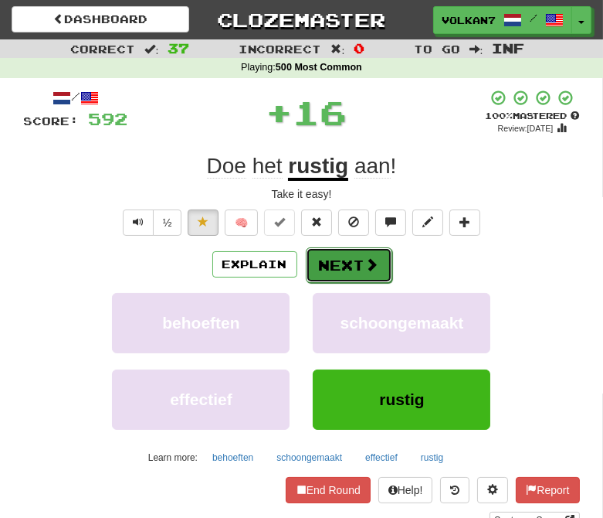
click at [345, 265] on button "Next" at bounding box center [349, 265] width 87 height 36
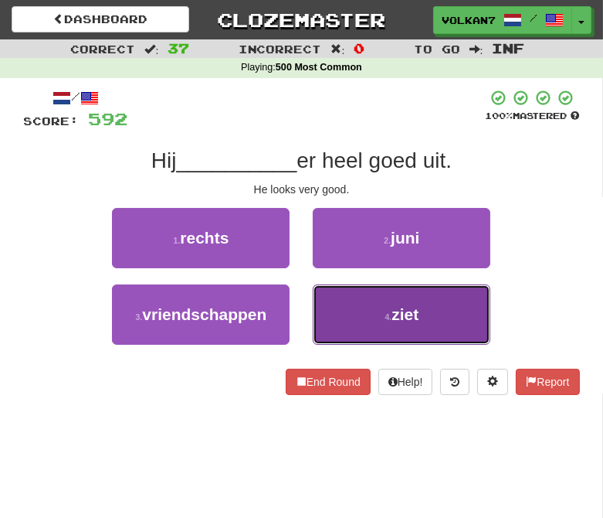
click at [391, 302] on button "4 . ziet" at bounding box center [402, 314] width 178 height 60
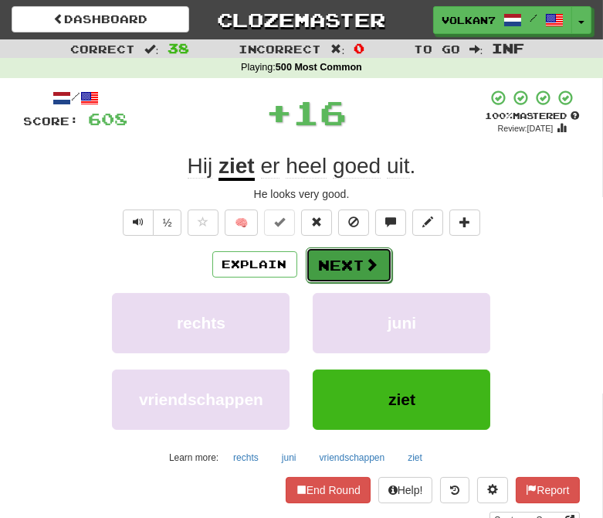
click at [351, 265] on button "Next" at bounding box center [349, 265] width 87 height 36
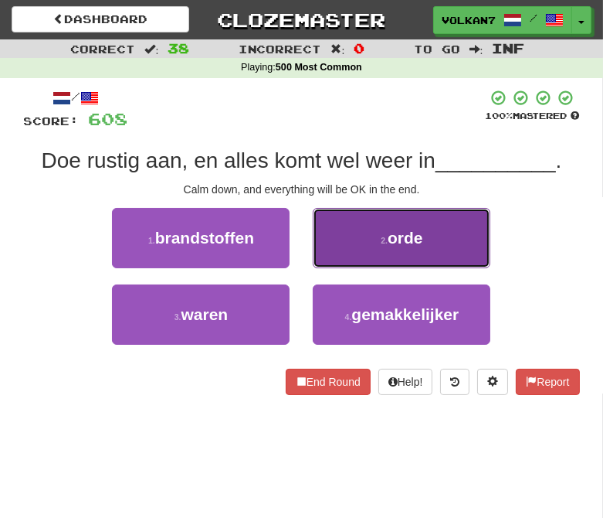
click at [333, 208] on button "2 . orde" at bounding box center [402, 238] width 178 height 60
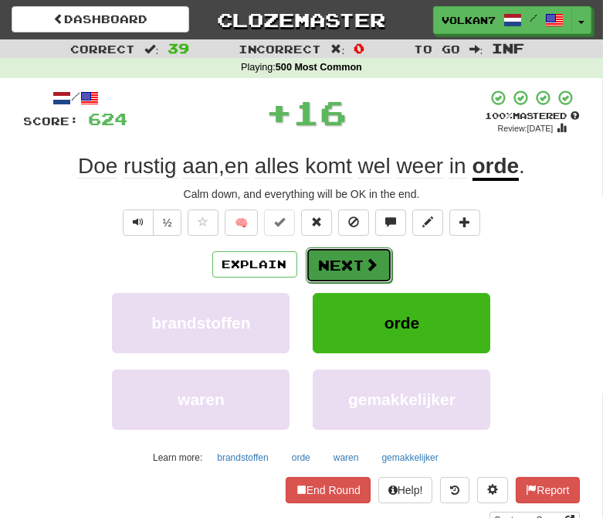
click at [365, 258] on span at bounding box center [372, 264] width 14 height 14
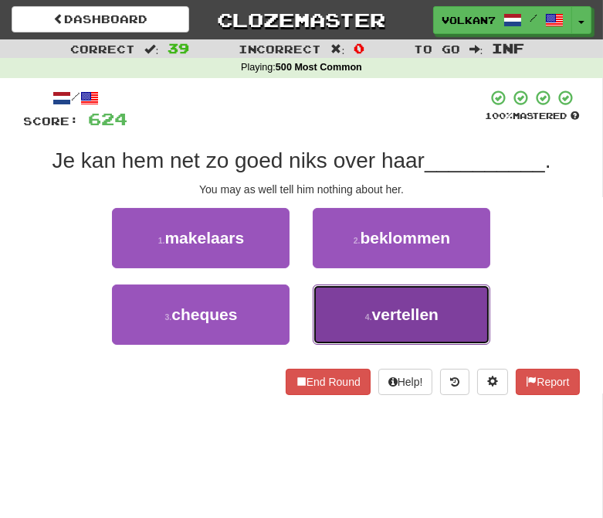
click at [375, 317] on span "vertellen" at bounding box center [405, 314] width 66 height 18
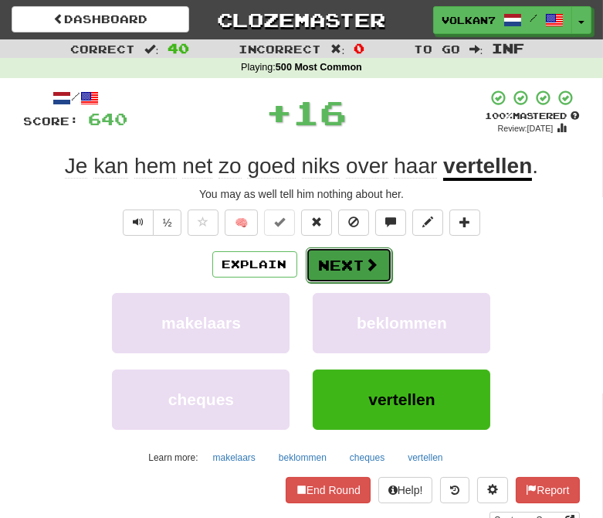
click at [341, 260] on button "Next" at bounding box center [349, 265] width 87 height 36
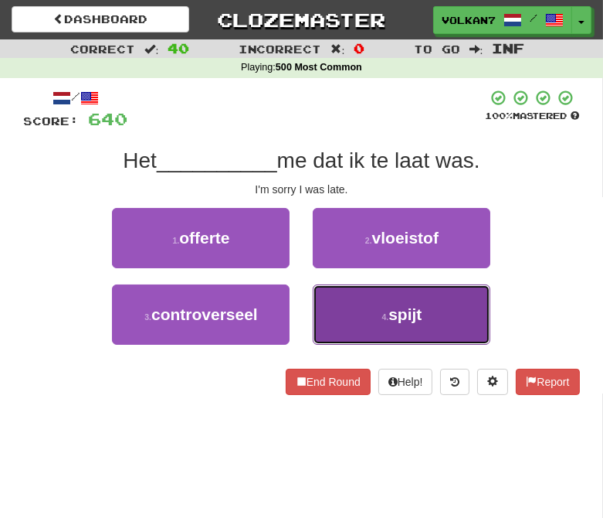
click at [371, 313] on button "4 . spijt" at bounding box center [402, 314] width 178 height 60
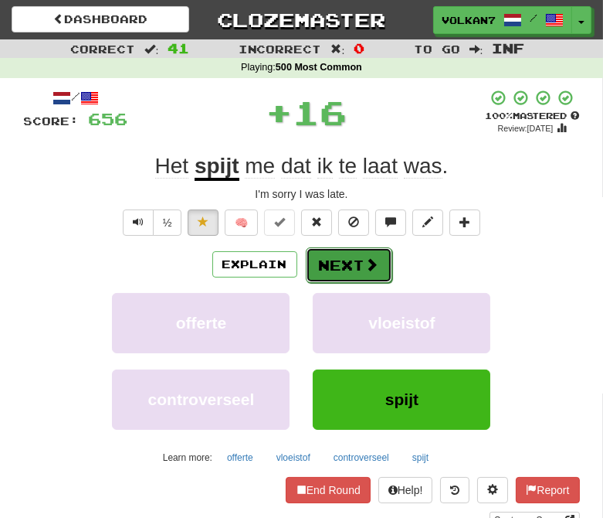
click at [353, 260] on button "Next" at bounding box center [349, 265] width 87 height 36
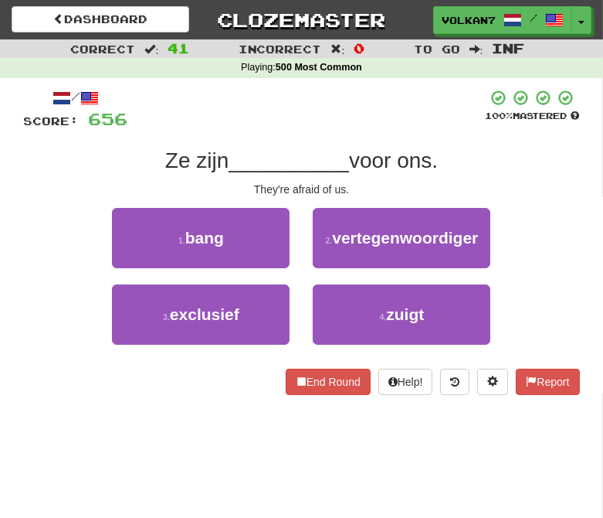
click at [353, 121] on div at bounding box center [307, 110] width 358 height 42
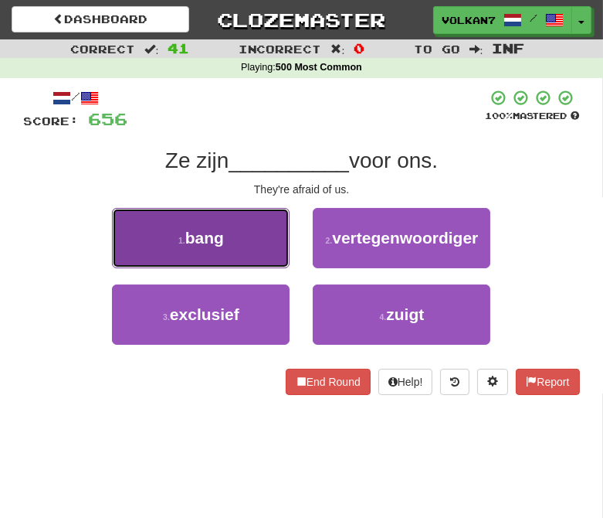
click at [244, 257] on button "1 . bang" at bounding box center [201, 238] width 178 height 60
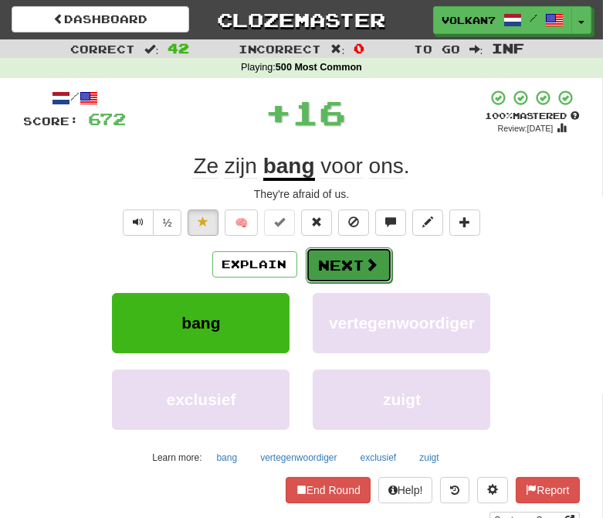
click at [325, 274] on button "Next" at bounding box center [349, 265] width 87 height 36
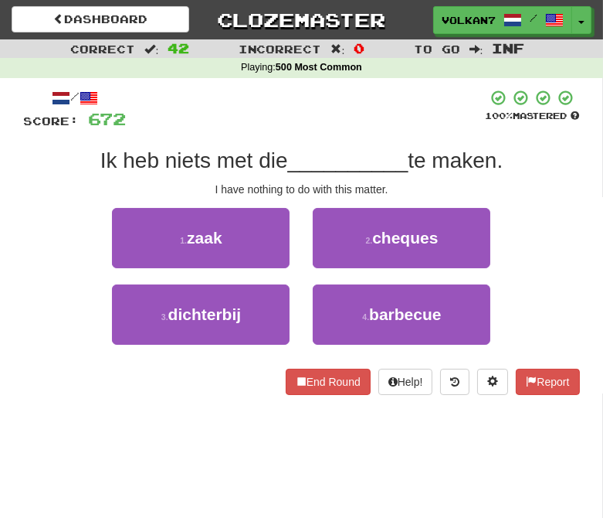
click at [348, 114] on div at bounding box center [306, 110] width 359 height 42
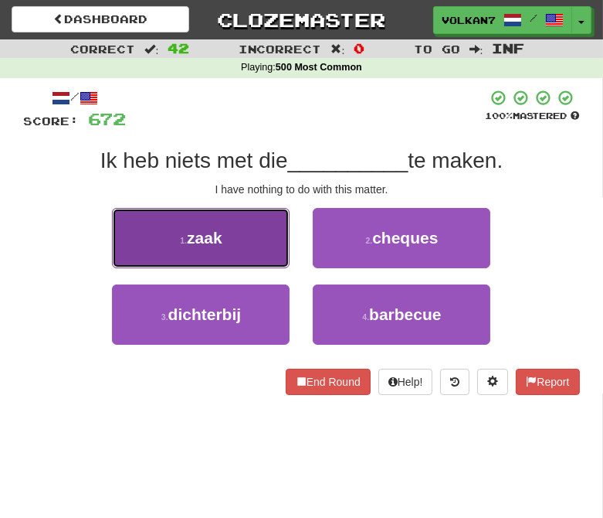
click at [259, 221] on button "1 . zaak" at bounding box center [201, 238] width 178 height 60
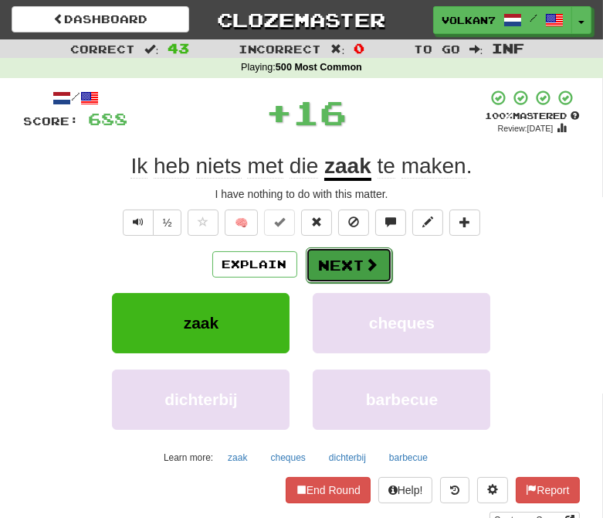
click at [341, 260] on button "Next" at bounding box center [349, 265] width 87 height 36
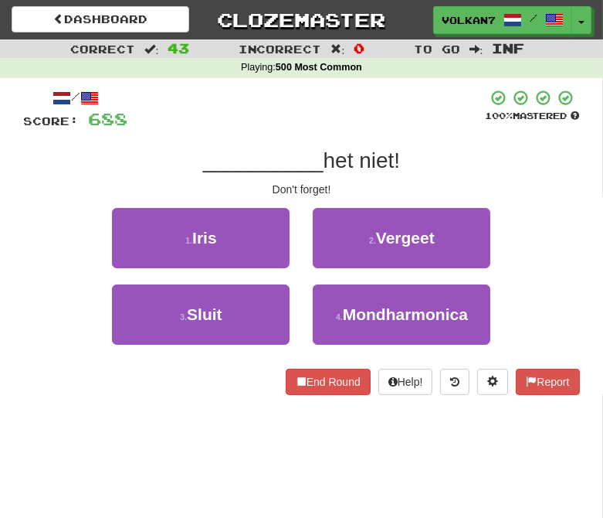
click at [338, 114] on div at bounding box center [307, 110] width 358 height 42
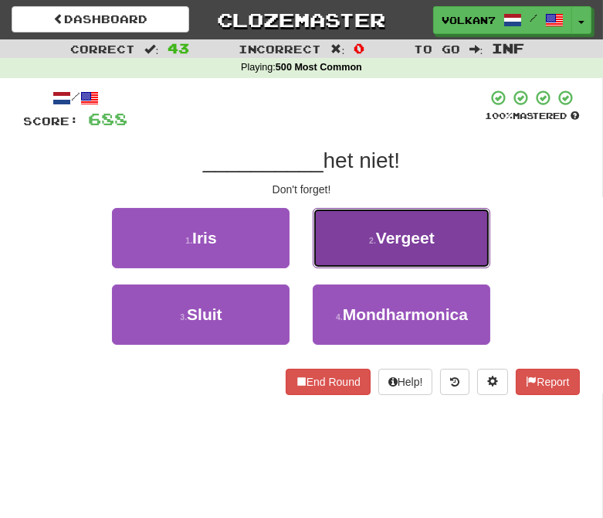
click at [379, 233] on span "Vergeet" at bounding box center [405, 238] width 59 height 18
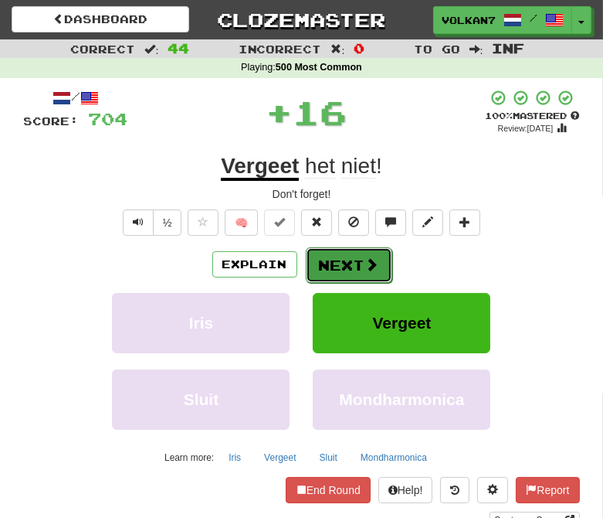
click at [360, 253] on button "Next" at bounding box center [349, 265] width 87 height 36
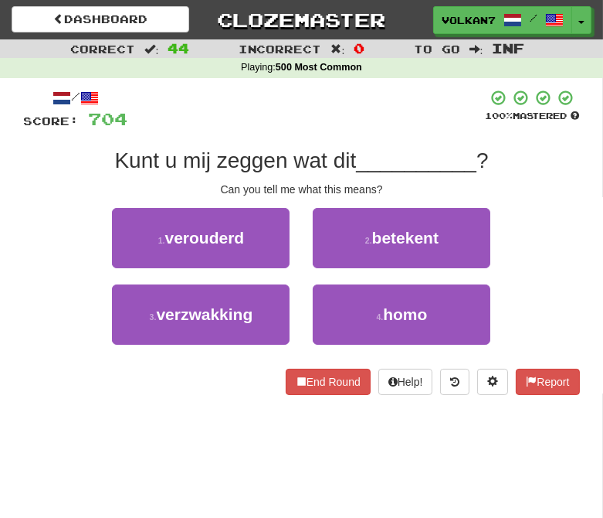
click at [333, 105] on div at bounding box center [307, 110] width 358 height 42
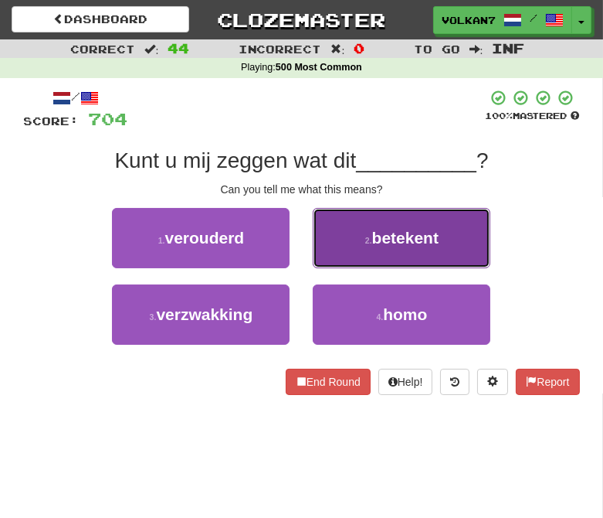
click at [346, 242] on button "2 . betekent" at bounding box center [402, 238] width 178 height 60
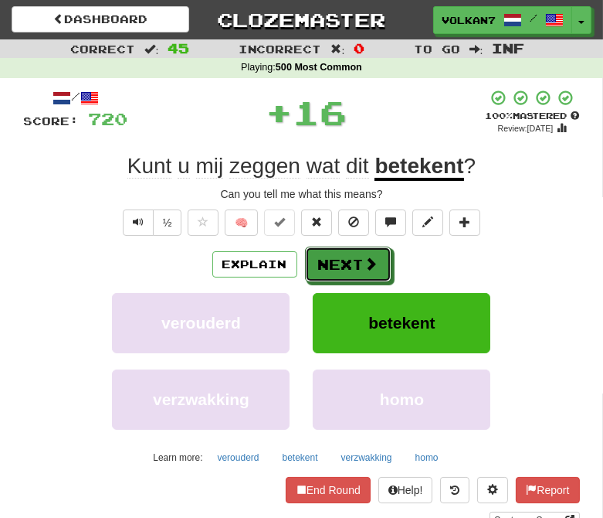
click at [342, 261] on button "Next" at bounding box center [348, 264] width 87 height 36
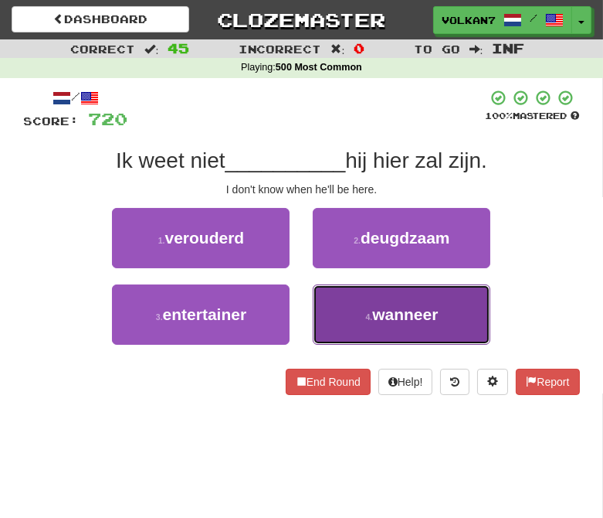
click at [390, 305] on span "wanneer" at bounding box center [405, 314] width 66 height 18
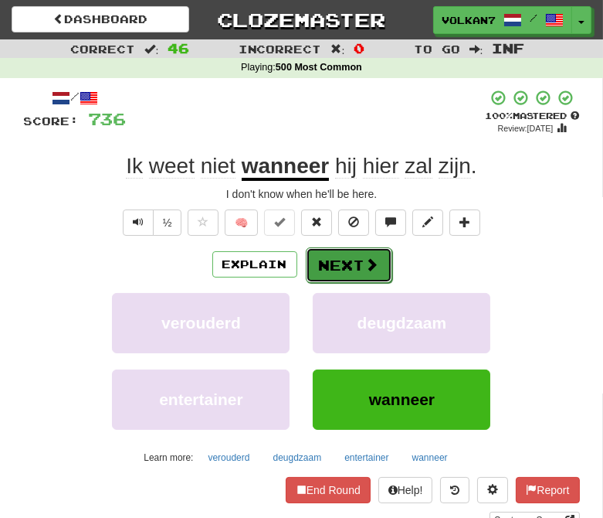
click at [360, 258] on button "Next" at bounding box center [349, 265] width 87 height 36
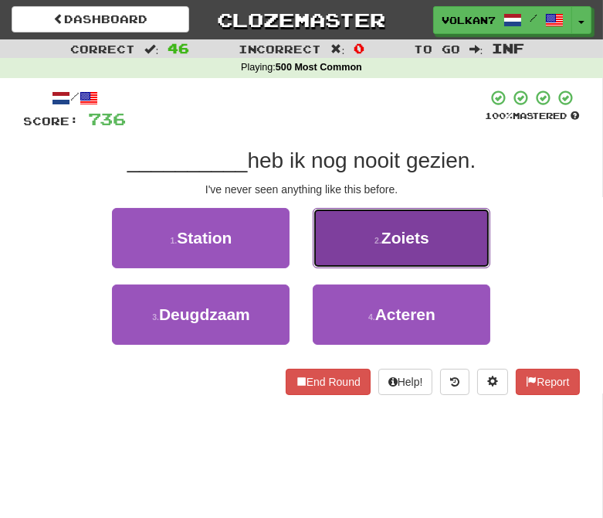
click at [386, 240] on span "Zoiets" at bounding box center [406, 238] width 48 height 18
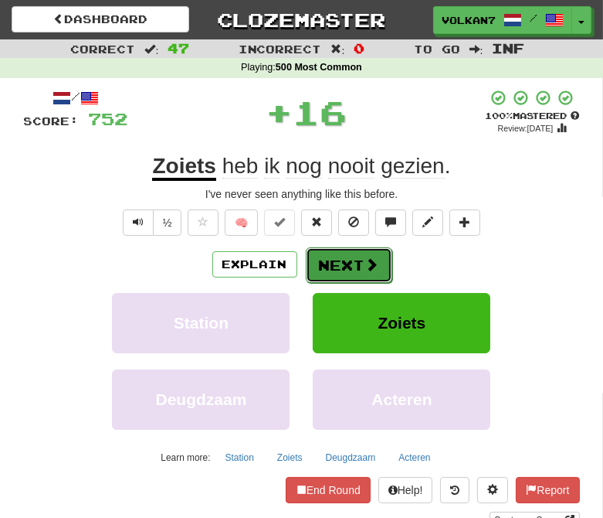
click at [356, 270] on button "Next" at bounding box center [349, 265] width 87 height 36
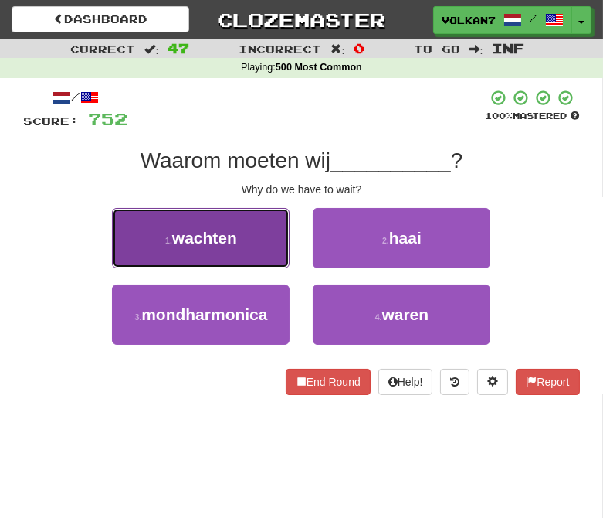
click at [265, 236] on button "1 . wachten" at bounding box center [201, 238] width 178 height 60
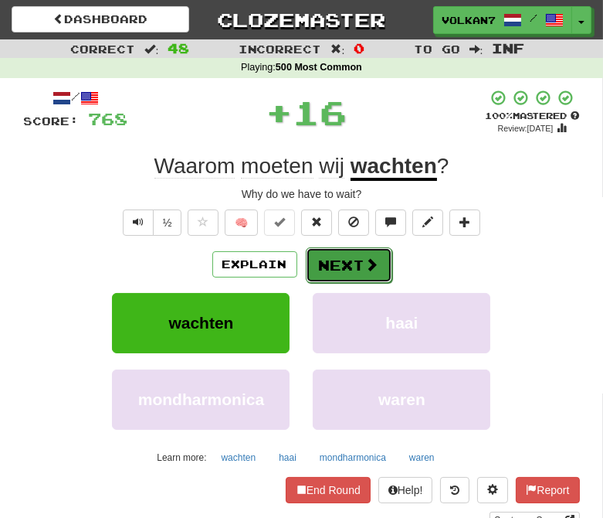
click at [335, 257] on button "Next" at bounding box center [349, 265] width 87 height 36
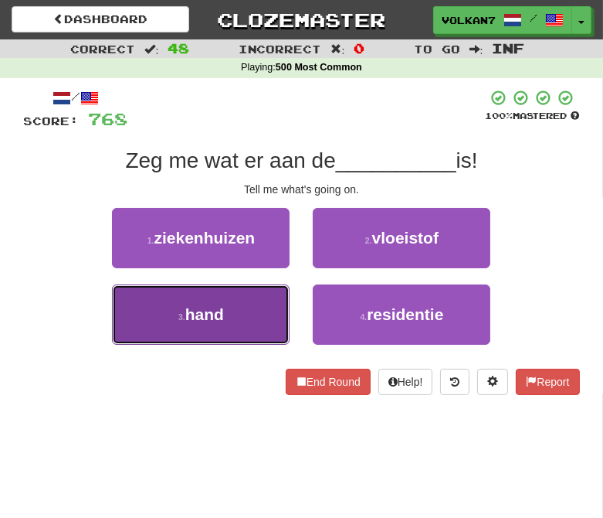
click at [232, 304] on button "3 . hand" at bounding box center [201, 314] width 178 height 60
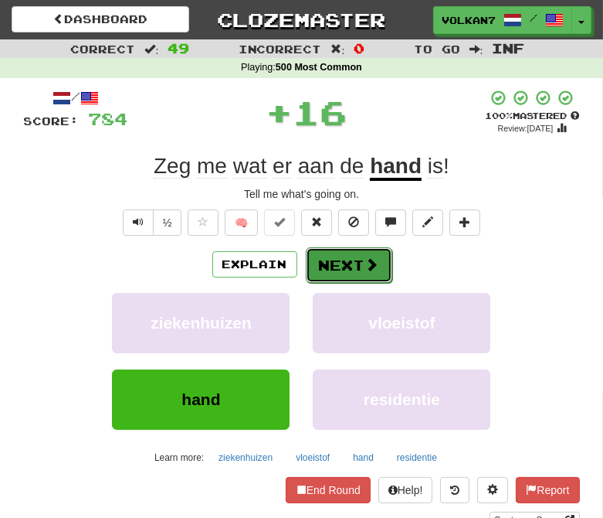
click at [318, 267] on button "Next" at bounding box center [349, 265] width 87 height 36
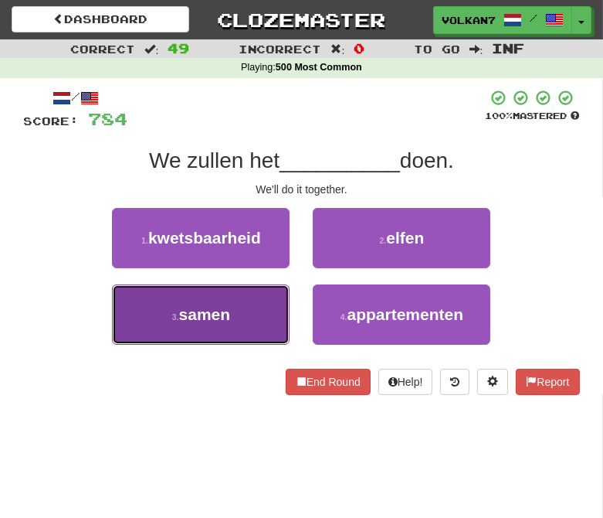
click at [241, 321] on button "3 . samen" at bounding box center [201, 314] width 178 height 60
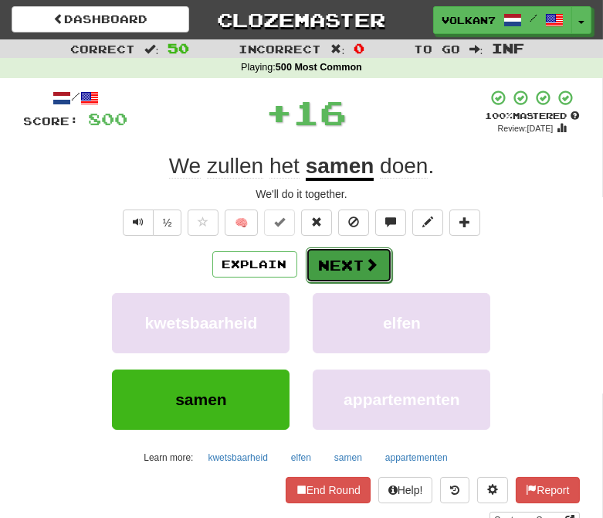
click at [328, 265] on button "Next" at bounding box center [349, 265] width 87 height 36
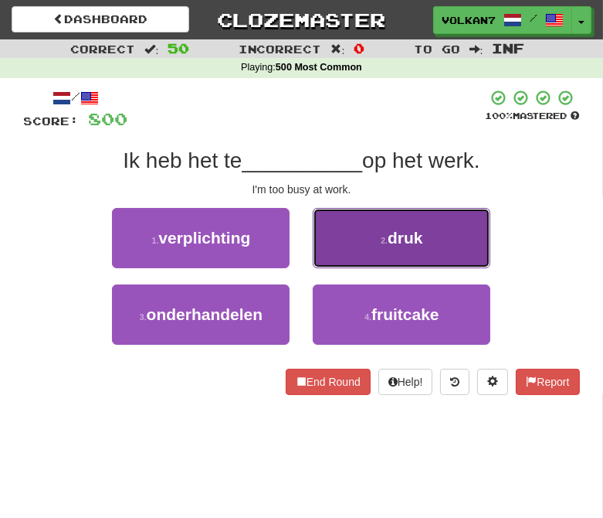
click at [334, 236] on button "2 . druk" at bounding box center [402, 238] width 178 height 60
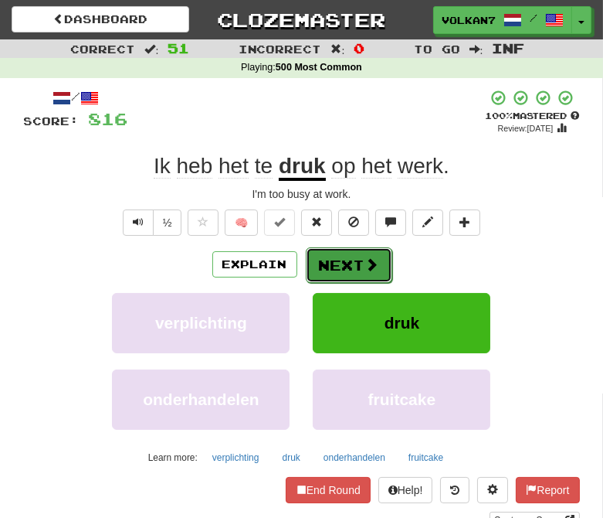
click at [361, 260] on button "Next" at bounding box center [349, 265] width 87 height 36
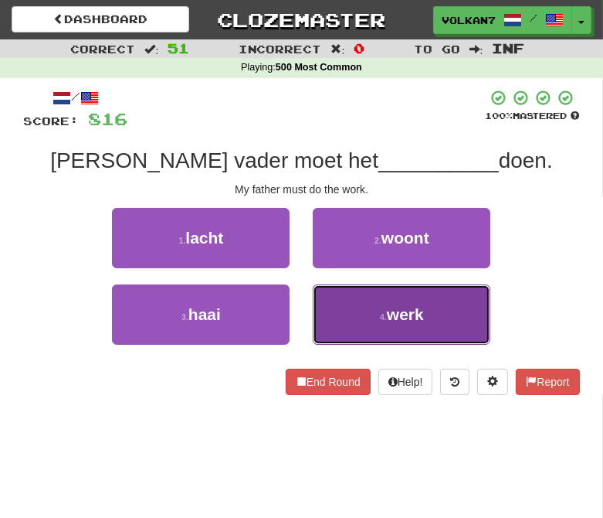
click at [373, 309] on button "4 . werk" at bounding box center [402, 314] width 178 height 60
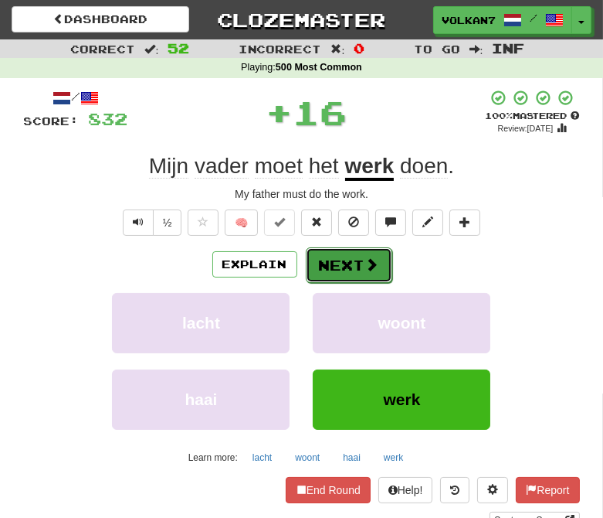
click at [348, 263] on button "Next" at bounding box center [349, 265] width 87 height 36
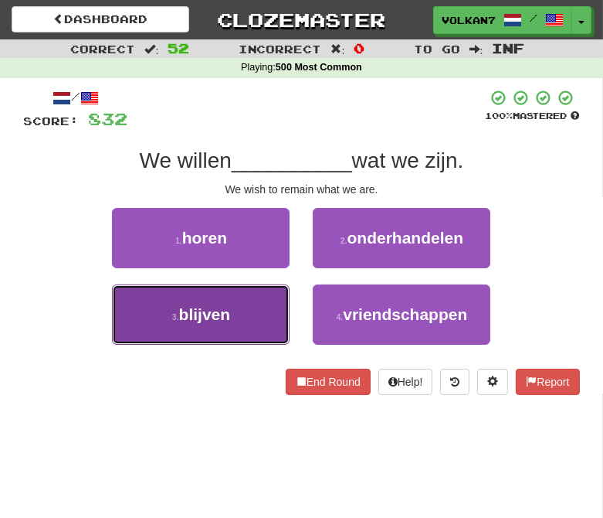
click at [246, 314] on button "3 . blijven" at bounding box center [201, 314] width 178 height 60
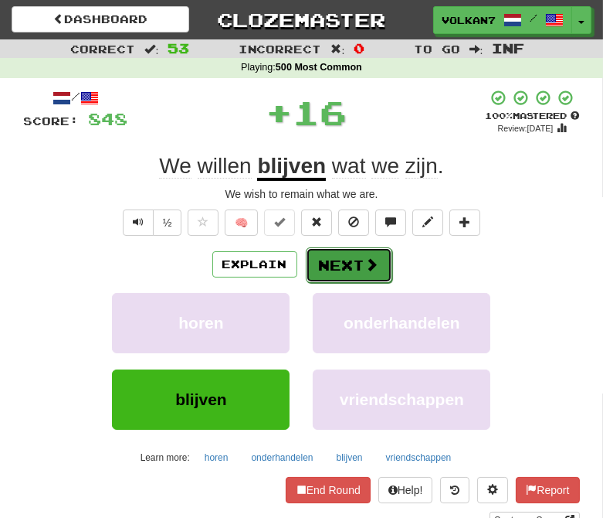
click at [332, 270] on button "Next" at bounding box center [349, 265] width 87 height 36
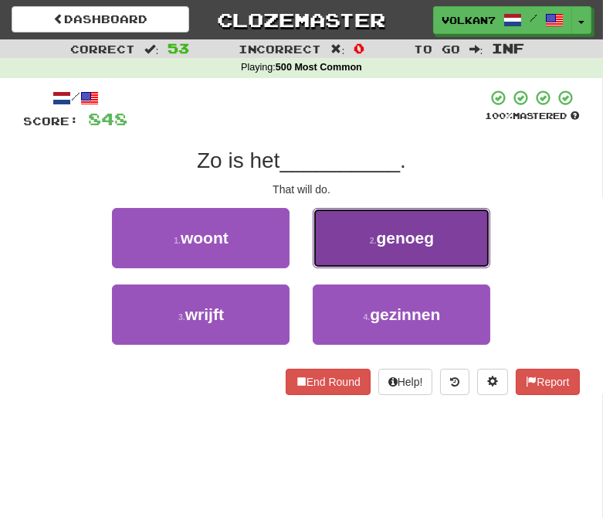
click at [370, 241] on small "2 ." at bounding box center [373, 240] width 7 height 9
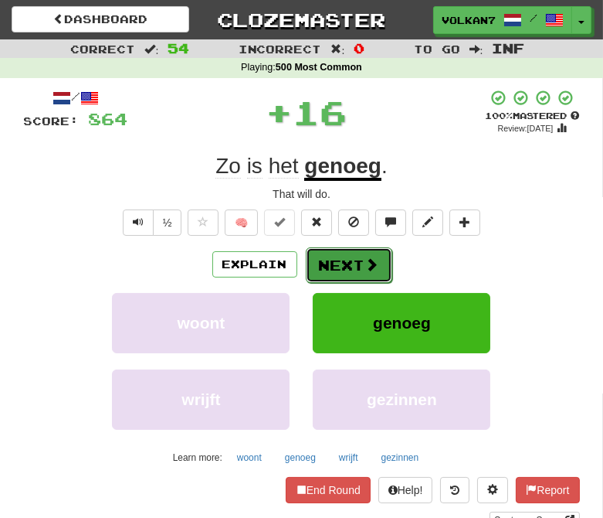
click at [353, 265] on button "Next" at bounding box center [349, 265] width 87 height 36
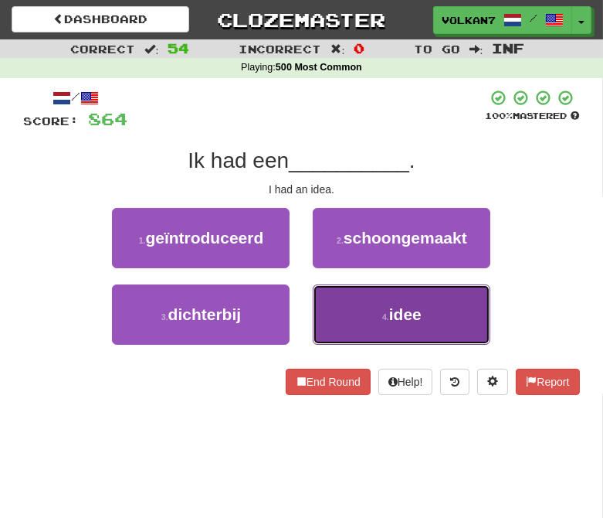
click at [386, 301] on button "4 . idee" at bounding box center [402, 314] width 178 height 60
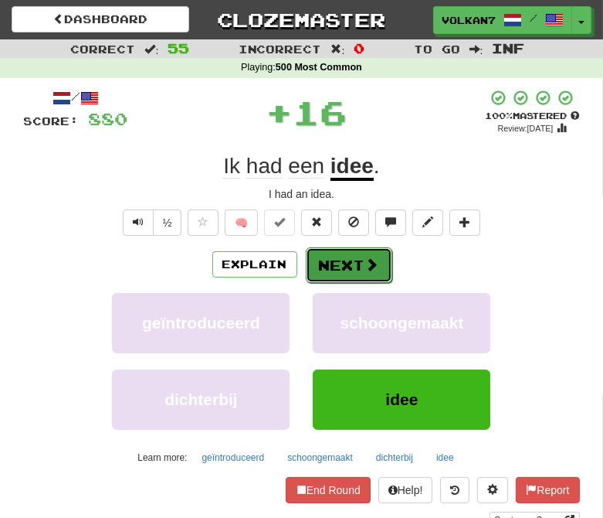
click at [365, 267] on span at bounding box center [372, 264] width 14 height 14
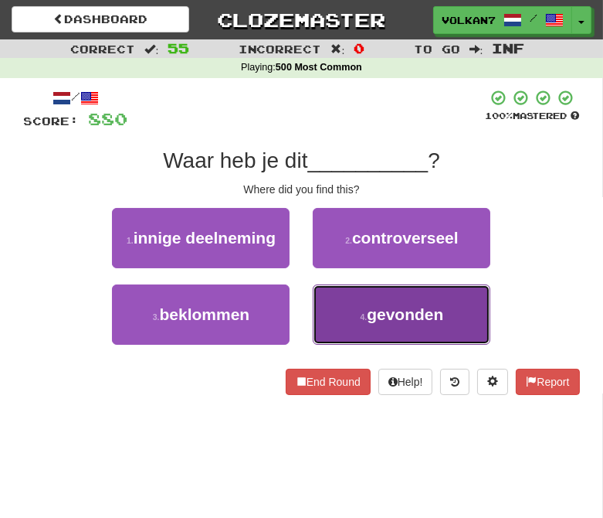
click at [368, 310] on span "gevonden" at bounding box center [405, 314] width 76 height 18
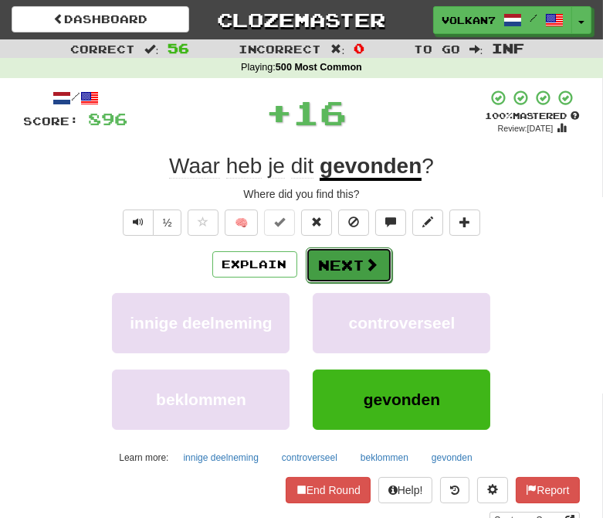
click at [346, 269] on button "Next" at bounding box center [349, 265] width 87 height 36
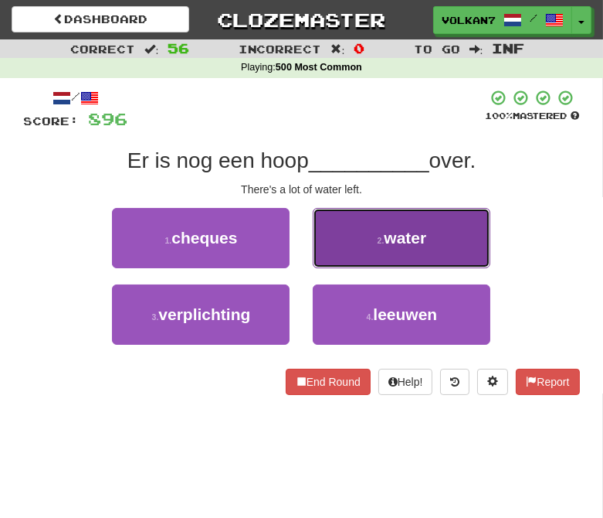
click at [365, 242] on button "2 . water" at bounding box center [402, 238] width 178 height 60
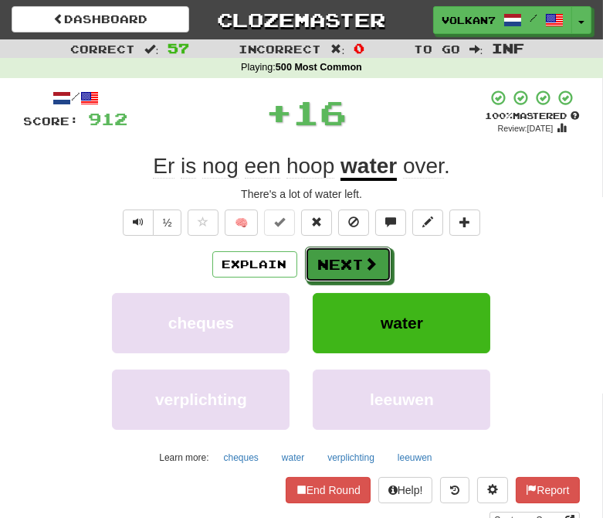
click at [366, 261] on span at bounding box center [372, 264] width 14 height 14
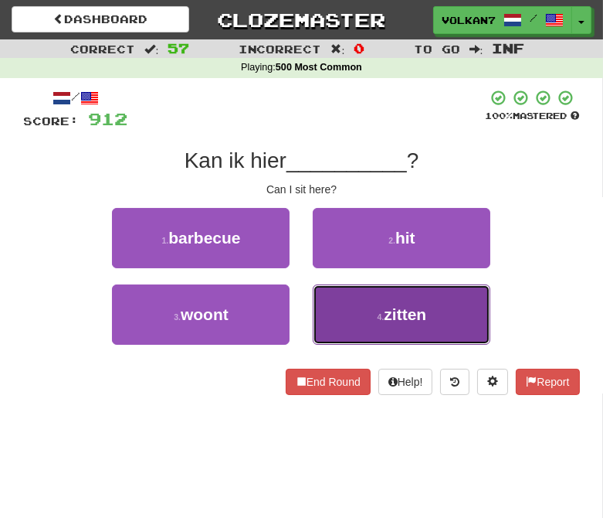
click at [404, 335] on button "4 . zitten" at bounding box center [402, 314] width 178 height 60
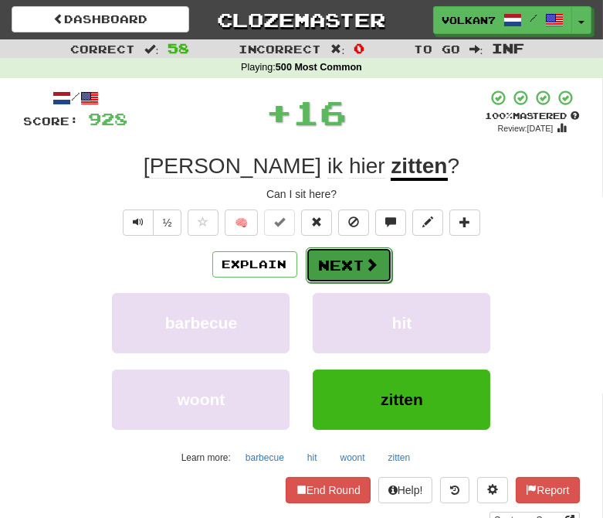
click at [352, 263] on button "Next" at bounding box center [349, 265] width 87 height 36
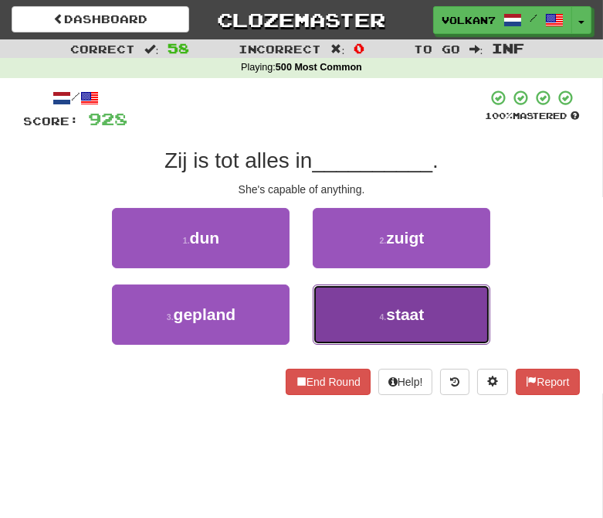
click at [382, 301] on button "4 . staat" at bounding box center [402, 314] width 178 height 60
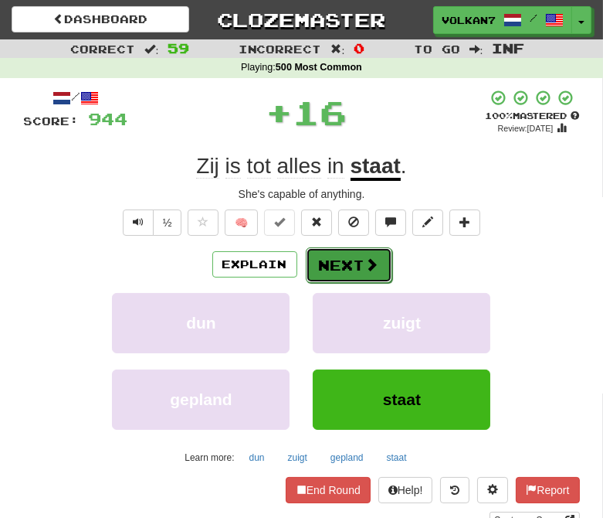
click at [341, 270] on button "Next" at bounding box center [349, 265] width 87 height 36
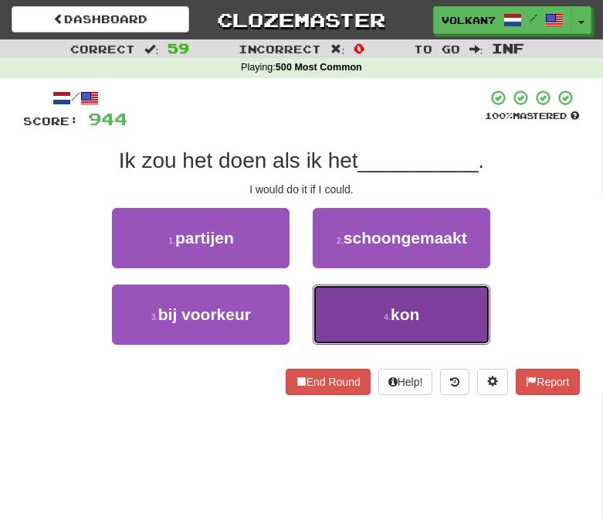
click at [375, 306] on button "4 . kon" at bounding box center [402, 314] width 178 height 60
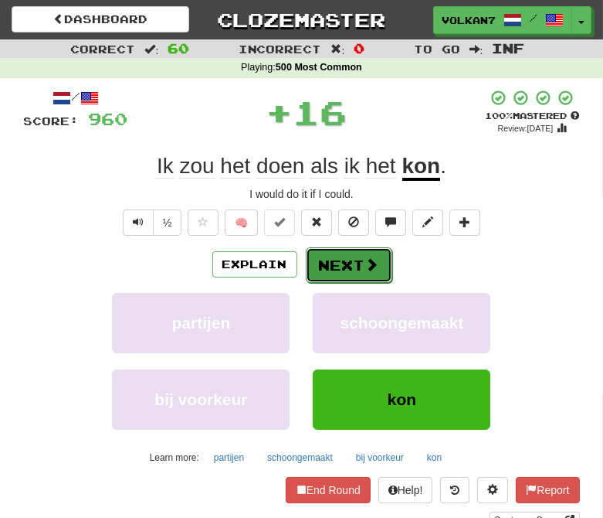
click at [366, 274] on button "Next" at bounding box center [349, 265] width 87 height 36
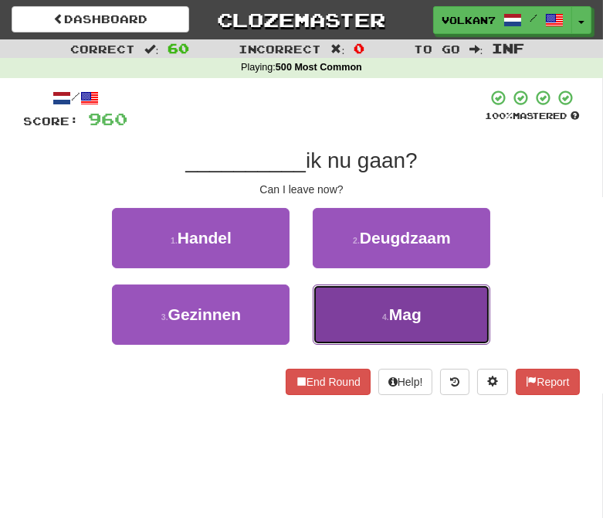
click at [385, 318] on small "4 ." at bounding box center [385, 316] width 7 height 9
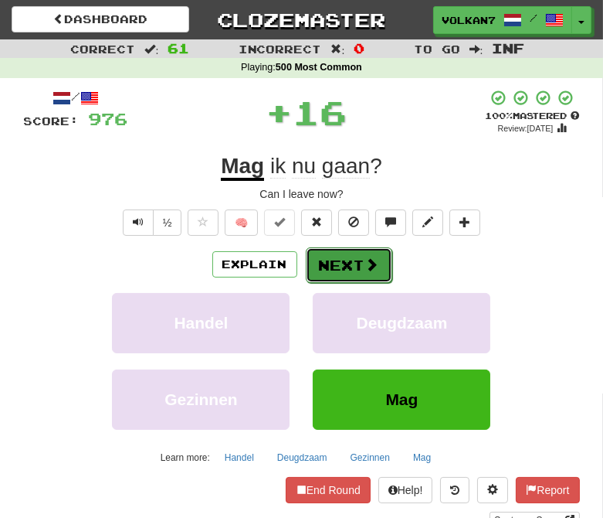
click at [355, 258] on button "Next" at bounding box center [349, 265] width 87 height 36
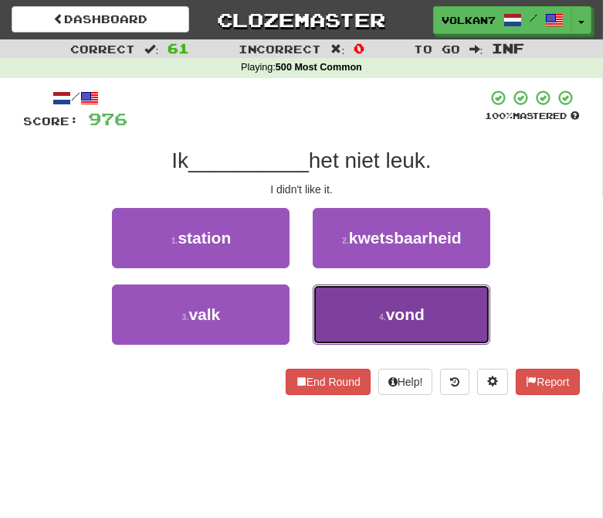
click at [366, 318] on button "4 . vond" at bounding box center [402, 314] width 178 height 60
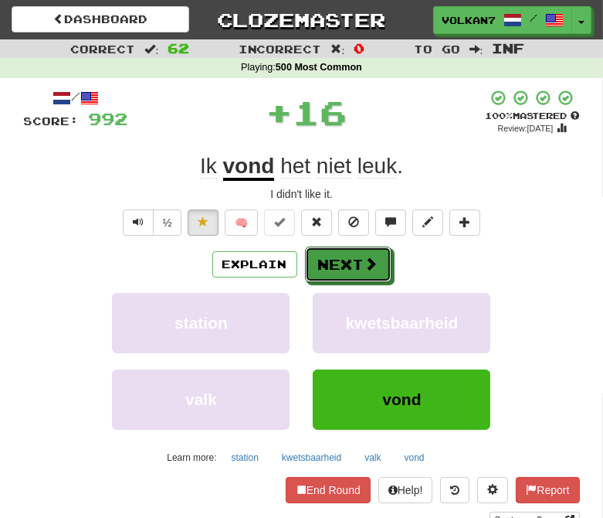
click at [360, 260] on button "Next" at bounding box center [348, 264] width 87 height 36
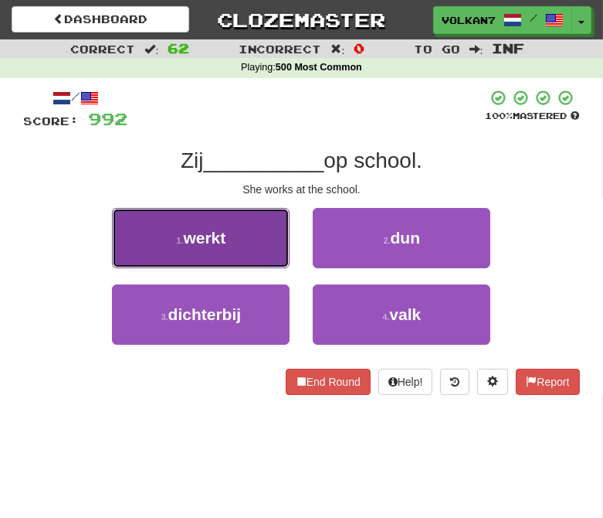
click at [221, 240] on span "werkt" at bounding box center [204, 238] width 42 height 18
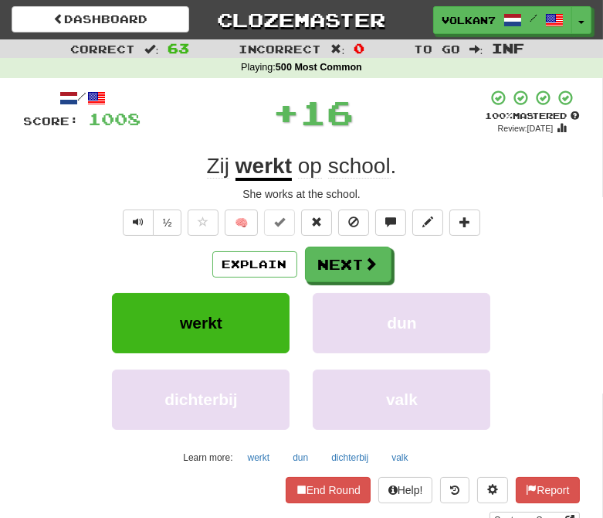
click at [345, 237] on div "/ Score: 1008 + 16 100 % Mastered Review: 2025-09-10 Zij werkt op school . She …" at bounding box center [302, 309] width 556 height 440
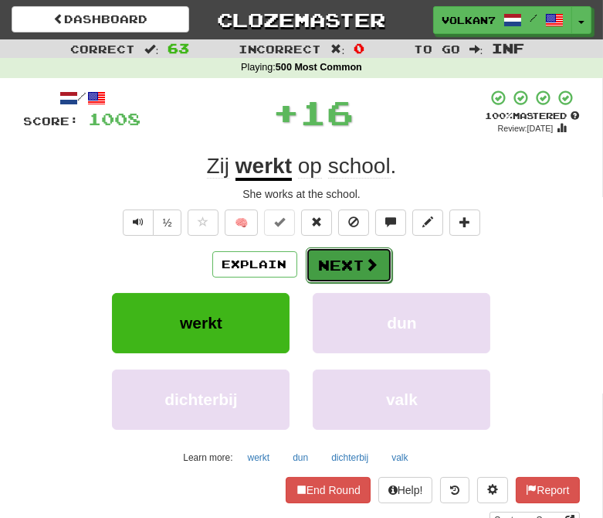
click at [351, 260] on button "Next" at bounding box center [349, 265] width 87 height 36
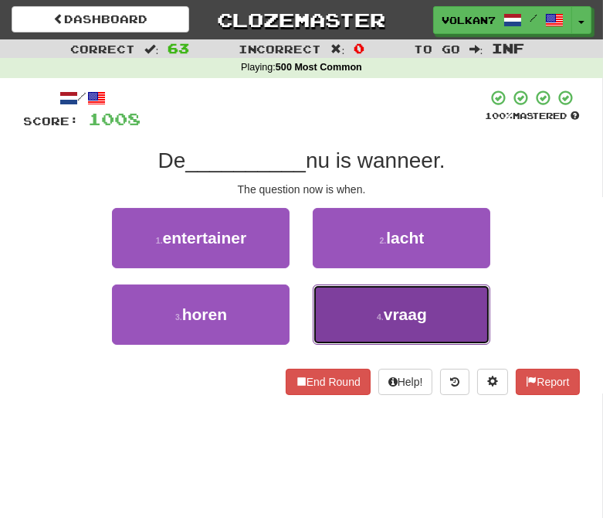
click at [382, 301] on button "4 . vraag" at bounding box center [402, 314] width 178 height 60
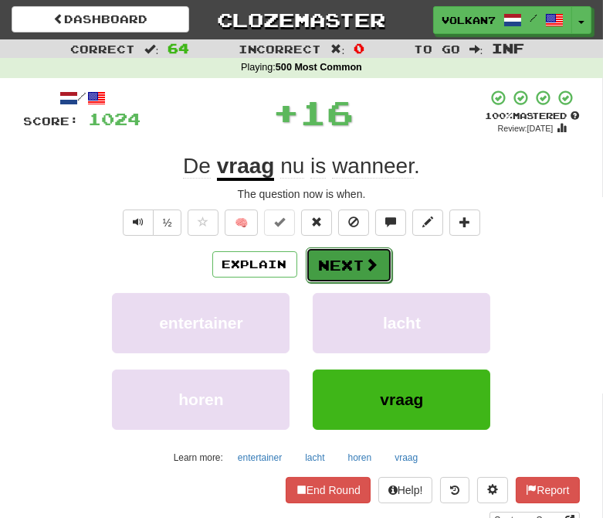
click at [365, 270] on span at bounding box center [372, 264] width 14 height 14
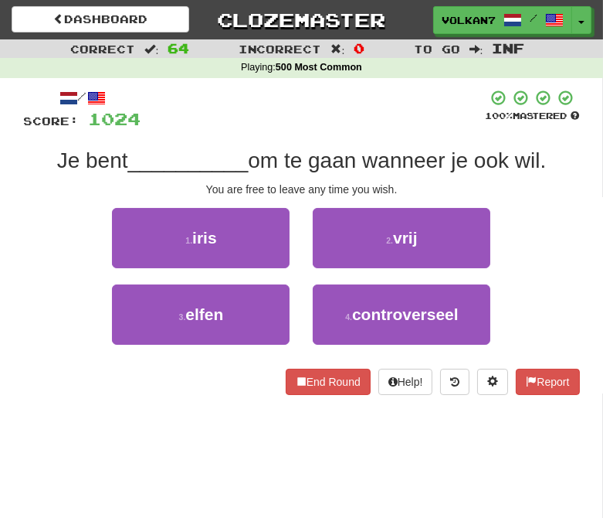
click at [362, 122] on div at bounding box center [313, 110] width 345 height 42
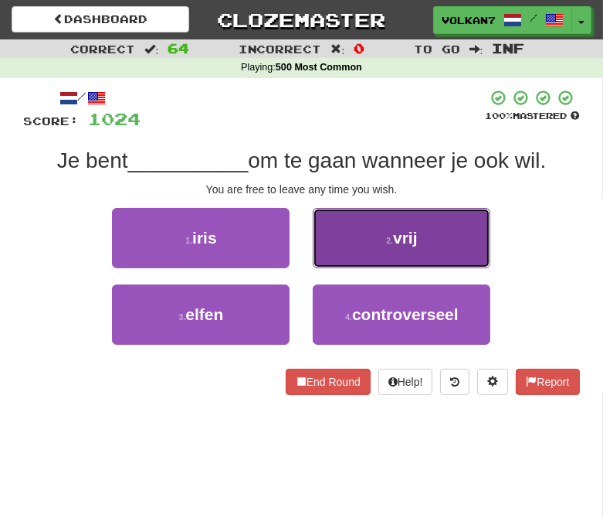
click at [416, 229] on span "vrij" at bounding box center [405, 238] width 25 height 18
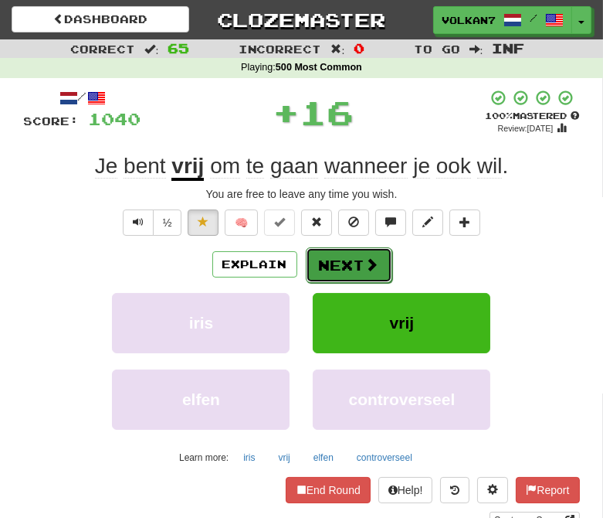
click at [373, 253] on button "Next" at bounding box center [349, 265] width 87 height 36
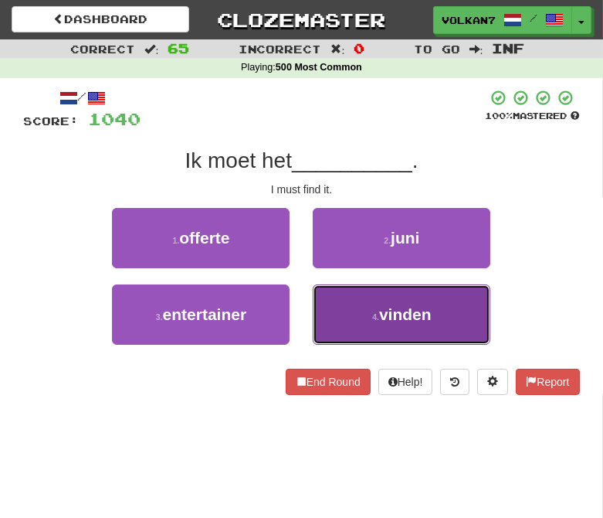
click at [404, 314] on span "vinden" at bounding box center [405, 314] width 53 height 18
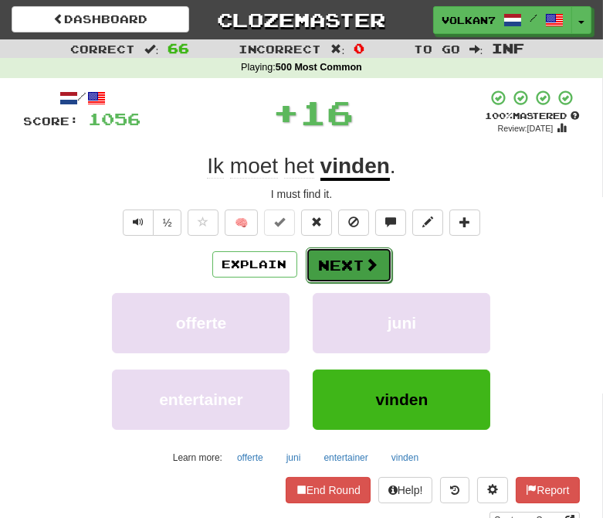
click at [349, 264] on button "Next" at bounding box center [349, 265] width 87 height 36
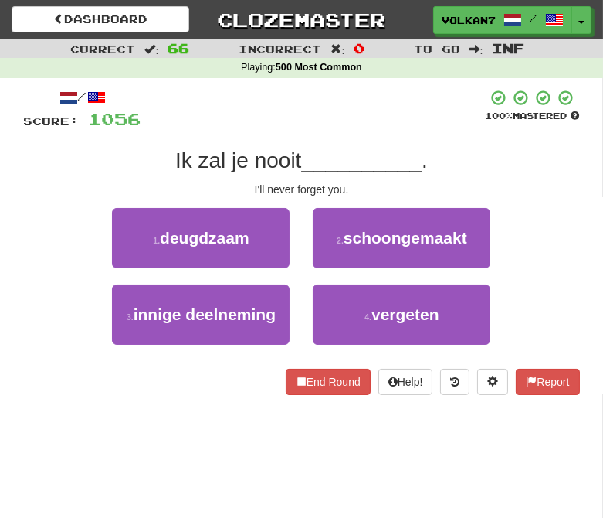
click at [365, 346] on div "4 . vergeten" at bounding box center [401, 322] width 201 height 76
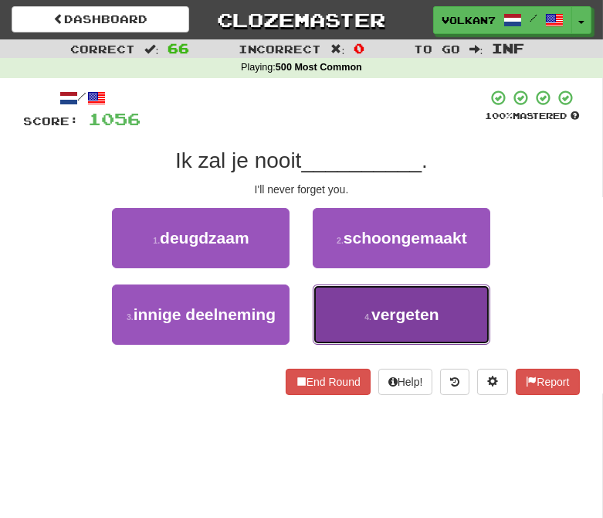
click at [359, 331] on button "4 . vergeten" at bounding box center [402, 314] width 178 height 60
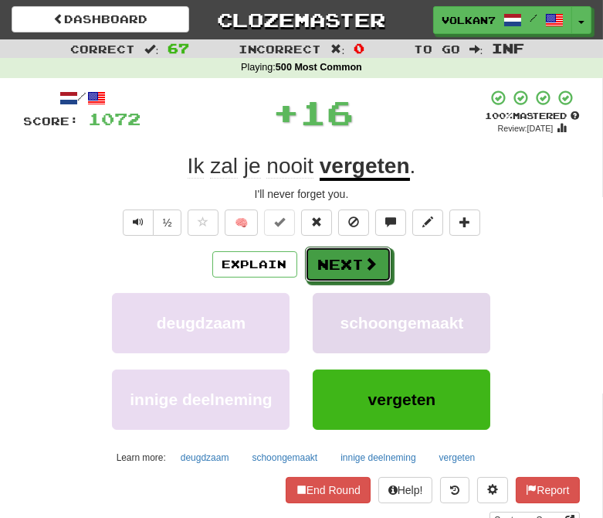
click at [335, 253] on button "Next" at bounding box center [348, 264] width 87 height 36
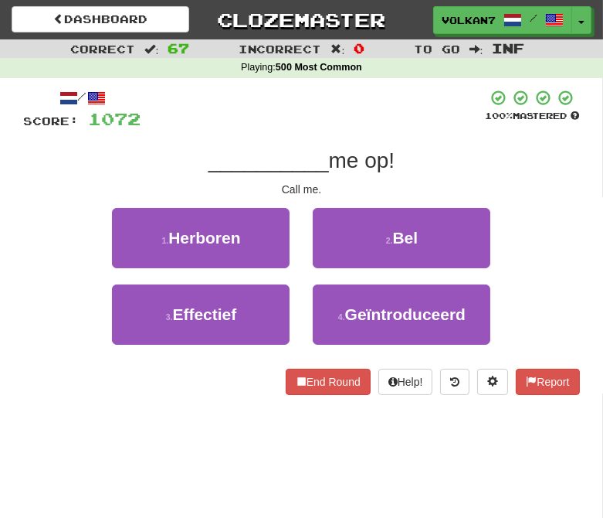
click at [343, 122] on div at bounding box center [313, 110] width 345 height 42
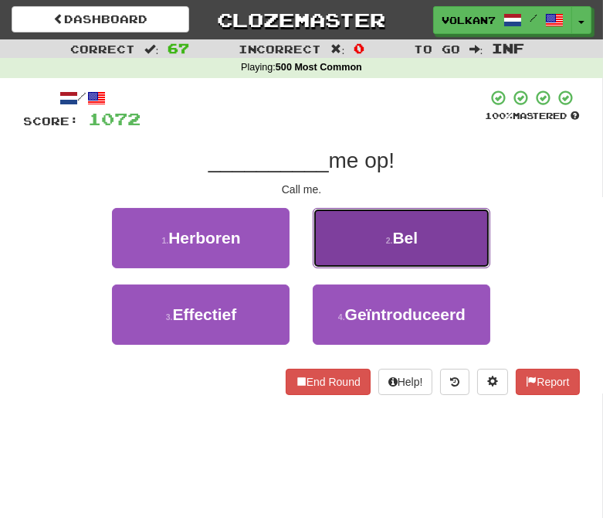
click at [385, 232] on button "2 . Bel" at bounding box center [402, 238] width 178 height 60
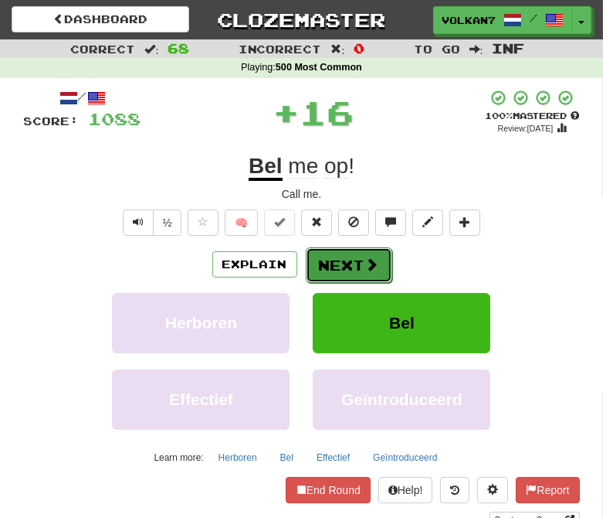
click at [352, 260] on button "Next" at bounding box center [349, 265] width 87 height 36
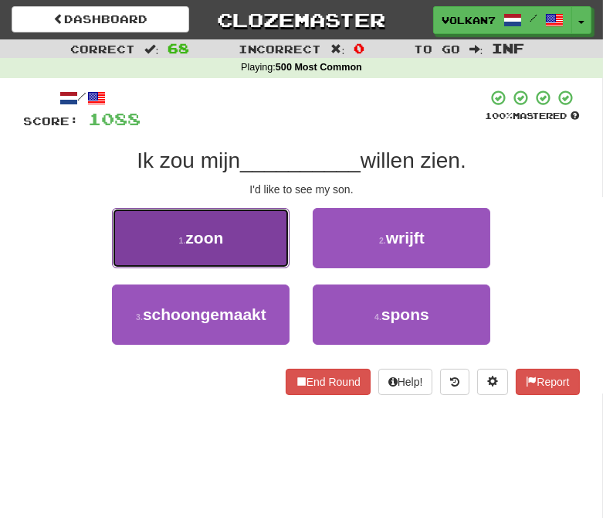
click at [227, 236] on button "1 . zoon" at bounding box center [201, 238] width 178 height 60
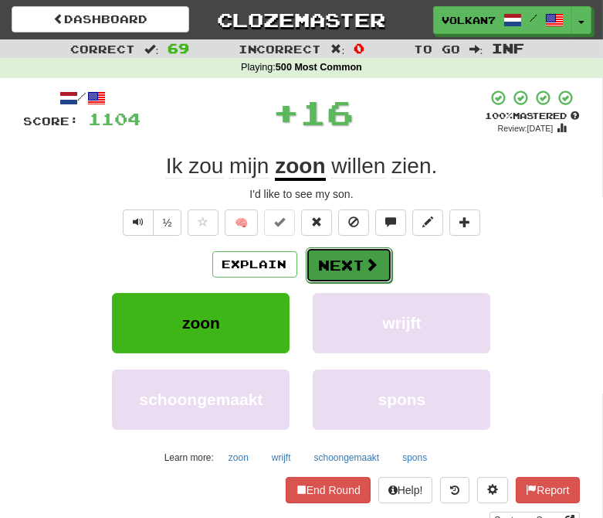
click at [353, 256] on button "Next" at bounding box center [349, 265] width 87 height 36
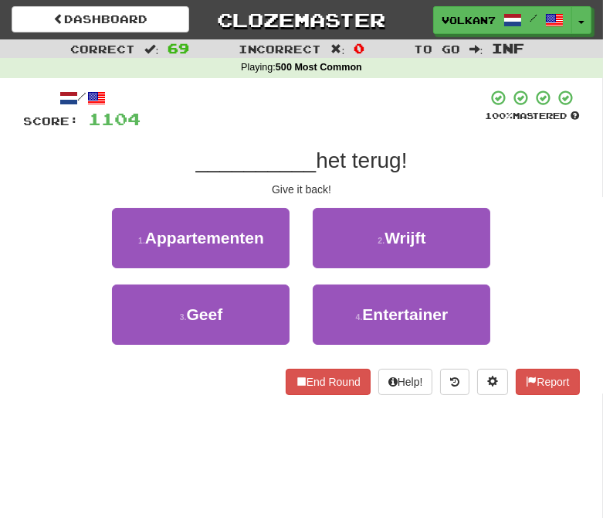
click at [345, 103] on div at bounding box center [313, 110] width 345 height 42
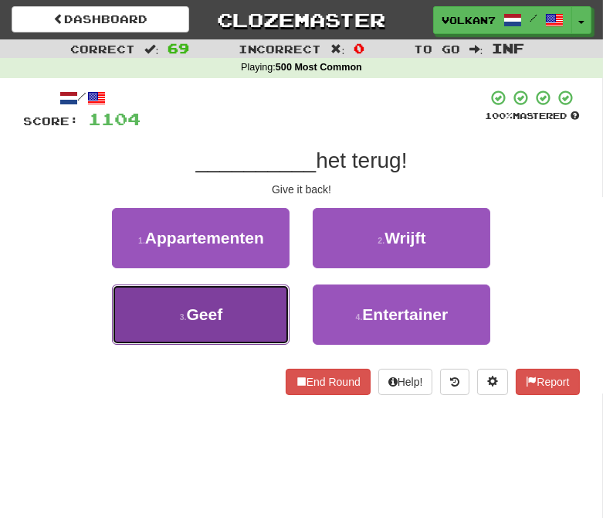
click at [243, 307] on button "3 . Geef" at bounding box center [201, 314] width 178 height 60
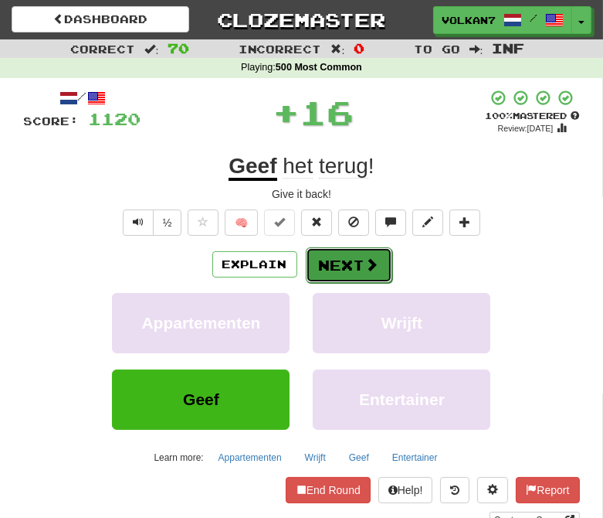
click at [336, 264] on button "Next" at bounding box center [349, 265] width 87 height 36
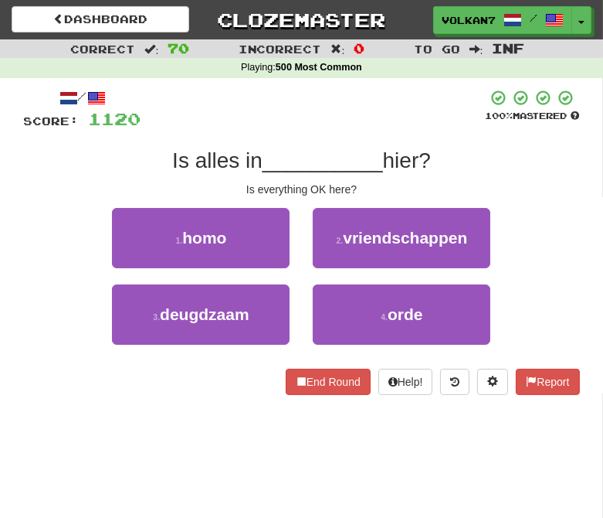
click at [352, 132] on div "/ Score: 1120 100 % Mastered Is alles in __________ hier? Is everything OK here…" at bounding box center [302, 242] width 556 height 306
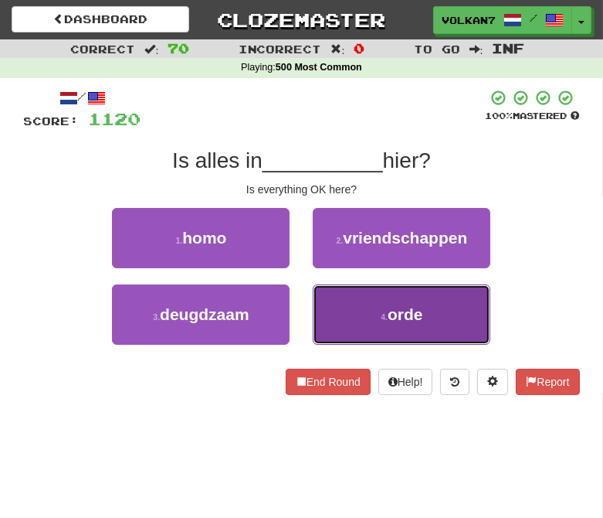
click at [390, 329] on button "4 . orde" at bounding box center [402, 314] width 178 height 60
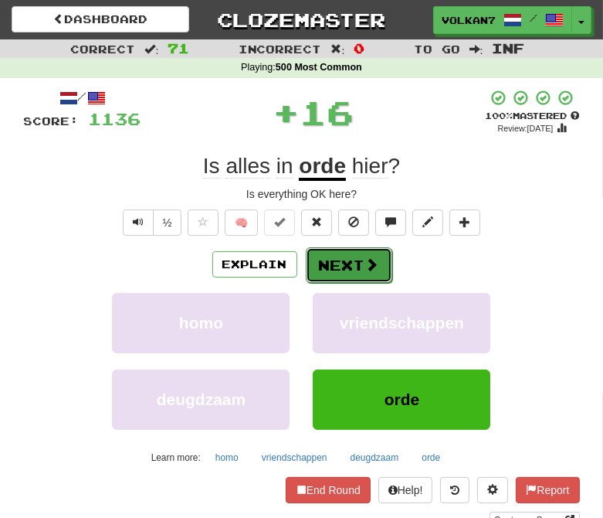
click at [336, 265] on button "Next" at bounding box center [349, 265] width 87 height 36
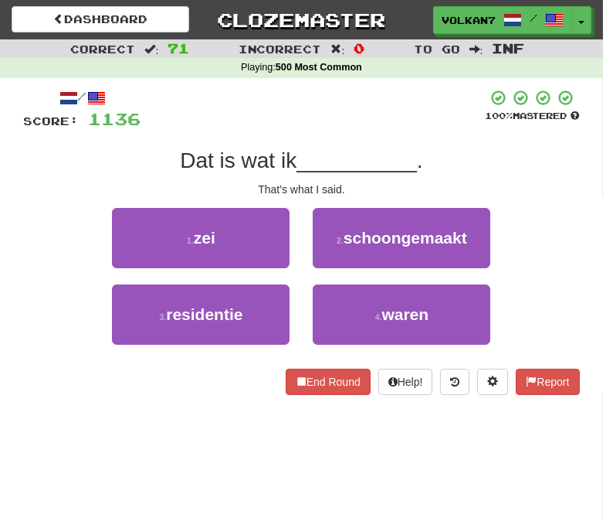
click at [381, 150] on span "__________" at bounding box center [357, 160] width 121 height 24
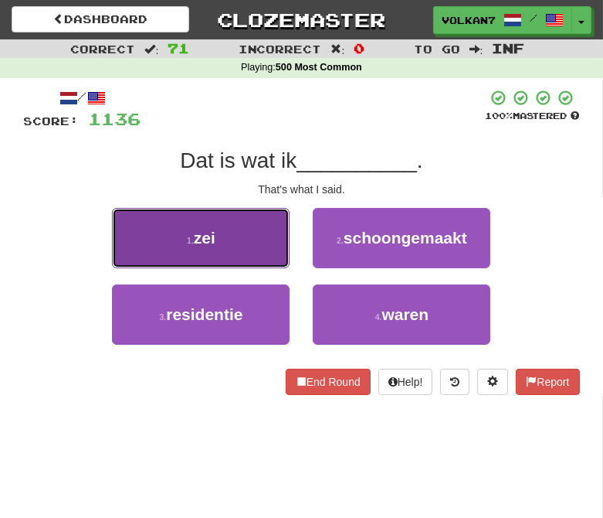
click at [261, 212] on button "1 . zei" at bounding box center [201, 238] width 178 height 60
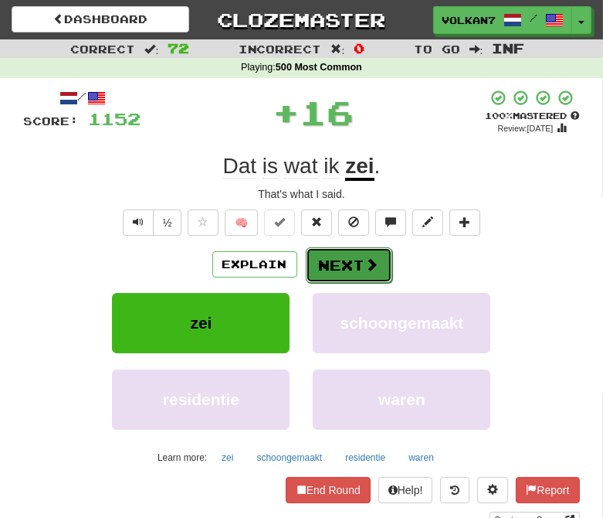
click at [318, 258] on button "Next" at bounding box center [349, 265] width 87 height 36
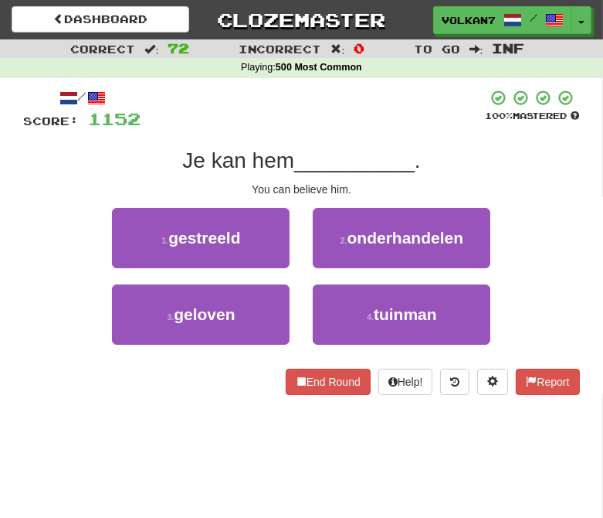
click at [350, 113] on div at bounding box center [313, 110] width 345 height 42
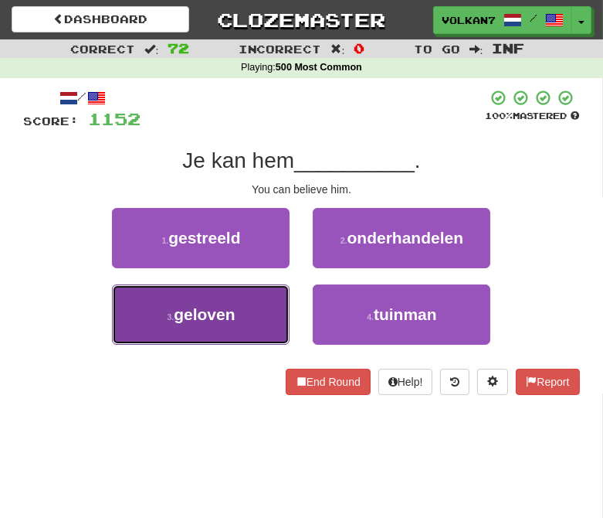
click at [243, 302] on button "3 . geloven" at bounding box center [201, 314] width 178 height 60
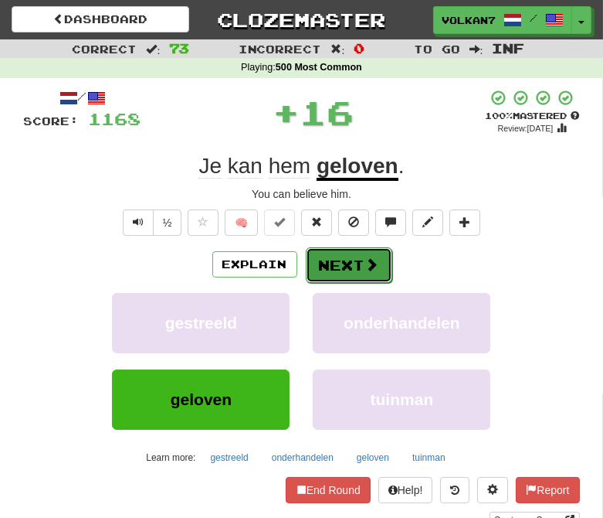
click at [319, 259] on button "Next" at bounding box center [349, 265] width 87 height 36
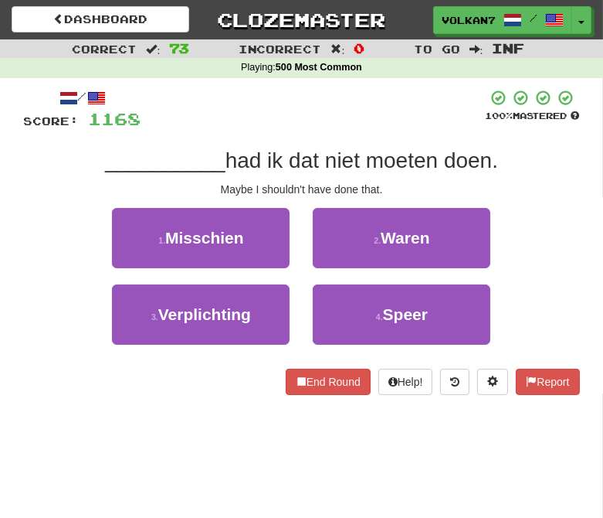
click at [365, 128] on div at bounding box center [313, 110] width 345 height 42
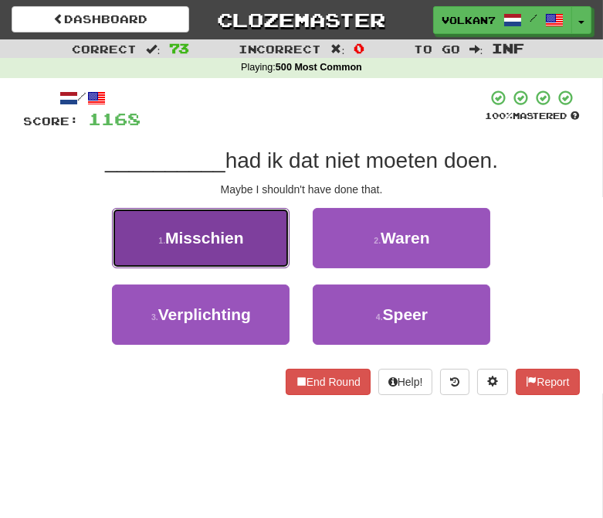
click at [273, 227] on button "1 . Misschien" at bounding box center [201, 238] width 178 height 60
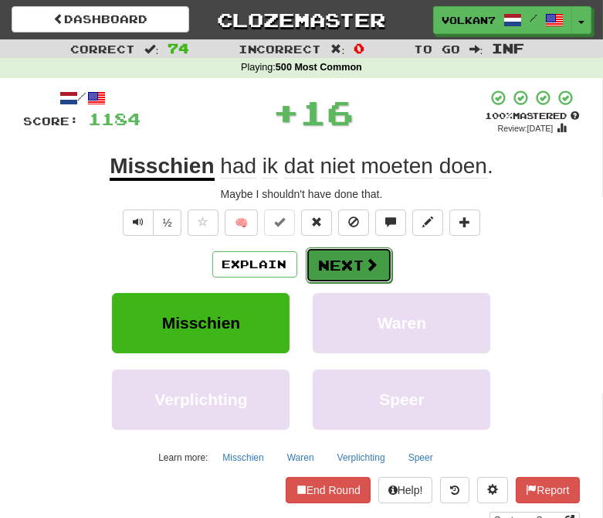
click at [355, 266] on button "Next" at bounding box center [349, 265] width 87 height 36
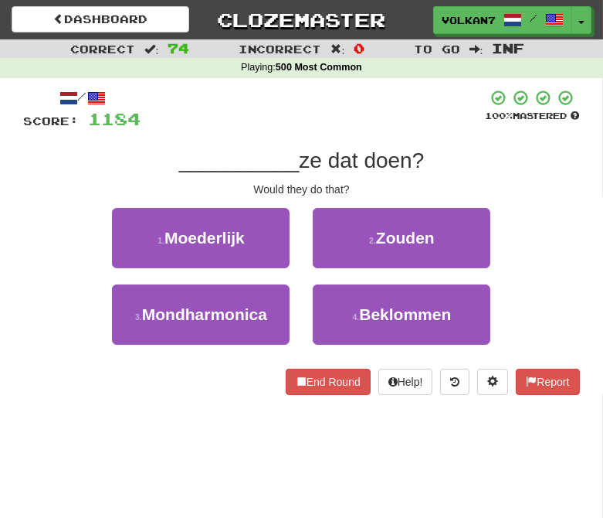
click at [355, 141] on div "/ Score: 1184 100 % Mastered __________ ze dat doen? Would they do that? 1 . Mo…" at bounding box center [302, 242] width 556 height 306
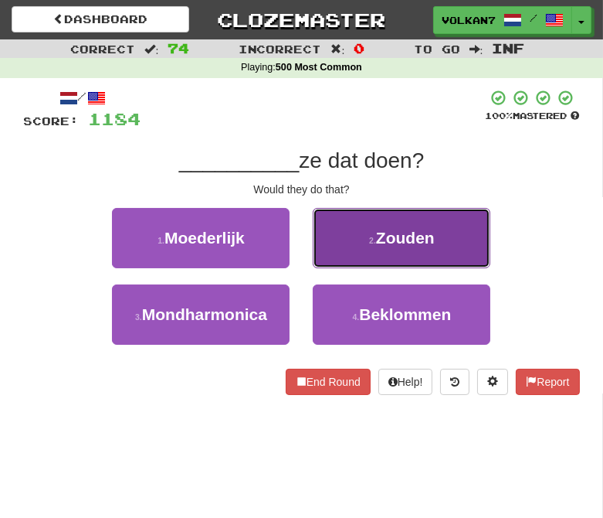
click at [365, 225] on button "2 . Zouden" at bounding box center [402, 238] width 178 height 60
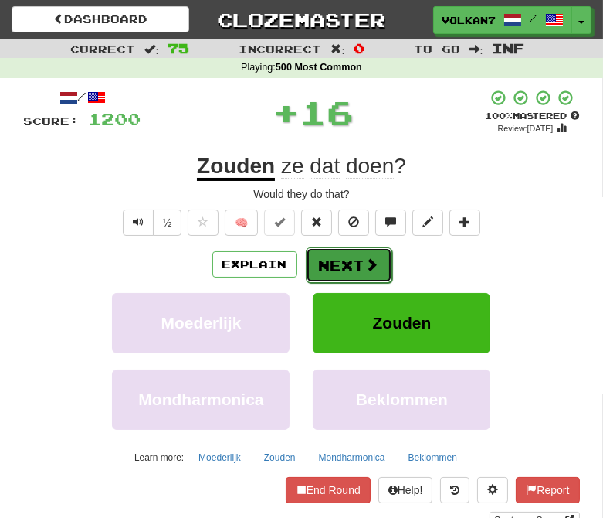
click at [345, 257] on button "Next" at bounding box center [349, 265] width 87 height 36
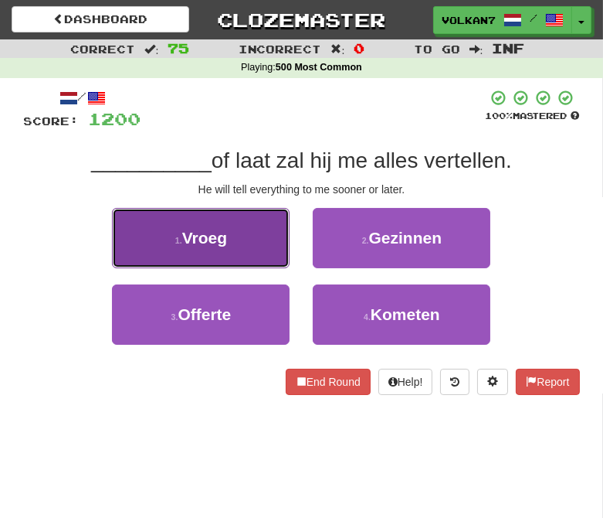
click at [226, 236] on span "Vroeg" at bounding box center [204, 238] width 45 height 18
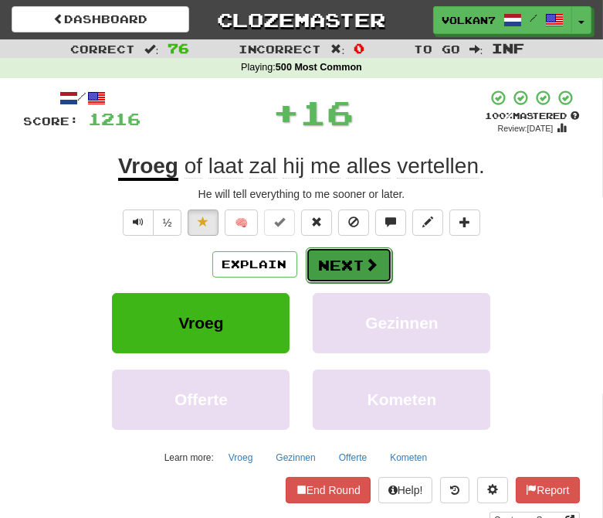
click at [335, 279] on button "Next" at bounding box center [349, 265] width 87 height 36
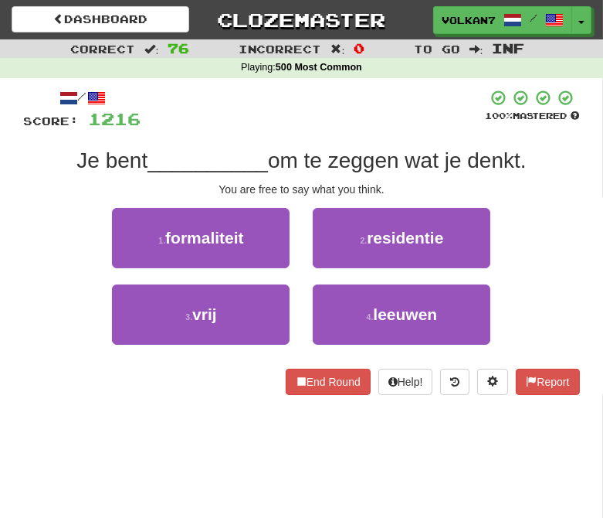
click at [363, 110] on div at bounding box center [313, 110] width 345 height 42
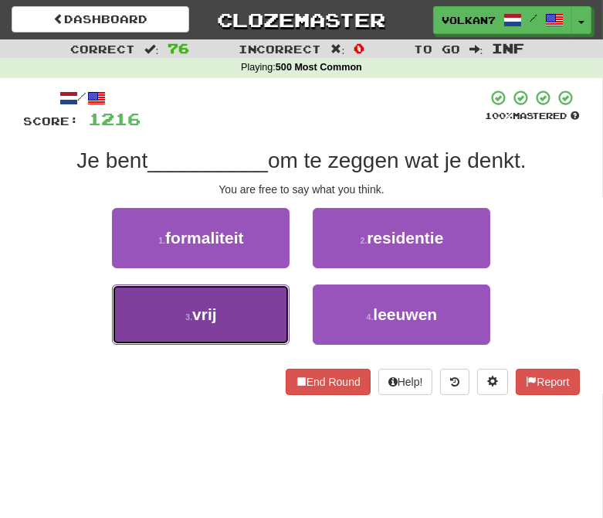
click at [246, 318] on button "3 . vrij" at bounding box center [201, 314] width 178 height 60
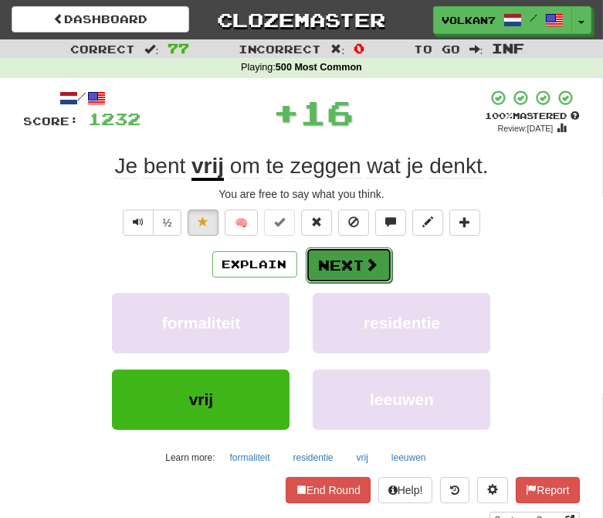
click at [356, 271] on button "Next" at bounding box center [349, 265] width 87 height 36
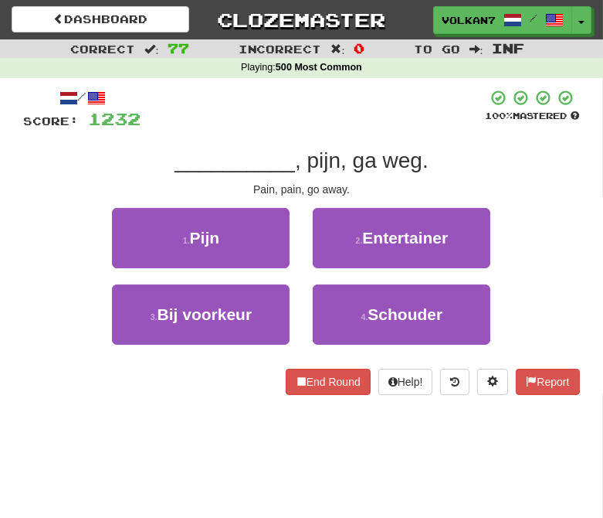
click at [366, 118] on div at bounding box center [313, 110] width 345 height 42
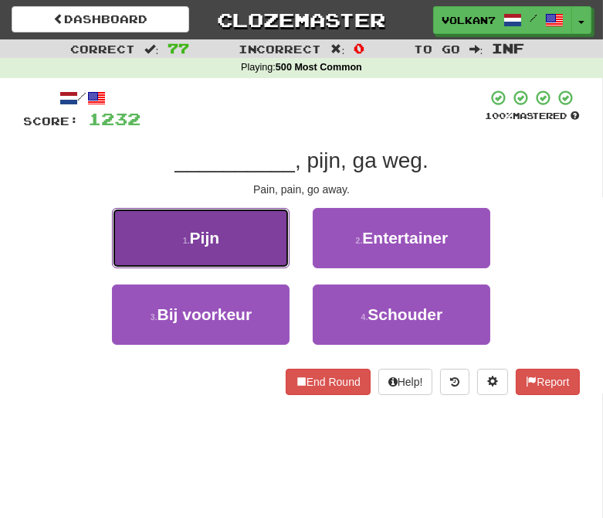
click at [243, 243] on button "1 . Pijn" at bounding box center [201, 238] width 178 height 60
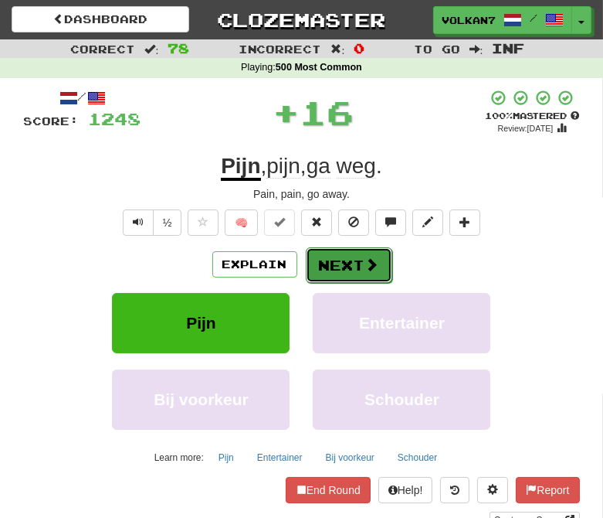
click at [358, 267] on button "Next" at bounding box center [349, 265] width 87 height 36
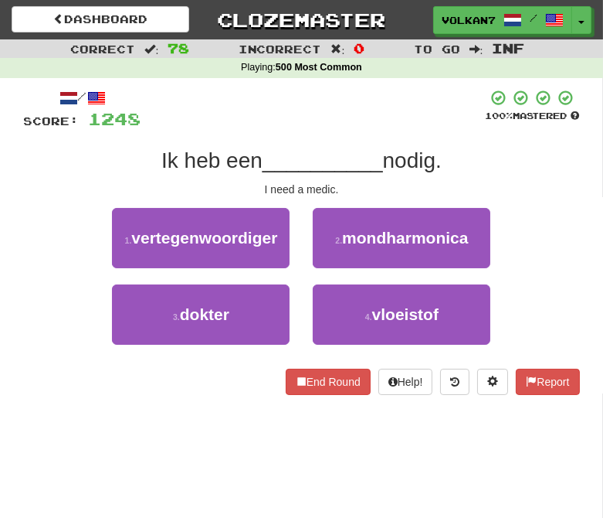
click at [366, 108] on div at bounding box center [313, 110] width 345 height 42
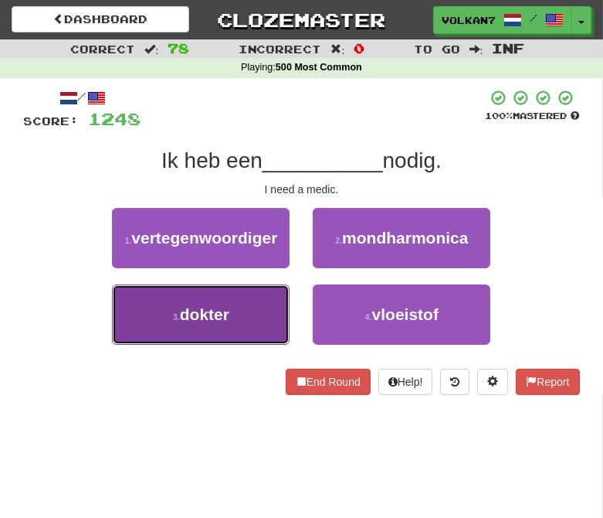
click at [248, 315] on button "3 . dokter" at bounding box center [201, 314] width 178 height 60
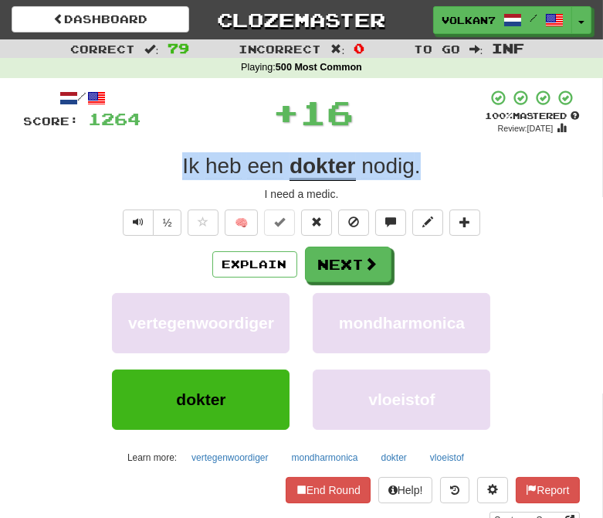
drag, startPoint x: 433, startPoint y: 172, endPoint x: 179, endPoint y: 168, distance: 253.4
click at [179, 168] on div "Ik heb een dokter nodig ." at bounding box center [302, 166] width 556 height 28
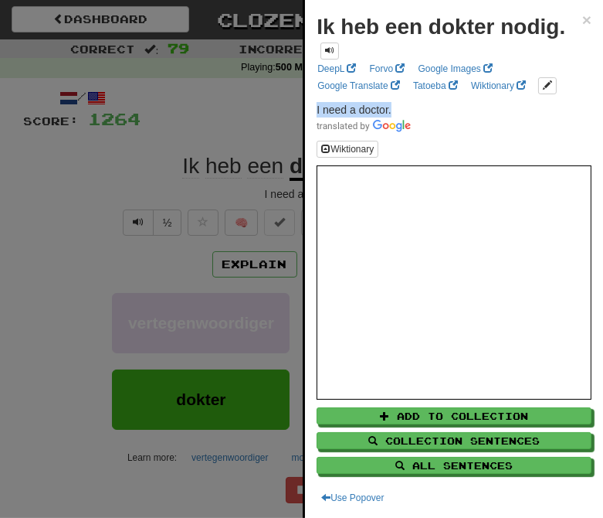
drag, startPoint x: 406, startPoint y: 104, endPoint x: 313, endPoint y: 109, distance: 92.8
click at [313, 109] on div "Ik heb een dokter nodig. × DeepL Forvo Google Images Google Translate Tatoeba W…" at bounding box center [454, 259] width 298 height 518
copy span "I need a doctor."
click at [257, 124] on div at bounding box center [301, 259] width 603 height 518
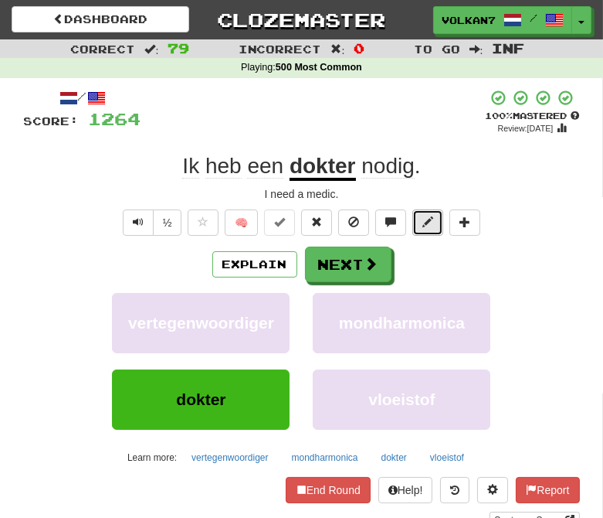
click at [420, 219] on button at bounding box center [428, 222] width 31 height 26
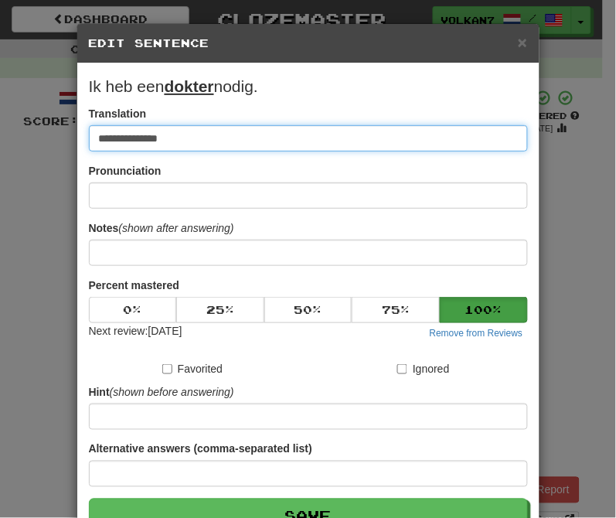
drag, startPoint x: 110, startPoint y: 135, endPoint x: 73, endPoint y: 135, distance: 36.3
click at [77, 135] on div "**********" at bounding box center [308, 304] width 462 height 482
paste input "*"
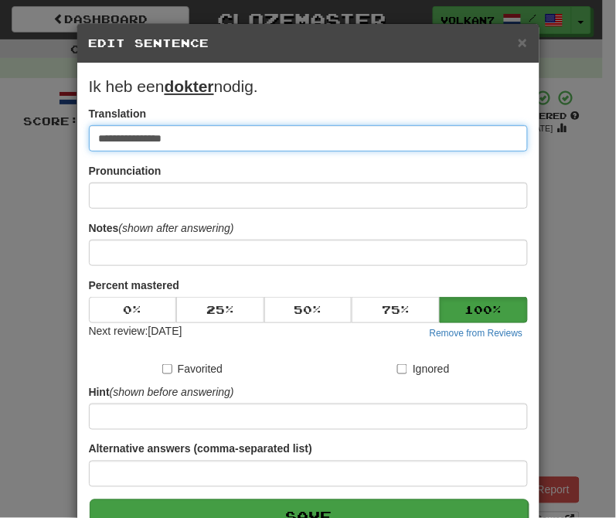
type input "**********"
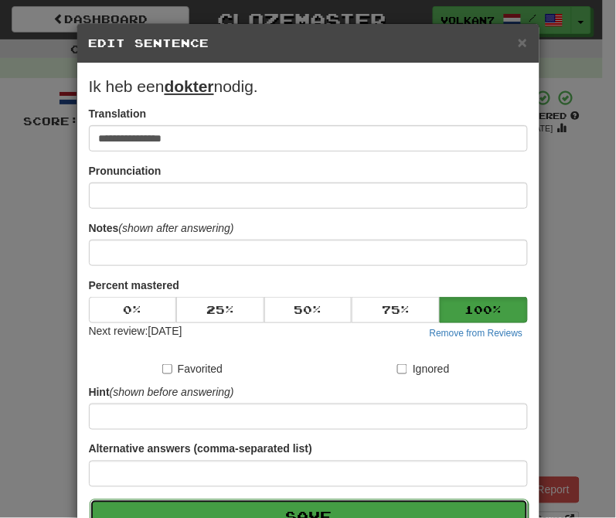
click at [352, 506] on button "Save" at bounding box center [309, 517] width 439 height 36
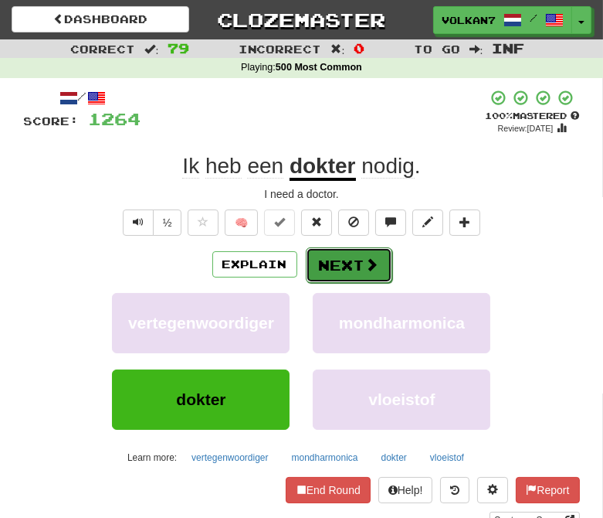
click at [353, 249] on button "Next" at bounding box center [349, 265] width 87 height 36
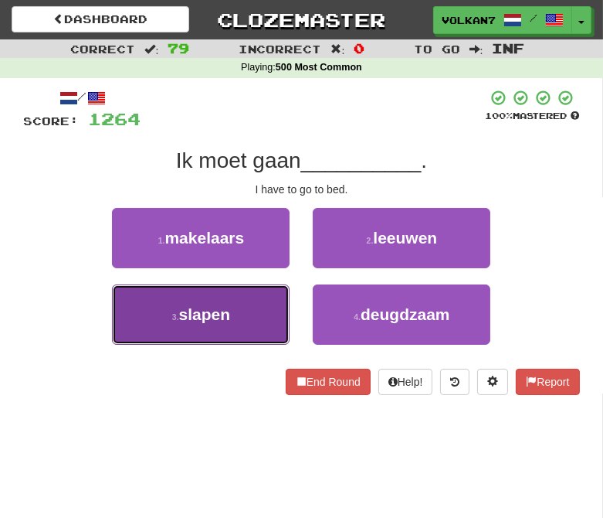
click at [263, 309] on button "3 . slapen" at bounding box center [201, 314] width 178 height 60
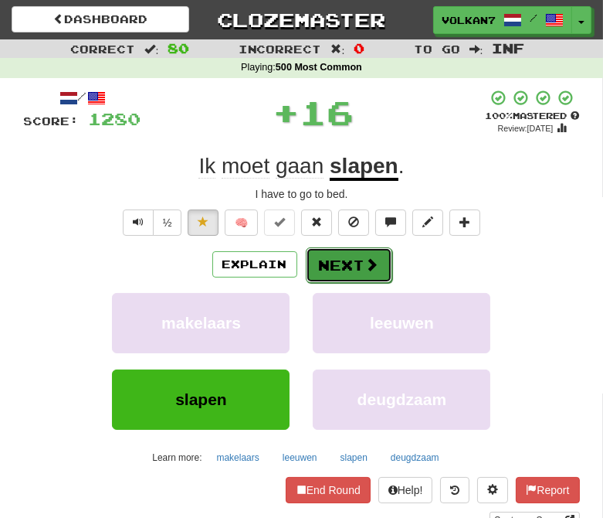
click at [349, 260] on button "Next" at bounding box center [349, 265] width 87 height 36
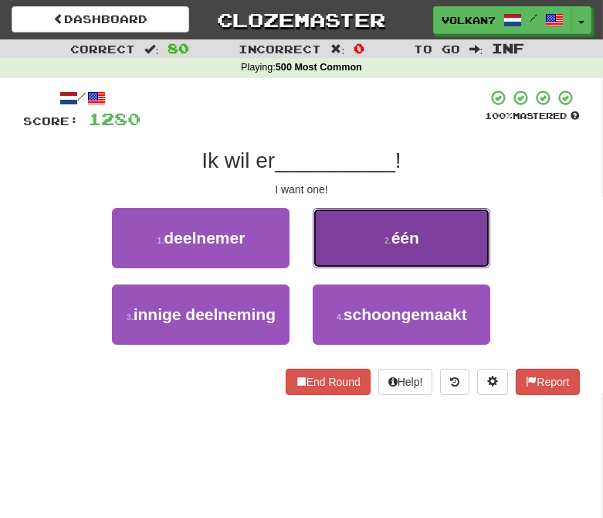
click at [372, 236] on button "2 . één" at bounding box center [402, 238] width 178 height 60
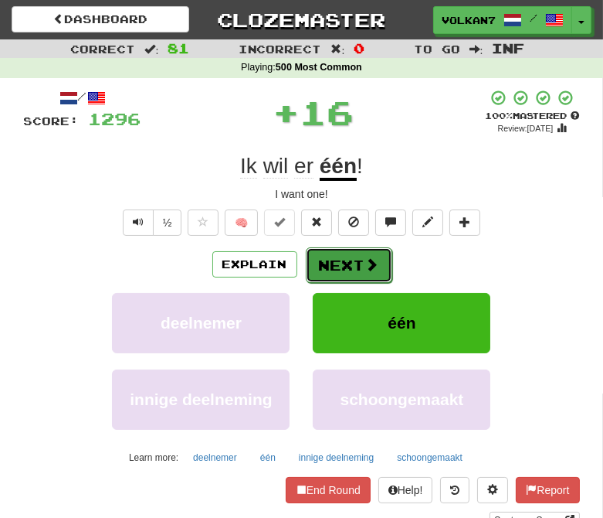
click at [345, 271] on button "Next" at bounding box center [349, 265] width 87 height 36
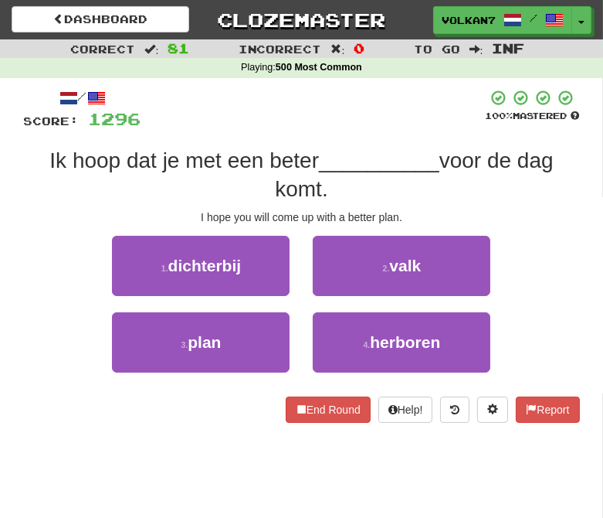
click at [348, 124] on div at bounding box center [313, 110] width 345 height 42
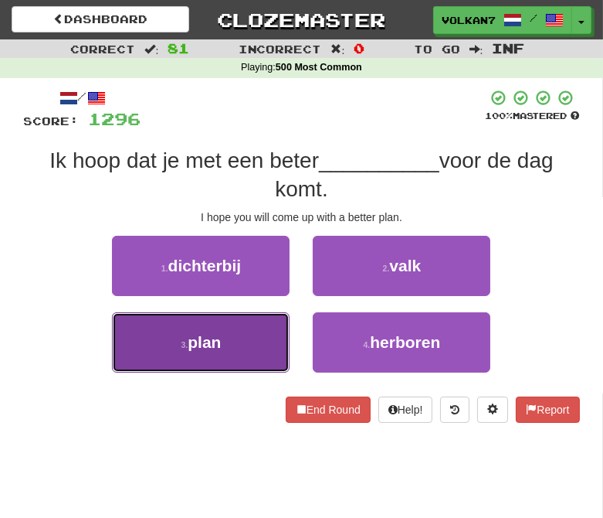
click at [195, 337] on span "plan" at bounding box center [204, 342] width 33 height 18
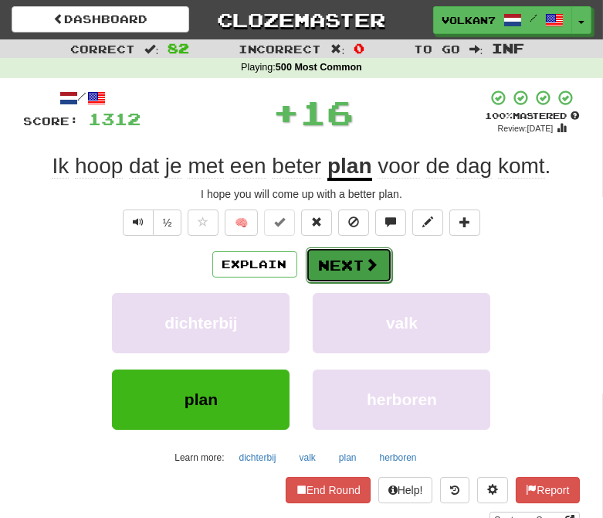
click at [360, 260] on button "Next" at bounding box center [349, 265] width 87 height 36
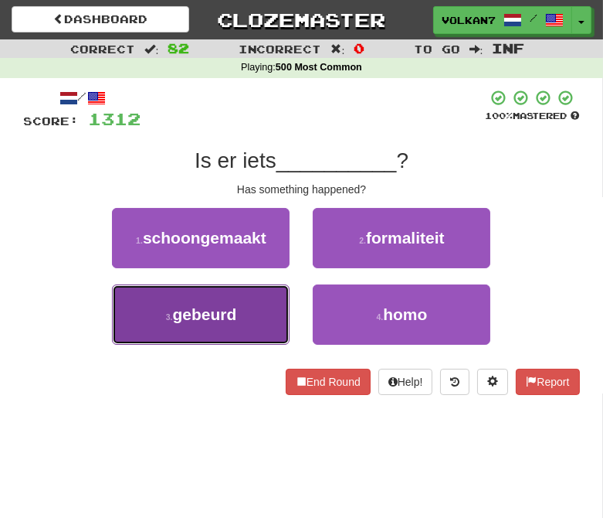
click at [232, 308] on span "gebeurd" at bounding box center [204, 314] width 64 height 18
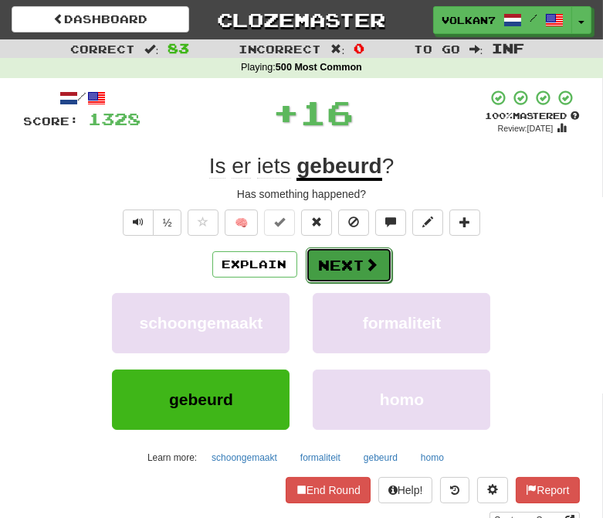
click at [336, 248] on button "Next" at bounding box center [349, 265] width 87 height 36
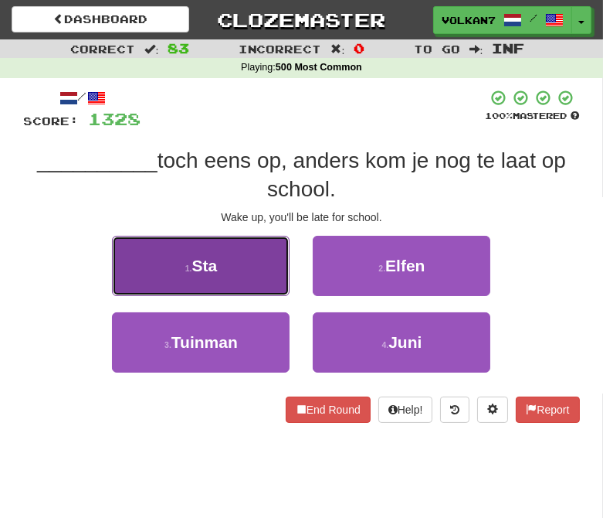
click at [240, 260] on button "1 . Sta" at bounding box center [201, 266] width 178 height 60
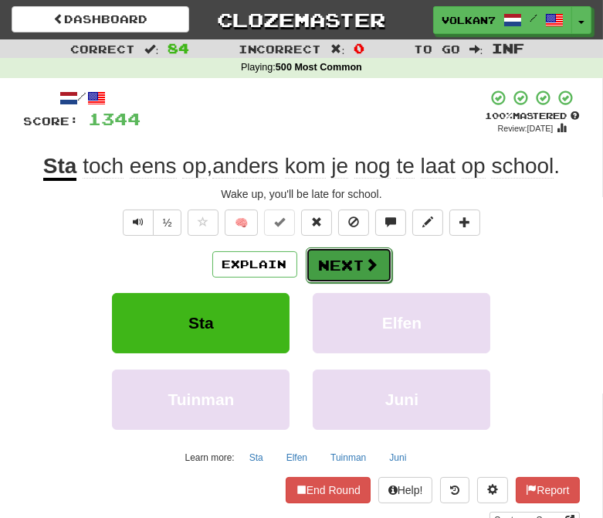
click at [356, 261] on button "Next" at bounding box center [349, 265] width 87 height 36
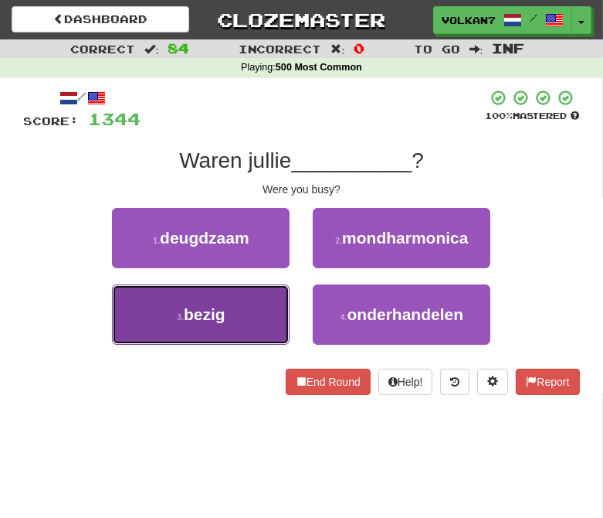
click at [255, 306] on button "3 . bezig" at bounding box center [201, 314] width 178 height 60
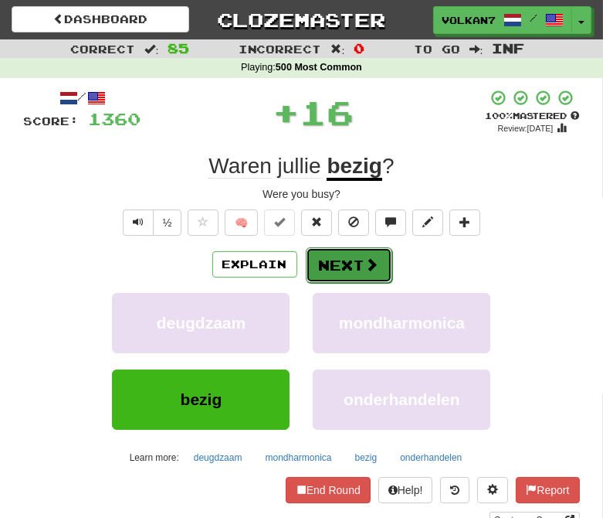
click at [345, 267] on button "Next" at bounding box center [349, 265] width 87 height 36
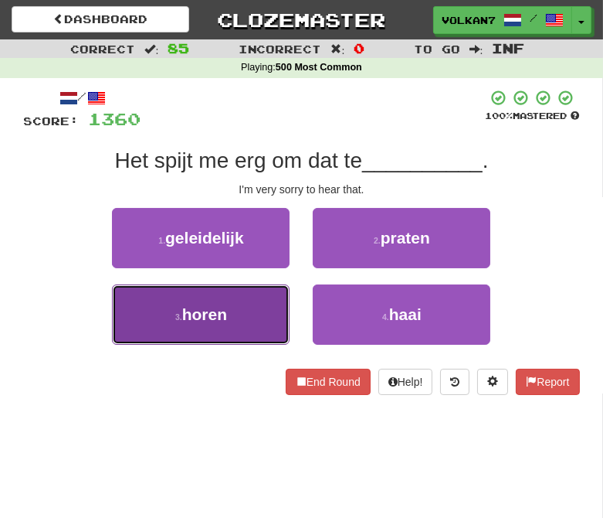
click at [237, 299] on button "3 . horen" at bounding box center [201, 314] width 178 height 60
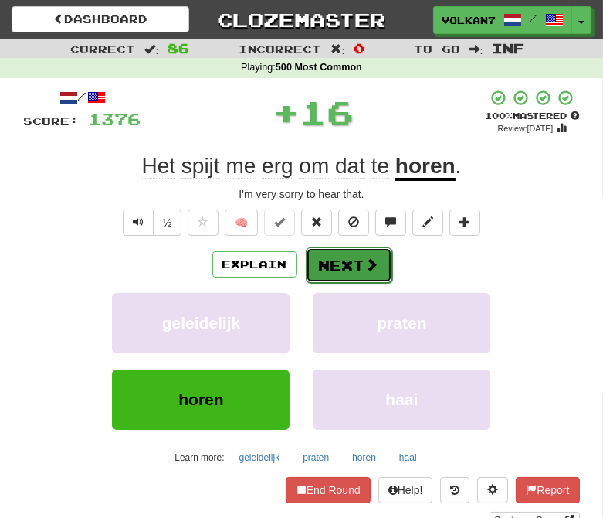
click at [334, 267] on button "Next" at bounding box center [349, 265] width 87 height 36
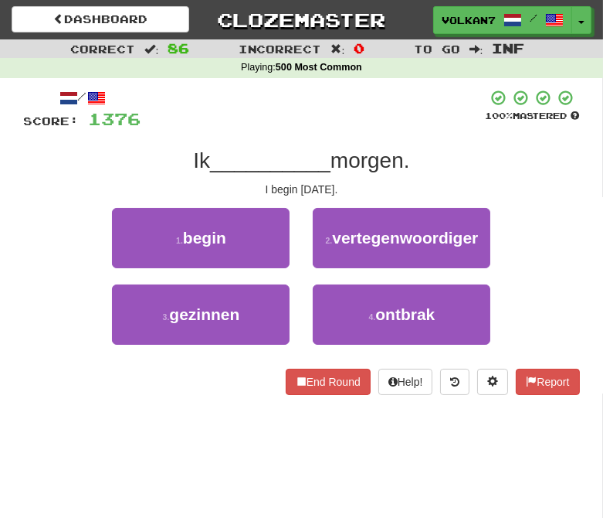
click at [345, 107] on div at bounding box center [313, 110] width 345 height 42
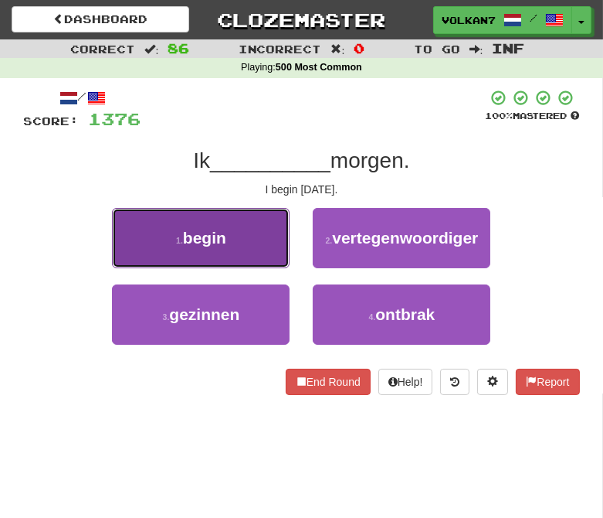
click at [236, 237] on button "1 . begin" at bounding box center [201, 238] width 178 height 60
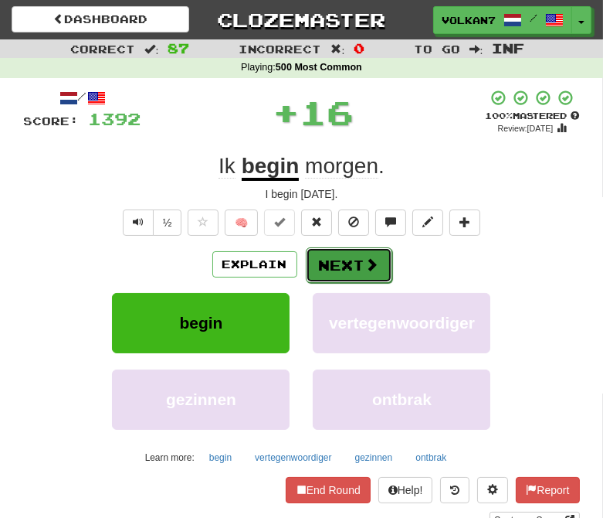
click at [311, 258] on button "Next" at bounding box center [349, 265] width 87 height 36
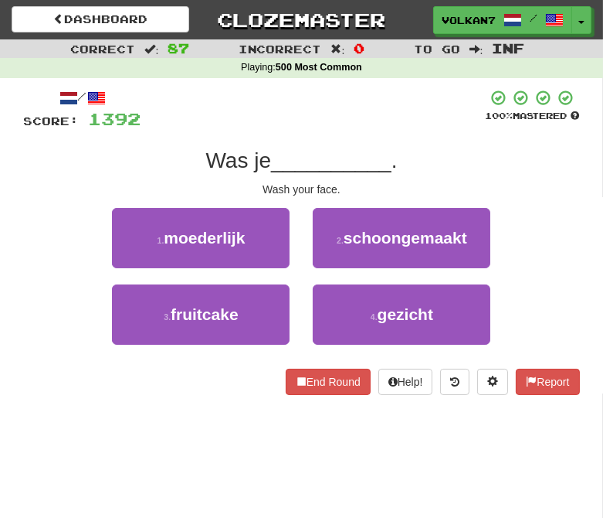
click at [333, 71] on strong "500 Most Common" at bounding box center [319, 67] width 87 height 11
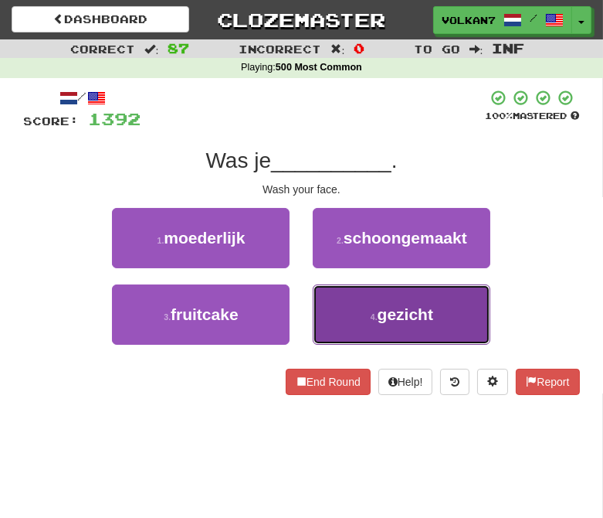
click at [404, 313] on span "gezicht" at bounding box center [406, 314] width 56 height 18
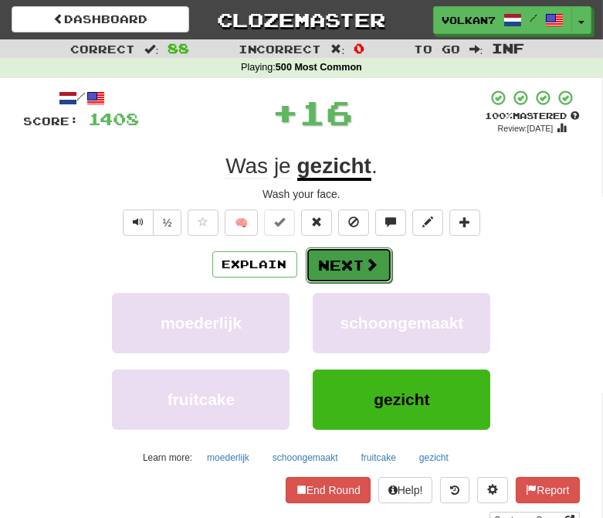
click at [353, 255] on button "Next" at bounding box center [349, 265] width 87 height 36
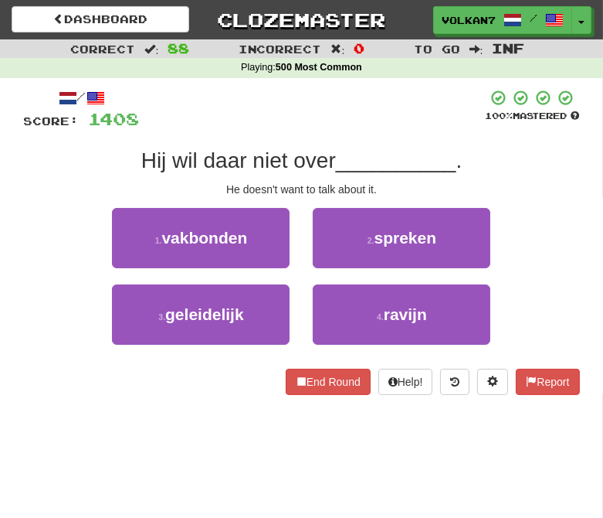
click at [353, 121] on div at bounding box center [313, 110] width 346 height 42
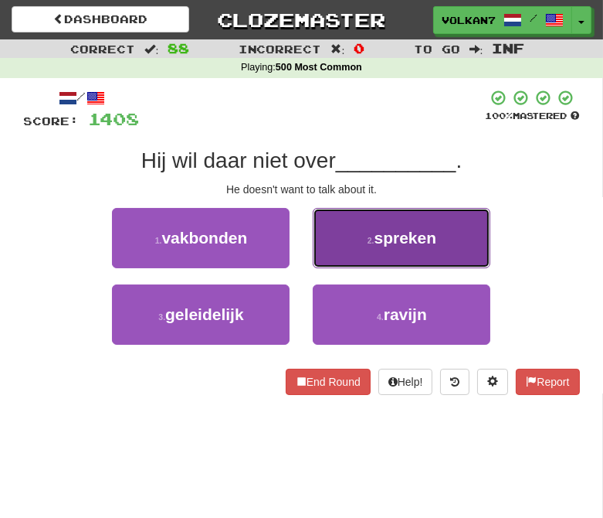
click at [374, 241] on small "2 ." at bounding box center [371, 240] width 7 height 9
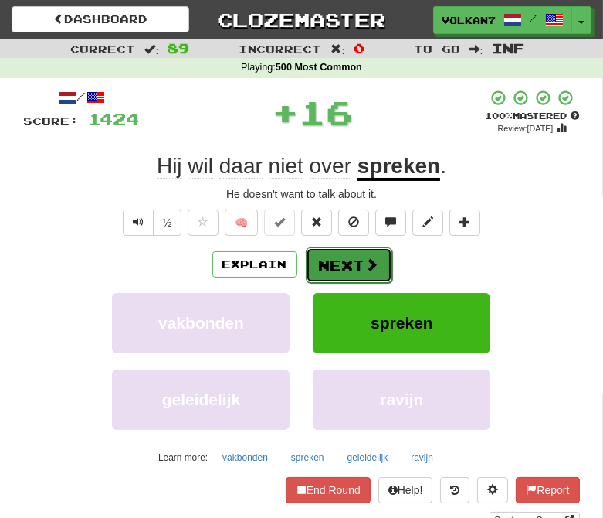
click at [349, 250] on button "Next" at bounding box center [349, 265] width 87 height 36
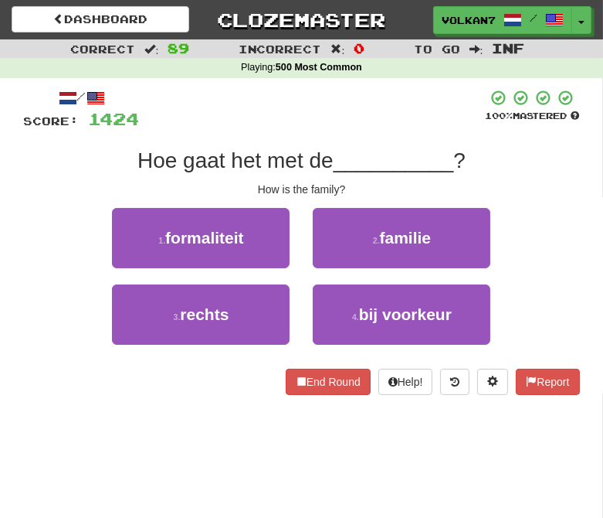
click at [345, 114] on div at bounding box center [313, 110] width 346 height 42
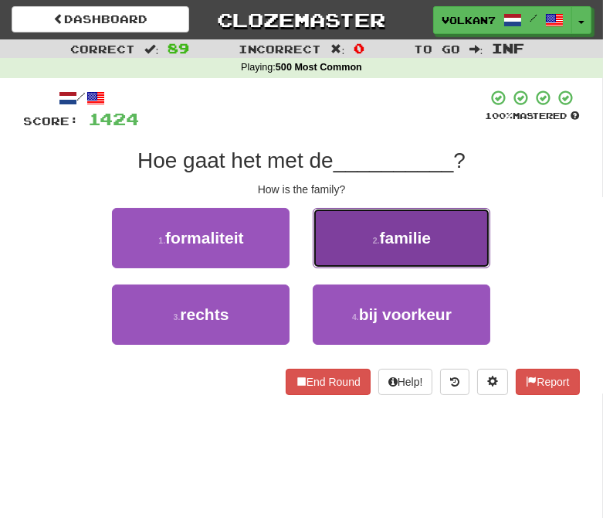
click at [345, 251] on button "2 . familie" at bounding box center [402, 238] width 178 height 60
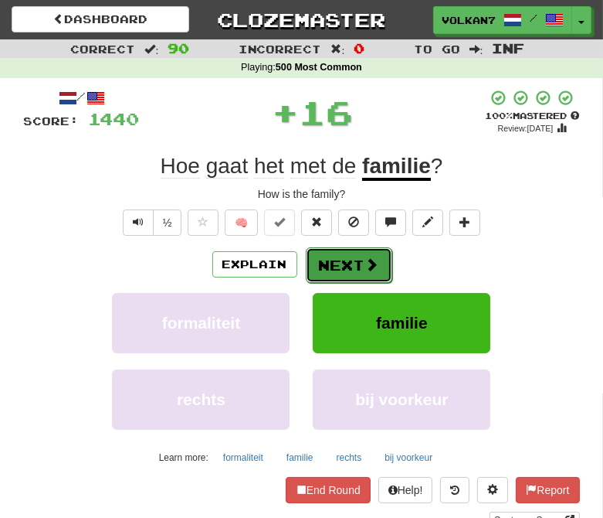
click at [342, 257] on button "Next" at bounding box center [349, 265] width 87 height 36
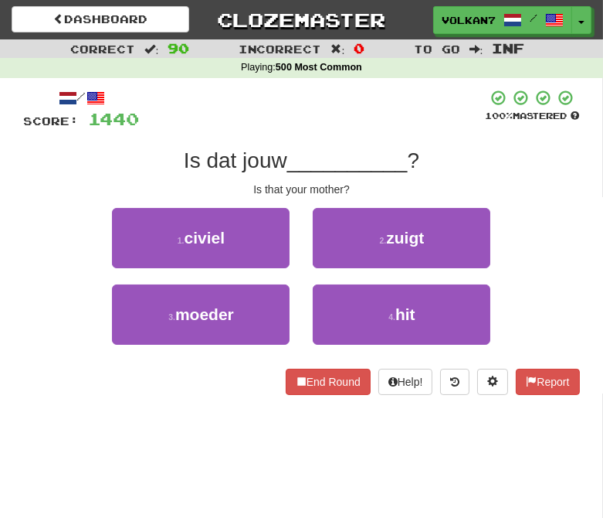
click at [342, 132] on div "/ Score: 1440 100 % Mastered Is dat jouw __________ ? Is that your mother? 1 . …" at bounding box center [302, 242] width 556 height 306
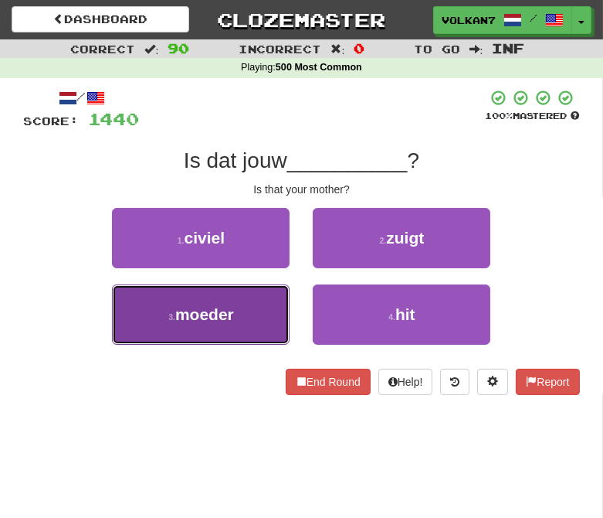
click at [275, 304] on button "3 . moeder" at bounding box center [201, 314] width 178 height 60
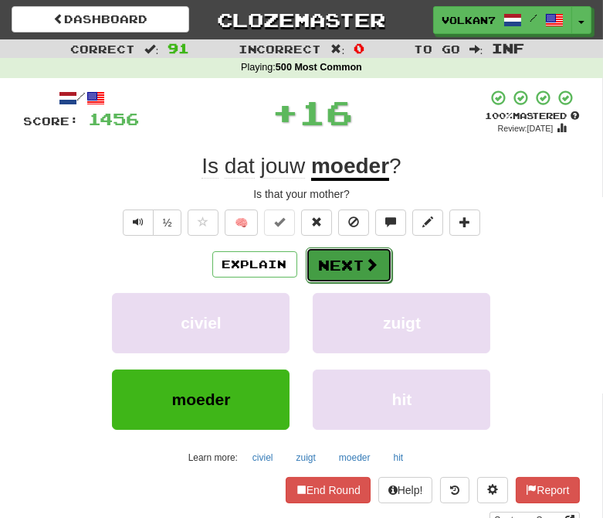
click at [318, 274] on button "Next" at bounding box center [349, 265] width 87 height 36
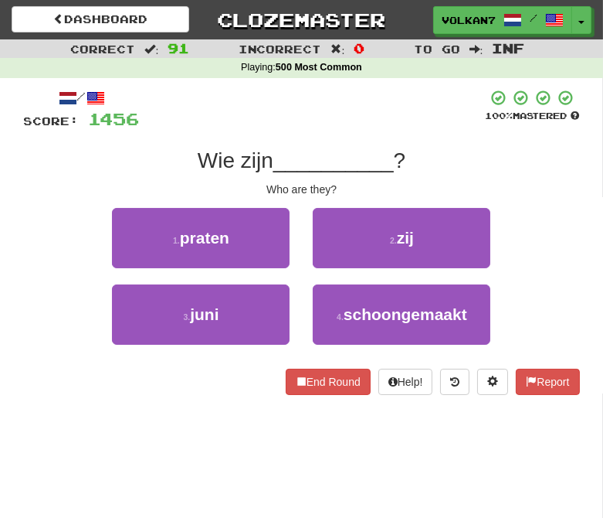
click at [349, 136] on div "/ Score: 1456 100 % Mastered Wie zijn __________ ? Who are they? 1 . praten 2 .…" at bounding box center [302, 242] width 556 height 306
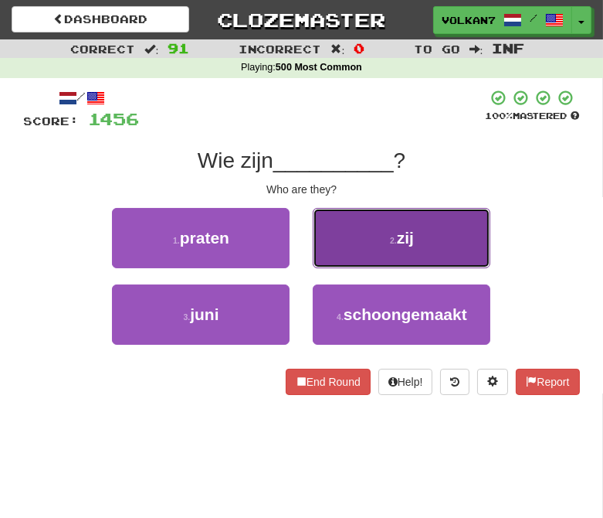
click at [359, 243] on button "2 . zij" at bounding box center [402, 238] width 178 height 60
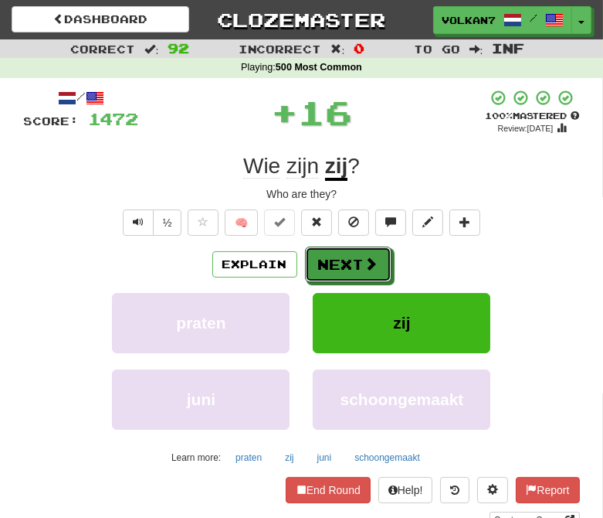
click at [342, 264] on button "Next" at bounding box center [348, 264] width 87 height 36
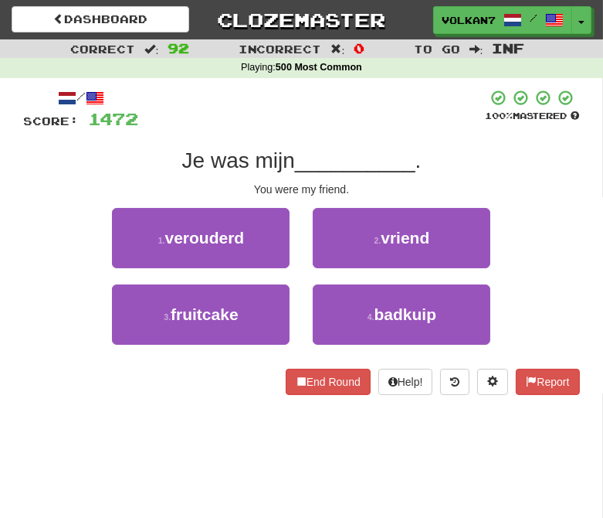
click at [344, 132] on div "/ Score: 1472 100 % Mastered Je was mijn __________ . You were my friend. 1 . v…" at bounding box center [302, 242] width 556 height 306
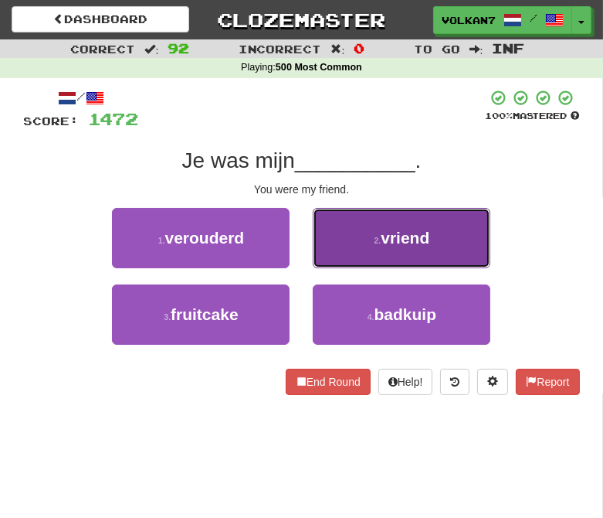
click at [355, 229] on button "2 . vriend" at bounding box center [402, 238] width 178 height 60
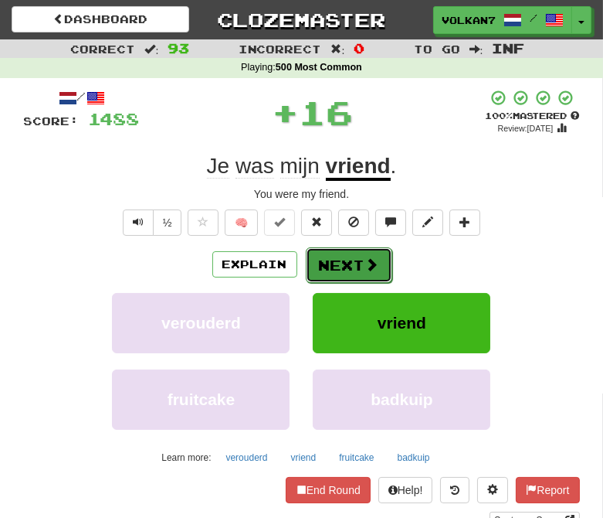
click at [354, 250] on button "Next" at bounding box center [349, 265] width 87 height 36
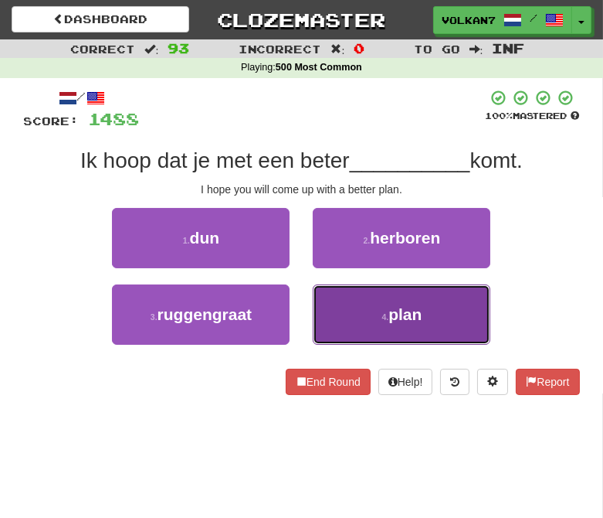
click at [359, 301] on button "4 . plan" at bounding box center [402, 314] width 178 height 60
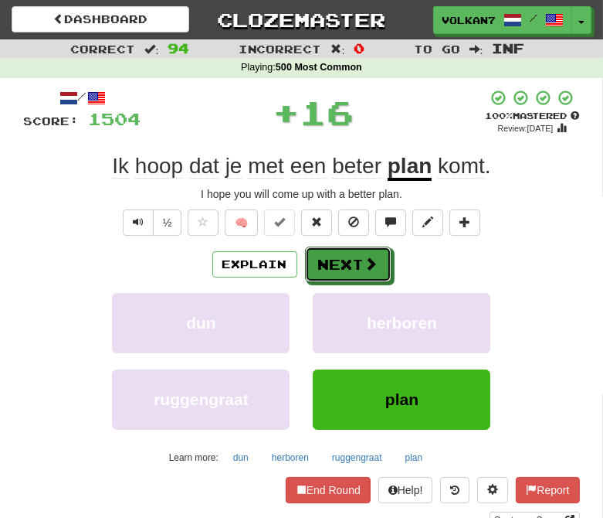
click at [348, 260] on button "Next" at bounding box center [348, 264] width 87 height 36
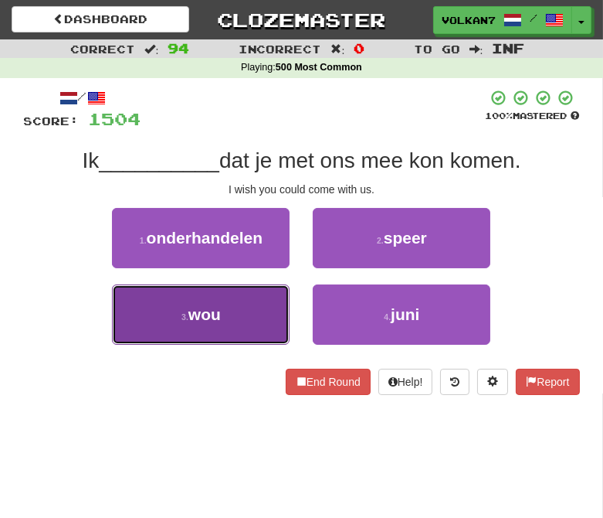
click at [253, 321] on button "3 . wou" at bounding box center [201, 314] width 178 height 60
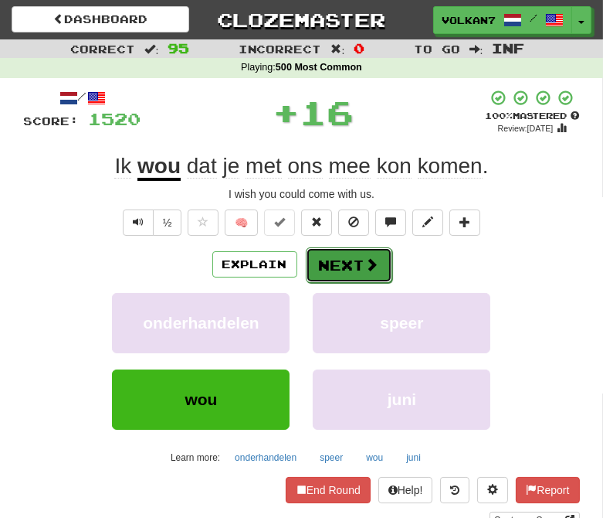
click at [340, 260] on button "Next" at bounding box center [349, 265] width 87 height 36
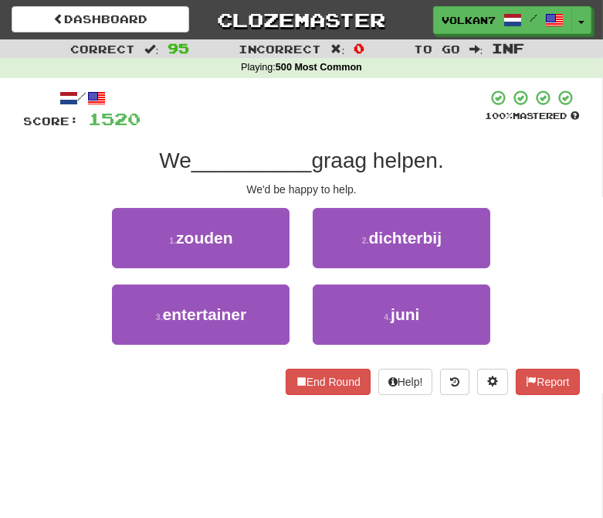
click at [348, 128] on div at bounding box center [313, 110] width 345 height 42
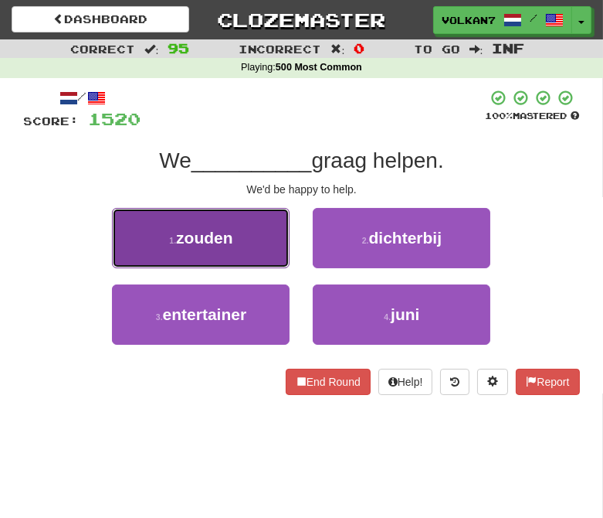
click at [249, 243] on button "1 . zouden" at bounding box center [201, 238] width 178 height 60
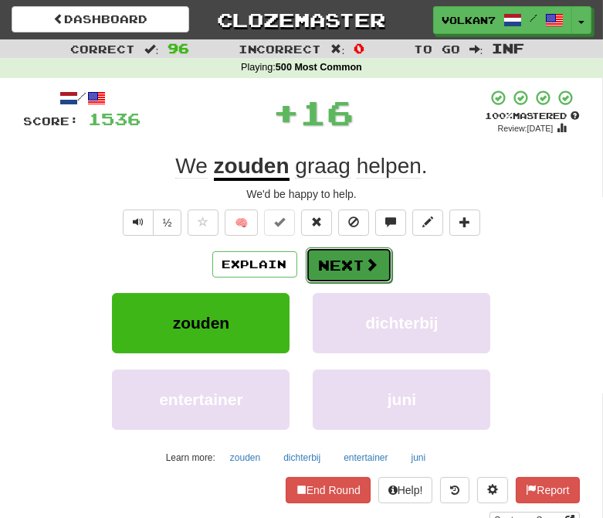
click at [338, 253] on button "Next" at bounding box center [349, 265] width 87 height 36
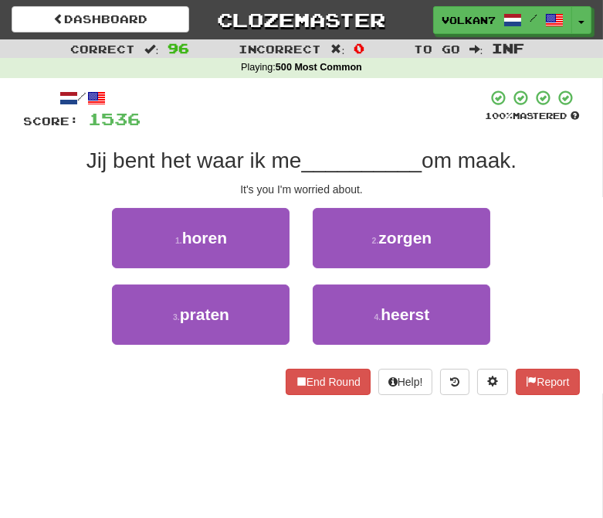
click at [342, 131] on div "/ Score: 1536 100 % Mastered Jij bent het waar ik me __________ om maak. It's y…" at bounding box center [302, 242] width 556 height 306
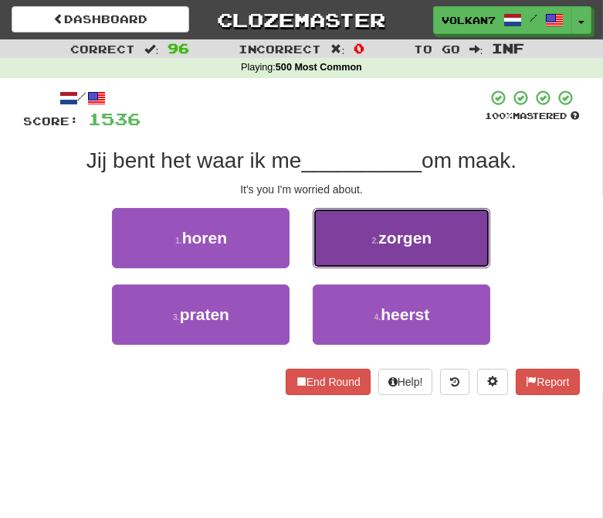
click at [365, 245] on button "2 . zorgen" at bounding box center [402, 238] width 178 height 60
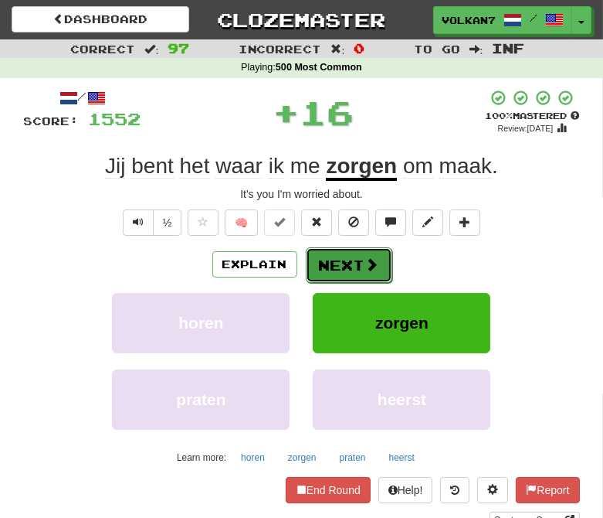
click at [358, 256] on button "Next" at bounding box center [349, 265] width 87 height 36
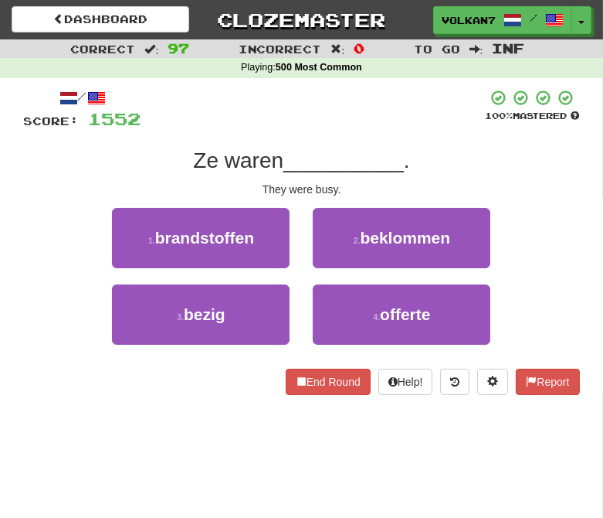
click at [357, 120] on div at bounding box center [313, 110] width 345 height 42
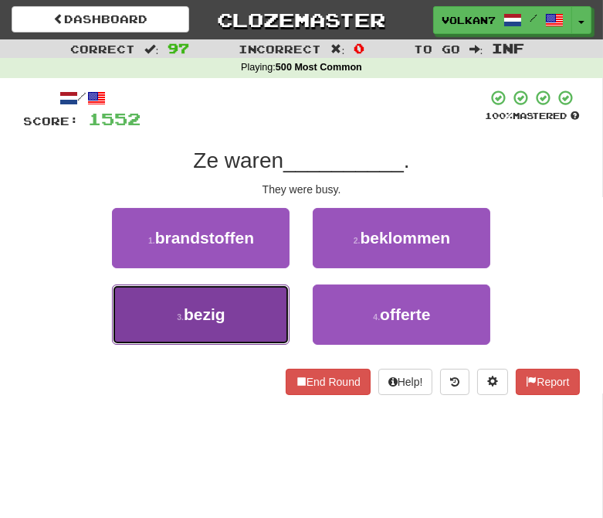
click at [253, 307] on button "3 . bezig" at bounding box center [201, 314] width 178 height 60
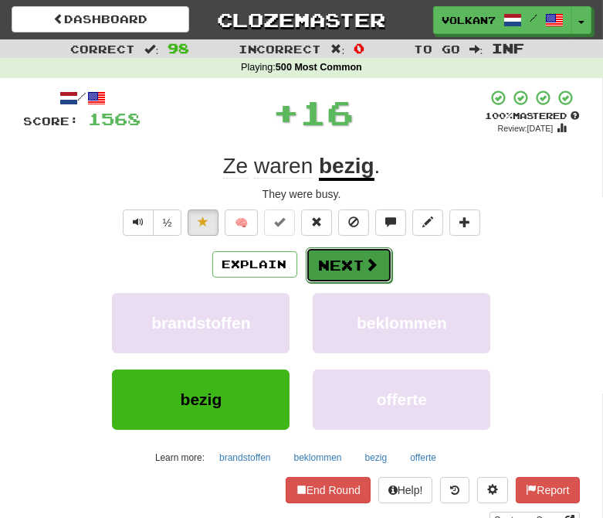
click at [343, 255] on button "Next" at bounding box center [349, 265] width 87 height 36
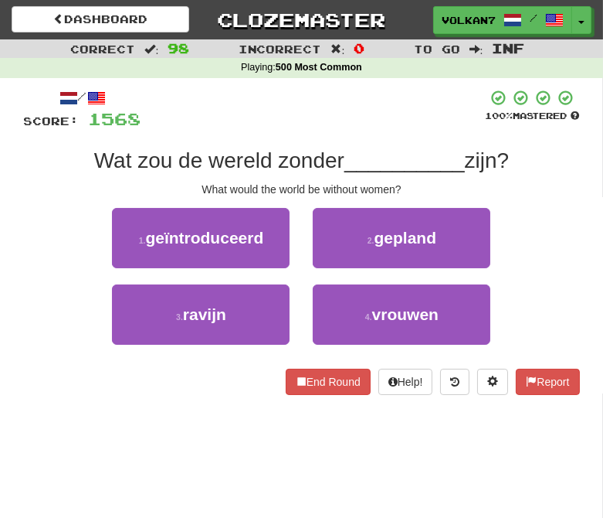
click at [349, 121] on div at bounding box center [313, 110] width 345 height 42
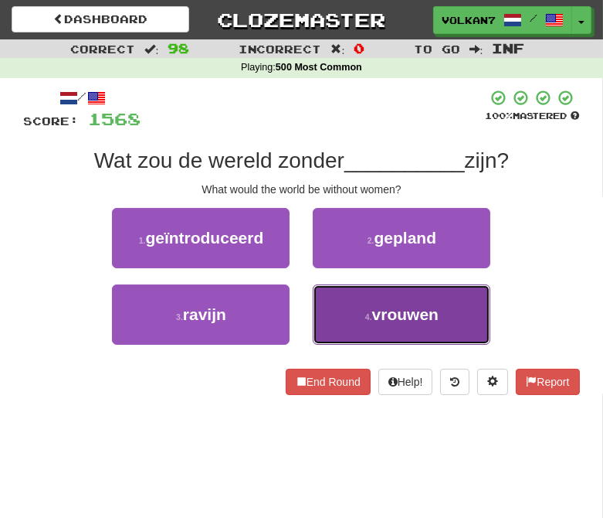
click at [392, 299] on button "4 . vrouwen" at bounding box center [402, 314] width 178 height 60
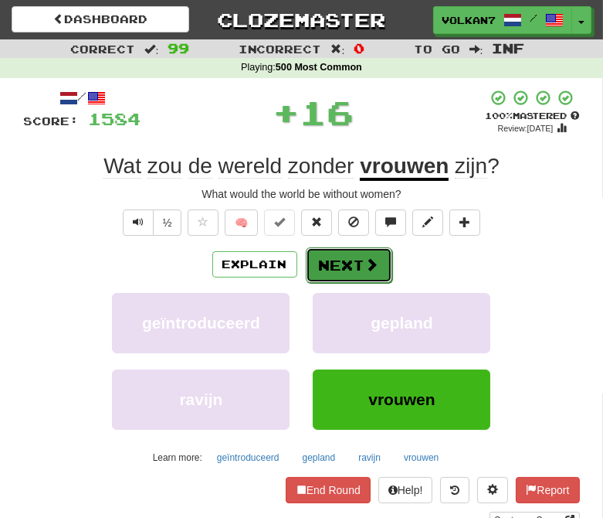
click at [389, 269] on button "Next" at bounding box center [349, 265] width 87 height 36
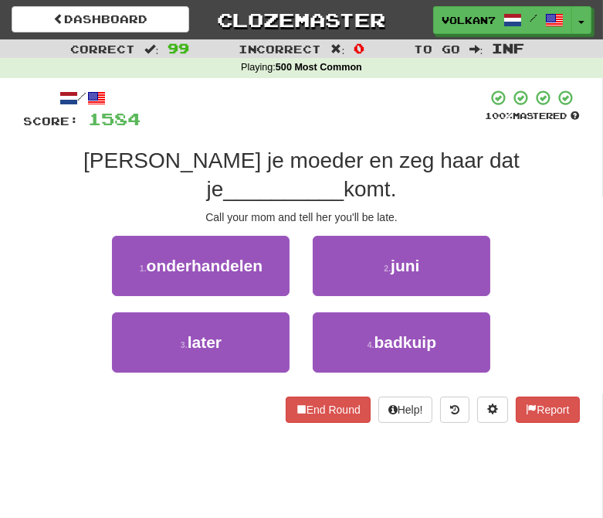
click at [335, 150] on span "Bel je moeder en zeg haar dat je" at bounding box center [301, 174] width 437 height 52
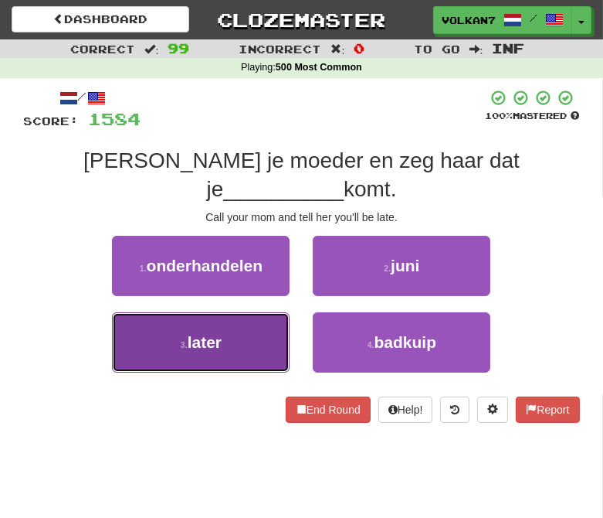
click at [241, 312] on button "3 . later" at bounding box center [201, 342] width 178 height 60
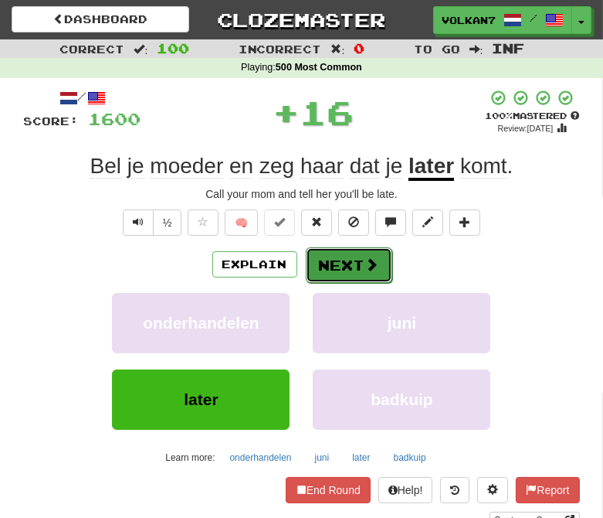
click at [355, 261] on button "Next" at bounding box center [349, 265] width 87 height 36
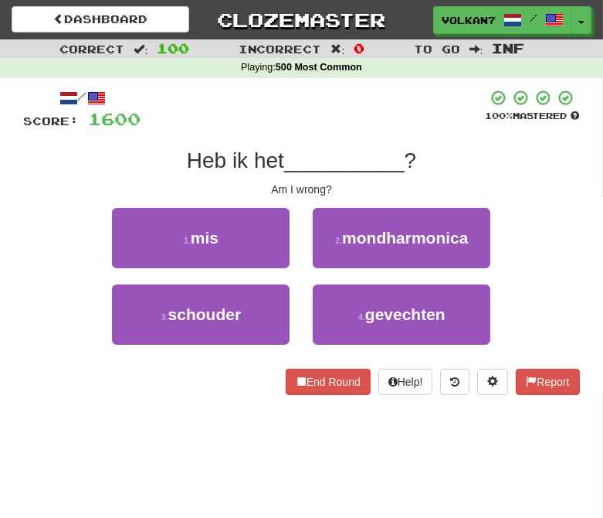
click at [366, 132] on div "/ Score: 1600 100 % Mastered Heb ik het __________ ? Am I wrong? 1 . mis 2 . mo…" at bounding box center [302, 242] width 556 height 306
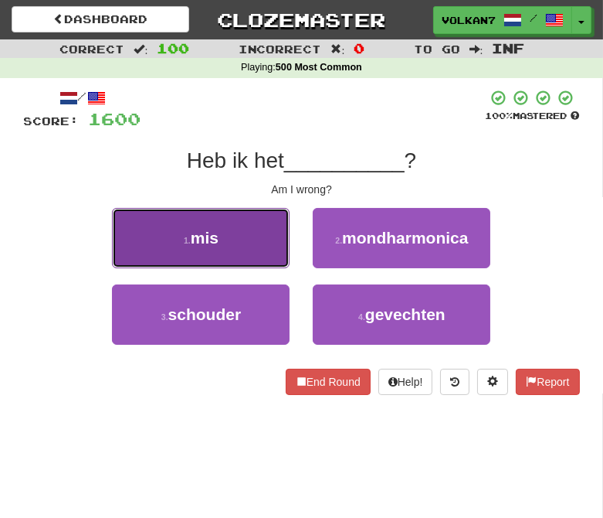
click at [236, 236] on button "1 . mis" at bounding box center [201, 238] width 178 height 60
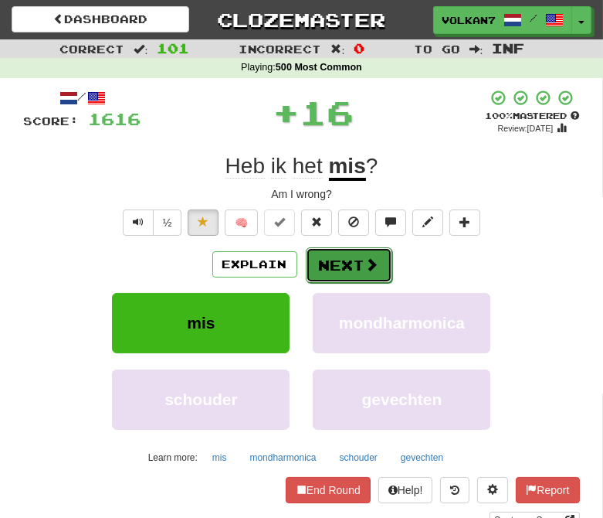
click at [335, 266] on button "Next" at bounding box center [349, 265] width 87 height 36
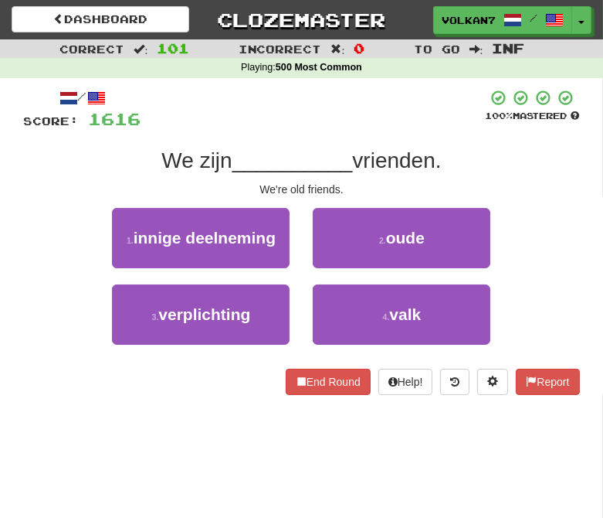
click at [338, 133] on div "/ Score: 1616 100 % Mastered We zijn __________ vrienden. We're old friends. 1 …" at bounding box center [302, 242] width 556 height 306
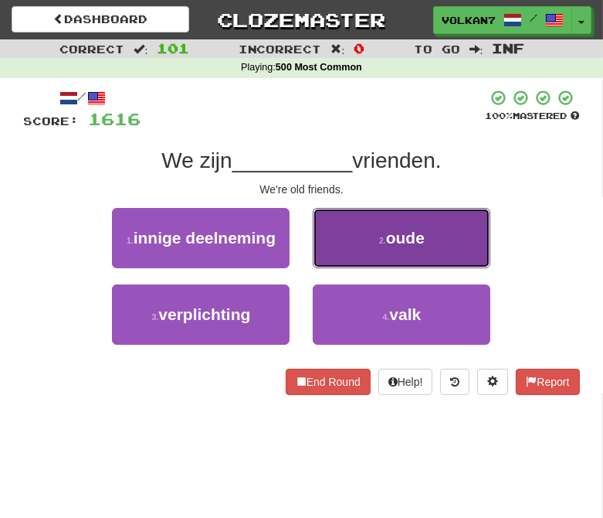
click at [374, 242] on button "2 . oude" at bounding box center [402, 238] width 178 height 60
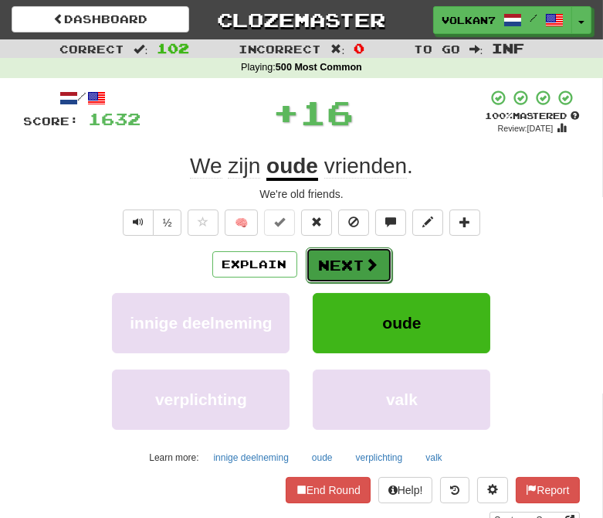
click at [369, 259] on span at bounding box center [372, 264] width 14 height 14
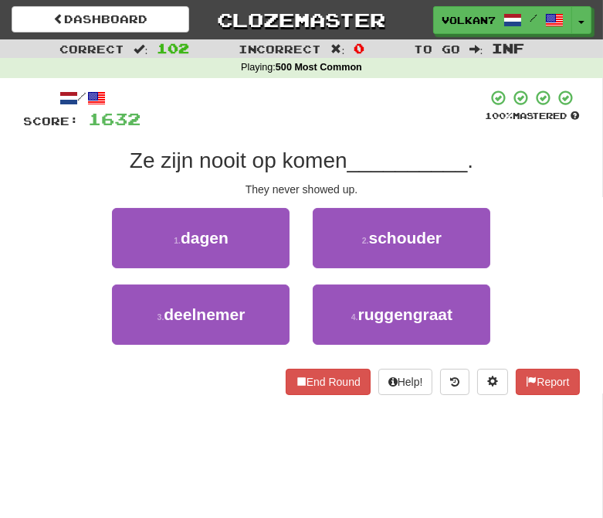
click at [372, 124] on div at bounding box center [313, 110] width 345 height 42
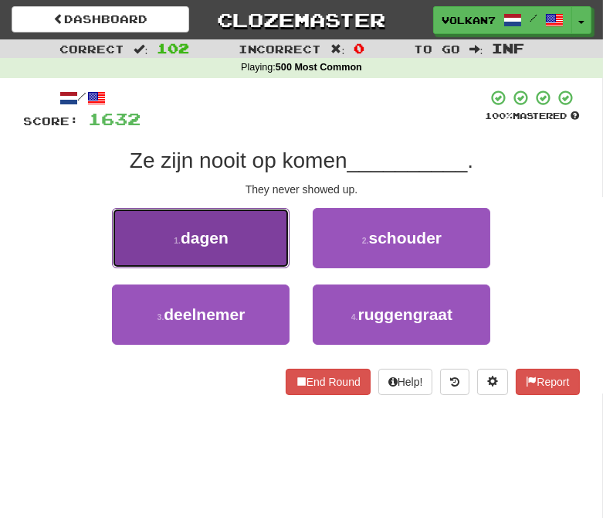
click at [259, 226] on button "1 . dagen" at bounding box center [201, 238] width 178 height 60
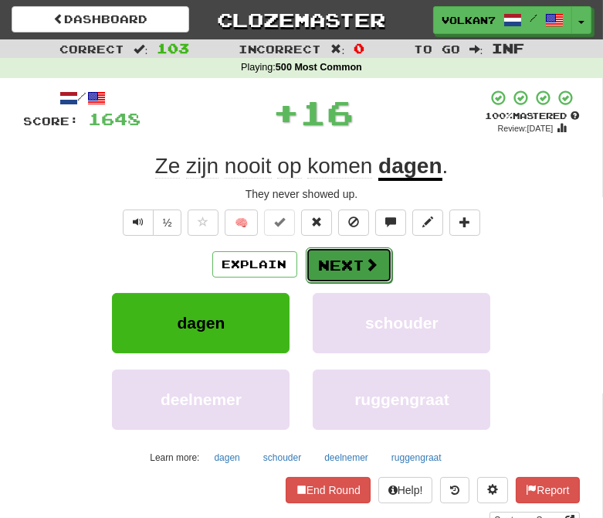
click at [353, 261] on button "Next" at bounding box center [349, 265] width 87 height 36
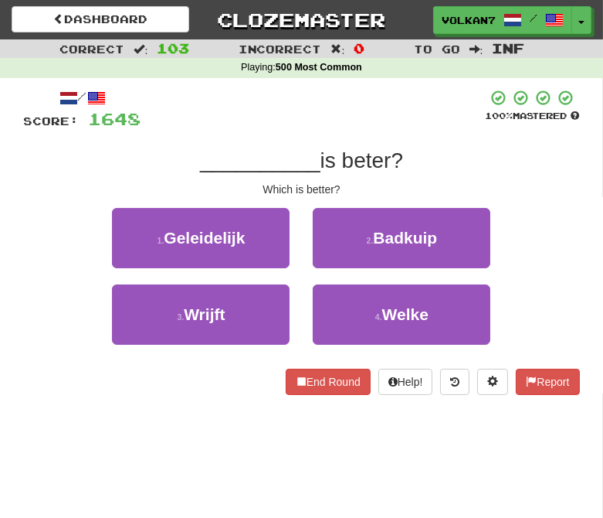
click at [353, 124] on div at bounding box center [313, 110] width 345 height 42
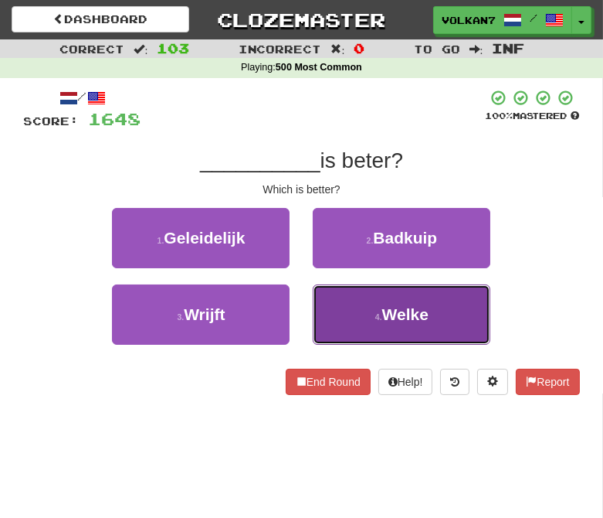
click at [365, 307] on button "4 . Welke" at bounding box center [402, 314] width 178 height 60
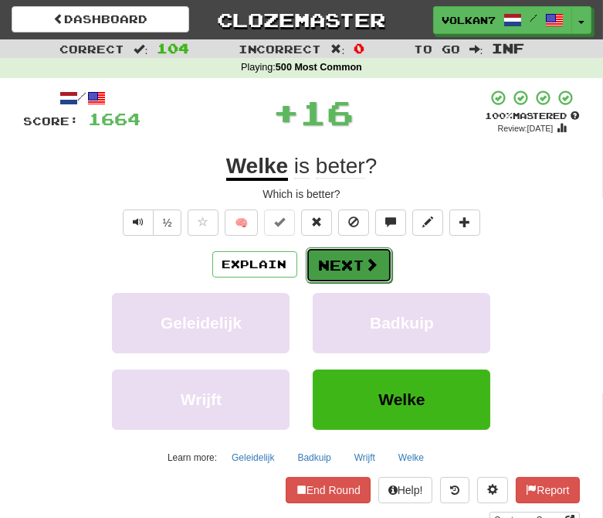
click at [348, 265] on button "Next" at bounding box center [349, 265] width 87 height 36
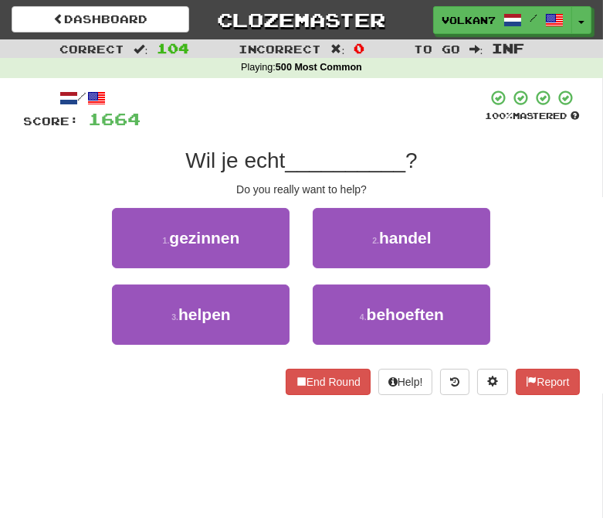
click at [348, 127] on div at bounding box center [313, 110] width 345 height 42
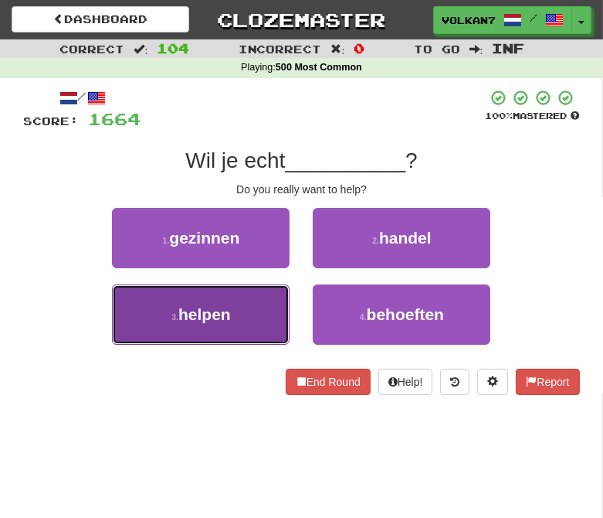
click at [260, 303] on button "3 . helpen" at bounding box center [201, 314] width 178 height 60
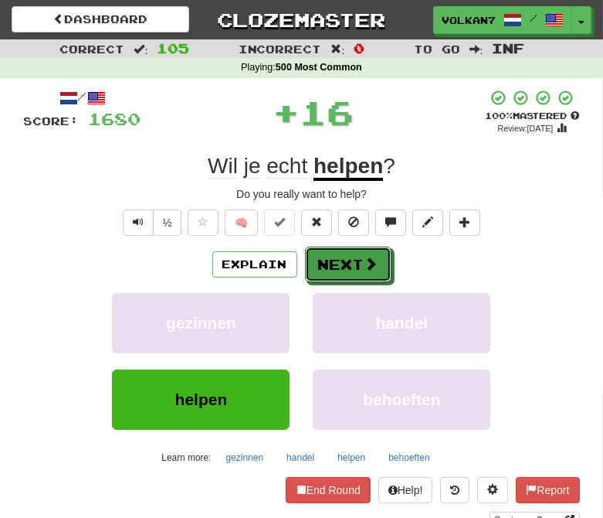
click at [344, 264] on button "Next" at bounding box center [348, 264] width 87 height 36
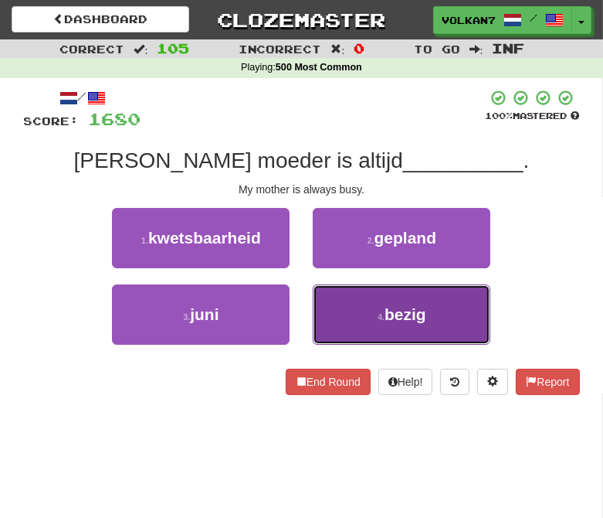
click at [362, 301] on button "4 . bezig" at bounding box center [402, 314] width 178 height 60
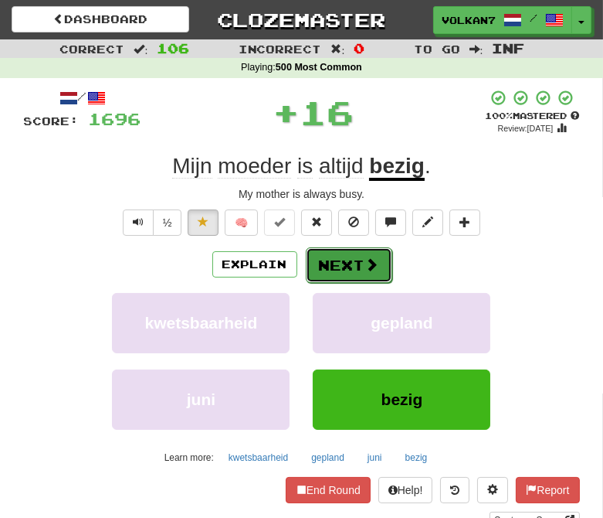
click at [335, 269] on button "Next" at bounding box center [349, 265] width 87 height 36
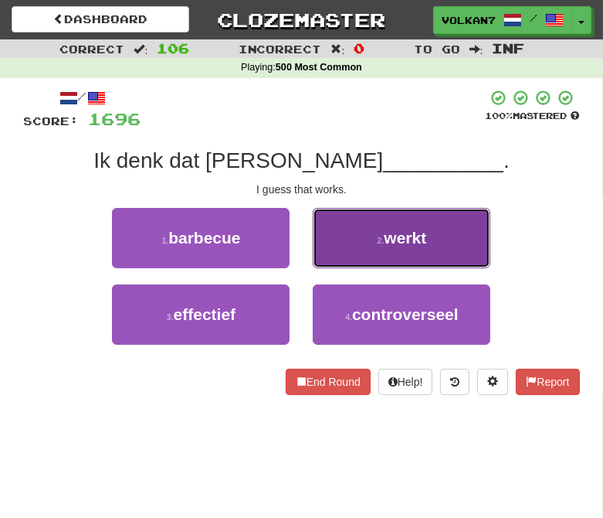
click at [367, 233] on button "2 . werkt" at bounding box center [402, 238] width 178 height 60
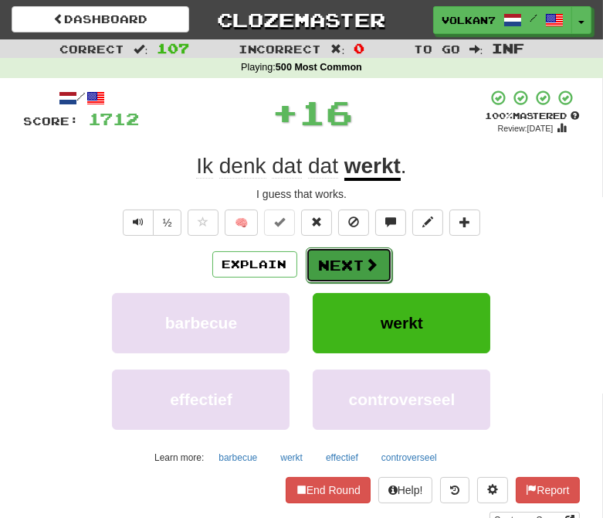
click at [335, 276] on button "Next" at bounding box center [349, 265] width 87 height 36
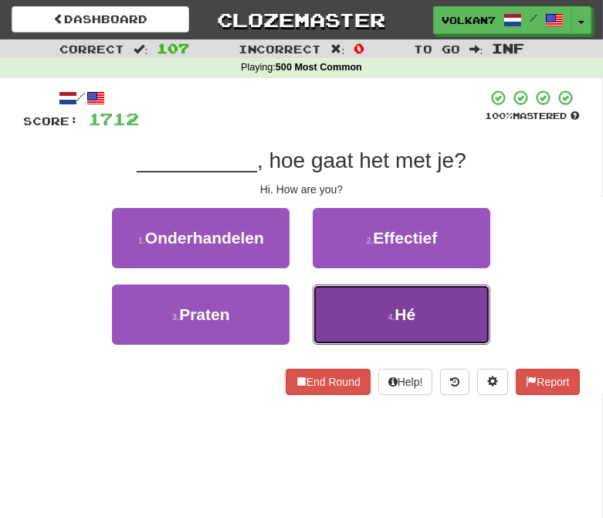
click at [395, 311] on button "4 . Hé" at bounding box center [402, 314] width 178 height 60
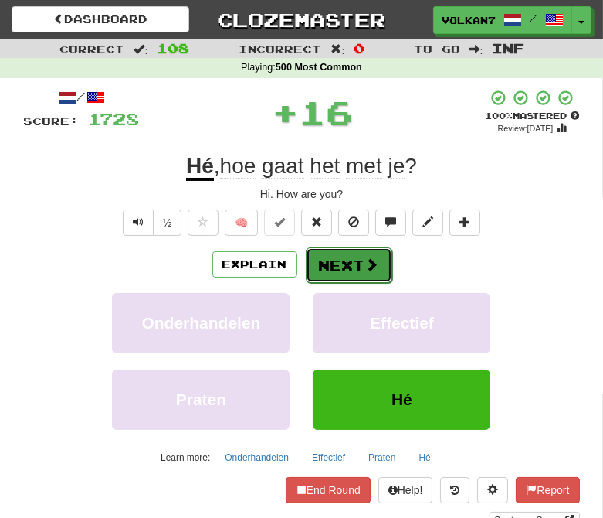
click at [352, 260] on button "Next" at bounding box center [349, 265] width 87 height 36
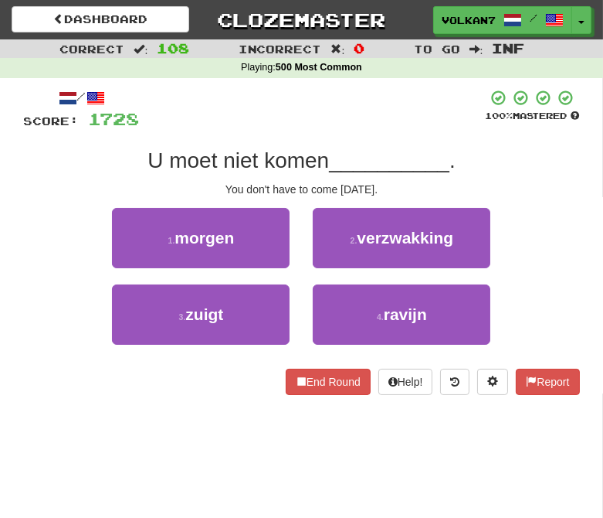
click at [346, 128] on div at bounding box center [313, 110] width 346 height 42
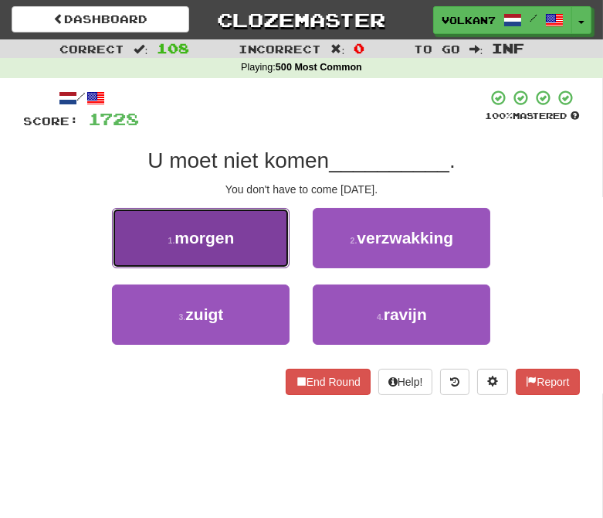
click at [202, 233] on span "morgen" at bounding box center [204, 238] width 59 height 18
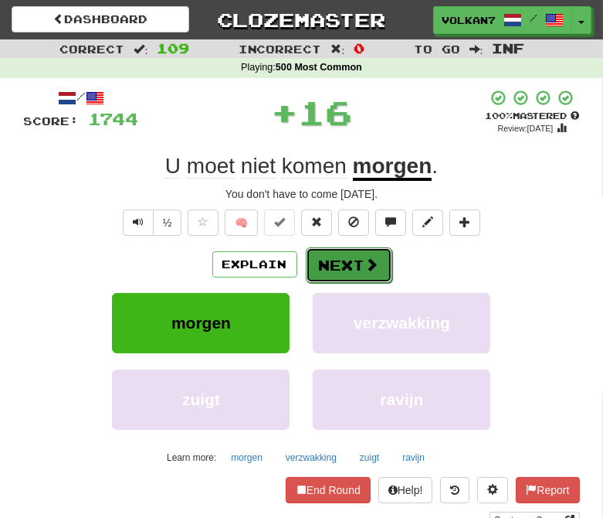
click at [333, 266] on button "Next" at bounding box center [349, 265] width 87 height 36
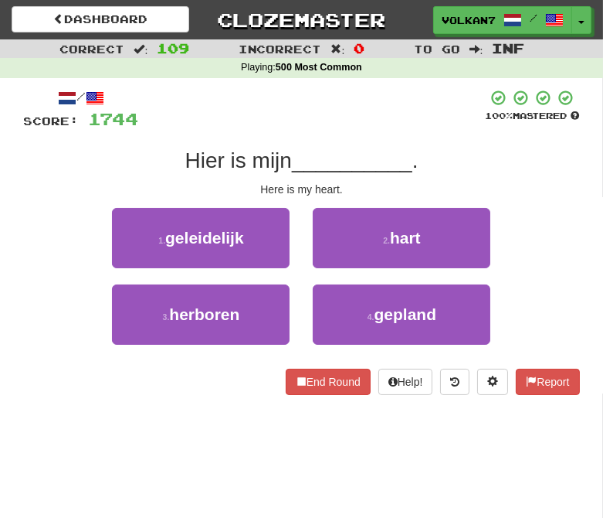
click at [352, 124] on div at bounding box center [312, 110] width 347 height 42
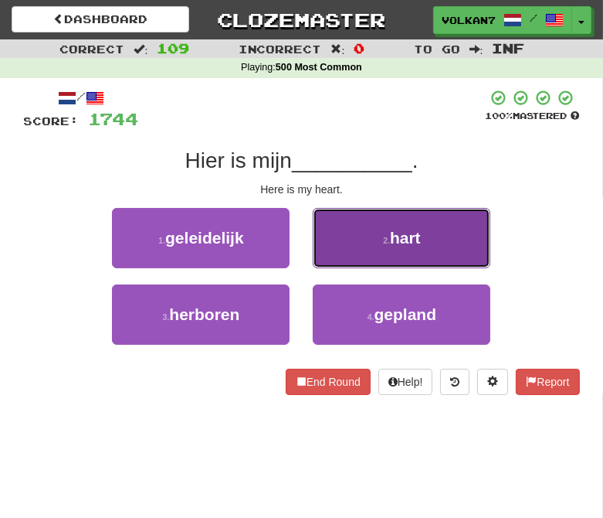
click at [396, 245] on span "hart" at bounding box center [405, 238] width 31 height 18
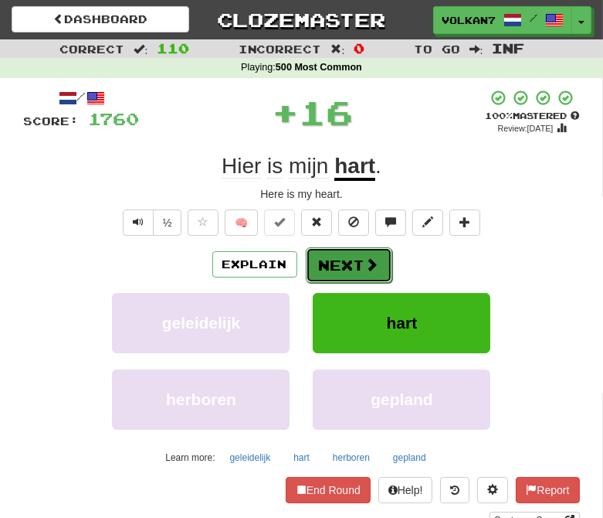
click at [327, 263] on button "Next" at bounding box center [349, 265] width 87 height 36
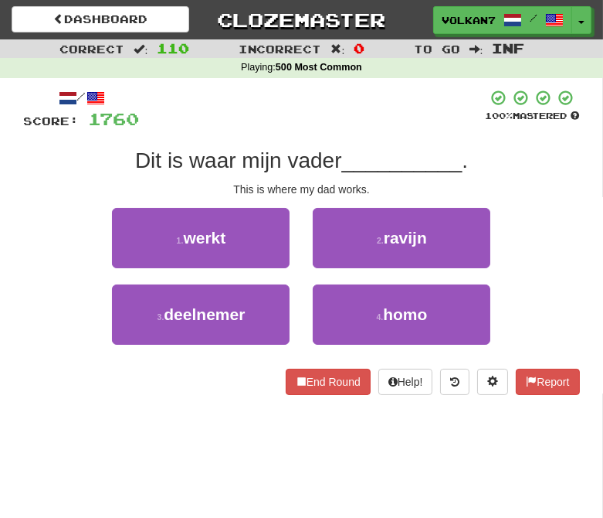
click at [330, 113] on div at bounding box center [313, 110] width 346 height 42
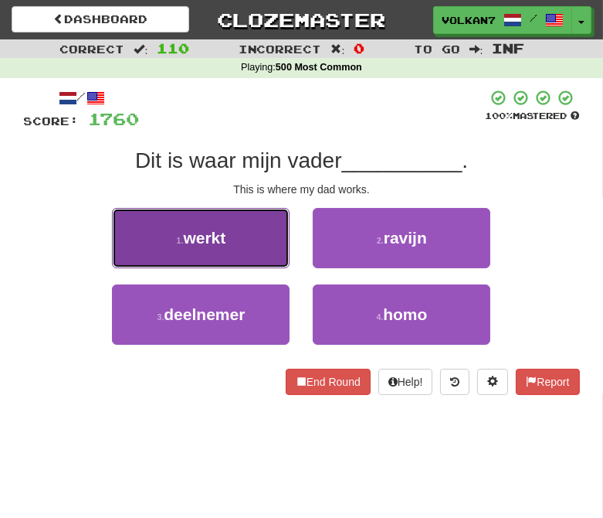
click at [243, 243] on button "1 . werkt" at bounding box center [201, 238] width 178 height 60
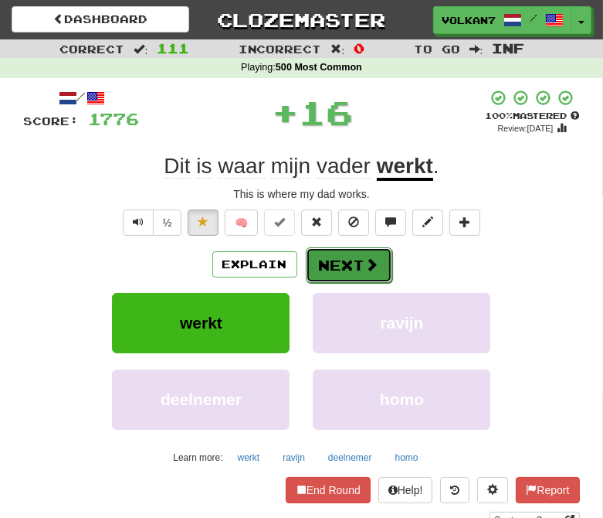
click at [352, 258] on button "Next" at bounding box center [349, 265] width 87 height 36
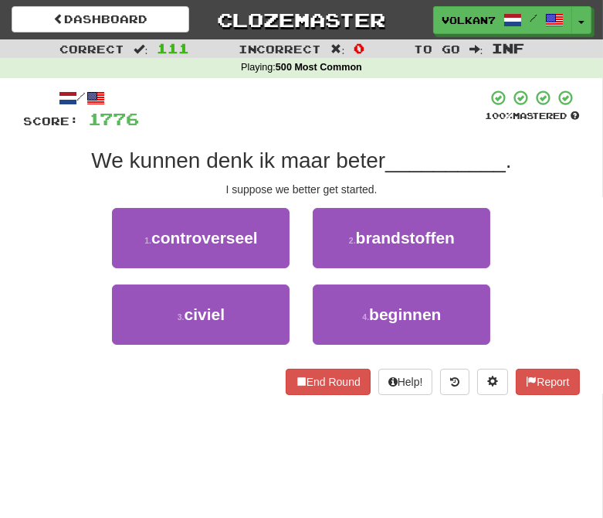
click at [366, 125] on div at bounding box center [313, 110] width 346 height 42
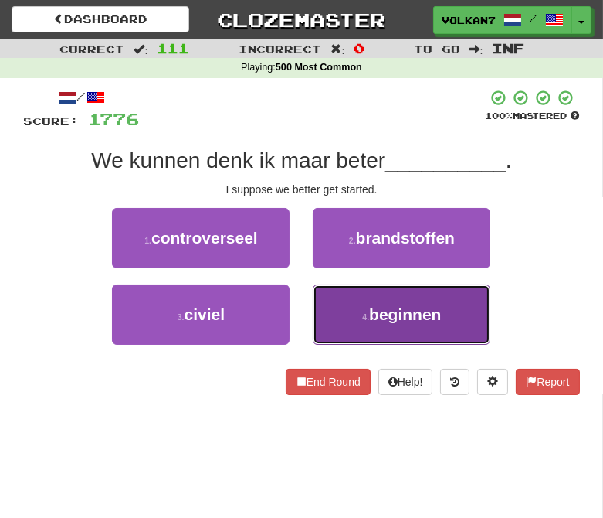
click at [396, 298] on button "4 . beginnen" at bounding box center [402, 314] width 178 height 60
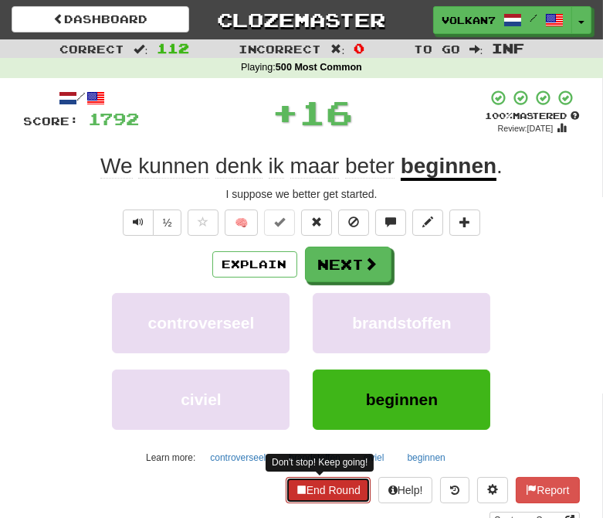
click at [327, 483] on button "End Round" at bounding box center [328, 490] width 85 height 26
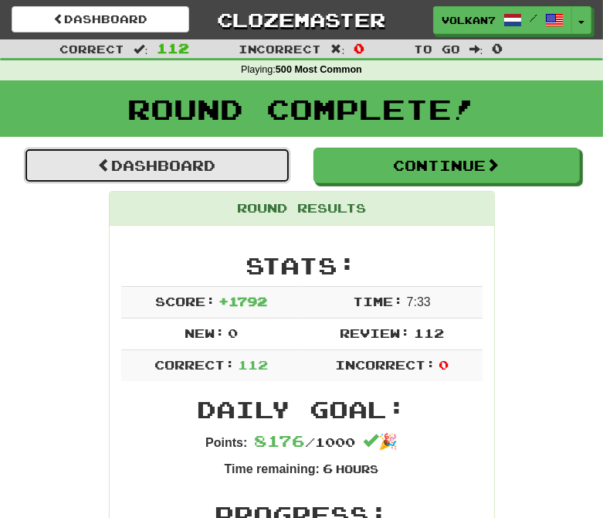
click at [253, 168] on link "Dashboard" at bounding box center [157, 166] width 267 height 36
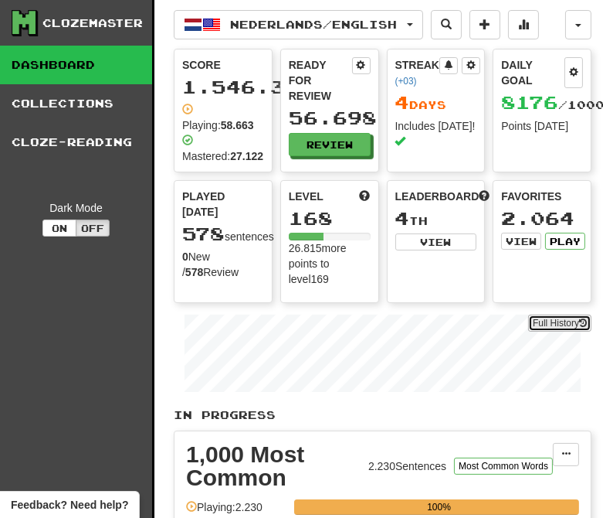
click at [552, 322] on link "Full History" at bounding box center [559, 322] width 63 height 17
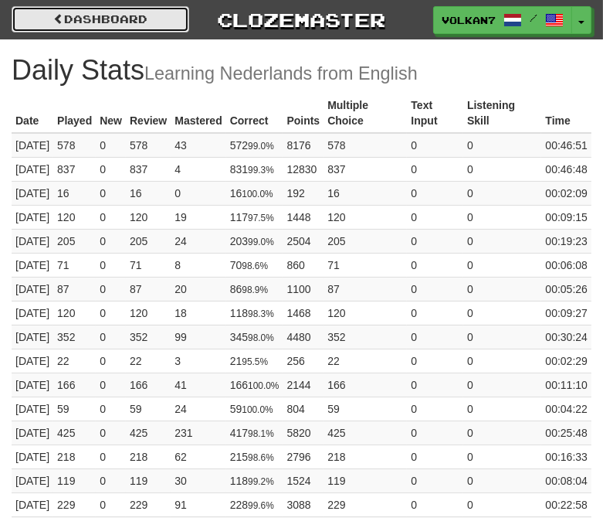
click at [76, 20] on link "Dashboard" at bounding box center [101, 19] width 178 height 26
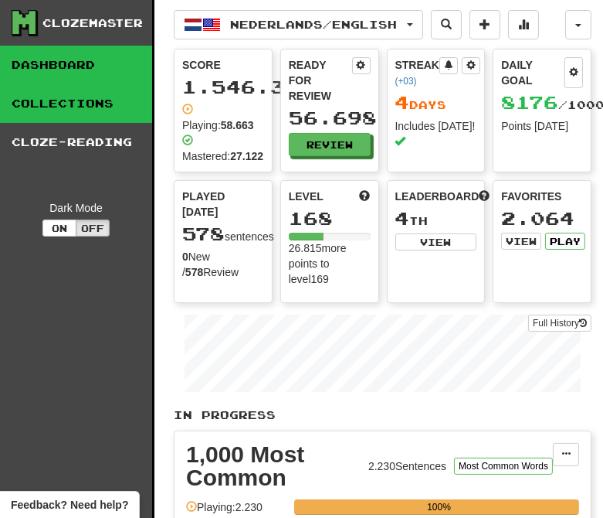
click at [96, 114] on link "Collections" at bounding box center [76, 103] width 152 height 39
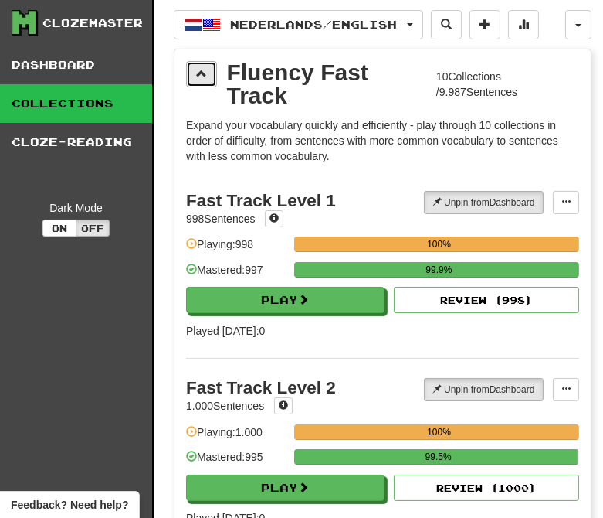
click at [196, 74] on span at bounding box center [201, 73] width 11 height 11
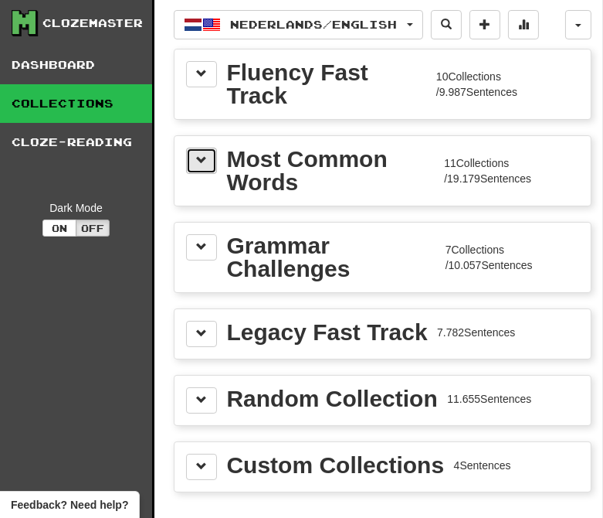
click at [196, 170] on button at bounding box center [201, 161] width 31 height 26
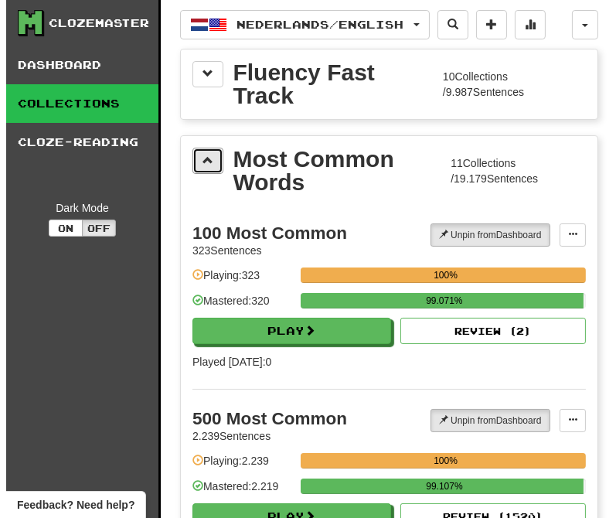
scroll to position [343, 0]
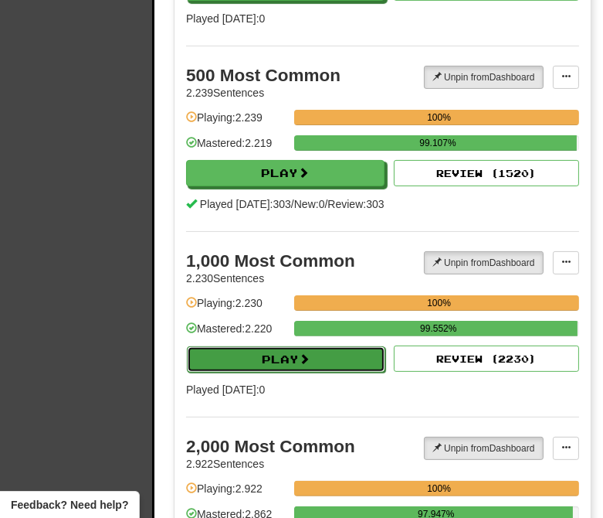
click at [341, 368] on button "Play" at bounding box center [286, 359] width 199 height 26
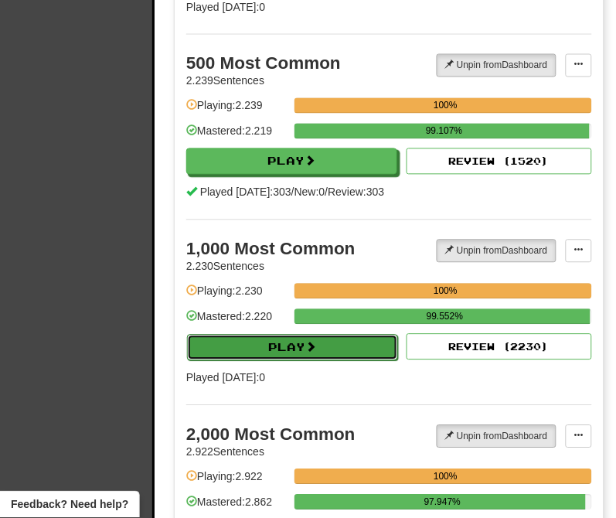
select select "********"
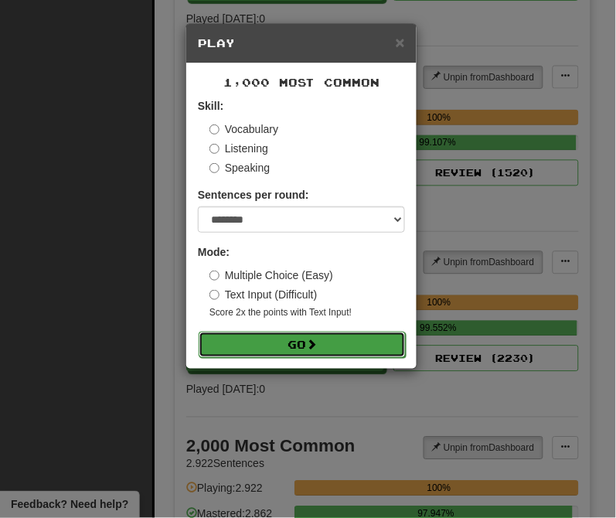
click at [324, 345] on button "Go" at bounding box center [302, 344] width 207 height 26
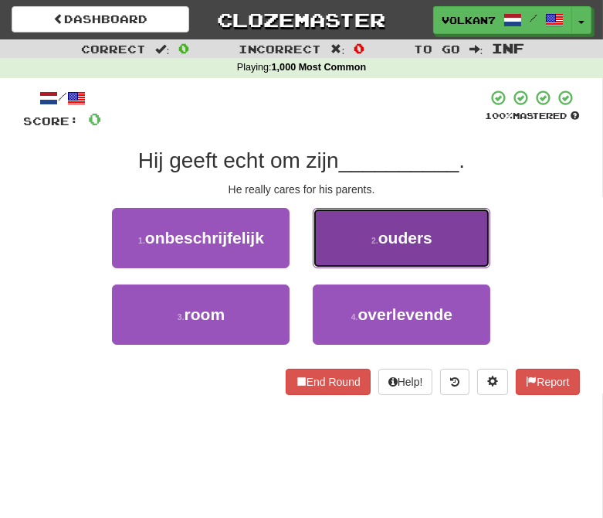
click at [415, 244] on span "ouders" at bounding box center [406, 238] width 54 height 18
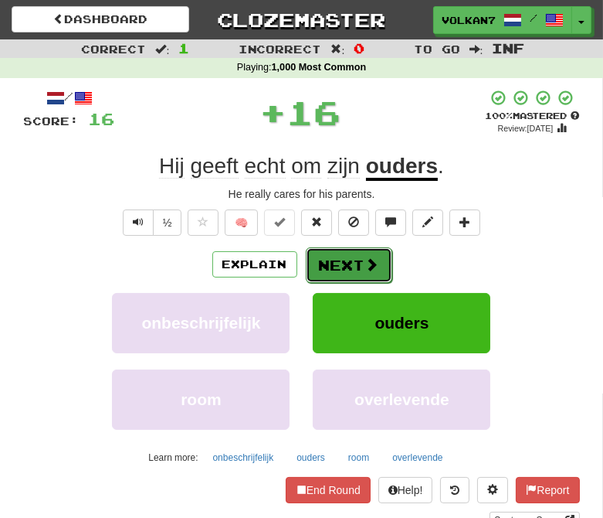
click at [354, 257] on button "Next" at bounding box center [349, 265] width 87 height 36
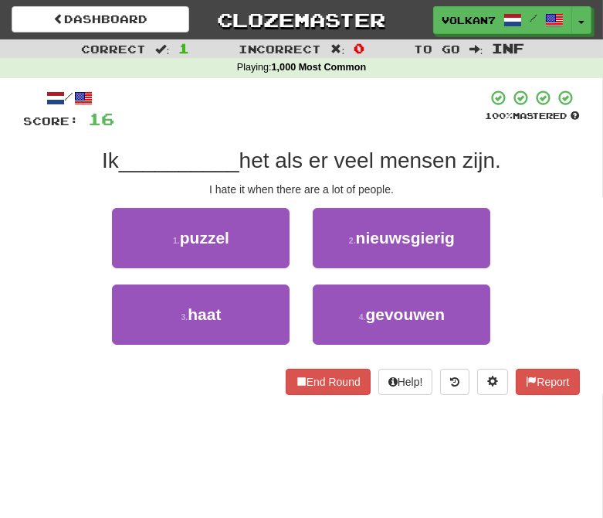
click at [334, 111] on div at bounding box center [300, 110] width 371 height 42
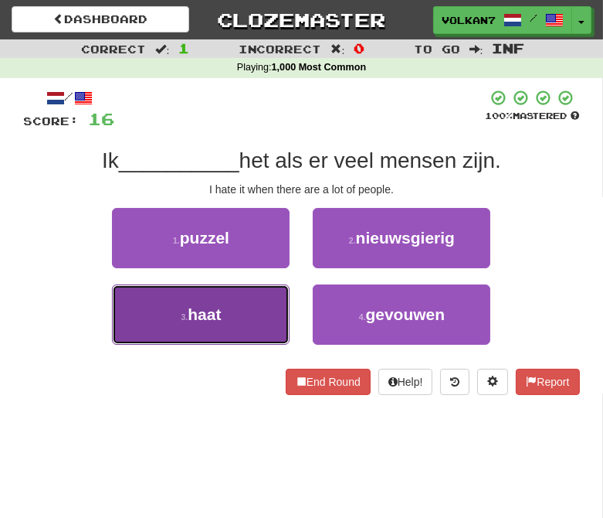
click at [251, 311] on button "3 . haat" at bounding box center [201, 314] width 178 height 60
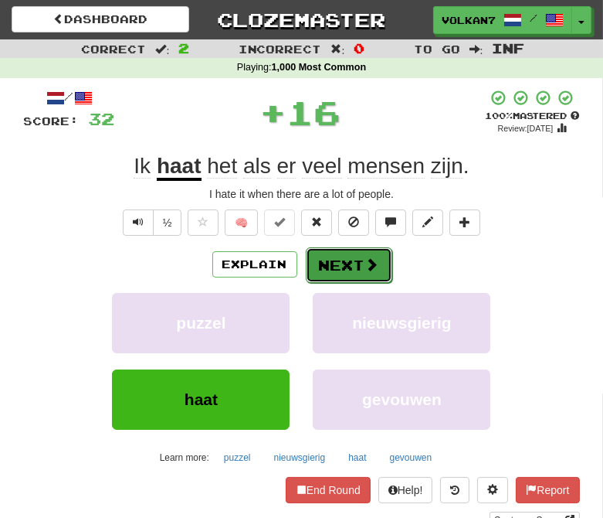
click at [340, 272] on button "Next" at bounding box center [349, 265] width 87 height 36
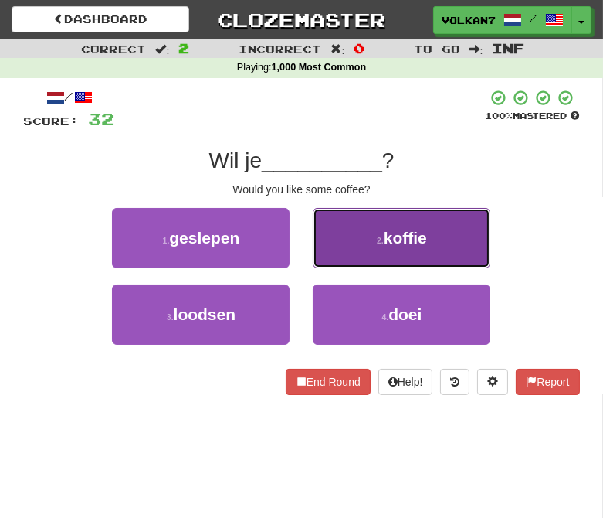
click at [348, 227] on button "2 . koffie" at bounding box center [402, 238] width 178 height 60
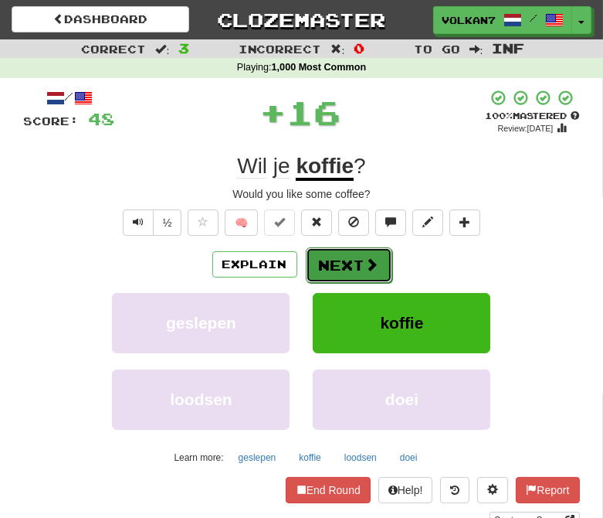
click at [335, 258] on button "Next" at bounding box center [349, 265] width 87 height 36
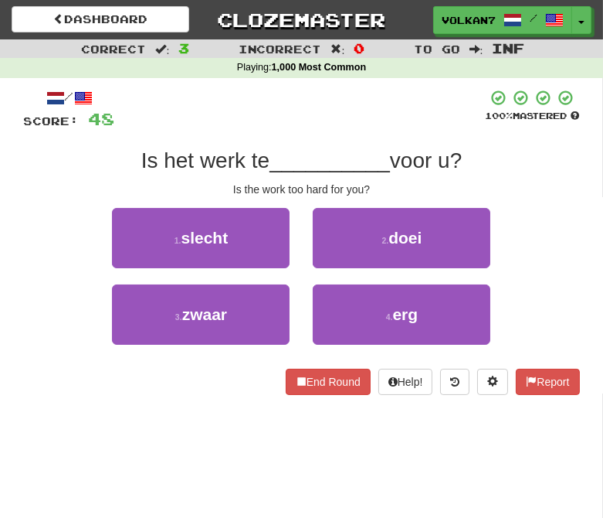
click at [358, 124] on div at bounding box center [300, 110] width 371 height 42
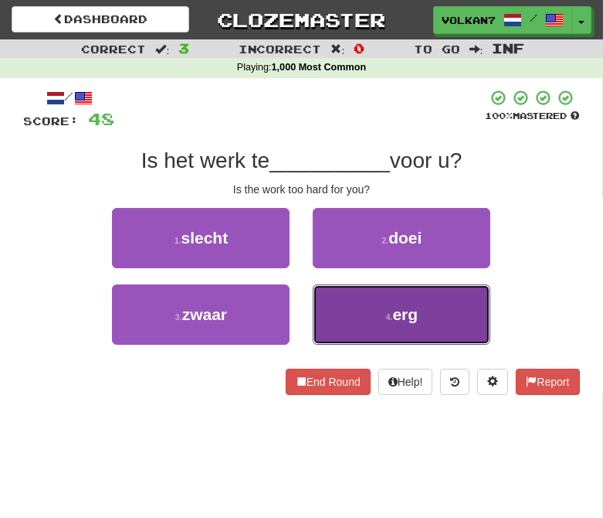
click at [358, 331] on button "4 . erg" at bounding box center [402, 314] width 178 height 60
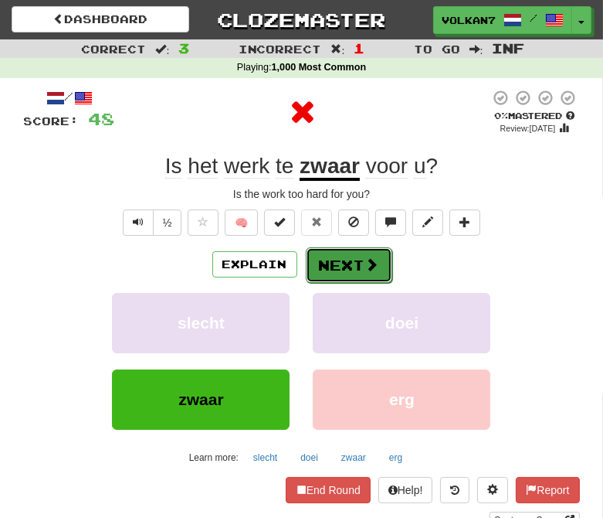
click at [341, 263] on button "Next" at bounding box center [349, 265] width 87 height 36
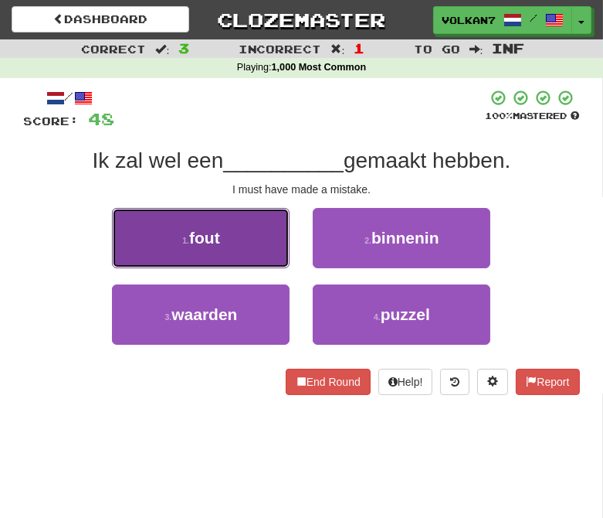
click at [238, 248] on button "1 . fout" at bounding box center [201, 238] width 178 height 60
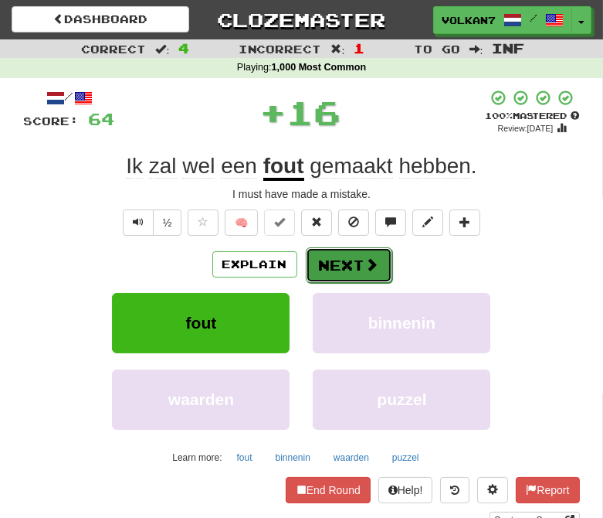
click at [350, 255] on button "Next" at bounding box center [349, 265] width 87 height 36
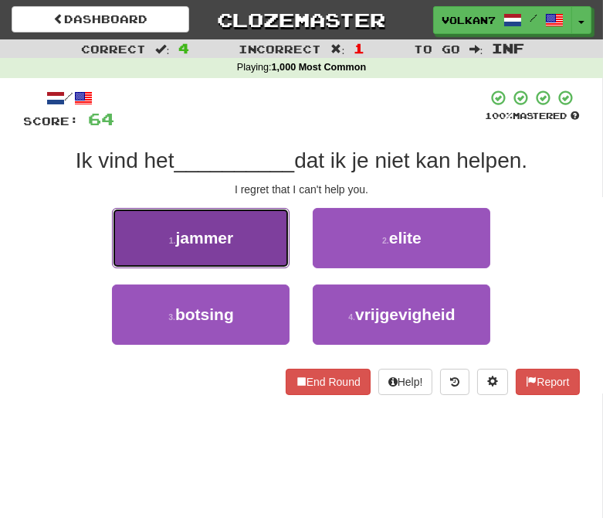
click at [218, 240] on span "jammer" at bounding box center [205, 238] width 58 height 18
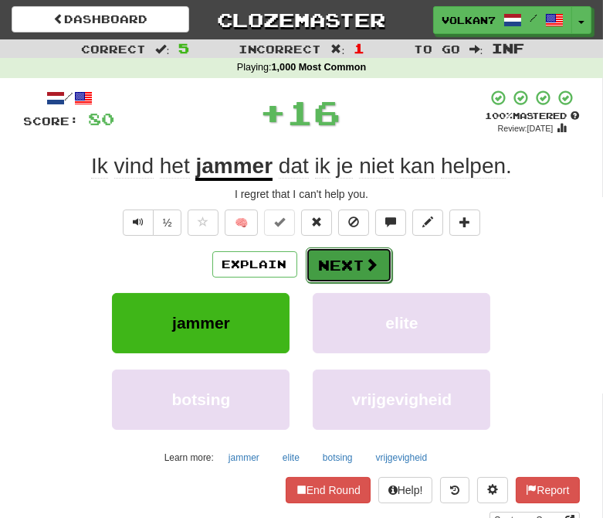
click at [346, 258] on button "Next" at bounding box center [349, 265] width 87 height 36
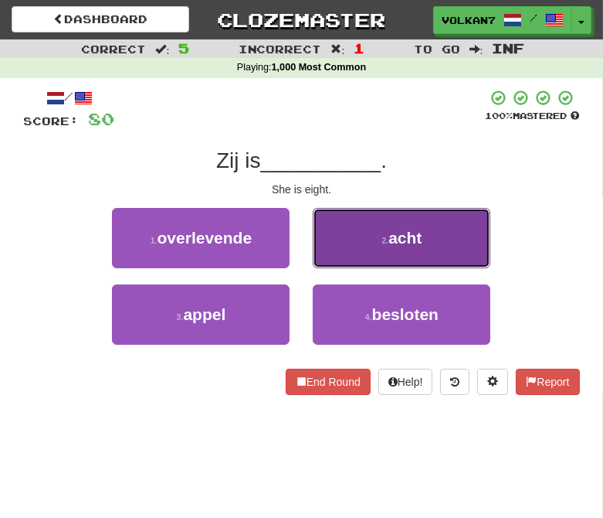
click at [367, 249] on button "2 . acht" at bounding box center [402, 238] width 178 height 60
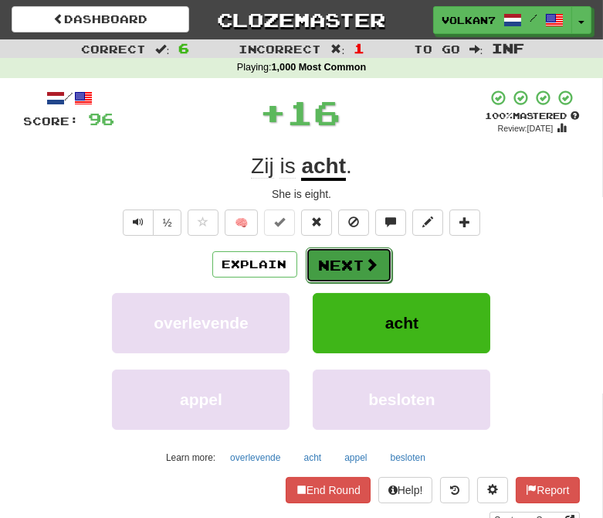
click at [354, 268] on button "Next" at bounding box center [349, 265] width 87 height 36
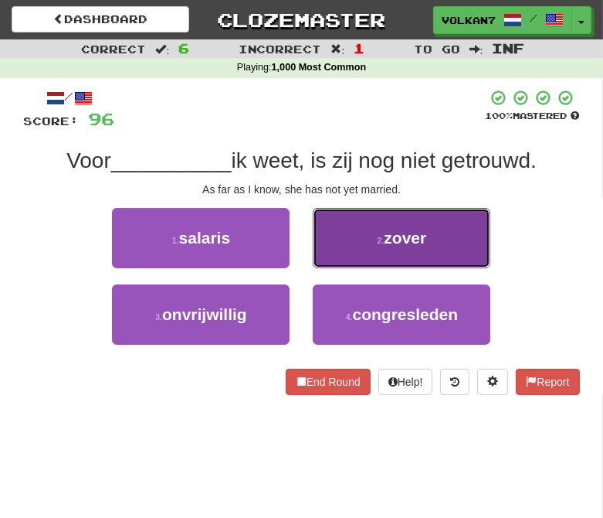
click at [397, 229] on span "zover" at bounding box center [405, 238] width 42 height 18
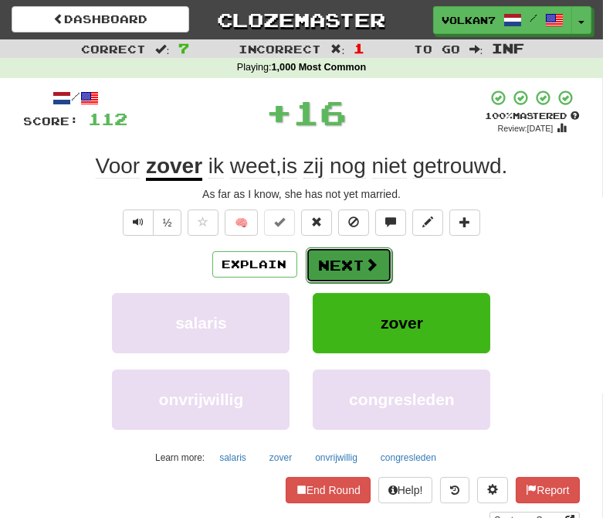
click at [349, 260] on button "Next" at bounding box center [349, 265] width 87 height 36
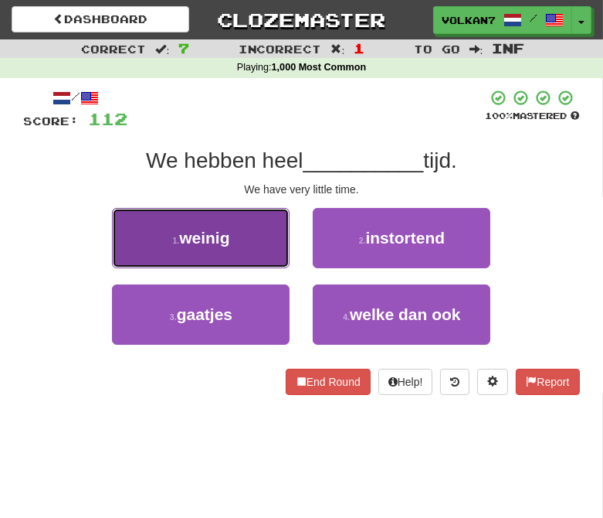
click at [260, 233] on button "1 . weinig" at bounding box center [201, 238] width 178 height 60
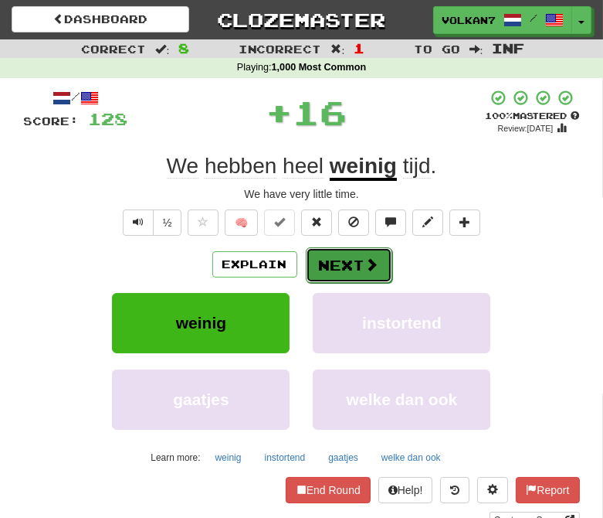
click at [338, 260] on button "Next" at bounding box center [349, 265] width 87 height 36
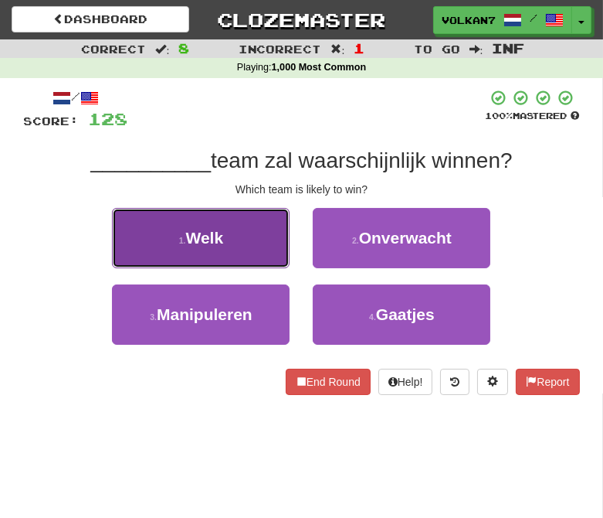
click at [259, 241] on button "1 . Welk" at bounding box center [201, 238] width 178 height 60
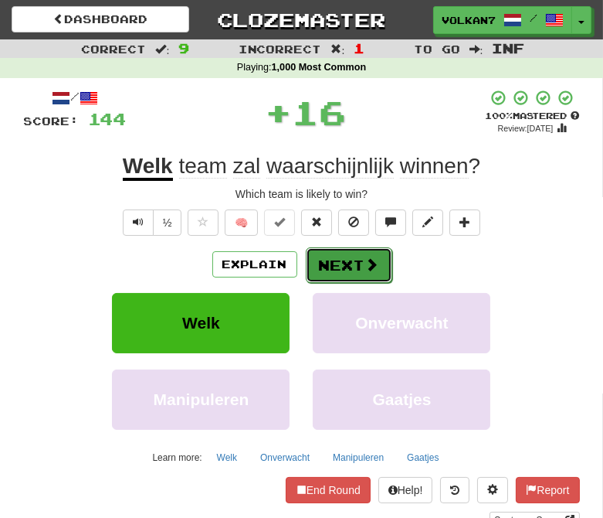
click at [348, 257] on button "Next" at bounding box center [349, 265] width 87 height 36
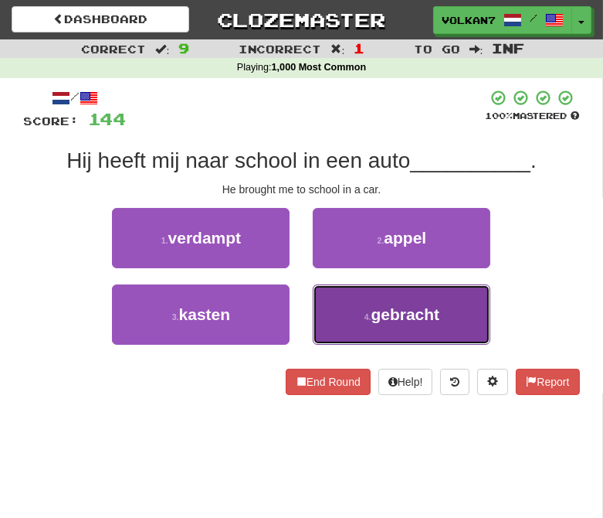
click at [390, 305] on span "gebracht" at bounding box center [406, 314] width 69 height 18
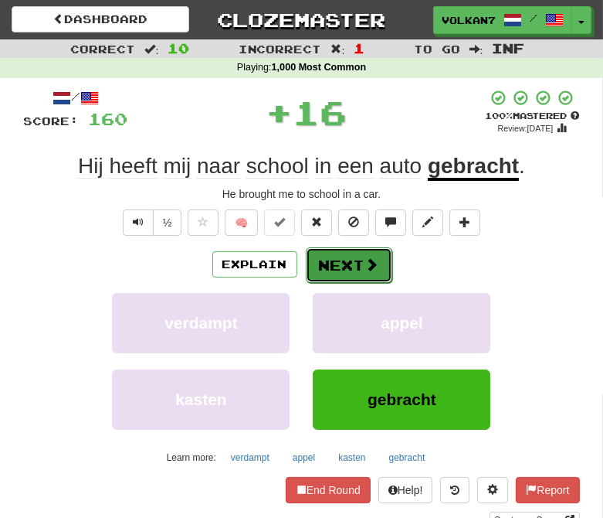
click at [366, 270] on span at bounding box center [372, 264] width 14 height 14
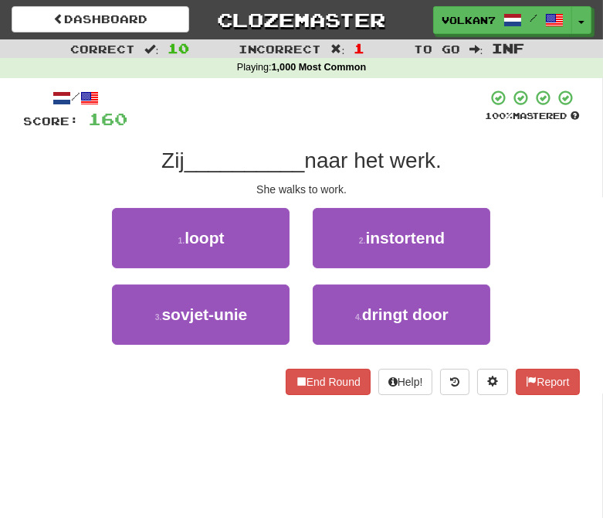
click at [376, 127] on div at bounding box center [307, 110] width 358 height 42
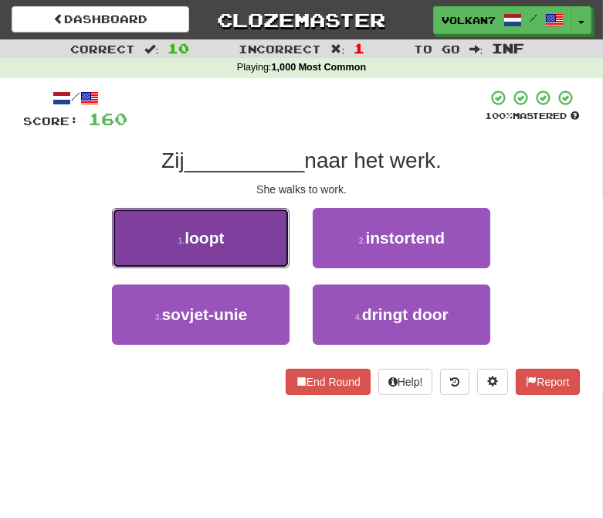
click at [248, 261] on button "1 . loopt" at bounding box center [201, 238] width 178 height 60
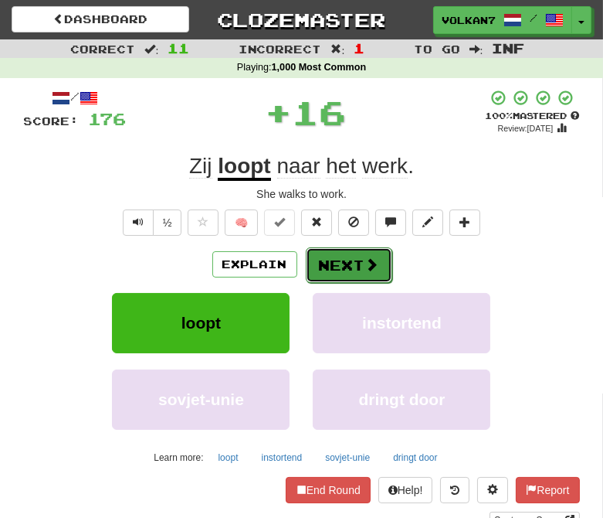
click at [341, 260] on button "Next" at bounding box center [349, 265] width 87 height 36
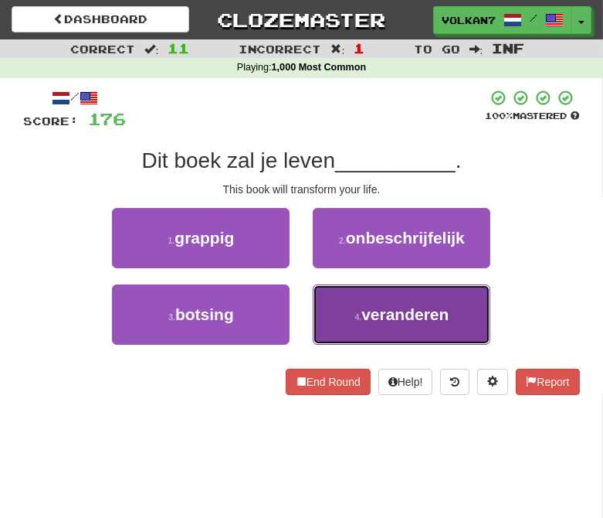
click at [369, 297] on button "4 . veranderen" at bounding box center [402, 314] width 178 height 60
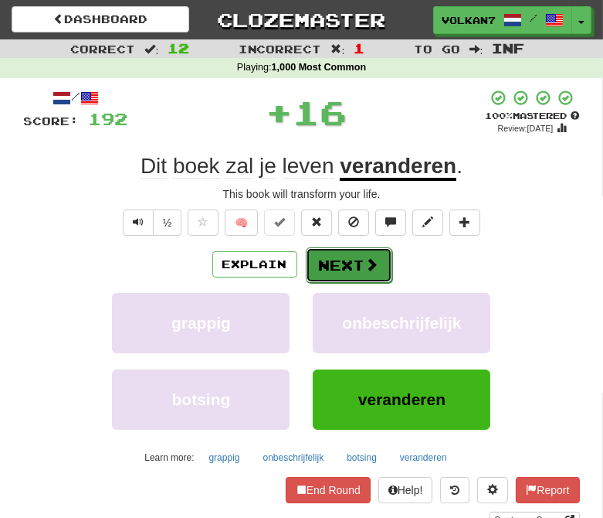
click at [352, 261] on button "Next" at bounding box center [349, 265] width 87 height 36
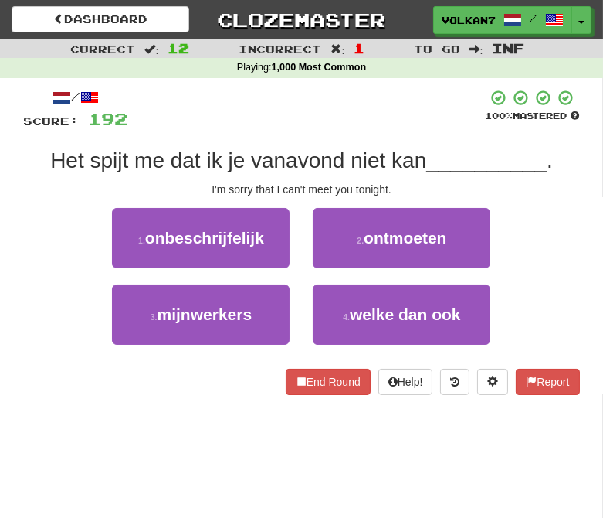
click at [365, 87] on div "/ Score: 192 100 % Mastered Het spijt me dat ik je vanavond niet kan __________…" at bounding box center [302, 247] width 556 height 338
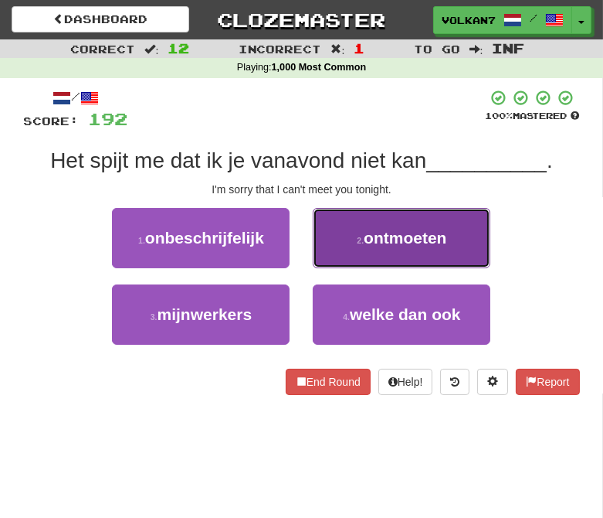
click at [375, 241] on span "ontmoeten" at bounding box center [405, 238] width 83 height 18
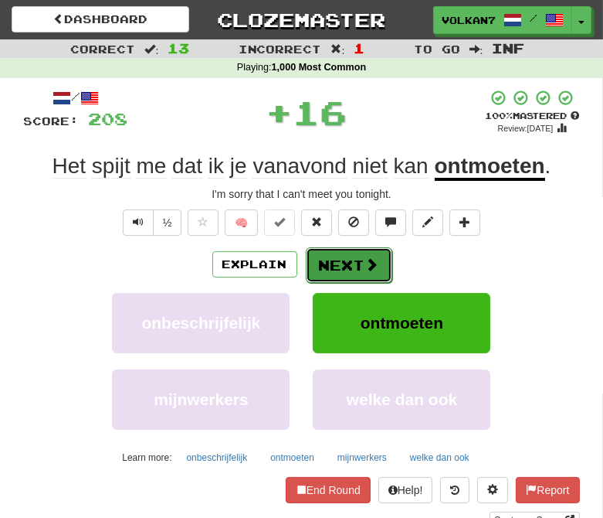
click at [345, 260] on button "Next" at bounding box center [349, 265] width 87 height 36
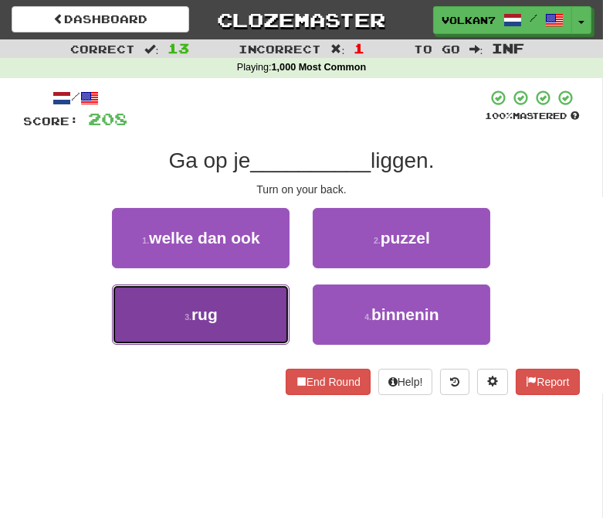
click at [253, 297] on button "3 . rug" at bounding box center [201, 314] width 178 height 60
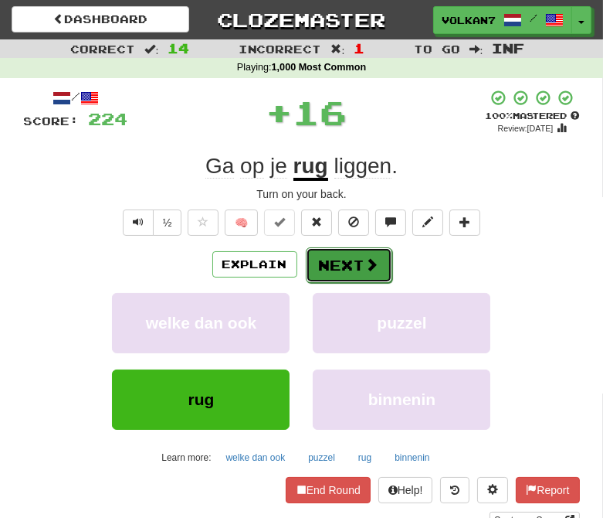
click at [318, 260] on button "Next" at bounding box center [349, 265] width 87 height 36
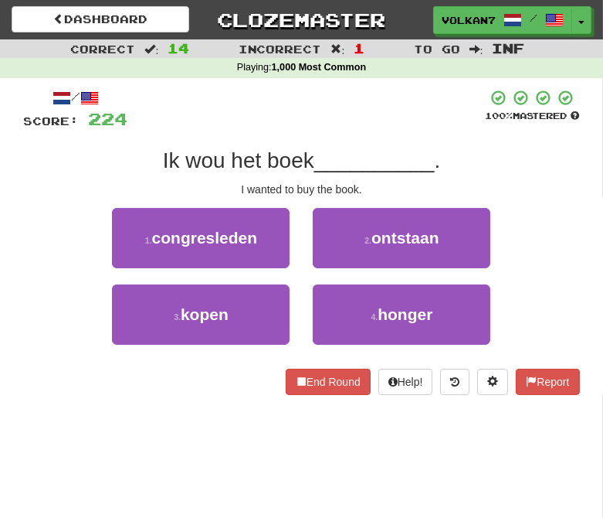
click at [375, 147] on div "Ik wou het boek __________ ." at bounding box center [302, 161] width 556 height 28
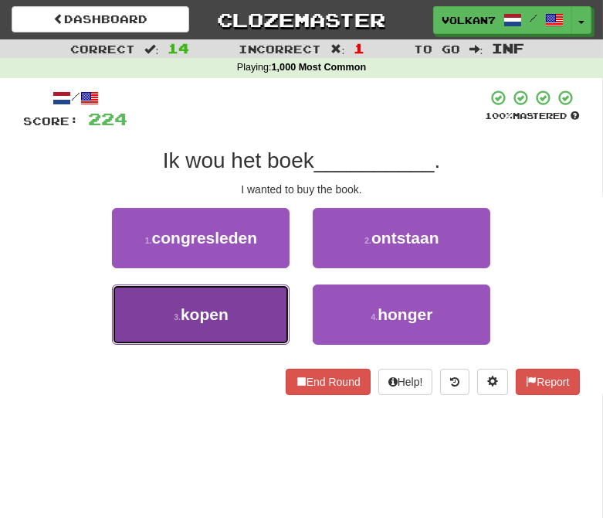
click at [253, 306] on button "3 . kopen" at bounding box center [201, 314] width 178 height 60
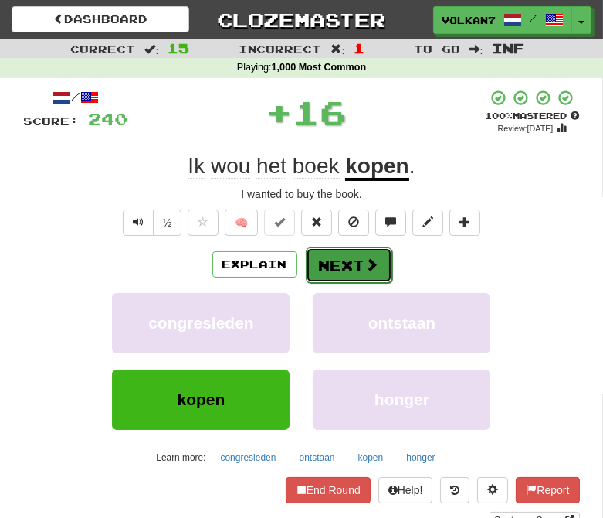
click at [324, 267] on button "Next" at bounding box center [349, 265] width 87 height 36
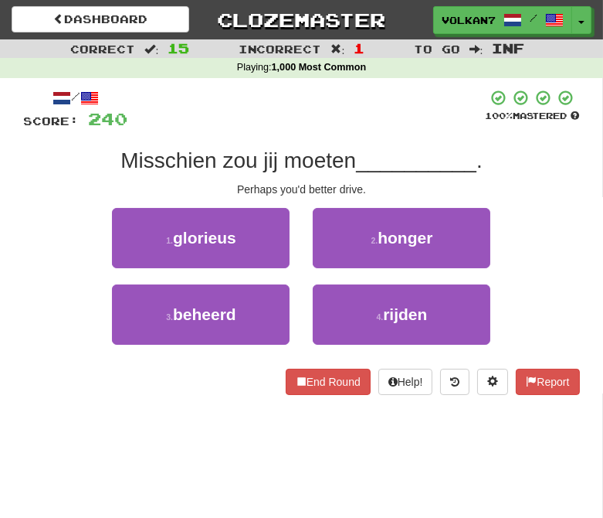
click at [365, 114] on div at bounding box center [307, 110] width 358 height 42
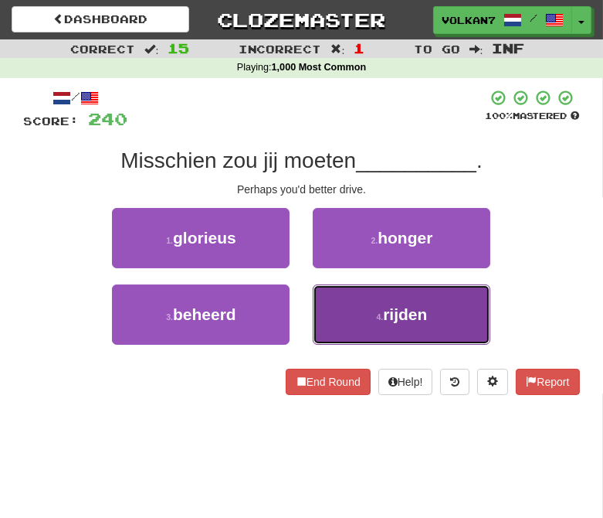
click at [379, 309] on button "4 . rijden" at bounding box center [402, 314] width 178 height 60
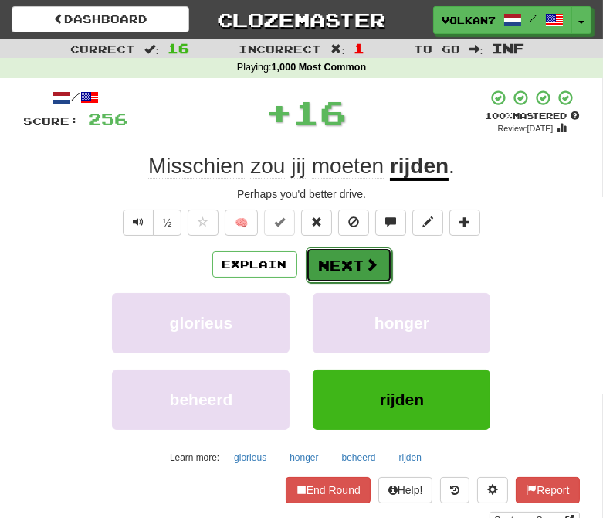
click at [329, 257] on button "Next" at bounding box center [349, 265] width 87 height 36
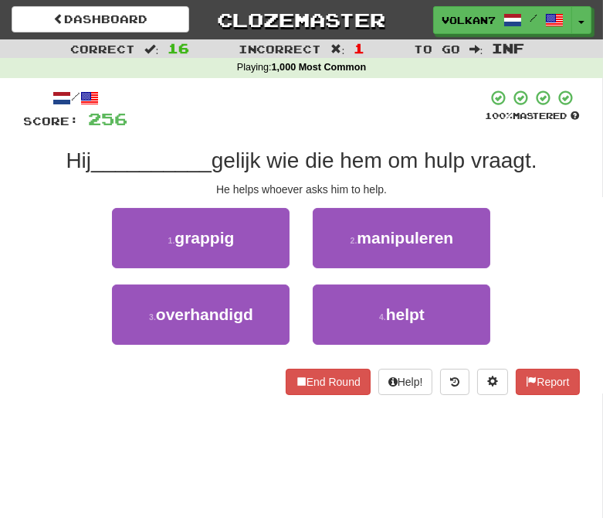
click at [329, 134] on div "/ Score: 256 100 % Mastered Hij __________ gelijk wie die hem om hulp vraagt. H…" at bounding box center [302, 242] width 556 height 306
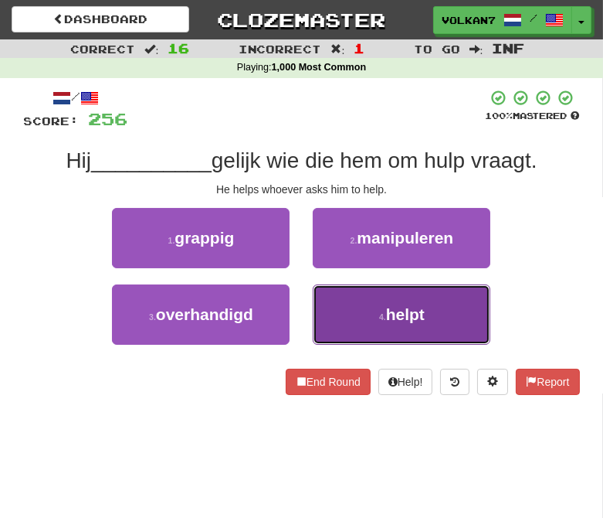
click at [366, 315] on button "4 . helpt" at bounding box center [402, 314] width 178 height 60
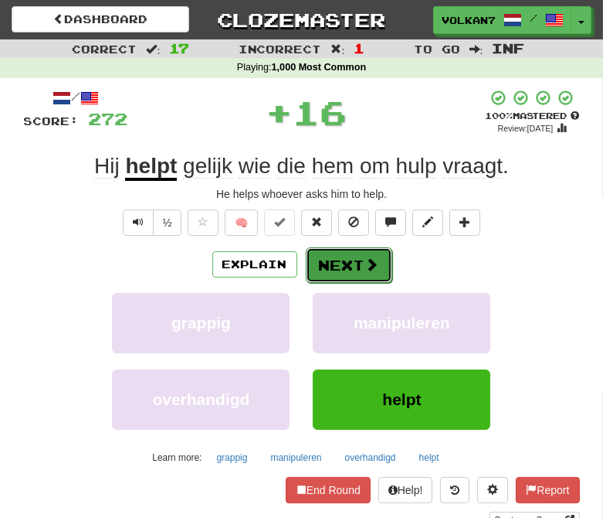
click at [369, 253] on button "Next" at bounding box center [349, 265] width 87 height 36
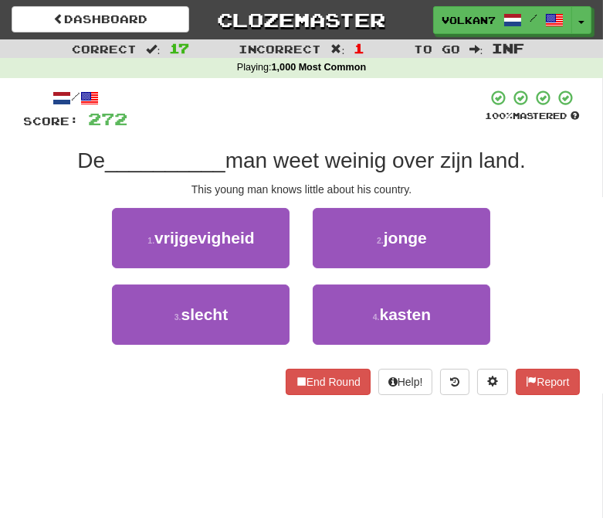
click at [382, 116] on div at bounding box center [307, 110] width 358 height 42
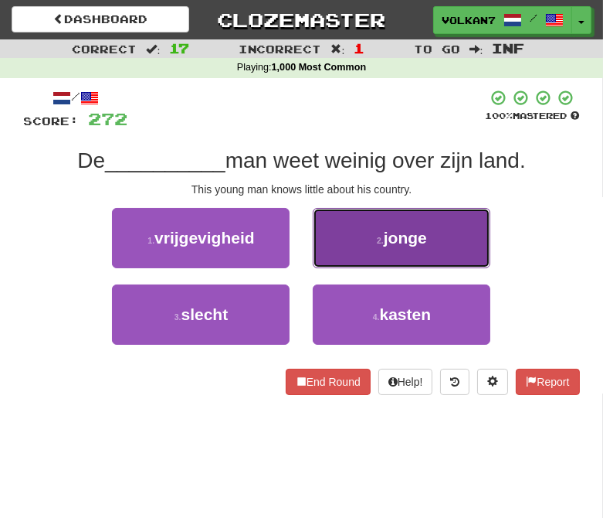
click at [392, 242] on span "jonge" at bounding box center [405, 238] width 43 height 18
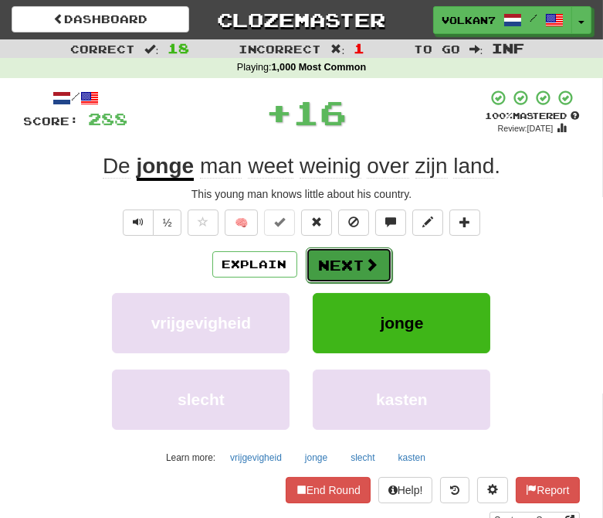
click at [357, 276] on button "Next" at bounding box center [349, 265] width 87 height 36
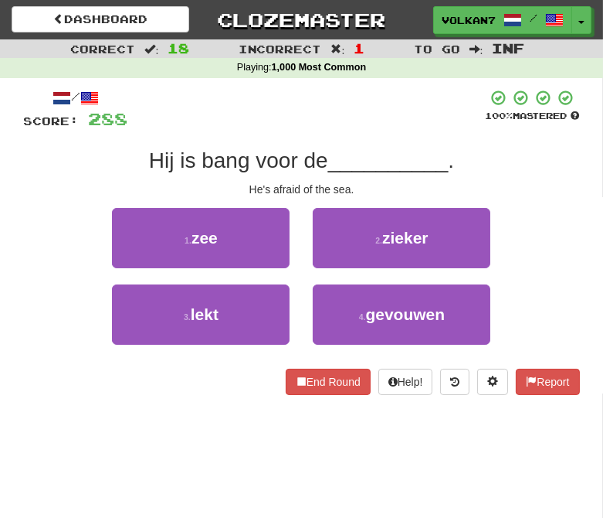
click at [372, 135] on div "/ Score: 288 100 % Mastered Hij is bang voor de __________ . He's afraid of the…" at bounding box center [302, 242] width 556 height 306
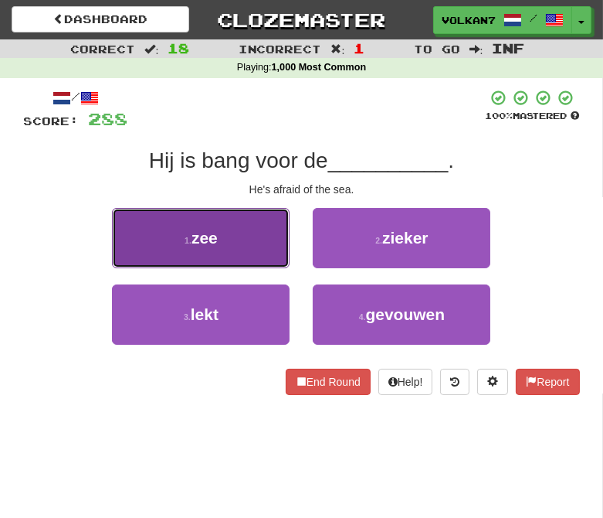
click at [235, 236] on button "1 . zee" at bounding box center [201, 238] width 178 height 60
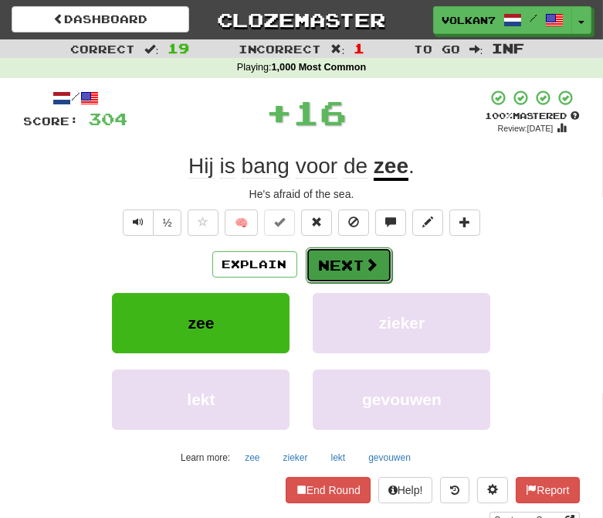
click at [327, 255] on button "Next" at bounding box center [349, 265] width 87 height 36
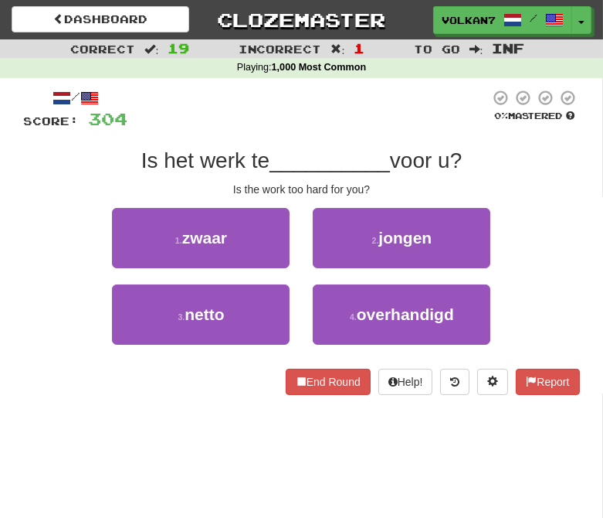
click at [341, 137] on div "/ Score: 304 0 % Mastered Is het werk te __________ voor u? Is the work too har…" at bounding box center [302, 242] width 556 height 306
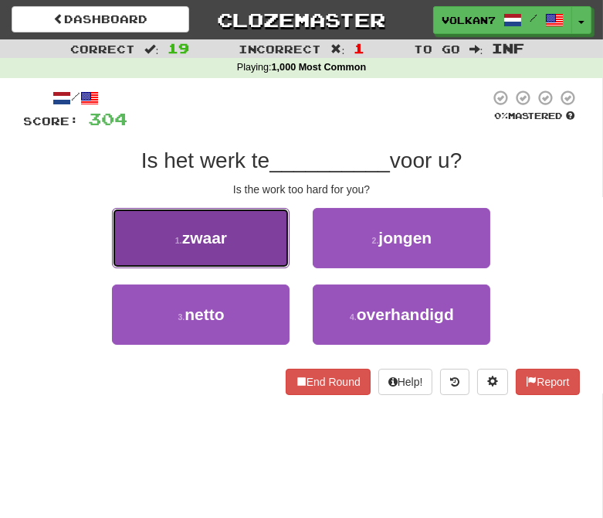
click at [272, 247] on button "1 . zwaar" at bounding box center [201, 238] width 178 height 60
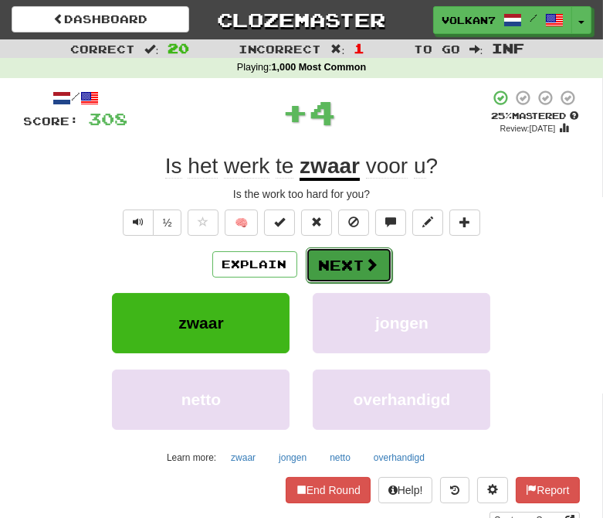
click at [338, 256] on button "Next" at bounding box center [349, 265] width 87 height 36
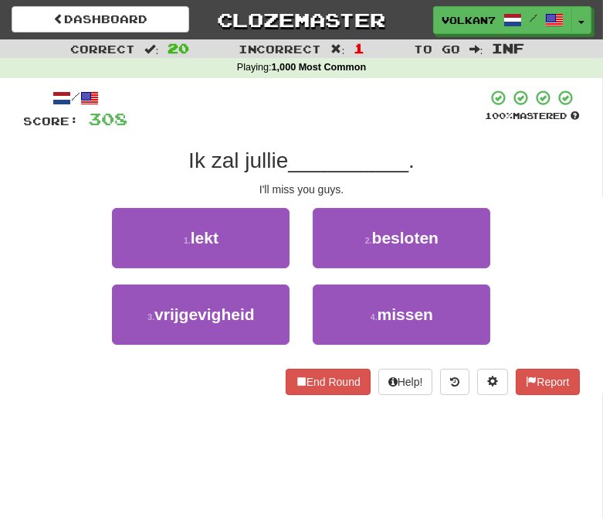
click at [382, 147] on div "Ik zal jullie __________ ." at bounding box center [302, 161] width 556 height 28
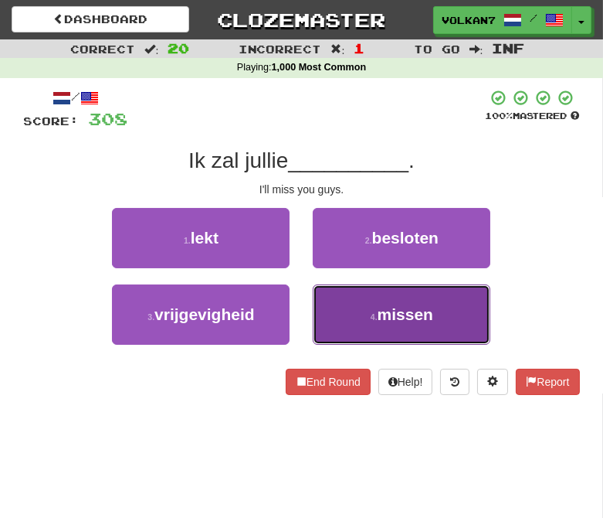
click at [363, 304] on button "4 . missen" at bounding box center [402, 314] width 178 height 60
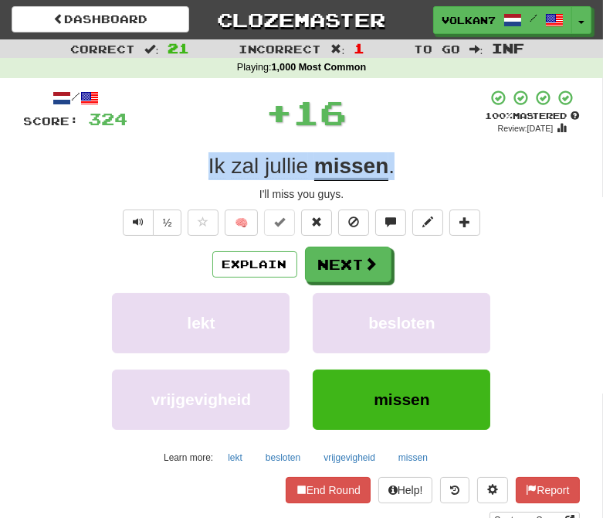
drag, startPoint x: 395, startPoint y: 168, endPoint x: 209, endPoint y: 165, distance: 186.2
click at [209, 165] on div "Ik zal jullie missen ." at bounding box center [302, 166] width 556 height 28
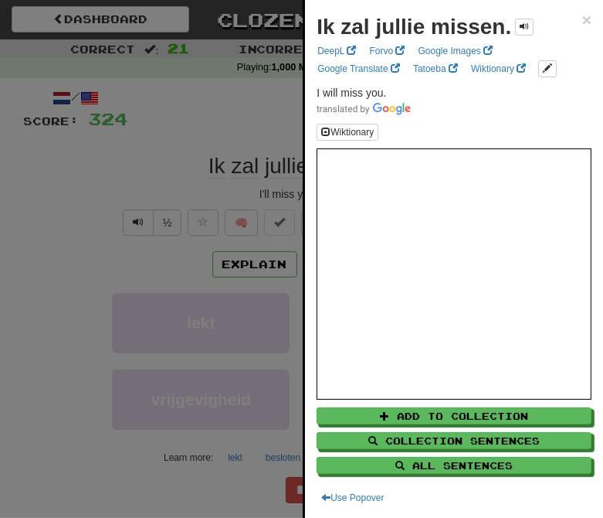
click at [263, 85] on div at bounding box center [301, 259] width 603 height 518
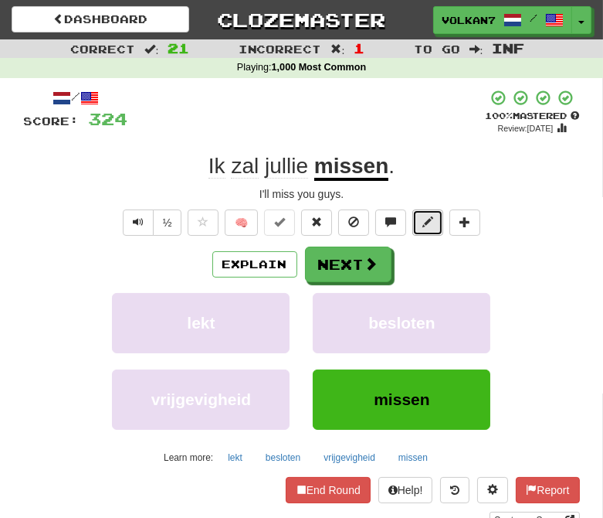
click at [429, 223] on span at bounding box center [428, 221] width 11 height 11
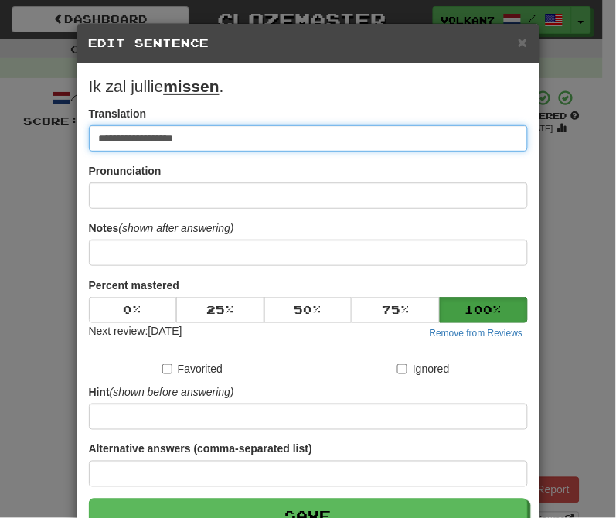
drag, startPoint x: 151, startPoint y: 139, endPoint x: 172, endPoint y: 139, distance: 20.1
click at [172, 139] on input "**********" at bounding box center [308, 138] width 439 height 26
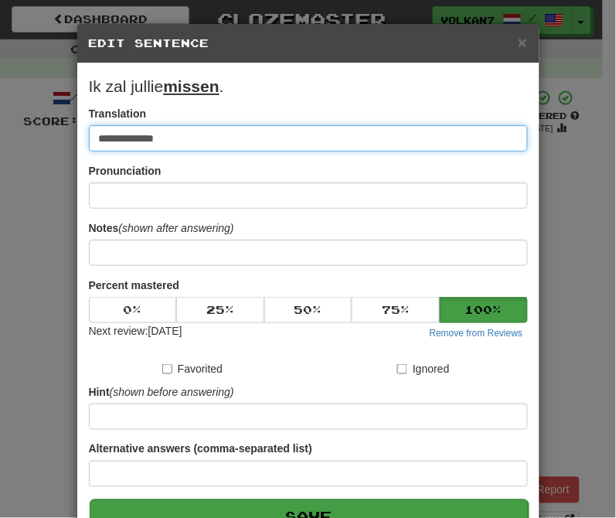
type input "**********"
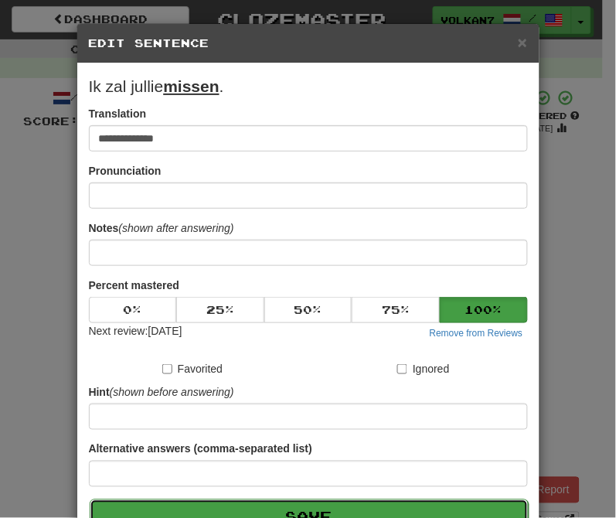
click at [349, 508] on button "Save" at bounding box center [309, 517] width 439 height 36
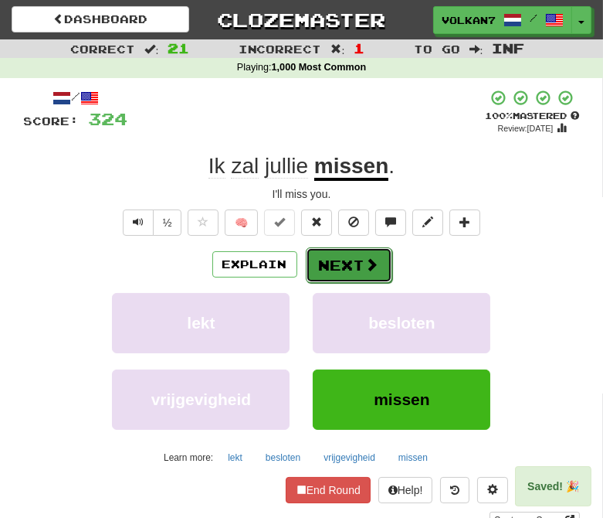
click at [361, 257] on button "Next" at bounding box center [349, 265] width 87 height 36
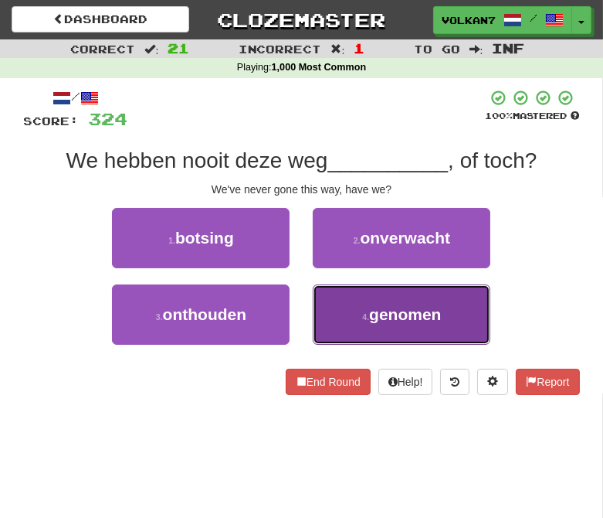
click at [375, 317] on span "genomen" at bounding box center [405, 314] width 72 height 18
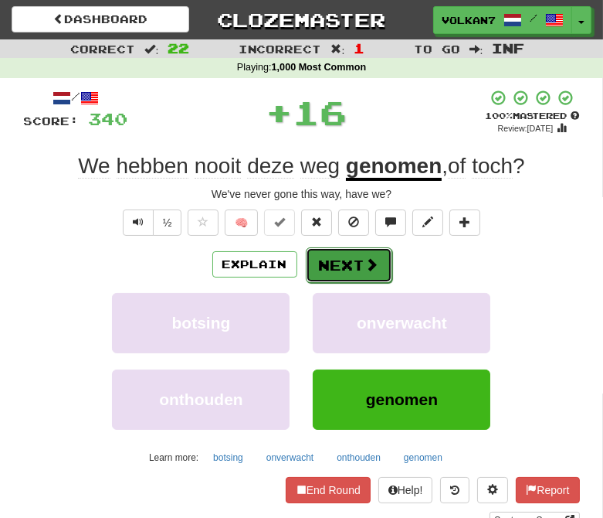
click at [332, 258] on button "Next" at bounding box center [349, 265] width 87 height 36
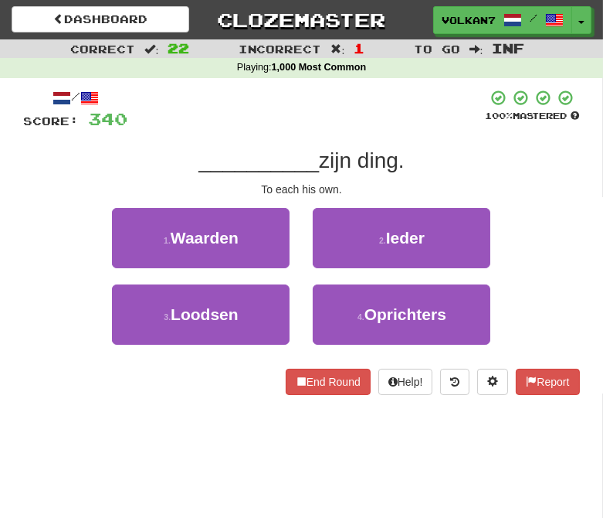
click at [363, 98] on div at bounding box center [307, 110] width 358 height 42
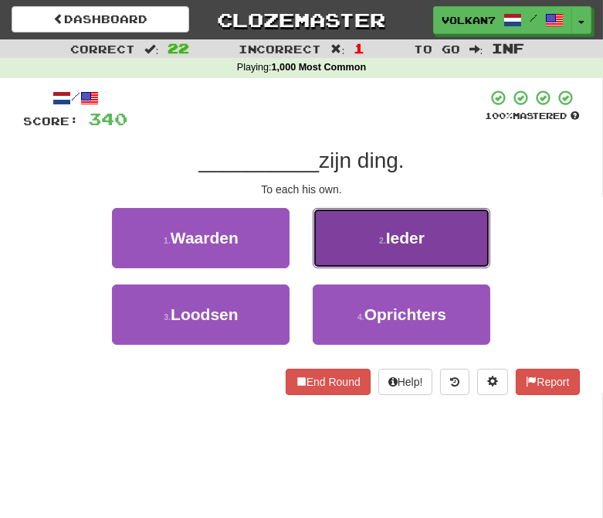
click at [395, 238] on span "Ieder" at bounding box center [405, 238] width 39 height 18
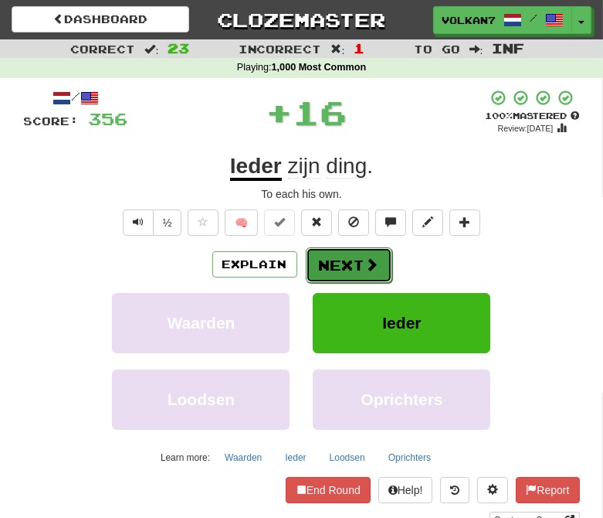
click at [358, 253] on button "Next" at bounding box center [349, 265] width 87 height 36
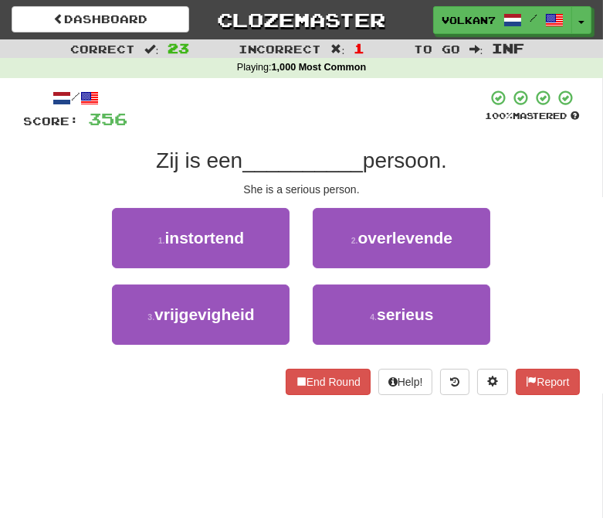
click at [366, 110] on div at bounding box center [307, 110] width 358 height 42
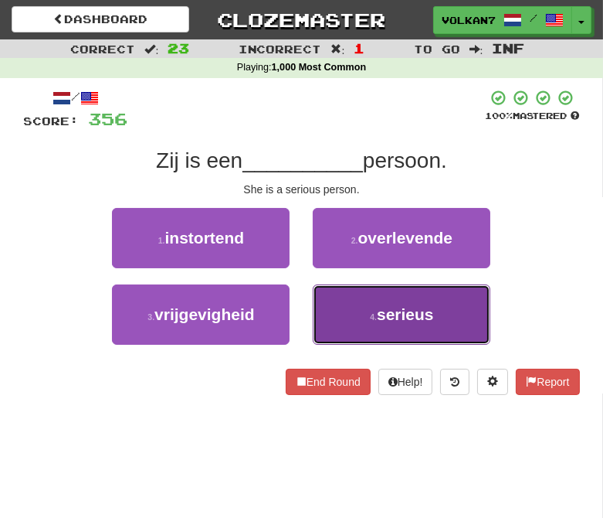
click at [399, 299] on button "4 . serieus" at bounding box center [402, 314] width 178 height 60
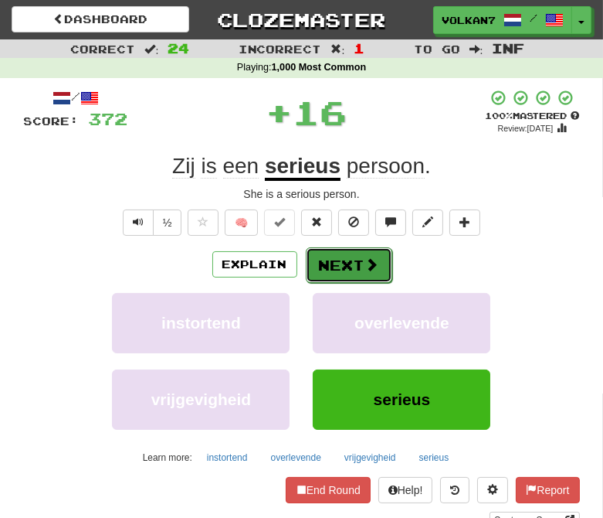
click at [365, 259] on span at bounding box center [372, 264] width 14 height 14
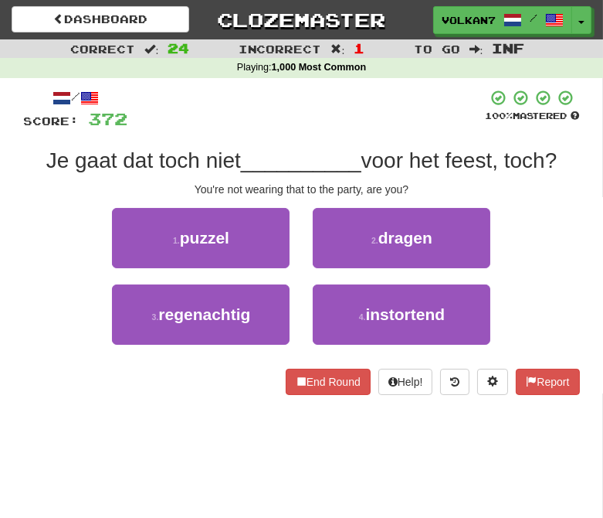
click at [380, 134] on div "/ Score: 372 100 % Mastered Je gaat dat toch niet __________ voor het feest, to…" at bounding box center [302, 242] width 556 height 306
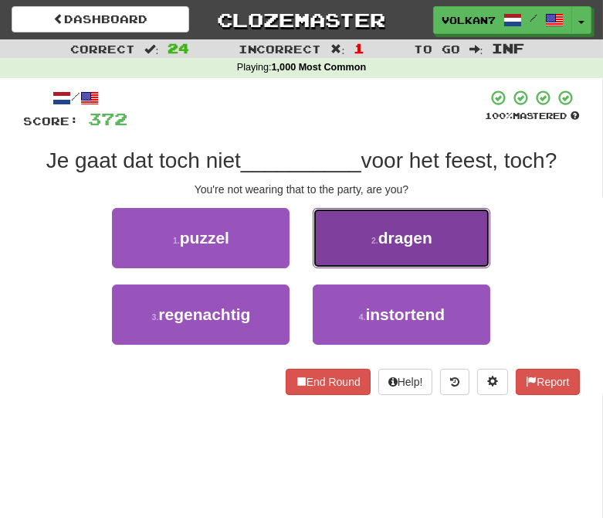
click at [413, 238] on span "dragen" at bounding box center [406, 238] width 54 height 18
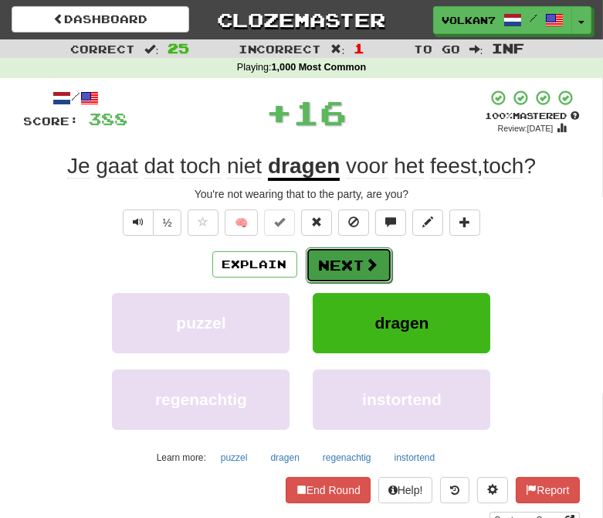
click at [365, 264] on span at bounding box center [372, 264] width 14 height 14
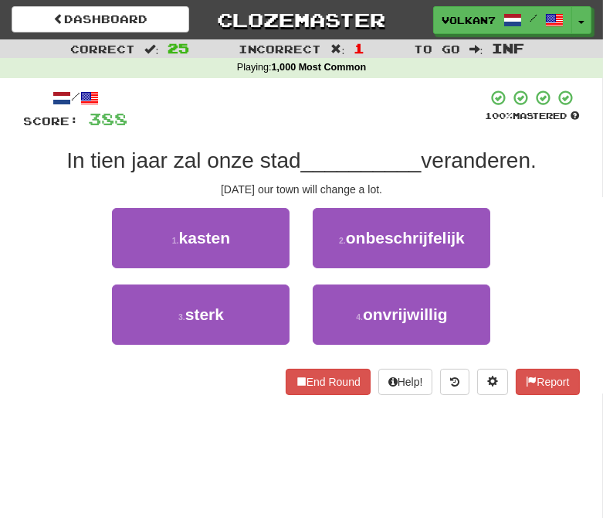
click at [386, 119] on div at bounding box center [307, 110] width 358 height 42
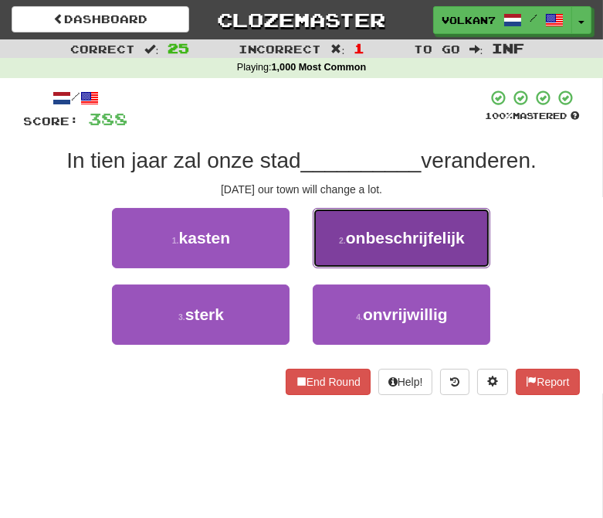
click at [362, 250] on button "2 . onbeschrijfelijk" at bounding box center [402, 238] width 178 height 60
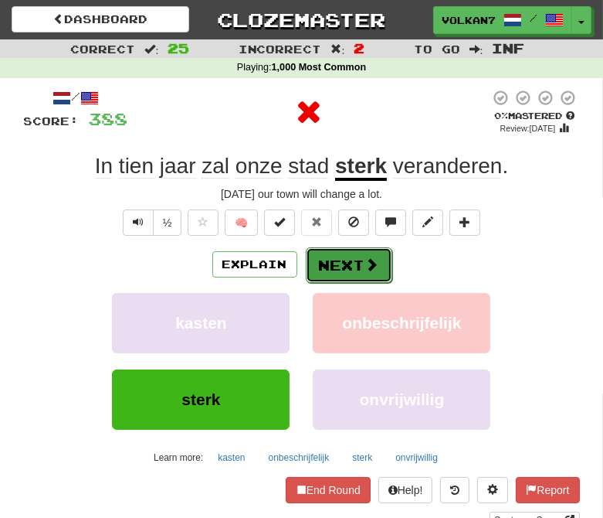
click at [335, 261] on button "Next" at bounding box center [349, 265] width 87 height 36
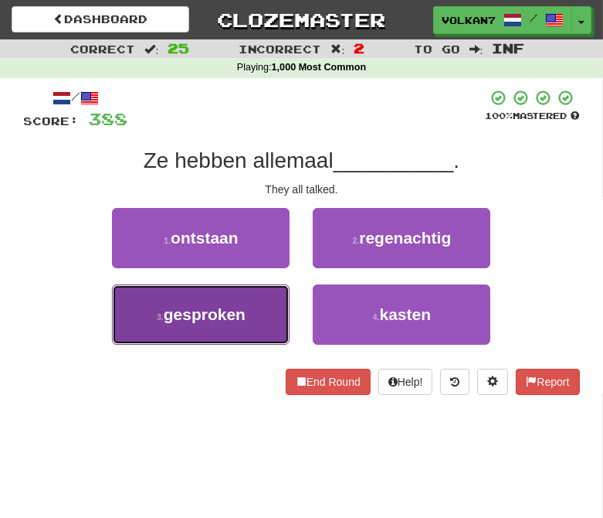
click at [255, 314] on button "3 . gesproken" at bounding box center [201, 314] width 178 height 60
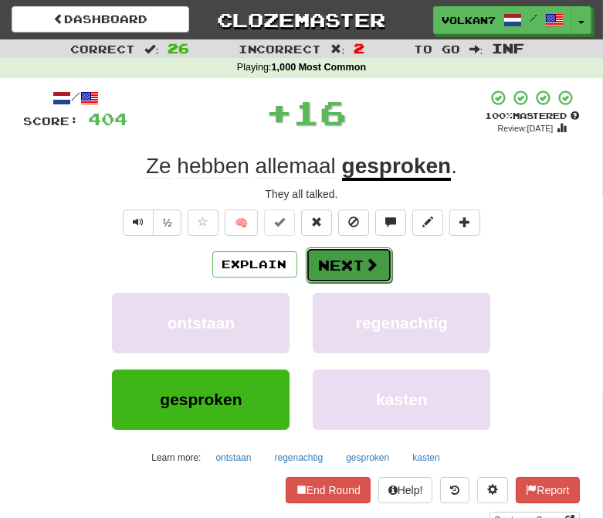
click at [328, 261] on button "Next" at bounding box center [349, 265] width 87 height 36
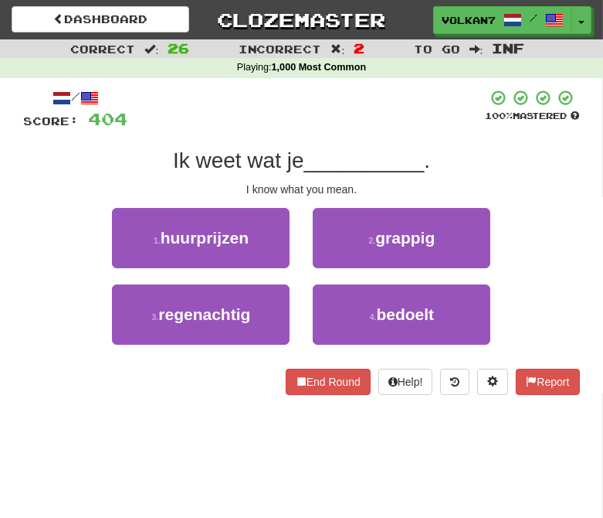
click at [343, 116] on div at bounding box center [307, 110] width 358 height 42
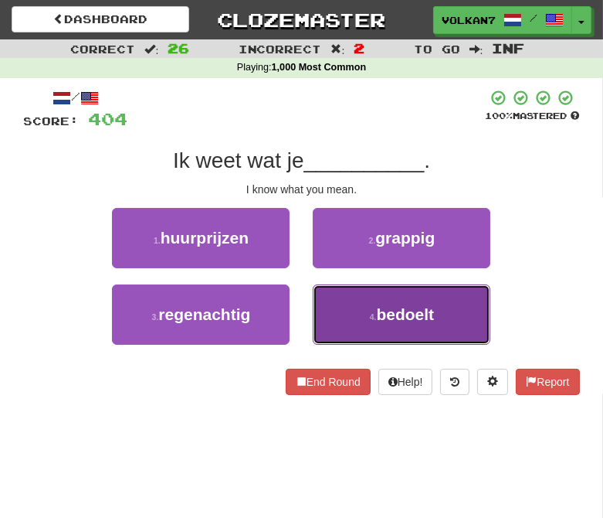
click at [372, 304] on button "4 . bedoelt" at bounding box center [402, 314] width 178 height 60
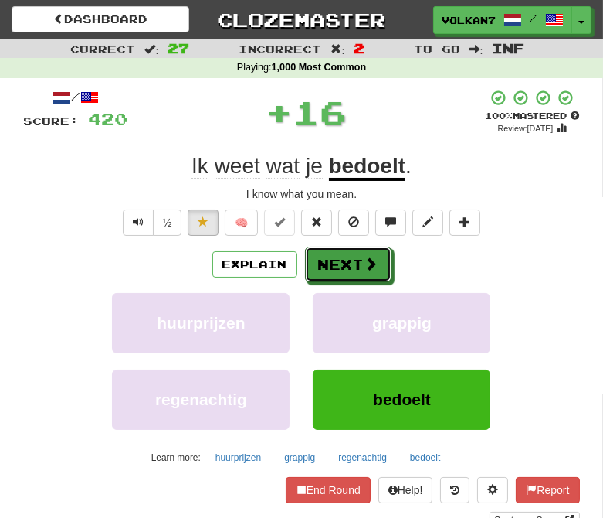
click at [361, 272] on button "Next" at bounding box center [348, 264] width 87 height 36
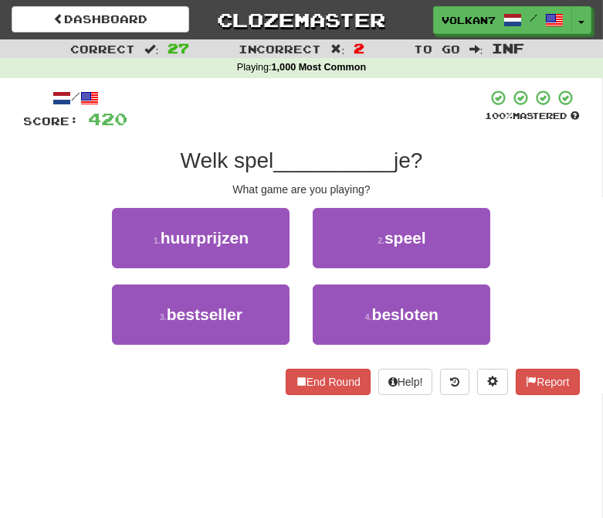
click at [361, 142] on div "/ Score: 420 100 % Mastered Welk spel __________ je? What game are you playing?…" at bounding box center [302, 242] width 556 height 306
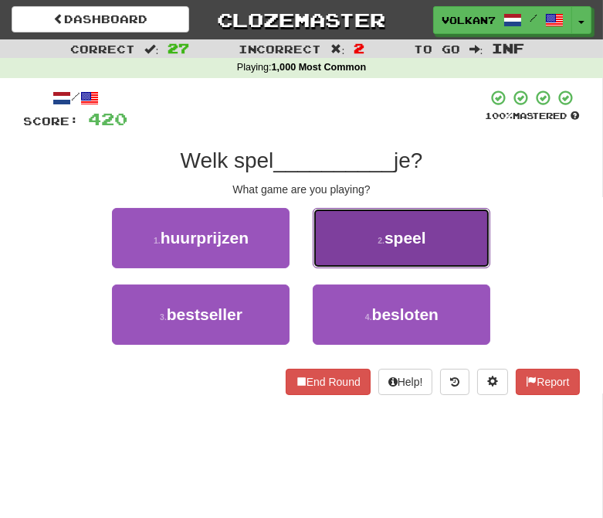
click at [389, 252] on button "2 . speel" at bounding box center [402, 238] width 178 height 60
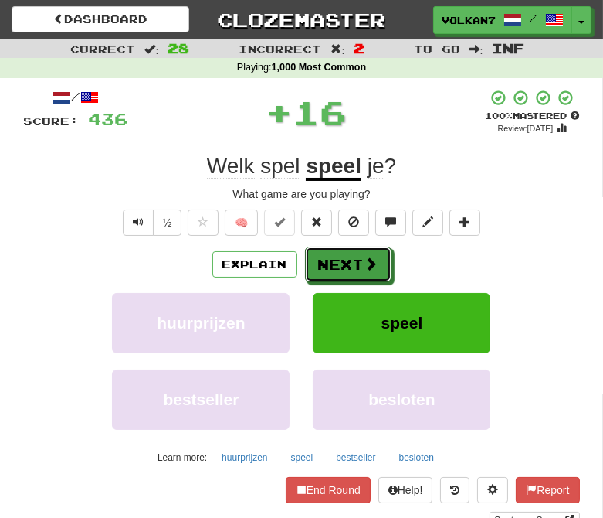
click at [373, 263] on span at bounding box center [372, 264] width 14 height 14
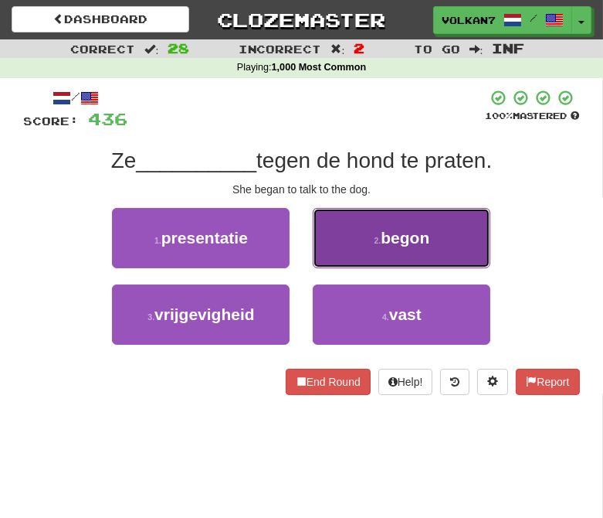
click at [379, 246] on button "2 . begon" at bounding box center [402, 238] width 178 height 60
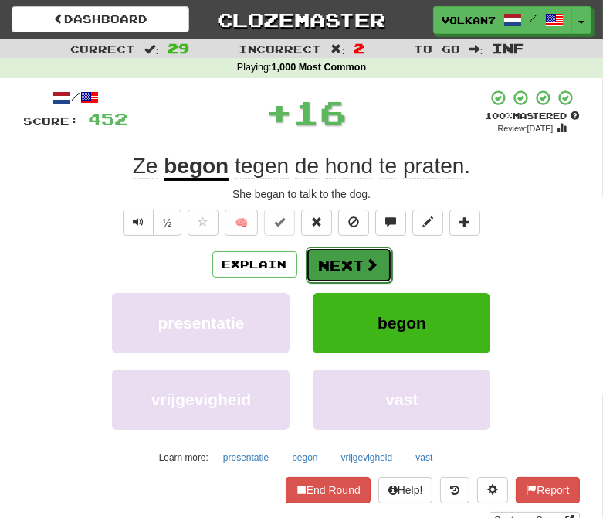
click at [350, 265] on button "Next" at bounding box center [349, 265] width 87 height 36
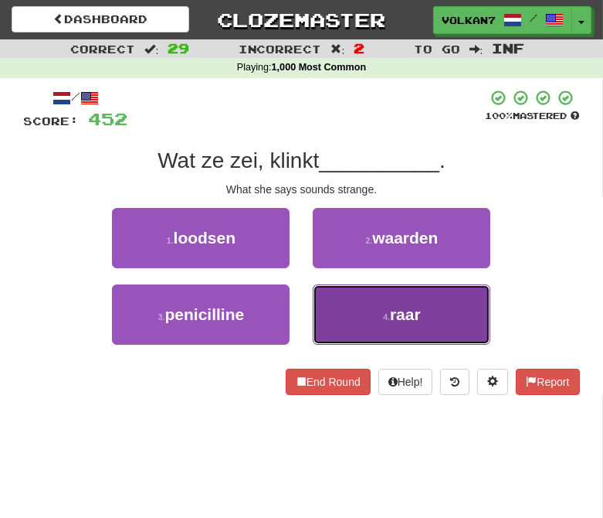
drag, startPoint x: 365, startPoint y: 320, endPoint x: 349, endPoint y: 283, distance: 40.5
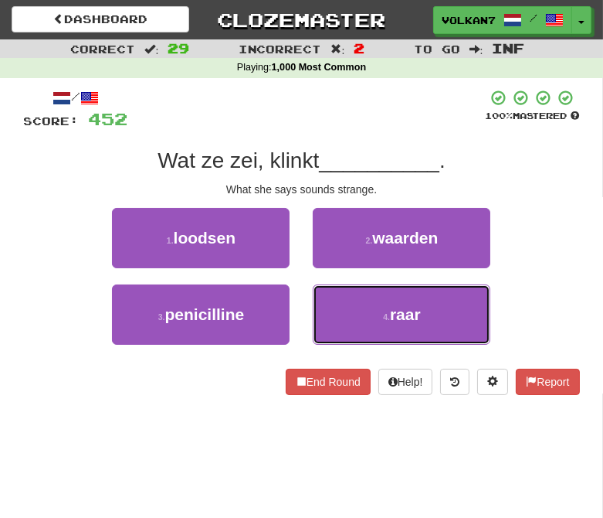
click at [367, 319] on button "4 . raar" at bounding box center [402, 314] width 178 height 60
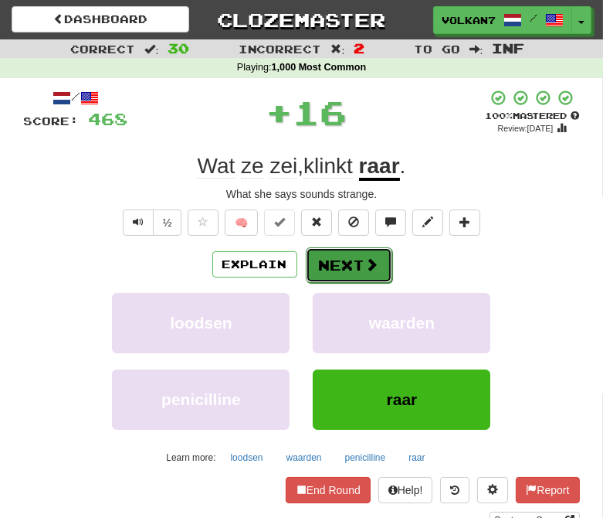
click at [348, 266] on button "Next" at bounding box center [349, 265] width 87 height 36
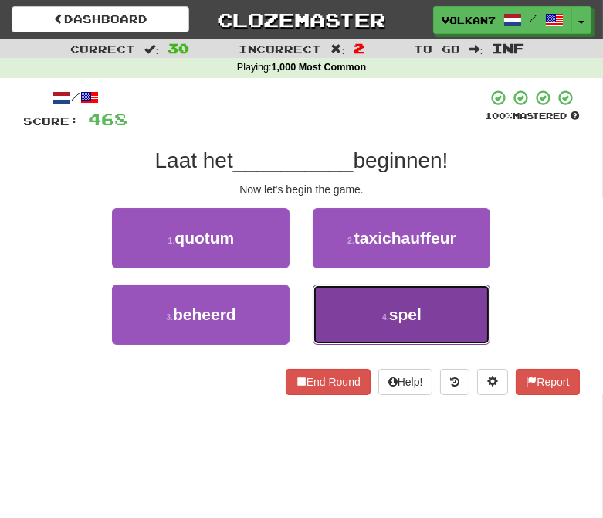
click at [337, 302] on button "4 . spel" at bounding box center [402, 314] width 178 height 60
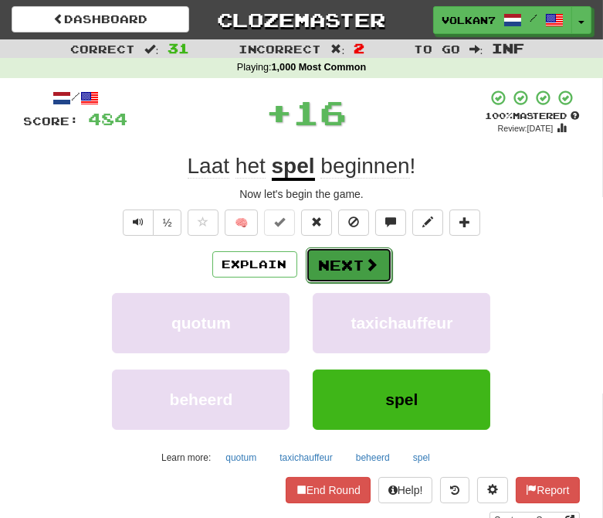
click at [335, 258] on button "Next" at bounding box center [349, 265] width 87 height 36
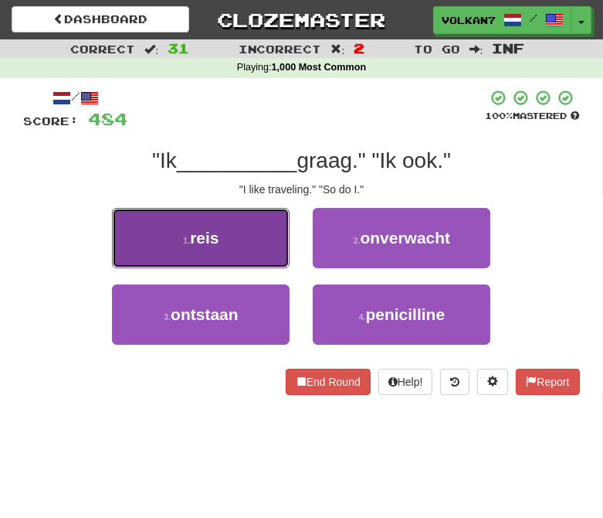
click at [220, 229] on button "1 . reis" at bounding box center [201, 238] width 178 height 60
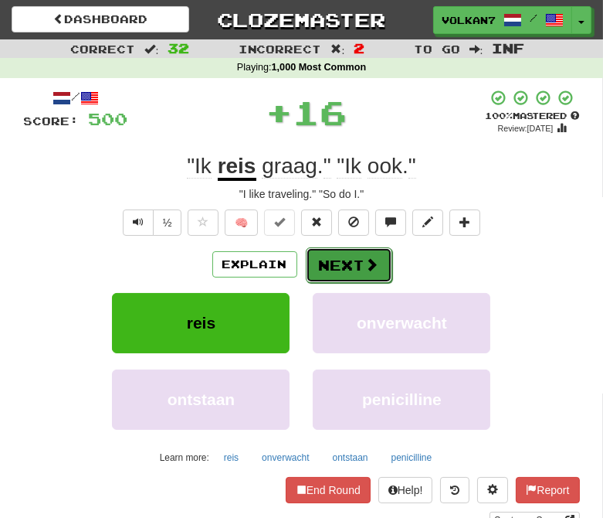
click at [354, 266] on button "Next" at bounding box center [349, 265] width 87 height 36
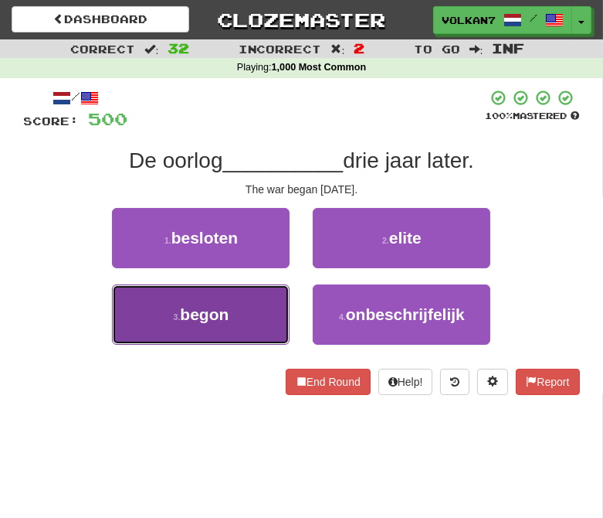
click at [222, 314] on span "begon" at bounding box center [204, 314] width 49 height 18
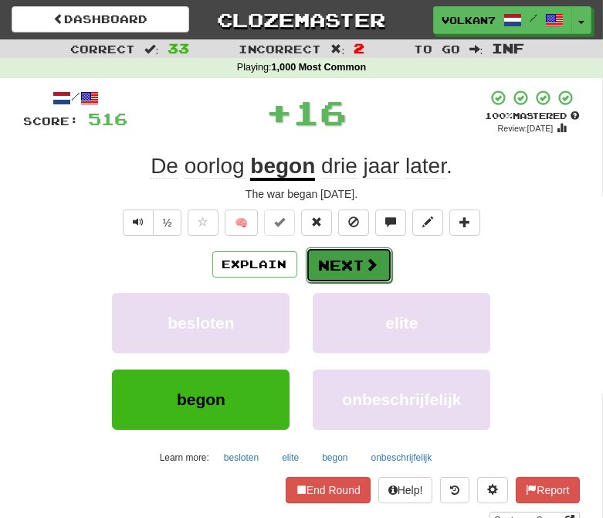
click at [341, 269] on button "Next" at bounding box center [349, 265] width 87 height 36
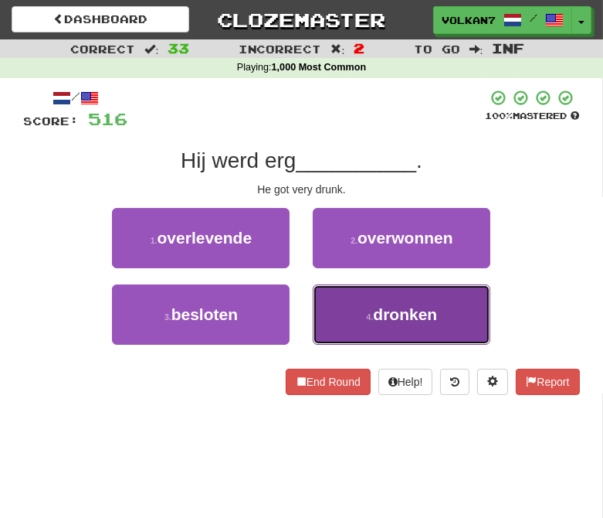
click at [362, 305] on button "4 . dronken" at bounding box center [402, 314] width 178 height 60
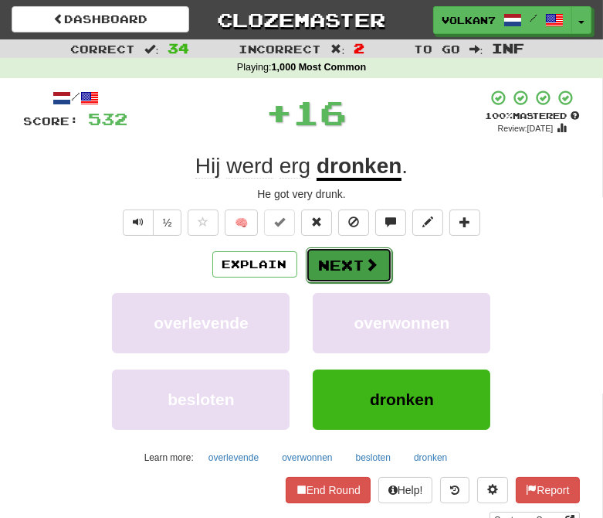
click at [332, 253] on button "Next" at bounding box center [349, 265] width 87 height 36
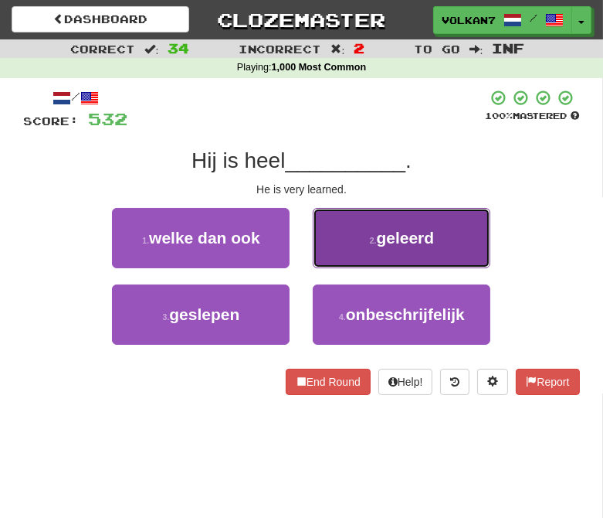
click at [387, 230] on span "geleerd" at bounding box center [405, 238] width 58 height 18
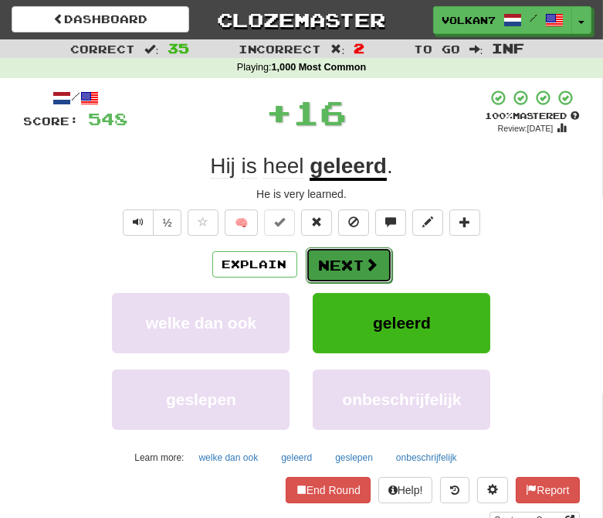
click at [348, 255] on button "Next" at bounding box center [349, 265] width 87 height 36
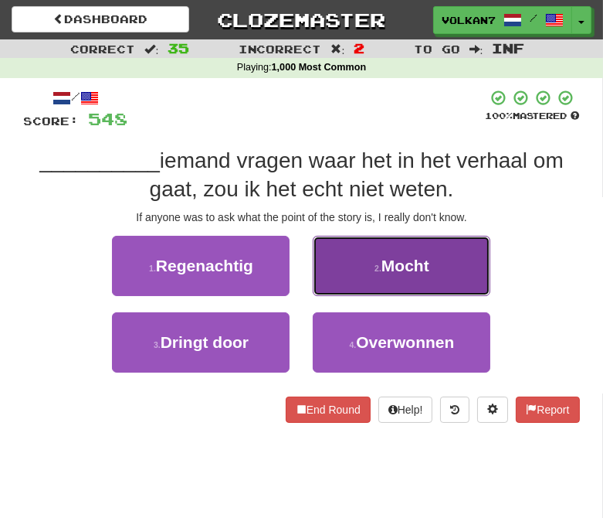
click at [373, 286] on button "2 . Mocht" at bounding box center [402, 266] width 178 height 60
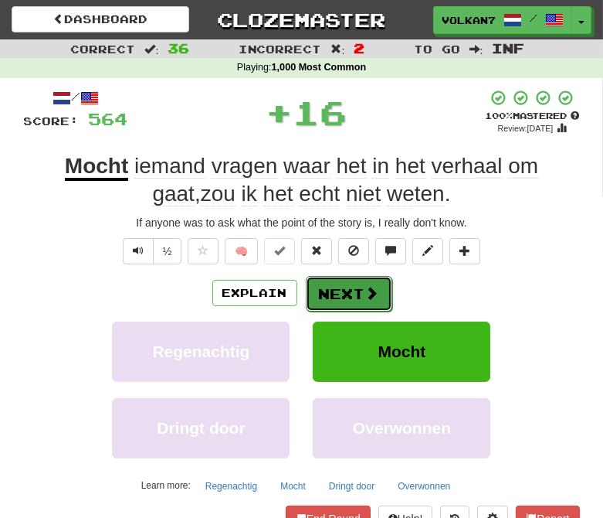
click at [356, 294] on button "Next" at bounding box center [349, 294] width 87 height 36
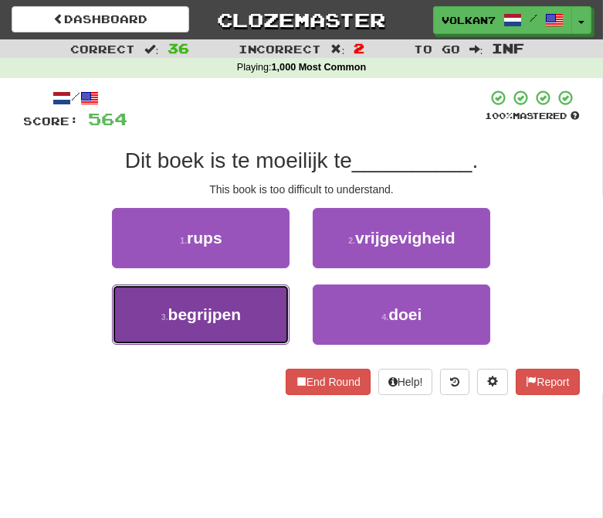
click at [227, 317] on span "begrijpen" at bounding box center [204, 314] width 73 height 18
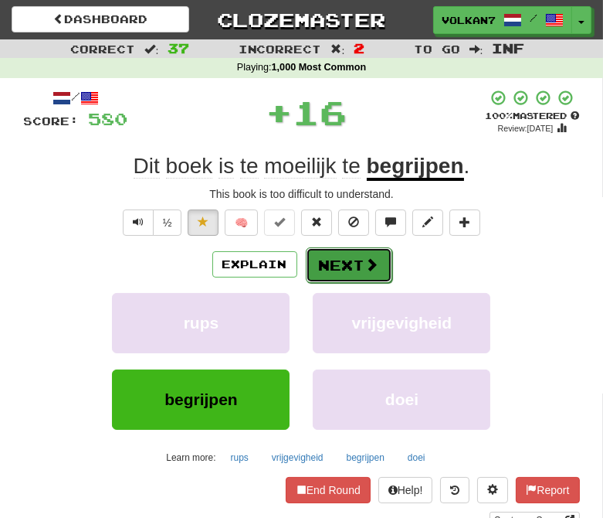
click at [354, 263] on button "Next" at bounding box center [349, 265] width 87 height 36
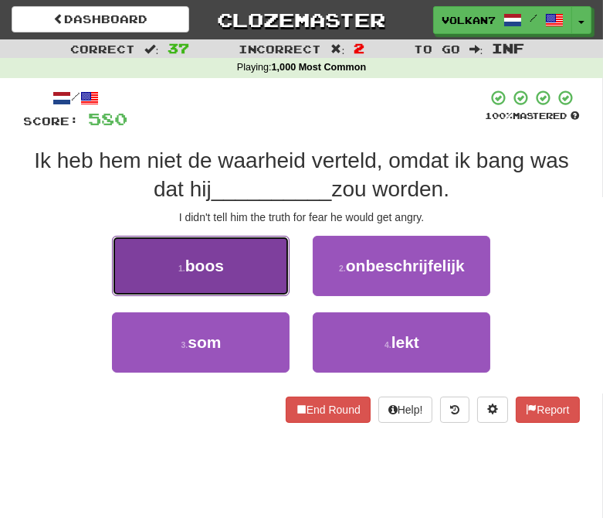
click at [220, 267] on span "boos" at bounding box center [204, 266] width 39 height 18
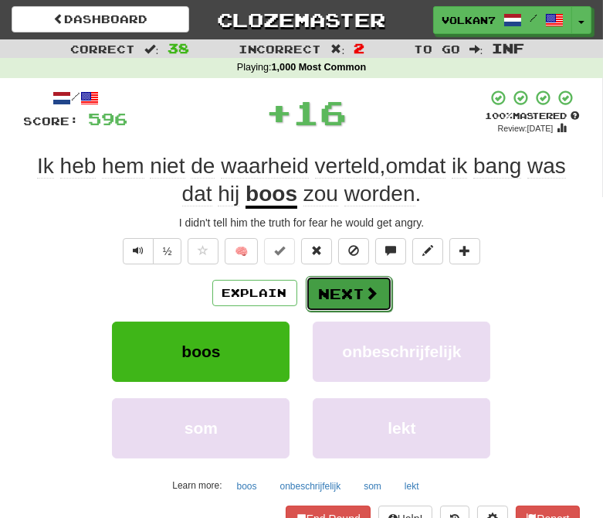
click at [345, 291] on button "Next" at bounding box center [349, 294] width 87 height 36
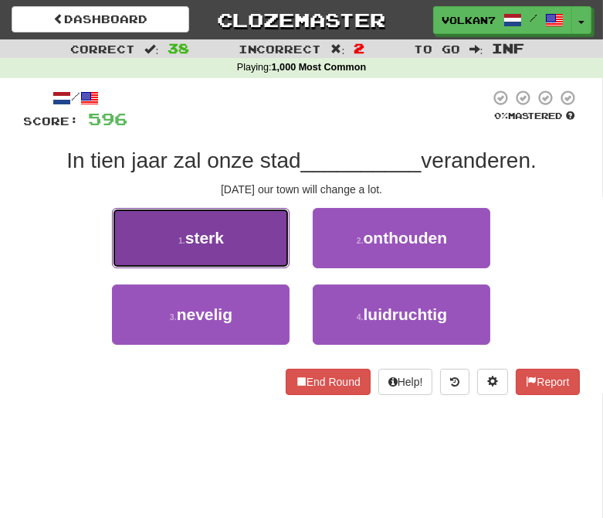
click at [214, 244] on span "sterk" at bounding box center [204, 238] width 39 height 18
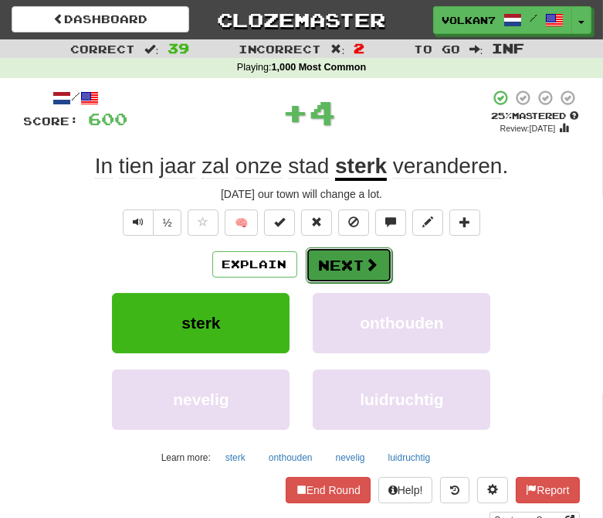
click at [348, 261] on button "Next" at bounding box center [349, 265] width 87 height 36
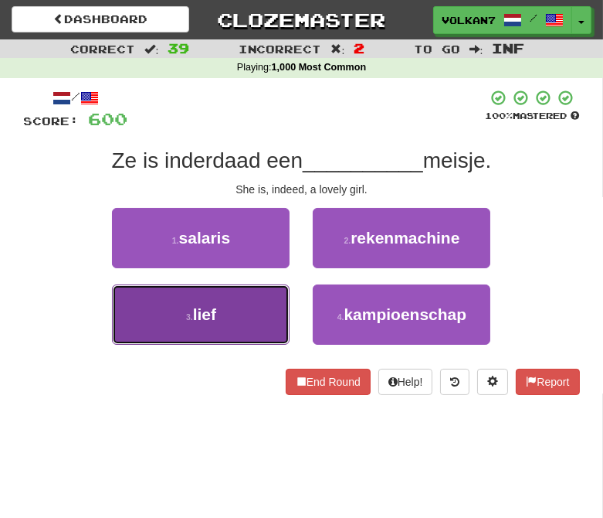
click at [244, 306] on button "3 . lief" at bounding box center [201, 314] width 178 height 60
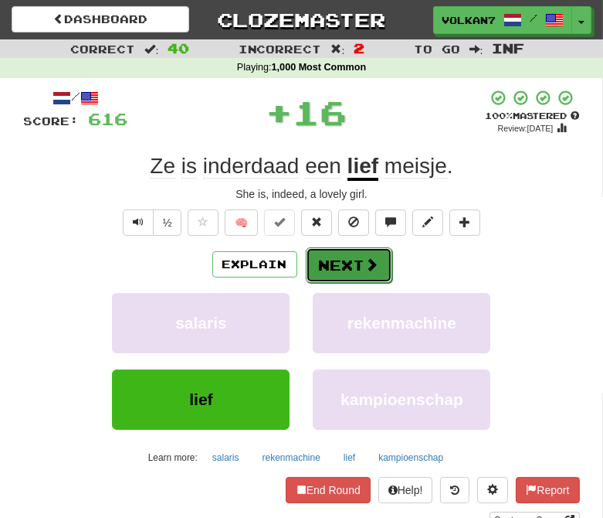
click at [375, 263] on span at bounding box center [372, 264] width 14 height 14
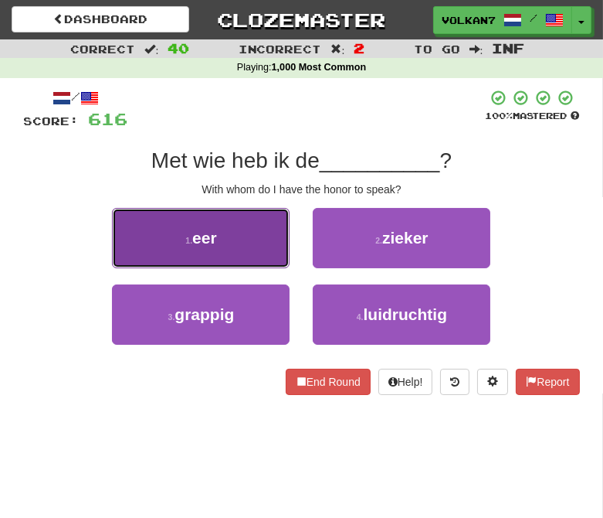
click at [267, 241] on button "1 . eer" at bounding box center [201, 238] width 178 height 60
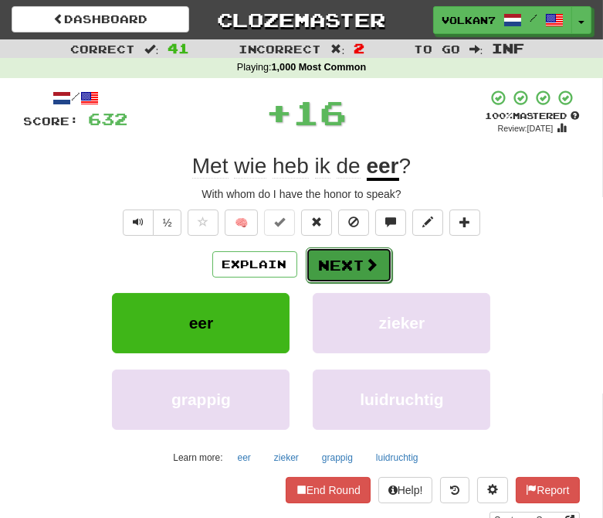
click at [336, 267] on button "Next" at bounding box center [349, 265] width 87 height 36
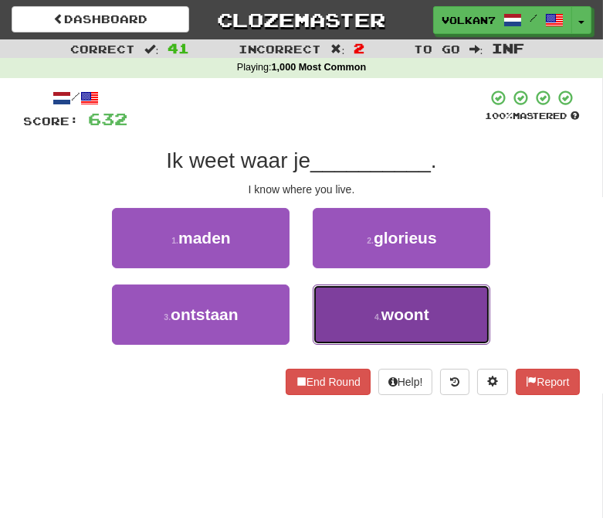
click at [372, 307] on button "4 . woont" at bounding box center [402, 314] width 178 height 60
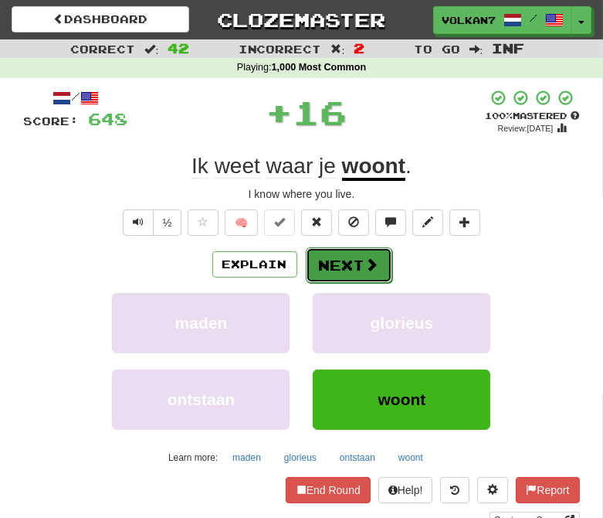
click at [358, 268] on button "Next" at bounding box center [349, 265] width 87 height 36
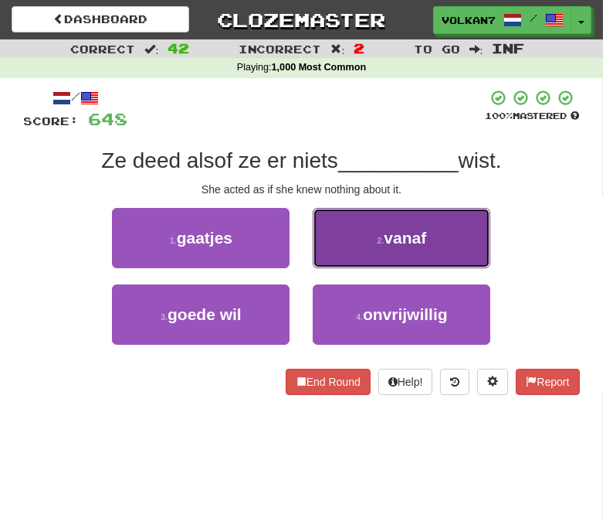
click at [381, 219] on button "2 . vanaf" at bounding box center [402, 238] width 178 height 60
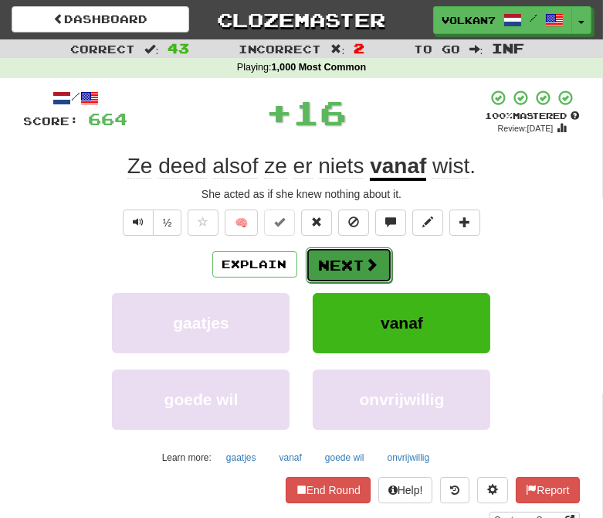
click at [354, 257] on button "Next" at bounding box center [349, 265] width 87 height 36
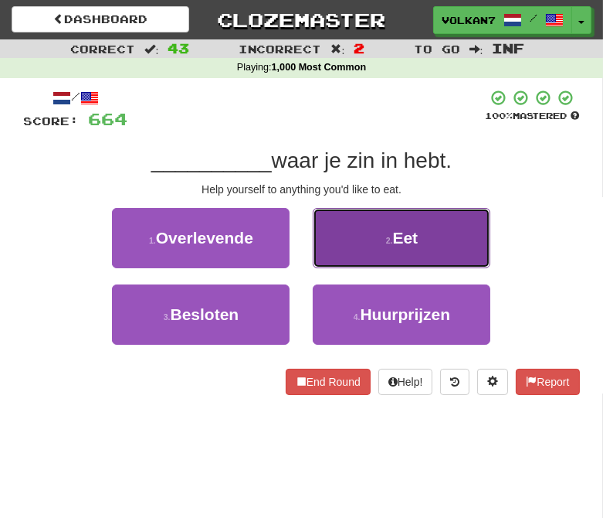
click at [357, 244] on button "2 . Eet" at bounding box center [402, 238] width 178 height 60
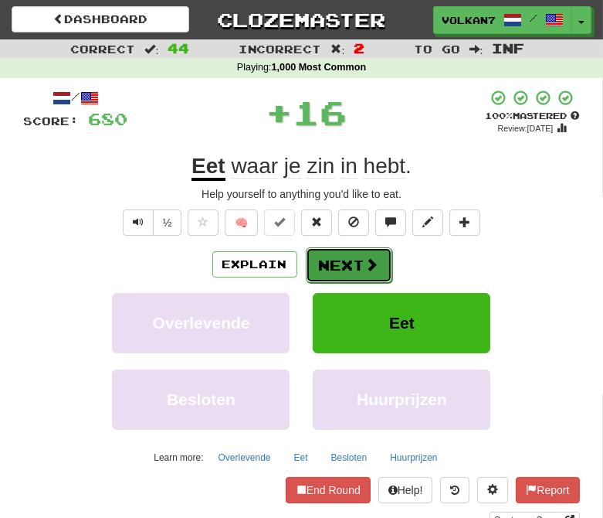
click at [353, 260] on button "Next" at bounding box center [349, 265] width 87 height 36
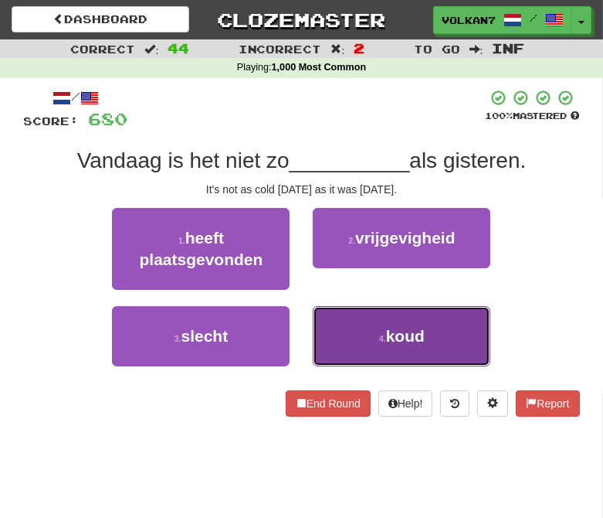
click at [364, 336] on button "4 . koud" at bounding box center [402, 336] width 178 height 60
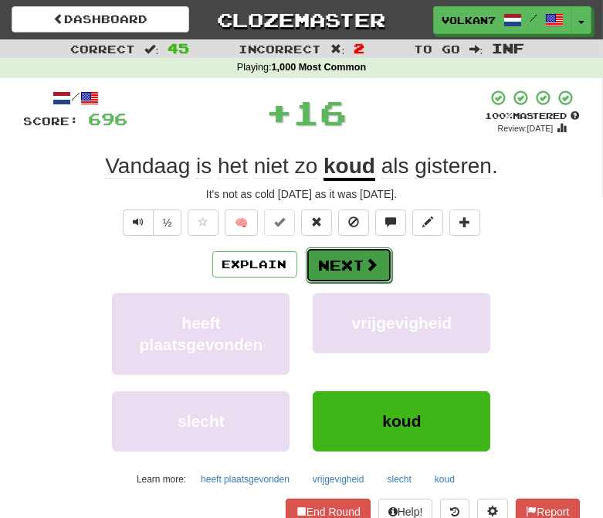
click at [345, 274] on button "Next" at bounding box center [349, 265] width 87 height 36
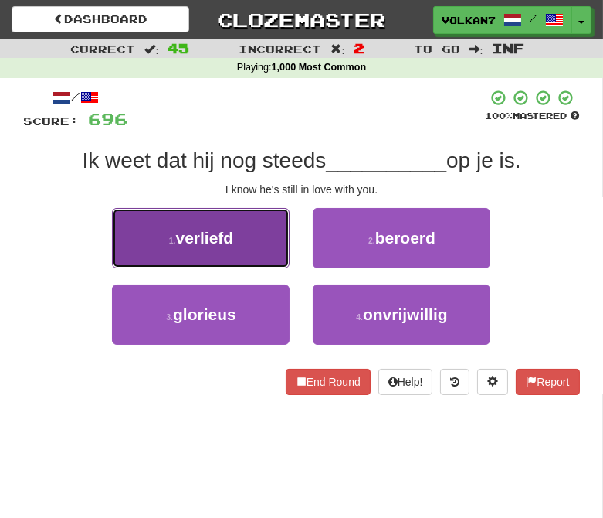
click at [217, 237] on span "verliefd" at bounding box center [205, 238] width 58 height 18
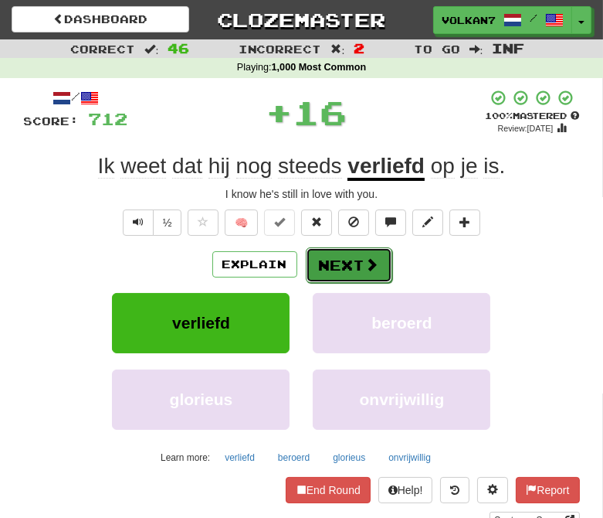
click at [365, 269] on span at bounding box center [372, 264] width 14 height 14
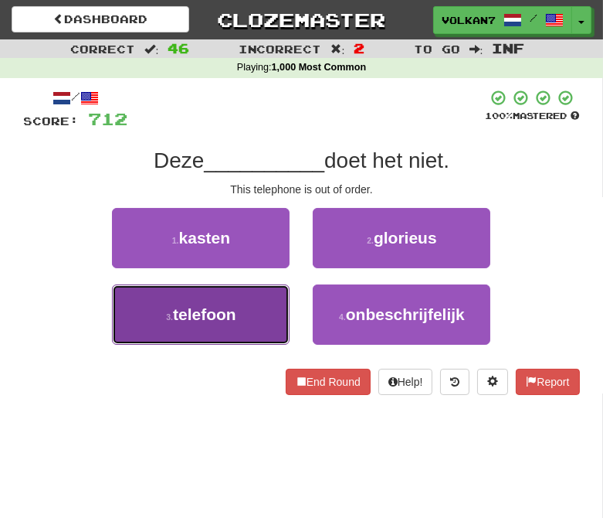
click at [209, 313] on span "telefoon" at bounding box center [204, 314] width 63 height 18
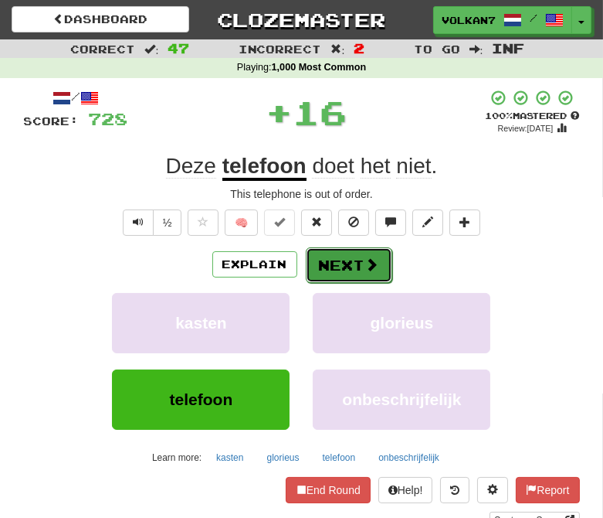
click at [345, 256] on button "Next" at bounding box center [349, 265] width 87 height 36
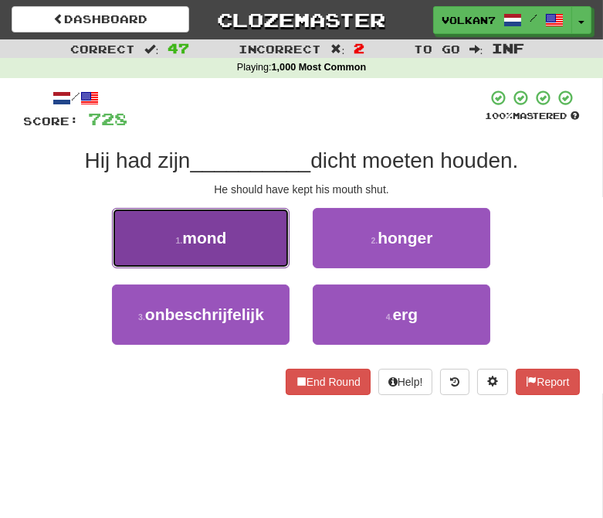
click at [243, 249] on button "1 . mond" at bounding box center [201, 238] width 178 height 60
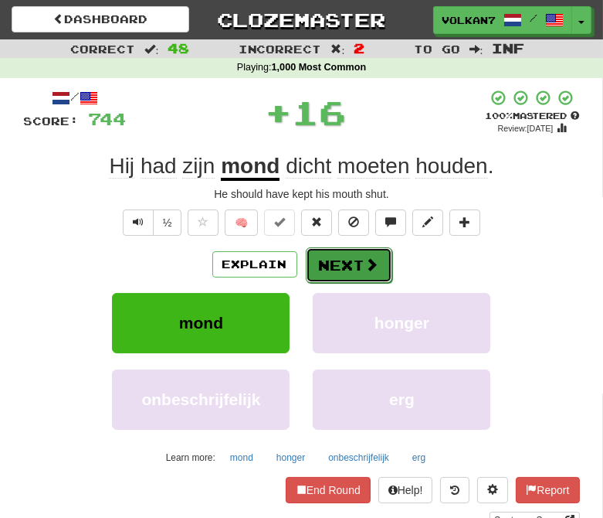
click at [334, 256] on button "Next" at bounding box center [349, 265] width 87 height 36
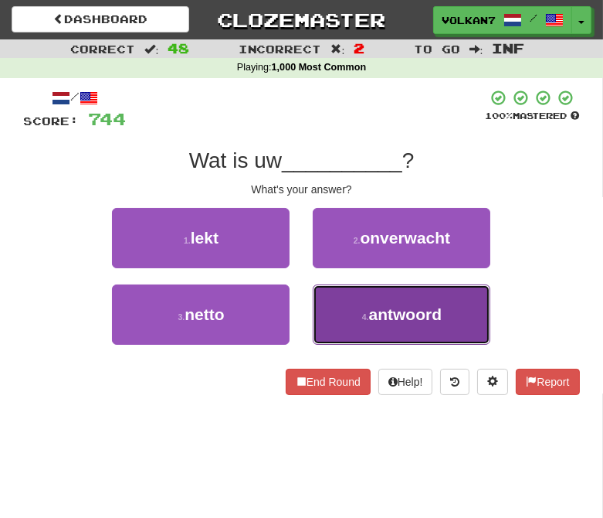
click at [374, 297] on button "4 . antwoord" at bounding box center [402, 314] width 178 height 60
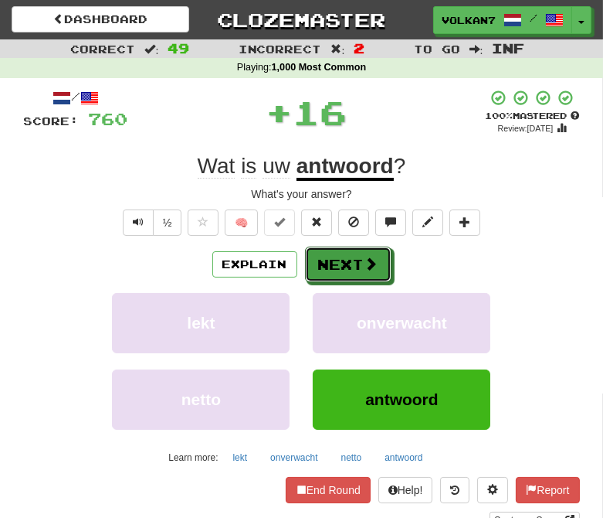
click at [341, 250] on button "Next" at bounding box center [348, 264] width 87 height 36
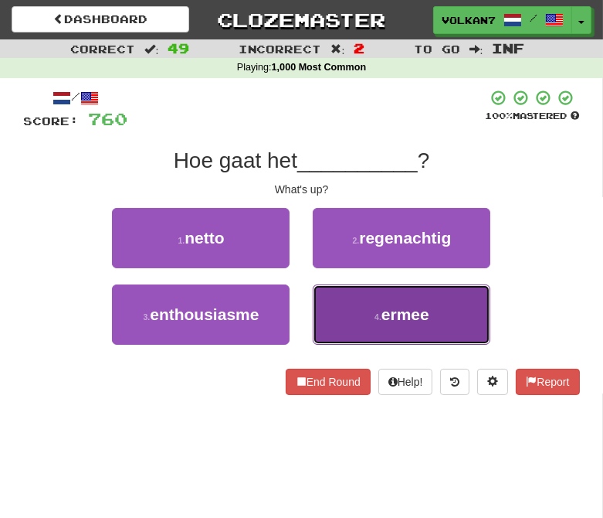
click at [397, 297] on button "4 . ermee" at bounding box center [402, 314] width 178 height 60
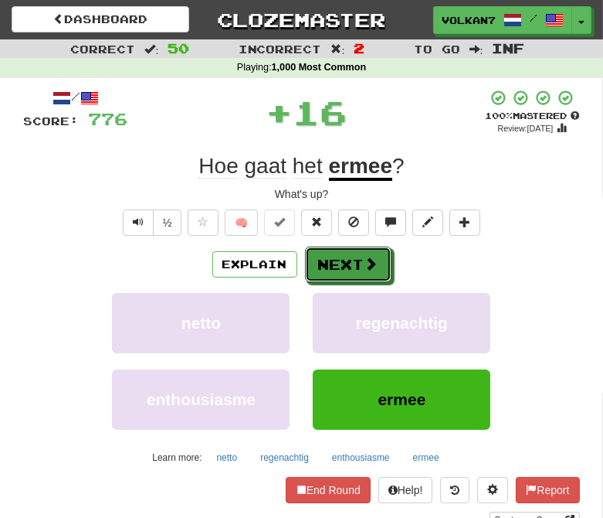
click at [353, 261] on button "Next" at bounding box center [348, 264] width 87 height 36
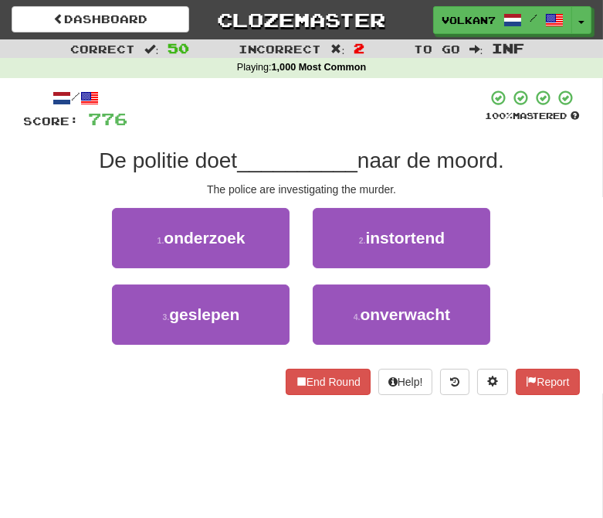
click at [352, 131] on div "/ Score: 776 100 % Mastered De politie doet __________ naar de moord. The polic…" at bounding box center [302, 242] width 556 height 306
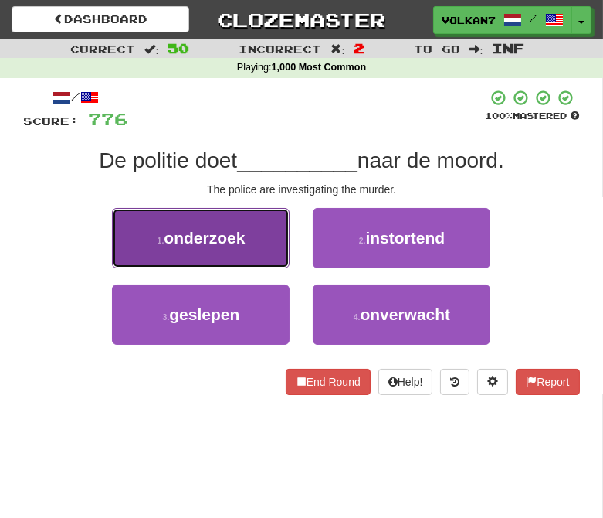
click at [238, 250] on button "1 . onderzoek" at bounding box center [201, 238] width 178 height 60
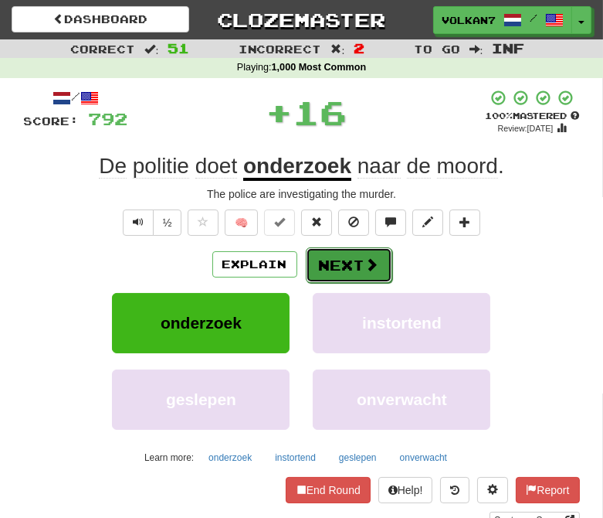
click at [348, 266] on button "Next" at bounding box center [349, 265] width 87 height 36
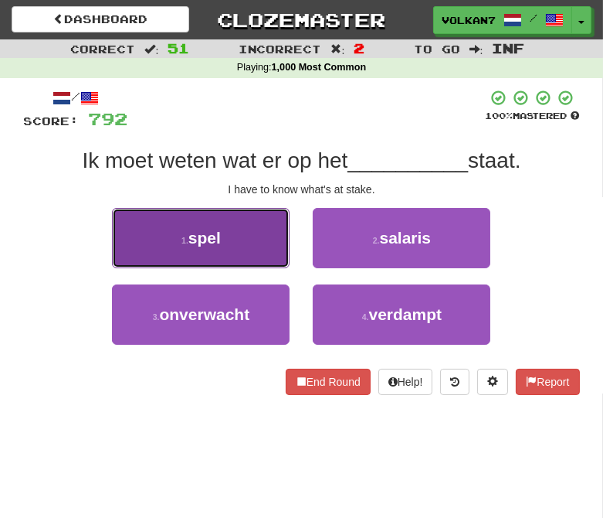
click at [241, 243] on button "1 . spel" at bounding box center [201, 238] width 178 height 60
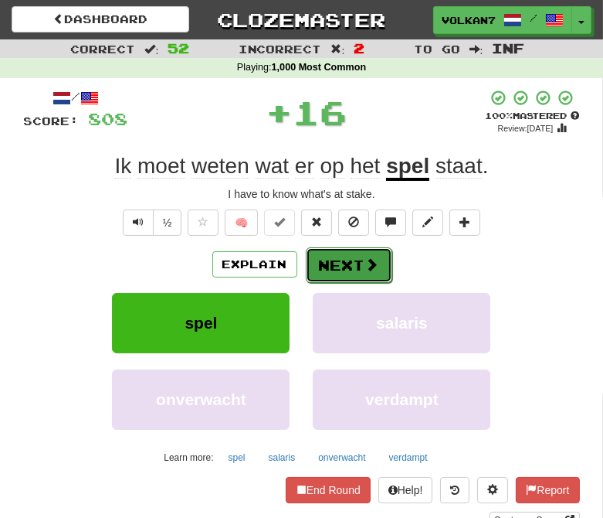
click at [314, 260] on button "Next" at bounding box center [349, 265] width 87 height 36
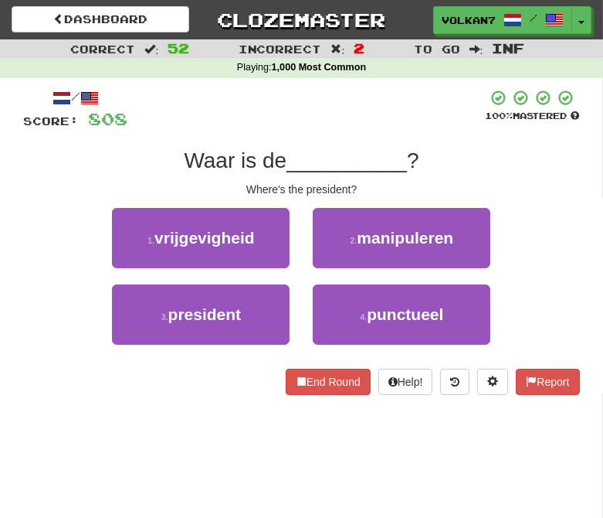
click at [338, 150] on span "__________" at bounding box center [347, 160] width 121 height 24
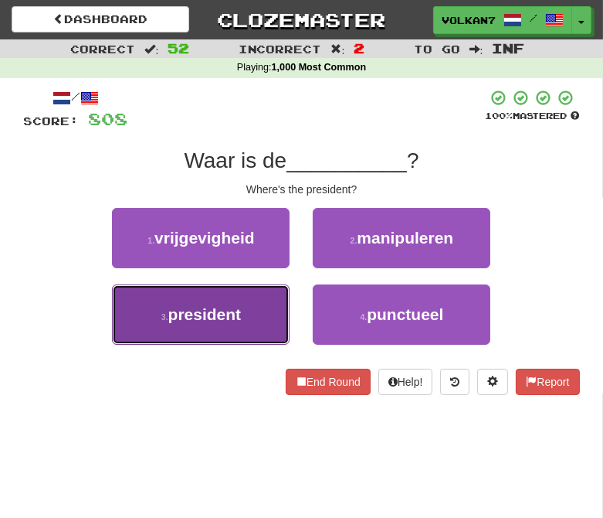
click at [243, 311] on button "3 . president" at bounding box center [201, 314] width 178 height 60
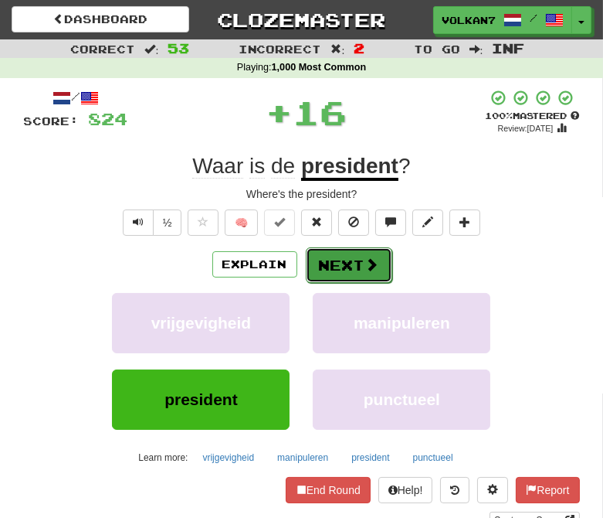
click at [338, 273] on button "Next" at bounding box center [349, 265] width 87 height 36
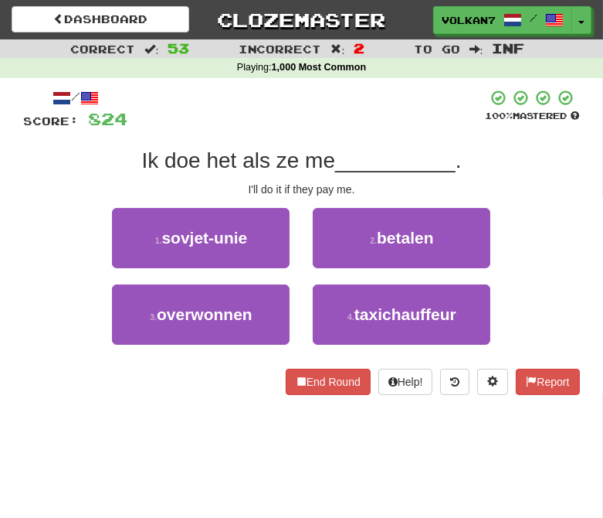
click at [341, 130] on div "/ Score: 824 100 % Mastered Ik doe het als ze me __________ . I'll do it if the…" at bounding box center [302, 242] width 556 height 306
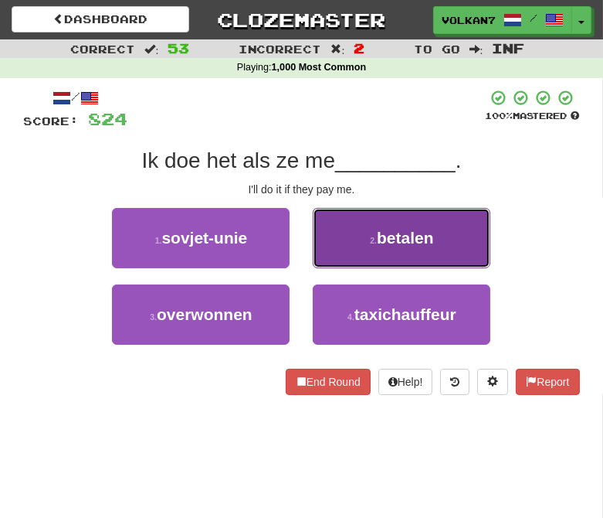
click at [355, 232] on button "2 . betalen" at bounding box center [402, 238] width 178 height 60
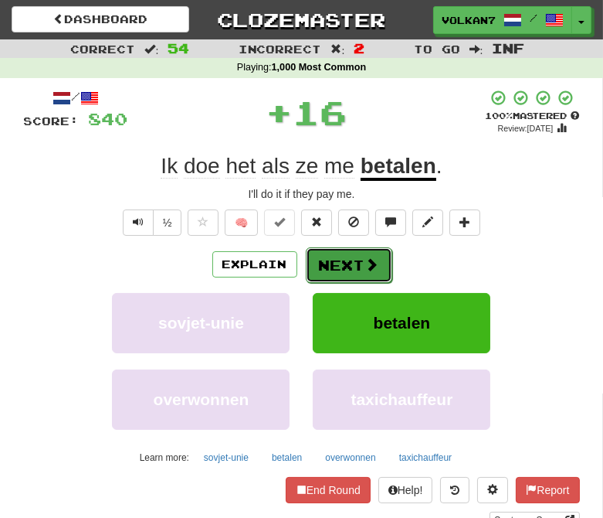
click at [350, 259] on button "Next" at bounding box center [349, 265] width 87 height 36
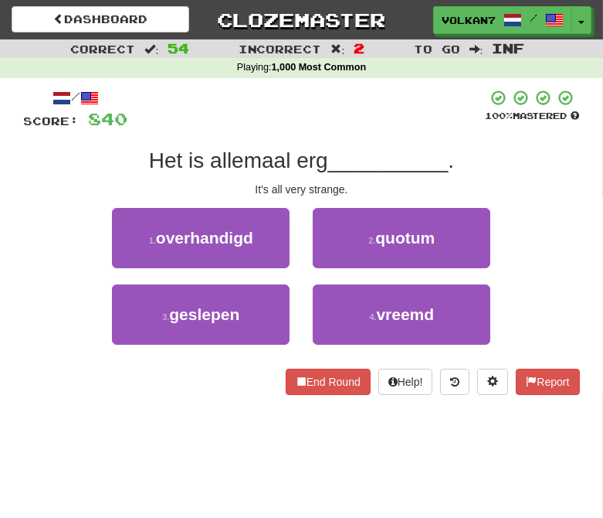
click at [362, 151] on span "__________" at bounding box center [388, 160] width 121 height 24
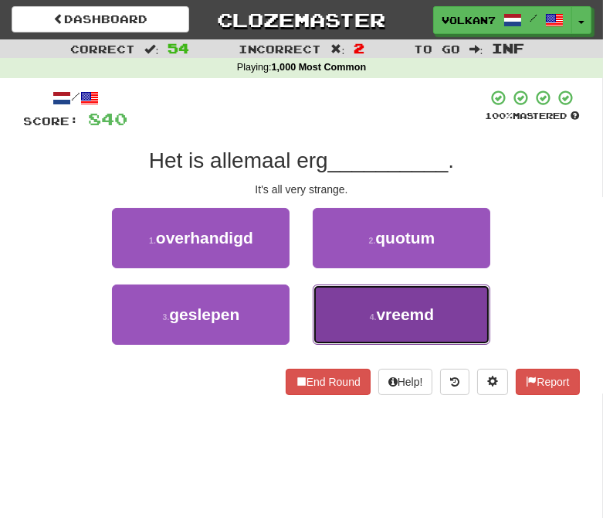
click at [379, 303] on button "4 . vreemd" at bounding box center [402, 314] width 178 height 60
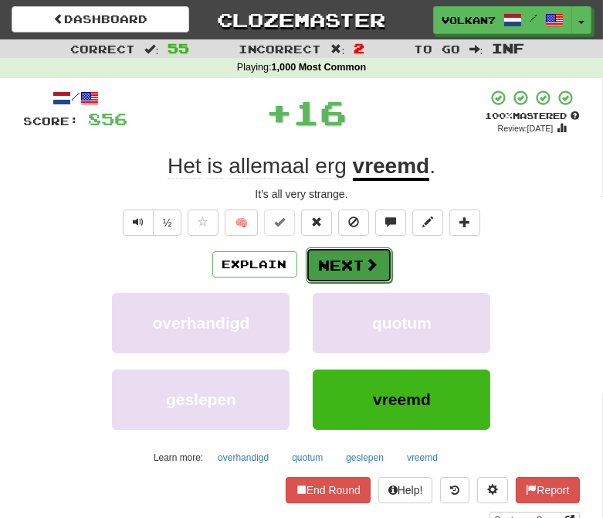
click at [359, 274] on button "Next" at bounding box center [349, 265] width 87 height 36
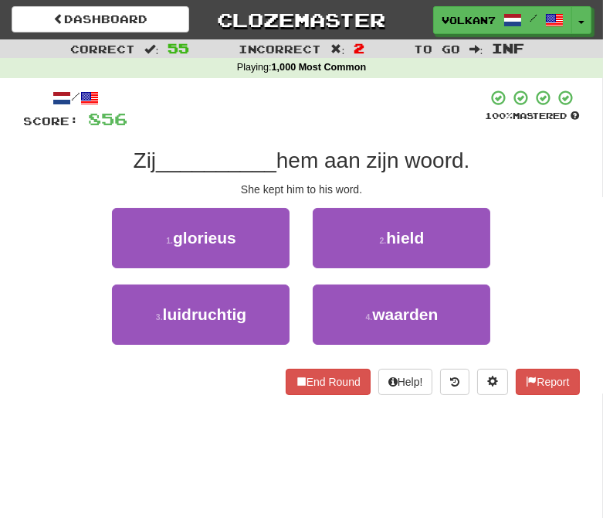
click at [368, 147] on div "Zij __________ hem aan zijn woord." at bounding box center [302, 161] width 556 height 28
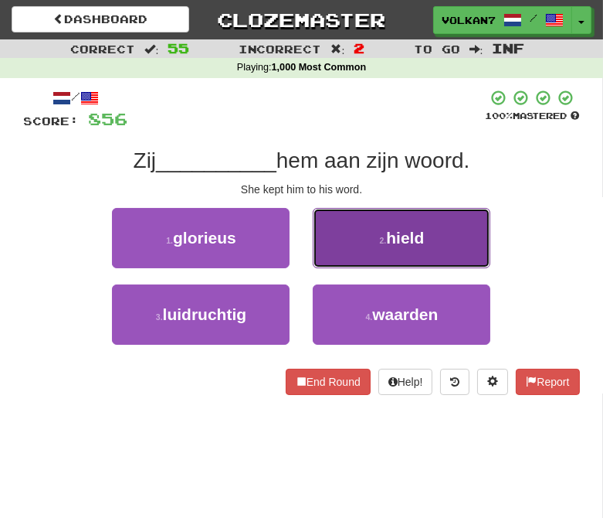
click at [353, 250] on button "2 . hield" at bounding box center [402, 238] width 178 height 60
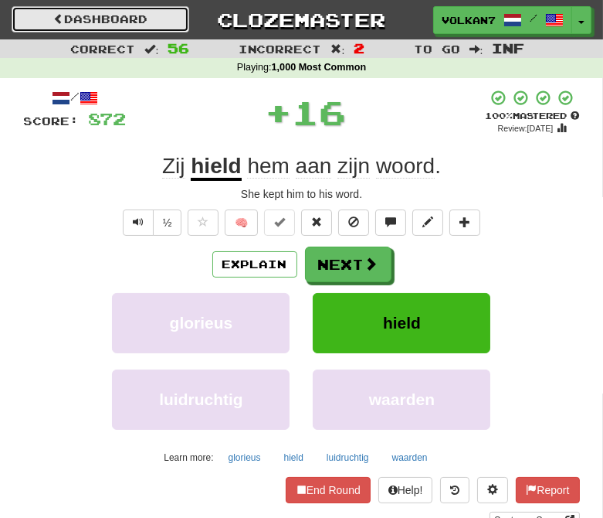
click at [141, 25] on link "Dashboard" at bounding box center [101, 19] width 178 height 26
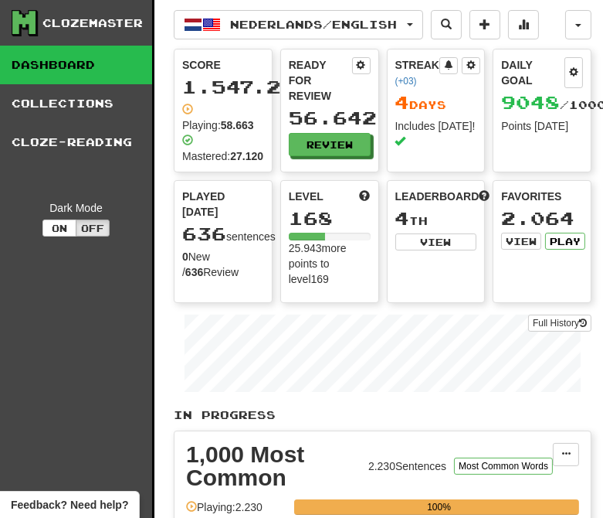
click at [57, 95] on link "Collections" at bounding box center [76, 103] width 152 height 39
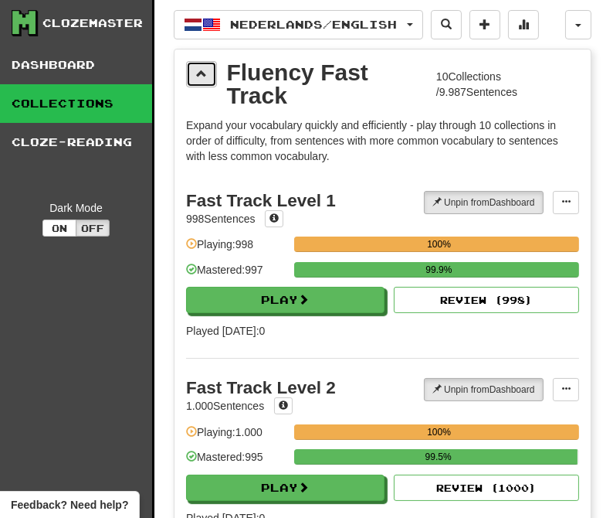
click at [201, 76] on span at bounding box center [201, 73] width 11 height 11
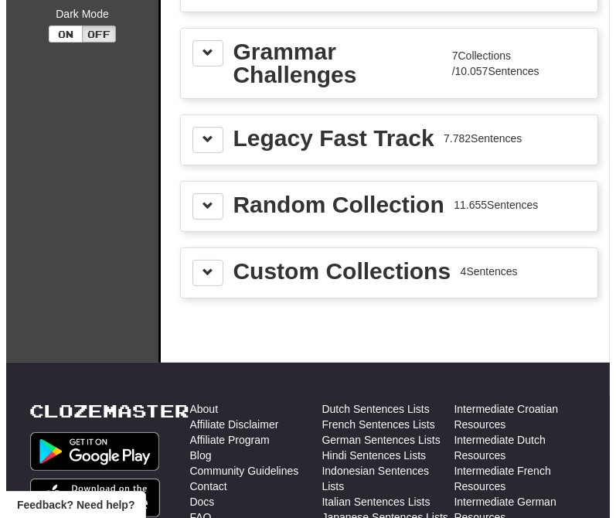
scroll to position [172, 0]
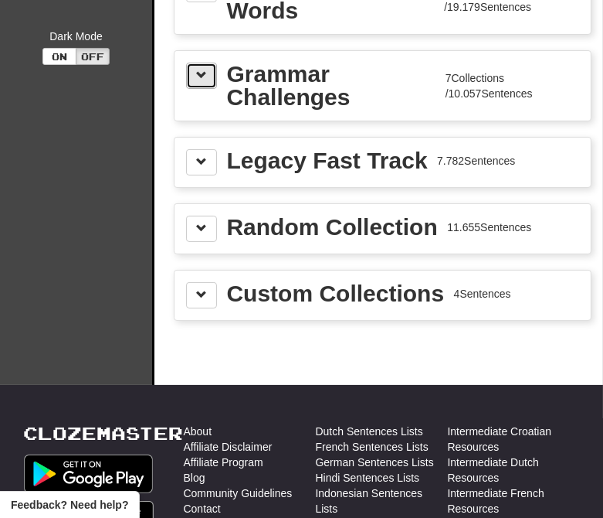
click at [205, 81] on button at bounding box center [201, 76] width 31 height 26
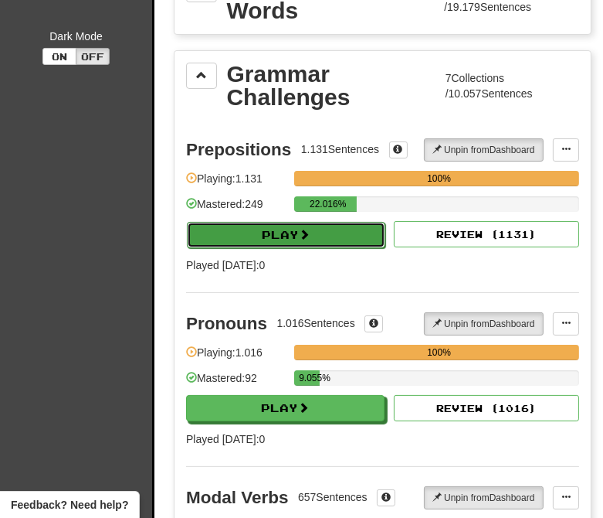
click at [330, 241] on button "Play" at bounding box center [286, 235] width 199 height 26
select select "********"
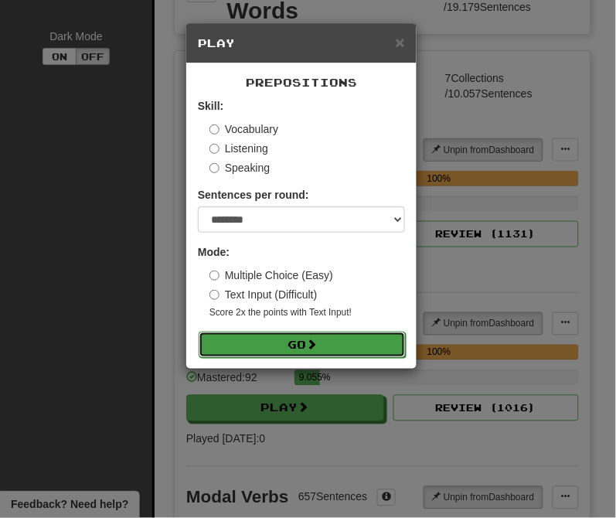
click at [331, 340] on button "Go" at bounding box center [302, 344] width 207 height 26
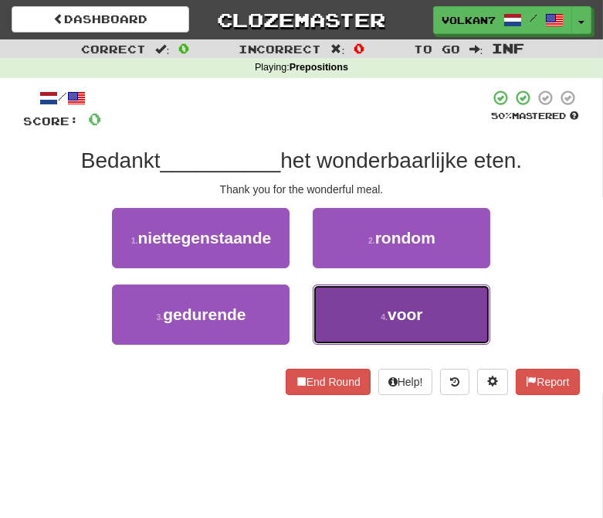
click at [373, 325] on button "4 . voor" at bounding box center [402, 314] width 178 height 60
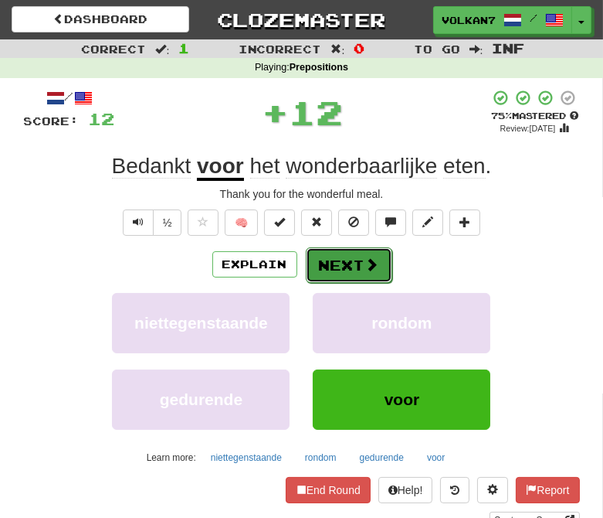
click at [345, 274] on button "Next" at bounding box center [349, 265] width 87 height 36
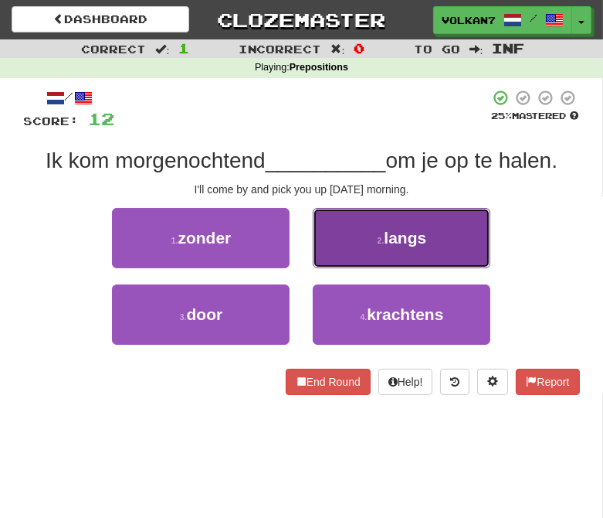
click at [399, 225] on button "2 . langs" at bounding box center [402, 238] width 178 height 60
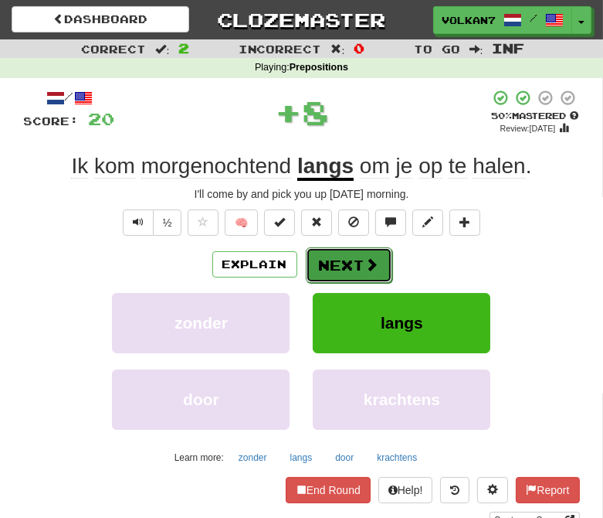
click at [360, 251] on button "Next" at bounding box center [349, 265] width 87 height 36
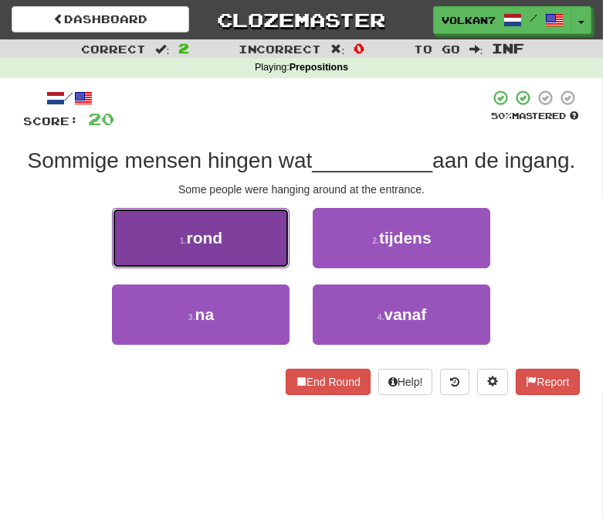
click at [212, 246] on span "rond" at bounding box center [205, 238] width 36 height 18
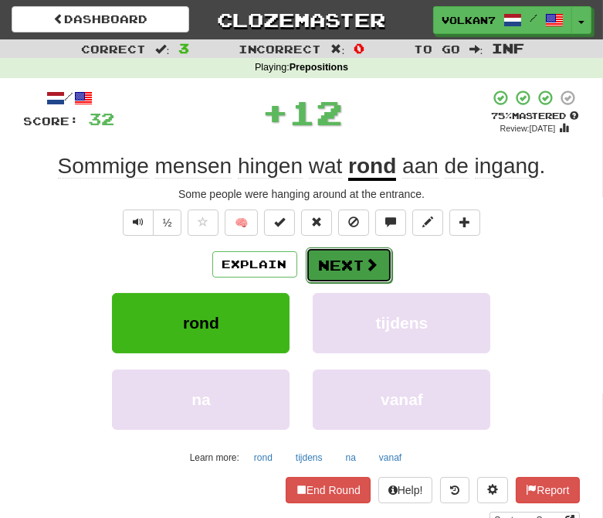
click at [352, 265] on button "Next" at bounding box center [349, 265] width 87 height 36
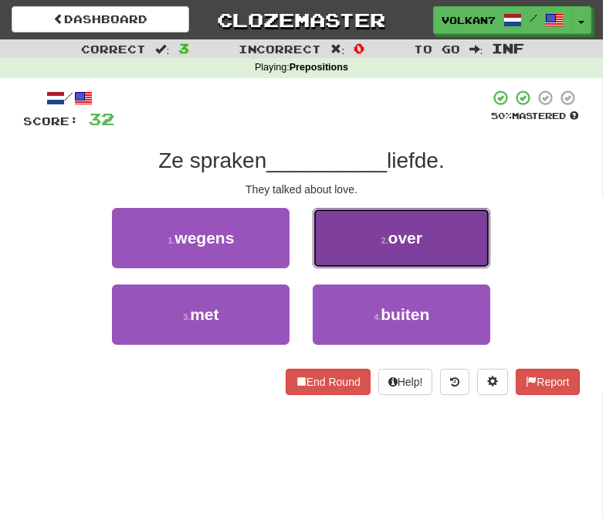
click at [382, 229] on button "2 . over" at bounding box center [402, 238] width 178 height 60
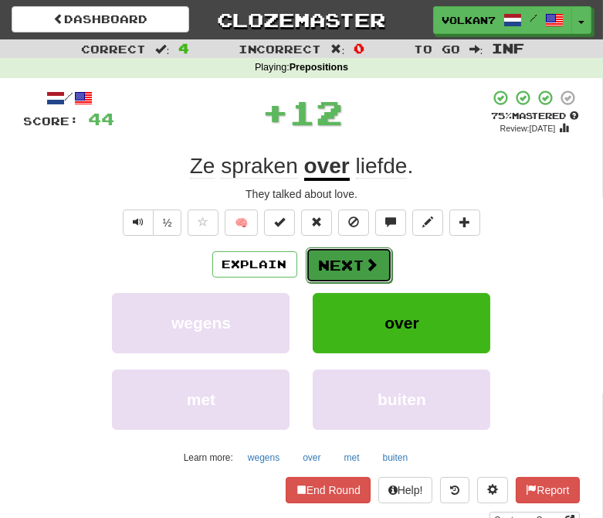
click at [366, 255] on button "Next" at bounding box center [349, 265] width 87 height 36
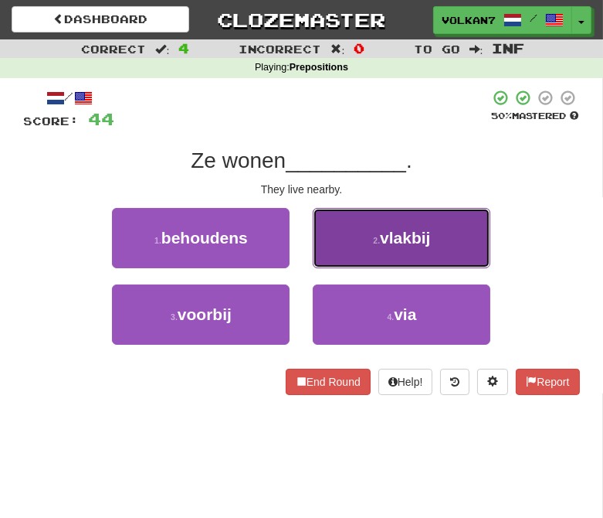
click at [362, 246] on button "2 . vlakbij" at bounding box center [402, 238] width 178 height 60
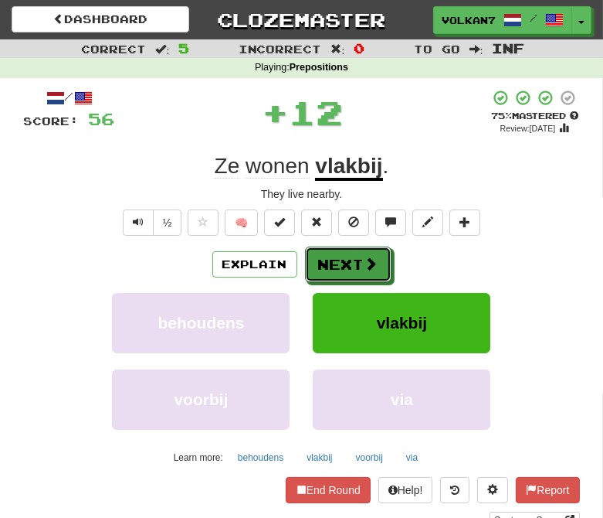
click at [353, 257] on button "Next" at bounding box center [348, 264] width 87 height 36
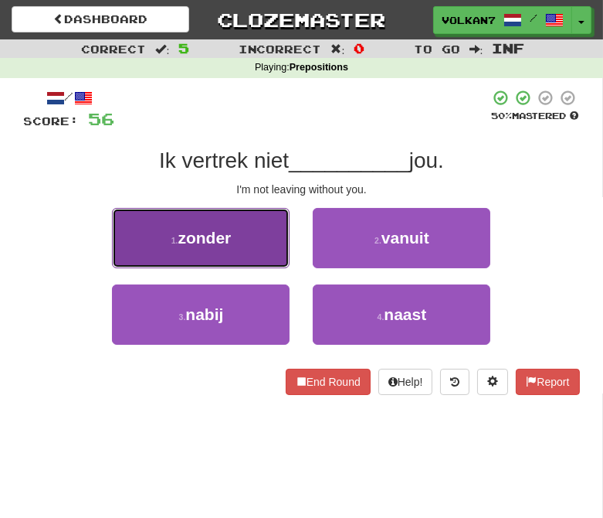
click at [230, 243] on span "zonder" at bounding box center [204, 238] width 53 height 18
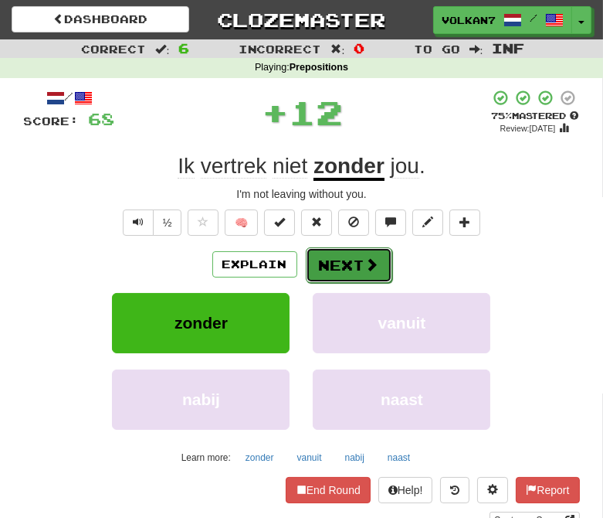
click at [360, 260] on button "Next" at bounding box center [349, 265] width 87 height 36
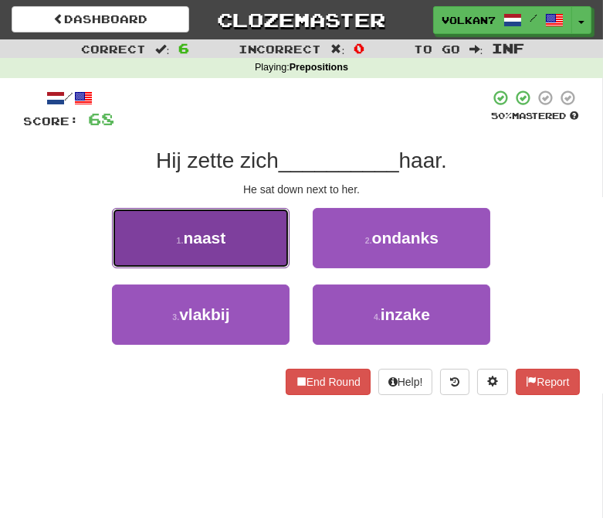
click at [229, 233] on button "1 . naast" at bounding box center [201, 238] width 178 height 60
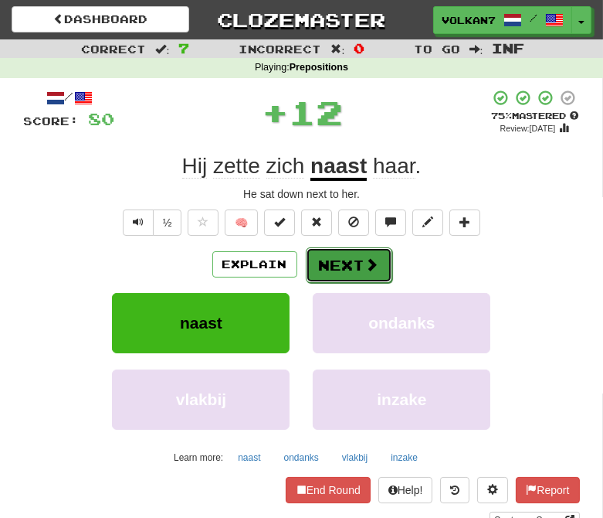
click at [345, 257] on button "Next" at bounding box center [349, 265] width 87 height 36
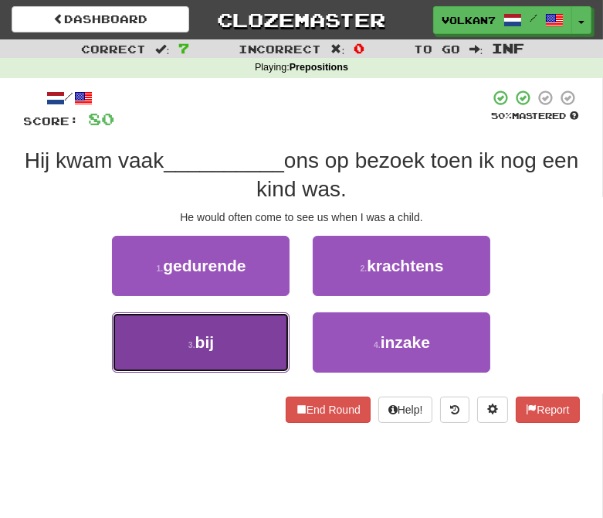
click at [243, 353] on button "3 . bij" at bounding box center [201, 342] width 178 height 60
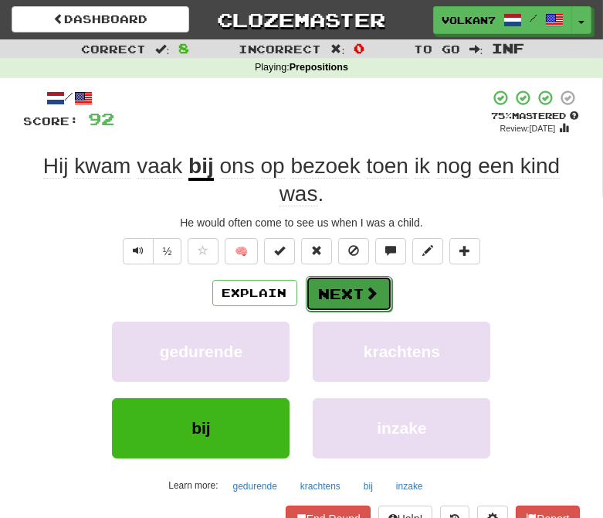
click at [376, 294] on span at bounding box center [372, 293] width 14 height 14
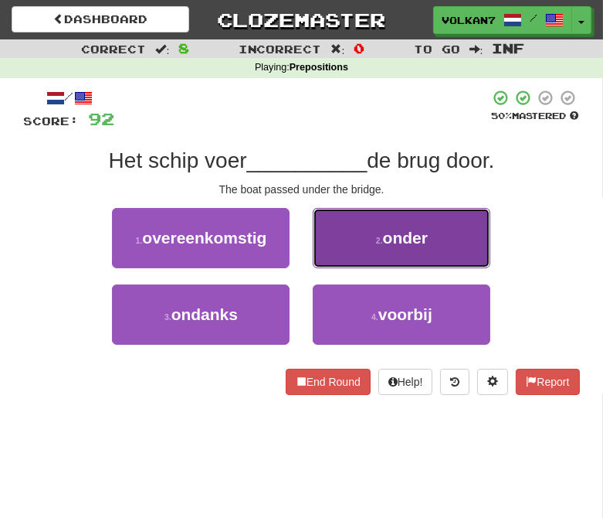
click at [377, 237] on small "2 ." at bounding box center [379, 240] width 7 height 9
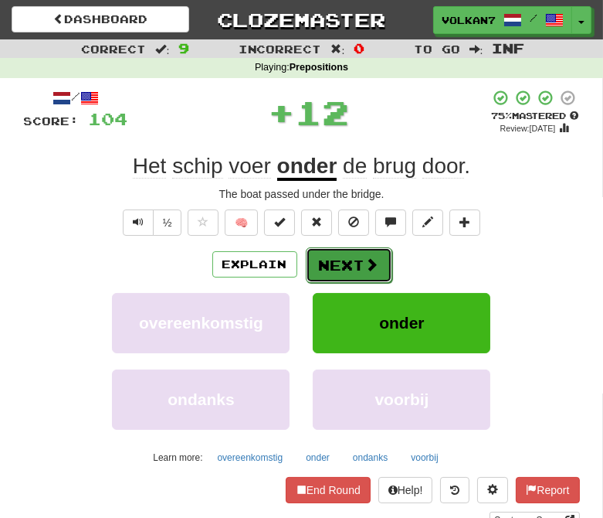
click at [362, 253] on button "Next" at bounding box center [349, 265] width 87 height 36
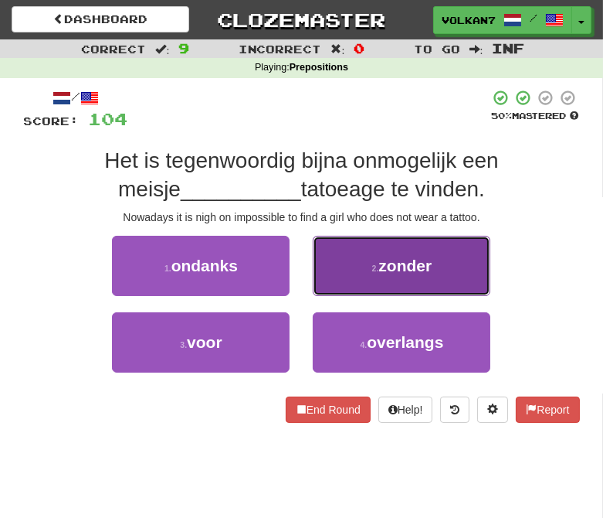
click at [366, 267] on button "2 . zonder" at bounding box center [402, 266] width 178 height 60
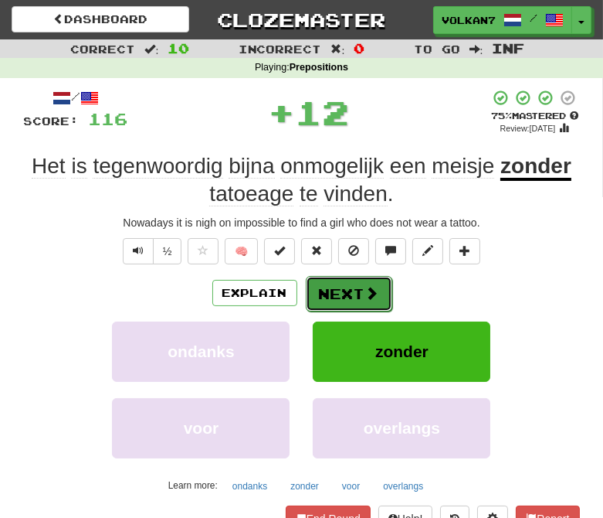
click at [348, 291] on button "Next" at bounding box center [349, 294] width 87 height 36
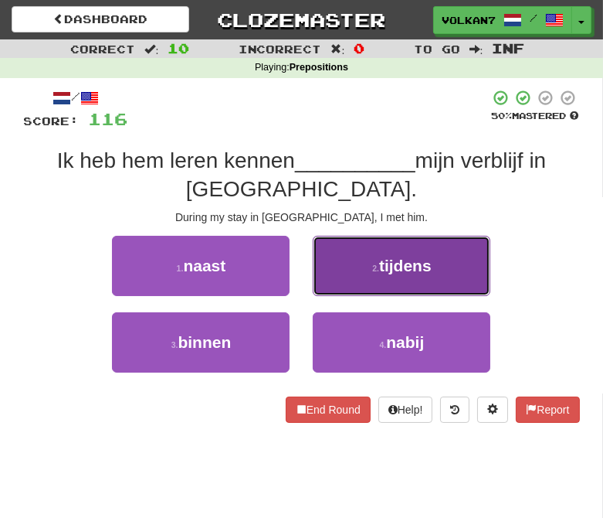
click at [396, 260] on span "tijdens" at bounding box center [405, 266] width 53 height 18
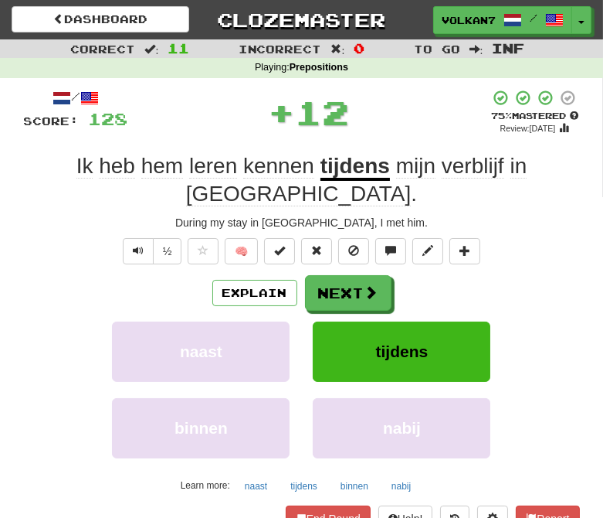
click at [328, 283] on div "Explain Next naast tijdens binnen nabij Learn more: naast tijdens binnen nabij" at bounding box center [302, 386] width 556 height 223
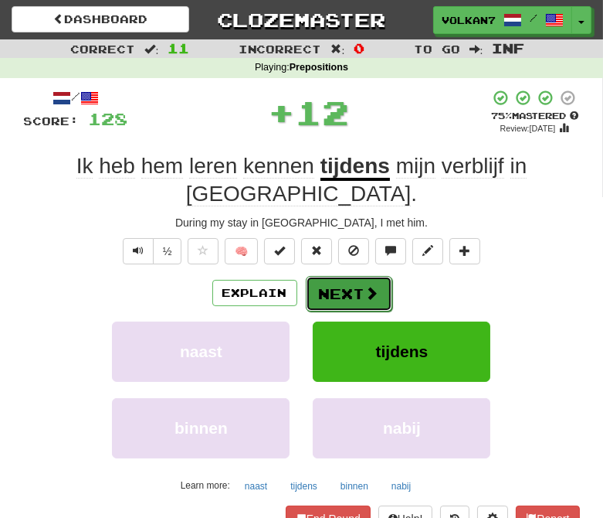
click at [328, 276] on button "Next" at bounding box center [349, 294] width 87 height 36
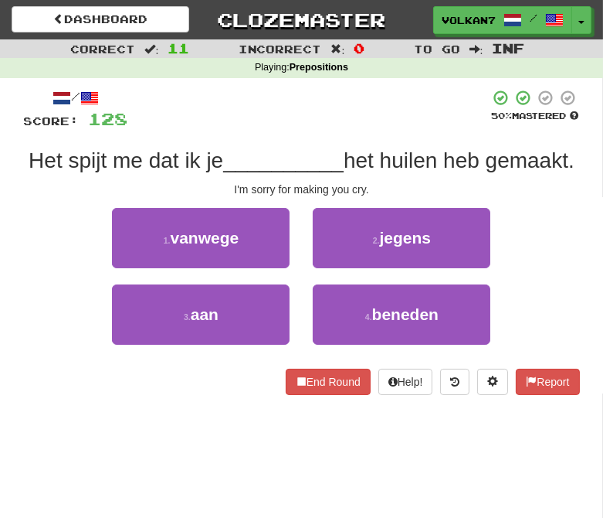
click at [338, 111] on div at bounding box center [309, 110] width 362 height 42
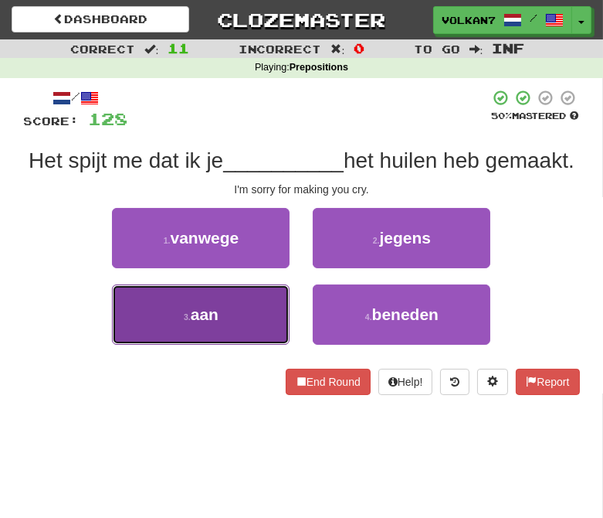
click at [248, 328] on button "3 . aan" at bounding box center [201, 314] width 178 height 60
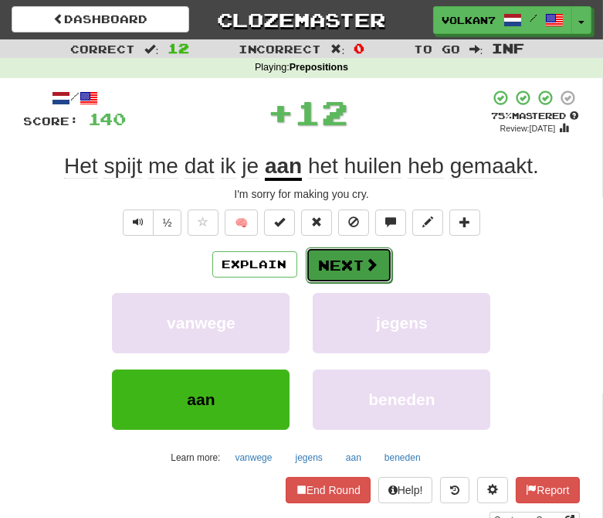
click at [328, 260] on button "Next" at bounding box center [349, 265] width 87 height 36
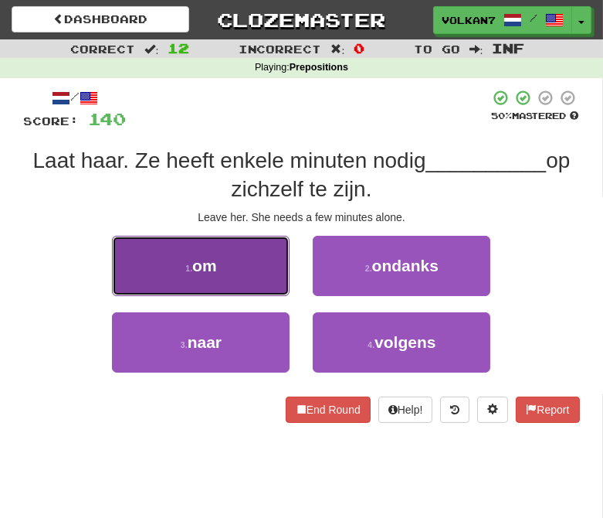
click at [248, 253] on button "1 . om" at bounding box center [201, 266] width 178 height 60
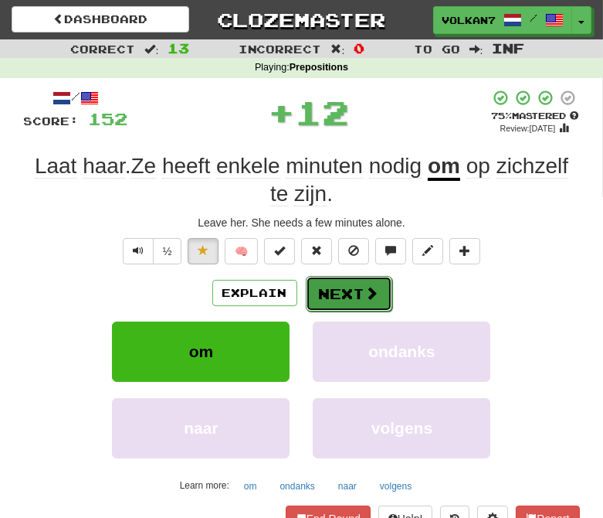
click at [349, 287] on button "Next" at bounding box center [349, 294] width 87 height 36
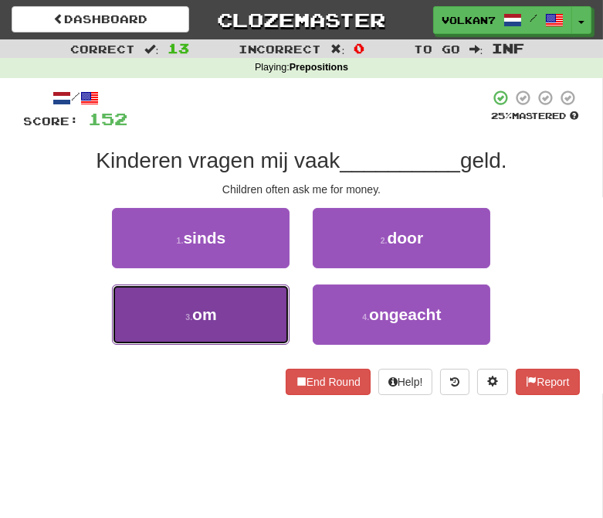
click at [228, 331] on button "3 . om" at bounding box center [201, 314] width 178 height 60
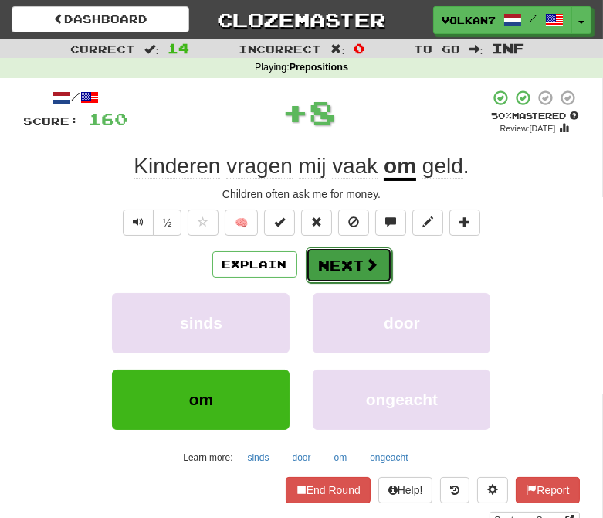
click at [341, 267] on button "Next" at bounding box center [349, 265] width 87 height 36
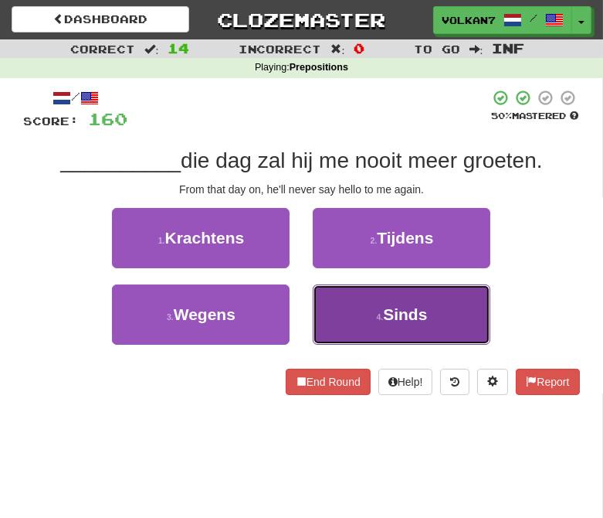
click at [399, 318] on span "Sinds" at bounding box center [405, 314] width 44 height 18
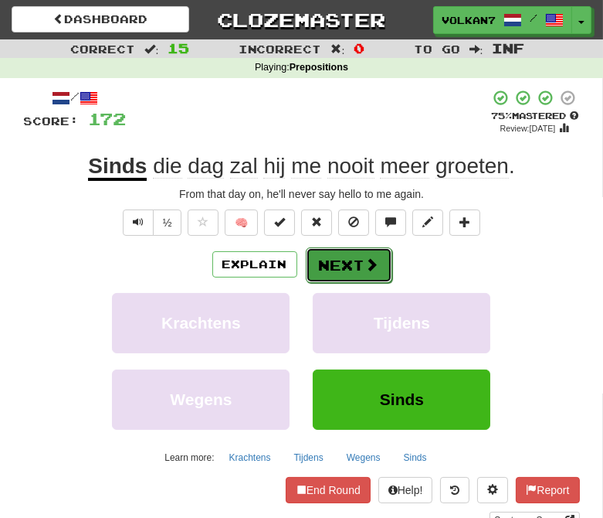
click at [365, 257] on span at bounding box center [372, 264] width 14 height 14
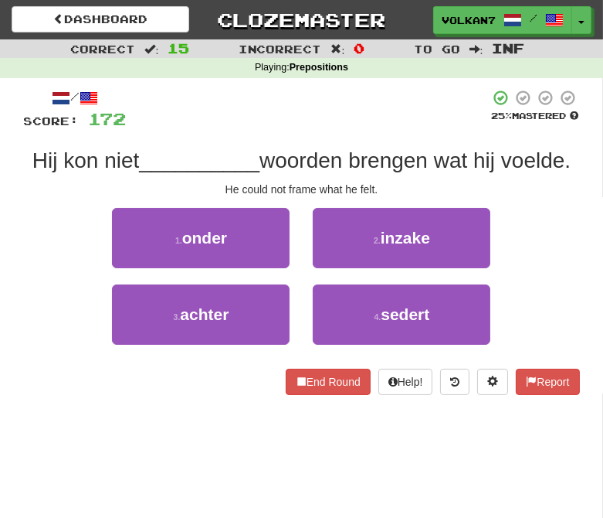
click at [364, 117] on div at bounding box center [309, 110] width 364 height 42
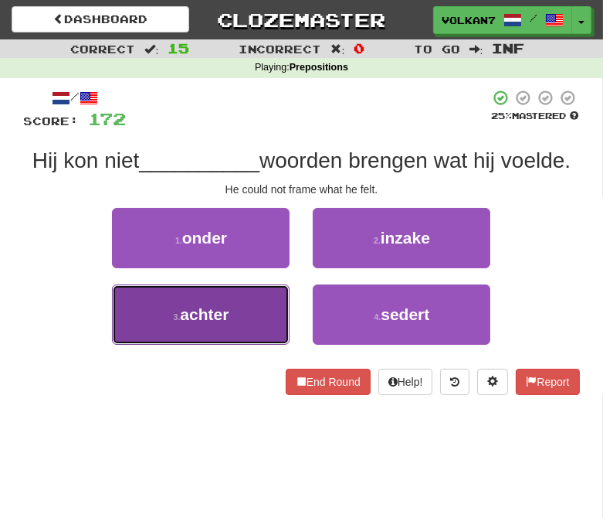
click at [246, 305] on button "3 . achter" at bounding box center [201, 314] width 178 height 60
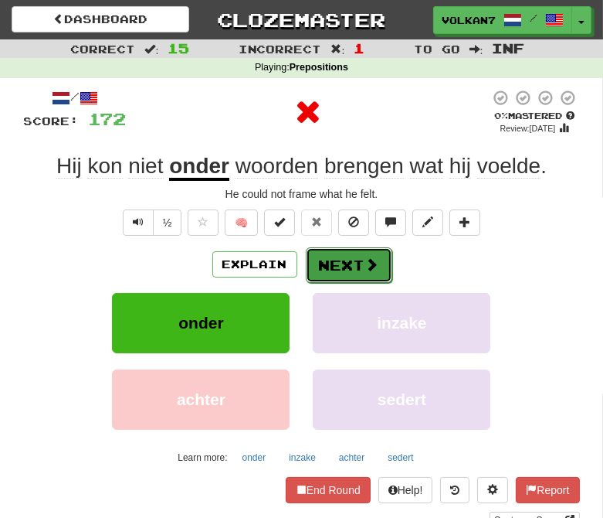
click at [336, 261] on button "Next" at bounding box center [349, 265] width 87 height 36
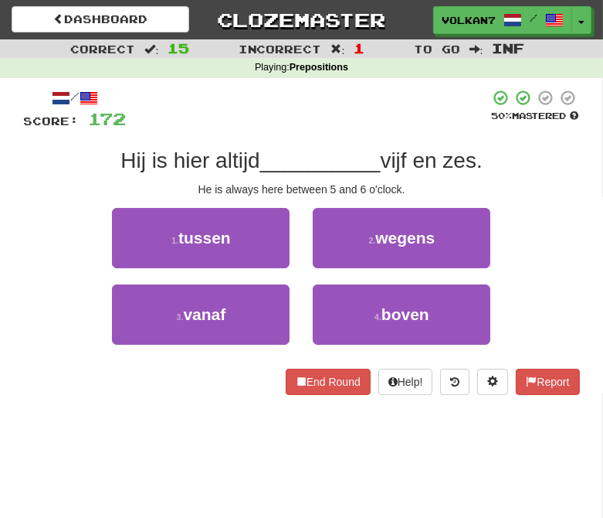
click at [354, 110] on div at bounding box center [309, 110] width 364 height 42
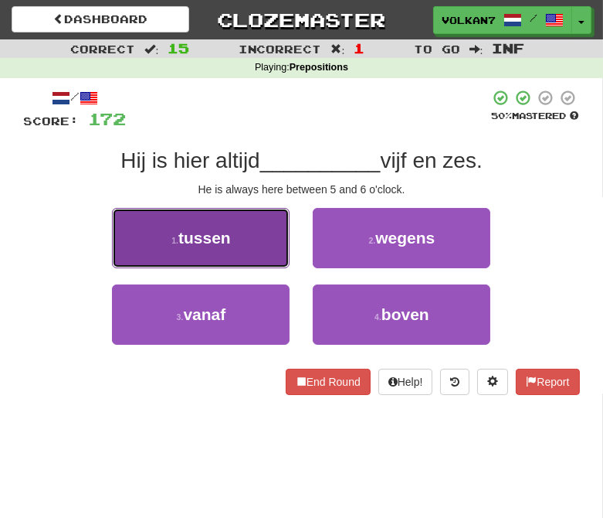
click at [216, 240] on span "tussen" at bounding box center [204, 238] width 53 height 18
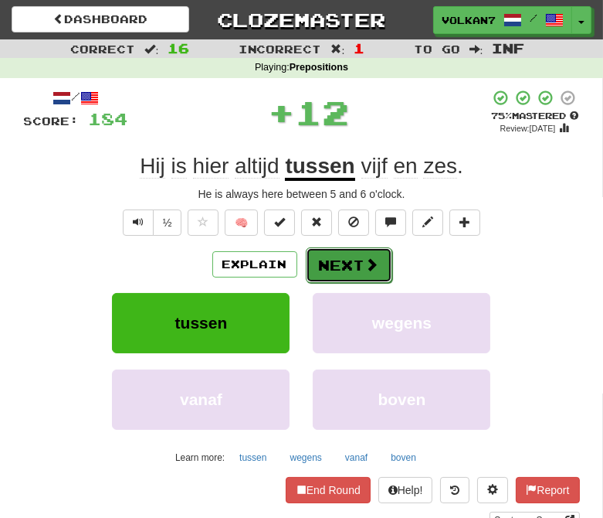
click at [338, 261] on button "Next" at bounding box center [349, 265] width 87 height 36
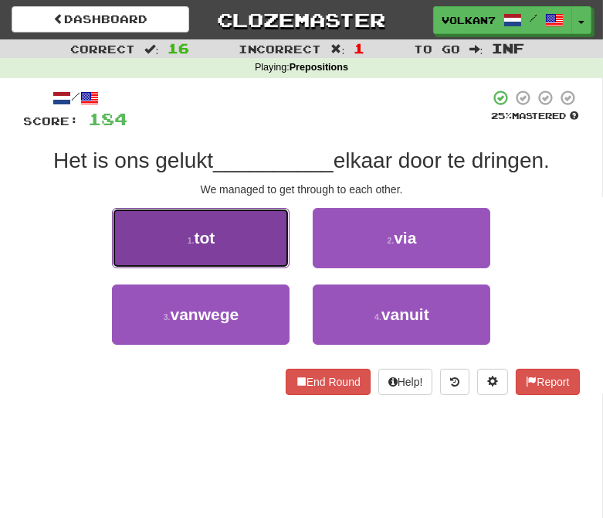
click at [240, 235] on button "1 . tot" at bounding box center [201, 238] width 178 height 60
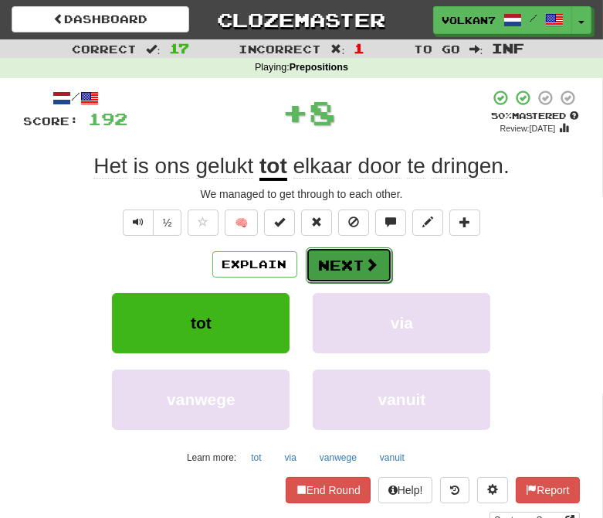
click at [361, 260] on button "Next" at bounding box center [349, 265] width 87 height 36
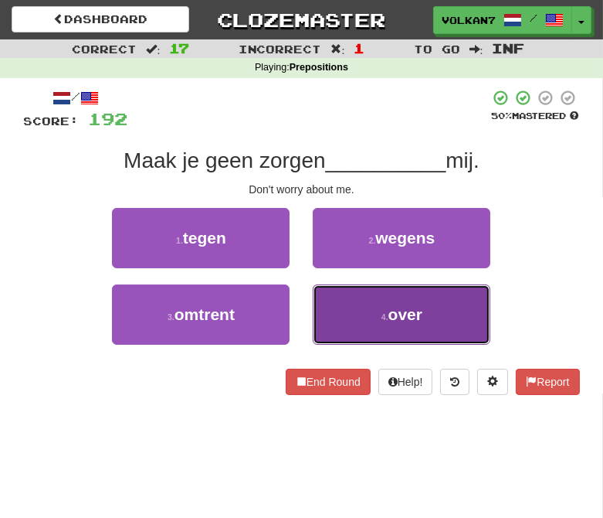
click at [352, 315] on button "4 . over" at bounding box center [402, 314] width 178 height 60
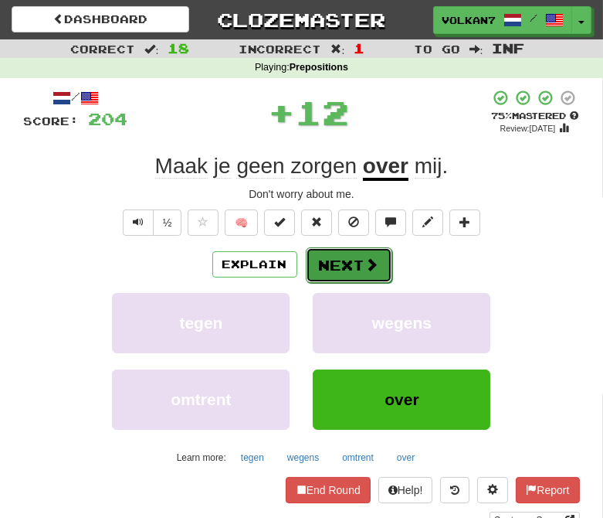
click at [348, 265] on button "Next" at bounding box center [349, 265] width 87 height 36
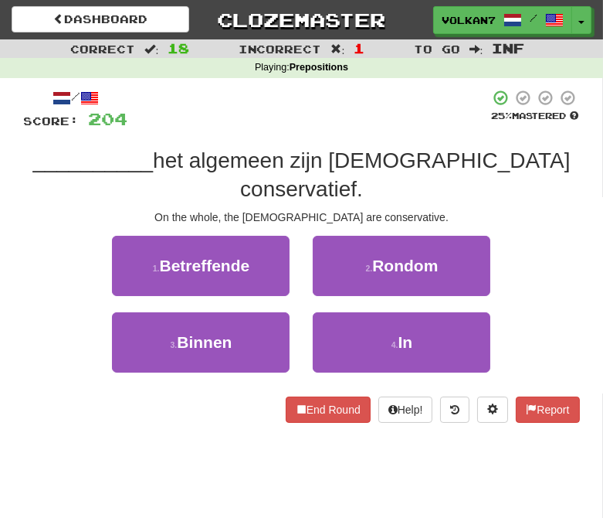
click at [348, 127] on div at bounding box center [309, 110] width 362 height 42
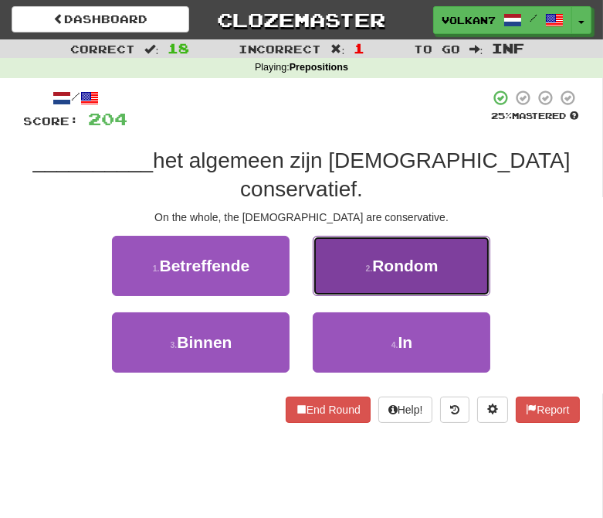
click at [384, 253] on button "2 . Rondom" at bounding box center [402, 266] width 178 height 60
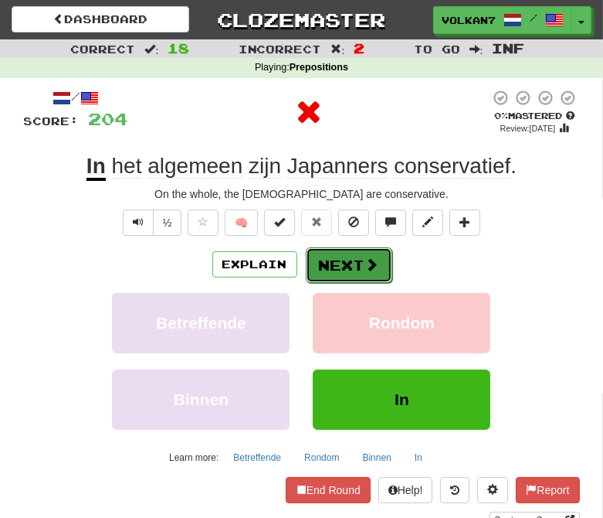
click at [357, 259] on button "Next" at bounding box center [349, 265] width 87 height 36
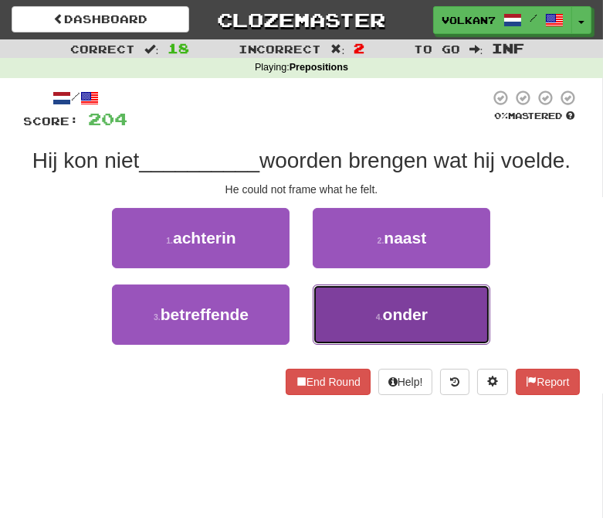
click at [386, 311] on span "onder" at bounding box center [405, 314] width 45 height 18
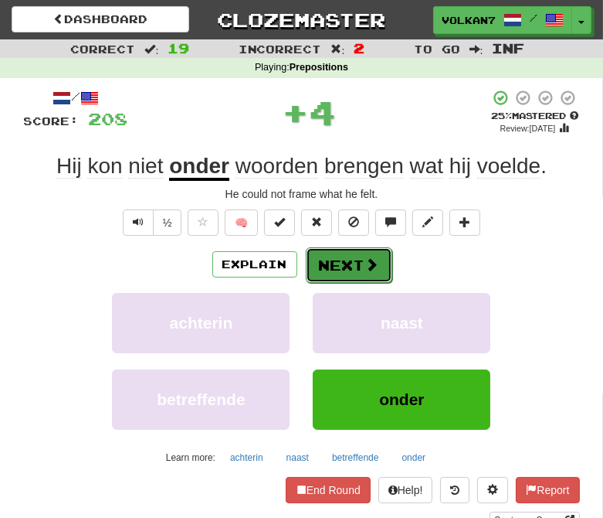
click at [364, 253] on button "Next" at bounding box center [349, 265] width 87 height 36
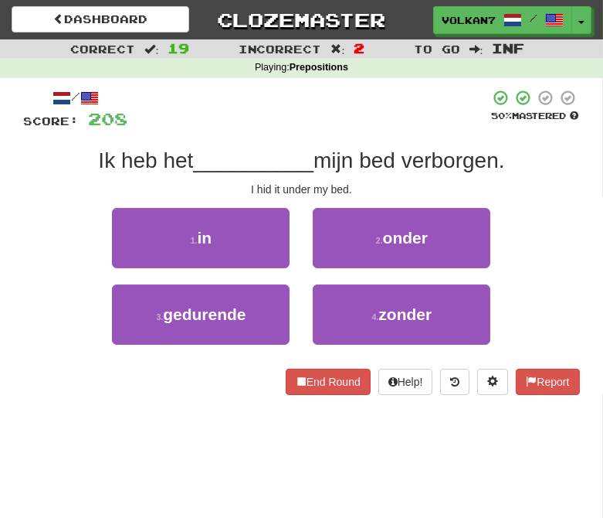
click at [366, 128] on div at bounding box center [309, 110] width 362 height 42
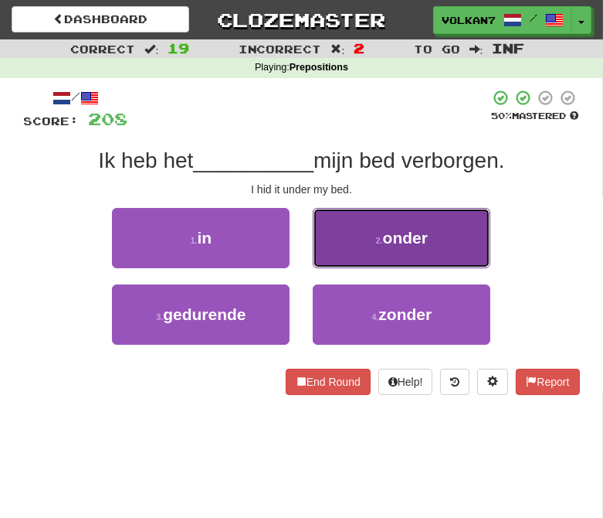
click at [390, 235] on span "onder" at bounding box center [405, 238] width 45 height 18
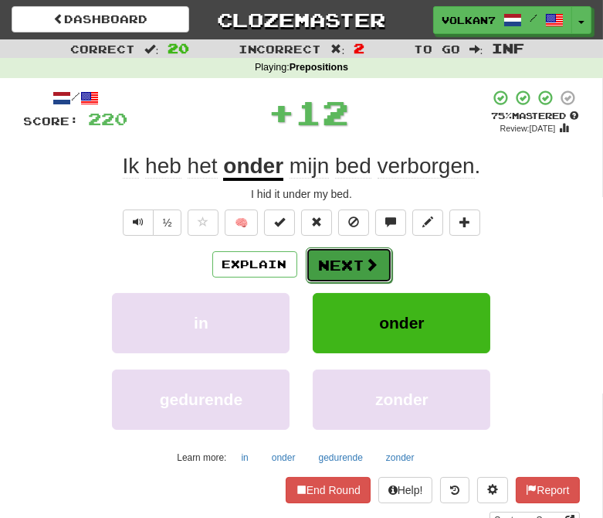
click at [365, 260] on span at bounding box center [372, 264] width 14 height 14
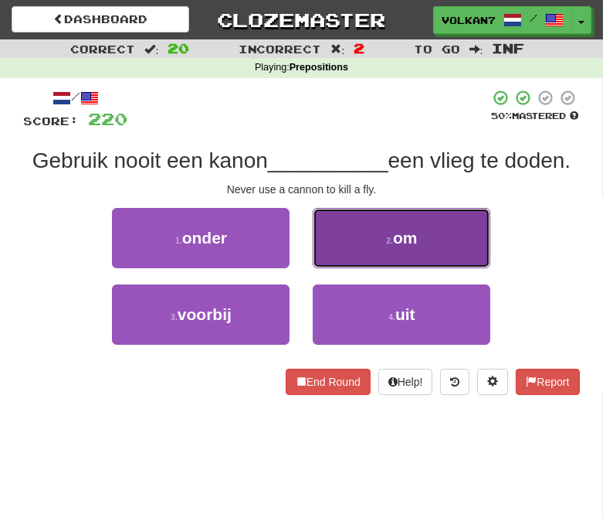
click at [396, 238] on span "om" at bounding box center [405, 238] width 25 height 18
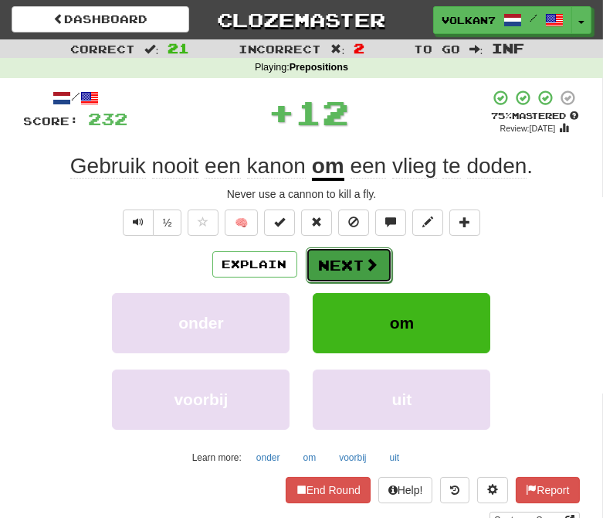
click at [342, 271] on button "Next" at bounding box center [349, 265] width 87 height 36
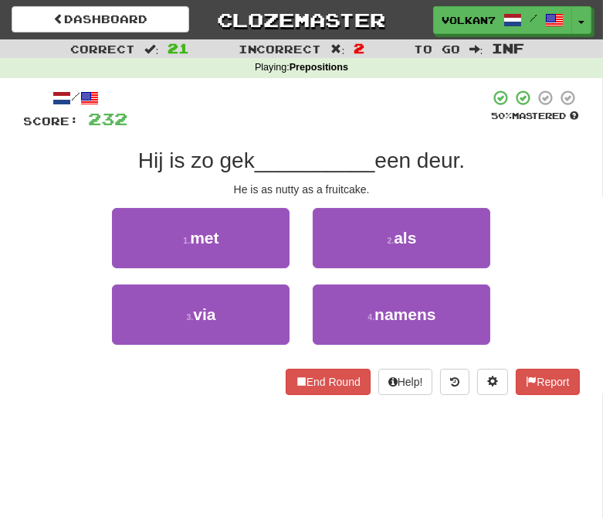
click at [344, 128] on div at bounding box center [309, 110] width 362 height 42
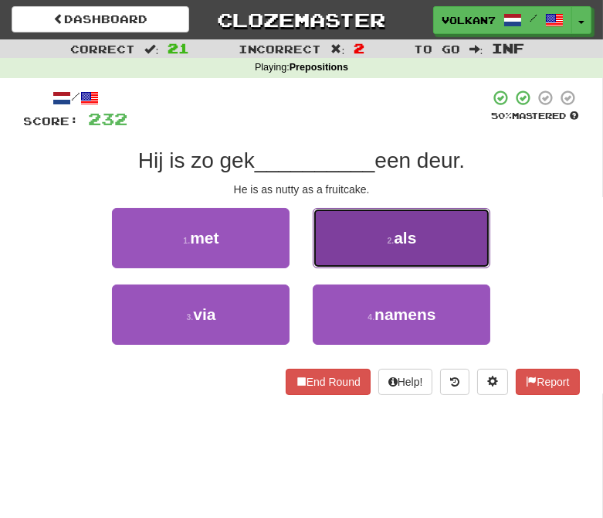
click at [358, 219] on button "2 . als" at bounding box center [402, 238] width 178 height 60
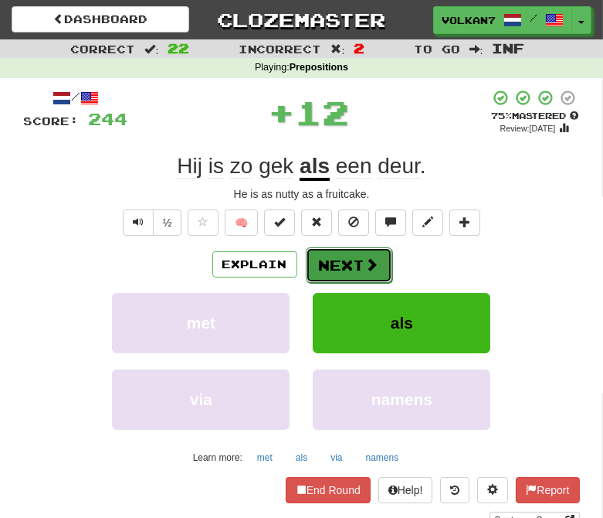
click at [341, 258] on button "Next" at bounding box center [349, 265] width 87 height 36
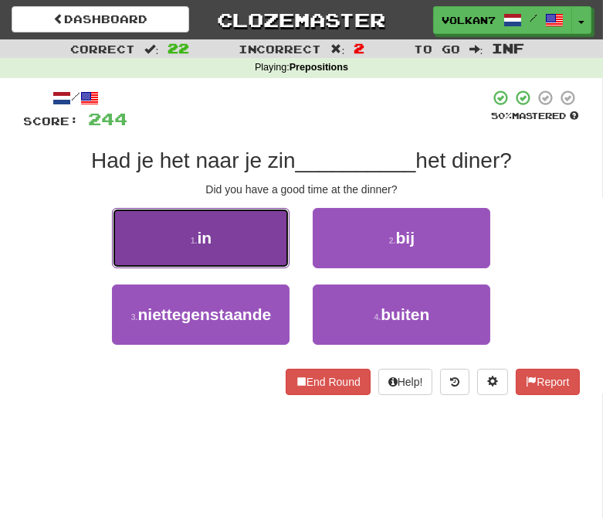
click at [269, 233] on button "1 . in" at bounding box center [201, 238] width 178 height 60
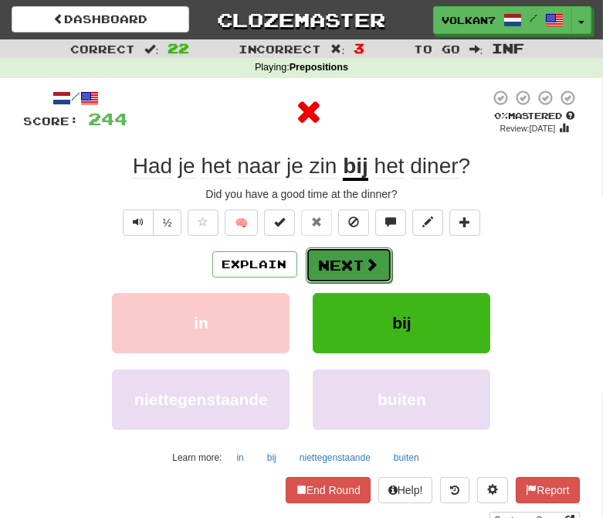
click at [365, 268] on span at bounding box center [372, 264] width 14 height 14
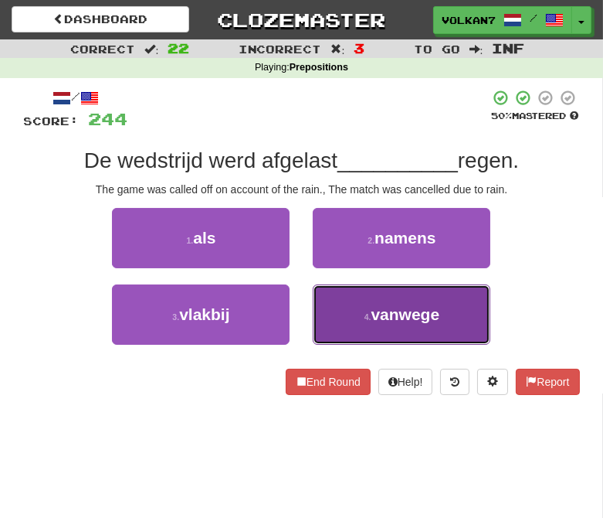
click at [375, 302] on button "4 . vanwege" at bounding box center [402, 314] width 178 height 60
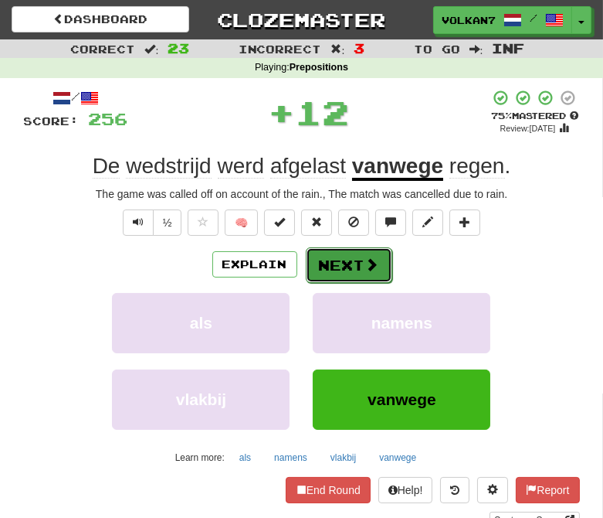
click at [365, 263] on span at bounding box center [372, 264] width 14 height 14
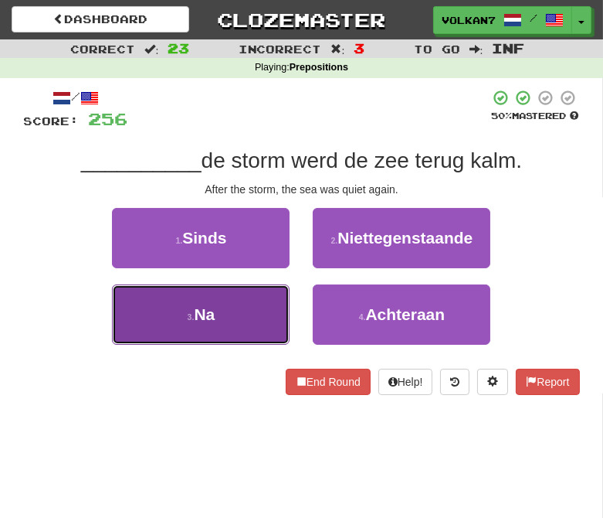
click at [253, 326] on button "3 . Na" at bounding box center [201, 314] width 178 height 60
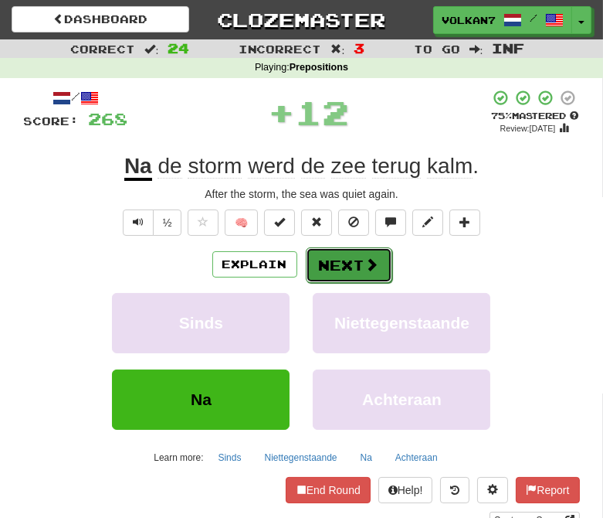
click at [346, 257] on button "Next" at bounding box center [349, 265] width 87 height 36
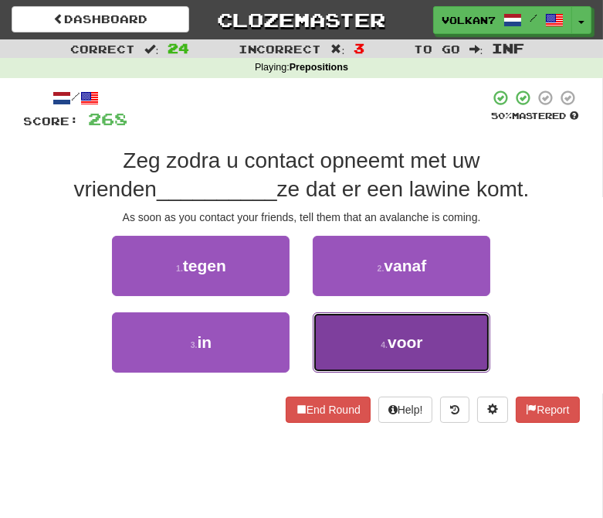
click at [380, 329] on button "4 . voor" at bounding box center [402, 342] width 178 height 60
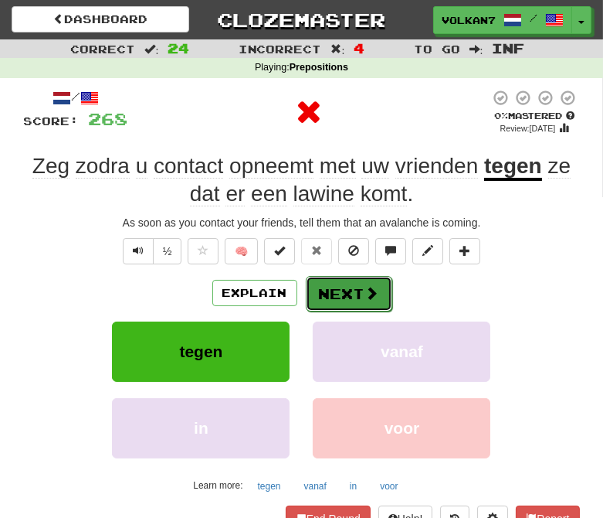
click at [358, 292] on button "Next" at bounding box center [349, 294] width 87 height 36
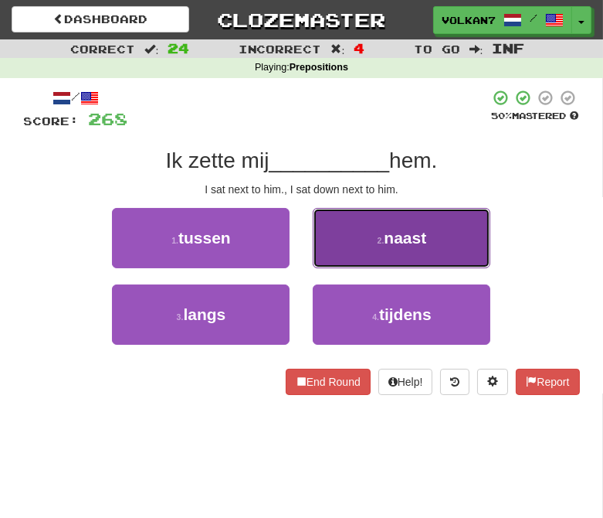
click at [418, 241] on span "naast" at bounding box center [405, 238] width 42 height 18
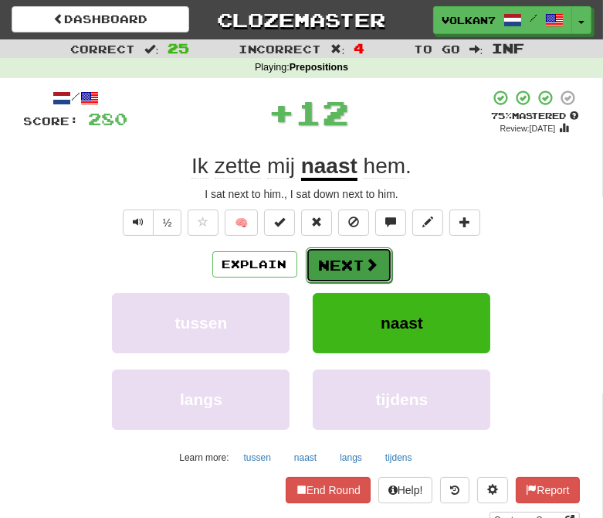
click at [354, 261] on button "Next" at bounding box center [349, 265] width 87 height 36
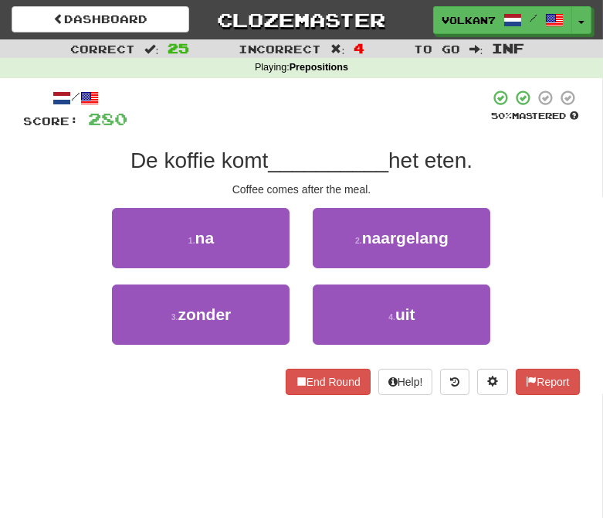
click at [359, 133] on div "/ Score: 280 50 % Mastered De koffie komt __________ het eten. Coffee comes aft…" at bounding box center [302, 242] width 556 height 306
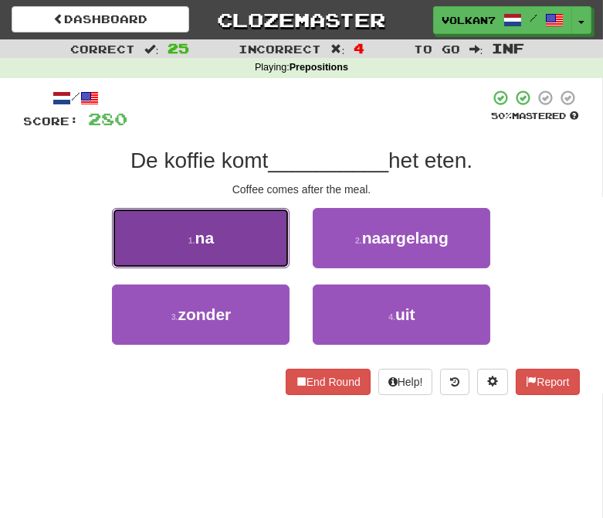
click at [255, 221] on button "1 . na" at bounding box center [201, 238] width 178 height 60
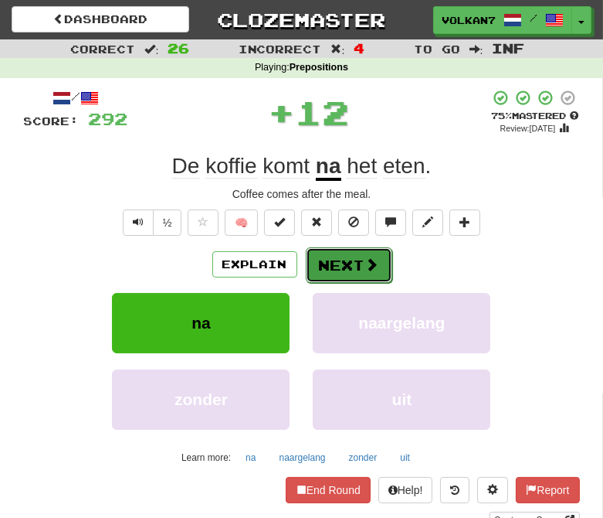
click at [351, 276] on button "Next" at bounding box center [349, 265] width 87 height 36
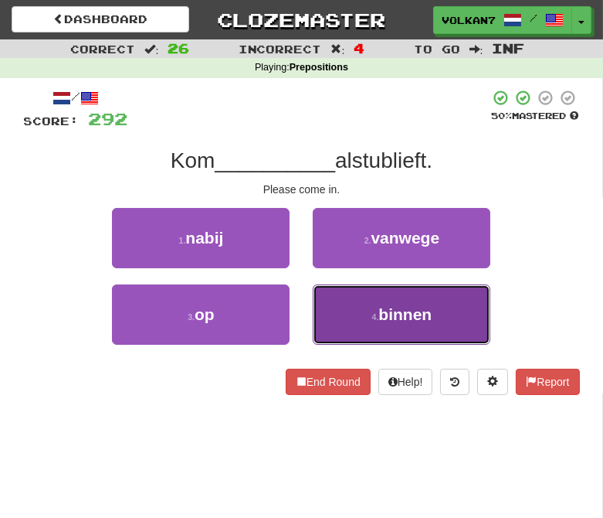
click at [356, 297] on button "4 . binnen" at bounding box center [402, 314] width 178 height 60
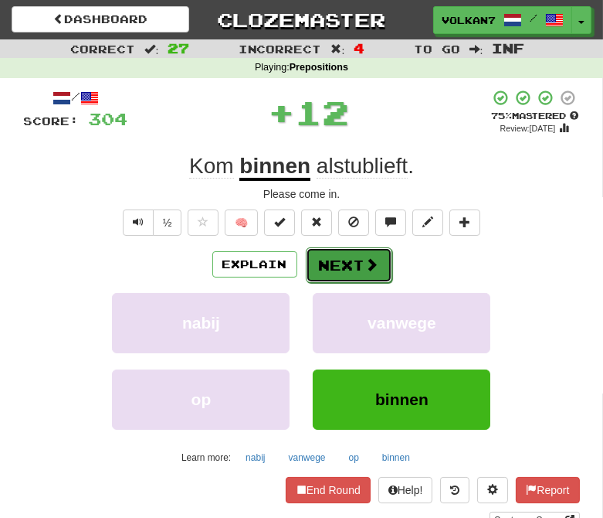
click at [352, 263] on button "Next" at bounding box center [349, 265] width 87 height 36
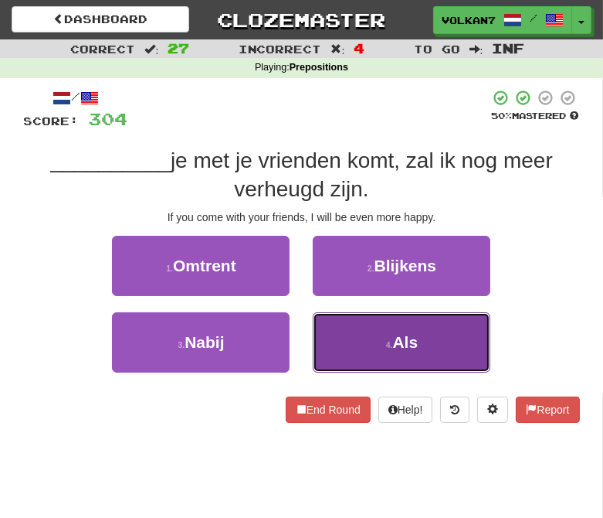
click at [411, 323] on button "4 . Als" at bounding box center [402, 342] width 178 height 60
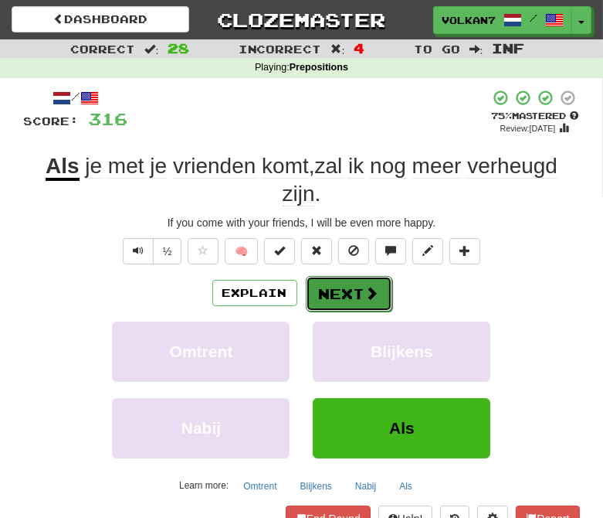
click at [369, 295] on span at bounding box center [372, 293] width 14 height 14
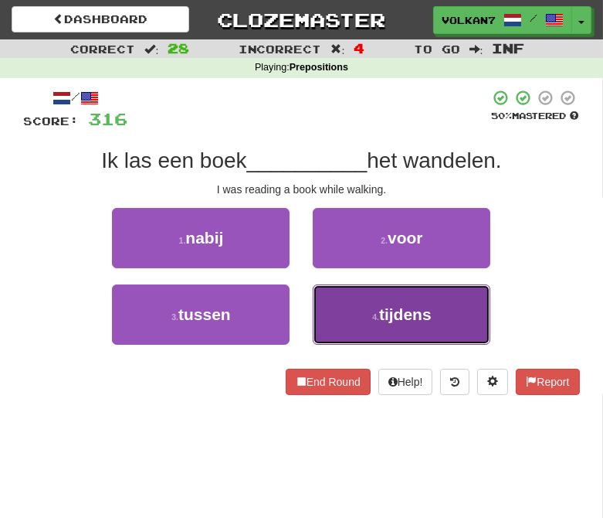
click at [368, 318] on button "4 . tijdens" at bounding box center [402, 314] width 178 height 60
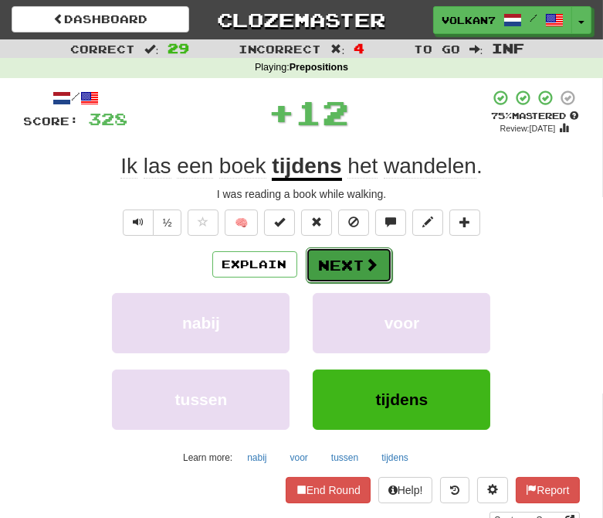
click at [350, 261] on button "Next" at bounding box center [349, 265] width 87 height 36
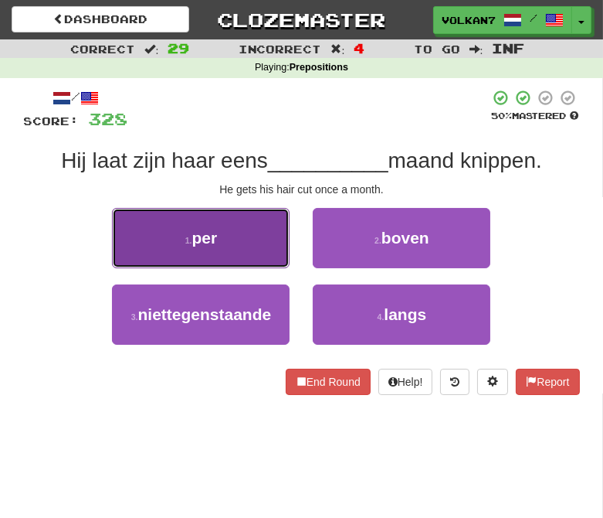
click at [265, 245] on button "1 . per" at bounding box center [201, 238] width 178 height 60
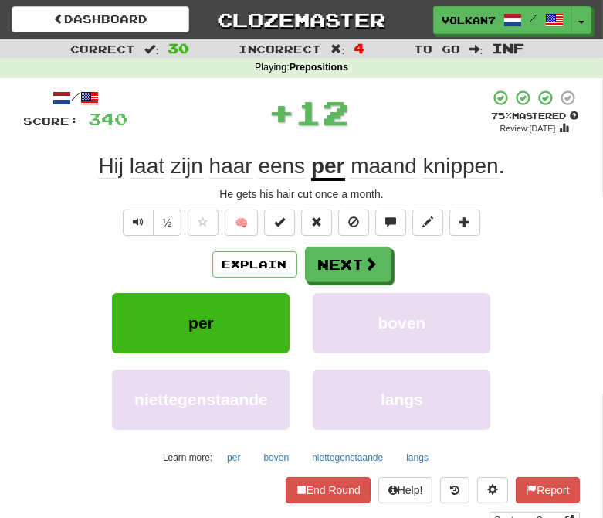
click at [333, 243] on div "/ Score: 340 + 12 75 % Mastered Review: 2025-08-29 Hij laat zijn haar eens per …" at bounding box center [302, 309] width 556 height 440
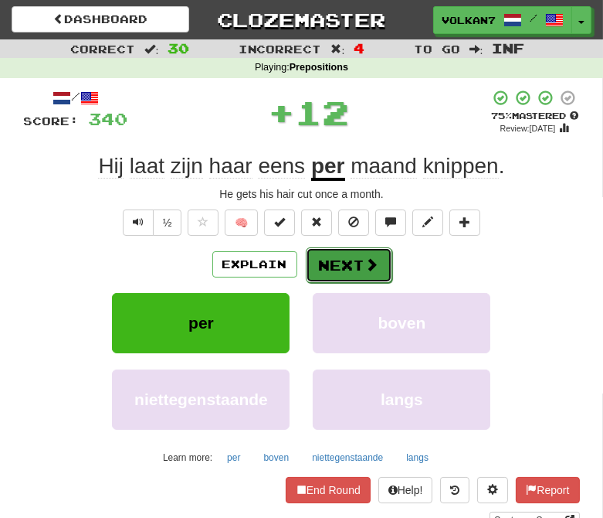
click at [335, 250] on button "Next" at bounding box center [349, 265] width 87 height 36
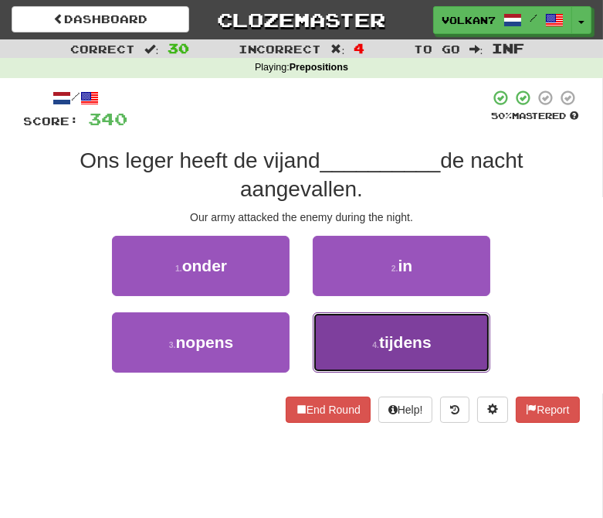
click at [364, 341] on button "4 . tijdens" at bounding box center [402, 342] width 178 height 60
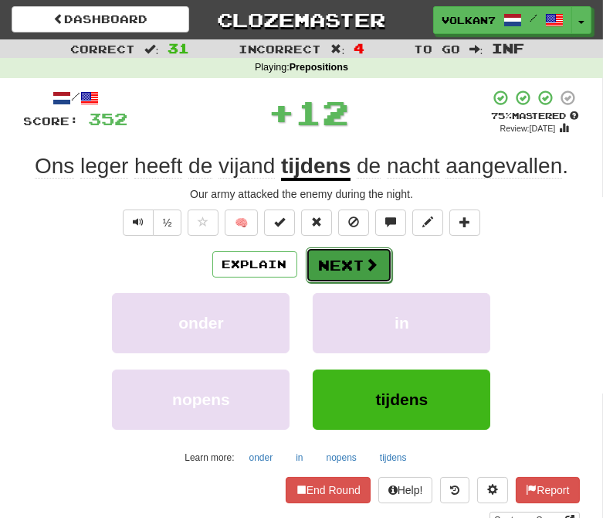
click at [341, 272] on button "Next" at bounding box center [349, 265] width 87 height 36
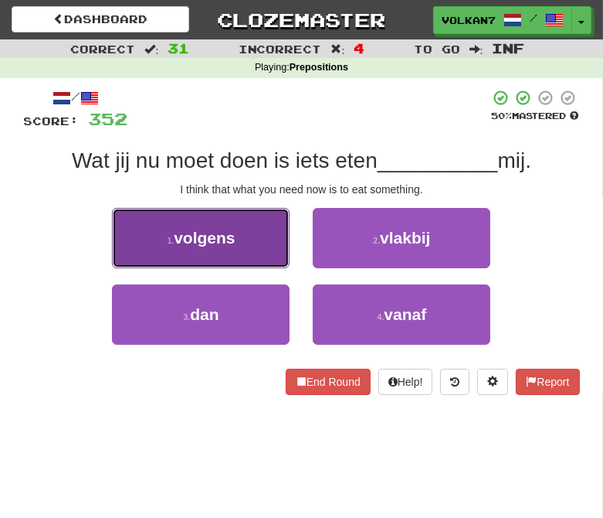
click at [233, 247] on button "1 . volgens" at bounding box center [201, 238] width 178 height 60
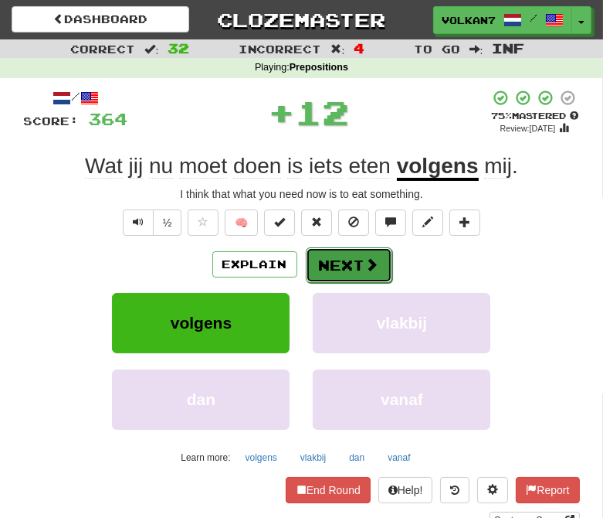
click at [351, 261] on button "Next" at bounding box center [349, 265] width 87 height 36
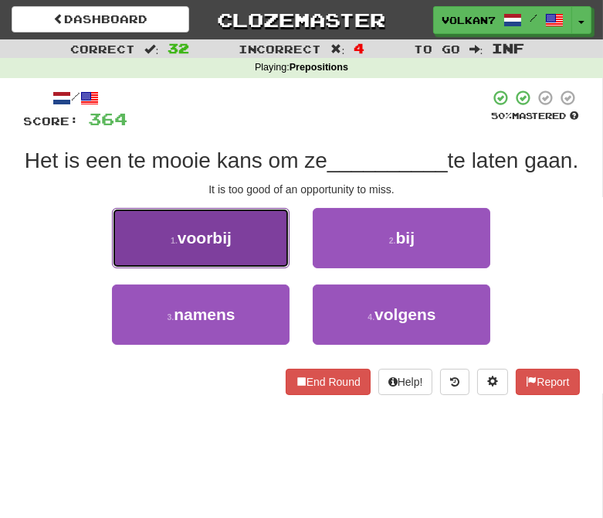
click at [258, 260] on button "1 . voorbij" at bounding box center [201, 238] width 178 height 60
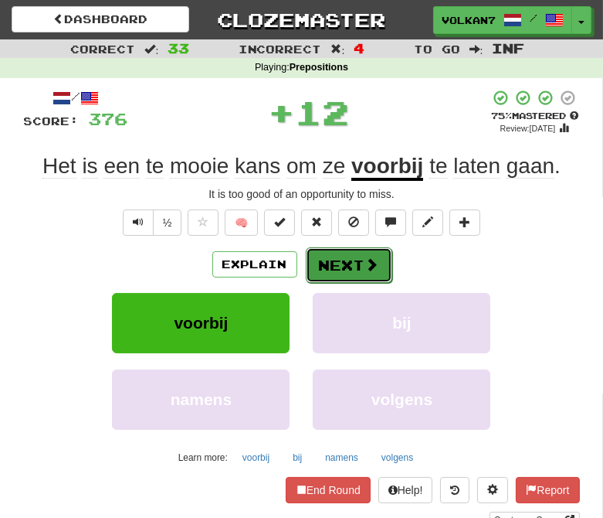
click at [349, 268] on button "Next" at bounding box center [349, 265] width 87 height 36
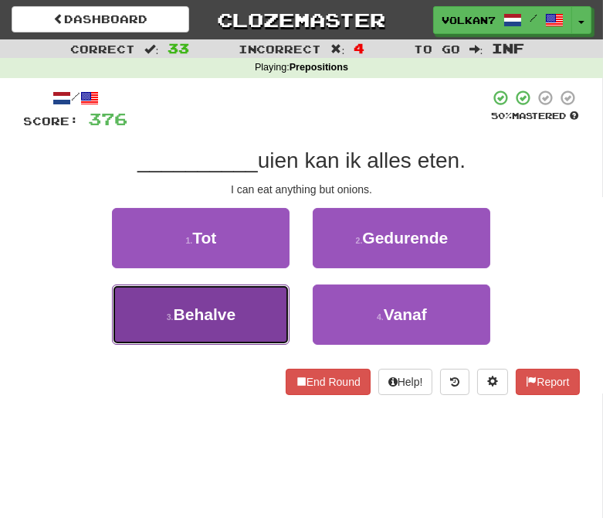
click at [248, 311] on button "3 . Behalve" at bounding box center [201, 314] width 178 height 60
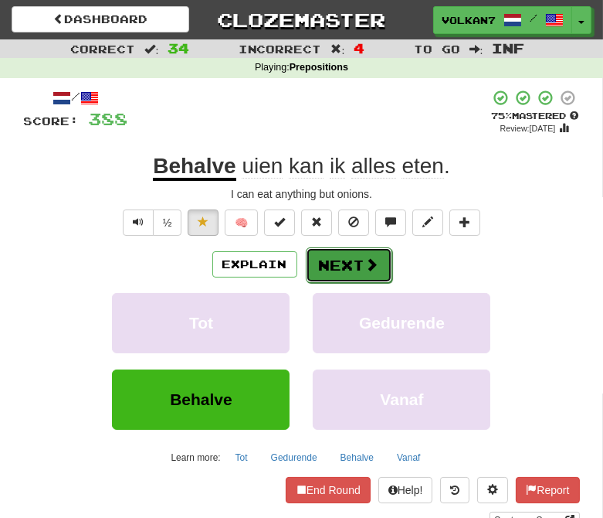
click at [379, 272] on button "Next" at bounding box center [349, 265] width 87 height 36
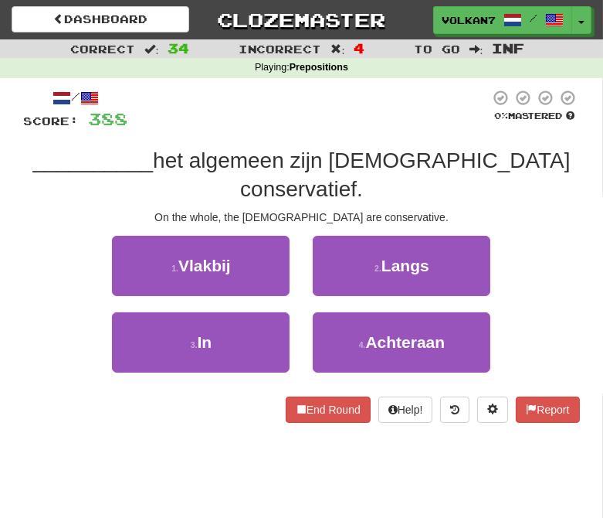
click at [329, 138] on div "/ Score: 388 0 % Mastered __________ het algemeen zijn Japanners conservatief. …" at bounding box center [302, 256] width 556 height 334
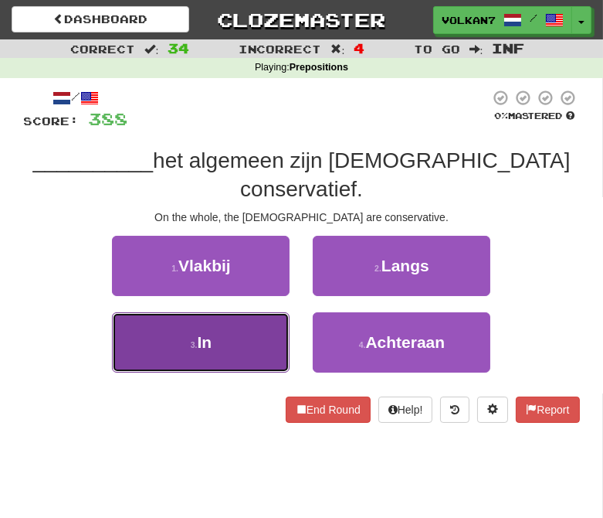
click at [238, 317] on button "3 . In" at bounding box center [201, 342] width 178 height 60
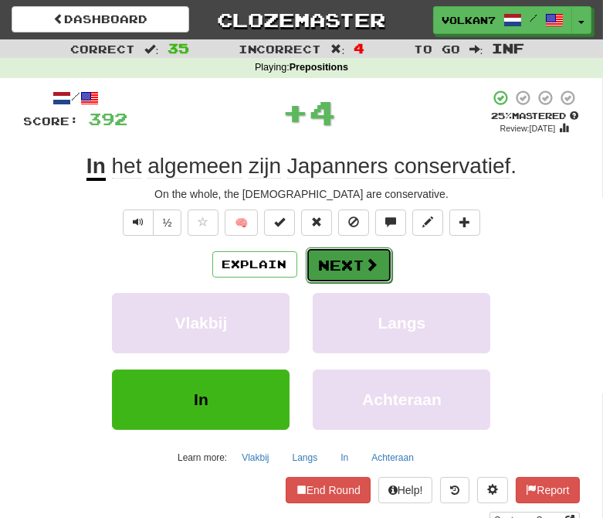
click at [338, 253] on button "Next" at bounding box center [349, 265] width 87 height 36
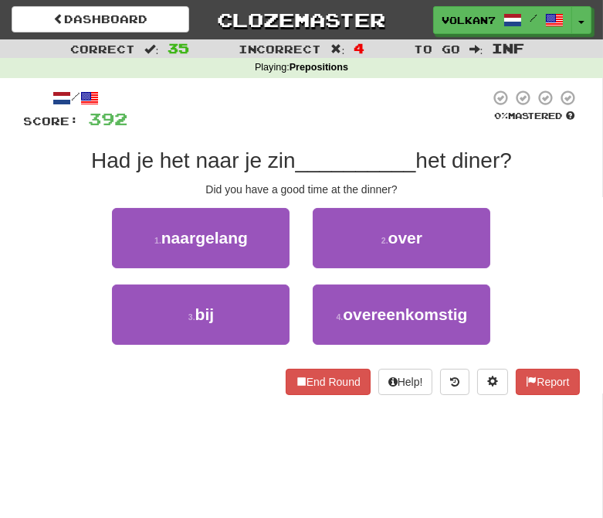
click at [348, 122] on div at bounding box center [309, 110] width 362 height 42
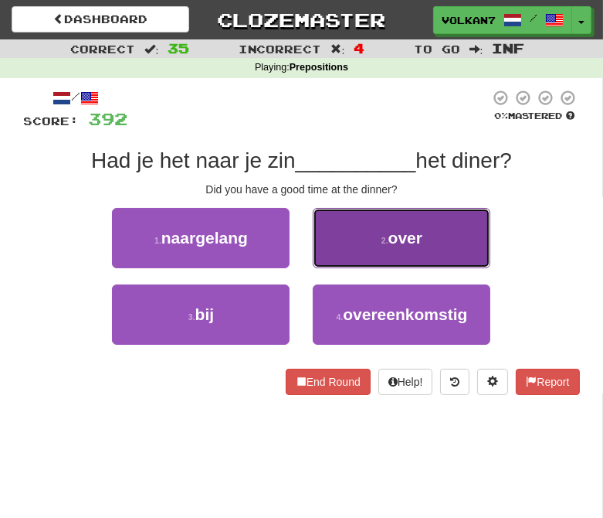
click at [375, 221] on button "2 . over" at bounding box center [402, 238] width 178 height 60
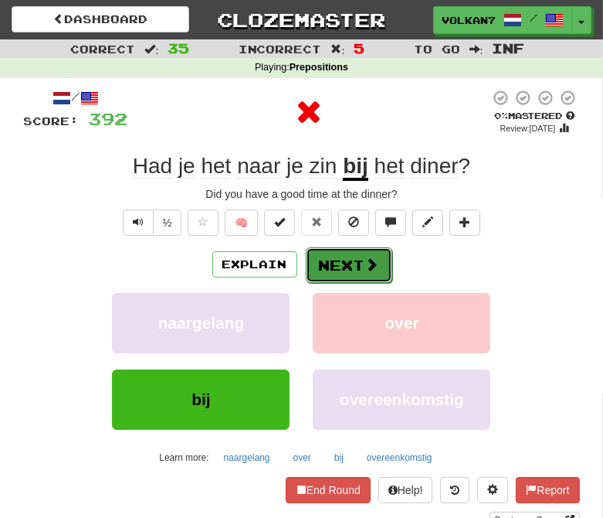
click at [341, 267] on button "Next" at bounding box center [349, 265] width 87 height 36
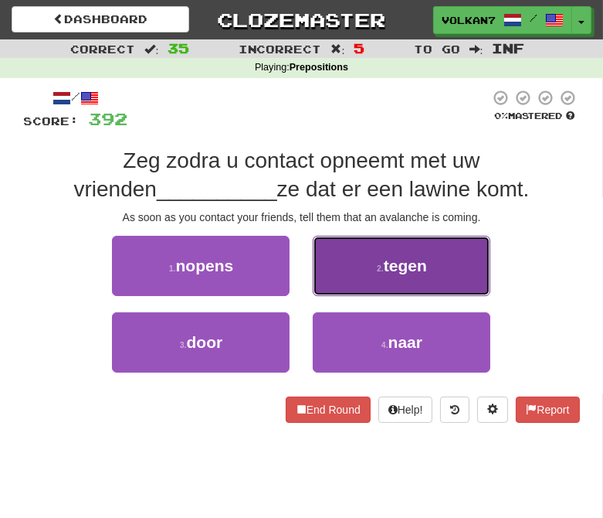
click at [369, 268] on button "2 . tegen" at bounding box center [402, 266] width 178 height 60
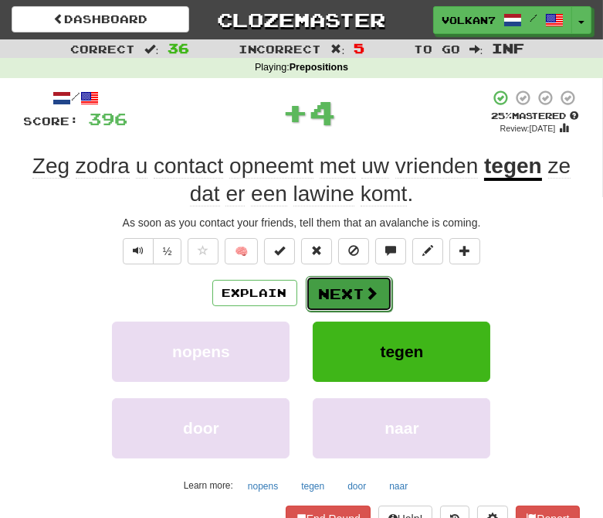
click at [356, 287] on button "Next" at bounding box center [349, 294] width 87 height 36
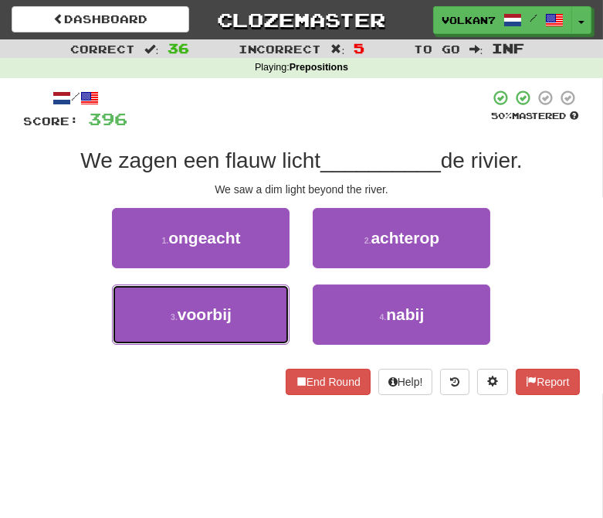
drag, startPoint x: 235, startPoint y: 312, endPoint x: 220, endPoint y: 391, distance: 80.2
click at [220, 391] on div "/ Score: 396 50 % Mastered We zagen een flauw licht __________ de rivier. We sa…" at bounding box center [302, 242] width 556 height 306
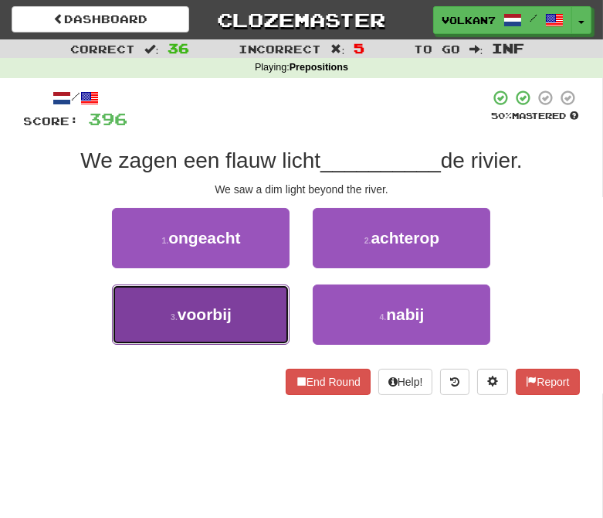
click at [202, 304] on button "3 . voorbij" at bounding box center [201, 314] width 178 height 60
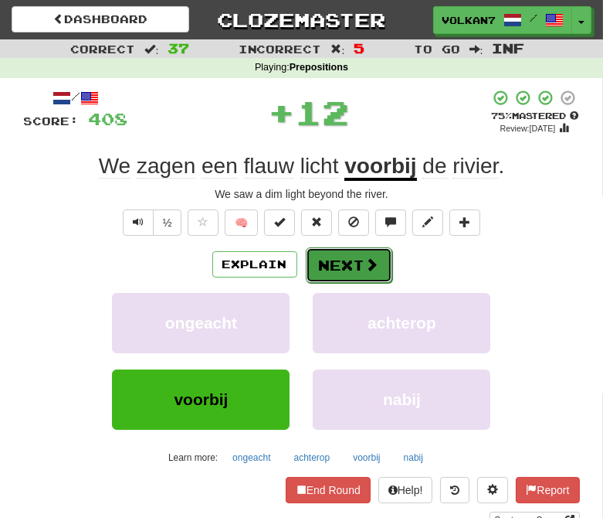
click at [335, 271] on button "Next" at bounding box center [349, 265] width 87 height 36
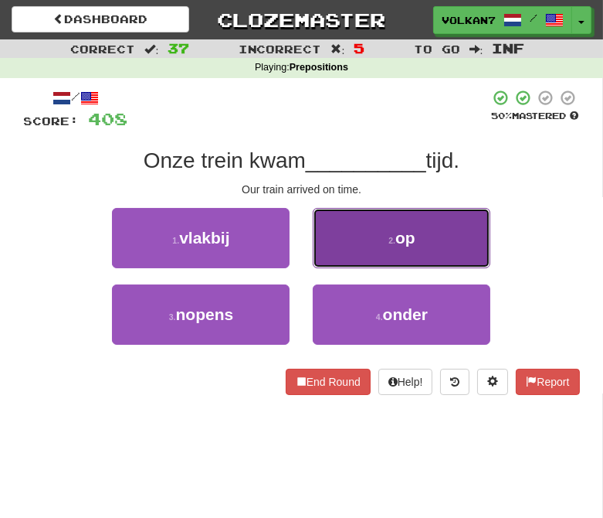
click at [372, 250] on button "2 . op" at bounding box center [402, 238] width 178 height 60
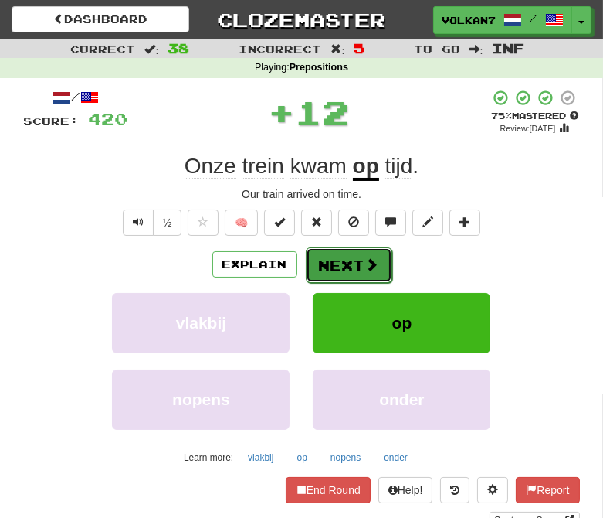
click at [368, 250] on button "Next" at bounding box center [349, 265] width 87 height 36
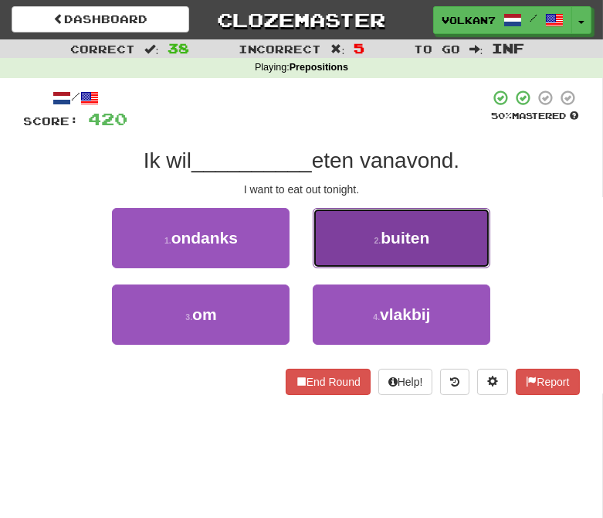
click at [385, 229] on span "buiten" at bounding box center [405, 238] width 49 height 18
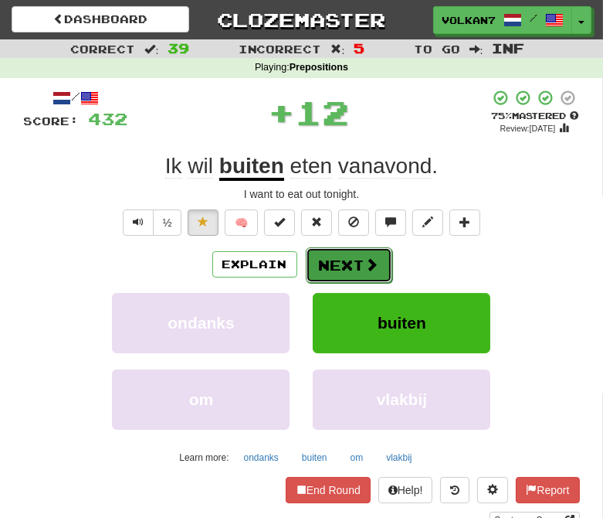
click at [361, 253] on button "Next" at bounding box center [349, 265] width 87 height 36
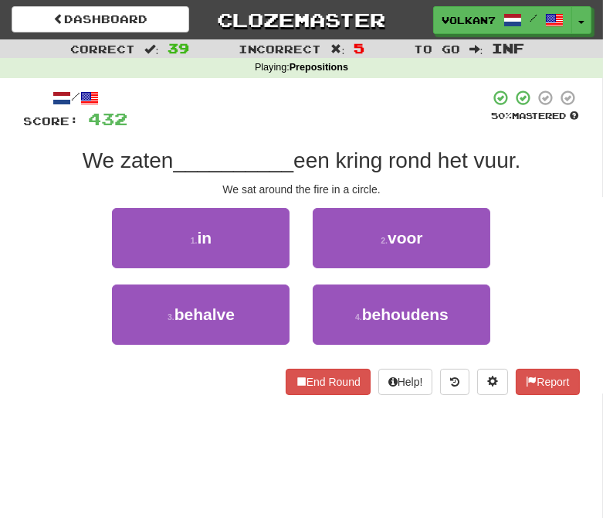
click at [359, 135] on div "/ Score: 432 50 % Mastered We zaten __________ een kring rond het vuur. We sat …" at bounding box center [302, 242] width 556 height 306
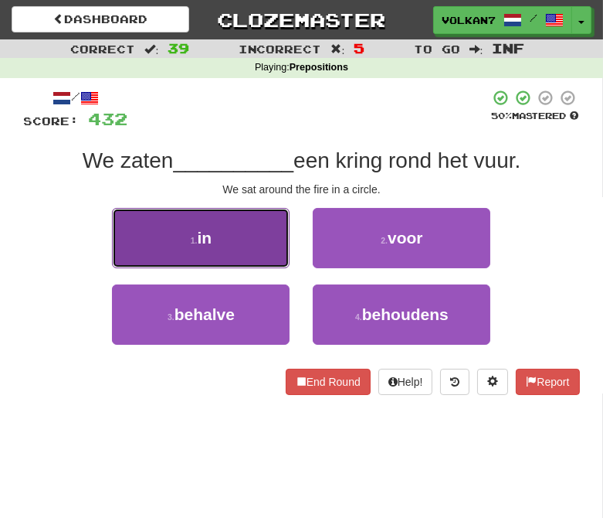
click at [216, 251] on button "1 . in" at bounding box center [201, 238] width 178 height 60
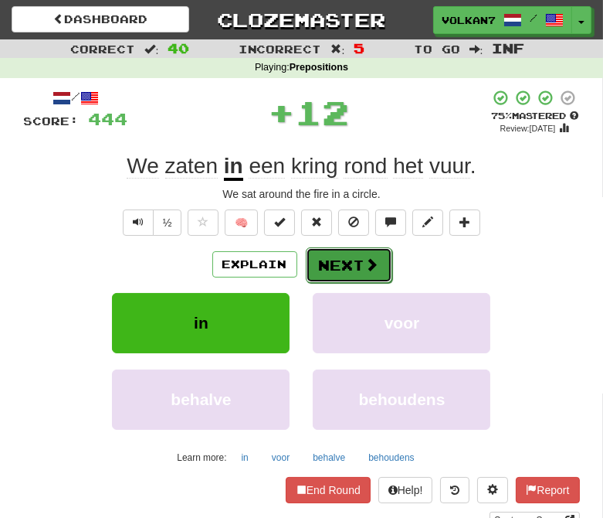
click at [327, 267] on button "Next" at bounding box center [349, 265] width 87 height 36
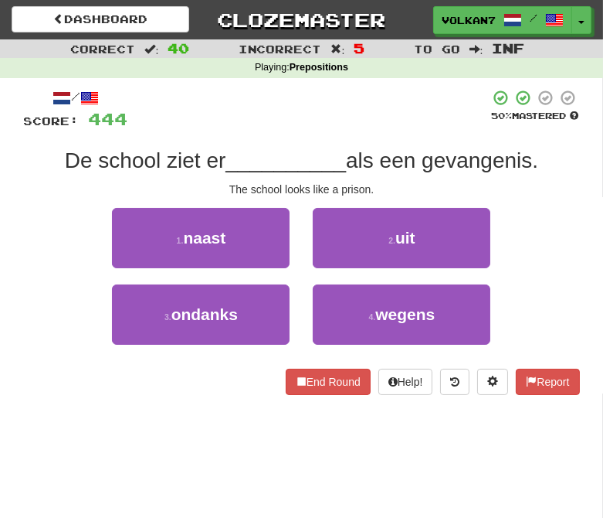
click at [421, 111] on div at bounding box center [309, 110] width 362 height 42
click at [338, 273] on div "2 . uit" at bounding box center [401, 246] width 201 height 76
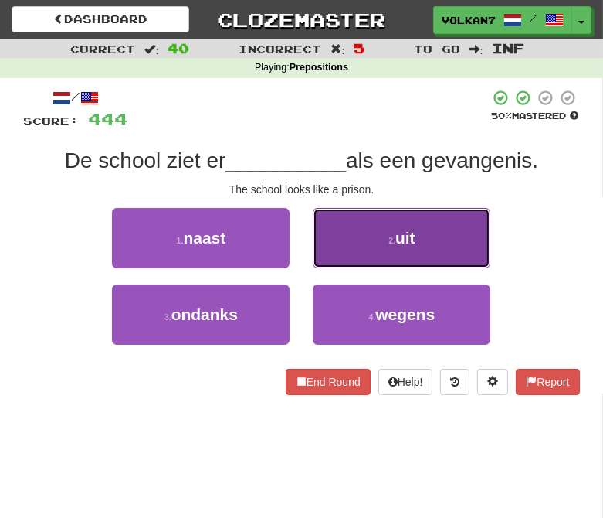
click at [338, 250] on button "2 . uit" at bounding box center [402, 238] width 178 height 60
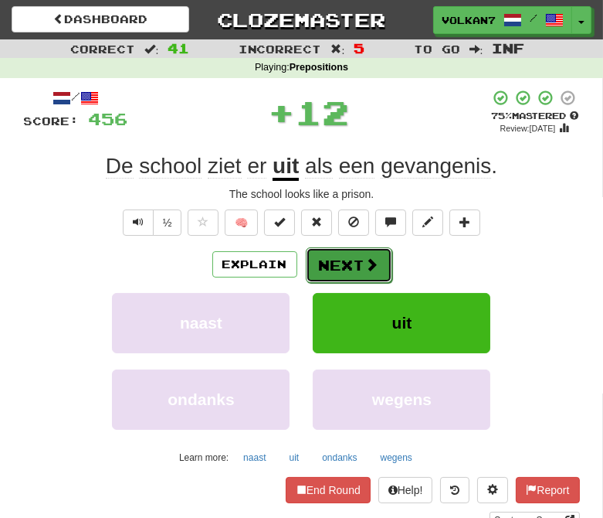
click at [340, 267] on button "Next" at bounding box center [349, 265] width 87 height 36
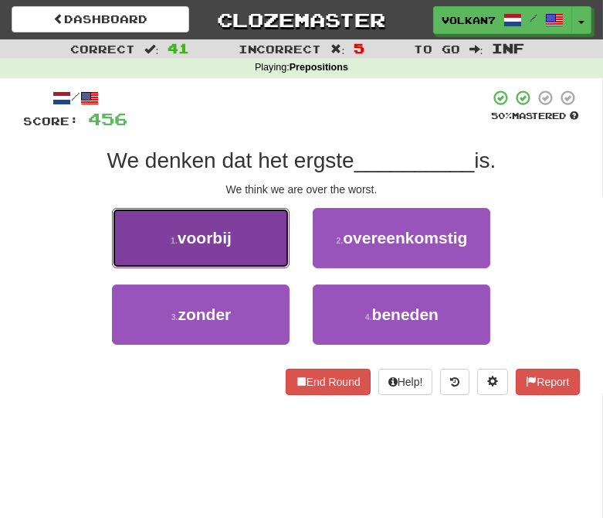
click at [216, 245] on span "voorbij" at bounding box center [205, 238] width 54 height 18
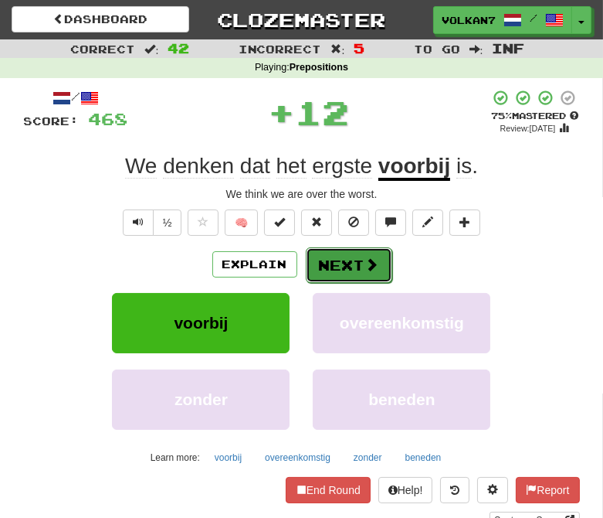
click at [345, 261] on button "Next" at bounding box center [349, 265] width 87 height 36
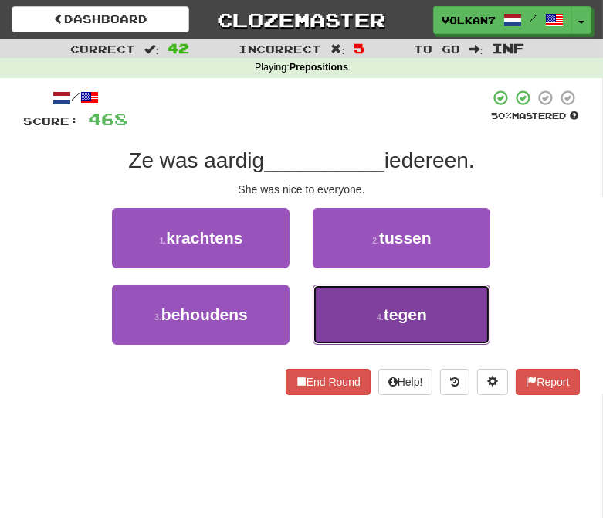
click at [389, 314] on span "tegen" at bounding box center [405, 314] width 43 height 18
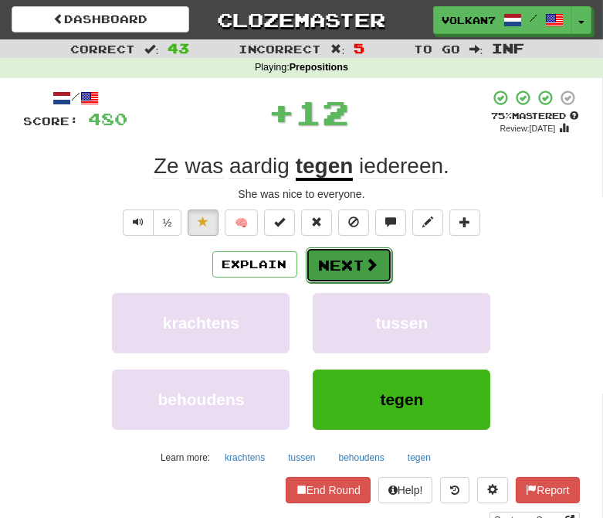
click at [346, 258] on button "Next" at bounding box center [349, 265] width 87 height 36
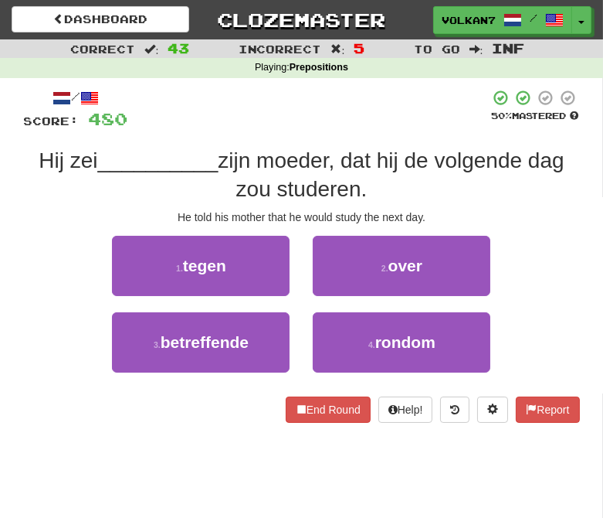
click at [348, 113] on div at bounding box center [309, 110] width 362 height 42
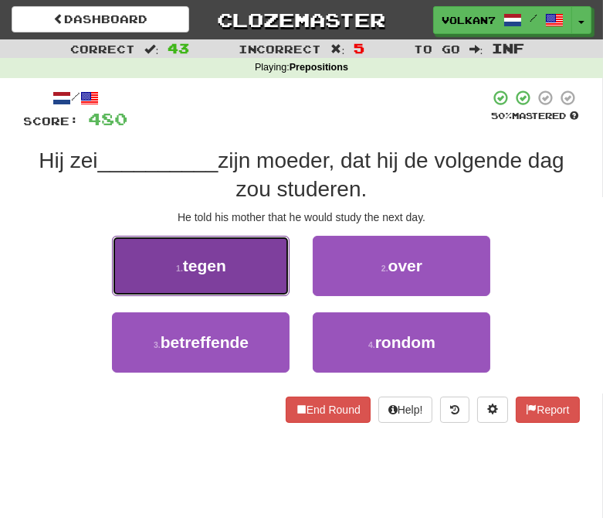
click at [249, 265] on button "1 . tegen" at bounding box center [201, 266] width 178 height 60
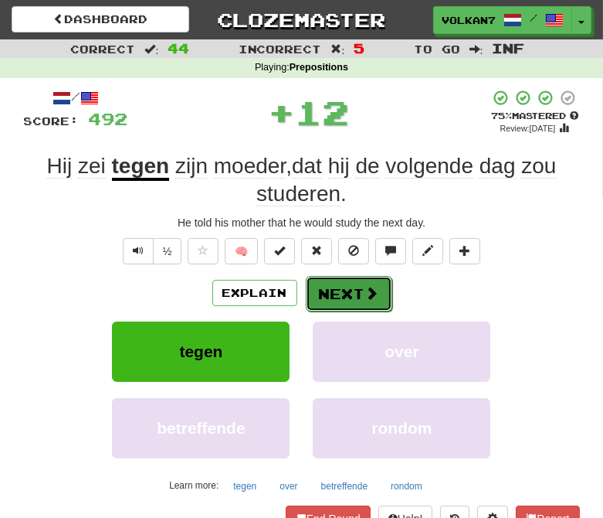
click at [364, 301] on button "Next" at bounding box center [349, 294] width 87 height 36
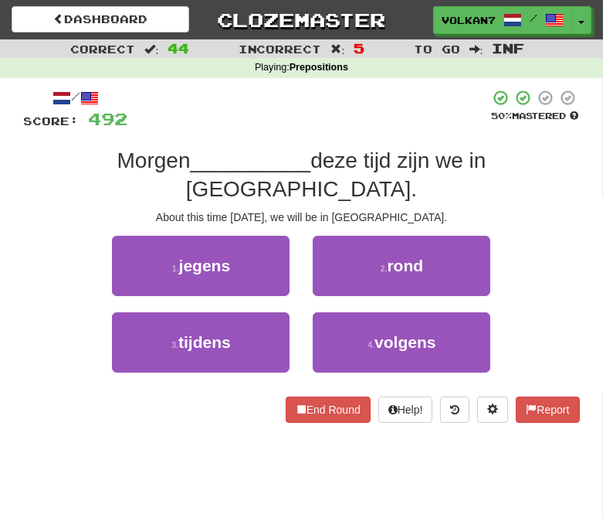
click at [349, 132] on div "/ Score: 492 50 % Mastered Morgen __________ deze tijd zijn we in Londen. About…" at bounding box center [302, 256] width 556 height 334
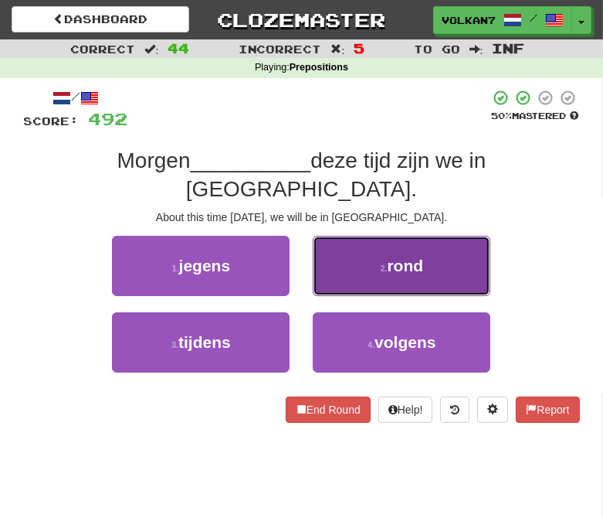
click at [350, 236] on button "2 . rond" at bounding box center [402, 266] width 178 height 60
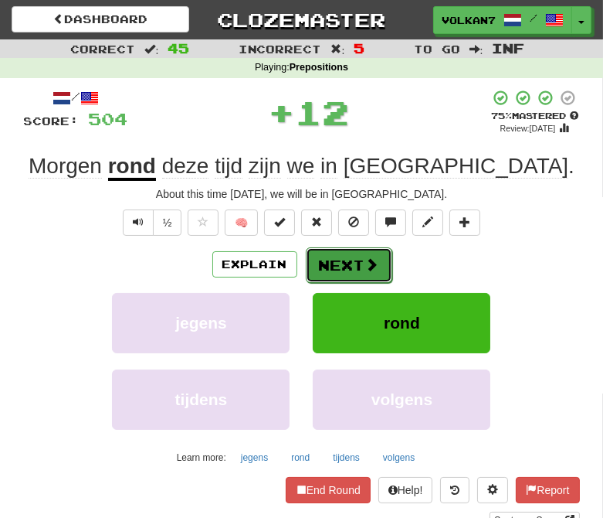
click at [333, 263] on button "Next" at bounding box center [349, 265] width 87 height 36
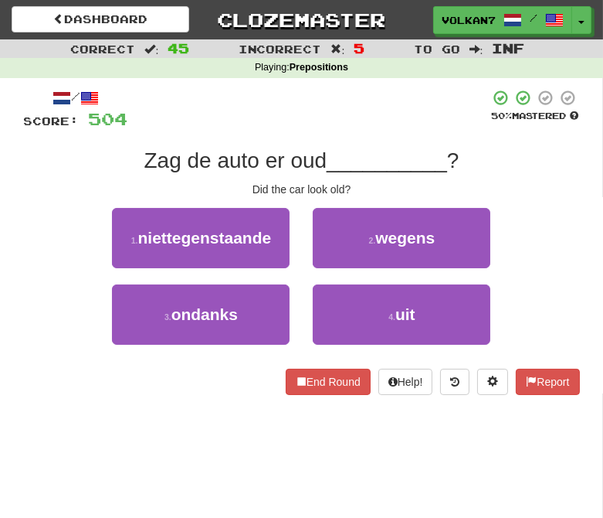
click at [327, 121] on div at bounding box center [309, 110] width 362 height 42
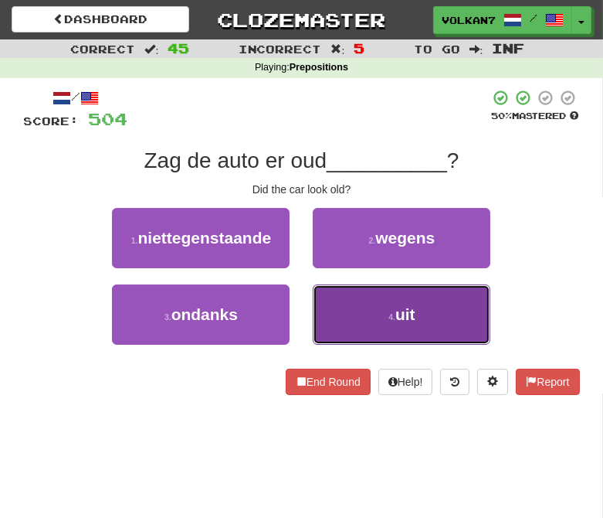
click at [373, 308] on button "4 . uit" at bounding box center [402, 314] width 178 height 60
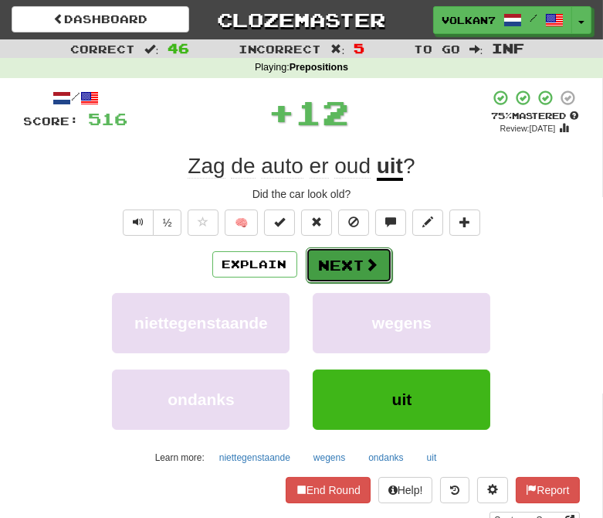
click at [328, 256] on button "Next" at bounding box center [349, 265] width 87 height 36
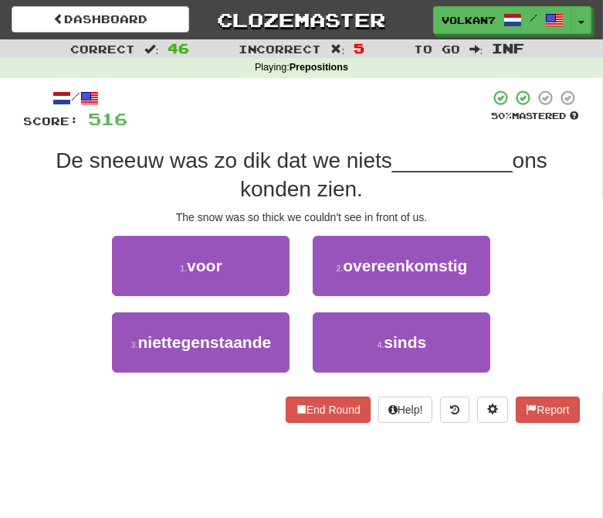
click at [342, 128] on div at bounding box center [309, 110] width 362 height 42
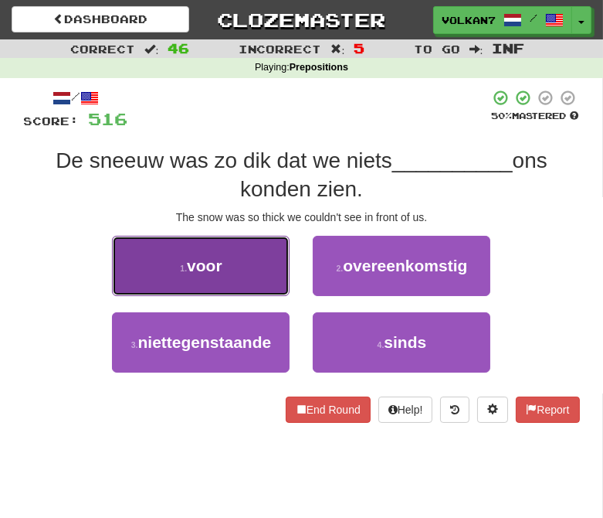
click at [243, 264] on button "1 . voor" at bounding box center [201, 266] width 178 height 60
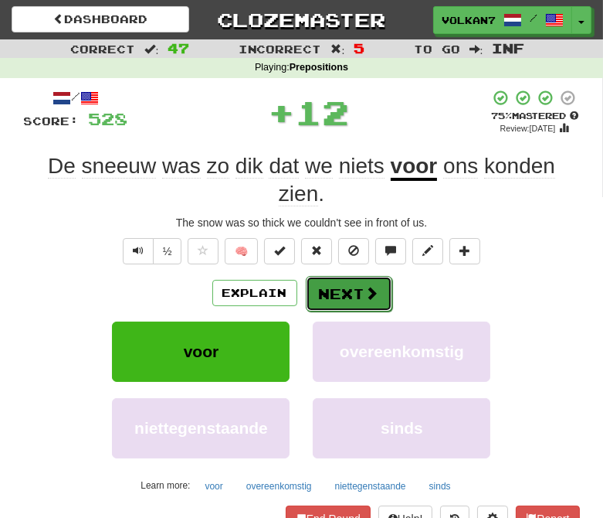
click at [361, 288] on button "Next" at bounding box center [349, 294] width 87 height 36
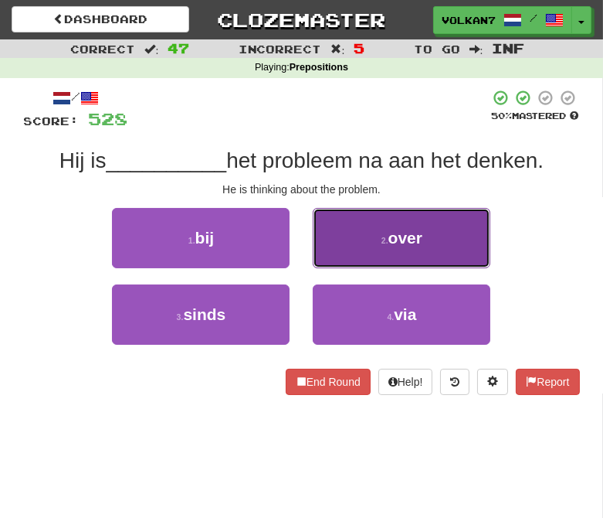
click at [379, 241] on button "2 . over" at bounding box center [402, 238] width 178 height 60
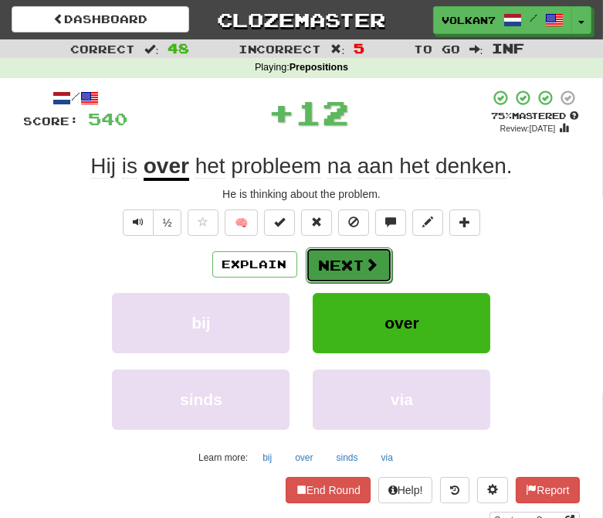
click at [355, 261] on button "Next" at bounding box center [349, 265] width 87 height 36
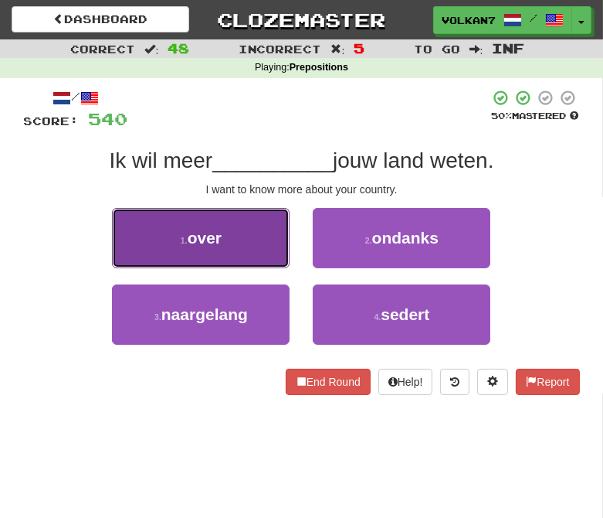
click at [216, 245] on span "over" at bounding box center [205, 238] width 34 height 18
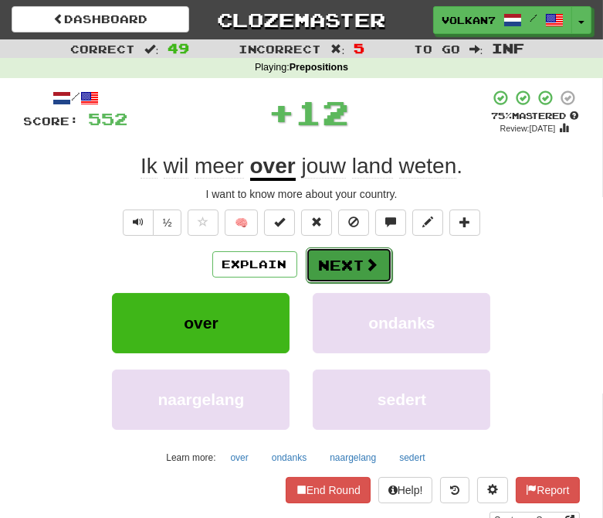
click at [343, 257] on button "Next" at bounding box center [349, 265] width 87 height 36
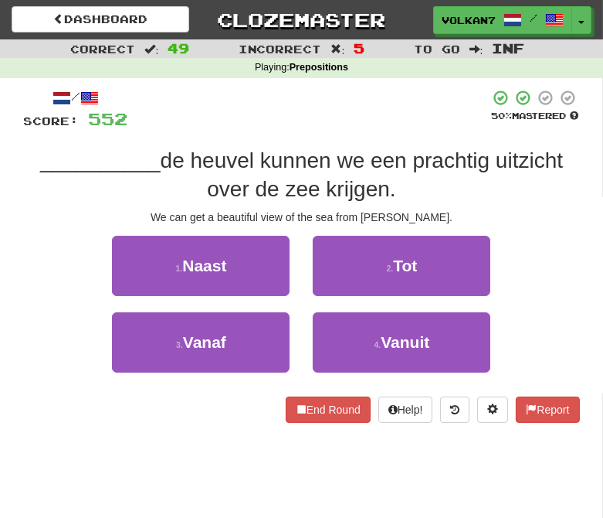
click at [343, 116] on div at bounding box center [309, 110] width 362 height 42
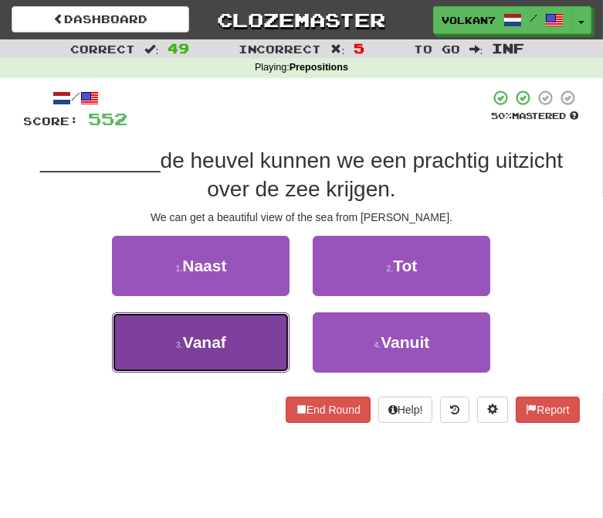
click at [270, 340] on button "3 . Vanaf" at bounding box center [201, 342] width 178 height 60
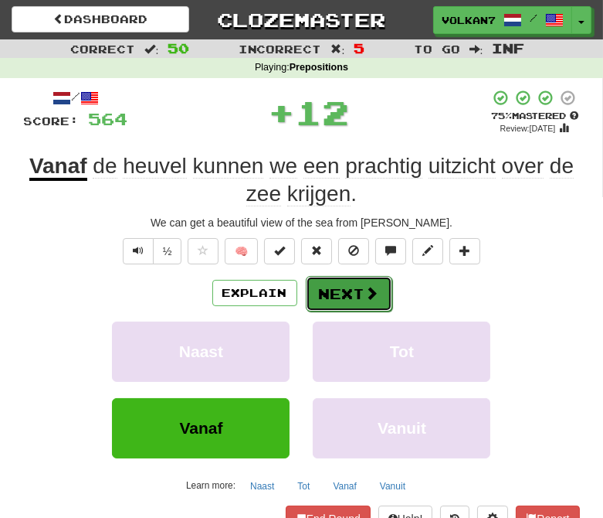
click at [351, 295] on button "Next" at bounding box center [349, 294] width 87 height 36
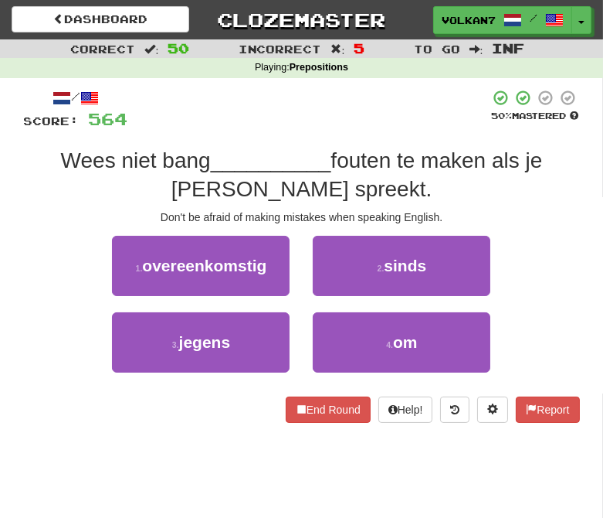
click at [344, 109] on div at bounding box center [309, 110] width 362 height 42
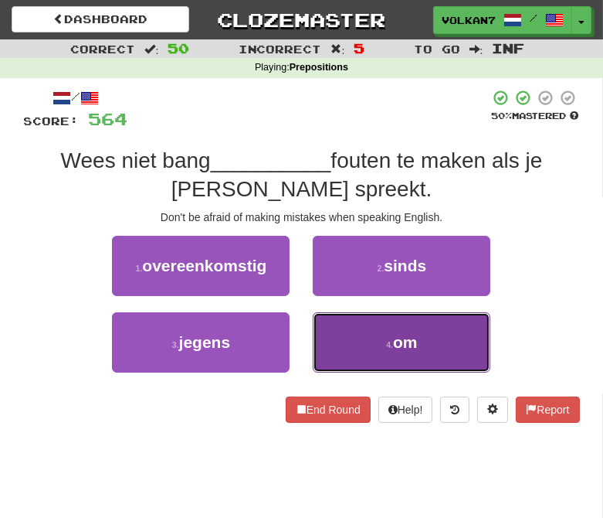
click at [377, 341] on button "4 . om" at bounding box center [402, 342] width 178 height 60
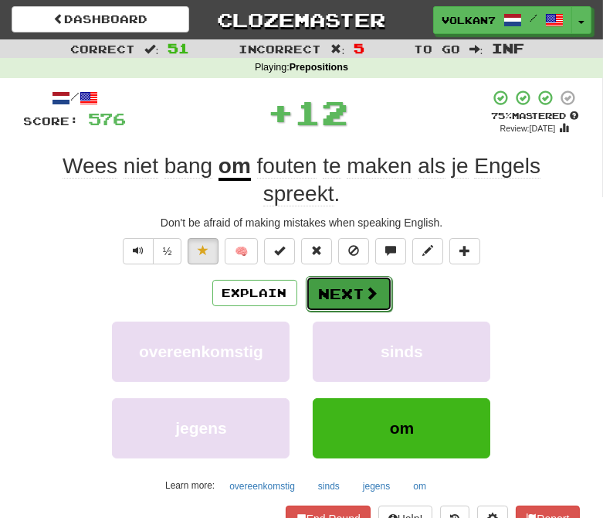
click at [329, 292] on button "Next" at bounding box center [349, 294] width 87 height 36
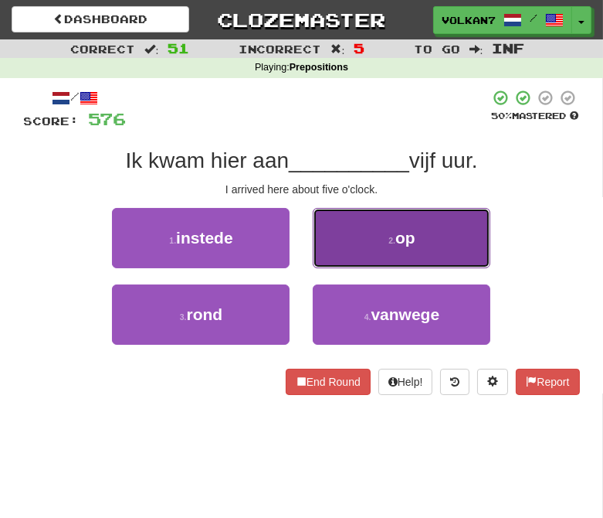
click at [396, 243] on span "op" at bounding box center [406, 238] width 20 height 18
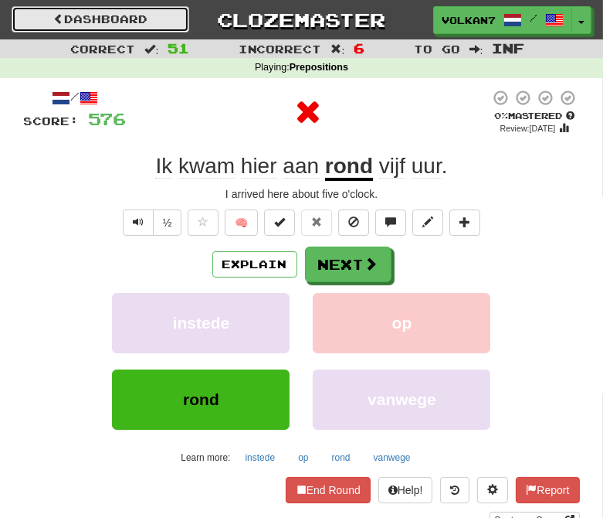
click at [94, 10] on link "Dashboard" at bounding box center [101, 19] width 178 height 26
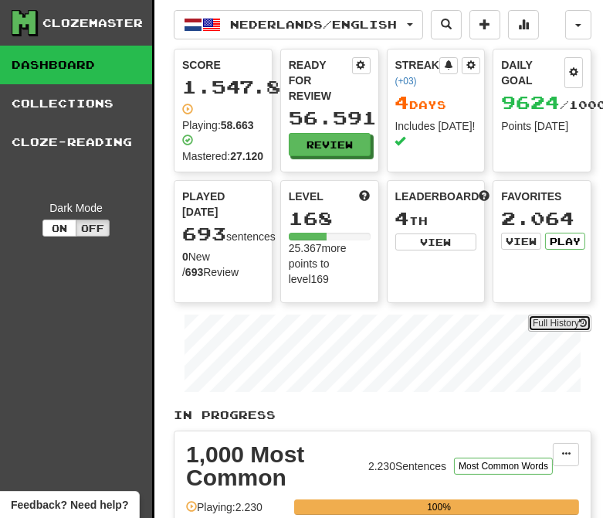
click at [564, 323] on link "Full History" at bounding box center [559, 322] width 63 height 17
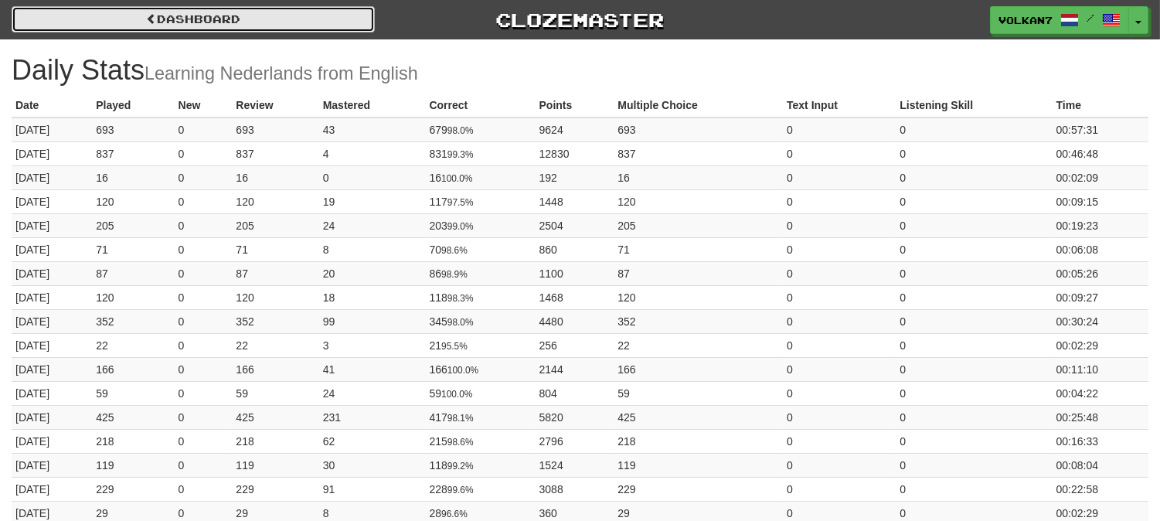
click at [280, 19] on link "Dashboard" at bounding box center [193, 19] width 363 height 26
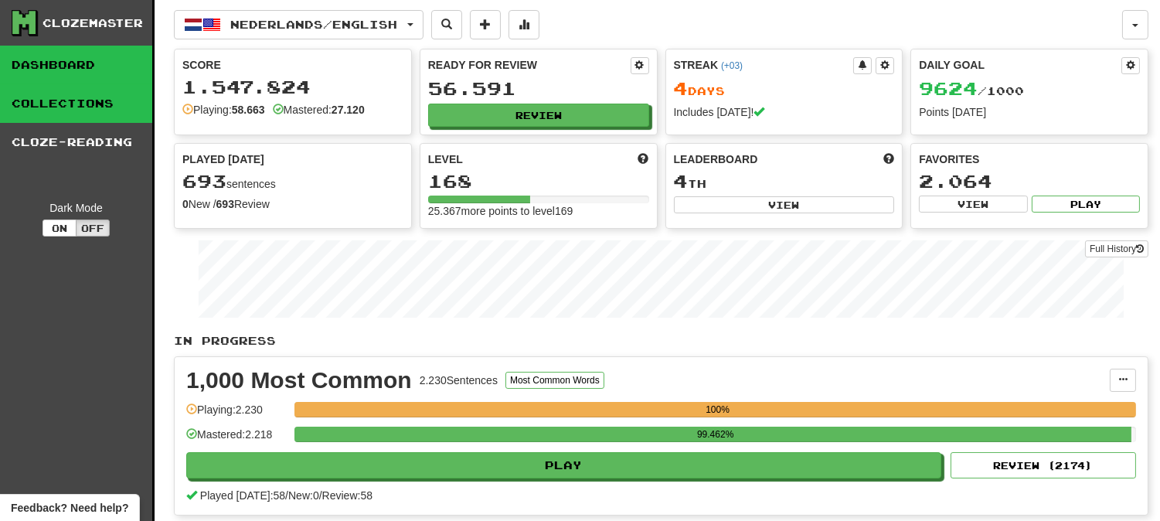
click at [114, 96] on link "Collections" at bounding box center [76, 103] width 152 height 39
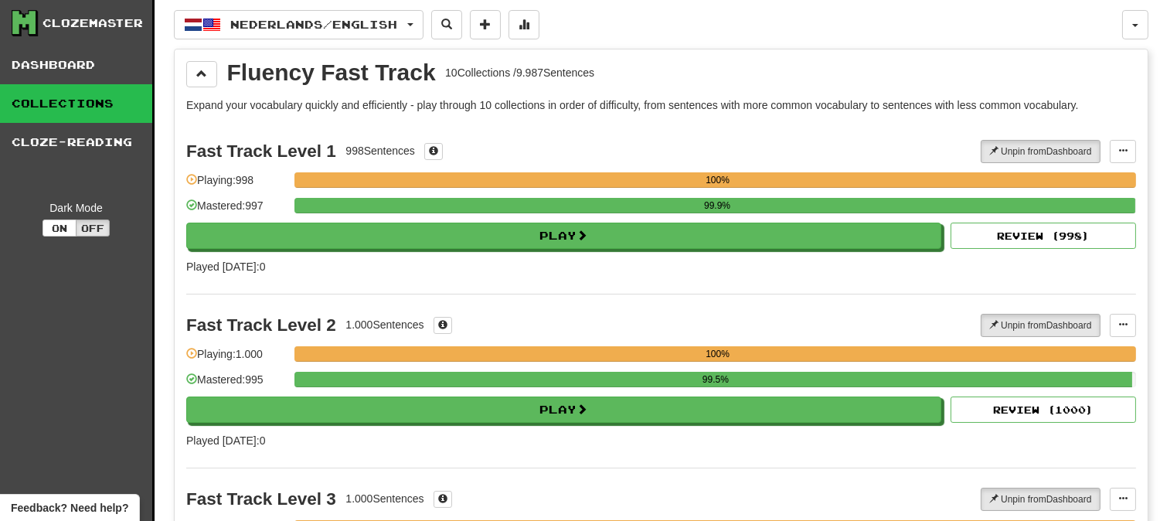
click at [89, 94] on link "Collections" at bounding box center [76, 103] width 152 height 39
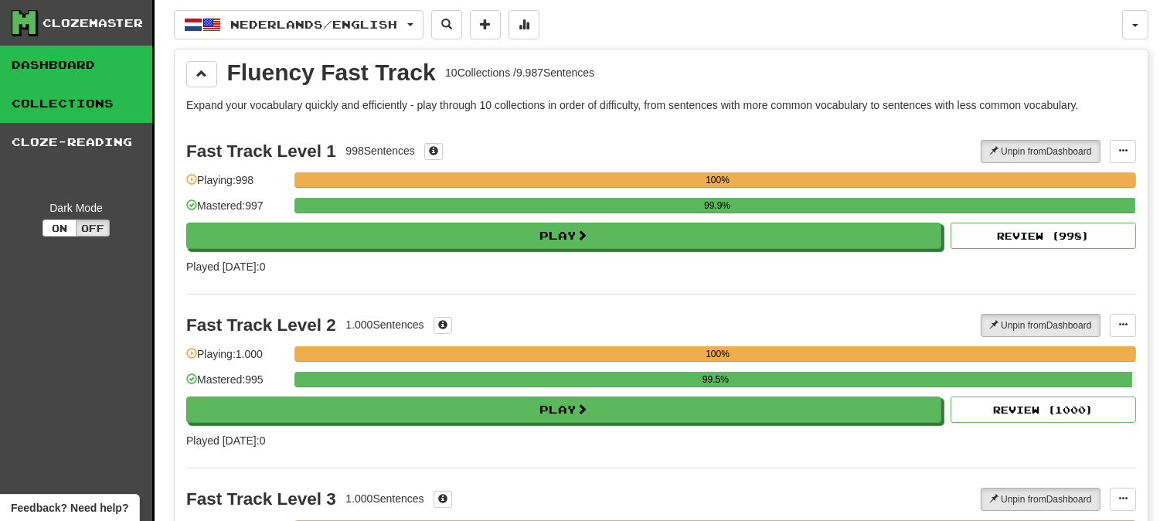
click at [81, 63] on link "Dashboard" at bounding box center [76, 65] width 152 height 39
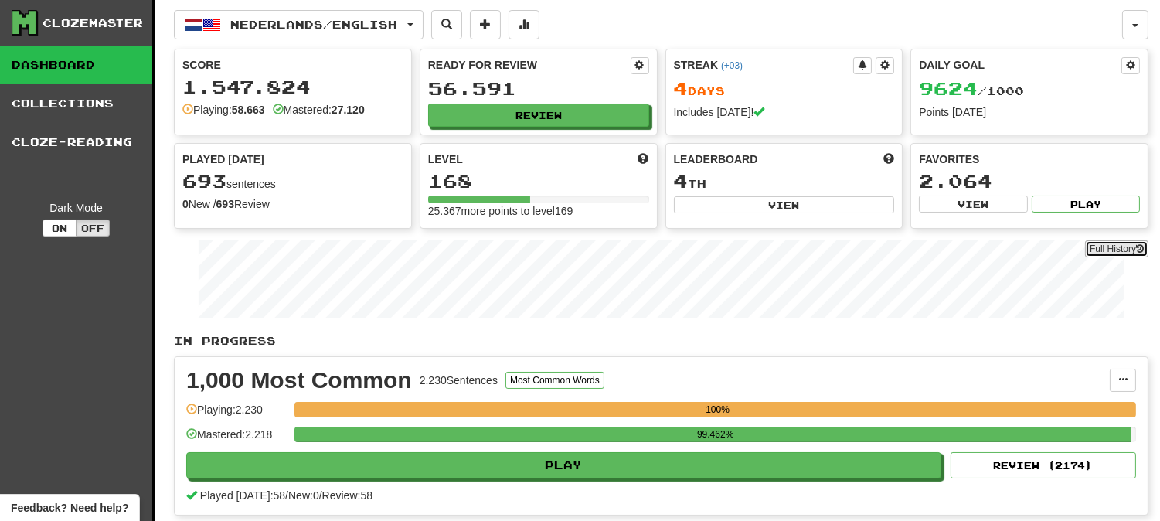
click at [1123, 251] on link "Full History" at bounding box center [1116, 248] width 63 height 17
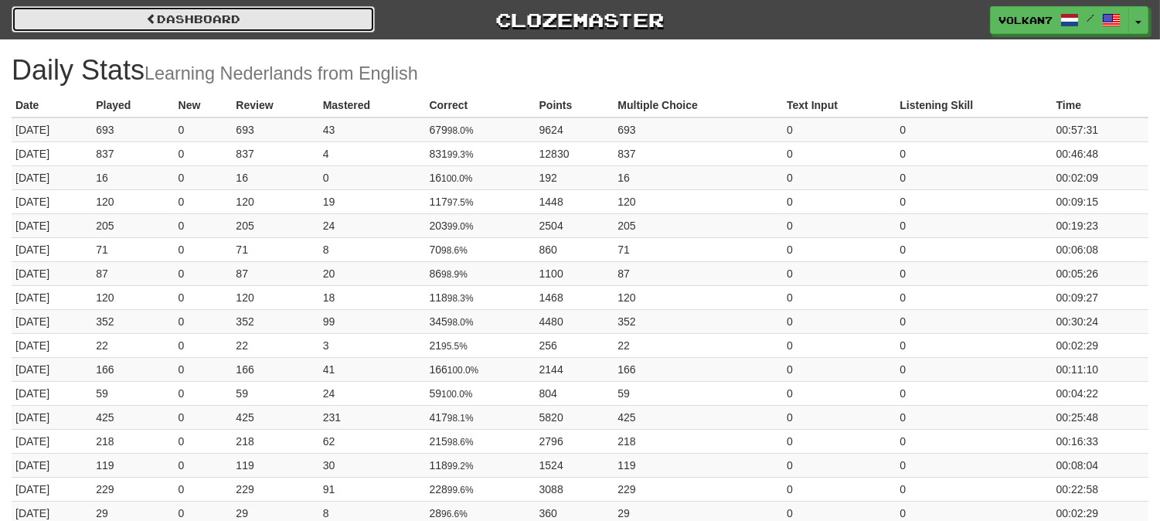
click at [277, 18] on link "Dashboard" at bounding box center [193, 19] width 363 height 26
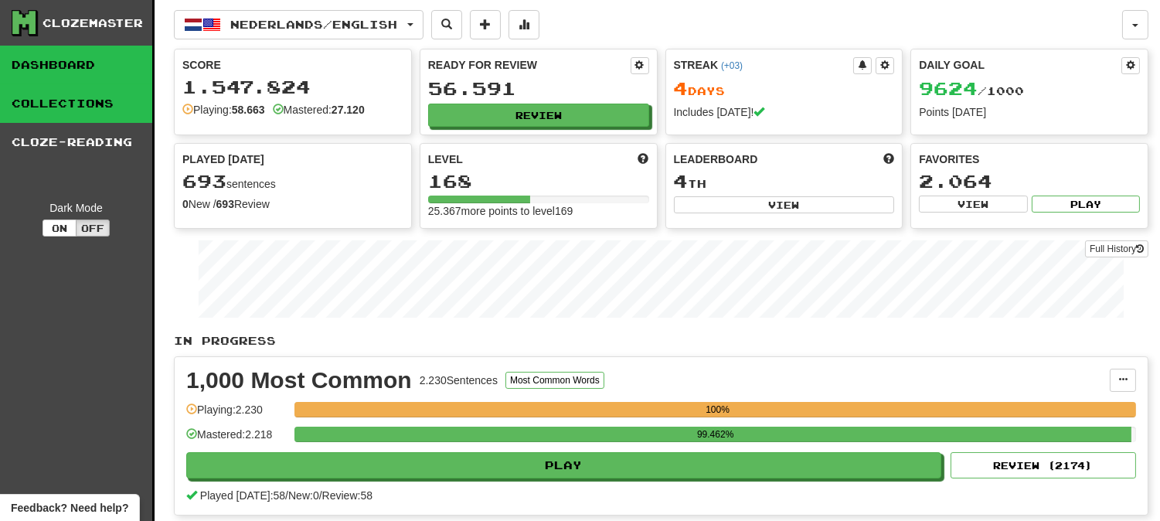
click at [90, 100] on link "Collections" at bounding box center [76, 103] width 152 height 39
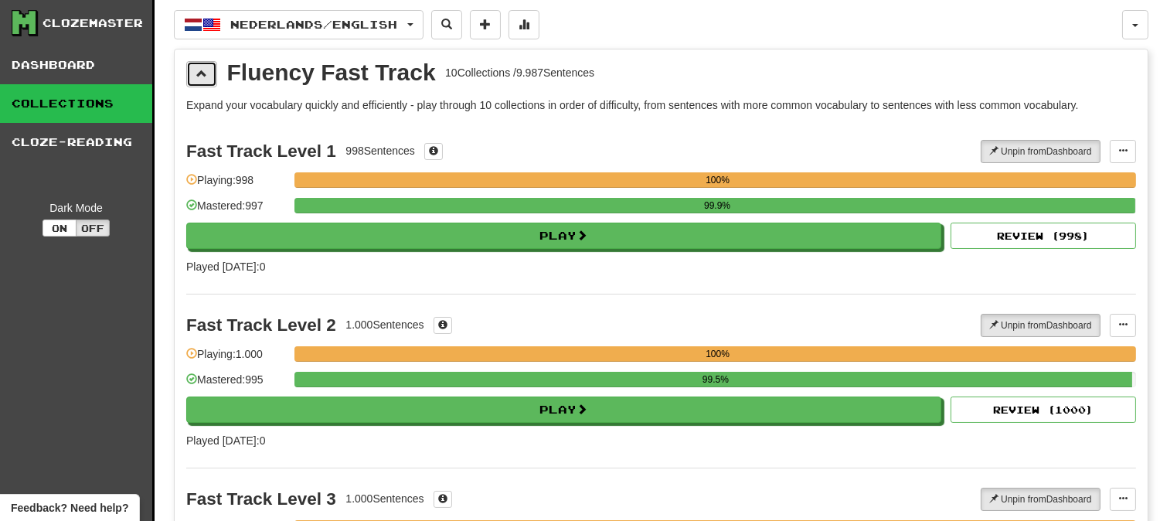
click at [203, 70] on span at bounding box center [201, 73] width 11 height 11
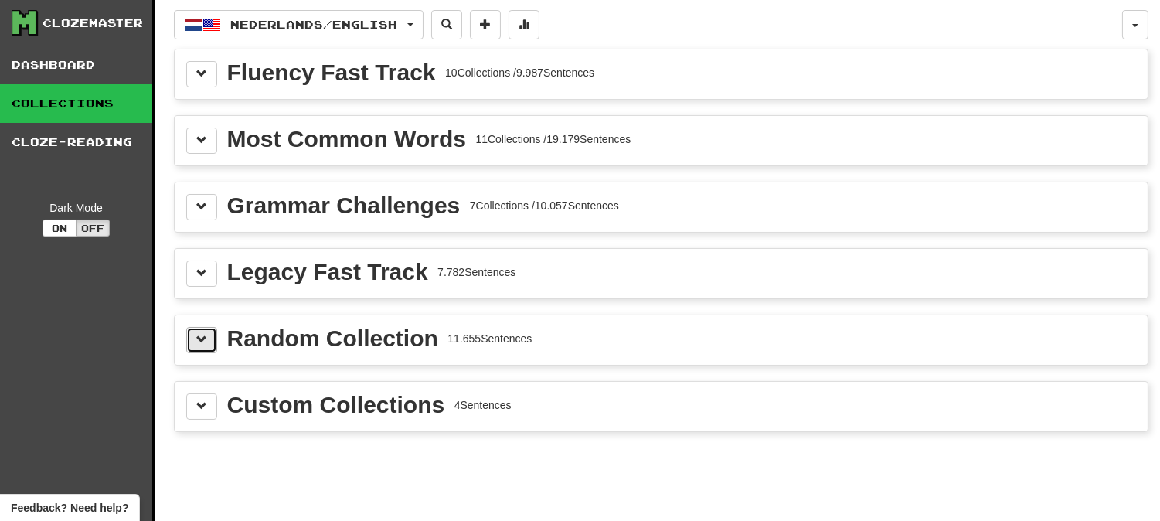
click at [211, 335] on button at bounding box center [201, 340] width 31 height 26
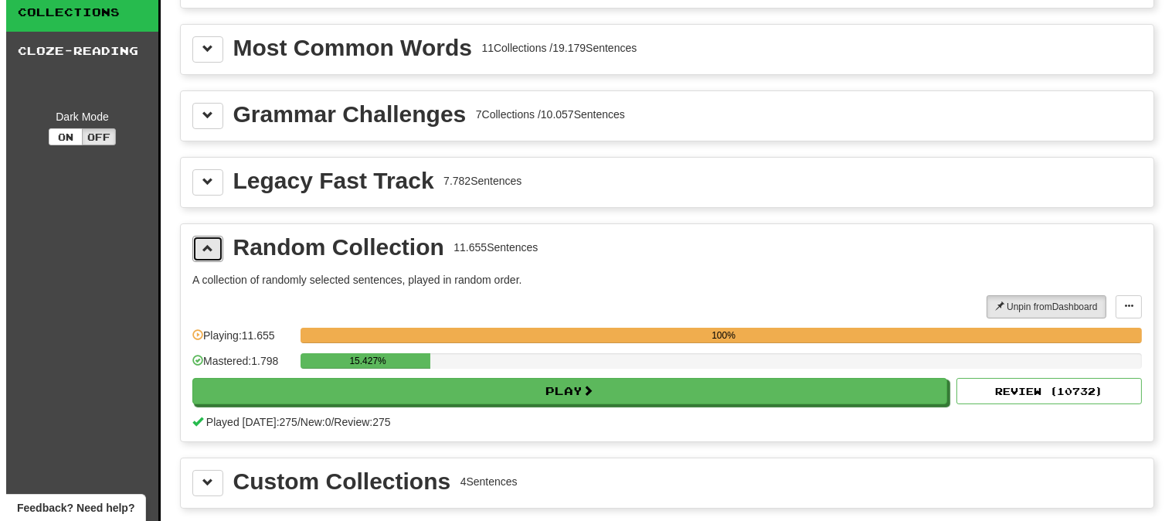
scroll to position [343, 0]
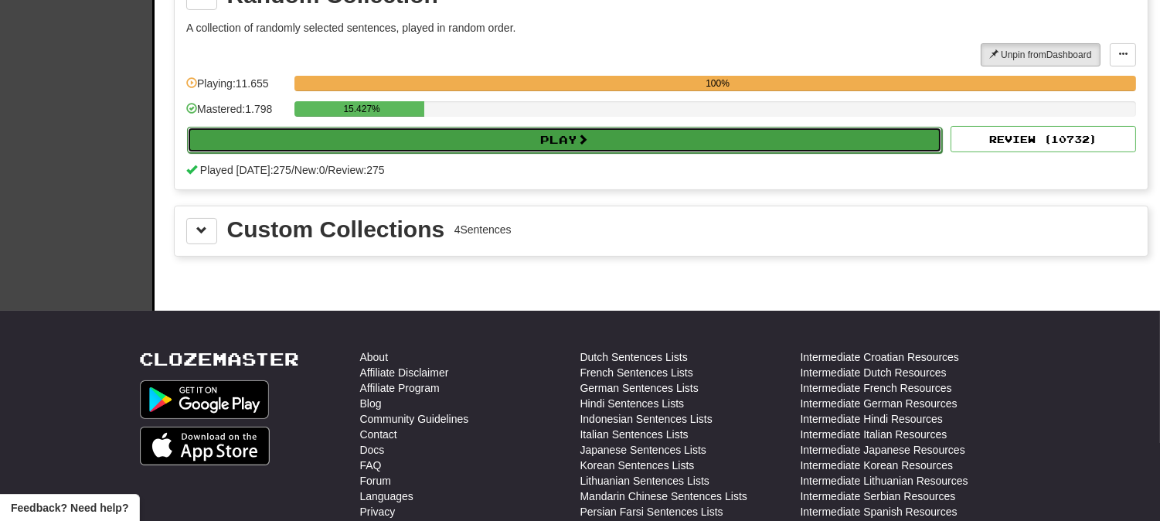
click at [503, 142] on button "Play" at bounding box center [564, 140] width 755 height 26
select select "********"
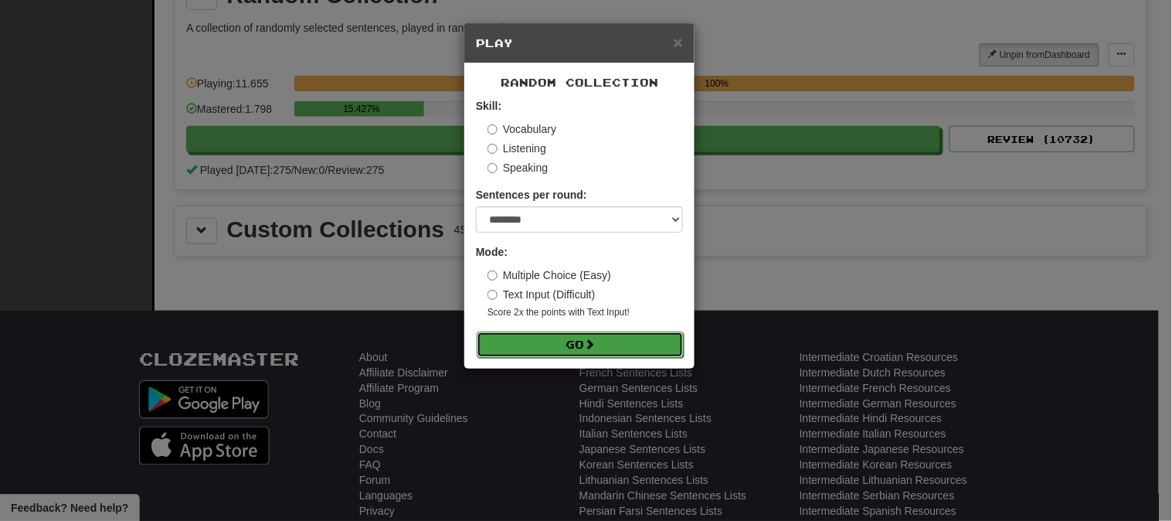
click at [572, 340] on button "Go" at bounding box center [580, 344] width 207 height 26
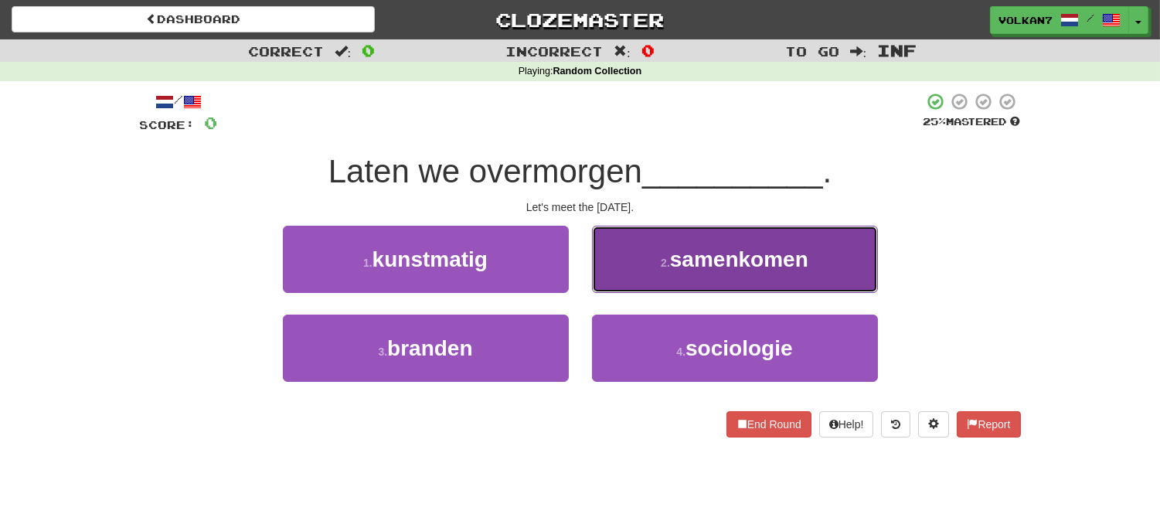
click at [690, 264] on span "samenkomen" at bounding box center [739, 259] width 138 height 24
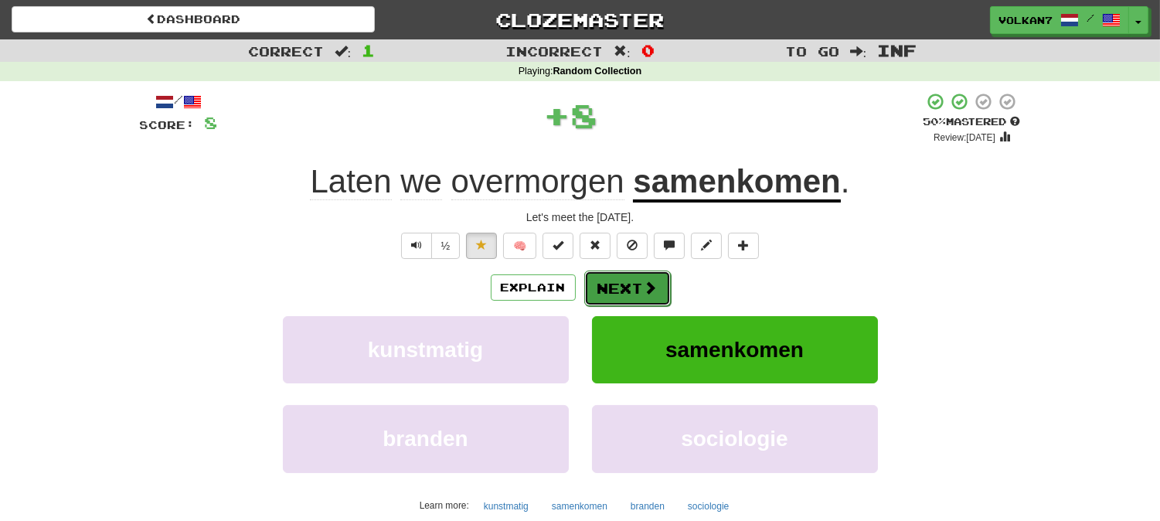
click at [660, 290] on button "Next" at bounding box center [627, 288] width 87 height 36
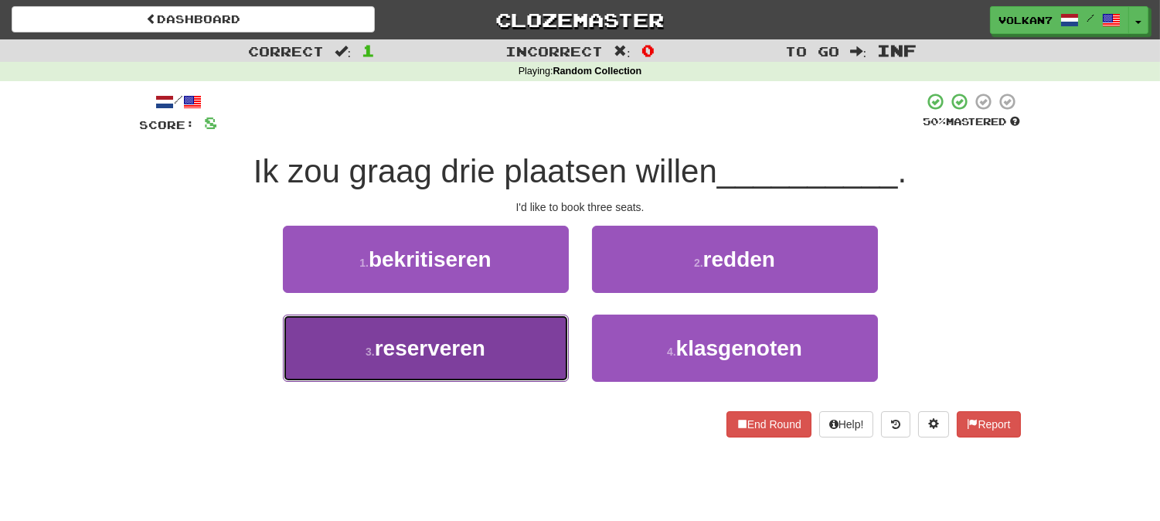
click at [526, 341] on button "3 . reserveren" at bounding box center [426, 347] width 286 height 67
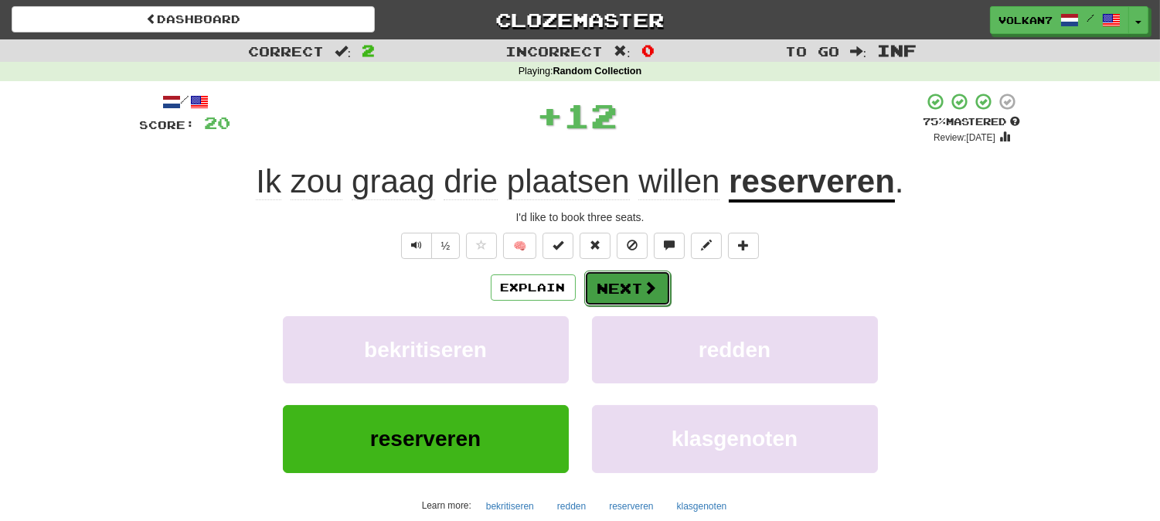
click at [617, 295] on button "Next" at bounding box center [627, 288] width 87 height 36
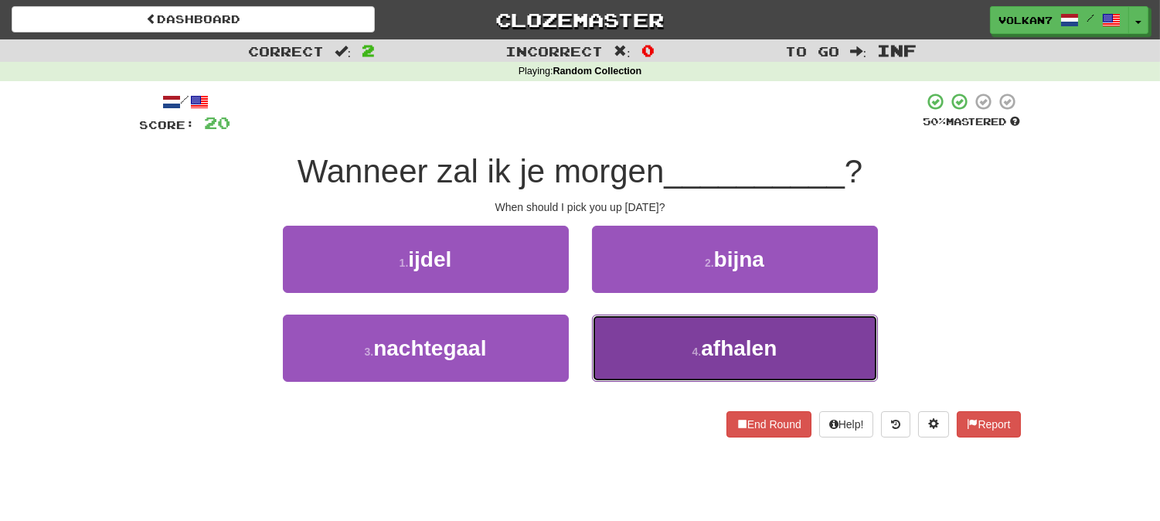
click at [670, 349] on button "4 . afhalen" at bounding box center [735, 347] width 286 height 67
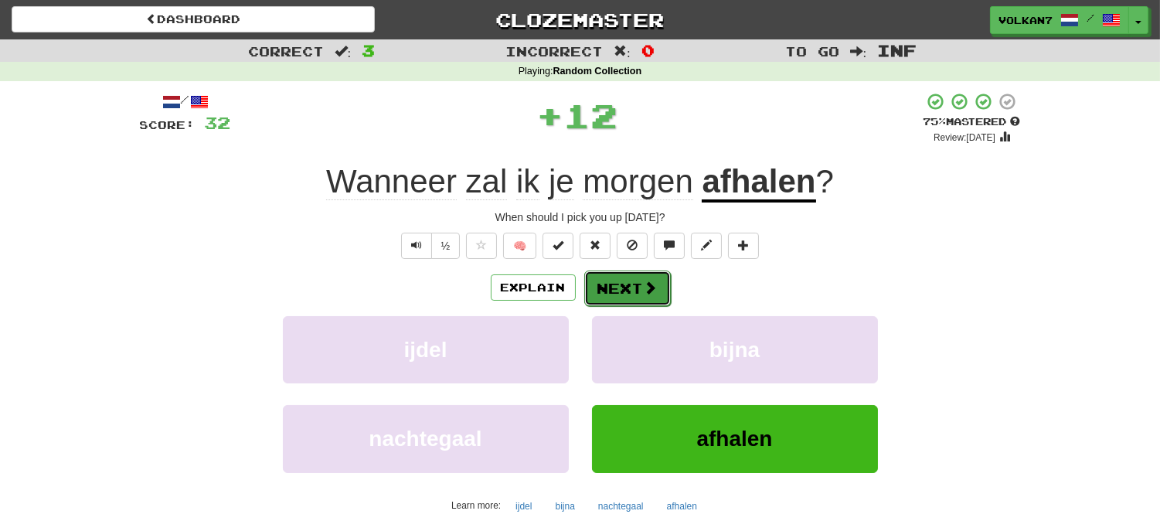
click at [640, 291] on button "Next" at bounding box center [627, 288] width 87 height 36
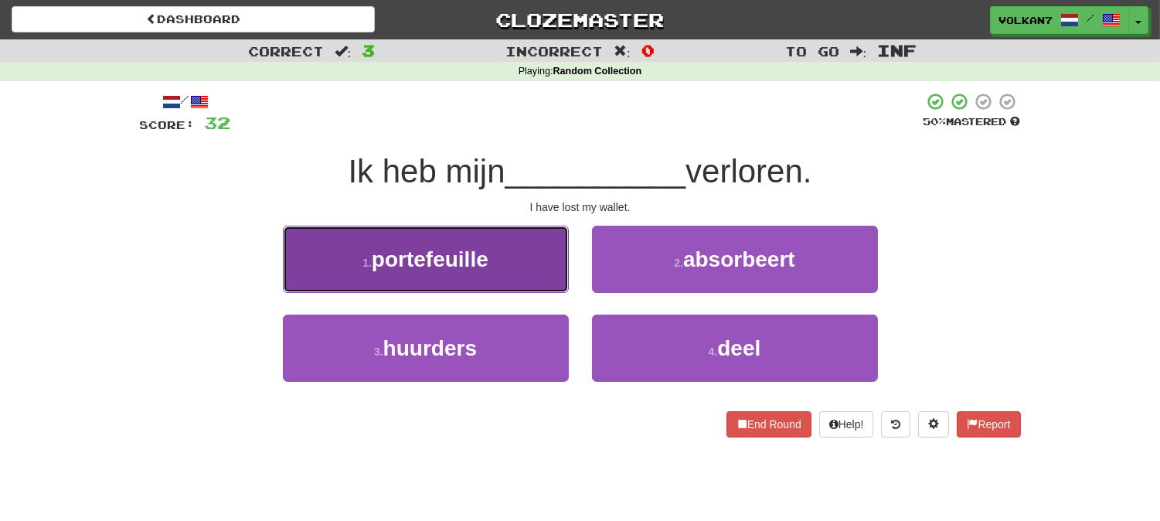
click at [501, 267] on button "1 . portefeuille" at bounding box center [426, 259] width 286 height 67
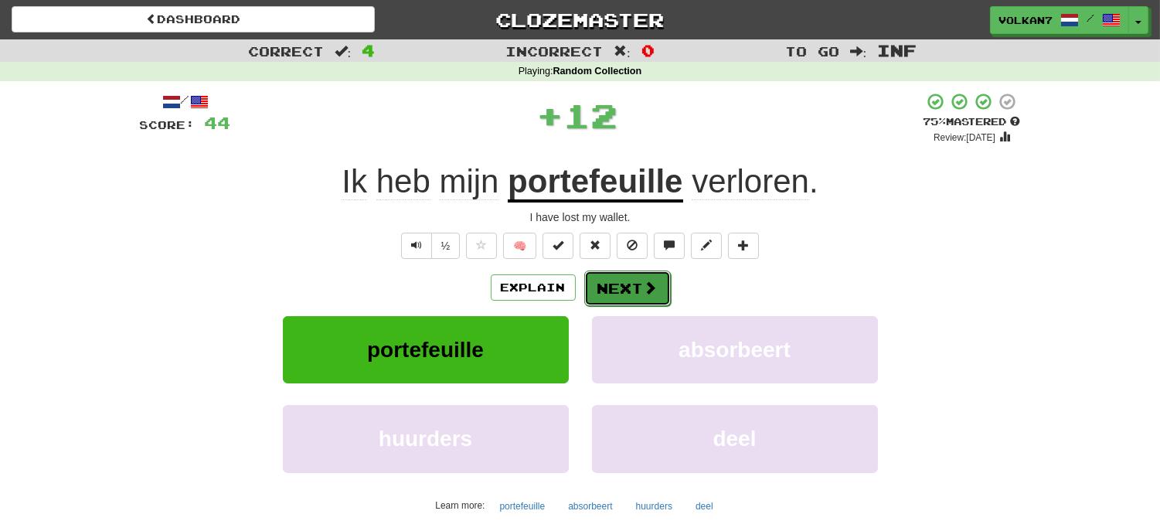
click at [639, 287] on button "Next" at bounding box center [627, 288] width 87 height 36
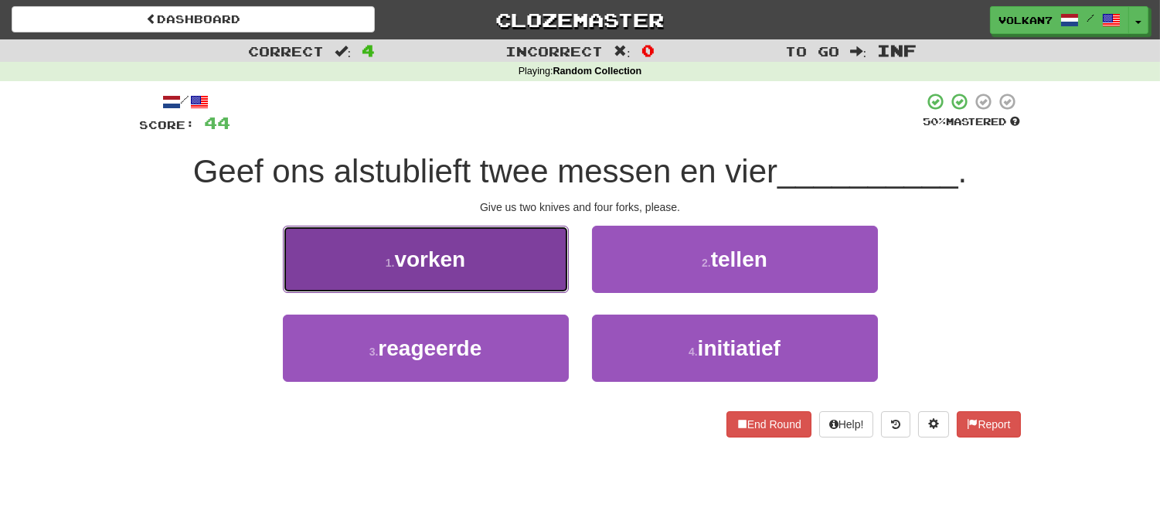
click at [494, 267] on button "1 . vorken" at bounding box center [426, 259] width 286 height 67
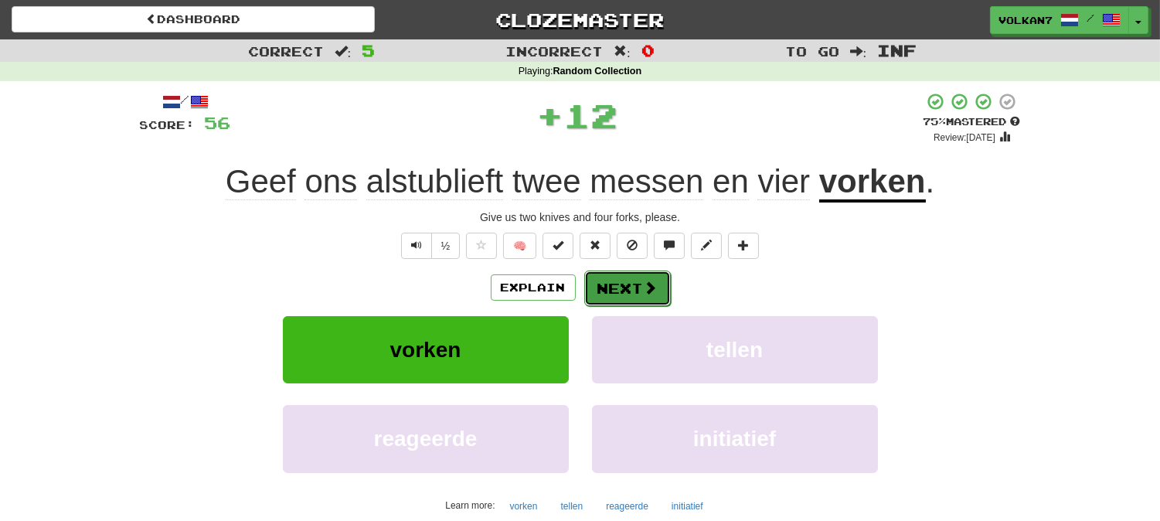
click at [615, 291] on button "Next" at bounding box center [627, 288] width 87 height 36
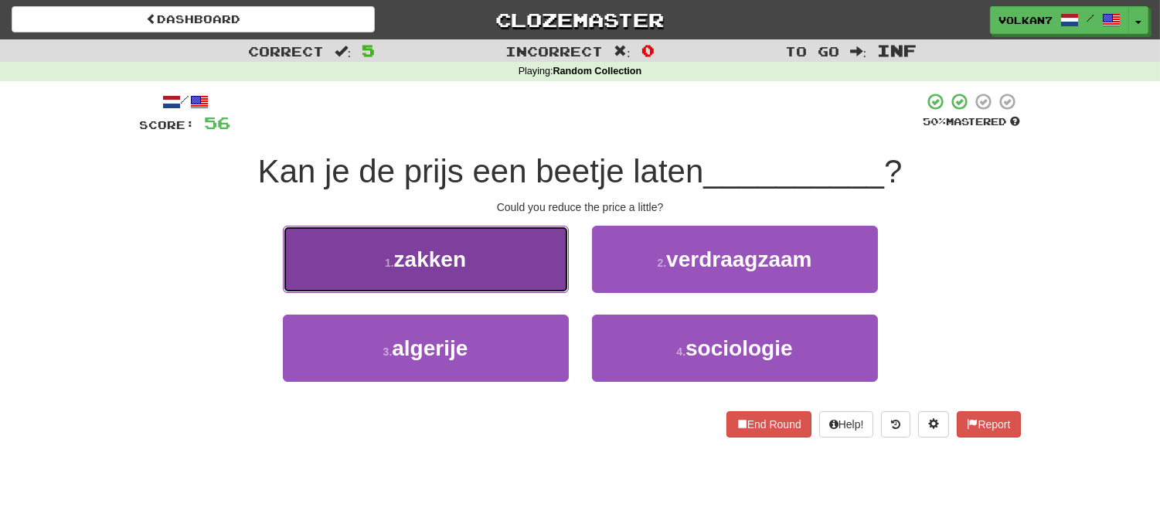
click at [501, 259] on button "1 . zakken" at bounding box center [426, 259] width 286 height 67
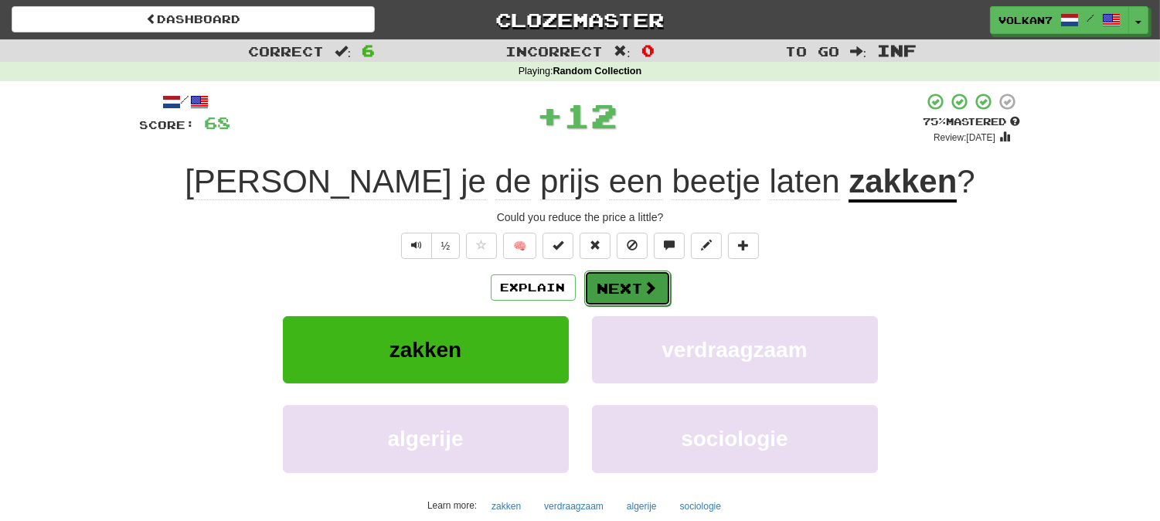
click at [607, 284] on button "Next" at bounding box center [627, 288] width 87 height 36
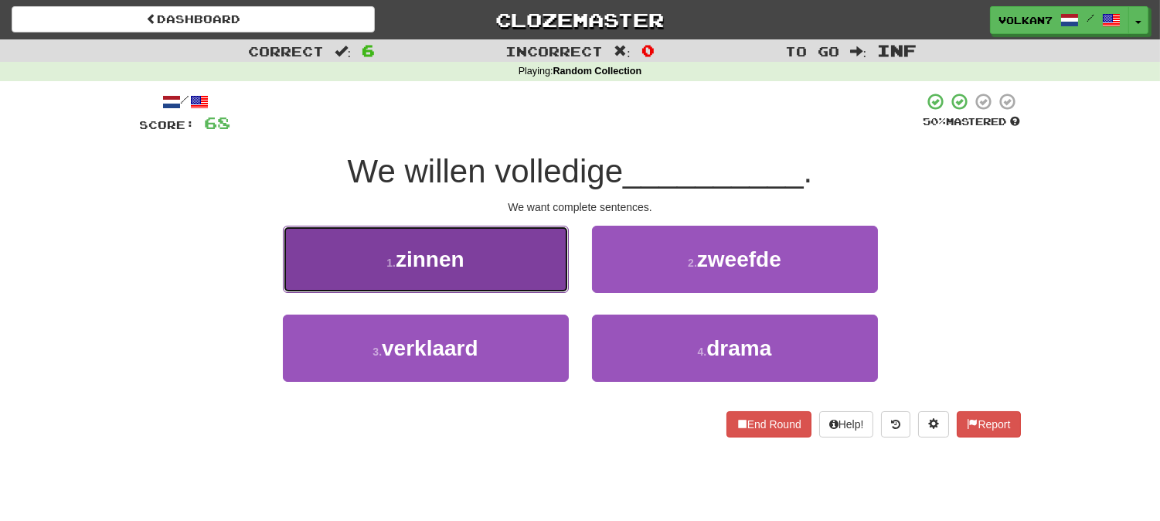
click at [492, 259] on button "1 . zinnen" at bounding box center [426, 259] width 286 height 67
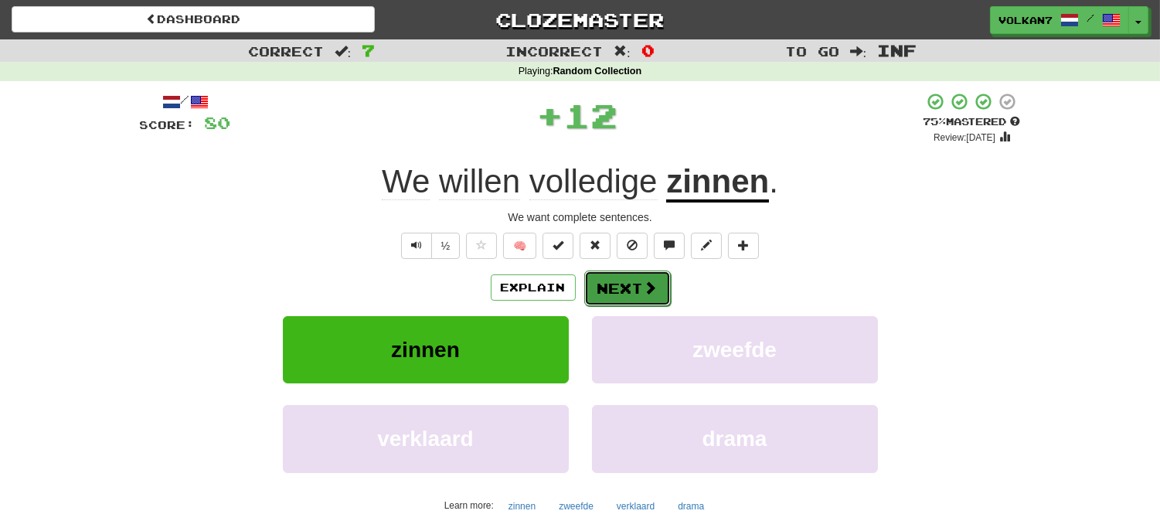
click at [626, 286] on button "Next" at bounding box center [627, 288] width 87 height 36
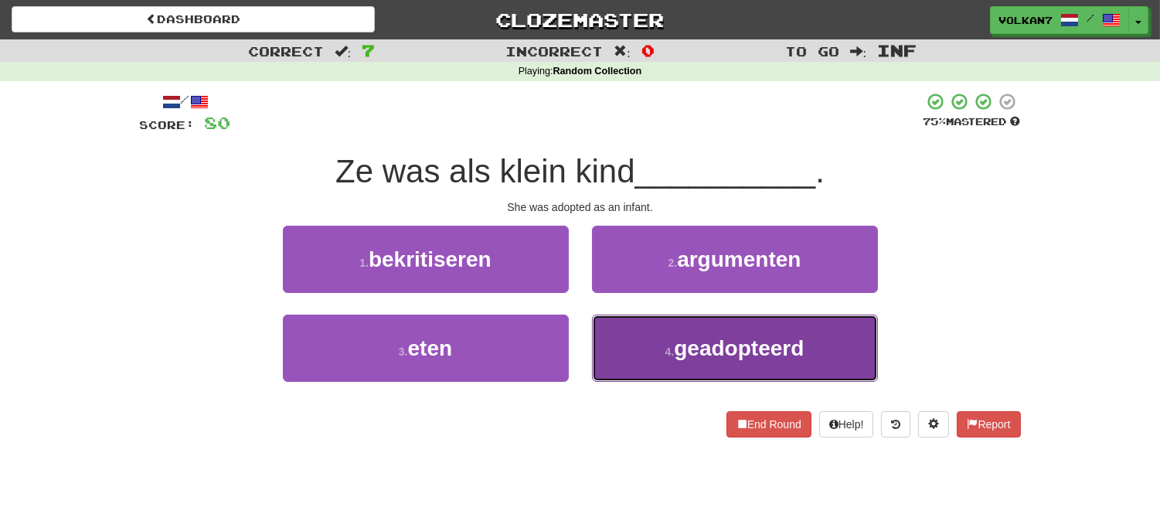
click at [614, 344] on button "4 . geadopteerd" at bounding box center [735, 347] width 286 height 67
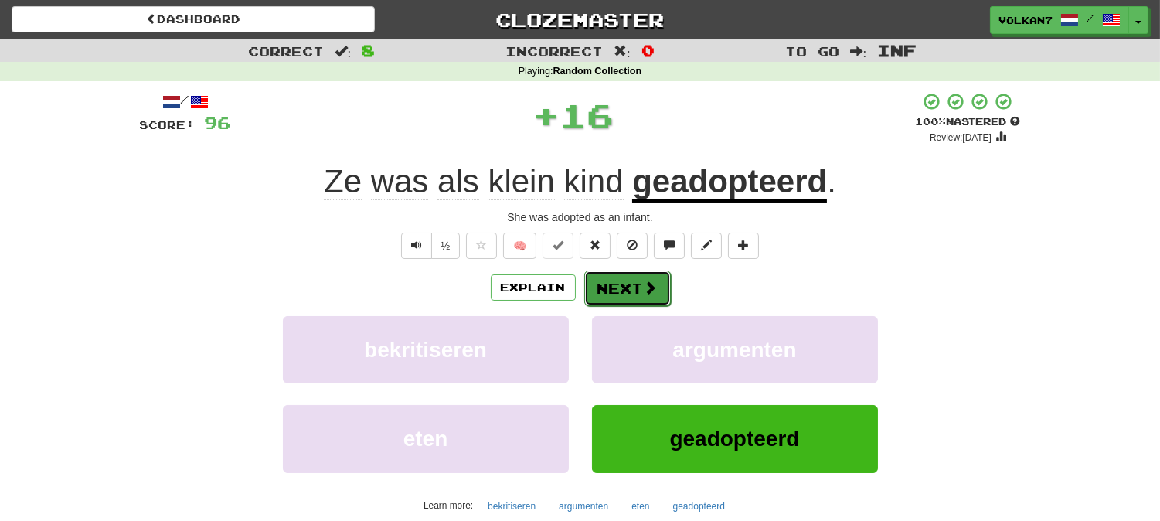
click at [623, 287] on button "Next" at bounding box center [627, 288] width 87 height 36
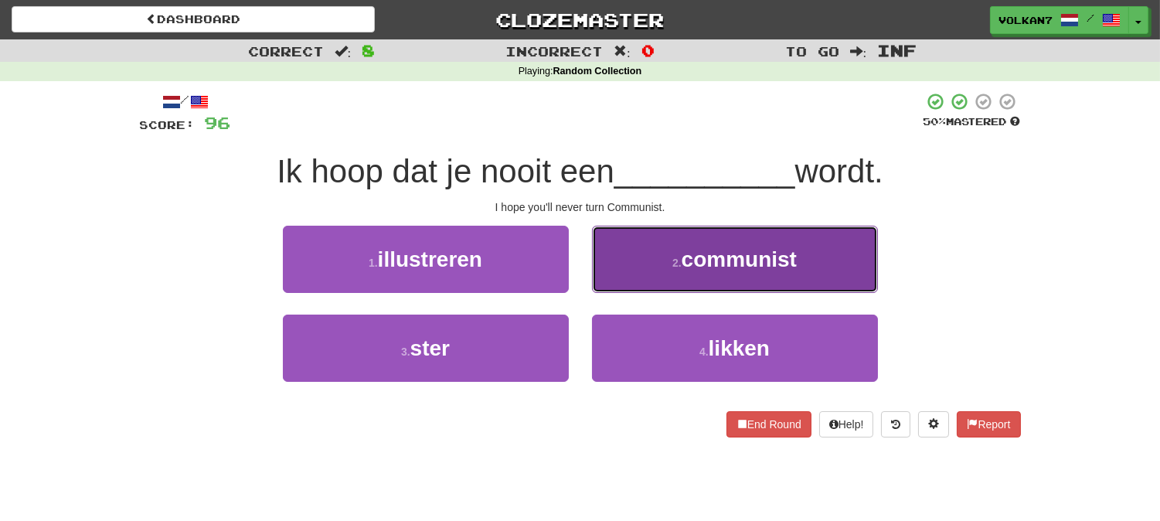
click at [701, 273] on button "2 . communist" at bounding box center [735, 259] width 286 height 67
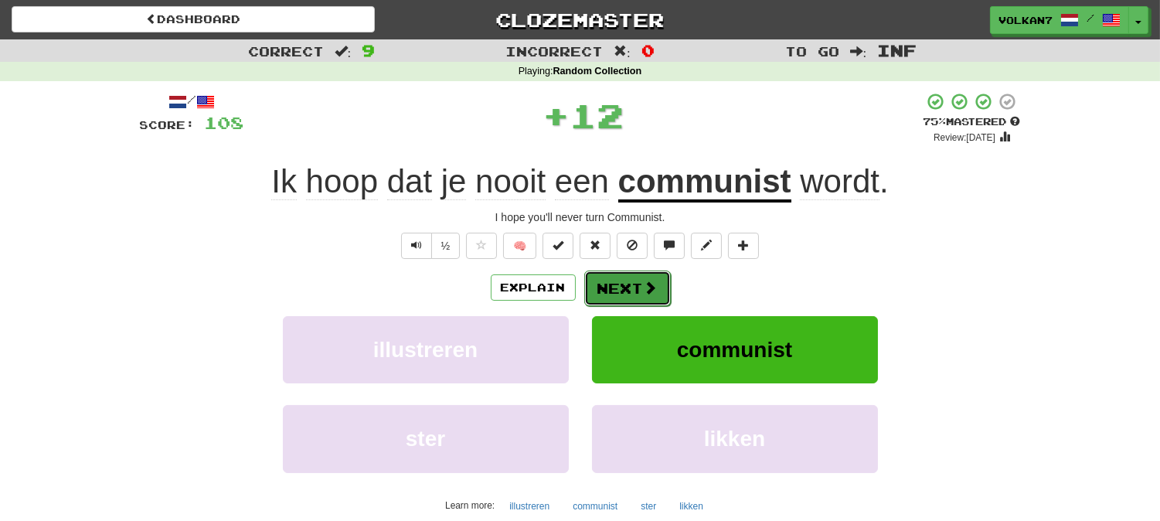
click at [637, 281] on button "Next" at bounding box center [627, 288] width 87 height 36
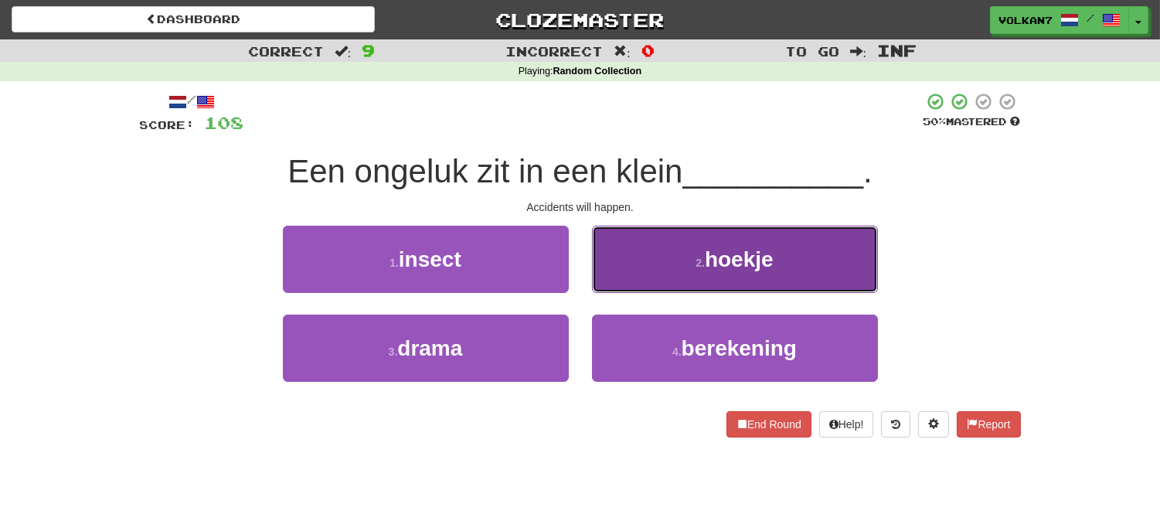
click at [630, 263] on button "2 . hoekje" at bounding box center [735, 259] width 286 height 67
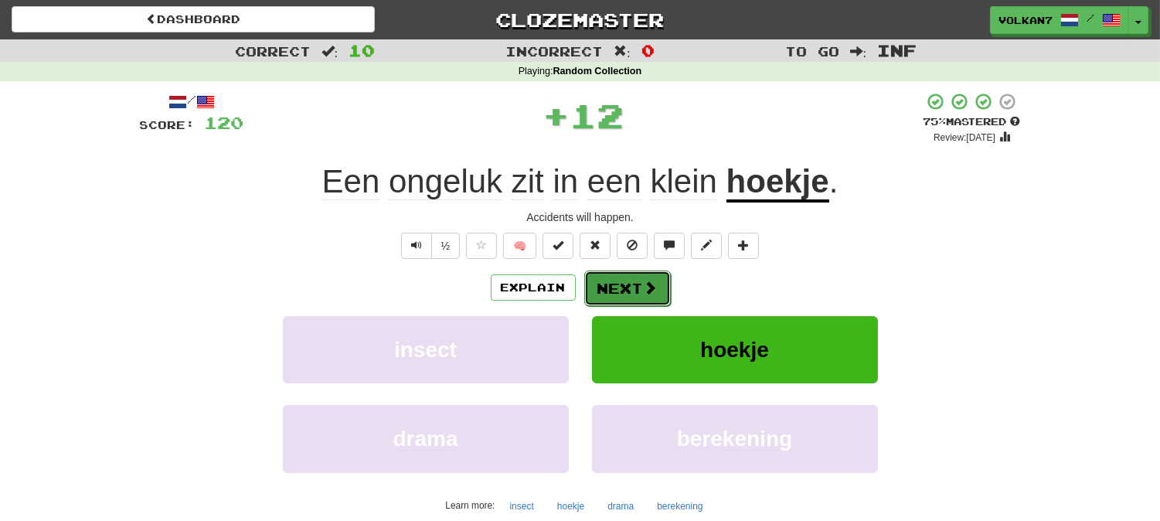
click at [644, 290] on span at bounding box center [651, 287] width 14 height 14
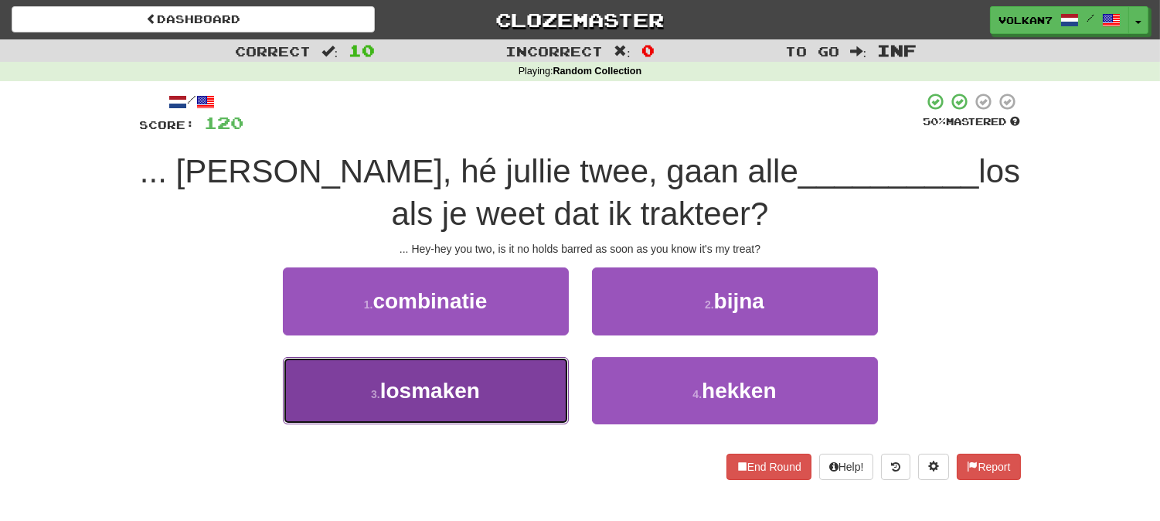
click at [464, 391] on span "losmaken" at bounding box center [430, 391] width 100 height 24
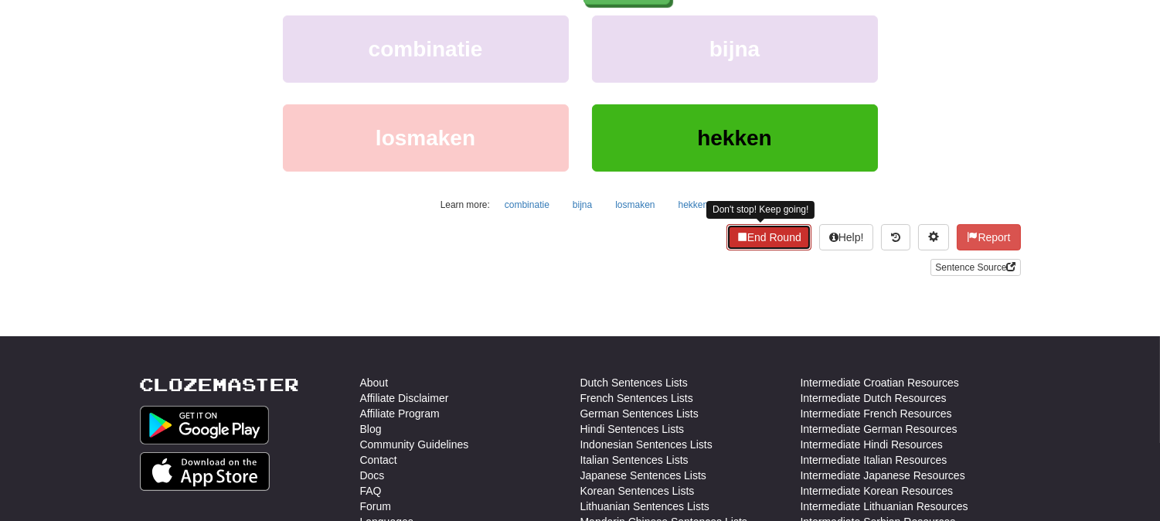
click at [739, 237] on button "End Round" at bounding box center [768, 237] width 85 height 26
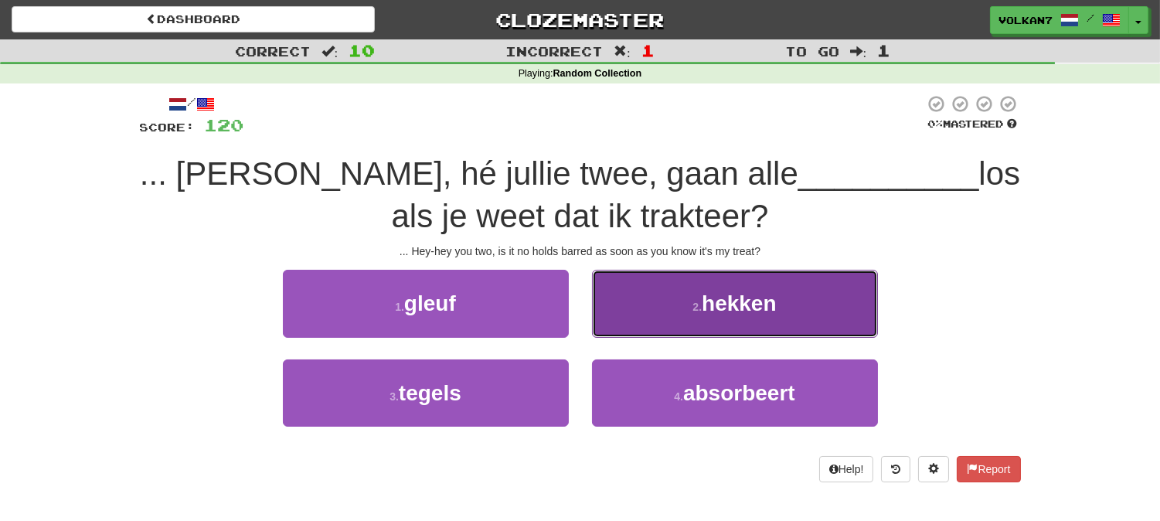
click at [657, 297] on button "2 . hekken" at bounding box center [735, 303] width 286 height 67
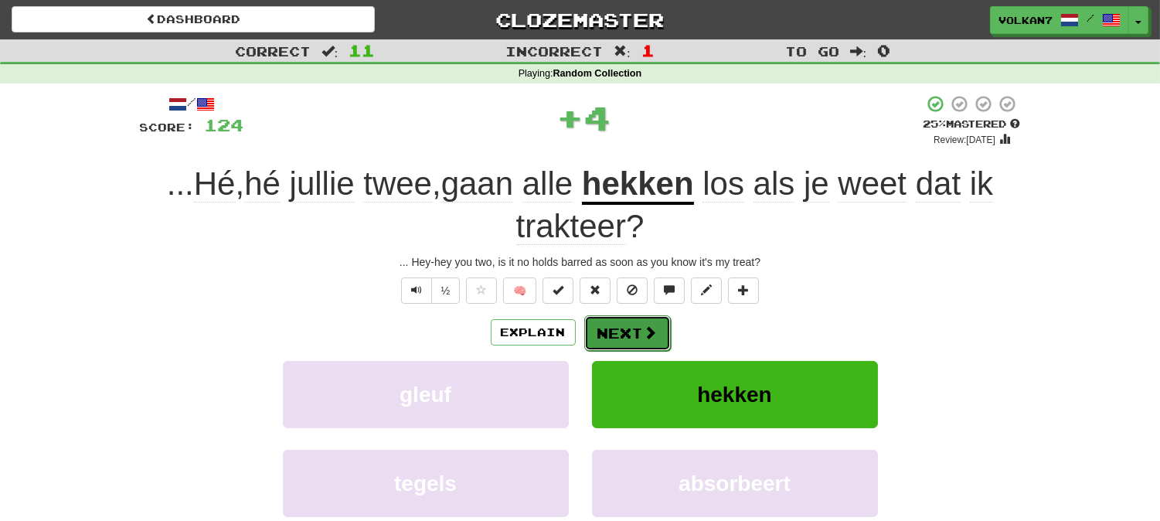
click at [630, 328] on button "Next" at bounding box center [627, 333] width 87 height 36
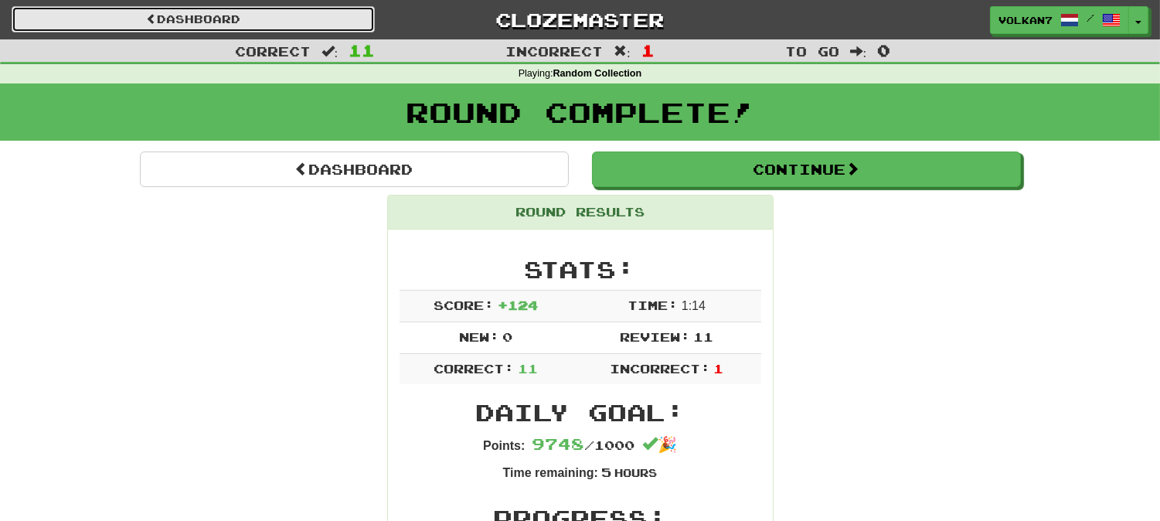
click at [330, 20] on link "Dashboard" at bounding box center [193, 19] width 363 height 26
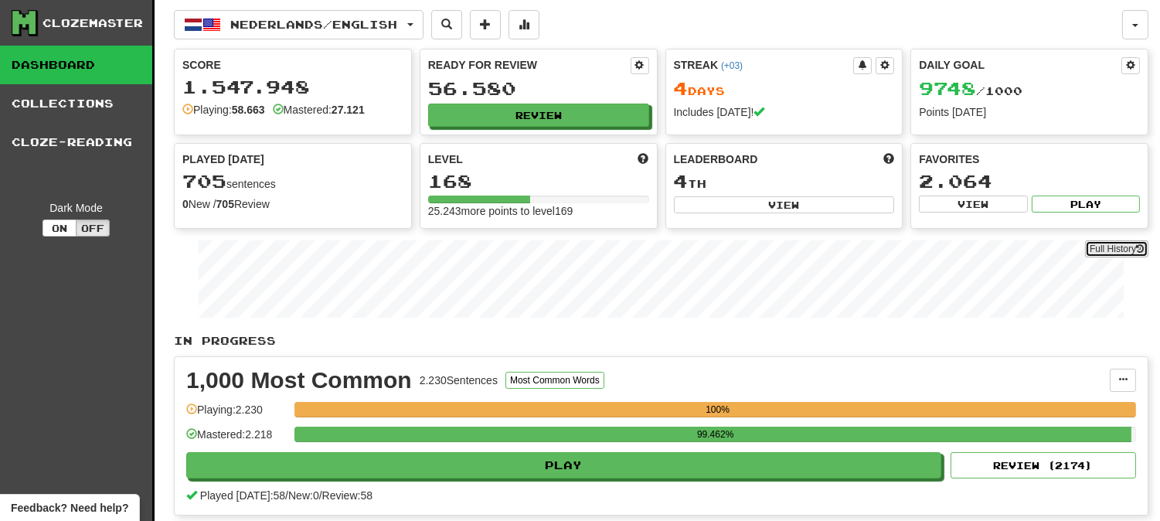
click at [1096, 250] on link "Full History" at bounding box center [1116, 248] width 63 height 17
